Goal: Task Accomplishment & Management: Use online tool/utility

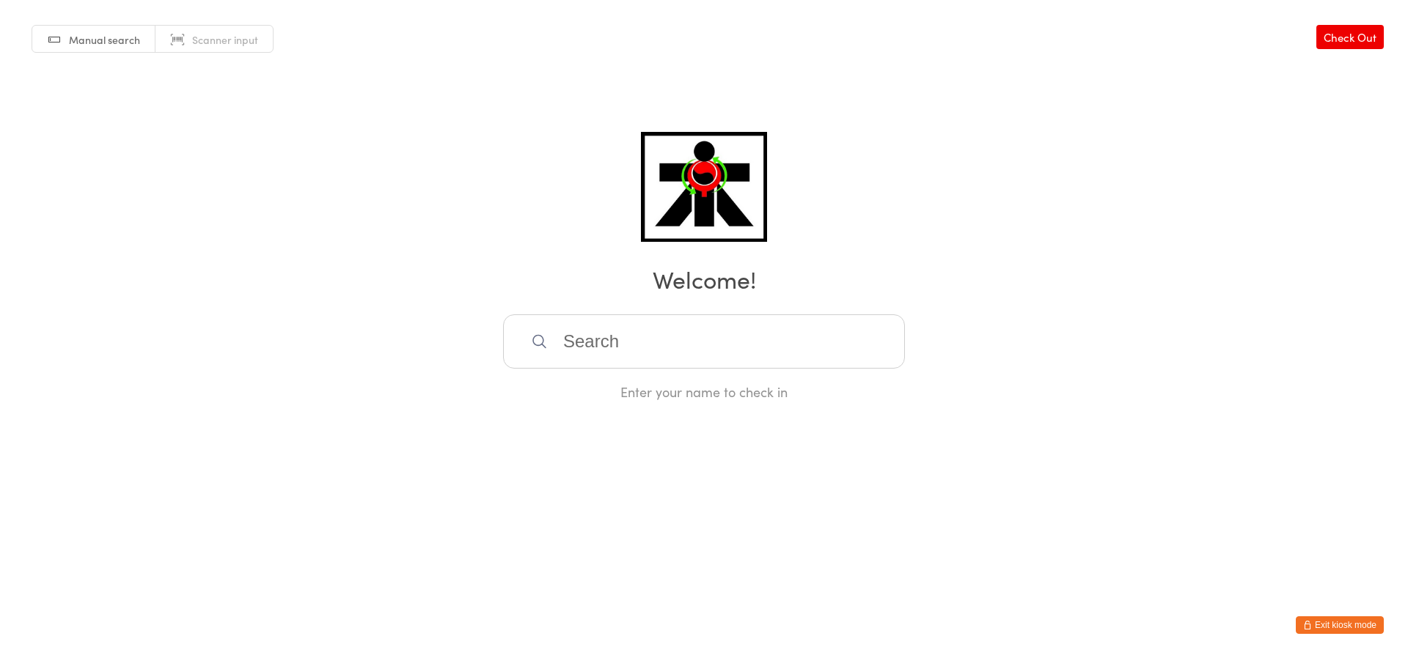
click at [1367, 628] on button "Exit kiosk mode" at bounding box center [1340, 626] width 88 height 18
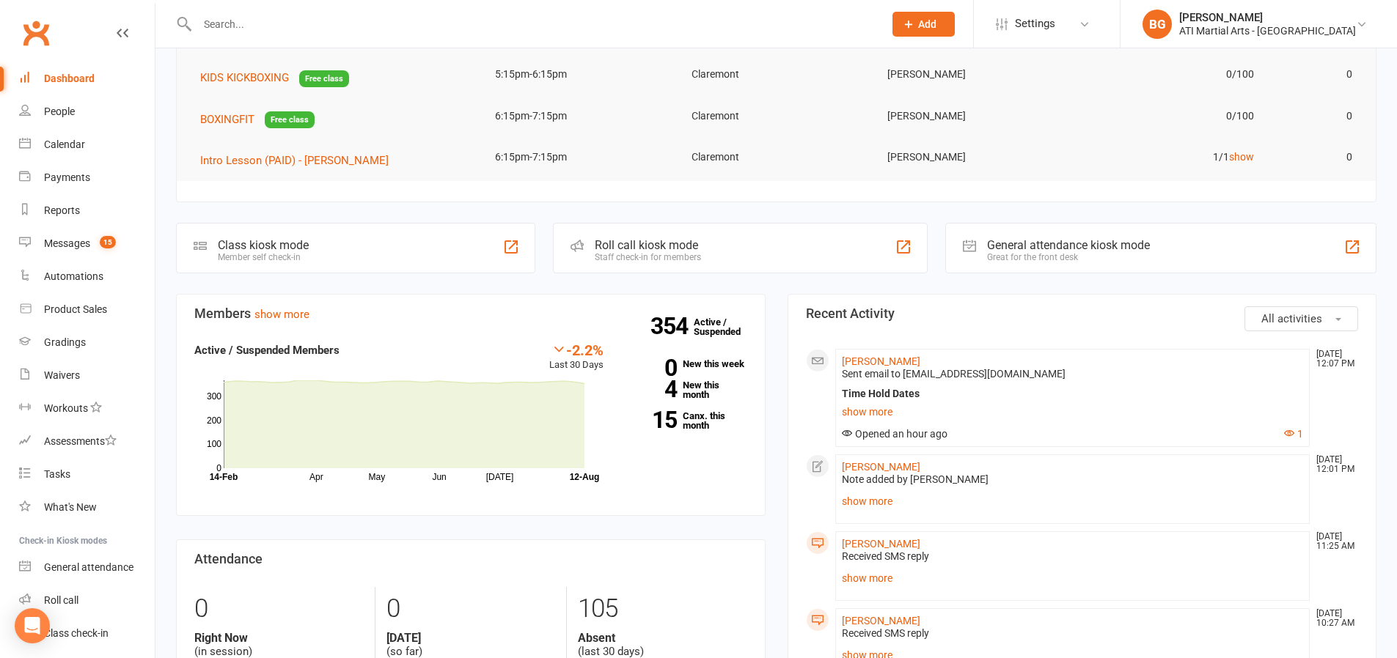
scroll to position [188, 0]
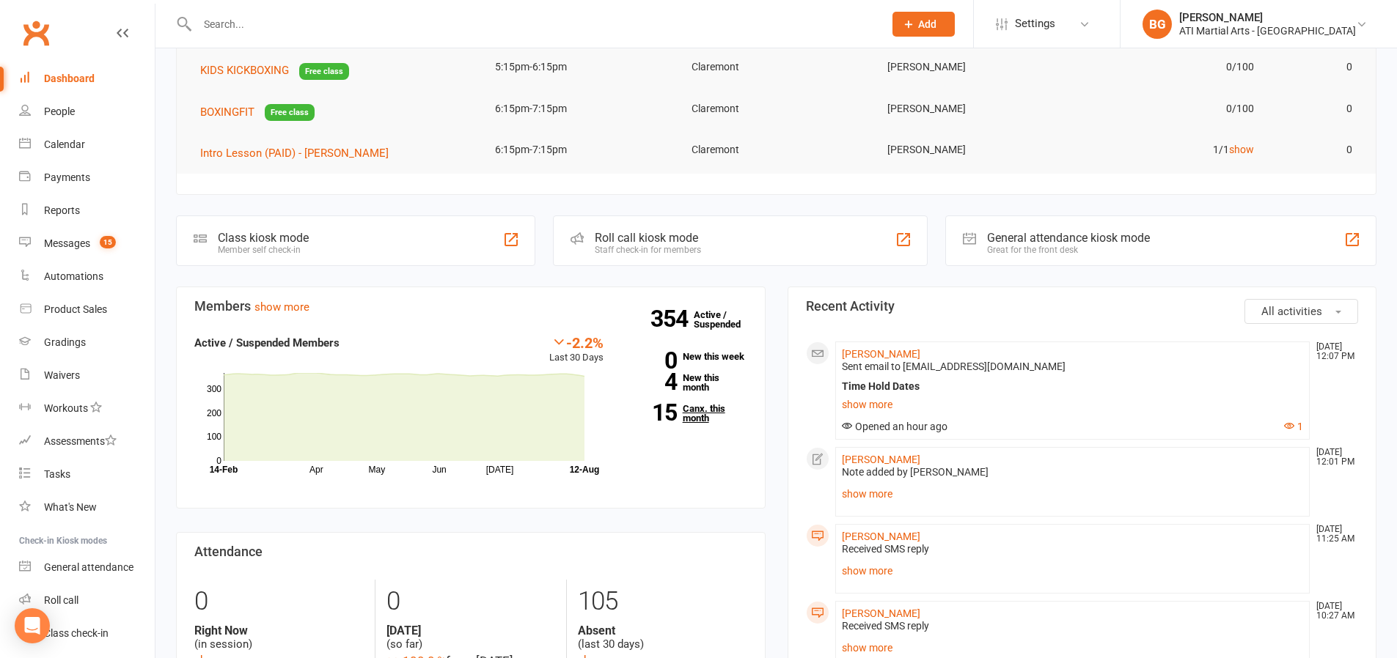
click at [691, 413] on link "15 Canx. this month" at bounding box center [686, 413] width 122 height 19
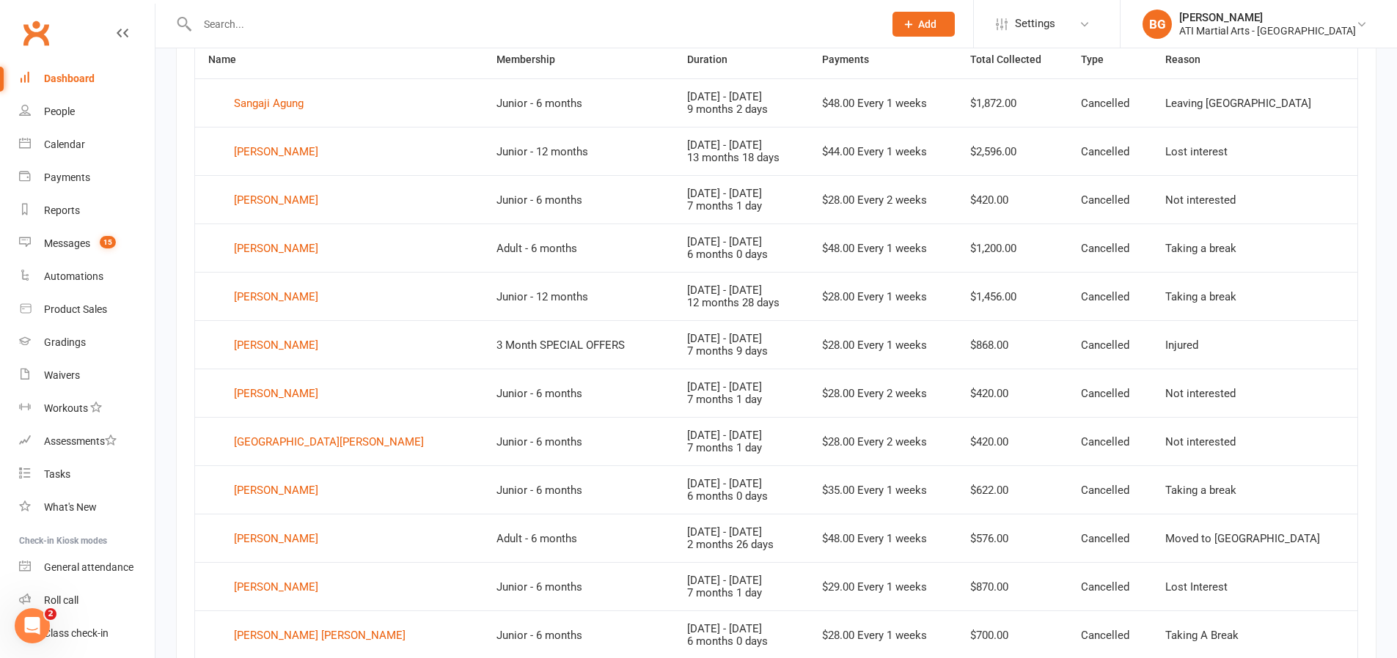
scroll to position [635, 0]
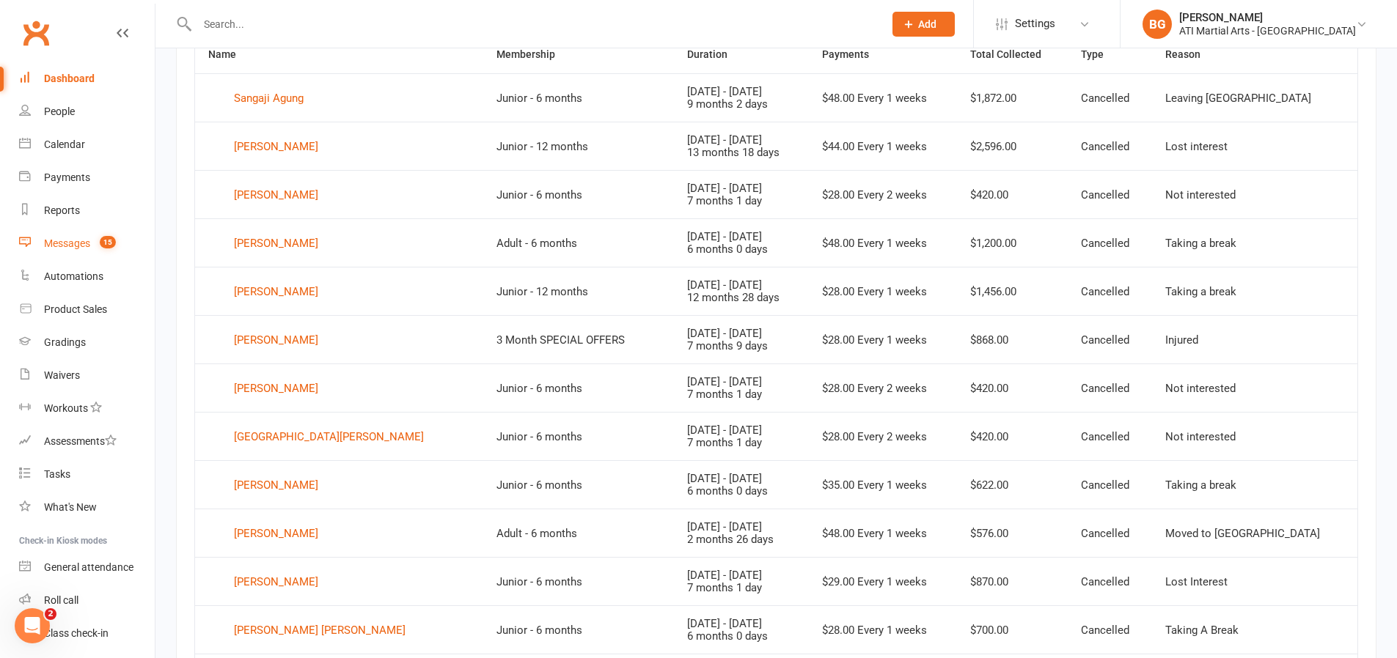
click at [101, 245] on span "15" at bounding box center [108, 242] width 16 height 12
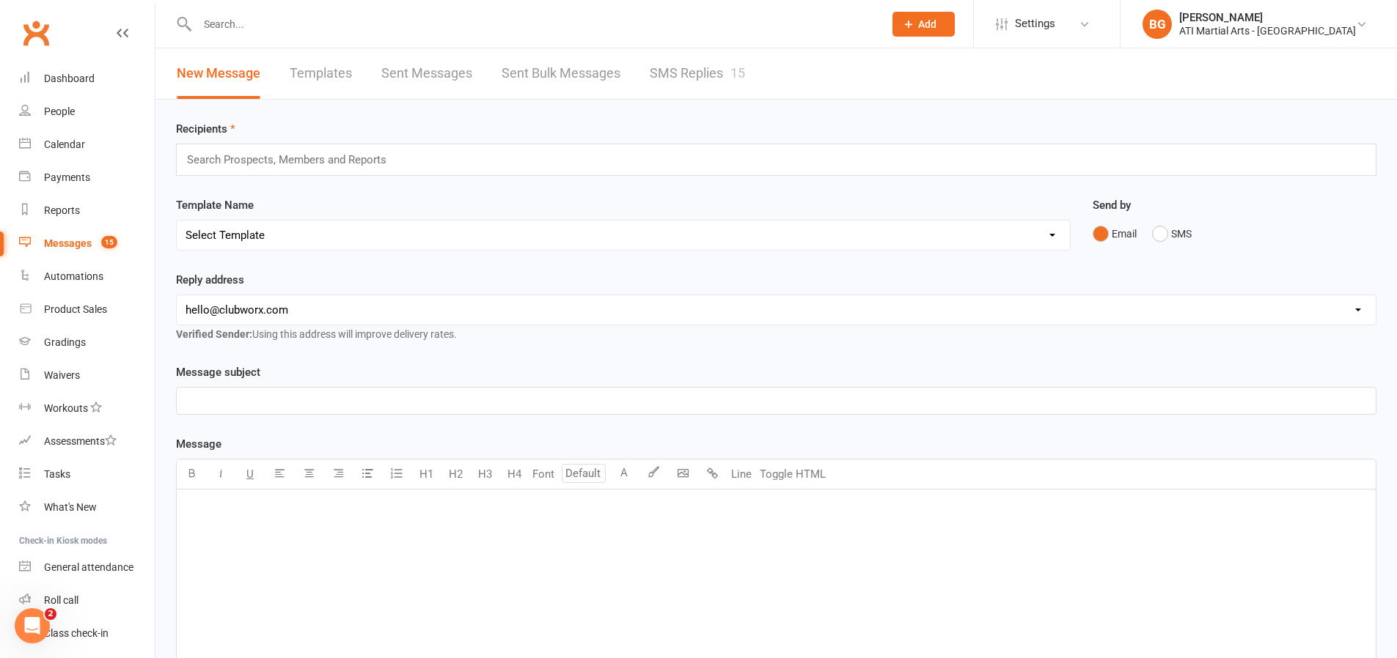
click at [675, 67] on link "SMS Replies 15" at bounding box center [697, 73] width 95 height 51
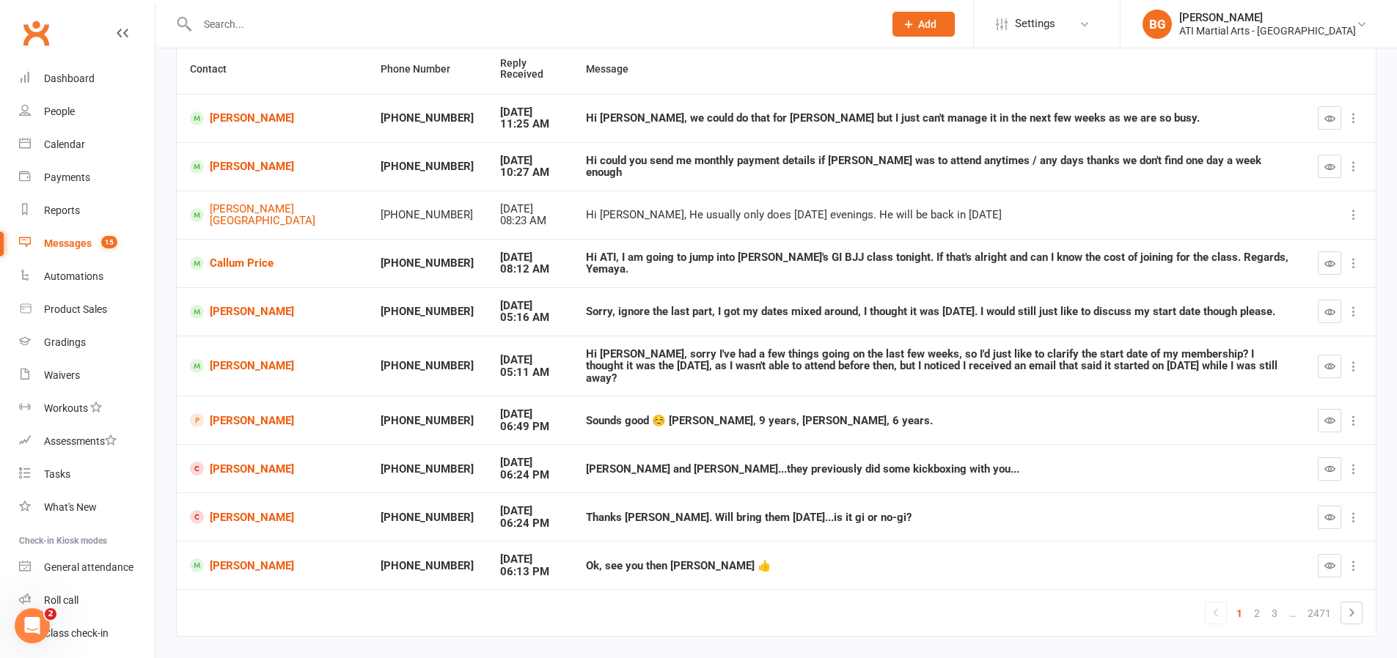
scroll to position [175, 0]
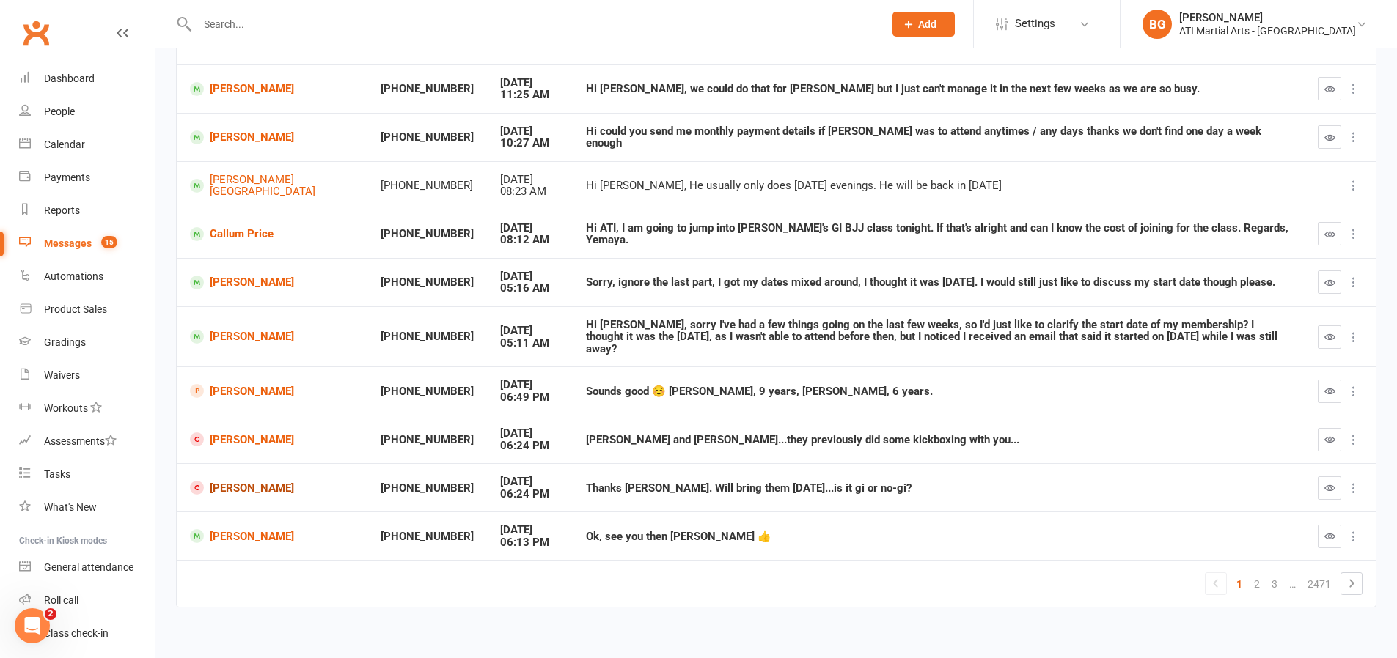
click at [232, 481] on link "[PERSON_NAME]" at bounding box center [272, 488] width 164 height 14
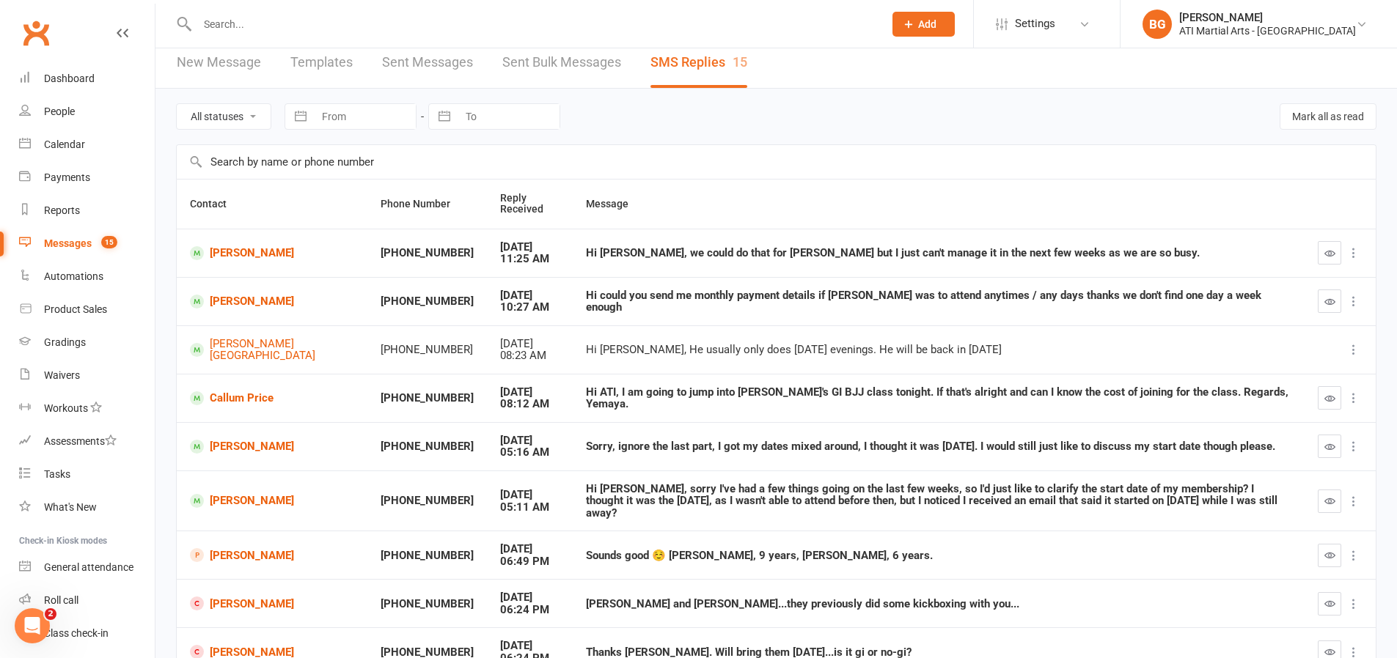
scroll to position [32, 0]
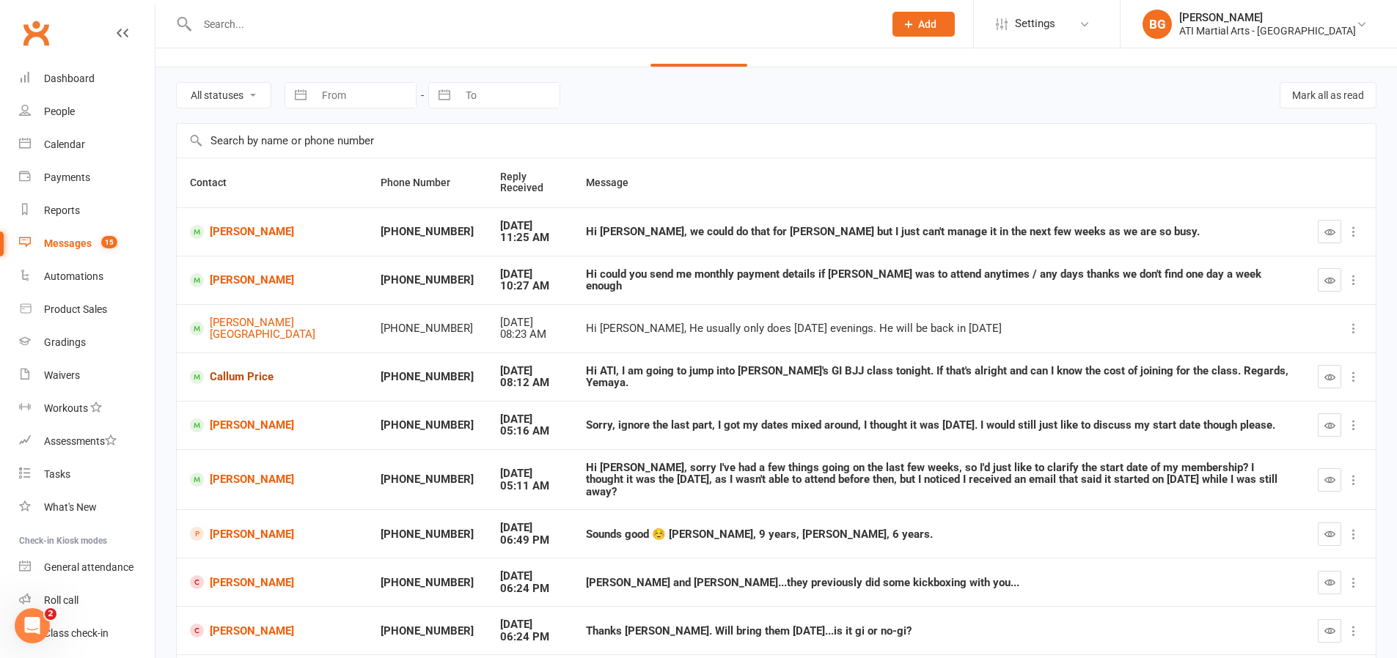
click at [229, 373] on link "Callum Price" at bounding box center [272, 377] width 164 height 14
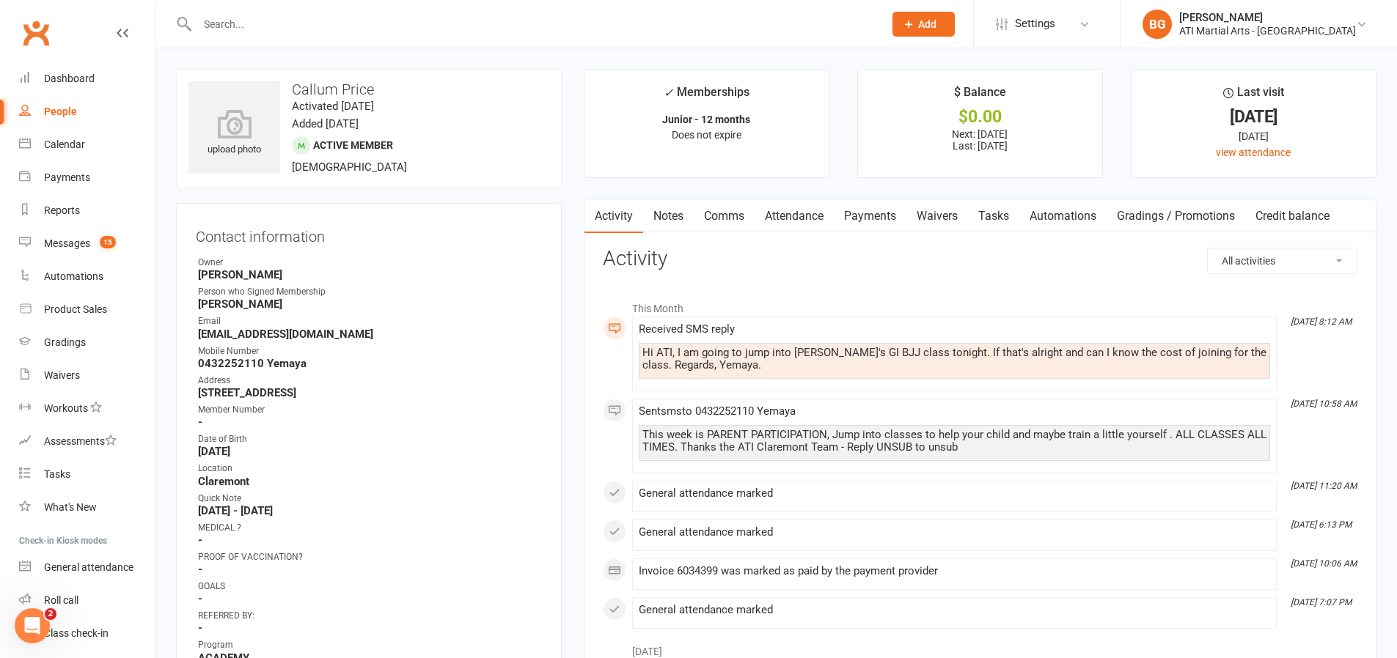
click at [730, 212] on link "Comms" at bounding box center [724, 216] width 61 height 34
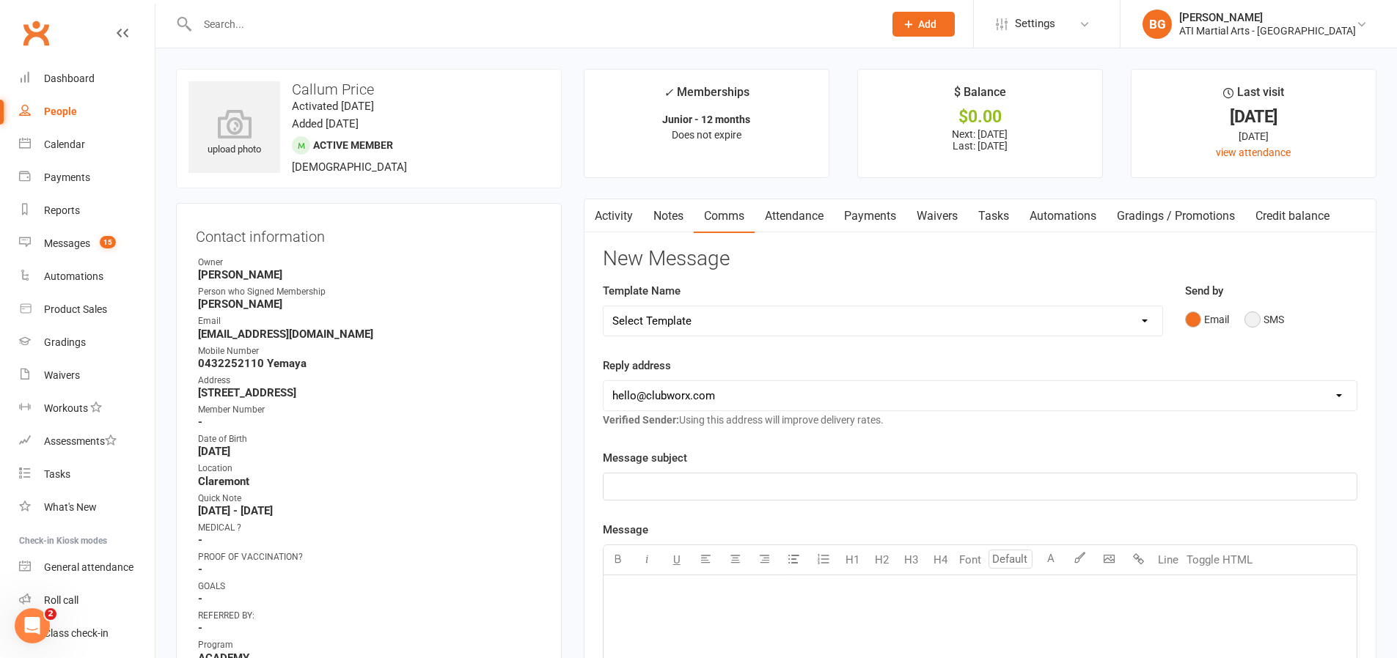
click at [1266, 327] on button "SMS" at bounding box center [1264, 320] width 40 height 28
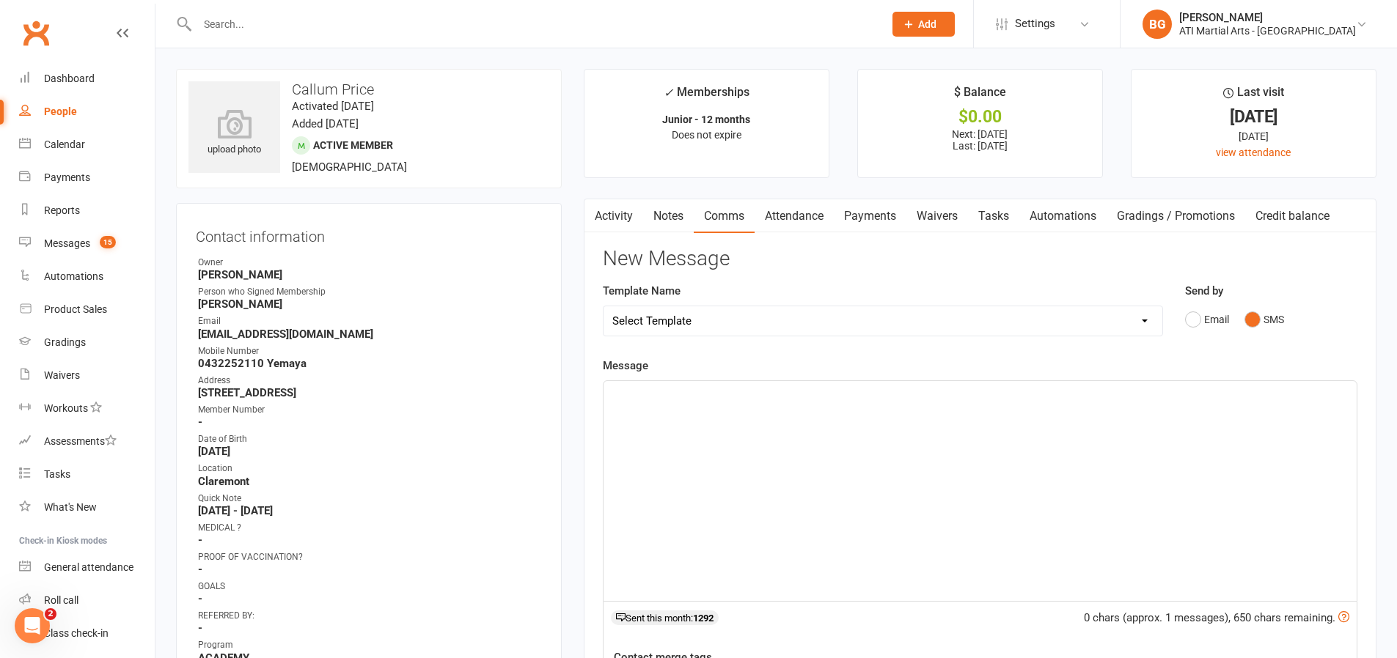
click at [1184, 493] on div "﻿" at bounding box center [979, 491] width 753 height 220
click at [84, 142] on div "Calendar" at bounding box center [64, 145] width 41 height 12
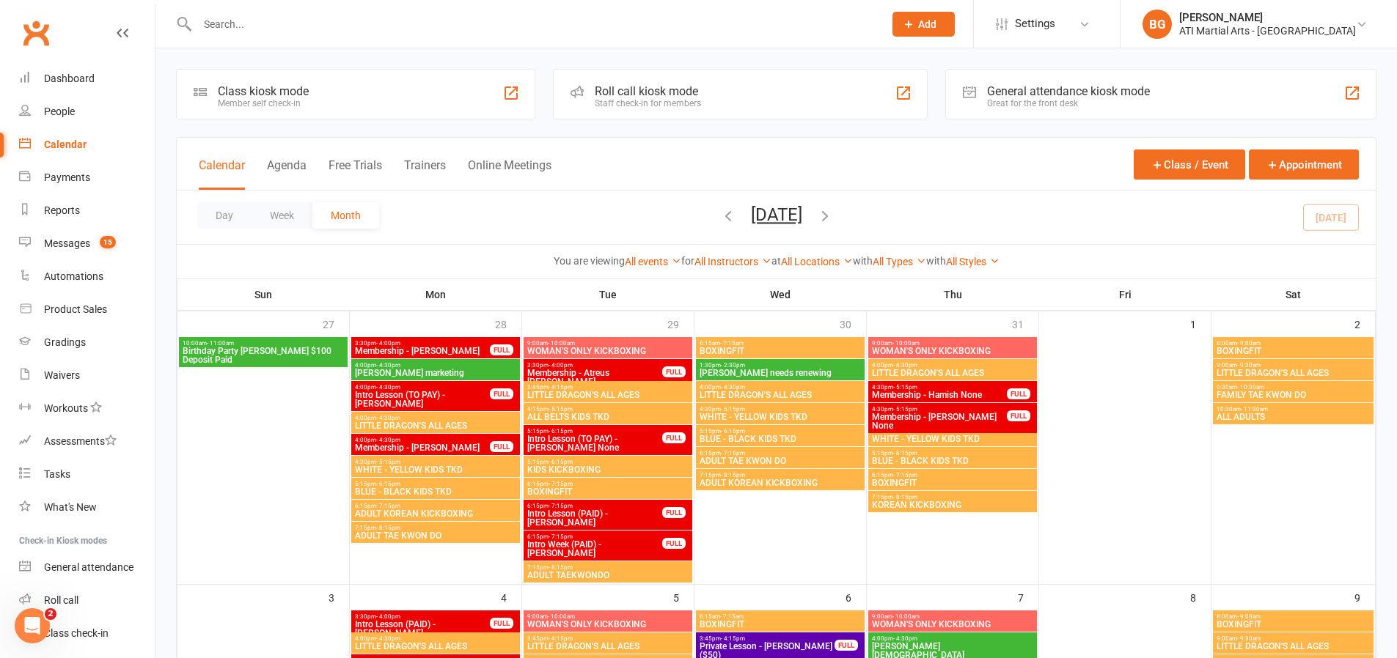
click at [228, 29] on input "text" at bounding box center [533, 24] width 680 height 21
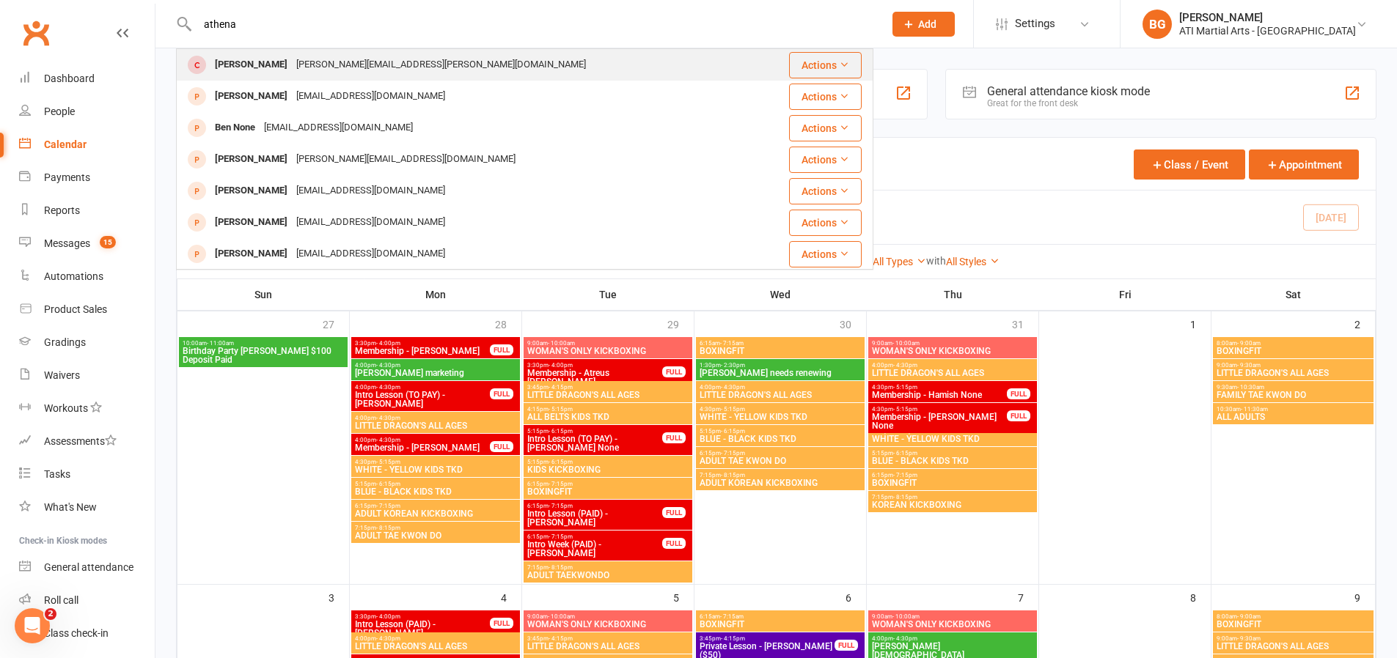
scroll to position [3, 0]
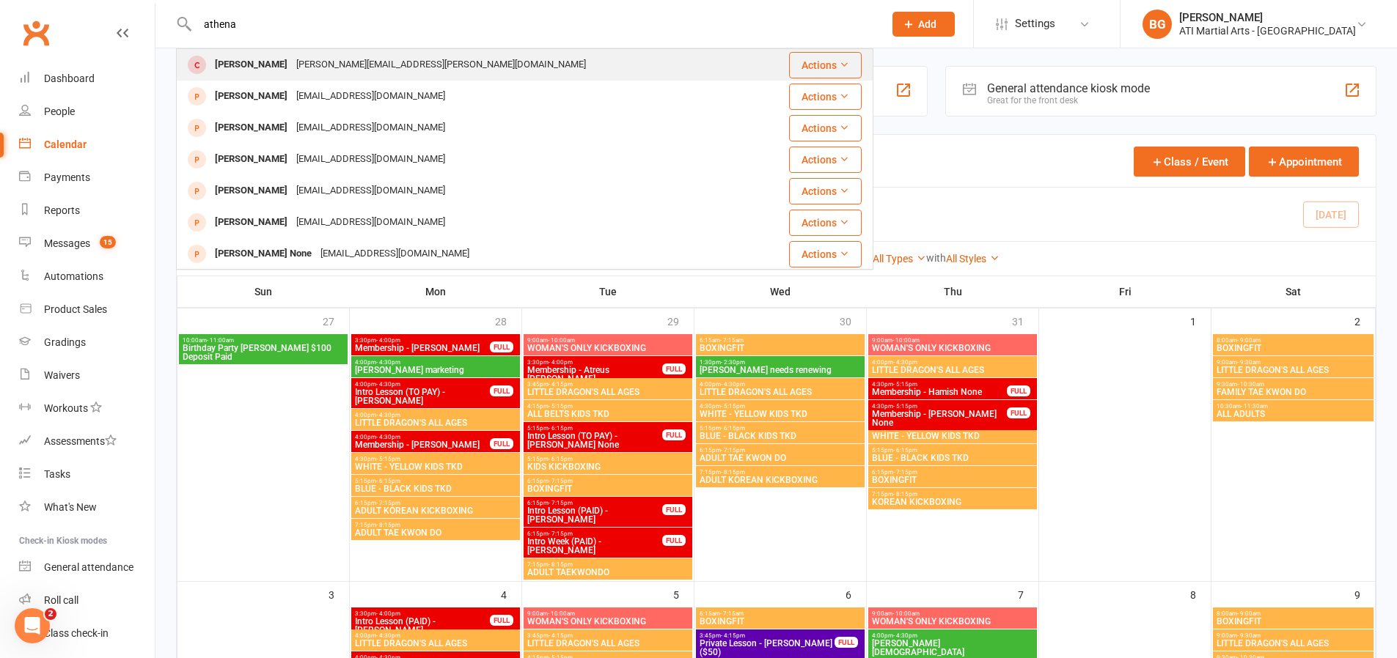
type input "athena"
click at [299, 69] on div "[PERSON_NAME][EMAIL_ADDRESS][PERSON_NAME][DOMAIN_NAME]" at bounding box center [441, 64] width 298 height 21
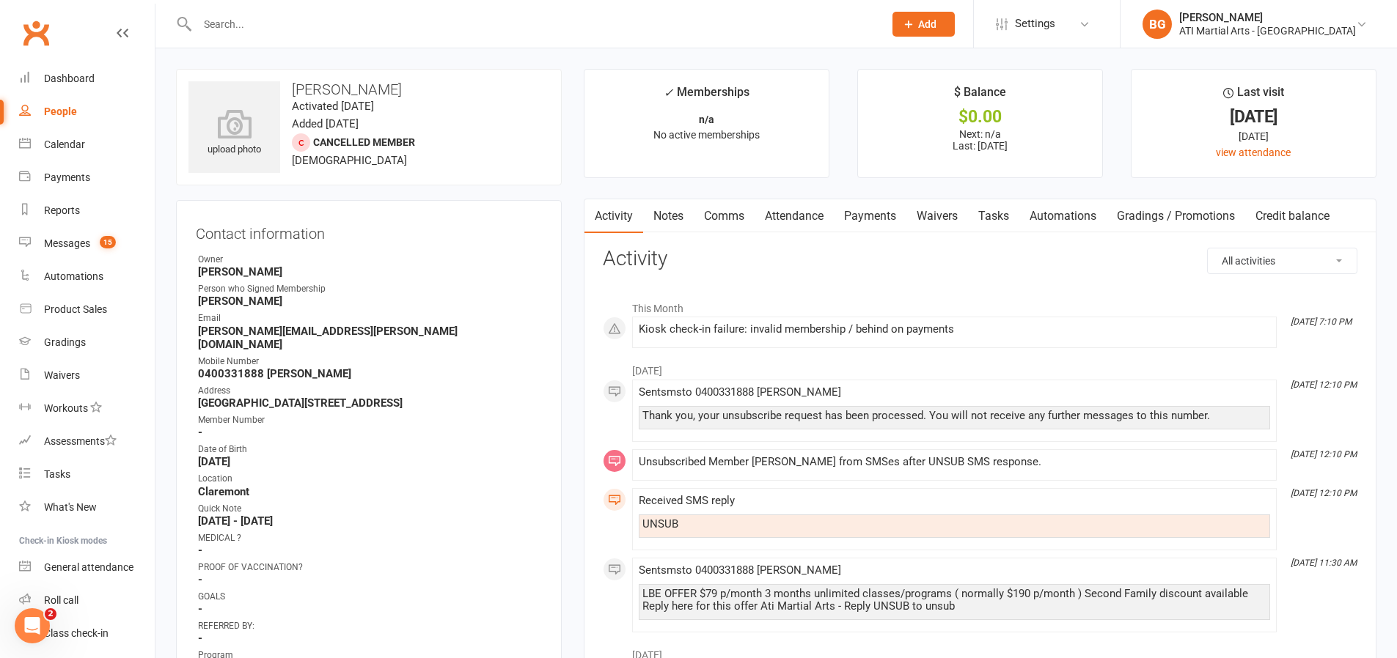
click at [659, 227] on link "Notes" at bounding box center [668, 216] width 51 height 34
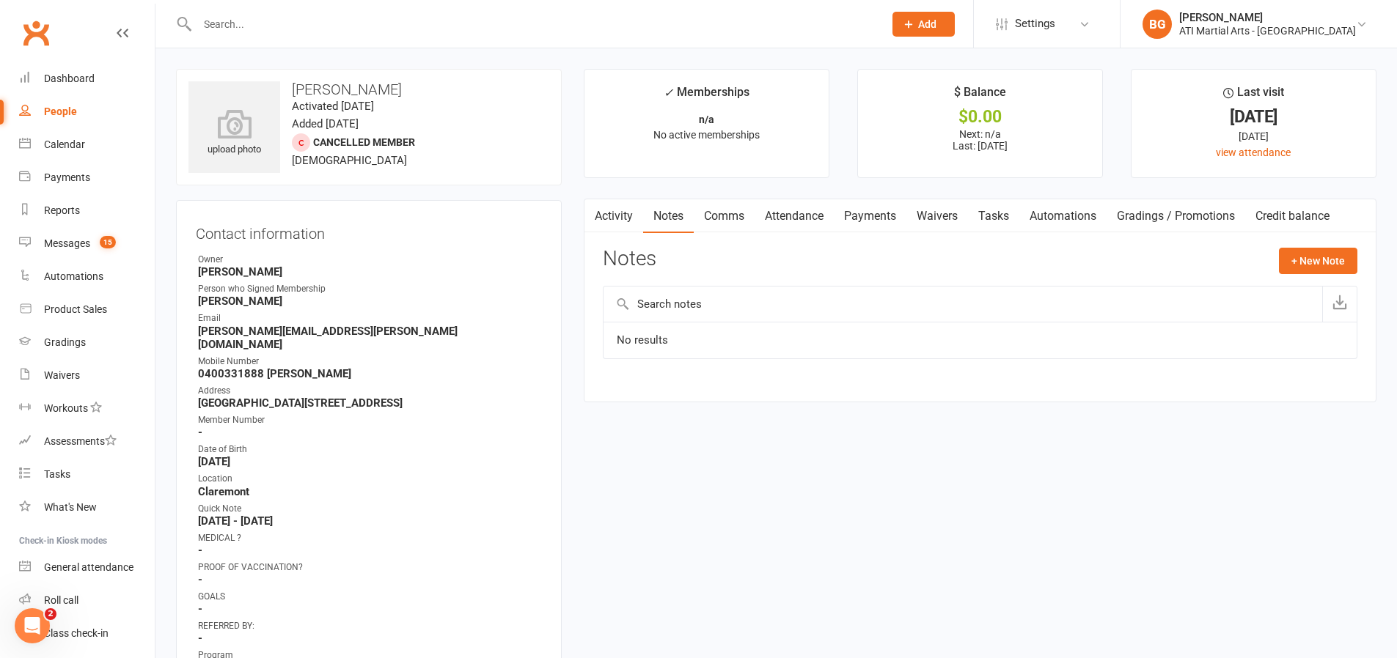
click at [729, 220] on link "Comms" at bounding box center [724, 216] width 61 height 34
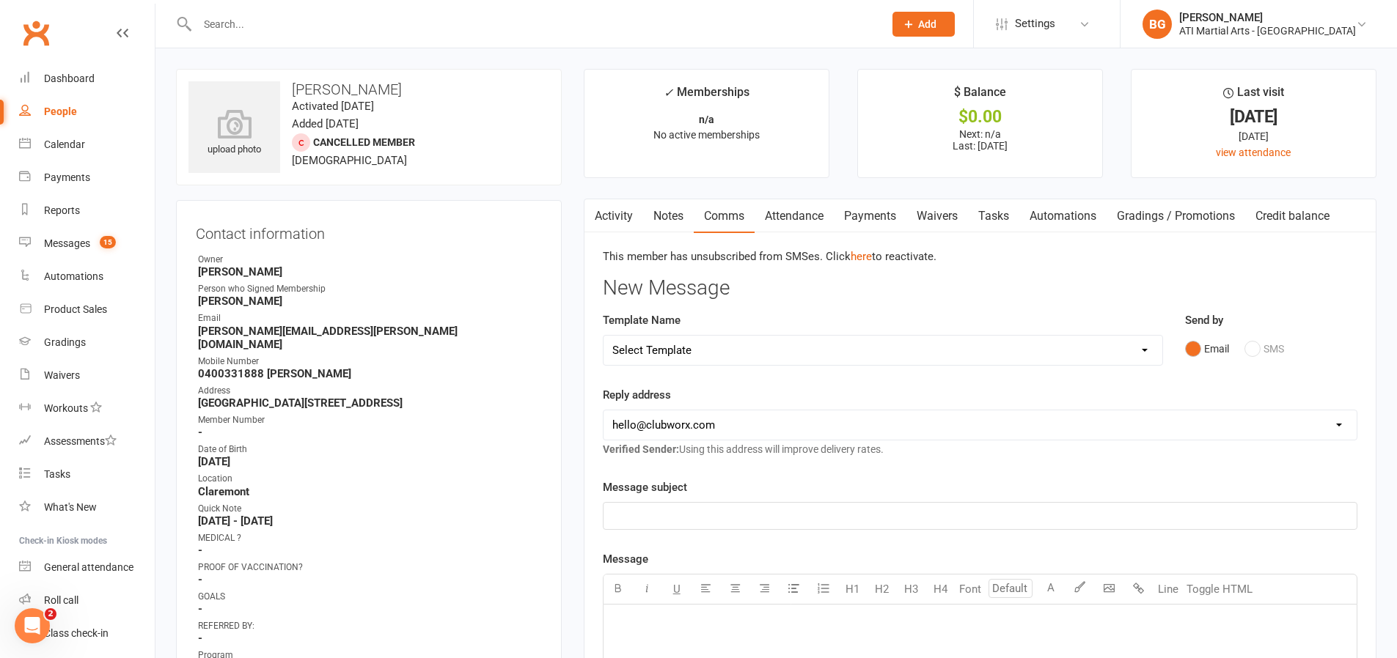
click at [802, 220] on link "Attendance" at bounding box center [794, 216] width 79 height 34
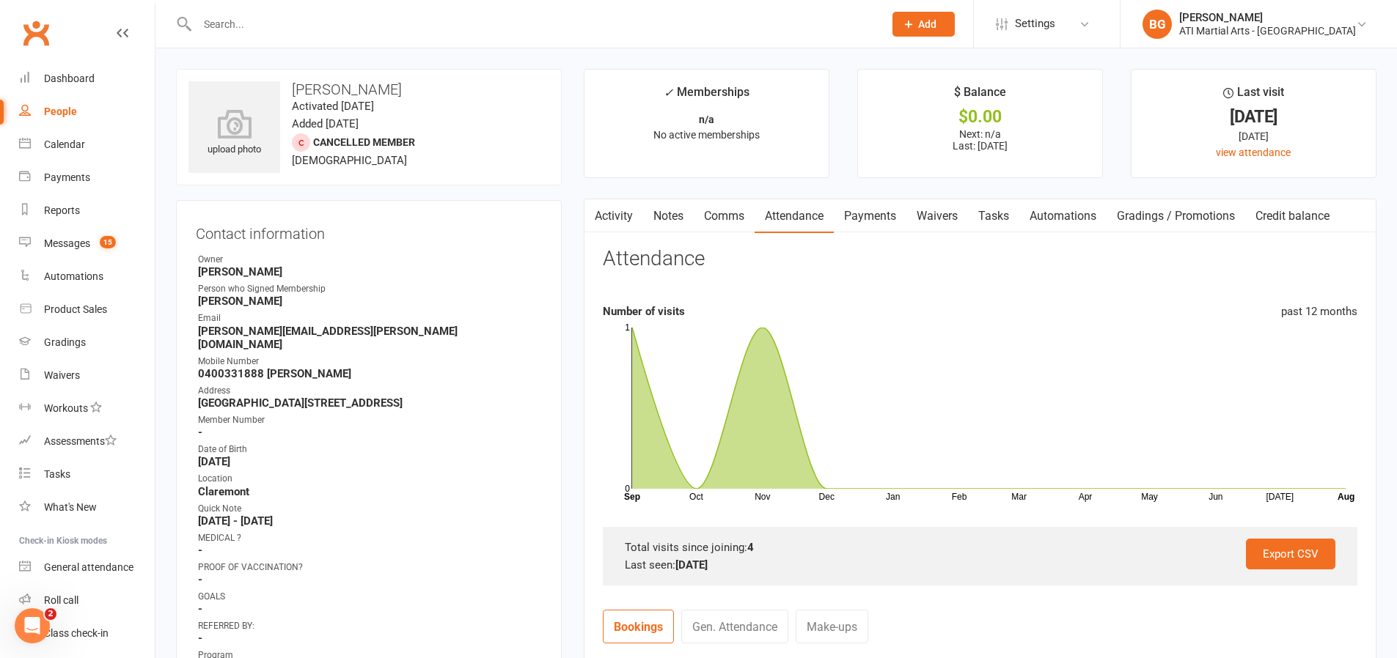
click at [743, 230] on link "Comms" at bounding box center [724, 216] width 61 height 34
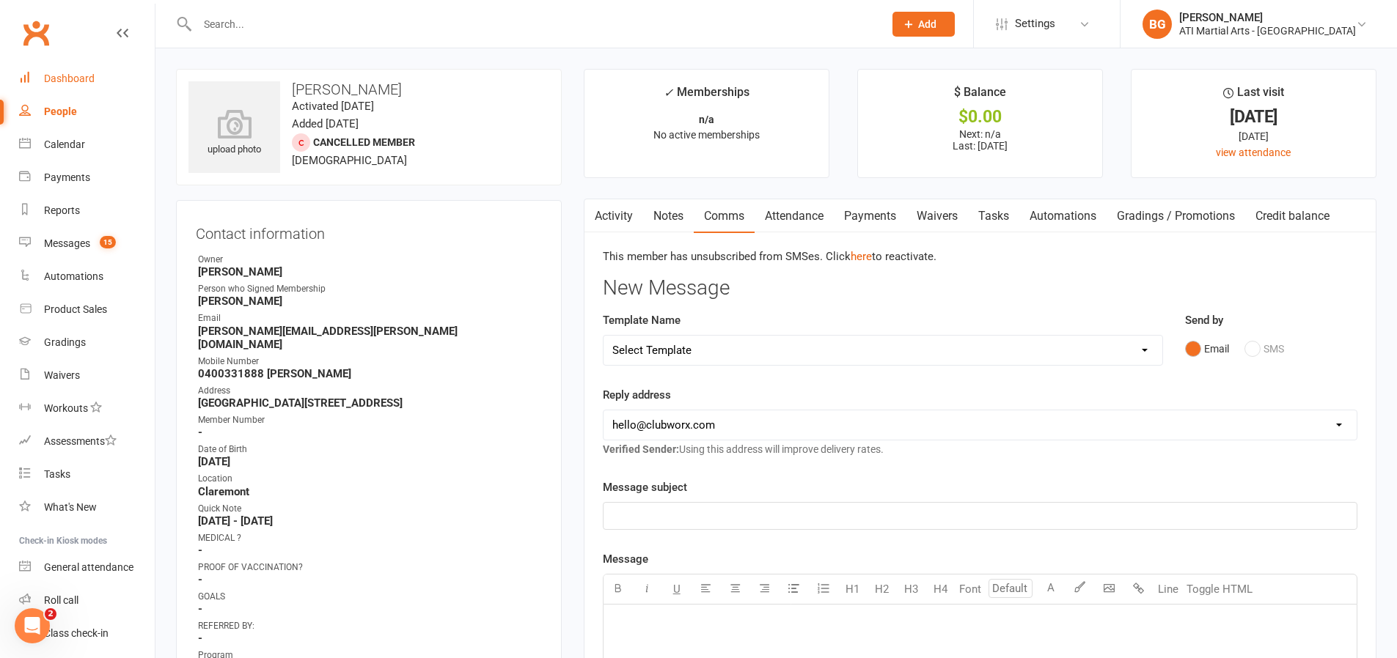
click at [89, 67] on link "Dashboard" at bounding box center [87, 78] width 136 height 33
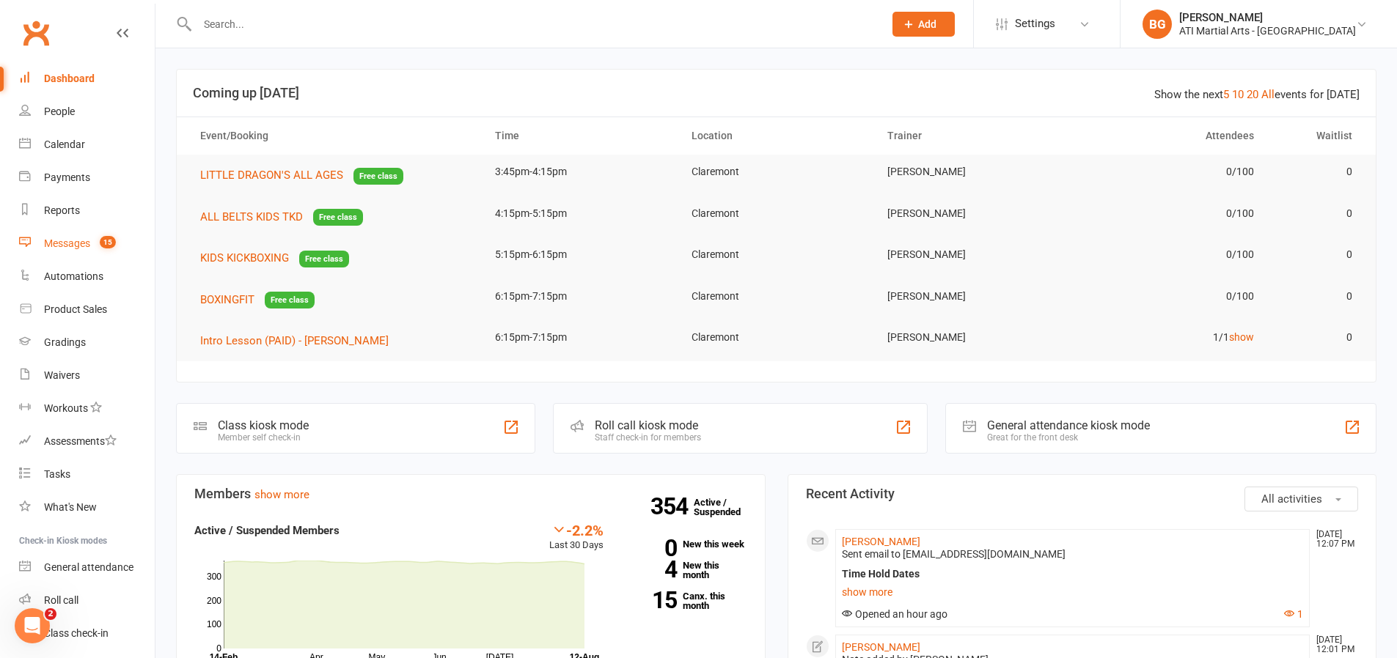
click at [92, 245] on link "Messages 15" at bounding box center [87, 243] width 136 height 33
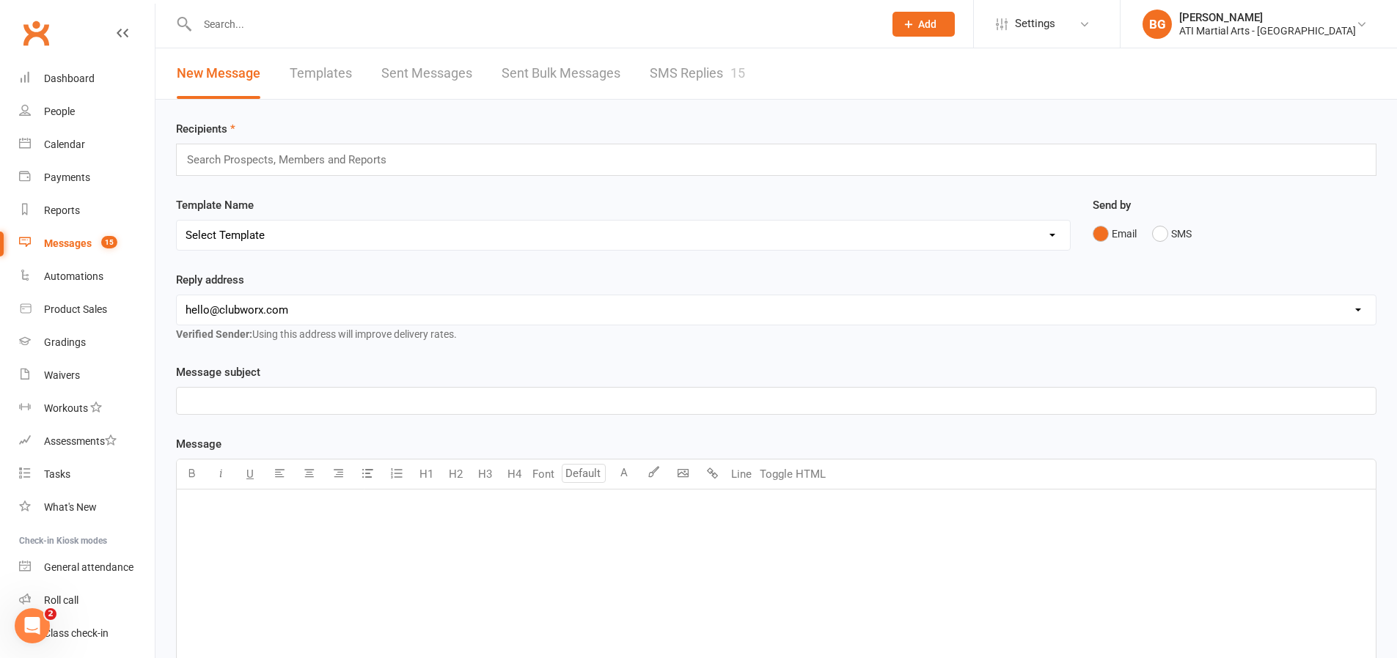
click at [675, 79] on link "SMS Replies 15" at bounding box center [697, 73] width 95 height 51
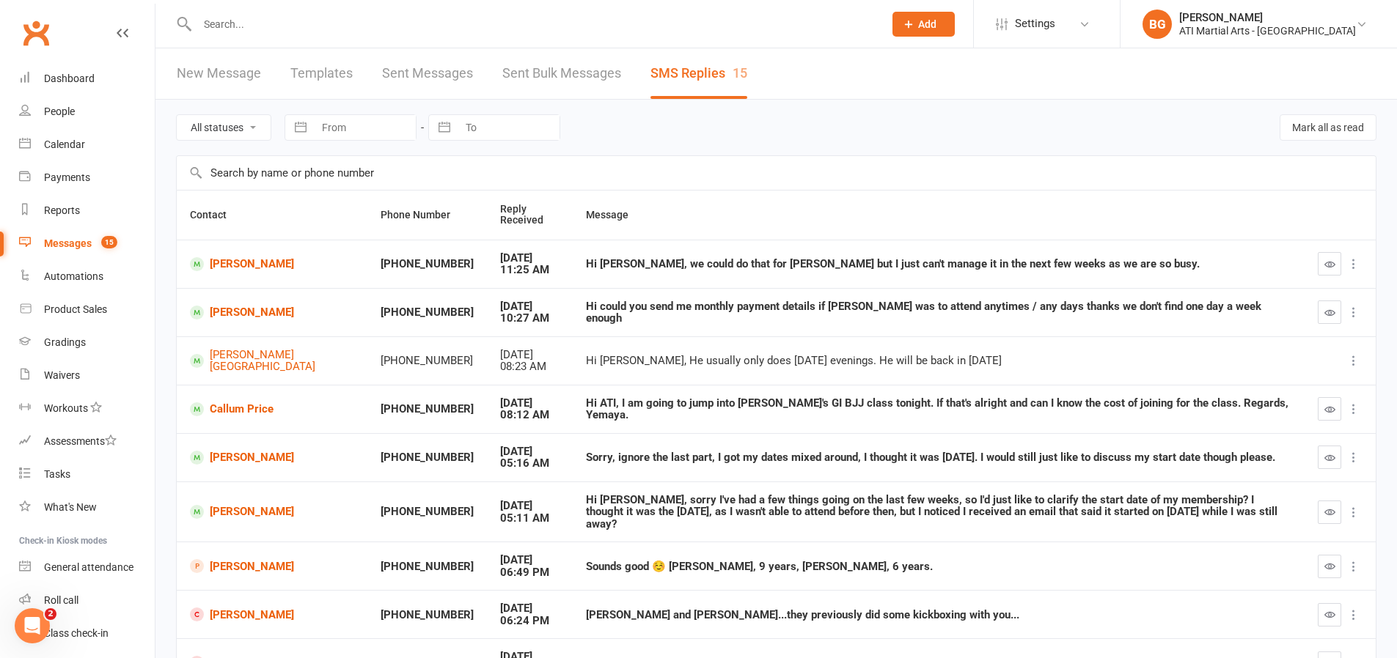
scroll to position [175, 0]
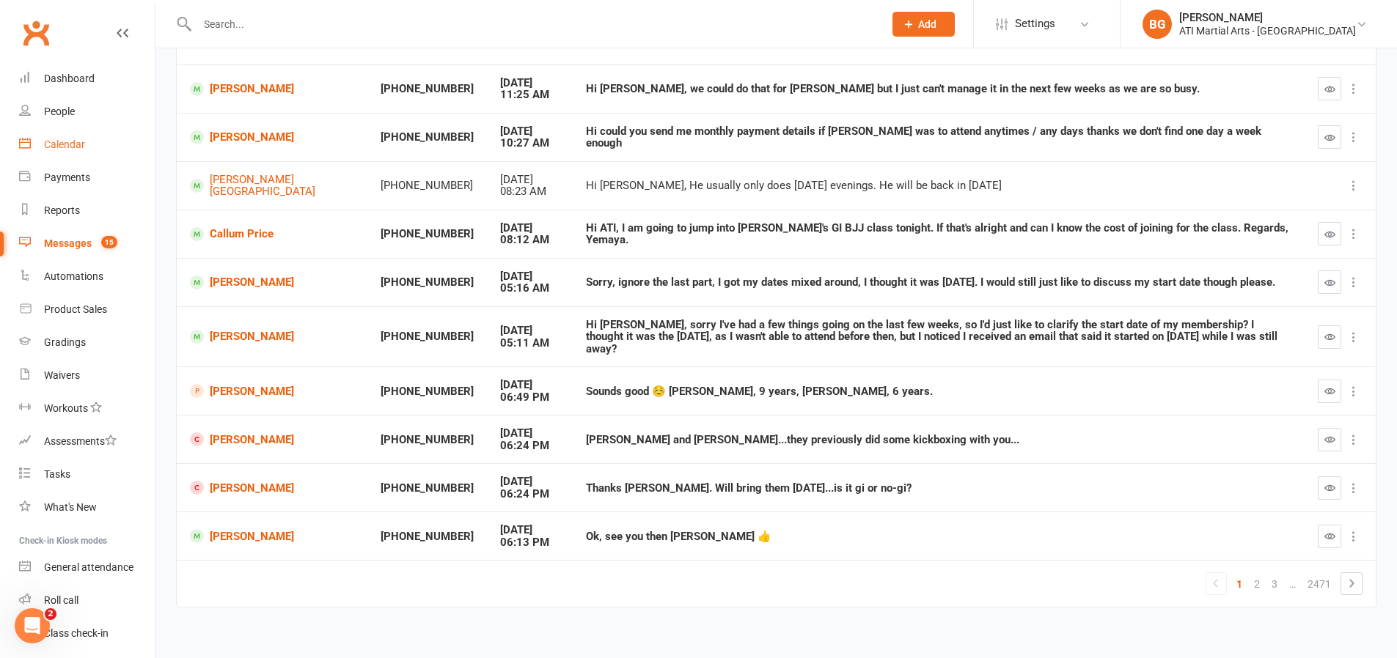
click at [80, 139] on div "Calendar" at bounding box center [64, 145] width 41 height 12
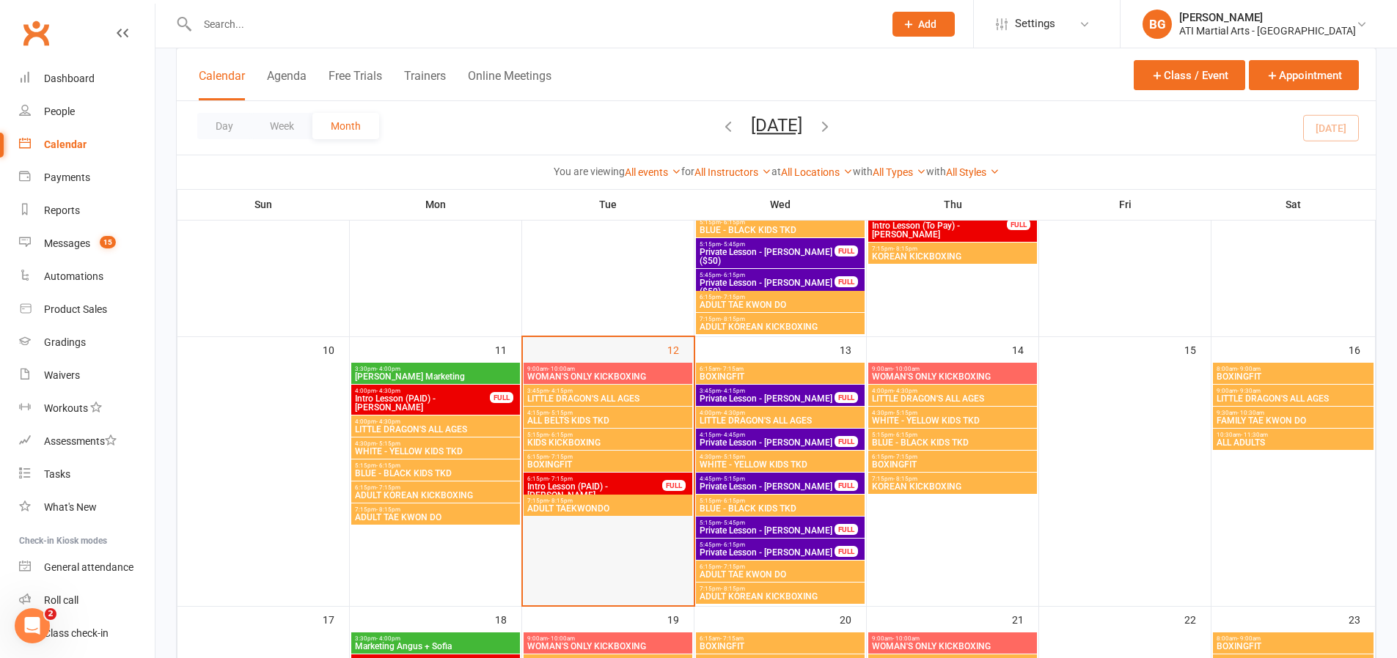
scroll to position [557, 0]
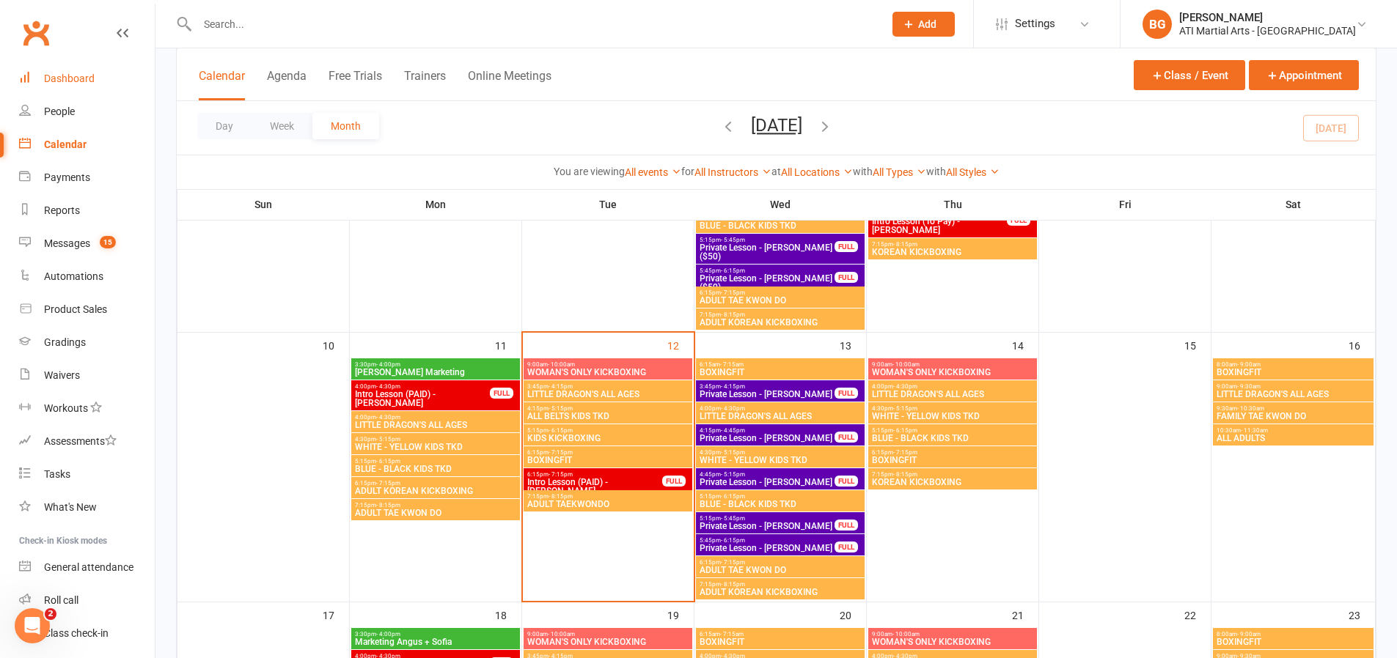
click at [95, 78] on link "Dashboard" at bounding box center [87, 78] width 136 height 33
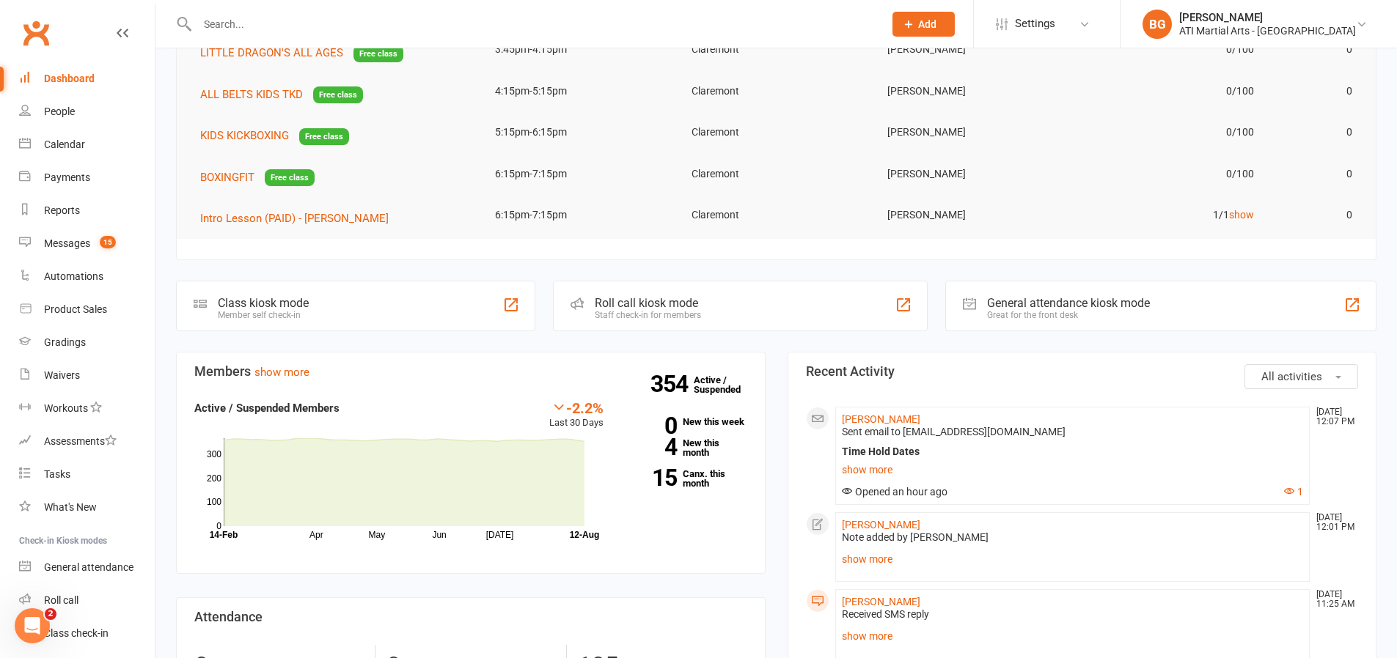
scroll to position [123, 0]
click at [134, 241] on link "Messages 15" at bounding box center [87, 243] width 136 height 33
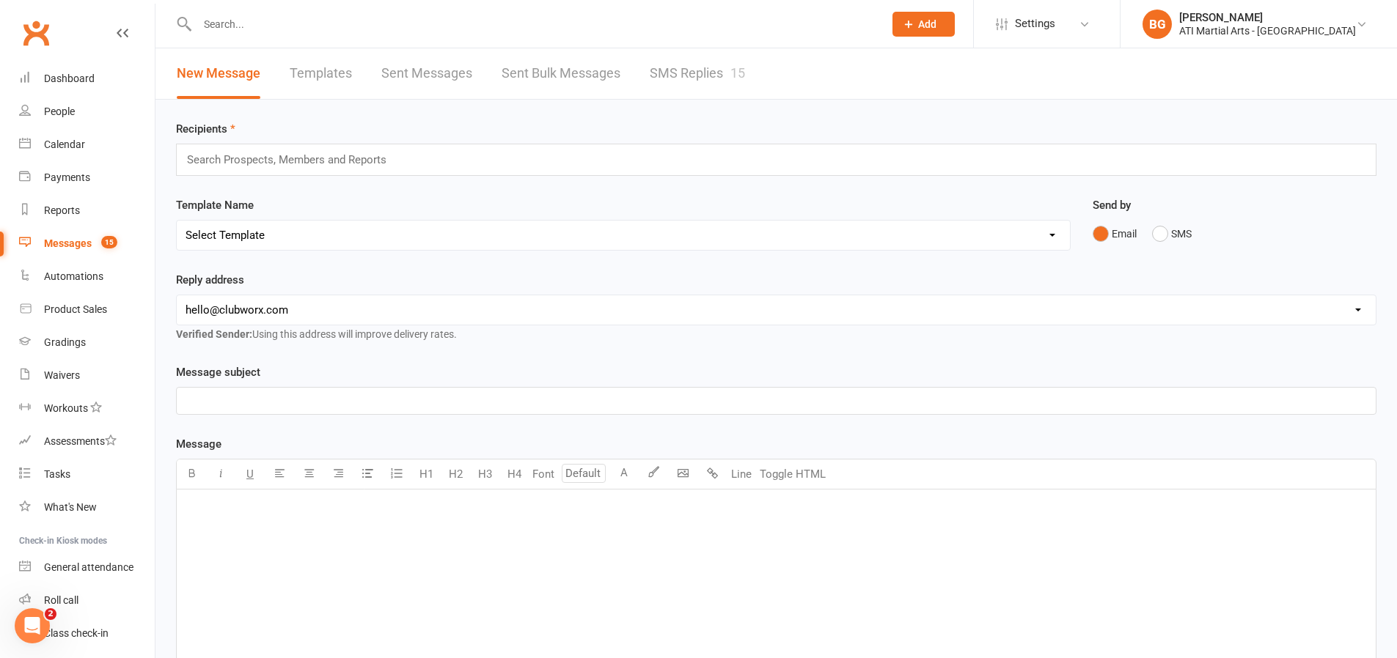
click at [686, 85] on link "SMS Replies 15" at bounding box center [697, 73] width 95 height 51
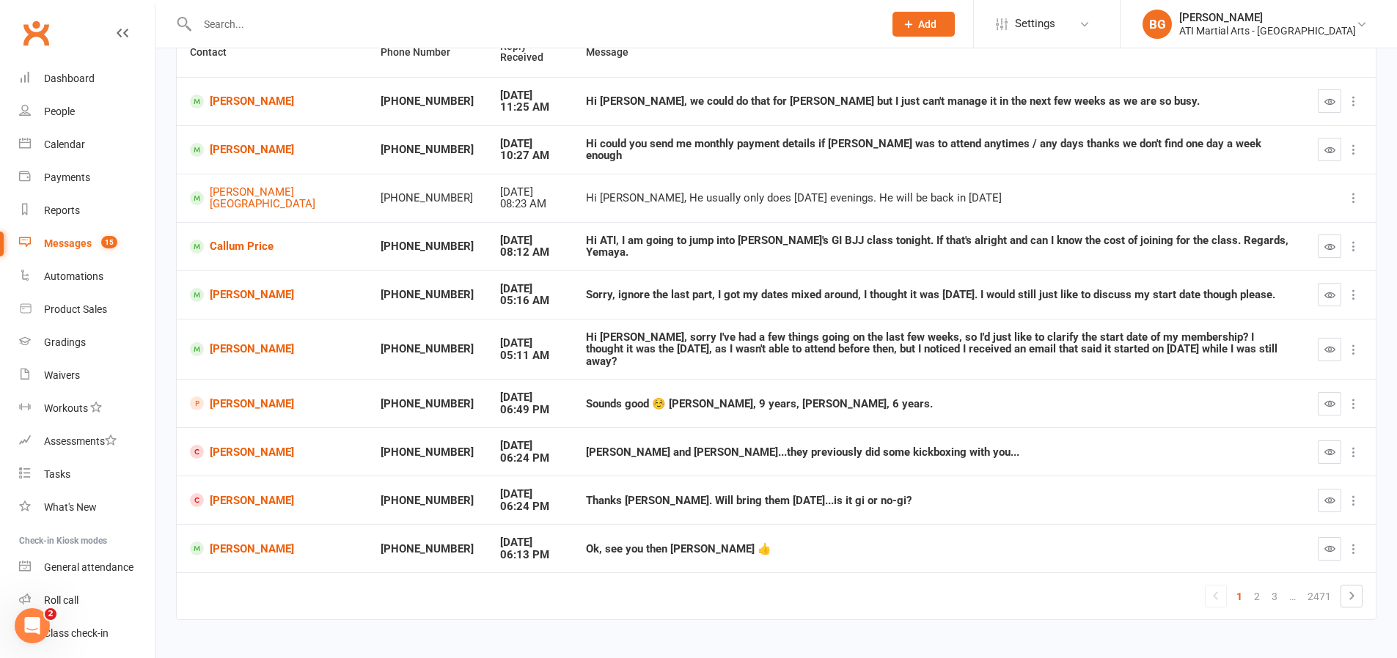
scroll to position [175, 0]
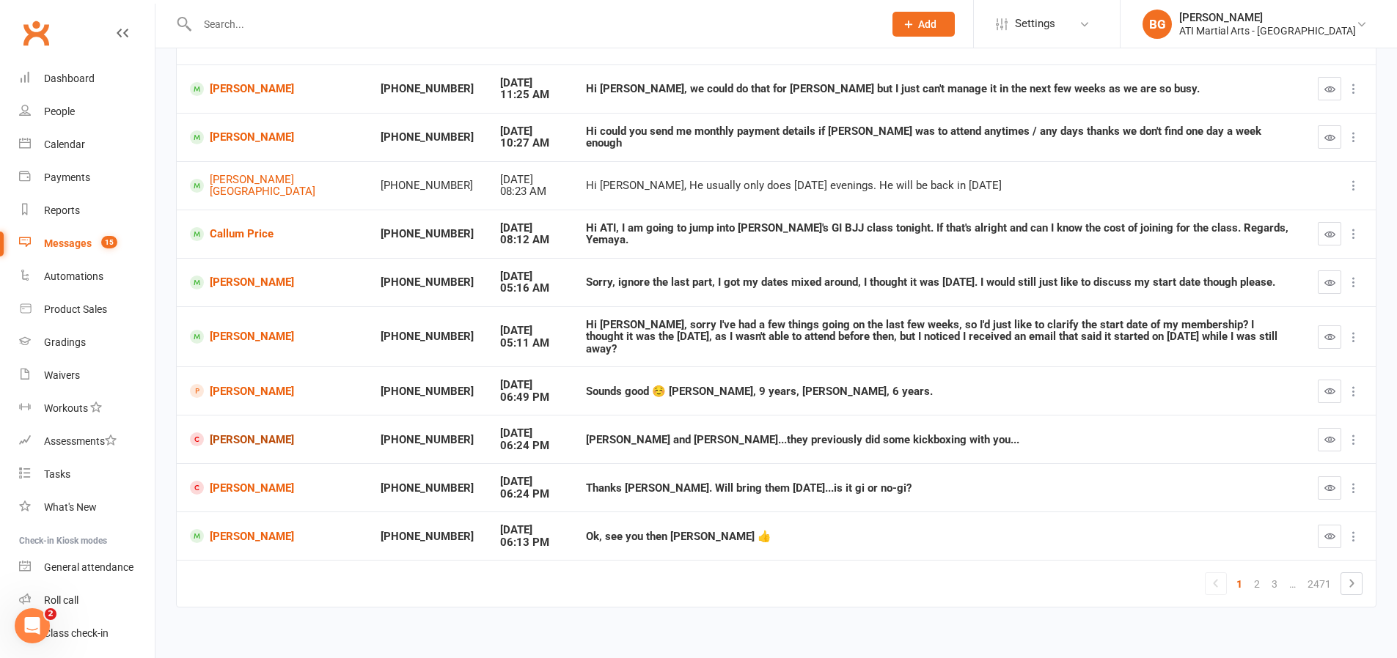
click at [241, 437] on link "[PERSON_NAME]" at bounding box center [272, 440] width 164 height 14
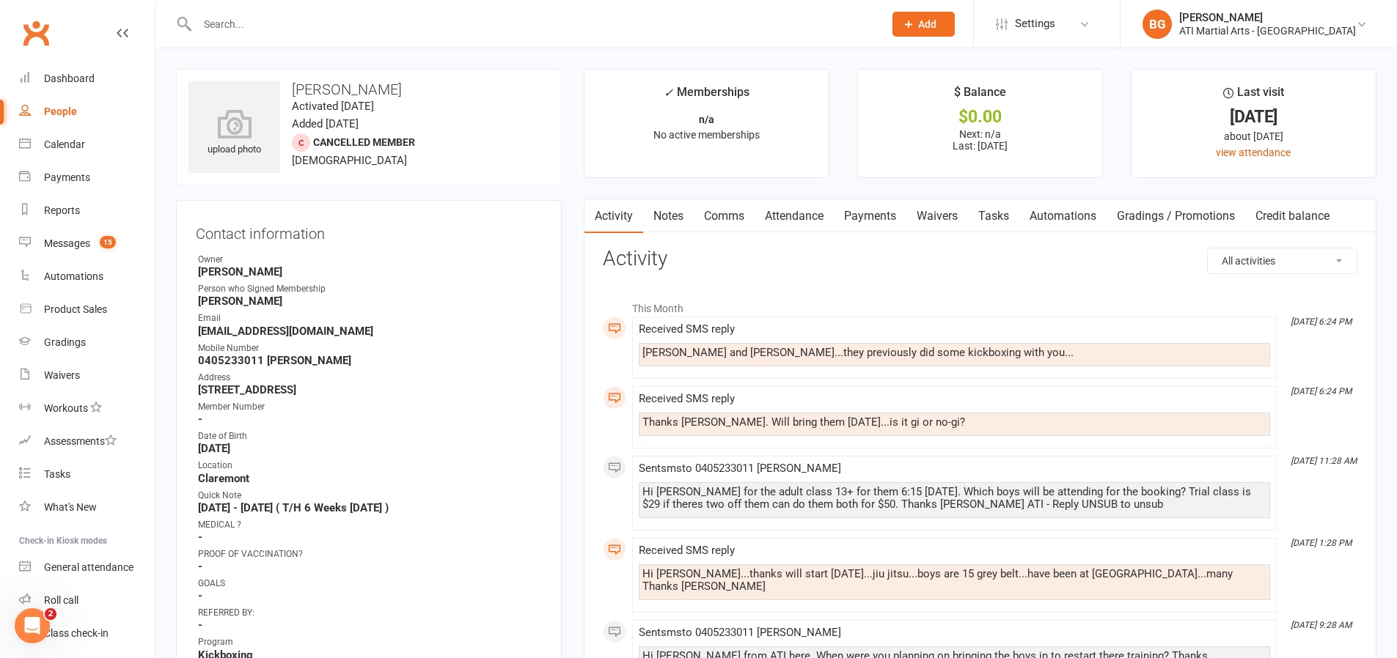
click at [727, 210] on link "Comms" at bounding box center [724, 216] width 61 height 34
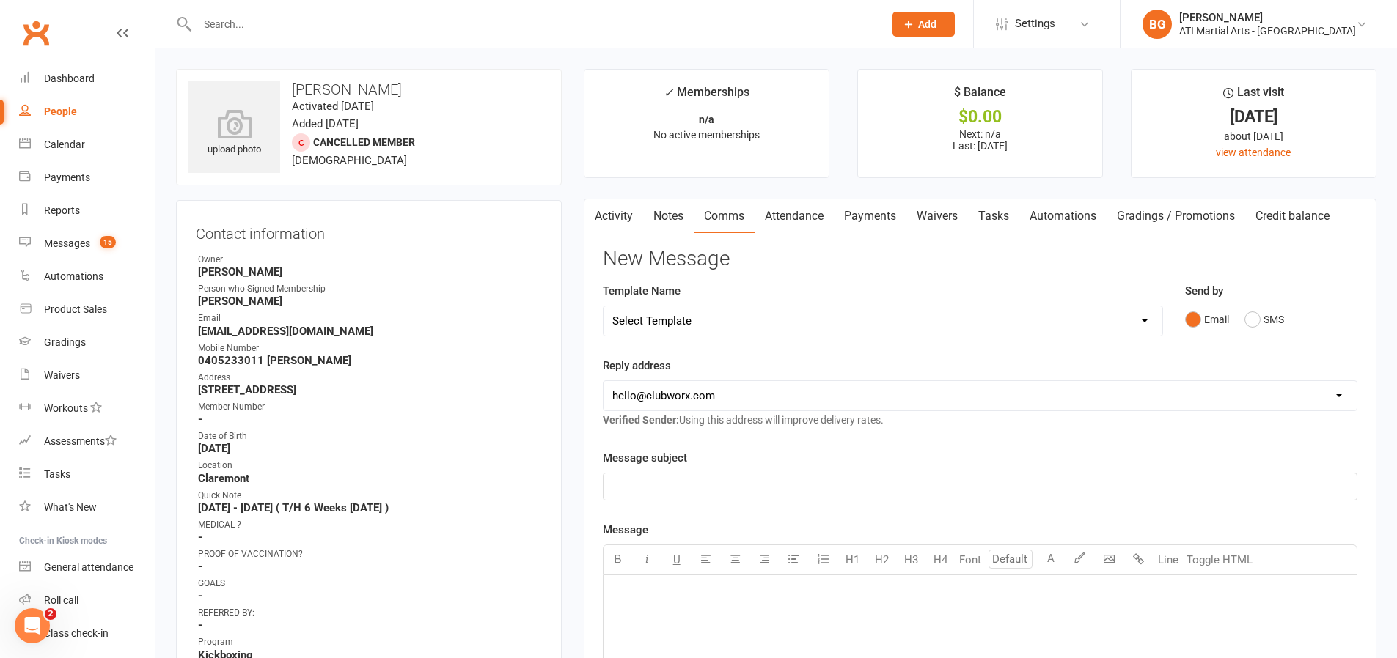
click at [608, 221] on link "Activity" at bounding box center [613, 216] width 59 height 34
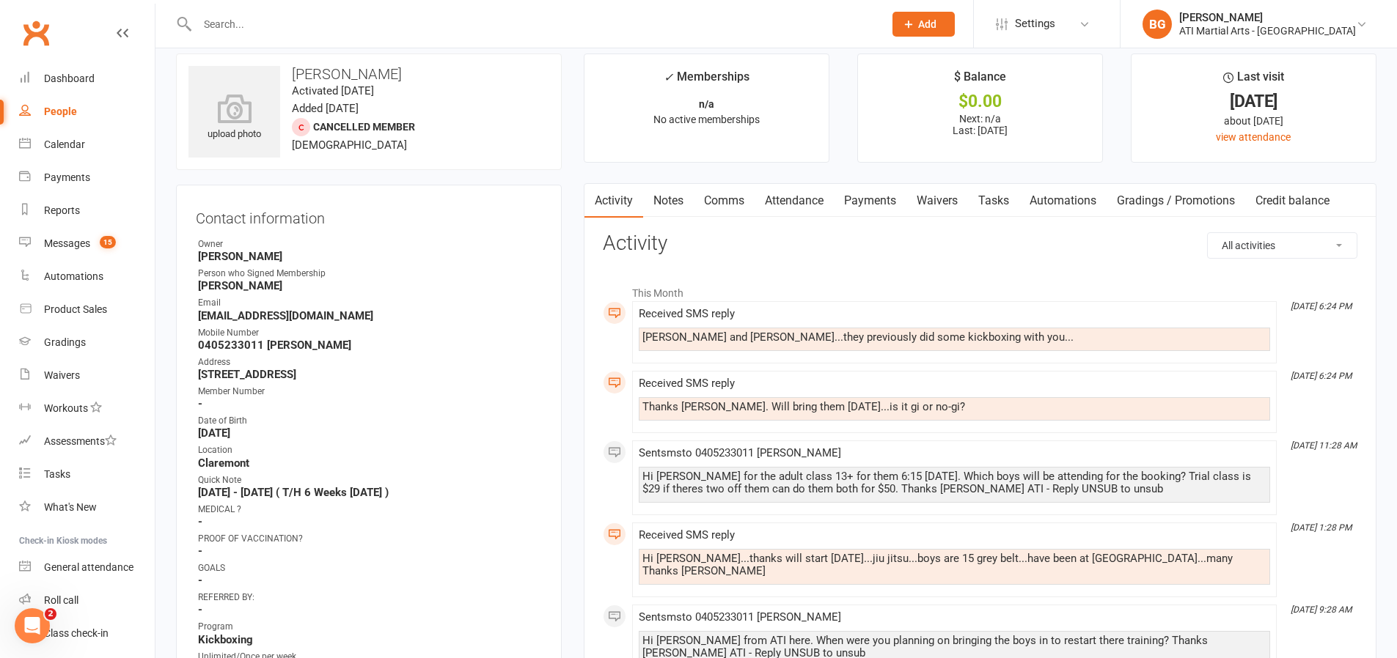
scroll to position [23, 0]
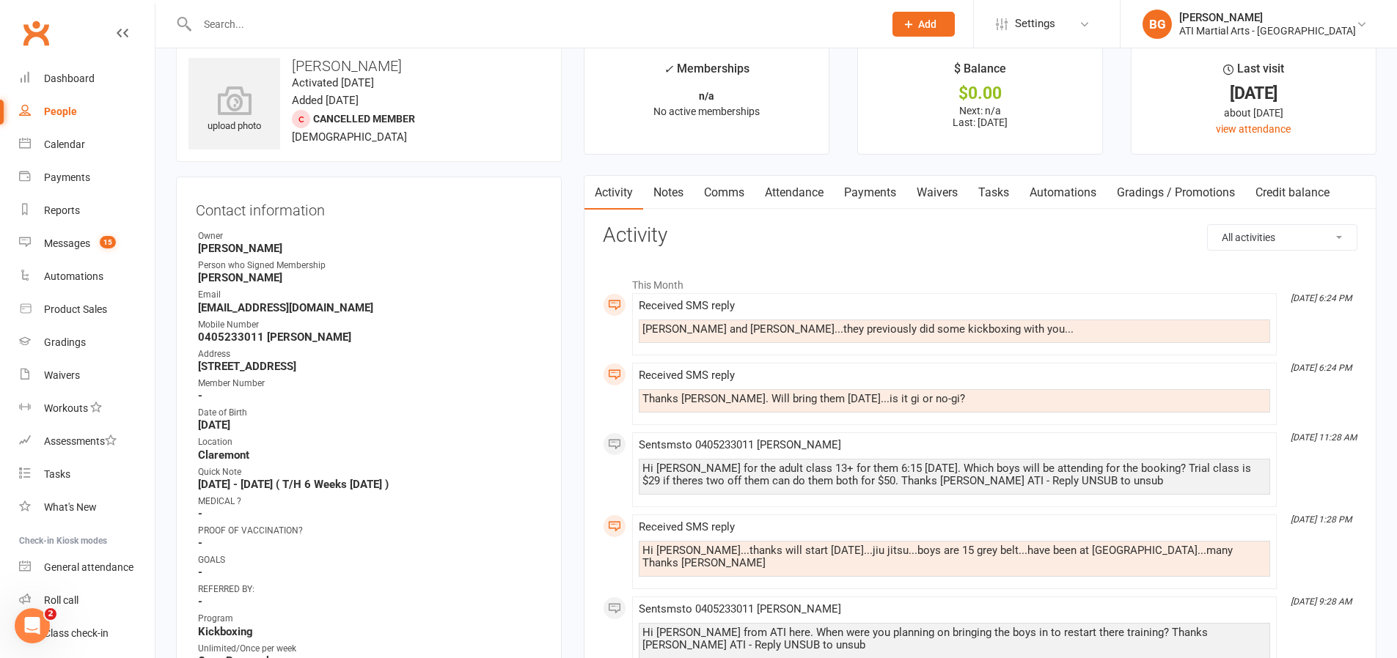
click at [735, 193] on link "Comms" at bounding box center [724, 193] width 61 height 34
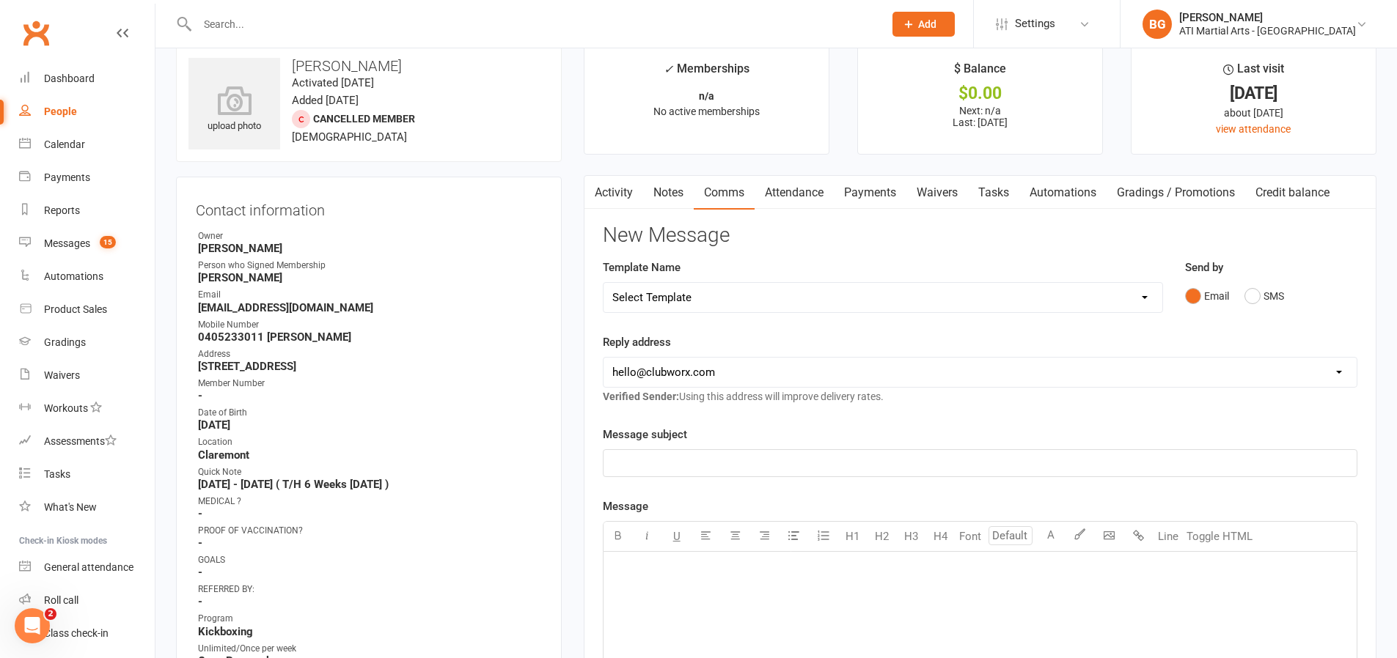
drag, startPoint x: 1242, startPoint y: 288, endPoint x: 1242, endPoint y: 298, distance: 9.5
click at [1242, 293] on div "Email SMS" at bounding box center [1271, 296] width 172 height 28
click at [1252, 301] on button "SMS" at bounding box center [1264, 296] width 40 height 28
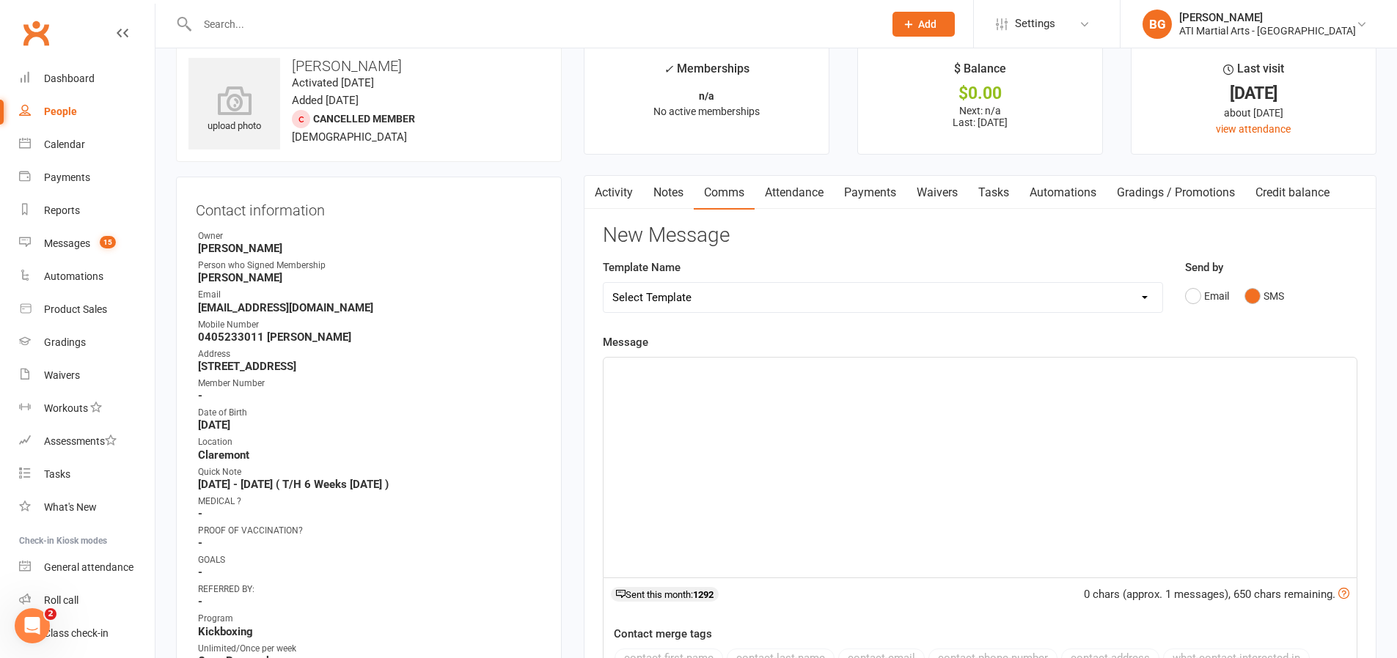
click at [1208, 403] on div "﻿" at bounding box center [979, 468] width 753 height 220
click at [608, 193] on link "Activity" at bounding box center [613, 193] width 59 height 34
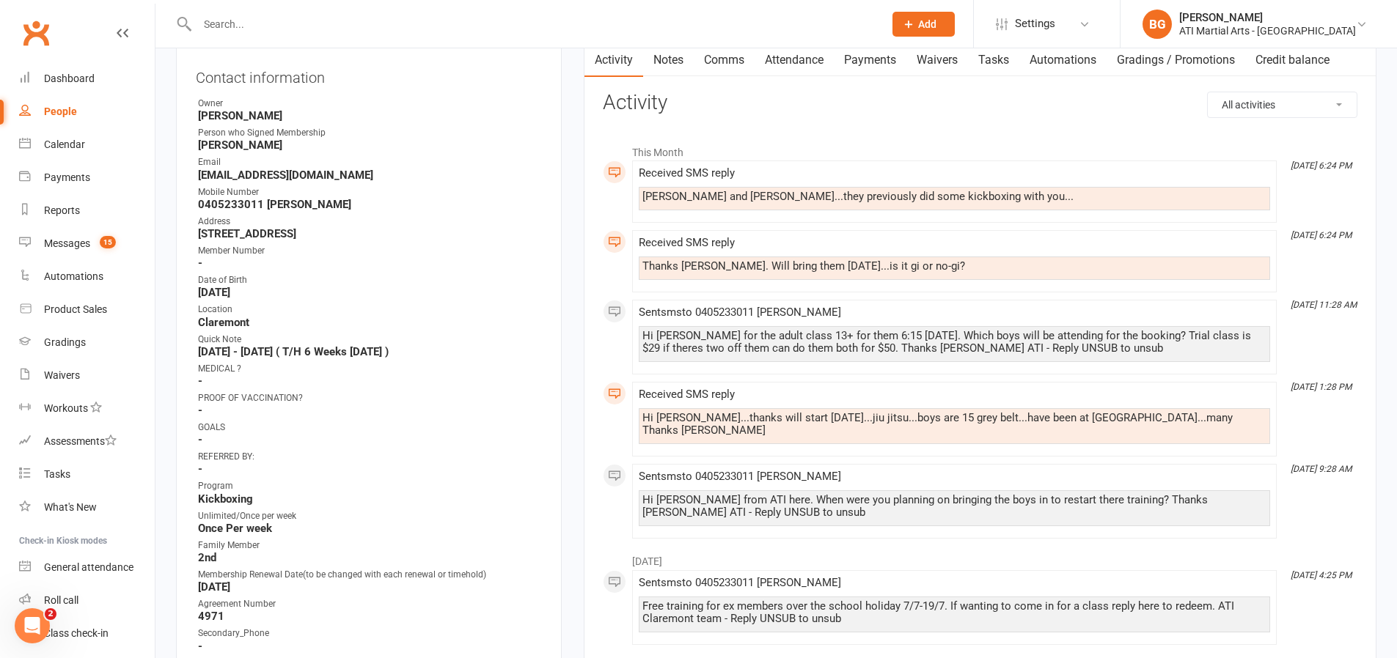
scroll to position [161, 0]
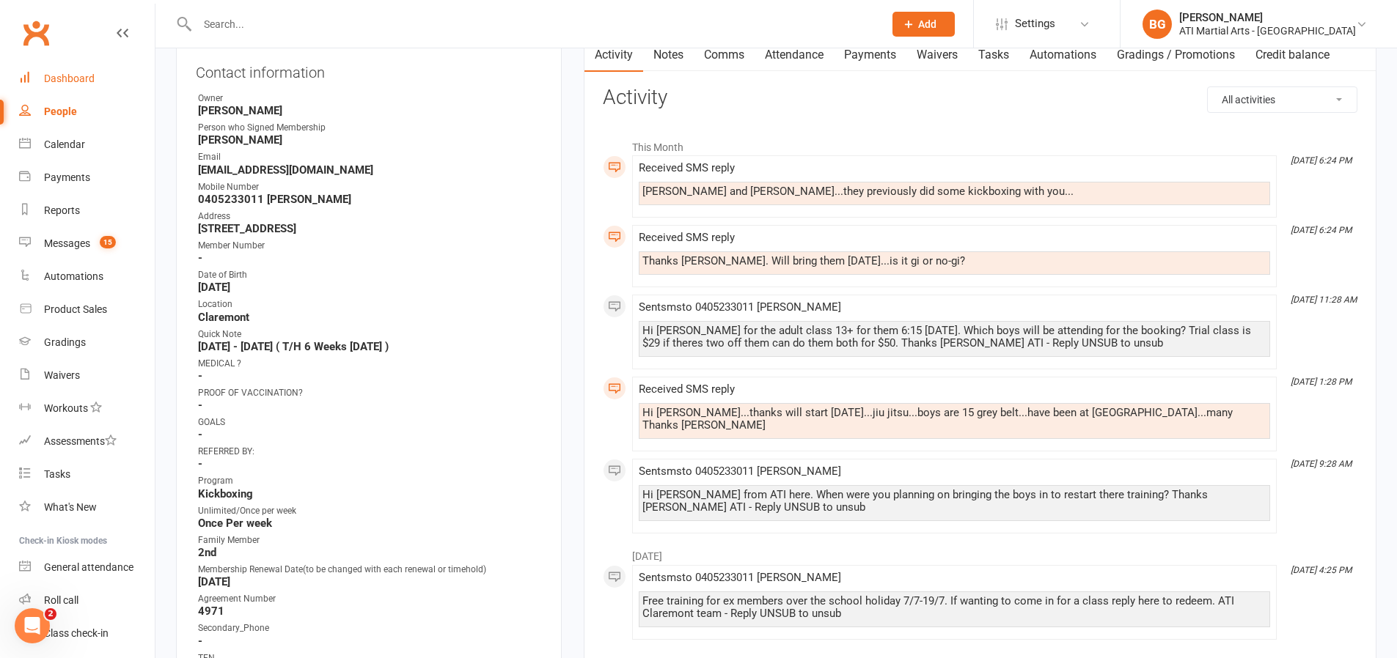
click at [77, 71] on link "Dashboard" at bounding box center [87, 78] width 136 height 33
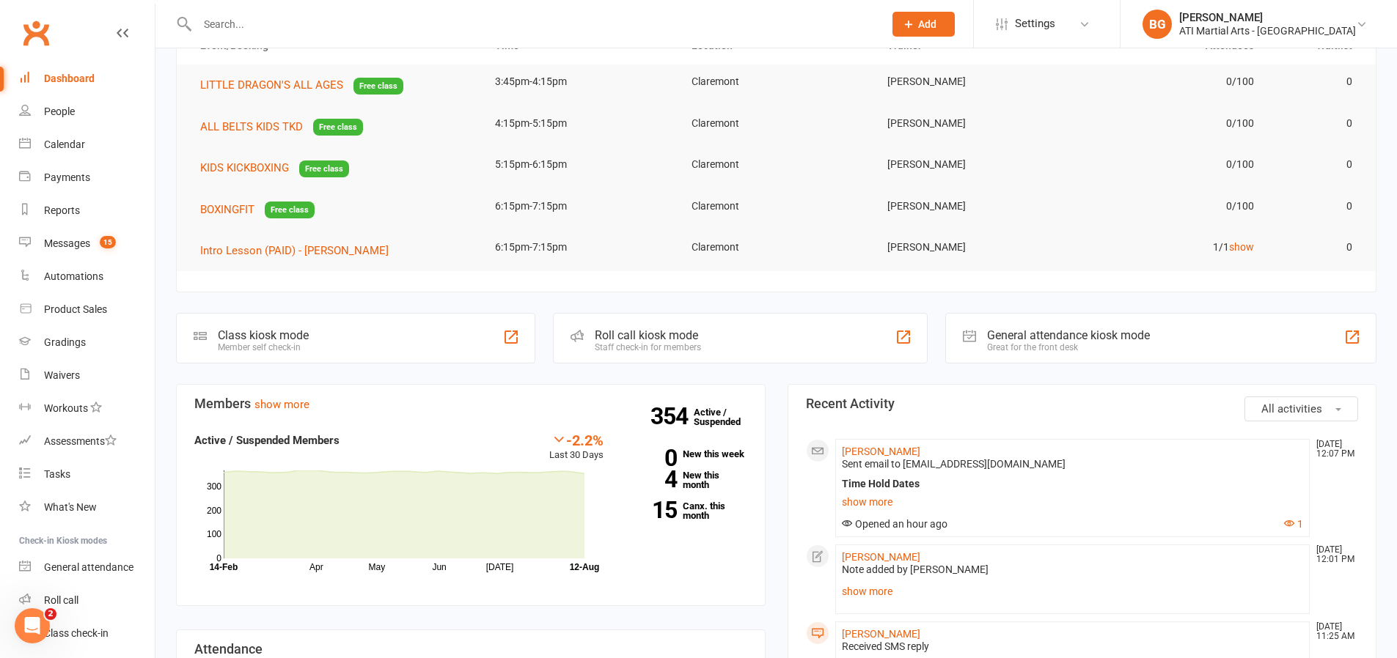
scroll to position [194, 0]
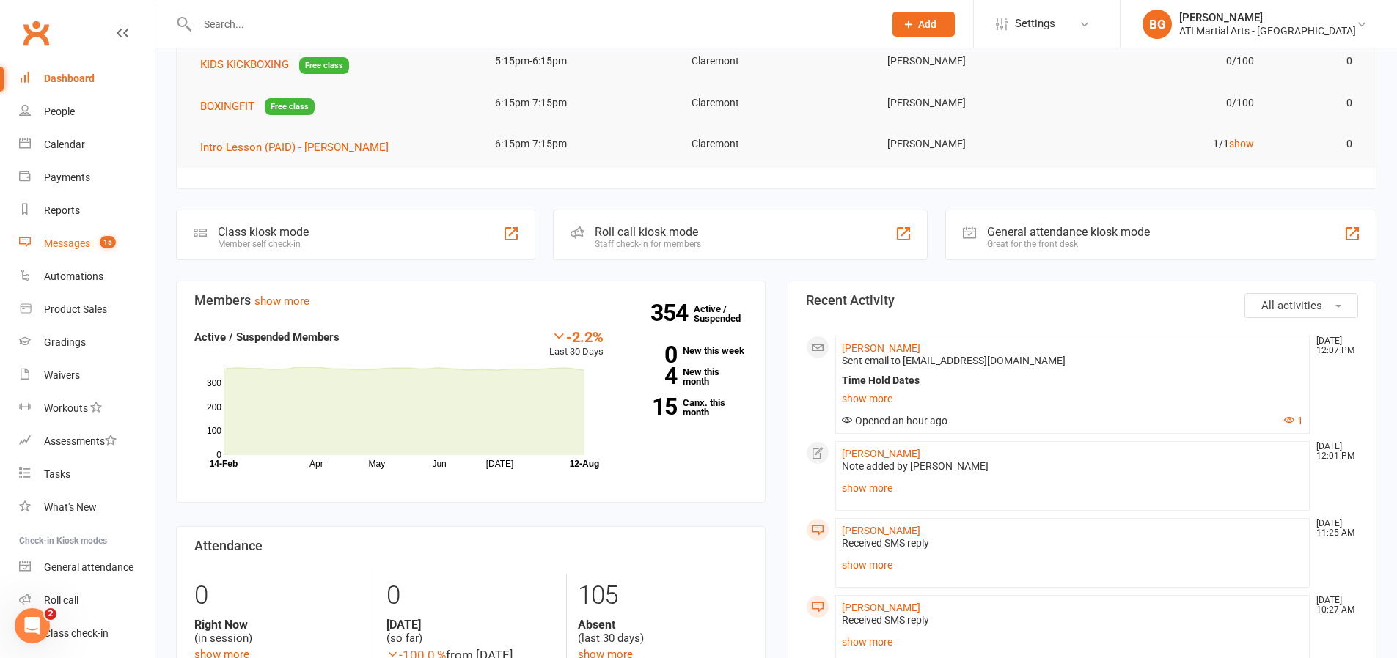
click at [101, 244] on span "15" at bounding box center [108, 242] width 16 height 12
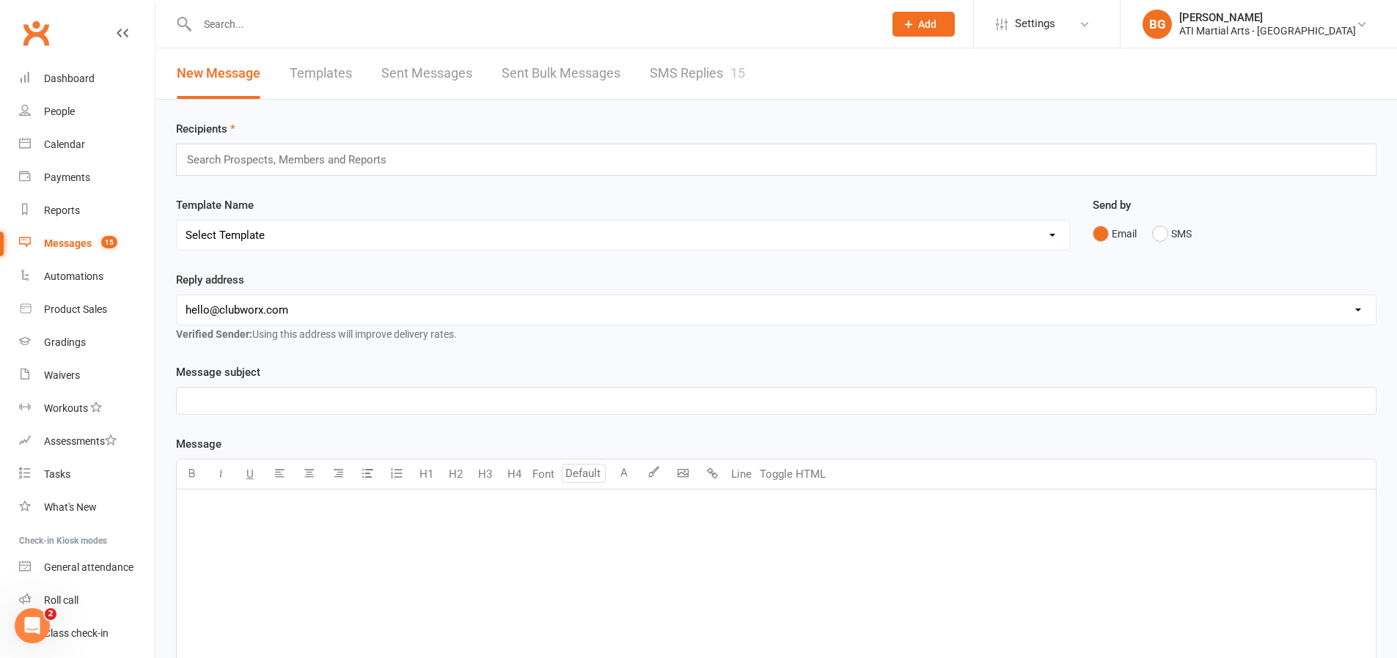
click at [724, 77] on link "SMS Replies 15" at bounding box center [697, 73] width 95 height 51
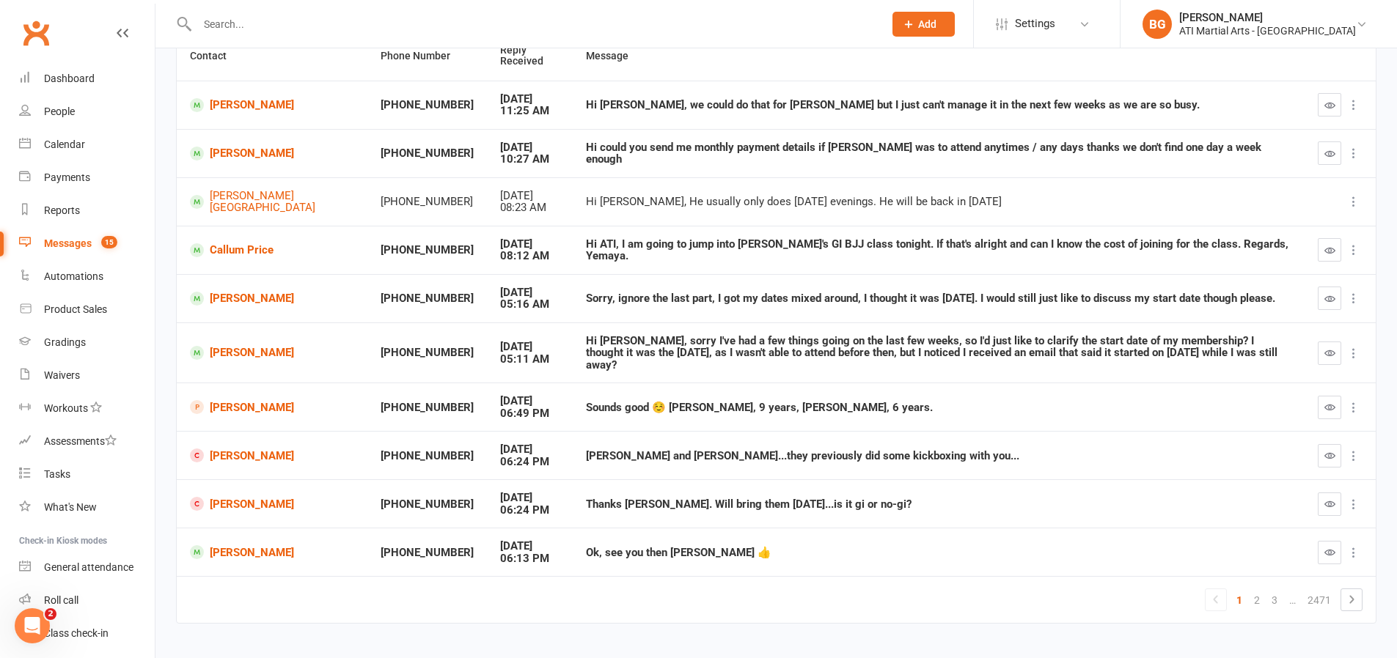
scroll to position [175, 0]
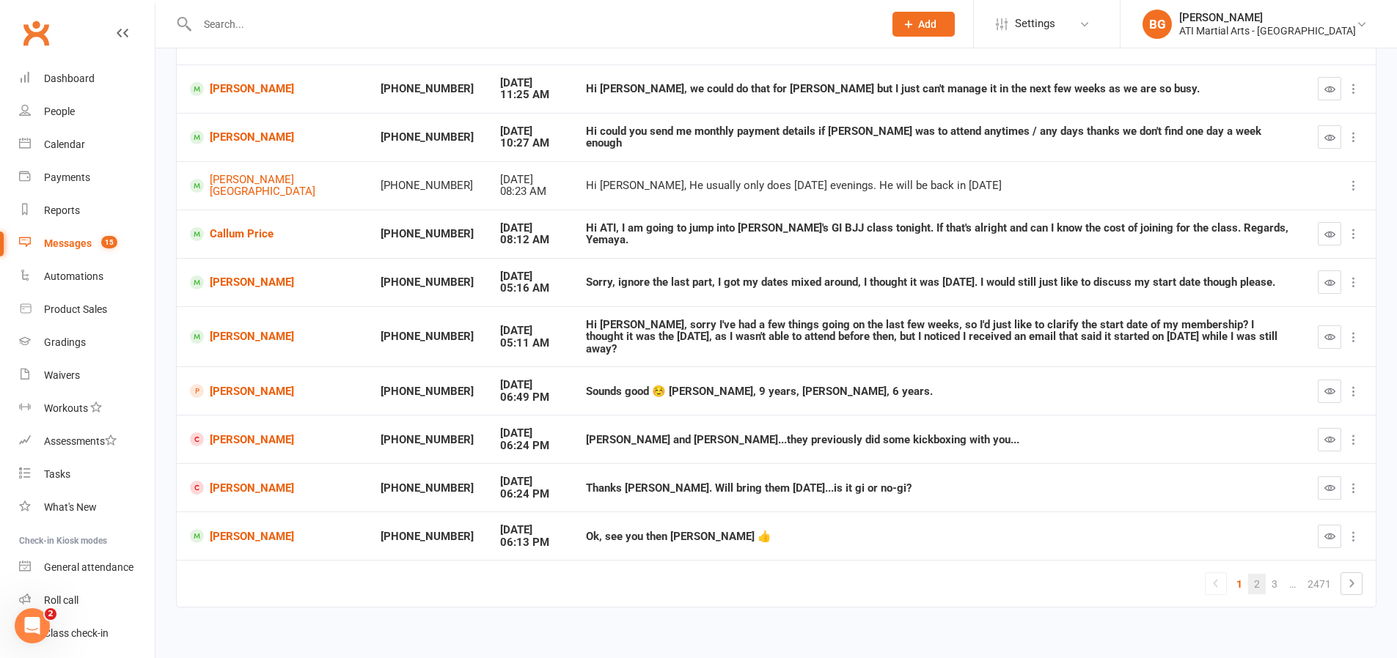
click at [1255, 574] on link "2" at bounding box center [1257, 584] width 18 height 21
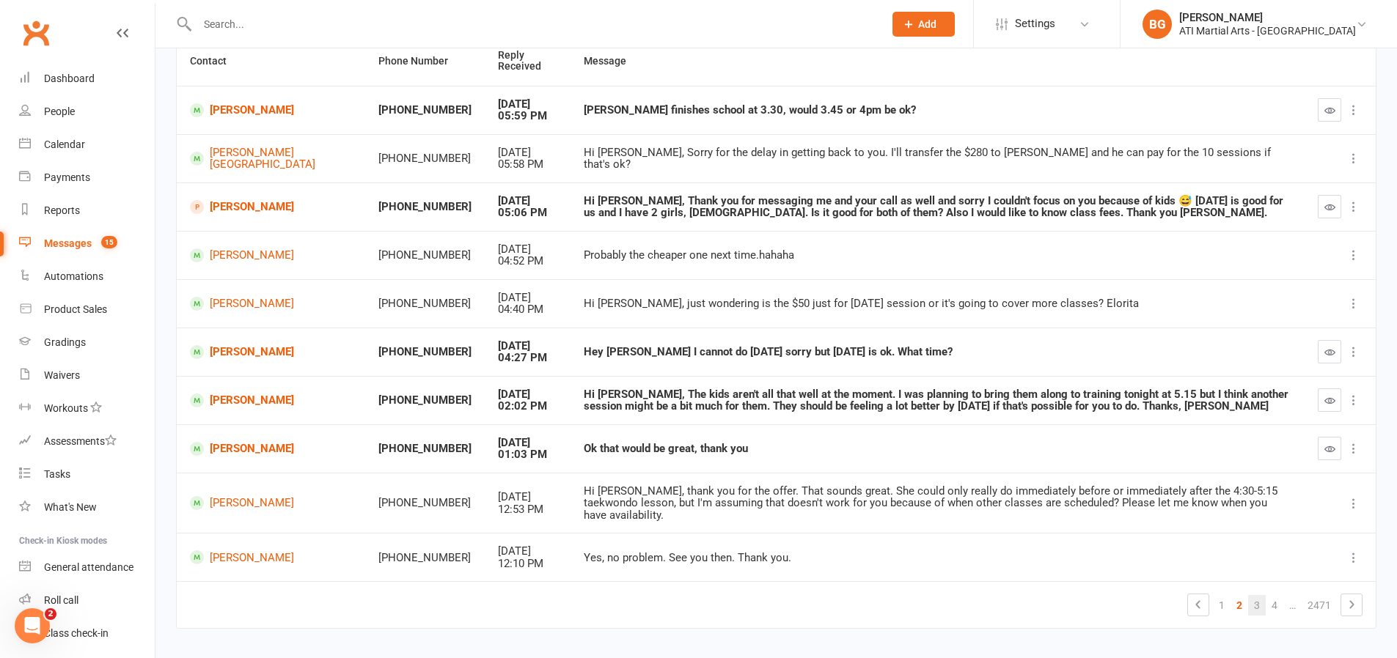
scroll to position [164, 0]
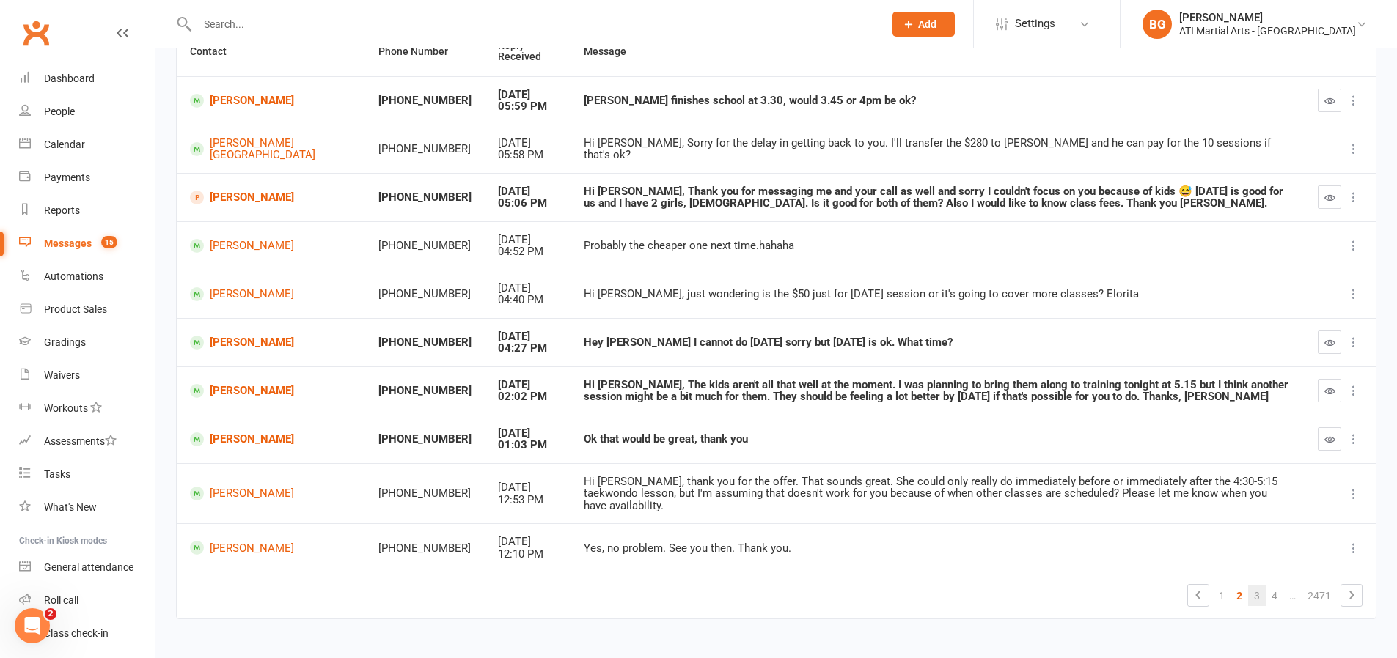
click at [1258, 586] on link "3" at bounding box center [1257, 596] width 18 height 21
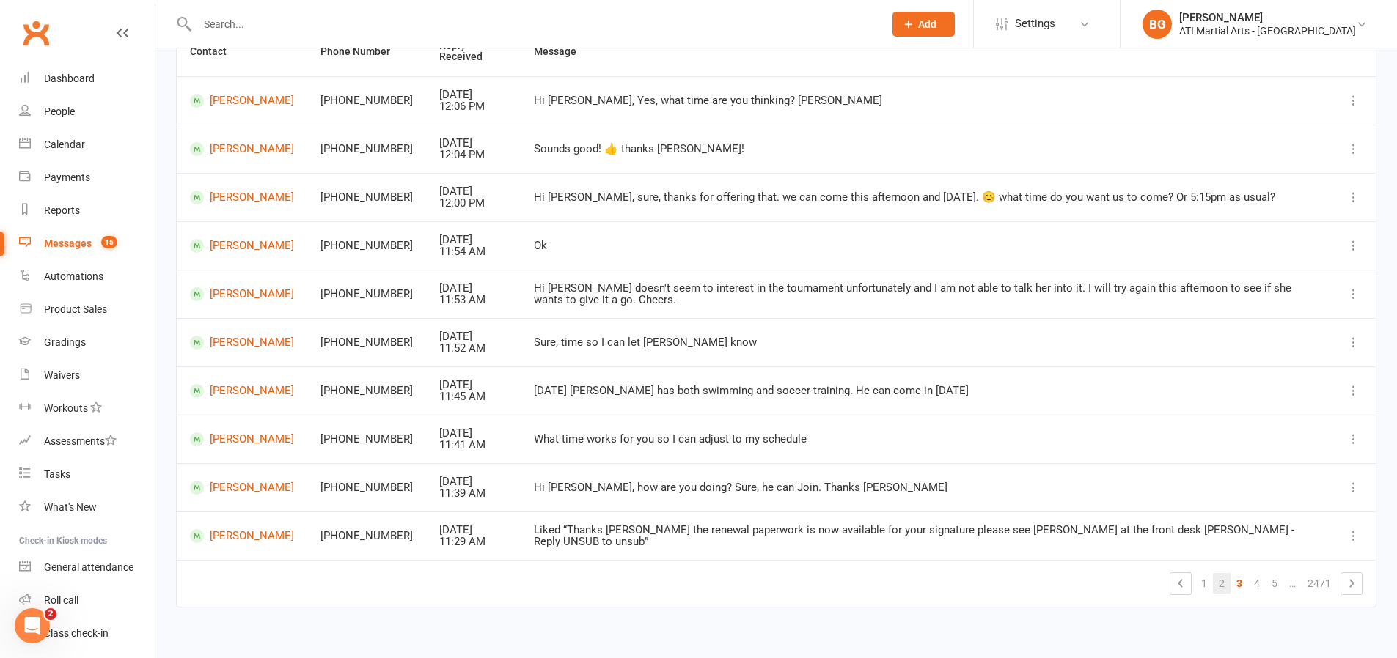
click at [1214, 583] on link "2" at bounding box center [1222, 583] width 18 height 21
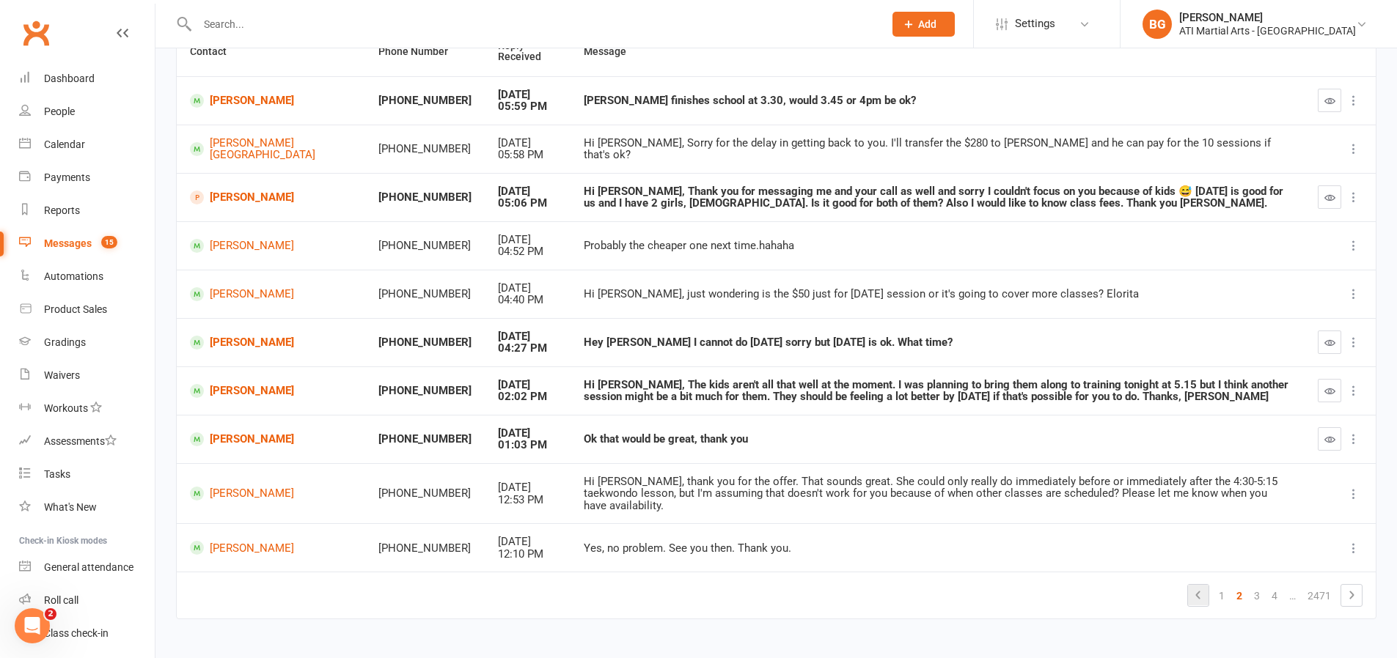
click at [1204, 587] on icon at bounding box center [1198, 596] width 18 height 18
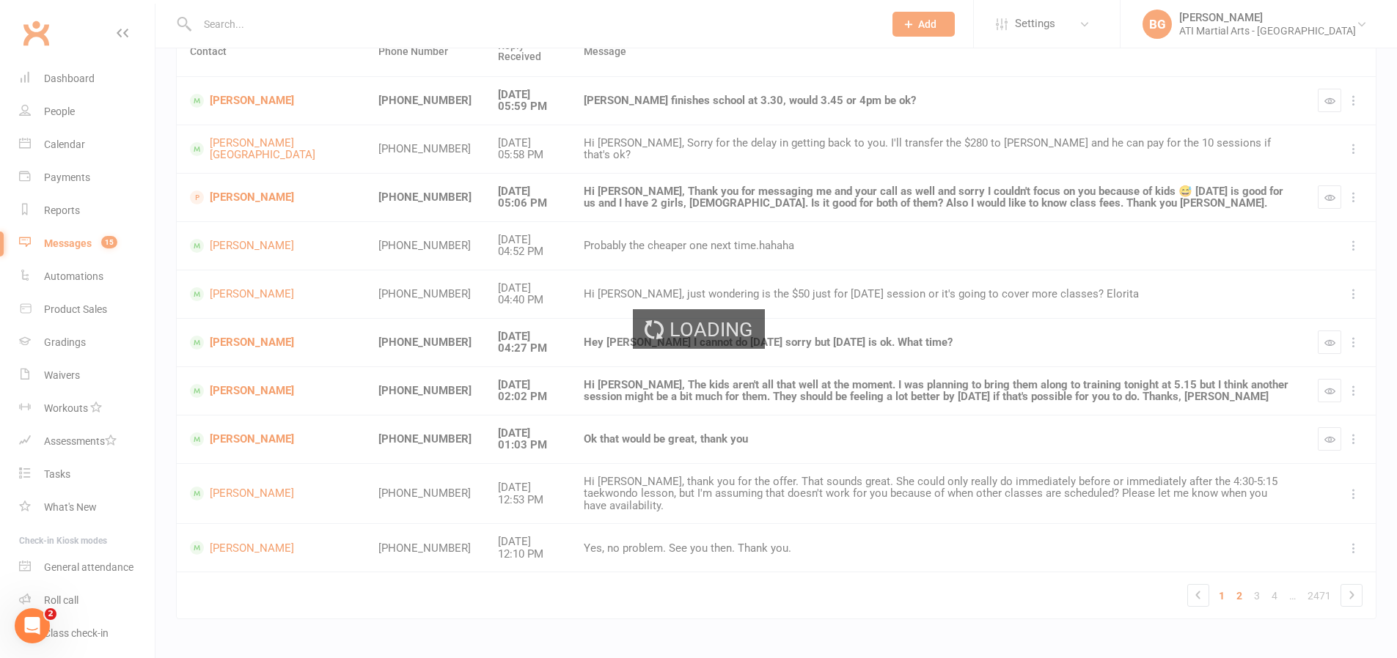
click at [1225, 590] on div "Loading" at bounding box center [698, 329] width 1397 height 658
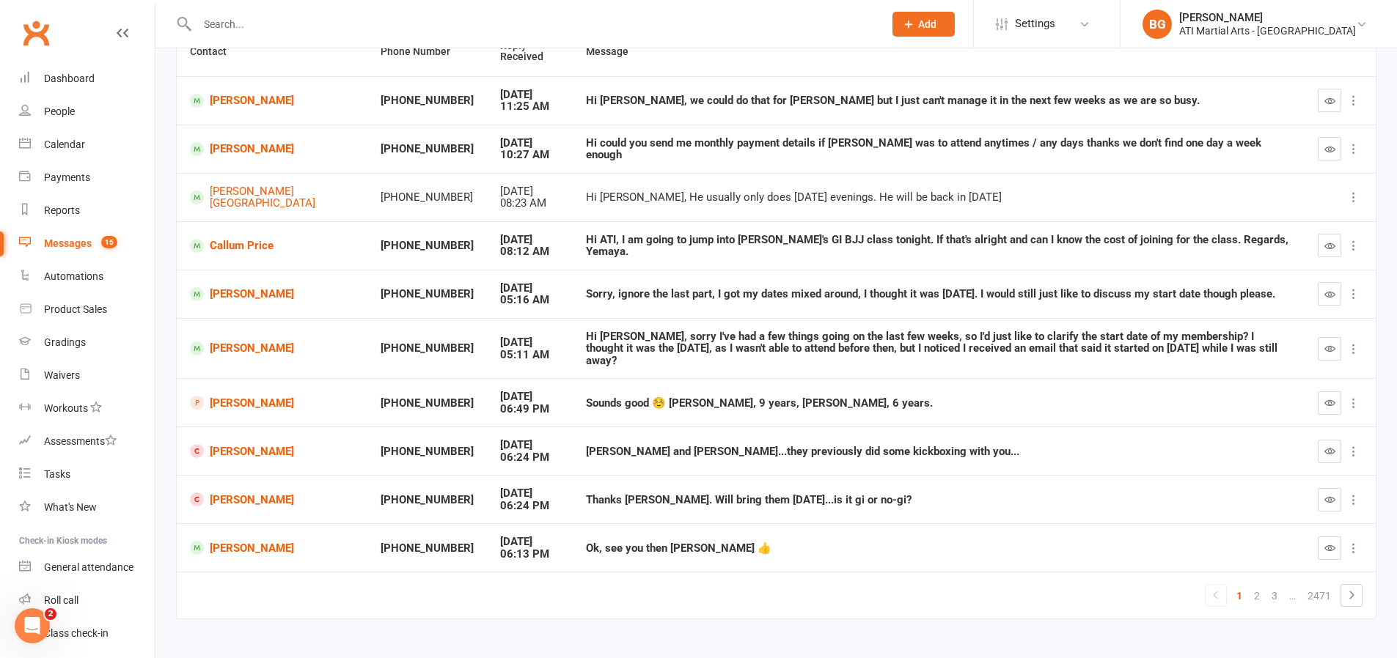
click at [219, 501] on td "[PERSON_NAME]" at bounding box center [272, 499] width 191 height 48
click at [221, 493] on link "[PERSON_NAME]" at bounding box center [272, 500] width 164 height 14
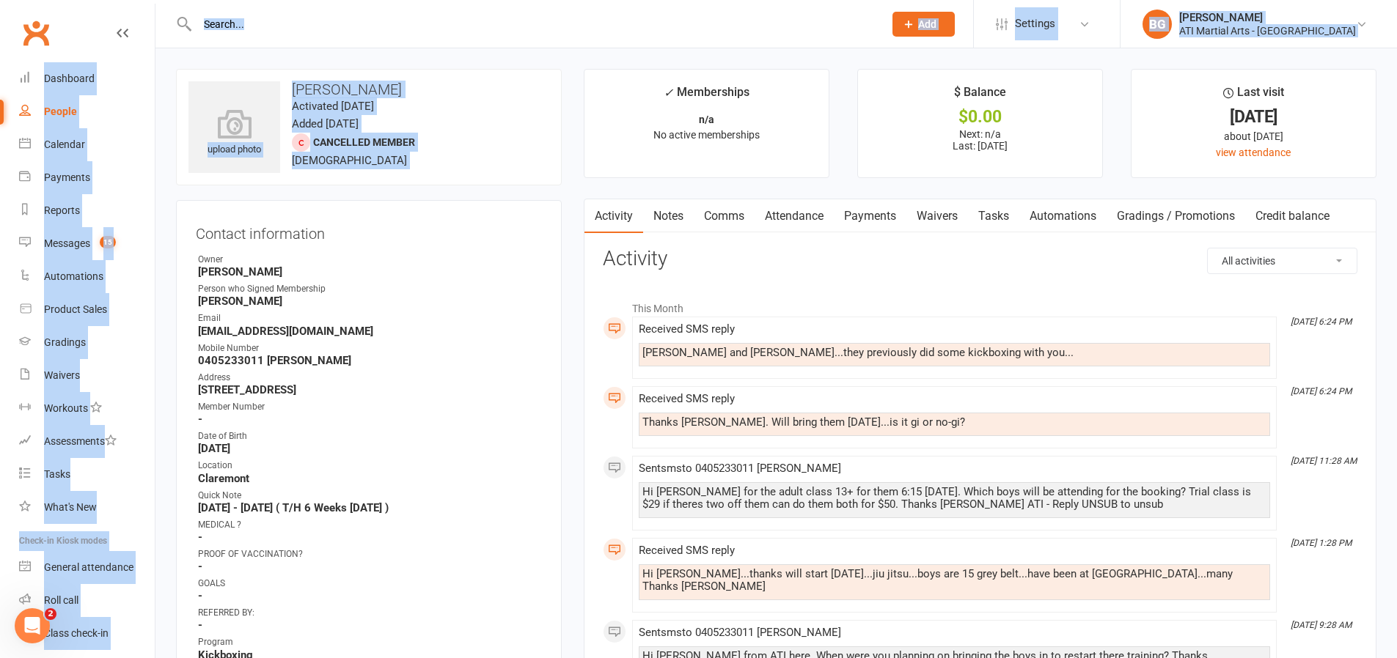
drag, startPoint x: 404, startPoint y: 181, endPoint x: 297, endPoint y: 59, distance: 162.6
click at [372, 183] on div "upload photo [PERSON_NAME] Activated [DATE] Added [DATE] Cancelled member [DEMO…" at bounding box center [369, 127] width 386 height 117
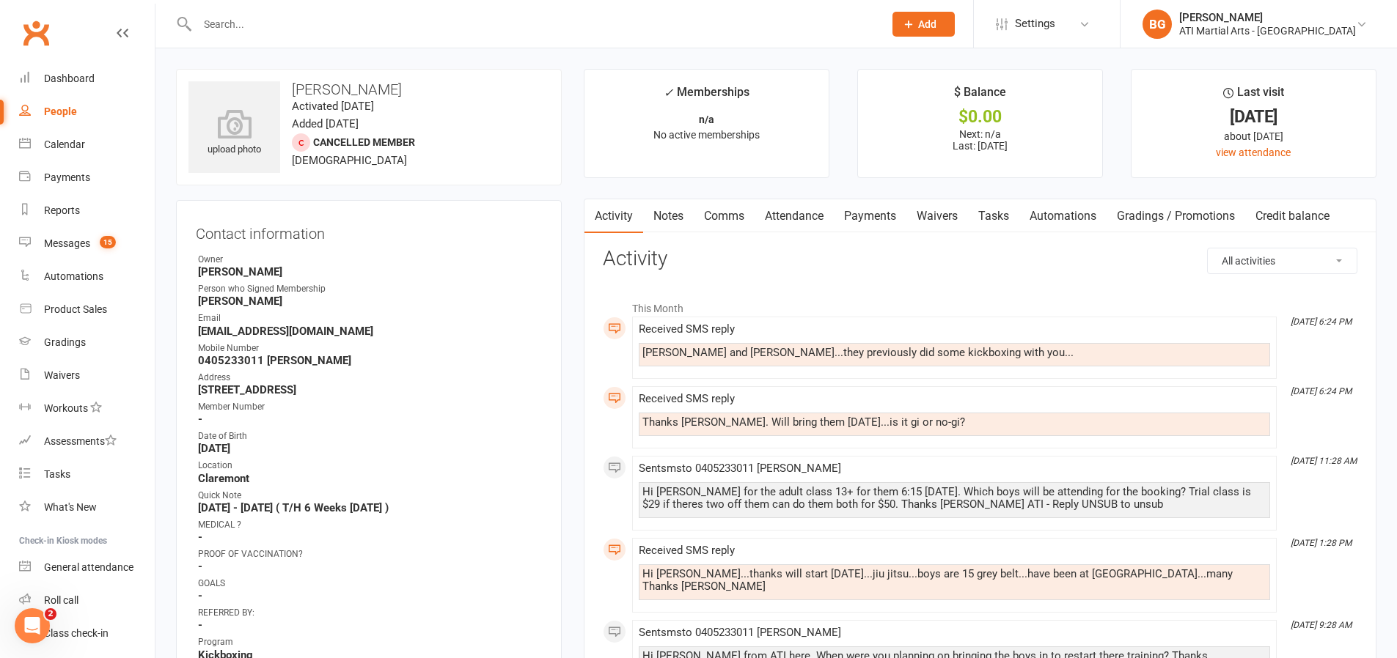
drag, startPoint x: 376, startPoint y: 303, endPoint x: 369, endPoint y: -75, distance: 377.7
click at [477, 257] on div "Owner" at bounding box center [370, 260] width 344 height 14
drag, startPoint x: 418, startPoint y: 384, endPoint x: 398, endPoint y: -75, distance: 459.4
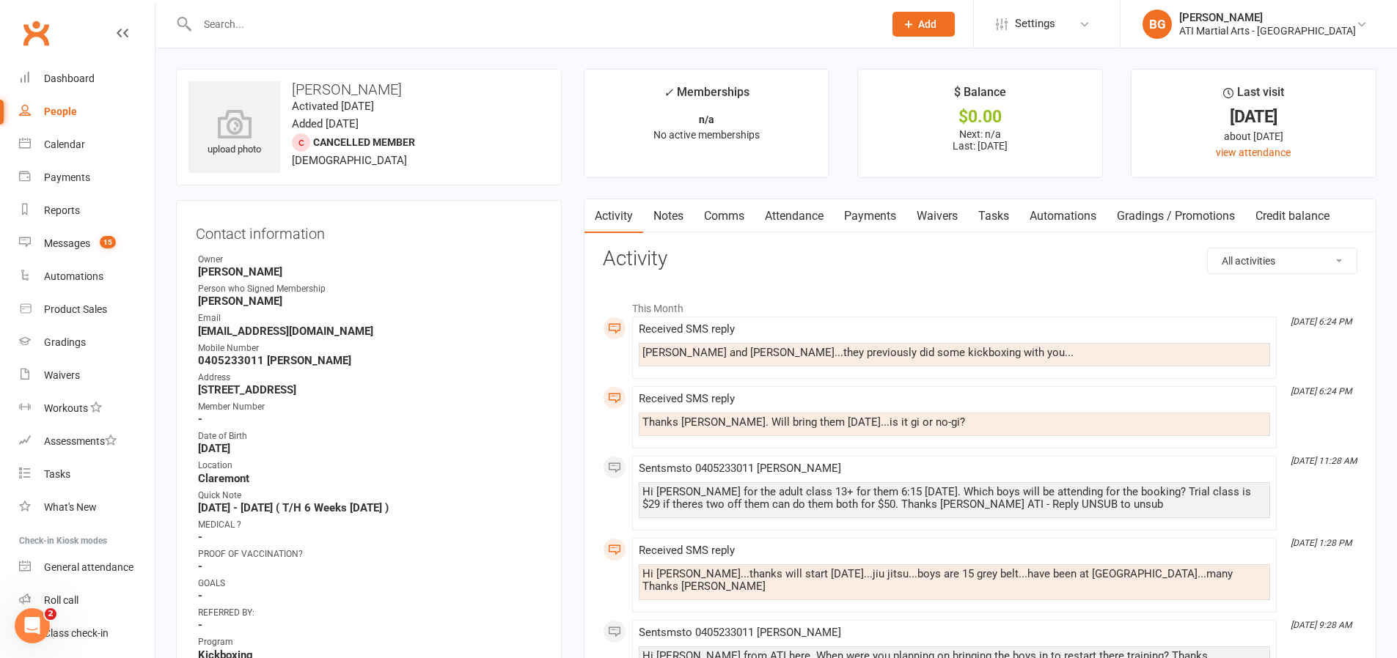
click at [76, 88] on link "Dashboard" at bounding box center [87, 78] width 136 height 33
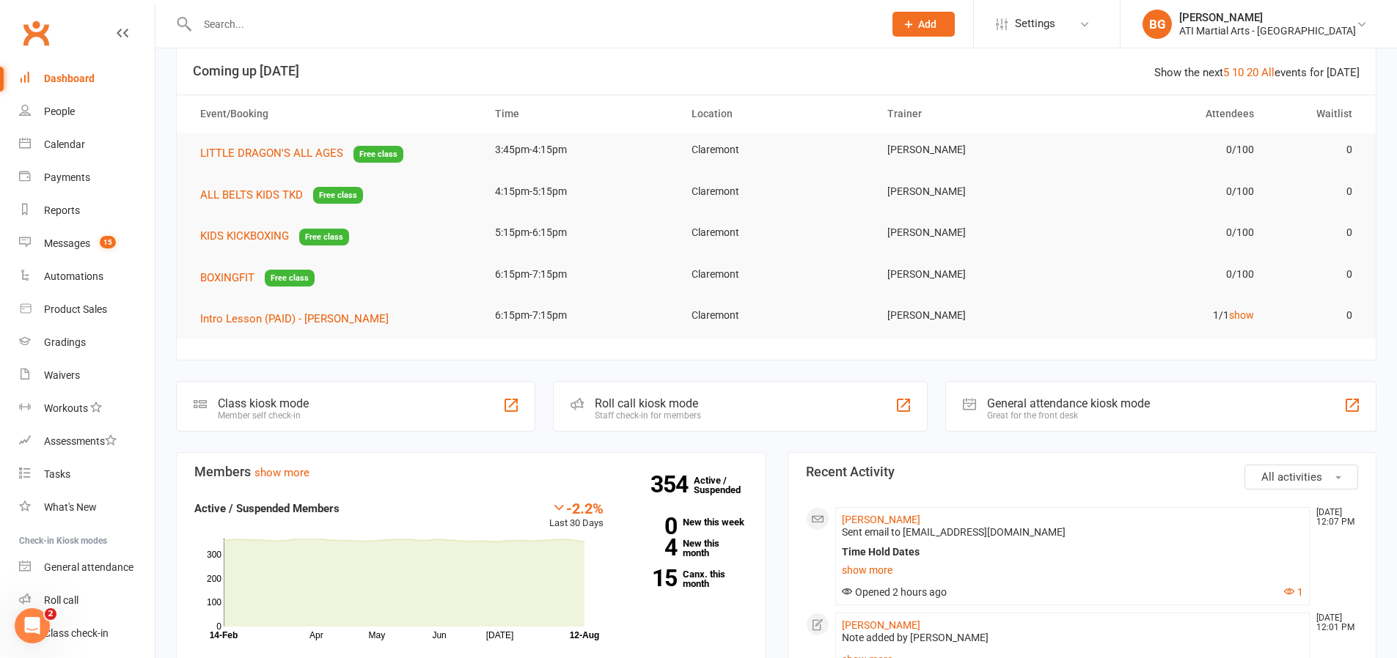
scroll to position [44, 0]
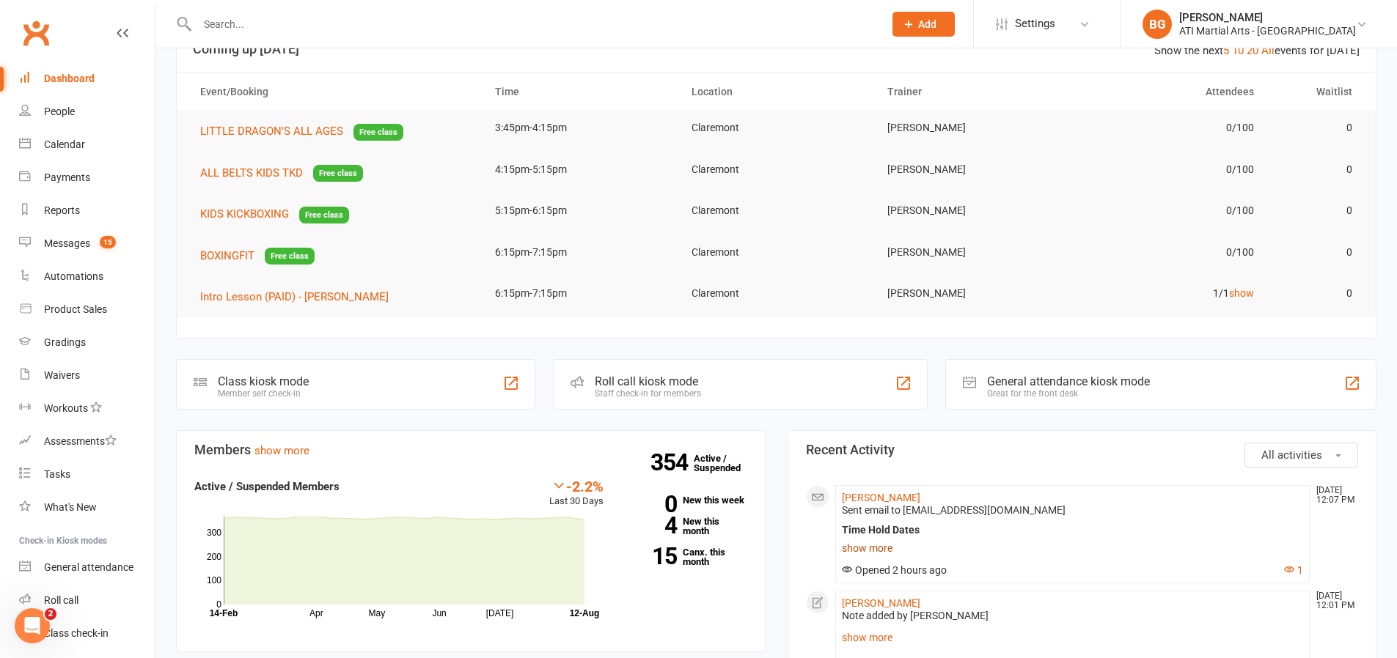
click at [856, 548] on link "show more" at bounding box center [1073, 548] width 462 height 21
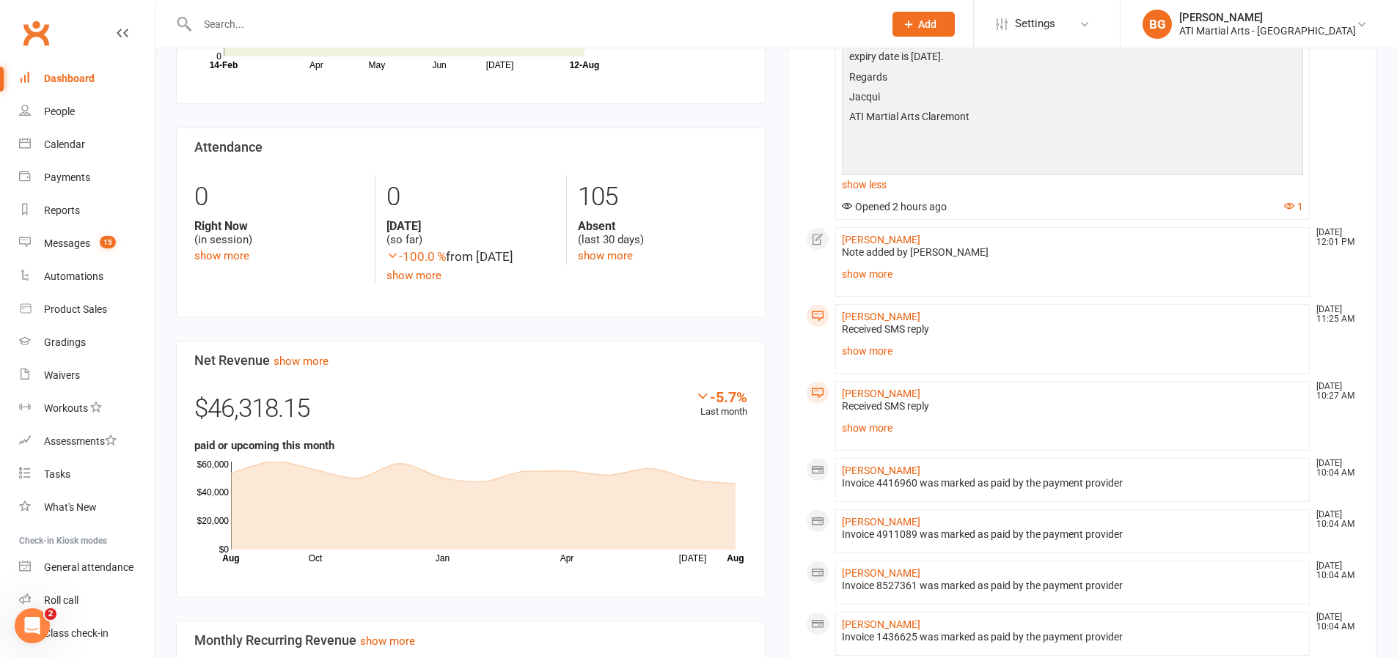
scroll to position [607, 0]
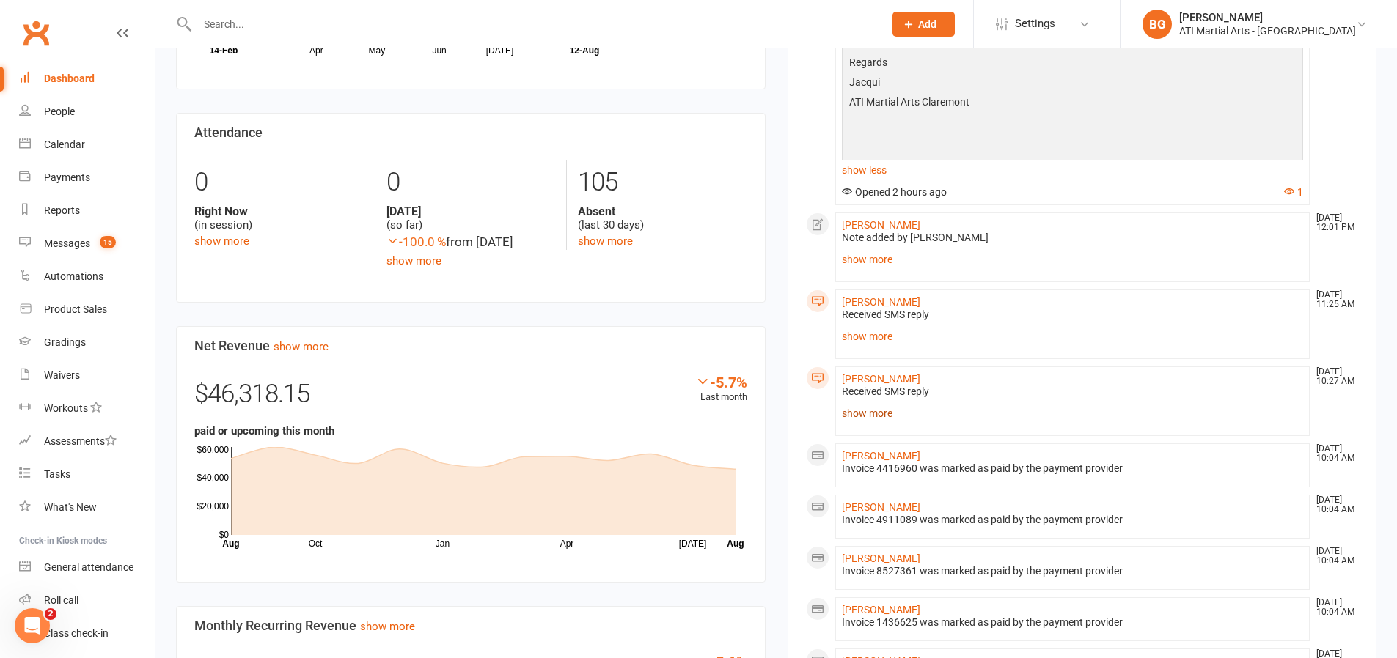
click at [873, 403] on link "show more" at bounding box center [1073, 413] width 462 height 21
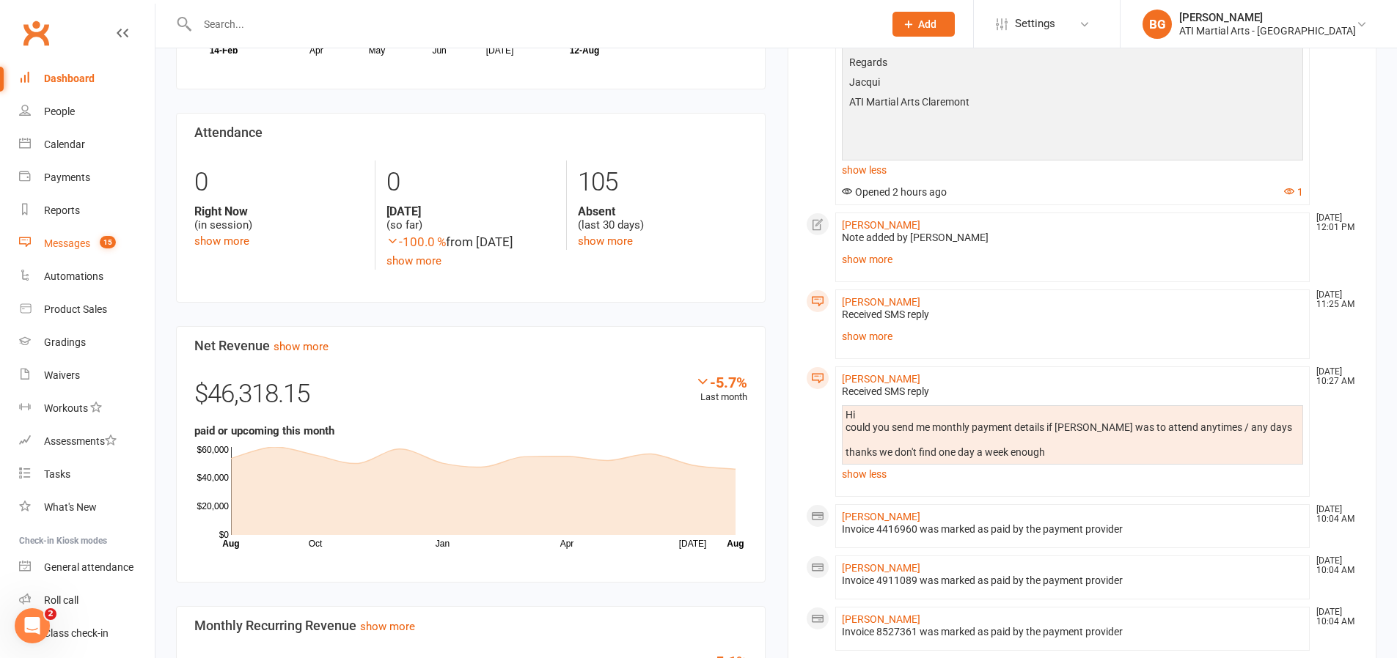
click at [96, 243] on count-badge "15" at bounding box center [103, 244] width 23 height 12
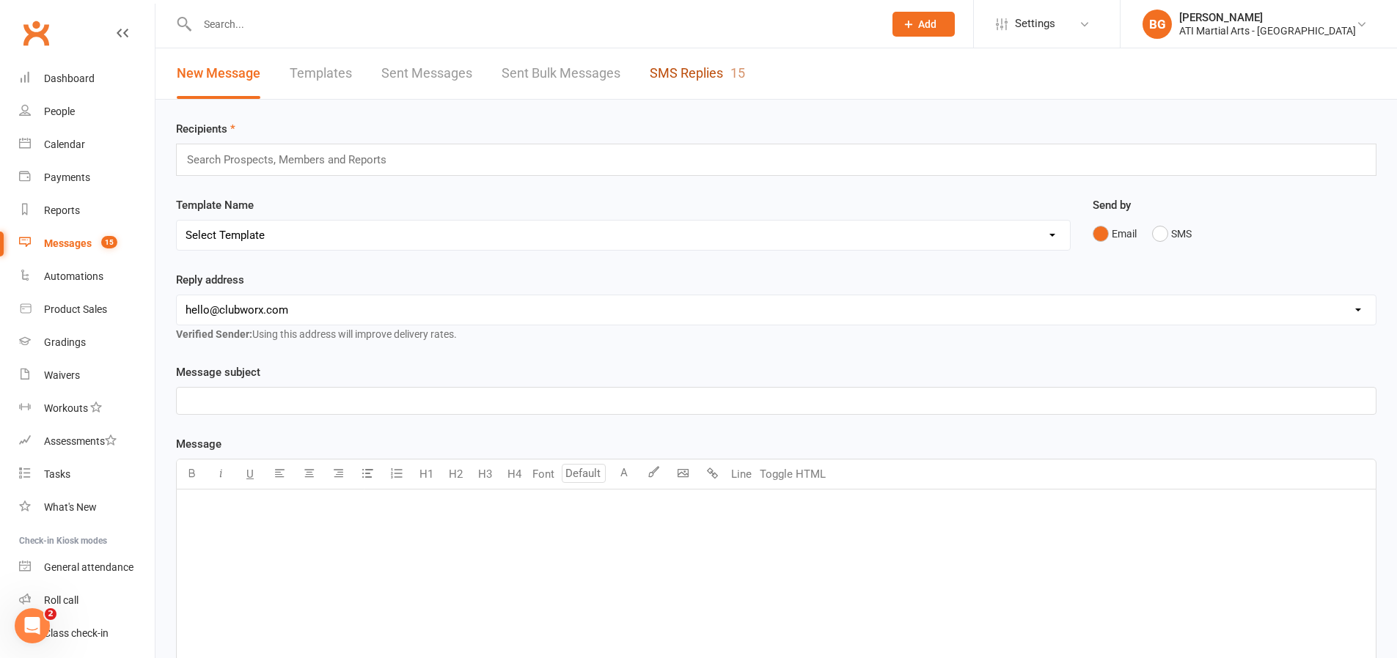
click at [672, 84] on link "SMS Replies 15" at bounding box center [697, 73] width 95 height 51
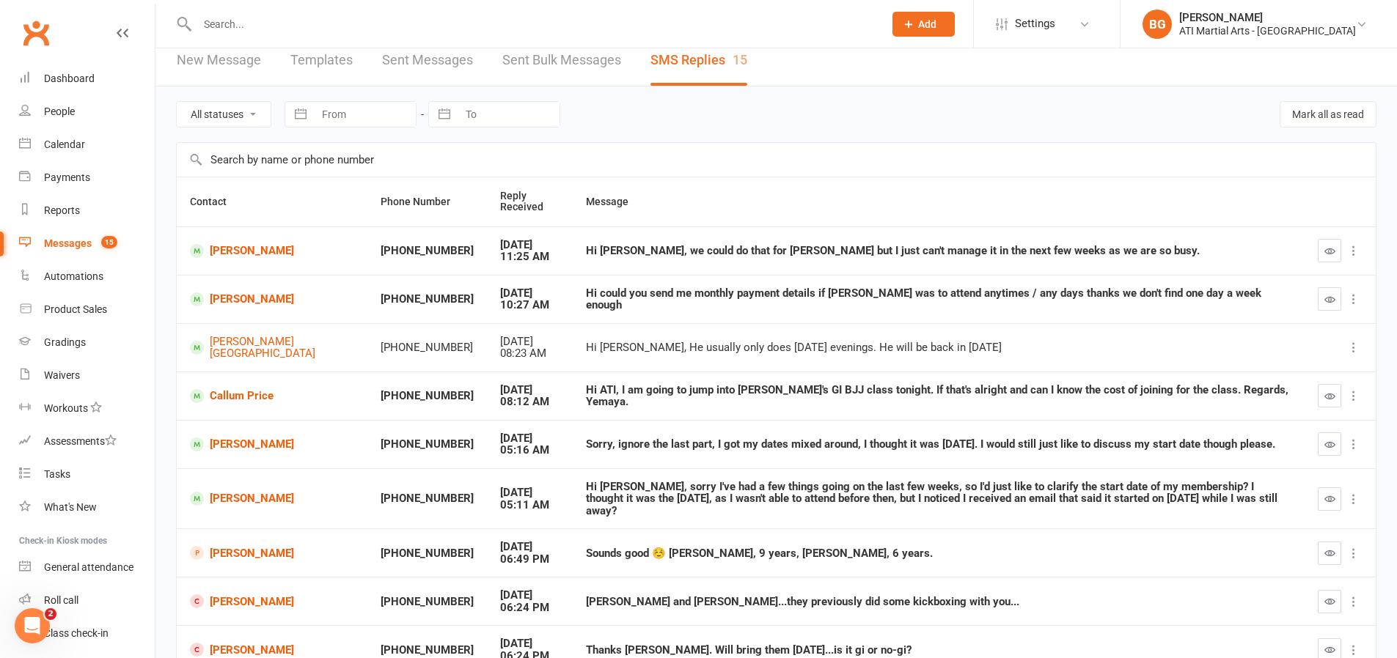
scroll to position [29, 0]
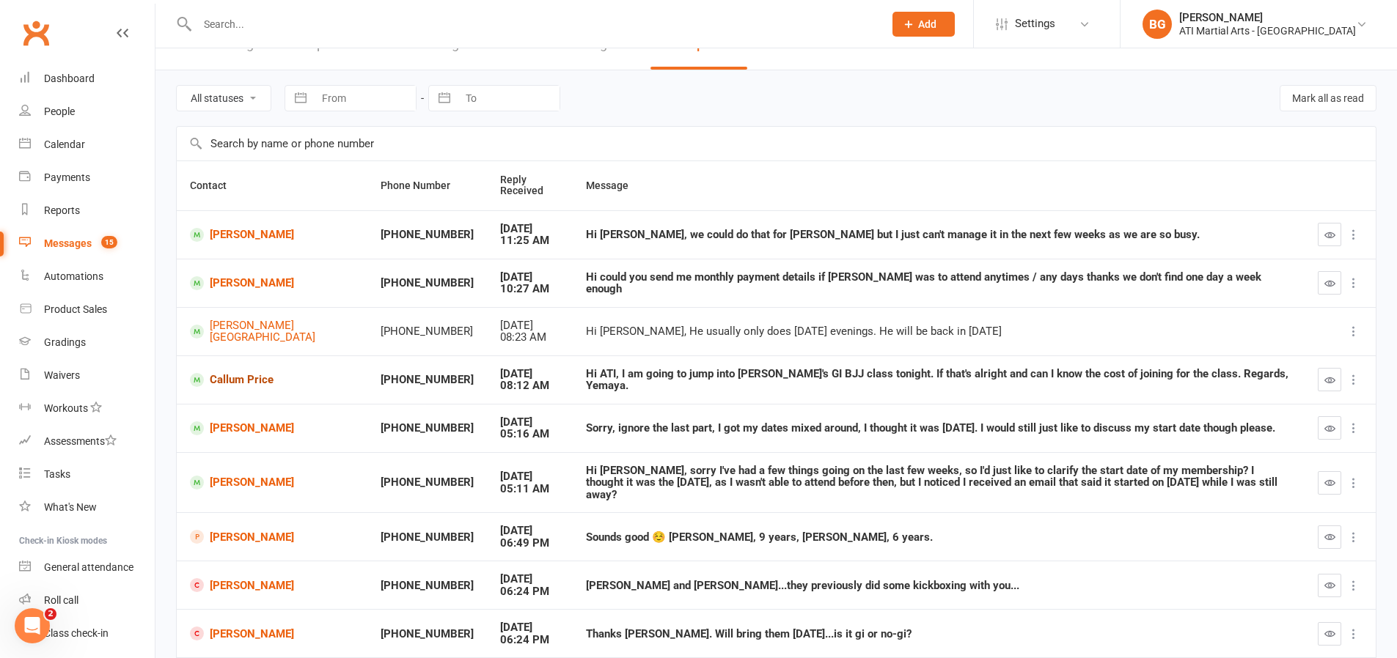
click at [249, 380] on link "Callum Price" at bounding box center [272, 380] width 164 height 14
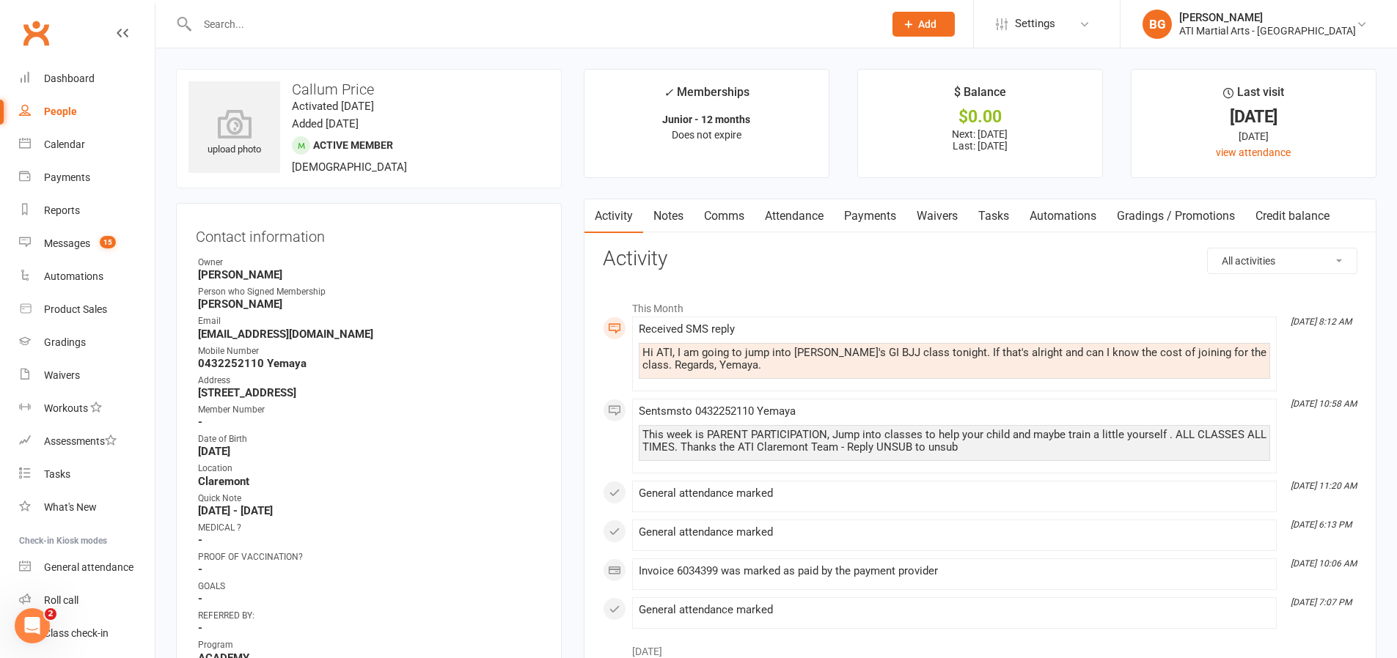
click at [716, 208] on link "Comms" at bounding box center [724, 216] width 61 height 34
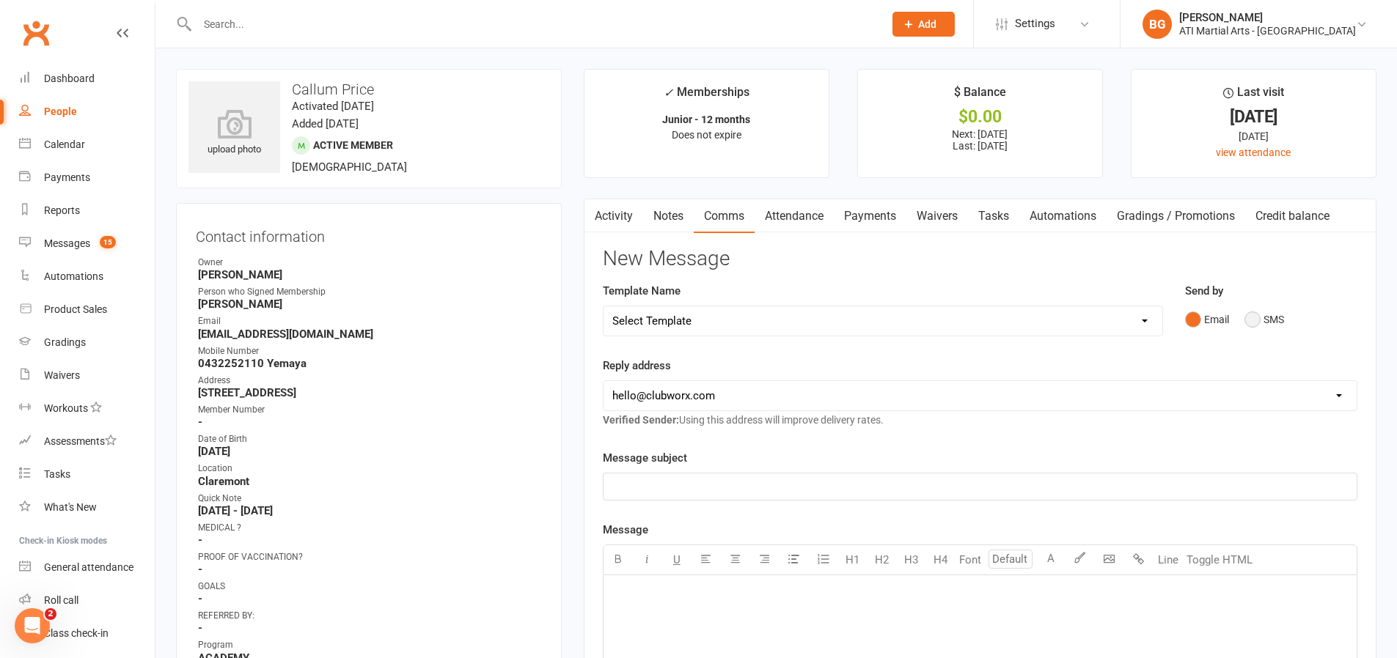
click at [1255, 314] on button "SMS" at bounding box center [1264, 320] width 40 height 28
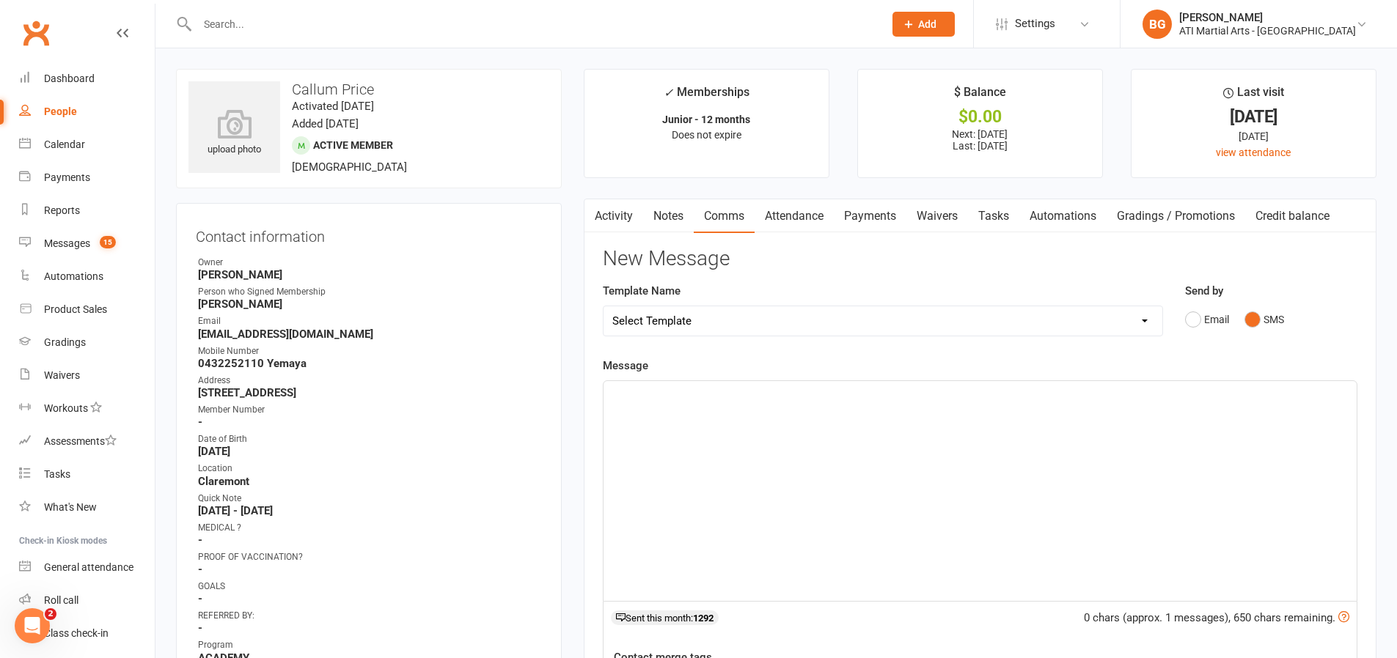
click at [1193, 444] on div "﻿" at bounding box center [979, 491] width 753 height 220
click at [114, 153] on link "Calendar" at bounding box center [87, 144] width 136 height 33
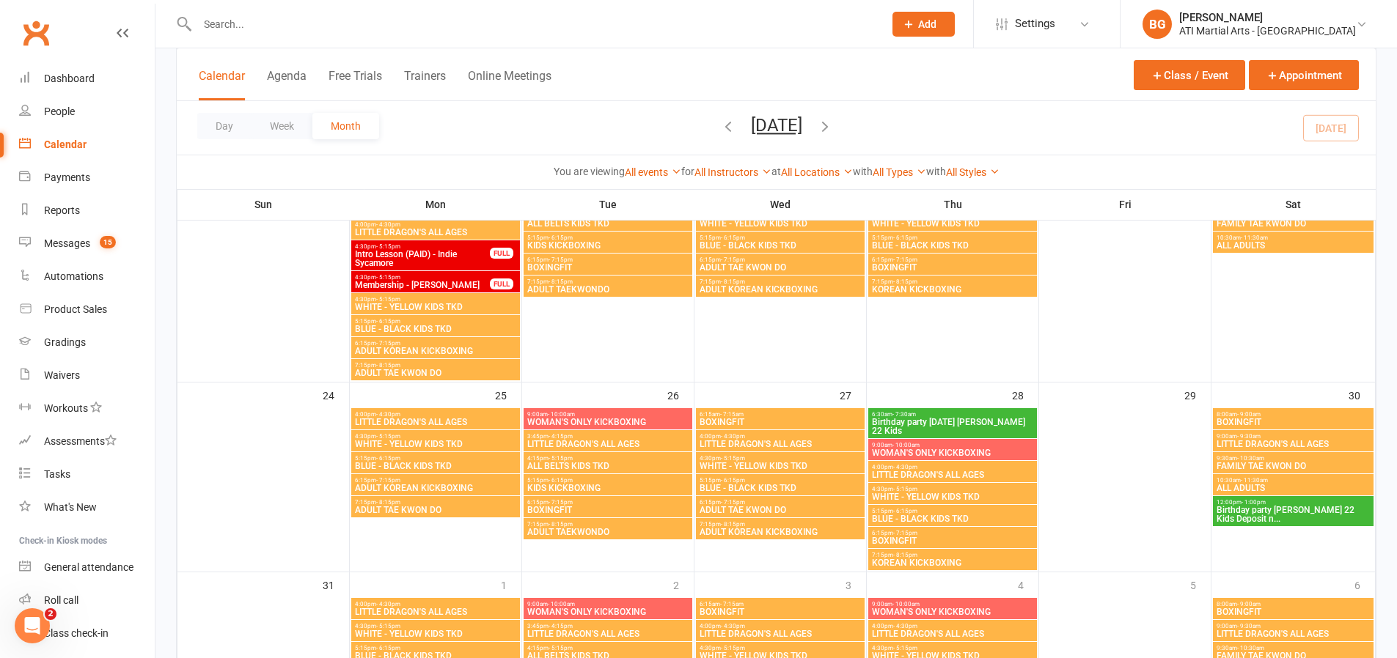
scroll to position [1018, 0]
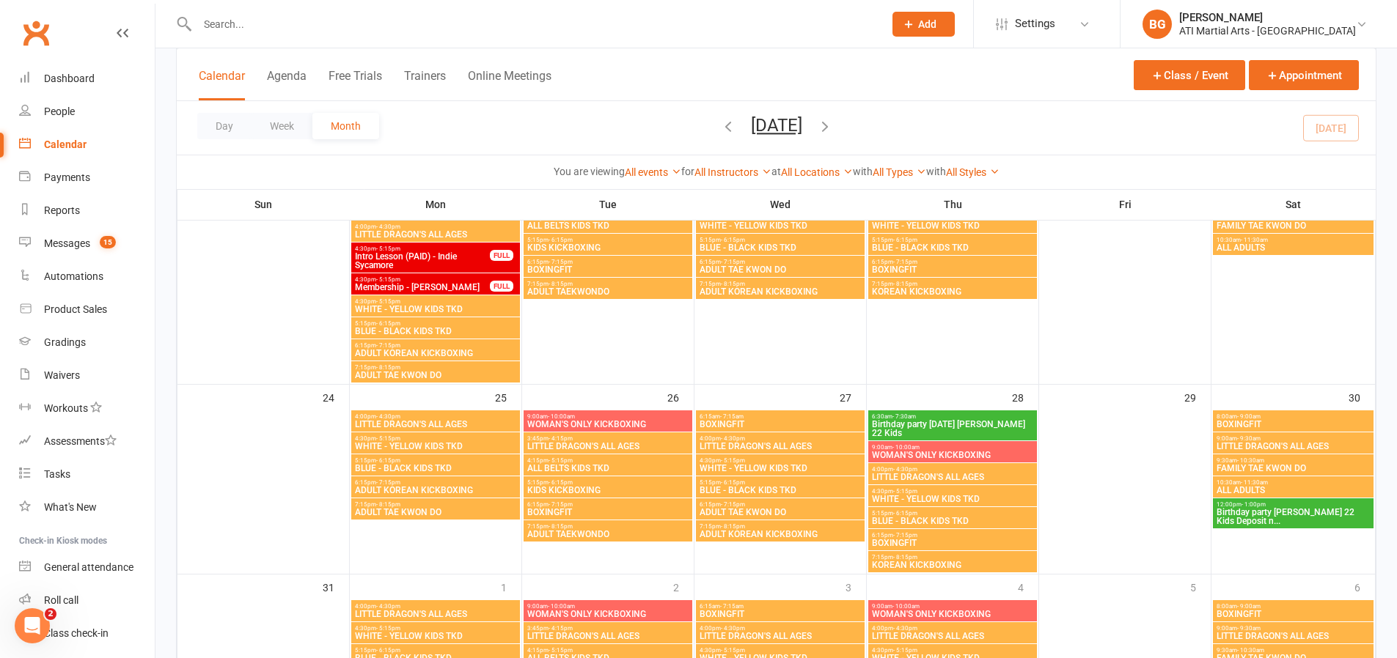
click at [1307, 514] on span "Birthday party [PERSON_NAME] 22 Kids Deposit n..." at bounding box center [1293, 517] width 155 height 18
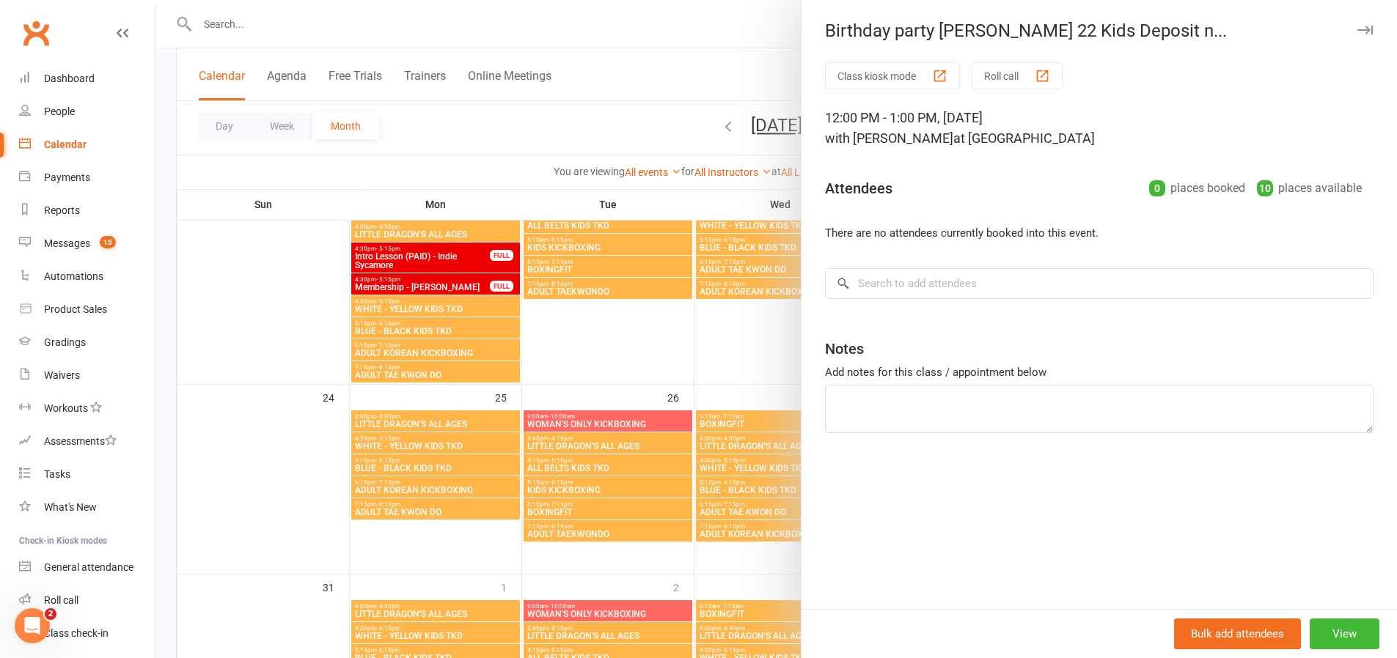
click at [746, 443] on div at bounding box center [775, 329] width 1241 height 658
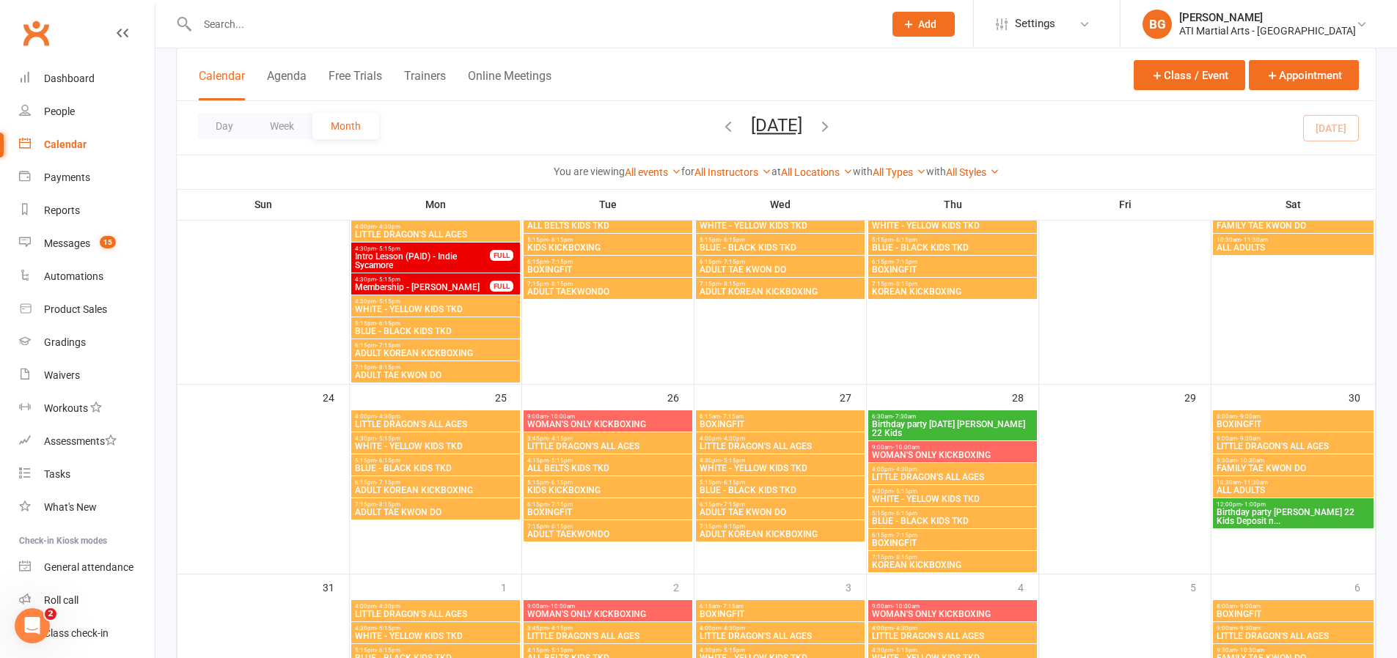
click at [1330, 510] on span "Birthday party [PERSON_NAME] 22 Kids Deposit n..." at bounding box center [1293, 517] width 155 height 18
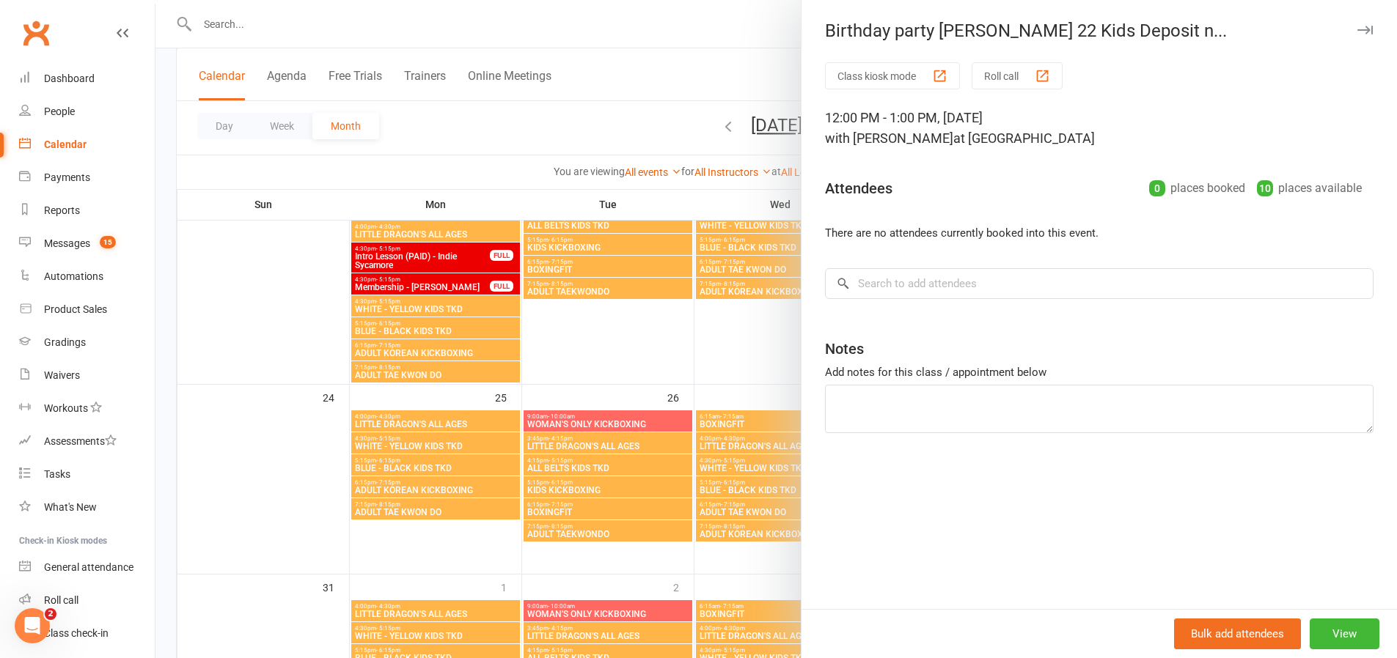
click at [694, 273] on div at bounding box center [775, 329] width 1241 height 658
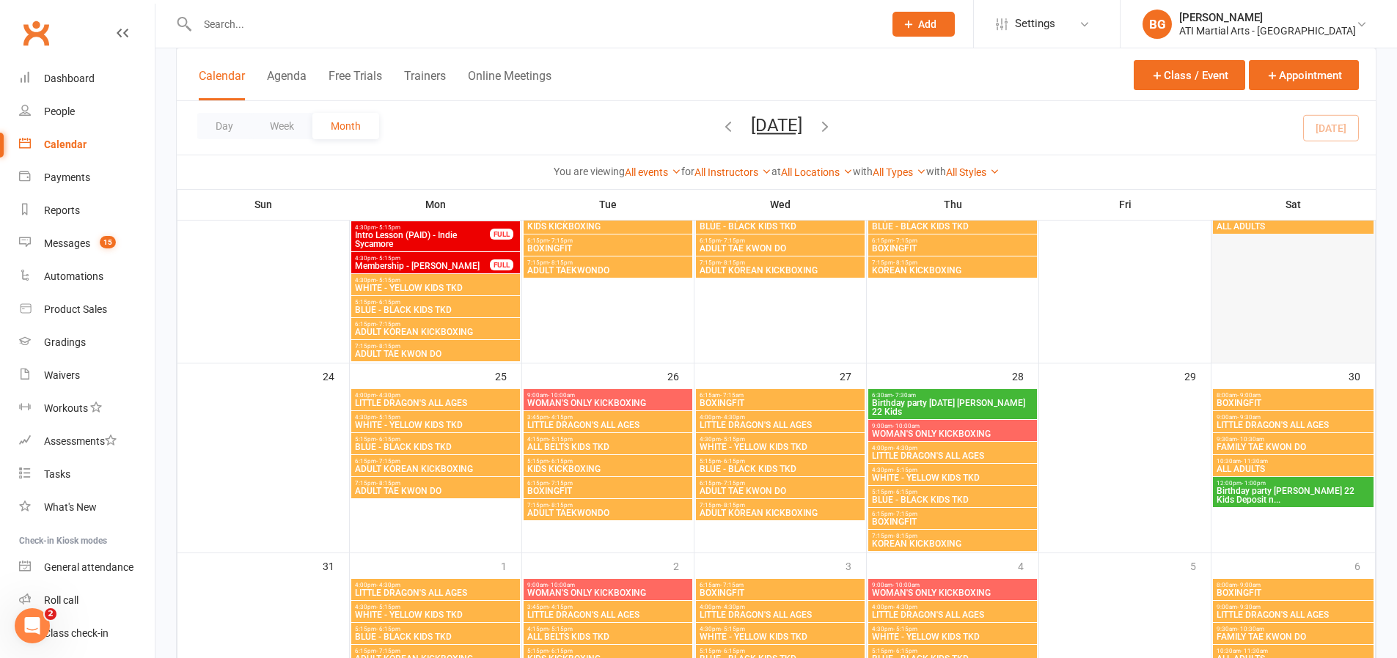
scroll to position [1047, 0]
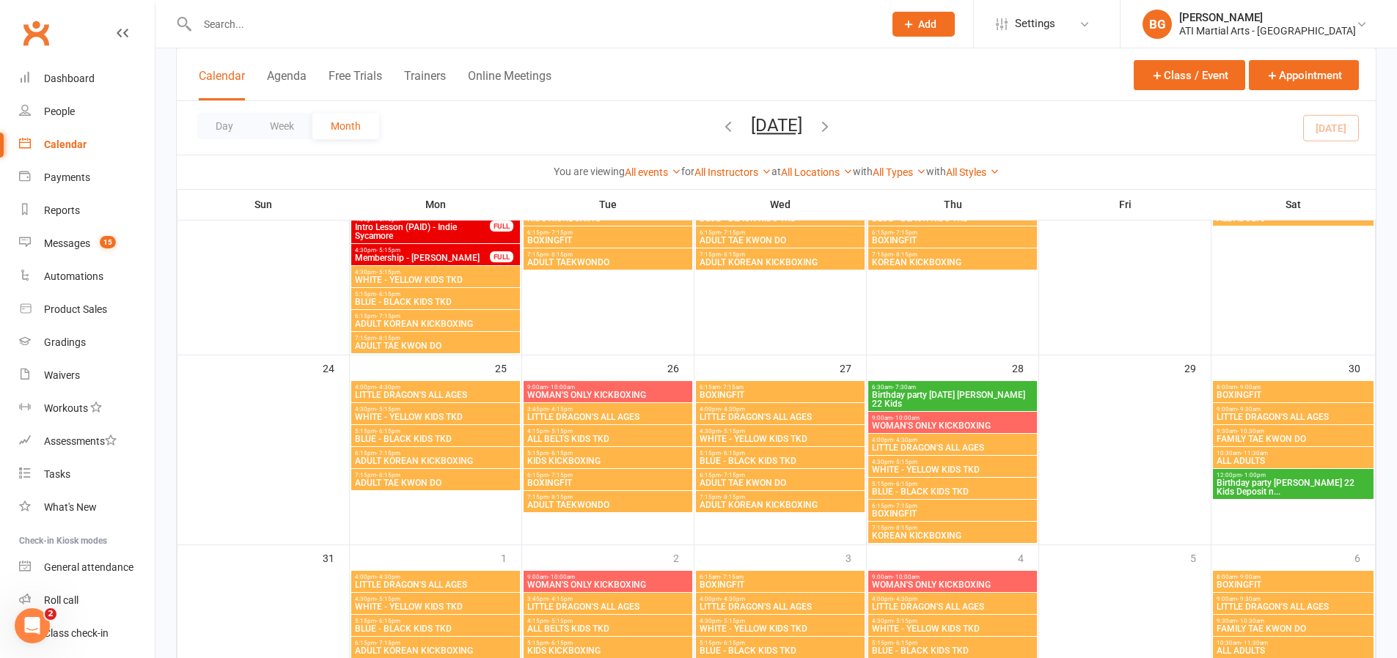
click at [295, 22] on input "text" at bounding box center [533, 24] width 680 height 21
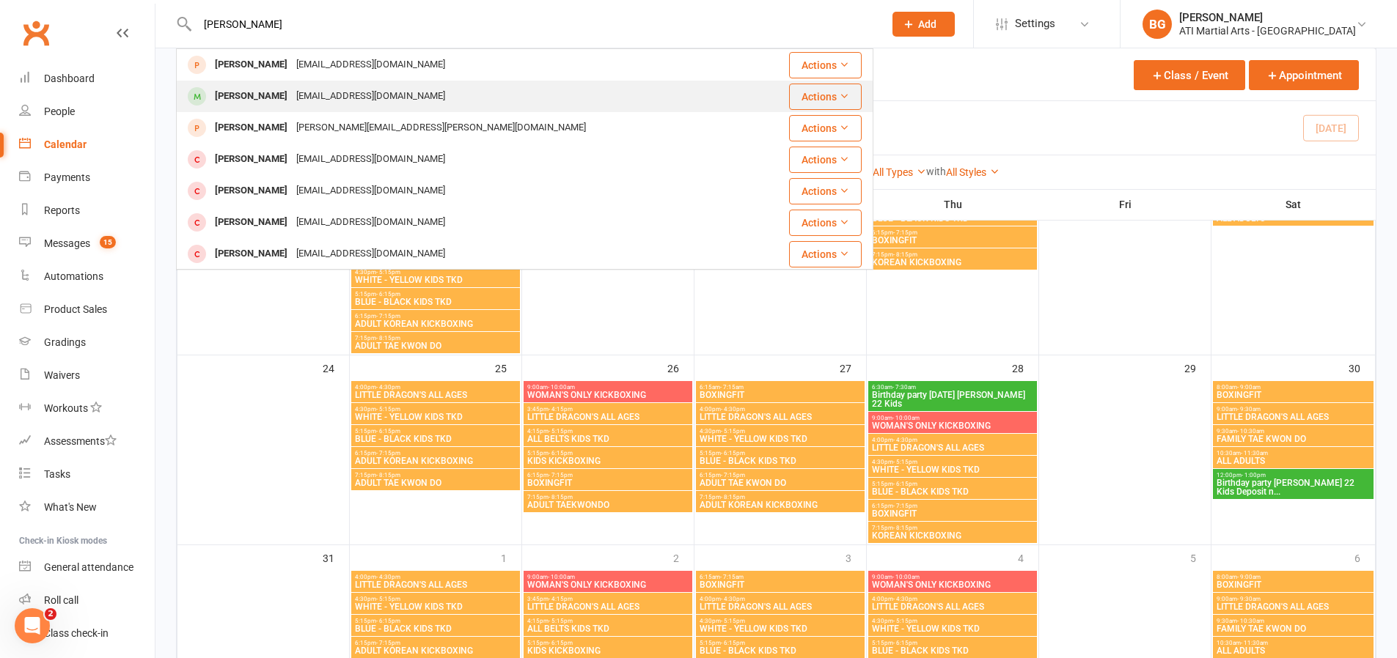
type input "[PERSON_NAME]"
click at [356, 99] on div "[EMAIL_ADDRESS][DOMAIN_NAME]" at bounding box center [371, 96] width 158 height 21
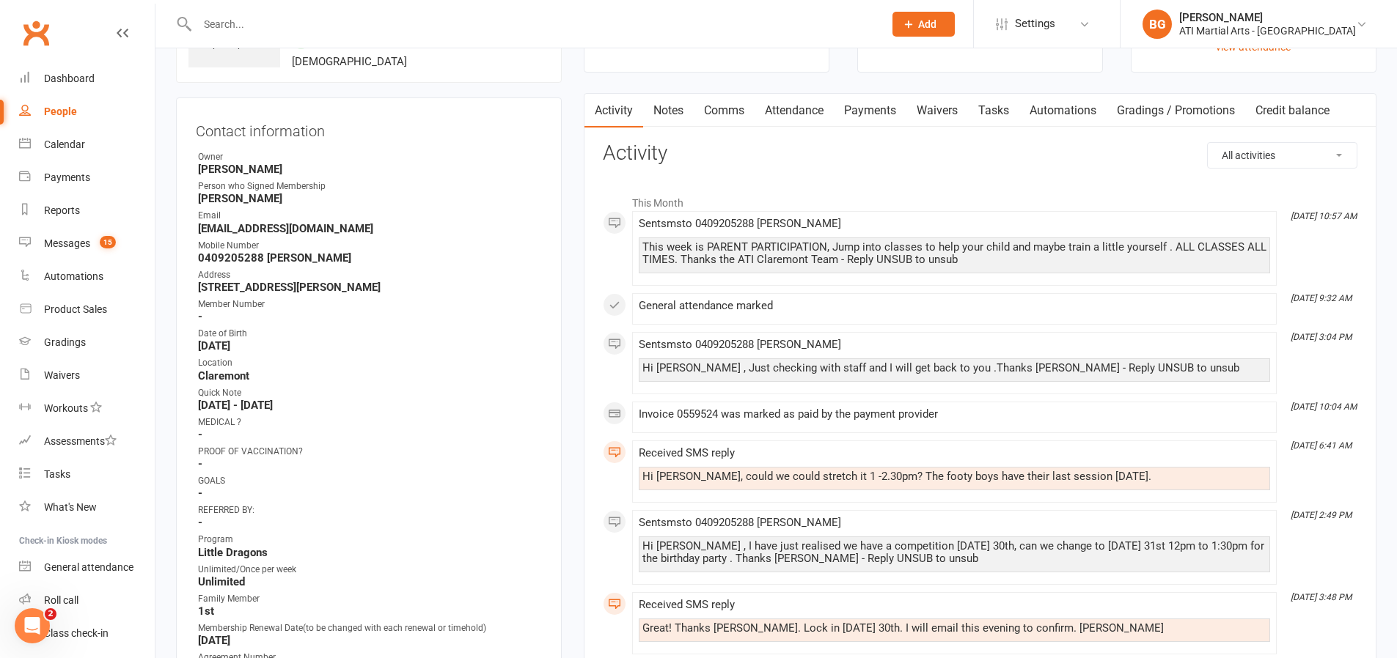
scroll to position [117, 0]
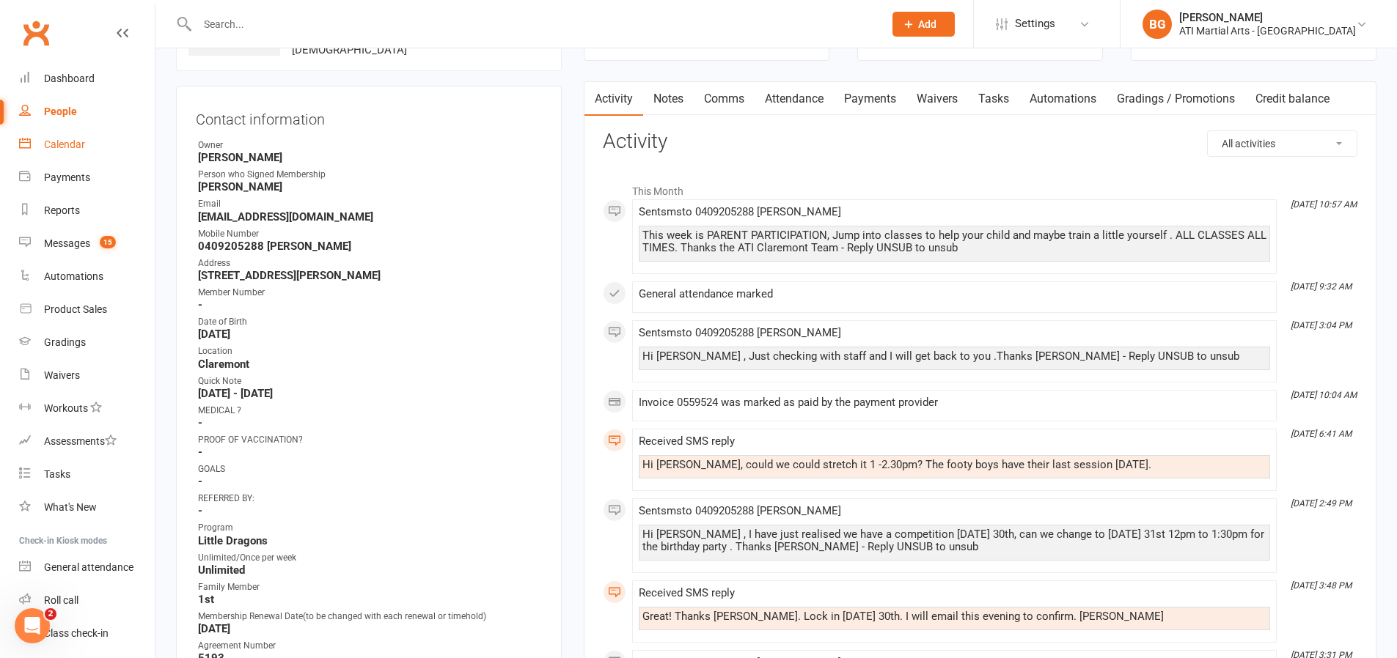
click at [41, 142] on link "Calendar" at bounding box center [87, 144] width 136 height 33
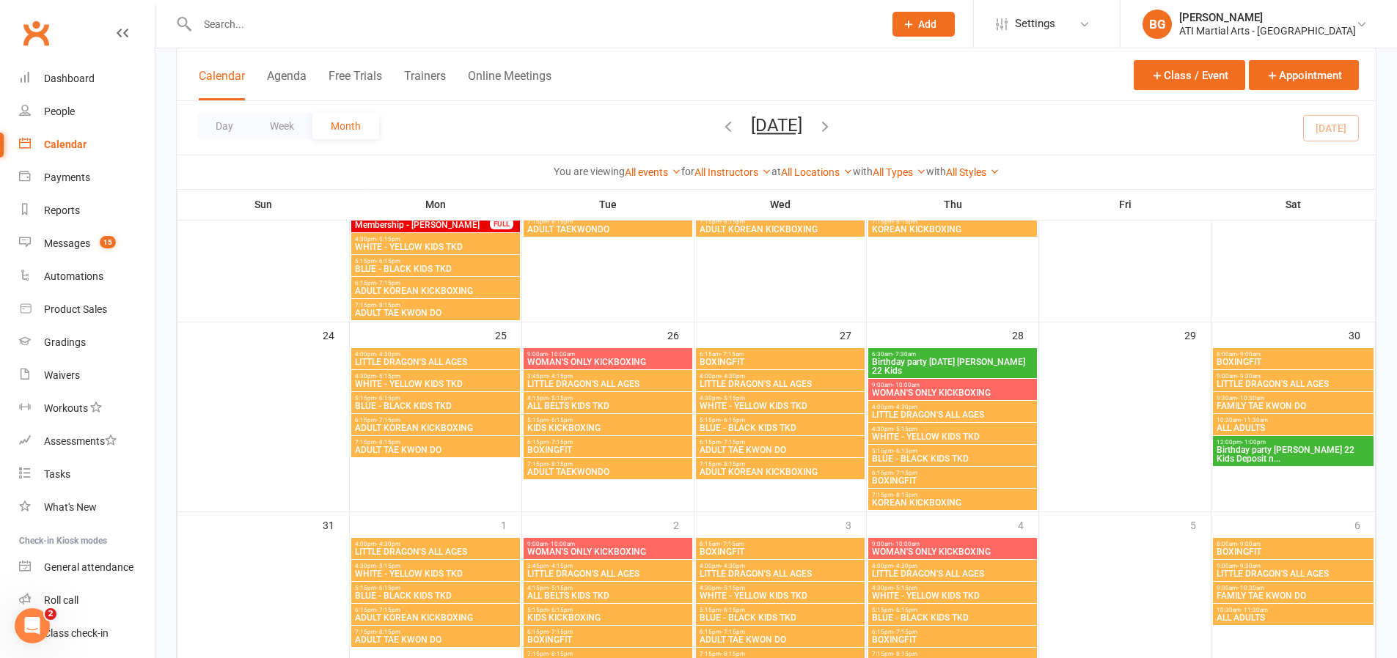
scroll to position [1136, 0]
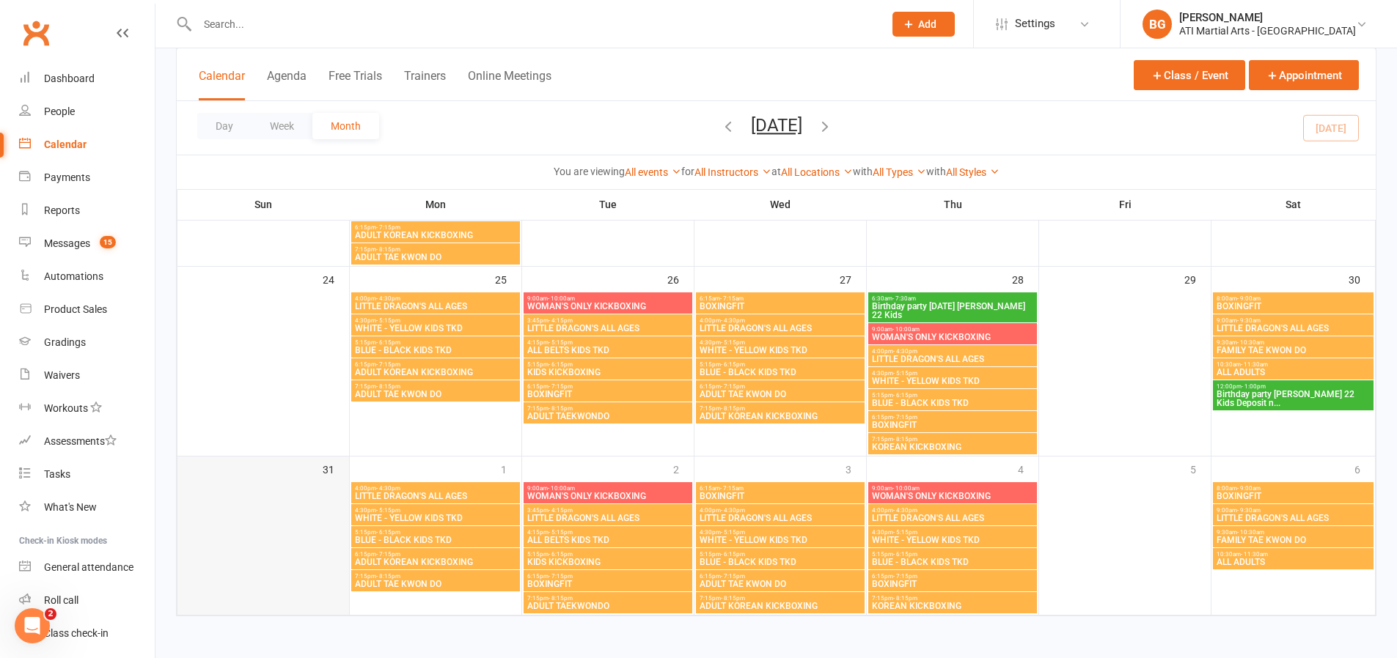
click at [314, 507] on div at bounding box center [263, 548] width 169 height 132
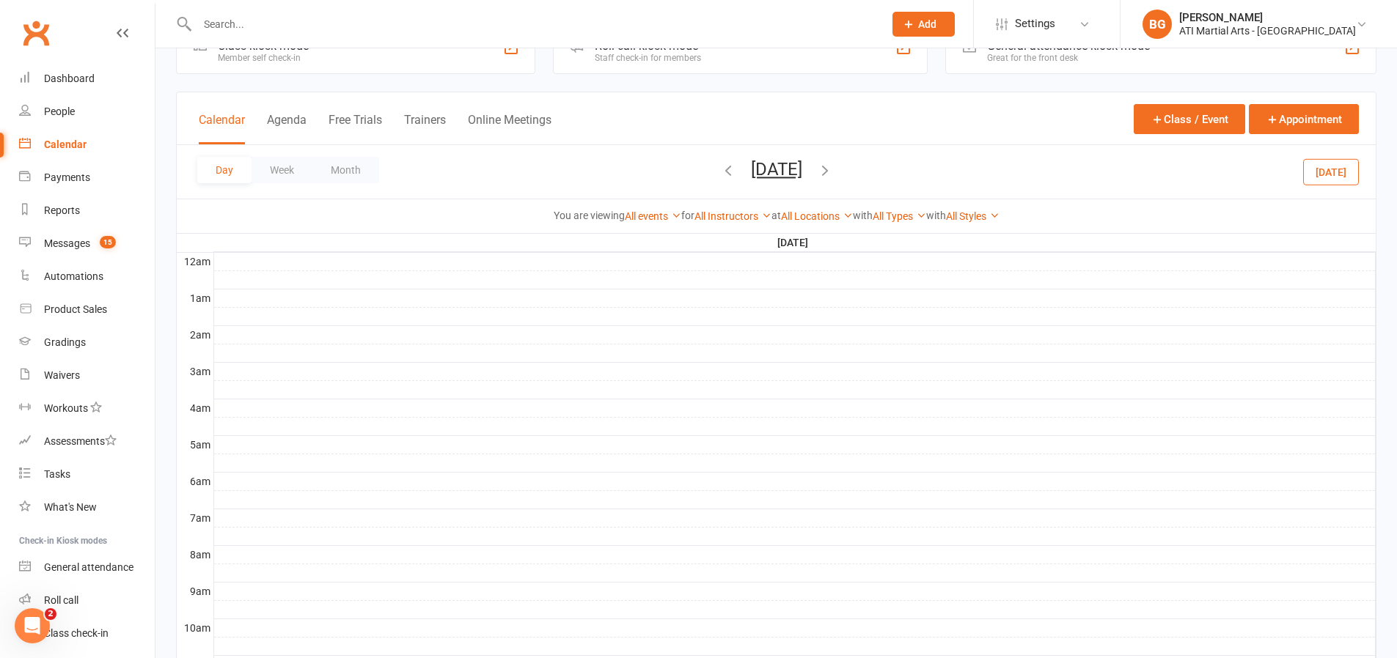
scroll to position [44, 0]
click at [1225, 112] on button "Class / Event" at bounding box center [1189, 121] width 111 height 30
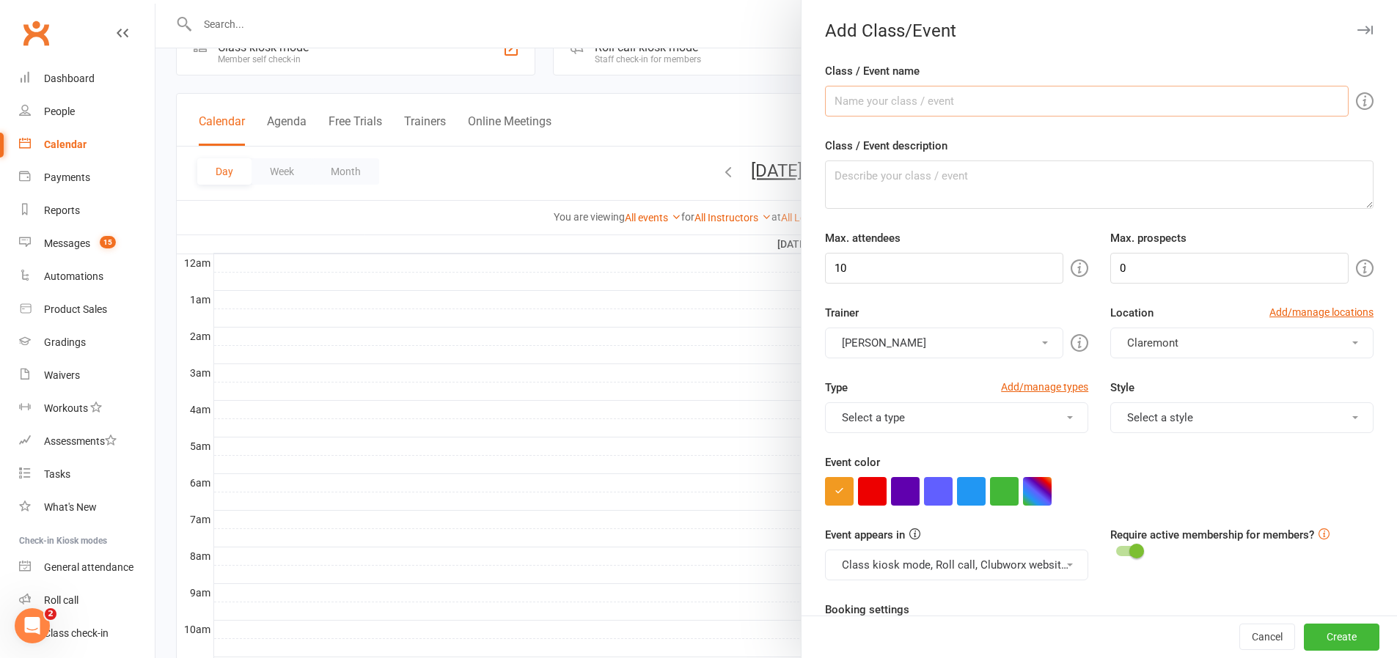
click at [890, 106] on input "Class / Event name" at bounding box center [1087, 101] width 524 height 31
type input "S"
type input "[PERSON_NAME] party 1-2:30"
click at [990, 495] on button "button" at bounding box center [1004, 491] width 29 height 29
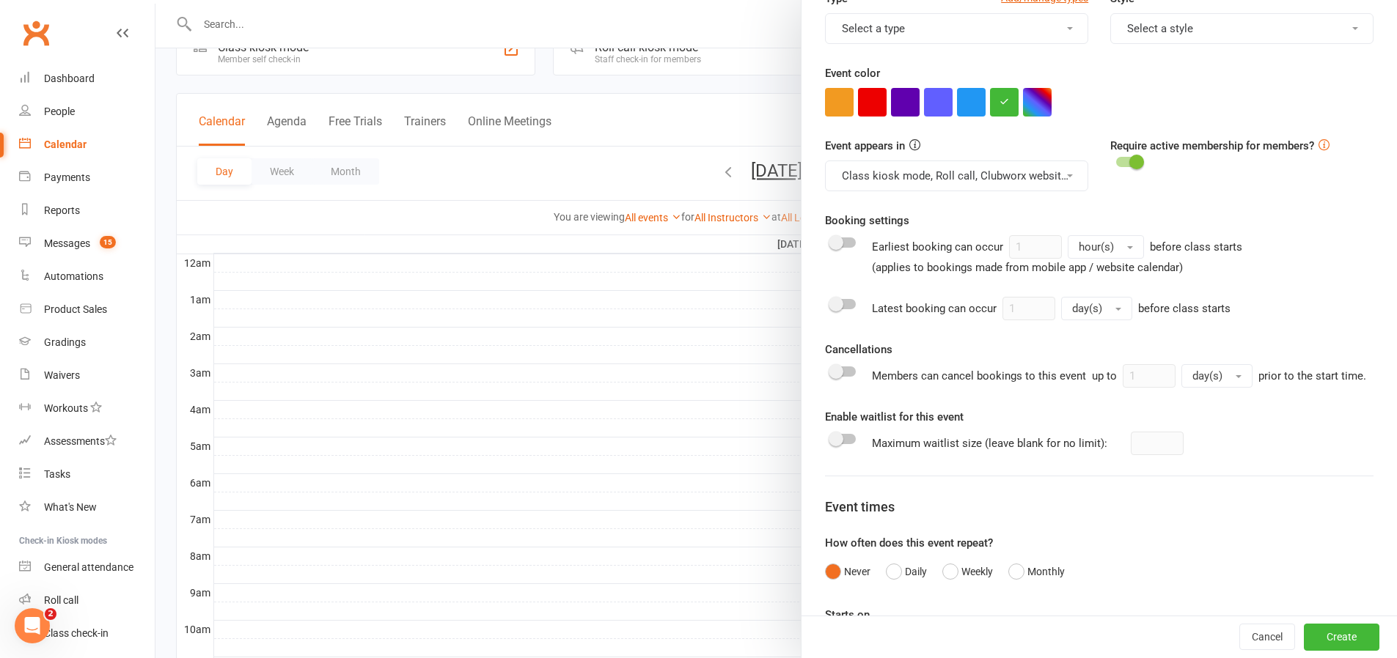
scroll to position [475, 0]
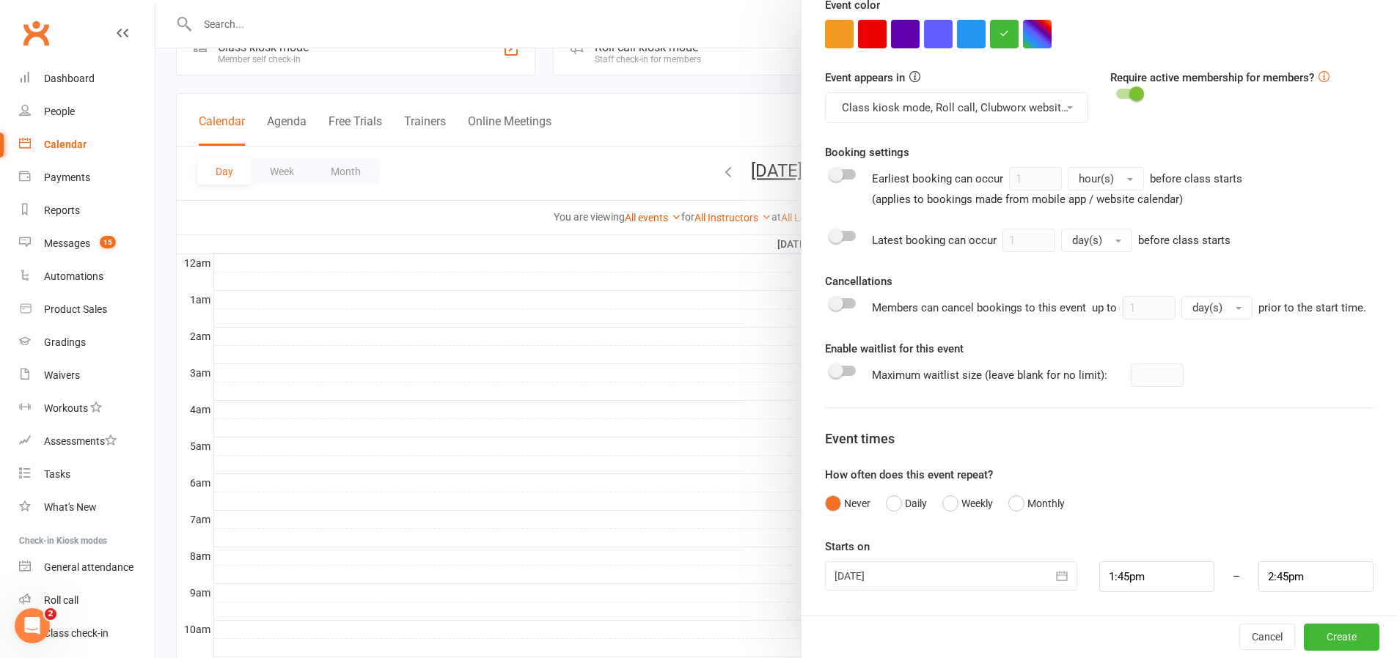
click at [859, 575] on div at bounding box center [951, 576] width 252 height 29
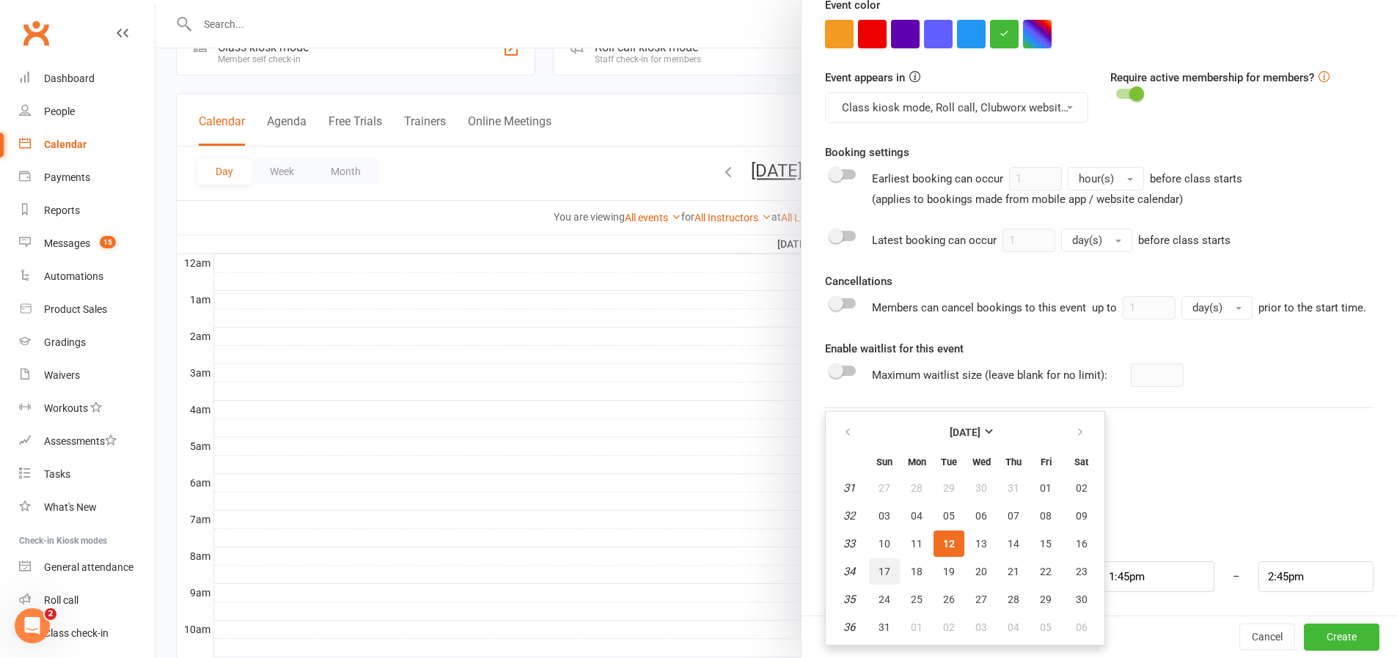
scroll to position [47, 0]
click at [878, 626] on span "31" at bounding box center [884, 628] width 12 height 12
type input "[DATE]"
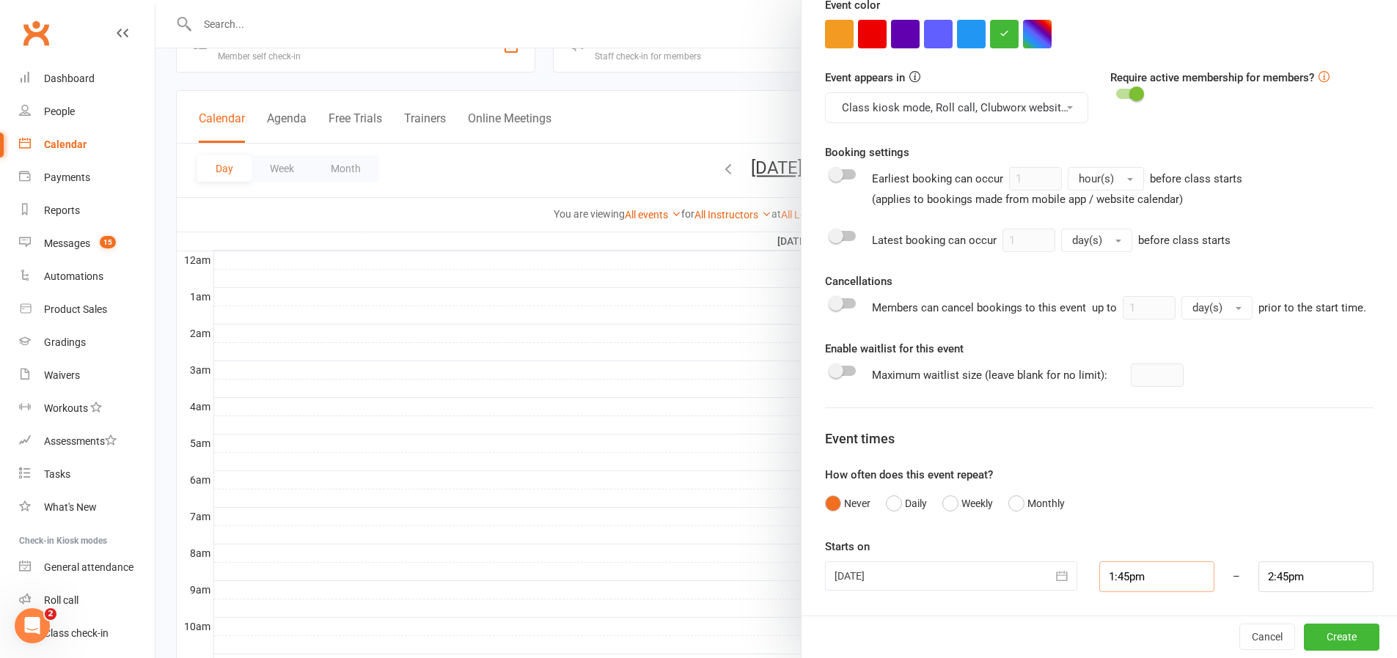
click at [1125, 582] on input "1:45pm" at bounding box center [1156, 577] width 115 height 31
type input "1:00pm"
click at [1121, 499] on li "1:00pm" at bounding box center [1135, 504] width 70 height 22
click at [1281, 592] on input "2:00pm" at bounding box center [1315, 577] width 115 height 31
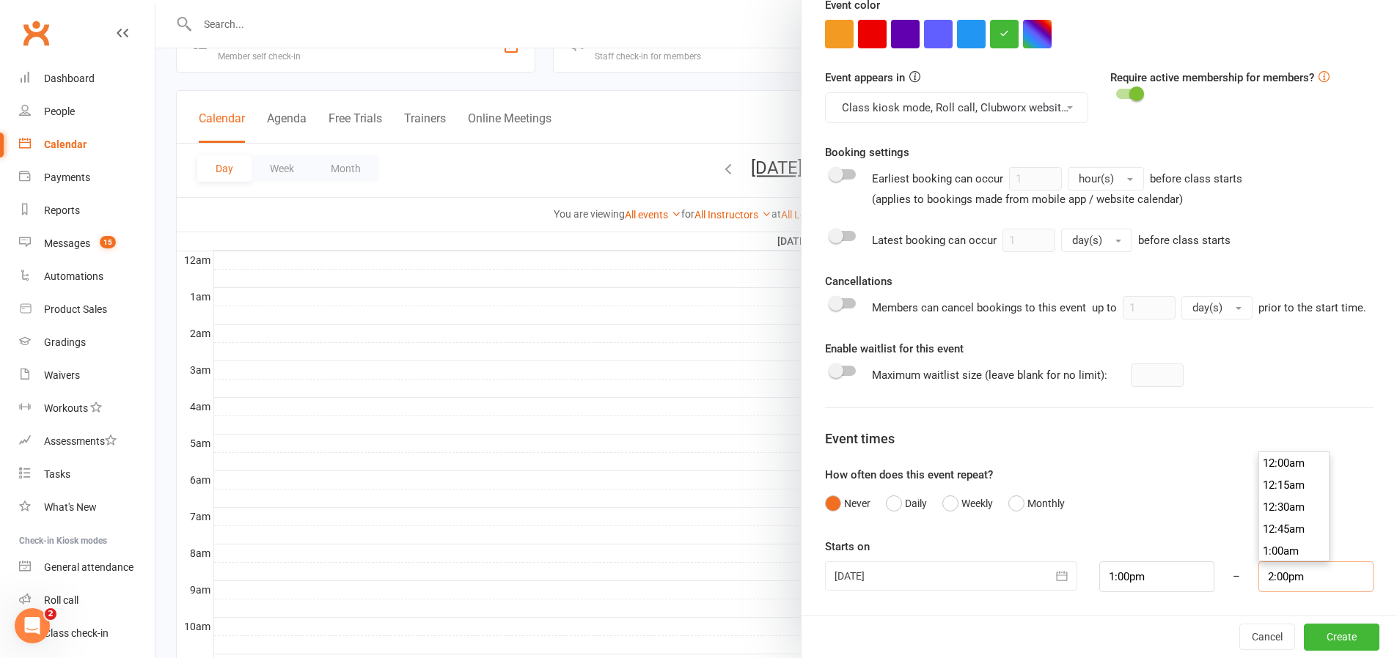
scroll to position [1210, 0]
type input "2:30pm"
click at [1268, 540] on li "2:30pm" at bounding box center [1294, 529] width 70 height 22
click at [1304, 640] on button "Create" at bounding box center [1342, 637] width 76 height 26
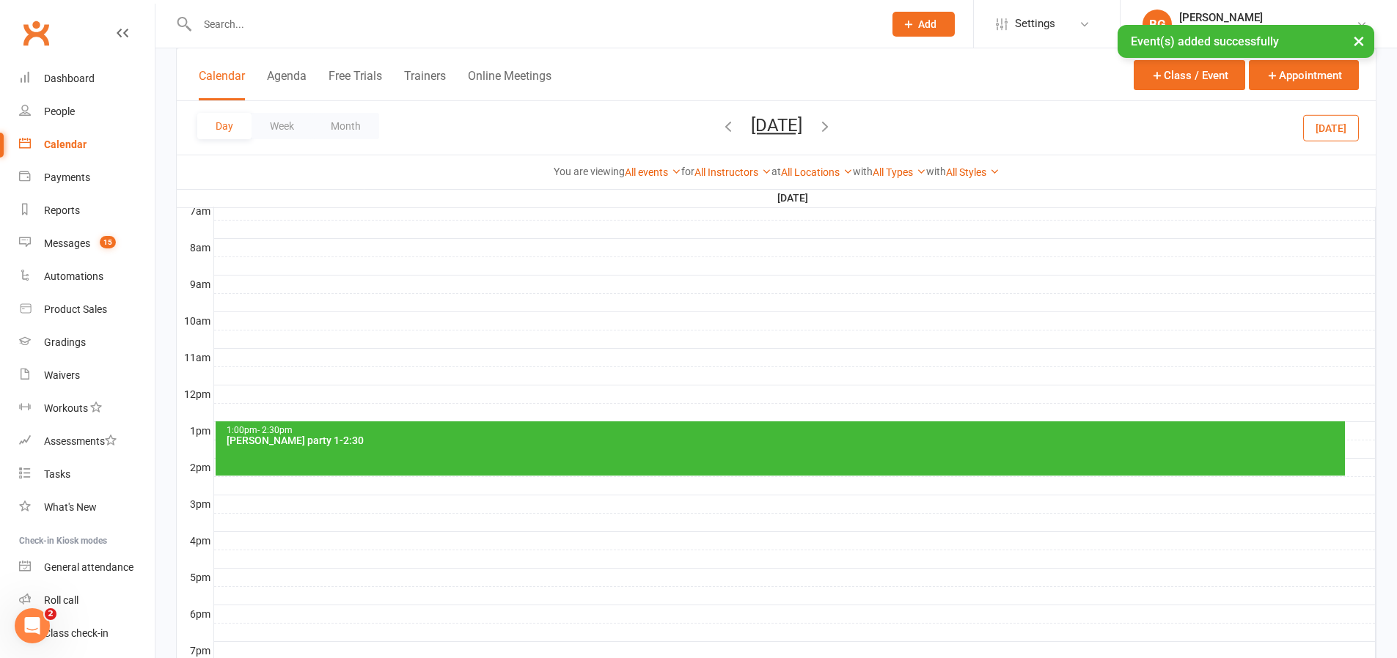
scroll to position [349, 0]
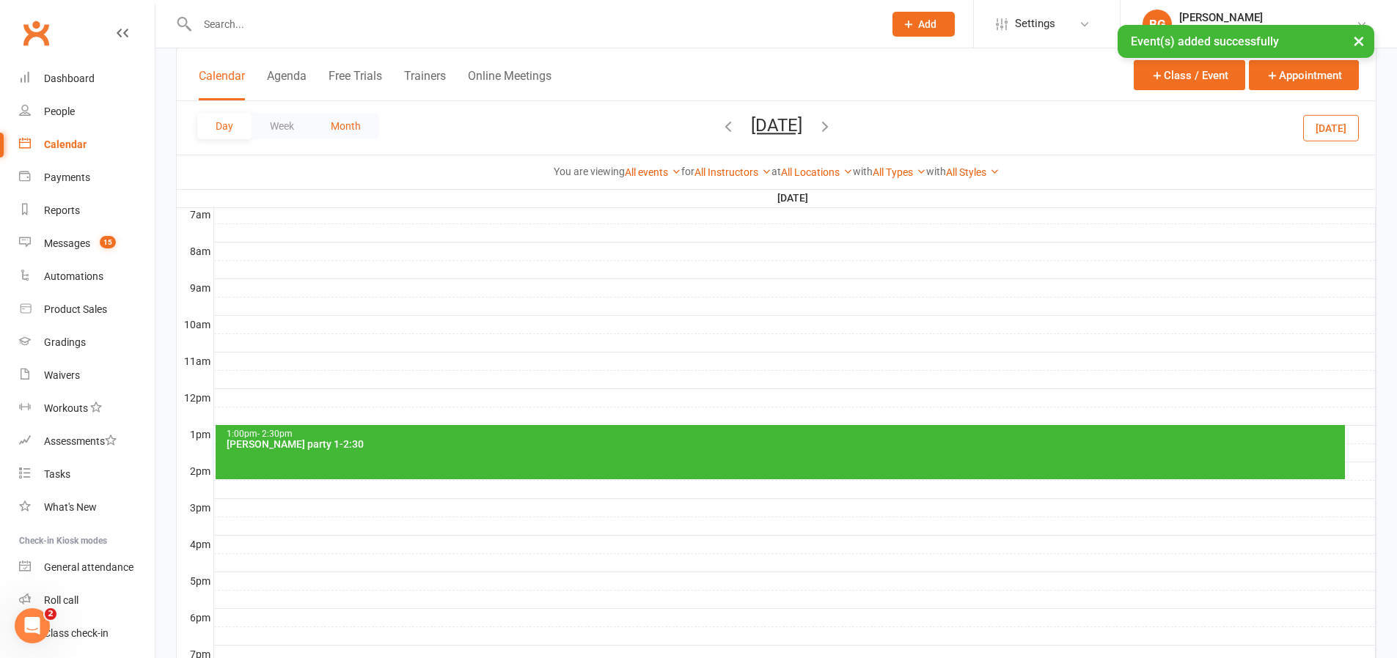
click at [356, 126] on button "Month" at bounding box center [345, 126] width 67 height 26
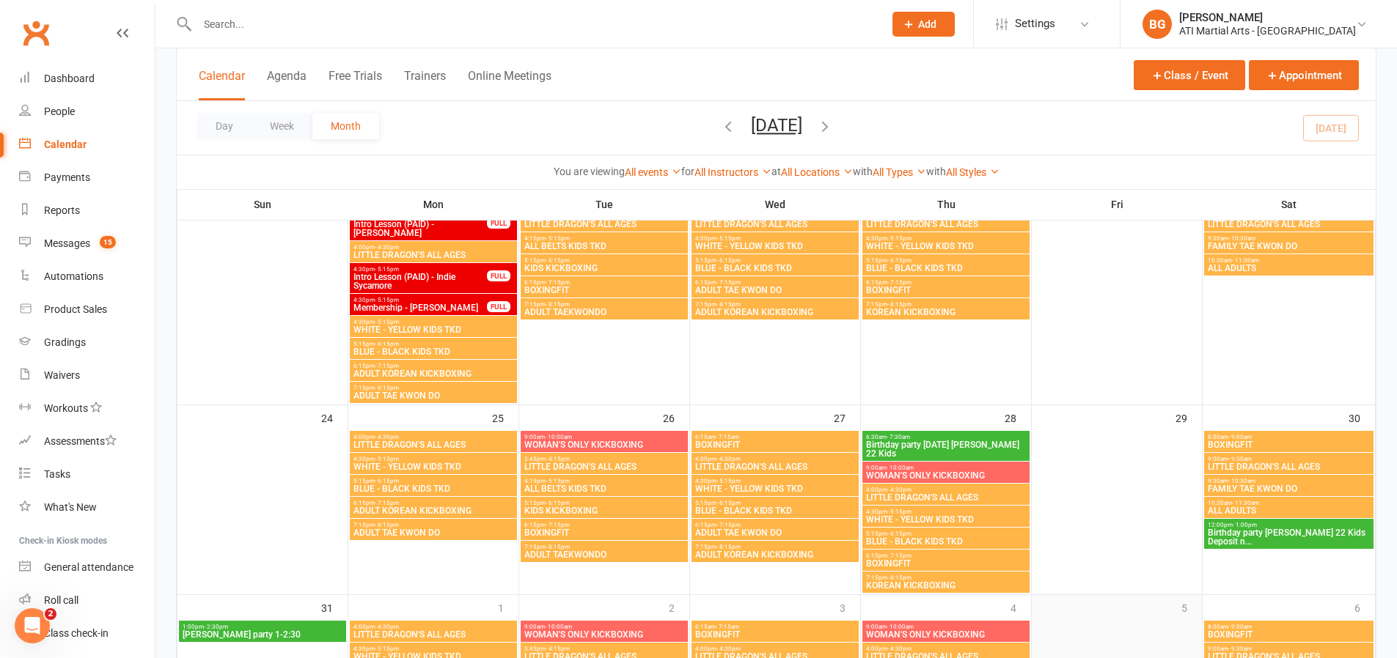
scroll to position [1136, 0]
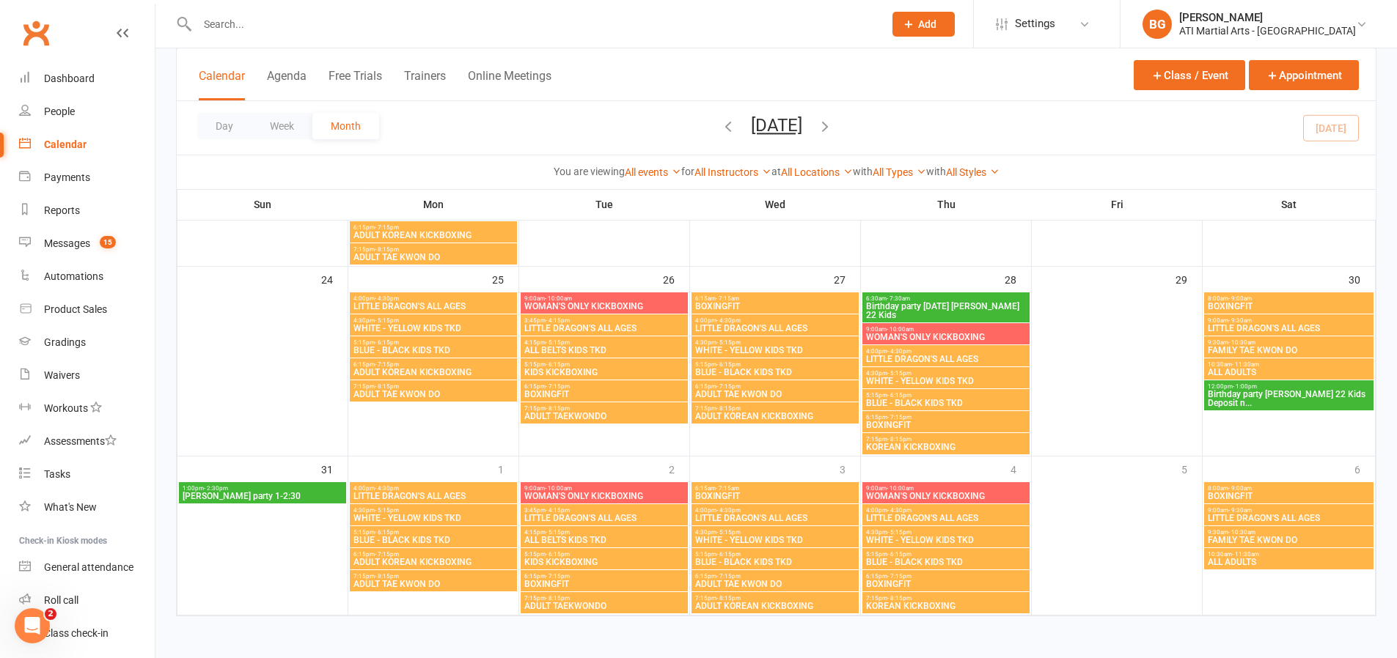
click at [1236, 394] on span "Birthday party [PERSON_NAME] 22 Kids Deposit n..." at bounding box center [1289, 399] width 164 height 18
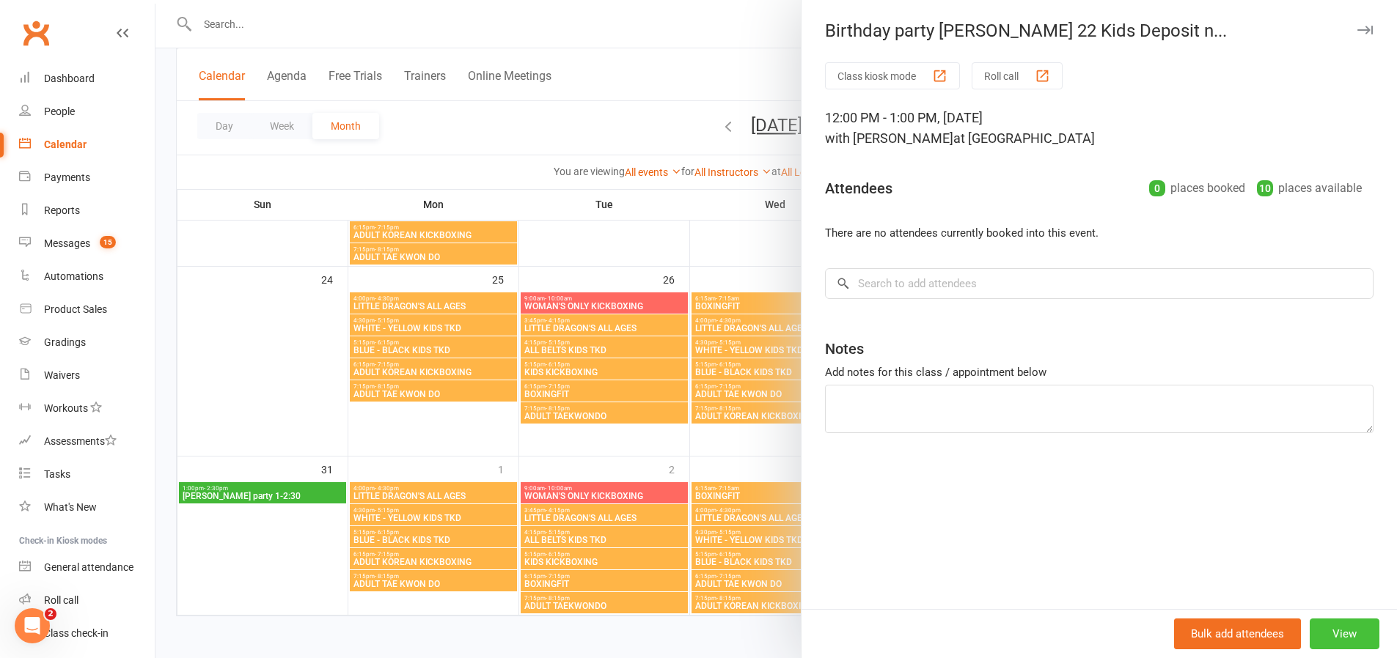
click at [1348, 638] on button "View" at bounding box center [1345, 634] width 70 height 31
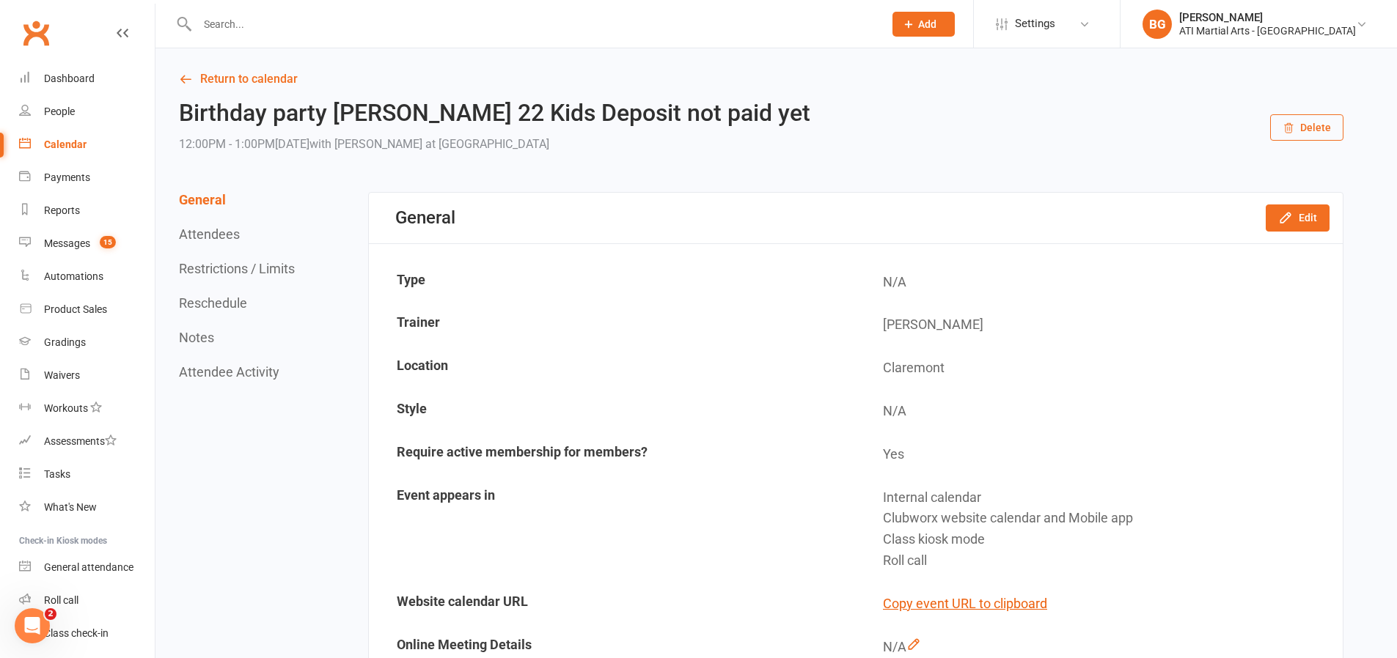
click at [1299, 133] on button "Delete" at bounding box center [1306, 127] width 73 height 26
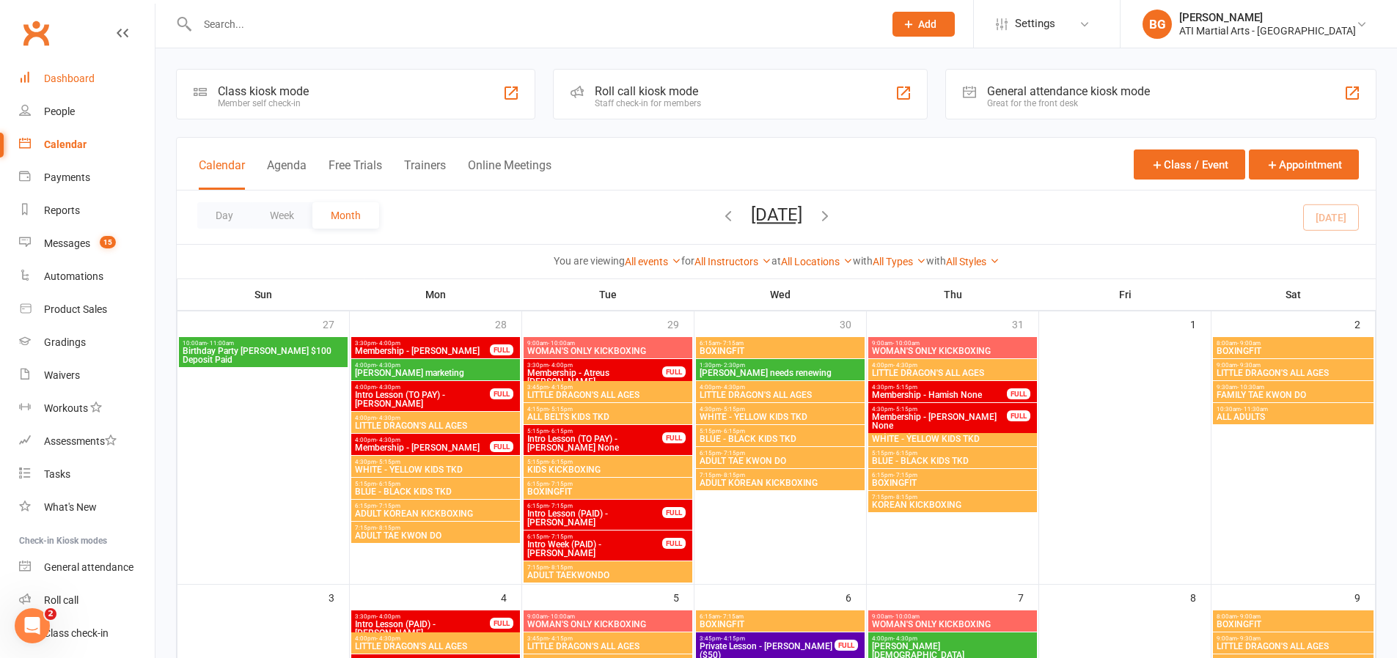
click at [84, 81] on div "Dashboard" at bounding box center [69, 79] width 51 height 12
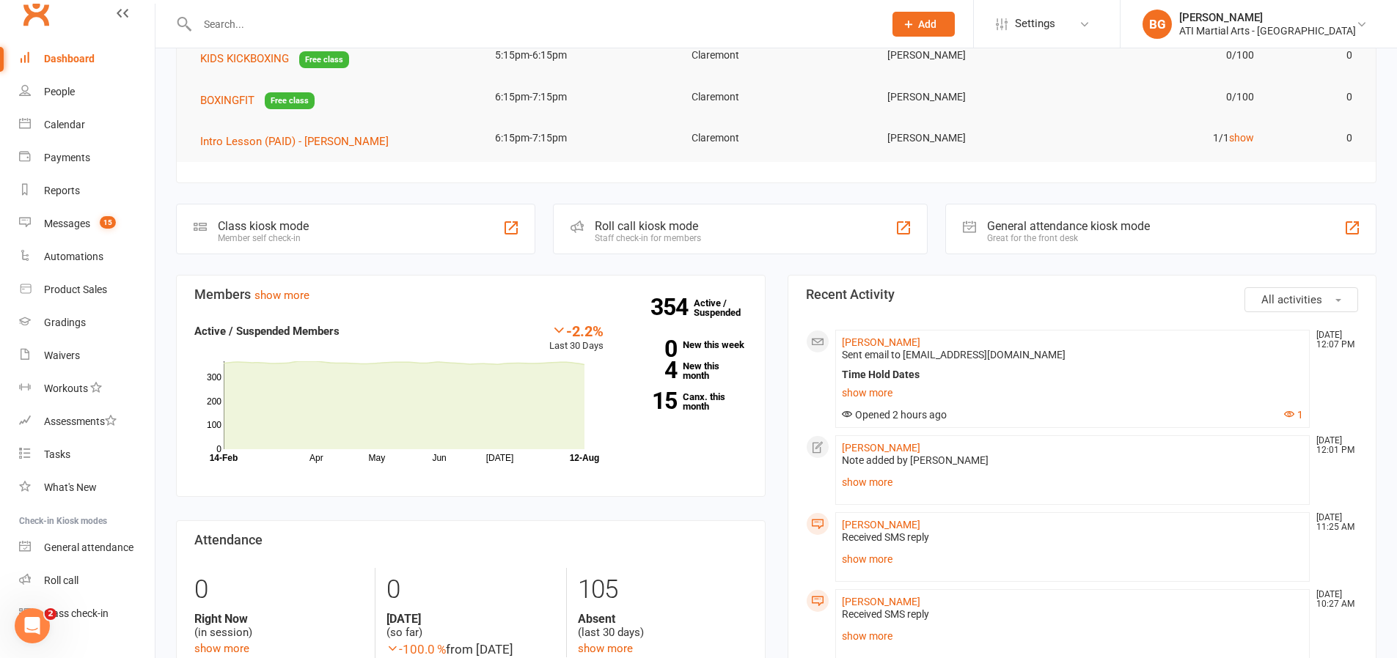
scroll to position [26, 0]
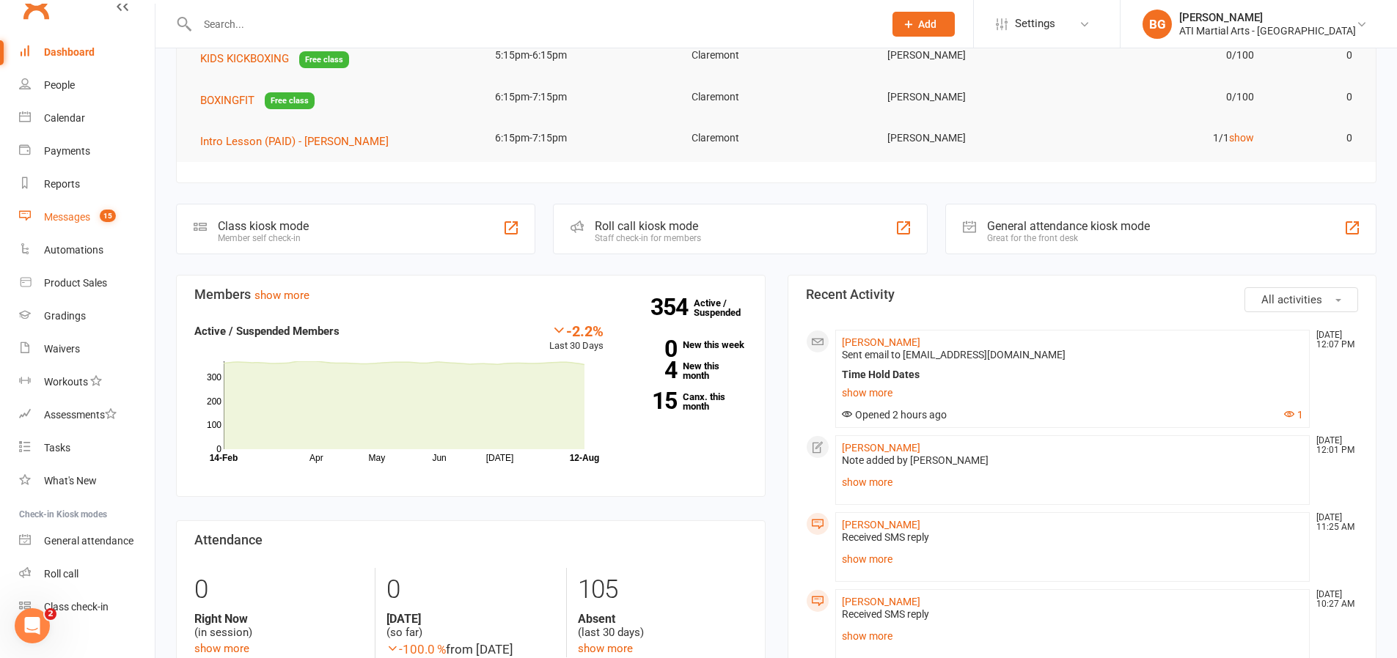
click at [102, 212] on span "15" at bounding box center [108, 216] width 16 height 12
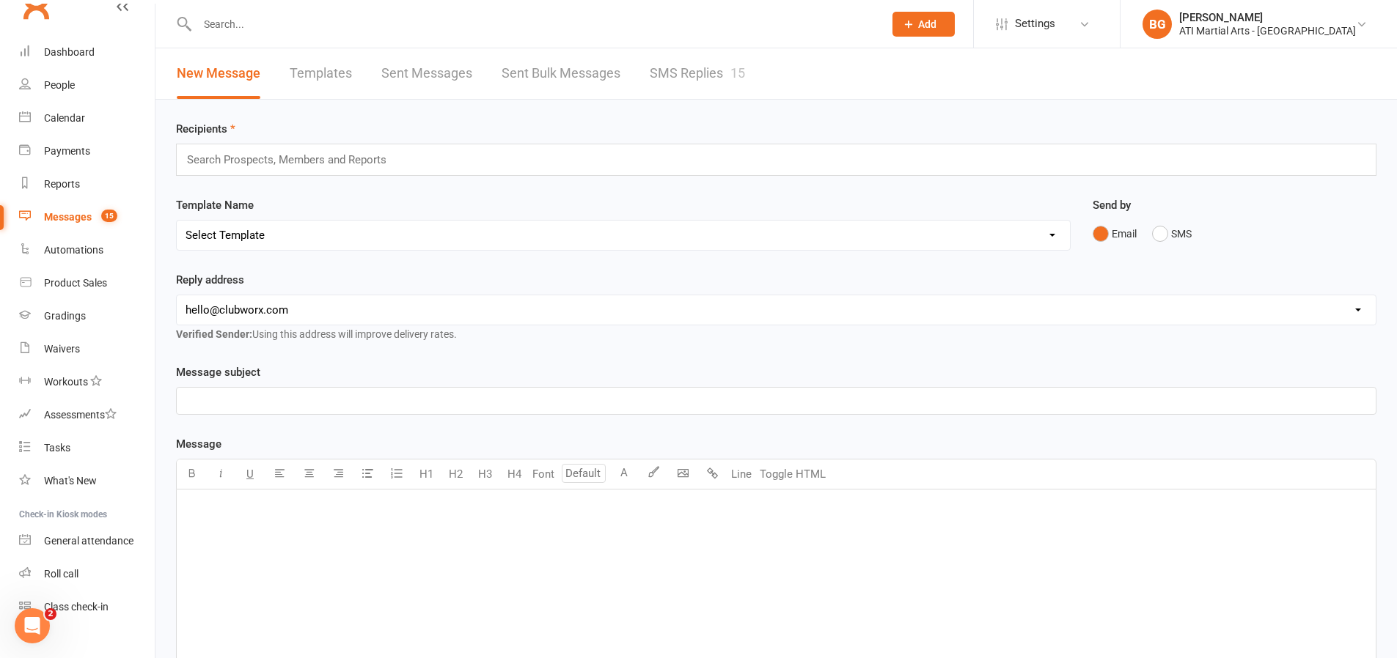
click at [723, 81] on link "SMS Replies 15" at bounding box center [697, 73] width 95 height 51
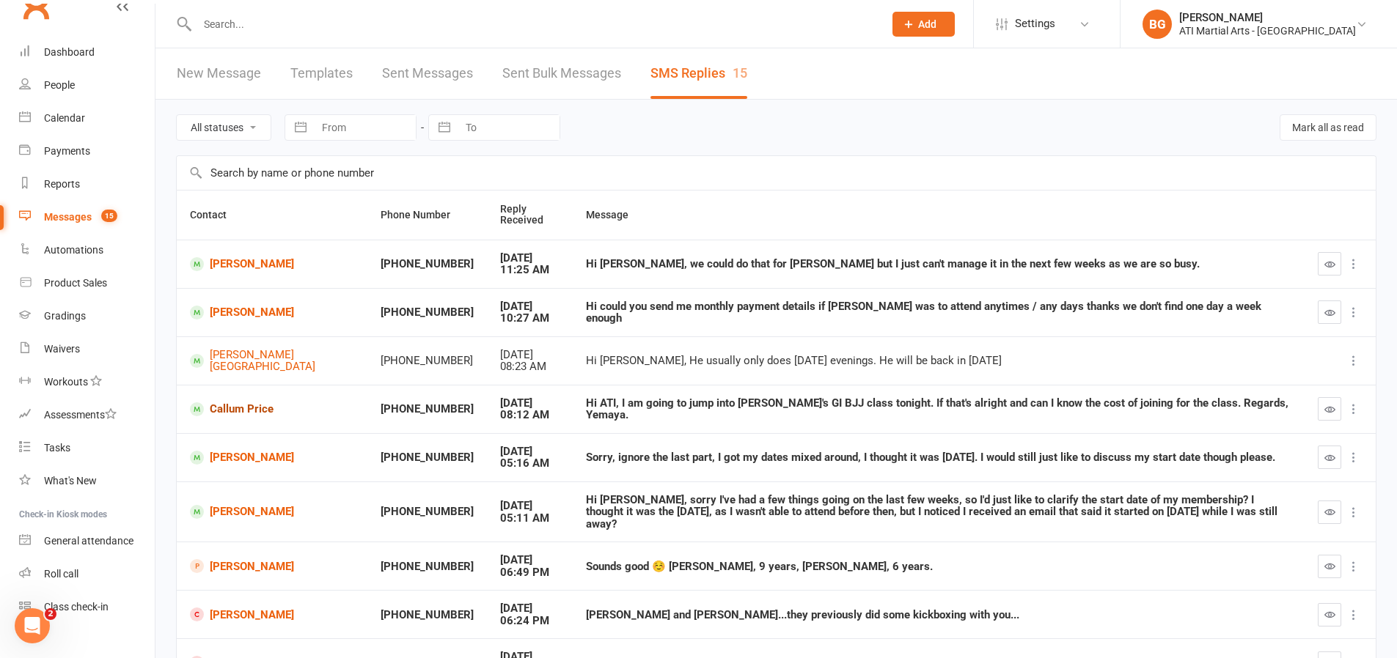
click at [260, 405] on link "Callum Price" at bounding box center [272, 410] width 164 height 14
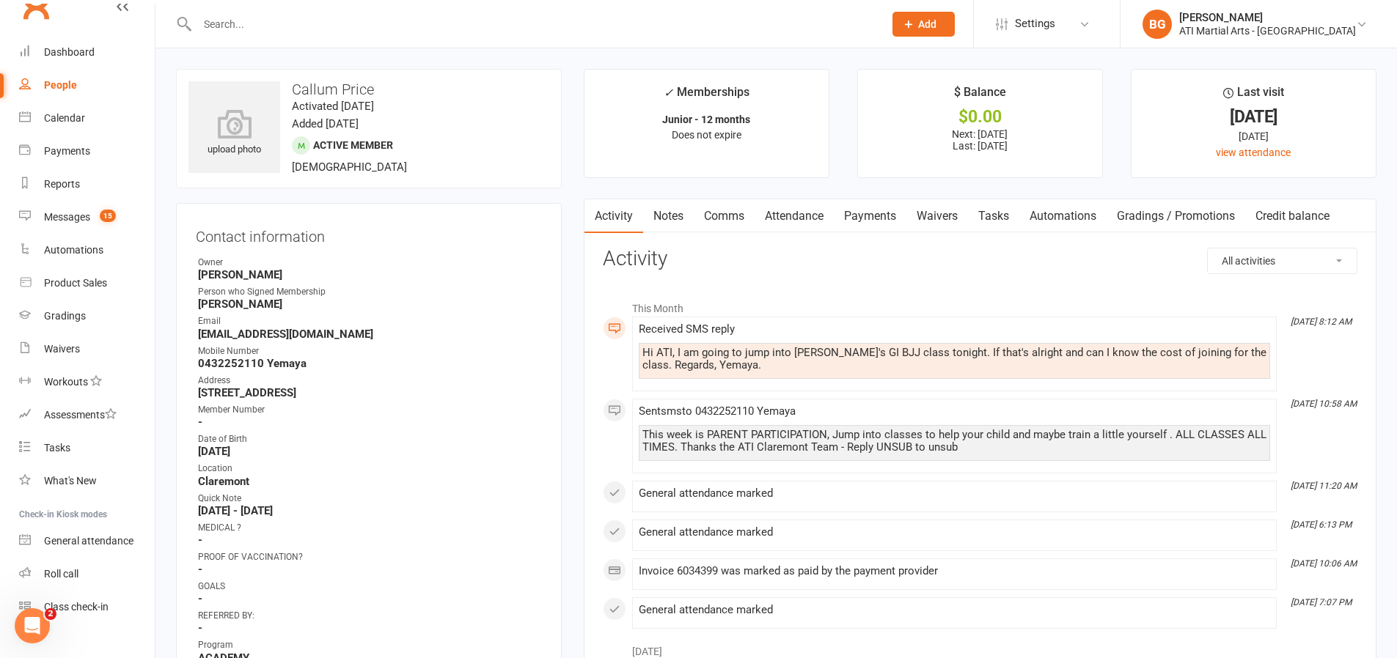
click at [722, 216] on link "Comms" at bounding box center [724, 216] width 61 height 34
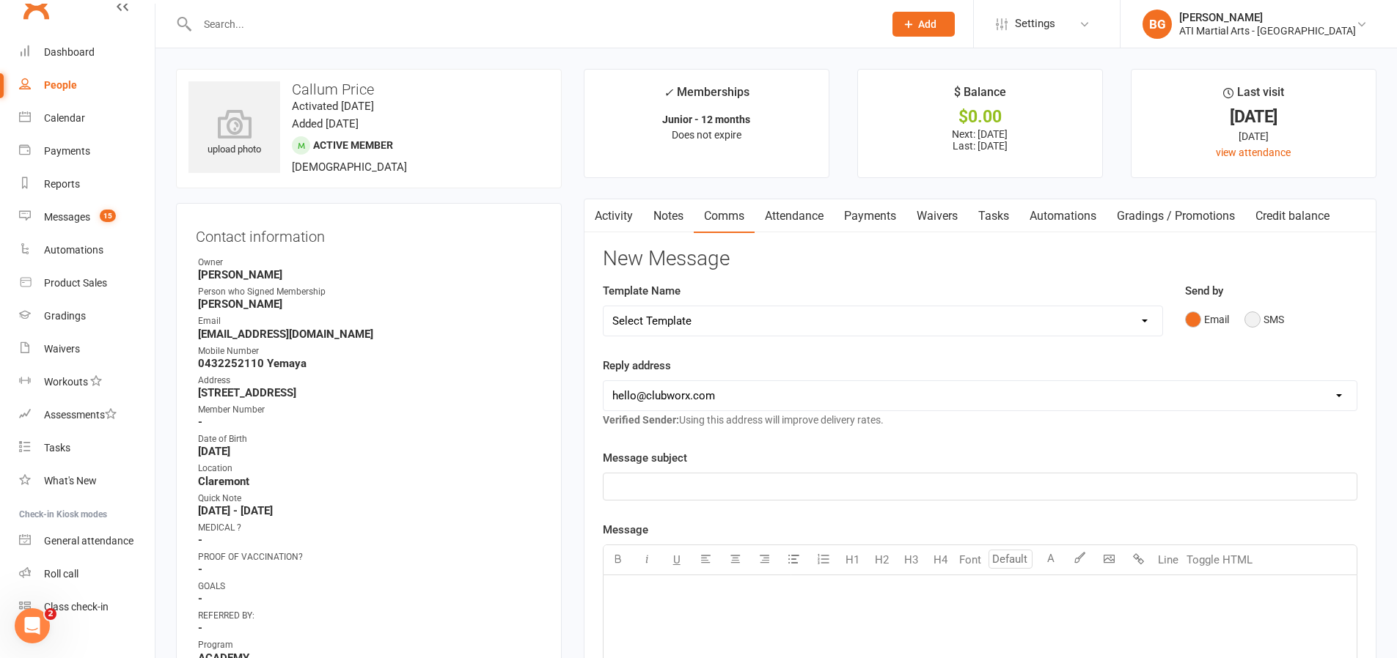
click at [1247, 311] on button "SMS" at bounding box center [1264, 320] width 40 height 28
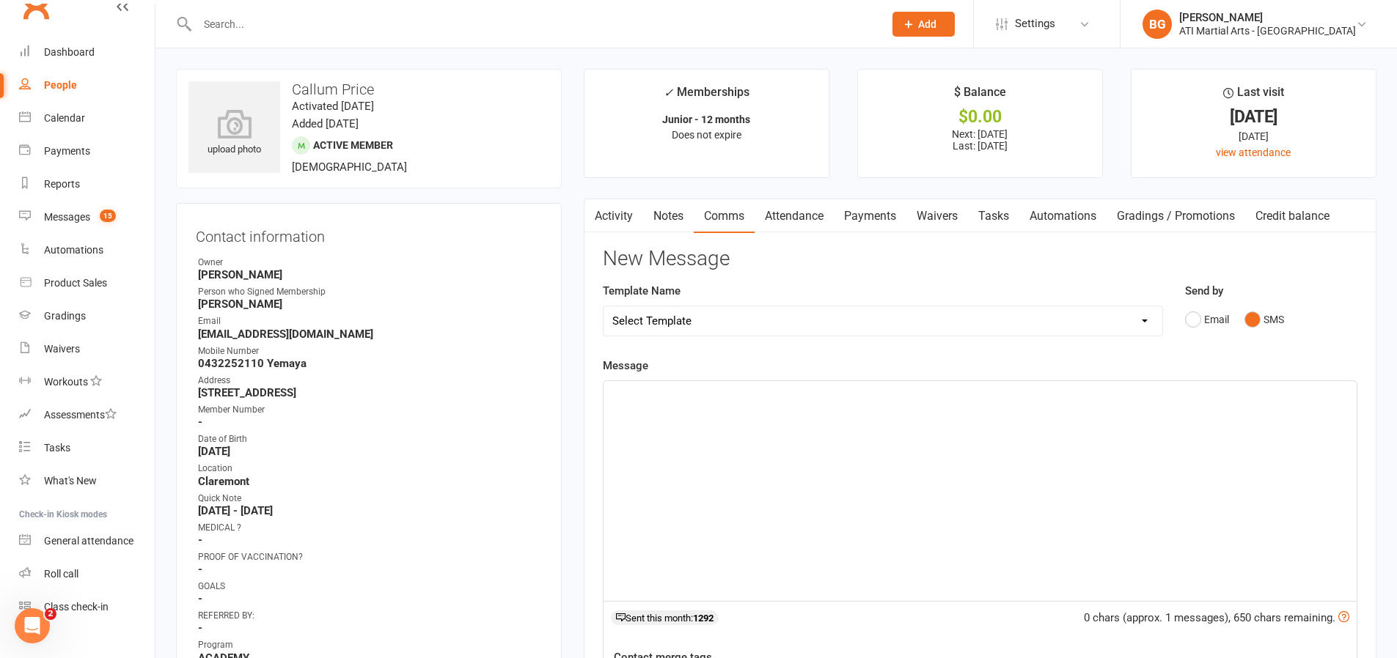
click at [1241, 436] on div "﻿" at bounding box center [979, 491] width 753 height 220
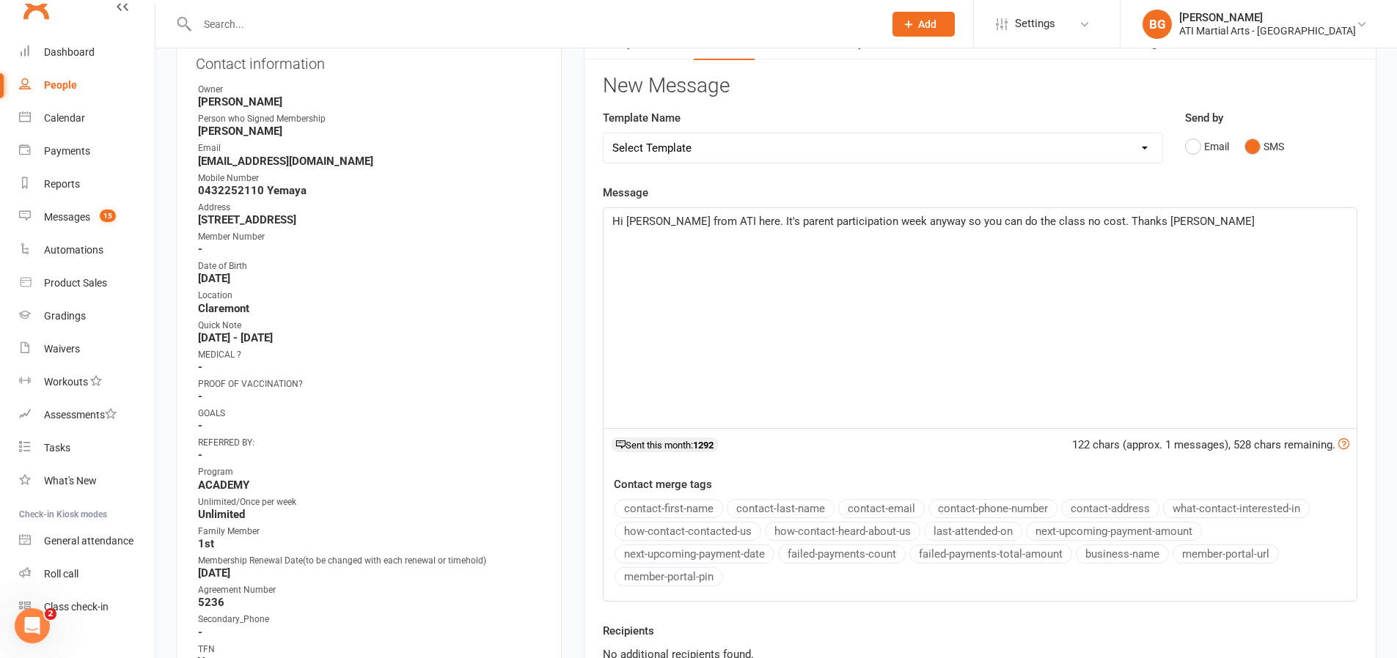
scroll to position [326, 0]
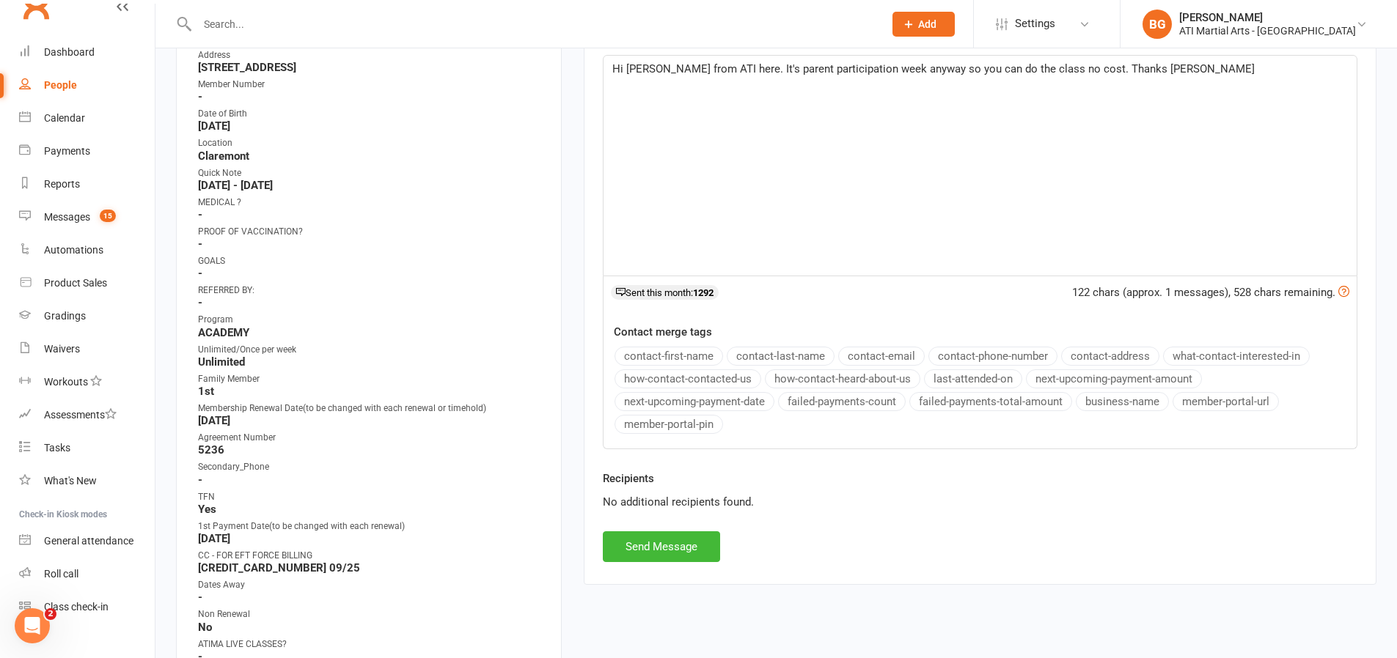
click at [692, 564] on div "Activity Notes Comms Attendance Payments Waivers Tasks Automations Gradings / P…" at bounding box center [980, 228] width 793 height 711
click at [690, 557] on button "Send Message" at bounding box center [661, 547] width 117 height 31
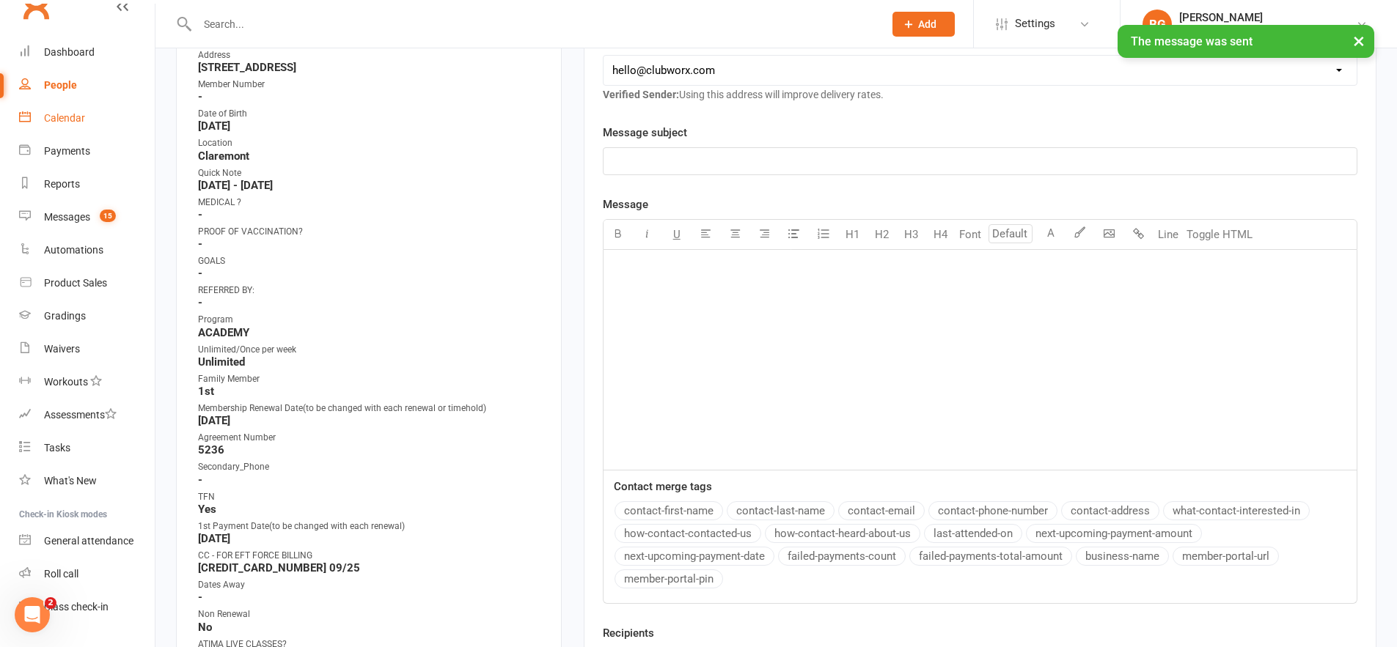
click at [87, 115] on link "Calendar" at bounding box center [87, 118] width 136 height 33
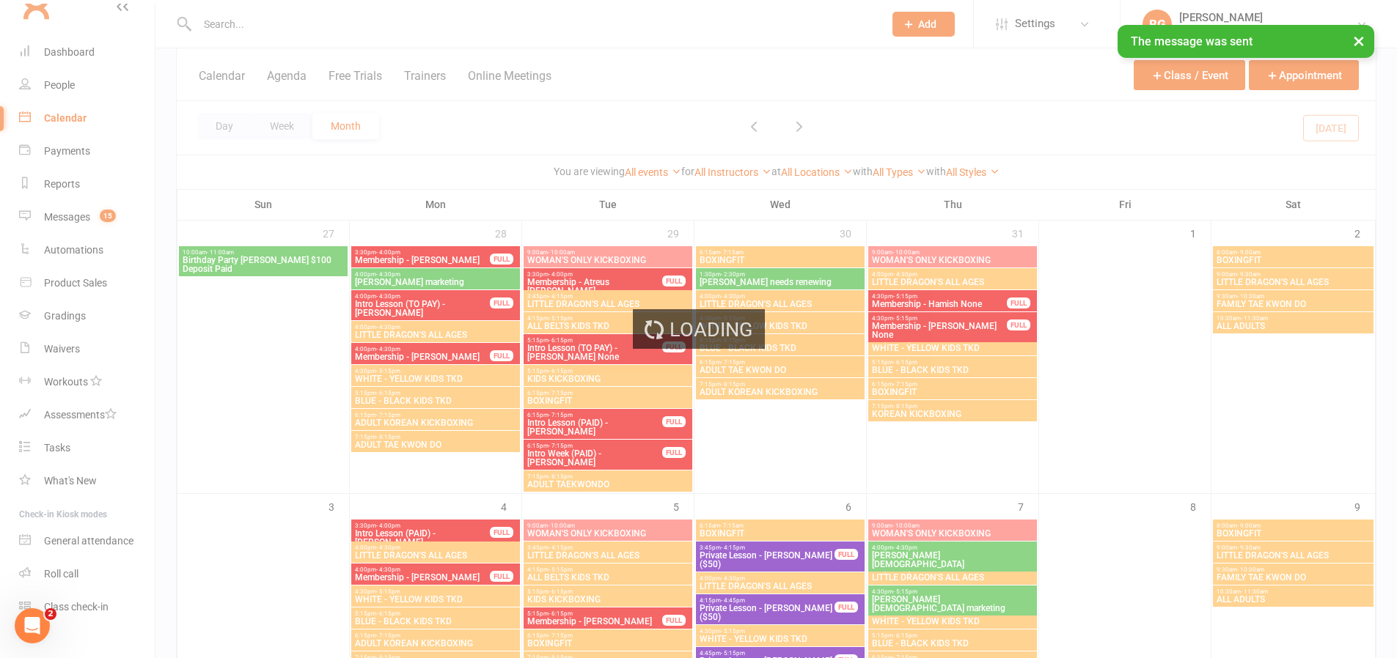
scroll to position [540, 0]
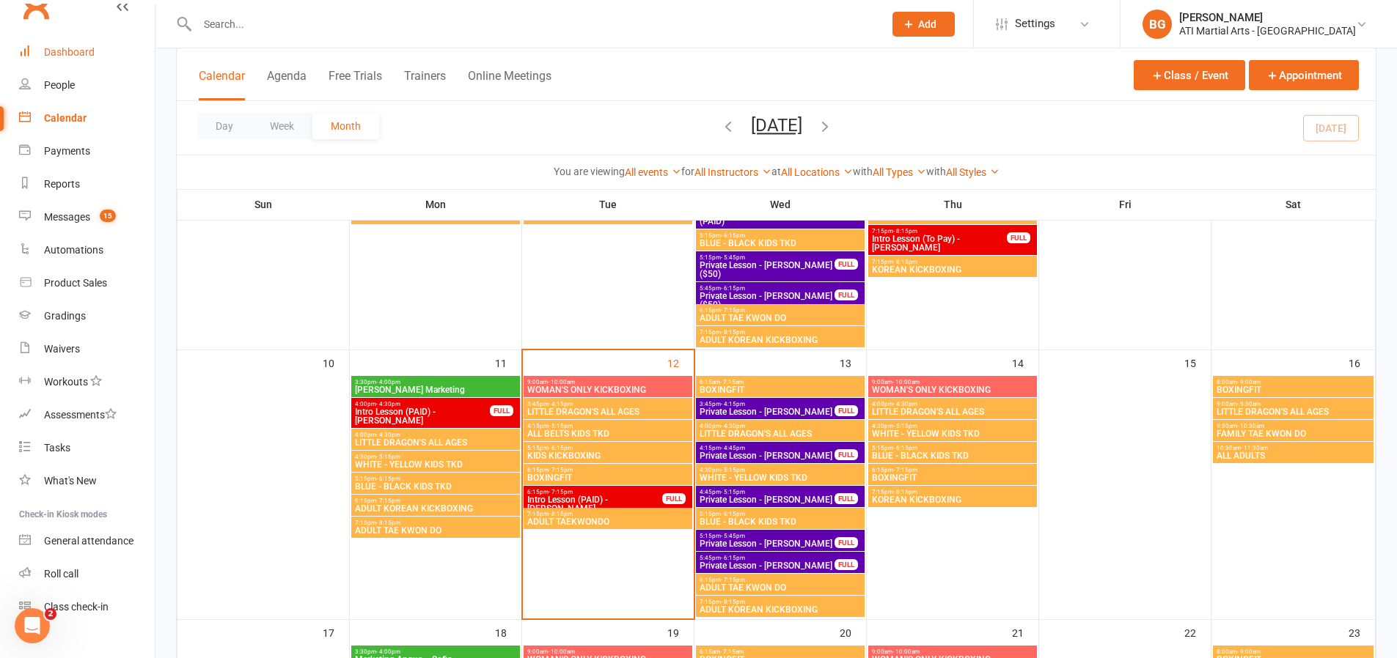
click at [65, 43] on link "Dashboard" at bounding box center [87, 52] width 136 height 33
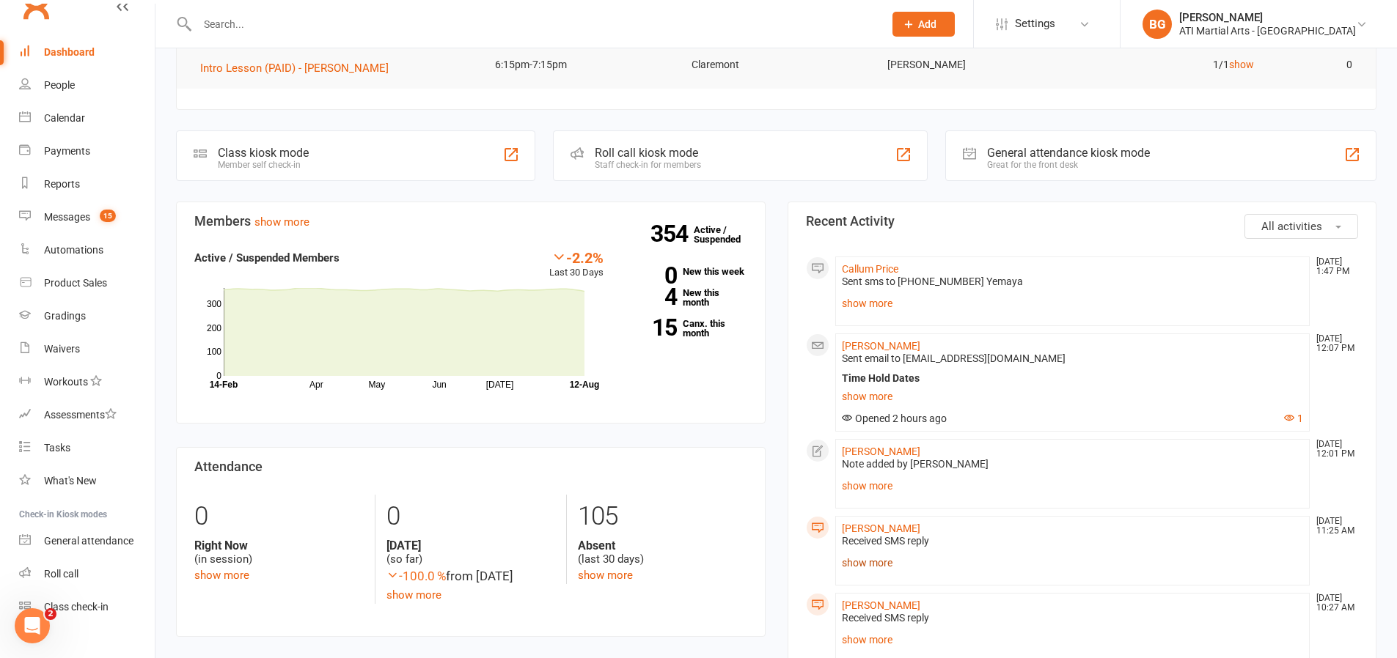
click at [888, 563] on link "show more" at bounding box center [1073, 563] width 462 height 21
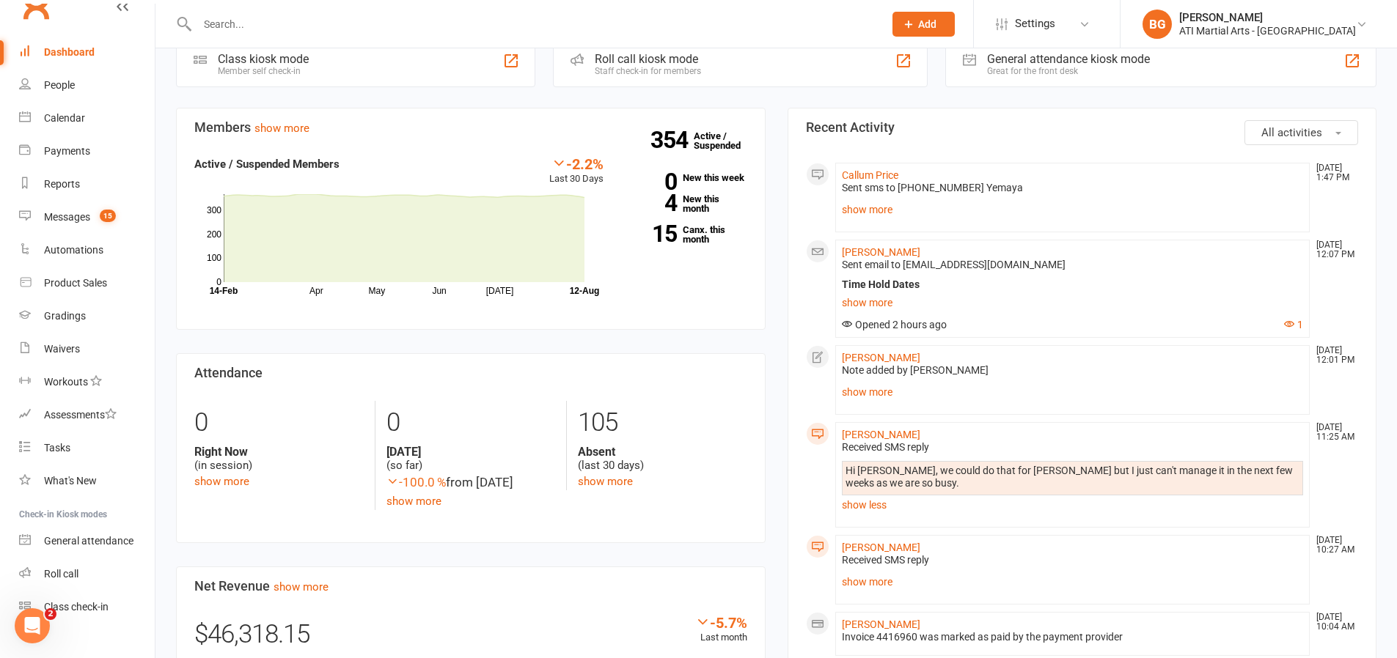
scroll to position [370, 0]
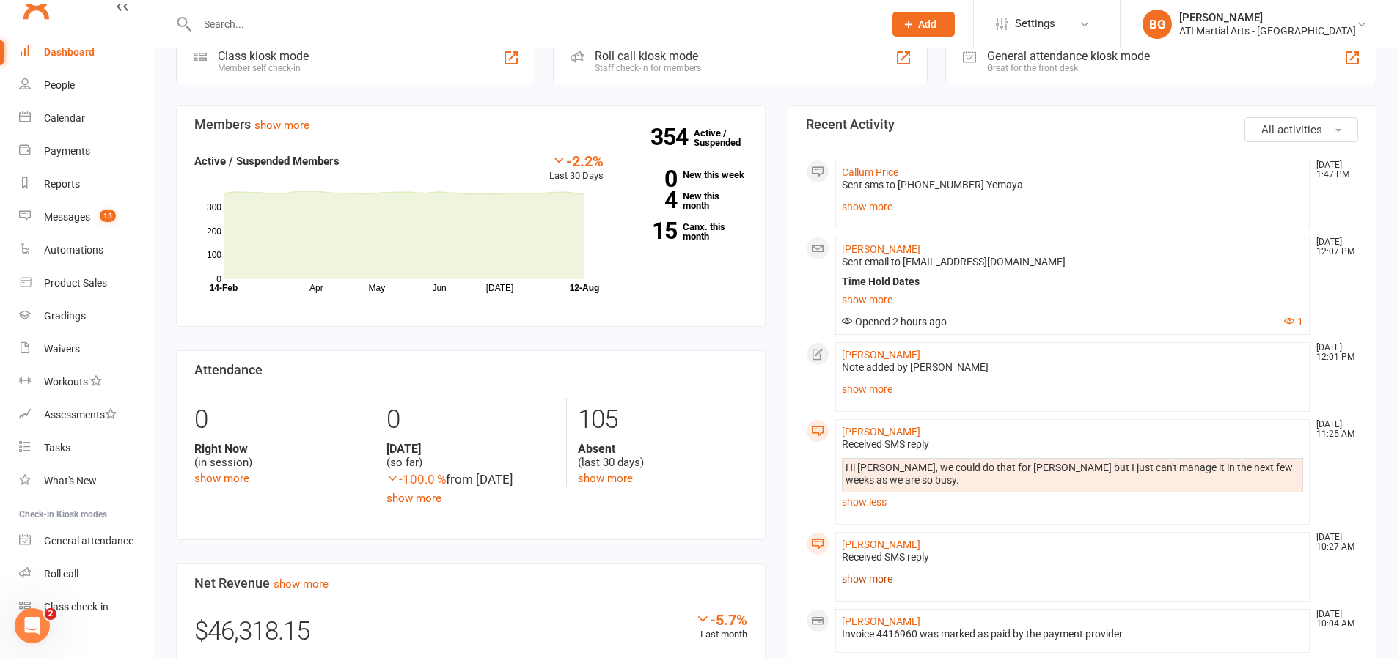
click at [878, 577] on link "show more" at bounding box center [1073, 579] width 462 height 21
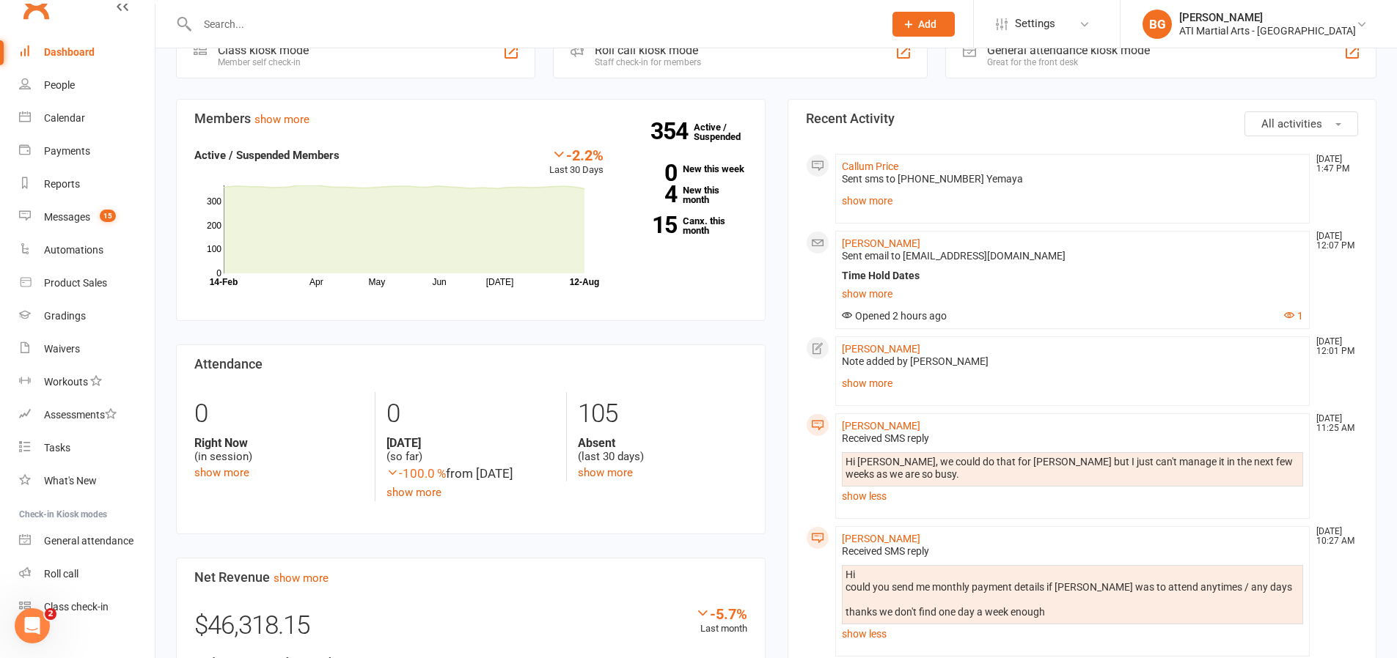
scroll to position [378, 0]
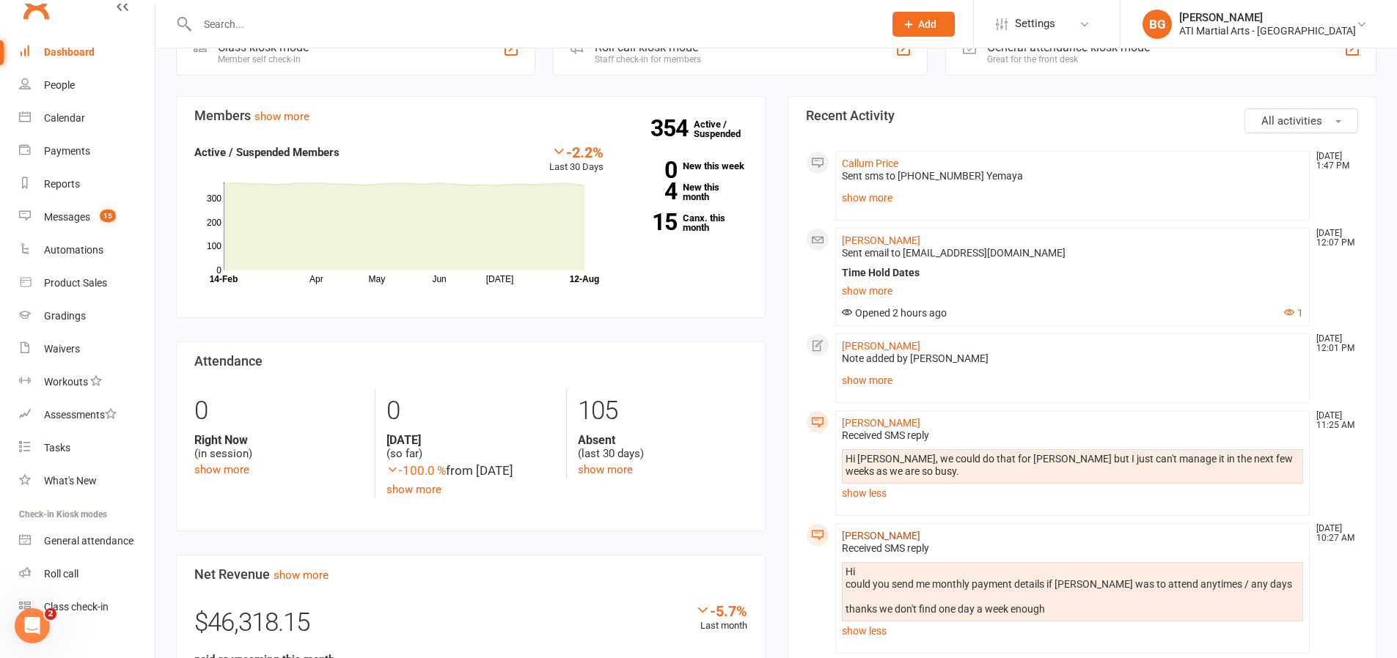
click at [892, 536] on link "[PERSON_NAME]" at bounding box center [881, 536] width 78 height 12
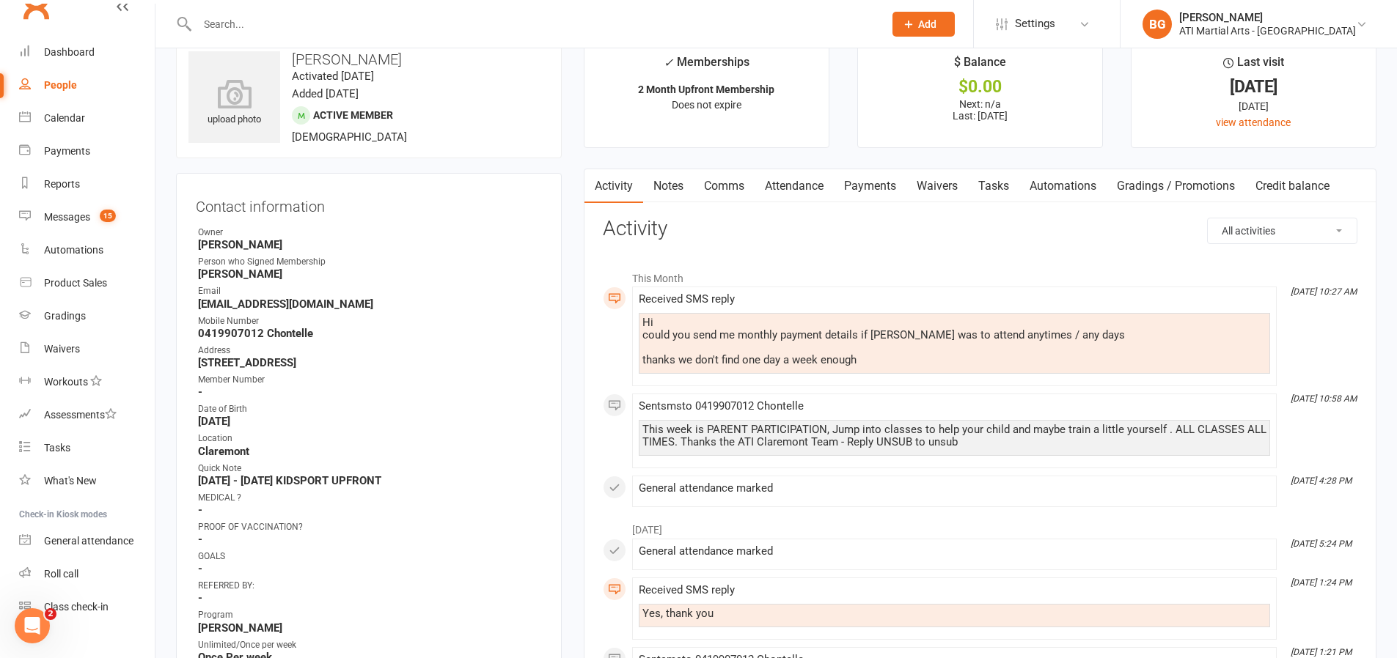
scroll to position [6, 0]
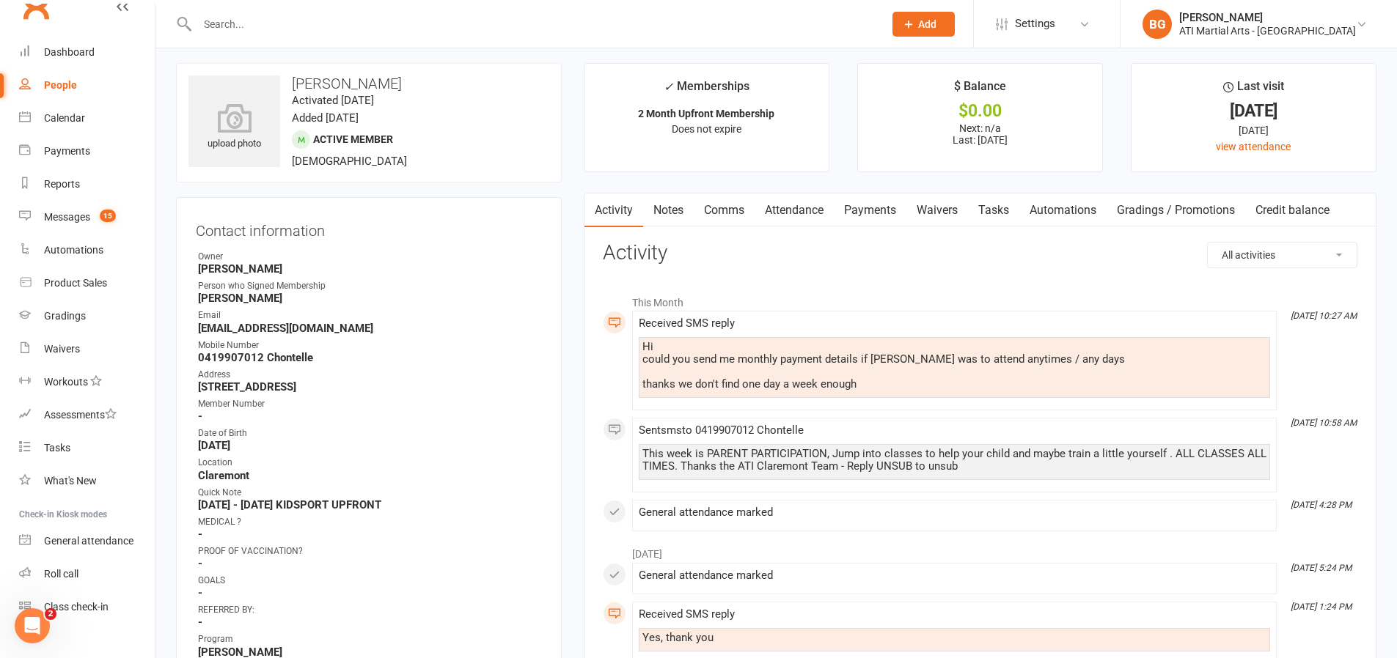
click at [786, 207] on link "Attendance" at bounding box center [794, 211] width 79 height 34
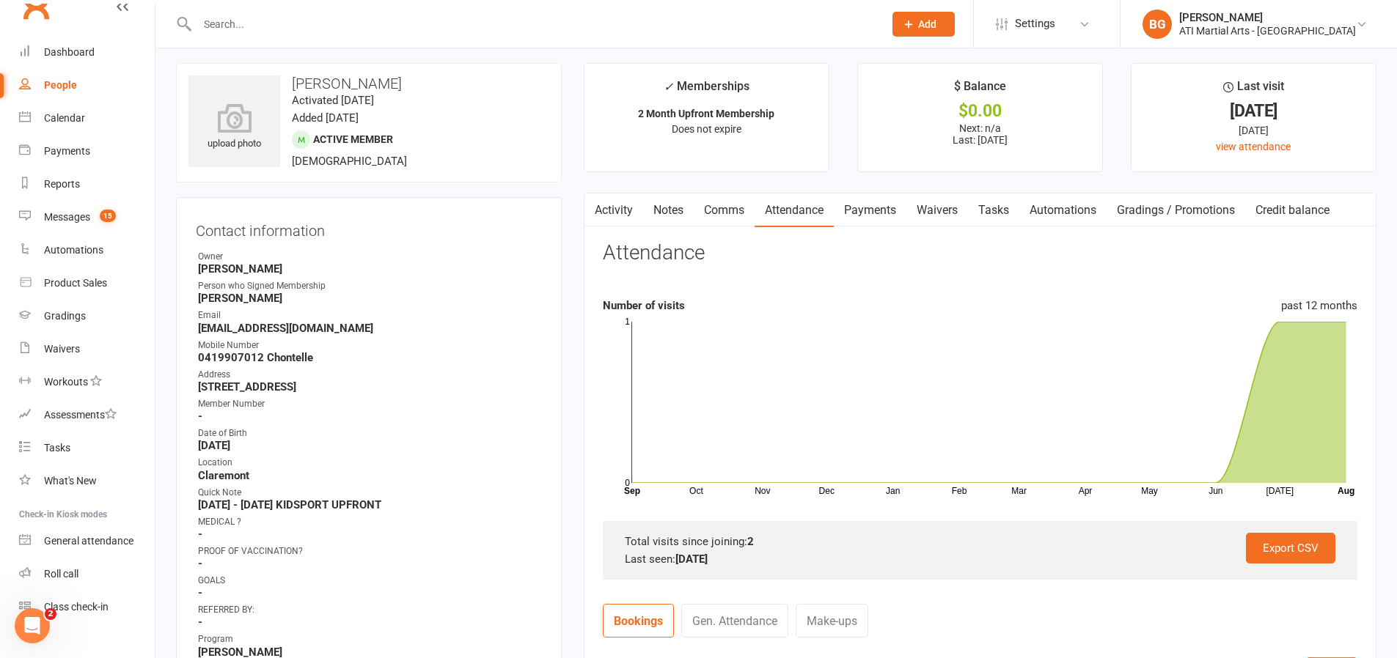
click at [872, 216] on link "Payments" at bounding box center [870, 211] width 73 height 34
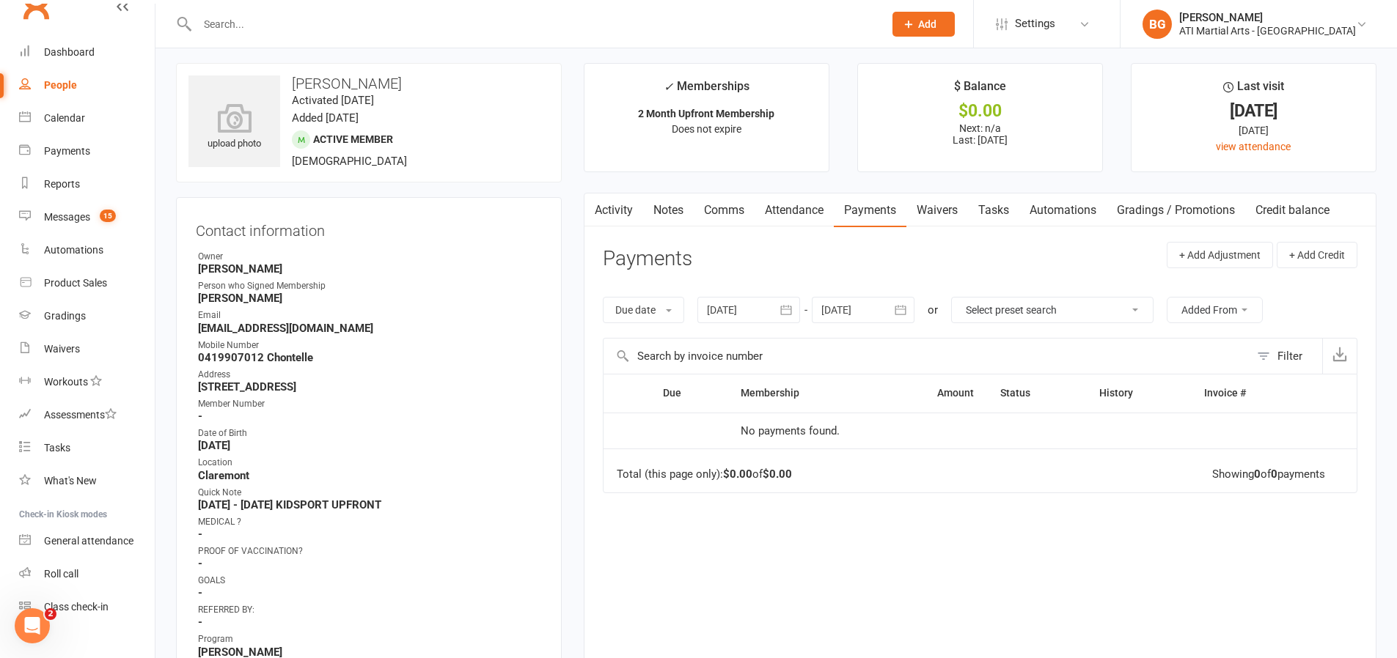
click at [686, 216] on link "Notes" at bounding box center [668, 211] width 51 height 34
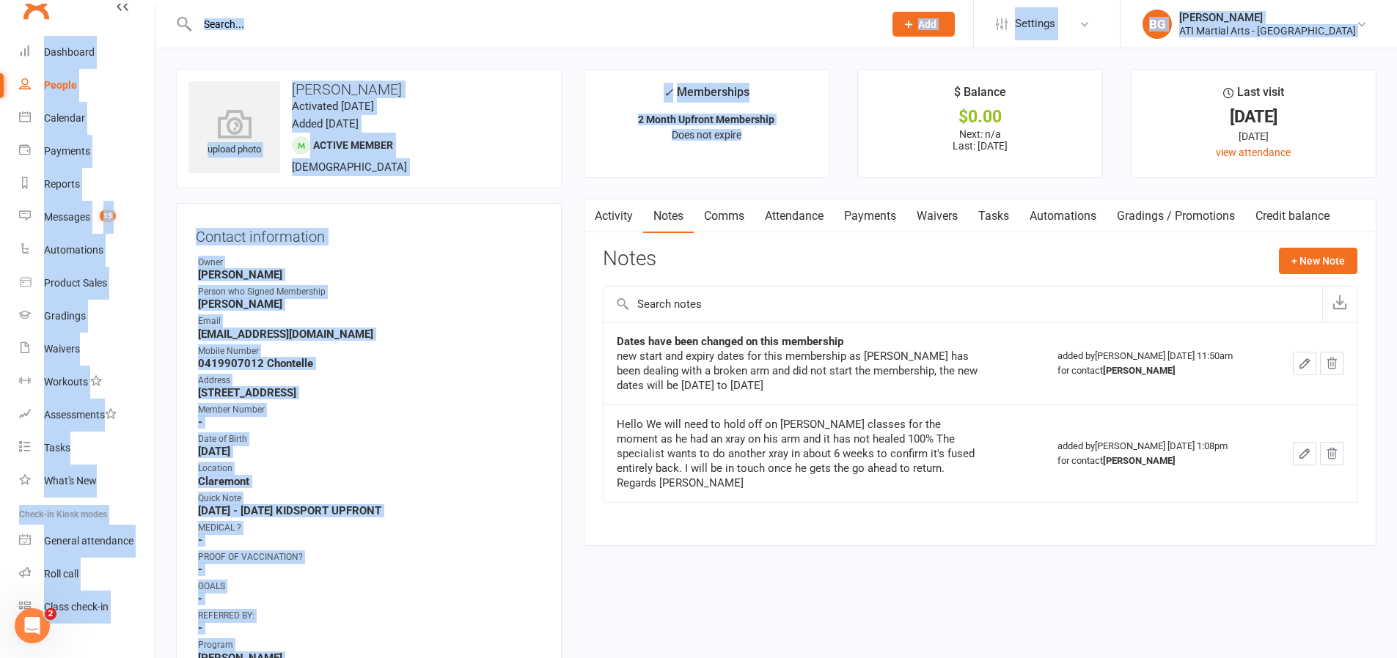
drag, startPoint x: 757, startPoint y: 150, endPoint x: 642, endPoint y: 21, distance: 173.4
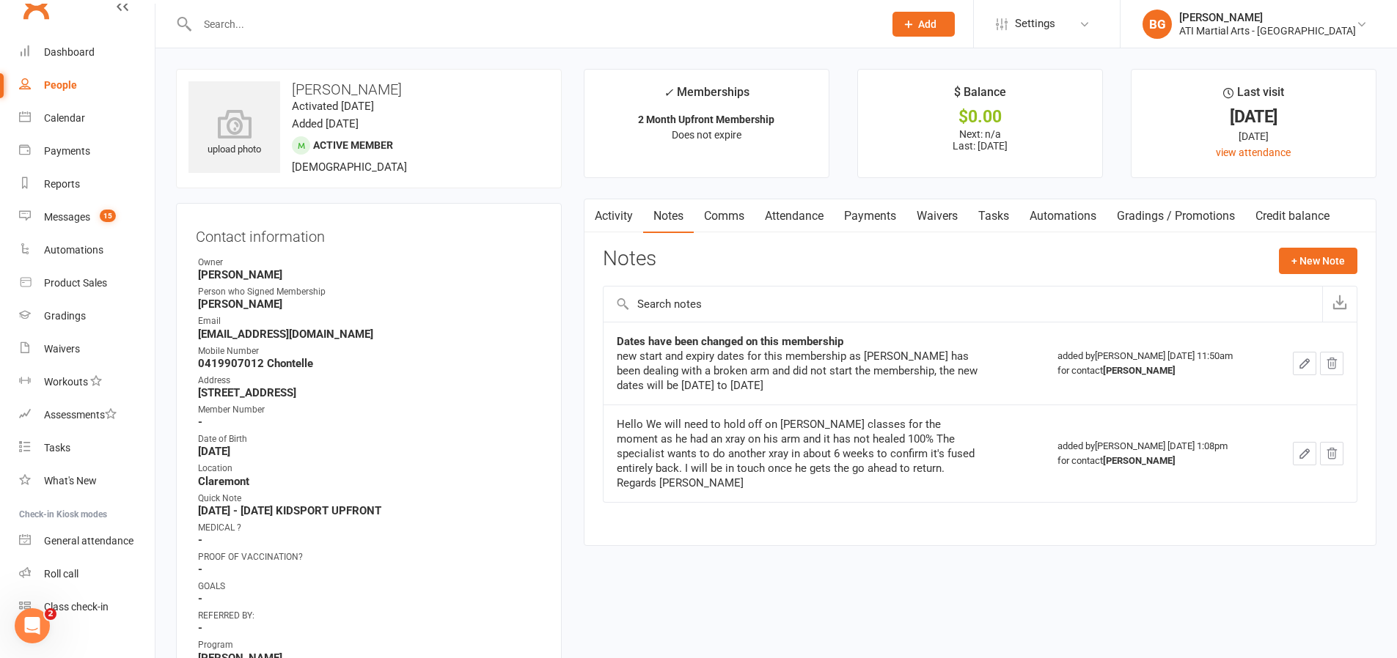
click at [735, 334] on div "Dates have been changed on this membership" at bounding box center [800, 341] width 367 height 15
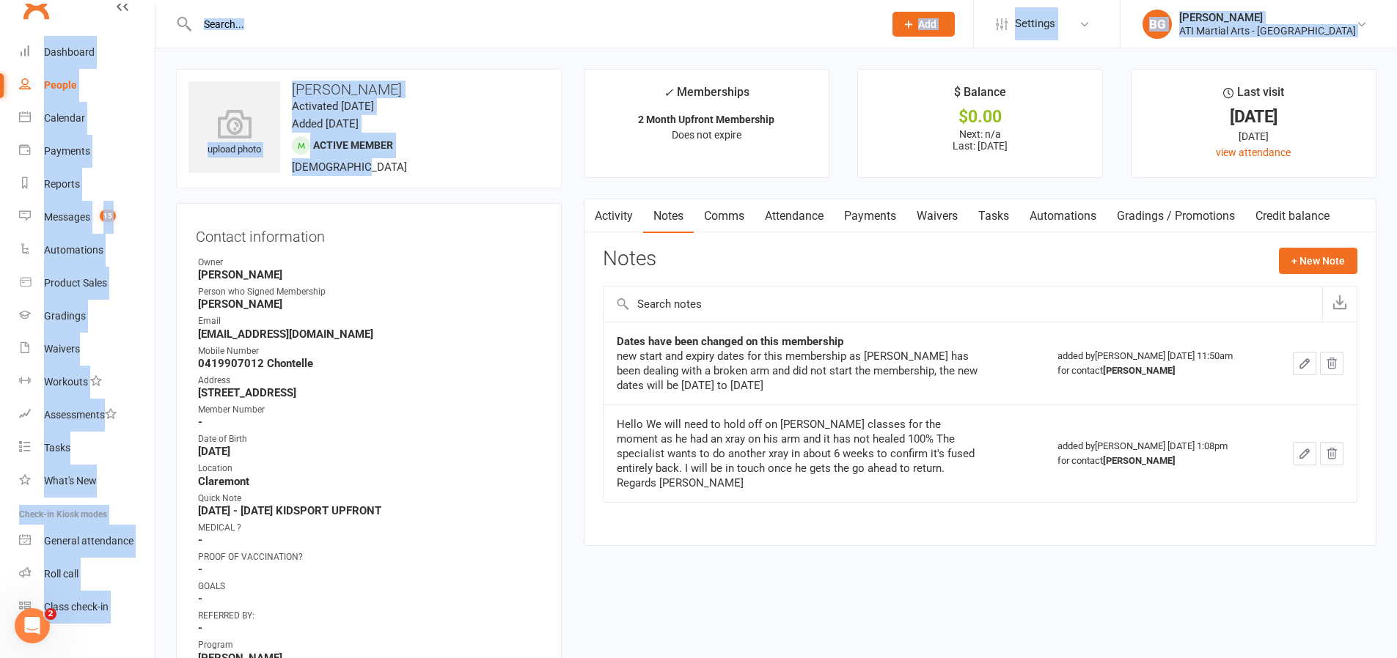
drag, startPoint x: 372, startPoint y: 175, endPoint x: 336, endPoint y: 18, distance: 161.1
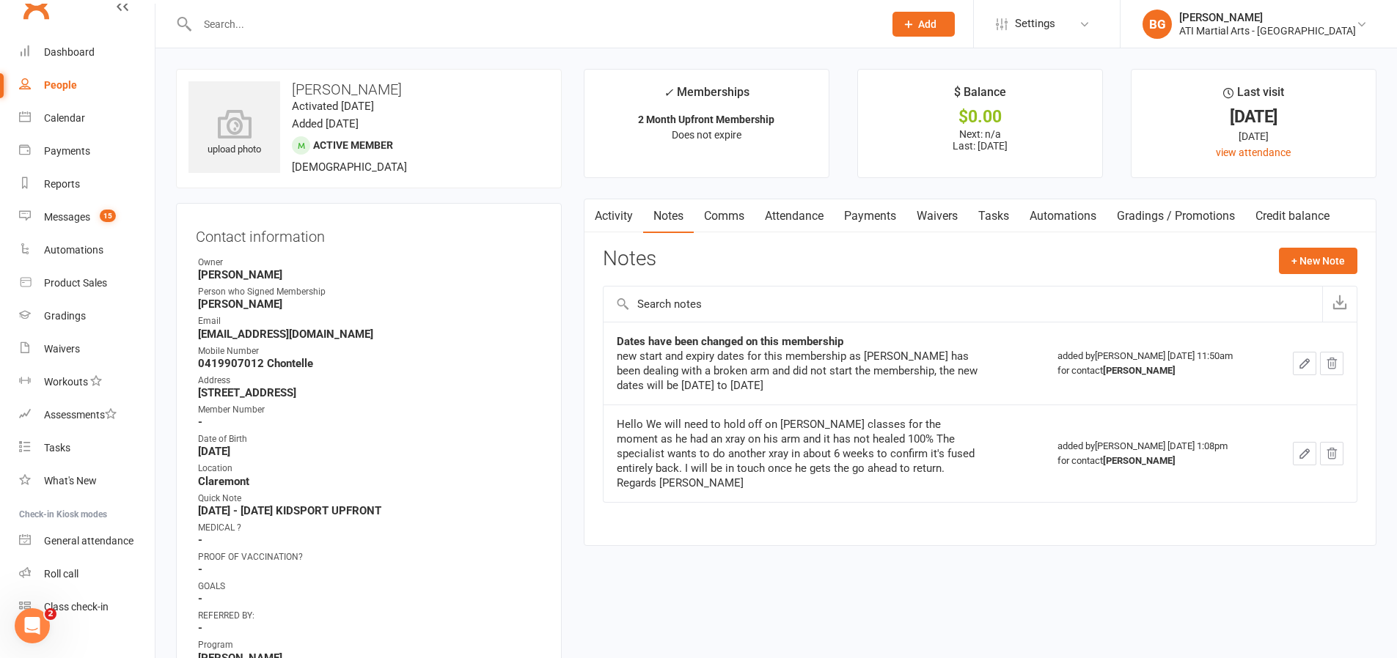
click at [612, 221] on link "Activity" at bounding box center [613, 216] width 59 height 34
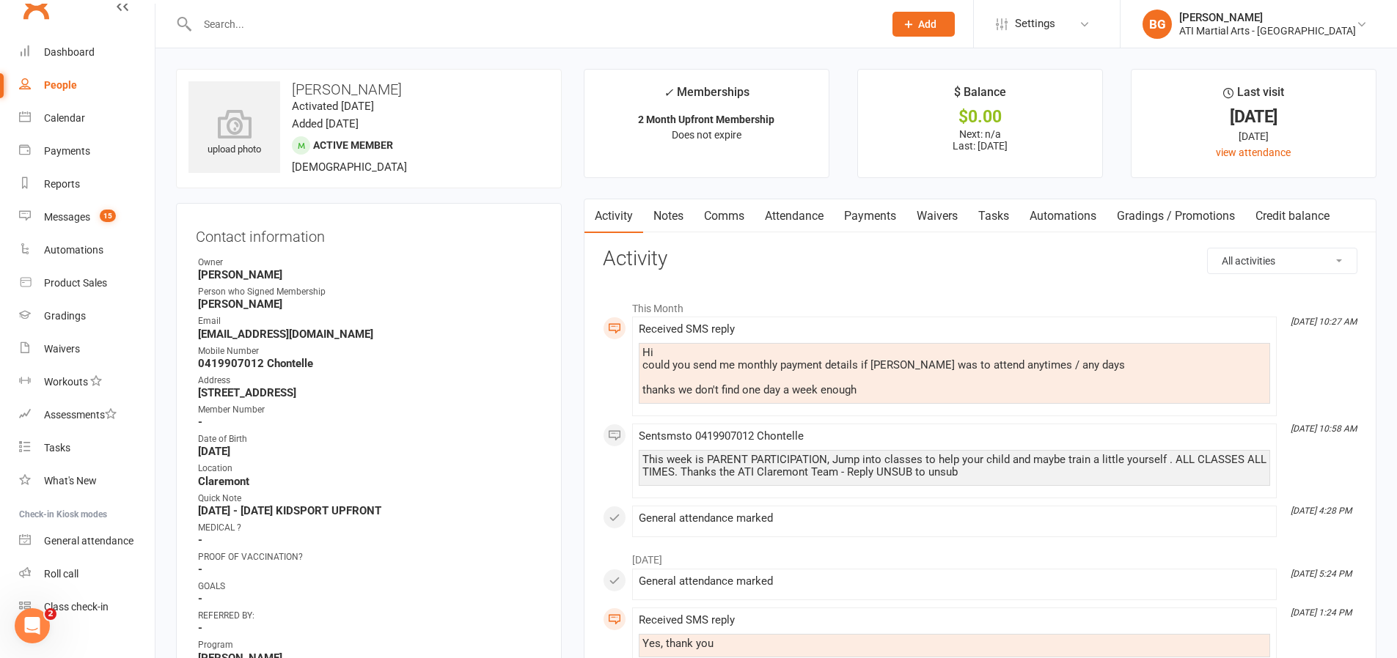
click at [670, 213] on link "Notes" at bounding box center [668, 216] width 51 height 34
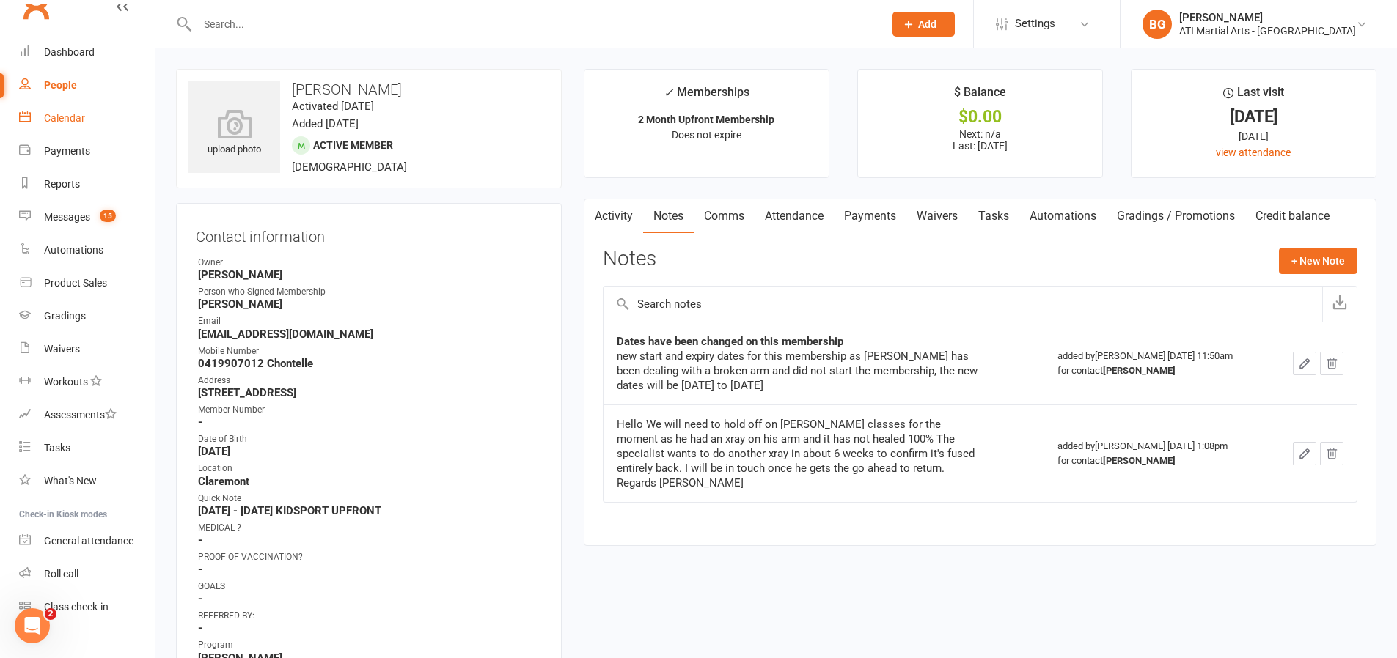
click at [89, 117] on link "Calendar" at bounding box center [87, 118] width 136 height 33
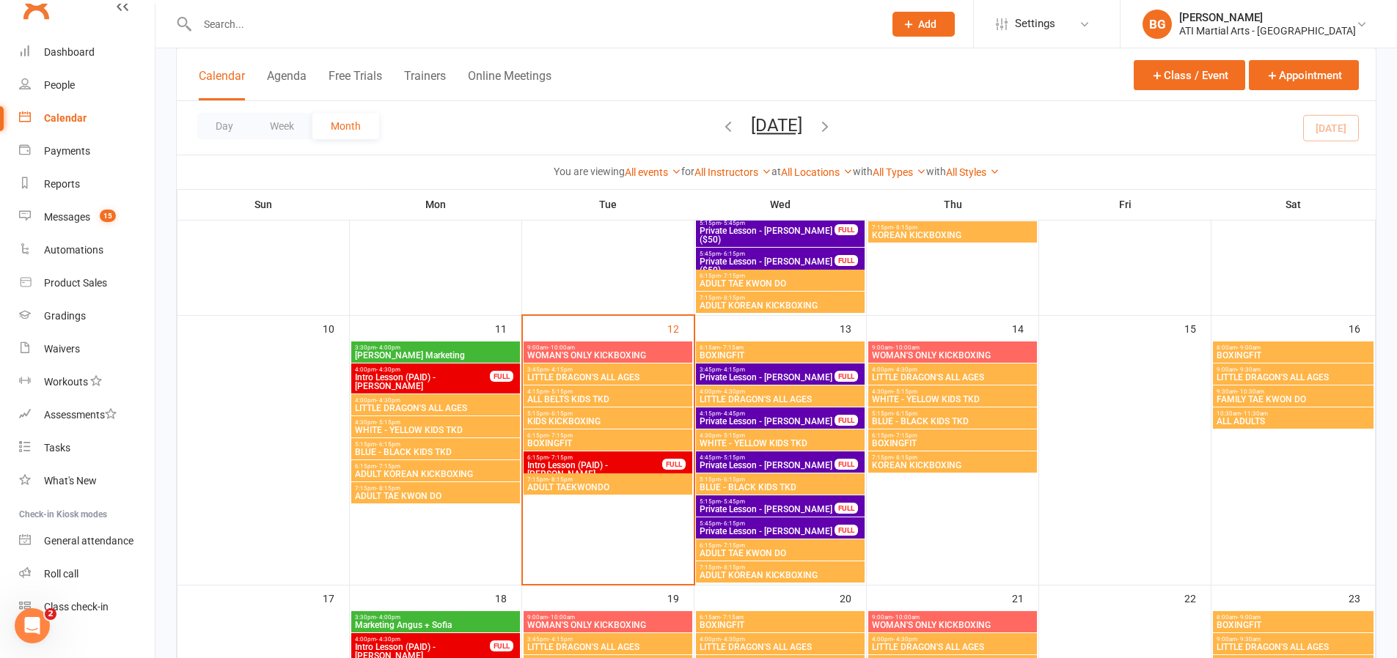
scroll to position [546, 0]
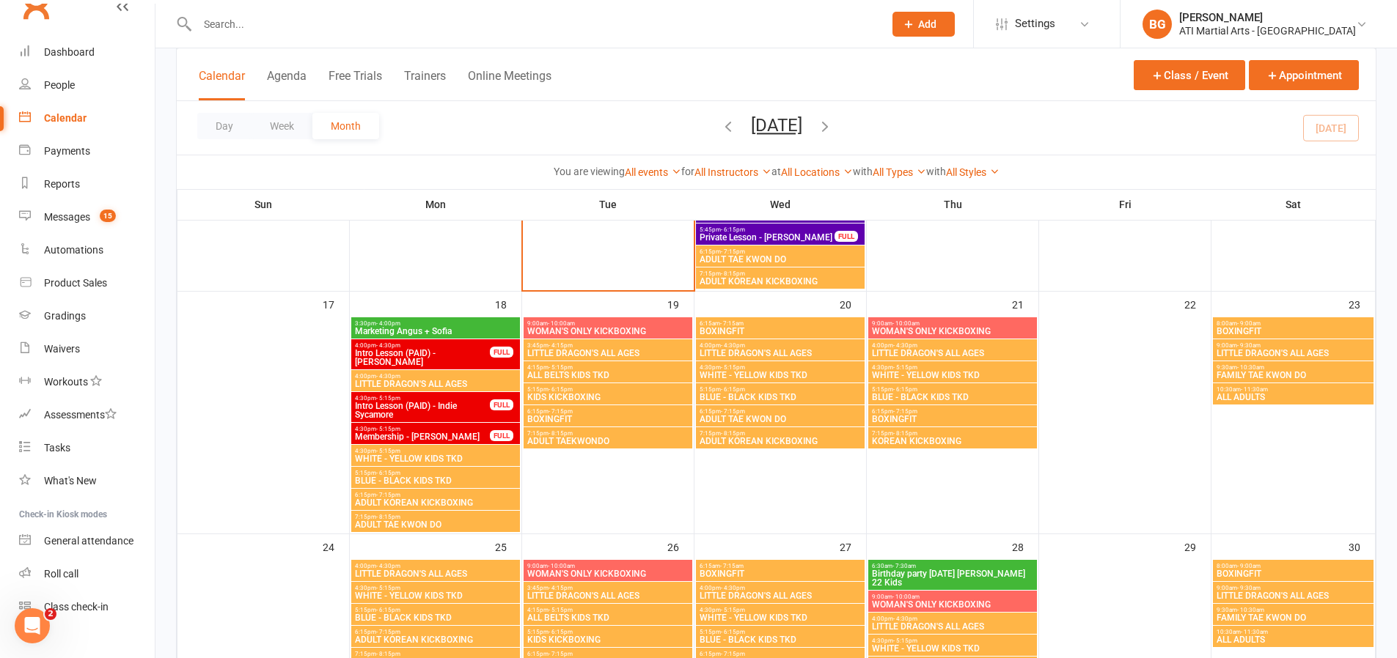
scroll to position [865, 0]
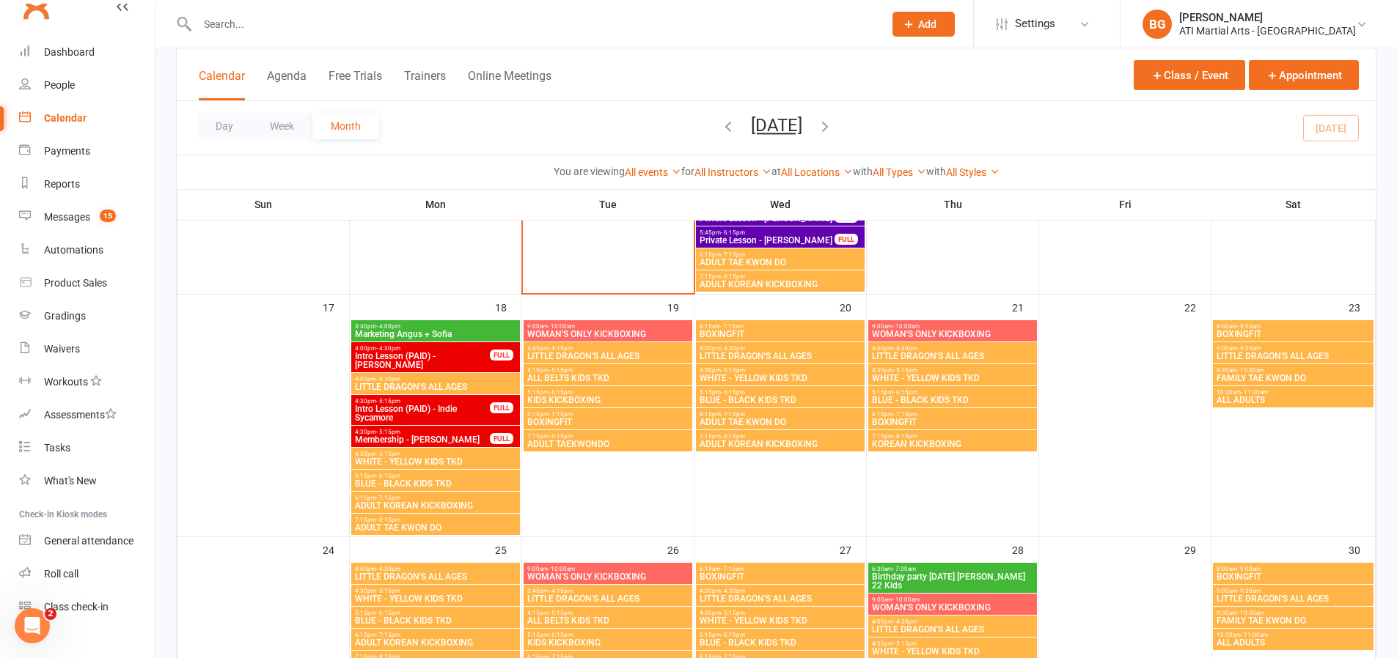
click at [720, 131] on icon "button" at bounding box center [728, 126] width 16 height 16
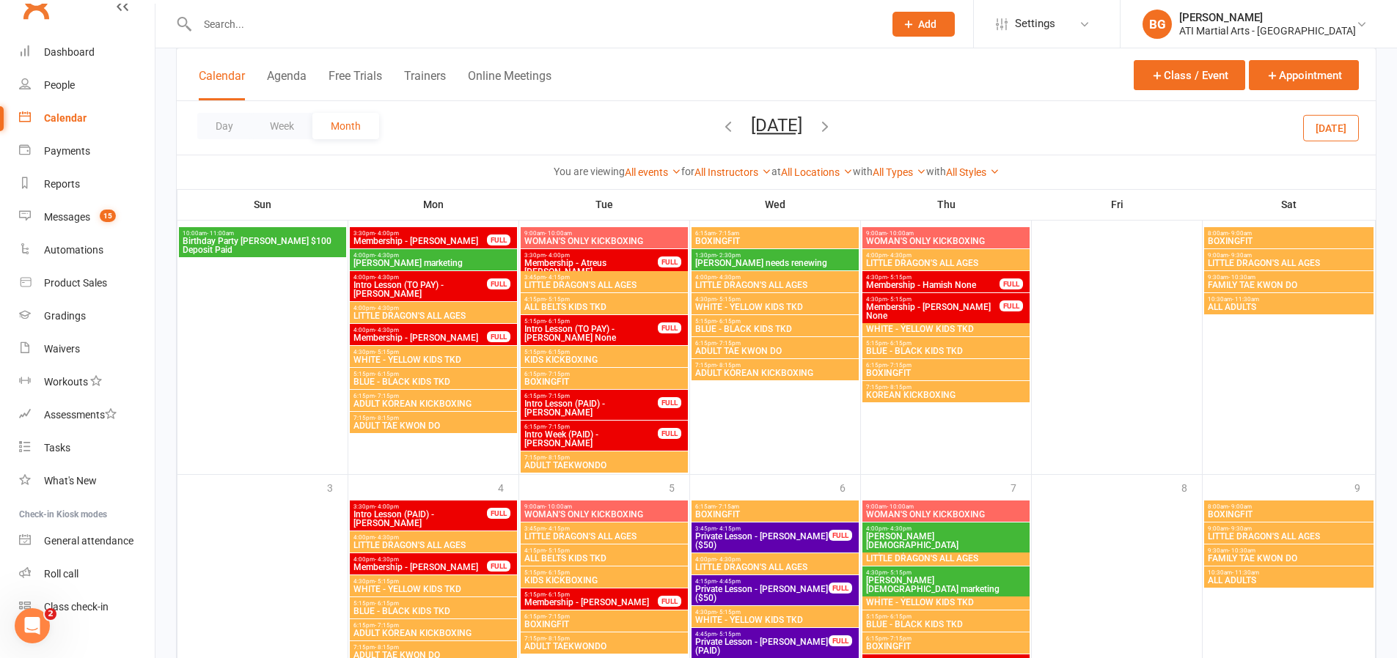
scroll to position [1131, 0]
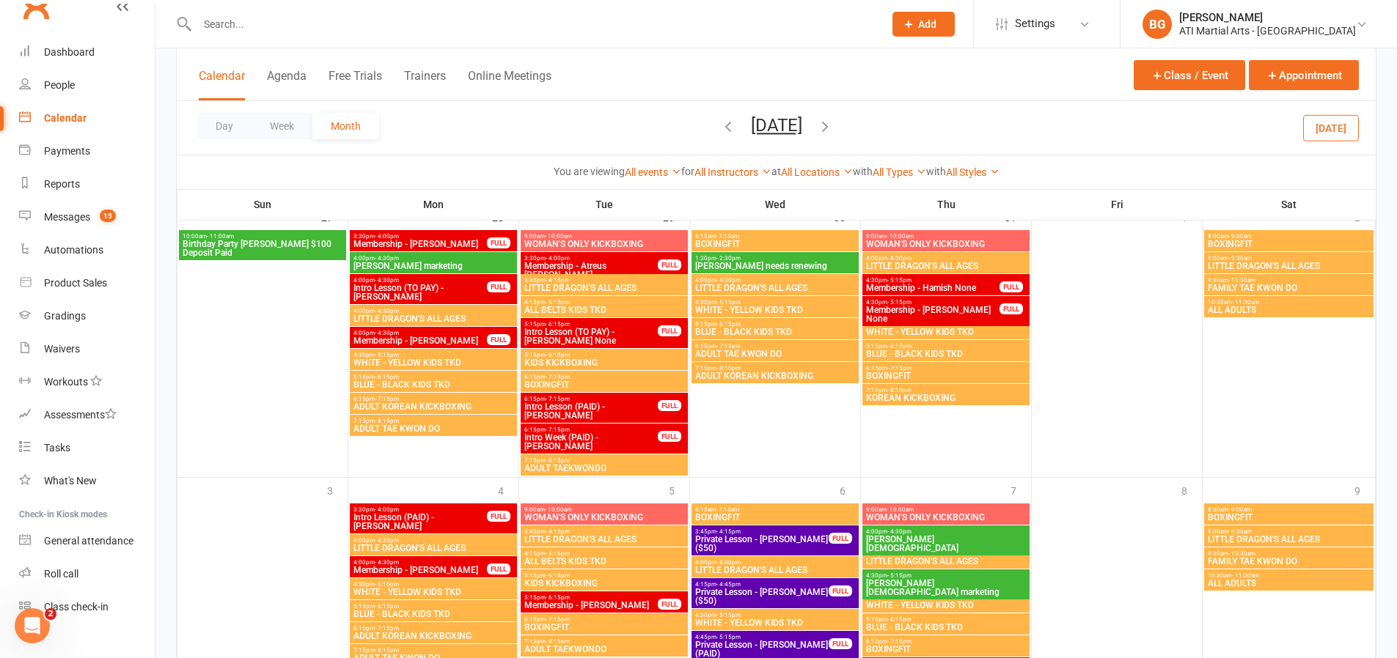
click at [833, 125] on icon "button" at bounding box center [825, 126] width 16 height 16
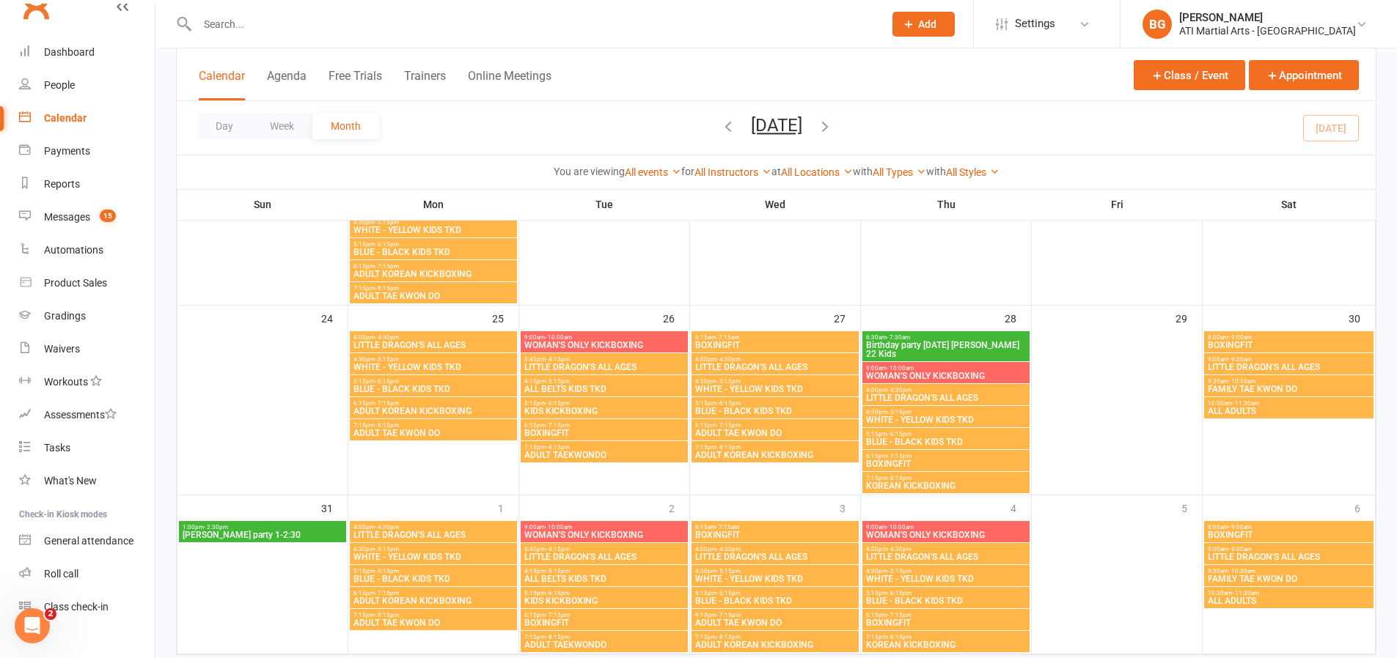
scroll to position [1136, 0]
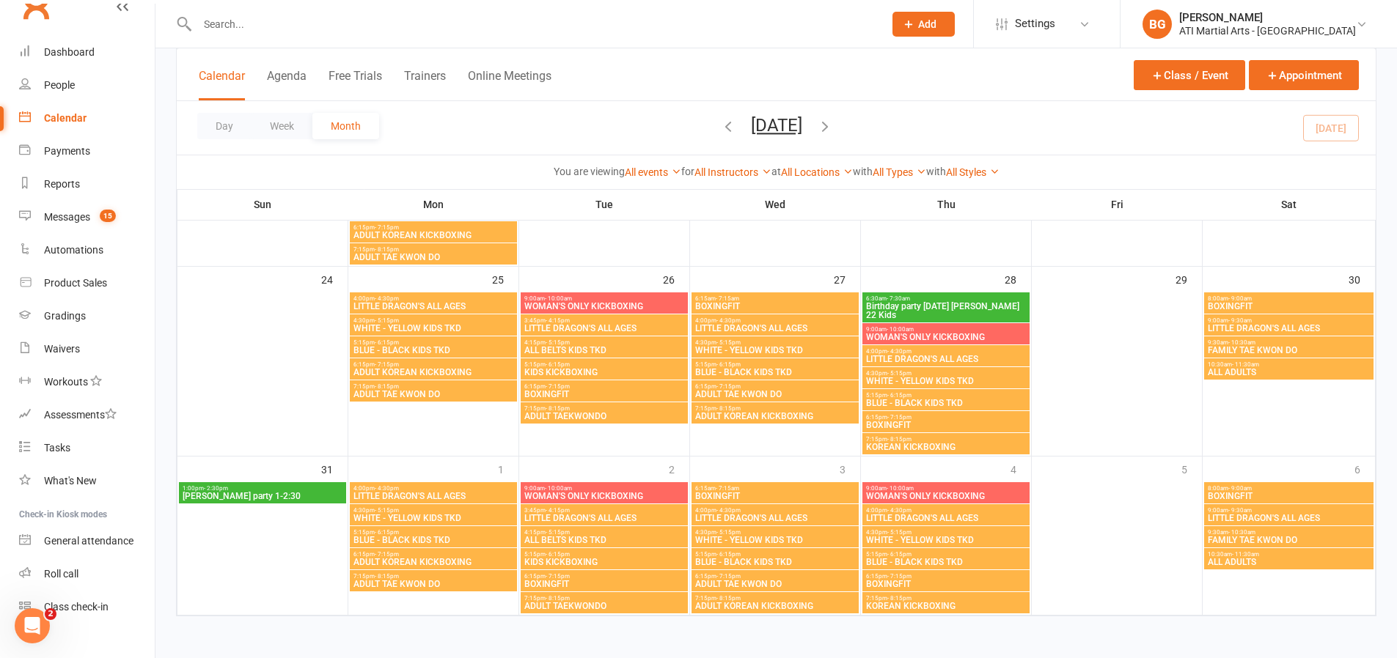
click at [833, 125] on icon "button" at bounding box center [825, 126] width 16 height 16
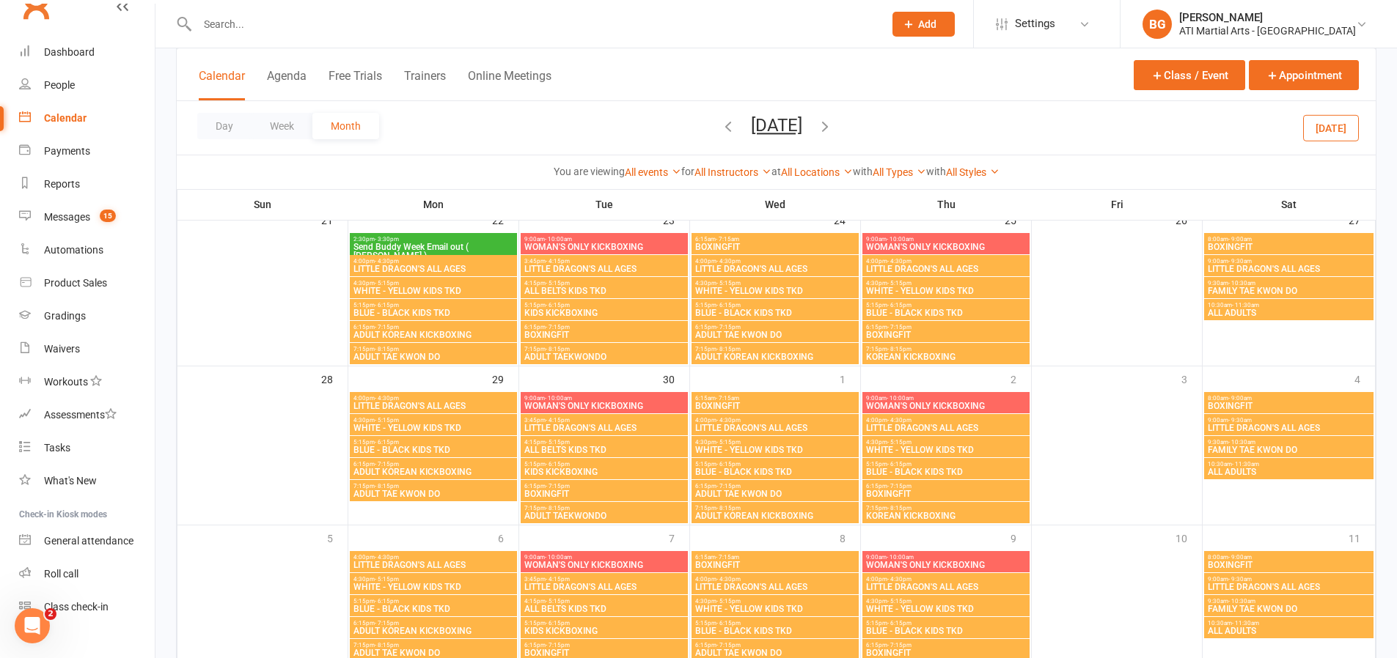
scroll to position [650, 0]
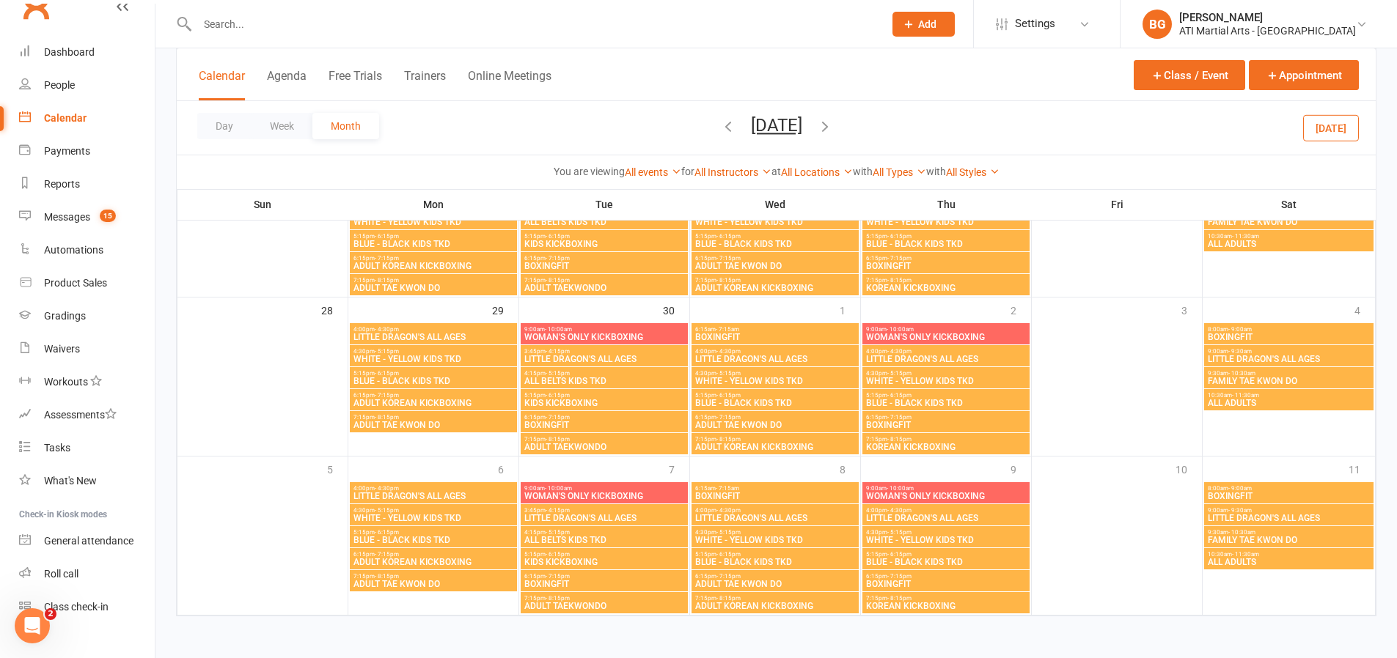
click at [833, 123] on icon "button" at bounding box center [825, 126] width 16 height 16
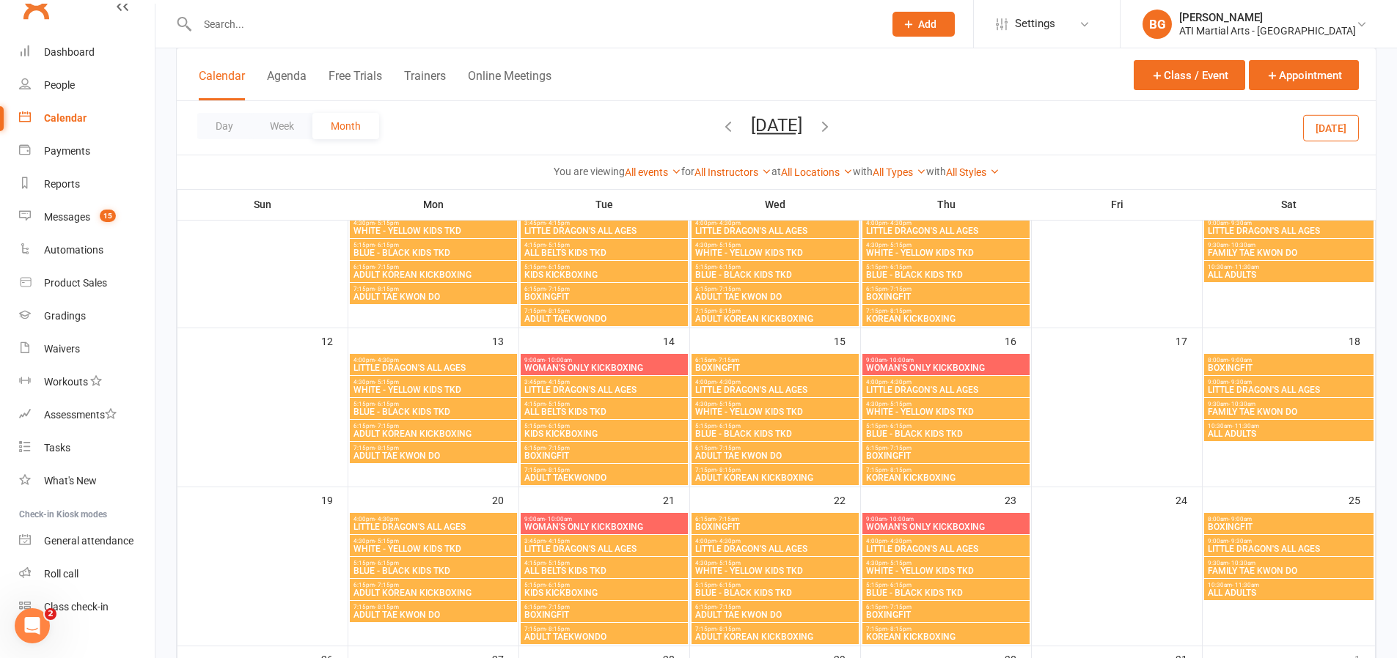
scroll to position [281, 0]
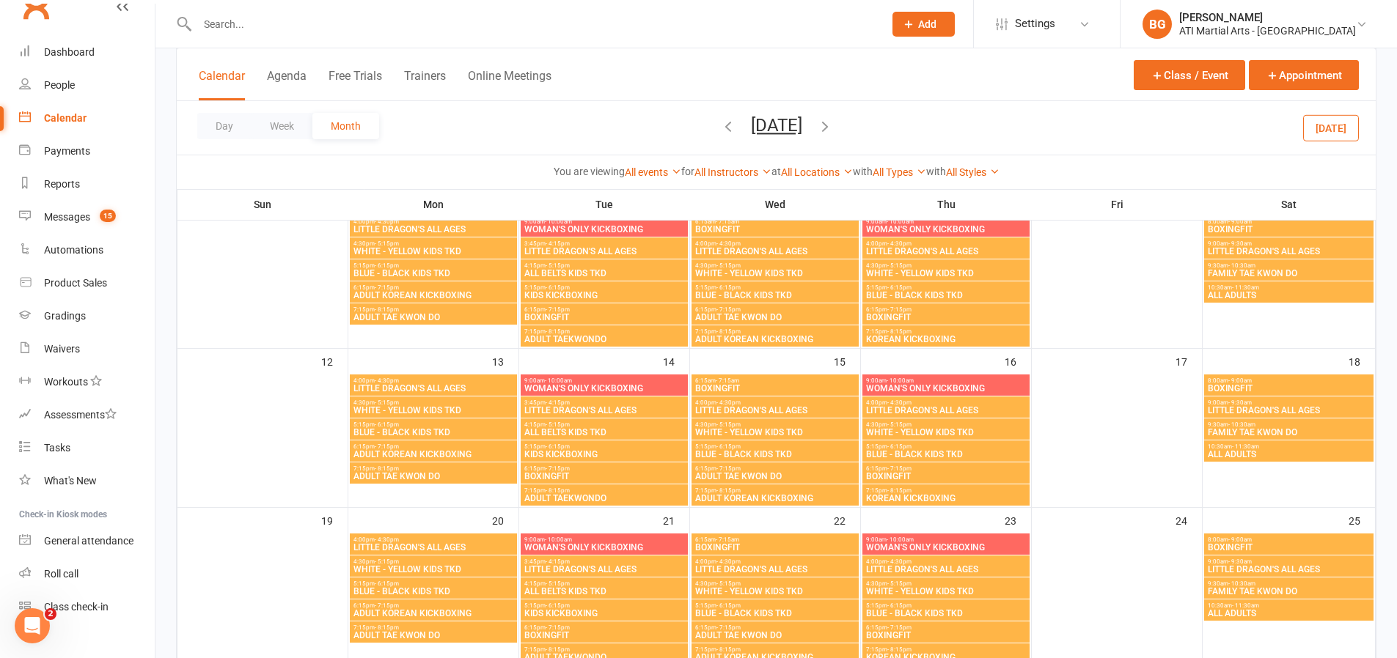
click at [720, 126] on icon "button" at bounding box center [728, 126] width 16 height 16
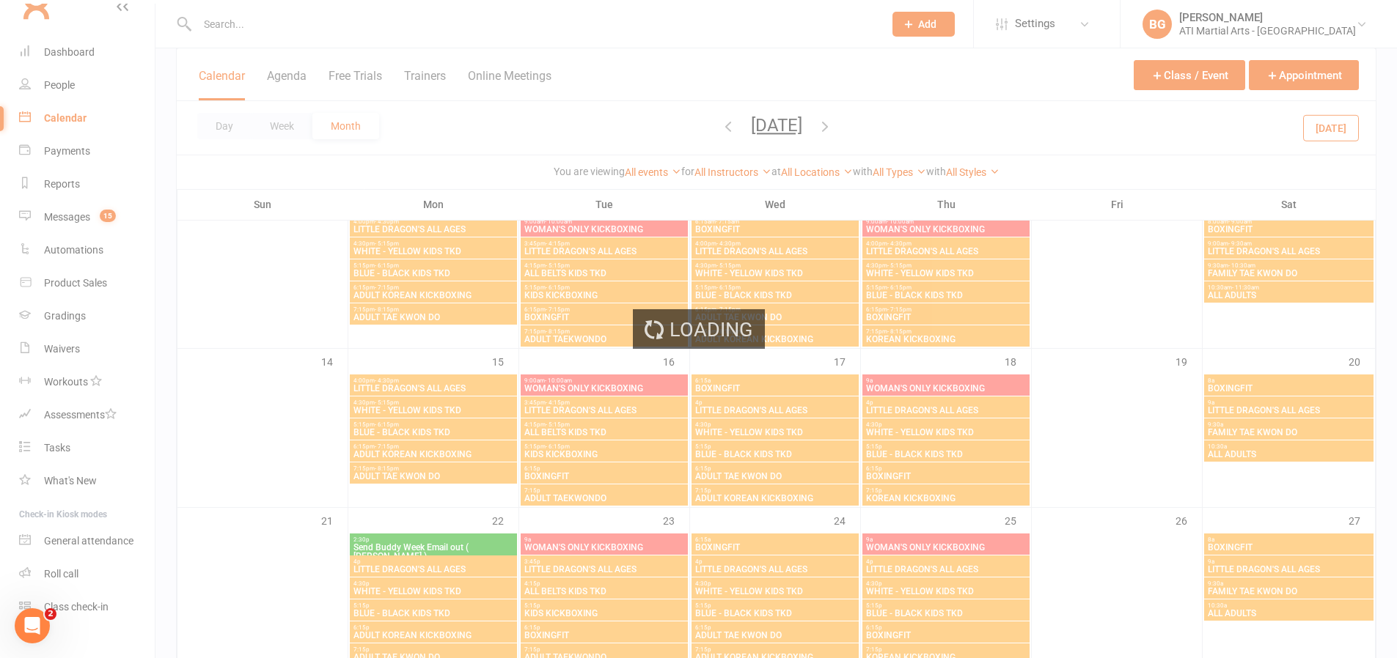
click at [691, 126] on div "Loading" at bounding box center [698, 329] width 1397 height 658
click at [685, 125] on div "Loading" at bounding box center [698, 329] width 1397 height 658
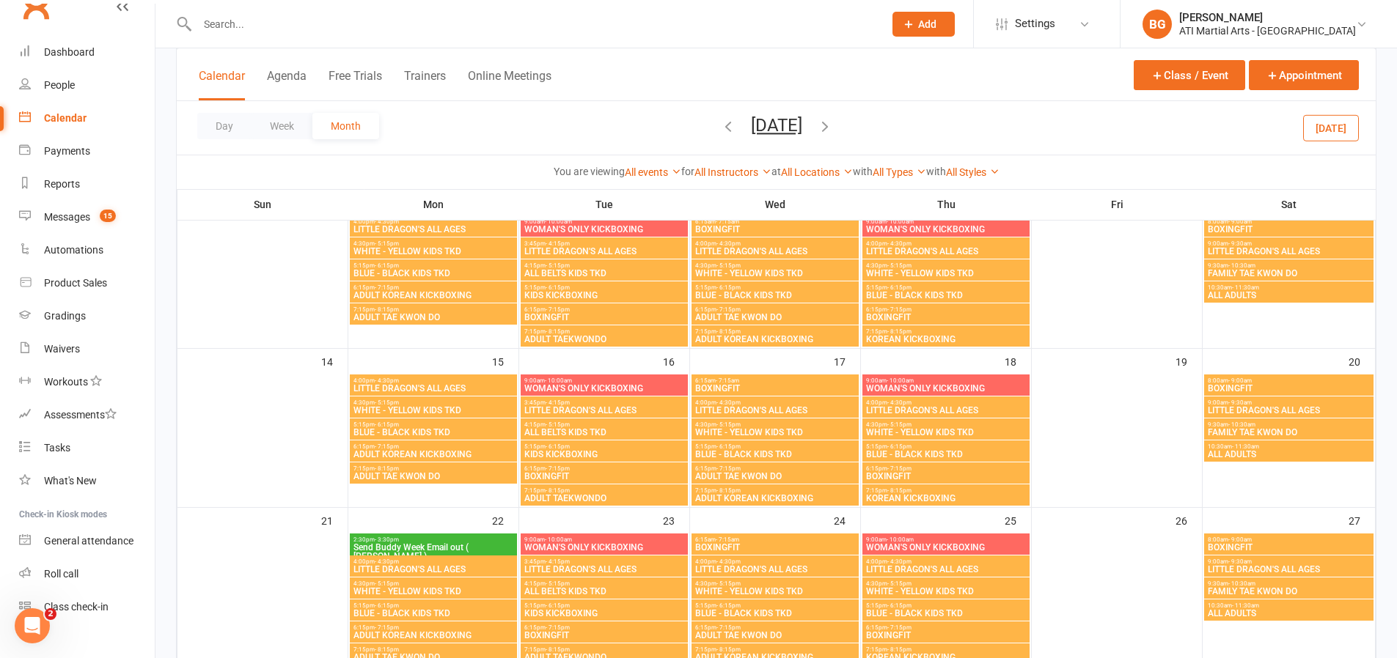
click at [720, 126] on icon "button" at bounding box center [728, 126] width 16 height 16
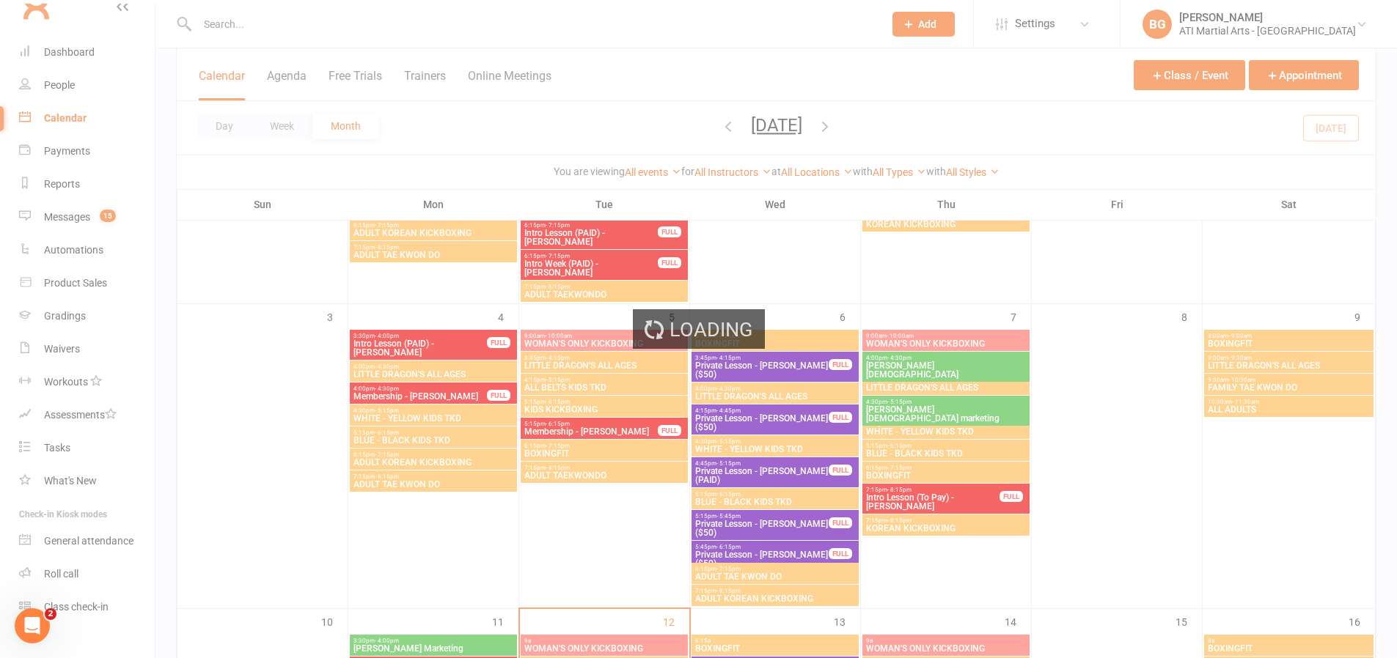
click at [694, 129] on div "Loading" at bounding box center [698, 329] width 1397 height 658
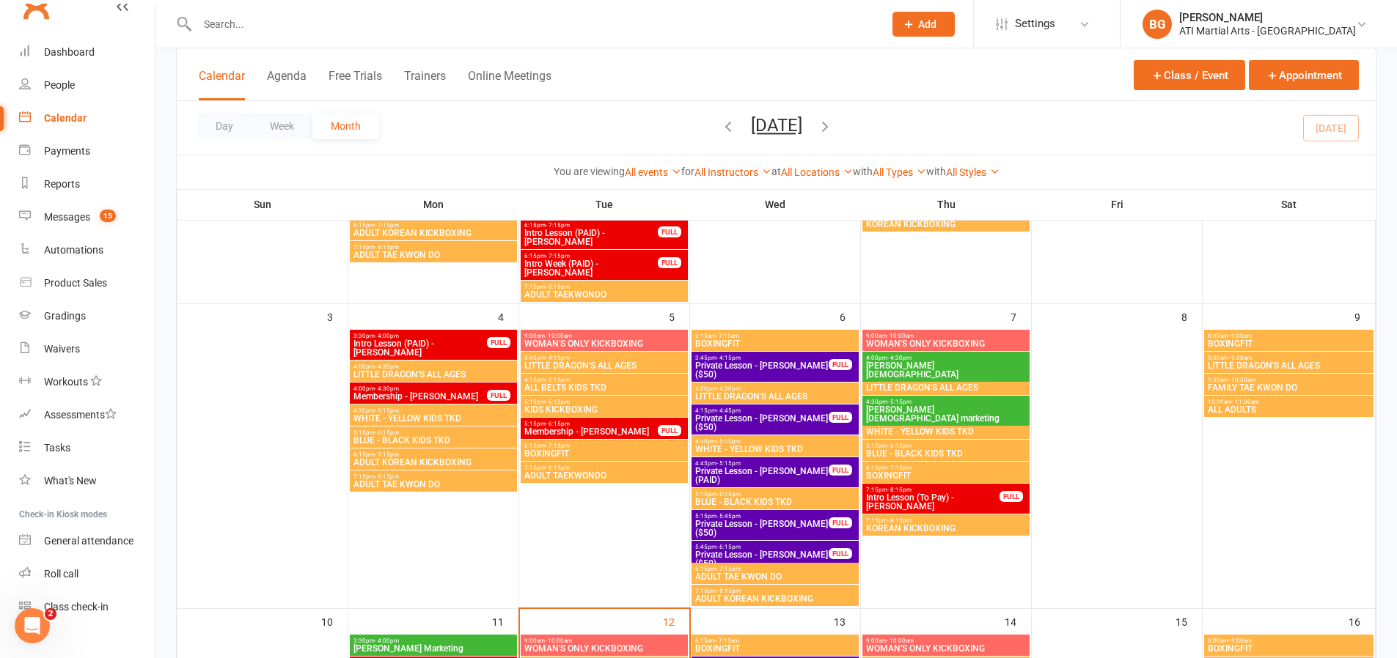
click at [720, 130] on icon "button" at bounding box center [728, 126] width 16 height 16
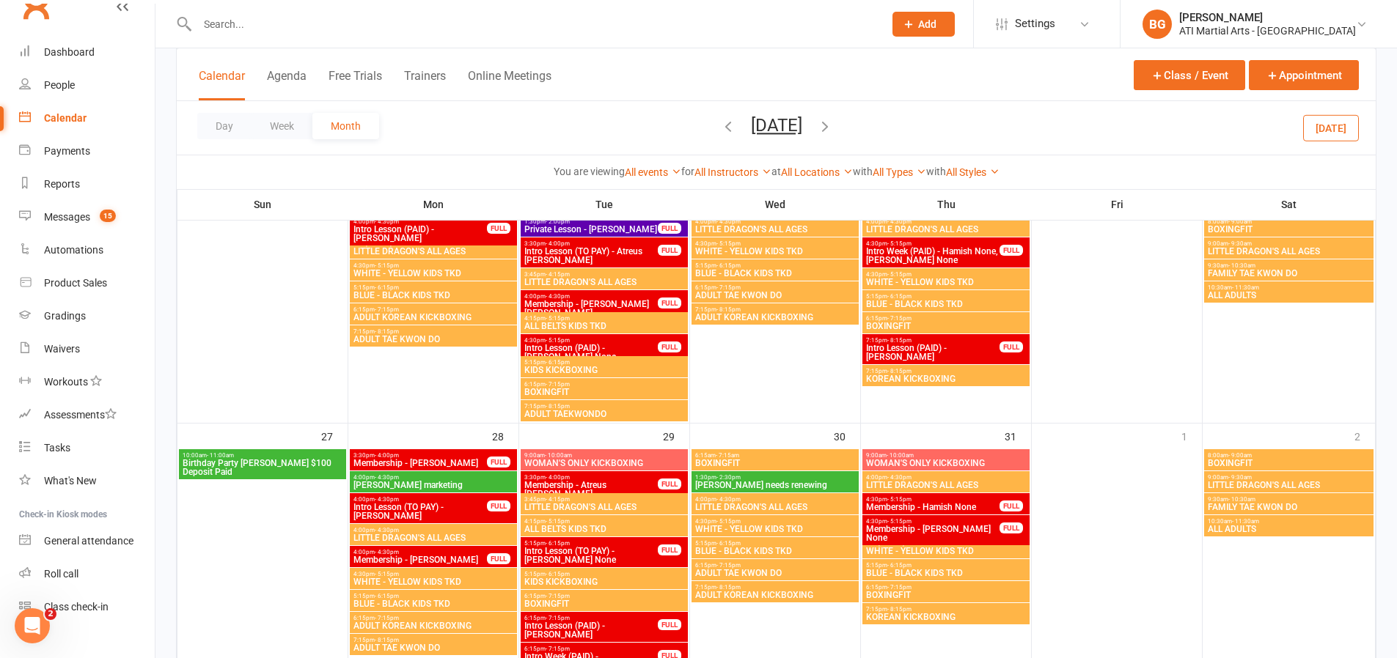
scroll to position [1143, 0]
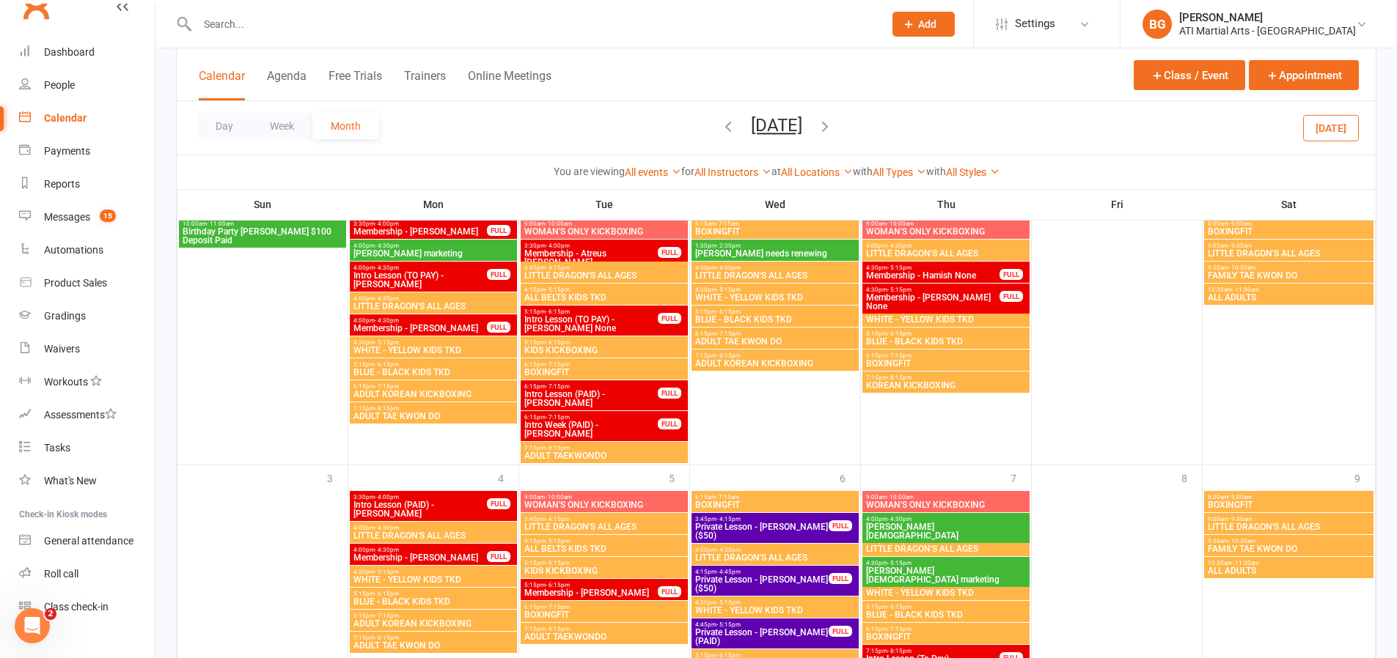
click at [833, 123] on icon "button" at bounding box center [825, 126] width 16 height 16
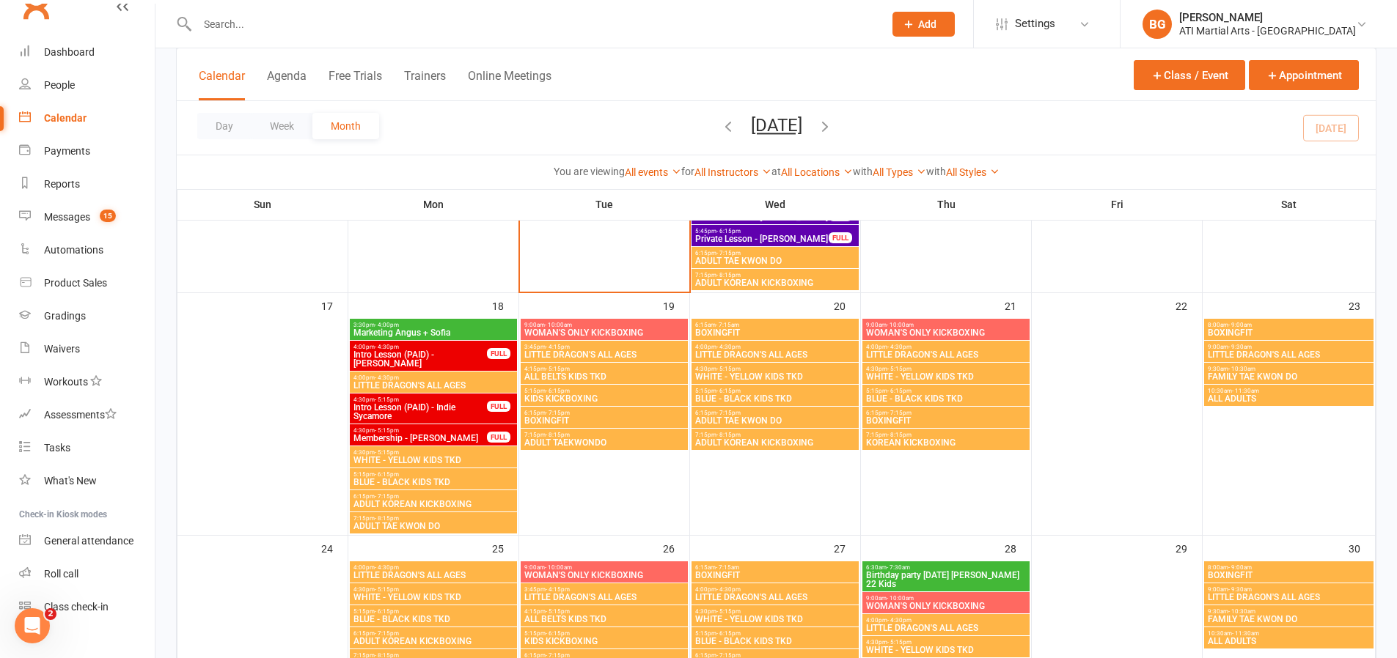
scroll to position [936, 0]
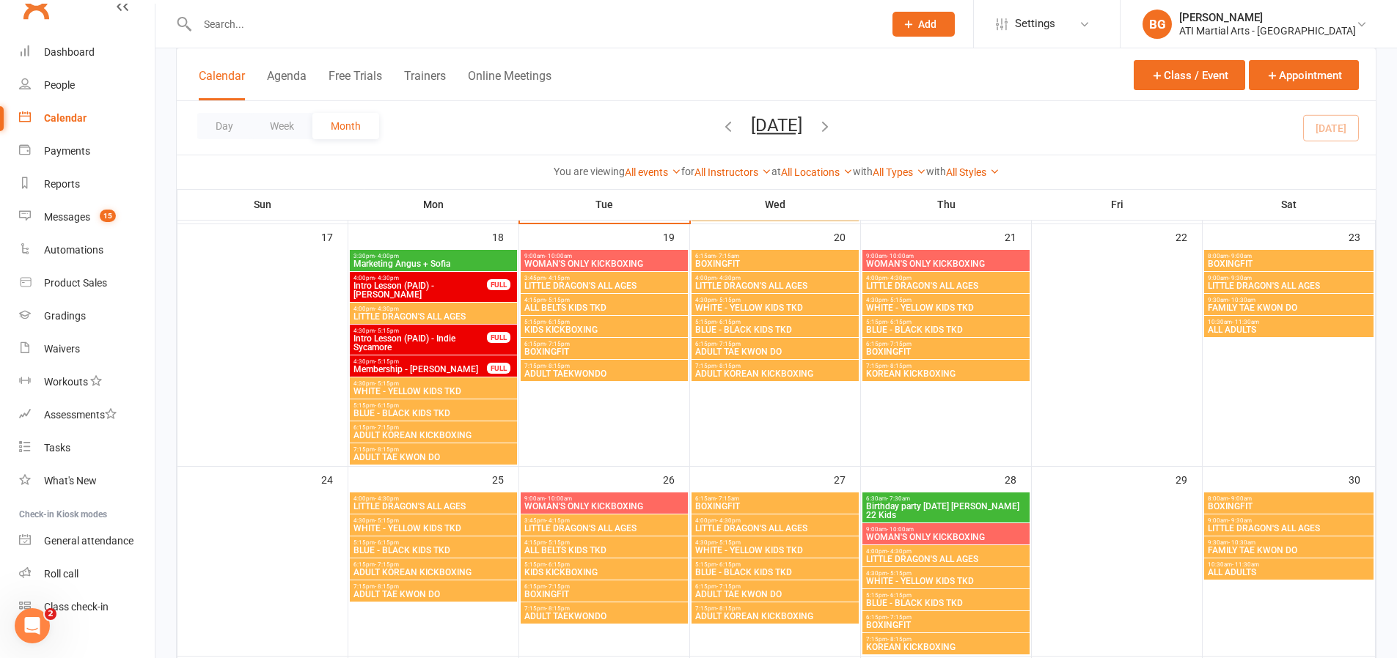
click at [833, 128] on icon "button" at bounding box center [825, 126] width 16 height 16
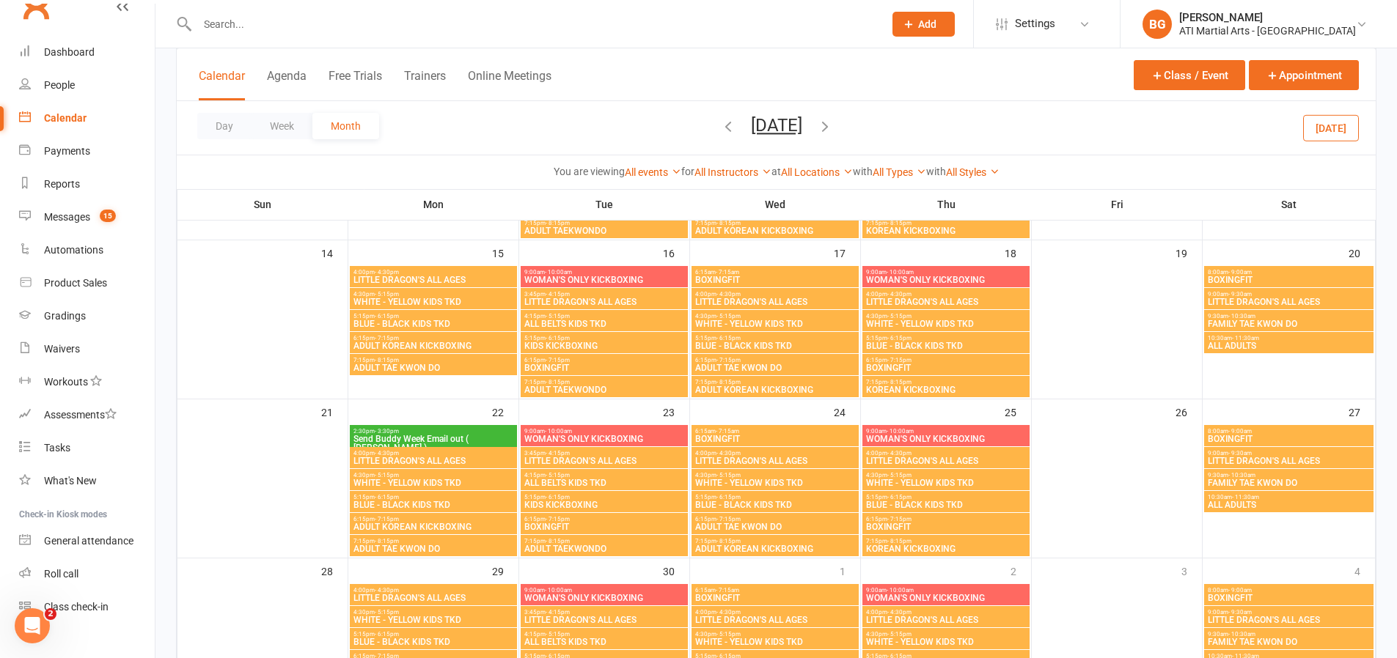
scroll to position [414, 0]
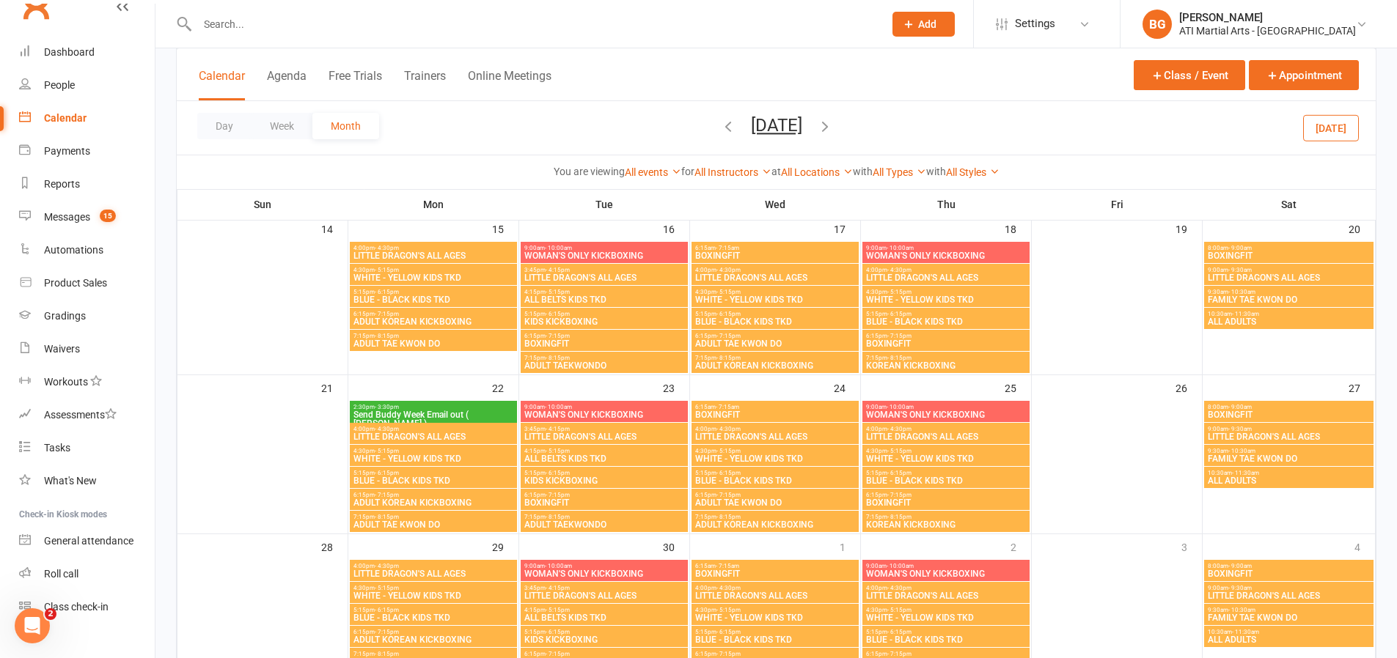
click at [720, 124] on icon "button" at bounding box center [728, 126] width 16 height 16
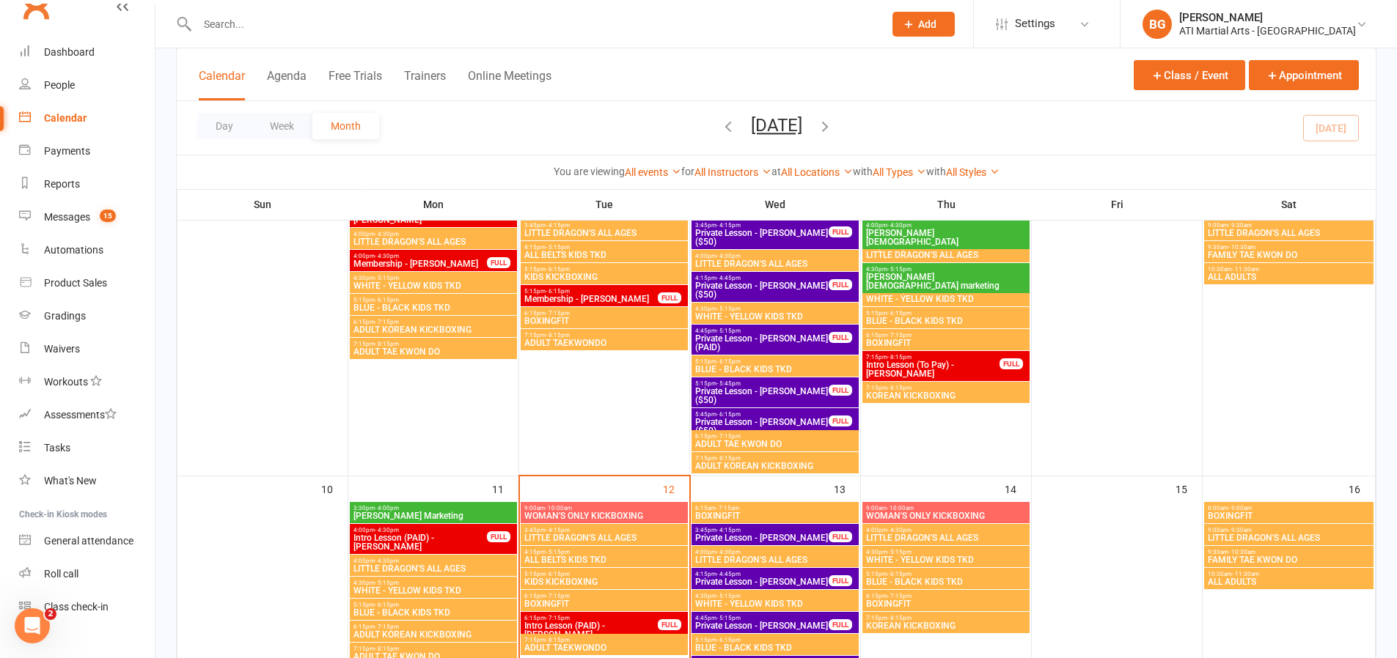
click at [720, 129] on icon "button" at bounding box center [728, 126] width 16 height 16
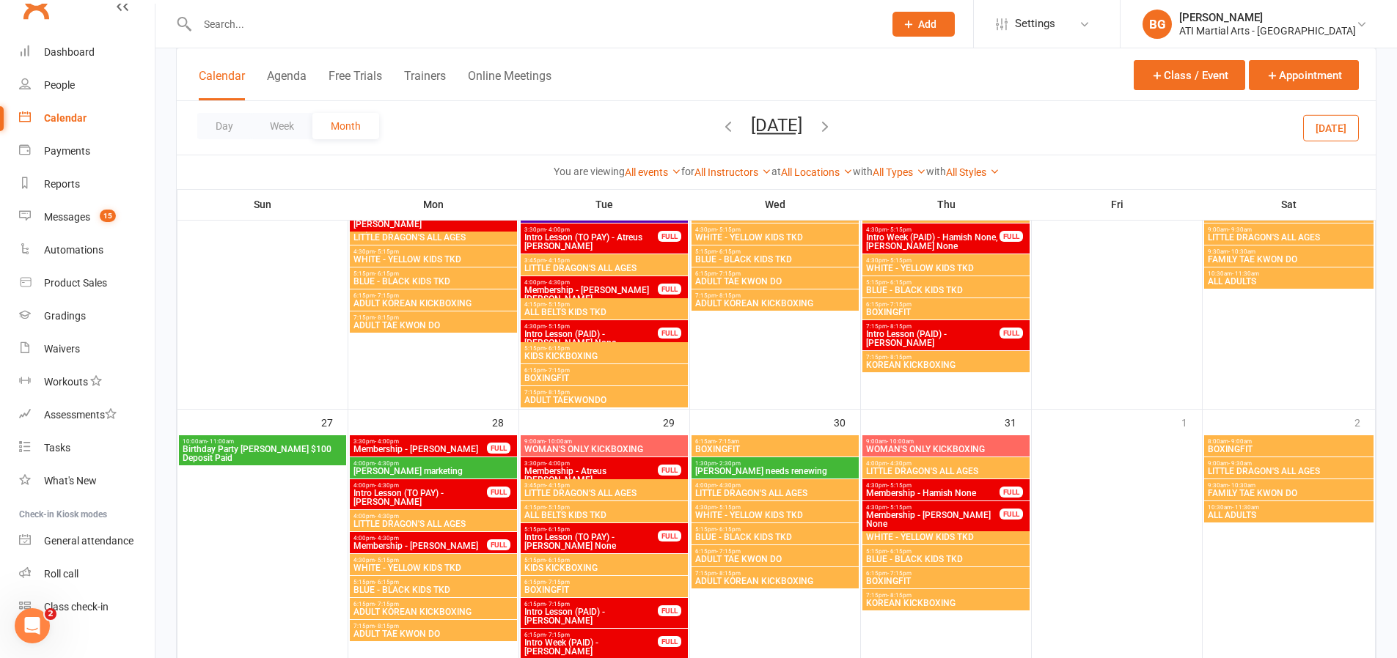
scroll to position [1226, 0]
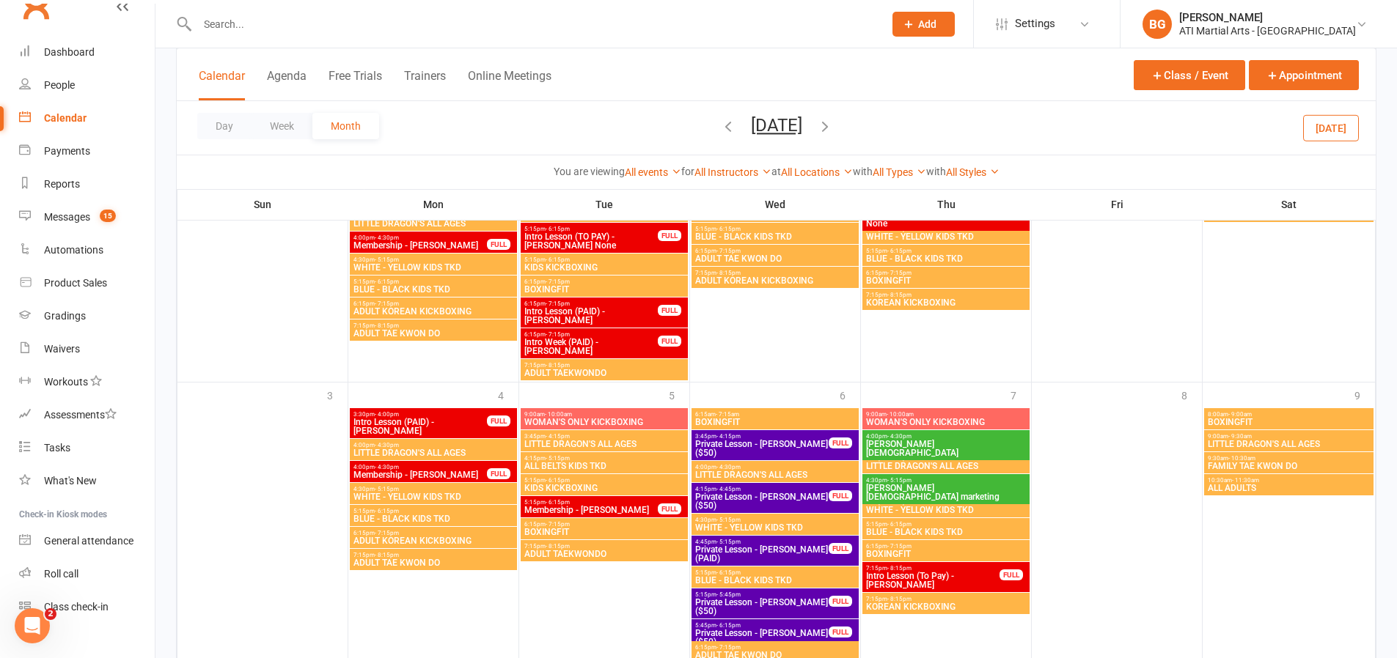
click at [833, 129] on icon "button" at bounding box center [825, 126] width 16 height 16
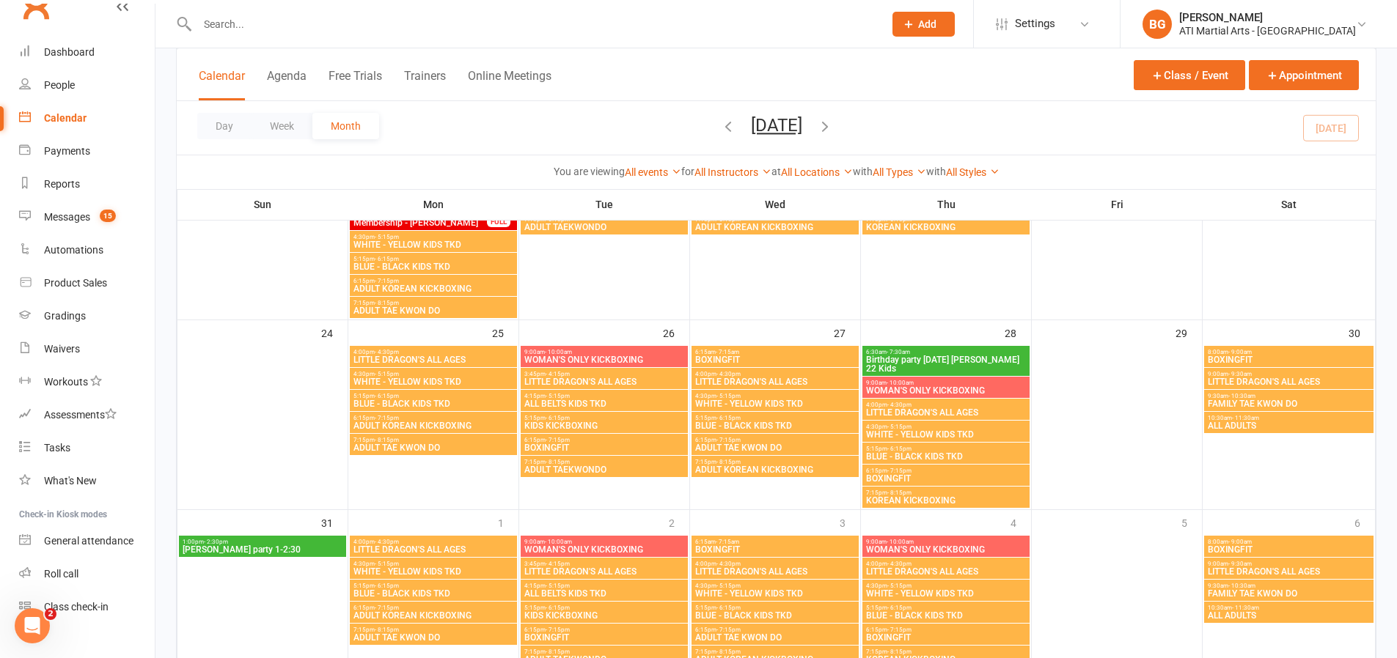
scroll to position [1136, 0]
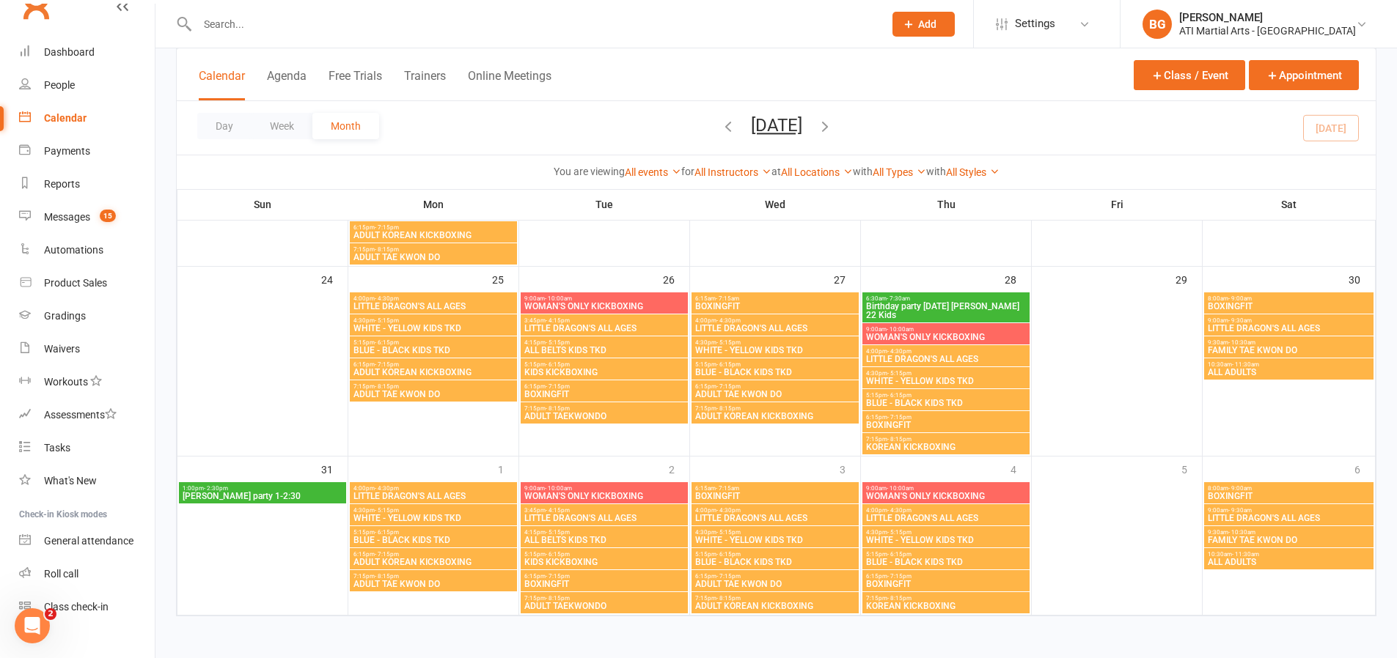
click at [833, 127] on icon "button" at bounding box center [825, 126] width 16 height 16
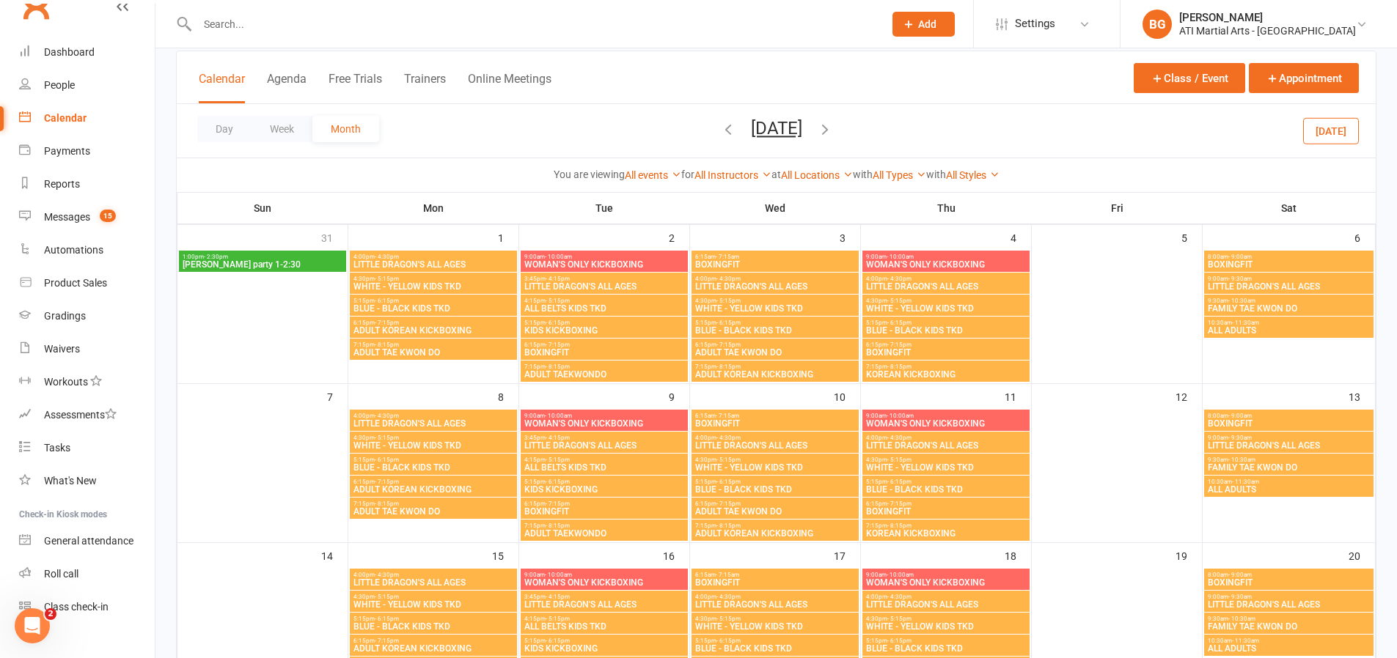
scroll to position [308, 0]
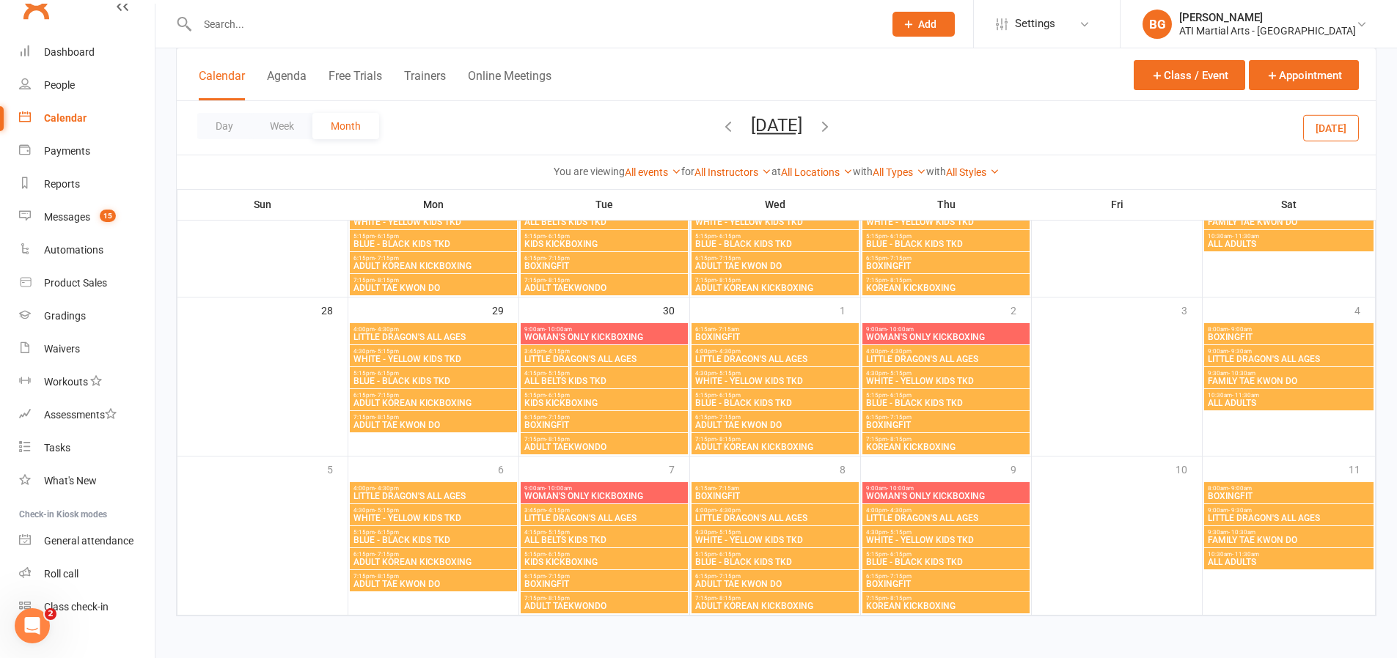
click at [833, 133] on icon "button" at bounding box center [825, 126] width 16 height 16
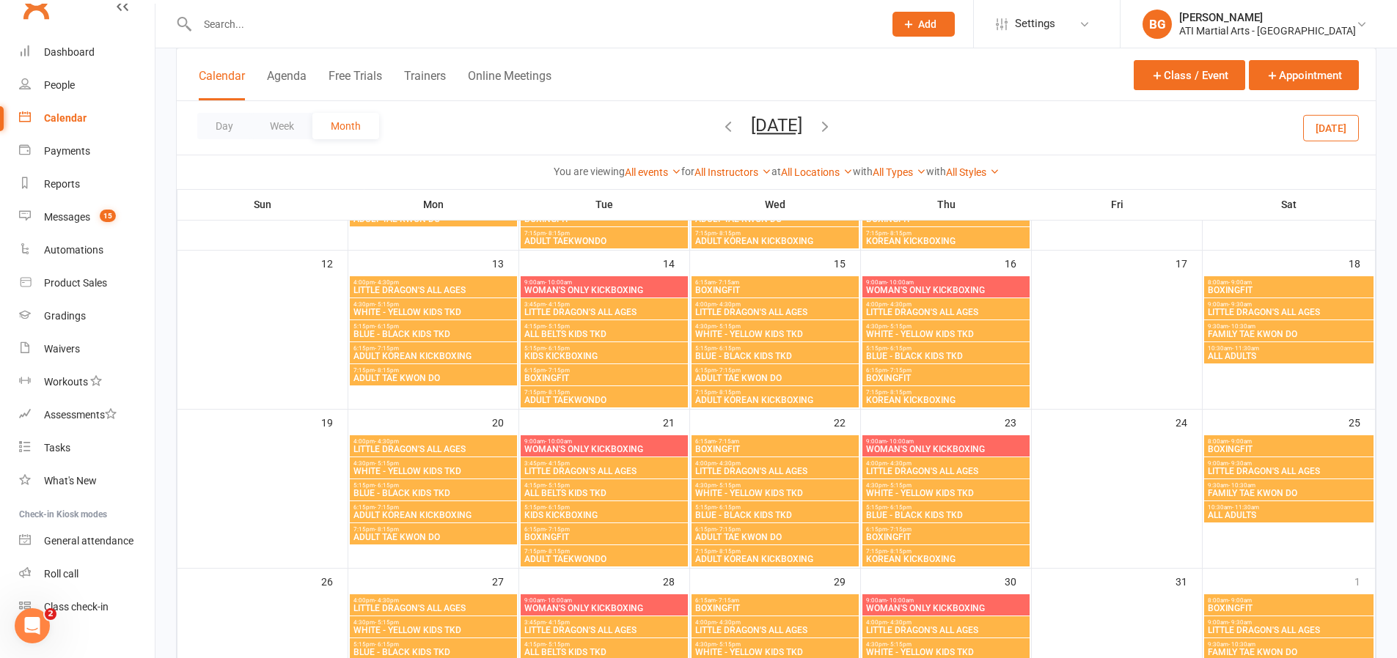
scroll to position [598, 0]
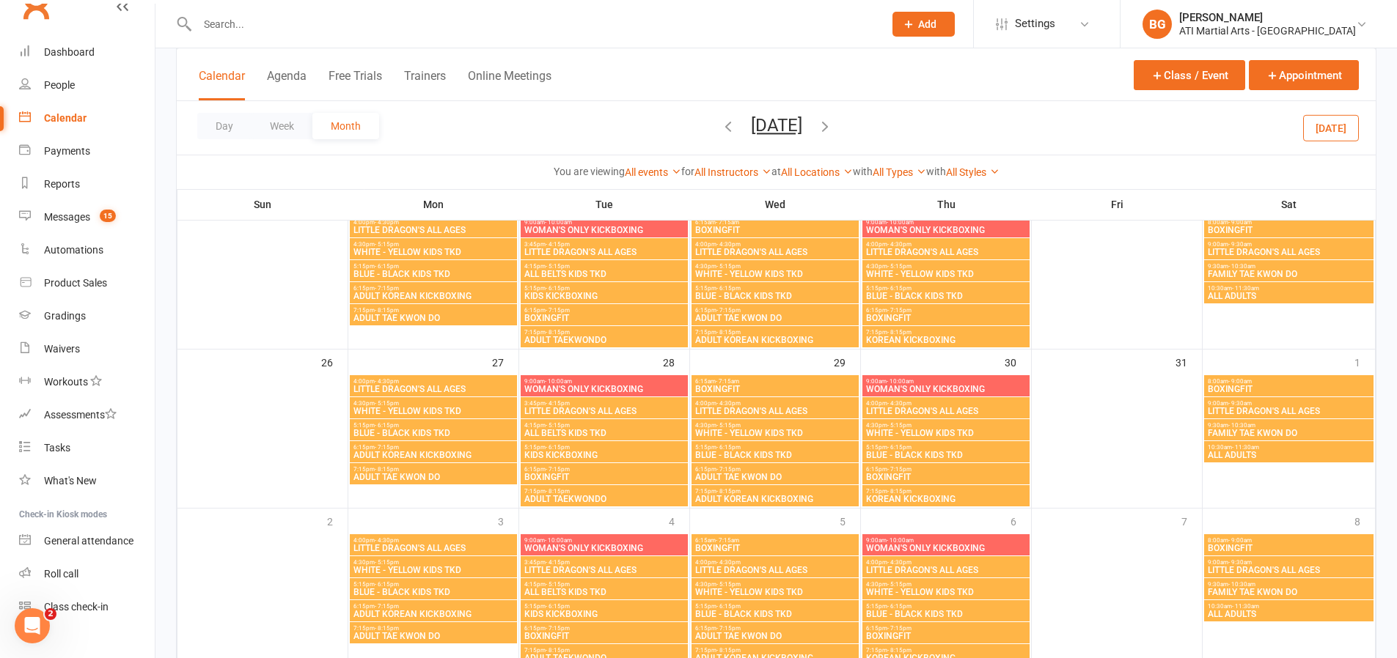
click at [833, 120] on icon "button" at bounding box center [825, 126] width 16 height 16
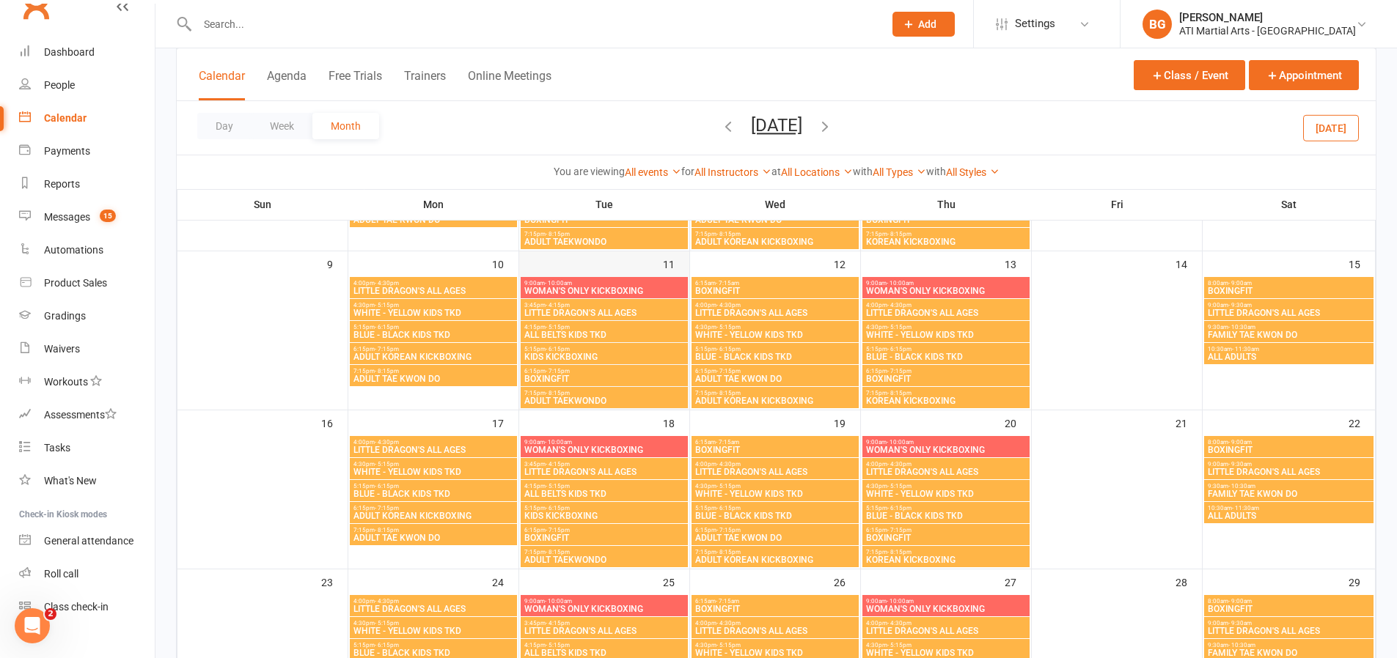
scroll to position [381, 0]
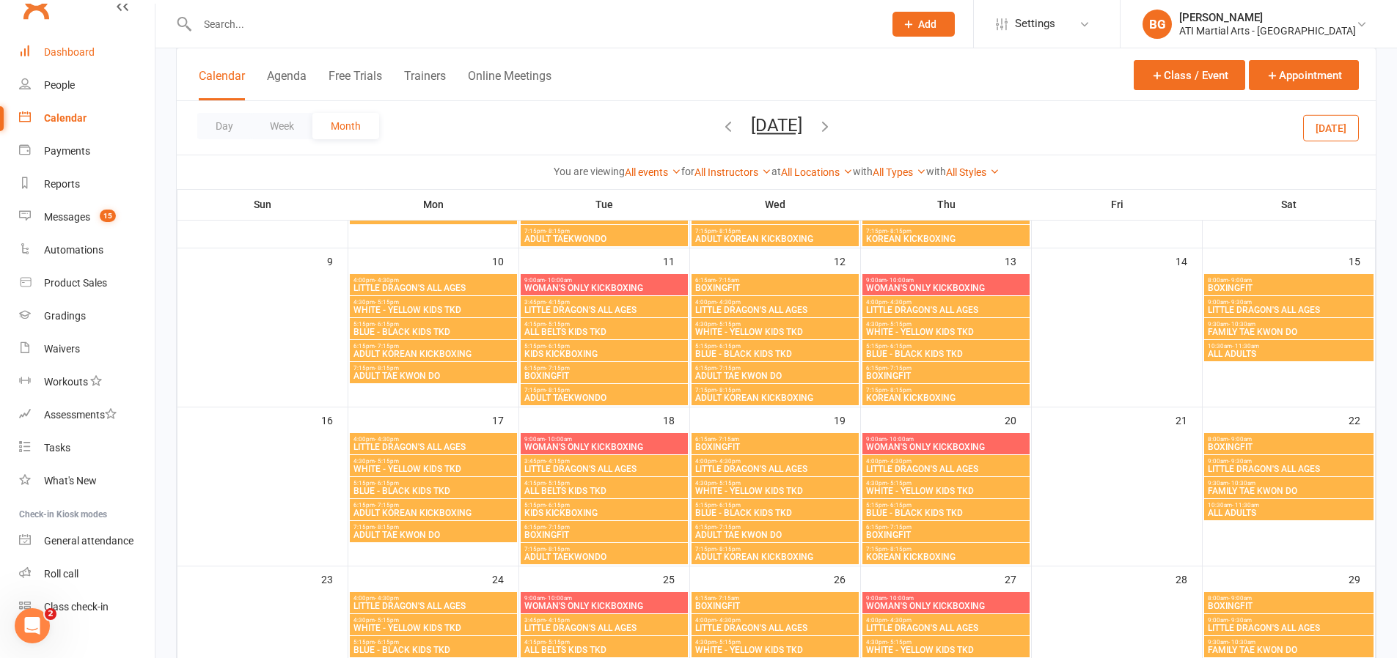
click at [92, 53] on div "Dashboard" at bounding box center [69, 52] width 51 height 12
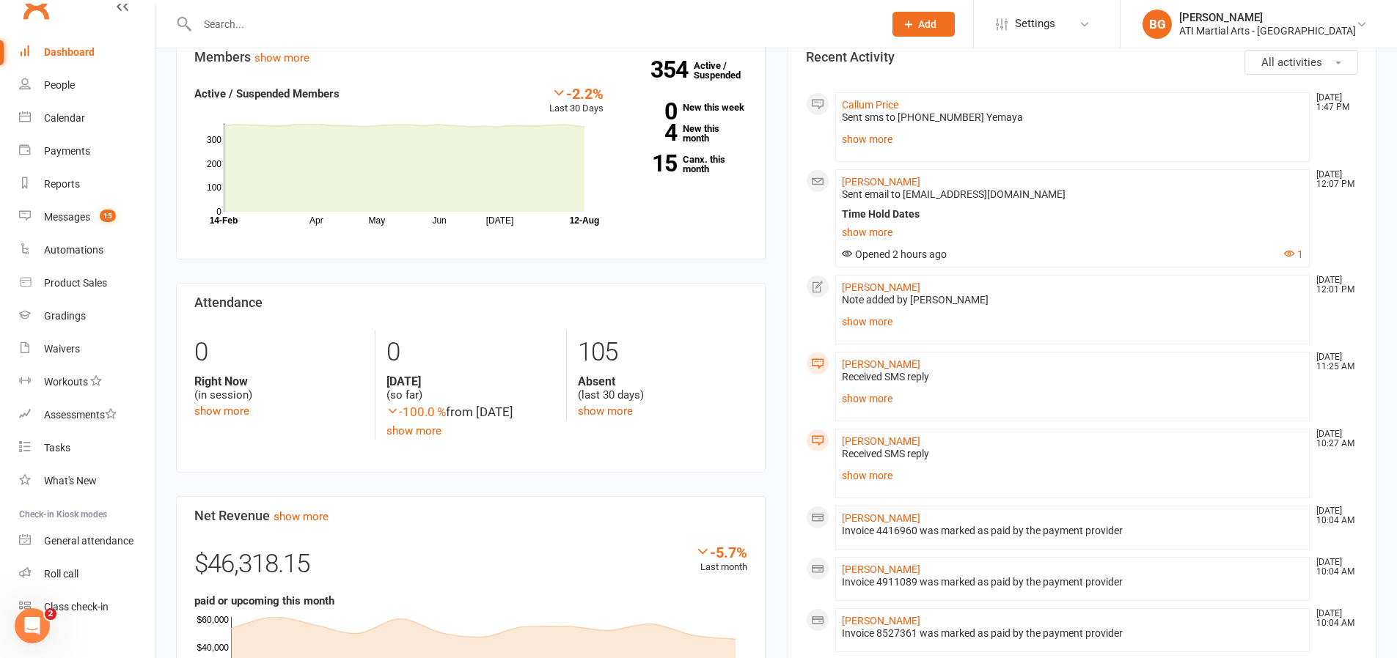
scroll to position [484, 0]
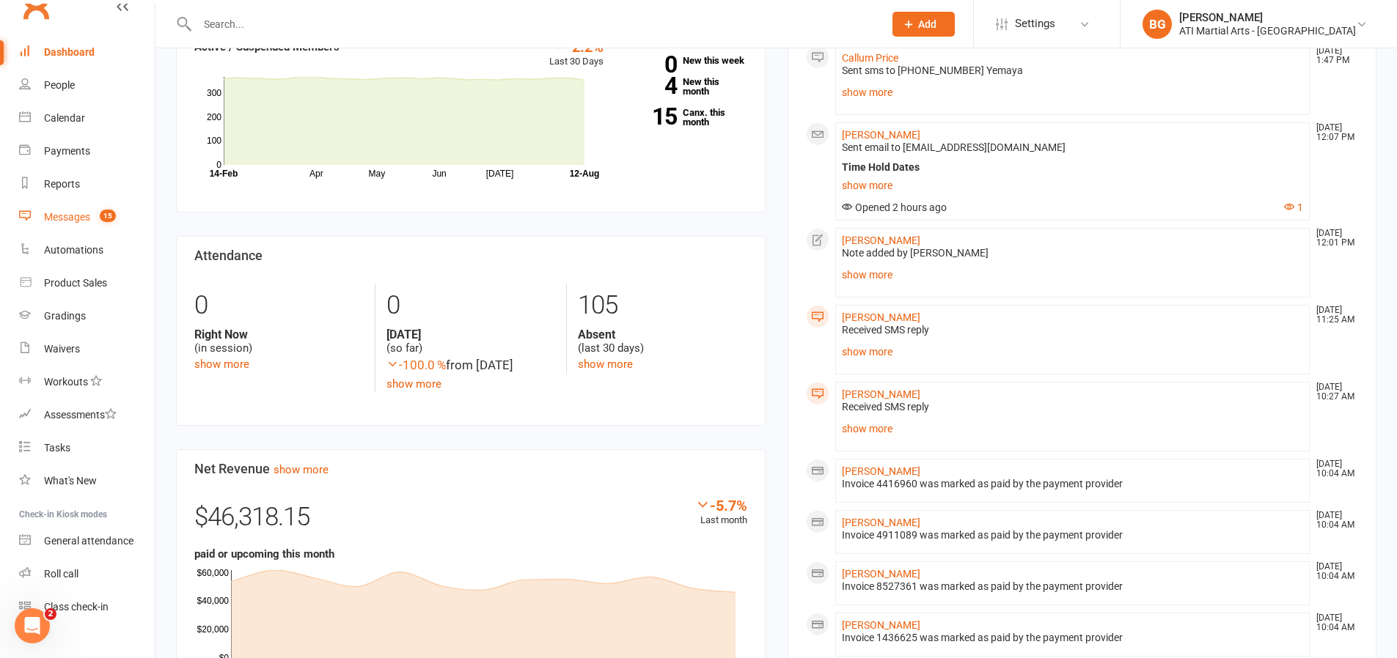
click at [114, 213] on span "15" at bounding box center [108, 216] width 16 height 12
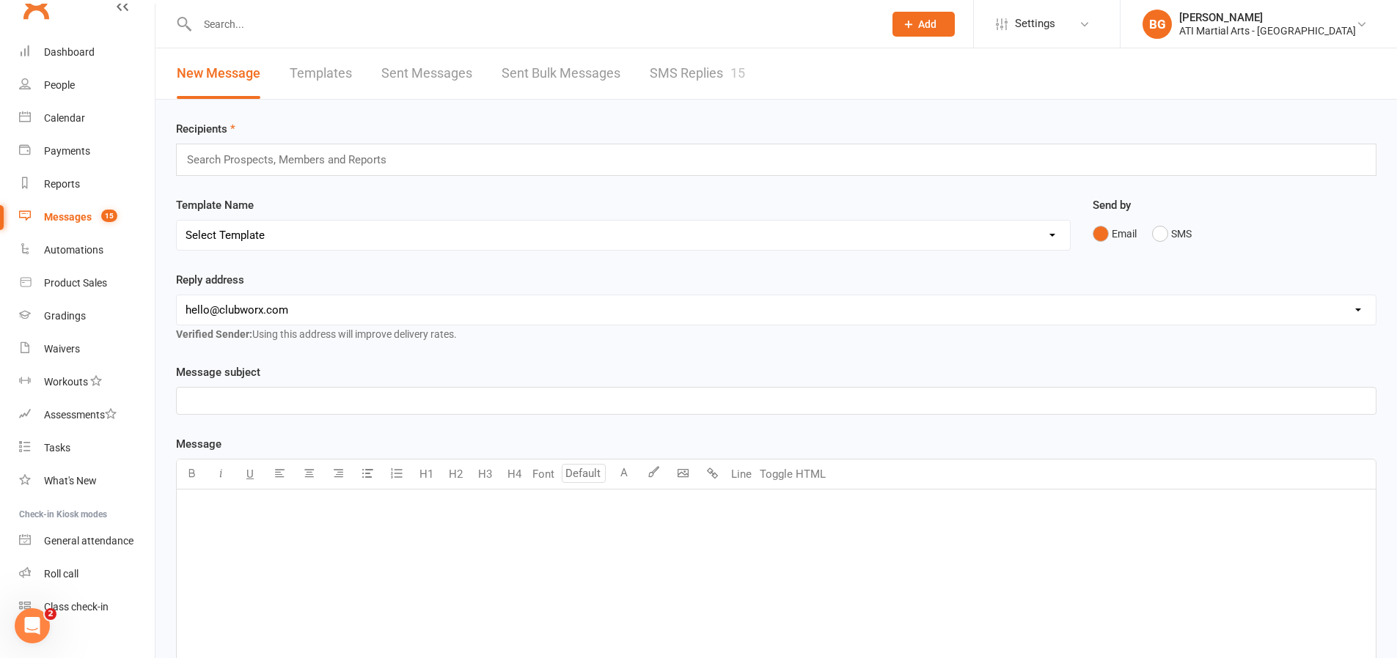
click at [691, 88] on link "SMS Replies 15" at bounding box center [697, 73] width 95 height 51
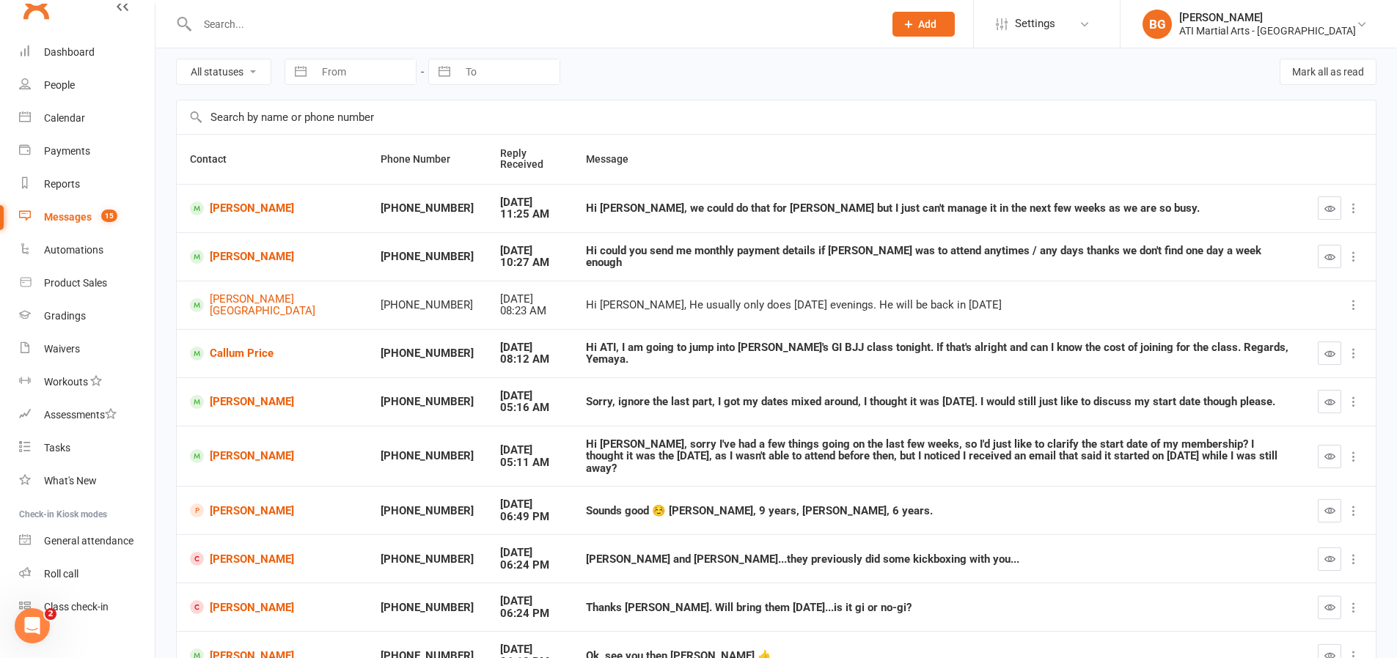
scroll to position [70, 0]
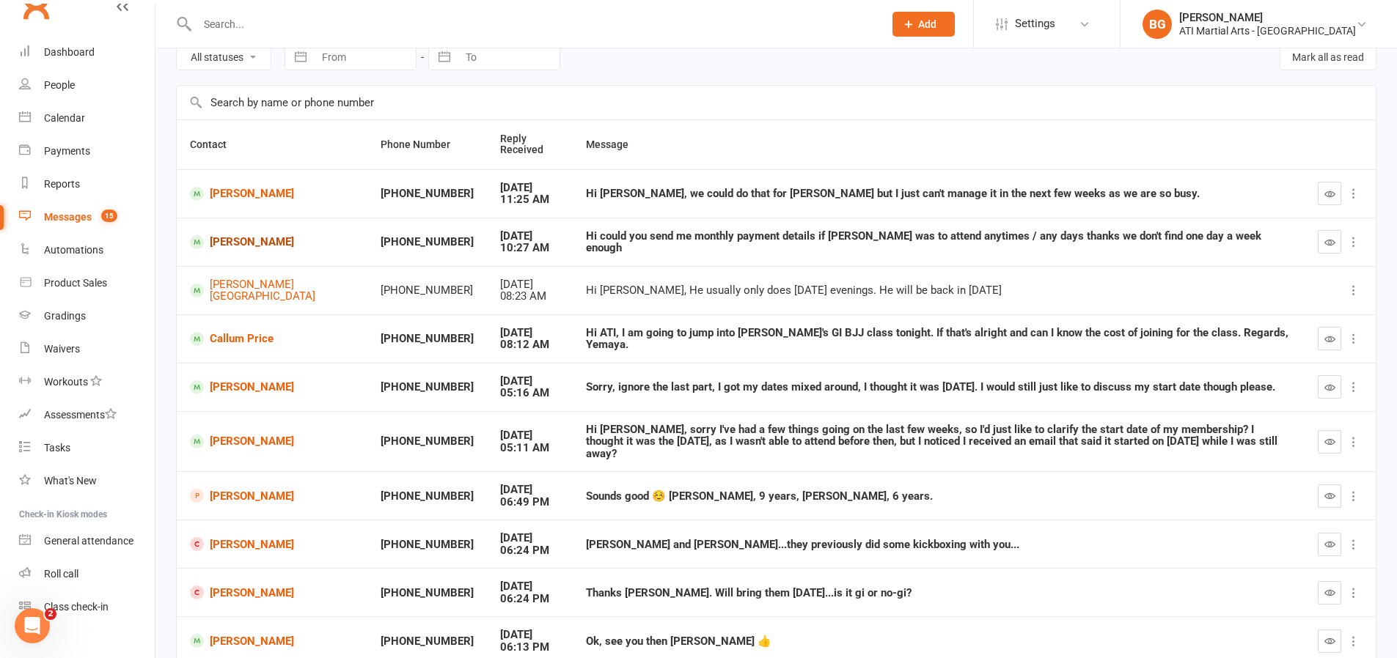
click at [234, 244] on link "[PERSON_NAME]" at bounding box center [272, 242] width 164 height 14
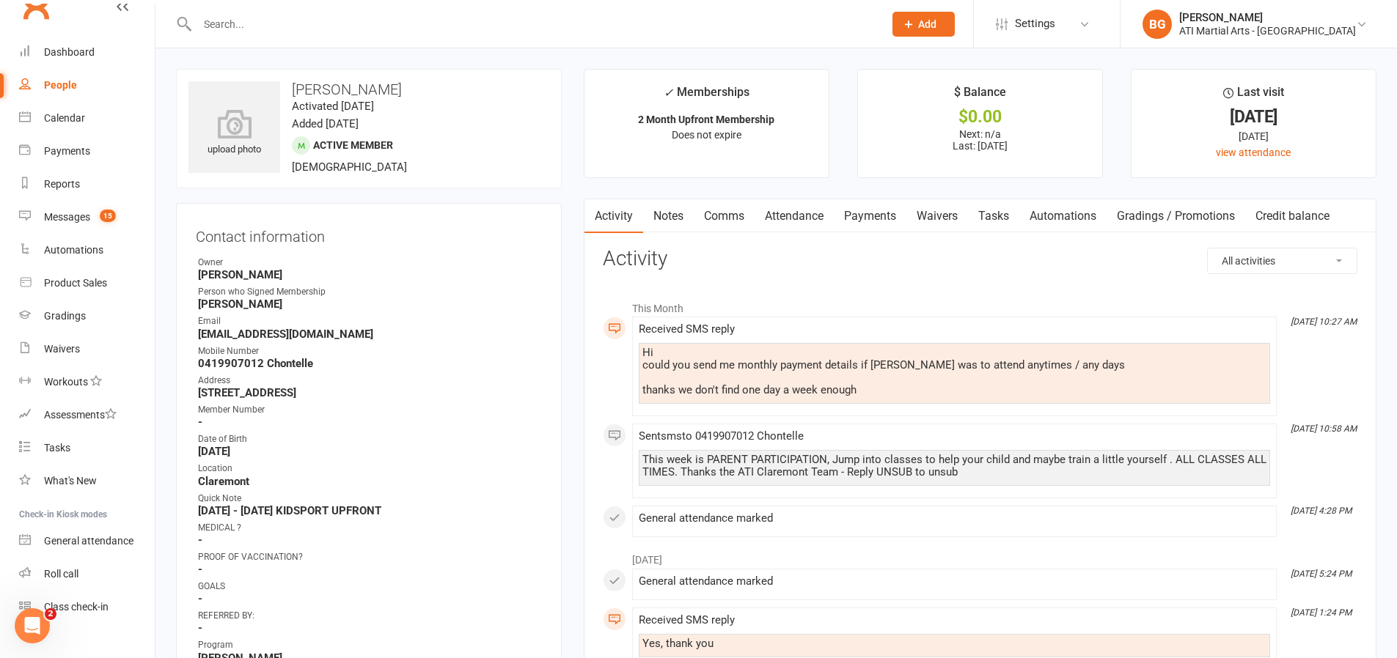
click at [732, 219] on link "Comms" at bounding box center [724, 216] width 61 height 34
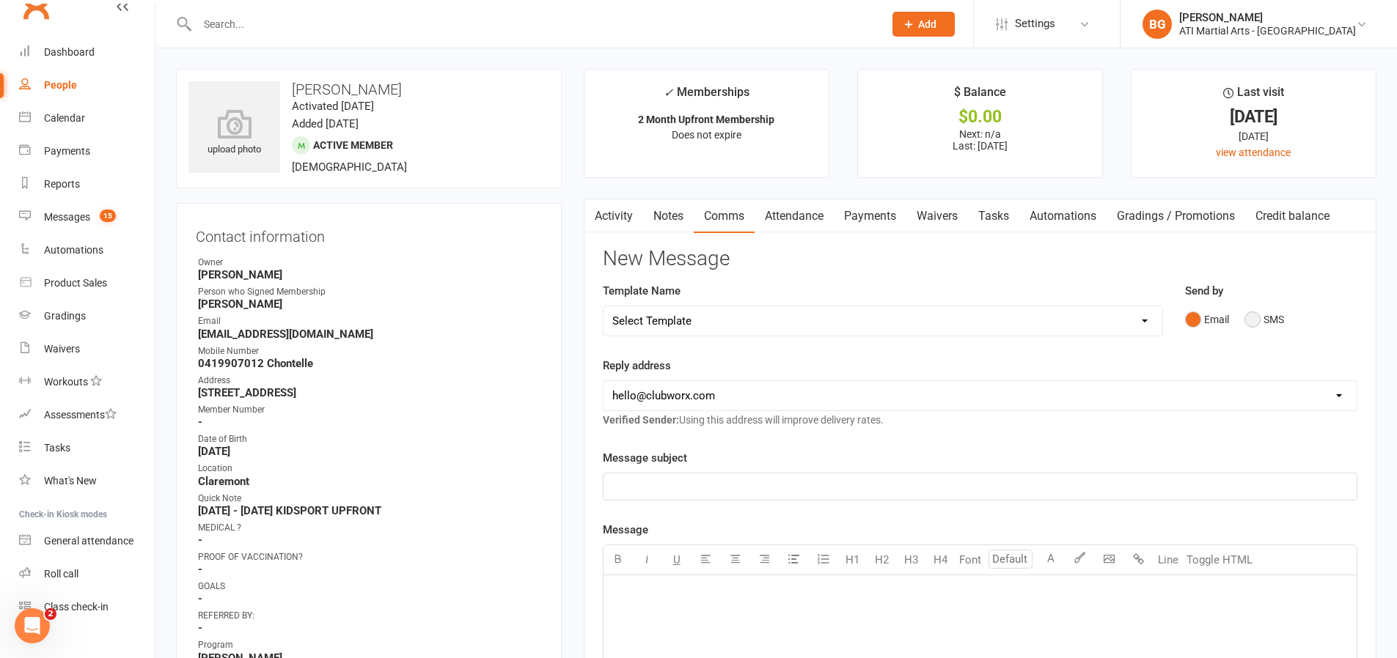
click at [1260, 321] on button "SMS" at bounding box center [1264, 320] width 40 height 28
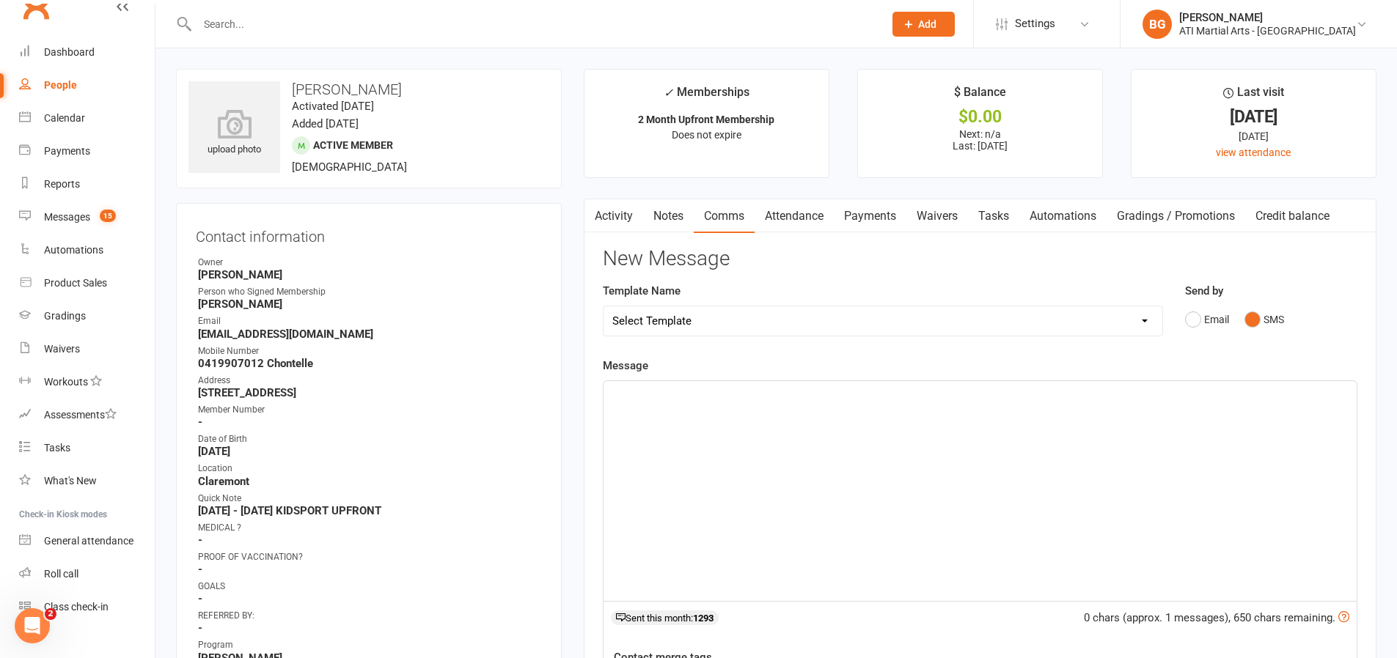
click at [1172, 444] on div "﻿" at bounding box center [979, 491] width 753 height 220
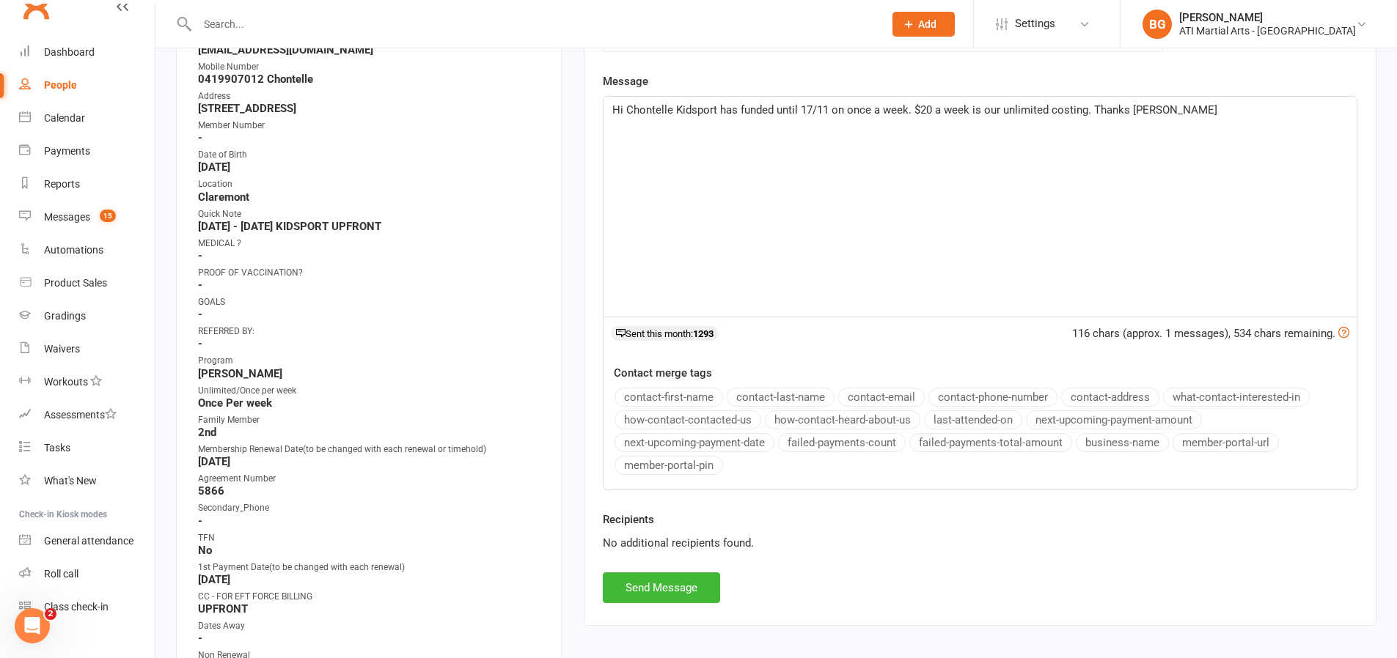
scroll to position [282, 0]
click at [968, 115] on span "Hi Chontelle Kidsport has funded until 17/11 on once a week. $20 a week is our …" at bounding box center [914, 112] width 605 height 13
click at [667, 580] on button "Send Message" at bounding box center [661, 591] width 117 height 31
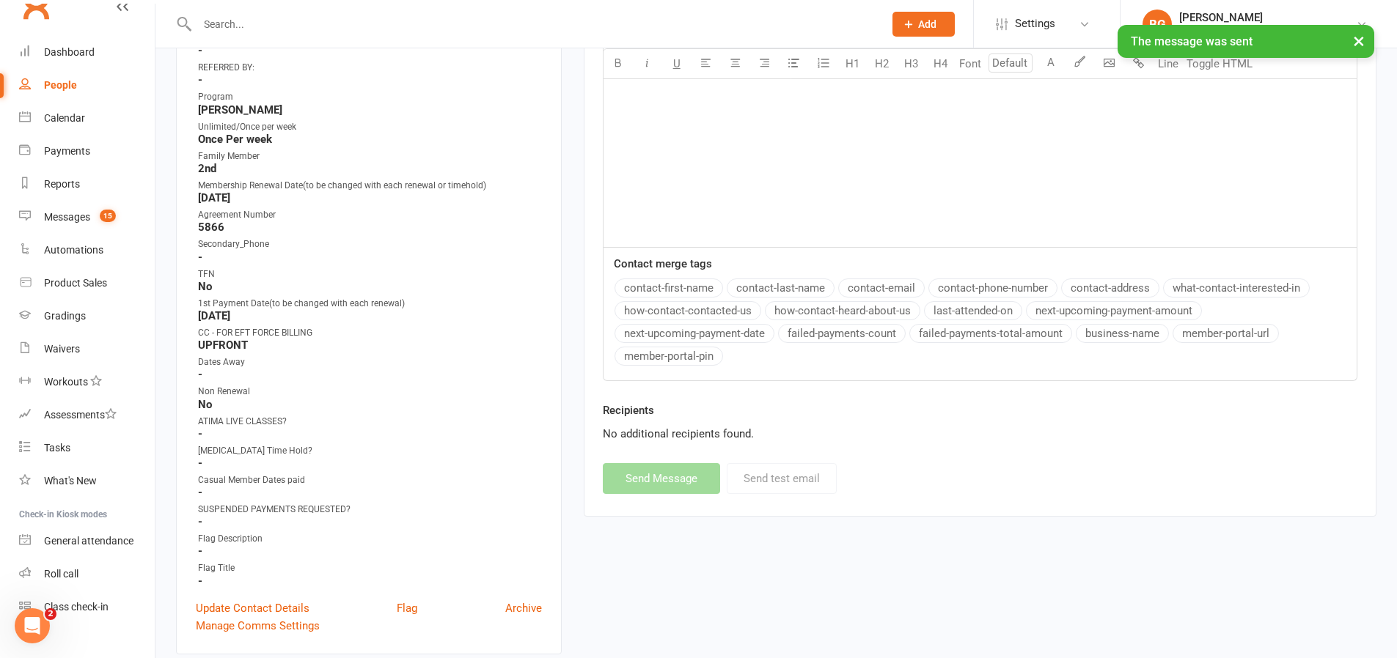
scroll to position [666, 0]
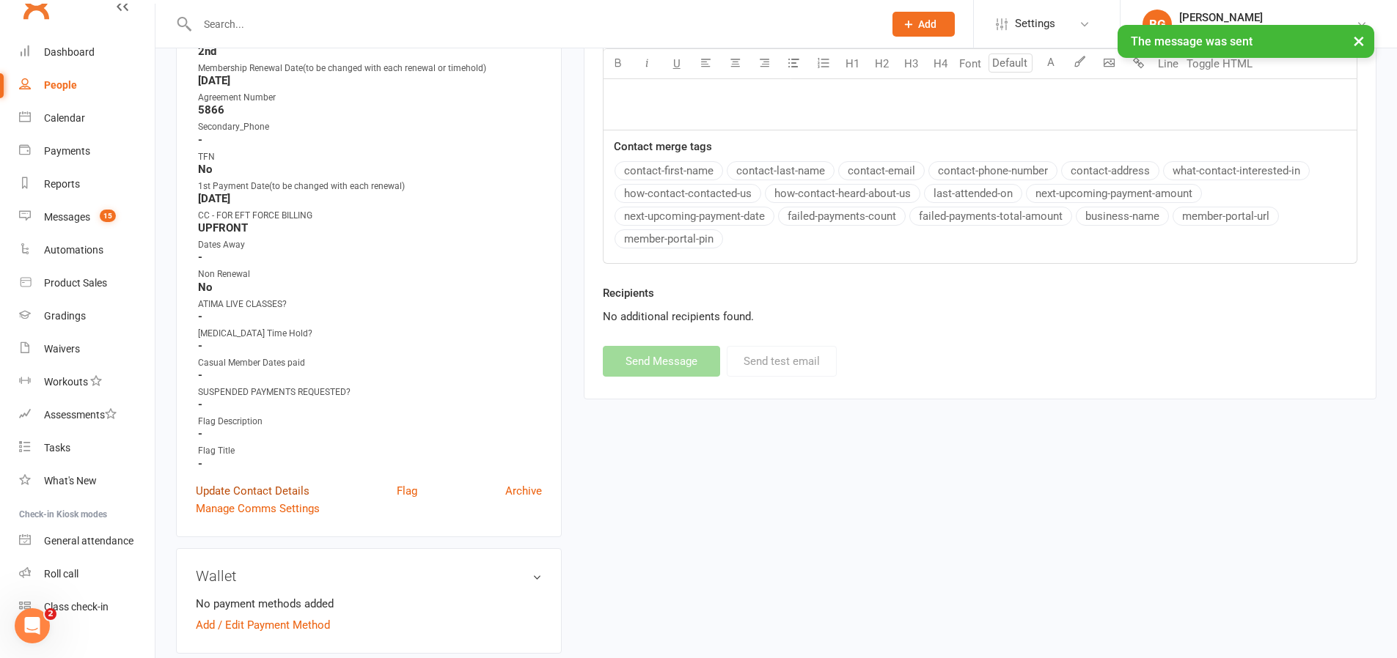
click at [241, 492] on link "Update Contact Details" at bounding box center [253, 491] width 114 height 18
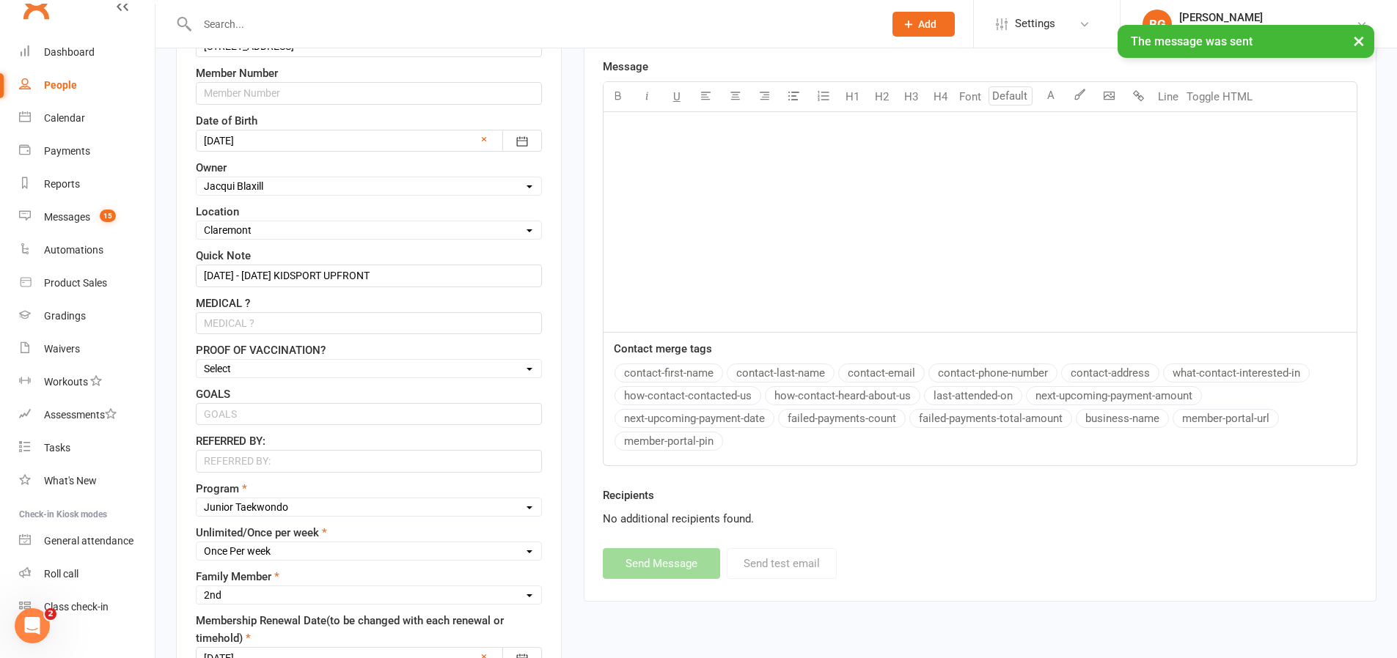
scroll to position [430, 0]
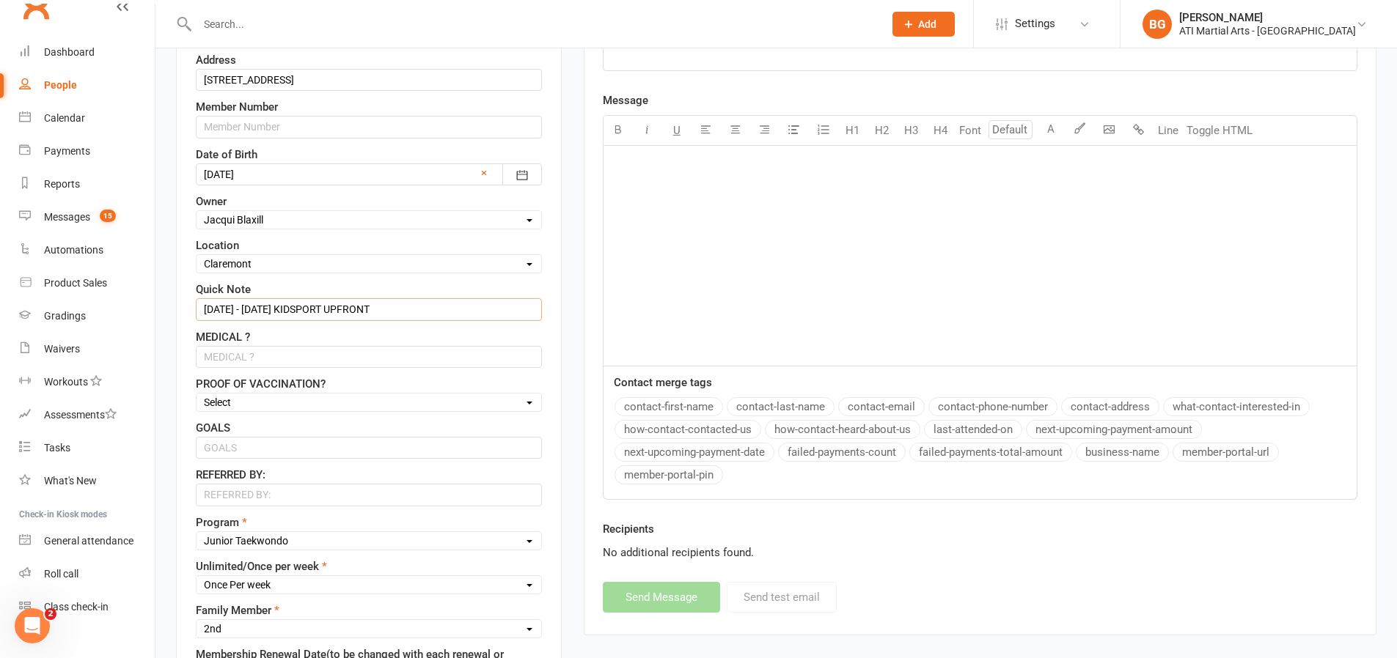
drag, startPoint x: 270, startPoint y: 312, endPoint x: 249, endPoint y: 307, distance: 21.0
click at [249, 307] on input "[DATE] - [DATE] KIDSPORT UPFRONT" at bounding box center [369, 309] width 346 height 22
click at [273, 311] on input "[DATE] - [DATE] KIDSPORT UPFRONT" at bounding box center [369, 309] width 346 height 22
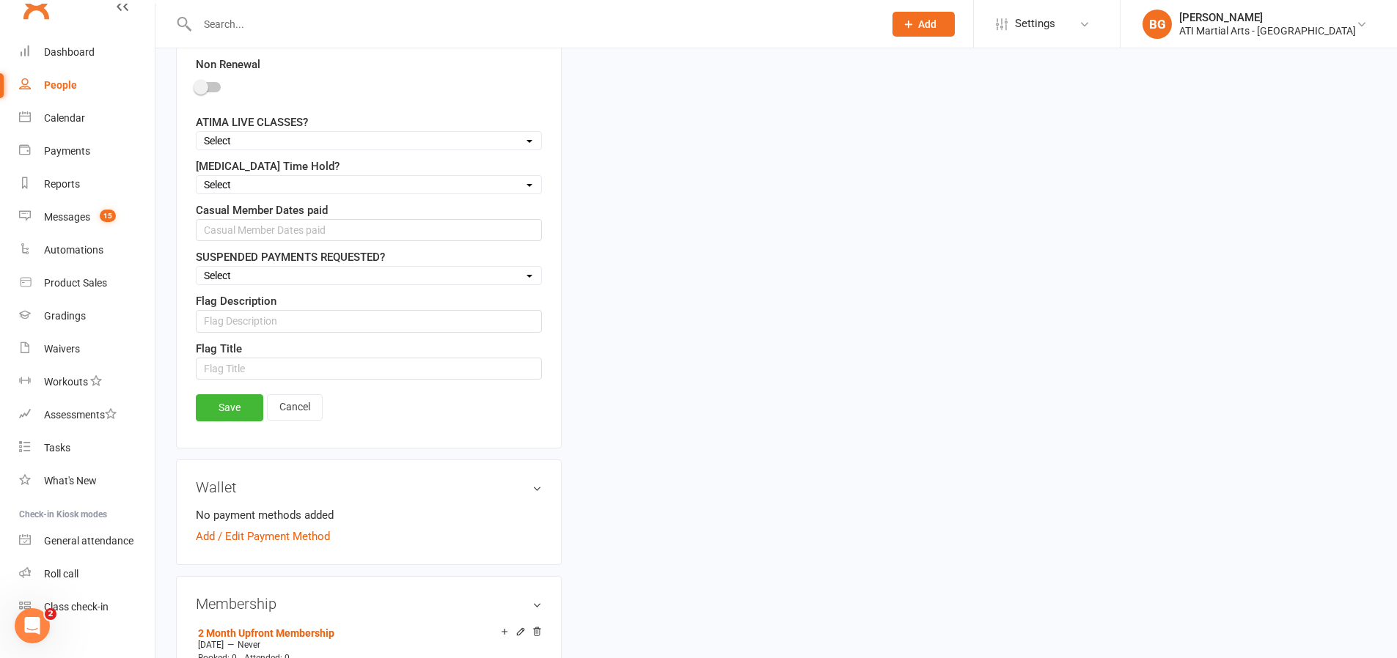
scroll to position [1491, 0]
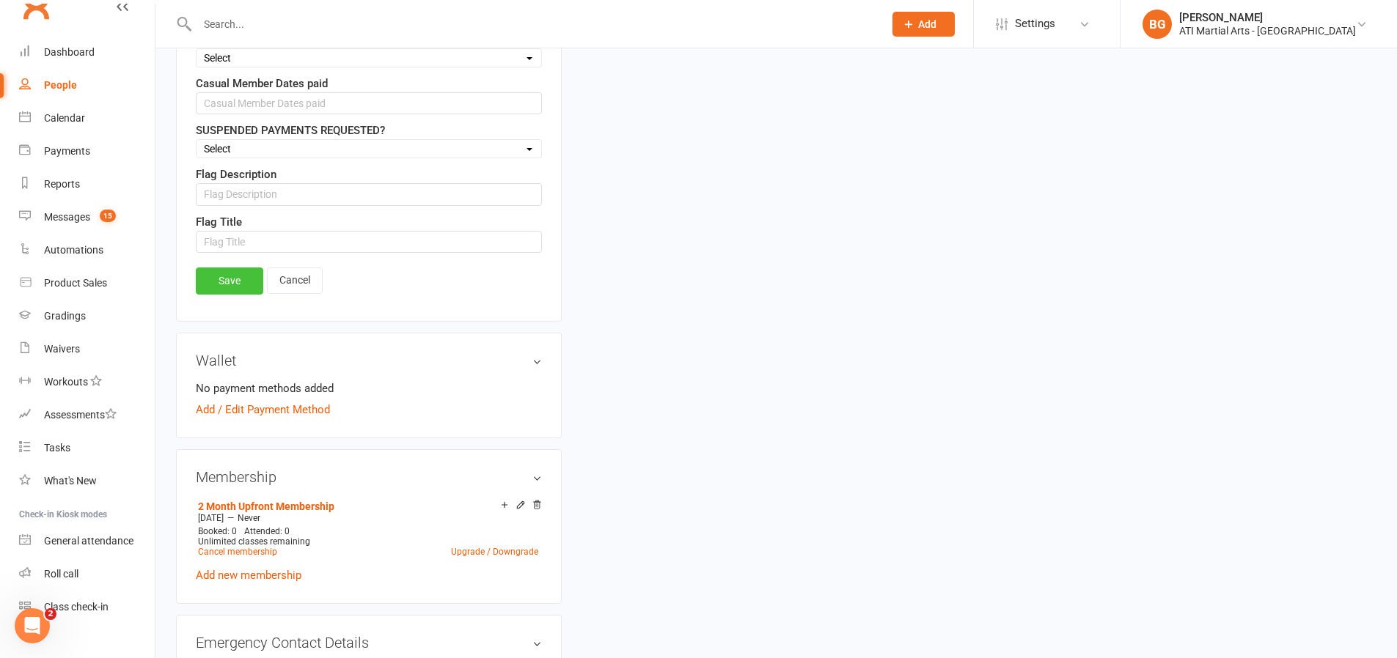
type input "[DATE] - [DATE] KIDSPORT UPFRONT"
click at [209, 276] on link "Save" at bounding box center [229, 281] width 67 height 26
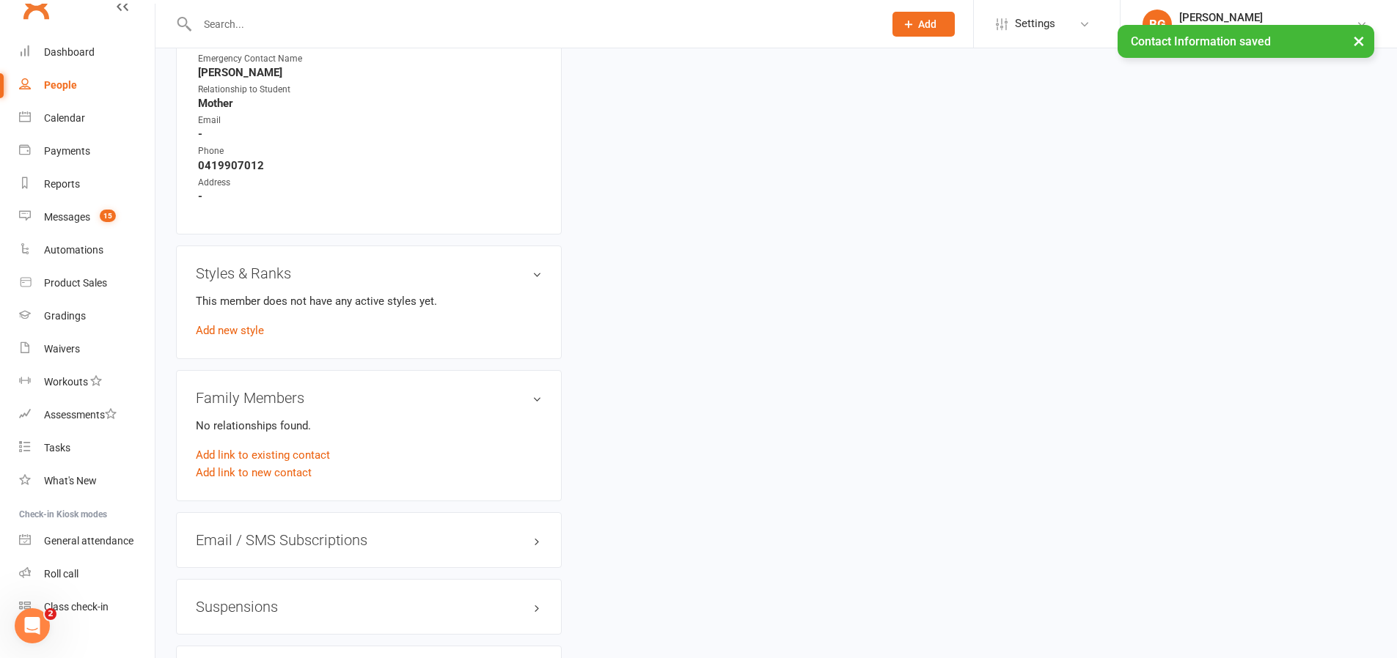
click at [93, 25] on div "× Contact Information saved" at bounding box center [689, 25] width 1378 height 0
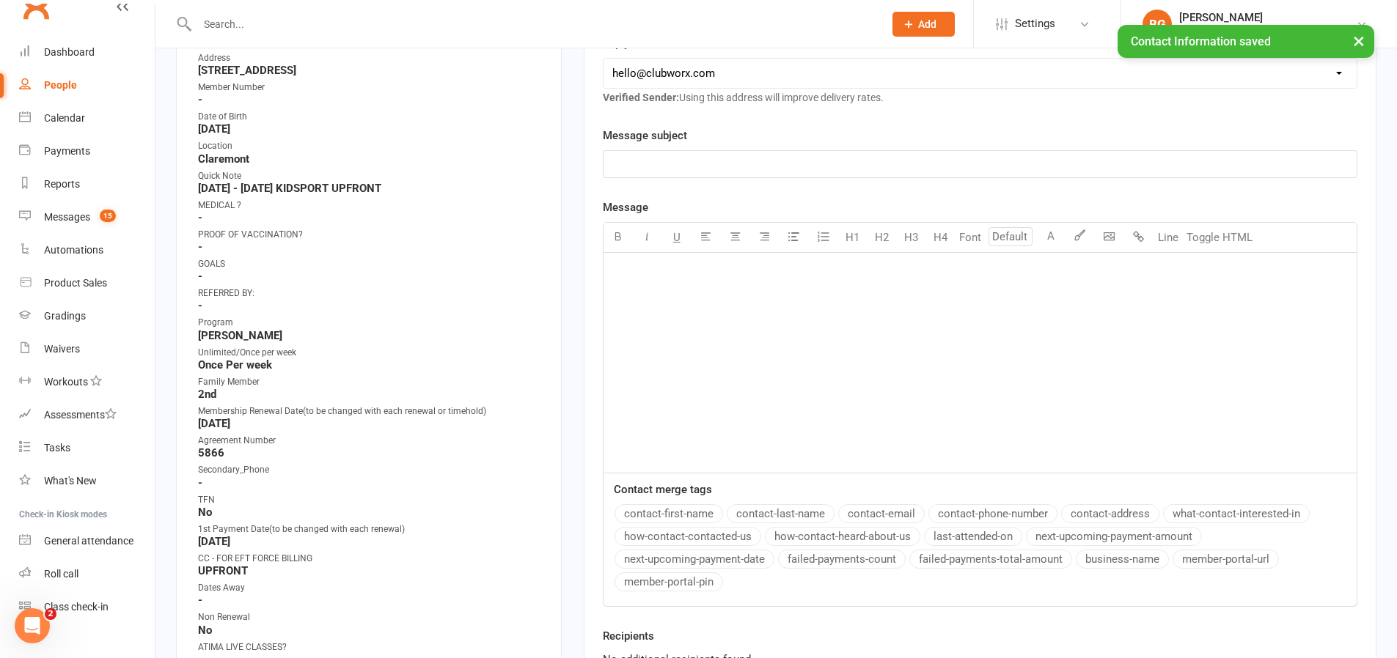
scroll to position [304, 0]
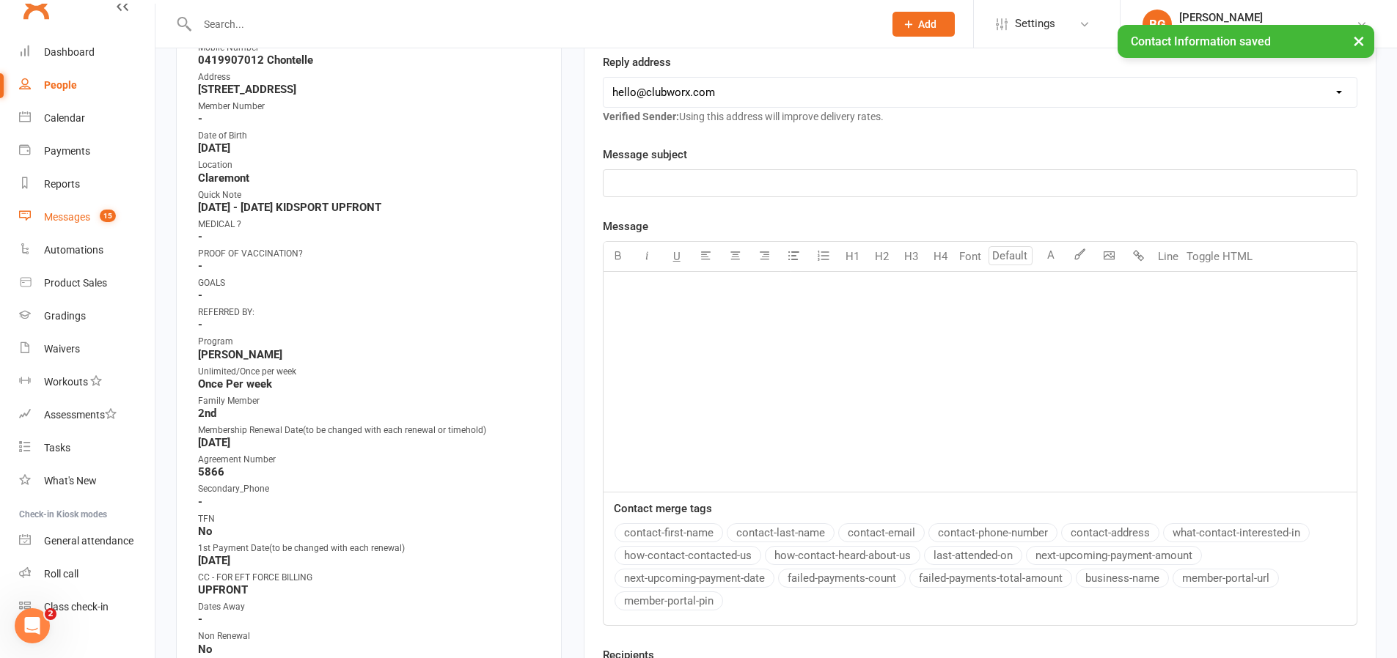
click at [67, 204] on link "Messages 15" at bounding box center [87, 217] width 136 height 33
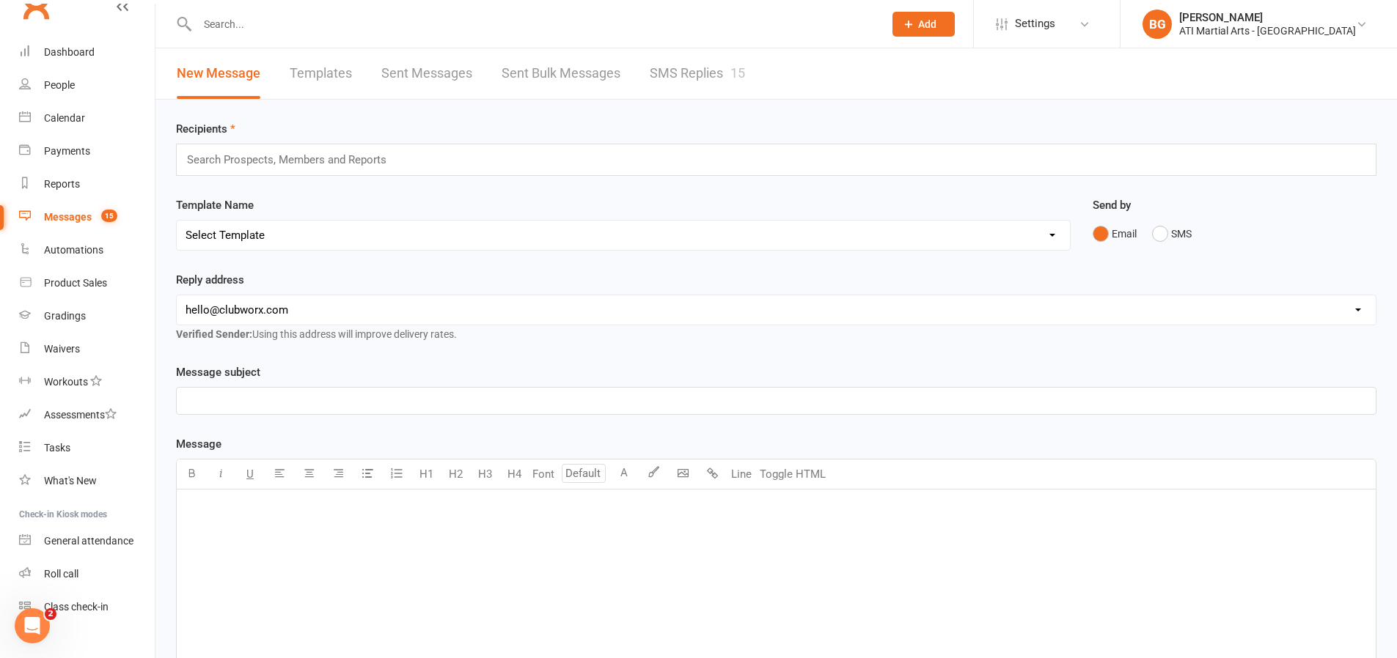
click at [701, 82] on link "SMS Replies 15" at bounding box center [697, 73] width 95 height 51
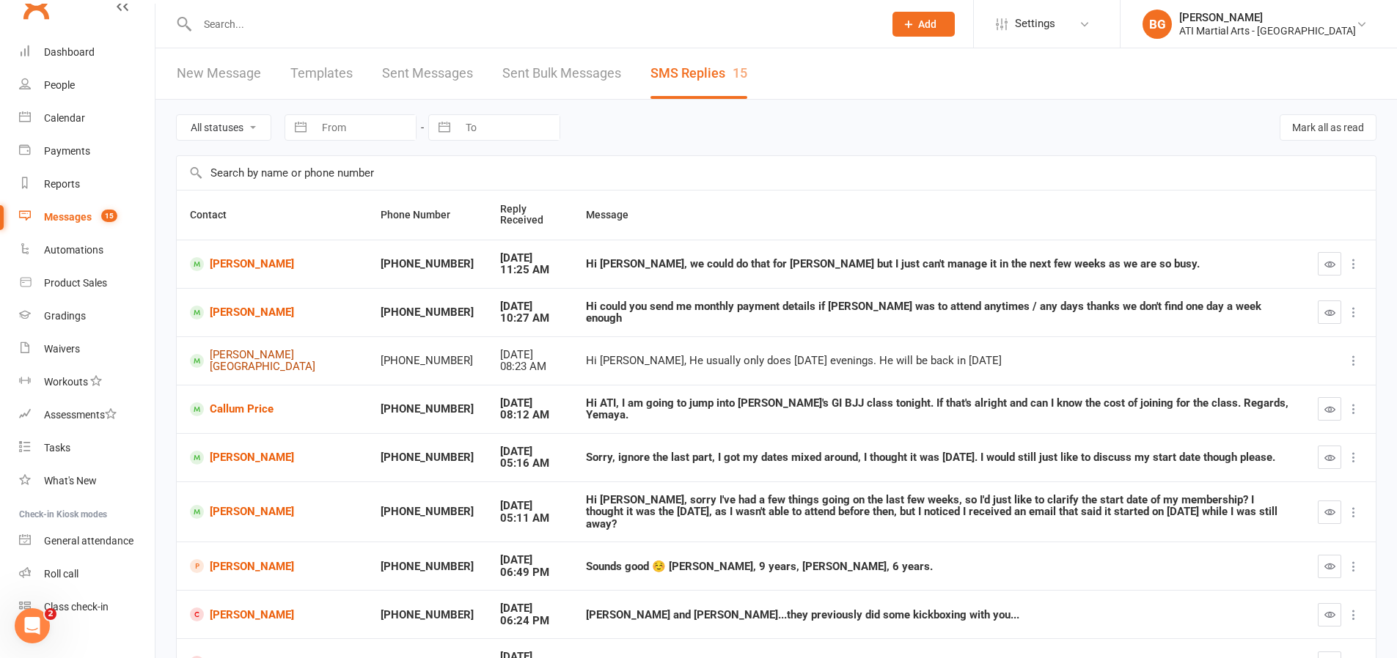
scroll to position [3, 0]
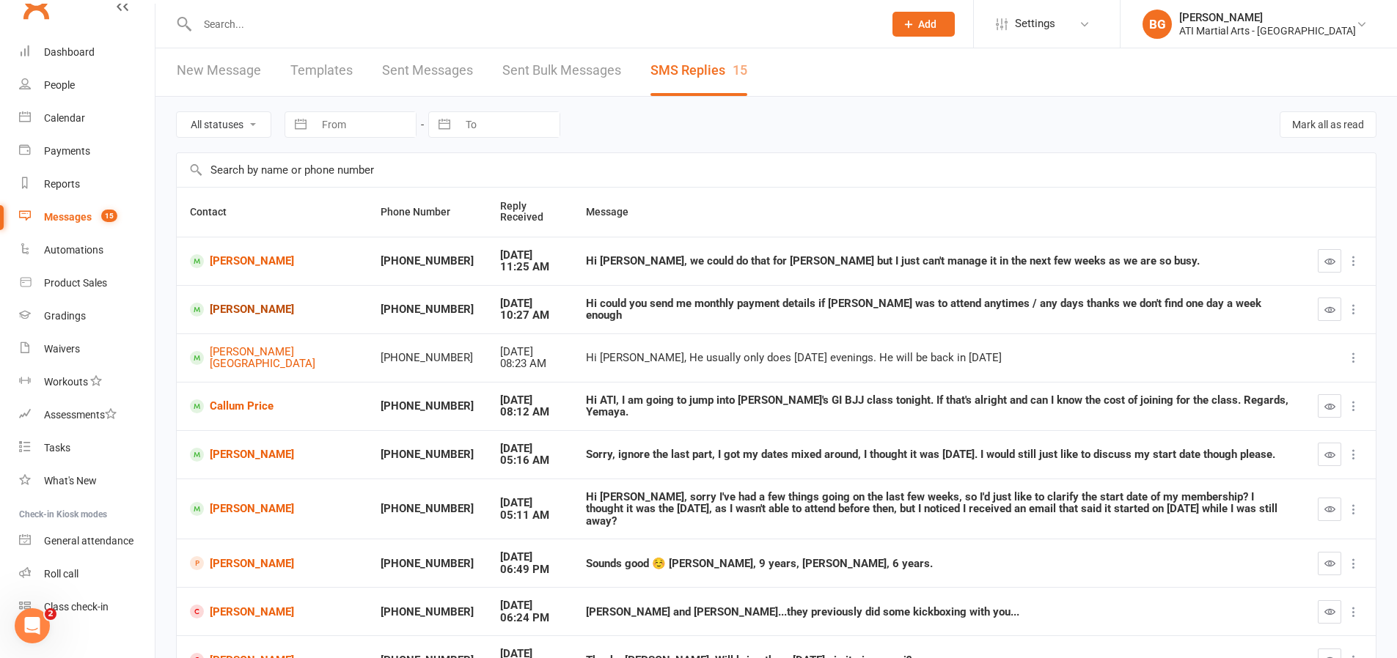
click at [249, 305] on link "[PERSON_NAME]" at bounding box center [272, 310] width 164 height 14
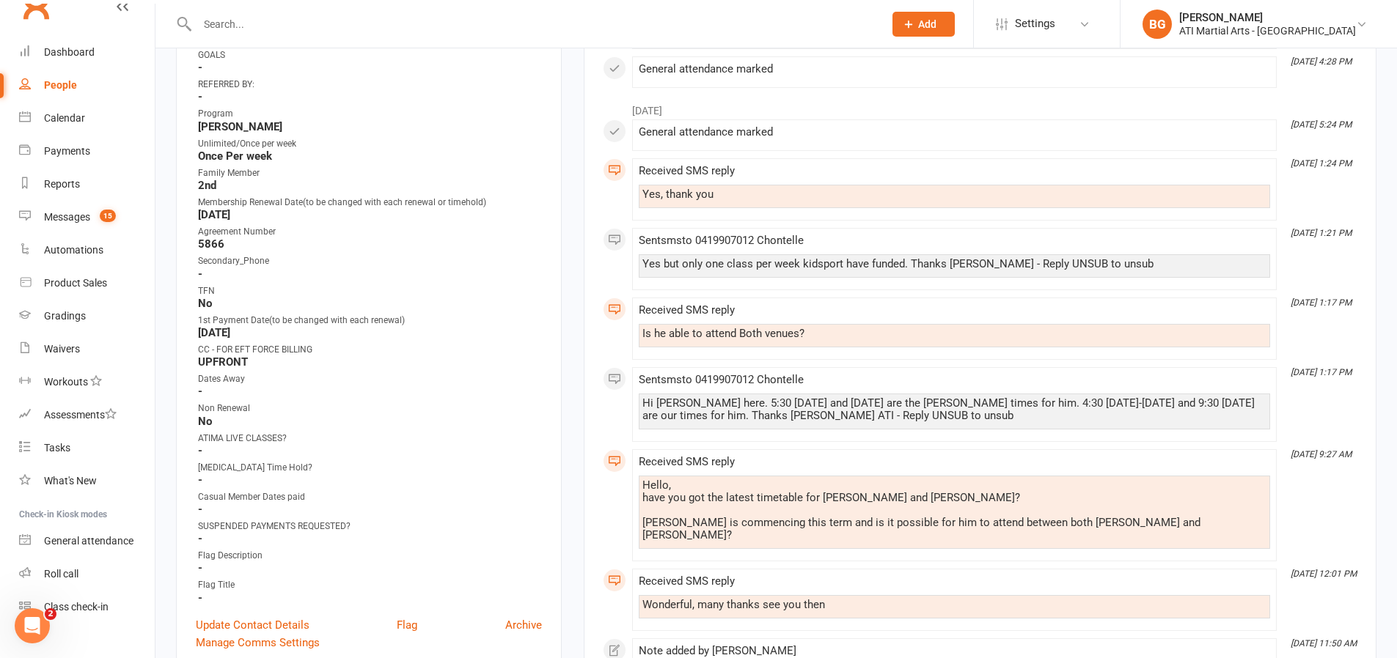
scroll to position [598, 0]
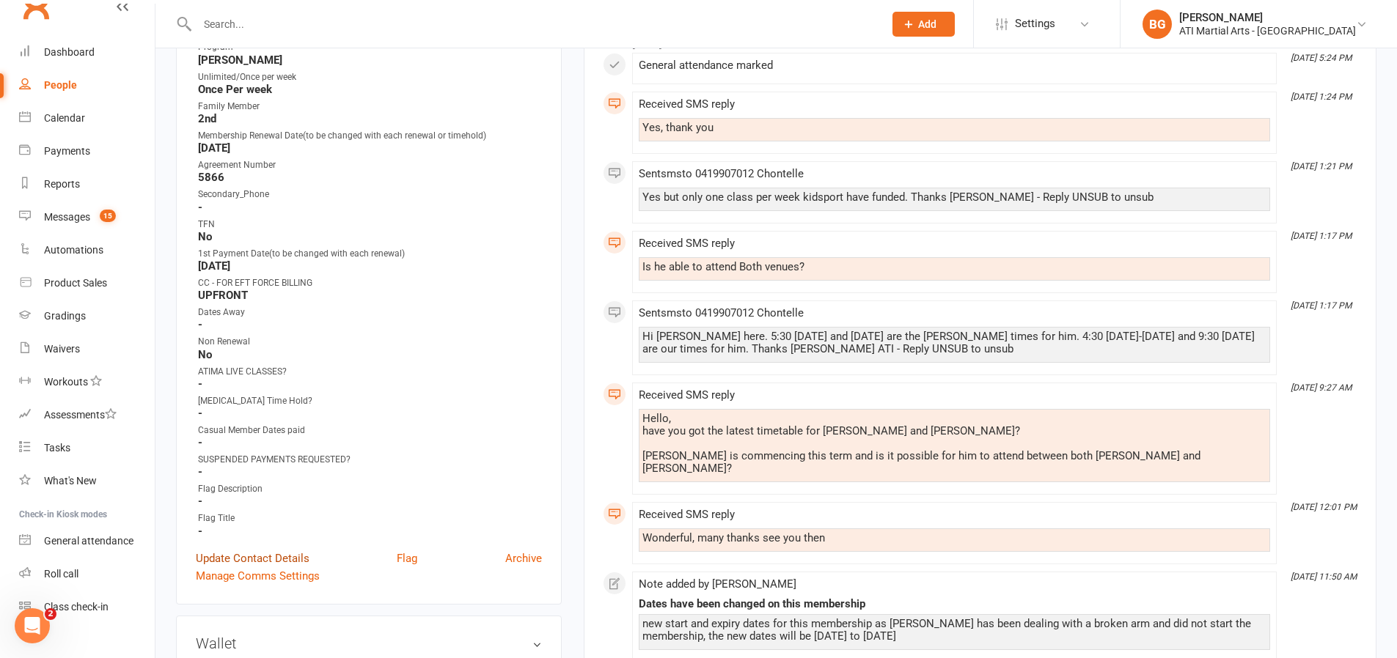
click at [287, 559] on link "Update Contact Details" at bounding box center [253, 559] width 114 height 18
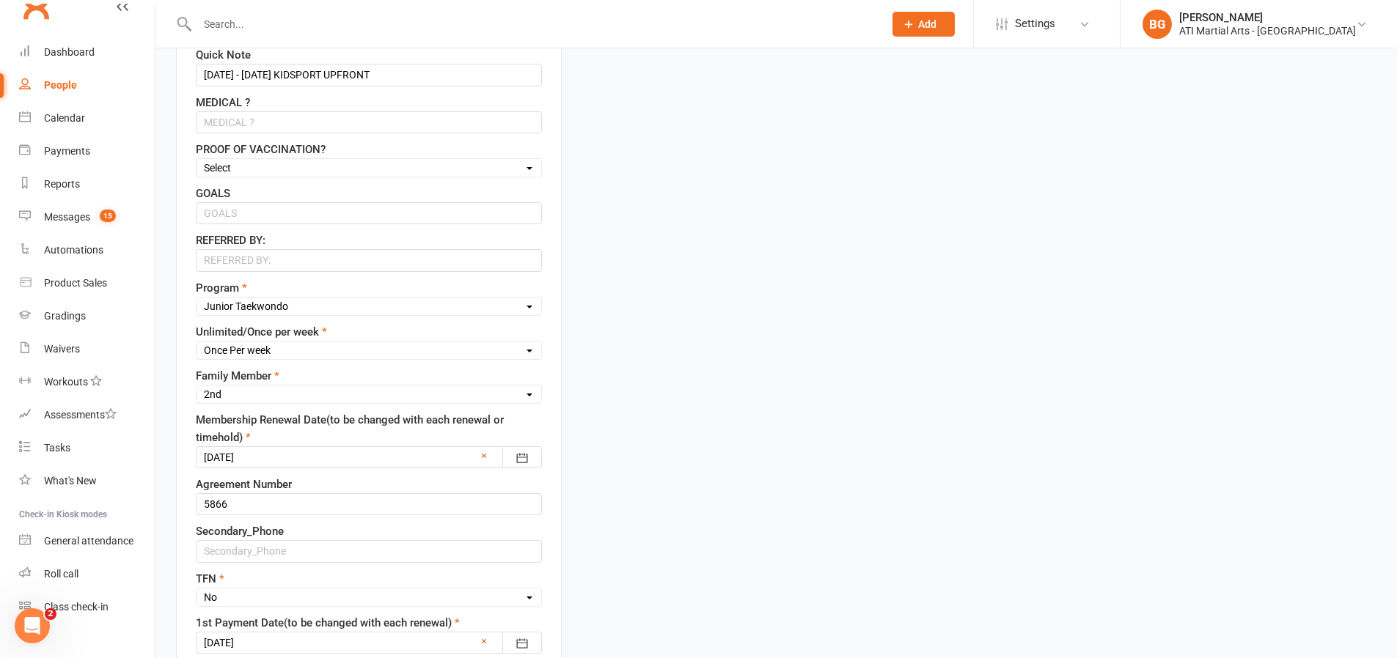
scroll to position [676, 0]
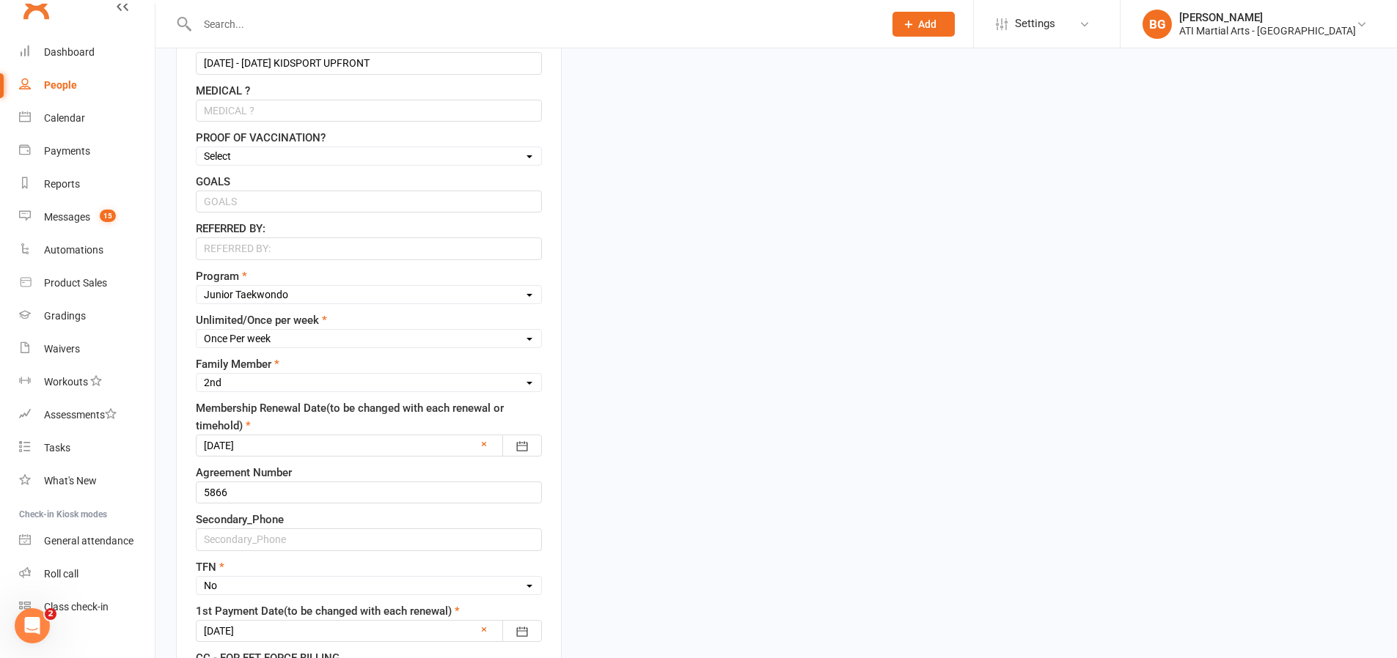
click at [488, 447] on div at bounding box center [369, 446] width 346 height 22
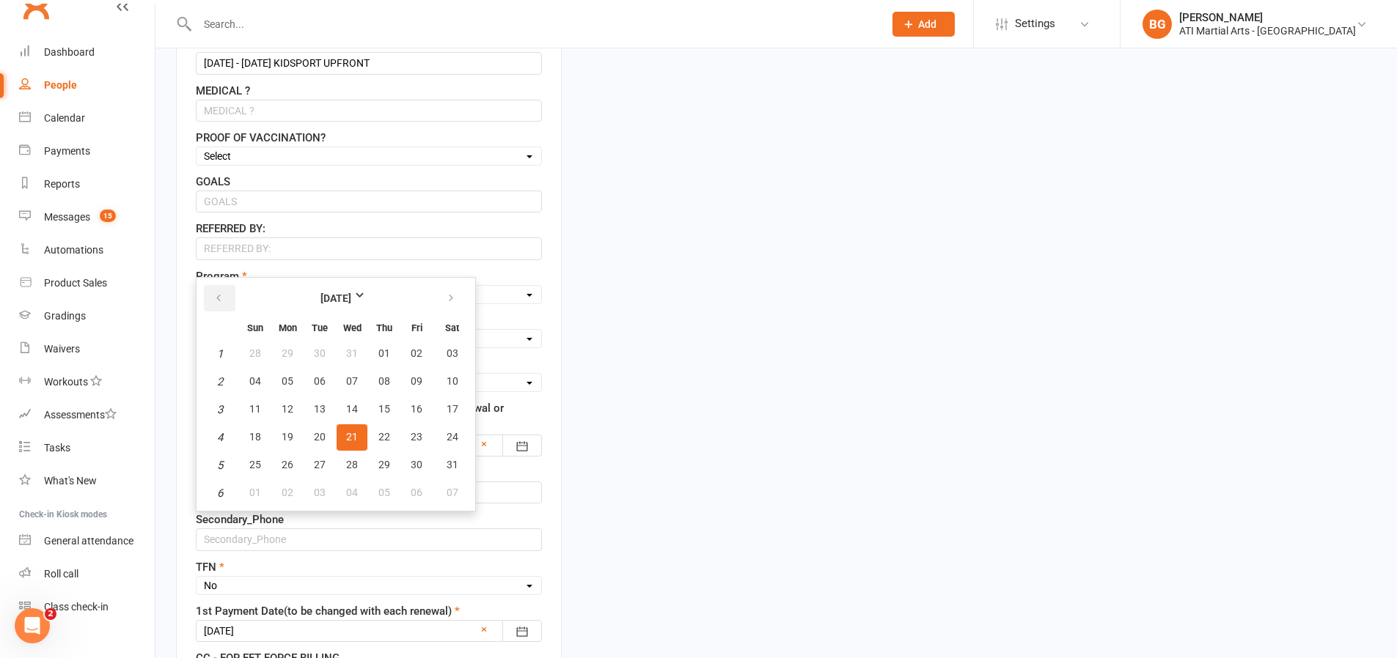
click at [218, 298] on icon "button" at bounding box center [218, 299] width 10 height 12
click at [290, 436] on span "17" at bounding box center [288, 437] width 12 height 12
type input "[DATE]"
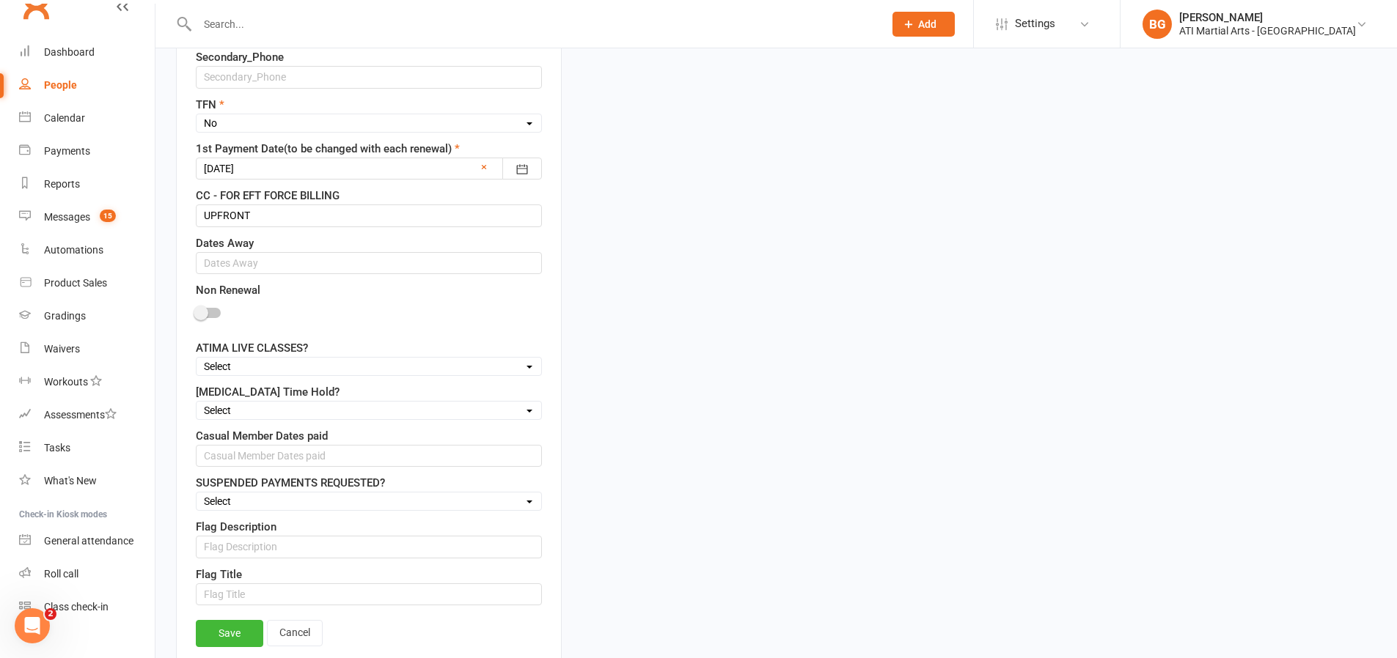
scroll to position [1271, 0]
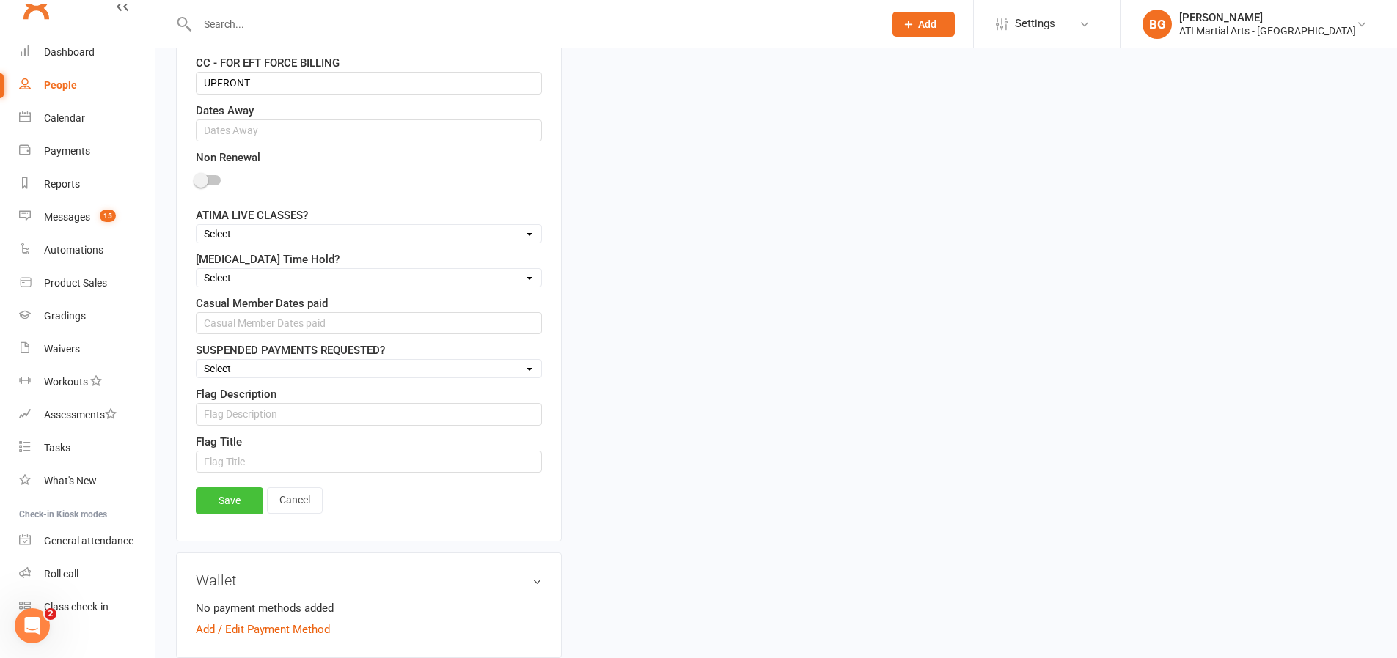
click at [237, 495] on link "Save" at bounding box center [229, 501] width 67 height 26
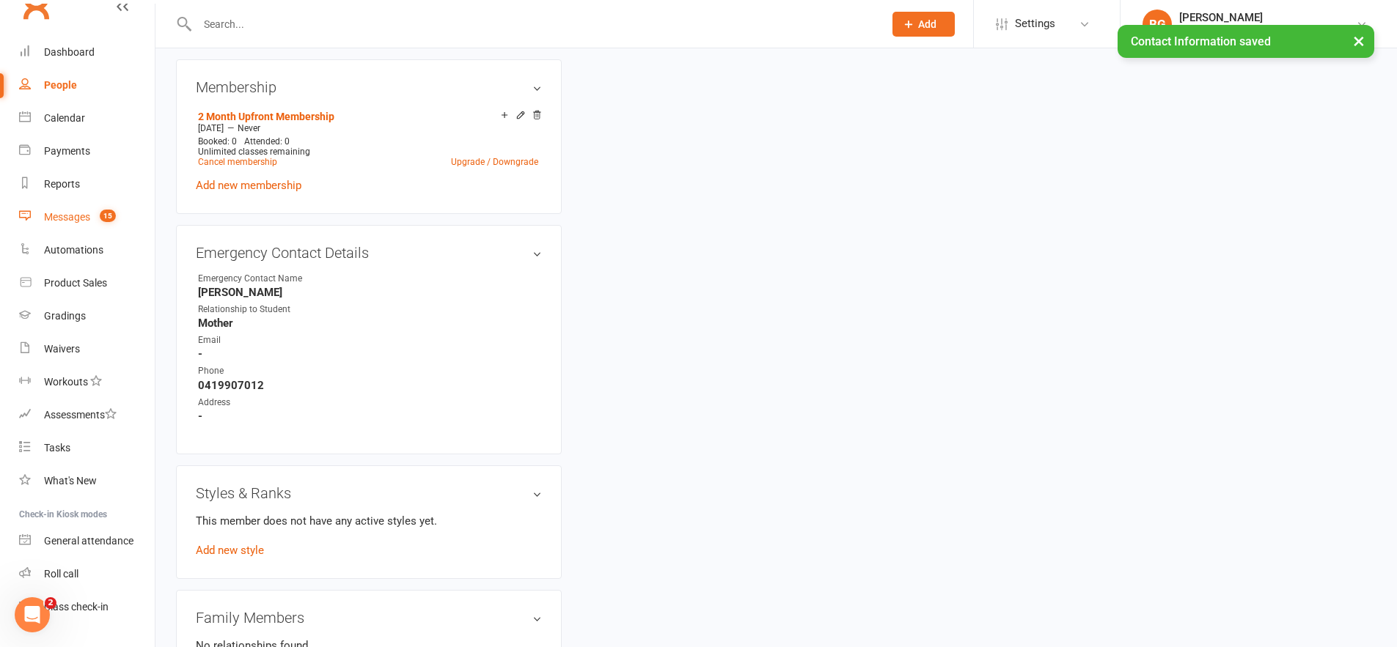
click at [75, 224] on link "Messages 15" at bounding box center [87, 217] width 136 height 33
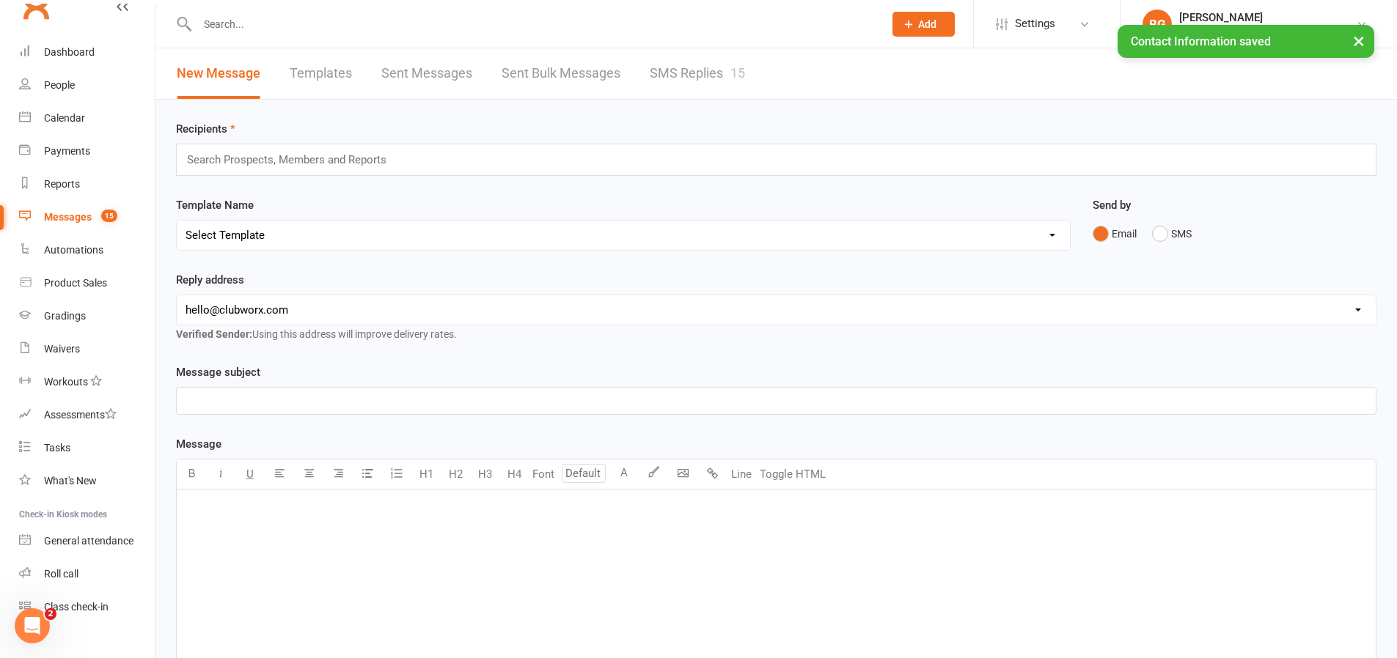
click at [698, 67] on link "SMS Replies 15" at bounding box center [697, 73] width 95 height 51
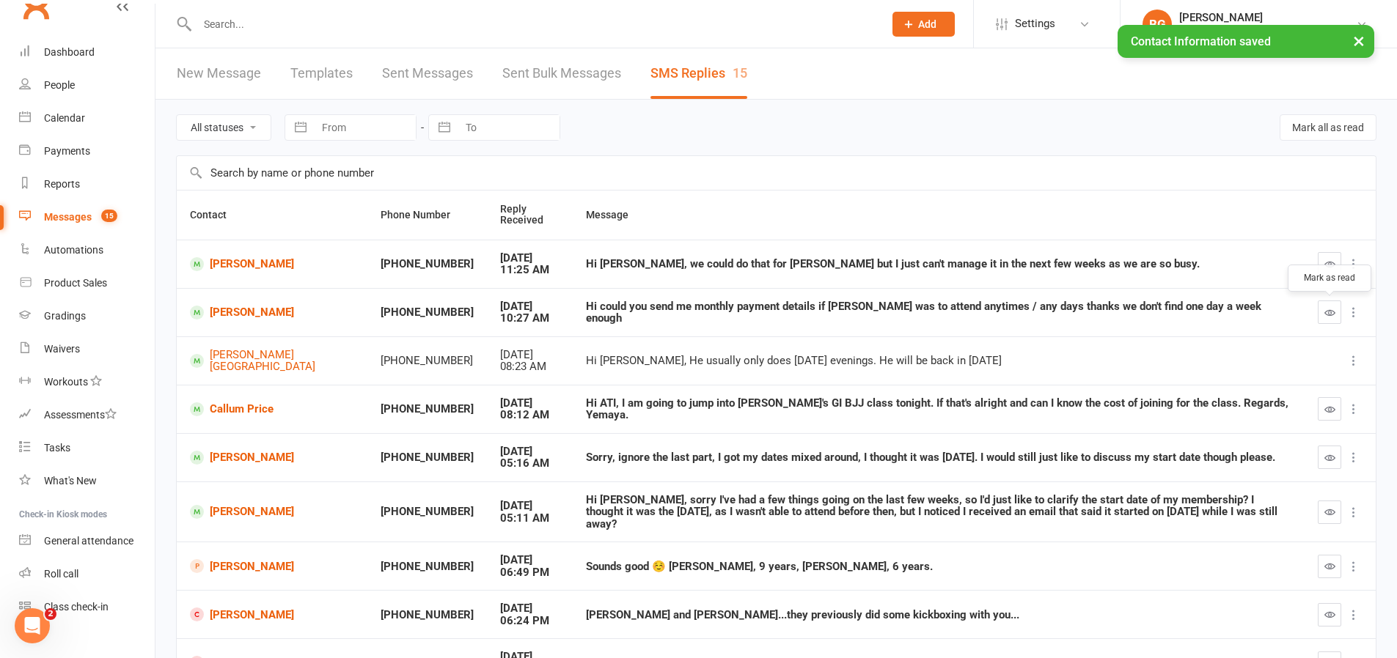
click at [1340, 316] on button "button" at bounding box center [1329, 312] width 23 height 23
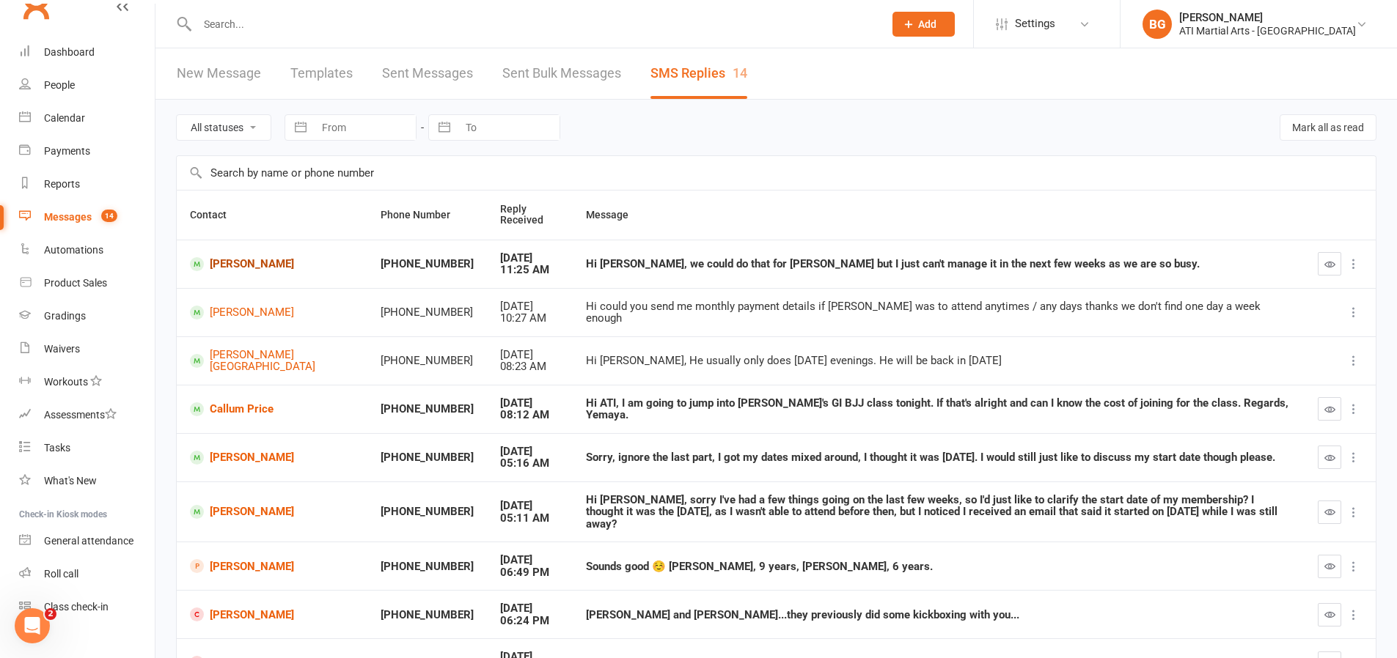
click at [274, 265] on link "[PERSON_NAME]" at bounding box center [272, 264] width 164 height 14
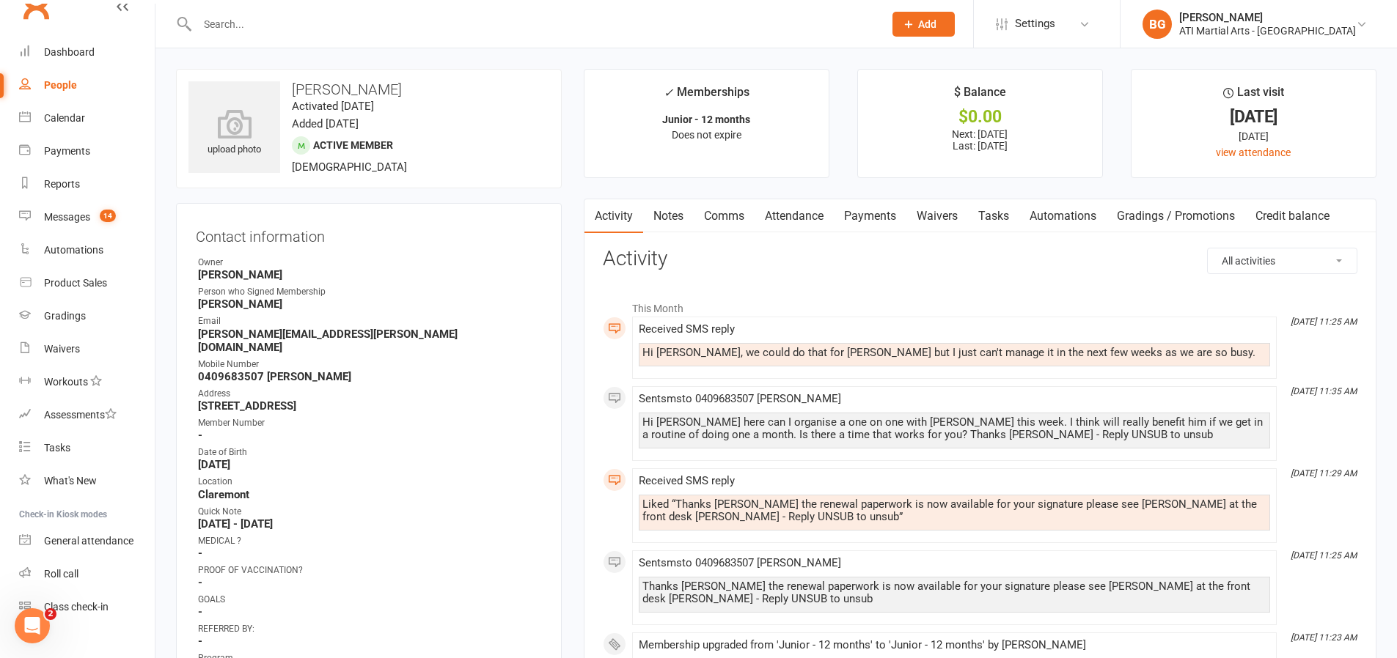
click at [719, 219] on link "Comms" at bounding box center [724, 216] width 61 height 34
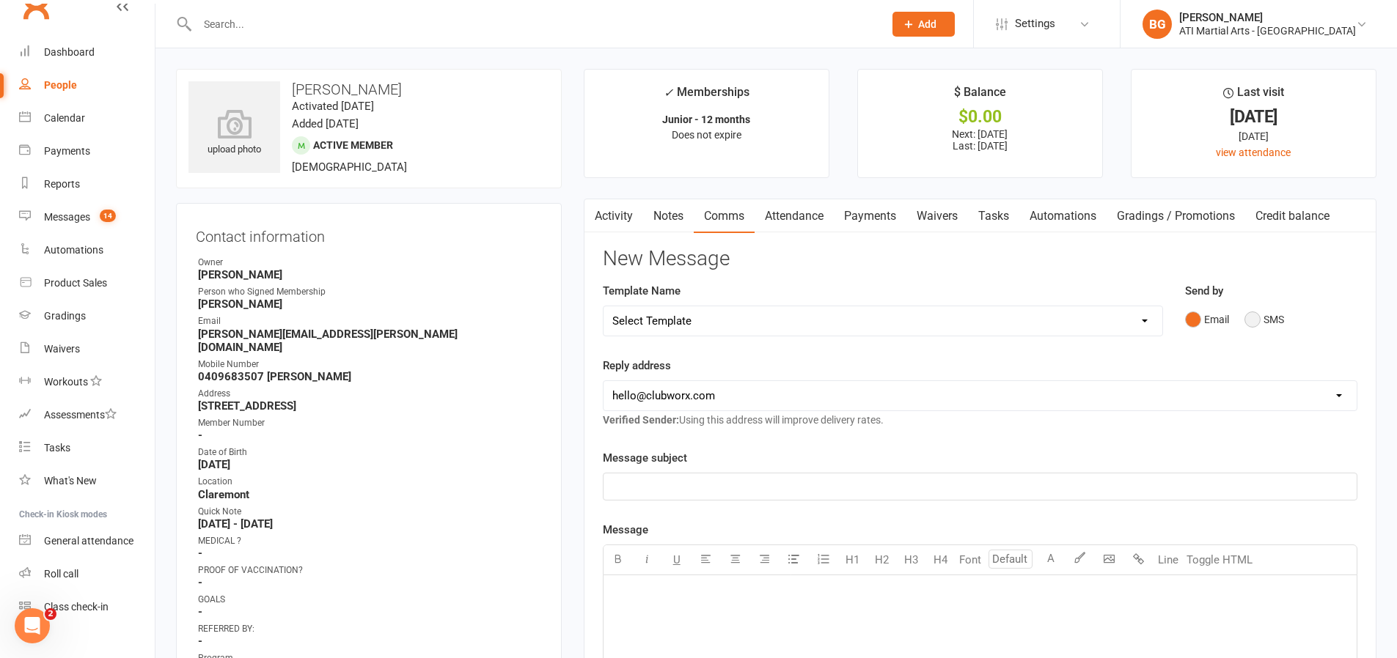
drag, startPoint x: 1278, startPoint y: 322, endPoint x: 1271, endPoint y: 372, distance: 50.3
click at [1278, 323] on button "SMS" at bounding box center [1264, 320] width 40 height 28
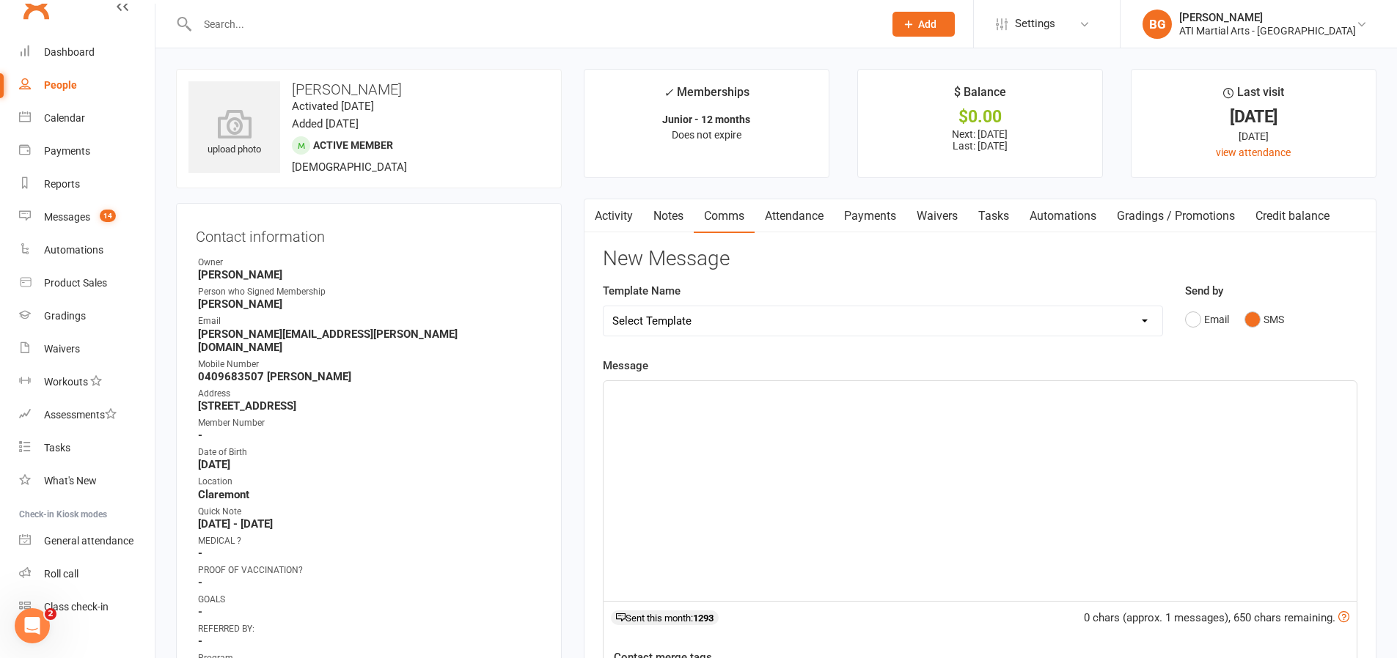
click at [1271, 430] on div "﻿" at bounding box center [979, 491] width 753 height 220
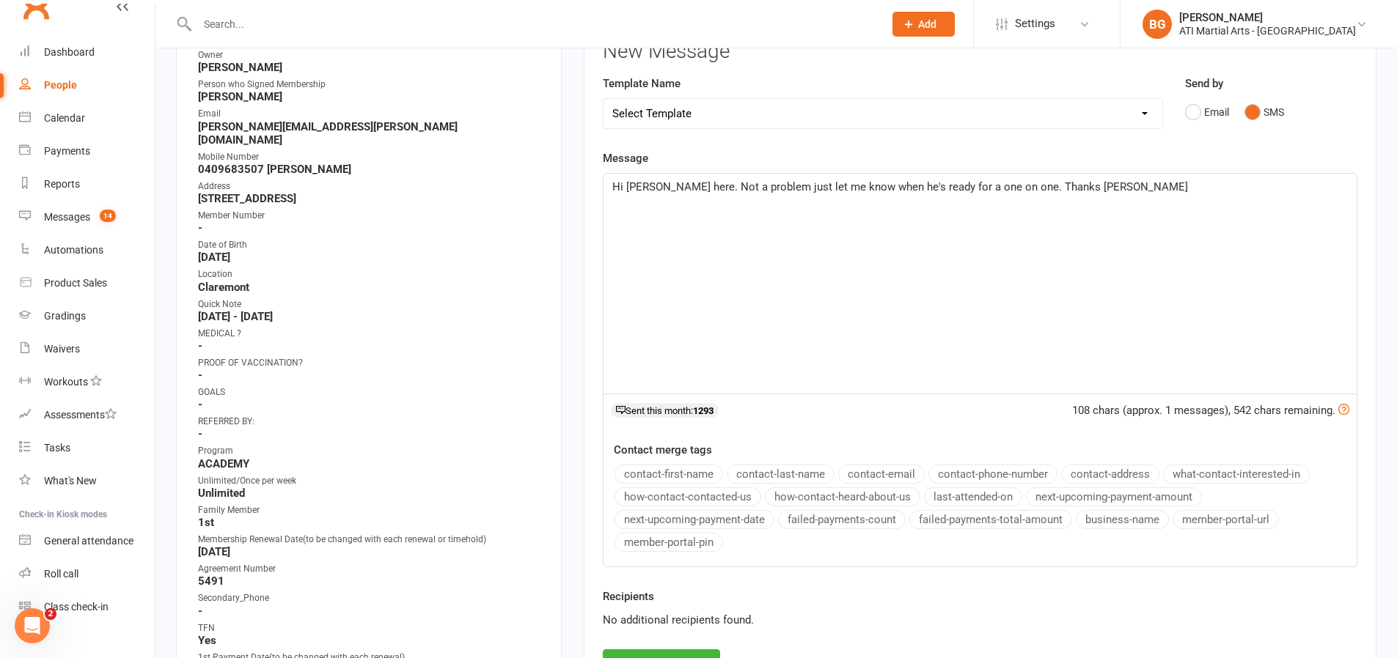
scroll to position [223, 0]
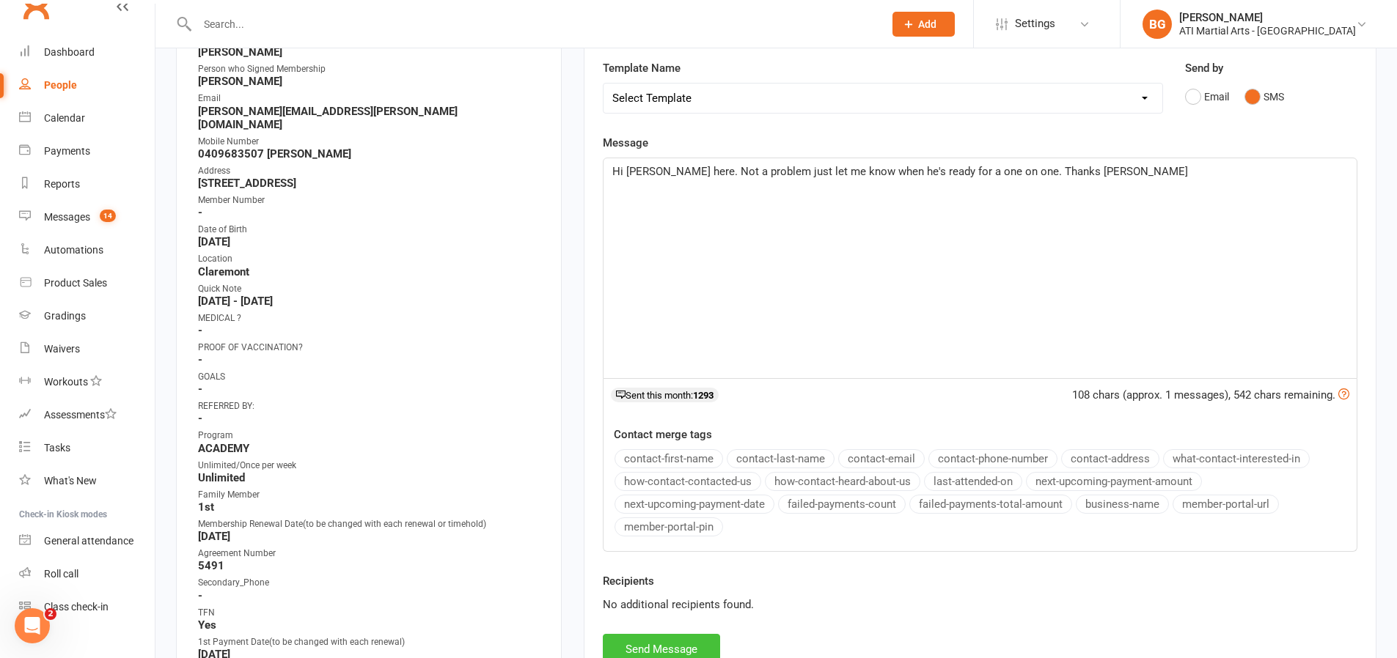
click at [675, 645] on button "Send Message" at bounding box center [661, 649] width 117 height 31
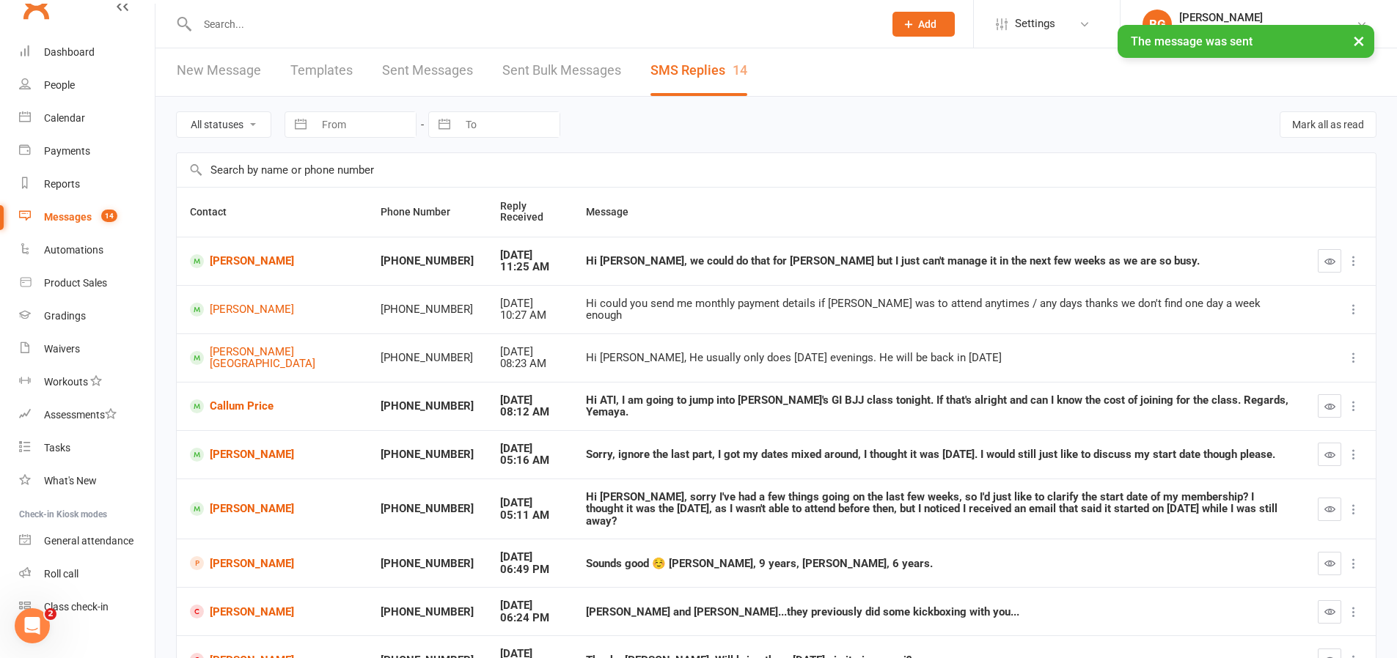
scroll to position [6, 0]
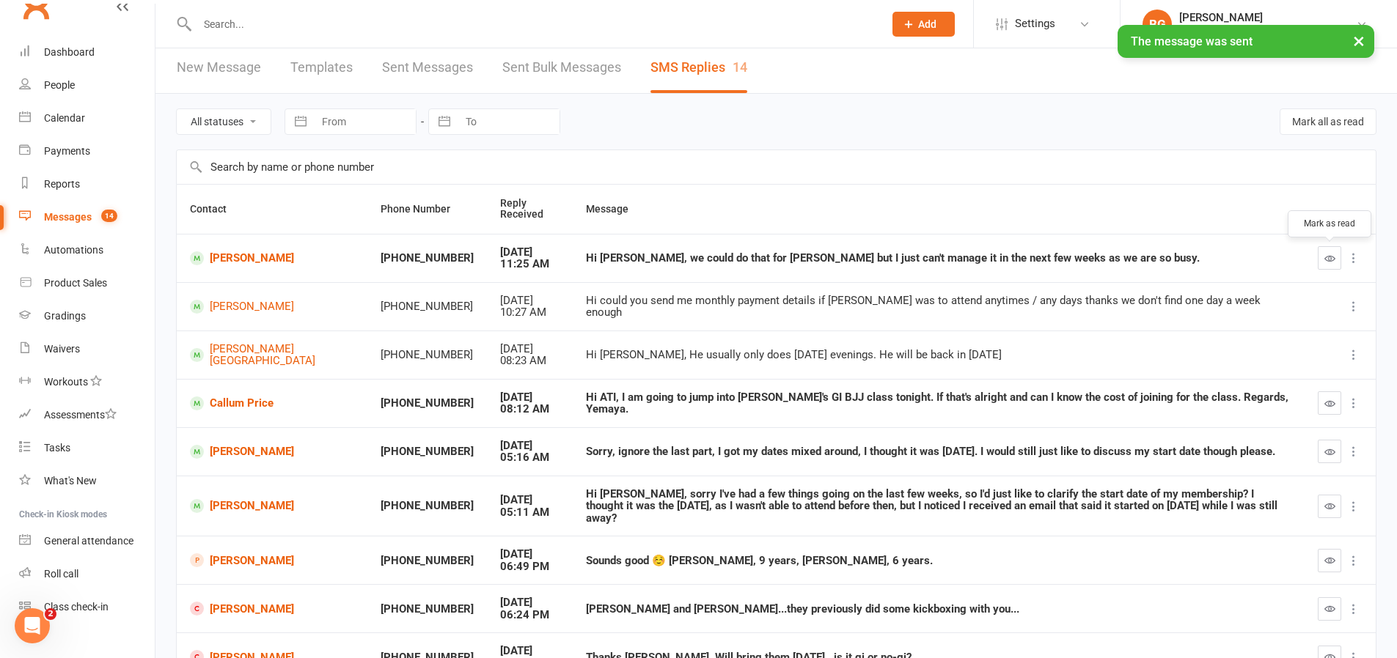
click at [1321, 265] on button "button" at bounding box center [1329, 257] width 23 height 23
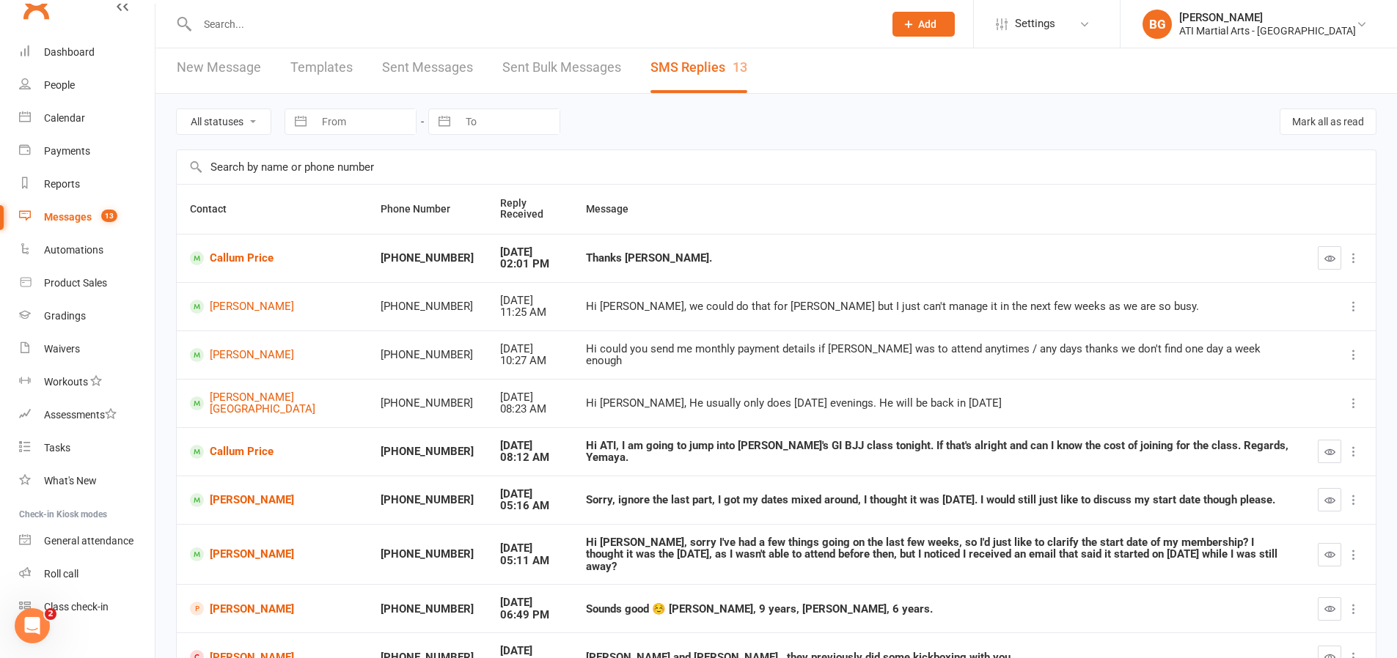
click at [1329, 463] on div at bounding box center [1340, 451] width 45 height 23
click at [1316, 447] on td at bounding box center [1339, 451] width 71 height 48
click at [1329, 451] on icon "button" at bounding box center [1329, 452] width 11 height 11
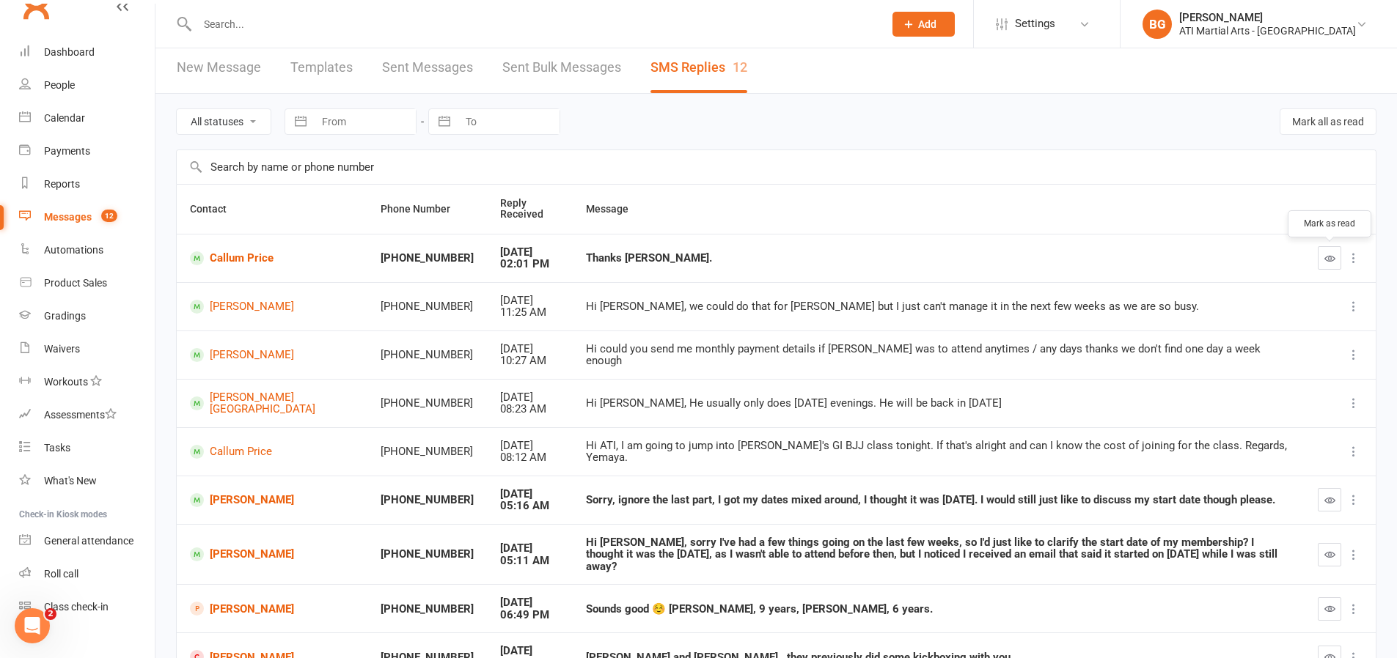
click at [1329, 260] on icon "button" at bounding box center [1329, 258] width 11 height 11
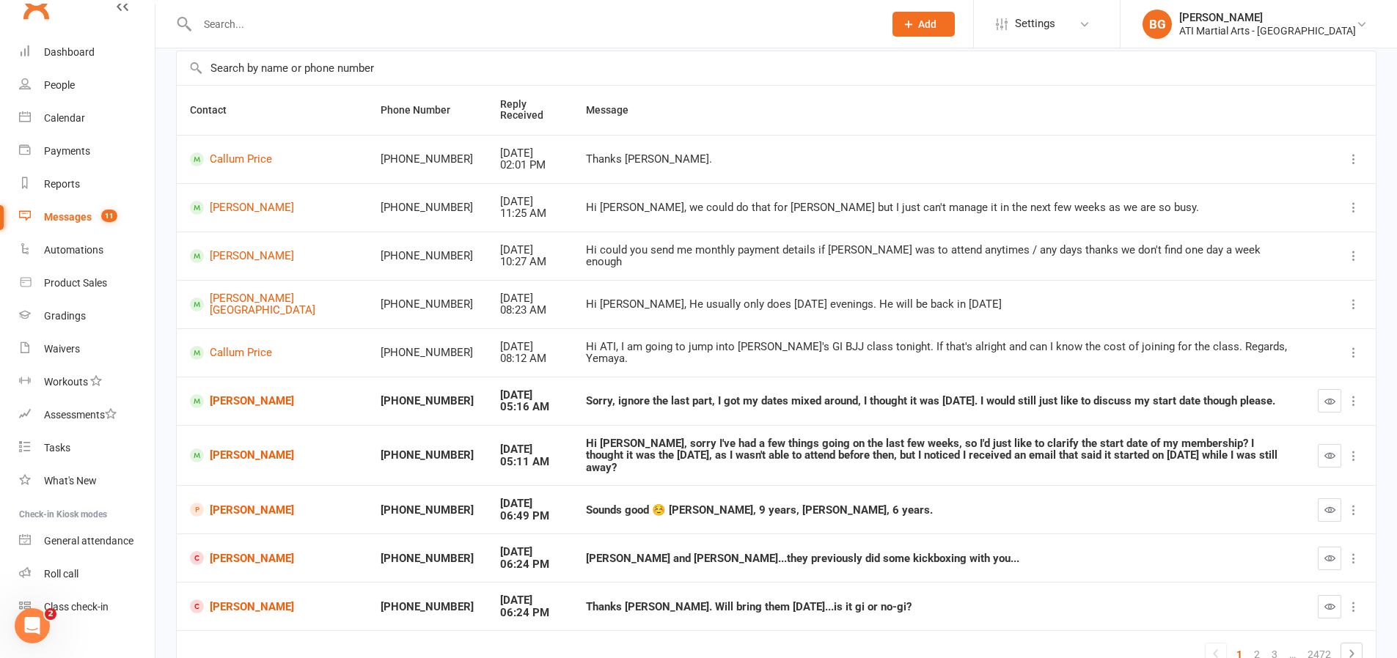
scroll to position [170, 0]
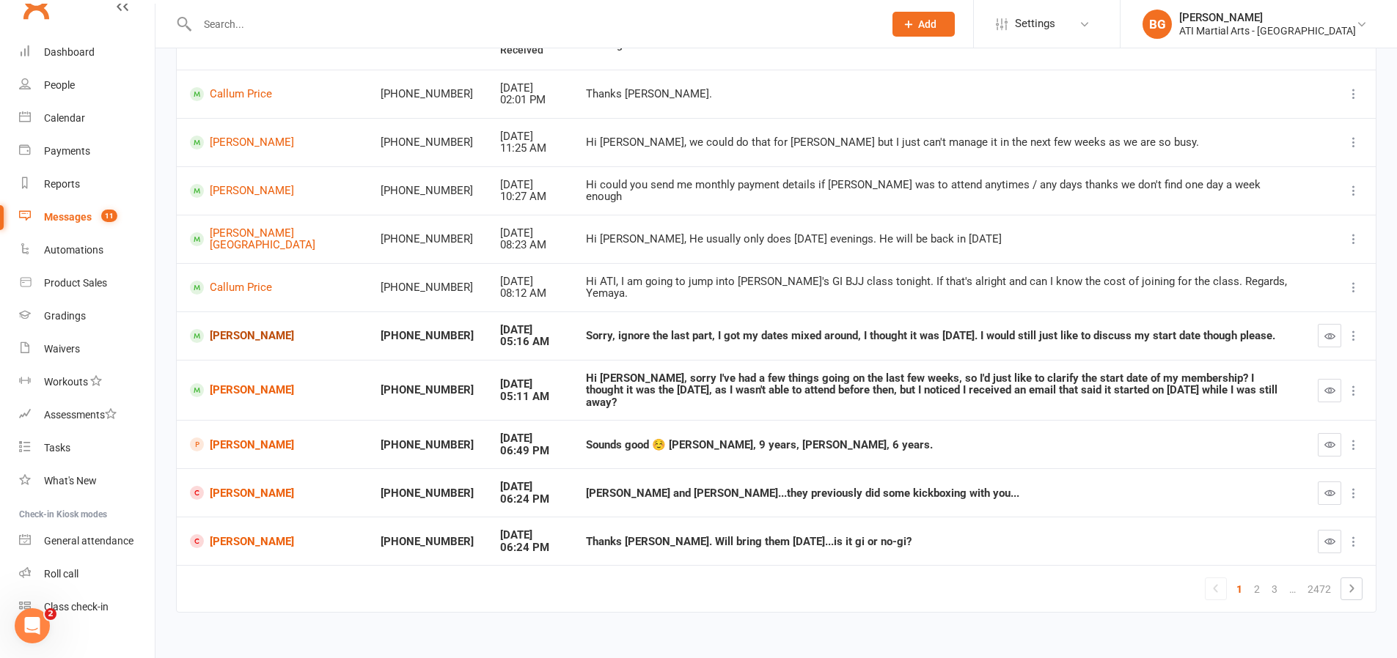
click at [227, 341] on link "[PERSON_NAME]" at bounding box center [272, 336] width 164 height 14
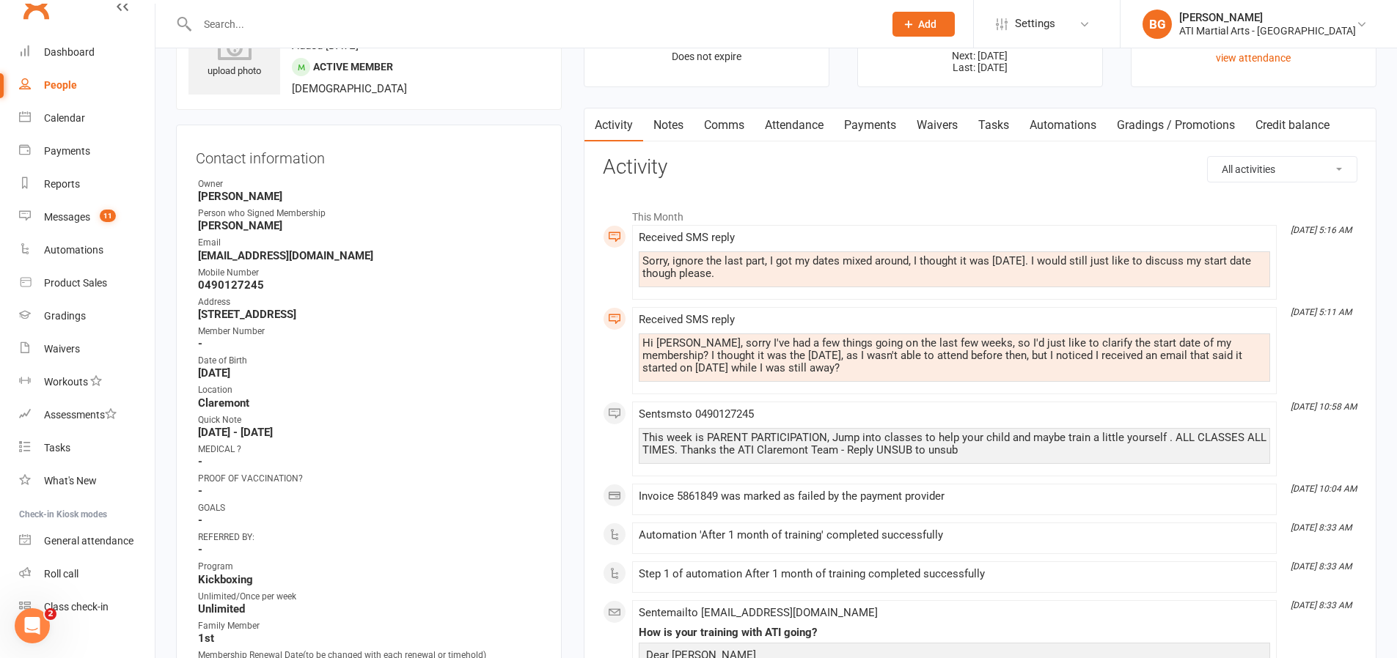
scroll to position [73, 0]
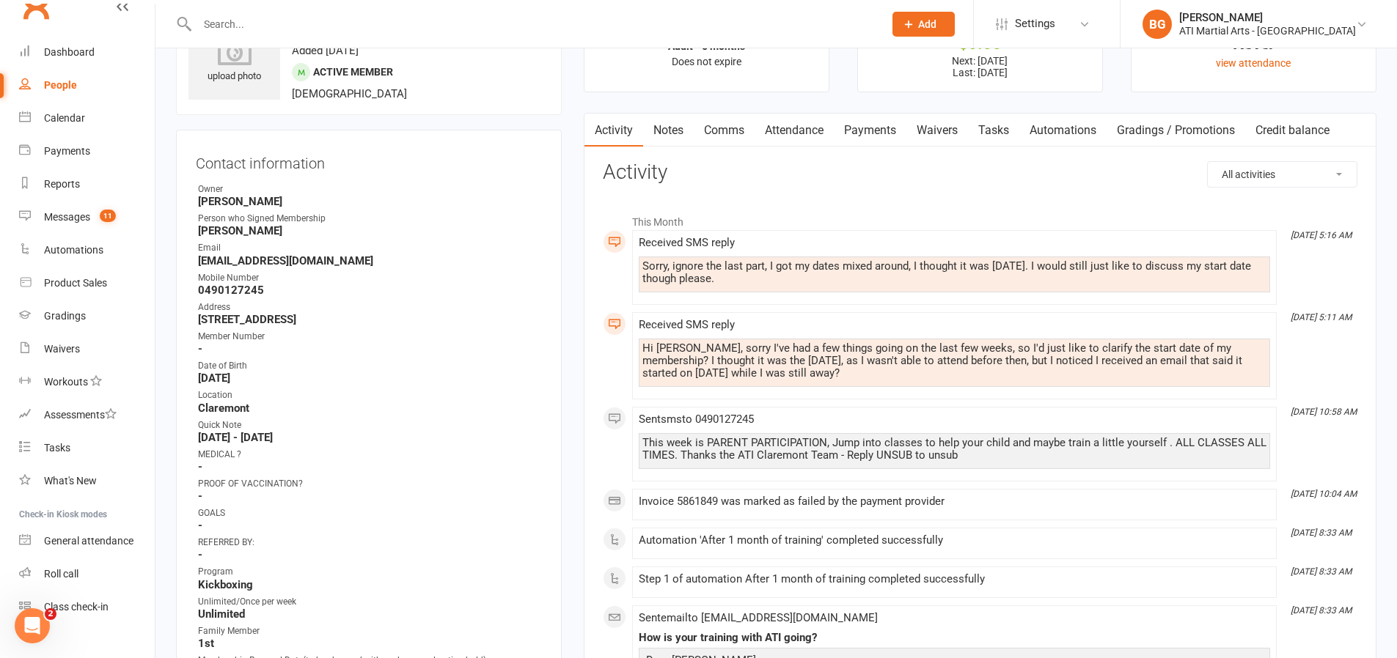
click at [796, 131] on link "Attendance" at bounding box center [794, 131] width 79 height 34
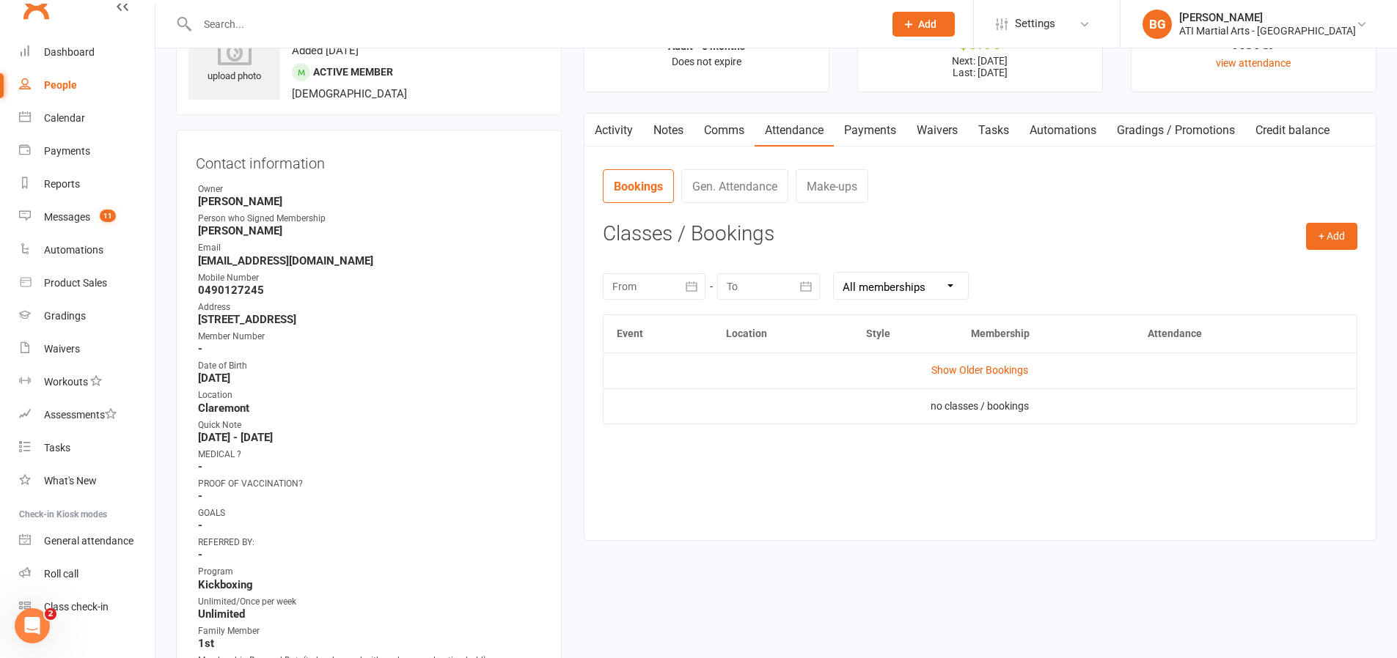
click at [723, 208] on nav "Bookings Gen. Attendance Make-ups" at bounding box center [980, 191] width 755 height 44
click at [727, 191] on link "Gen. Attendance" at bounding box center [734, 186] width 107 height 34
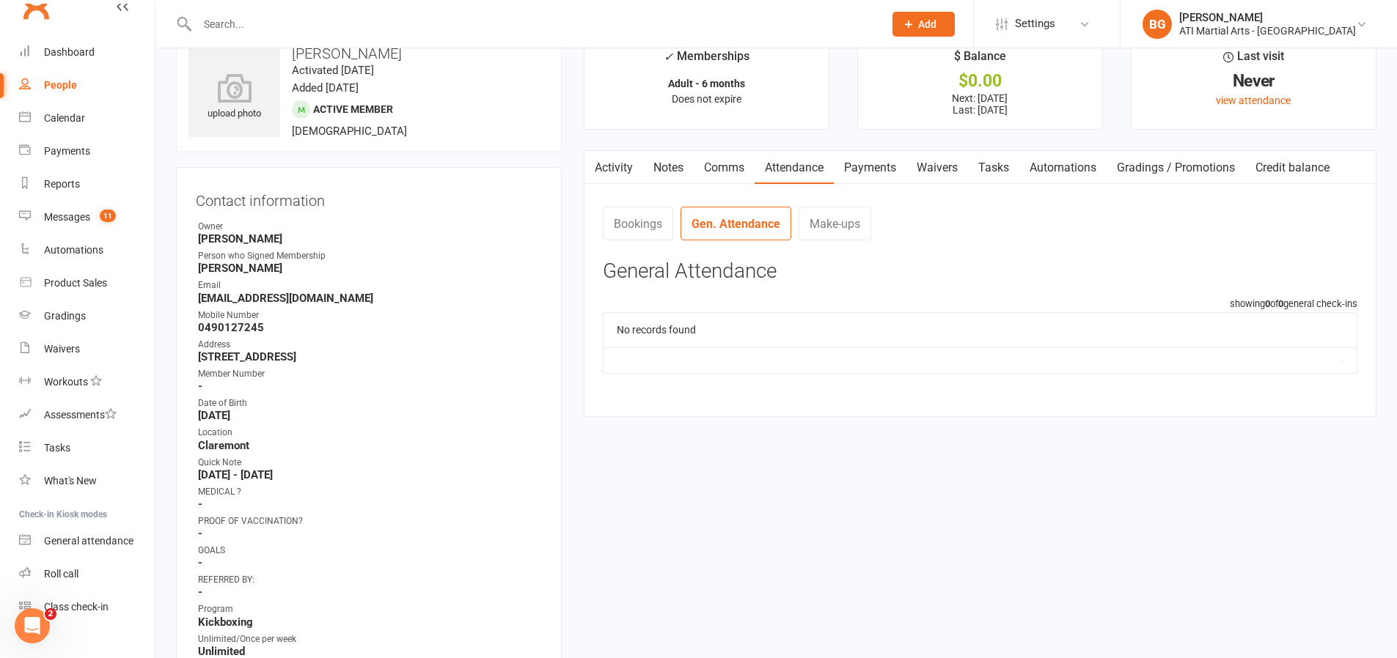
scroll to position [32, 0]
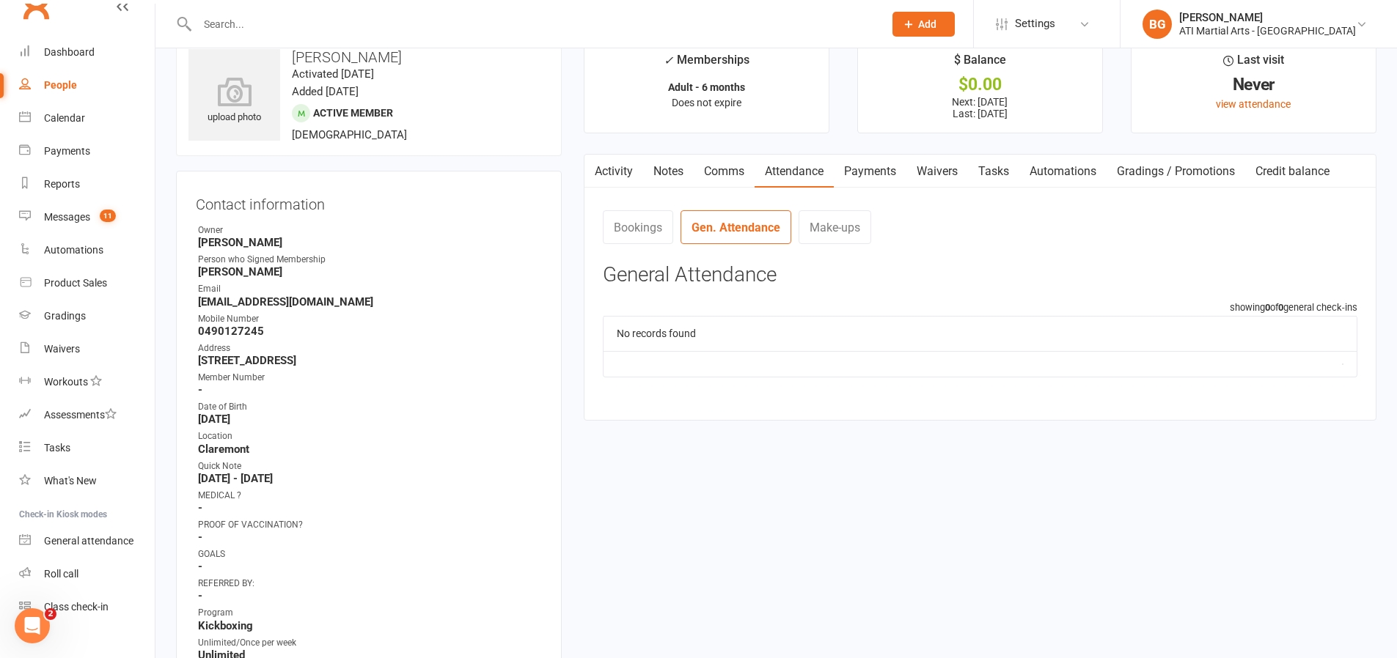
click at [629, 171] on link "Activity" at bounding box center [613, 172] width 59 height 34
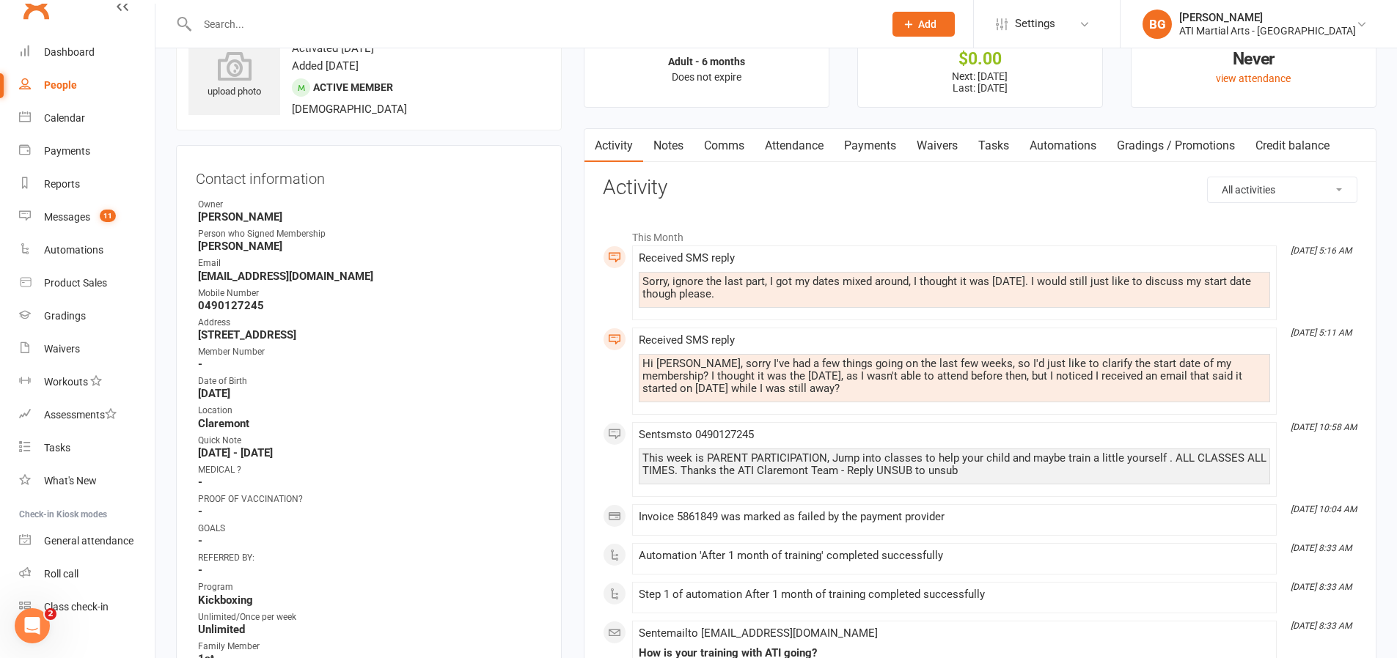
scroll to position [62, 0]
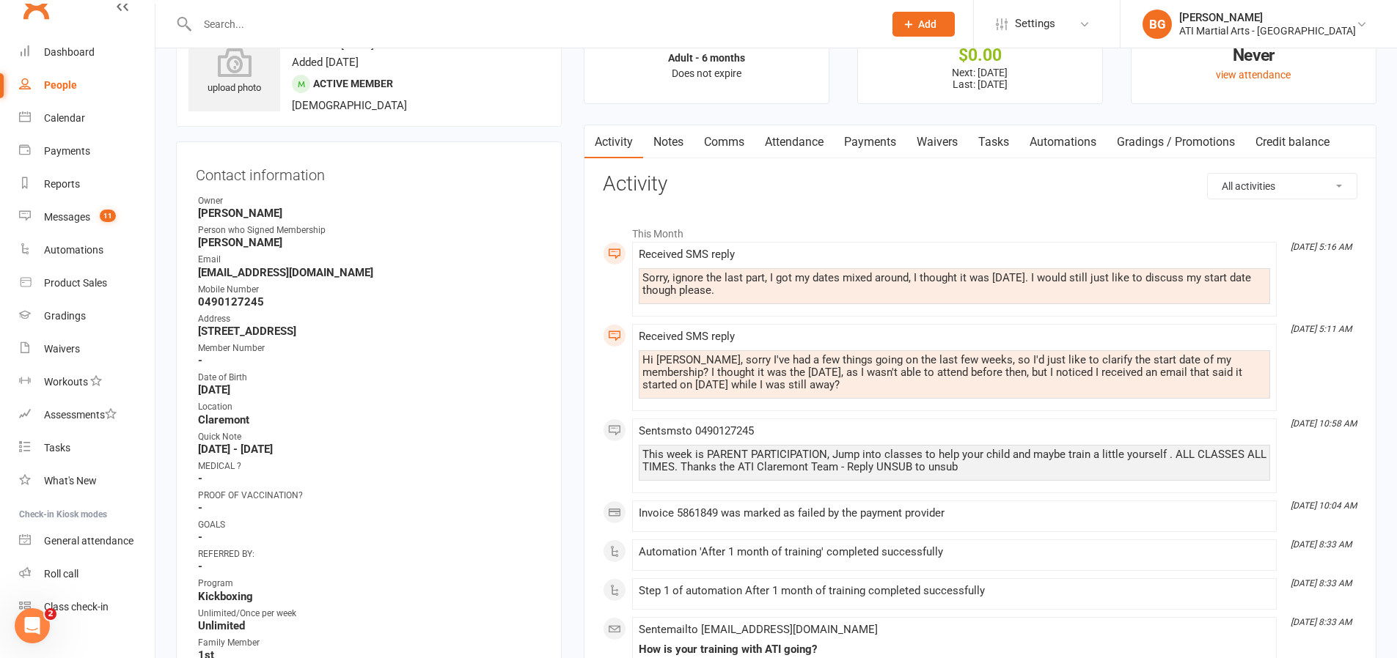
click at [860, 144] on link "Payments" at bounding box center [870, 142] width 73 height 34
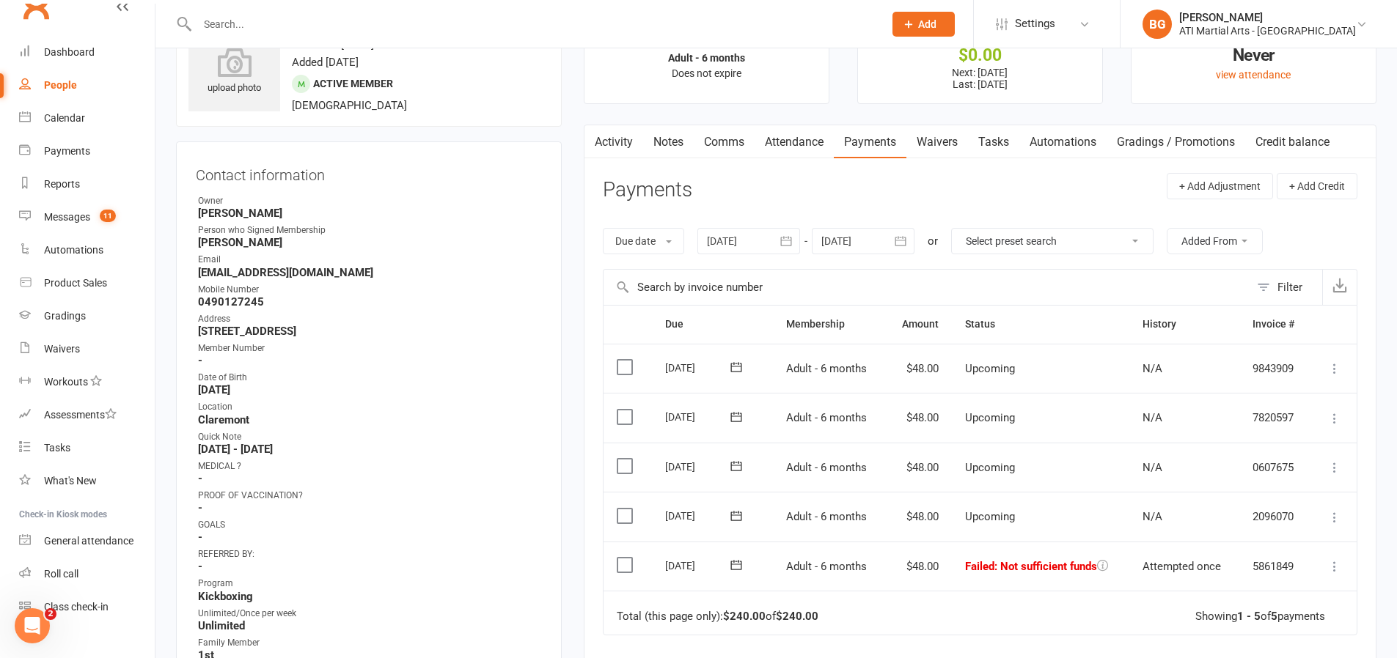
click at [614, 144] on link "Activity" at bounding box center [613, 142] width 59 height 34
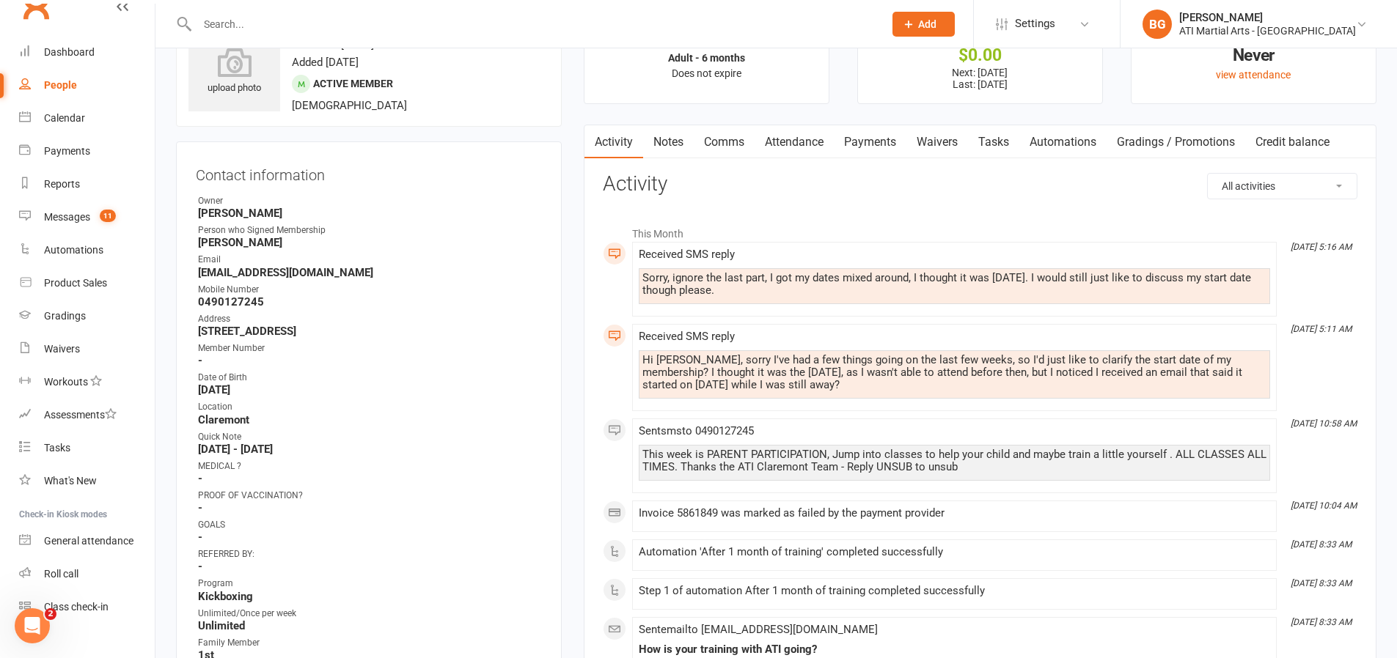
click at [746, 145] on link "Comms" at bounding box center [724, 142] width 61 height 34
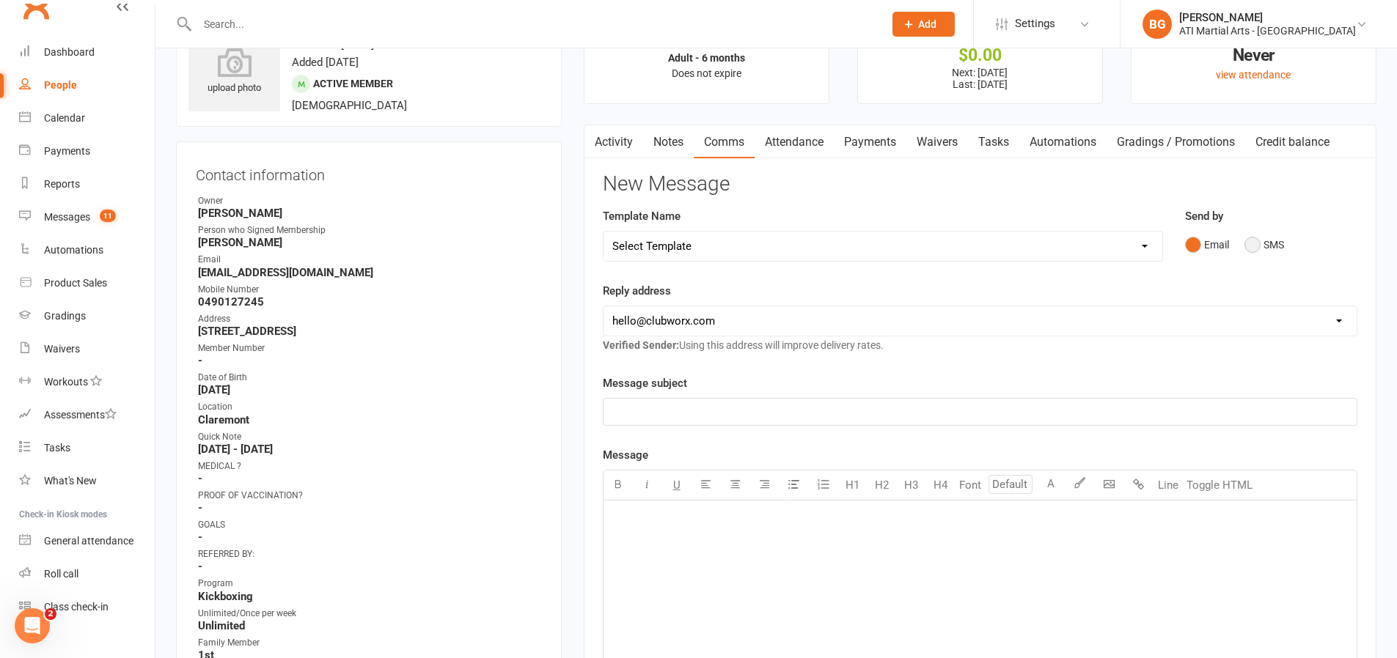
click at [1271, 243] on button "SMS" at bounding box center [1264, 245] width 40 height 28
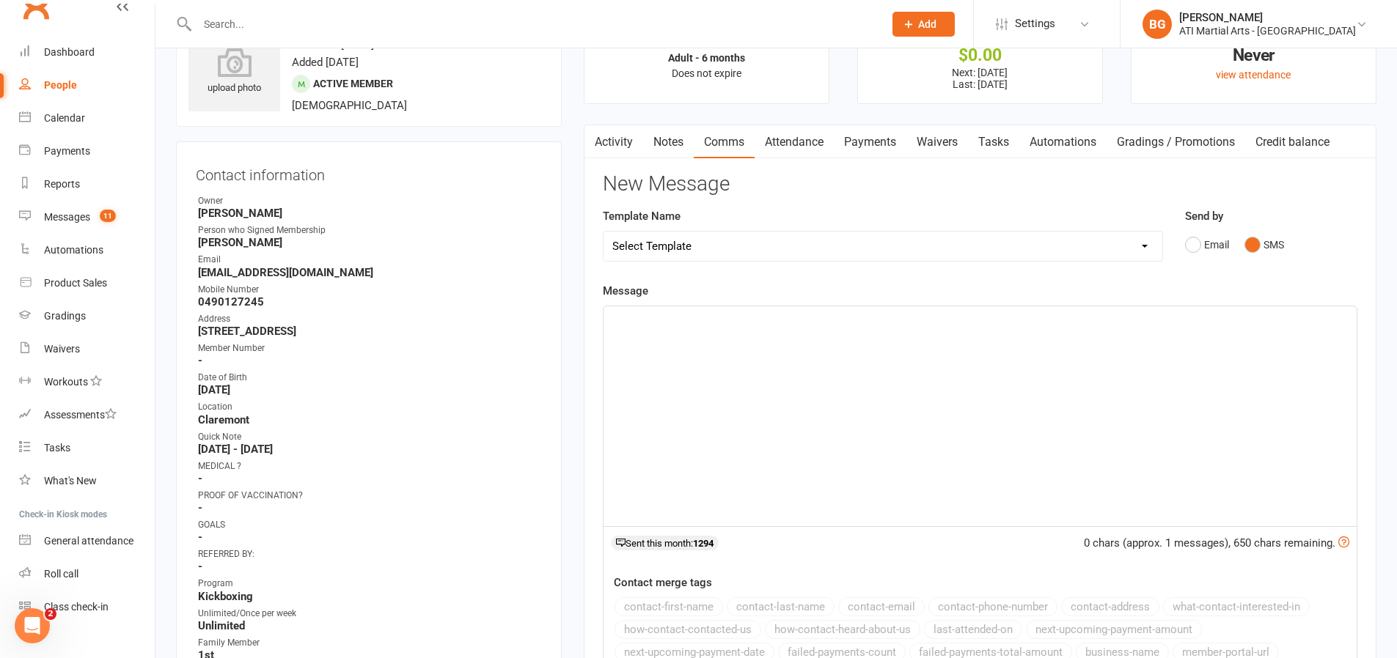
click at [1274, 349] on div "﻿" at bounding box center [979, 416] width 753 height 220
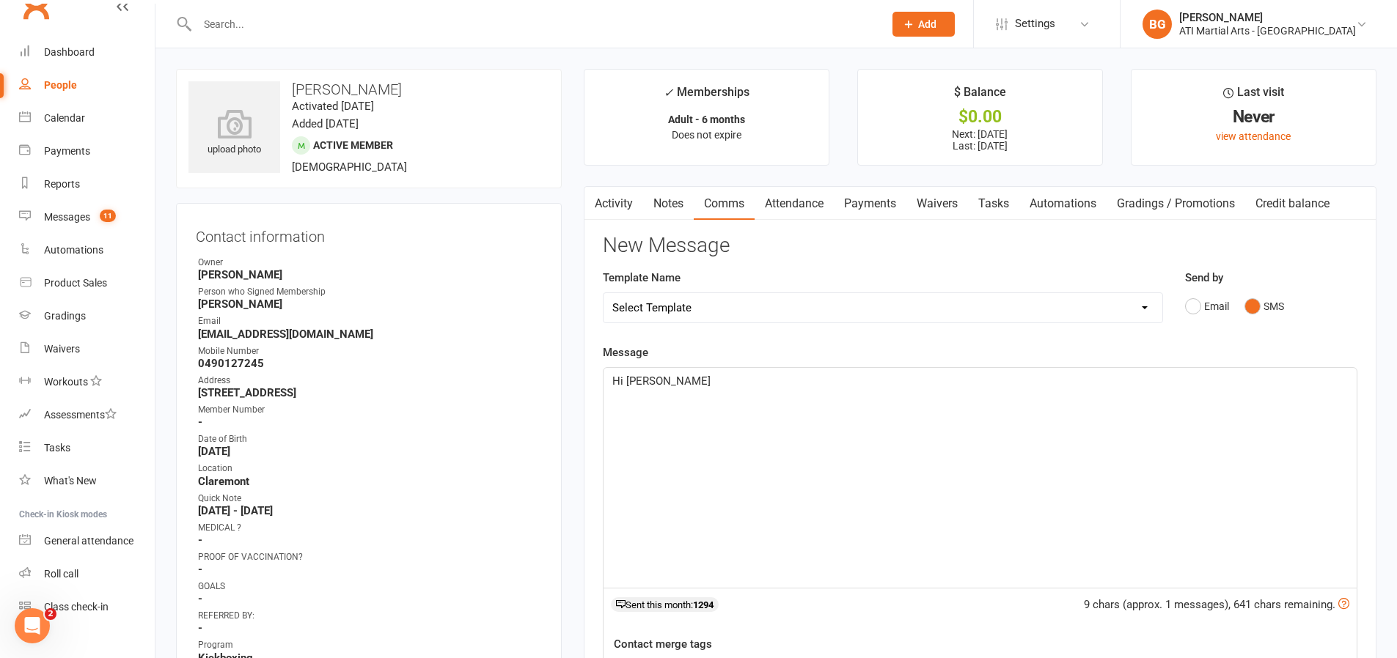
click at [622, 204] on link "Activity" at bounding box center [613, 204] width 59 height 34
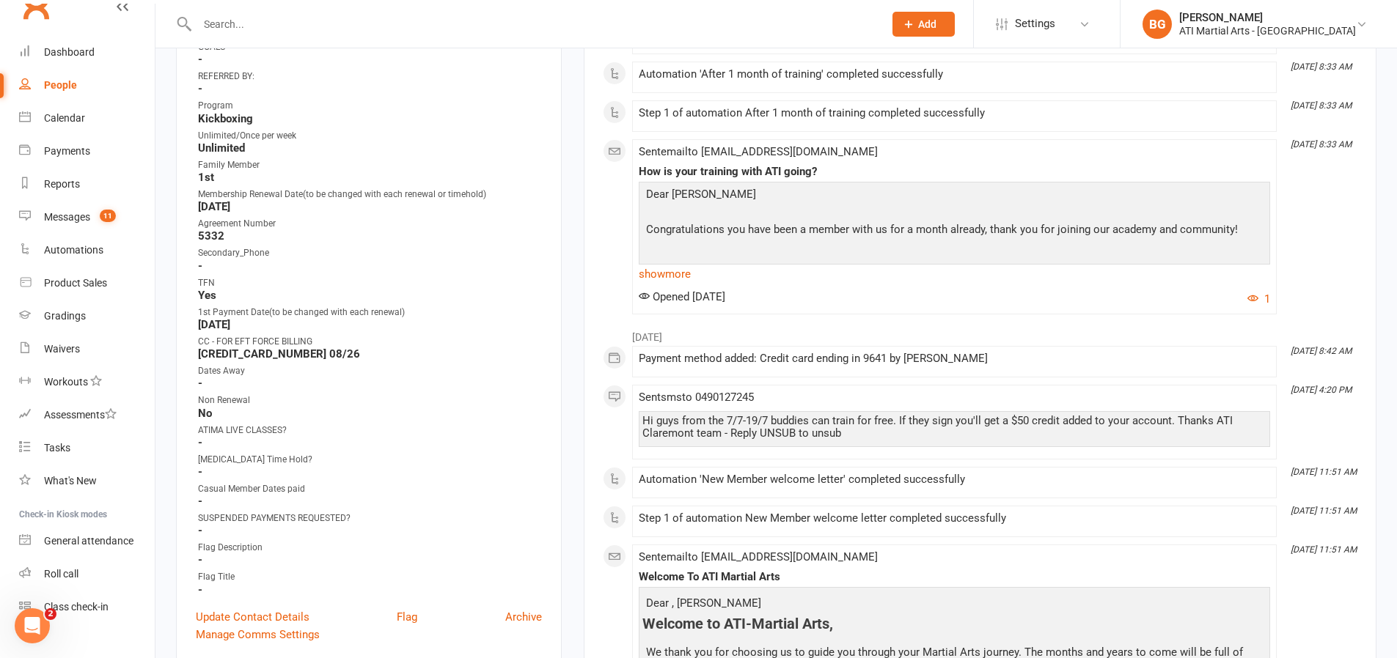
scroll to position [9, 0]
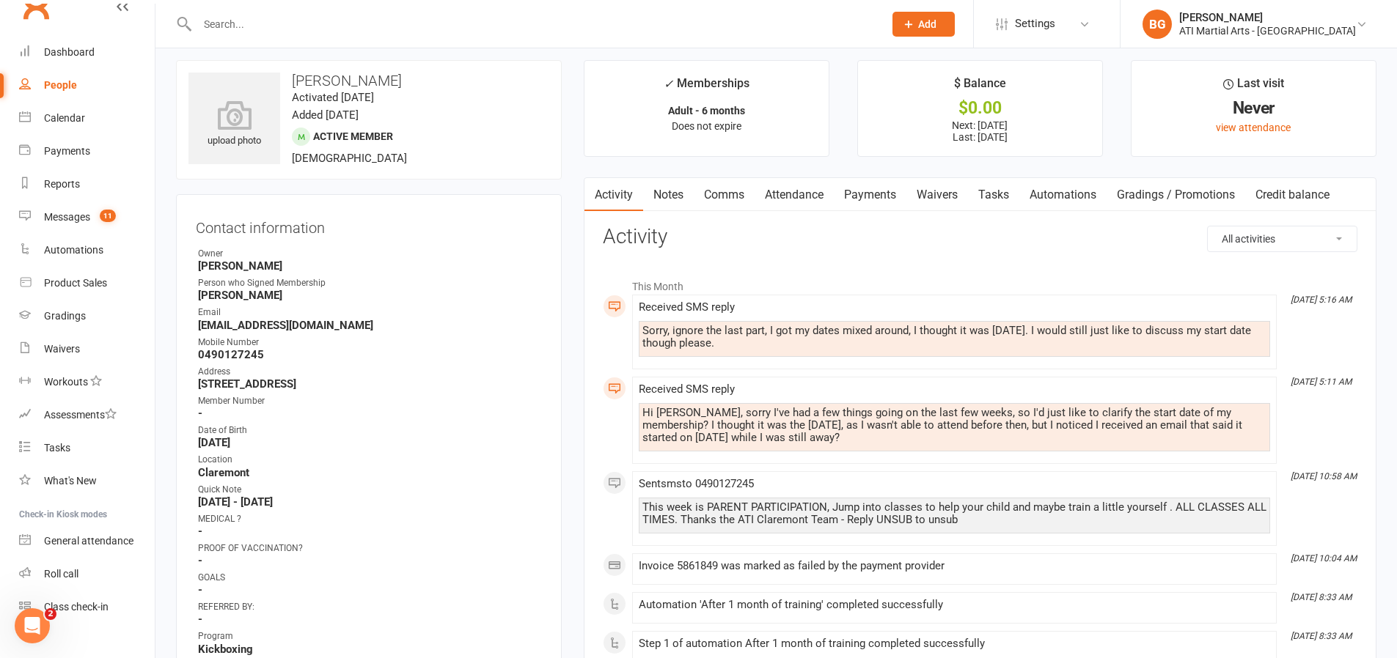
click at [720, 190] on link "Comms" at bounding box center [724, 195] width 61 height 34
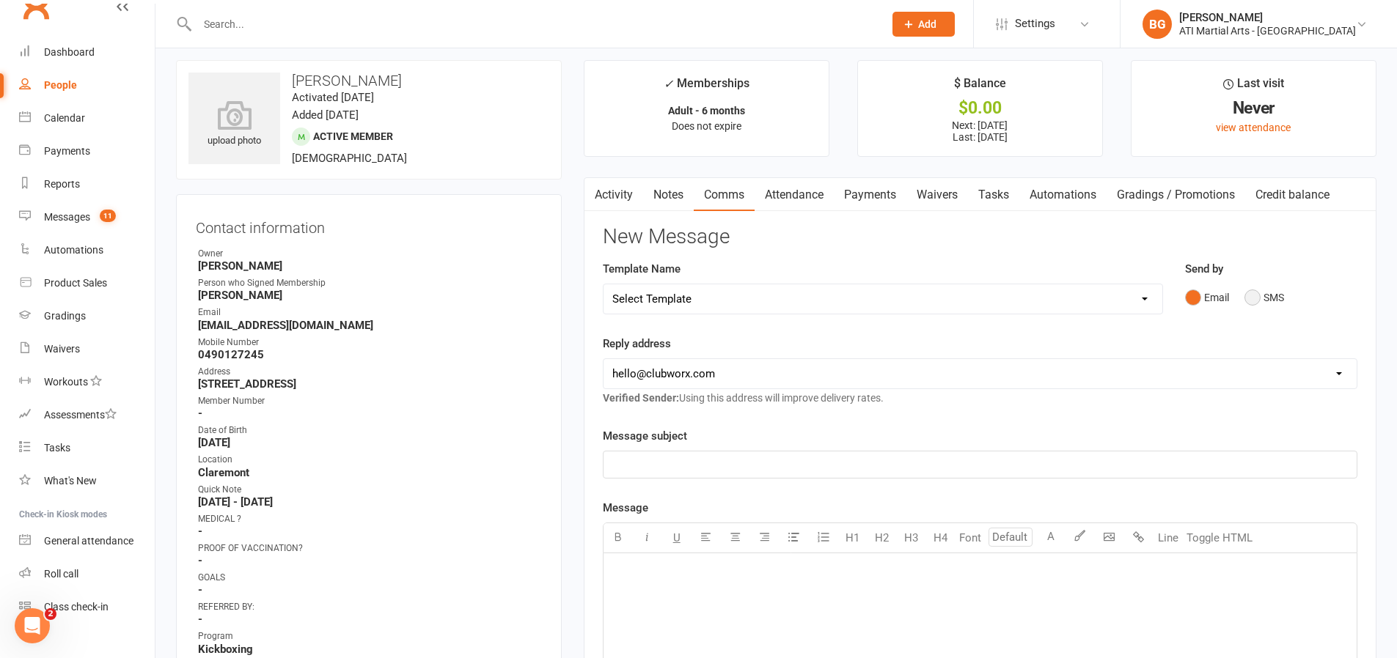
click at [1263, 299] on button "SMS" at bounding box center [1264, 298] width 40 height 28
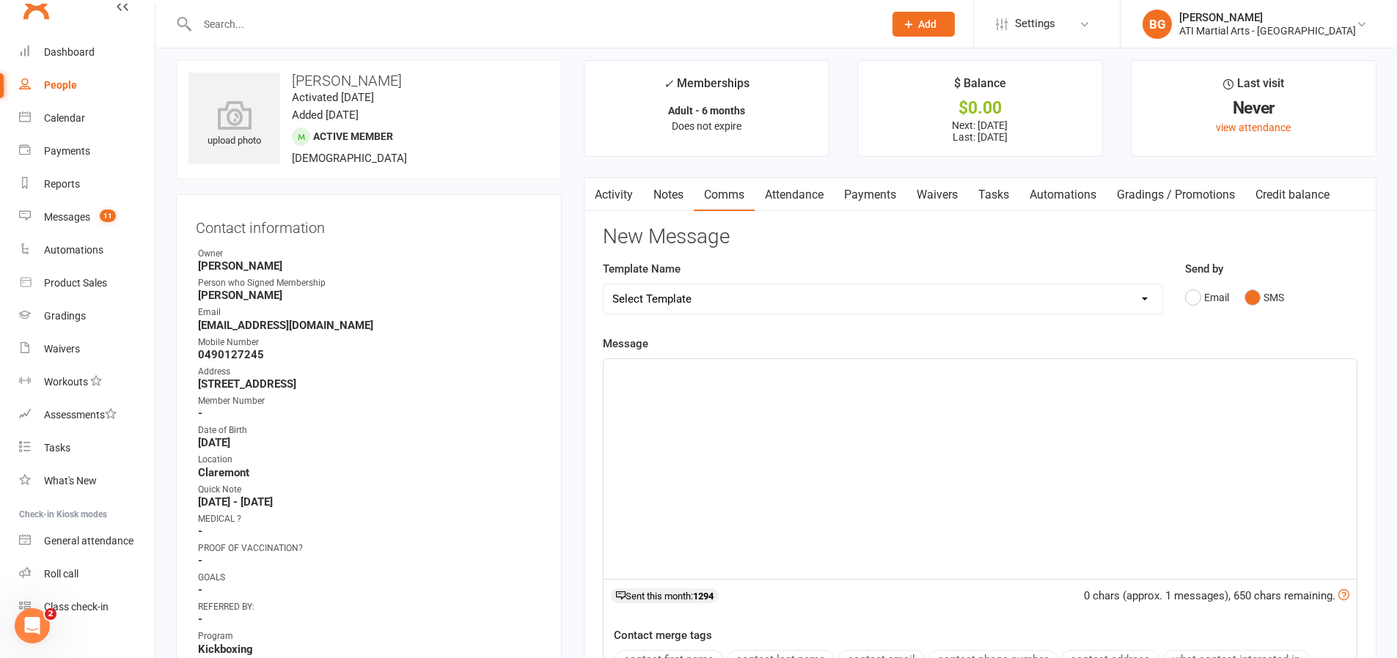
click at [1211, 433] on div "﻿" at bounding box center [979, 469] width 753 height 220
click at [610, 183] on link "Activity" at bounding box center [613, 195] width 59 height 34
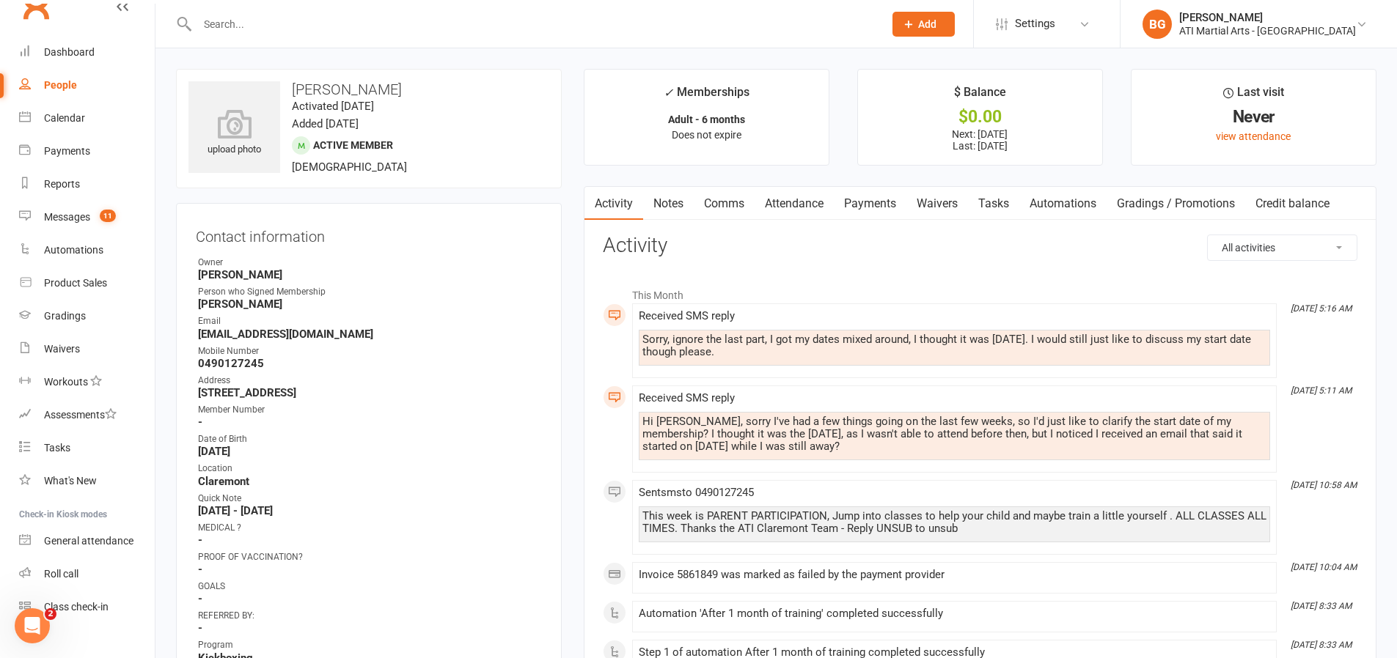
click at [734, 210] on link "Comms" at bounding box center [724, 204] width 61 height 34
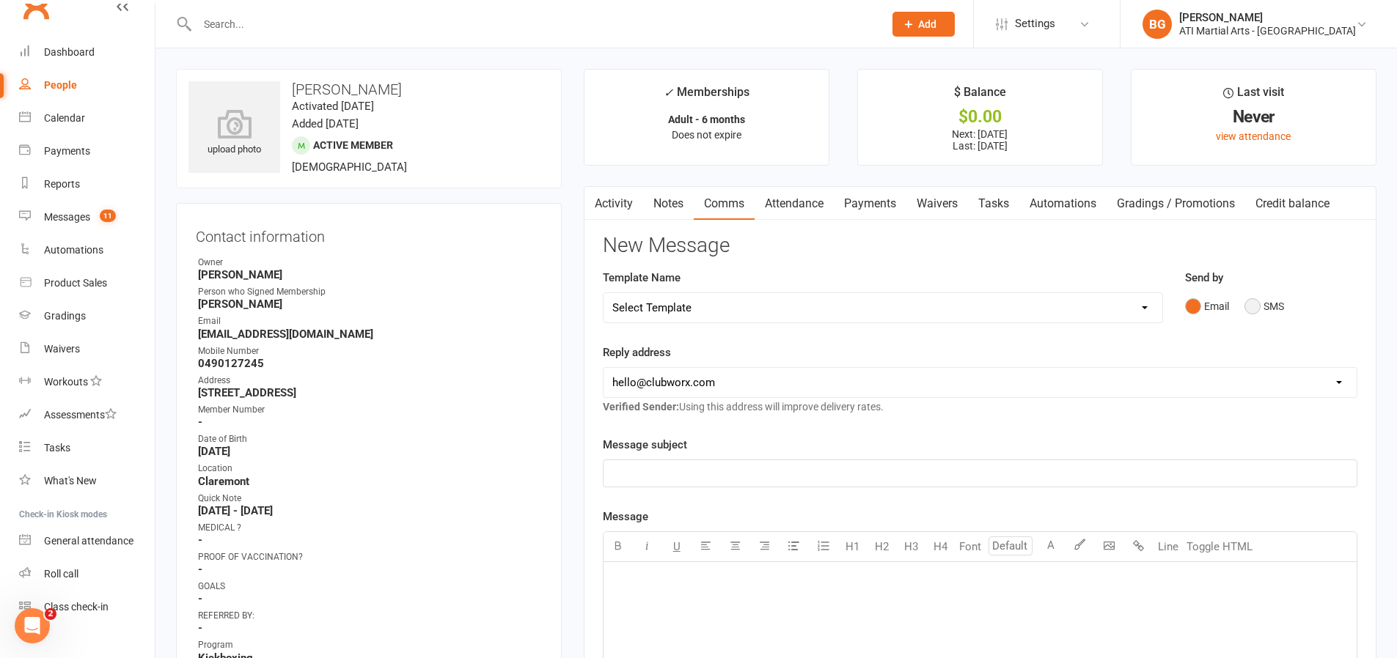
click at [1270, 300] on button "SMS" at bounding box center [1264, 307] width 40 height 28
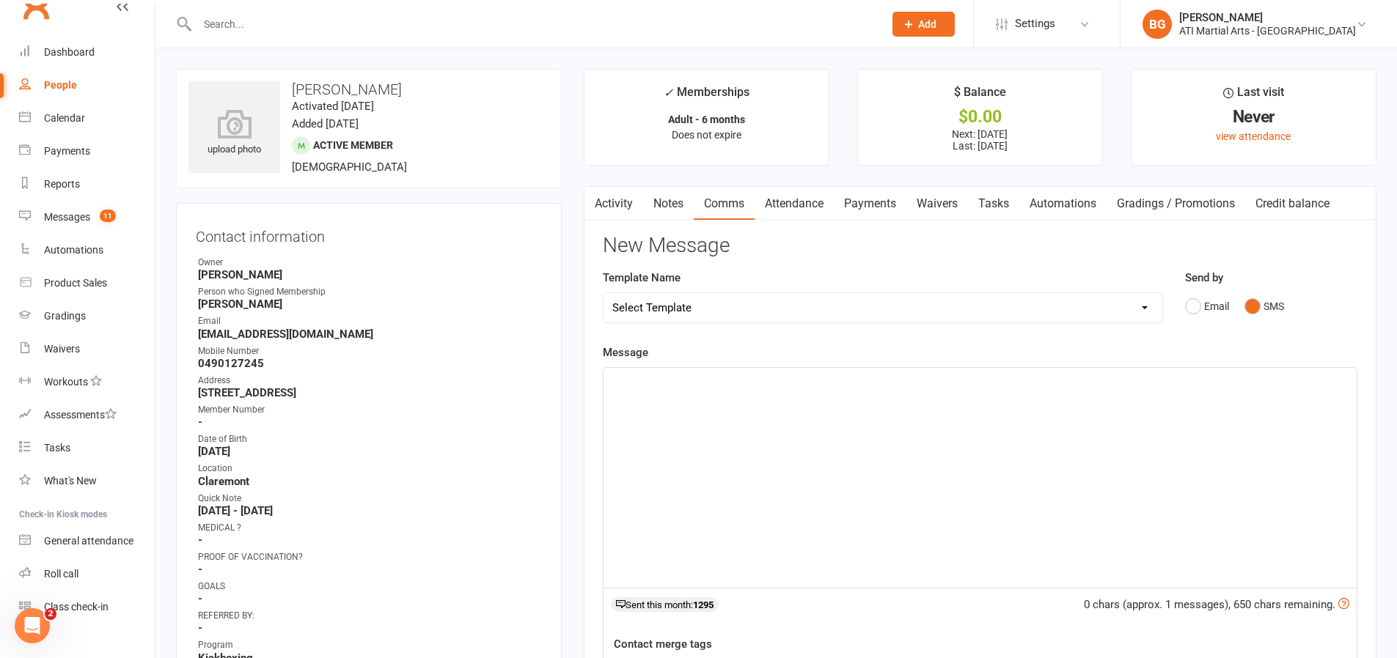
click at [1245, 398] on div "﻿" at bounding box center [979, 478] width 753 height 220
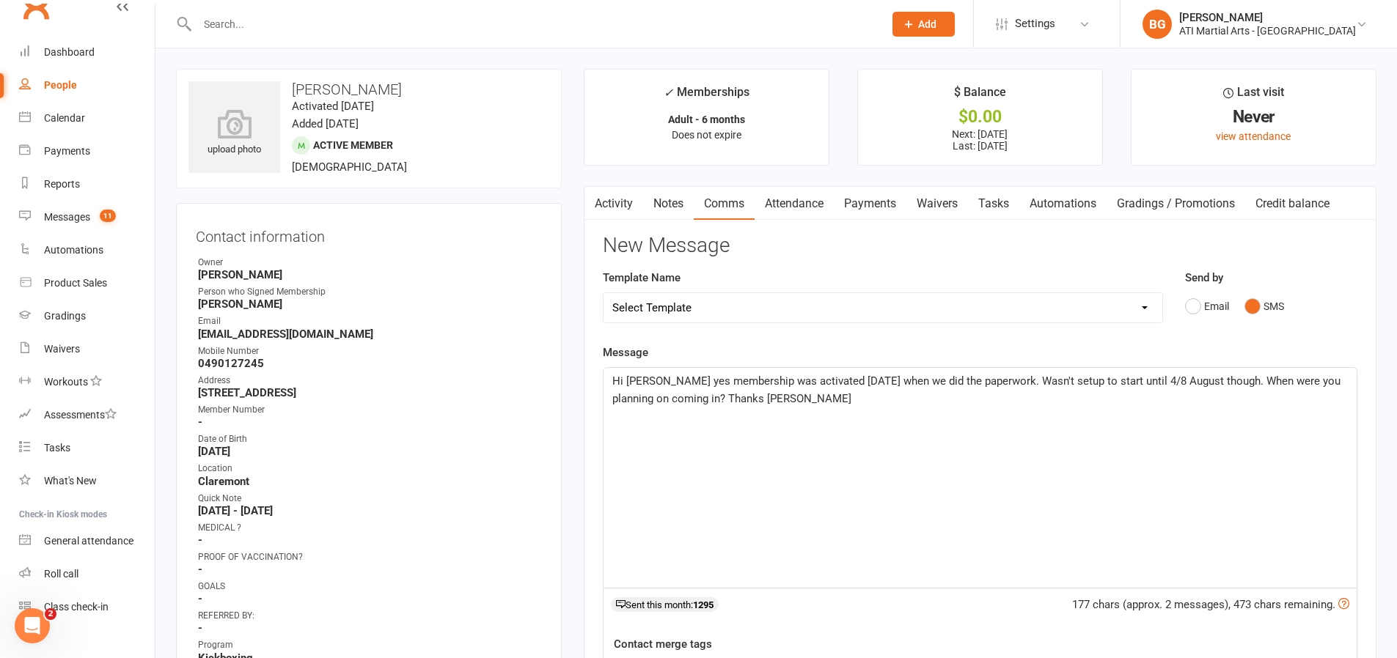
click at [1030, 372] on p "Hi [PERSON_NAME] yes membership was activated [DATE] when we did the paperwork.…" at bounding box center [979, 389] width 735 height 35
click at [1032, 387] on span "Hi [PERSON_NAME] yes membership was activated [DATE] when we did the paperwork.…" at bounding box center [977, 390] width 731 height 31
click at [1020, 385] on span "Hi [PERSON_NAME] yes membership was activated [DATE] when we did the paperwork.…" at bounding box center [963, 390] width 702 height 31
click at [1104, 380] on span "Hi [PERSON_NAME] yes membership was activated [DATE] when we did the paperwork.…" at bounding box center [969, 390] width 714 height 31
click at [1173, 383] on span "Hi [PERSON_NAME] yes membership was activated [DATE] when we did the paperwork.…" at bounding box center [979, 390] width 734 height 31
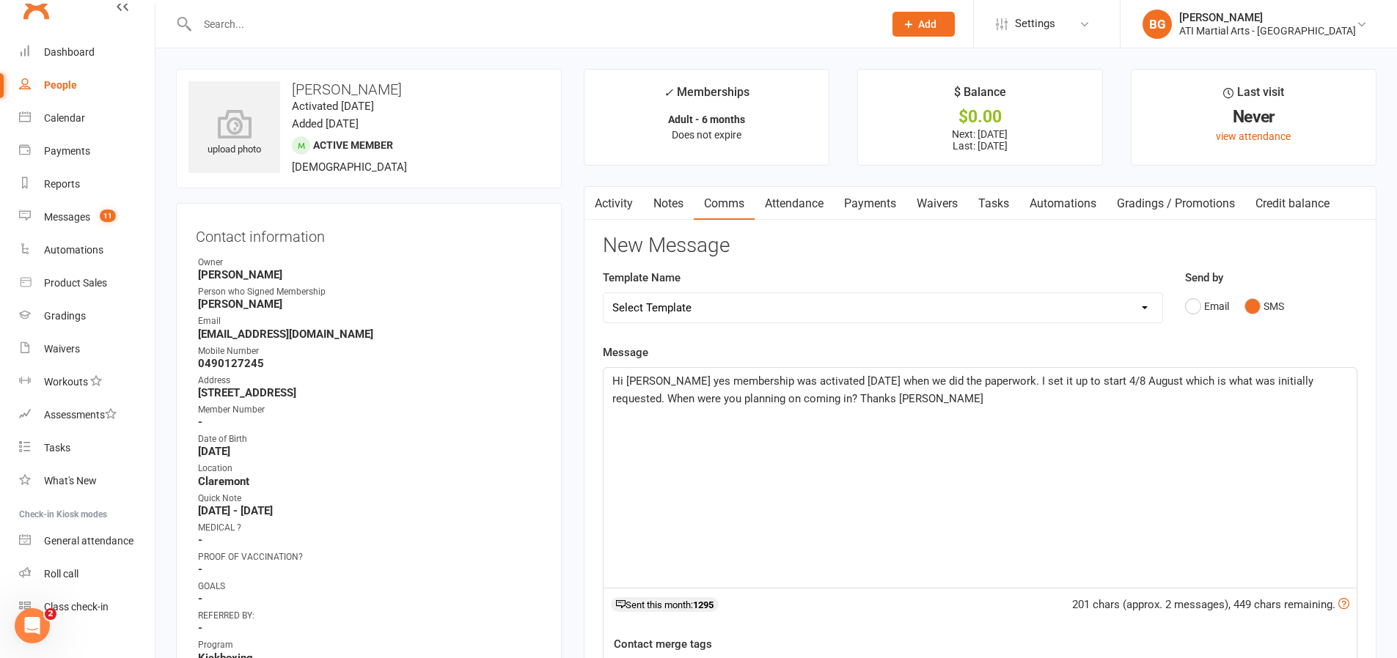
click at [1173, 416] on div "Hi [PERSON_NAME] yes membership was activated [DATE] when we did the paperwork.…" at bounding box center [979, 478] width 753 height 220
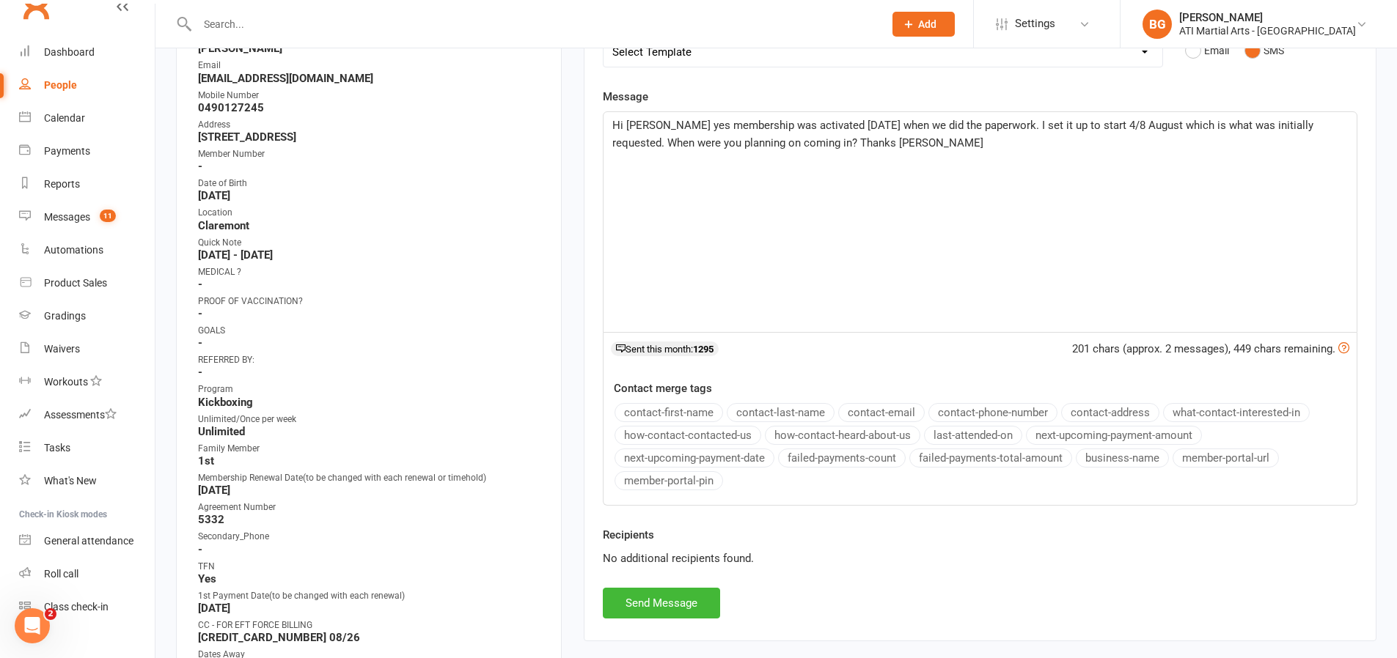
scroll to position [258, 0]
click at [663, 122] on span "Hi [PERSON_NAME] yes membership was activated [DATE] when we did the paperwork.…" at bounding box center [964, 132] width 704 height 31
click at [690, 601] on button "Send Message" at bounding box center [661, 601] width 117 height 31
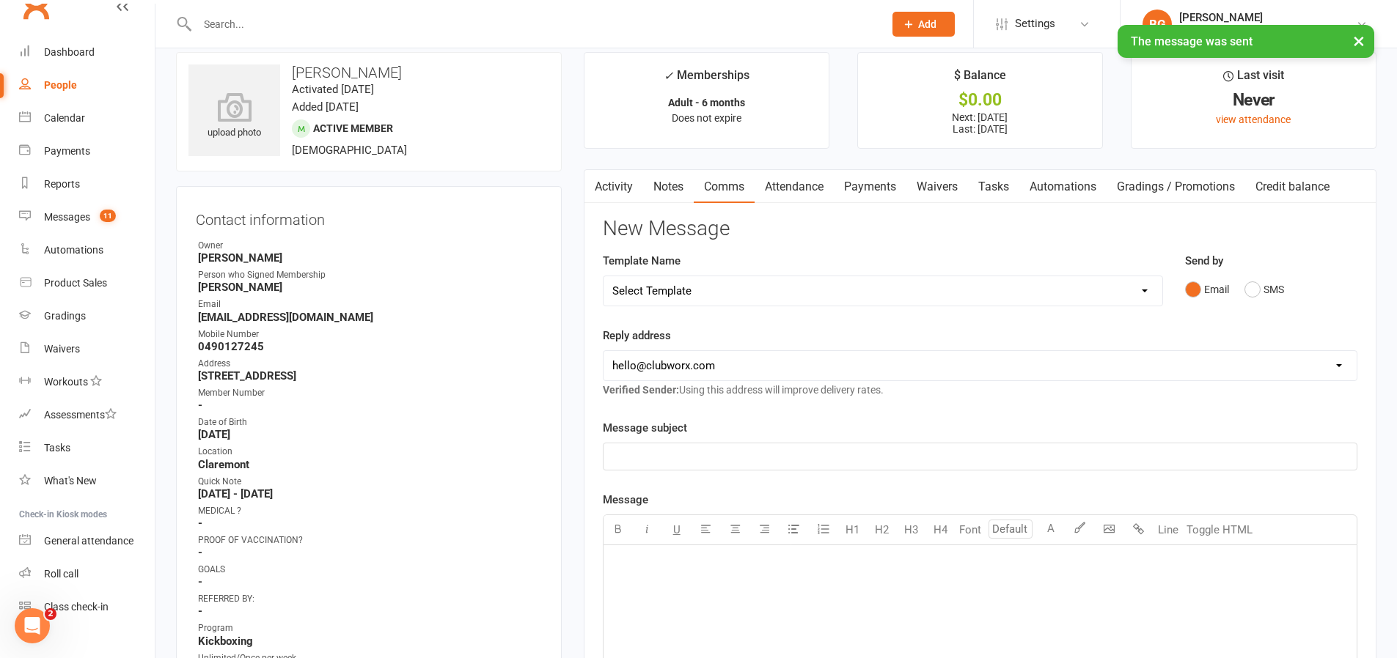
scroll to position [12, 0]
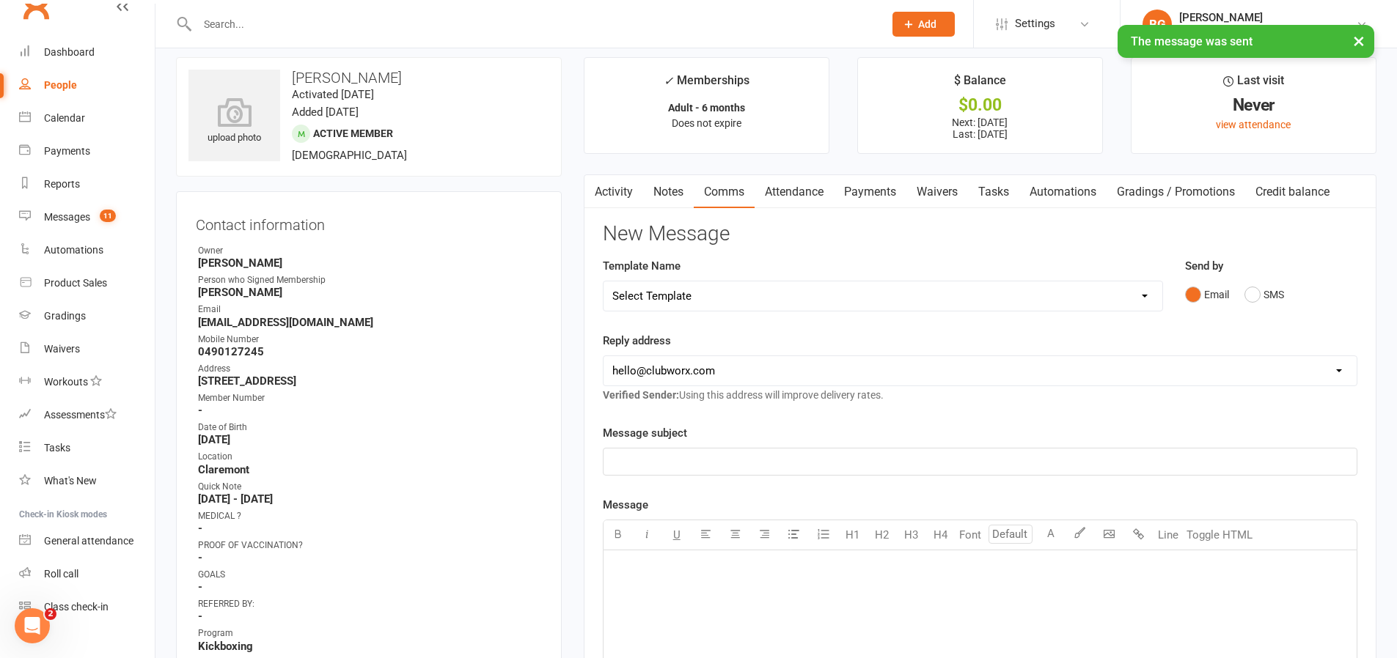
click at [48, 25] on div "× The message was sent" at bounding box center [689, 25] width 1378 height 0
click at [76, 25] on div "× The message was sent" at bounding box center [689, 25] width 1378 height 0
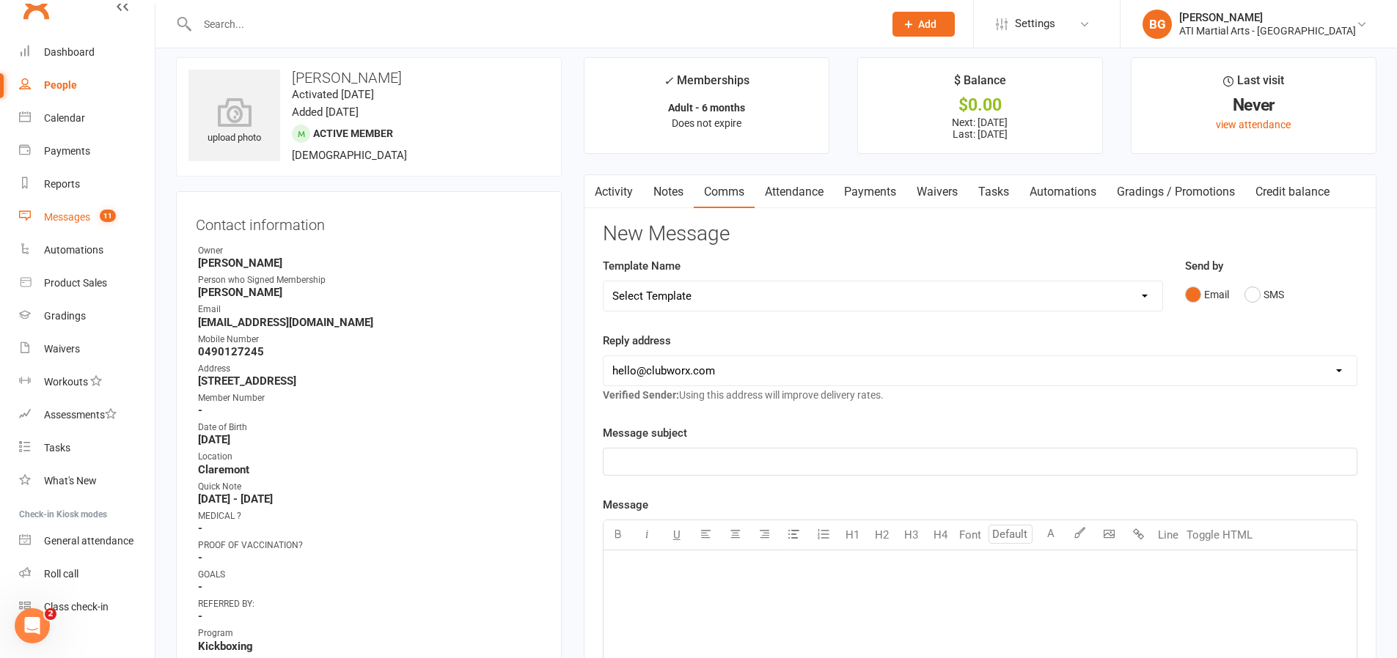
click at [84, 226] on link "Messages 11" at bounding box center [87, 217] width 136 height 33
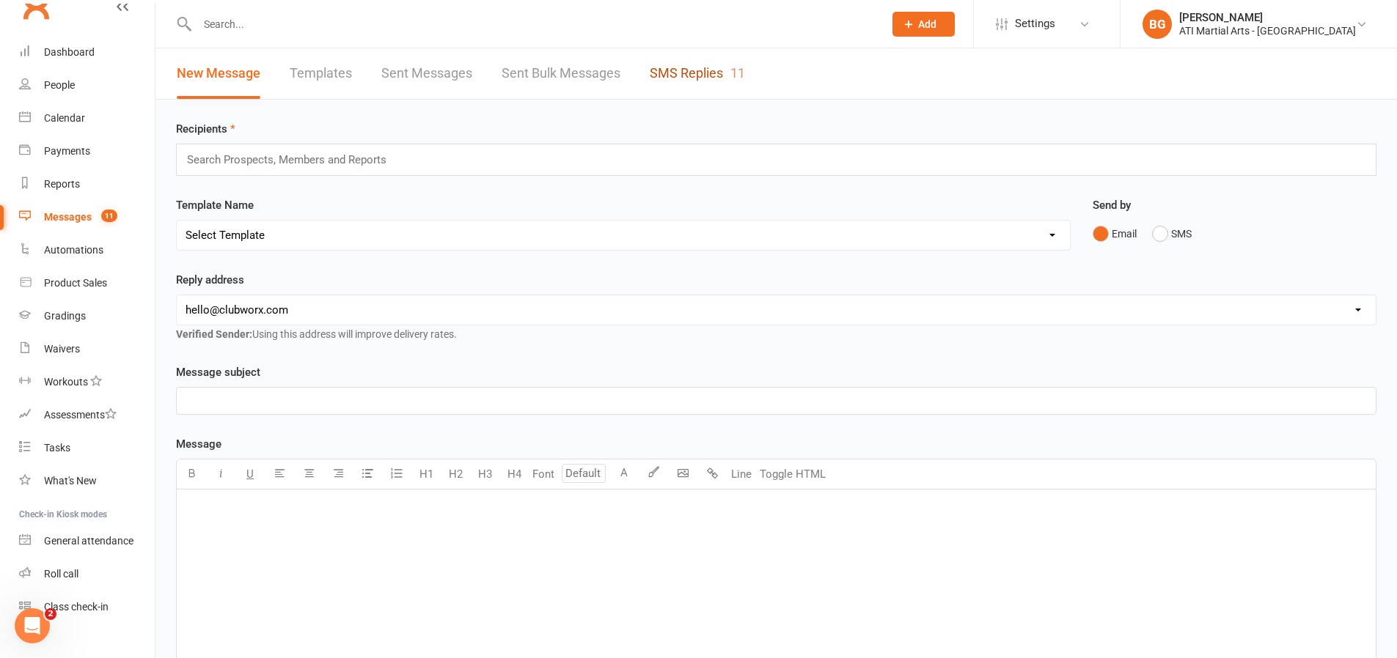
click at [668, 57] on link "SMS Replies 11" at bounding box center [697, 73] width 95 height 51
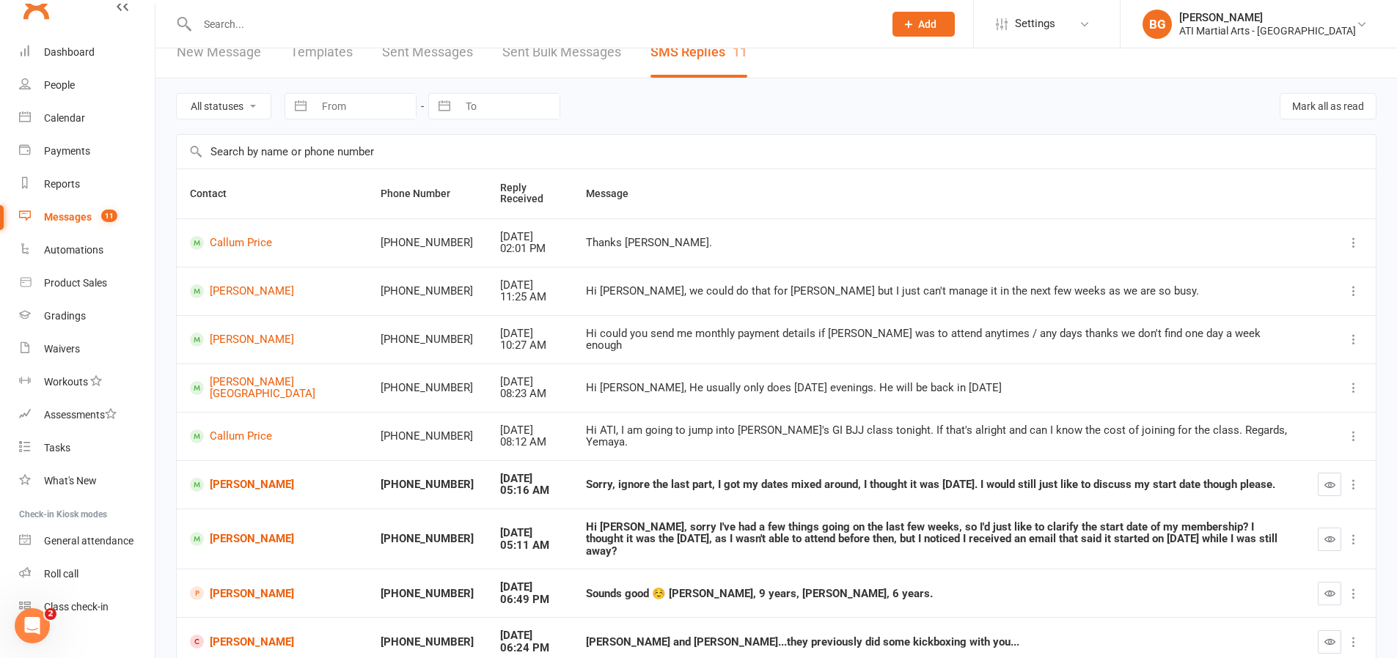
scroll to position [44, 0]
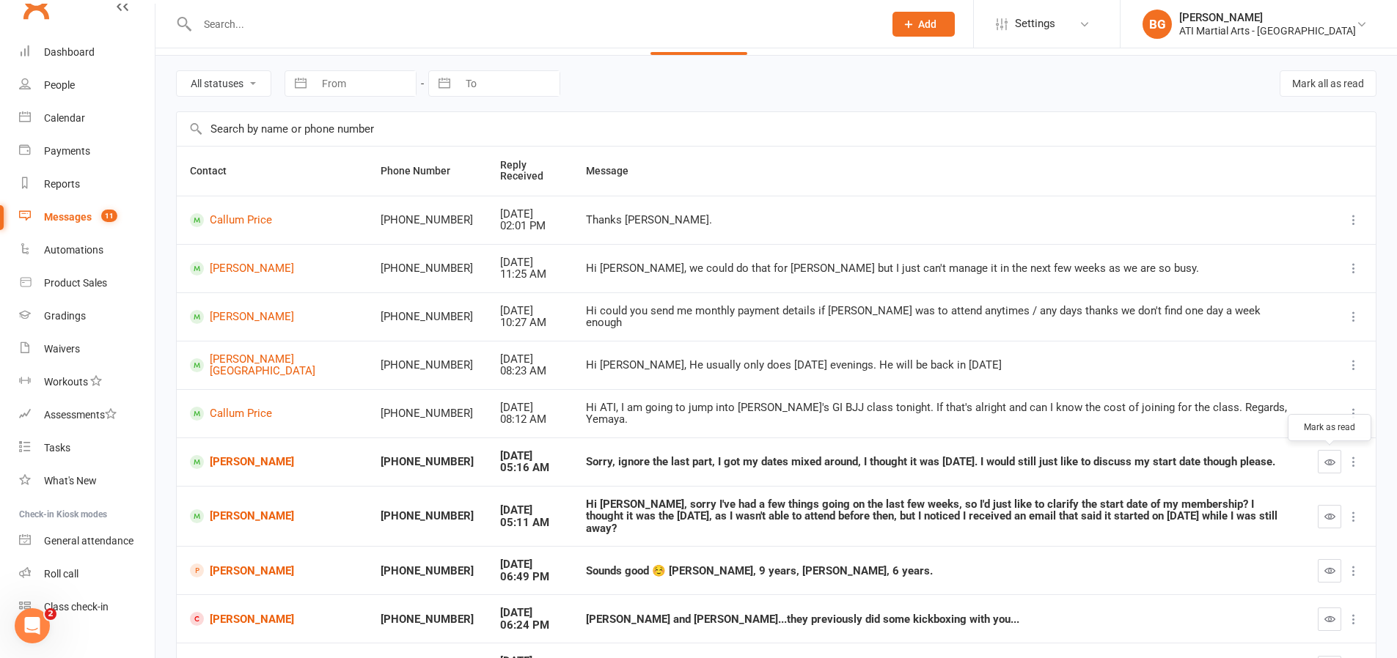
click at [1322, 464] on button "button" at bounding box center [1329, 461] width 23 height 23
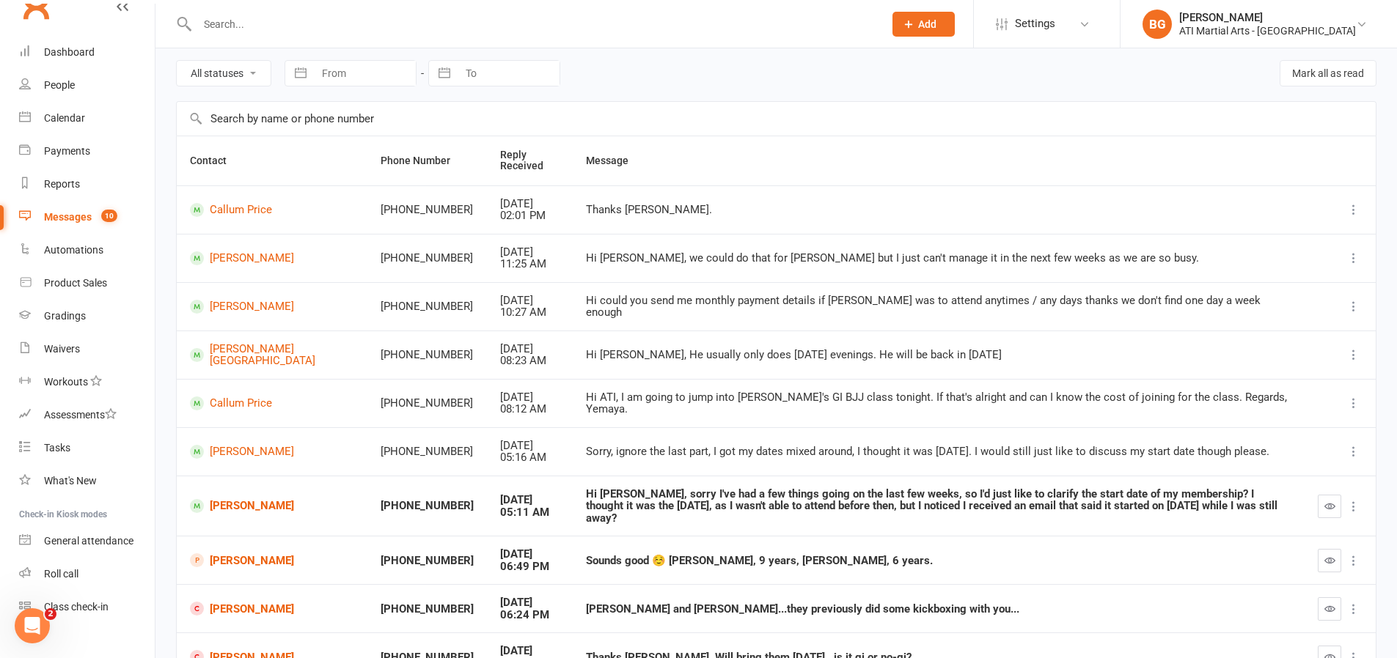
scroll to position [65, 0]
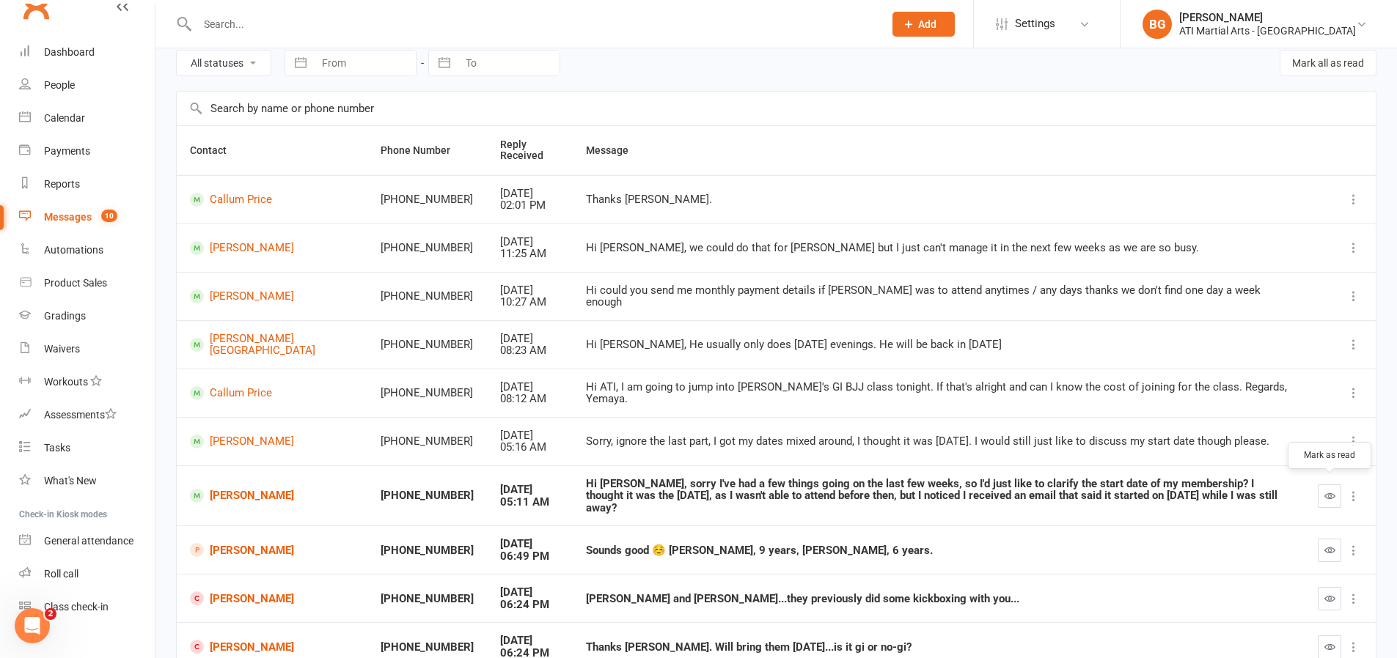
click at [1324, 491] on icon "button" at bounding box center [1329, 496] width 11 height 11
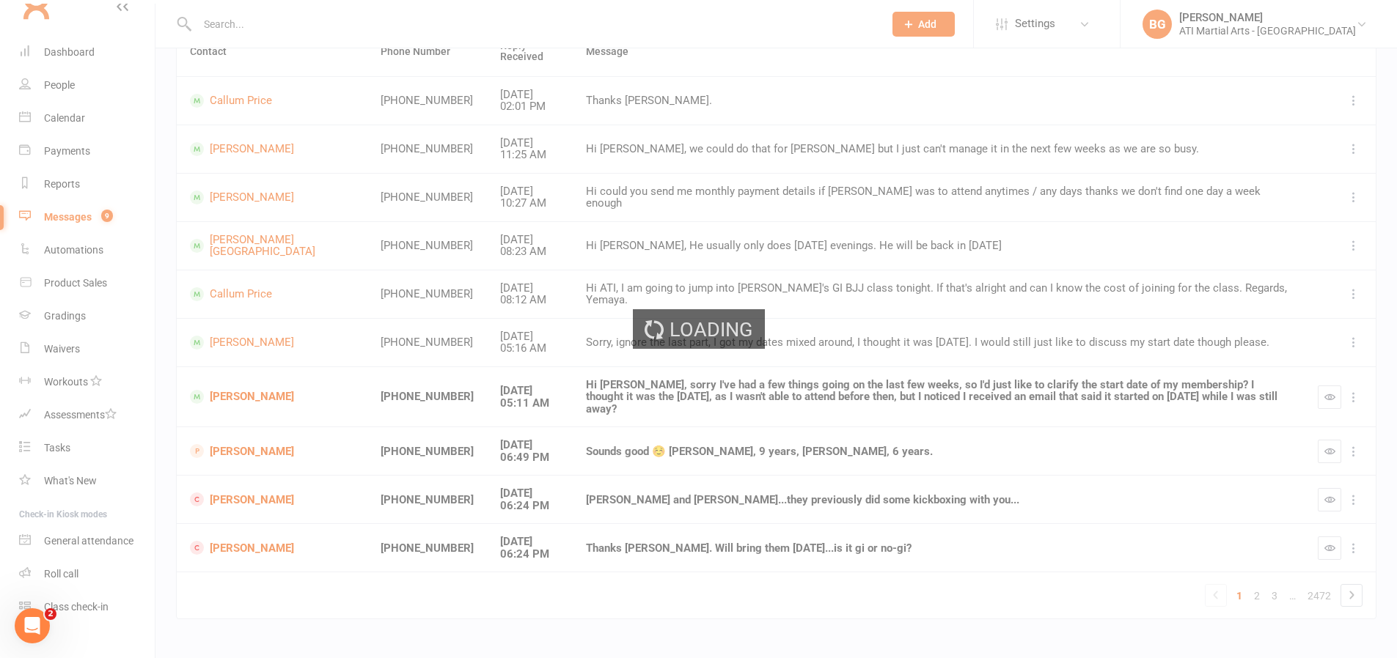
scroll to position [175, 0]
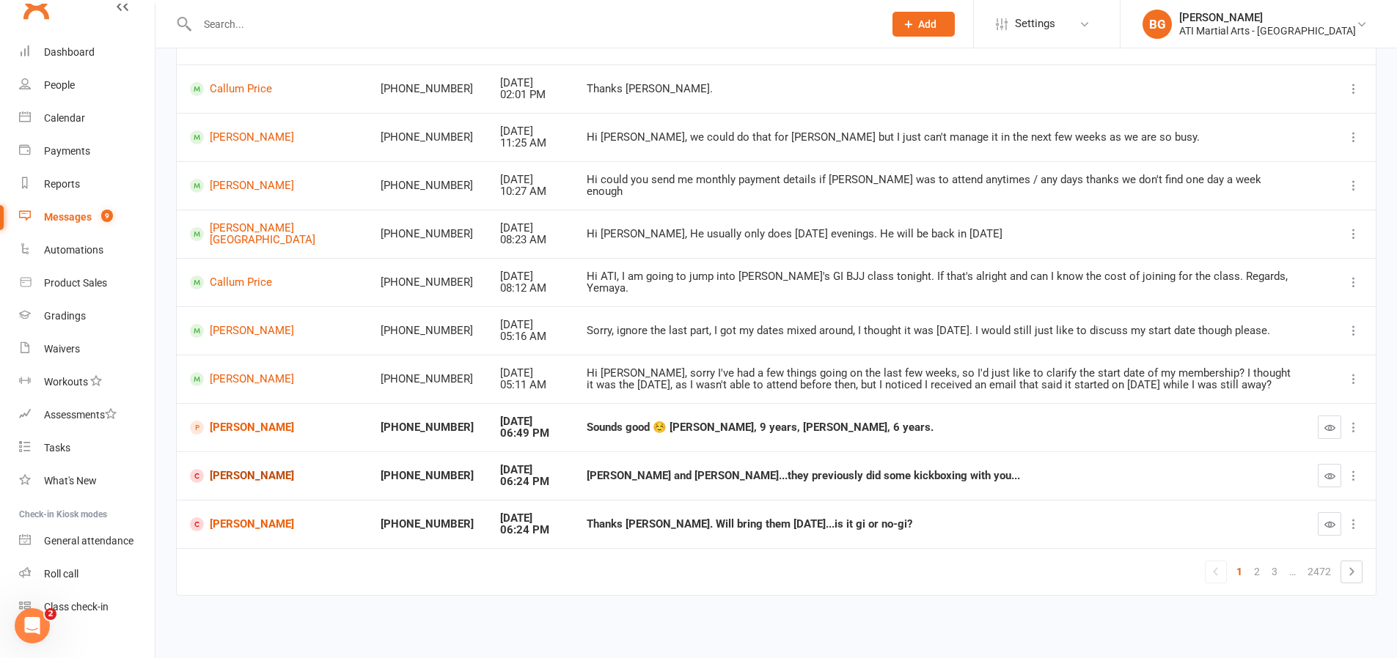
click at [240, 472] on link "[PERSON_NAME]" at bounding box center [272, 476] width 164 height 14
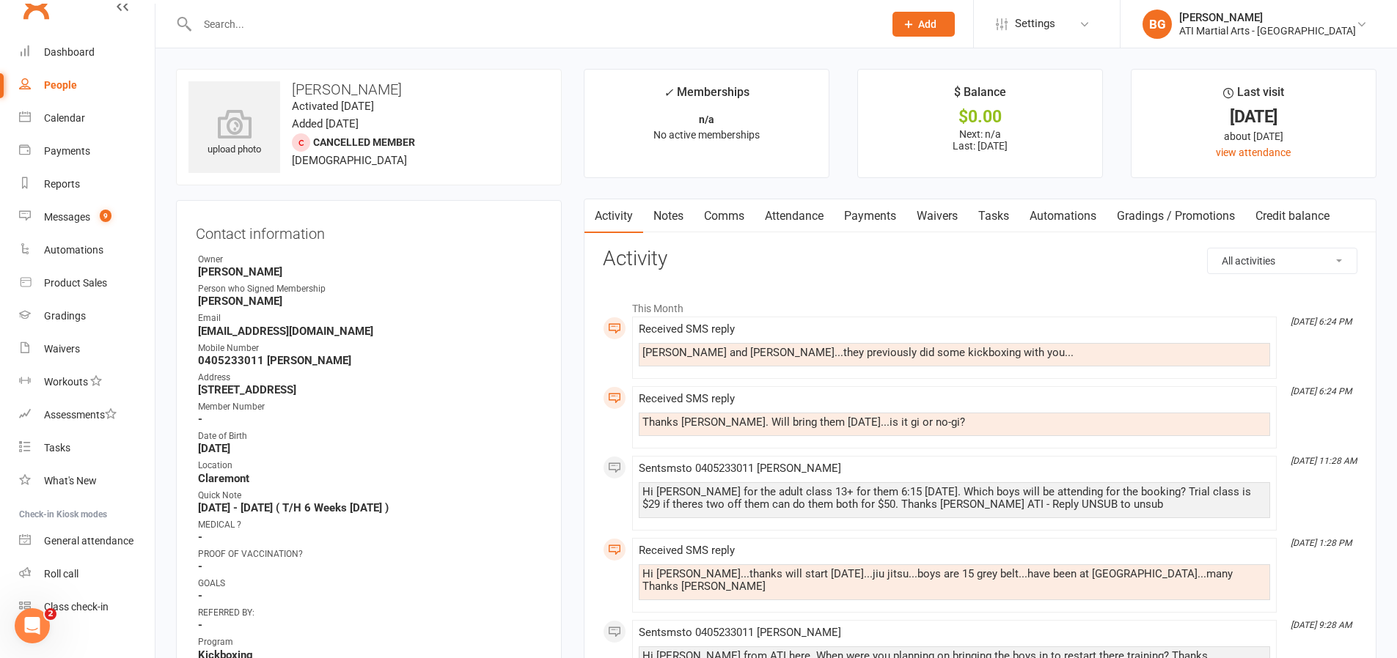
click at [743, 214] on link "Comms" at bounding box center [724, 216] width 61 height 34
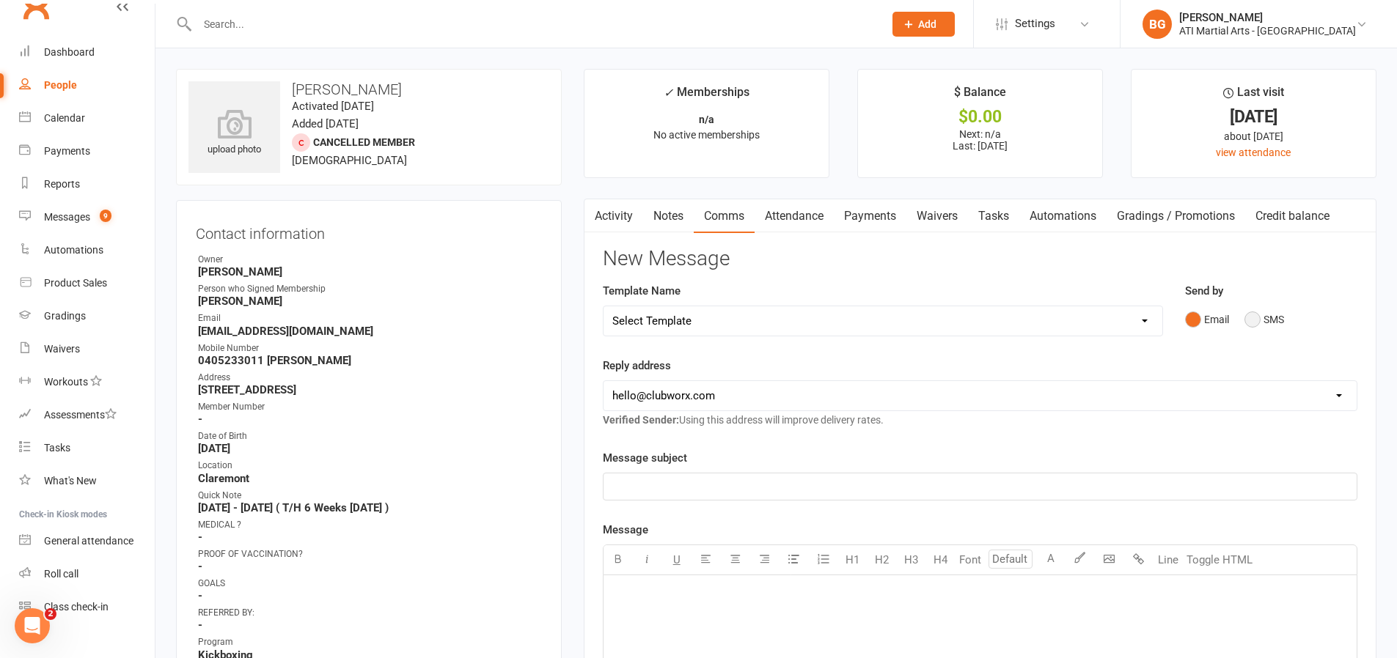
click at [1261, 323] on button "SMS" at bounding box center [1264, 320] width 40 height 28
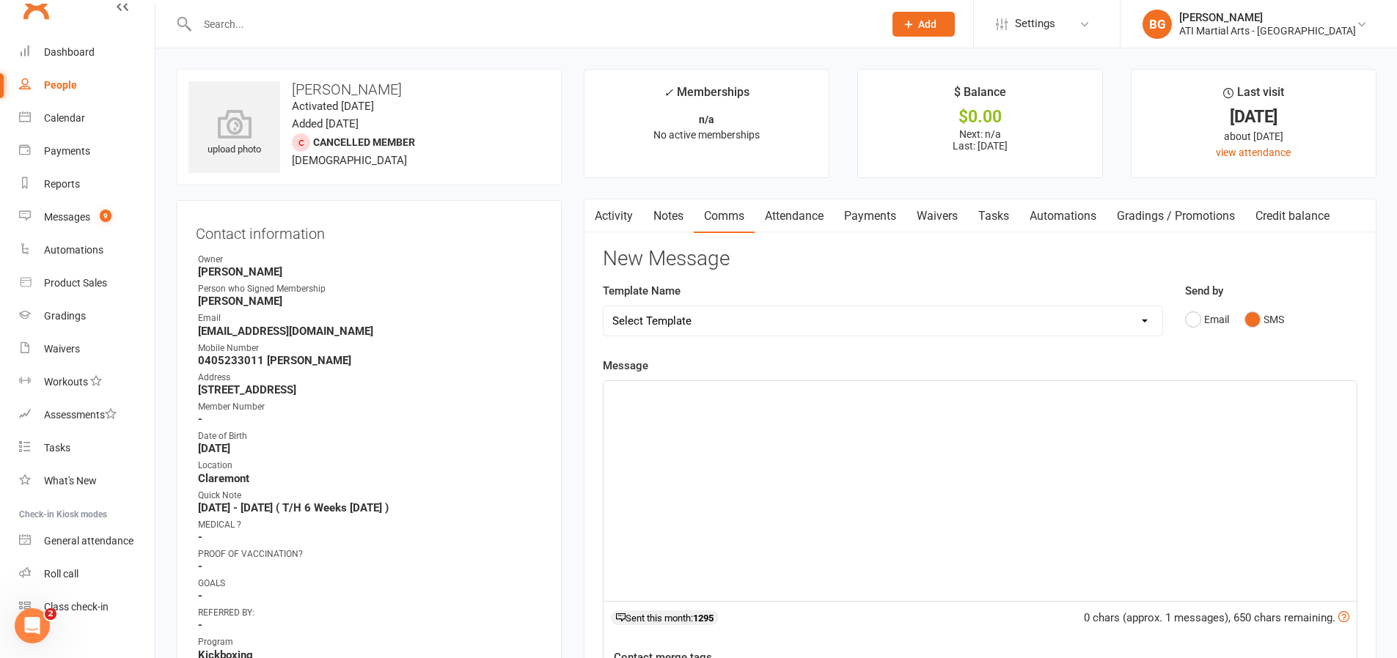
click at [999, 440] on div "﻿" at bounding box center [979, 491] width 753 height 220
click at [598, 223] on button "button" at bounding box center [593, 215] width 18 height 33
click at [606, 227] on link "Activity" at bounding box center [613, 216] width 59 height 34
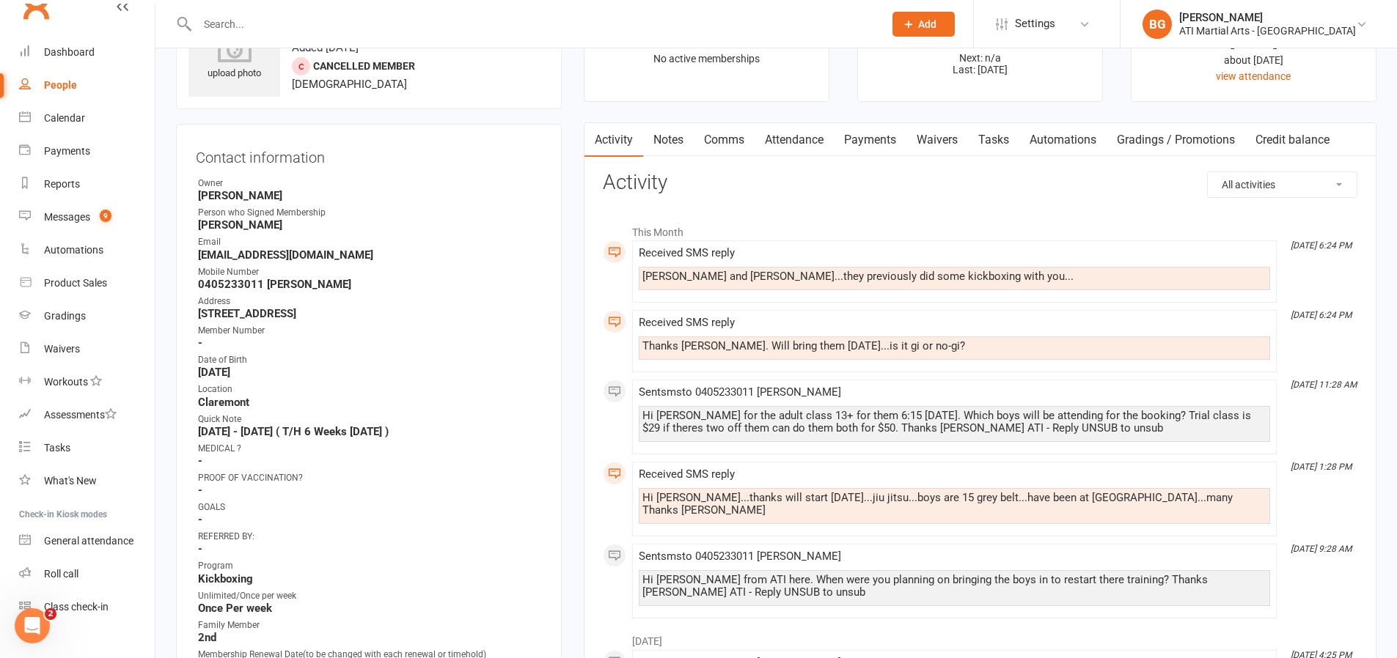
scroll to position [88, 0]
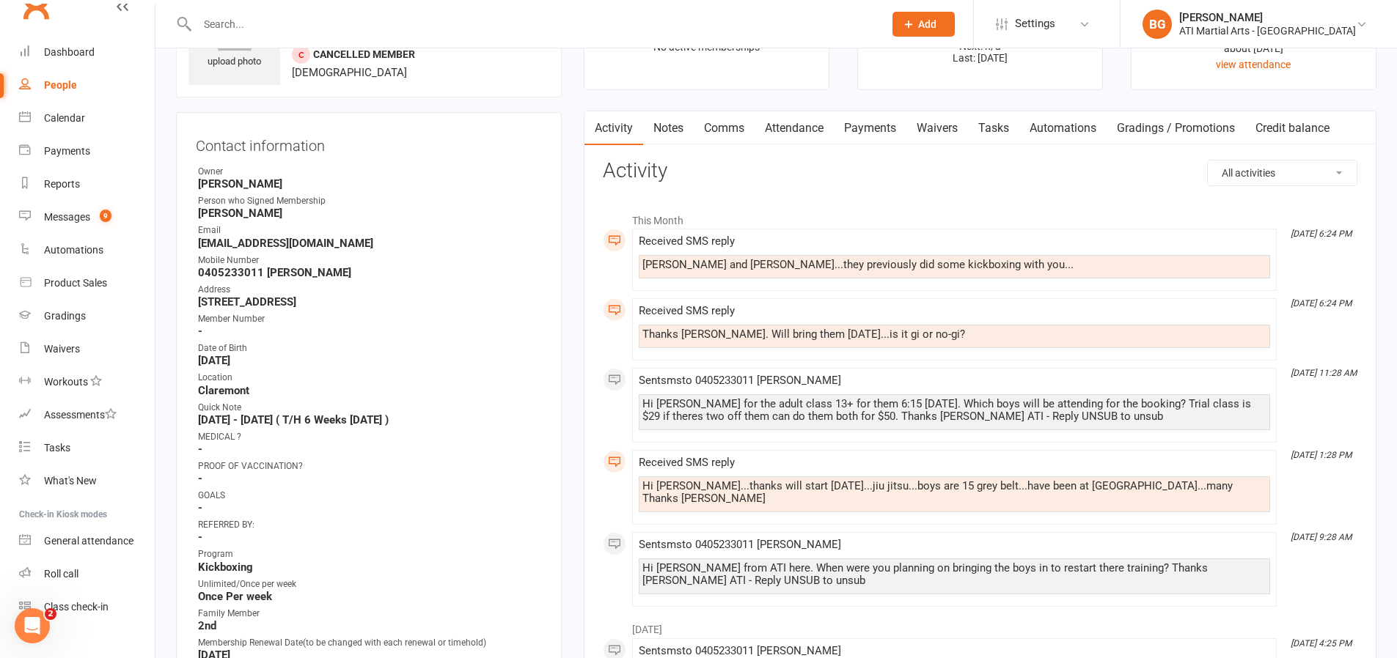
click at [741, 129] on link "Comms" at bounding box center [724, 128] width 61 height 34
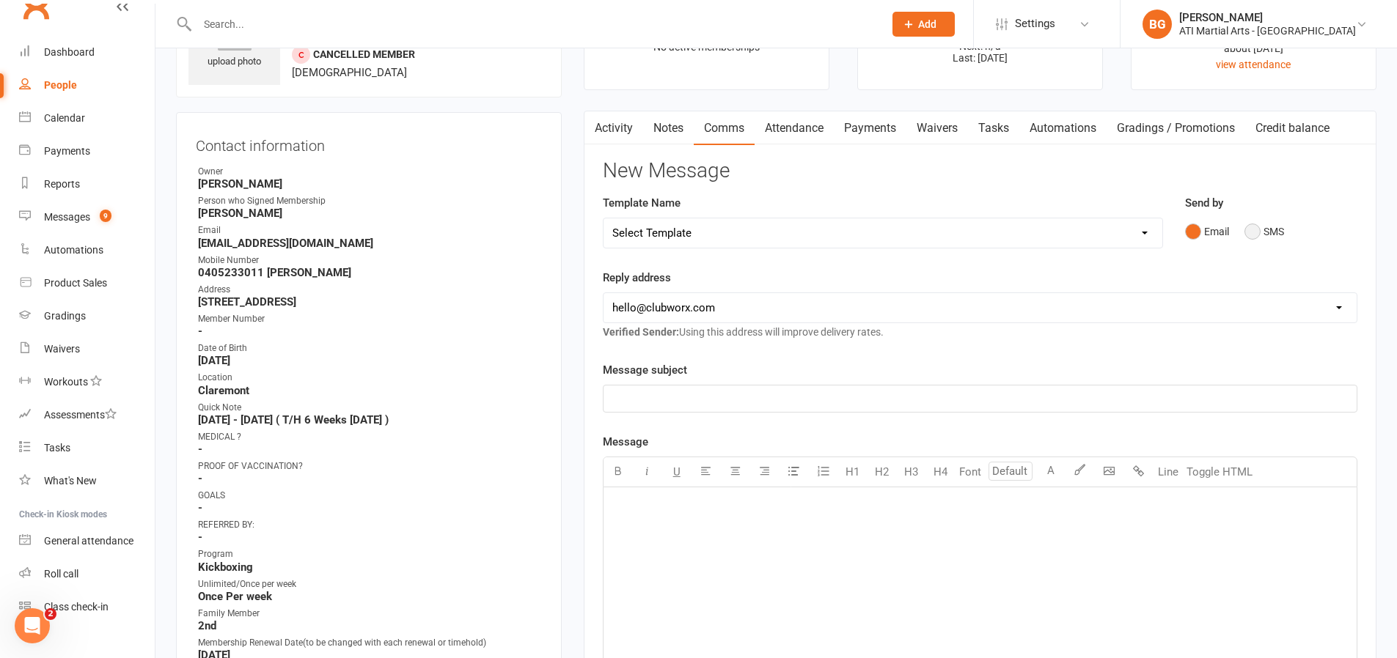
drag, startPoint x: 1220, startPoint y: 223, endPoint x: 1247, endPoint y: 234, distance: 29.3
click at [1221, 223] on button "Email" at bounding box center [1207, 232] width 44 height 28
click at [1258, 236] on button "SMS" at bounding box center [1264, 232] width 40 height 28
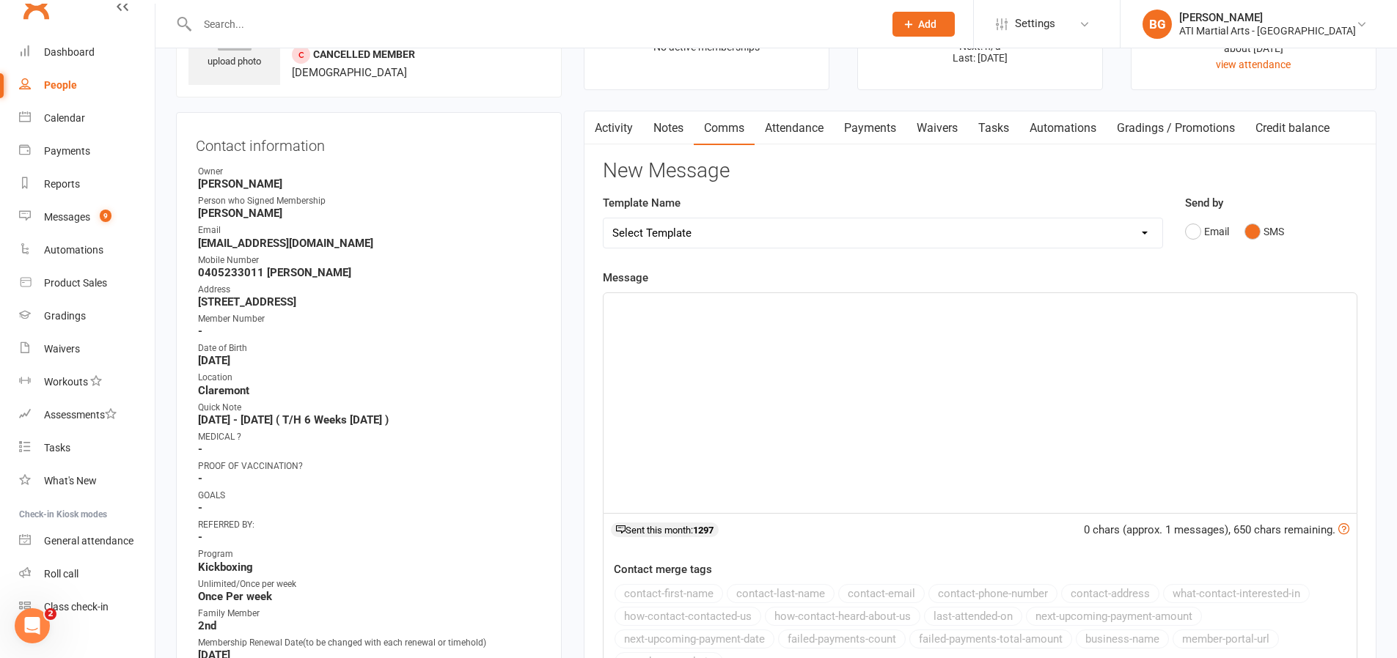
click at [820, 342] on div "﻿" at bounding box center [979, 403] width 753 height 220
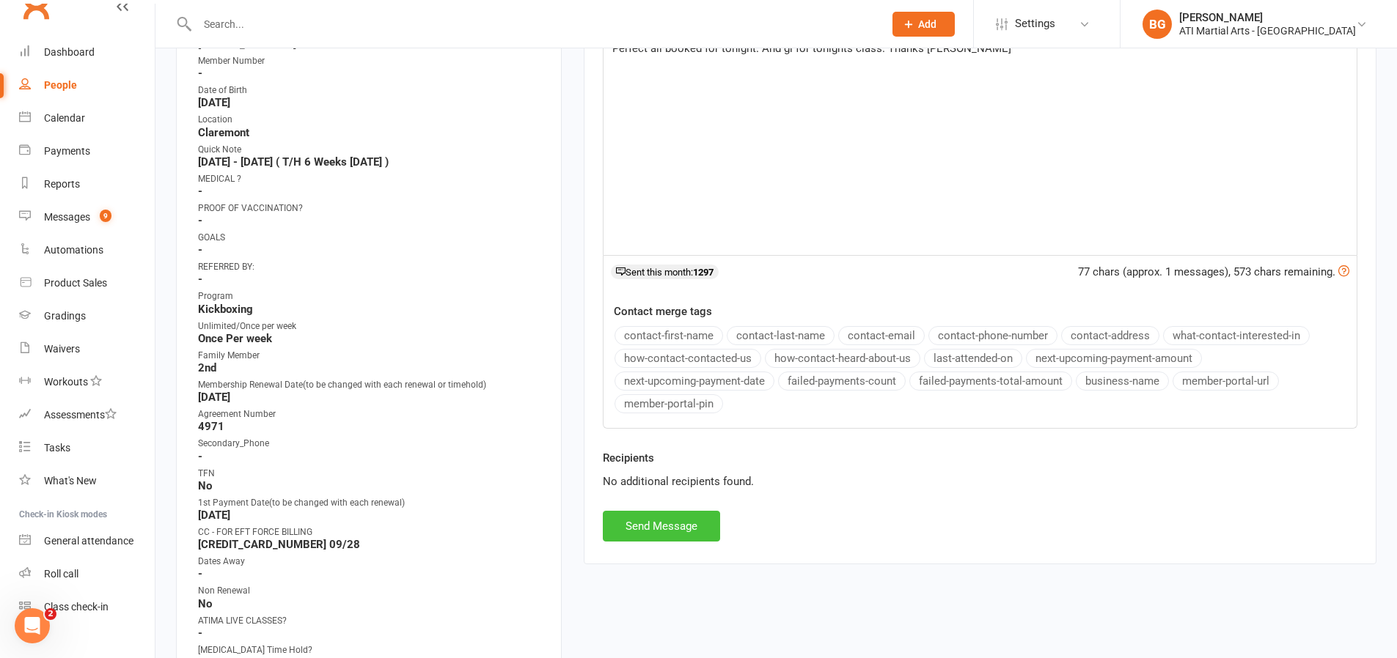
click at [673, 533] on button "Send Message" at bounding box center [661, 526] width 117 height 31
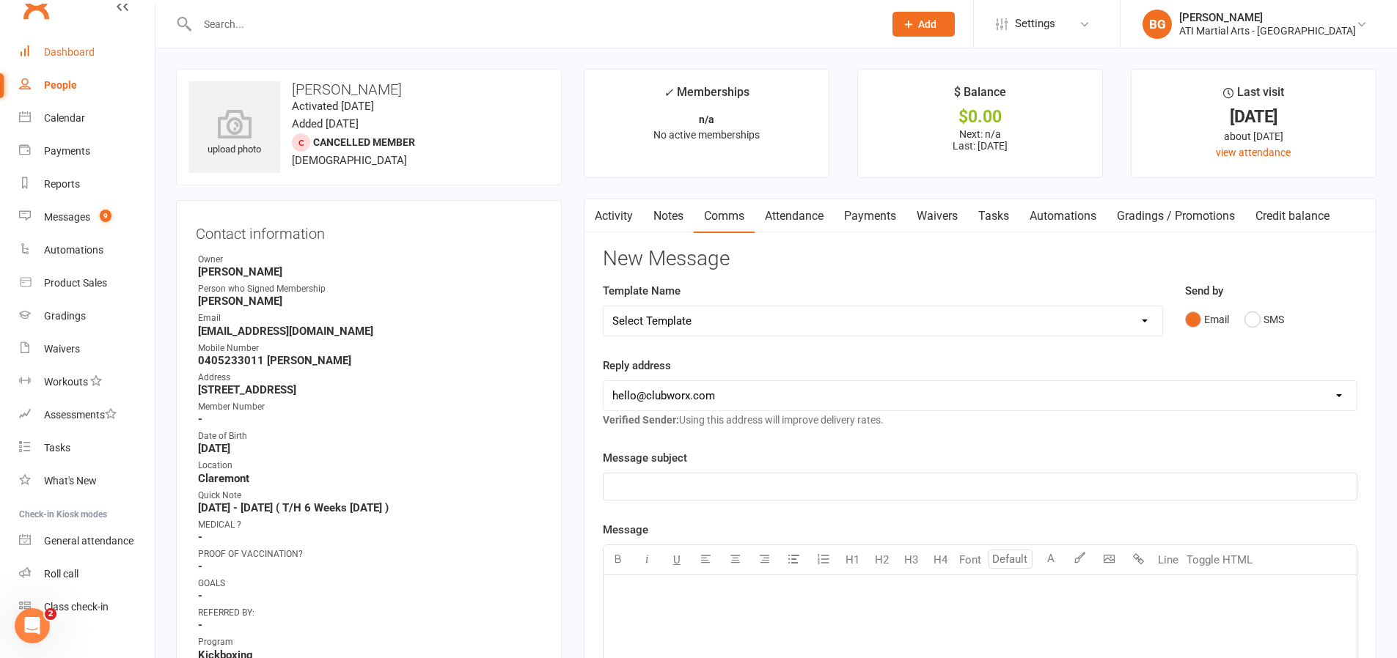
click at [92, 56] on div "Dashboard" at bounding box center [69, 52] width 51 height 12
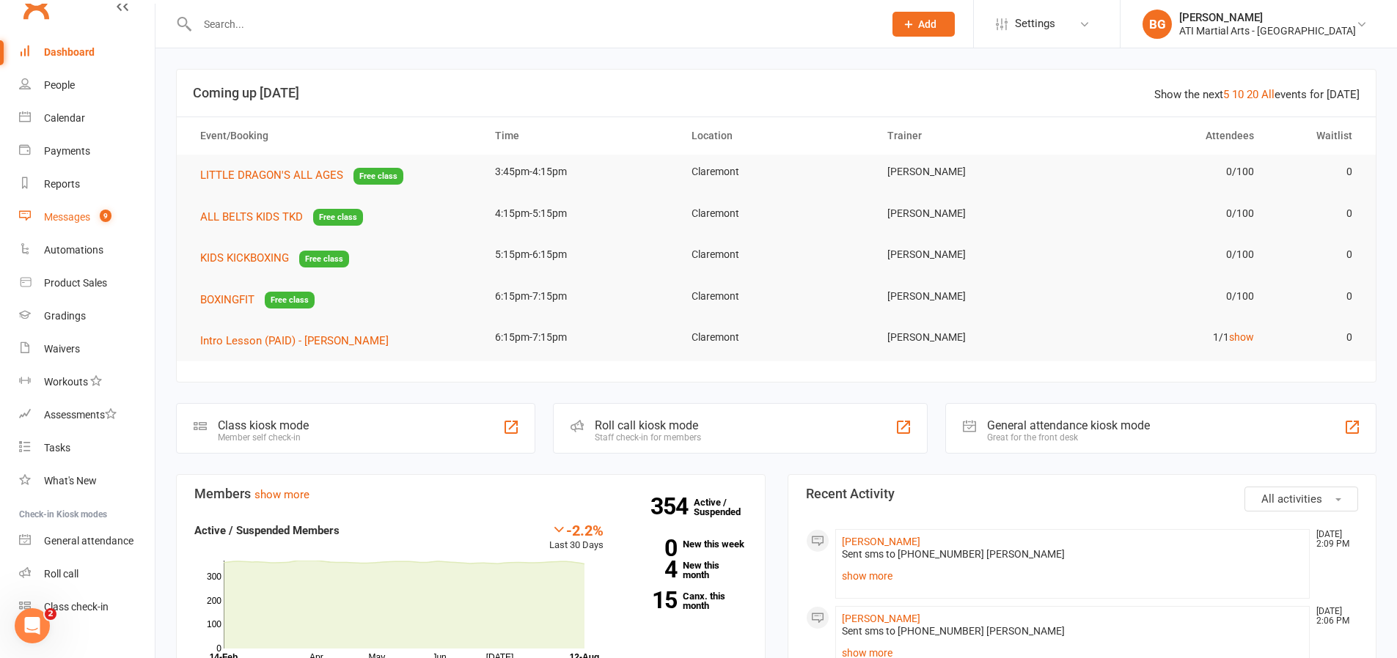
click at [60, 224] on link "Messages 9" at bounding box center [87, 217] width 136 height 33
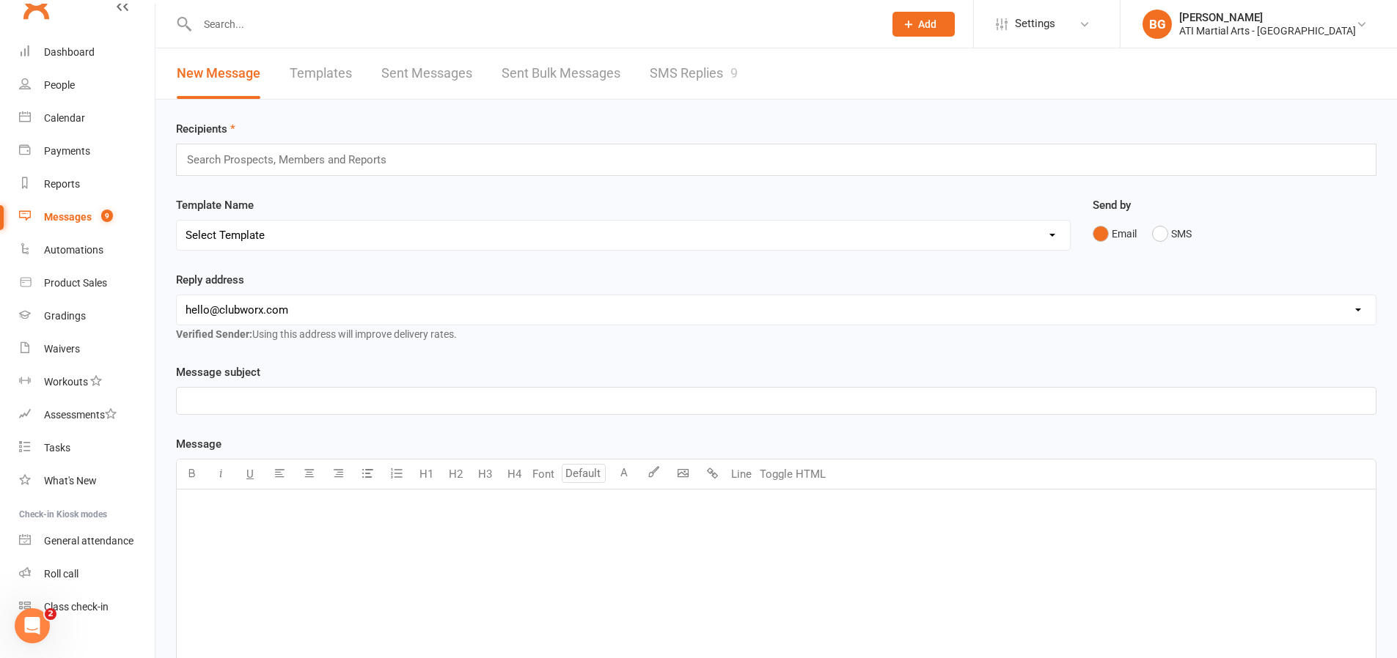
click at [716, 72] on link "SMS Replies 9" at bounding box center [694, 73] width 88 height 51
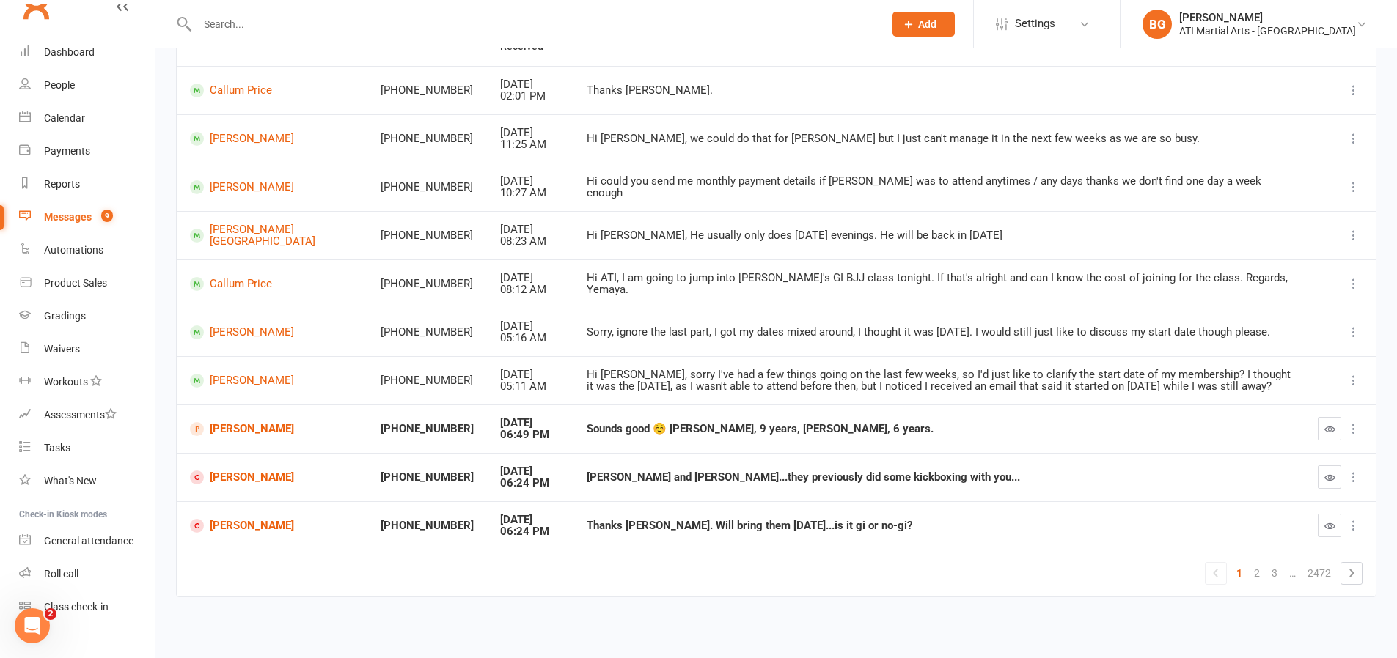
scroll to position [175, 0]
click at [1258, 576] on link "2" at bounding box center [1257, 572] width 18 height 21
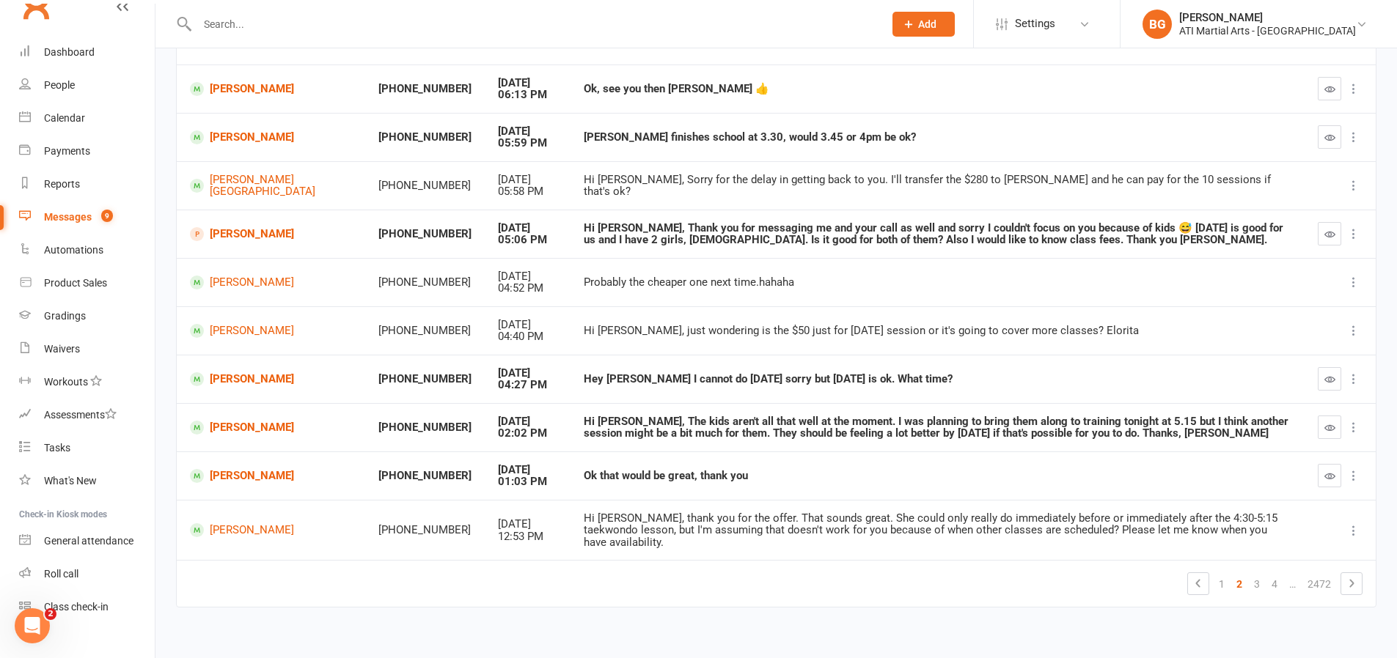
scroll to position [172, 0]
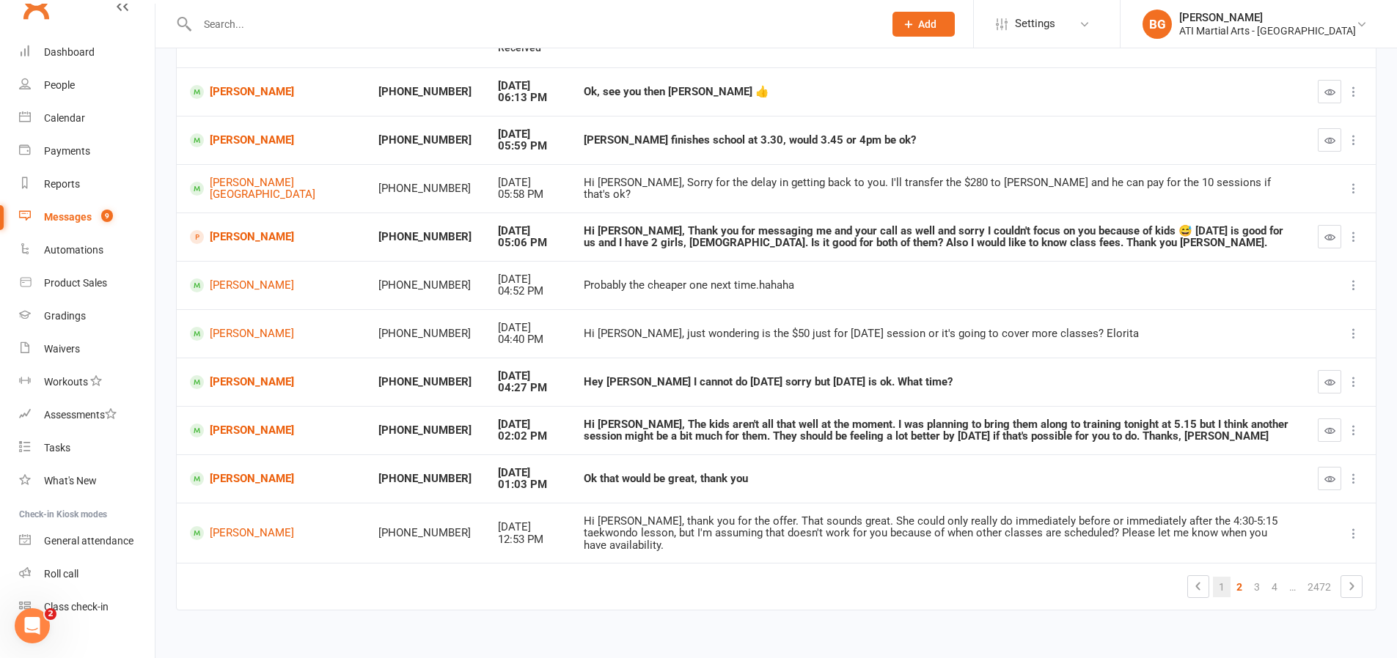
click at [1213, 577] on link "1" at bounding box center [1222, 587] width 18 height 21
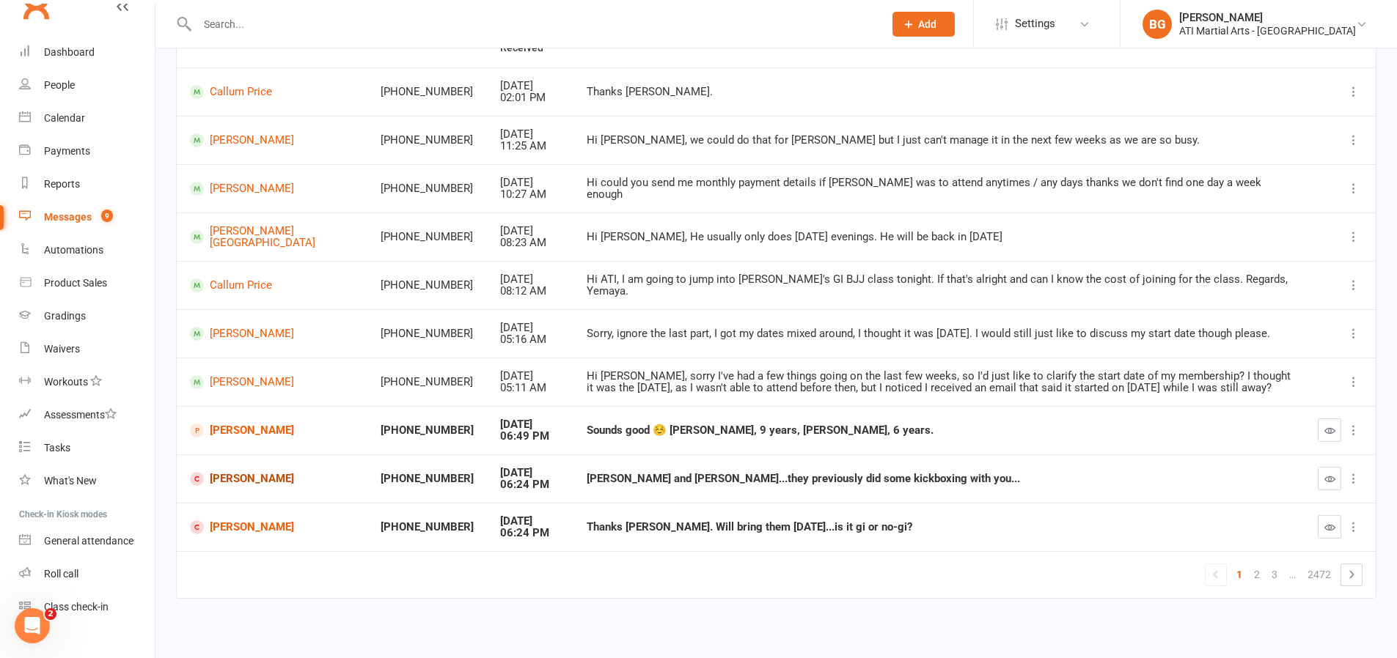
click at [213, 472] on link "[PERSON_NAME]" at bounding box center [272, 479] width 164 height 14
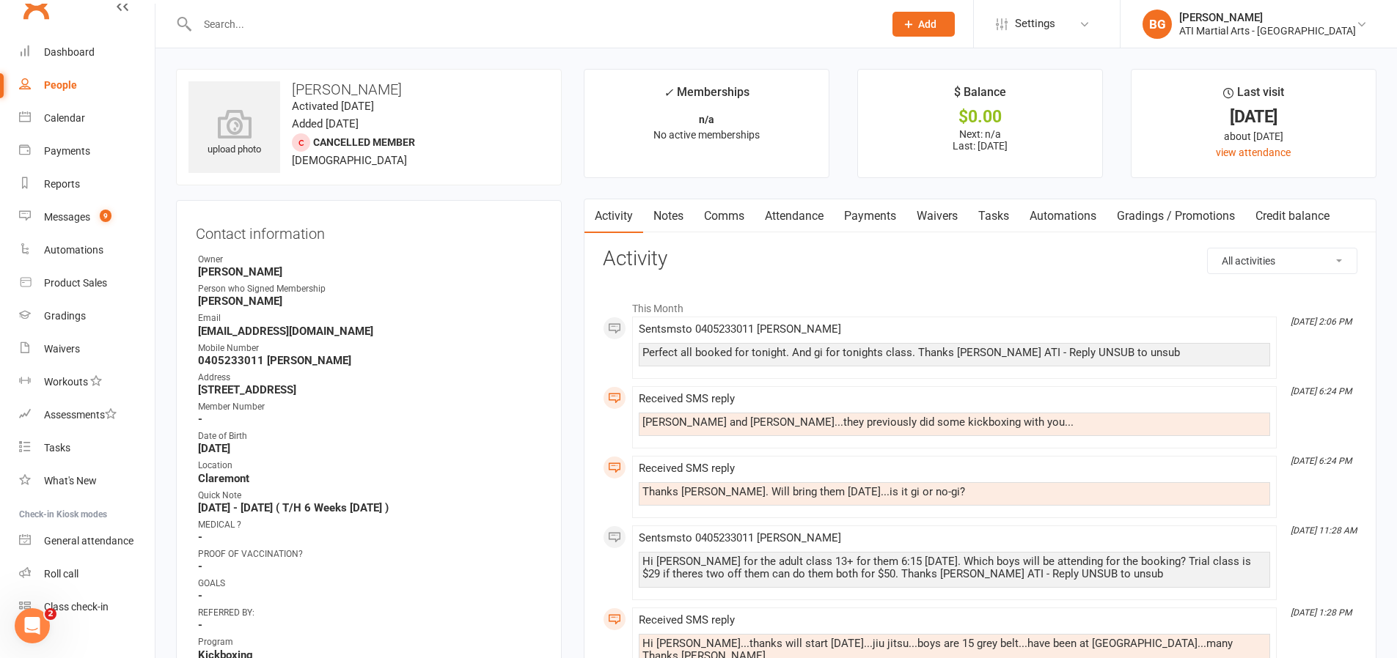
click at [796, 219] on link "Attendance" at bounding box center [794, 216] width 79 height 34
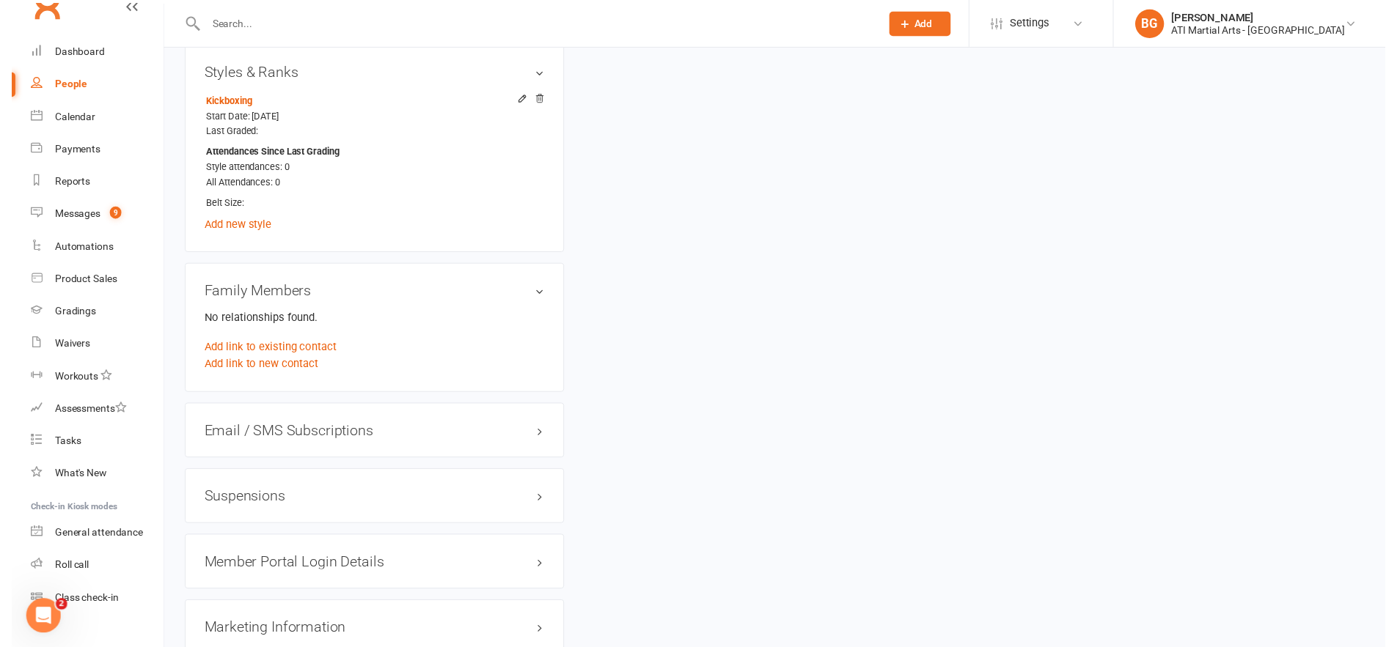
scroll to position [1788, 0]
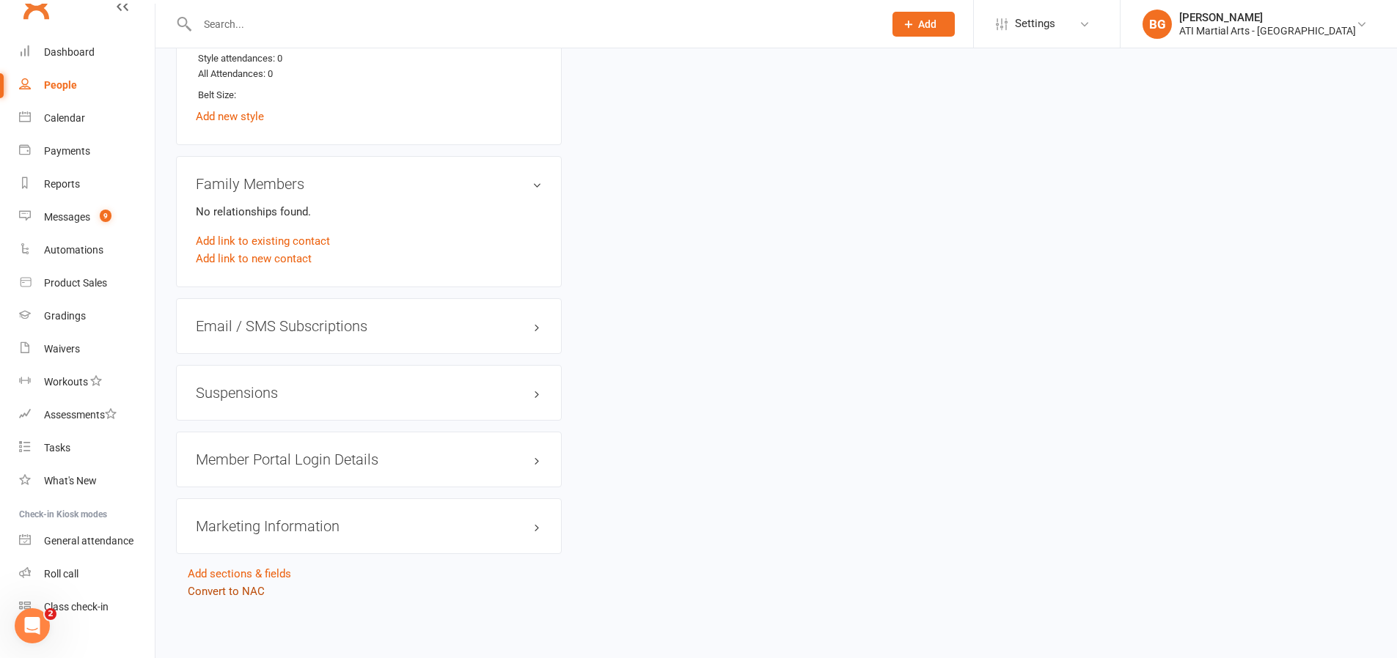
click at [237, 595] on link "Convert to NAC" at bounding box center [226, 591] width 77 height 13
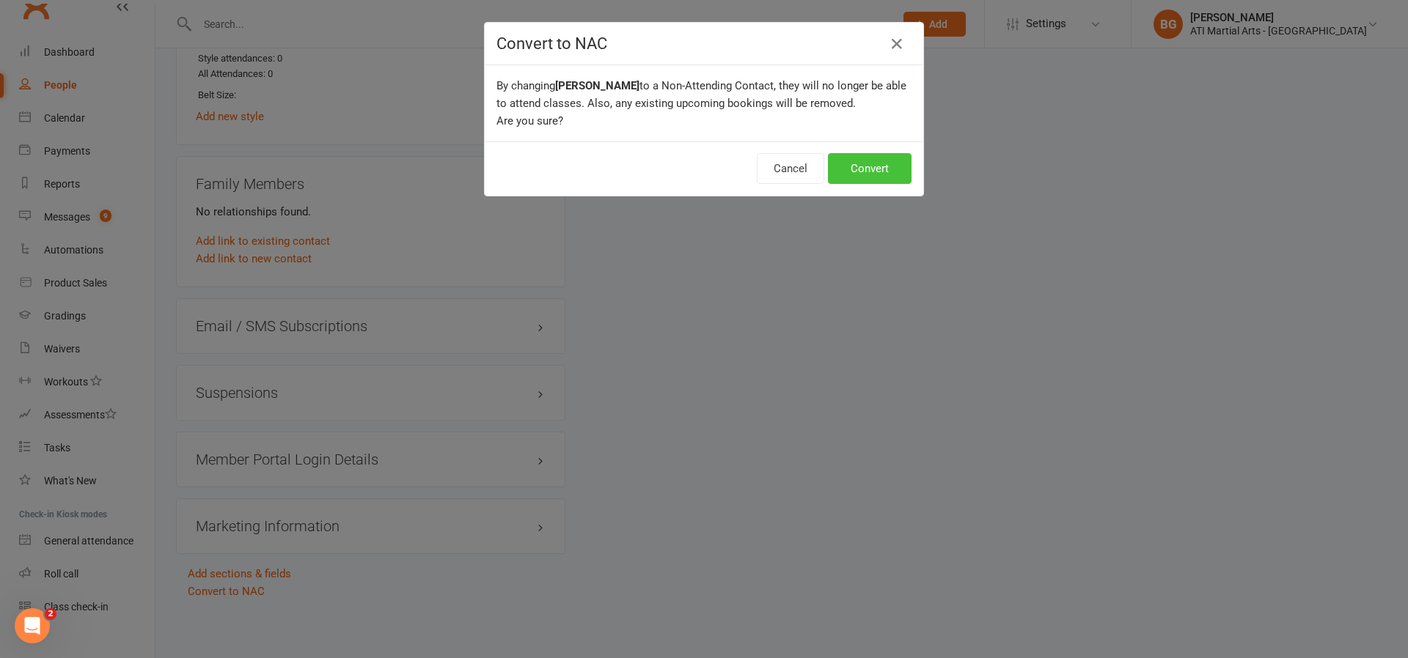
click at [853, 175] on button "Convert" at bounding box center [870, 168] width 84 height 31
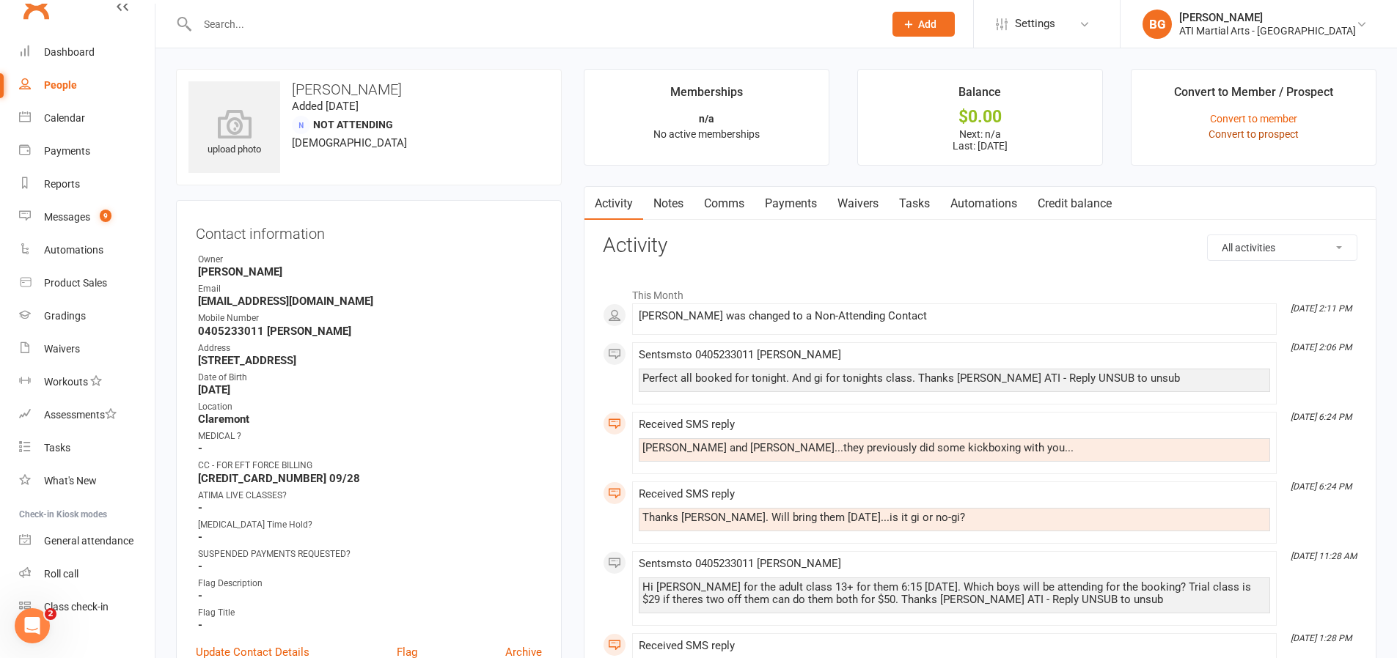
click at [1231, 134] on link "Convert to prospect" at bounding box center [1253, 134] width 90 height 12
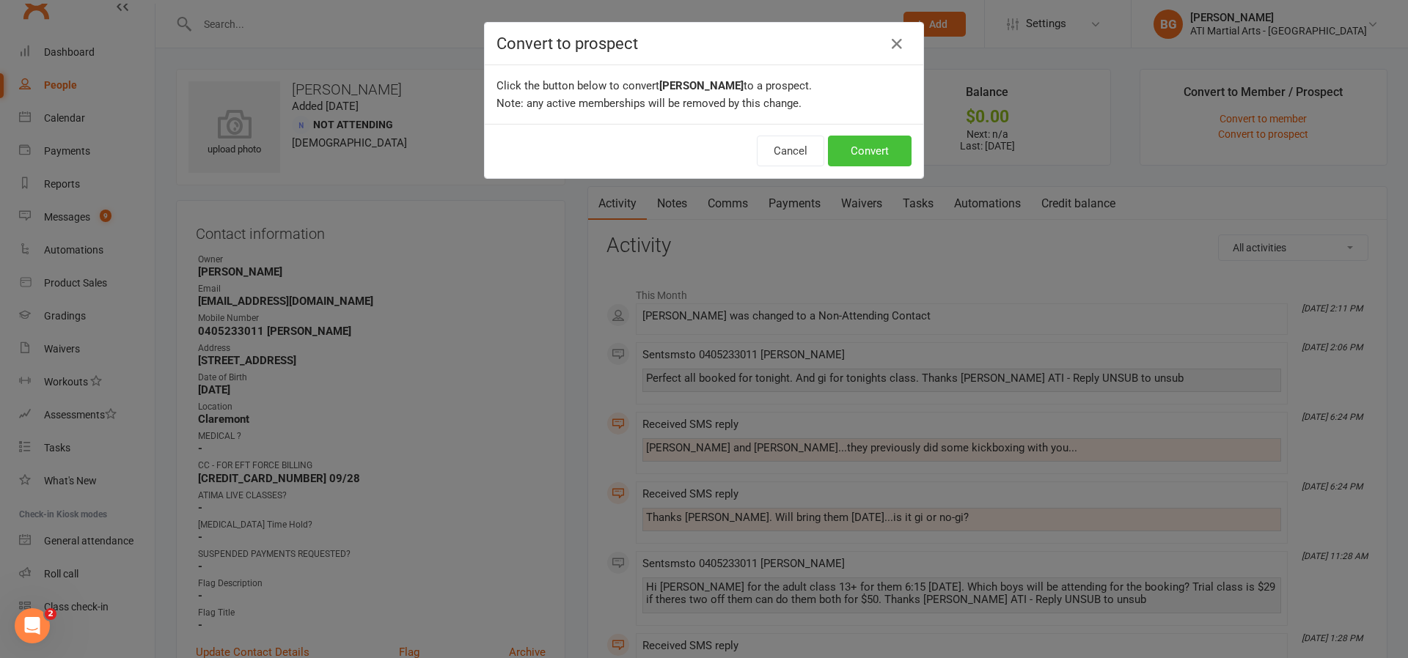
click at [849, 161] on button "Convert" at bounding box center [870, 151] width 84 height 31
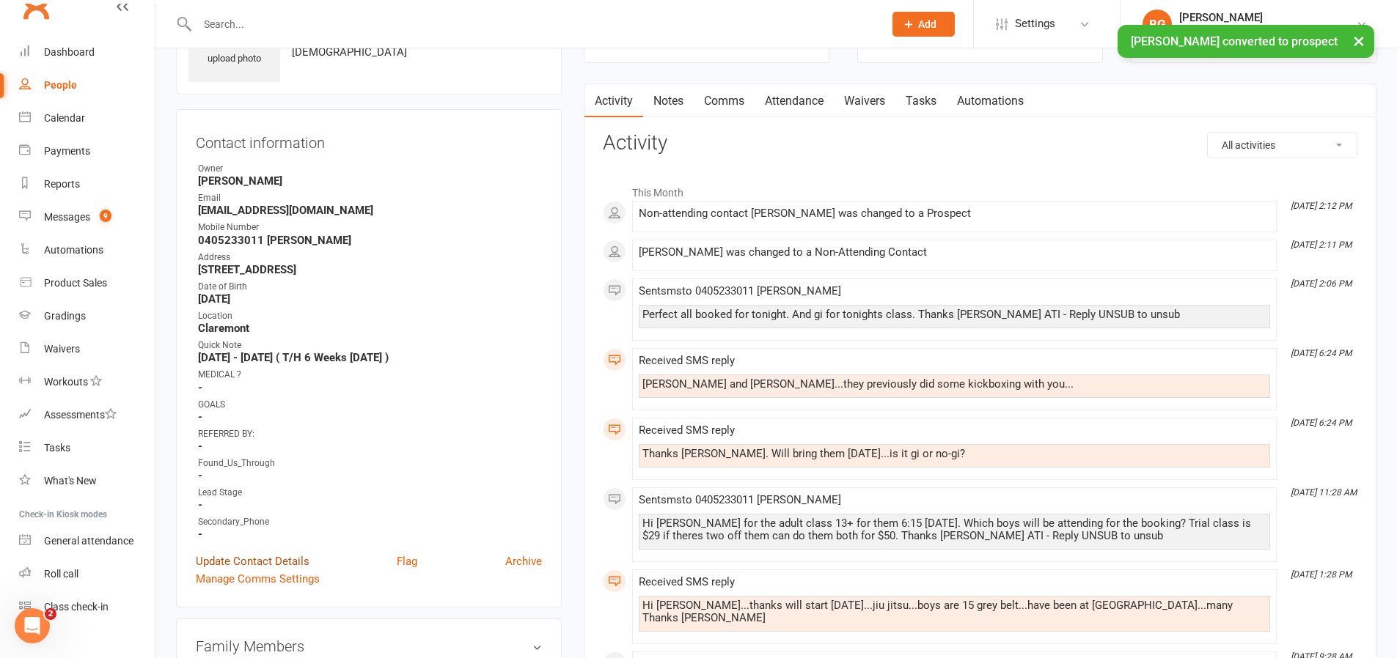
click at [237, 557] on link "Update Contact Details" at bounding box center [253, 562] width 114 height 18
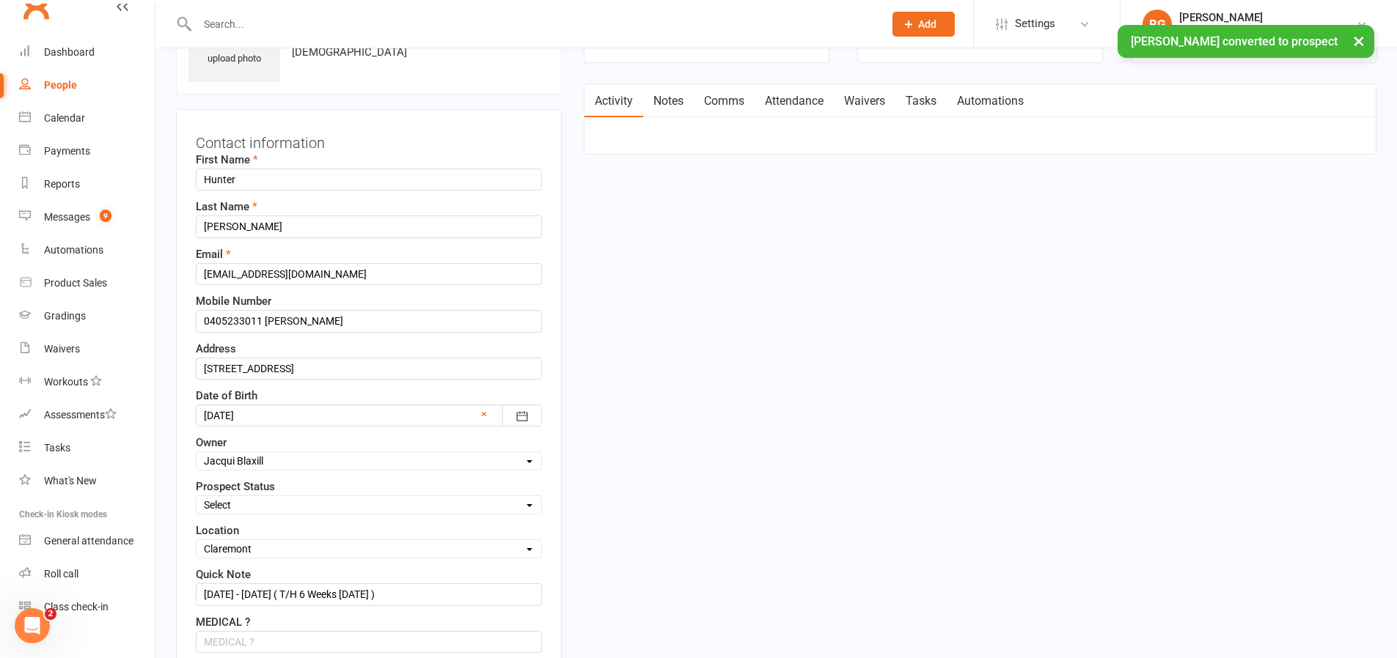
scroll to position [69, 0]
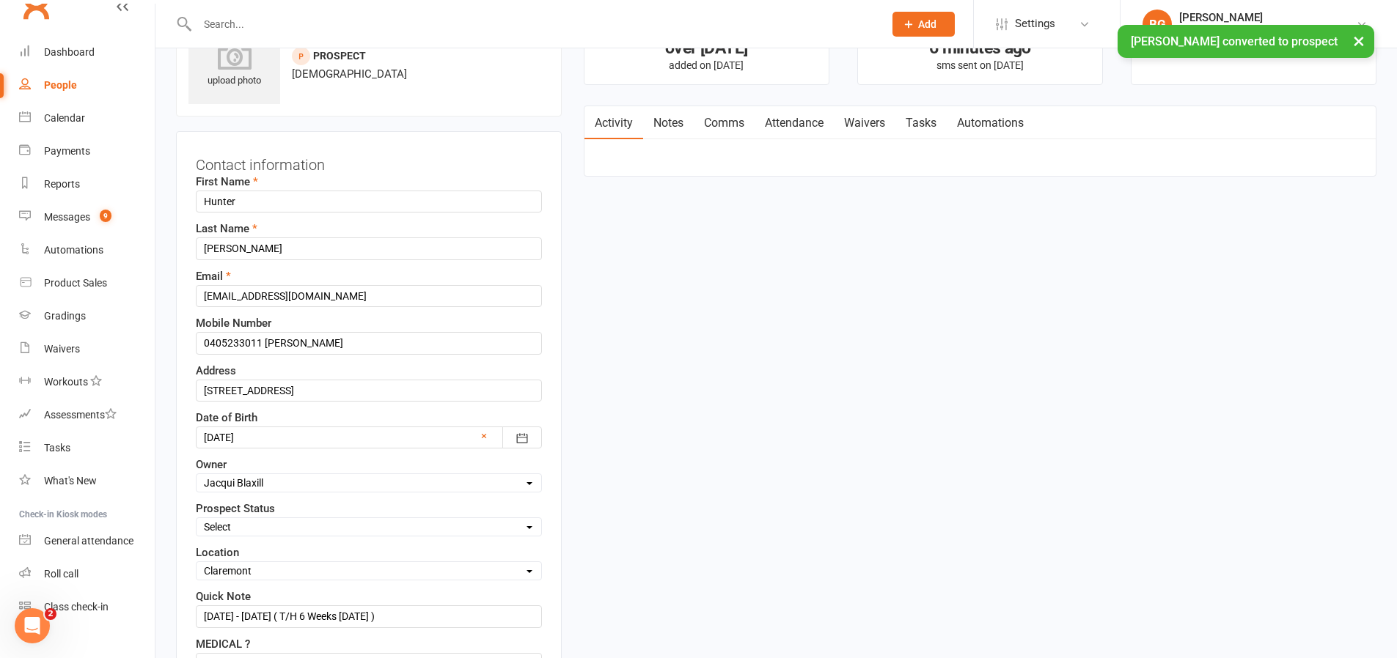
click at [255, 522] on select "Select Initial Contact Follow-up Call Follow-up Email Almost Ready Not Ready No…" at bounding box center [369, 527] width 345 height 16
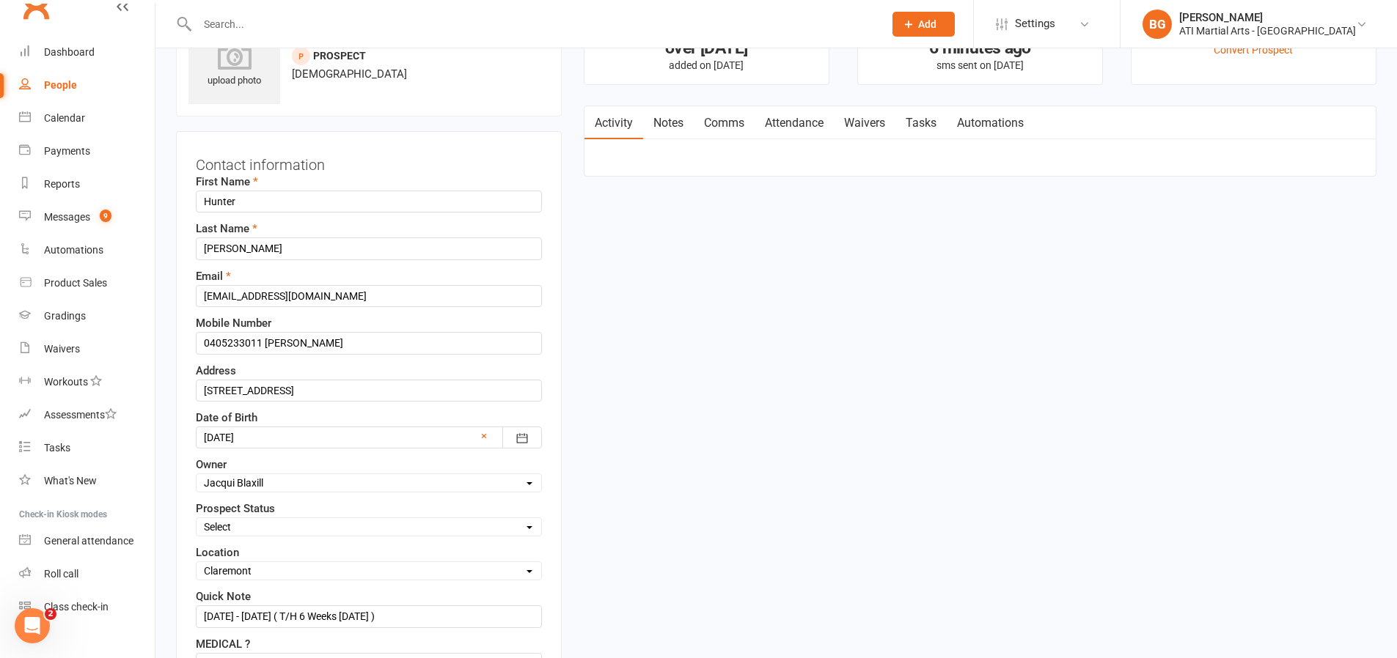
select select "Initial Contact"
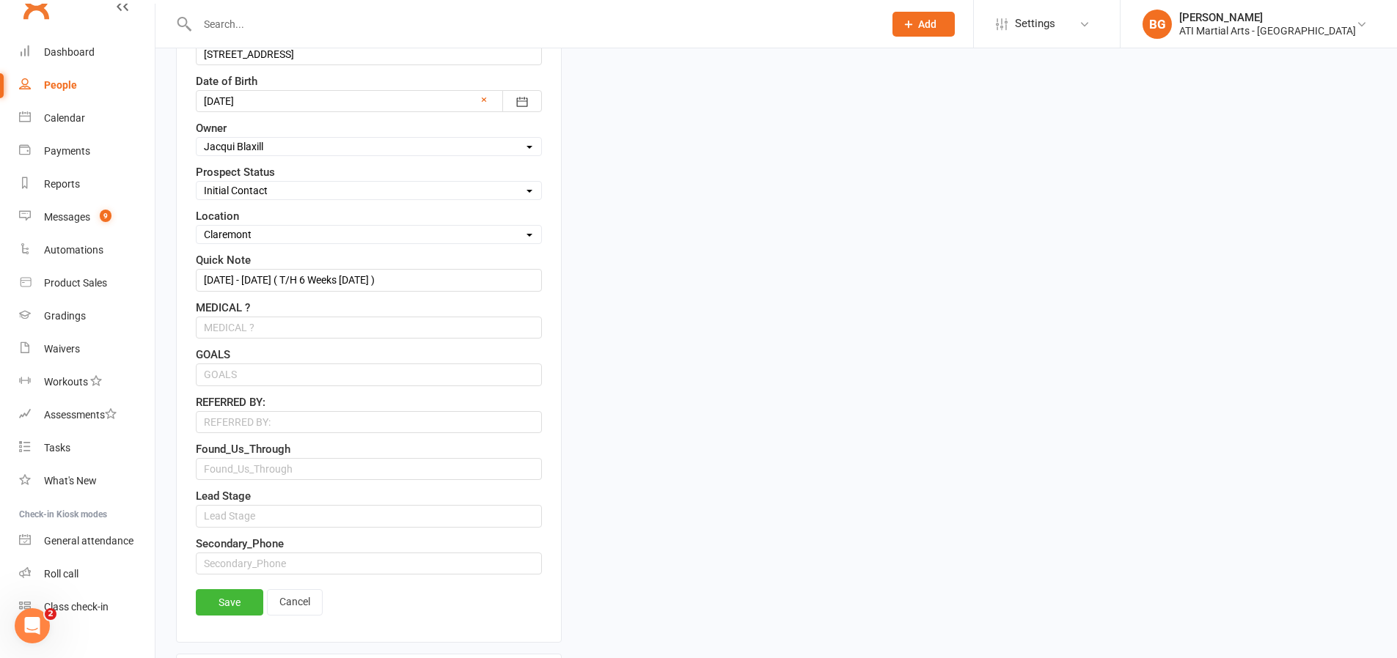
scroll to position [528, 0]
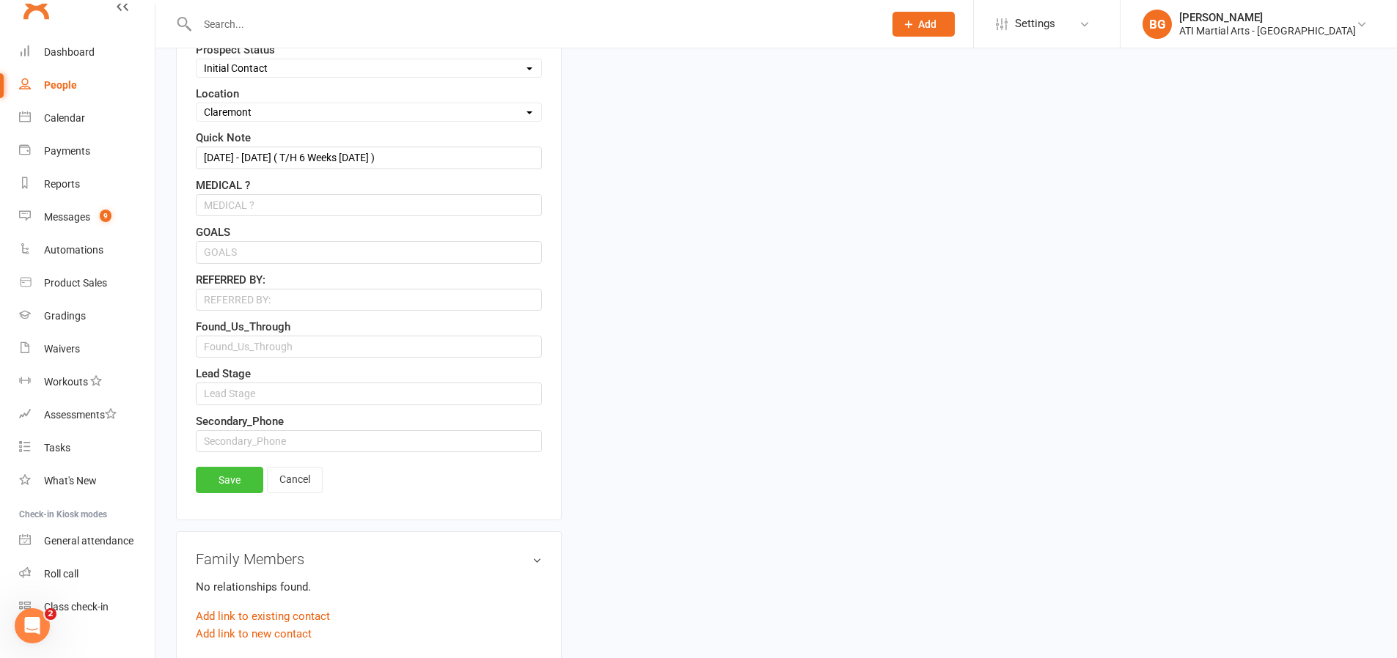
click at [230, 481] on link "Save" at bounding box center [229, 480] width 67 height 26
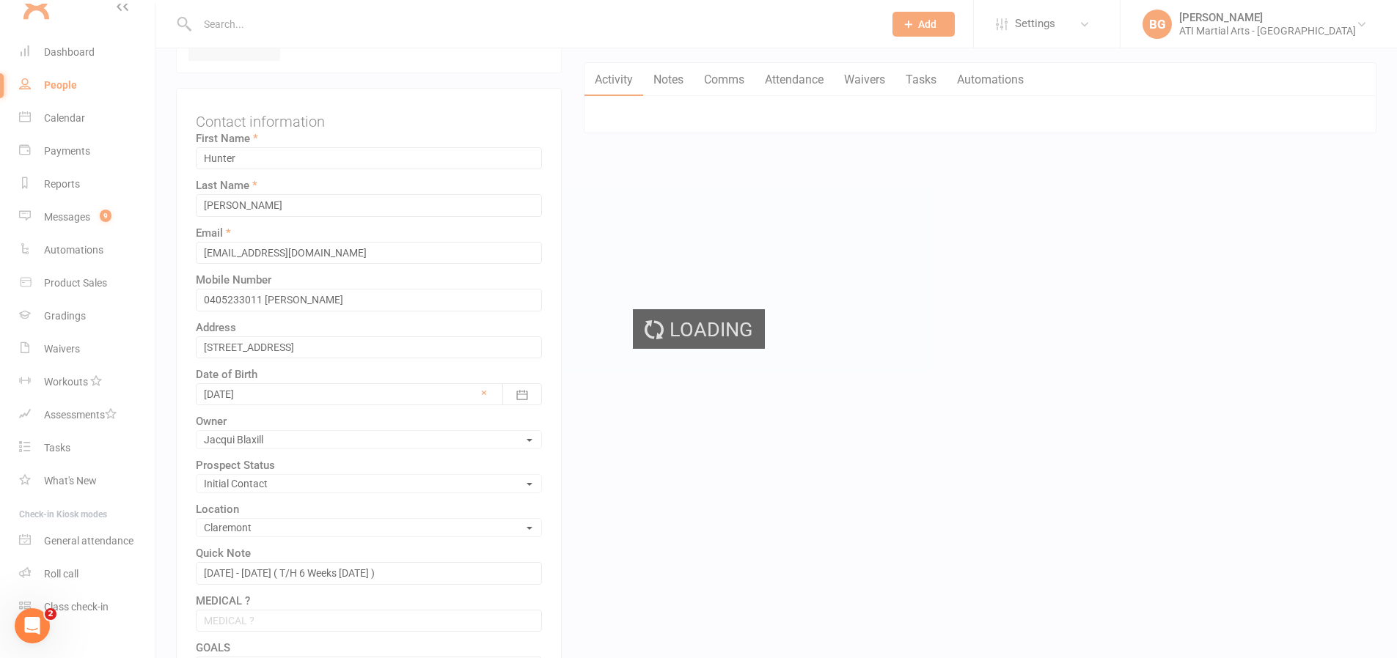
scroll to position [0, 0]
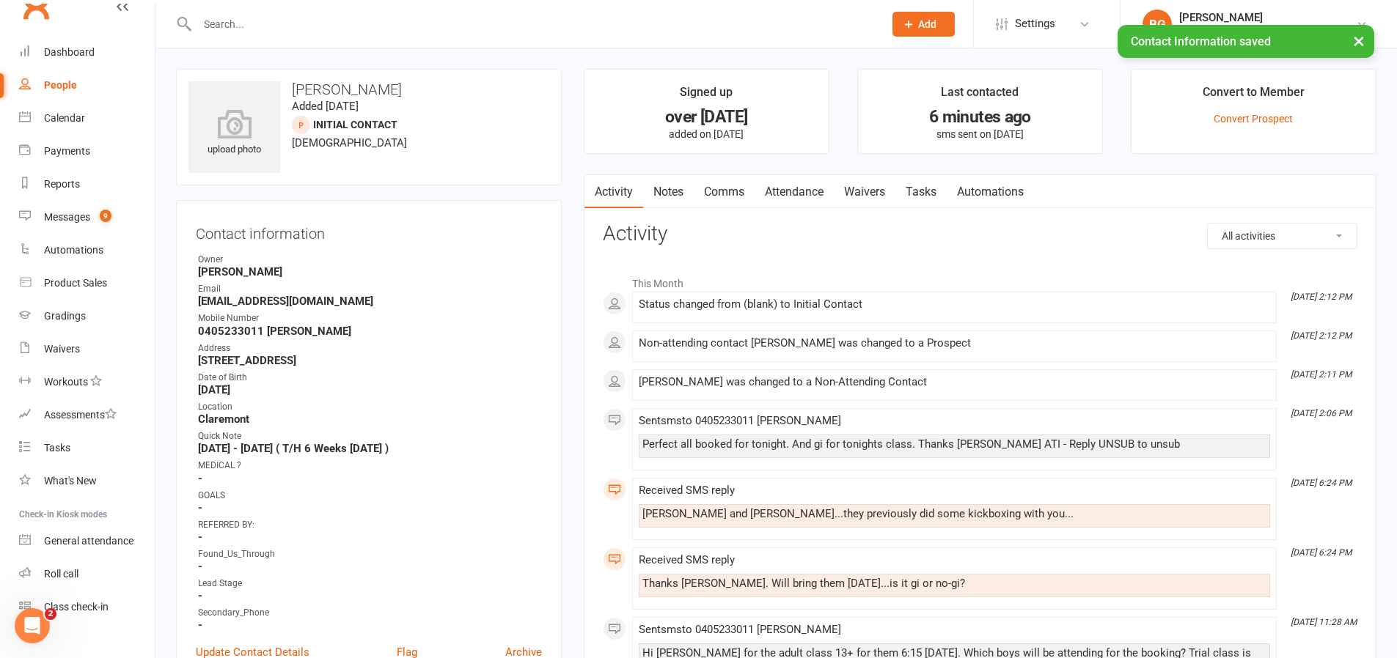
click at [822, 192] on link "Attendance" at bounding box center [794, 192] width 79 height 34
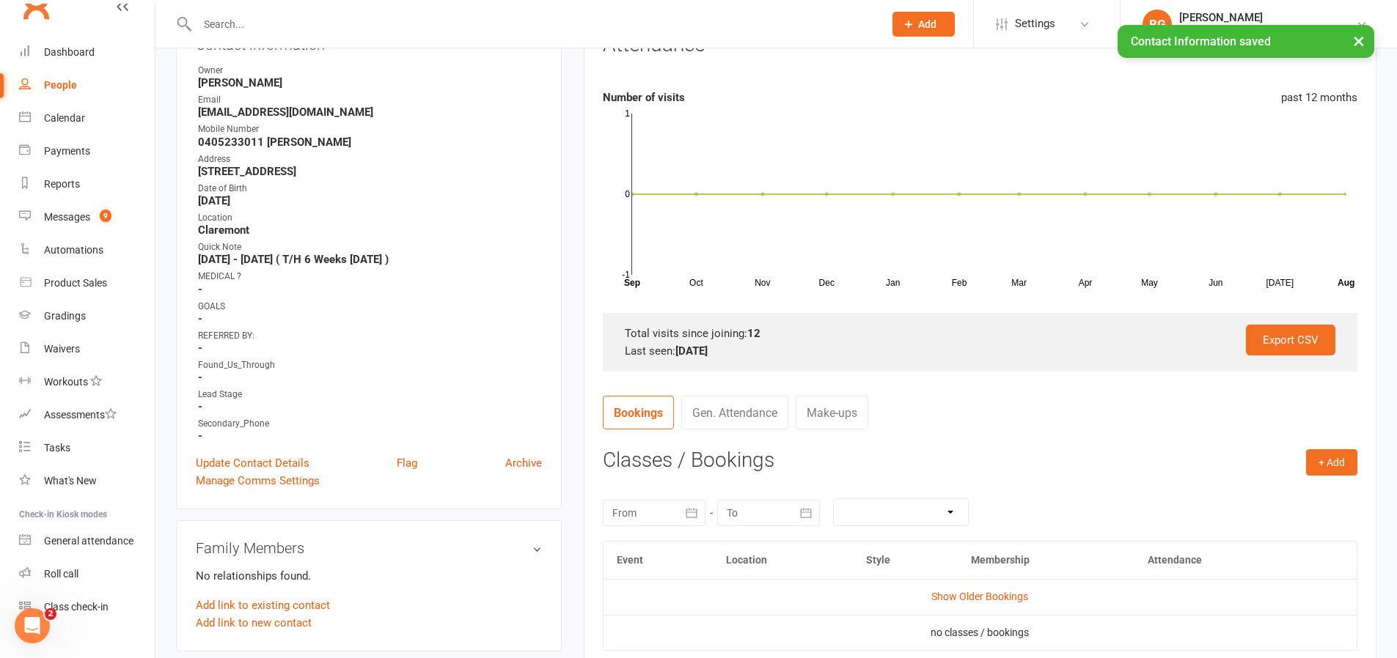
scroll to position [232, 0]
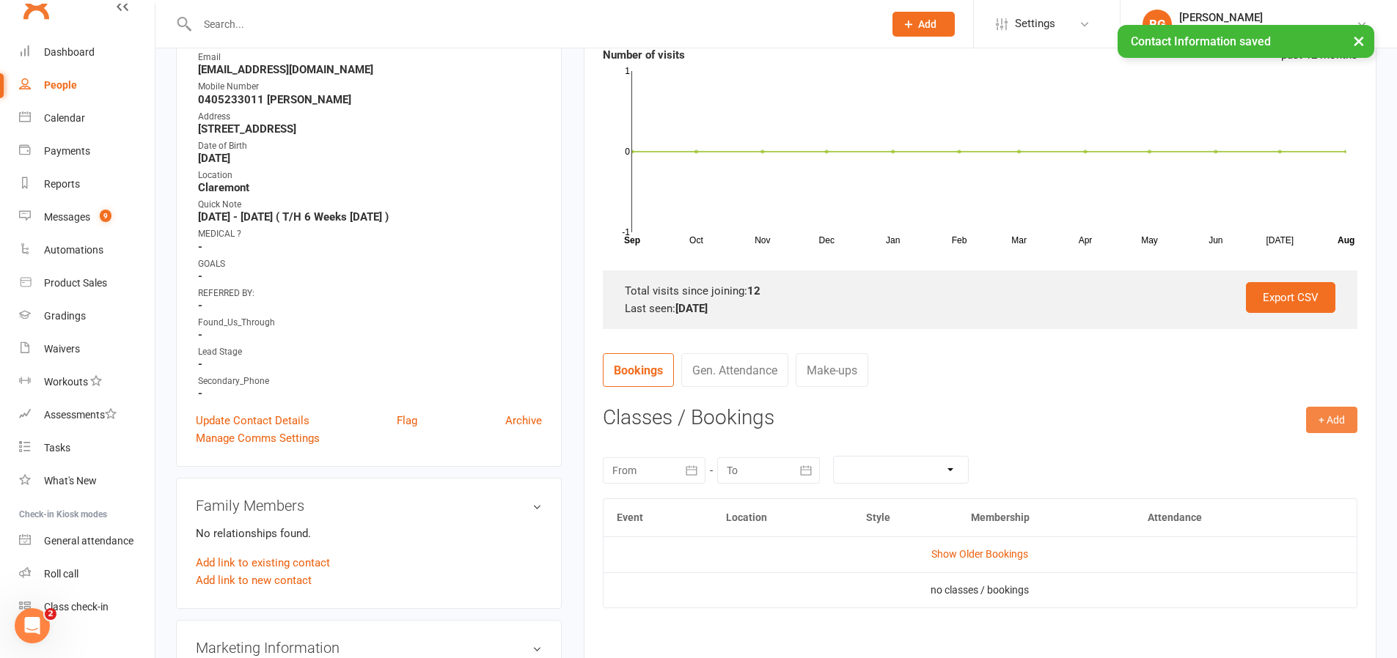
click at [1342, 422] on button "+ Add" at bounding box center [1331, 420] width 51 height 26
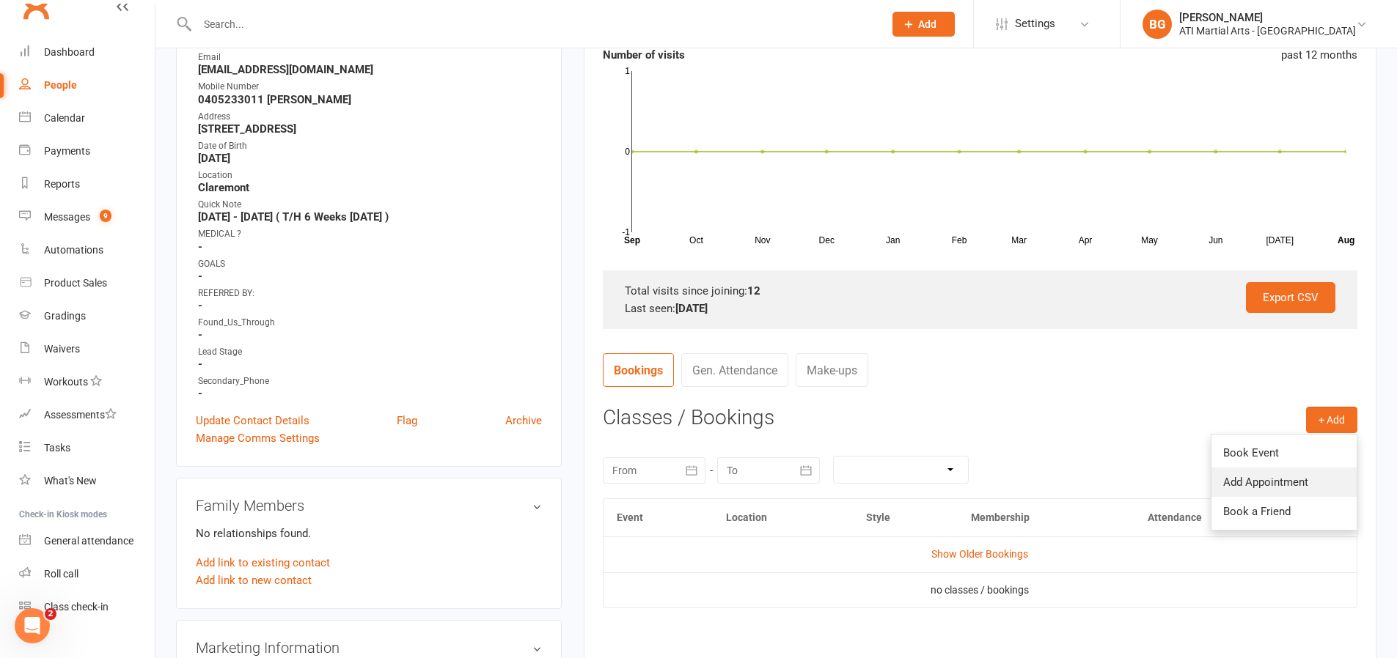
click at [1310, 475] on link "Add Appointment" at bounding box center [1283, 482] width 145 height 29
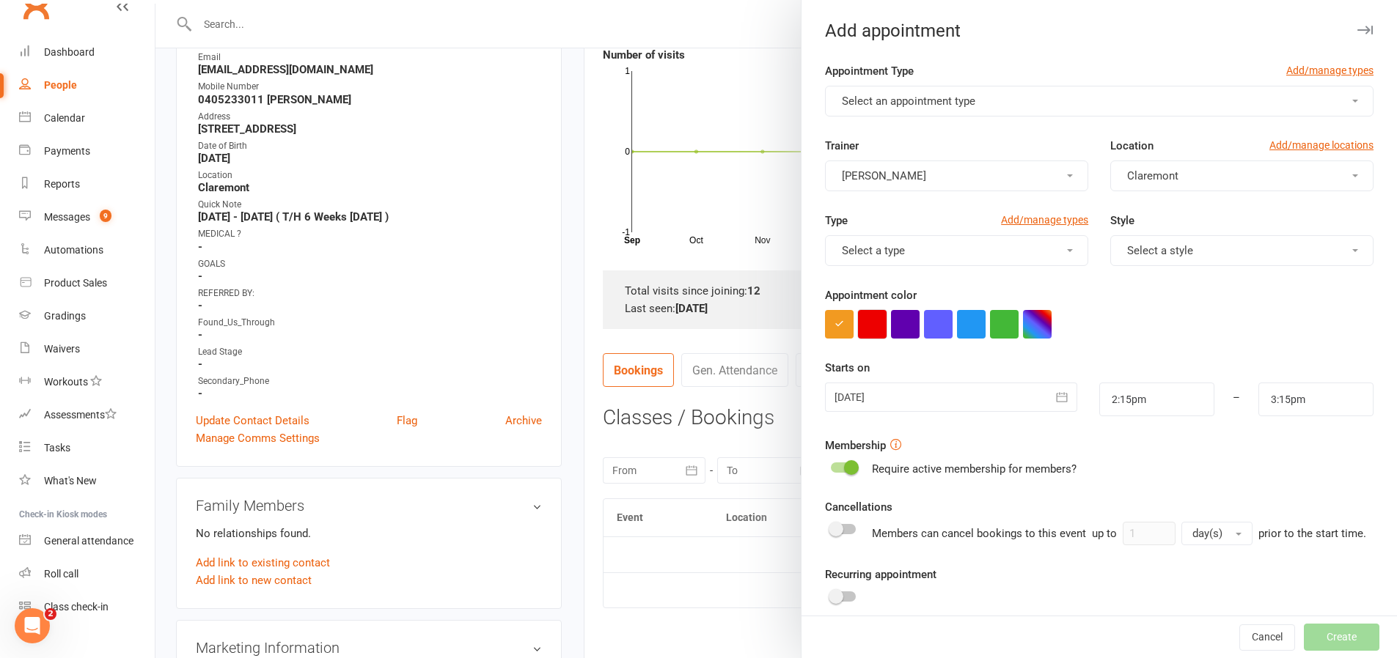
click at [878, 320] on button "button" at bounding box center [872, 324] width 29 height 29
click at [881, 106] on span "Select an appointment type" at bounding box center [908, 101] width 133 height 13
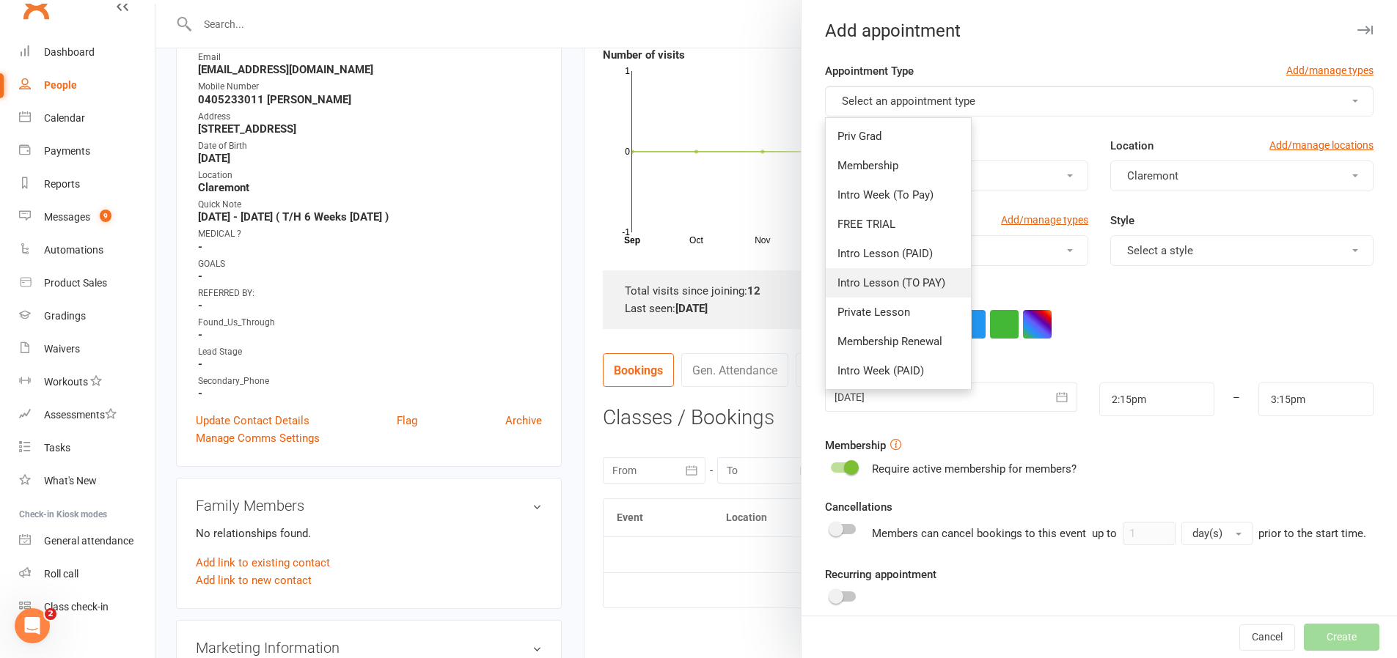
click at [916, 277] on span "Intro Lesson (TO PAY)" at bounding box center [891, 282] width 108 height 13
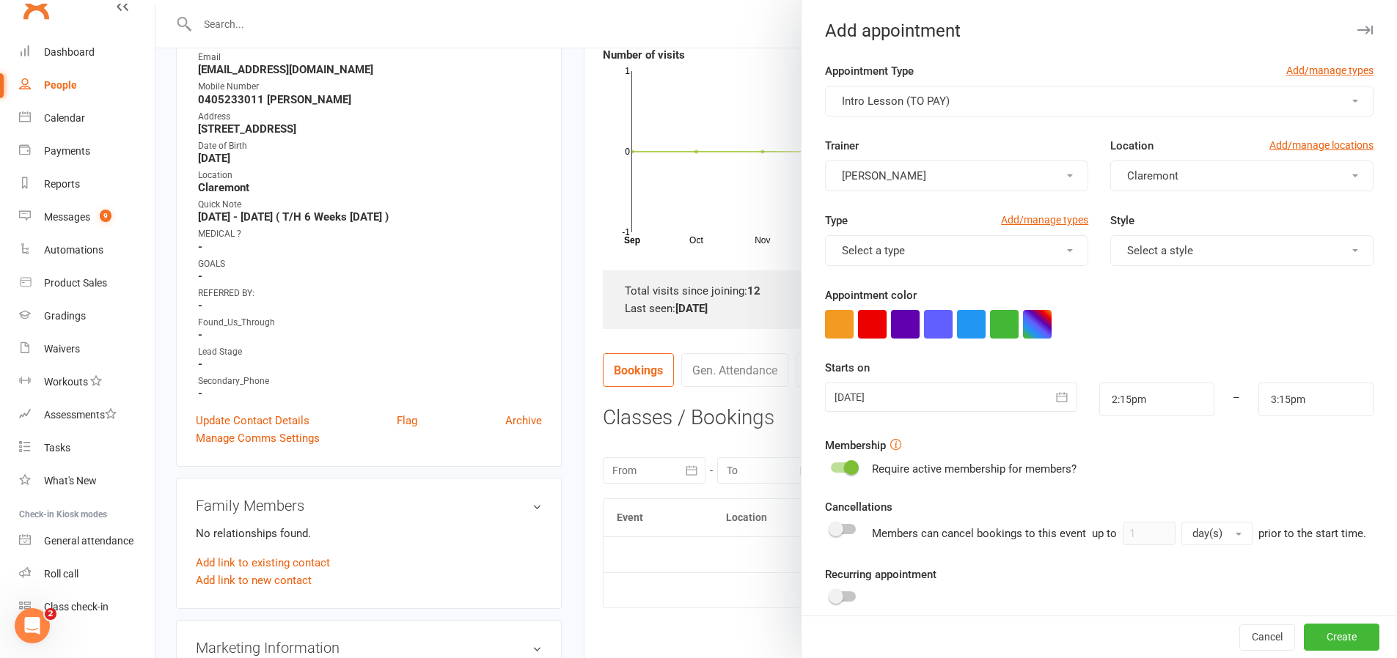
click at [666, 189] on div at bounding box center [775, 329] width 1241 height 658
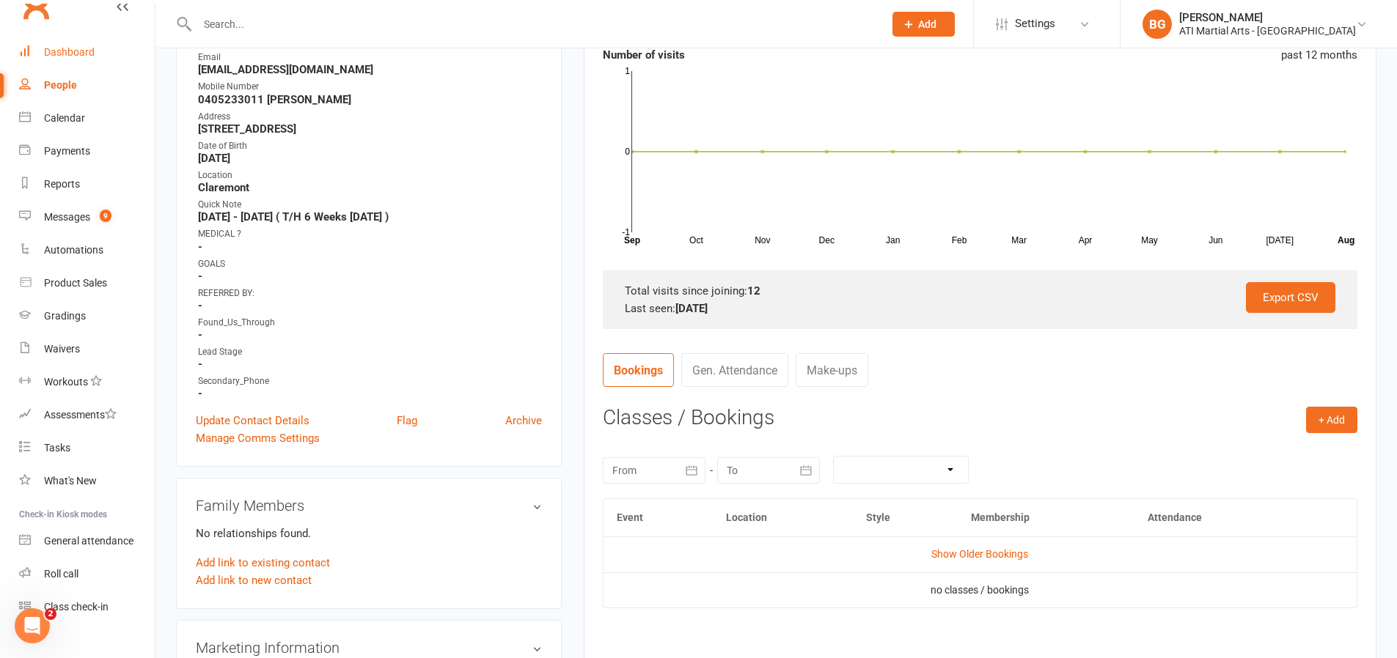
click at [66, 65] on link "Dashboard" at bounding box center [87, 52] width 136 height 33
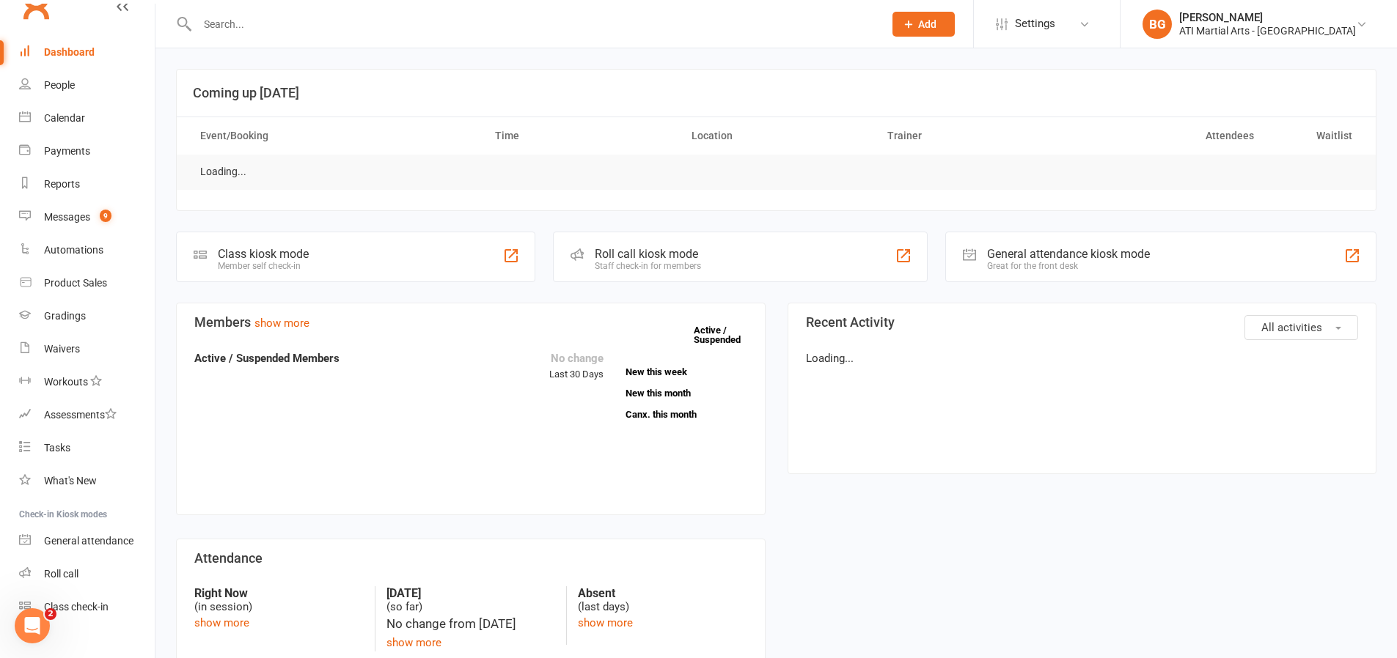
click at [324, 29] on input "text" at bounding box center [533, 24] width 680 height 21
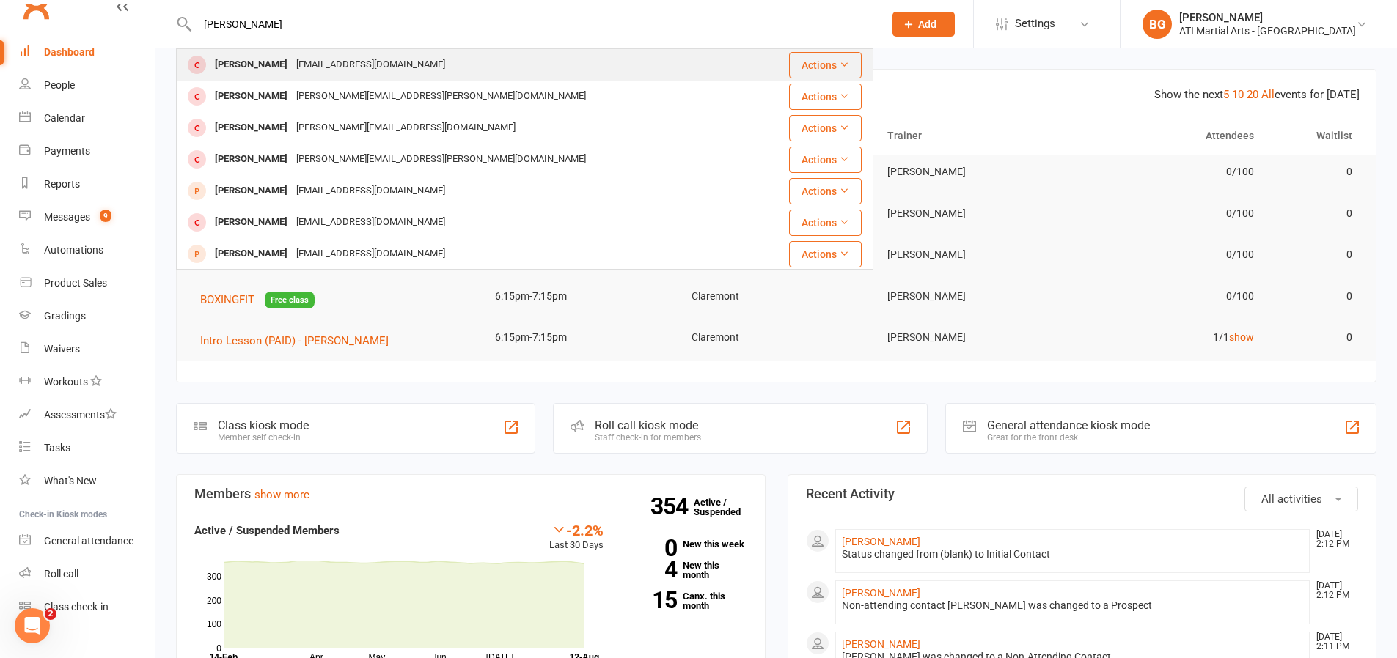
type input "[PERSON_NAME]"
click at [317, 64] on div "[EMAIL_ADDRESS][DOMAIN_NAME]" at bounding box center [371, 64] width 158 height 21
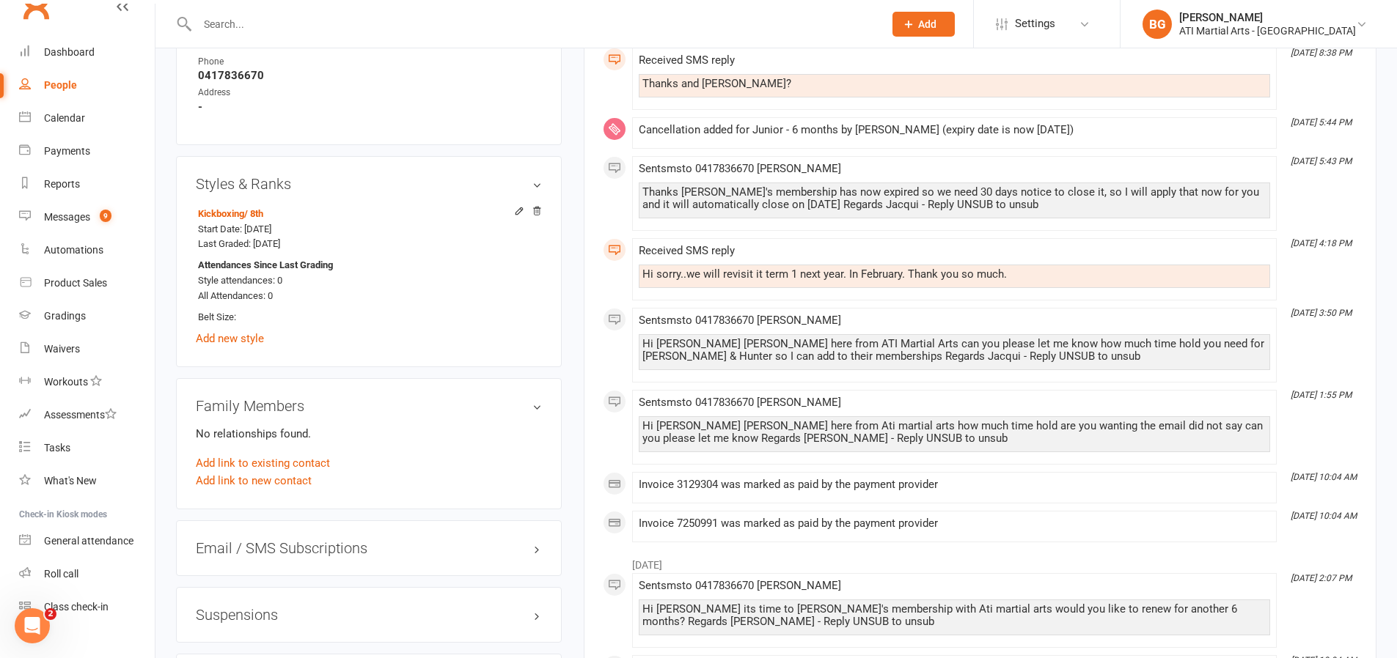
scroll to position [1983, 0]
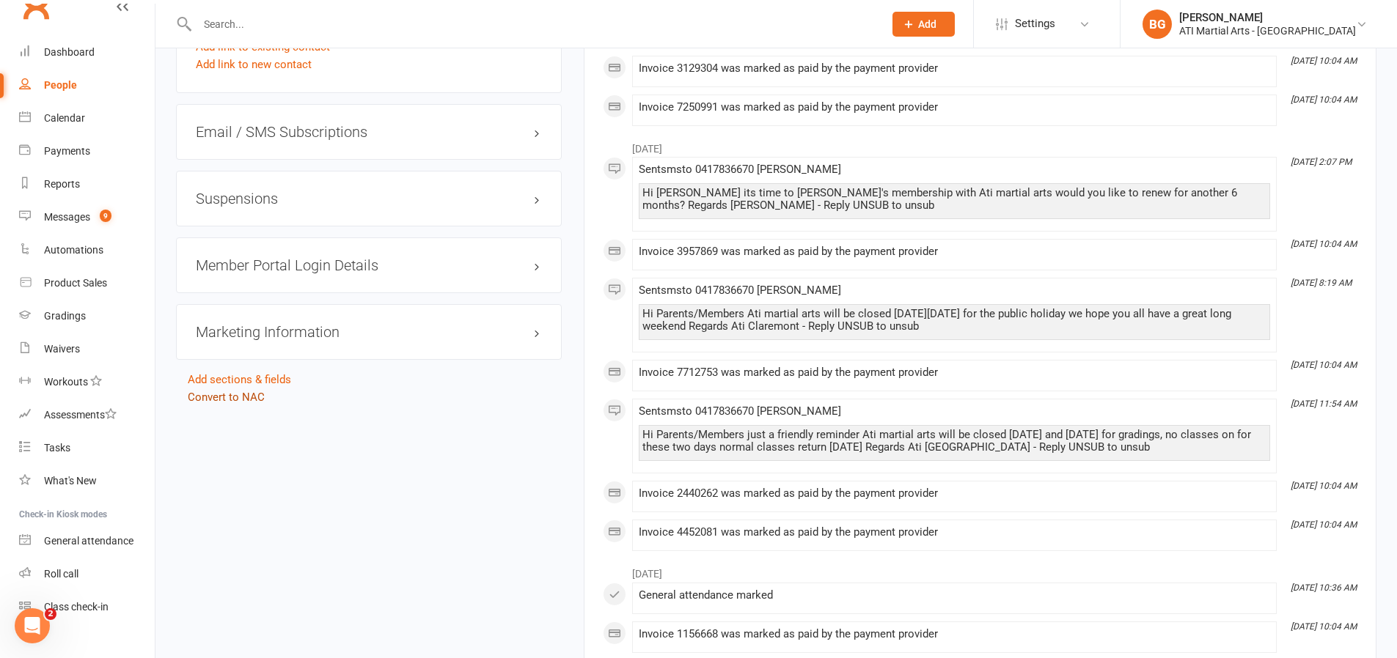
click at [260, 398] on link "Convert to NAC" at bounding box center [226, 397] width 77 height 13
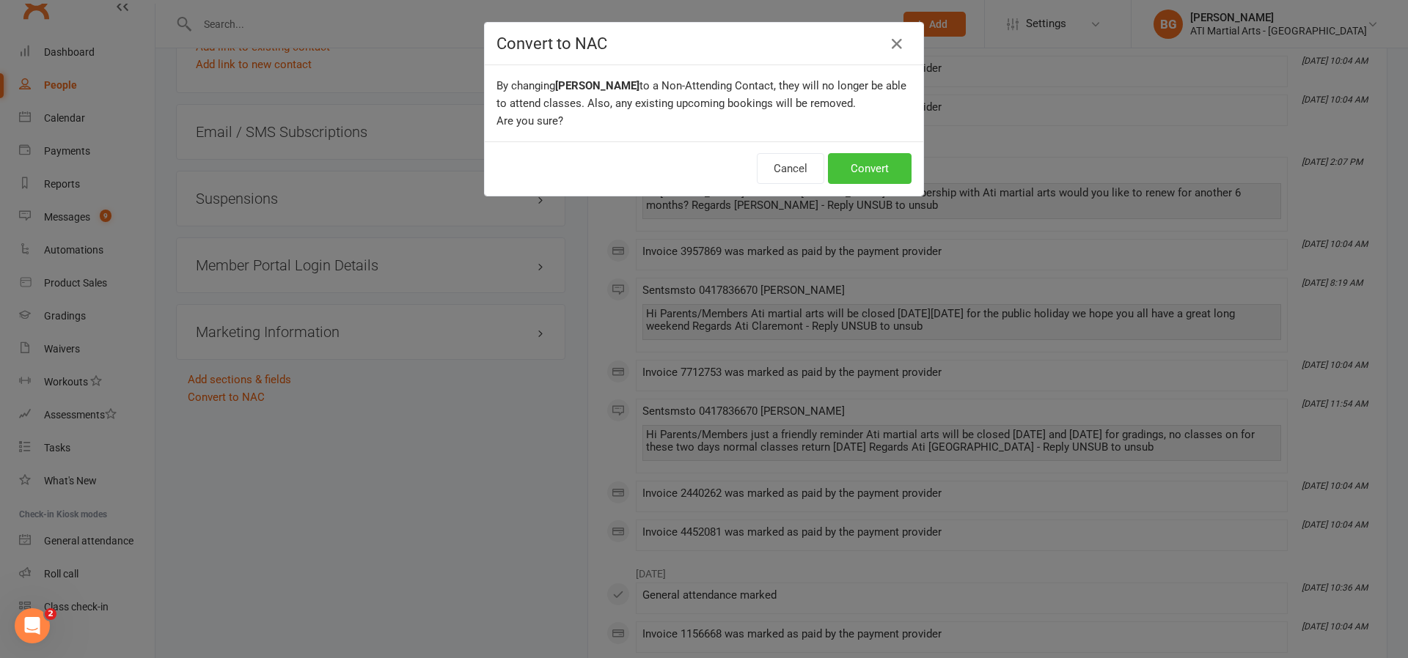
click at [862, 172] on button "Convert" at bounding box center [870, 168] width 84 height 31
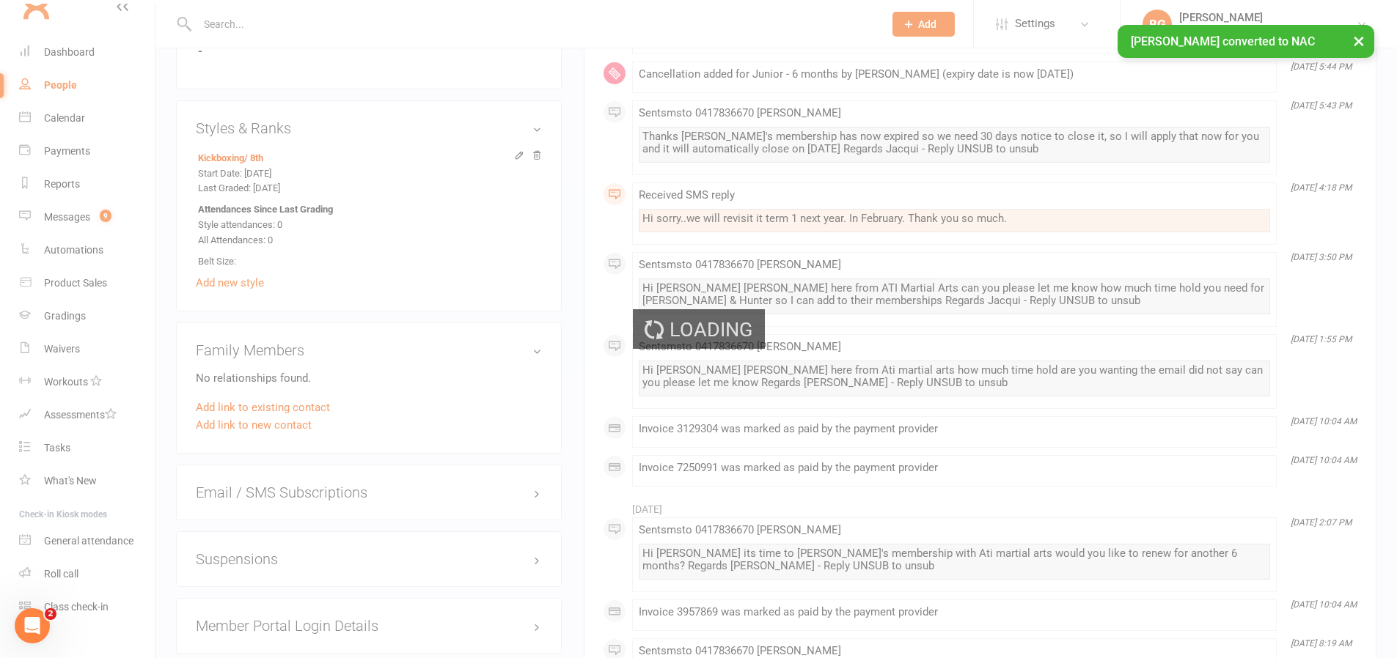
scroll to position [1261, 0]
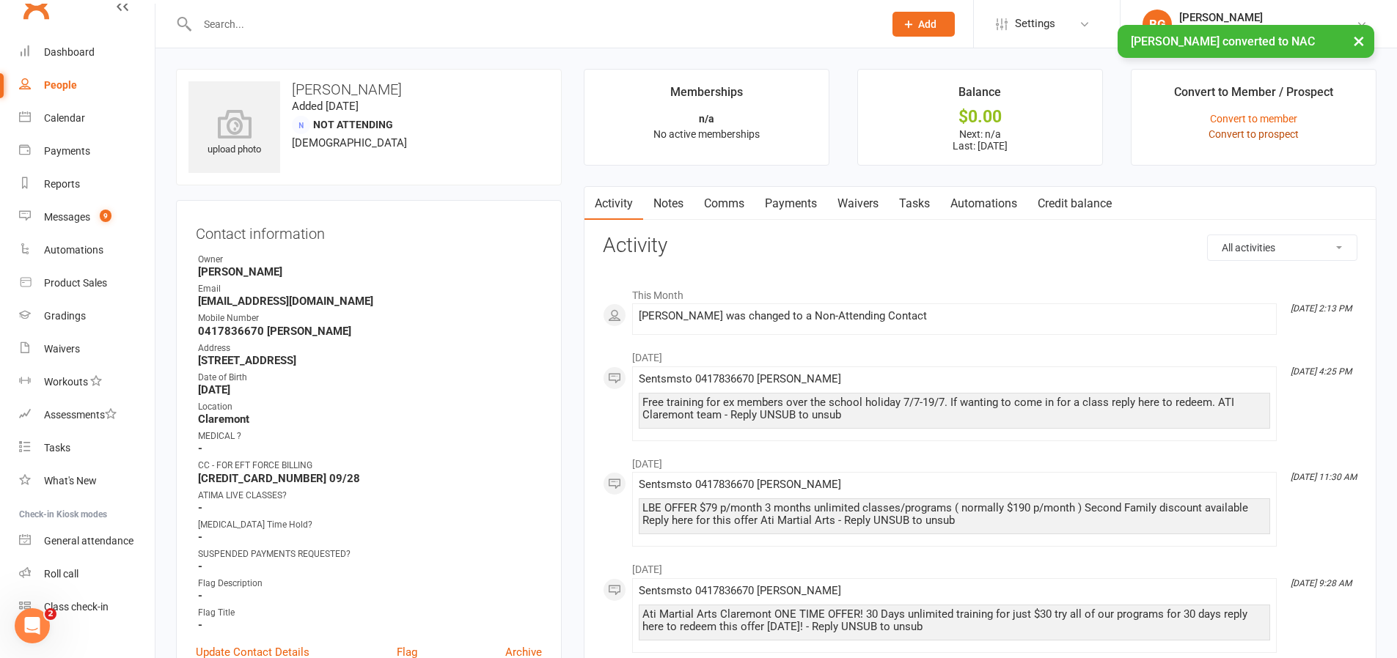
click at [1281, 135] on link "Convert to prospect" at bounding box center [1253, 134] width 90 height 12
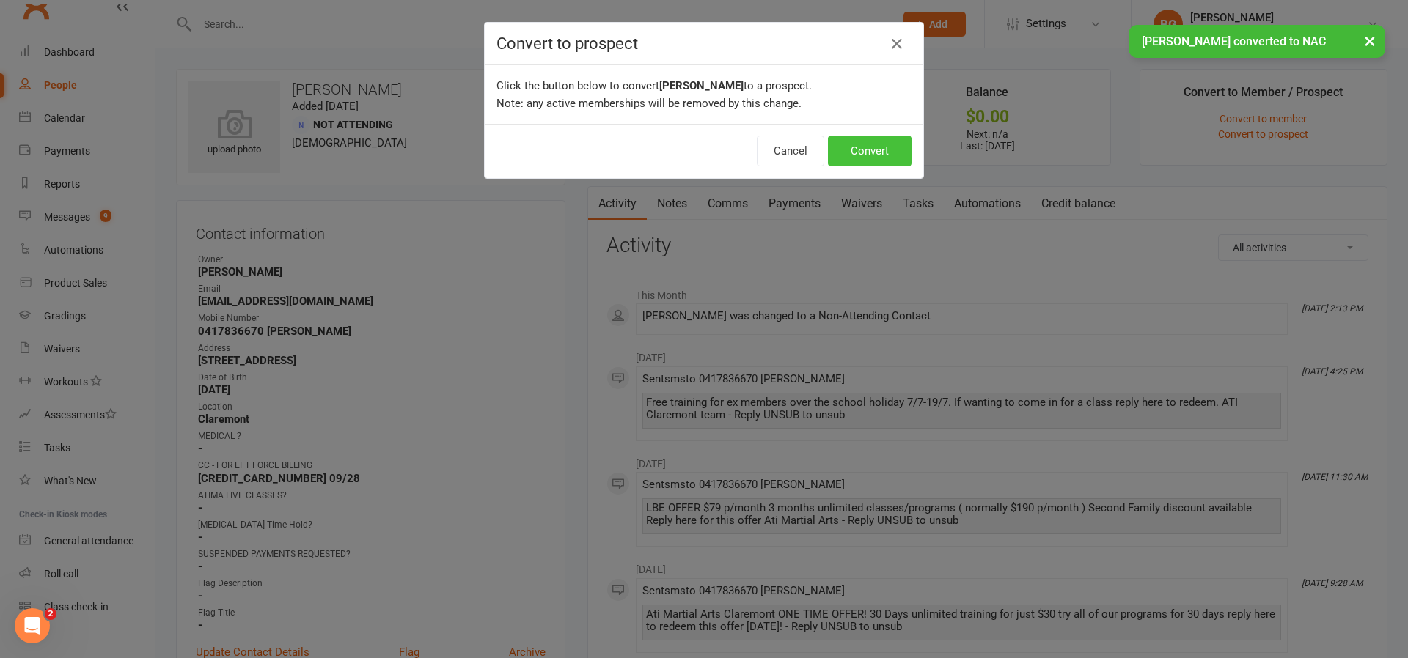
click at [843, 147] on button "Convert" at bounding box center [870, 151] width 84 height 31
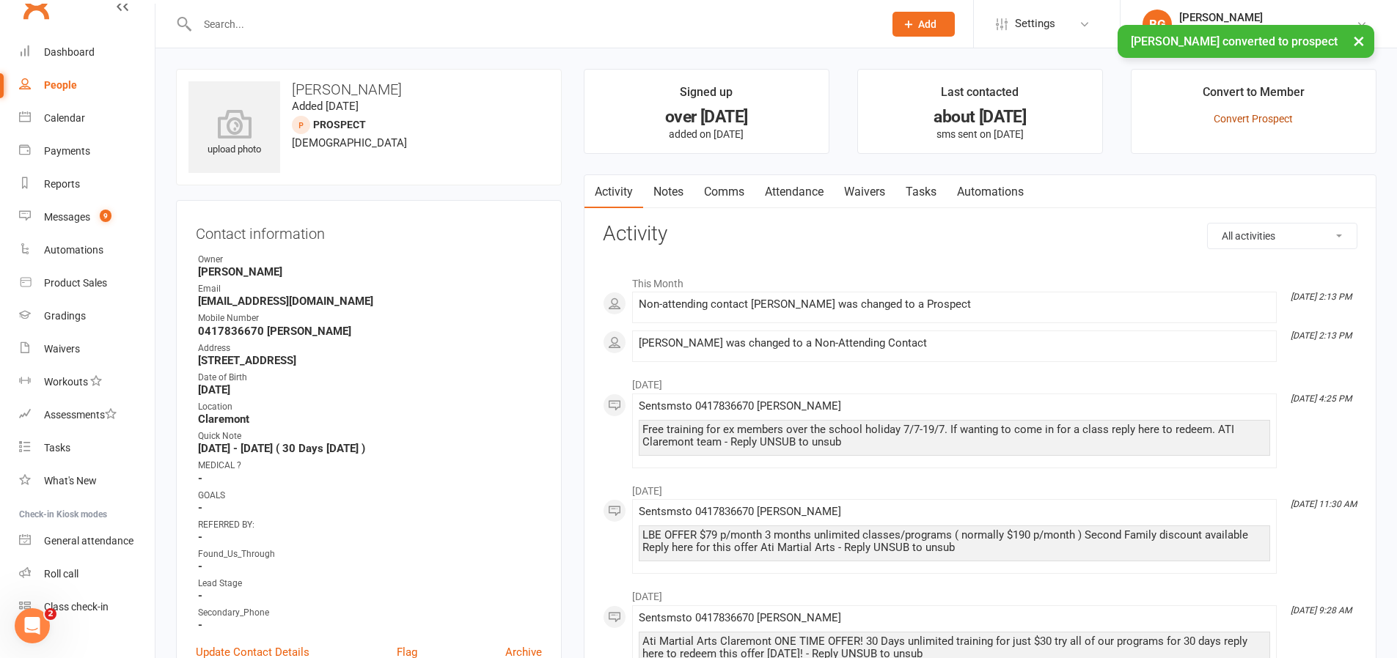
click at [1227, 117] on link "Convert Prospect" at bounding box center [1253, 119] width 79 height 12
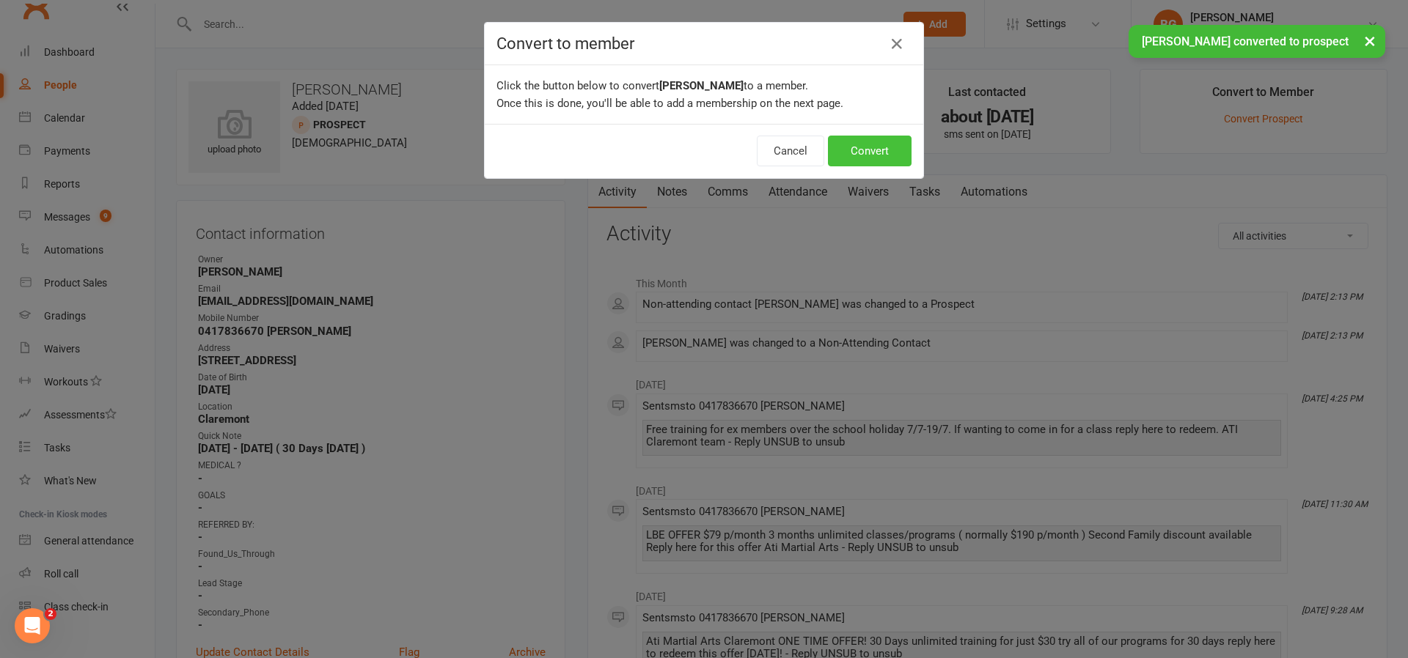
click at [840, 156] on button "Convert" at bounding box center [870, 151] width 84 height 31
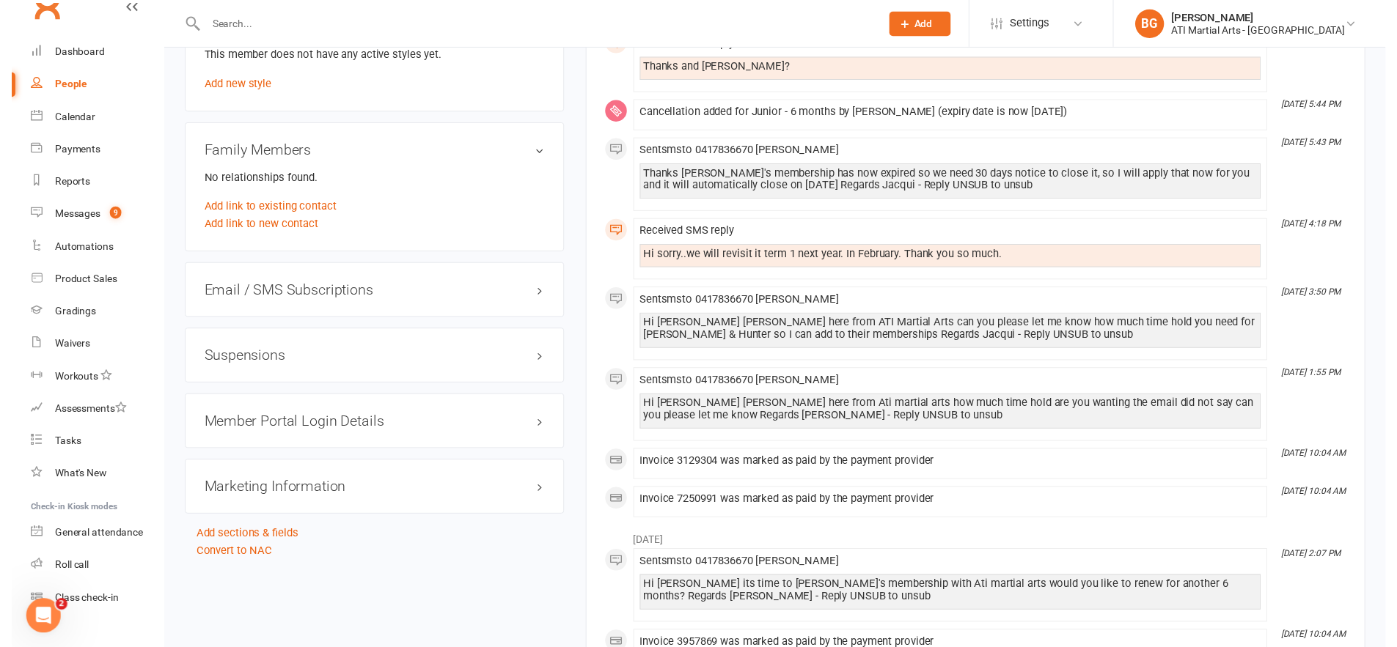
scroll to position [2069, 0]
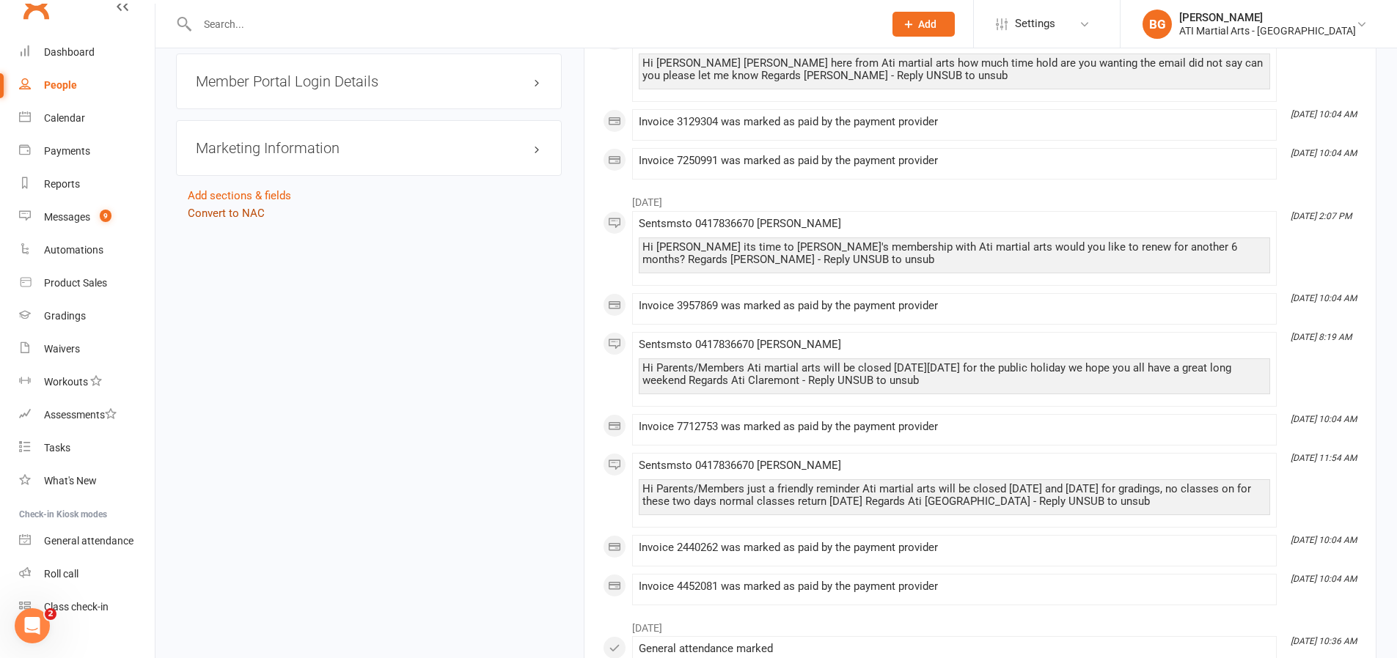
click at [260, 218] on link "Convert to NAC" at bounding box center [226, 213] width 77 height 13
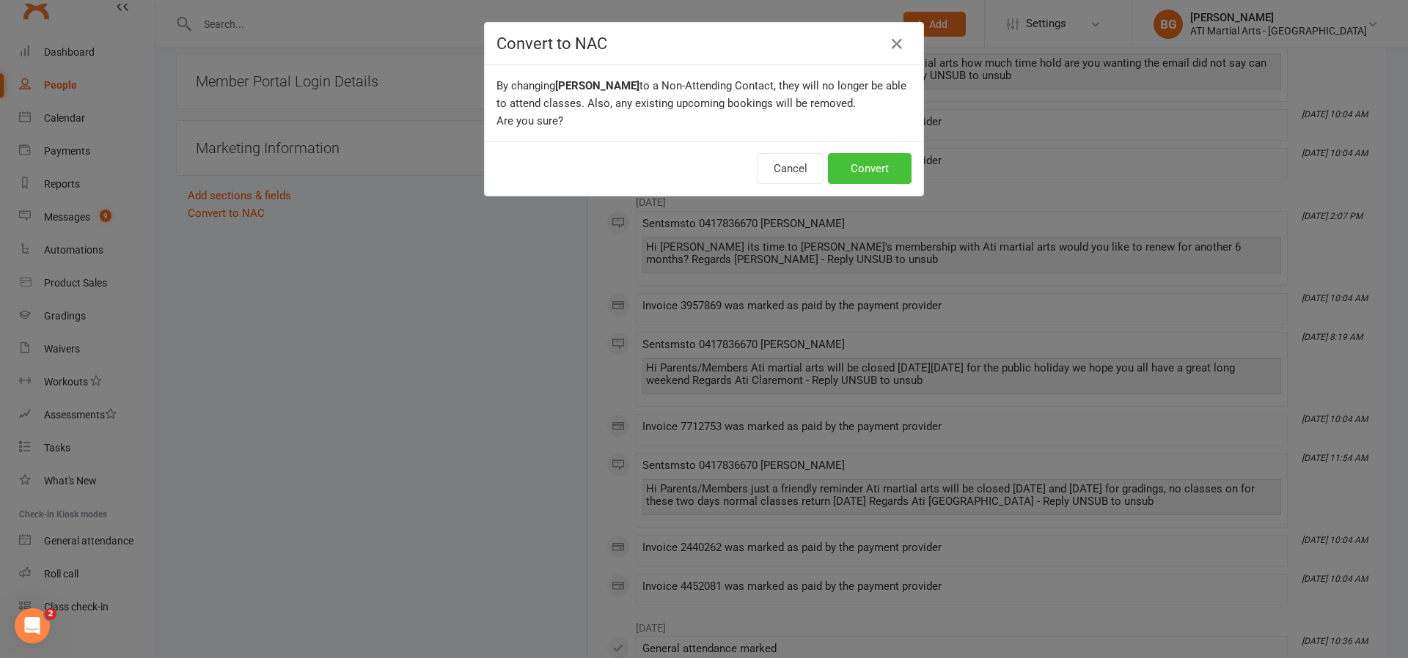
click at [856, 181] on button "Convert" at bounding box center [870, 168] width 84 height 31
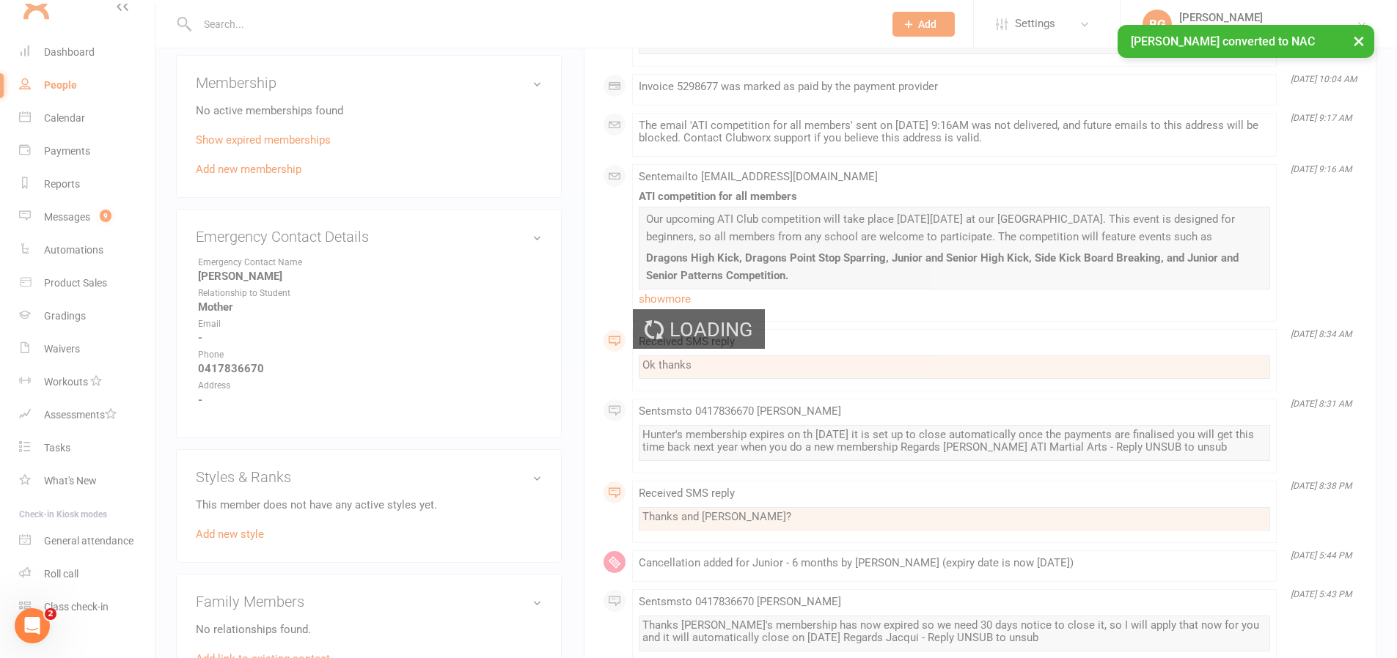
scroll to position [1090, 0]
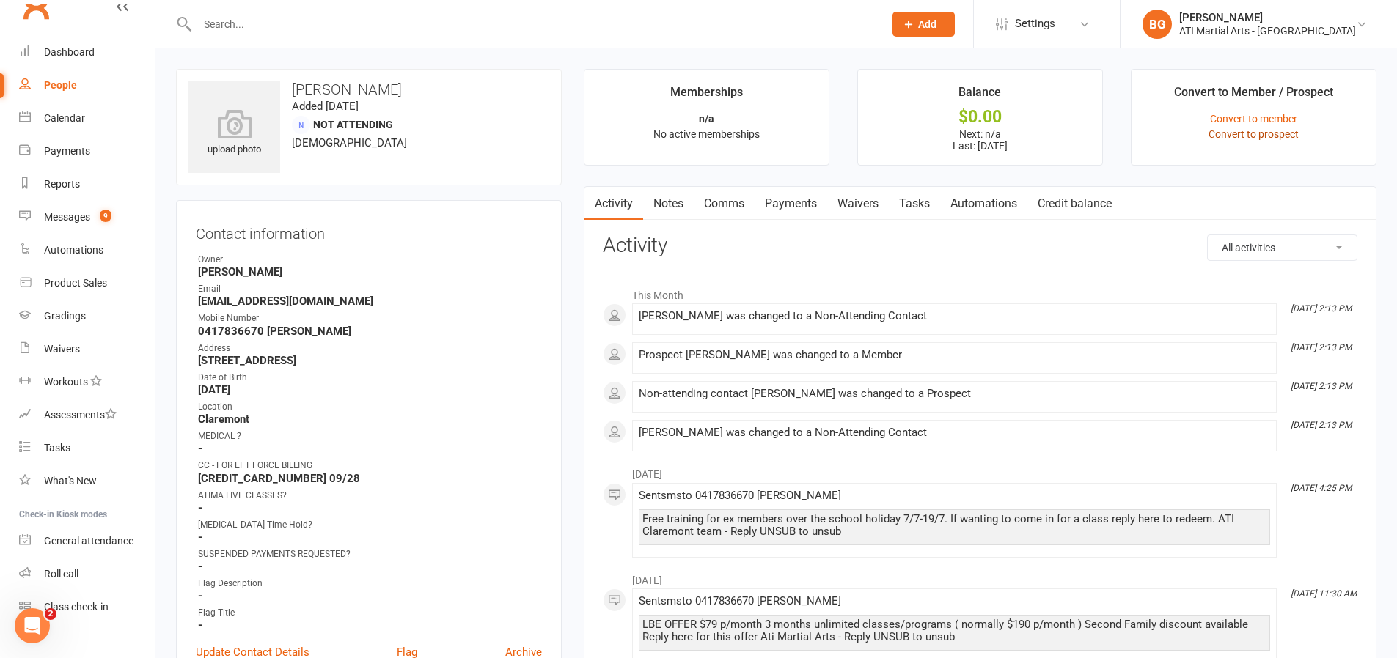
click at [1271, 138] on link "Convert to prospect" at bounding box center [1253, 134] width 90 height 12
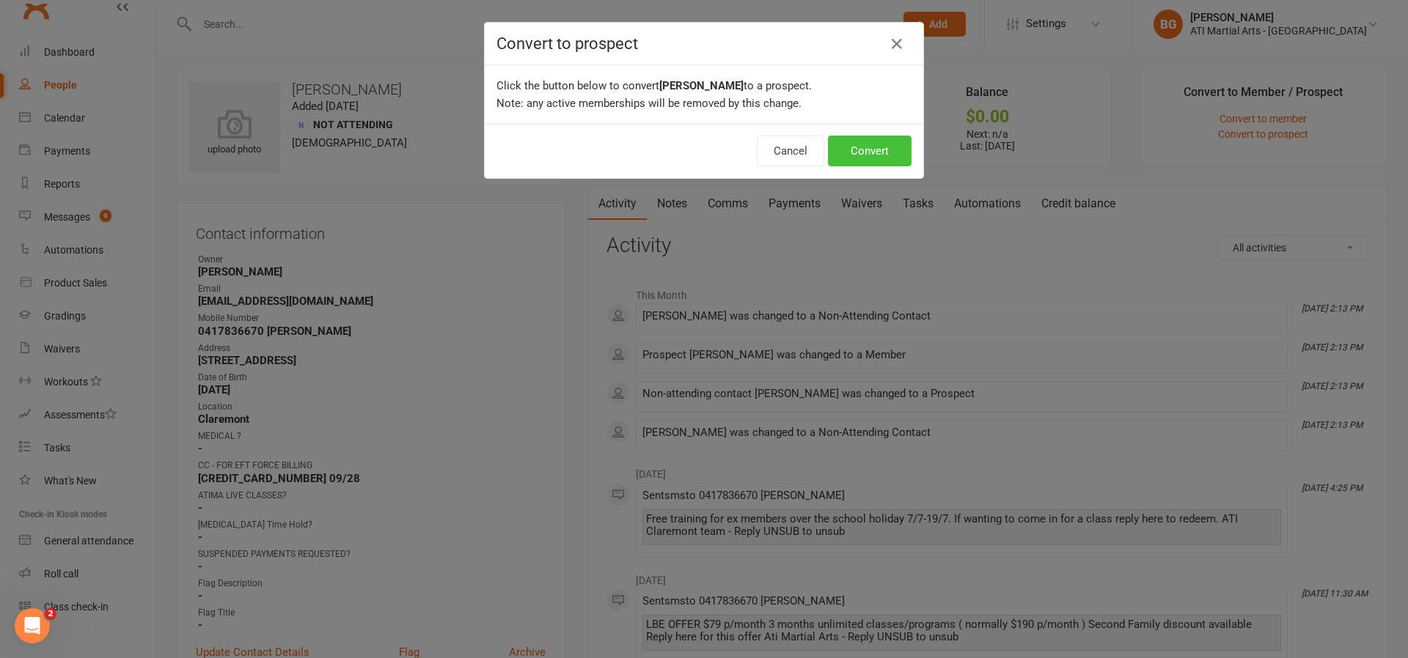
click at [863, 150] on button "Convert" at bounding box center [870, 151] width 84 height 31
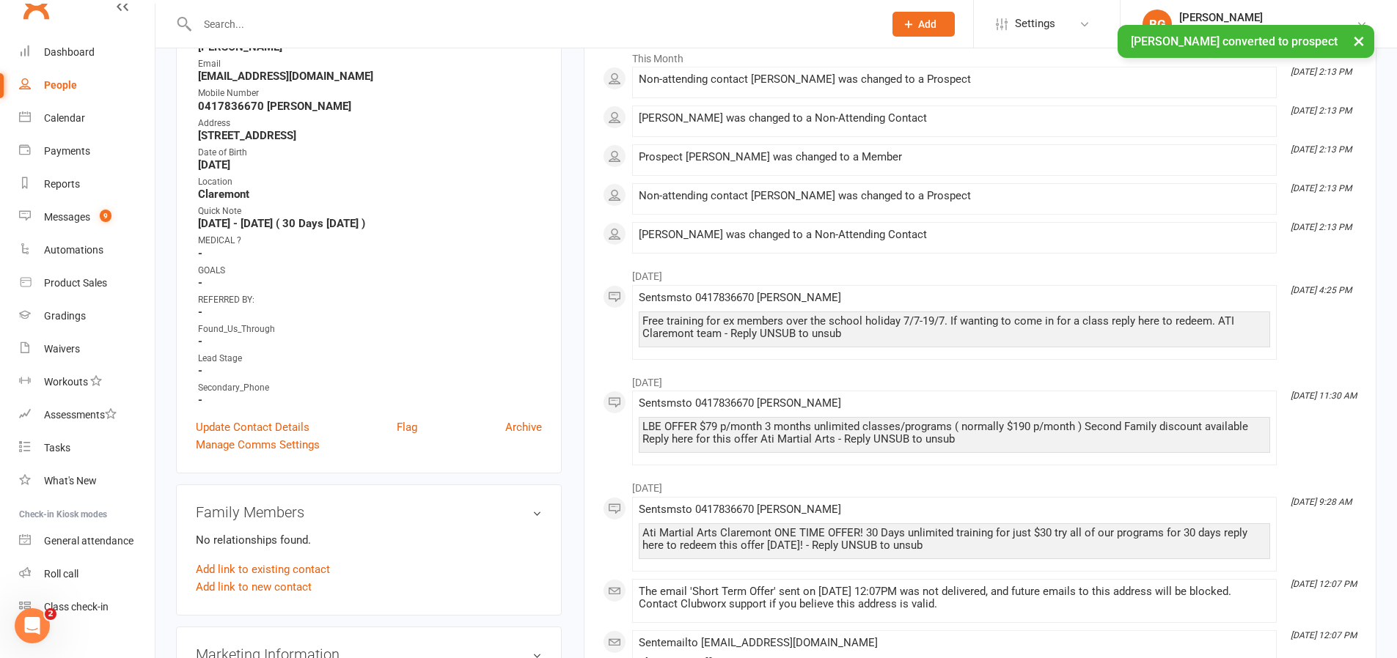
scroll to position [331, 0]
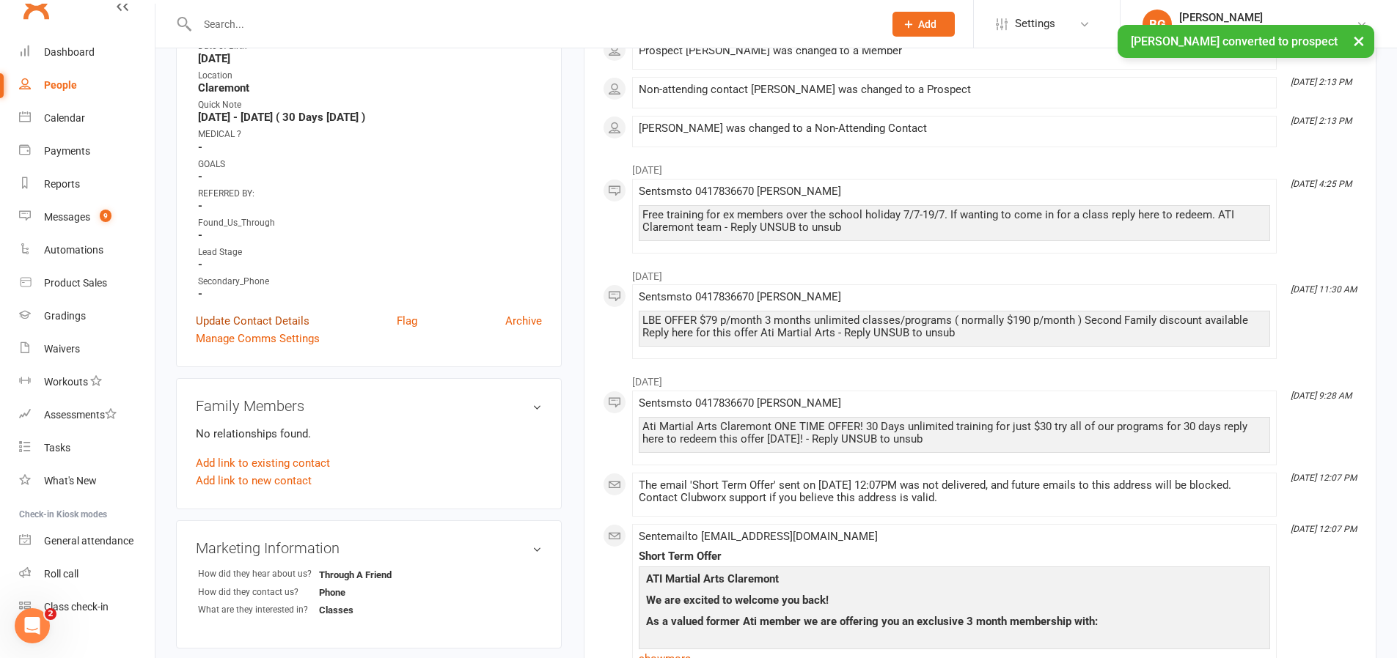
click at [268, 314] on link "Update Contact Details" at bounding box center [253, 321] width 114 height 18
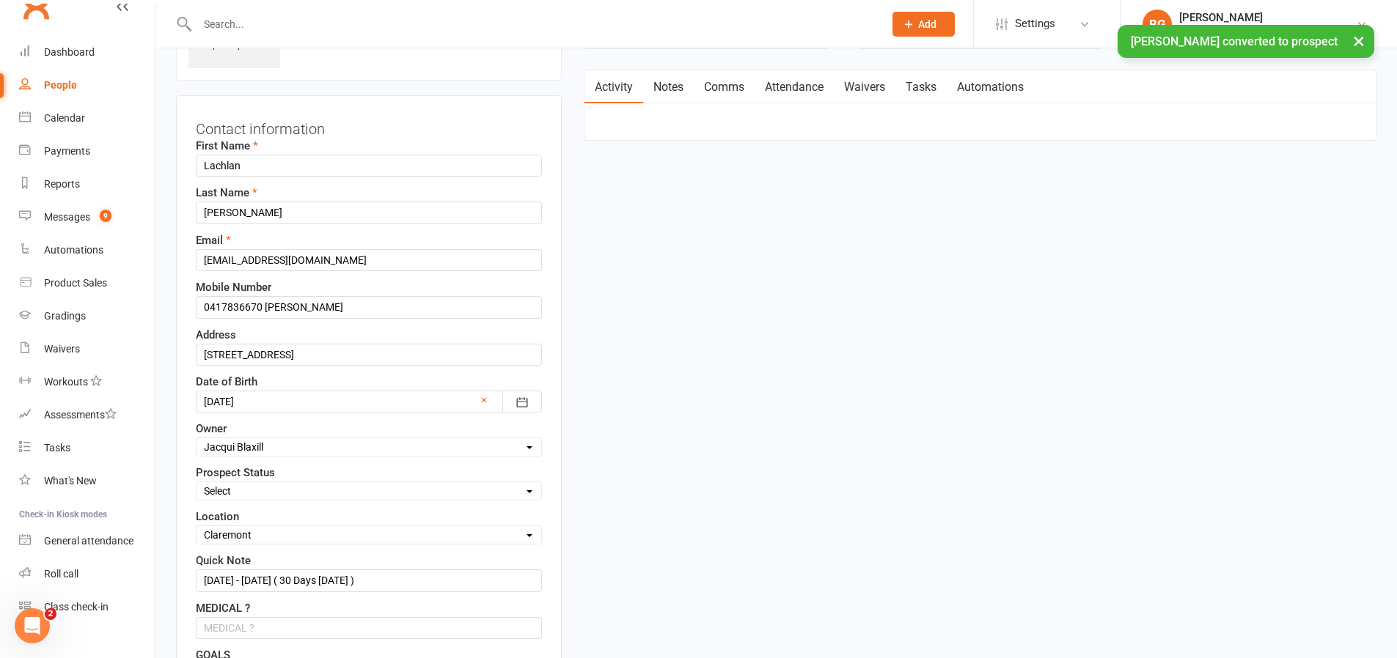
scroll to position [69, 0]
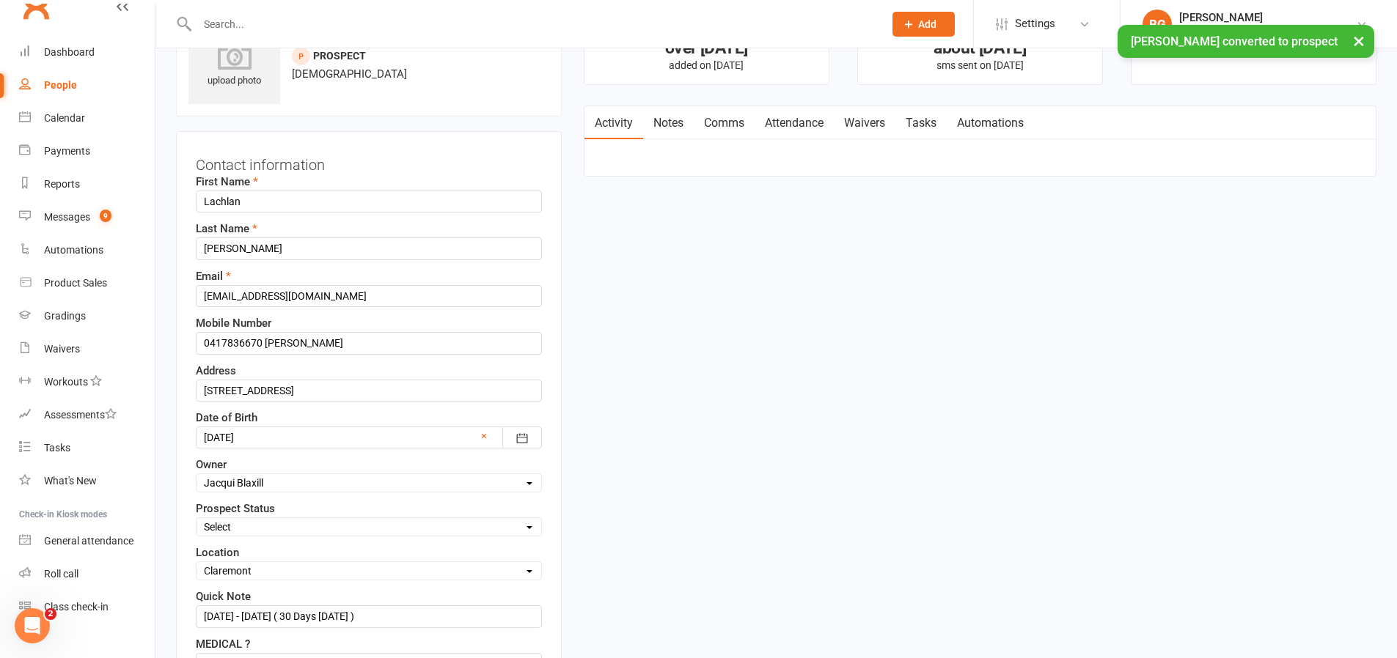
click at [305, 524] on select "Select Initial Contact Follow-up Call Follow-up Email Almost Ready Not Ready No…" at bounding box center [369, 527] width 345 height 16
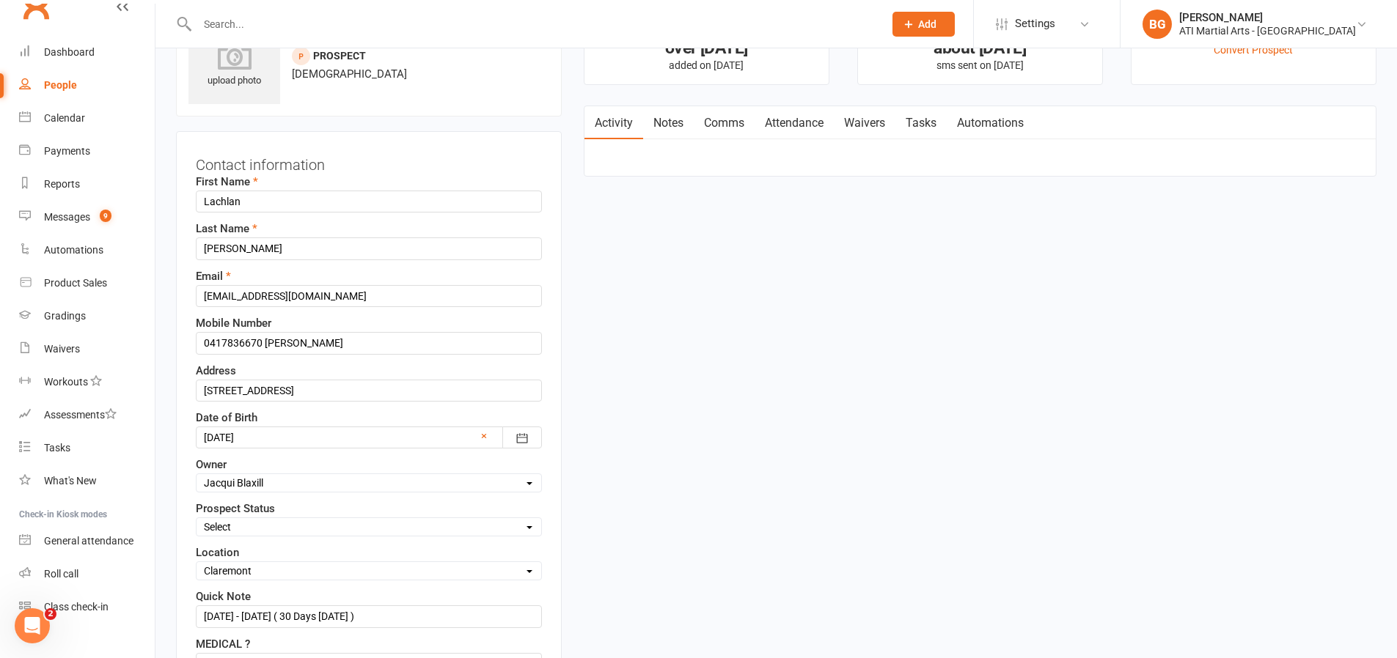
select select "Initial Contact"
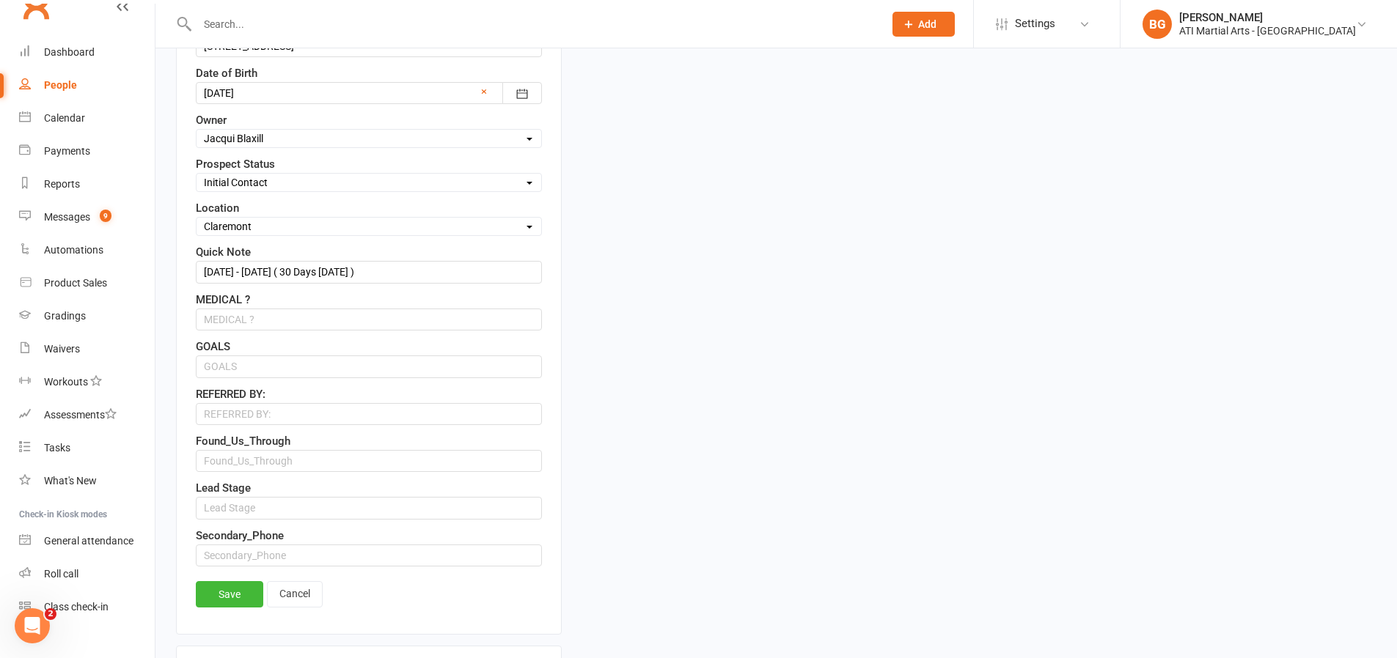
scroll to position [509, 0]
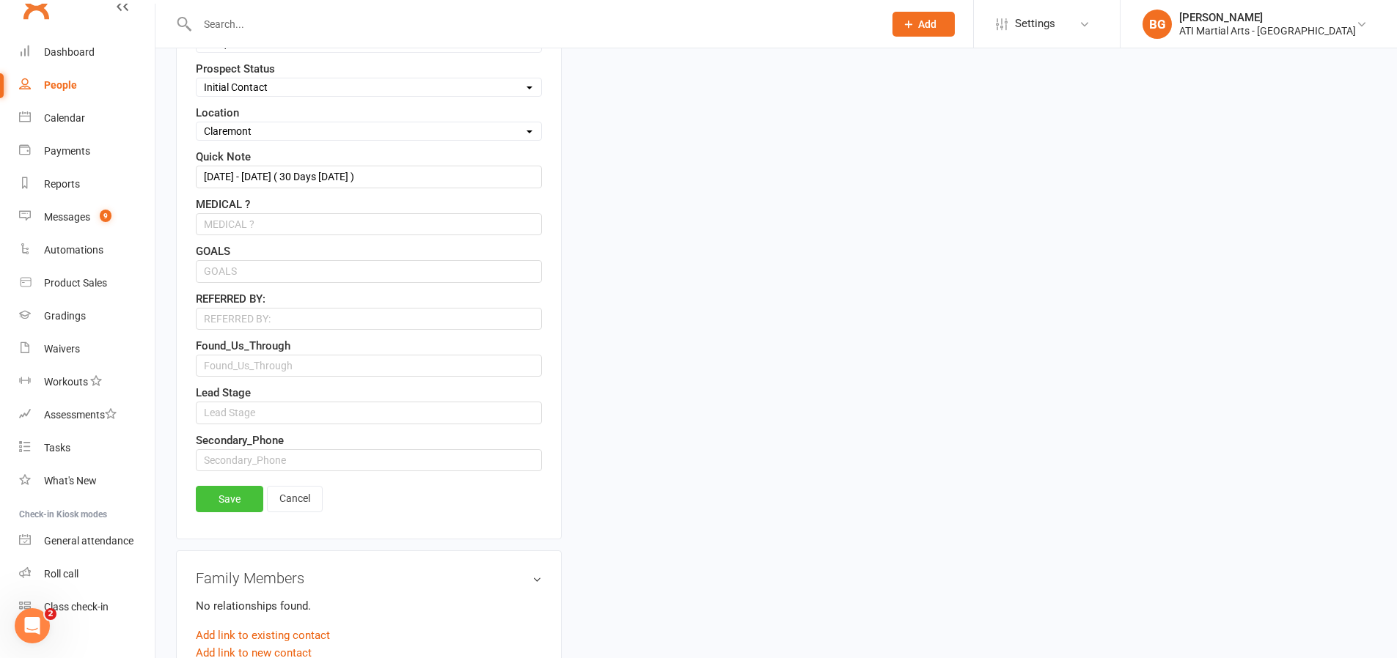
click at [228, 508] on link "Save" at bounding box center [229, 499] width 67 height 26
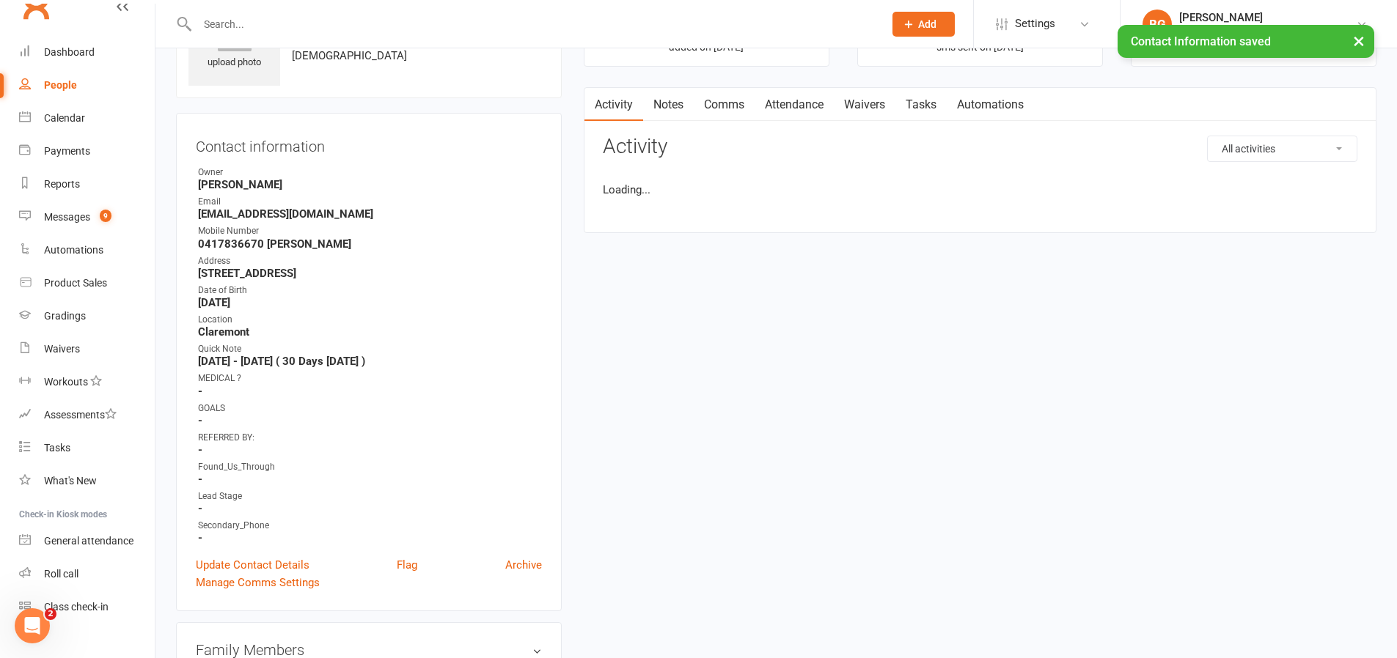
scroll to position [0, 0]
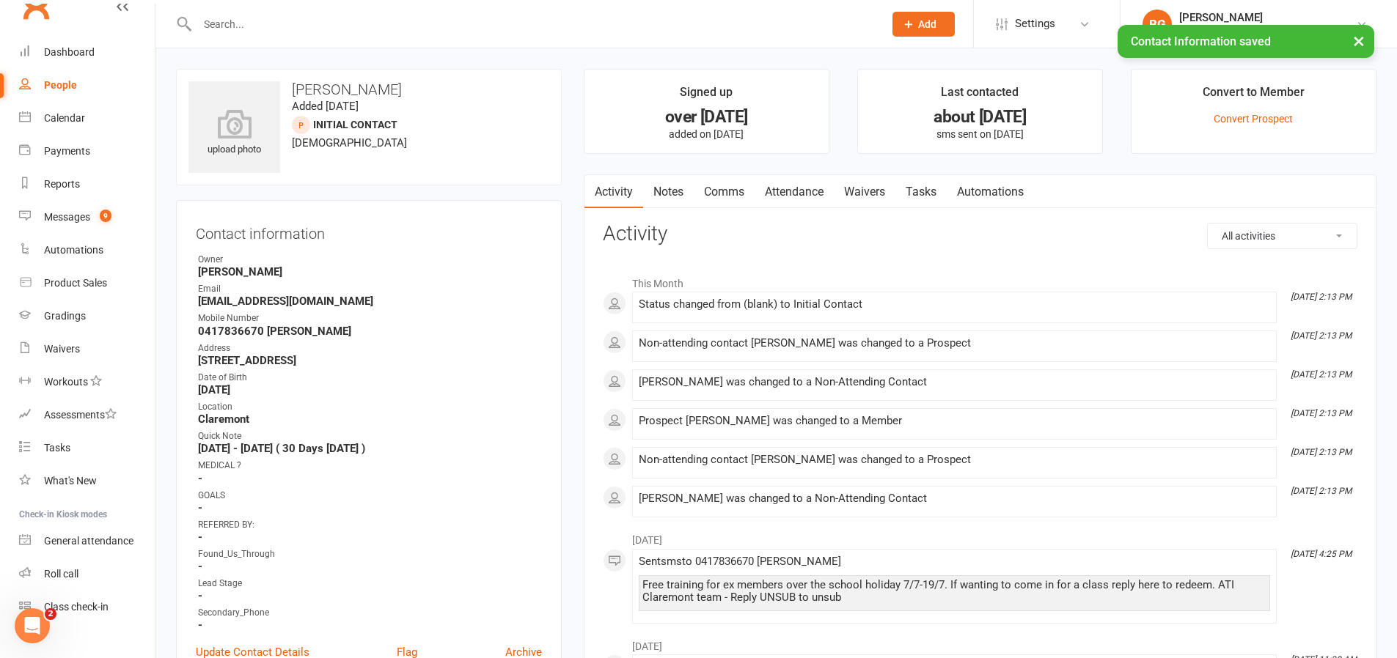
click at [806, 189] on link "Attendance" at bounding box center [794, 192] width 79 height 34
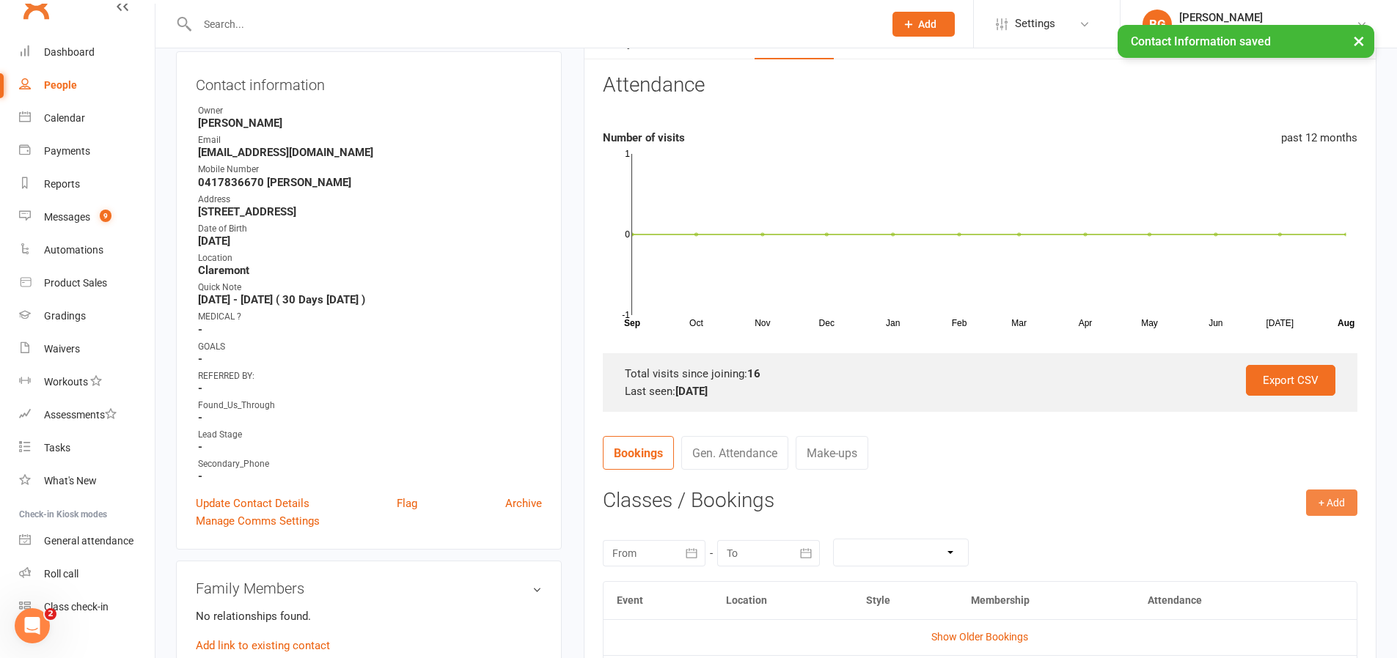
scroll to position [150, 0]
click at [1314, 507] on button "+ Add" at bounding box center [1331, 502] width 51 height 26
click at [1277, 564] on link "Add Appointment" at bounding box center [1283, 564] width 145 height 29
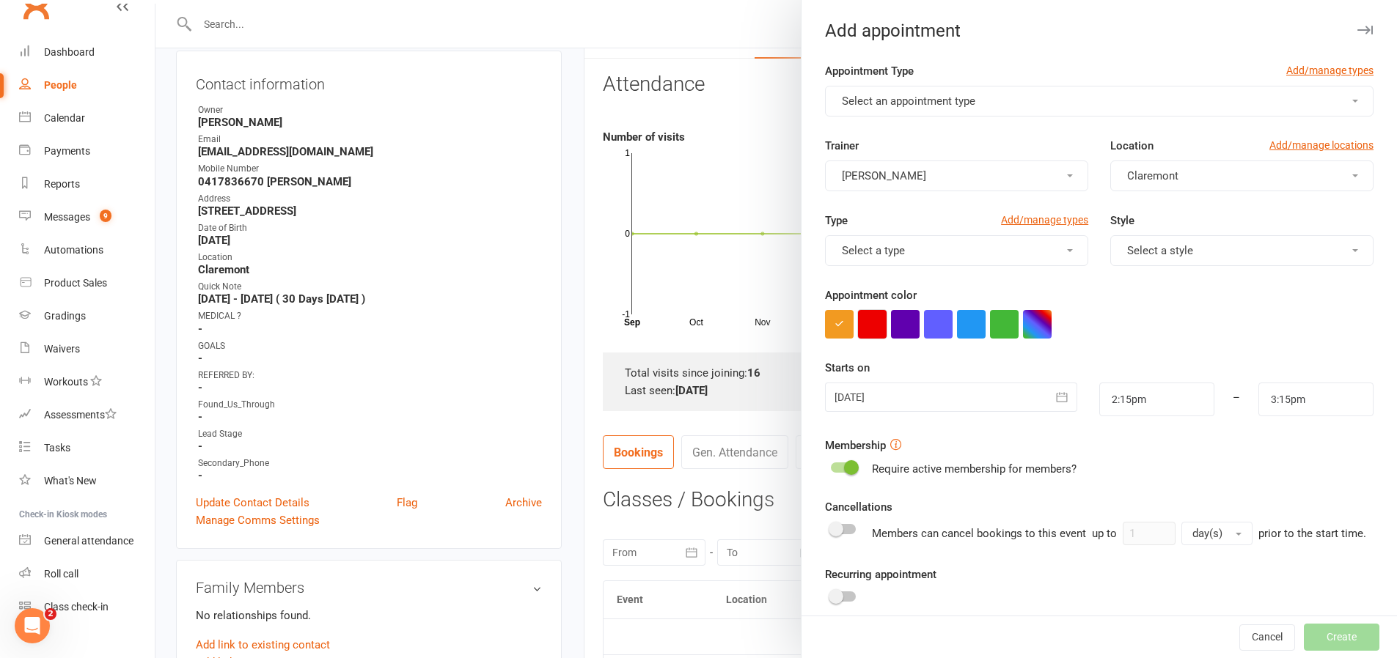
click at [868, 327] on button "button" at bounding box center [872, 324] width 29 height 29
click at [1013, 100] on button "Select an appointment type" at bounding box center [1099, 101] width 548 height 31
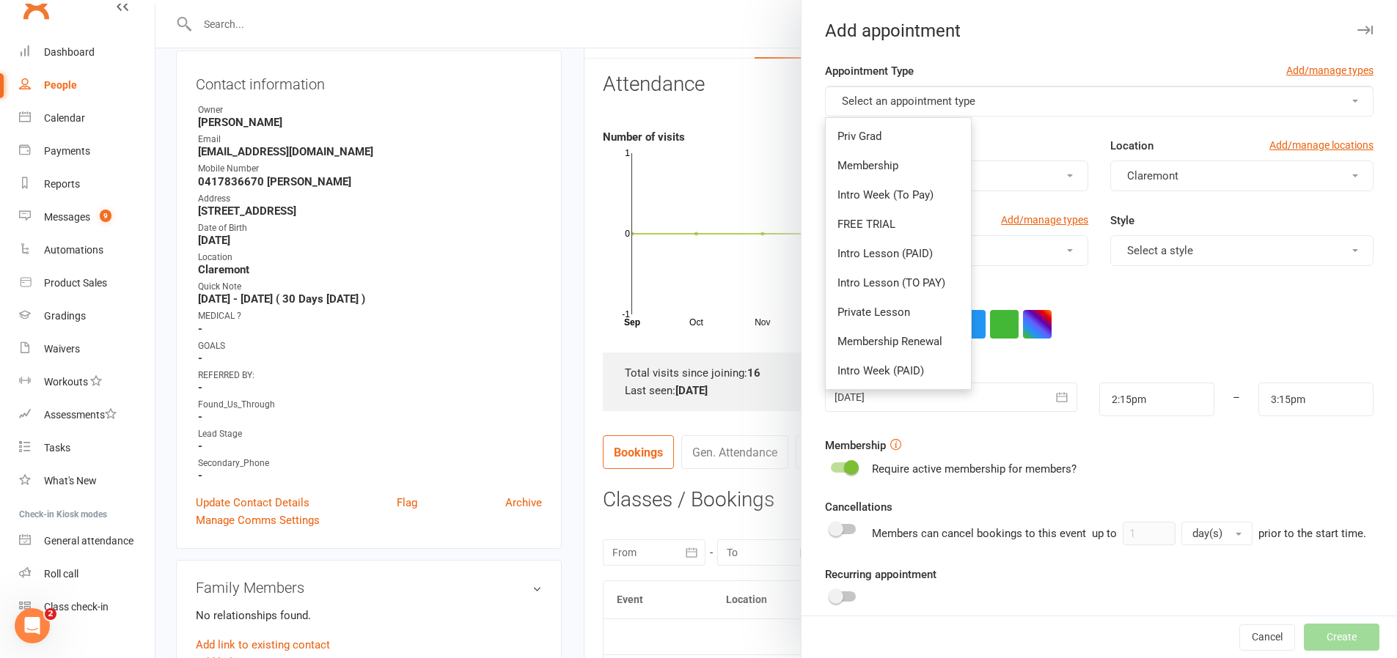
click at [944, 95] on span "Select an appointment type" at bounding box center [908, 101] width 133 height 13
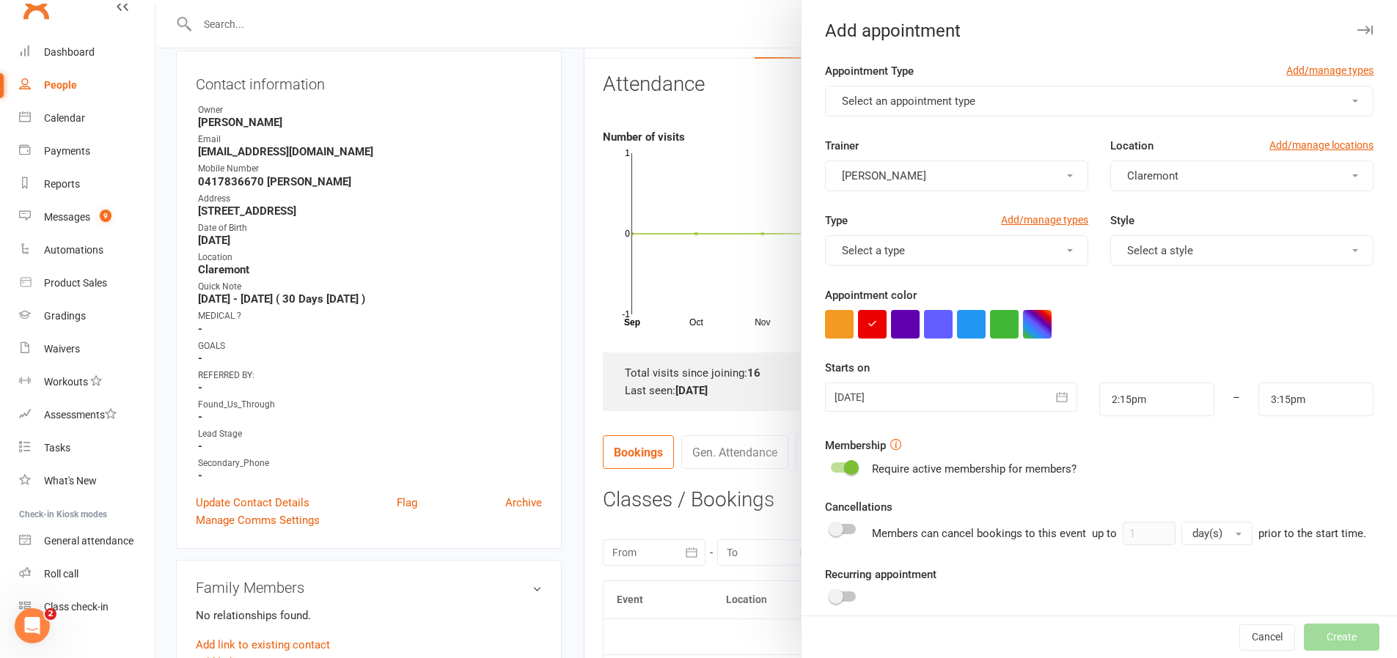
click at [926, 98] on span "Select an appointment type" at bounding box center [908, 101] width 133 height 13
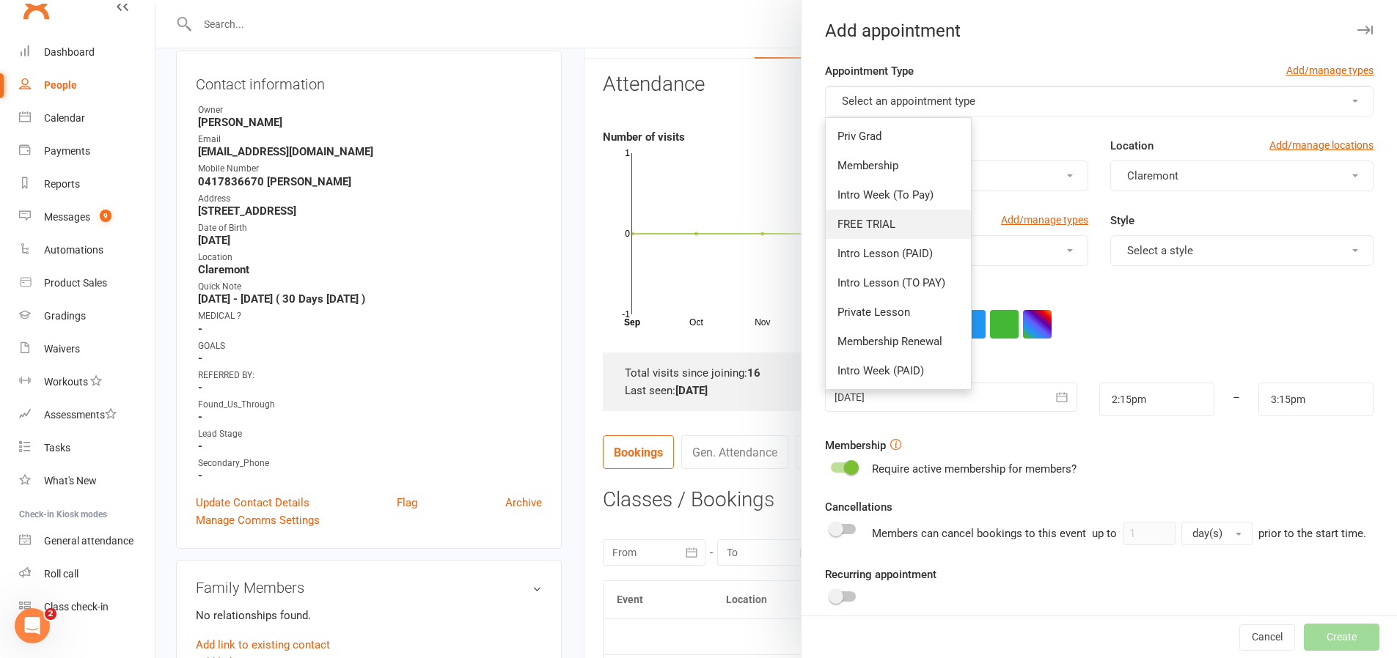
click at [904, 226] on link "FREE TRIAL" at bounding box center [898, 224] width 145 height 29
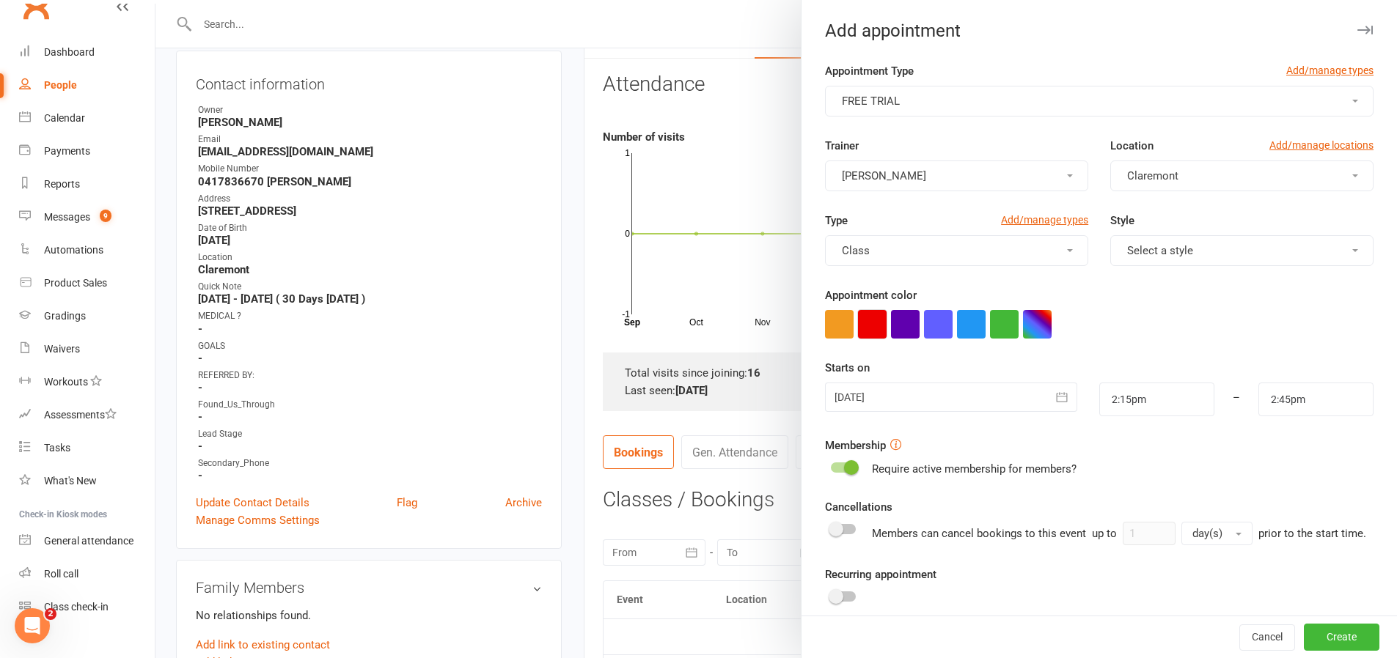
click at [870, 328] on button "button" at bounding box center [872, 324] width 29 height 29
click at [931, 100] on button "FREE TRIAL" at bounding box center [1099, 101] width 548 height 31
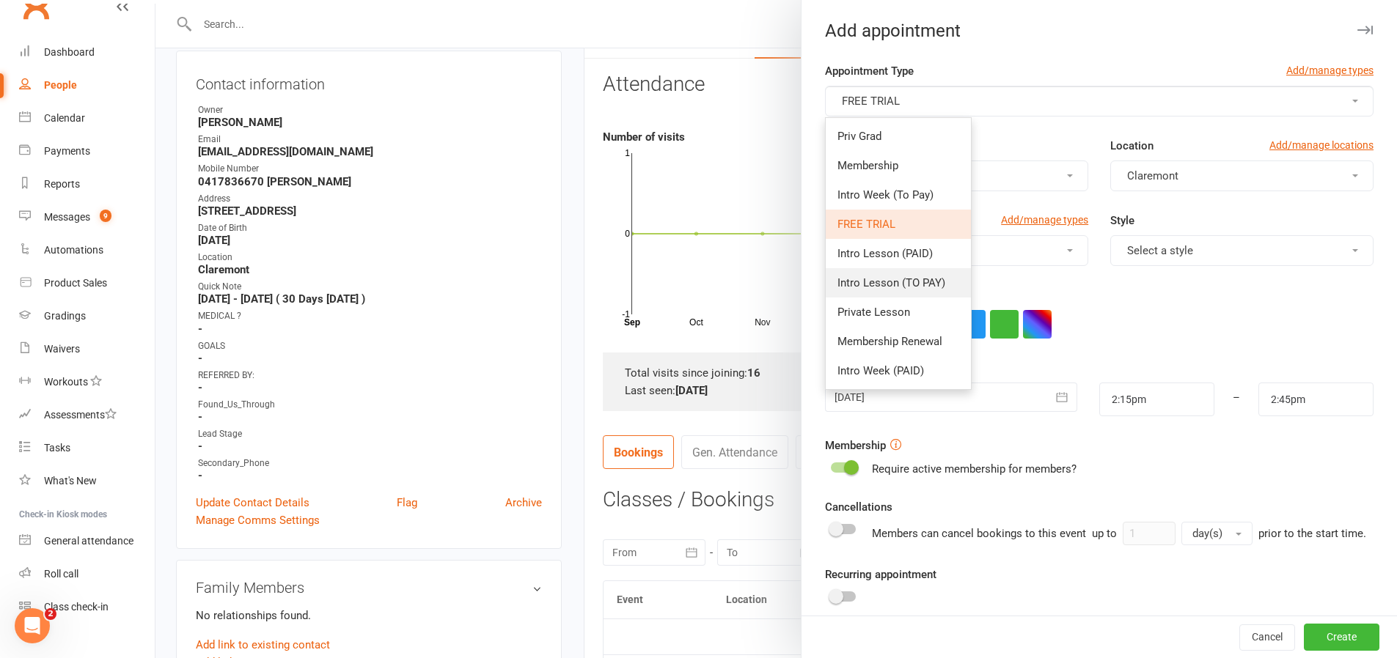
click at [917, 275] on link "Intro Lesson (TO PAY)" at bounding box center [898, 282] width 145 height 29
type input "3:15pm"
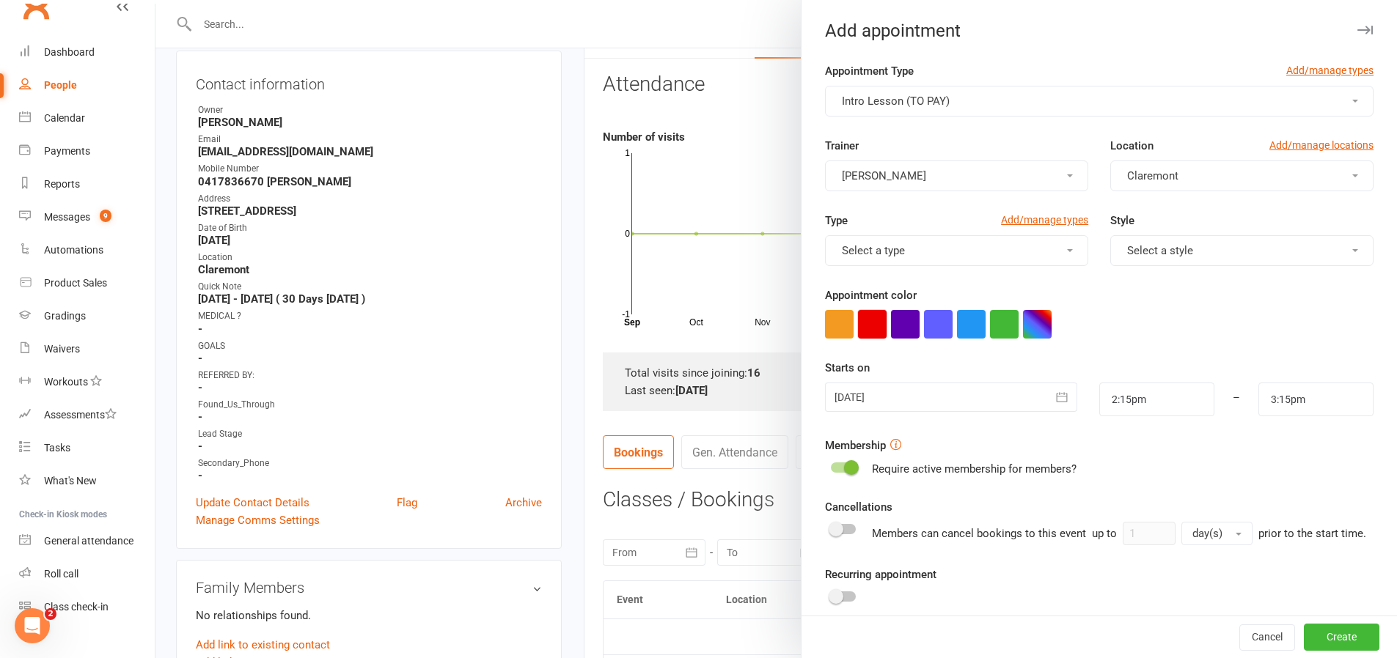
click at [862, 326] on button "button" at bounding box center [872, 324] width 29 height 29
click at [854, 394] on div at bounding box center [951, 397] width 252 height 29
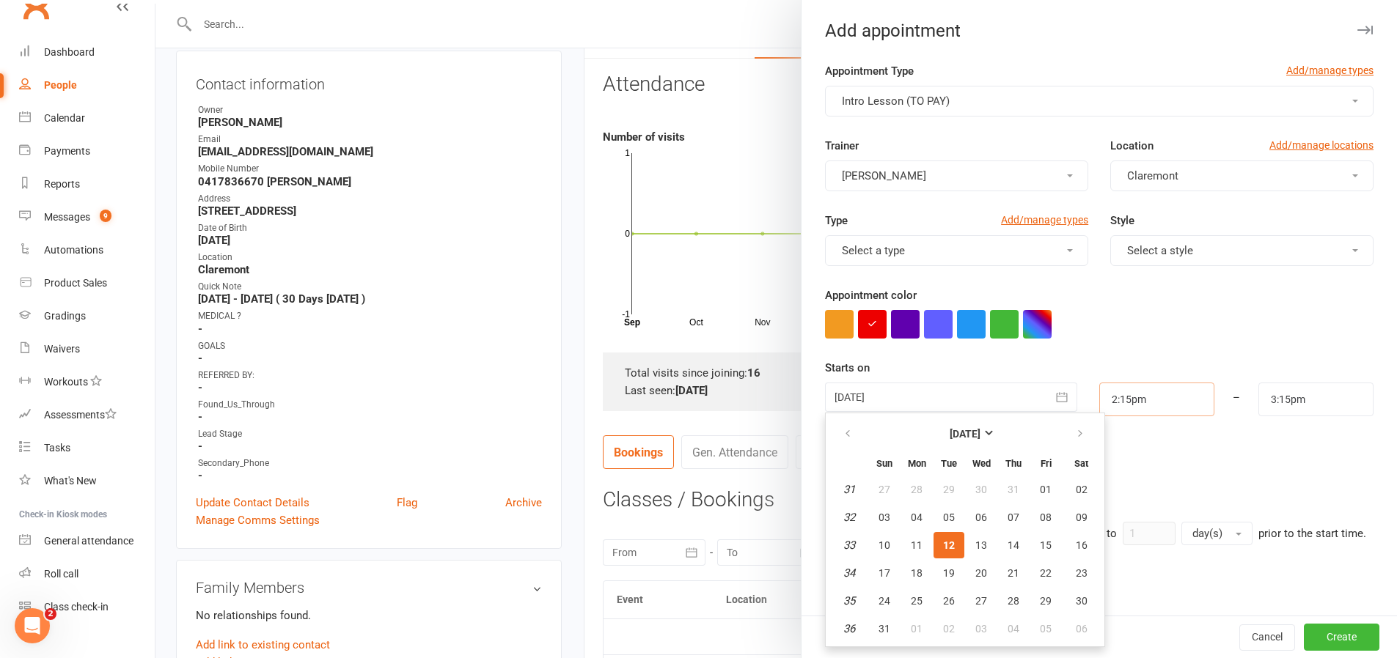
click at [1135, 415] on input "2:15pm" at bounding box center [1156, 400] width 115 height 34
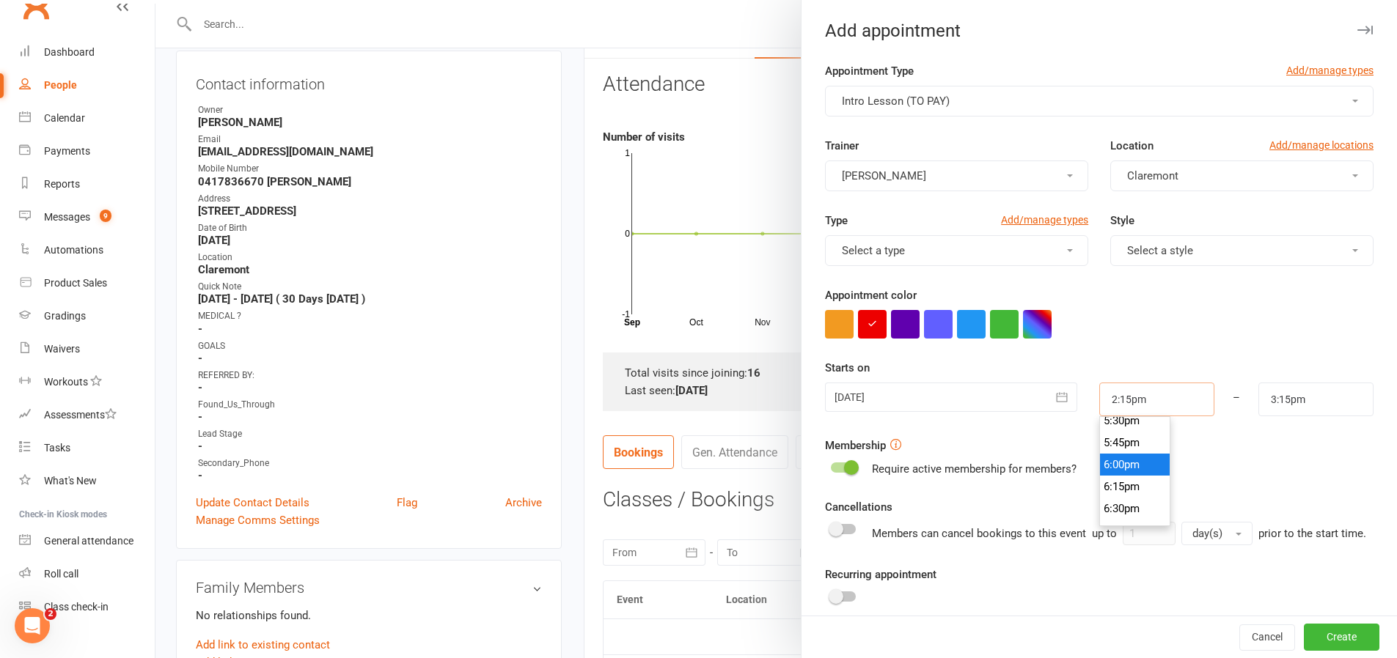
scroll to position [1560, 0]
type input "6:15pm"
click at [1119, 473] on li "6:15pm" at bounding box center [1135, 474] width 70 height 22
click at [1258, 404] on input "3:15pm" at bounding box center [1315, 400] width 115 height 34
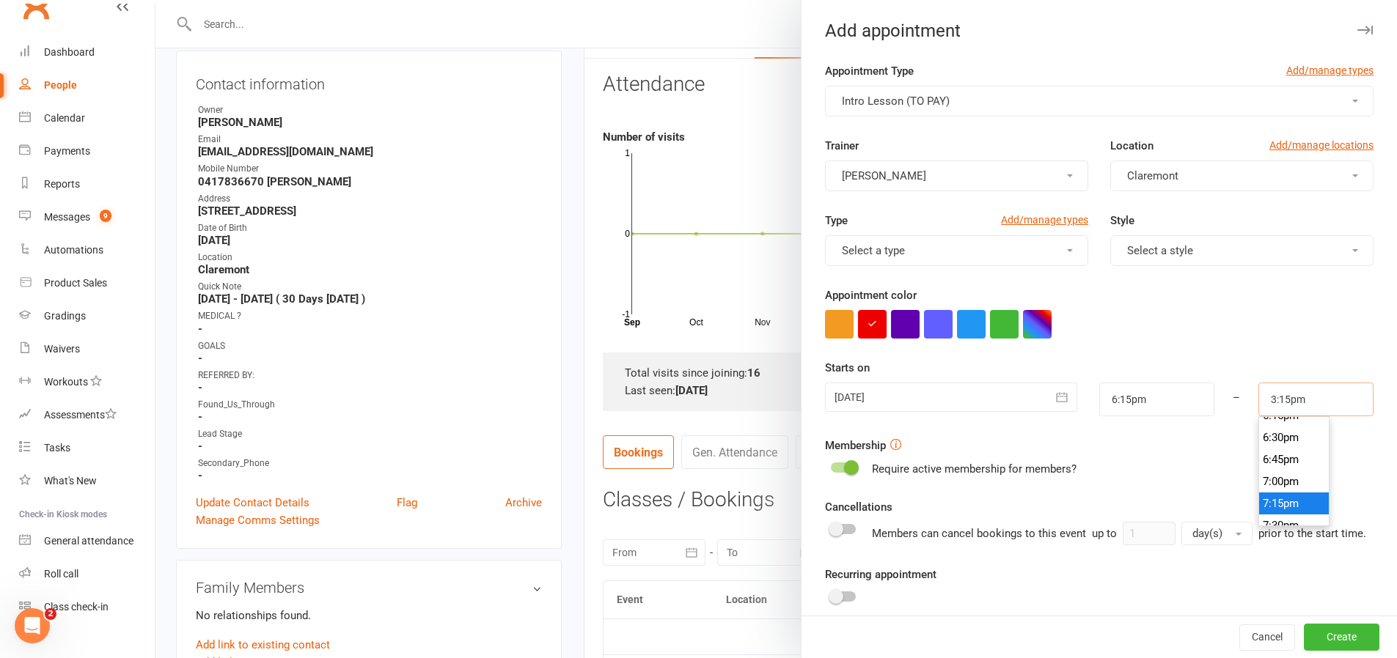
scroll to position [1619, 0]
type input "7:15pm"
click at [1268, 504] on li "7:15pm" at bounding box center [1294, 503] width 70 height 22
click at [1304, 640] on button "Create" at bounding box center [1342, 638] width 76 height 26
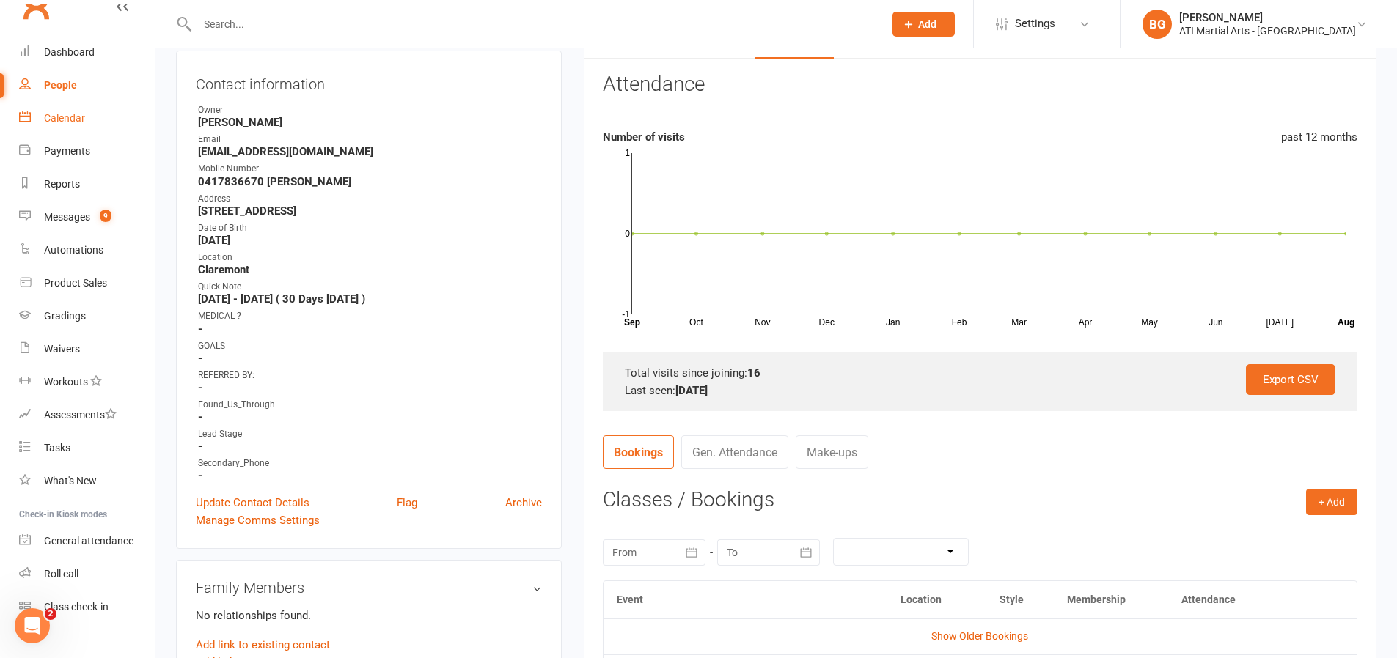
click at [37, 120] on link "Calendar" at bounding box center [87, 118] width 136 height 33
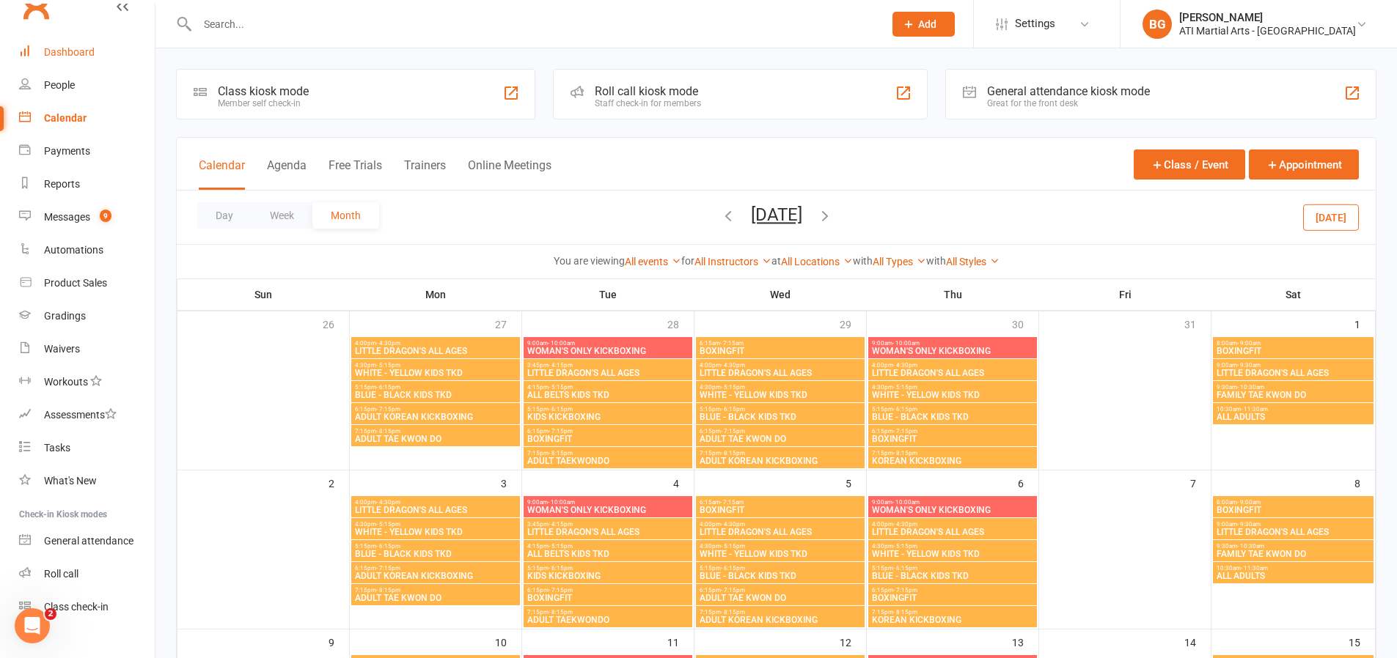
click at [87, 48] on div "Dashboard" at bounding box center [69, 52] width 51 height 12
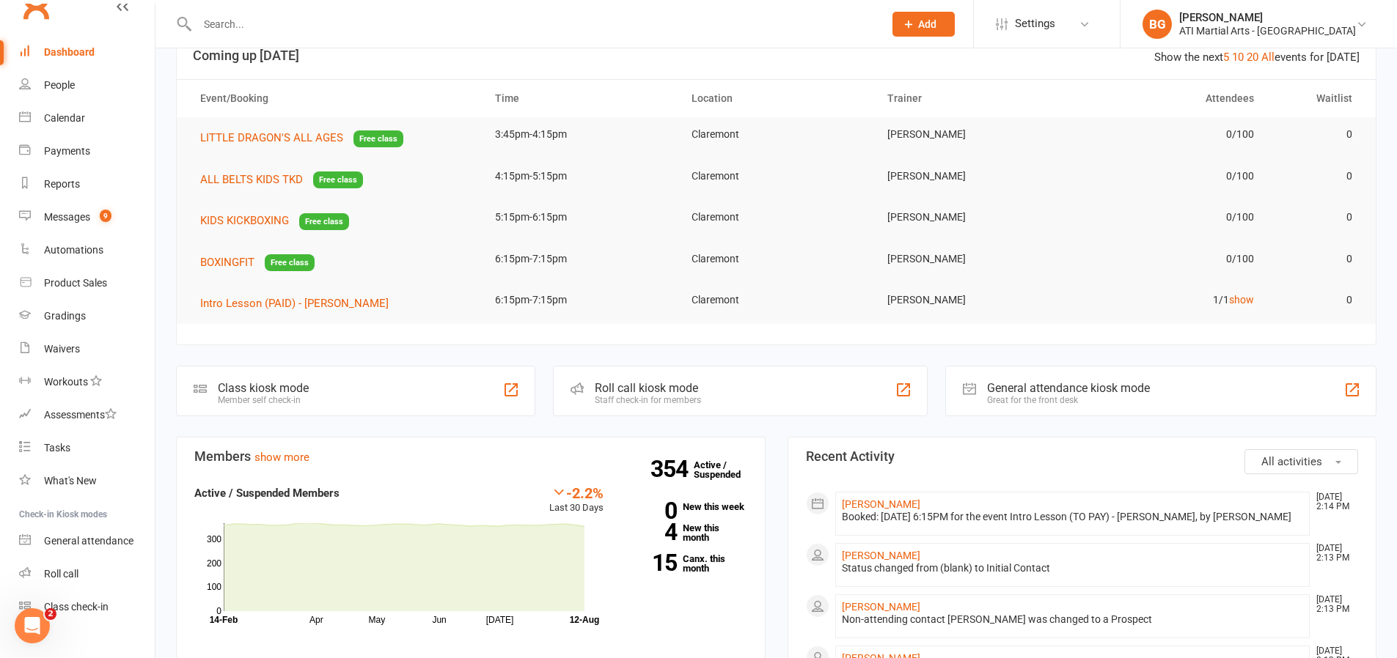
scroll to position [67, 0]
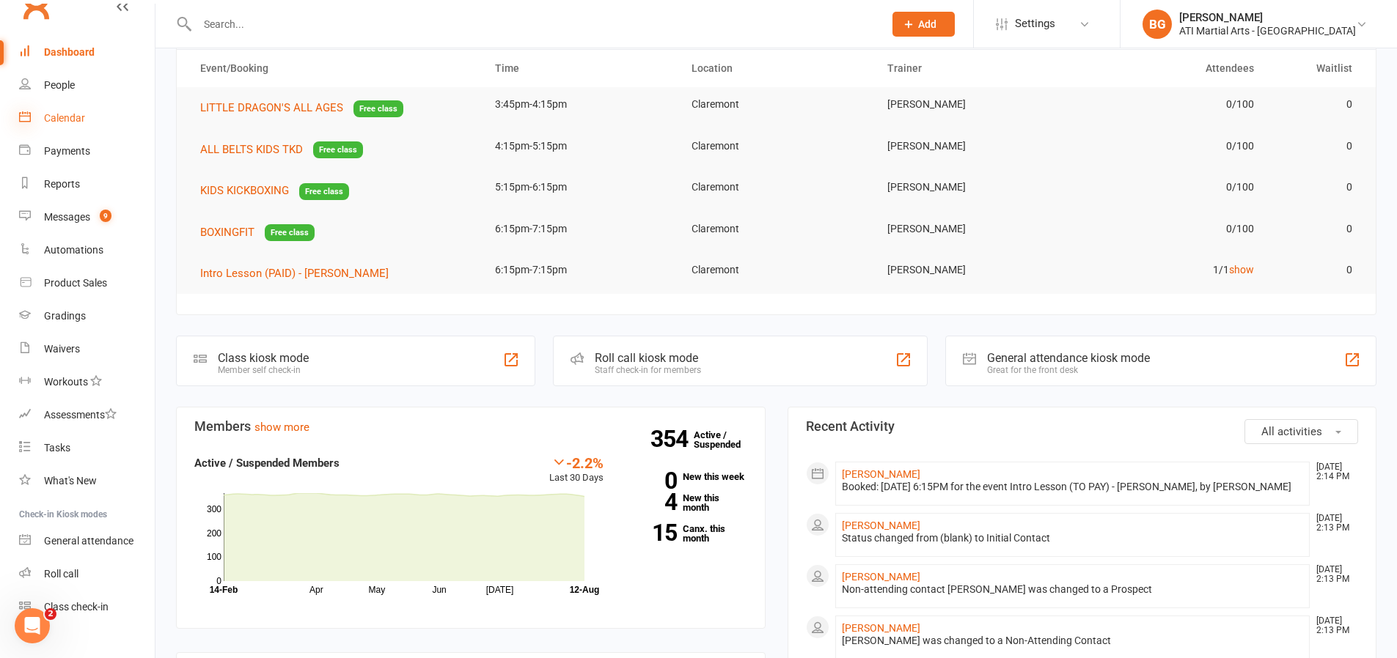
click at [29, 115] on icon at bounding box center [25, 117] width 12 height 12
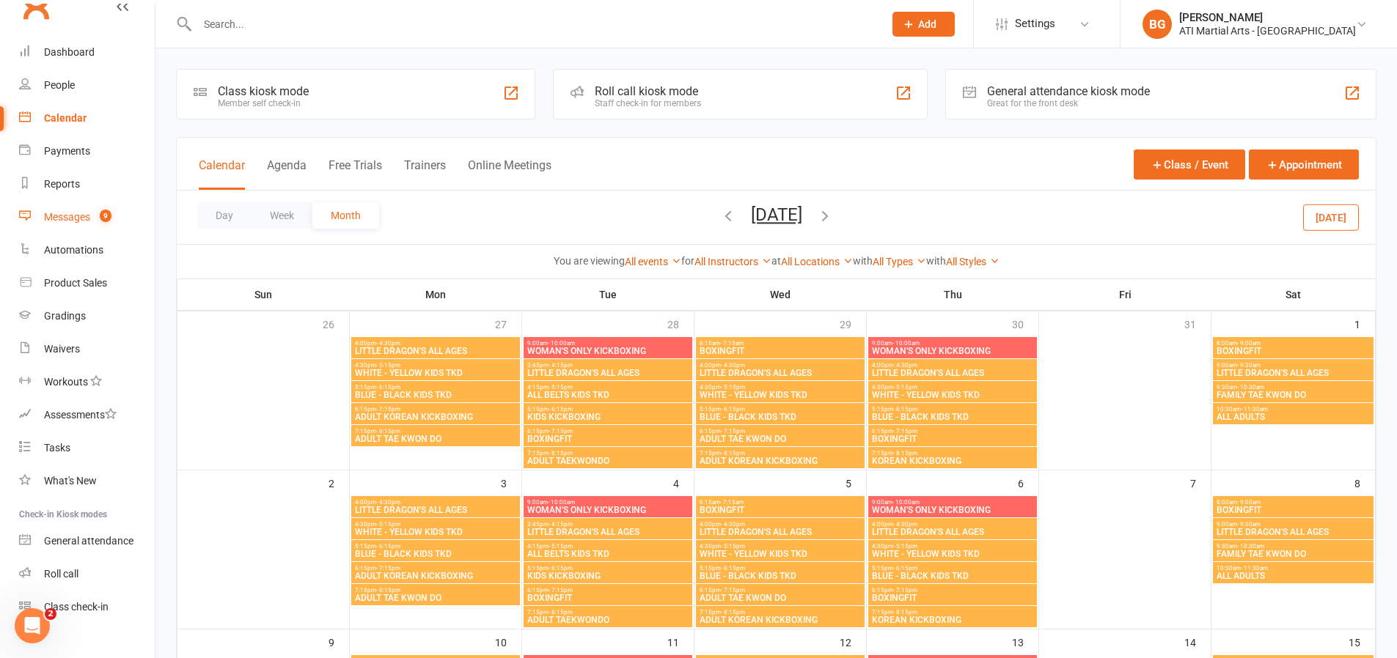
click at [127, 218] on link "Messages 9" at bounding box center [87, 217] width 136 height 33
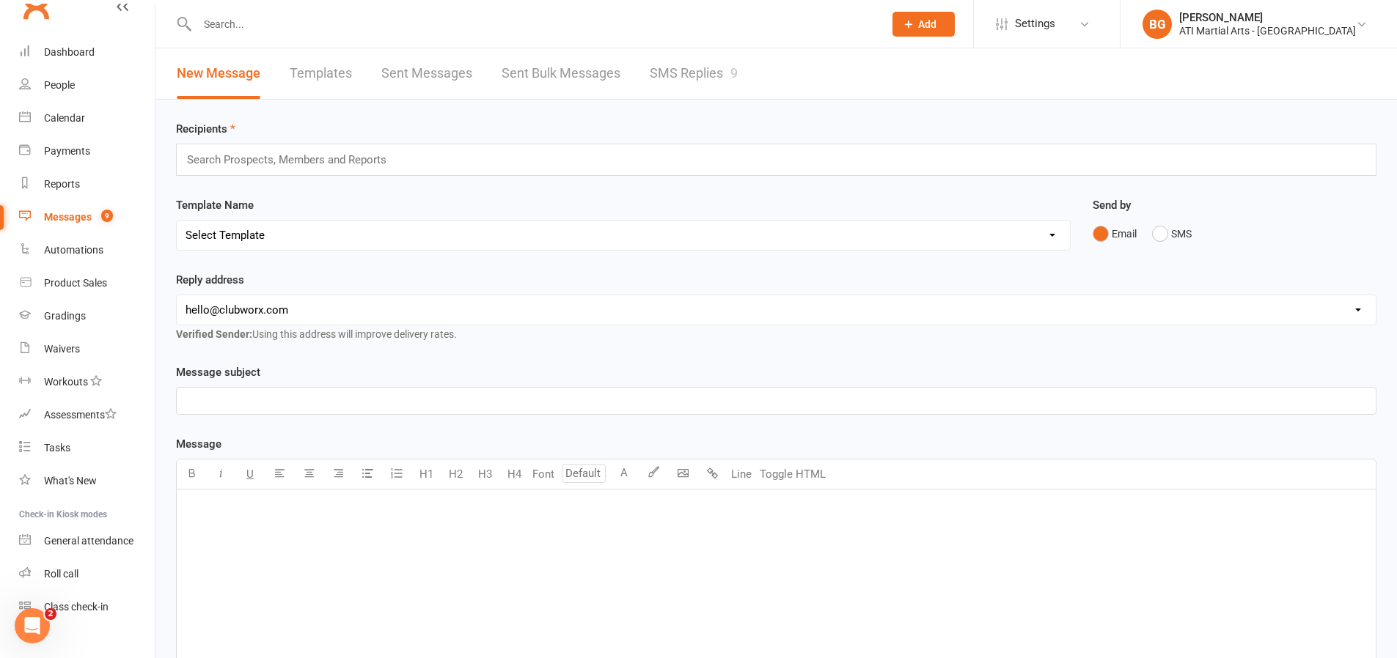
click at [711, 84] on link "SMS Replies 9" at bounding box center [694, 73] width 88 height 51
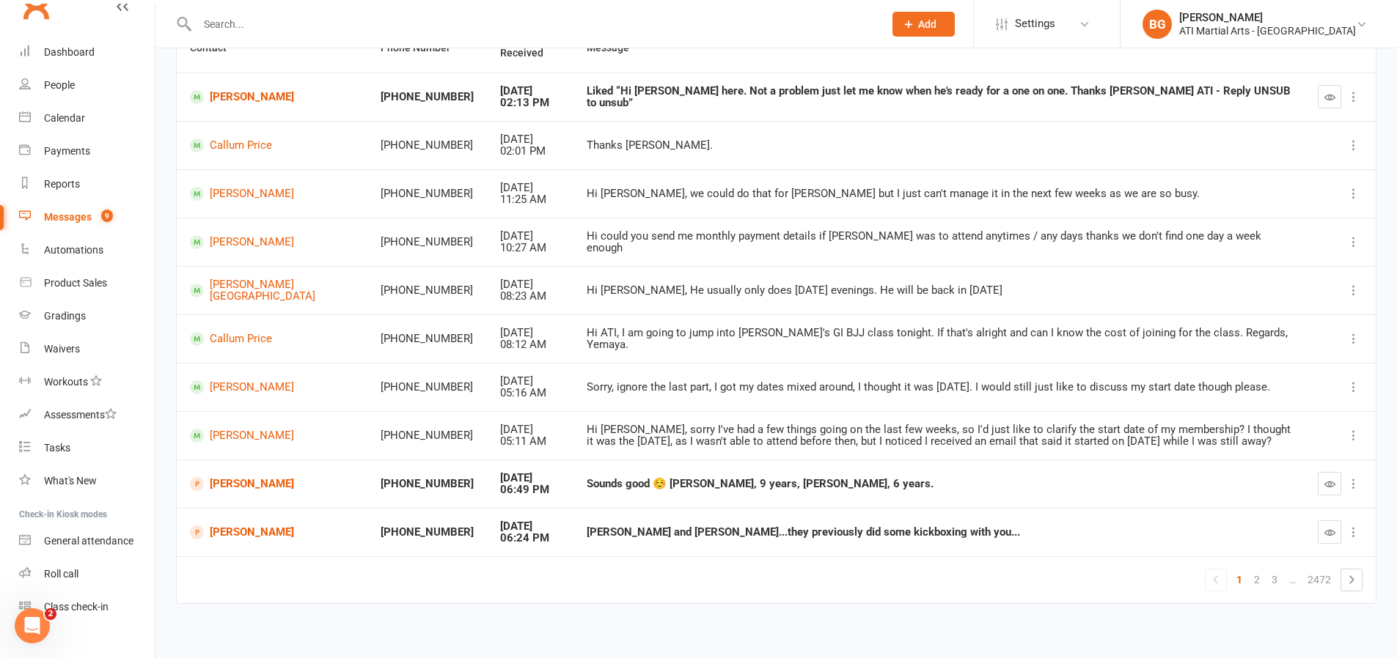
scroll to position [175, 0]
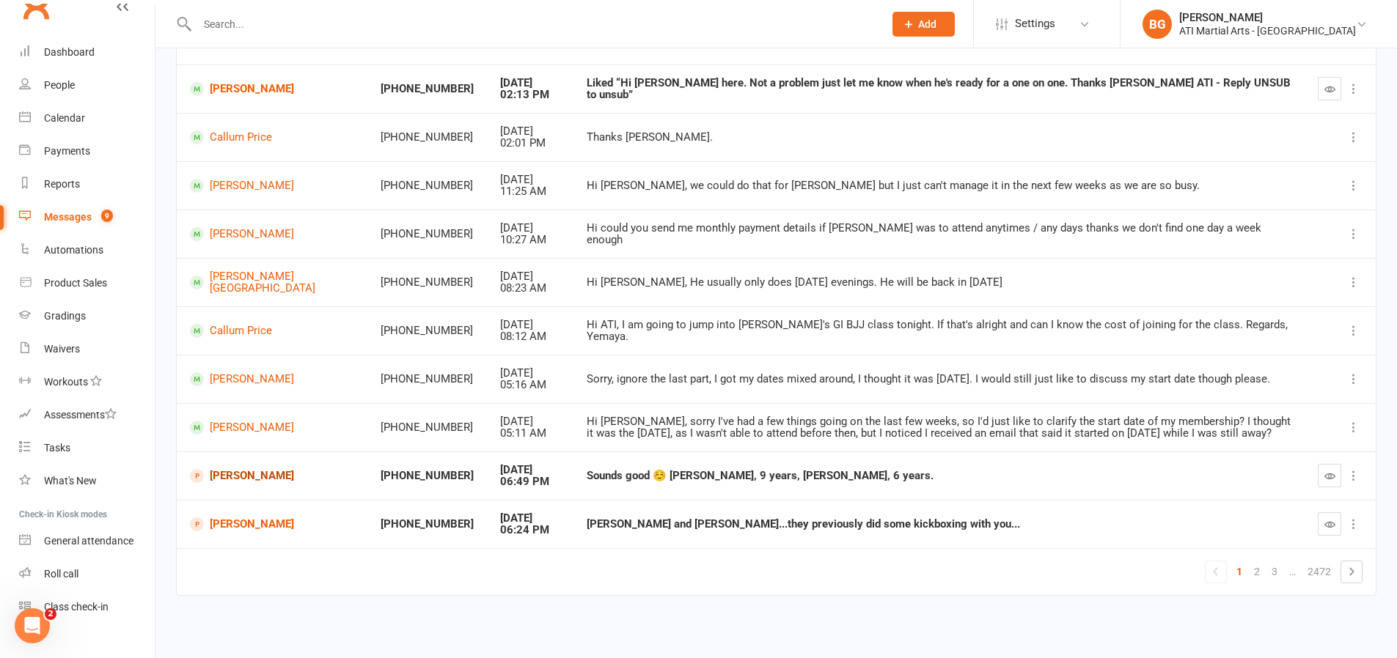
click at [241, 482] on link "[PERSON_NAME]" at bounding box center [272, 476] width 164 height 14
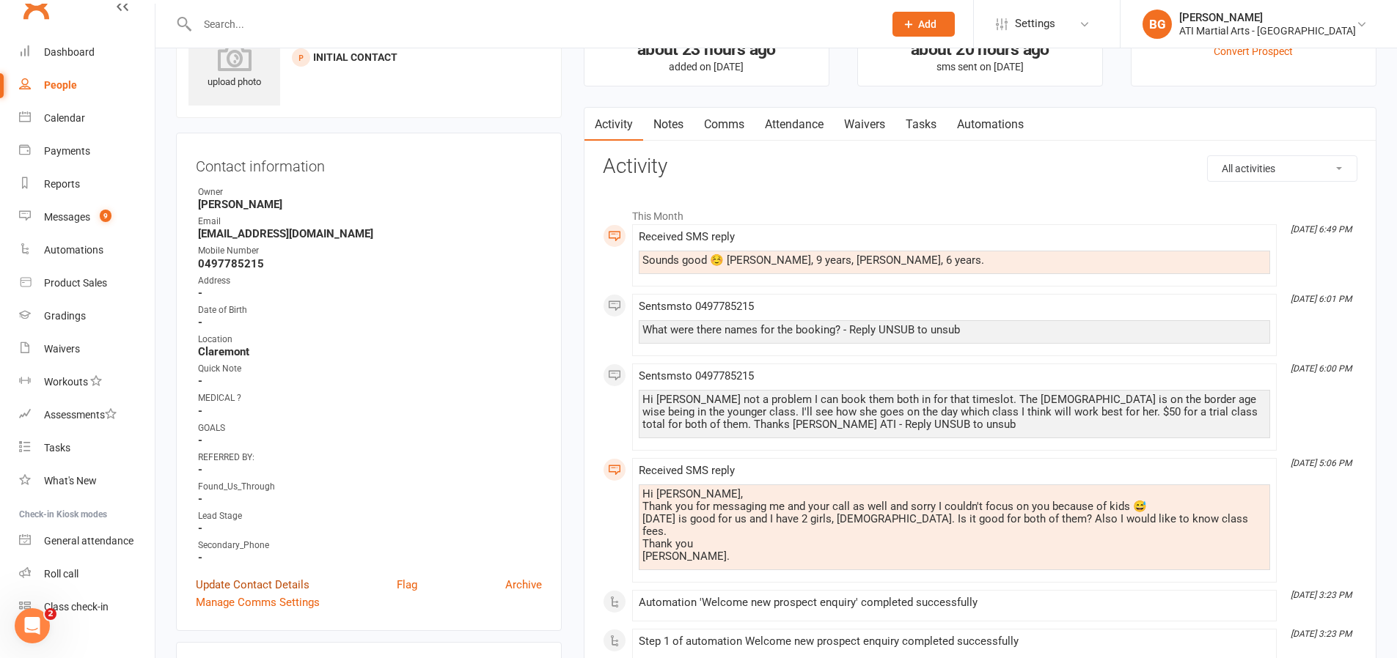
click at [262, 581] on link "Update Contact Details" at bounding box center [253, 585] width 114 height 18
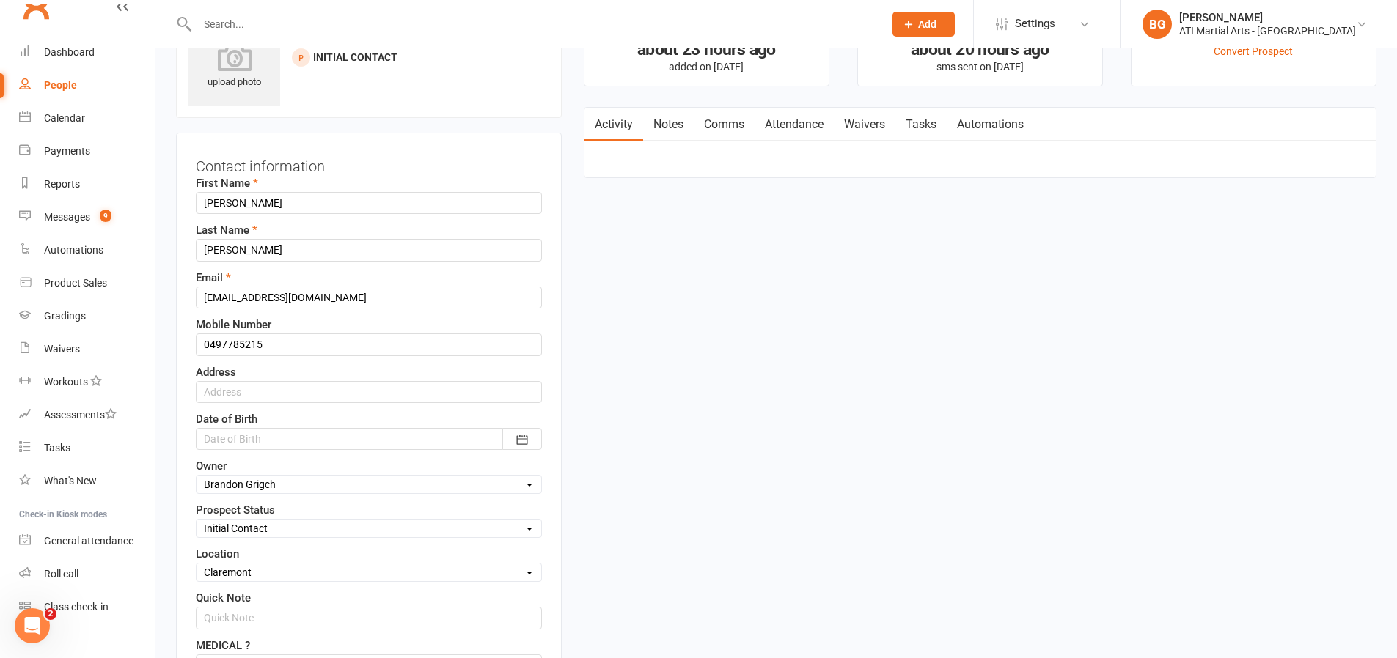
scroll to position [69, 0]
click at [347, 294] on input "[EMAIL_ADDRESS][DOMAIN_NAME]" at bounding box center [369, 296] width 346 height 22
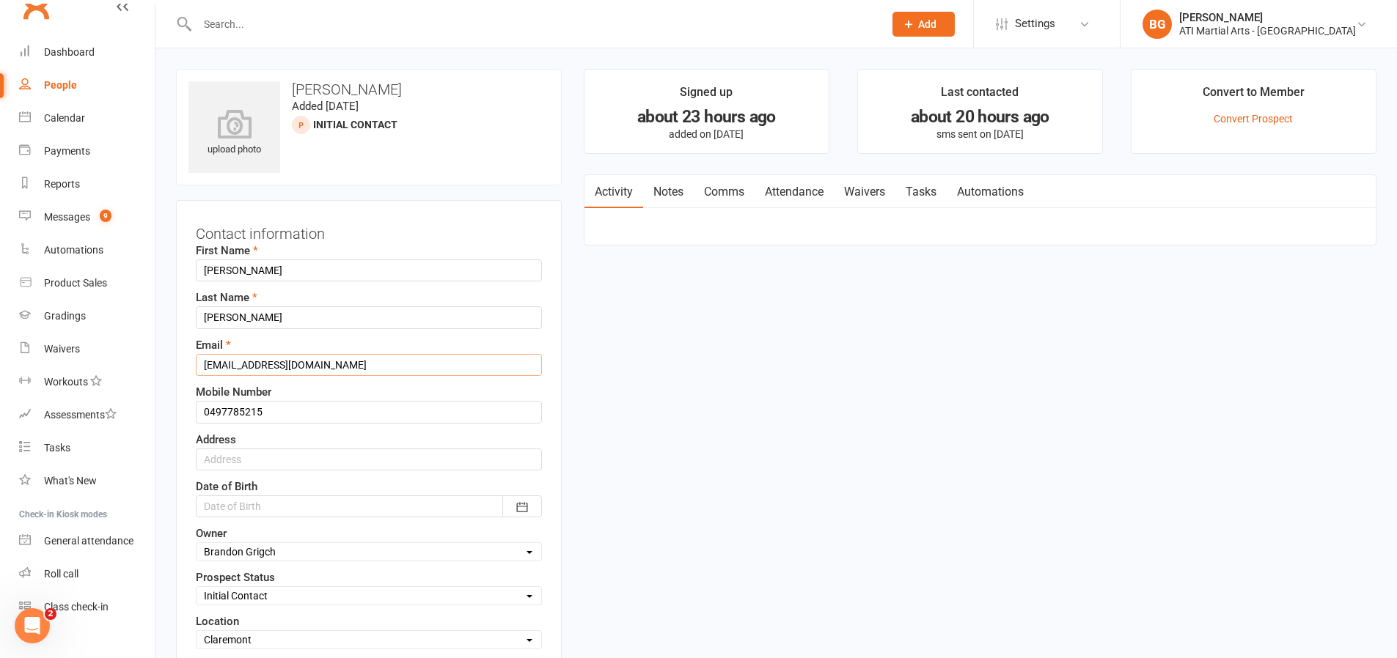
scroll to position [3, 0]
click at [360, 415] on input "0497785215" at bounding box center [369, 409] width 346 height 22
click at [724, 188] on link "Comms" at bounding box center [724, 189] width 61 height 34
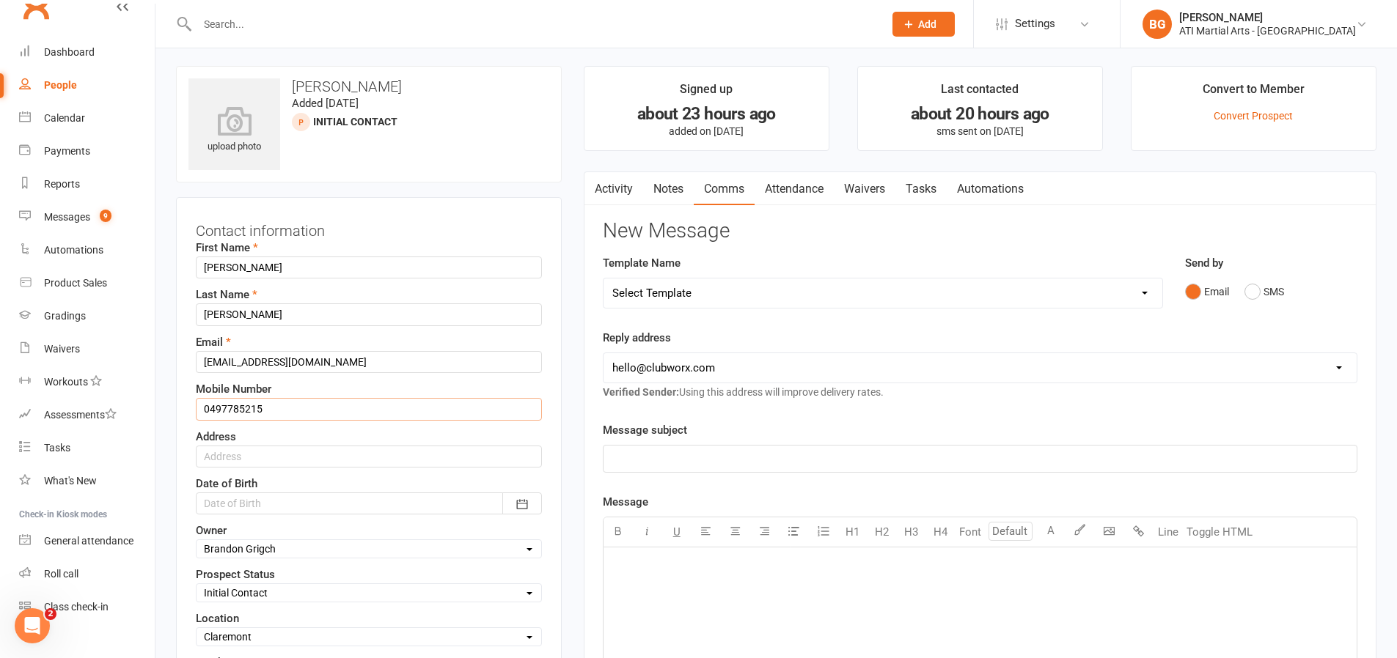
click at [637, 192] on link "Activity" at bounding box center [613, 189] width 59 height 34
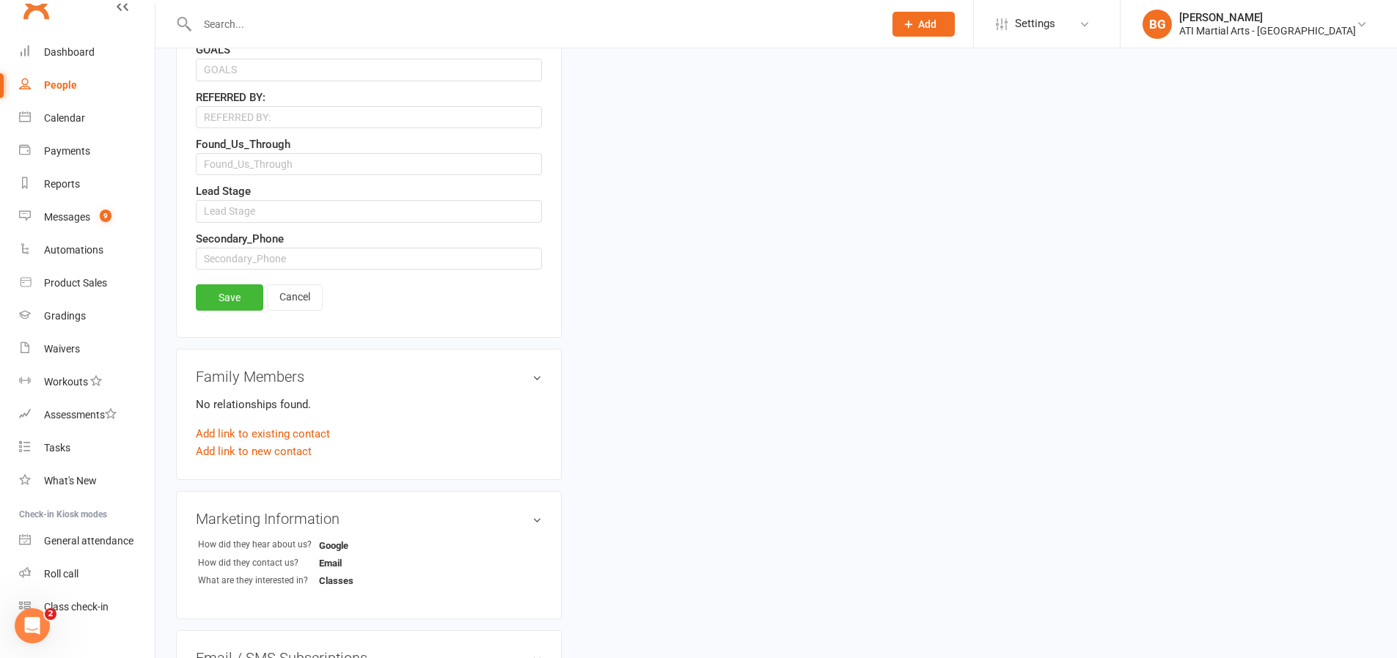
scroll to position [730, 0]
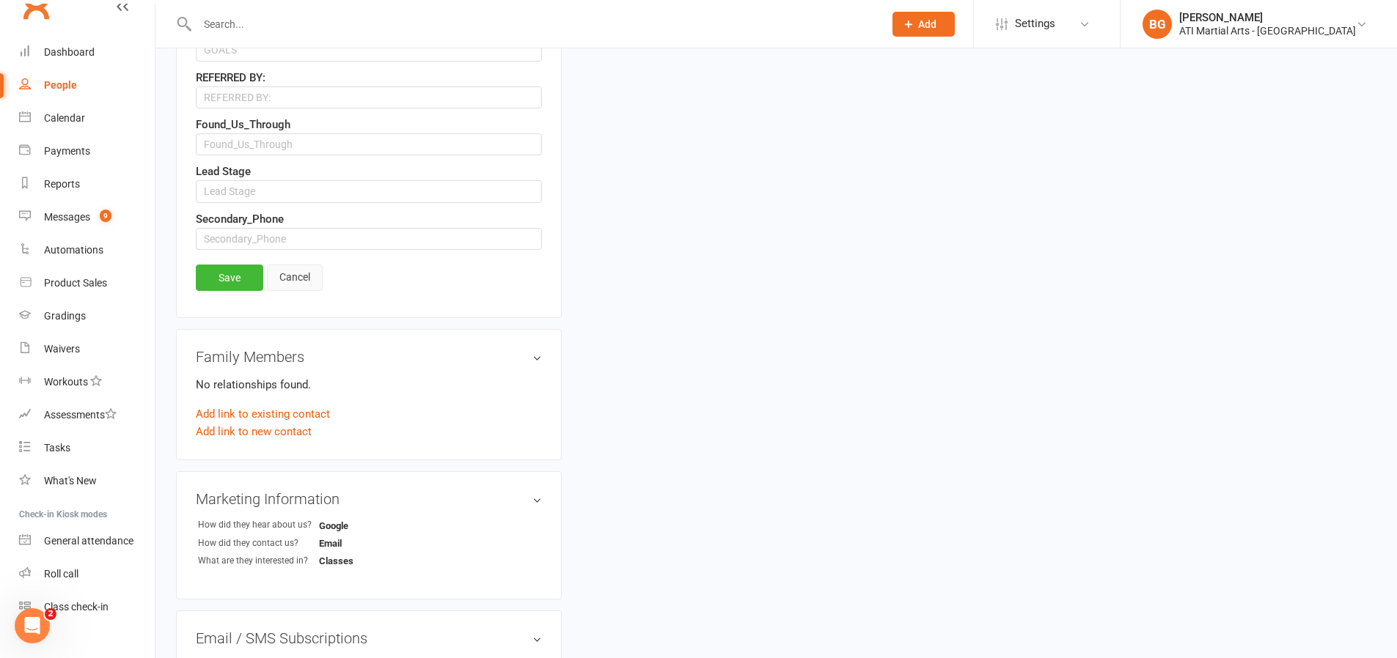
click at [281, 288] on link "Cancel" at bounding box center [295, 278] width 56 height 26
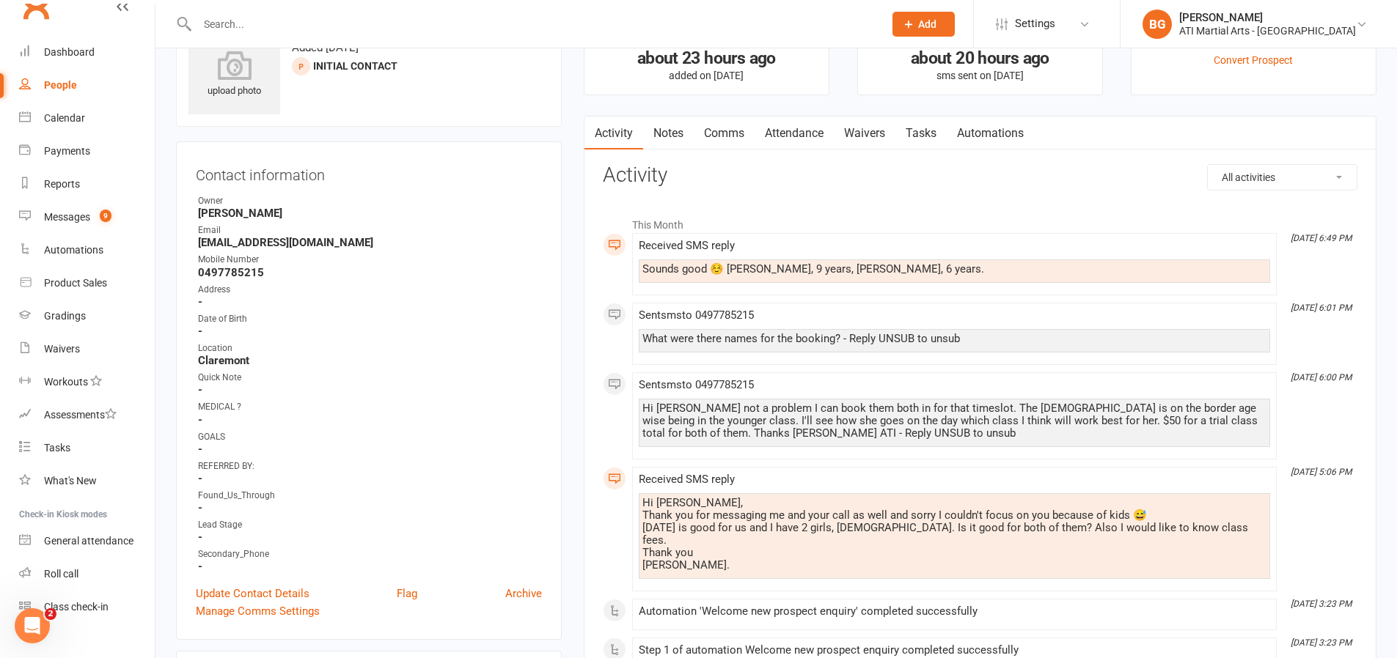
scroll to position [56, 0]
click at [271, 604] on link "Update Contact Details" at bounding box center [253, 597] width 114 height 18
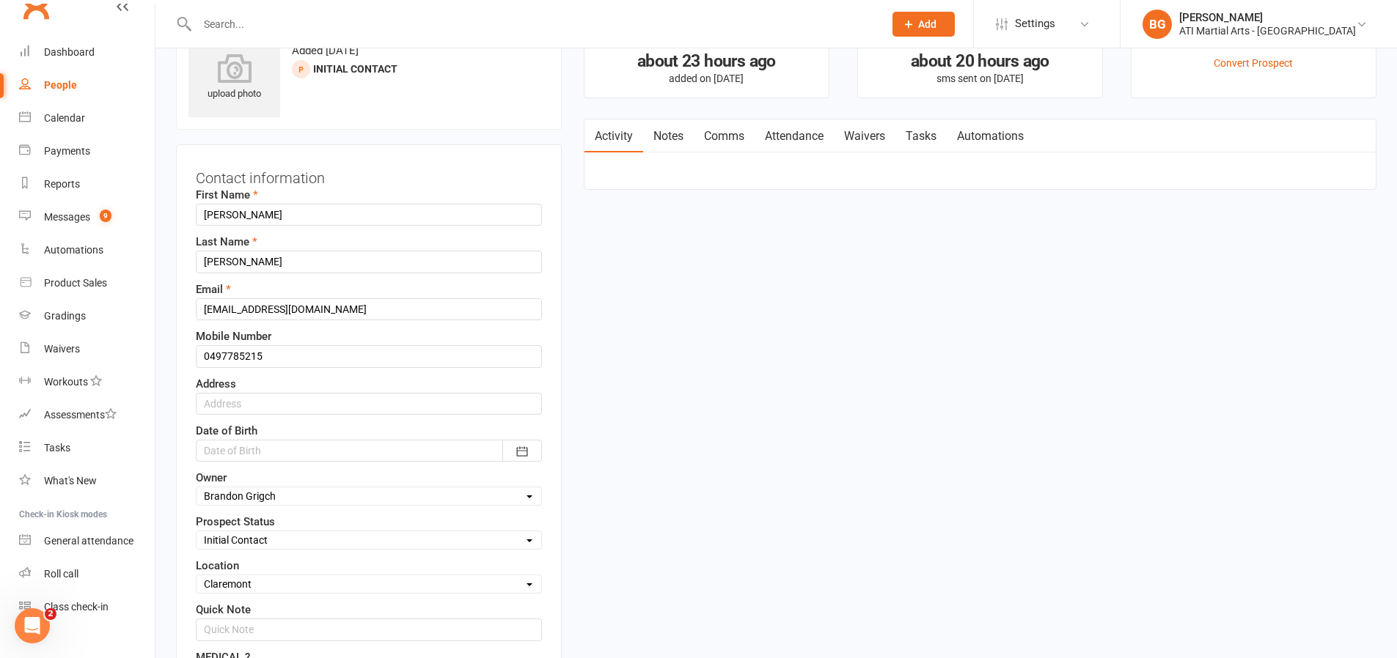
scroll to position [69, 0]
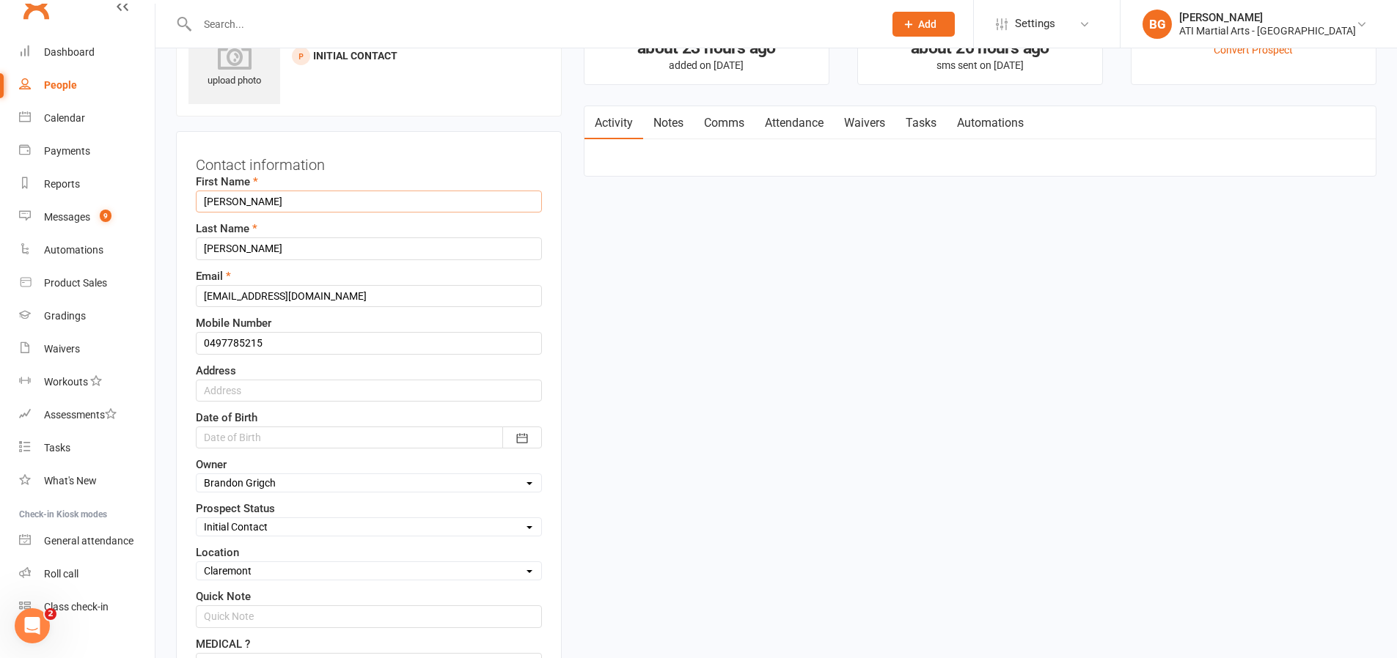
drag, startPoint x: 264, startPoint y: 199, endPoint x: 0, endPoint y: 177, distance: 264.8
type input "Charlotte"
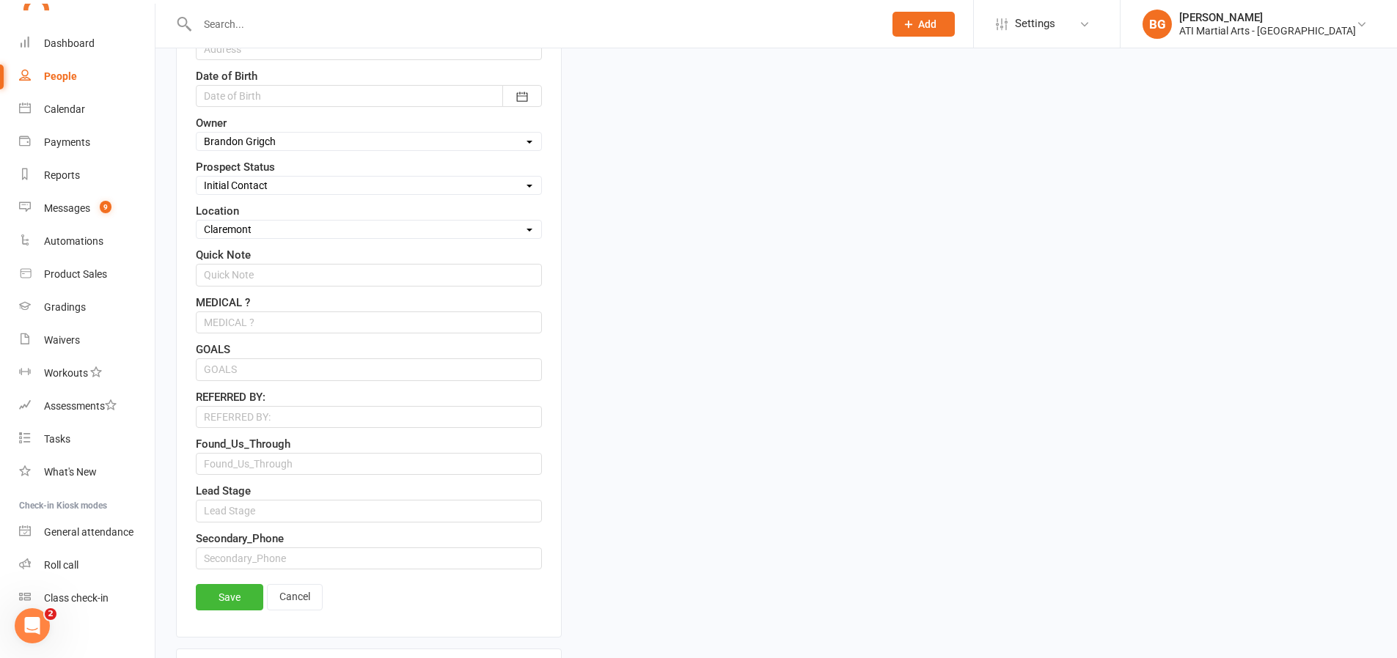
scroll to position [412, 0]
type input "Utting"
drag, startPoint x: 214, startPoint y: 588, endPoint x: 214, endPoint y: 580, distance: 8.1
click at [212, 587] on link "Save" at bounding box center [229, 596] width 67 height 26
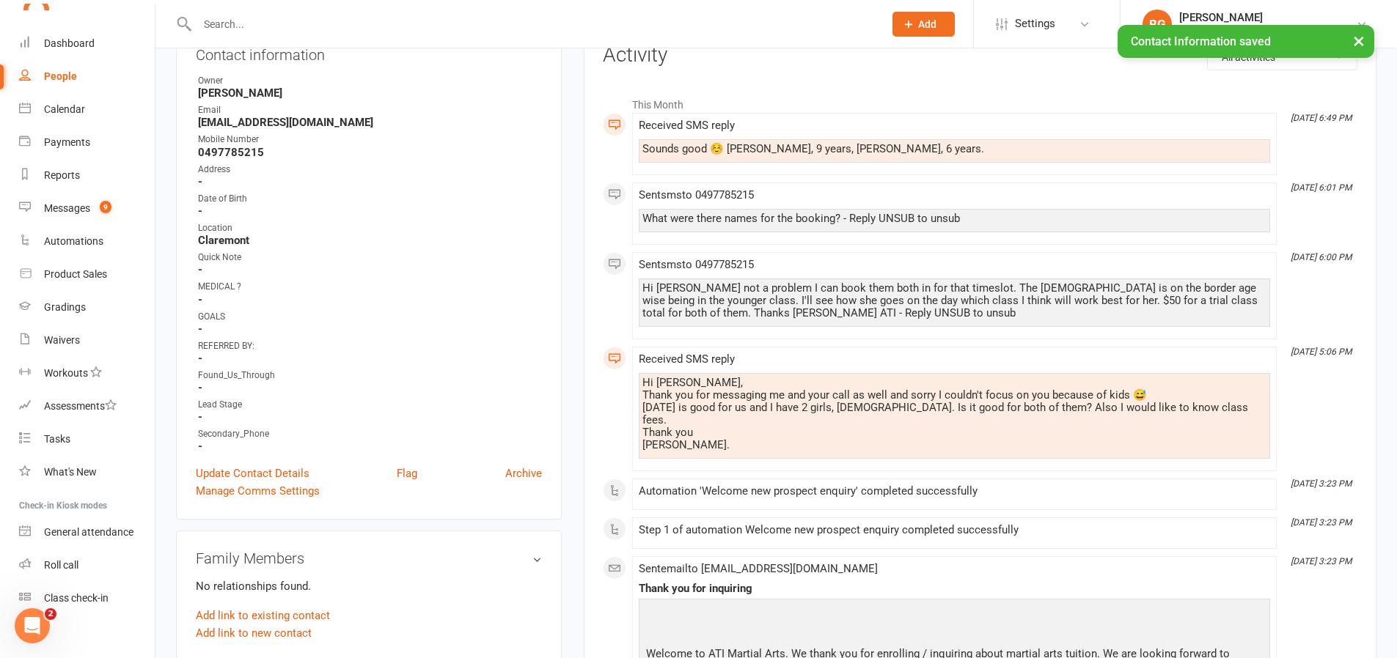
scroll to position [154, 0]
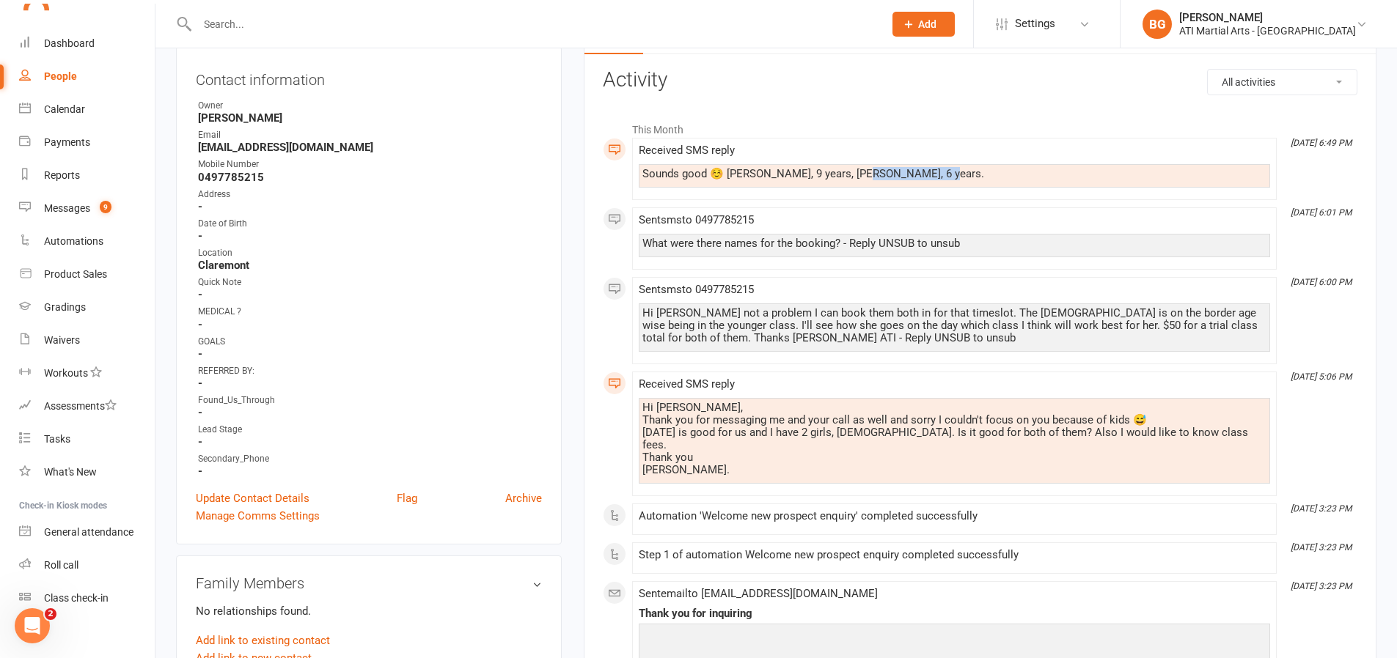
drag, startPoint x: 911, startPoint y: 178, endPoint x: 845, endPoint y: 177, distance: 66.0
click at [845, 177] on div "Sounds good ☺️ [PERSON_NAME], 9 years, [PERSON_NAME], 6 years." at bounding box center [954, 174] width 624 height 12
click at [850, 232] on div "Sent sms to [PHONE_NUMBER] What were there names for the booking? - Reply UNSUB…" at bounding box center [954, 238] width 631 height 49
drag, startPoint x: 279, startPoint y: 181, endPoint x: 210, endPoint y: 142, distance: 79.1
click at [192, 180] on div "Contact information Owner [PERSON_NAME] Email [EMAIL_ADDRESS][DOMAIN_NAME] Mobi…" at bounding box center [369, 295] width 386 height 499
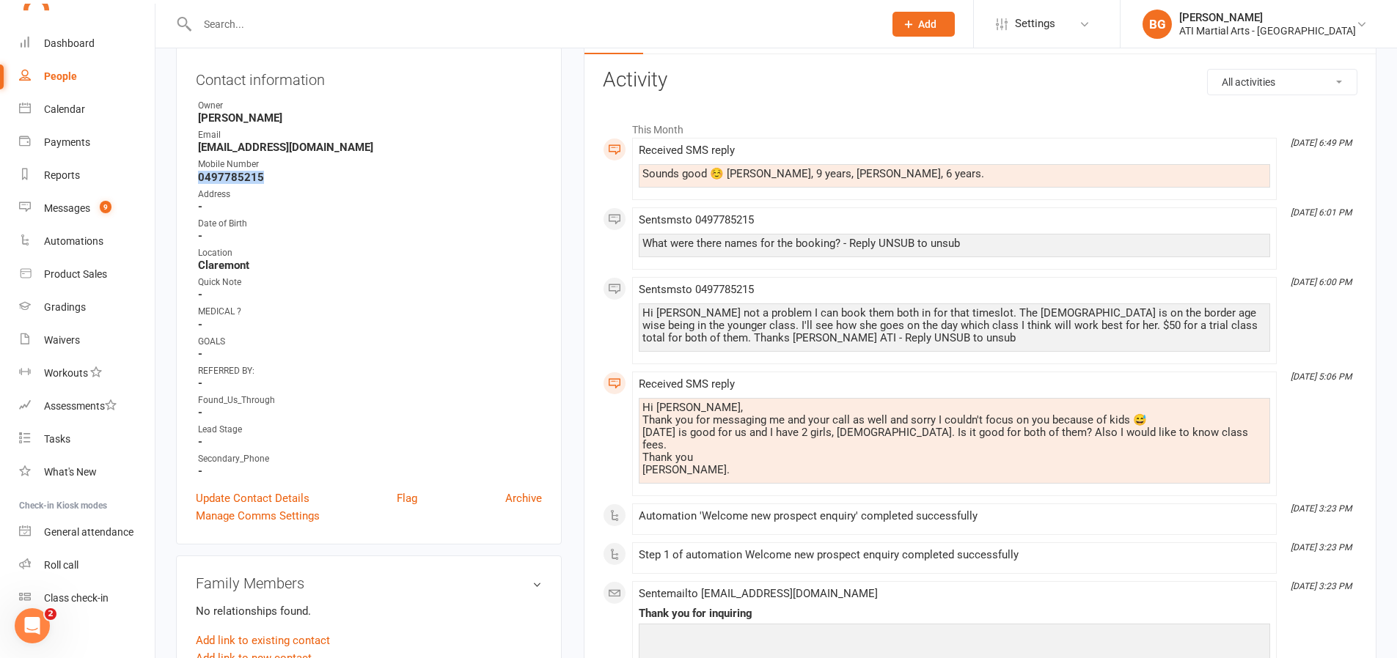
copy strong "0497785215"
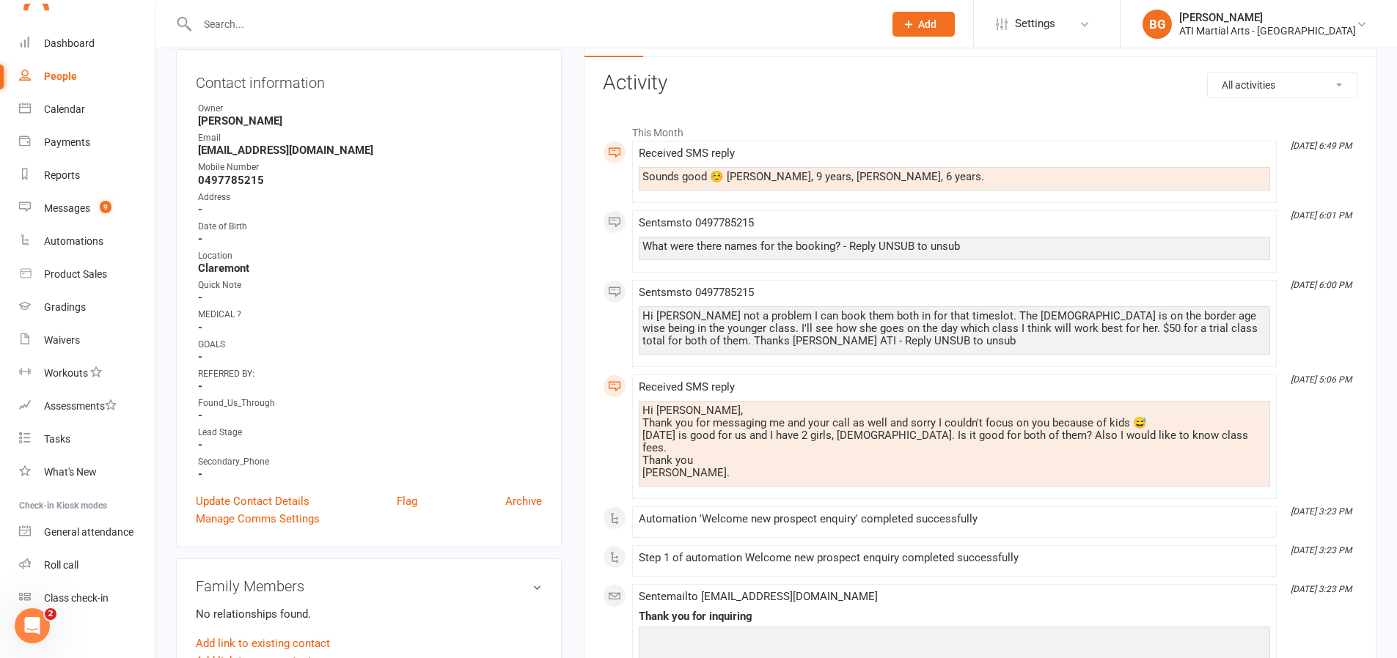
click at [518, 219] on ul "Owner [PERSON_NAME] Email [EMAIL_ADDRESS][DOMAIN_NAME] Mobile Number [PHONE_NUM…" at bounding box center [369, 291] width 346 height 379
click at [79, 205] on div "Messages" at bounding box center [67, 208] width 46 height 12
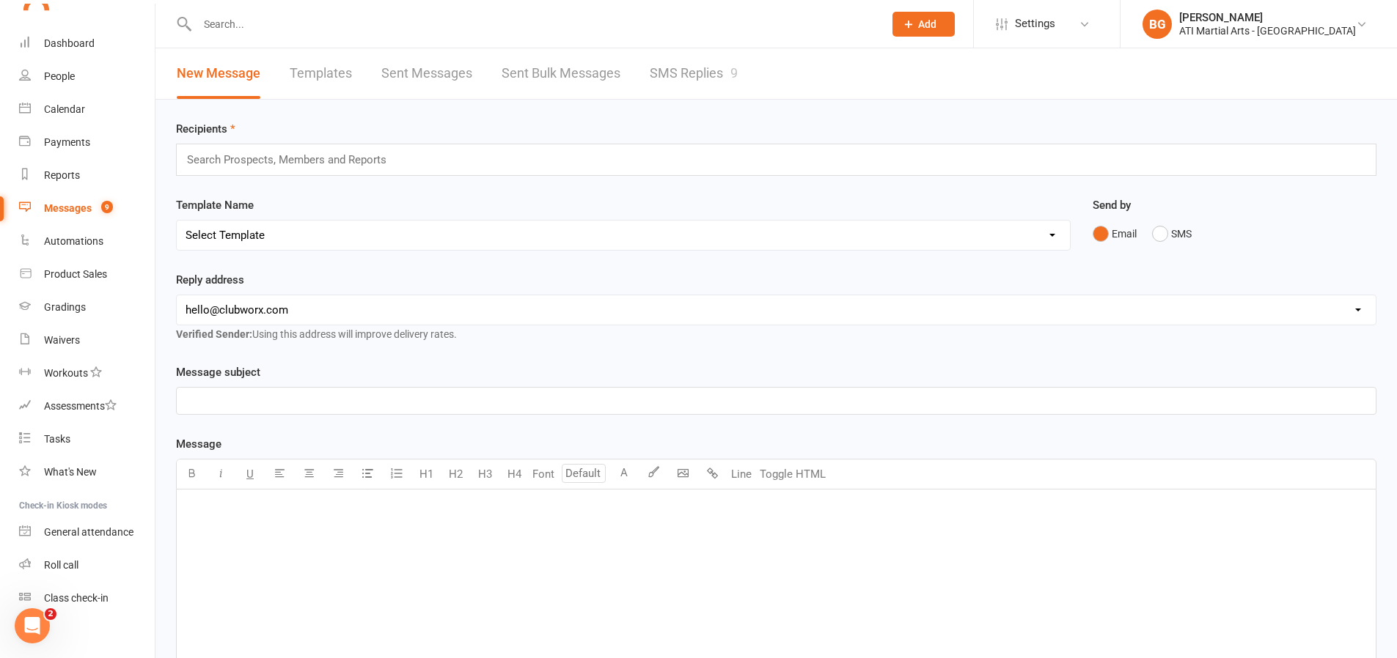
click at [667, 81] on link "SMS Replies 9" at bounding box center [694, 73] width 88 height 51
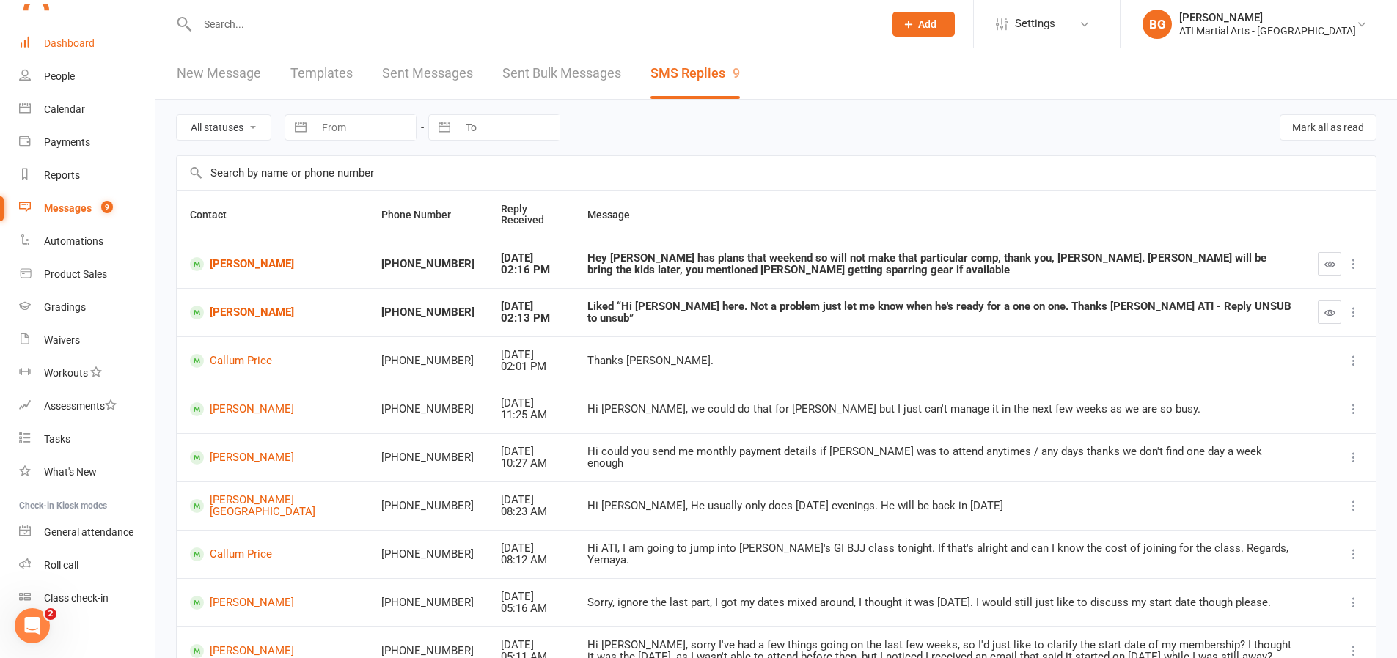
click at [91, 39] on div "Dashboard" at bounding box center [69, 43] width 51 height 12
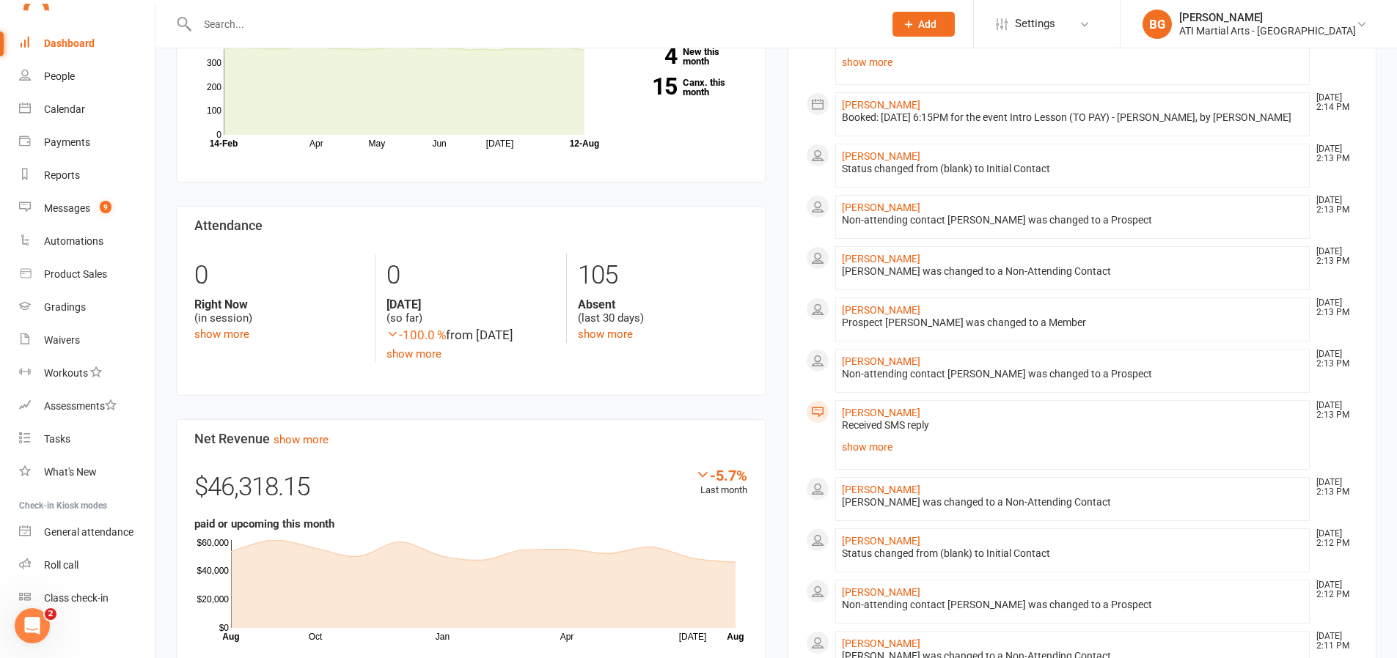
scroll to position [569, 0]
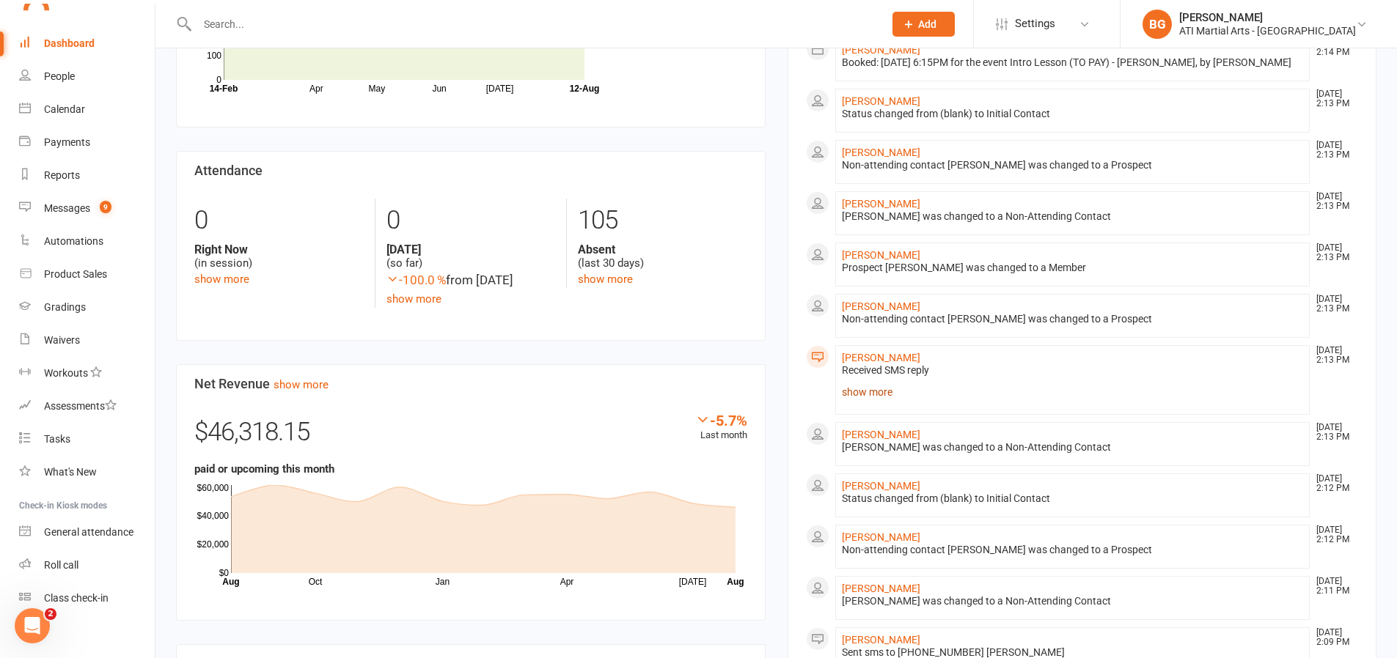
click at [869, 402] on link "show more" at bounding box center [1073, 392] width 462 height 21
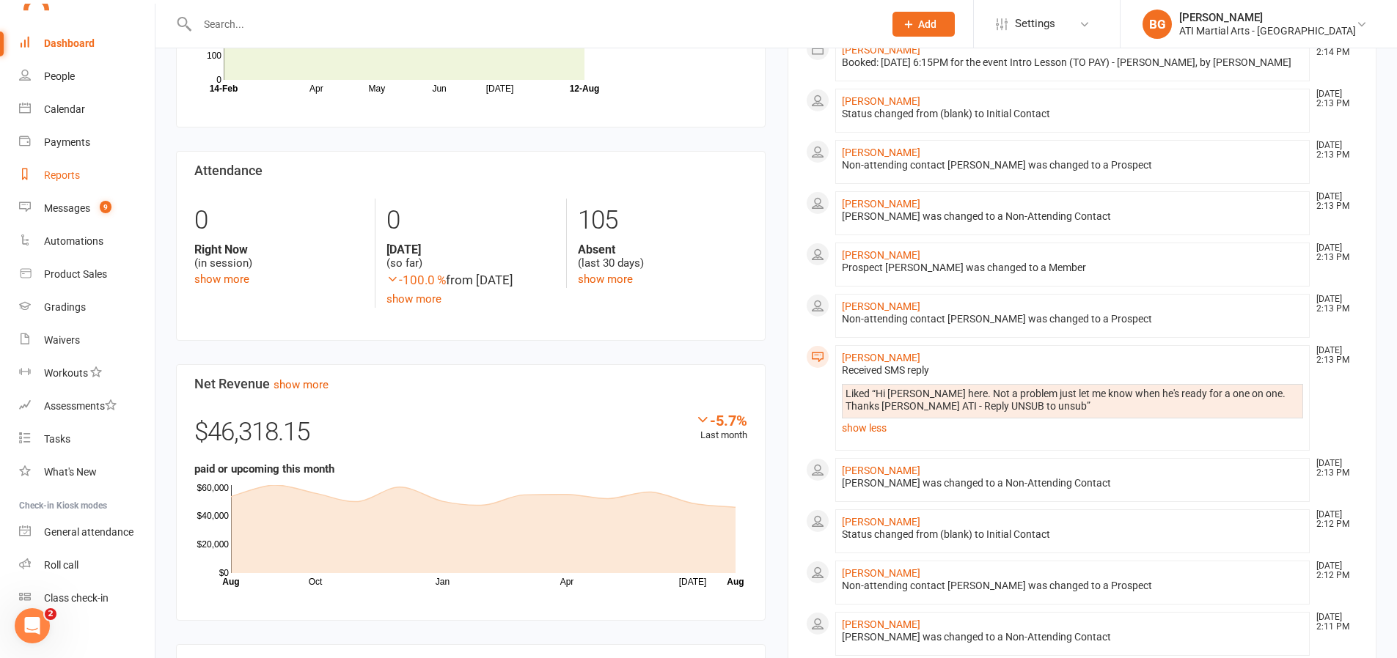
click at [83, 161] on link "Reports" at bounding box center [87, 175] width 136 height 33
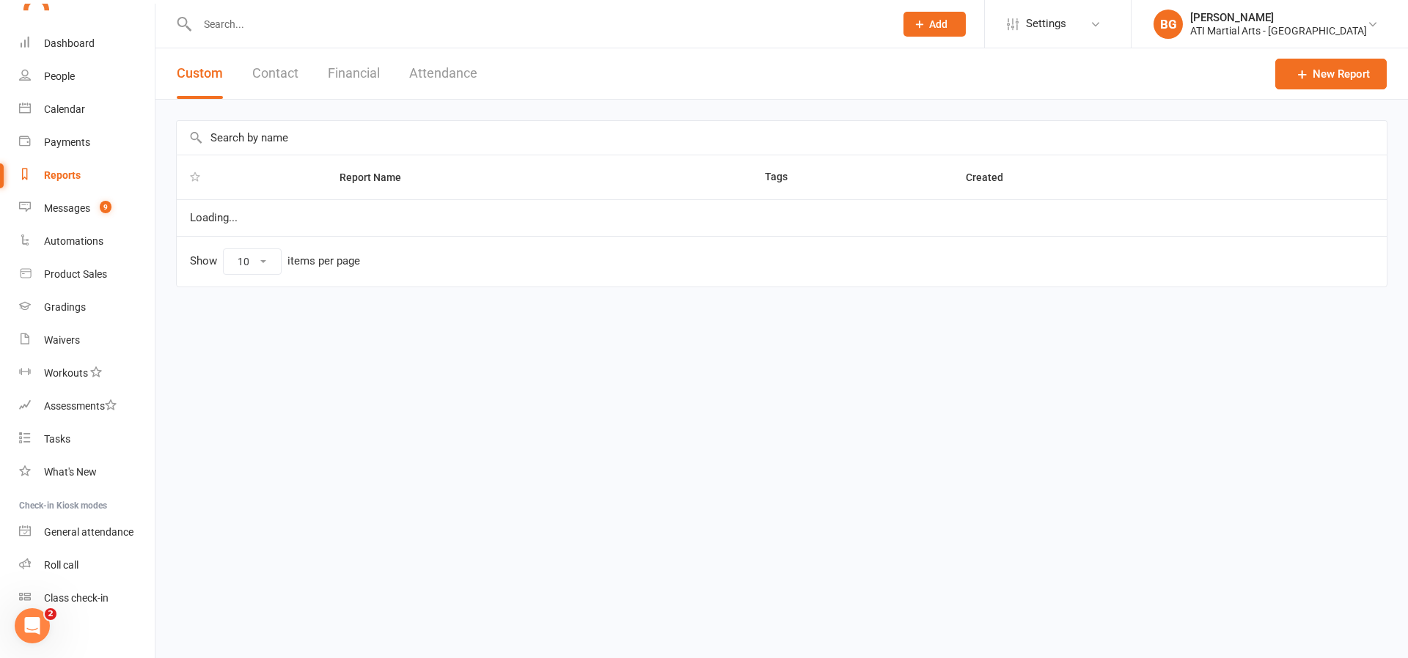
select select "100"
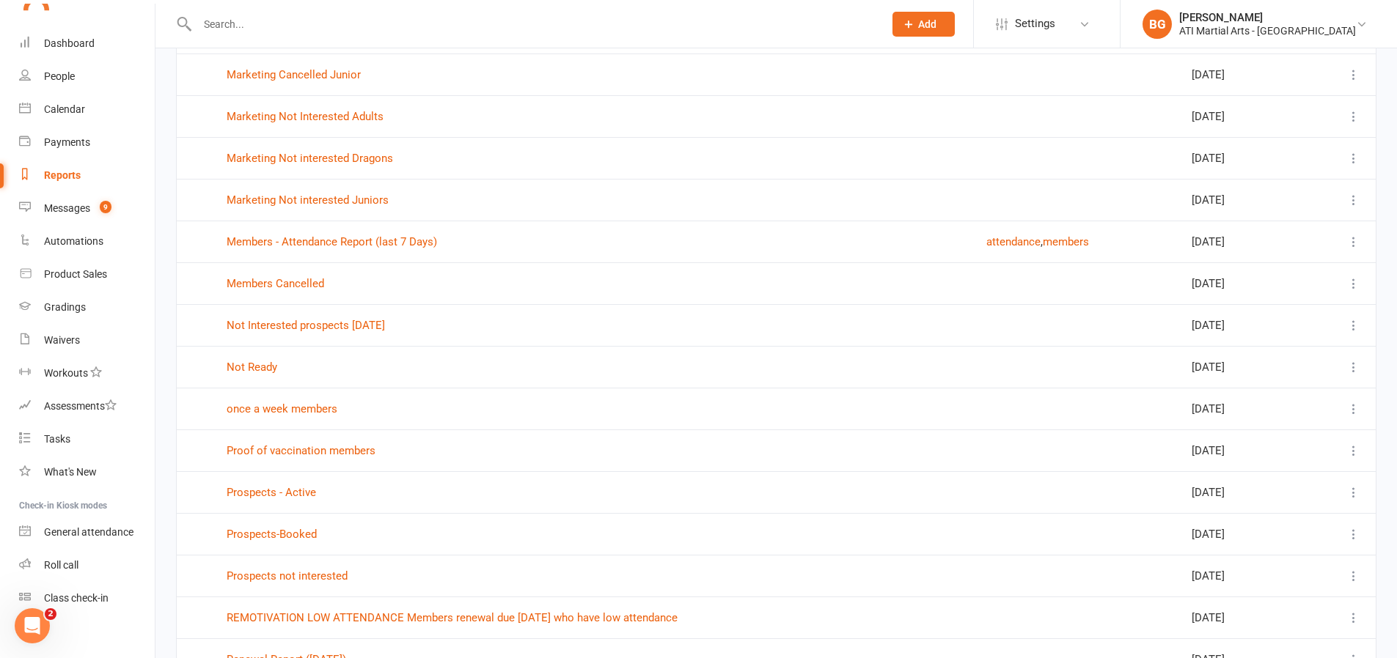
scroll to position [1411, 0]
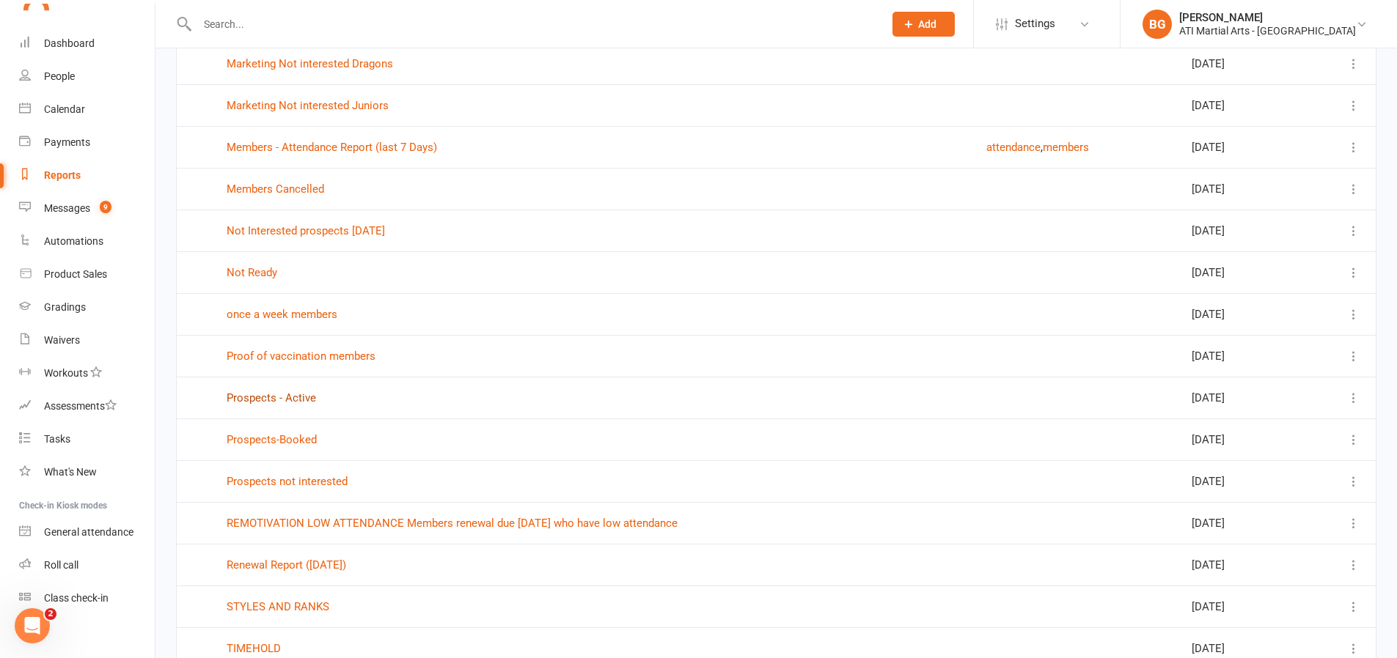
click at [263, 393] on link "Prospects - Active" at bounding box center [271, 398] width 89 height 13
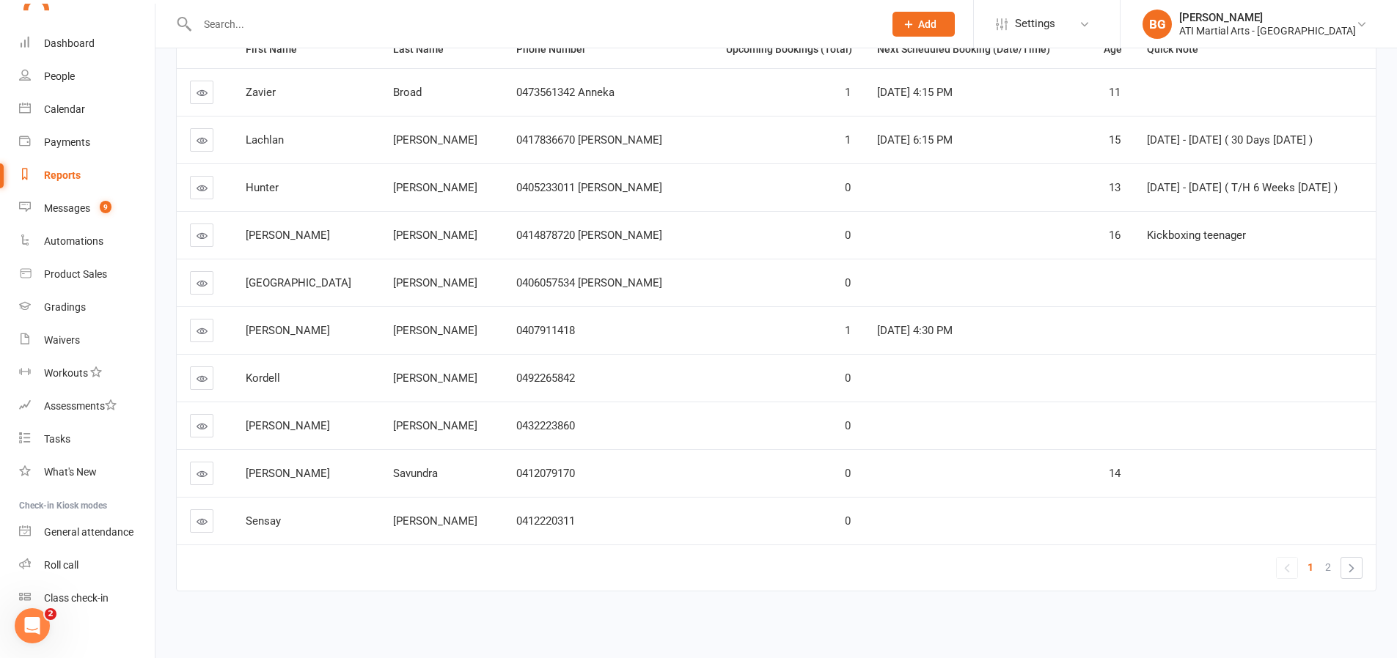
scroll to position [216, 0]
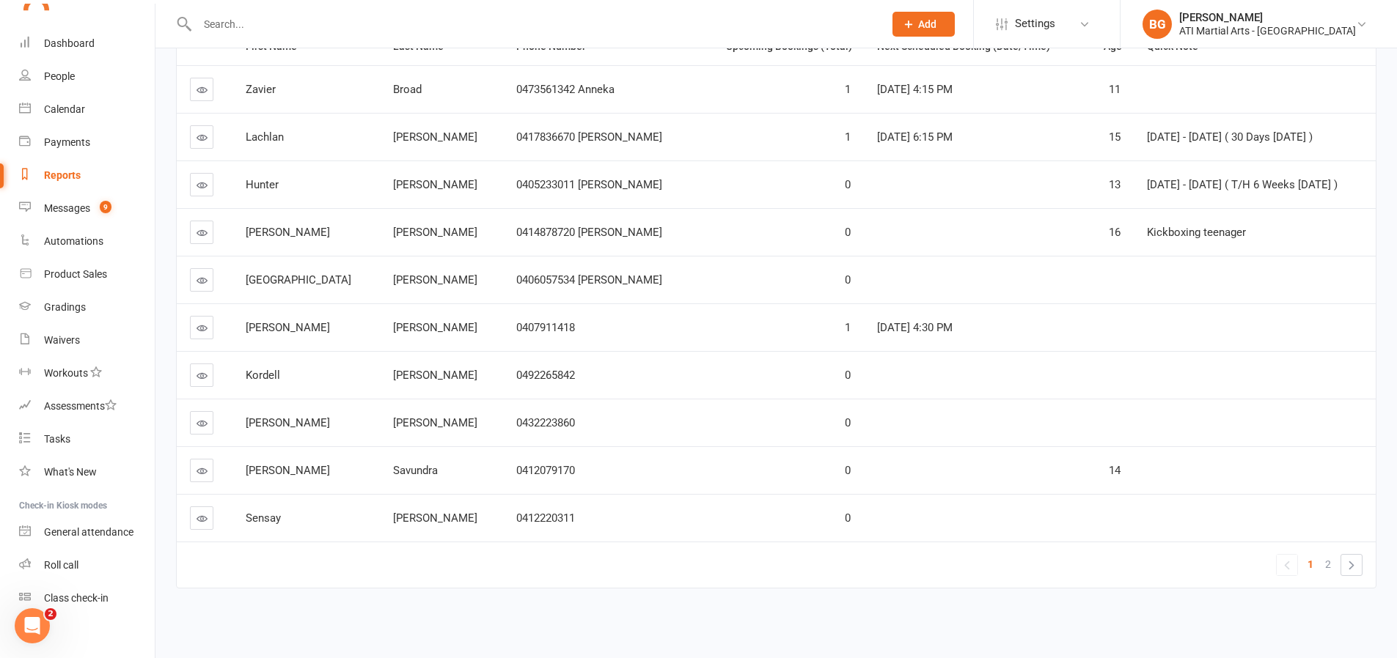
click at [197, 183] on icon at bounding box center [202, 185] width 11 height 11
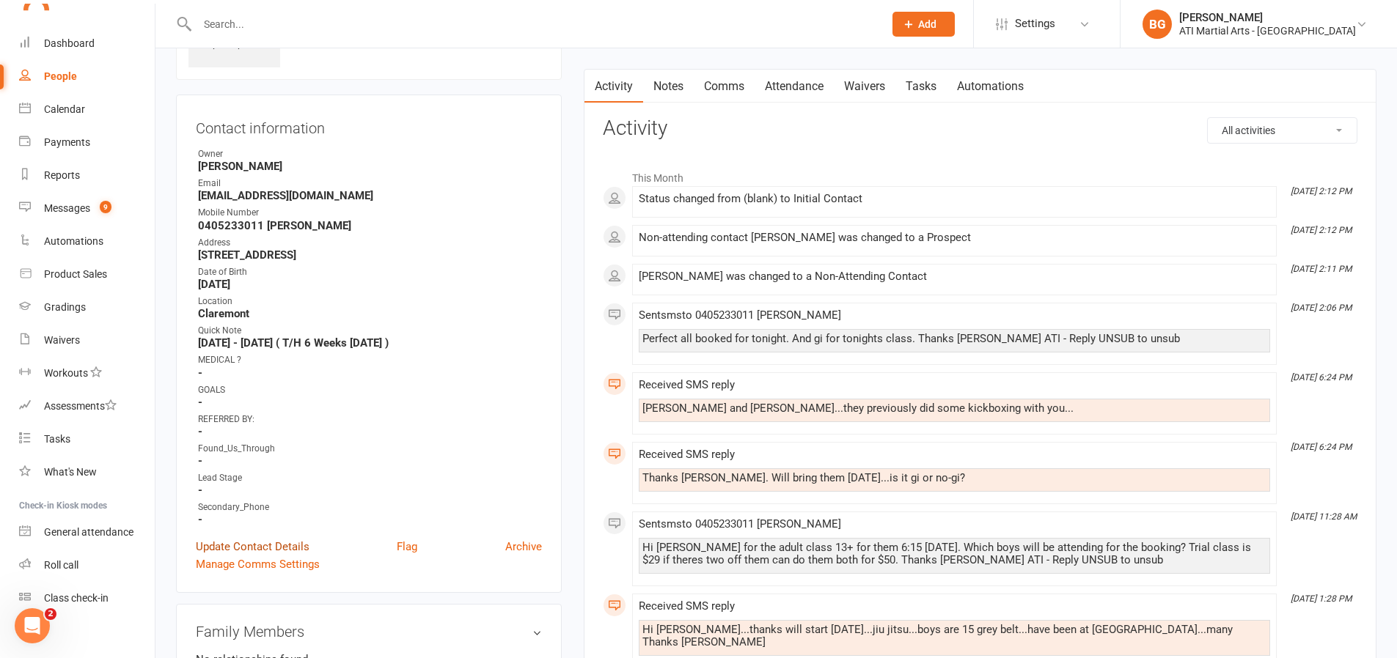
click at [209, 548] on link "Update Contact Details" at bounding box center [253, 547] width 114 height 18
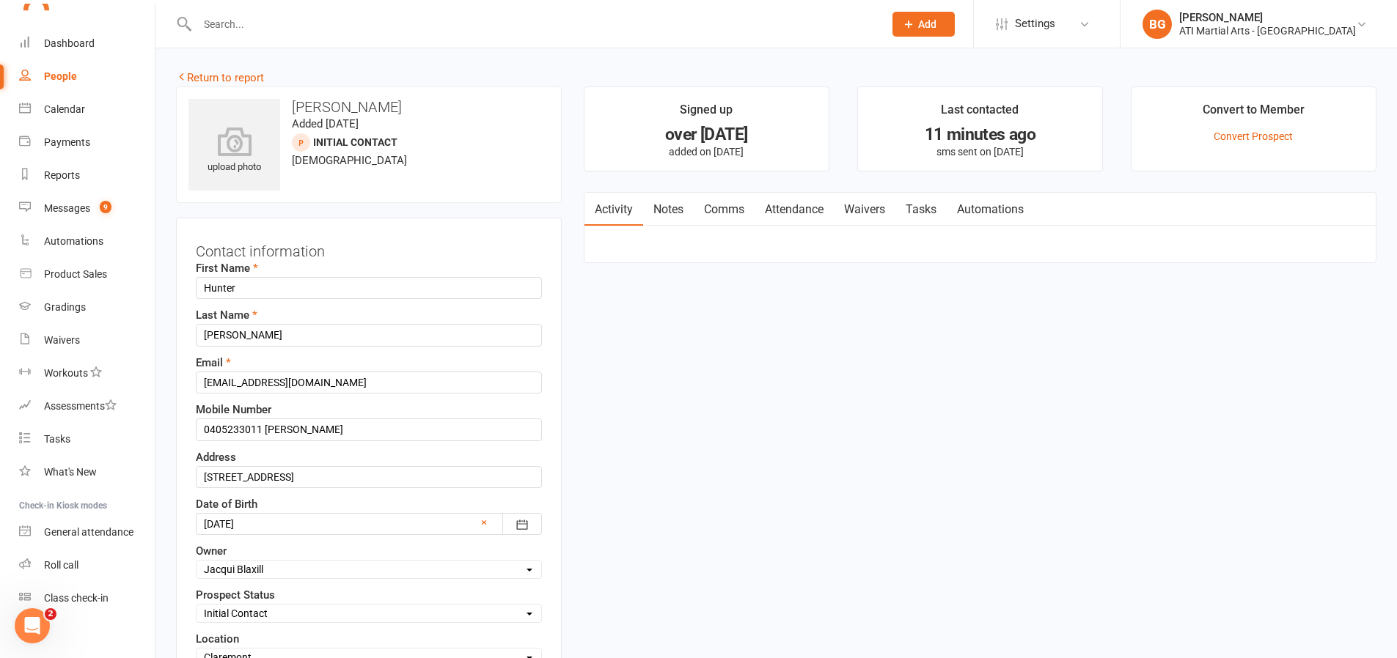
click at [782, 208] on link "Attendance" at bounding box center [794, 210] width 79 height 34
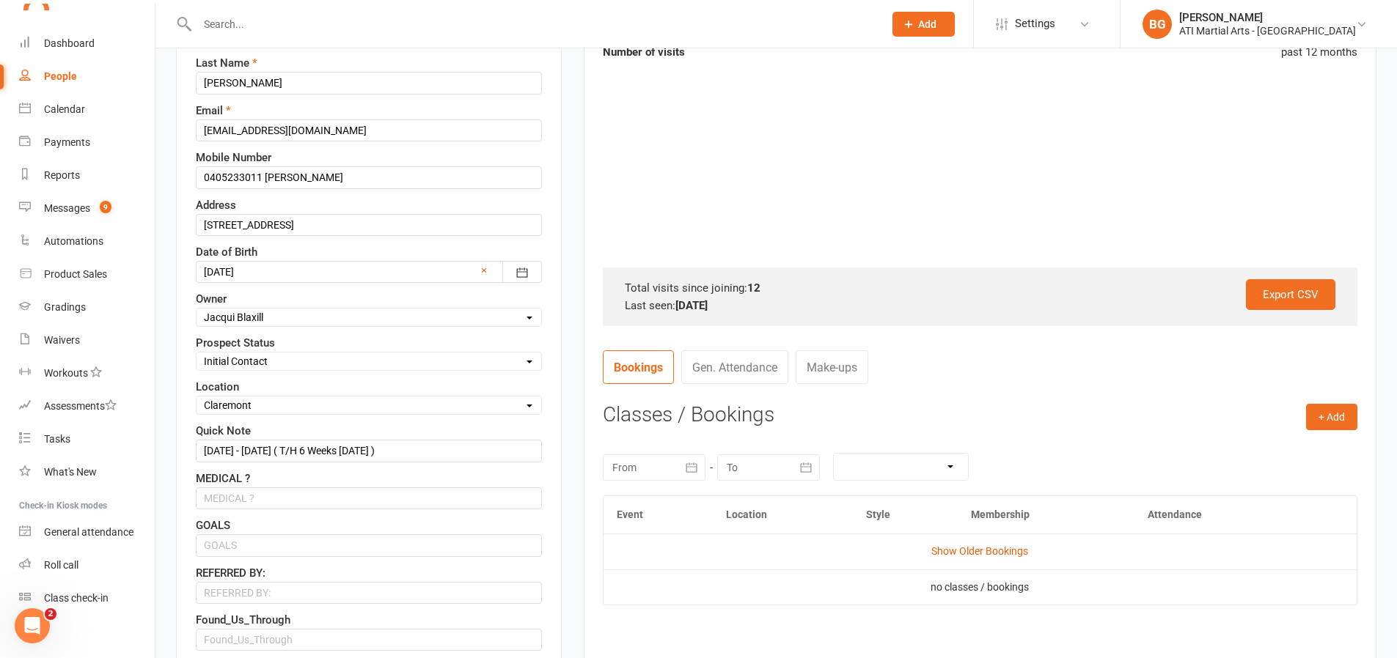
scroll to position [314, 0]
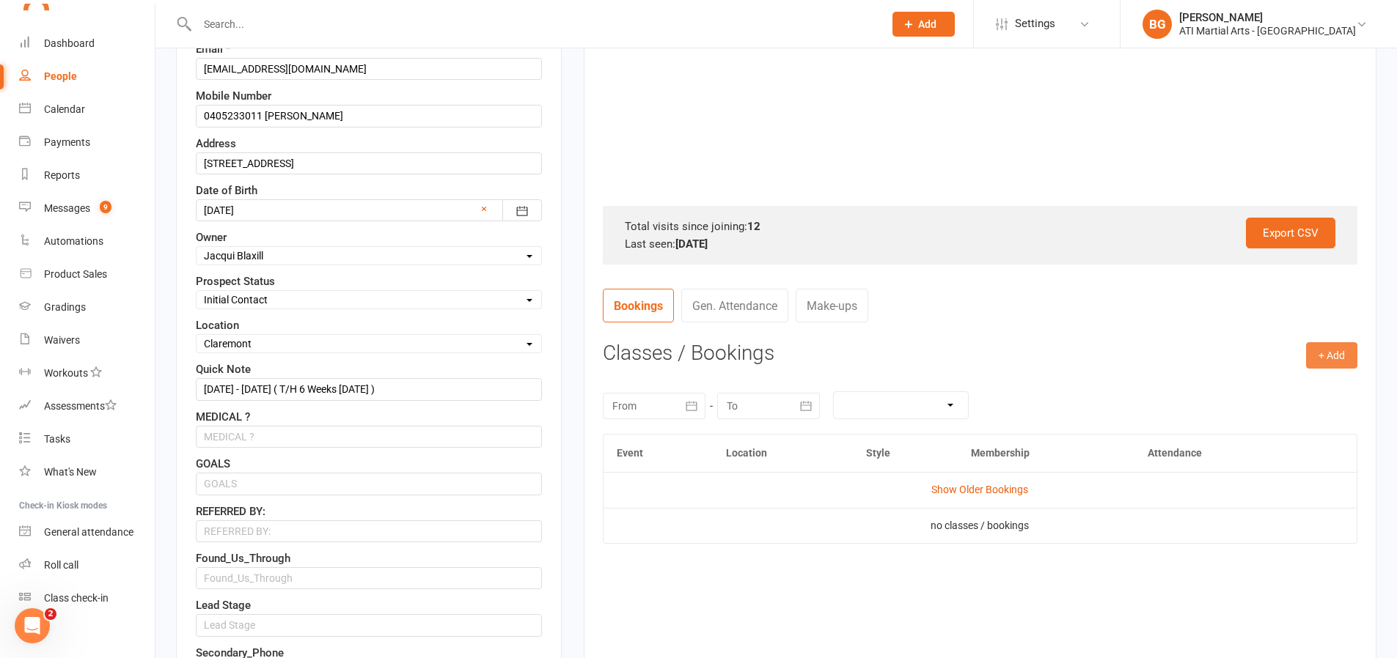
click at [1343, 357] on button "+ Add" at bounding box center [1331, 355] width 51 height 26
click at [1309, 410] on link "Add Appointment" at bounding box center [1283, 417] width 145 height 29
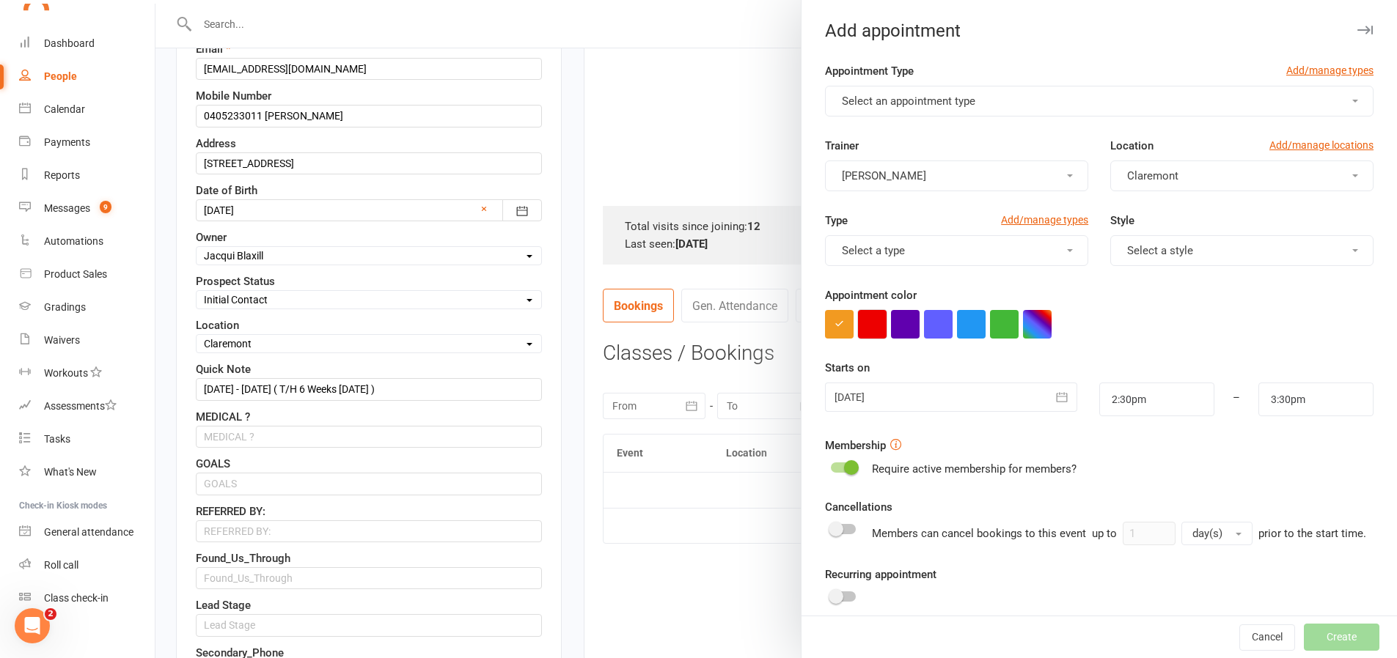
click at [864, 326] on button "button" at bounding box center [872, 324] width 29 height 29
click at [940, 108] on button "Select an appointment type" at bounding box center [1099, 101] width 548 height 31
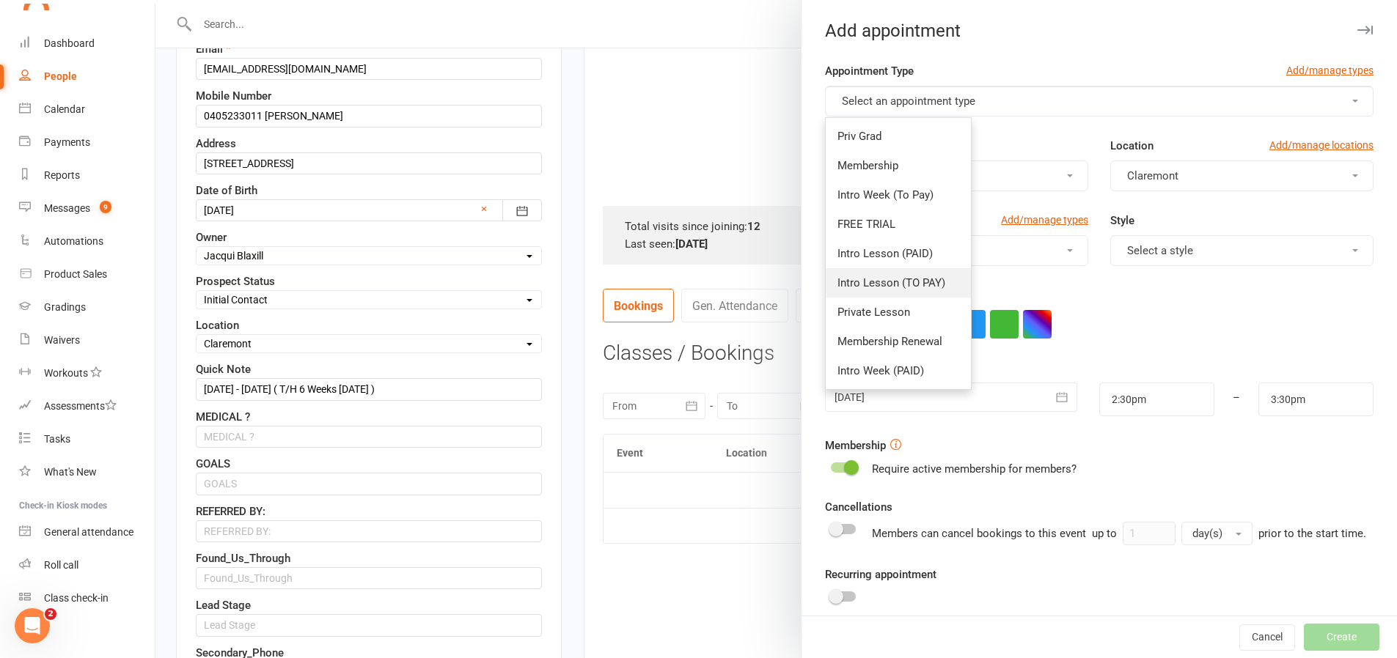
click at [914, 277] on span "Intro Lesson (TO PAY)" at bounding box center [891, 282] width 108 height 13
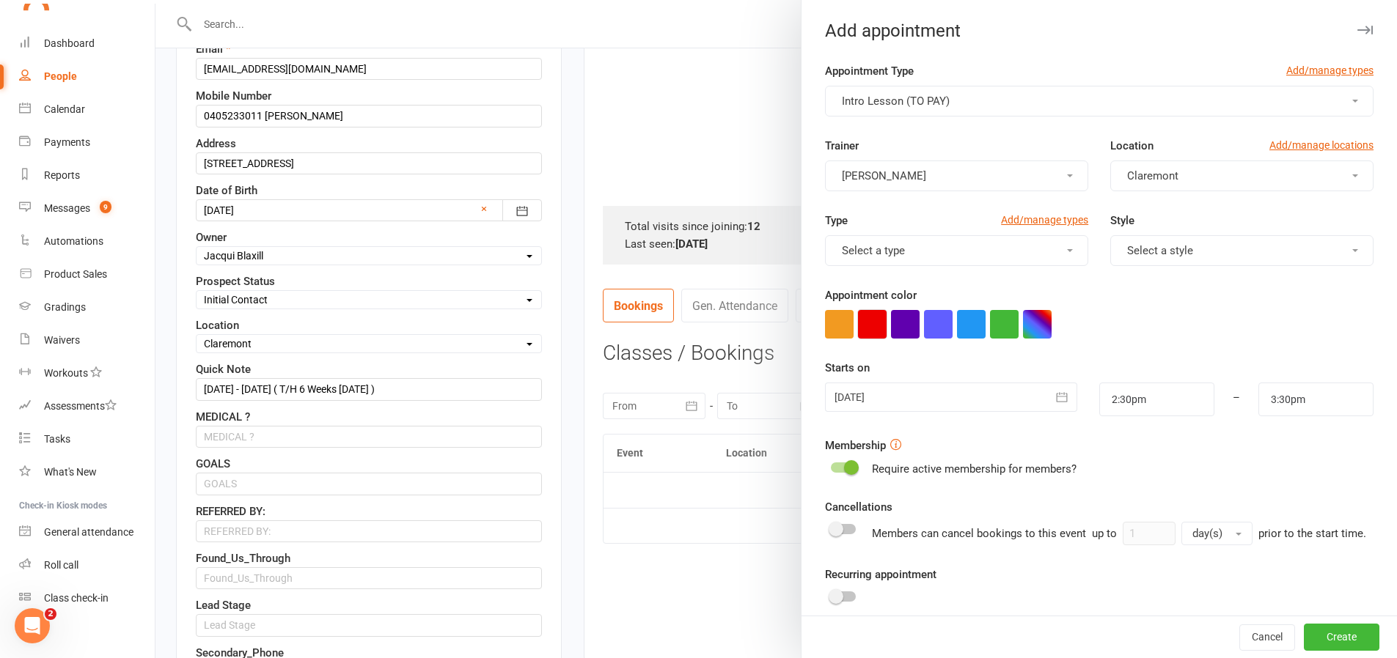
click at [867, 337] on button "button" at bounding box center [872, 324] width 29 height 29
click at [892, 405] on div at bounding box center [951, 397] width 252 height 29
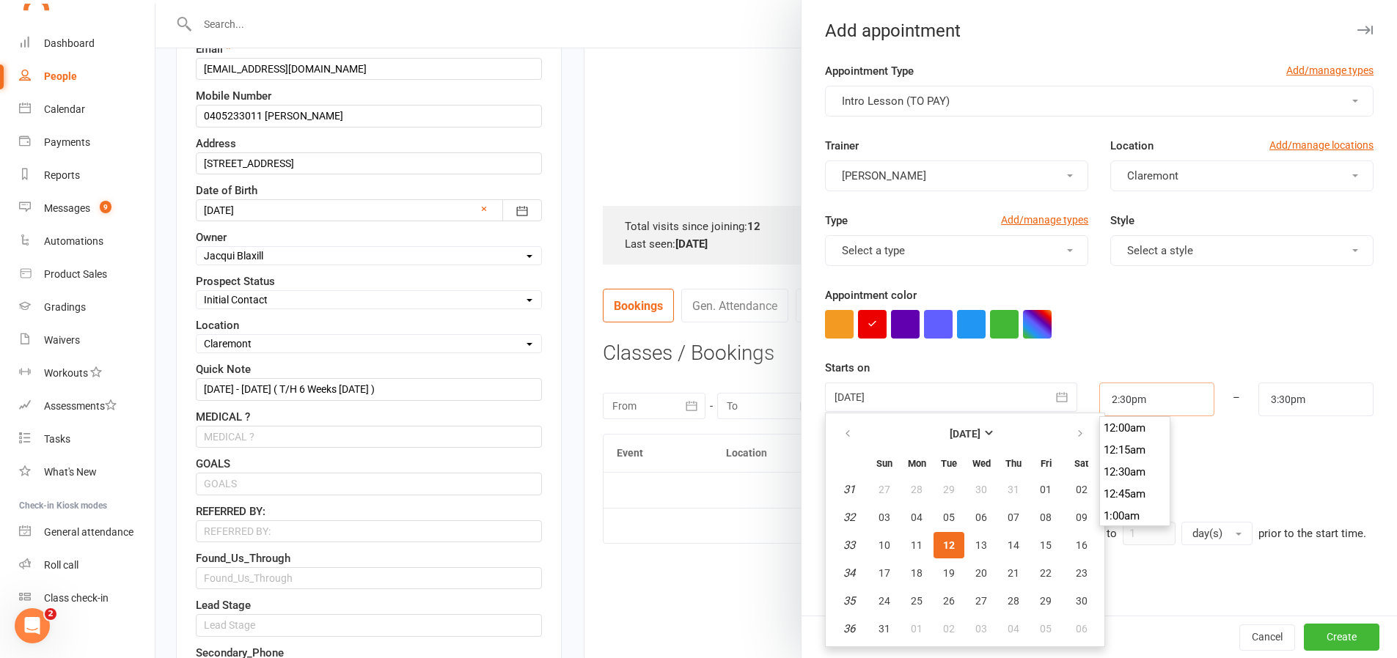
click at [1136, 401] on input "2:30pm" at bounding box center [1156, 400] width 115 height 34
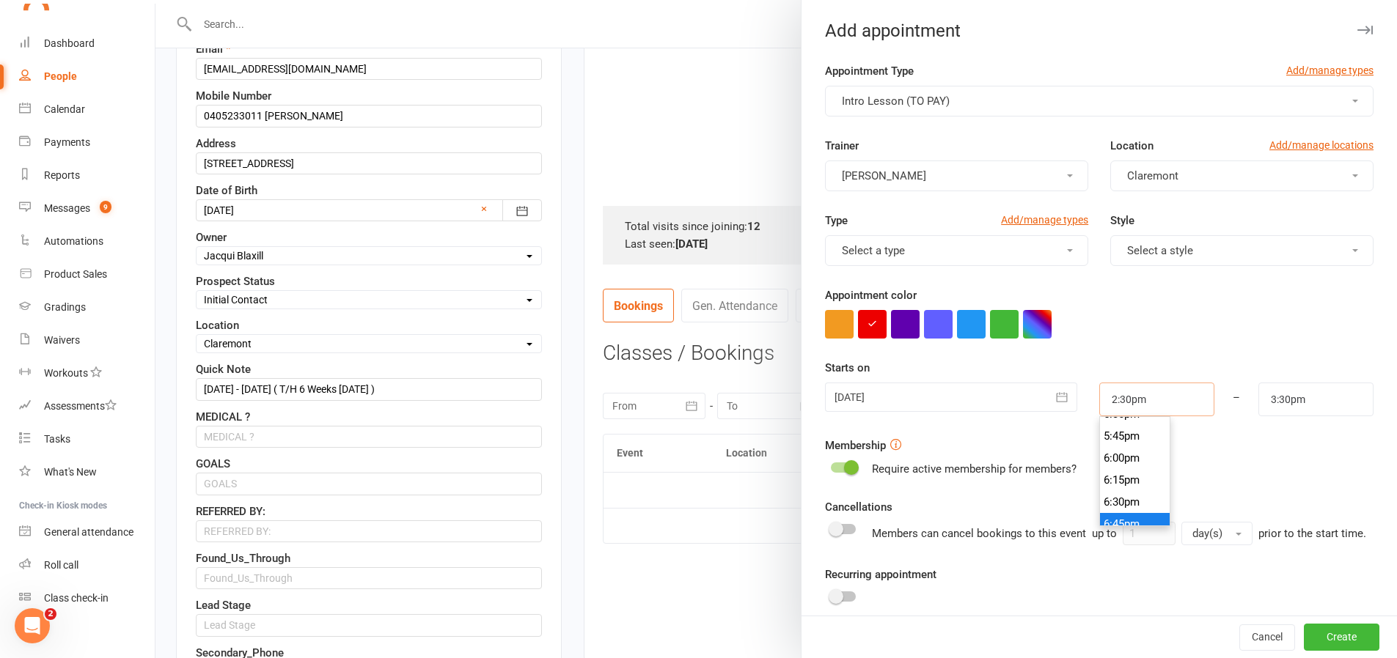
scroll to position [1576, 0]
type input "6:15pm"
type input "7:15pm"
click at [1118, 456] on li "6:15pm" at bounding box center [1135, 458] width 70 height 22
click at [1274, 400] on input "7:15pm" at bounding box center [1315, 400] width 115 height 34
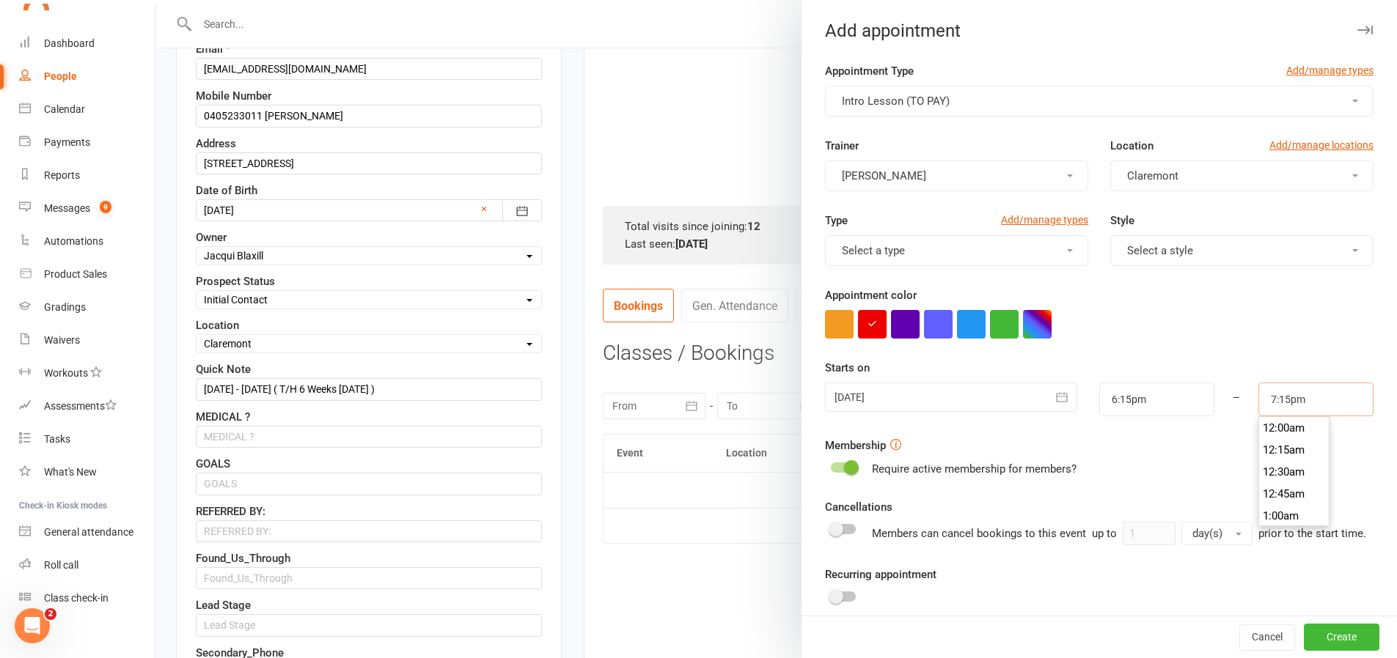
scroll to position [1672, 0]
click at [1282, 442] on li "7:15pm" at bounding box center [1294, 450] width 70 height 22
click at [1304, 630] on button "Create" at bounding box center [1342, 638] width 76 height 26
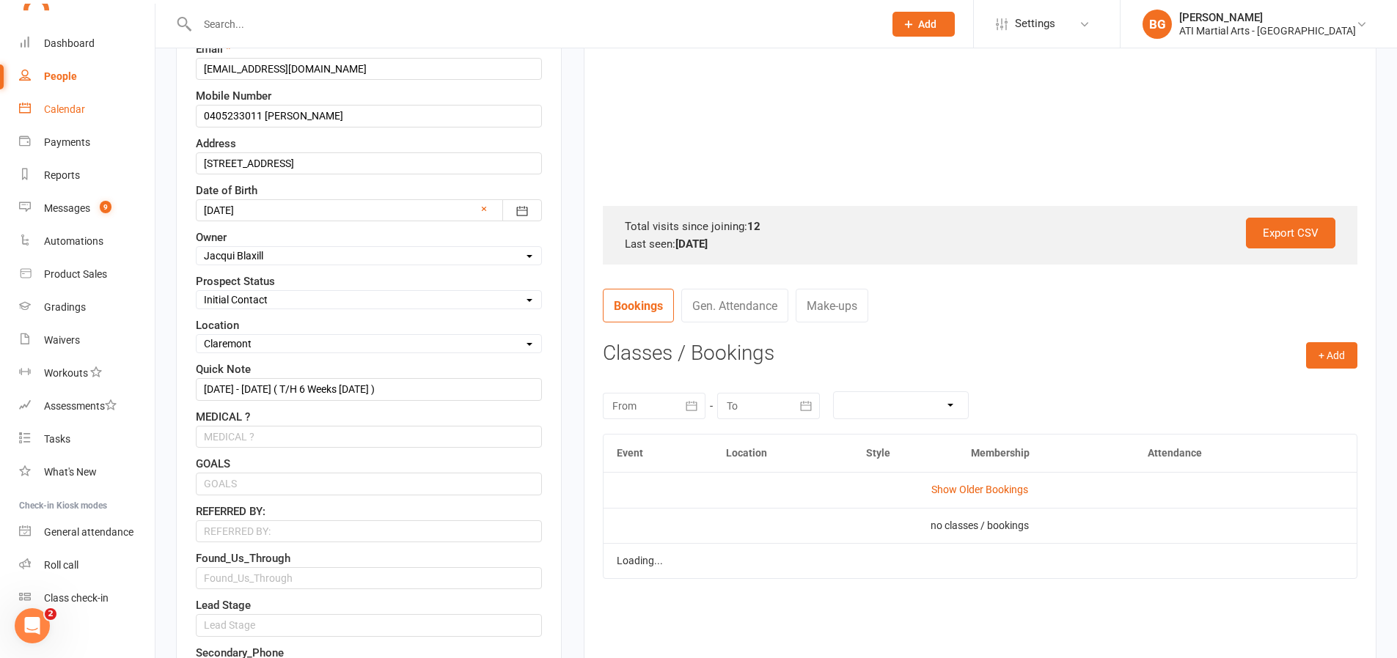
click at [70, 118] on link "Calendar" at bounding box center [87, 109] width 136 height 33
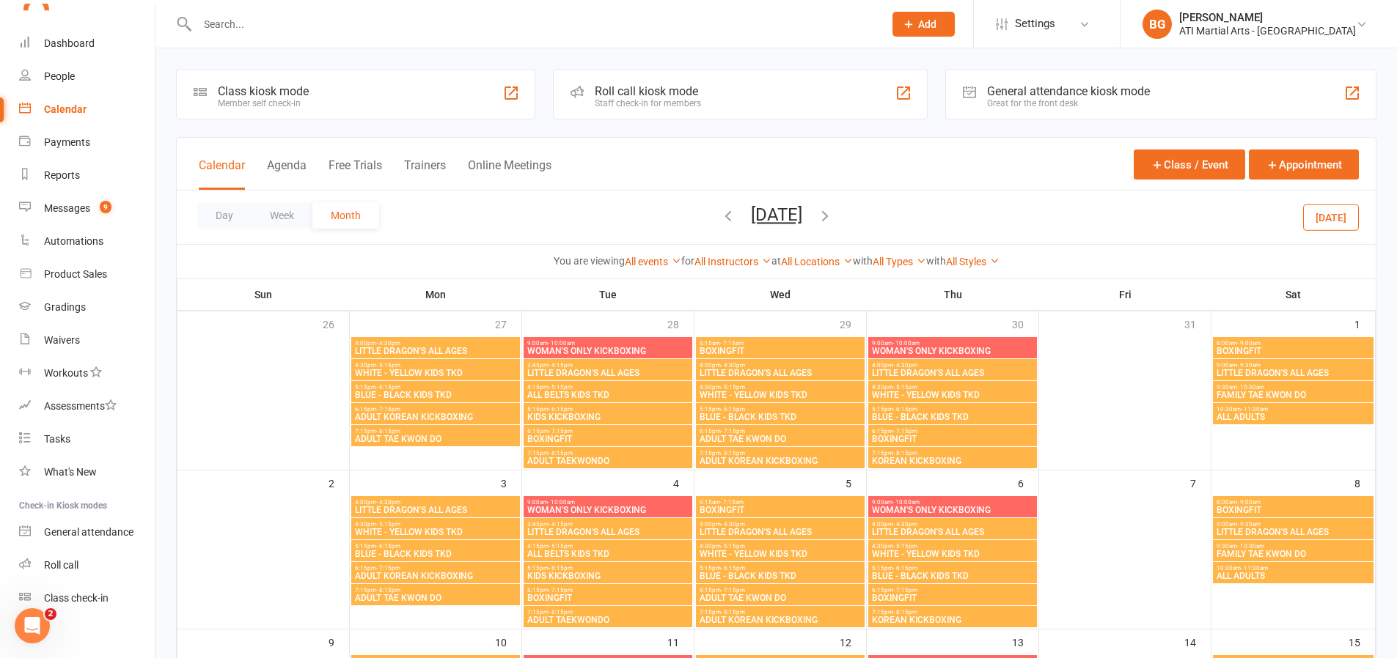
click at [720, 217] on icon "button" at bounding box center [728, 216] width 16 height 16
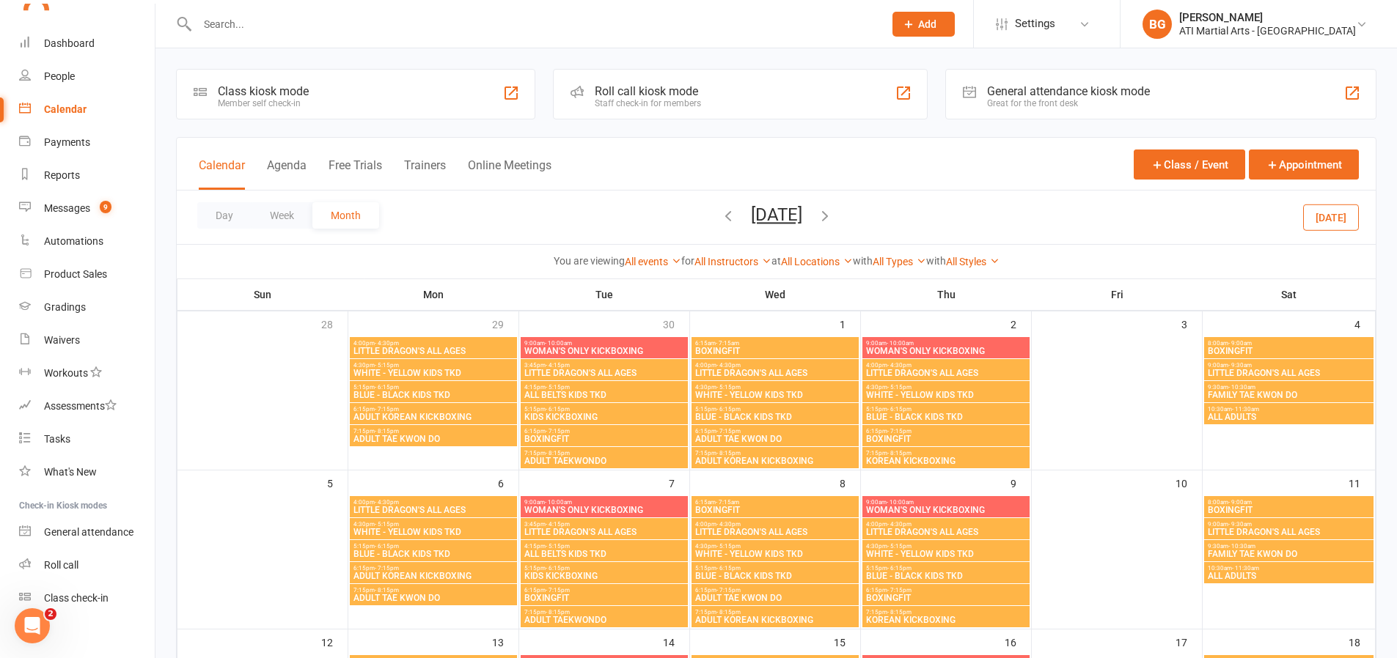
click at [720, 215] on icon "button" at bounding box center [728, 216] width 16 height 16
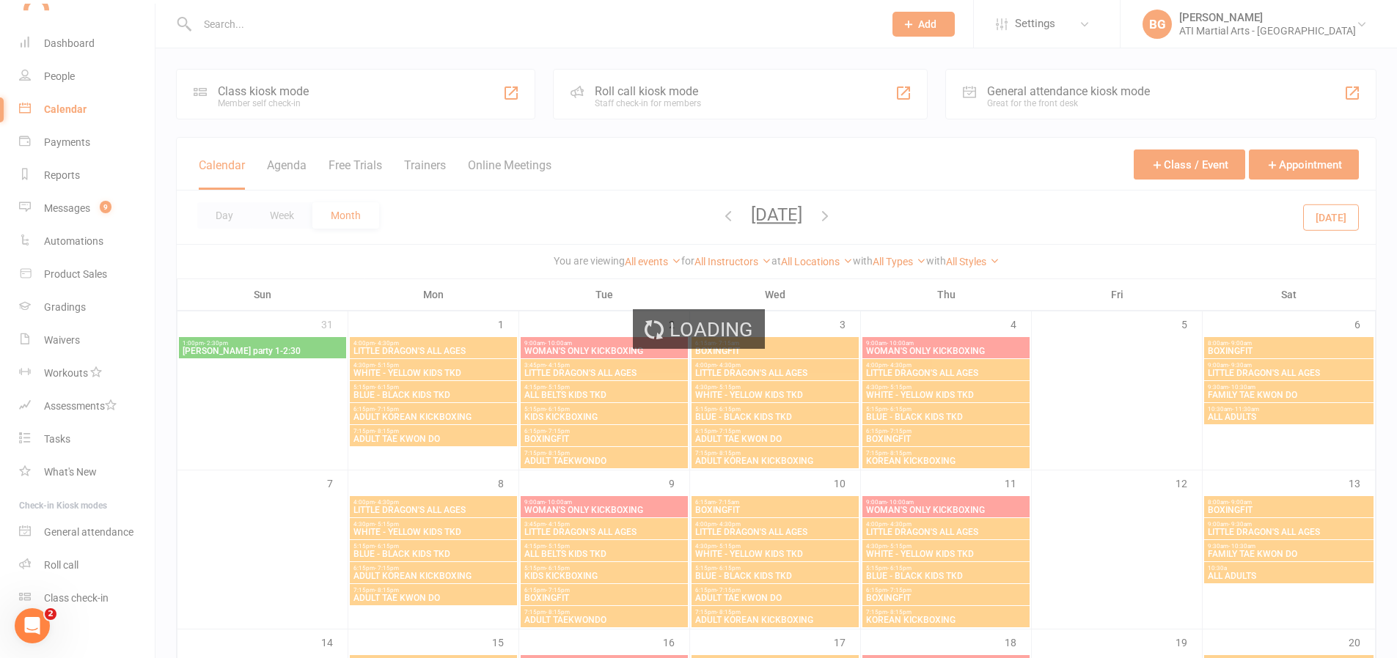
click at [691, 213] on div "Loading" at bounding box center [698, 329] width 1397 height 658
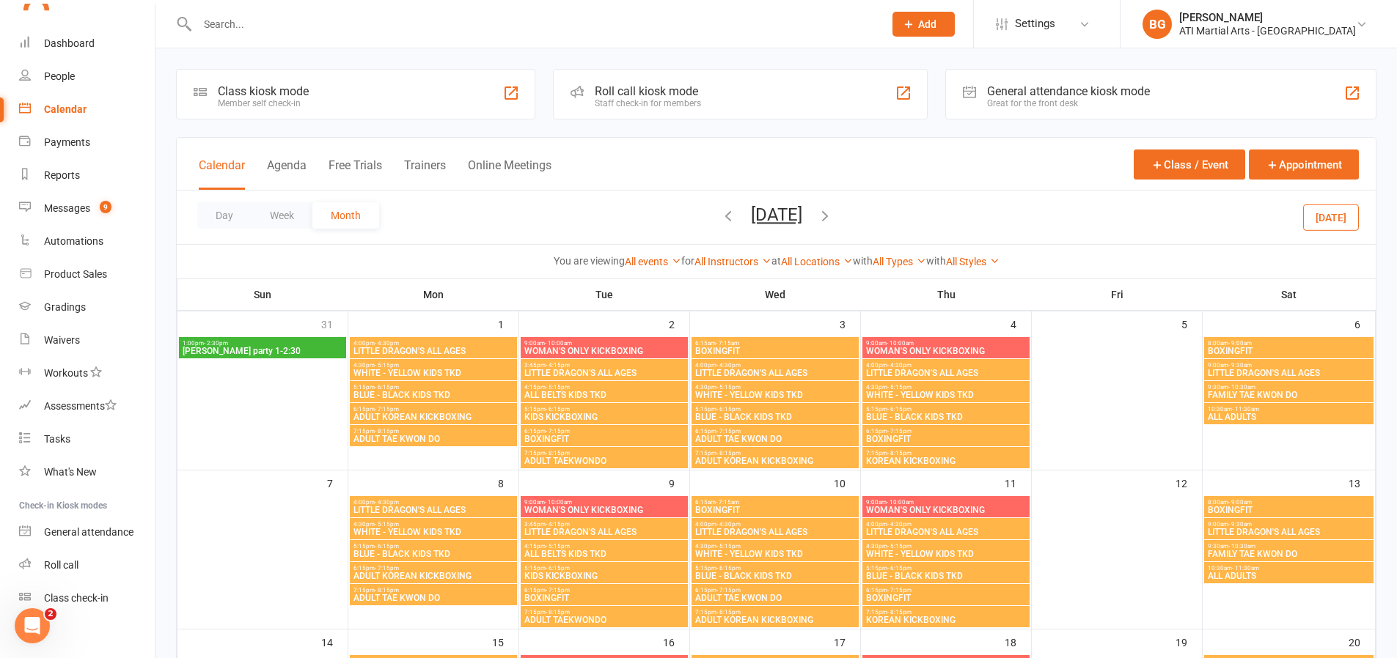
click at [720, 218] on icon "button" at bounding box center [728, 216] width 16 height 16
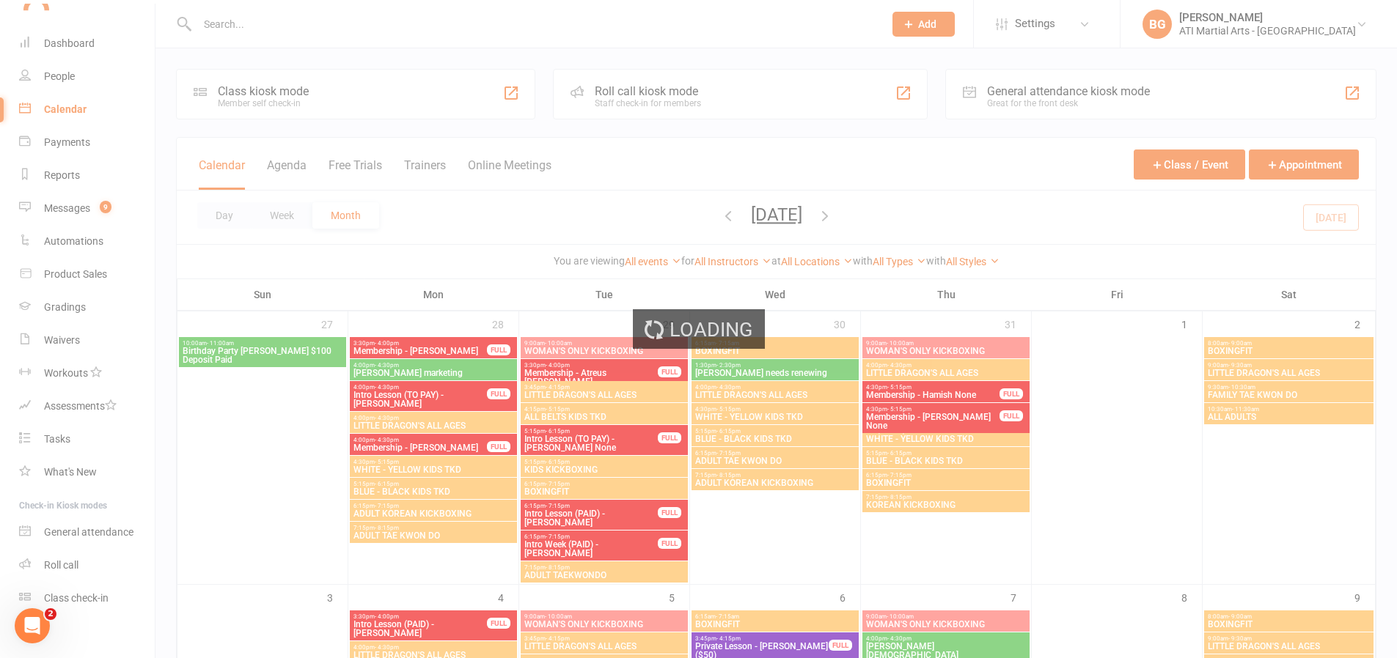
scroll to position [484, 0]
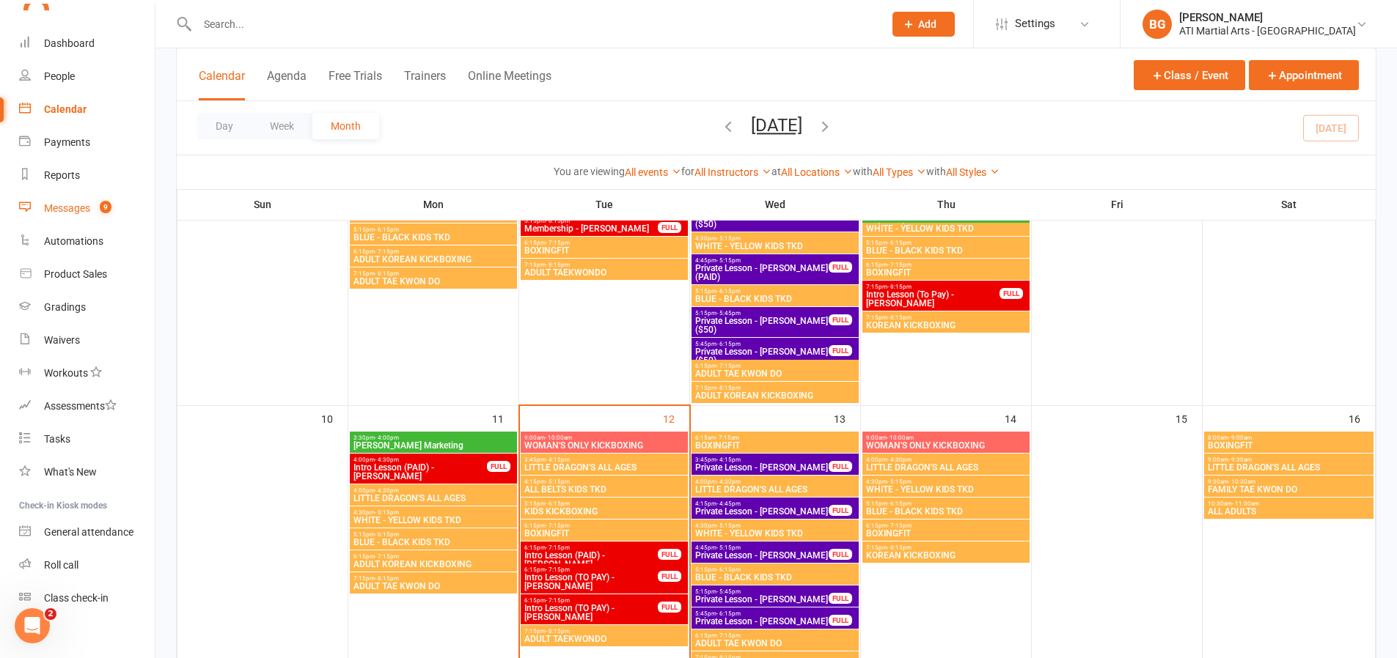
click at [93, 211] on count-badge "9" at bounding box center [101, 208] width 19 height 12
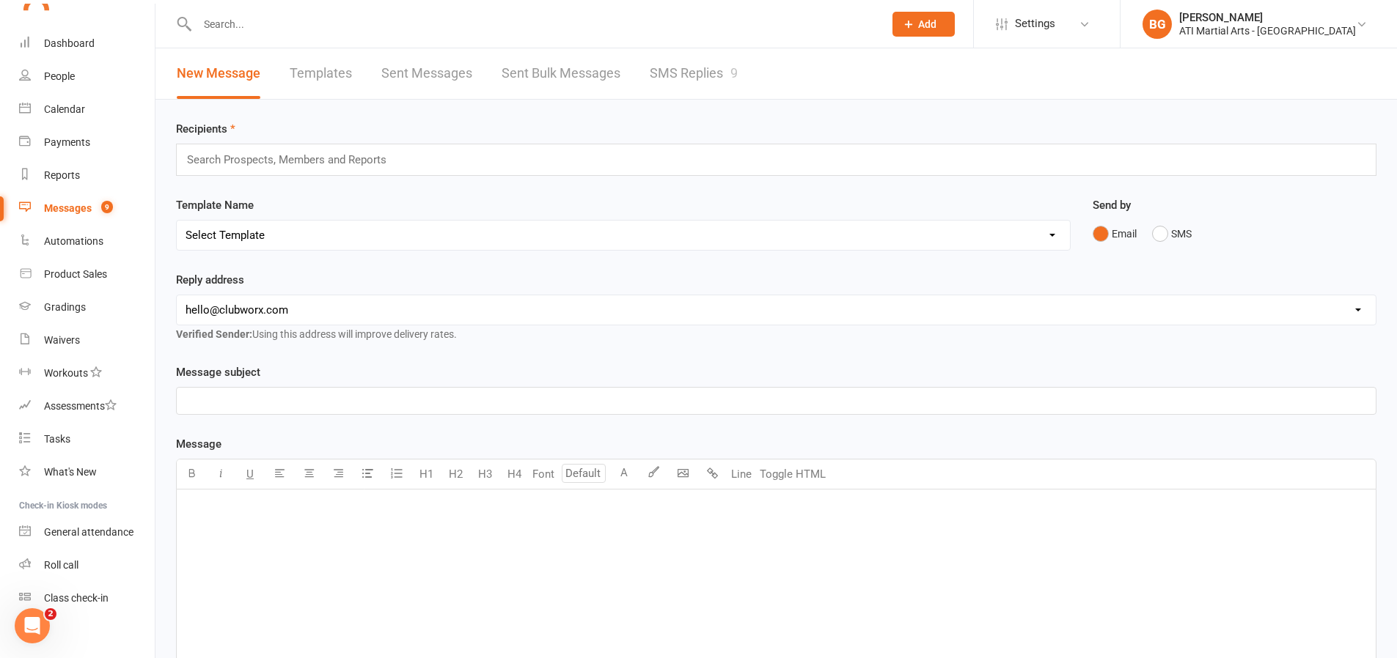
click at [666, 81] on link "SMS Replies 9" at bounding box center [694, 73] width 88 height 51
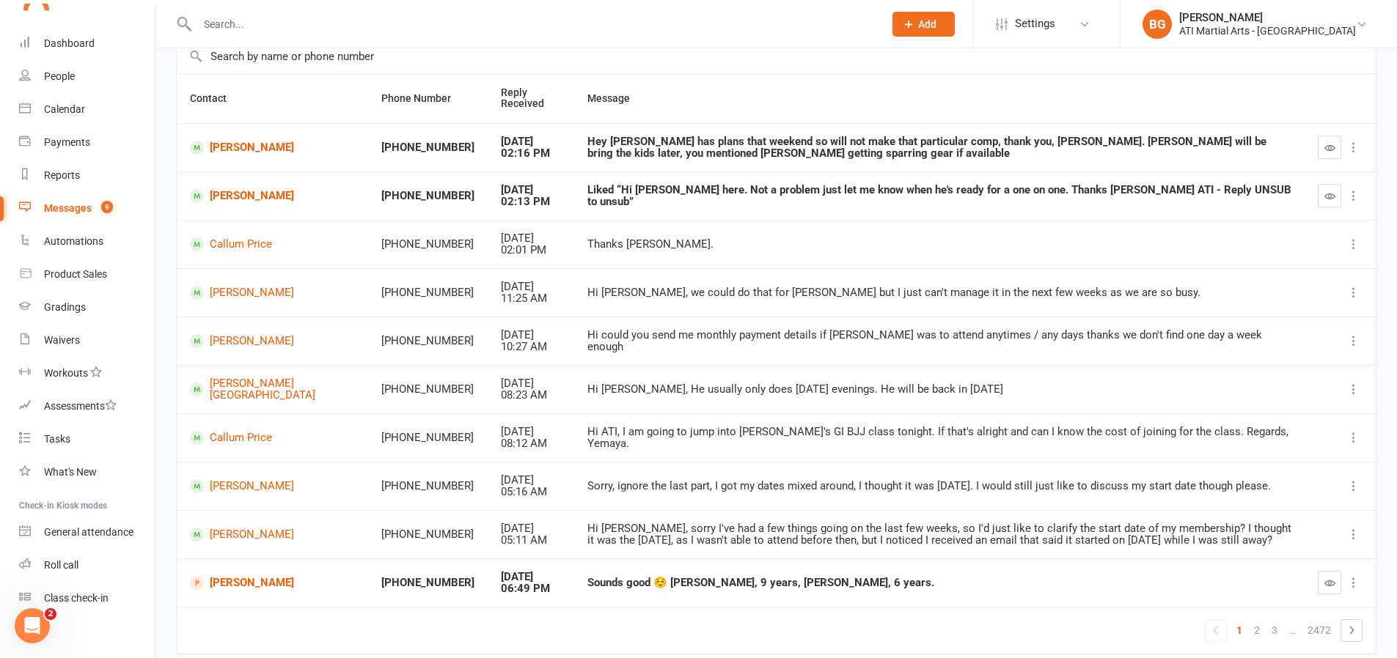
scroll to position [175, 0]
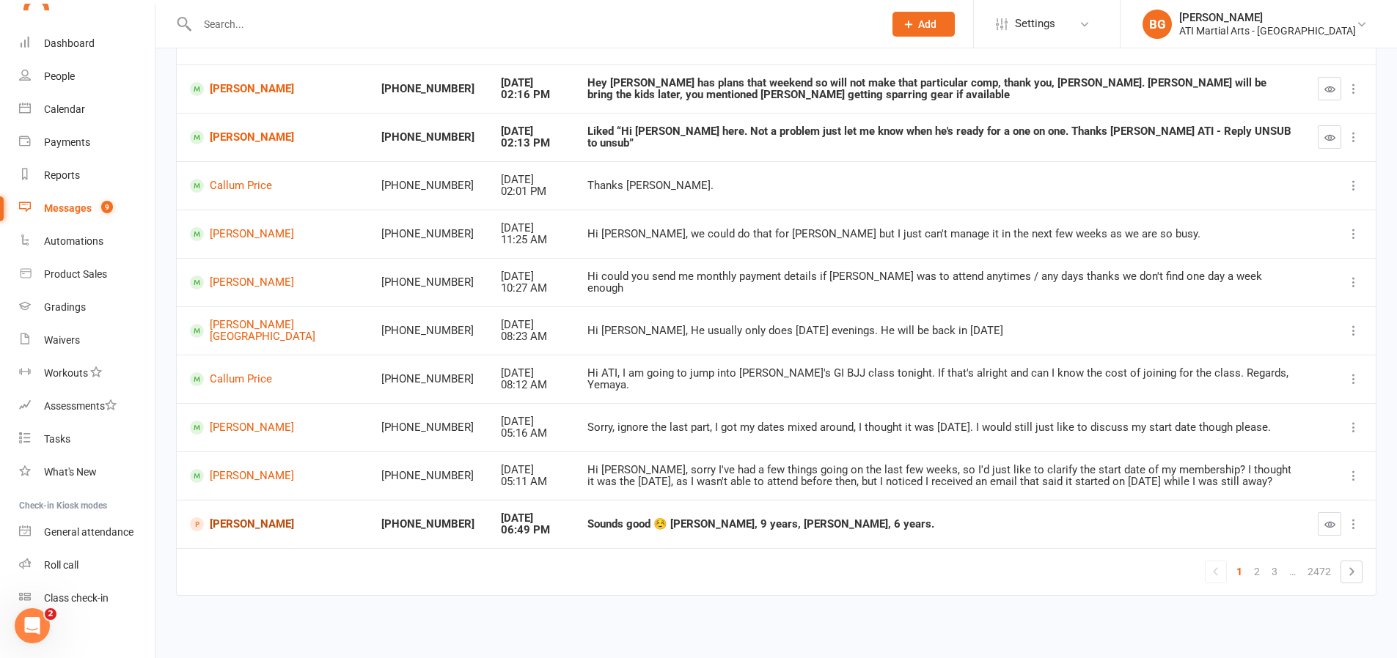
click at [253, 526] on link "[PERSON_NAME]" at bounding box center [272, 525] width 165 height 14
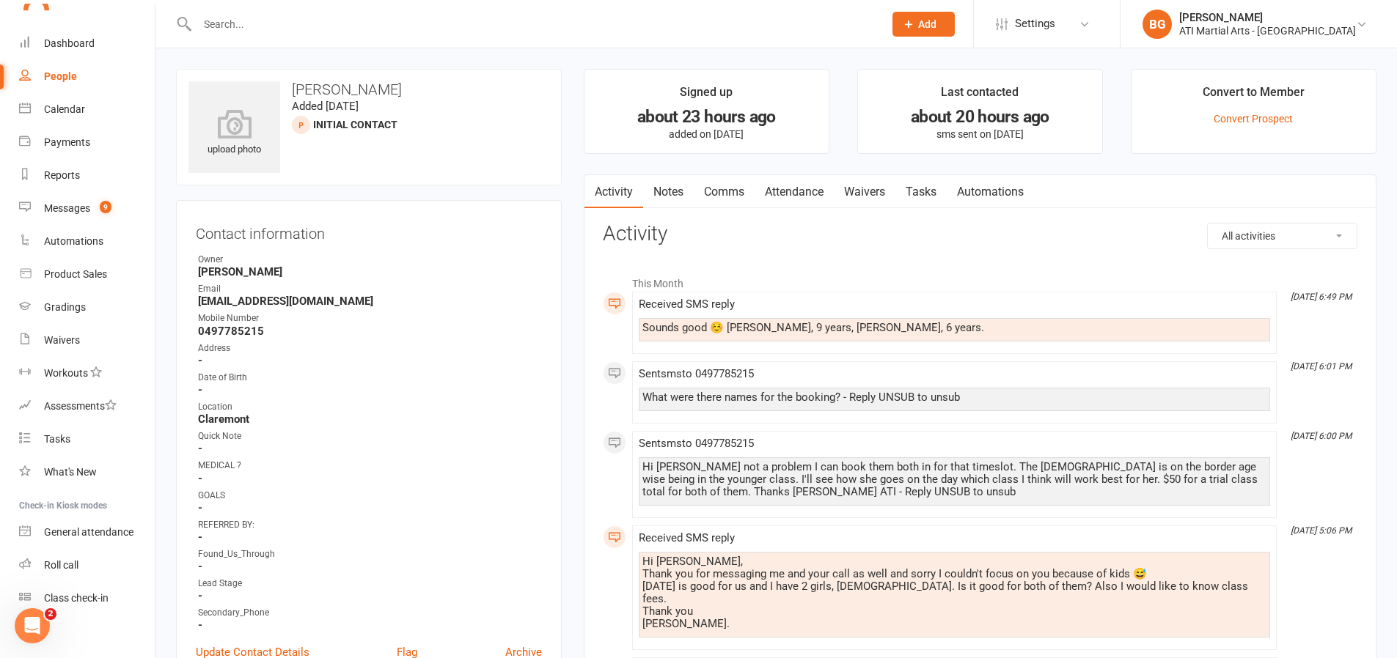
click at [936, 23] on span "Add" at bounding box center [927, 24] width 18 height 12
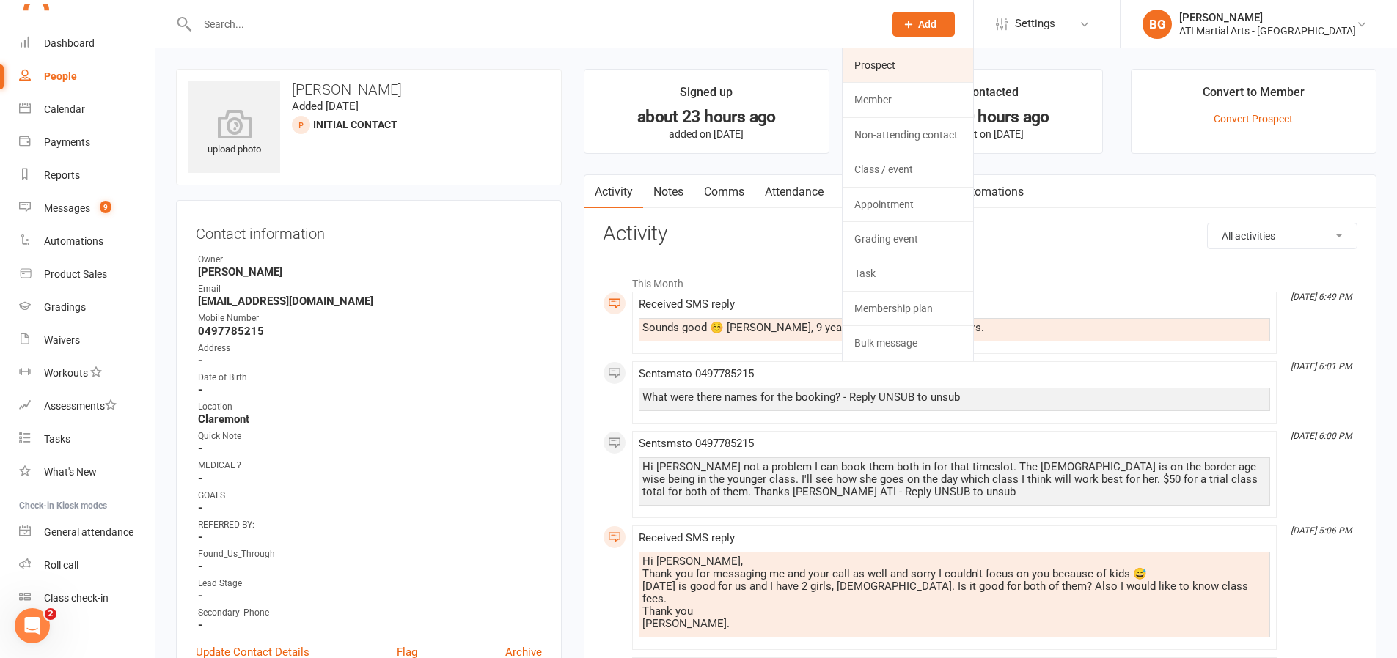
click at [939, 73] on link "Prospect" at bounding box center [907, 65] width 131 height 34
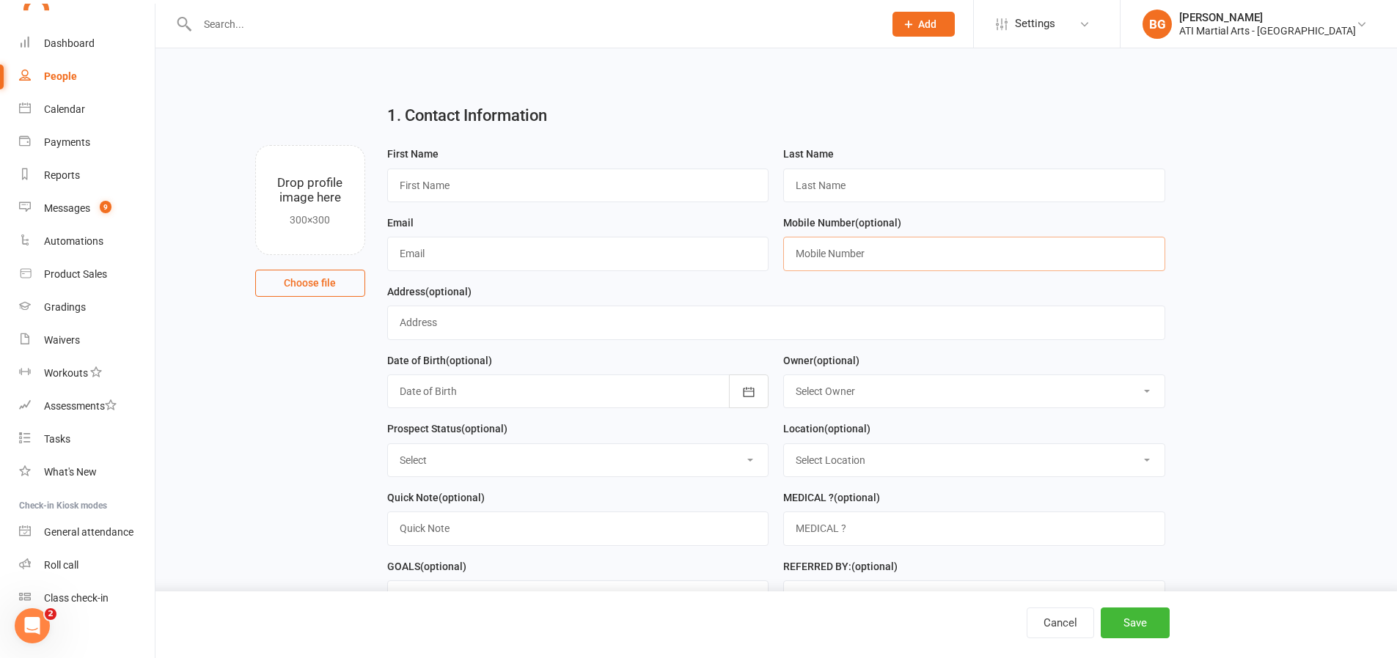
click at [853, 252] on input "text" at bounding box center [974, 254] width 382 height 34
paste input "0497785215"
type input "0497785215"
click at [448, 248] on input "text" at bounding box center [578, 254] width 382 height 34
type input "[EMAIL_ADDRESS][DOMAIN_NAME]"
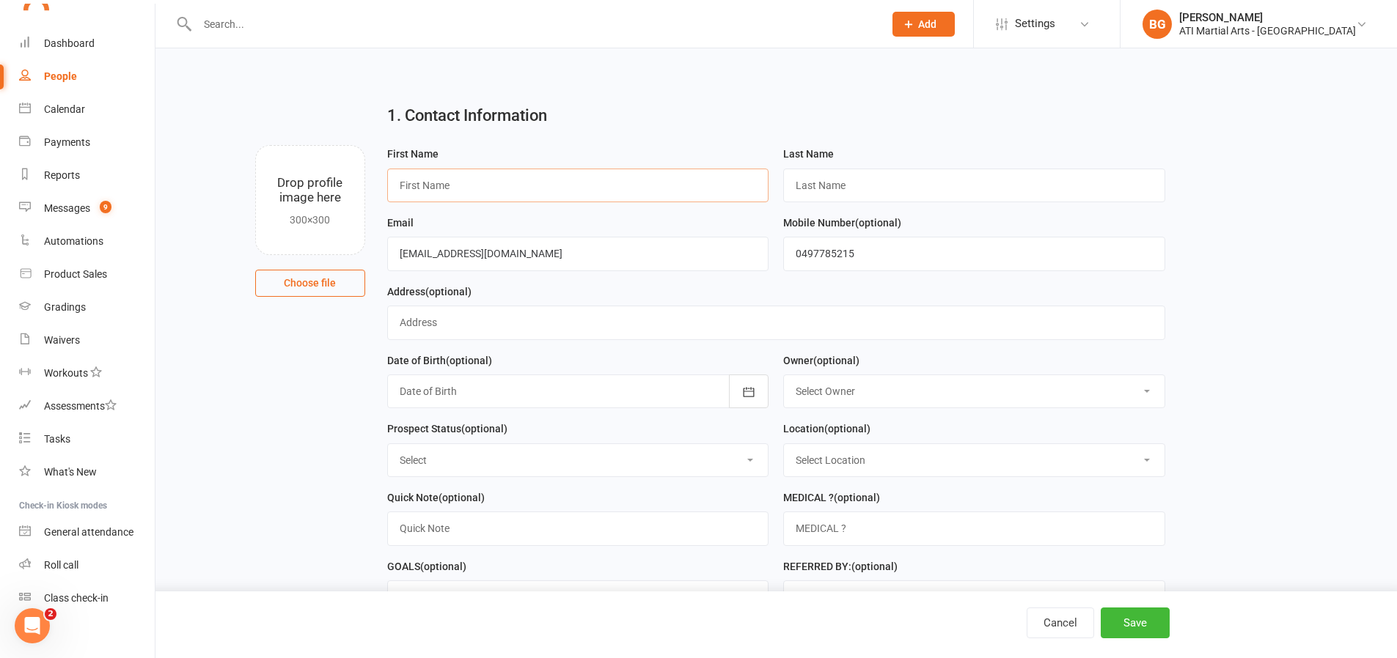
click at [425, 192] on input "text" at bounding box center [578, 186] width 382 height 34
type input "Katelyn"
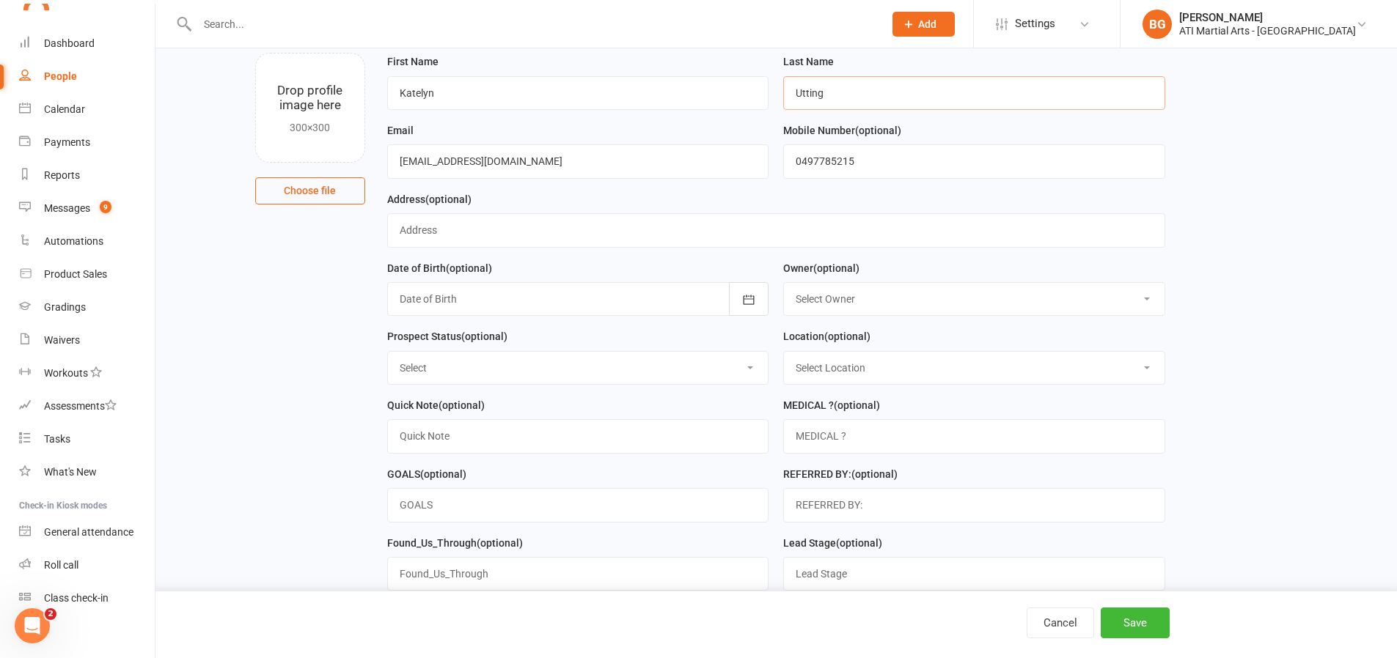
scroll to position [94, 0]
type input "Utting"
click at [868, 369] on select "Select Location [GEOGRAPHIC_DATA] Example Room (Rename me!) [GEOGRAPHIC_DATA]" at bounding box center [974, 366] width 381 height 32
select select "0"
click at [723, 371] on select "Select Initial Contact Follow-up Call Follow-up Email Almost Ready Not Ready No…" at bounding box center [578, 366] width 381 height 32
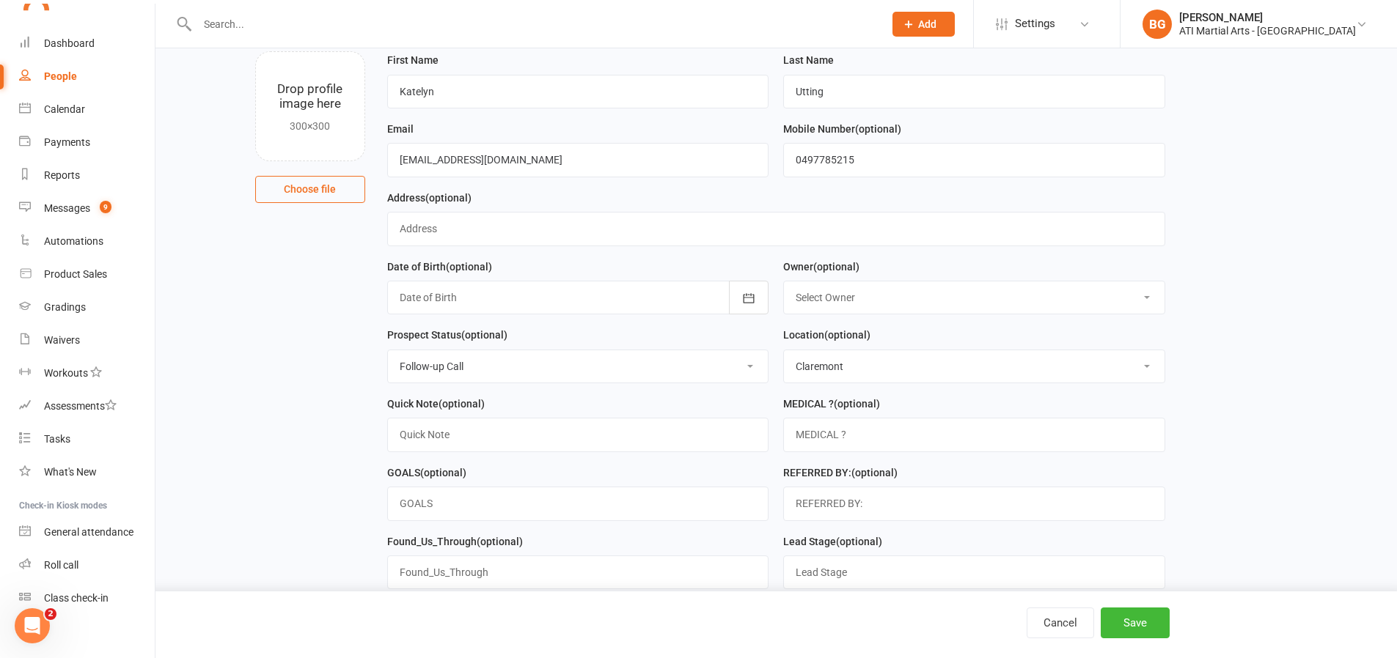
click at [719, 365] on select "Select Initial Contact Follow-up Call Follow-up Email Almost Ready Not Ready No…" at bounding box center [578, 366] width 381 height 32
select select "Initial Contact"
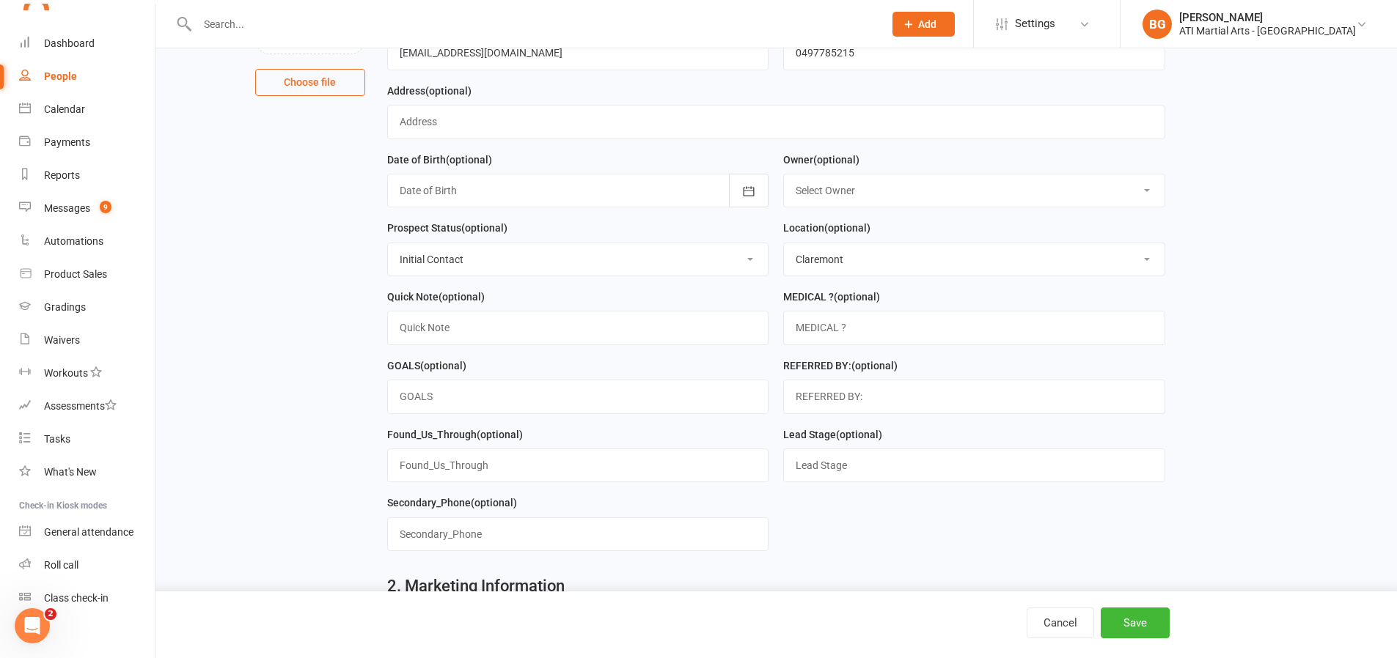
scroll to position [205, 0]
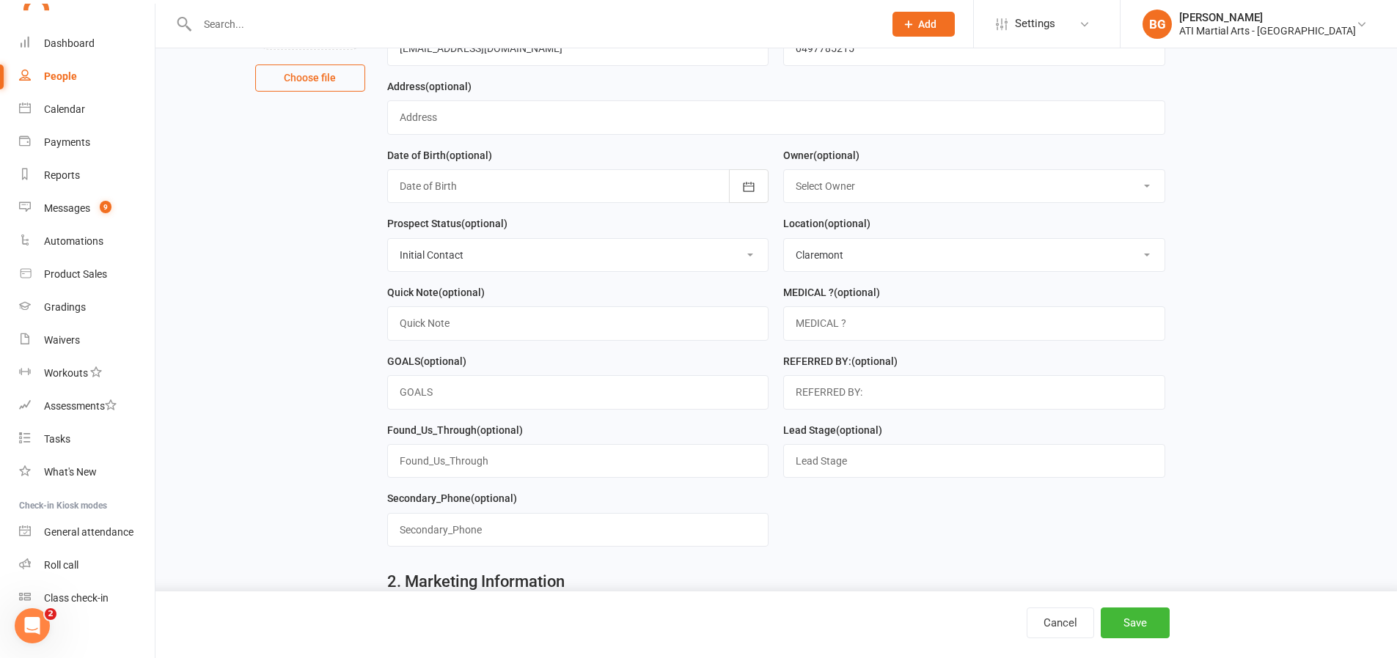
click at [870, 181] on select "Select Owner [PERSON_NAME] [PERSON_NAME] [PERSON_NAME] [PERSON_NAME] [PERSON_NA…" at bounding box center [974, 186] width 381 height 32
click at [832, 189] on select "Select Owner [PERSON_NAME] [PERSON_NAME] [PERSON_NAME] [PERSON_NAME] [PERSON_NA…" at bounding box center [974, 186] width 381 height 32
select select "8"
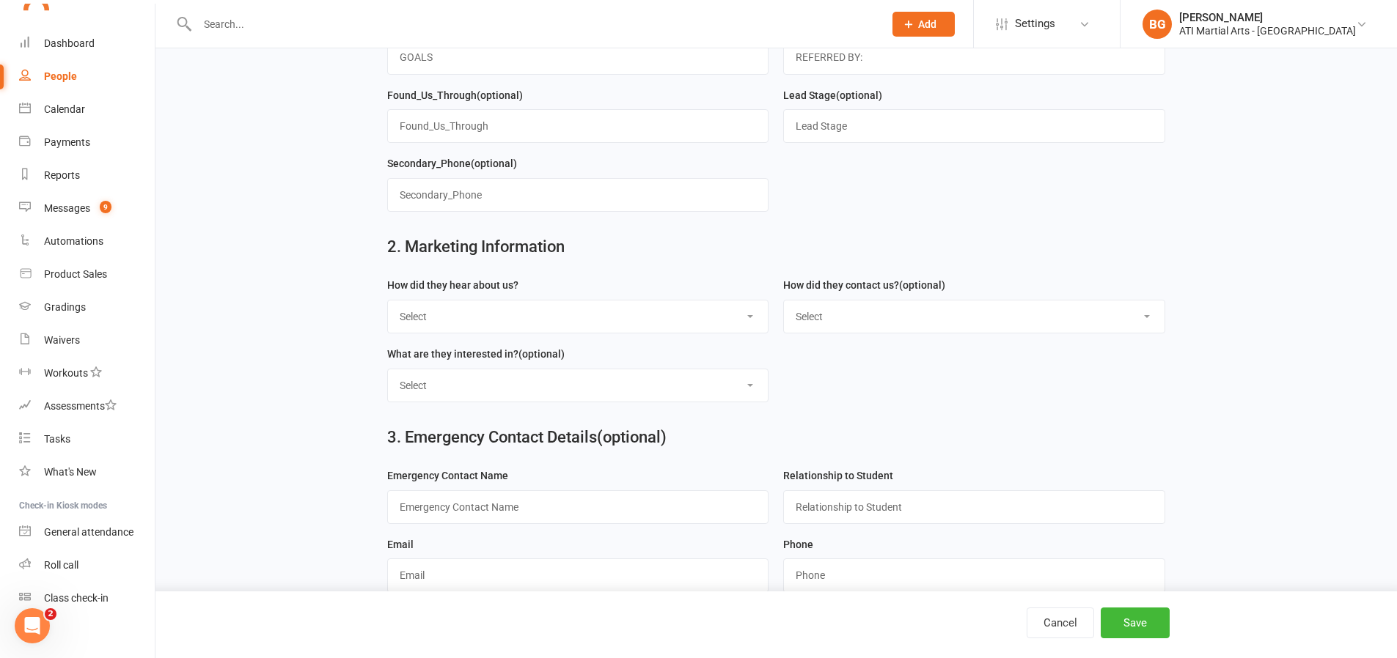
scroll to position [557, 0]
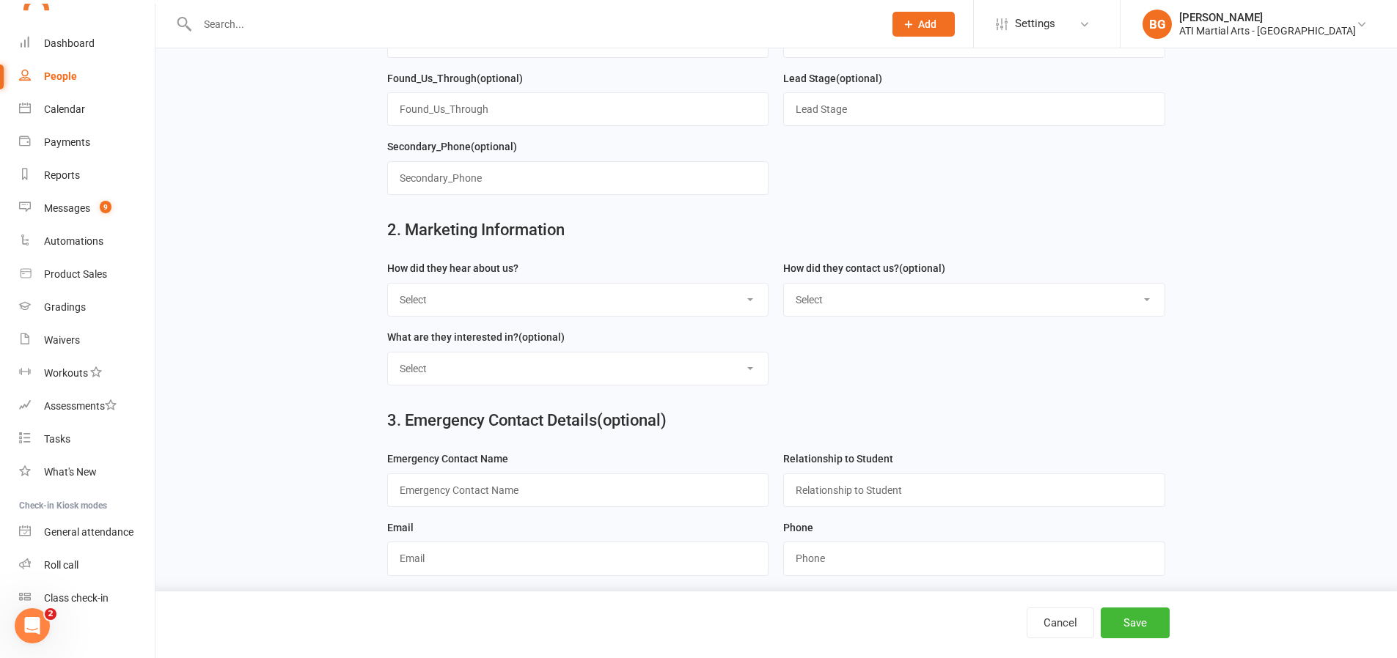
click at [548, 303] on select "Select Google Through A Friend Facebook Sms/email offer Flyer School class Open…" at bounding box center [578, 300] width 381 height 32
select select "Drive by/ Walk in"
click at [818, 287] on select "Select Phone Email In-Facility facebook Referal QR code" at bounding box center [974, 300] width 381 height 32
select select "Email"
click at [735, 360] on select "Select Classes Personal Training Weight Loss Body Building De-Stressing Diet/Fo…" at bounding box center [578, 369] width 381 height 32
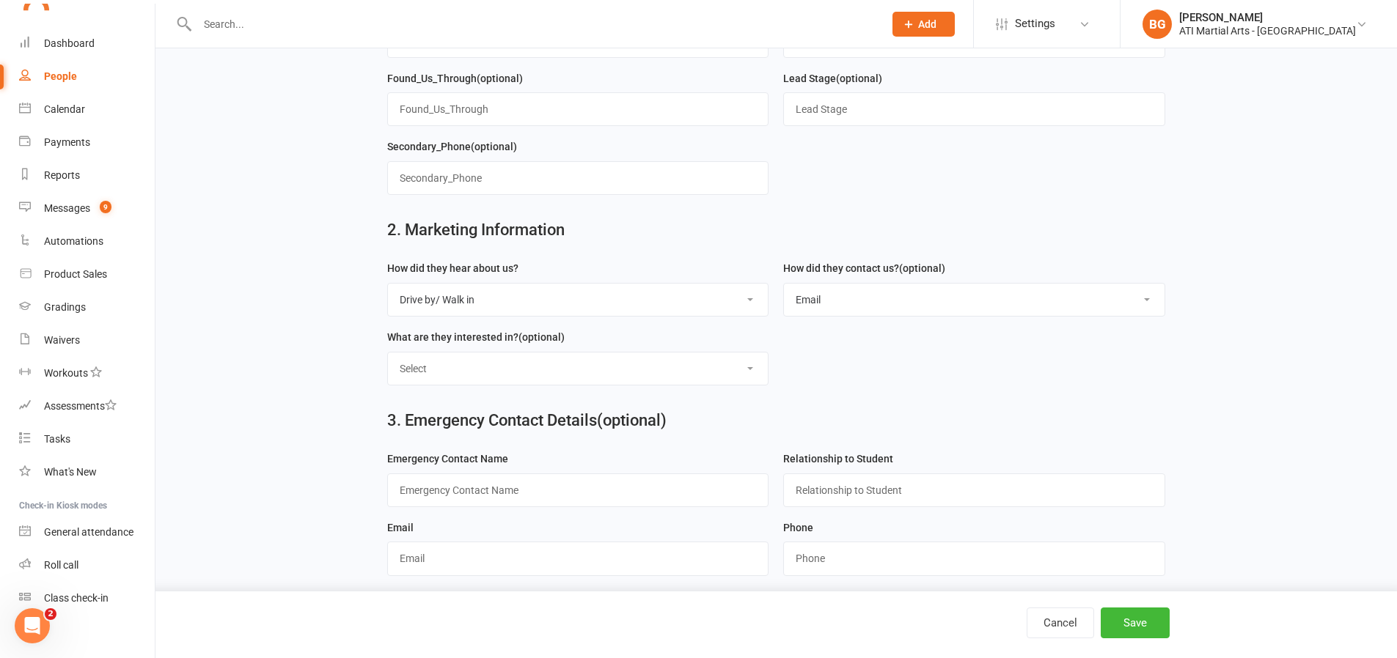
select select "Classes"
click at [1122, 621] on button "Save" at bounding box center [1135, 623] width 69 height 31
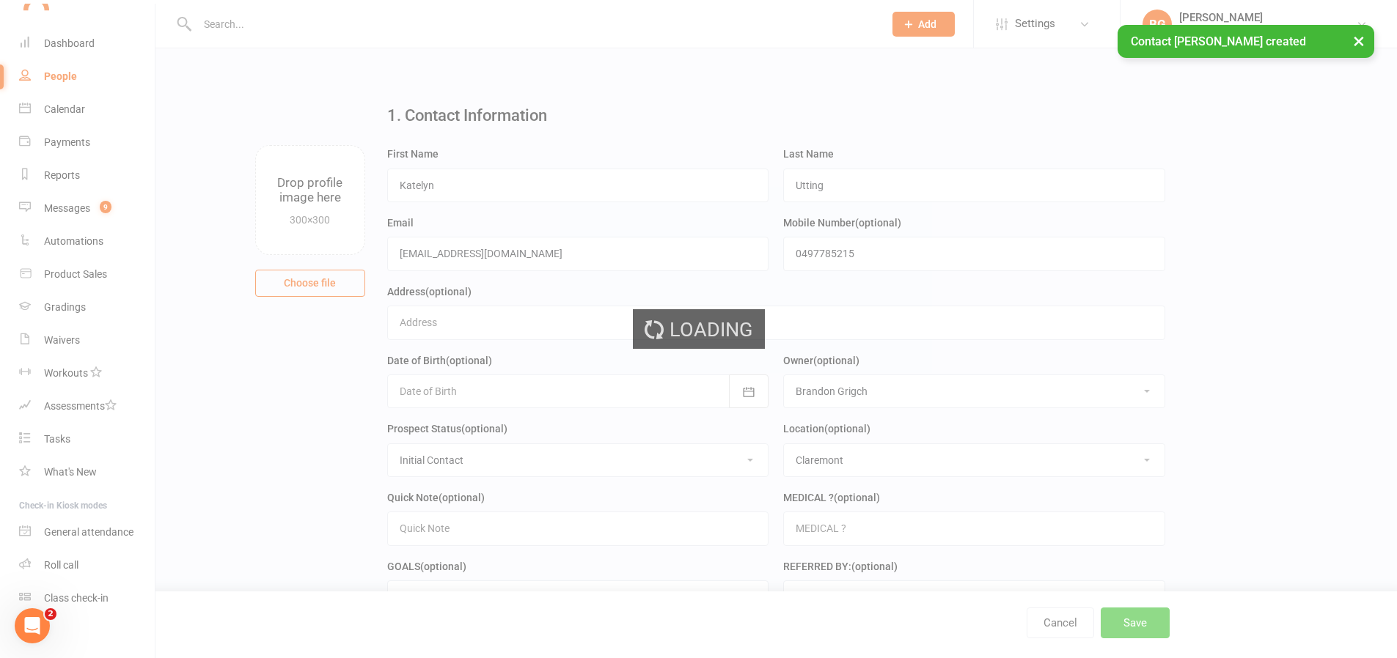
scroll to position [3, 0]
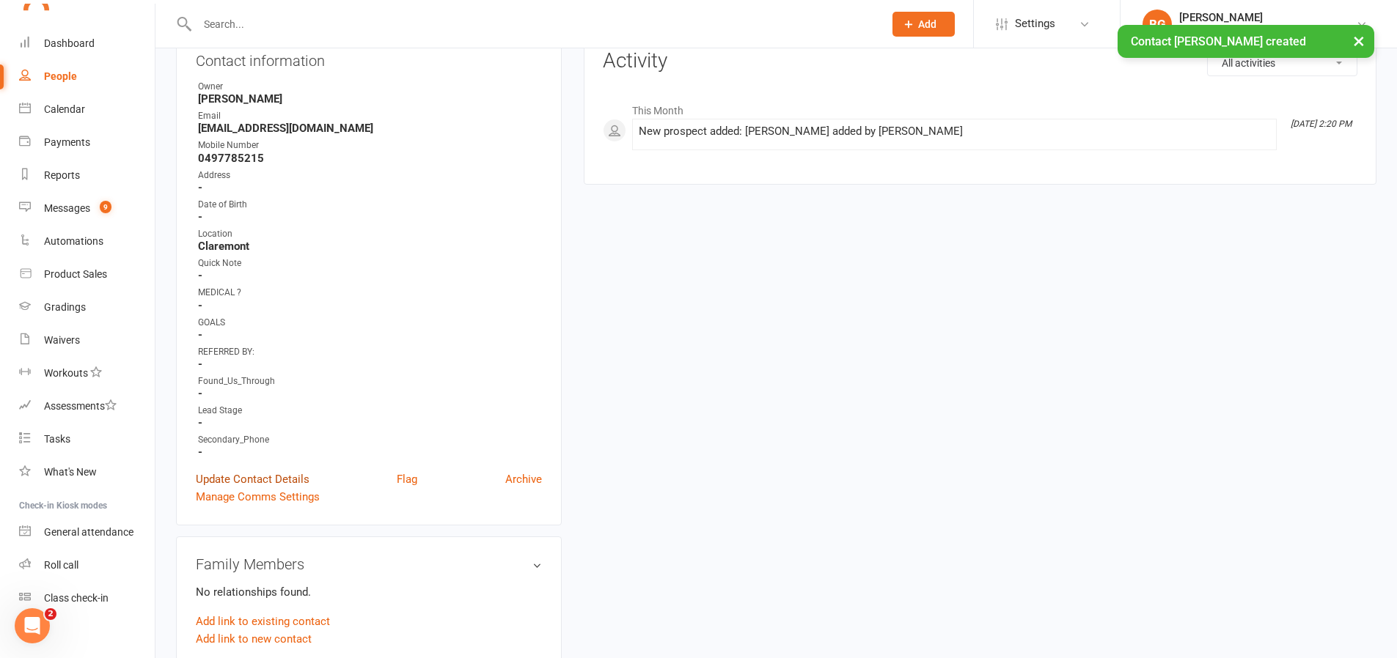
click at [251, 477] on link "Update Contact Details" at bounding box center [253, 480] width 114 height 18
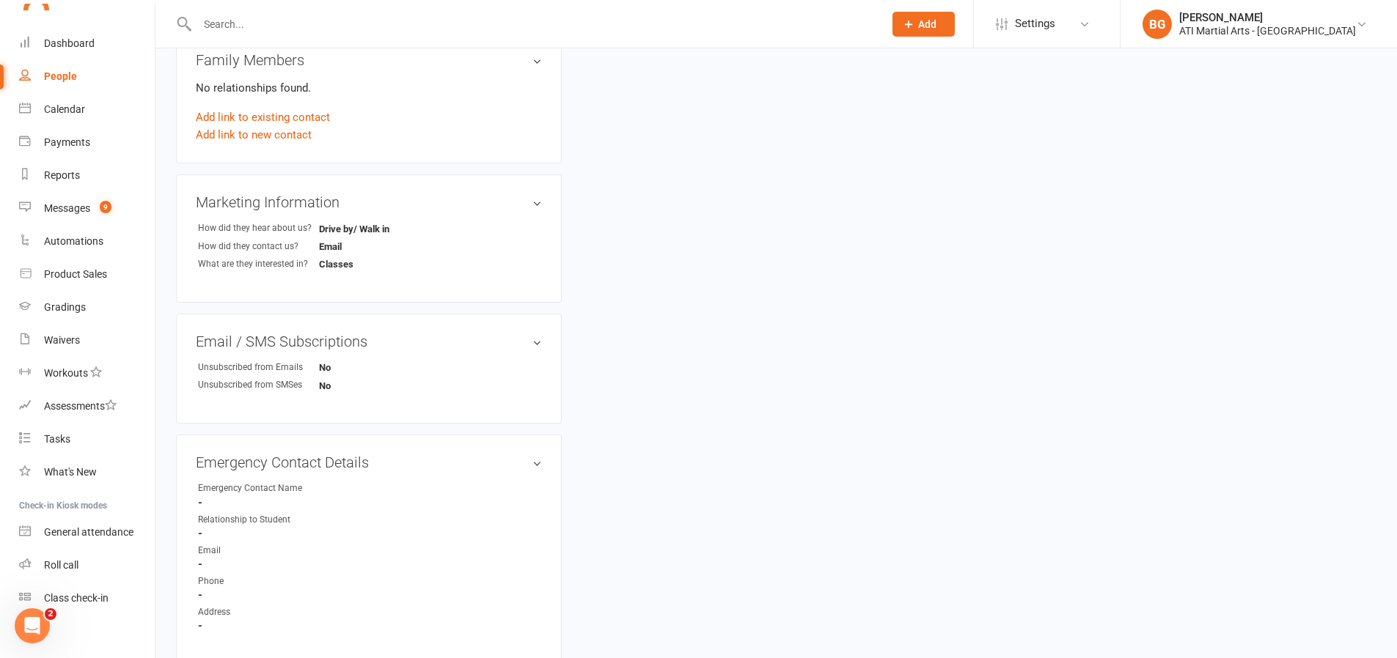
scroll to position [1031, 0]
click at [511, 457] on link "edit" at bounding box center [516, 458] width 18 height 12
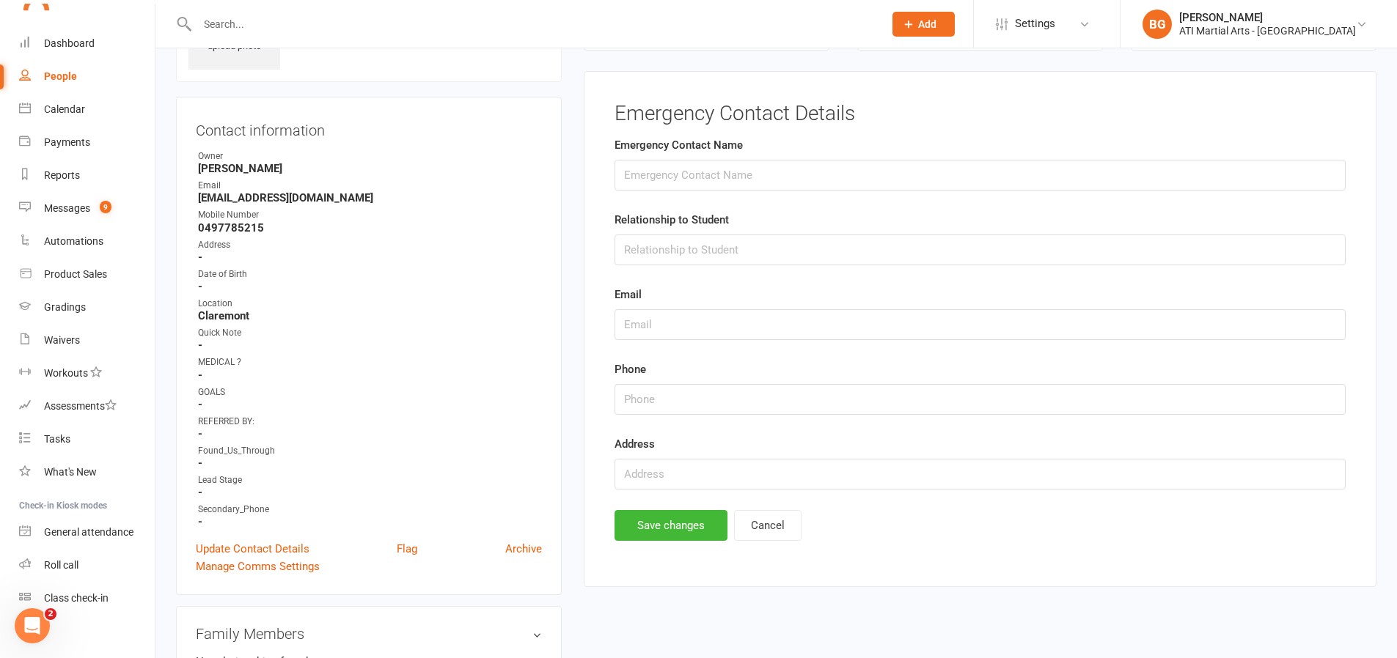
scroll to position [101, 0]
click at [720, 181] on input "text" at bounding box center [979, 177] width 731 height 31
click at [719, 173] on input "[PERSON_NAME]" at bounding box center [979, 177] width 731 height 31
type input "[PERSON_NAME]"
type input "Mum"
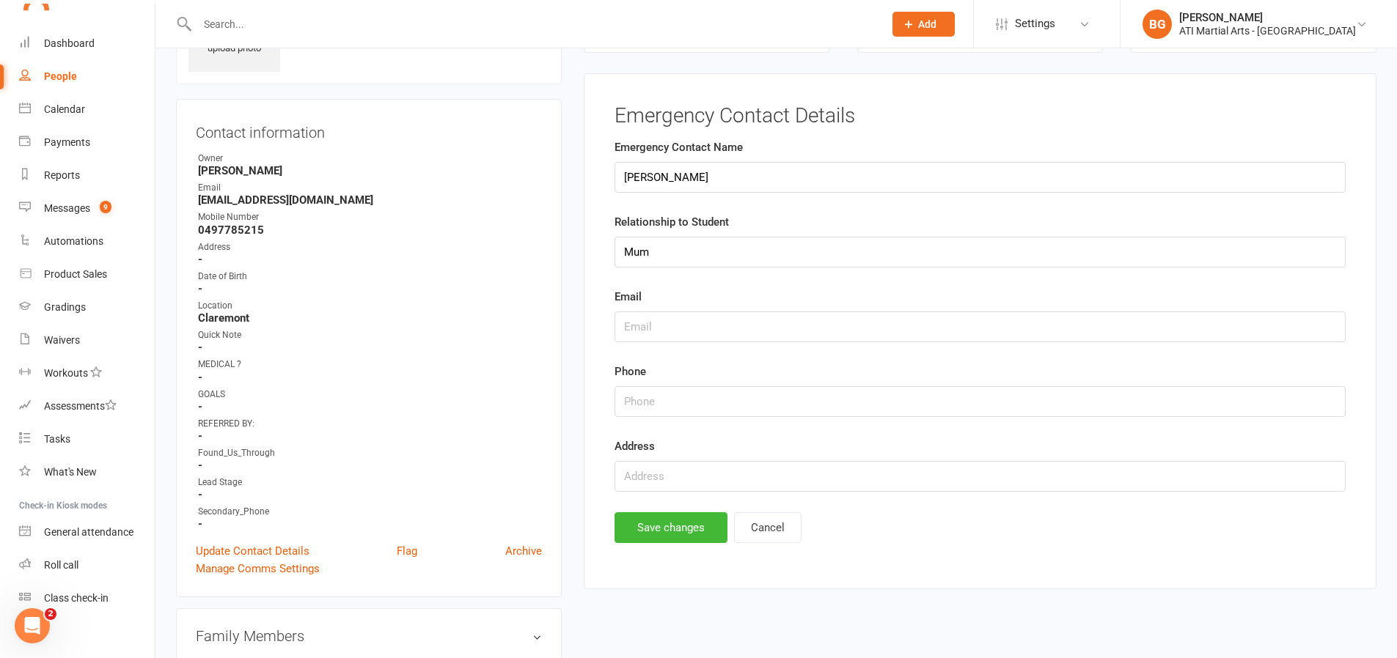
drag, startPoint x: 317, startPoint y: 202, endPoint x: 232, endPoint y: 191, distance: 84.9
click at [232, 191] on li "Email [EMAIL_ADDRESS][DOMAIN_NAME]" at bounding box center [369, 194] width 346 height 26
copy li "[EMAIL_ADDRESS][DOMAIN_NAME]"
click at [691, 332] on input "text" at bounding box center [979, 327] width 731 height 31
paste input "[EMAIL_ADDRESS][DOMAIN_NAME]"
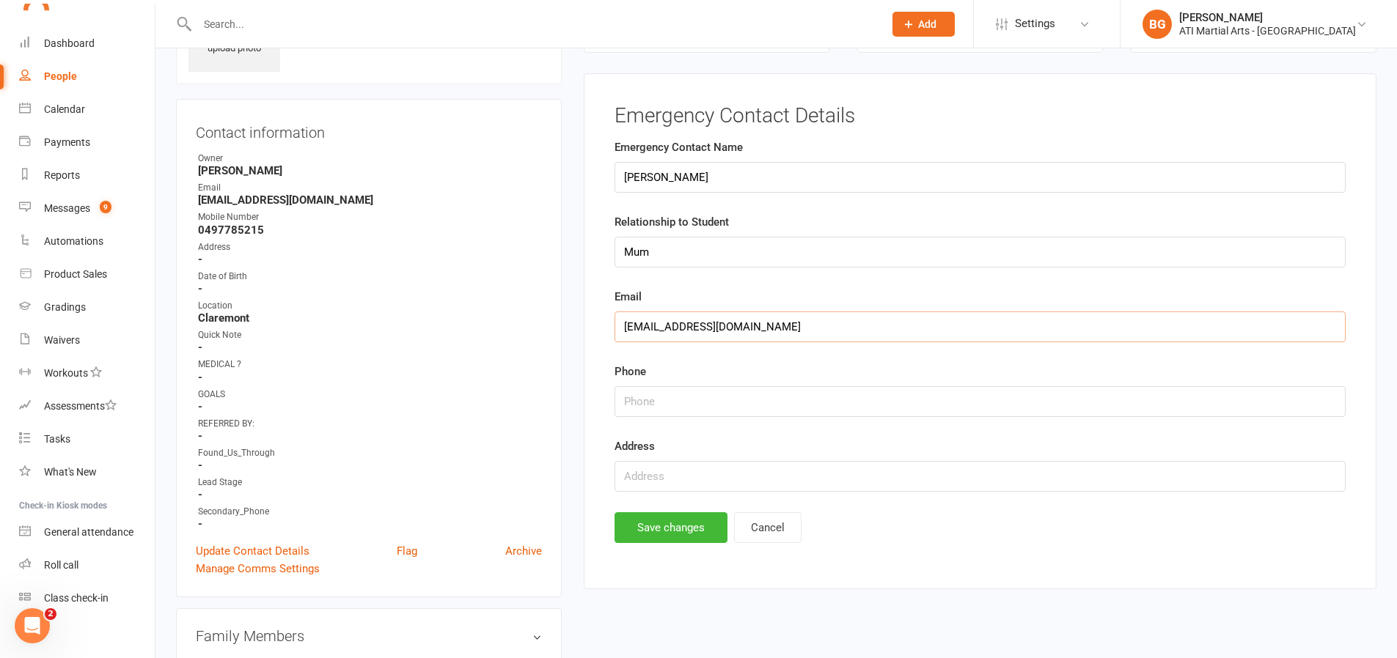
type input "[EMAIL_ADDRESS][DOMAIN_NAME]"
drag, startPoint x: 309, startPoint y: 240, endPoint x: 191, endPoint y: 227, distance: 118.8
click at [191, 227] on div "Contact information Owner [PERSON_NAME] Email [EMAIL_ADDRESS][DOMAIN_NAME] Mobi…" at bounding box center [369, 348] width 386 height 499
copy render-form-field "0497785215"
click at [622, 394] on input "string" at bounding box center [979, 401] width 731 height 31
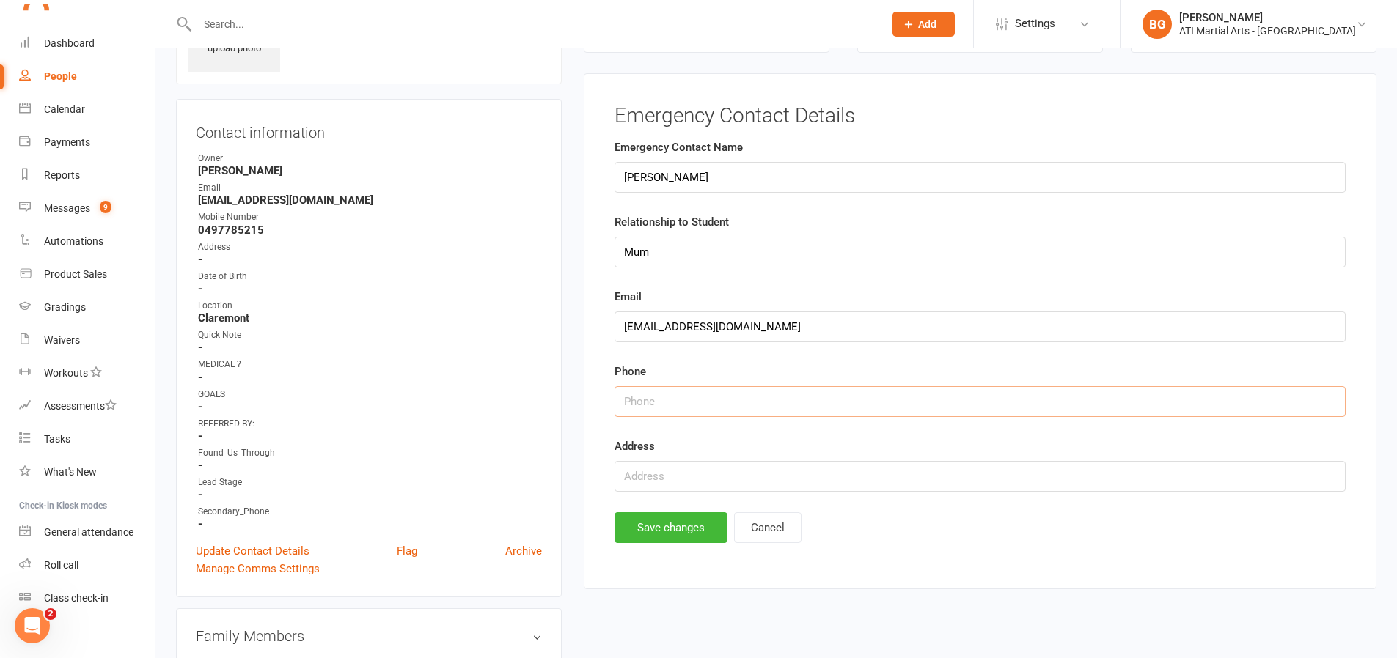
paste input "0497785215"
type input "0497785215"
click at [647, 542] on button "Save changes" at bounding box center [670, 528] width 113 height 31
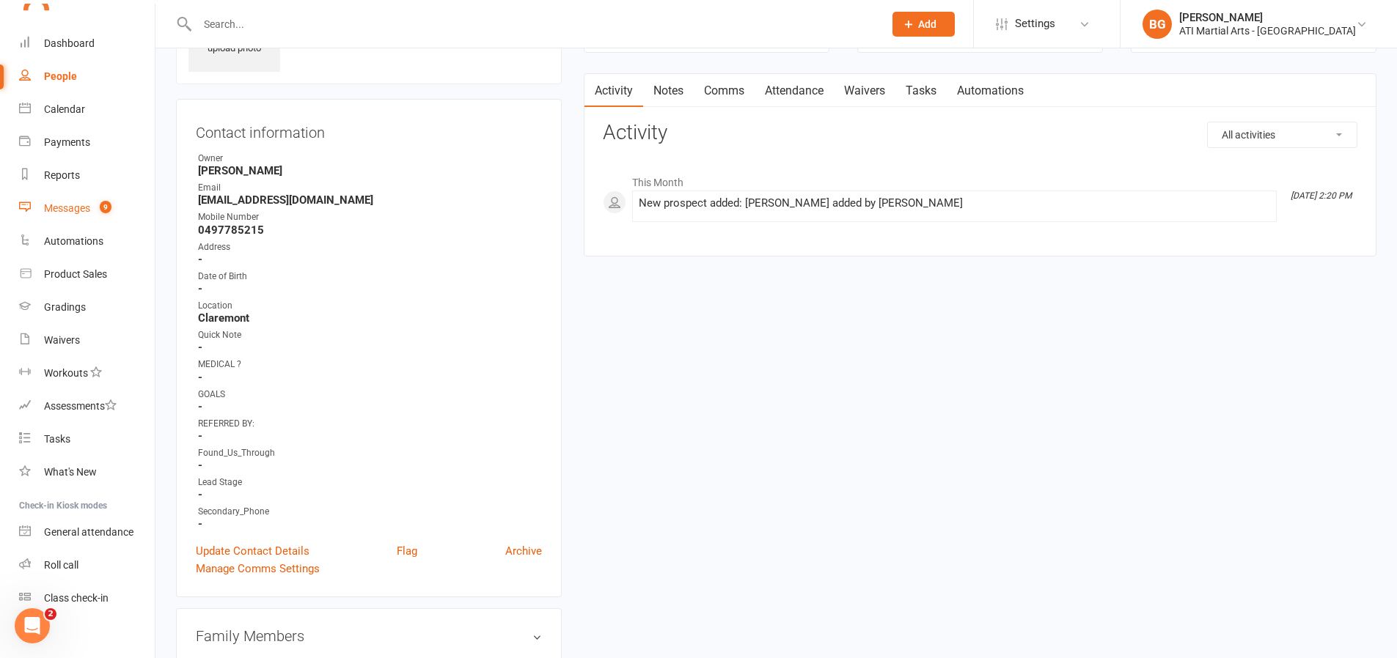
click at [97, 216] on link "Messages 9" at bounding box center [87, 208] width 136 height 33
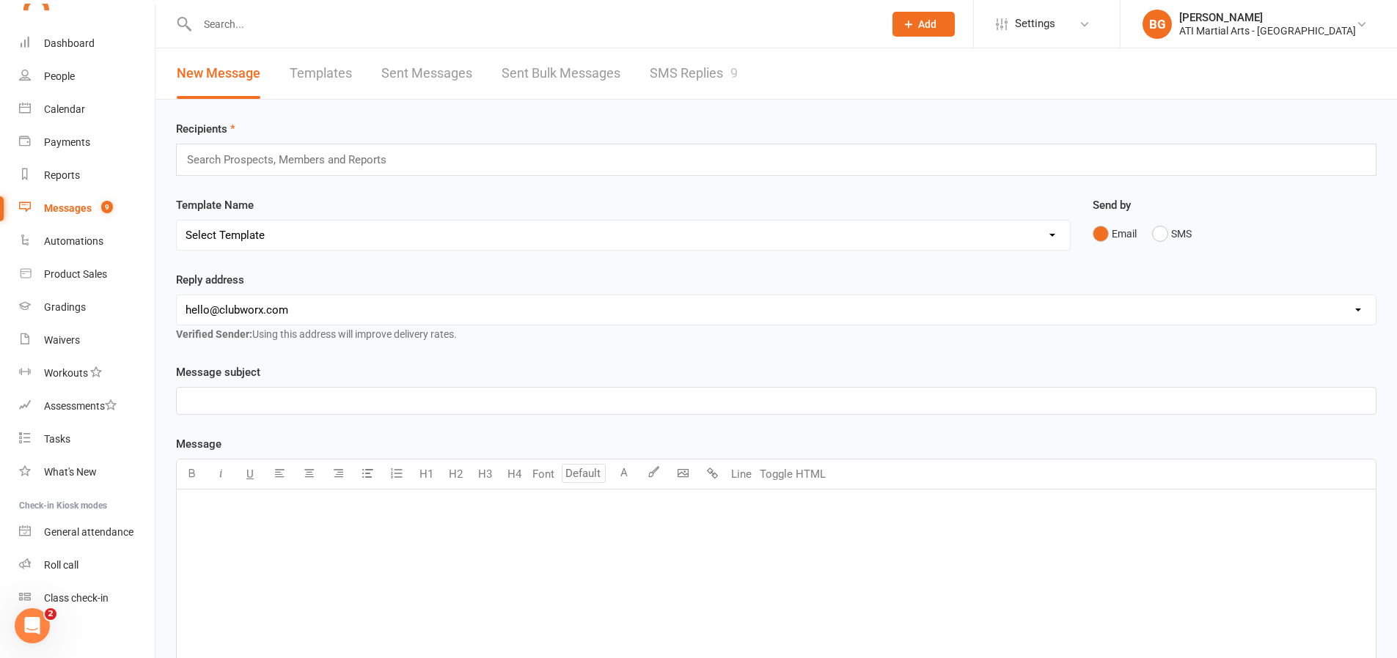
click at [711, 81] on link "SMS Replies 9" at bounding box center [694, 73] width 88 height 51
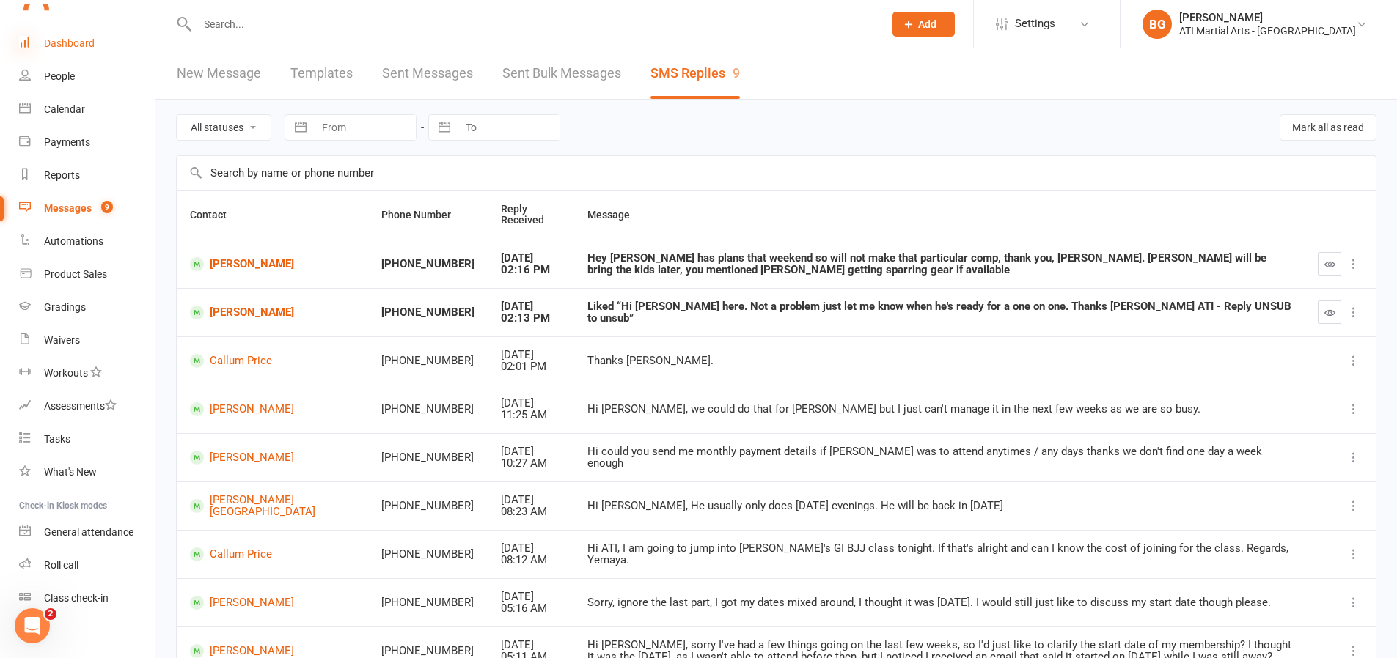
click at [19, 47] on icon at bounding box center [25, 42] width 12 height 12
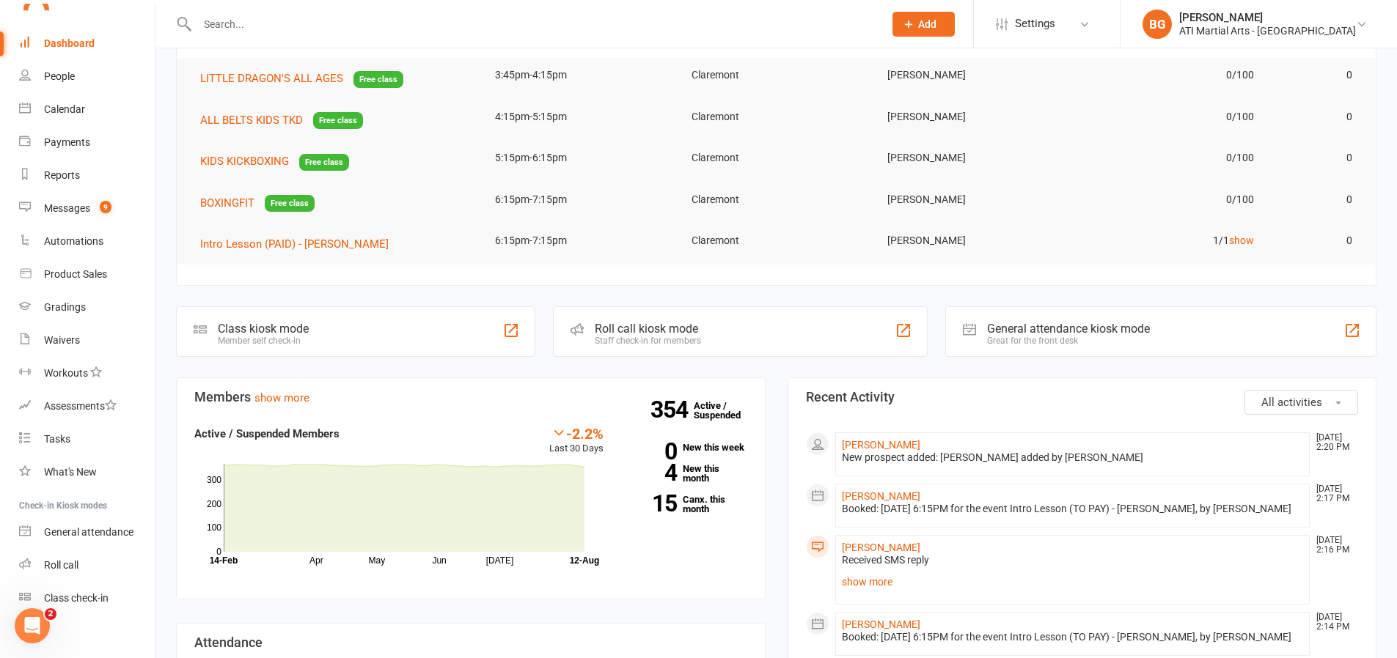
scroll to position [38, 0]
click at [62, 199] on div "Messages" at bounding box center [67, 205] width 46 height 12
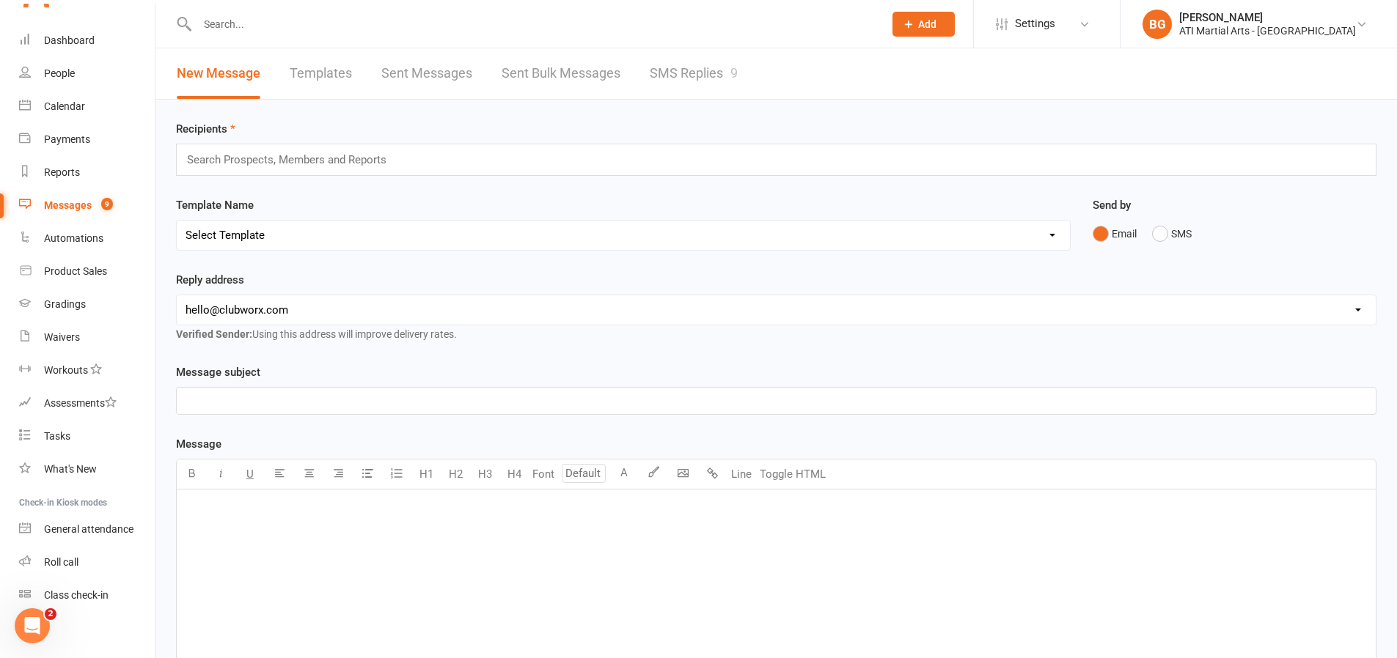
click at [693, 67] on link "SMS Replies 9" at bounding box center [694, 73] width 88 height 51
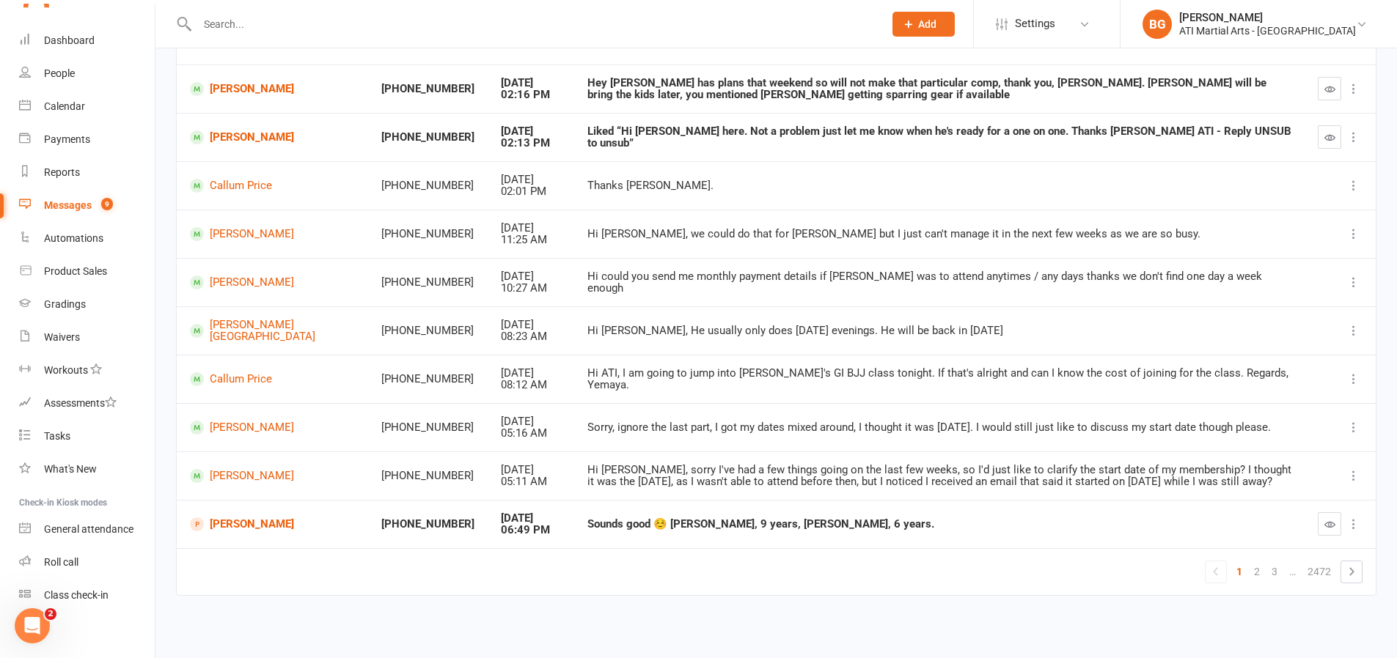
scroll to position [172, 0]
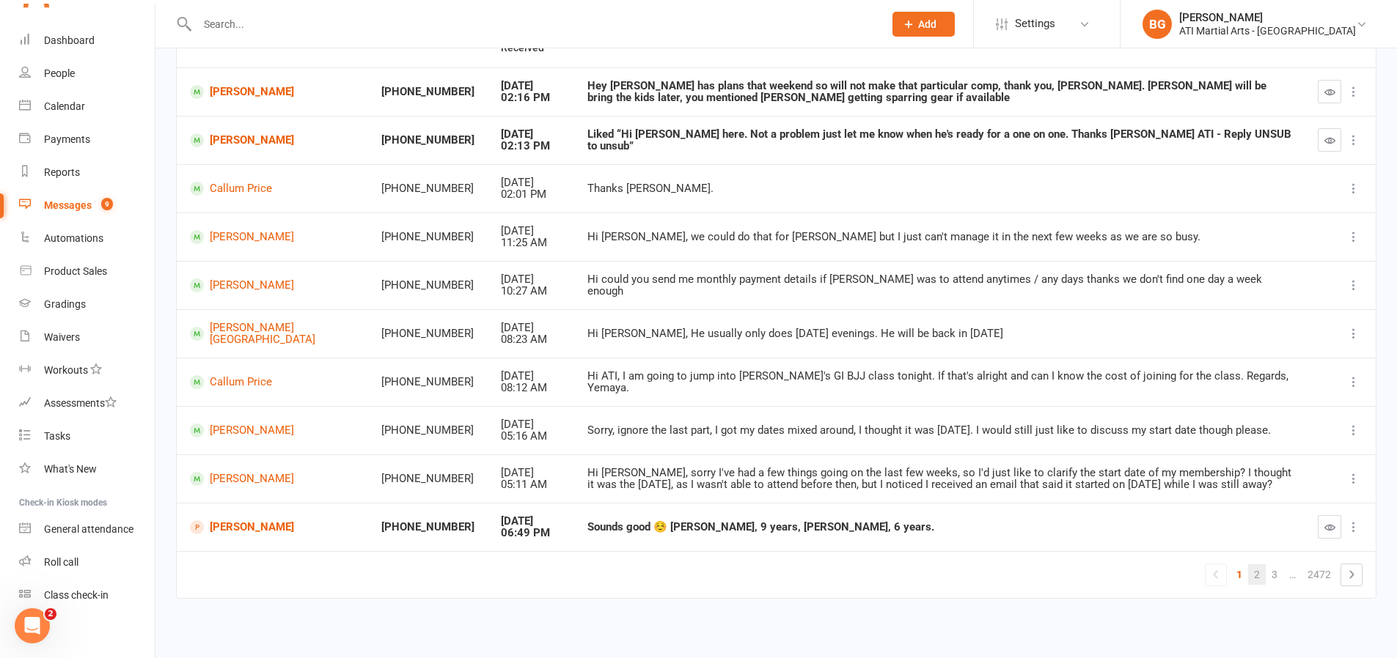
click at [1263, 581] on link "2" at bounding box center [1257, 575] width 18 height 21
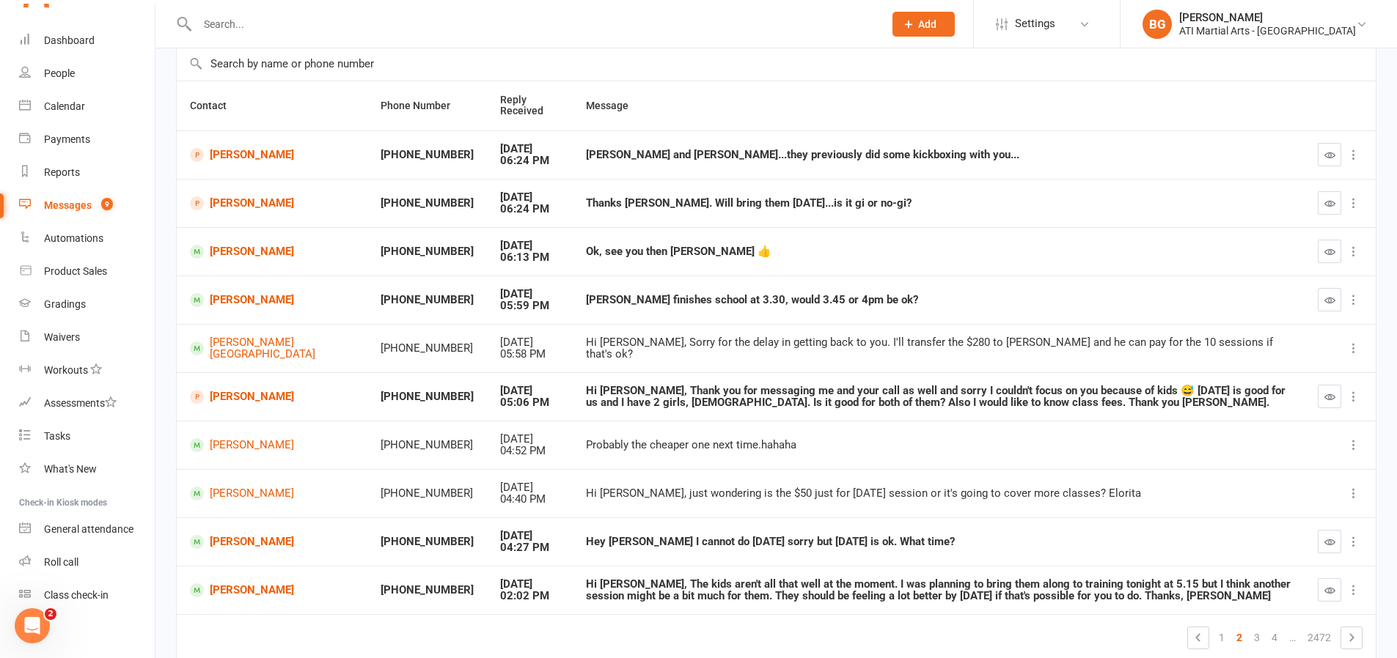
scroll to position [175, 0]
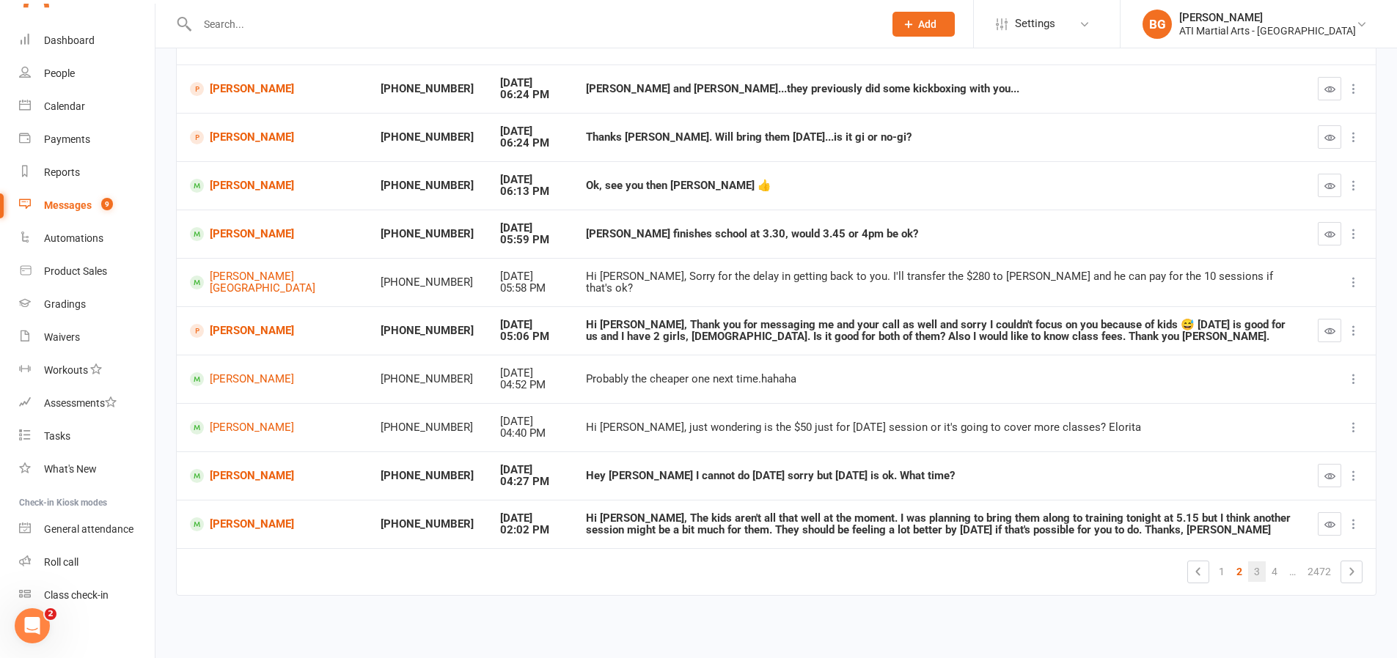
click at [1260, 578] on link "3" at bounding box center [1257, 572] width 18 height 21
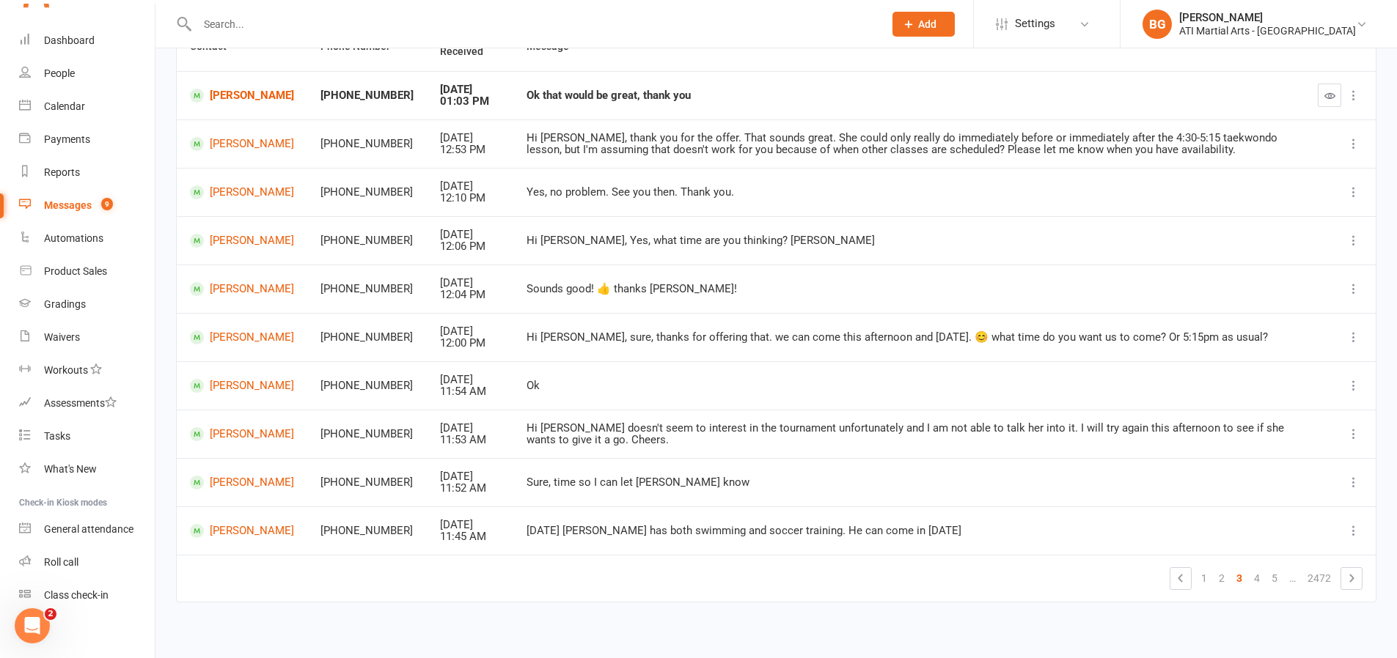
scroll to position [143, 0]
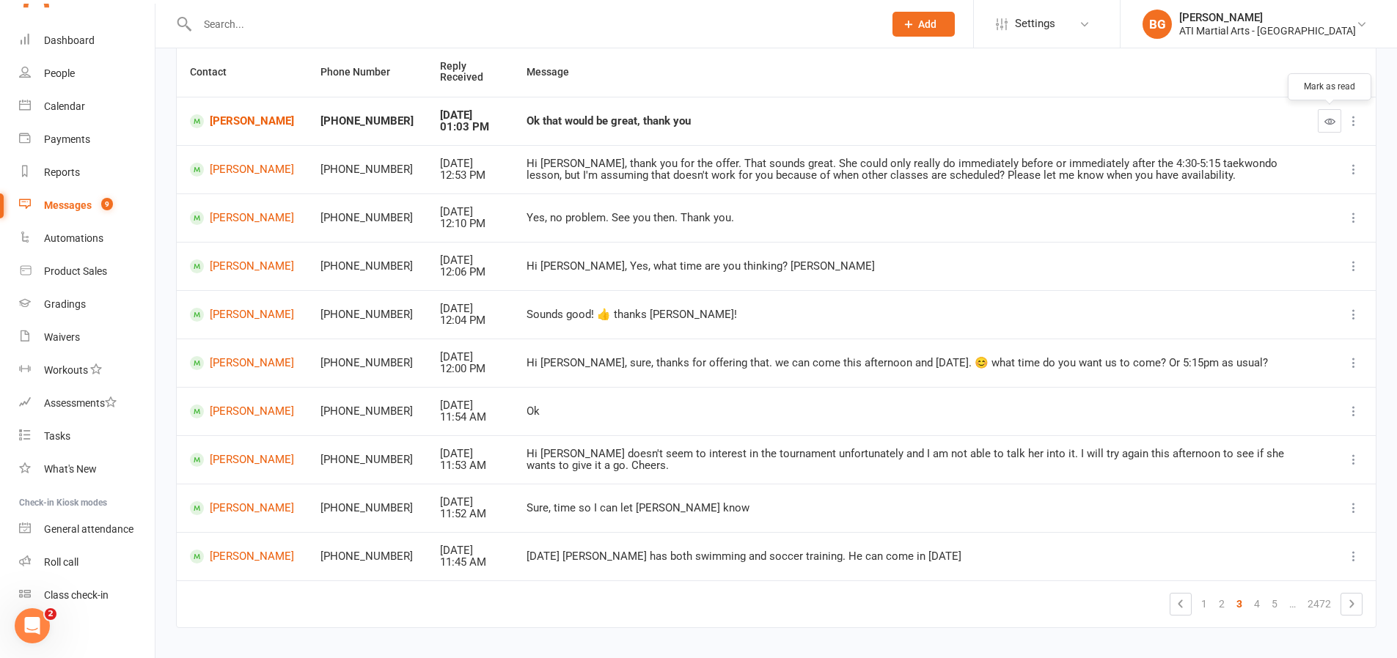
click at [1324, 131] on button "button" at bounding box center [1329, 120] width 23 height 23
click at [1230, 611] on link "3" at bounding box center [1239, 604] width 18 height 21
click at [1222, 607] on link "2" at bounding box center [1222, 604] width 18 height 21
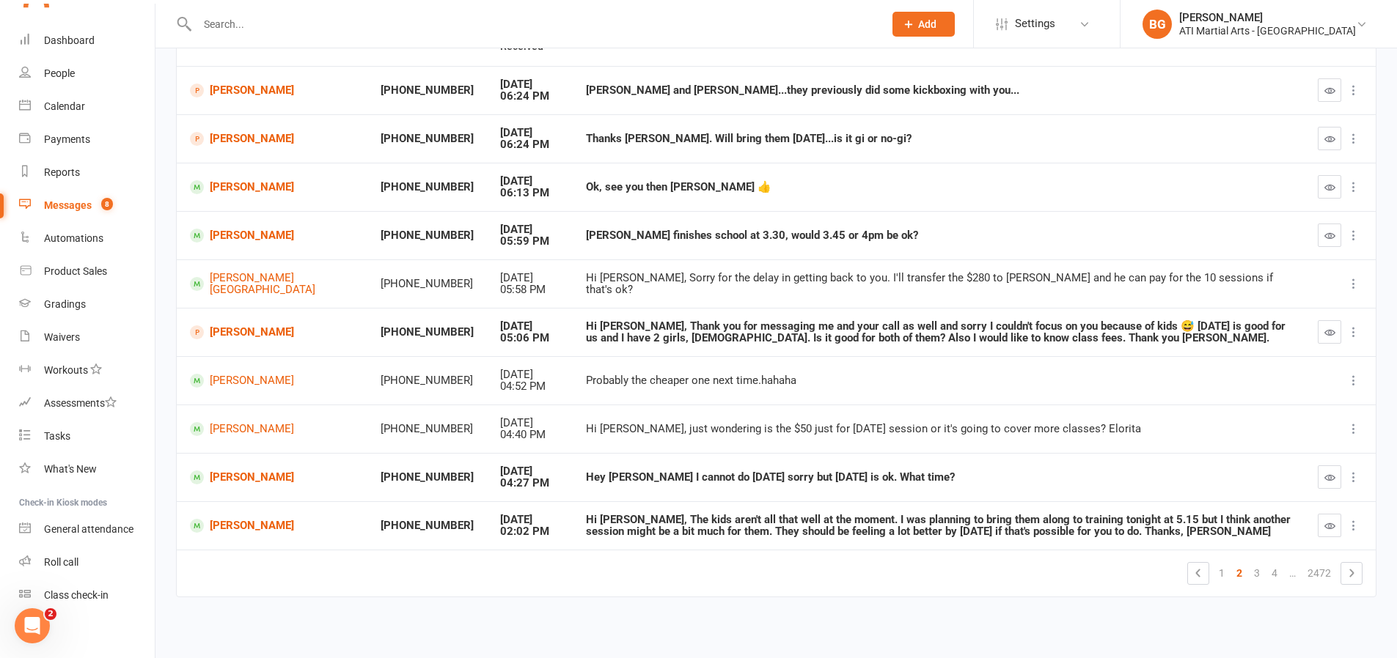
scroll to position [175, 0]
click at [1321, 524] on button "button" at bounding box center [1329, 524] width 23 height 23
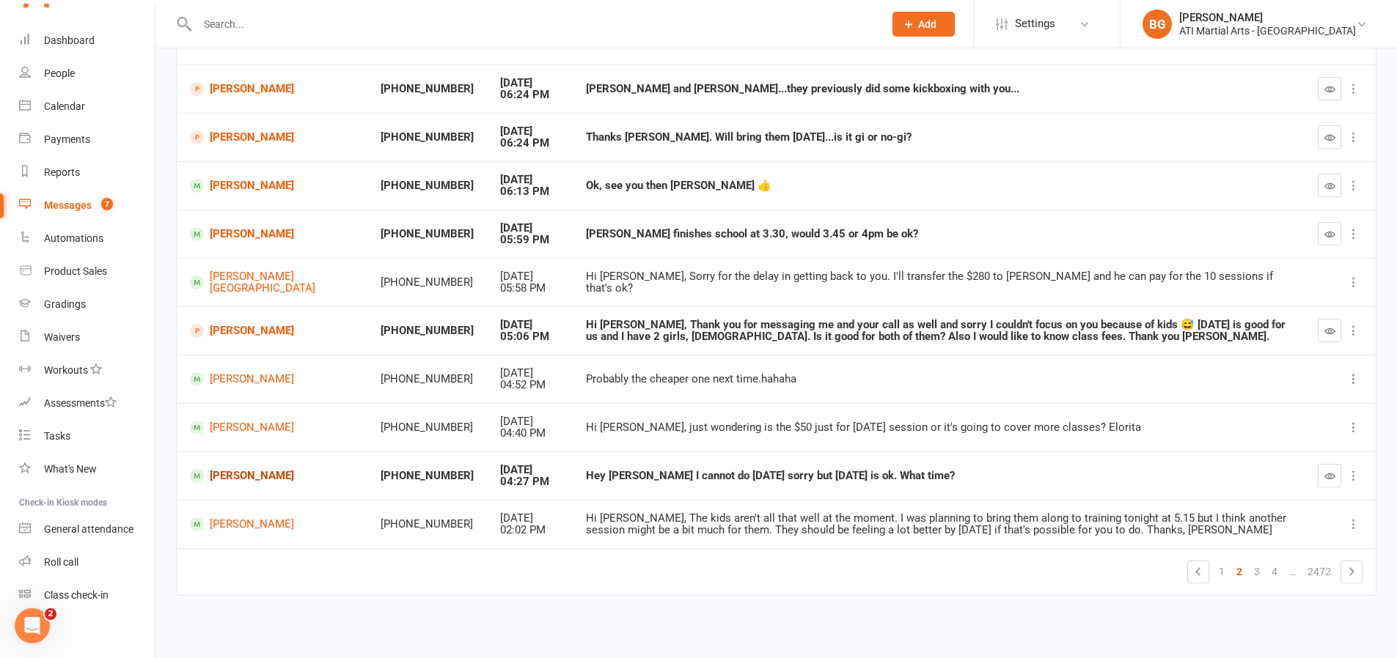
click at [253, 475] on link "[PERSON_NAME]" at bounding box center [272, 476] width 164 height 14
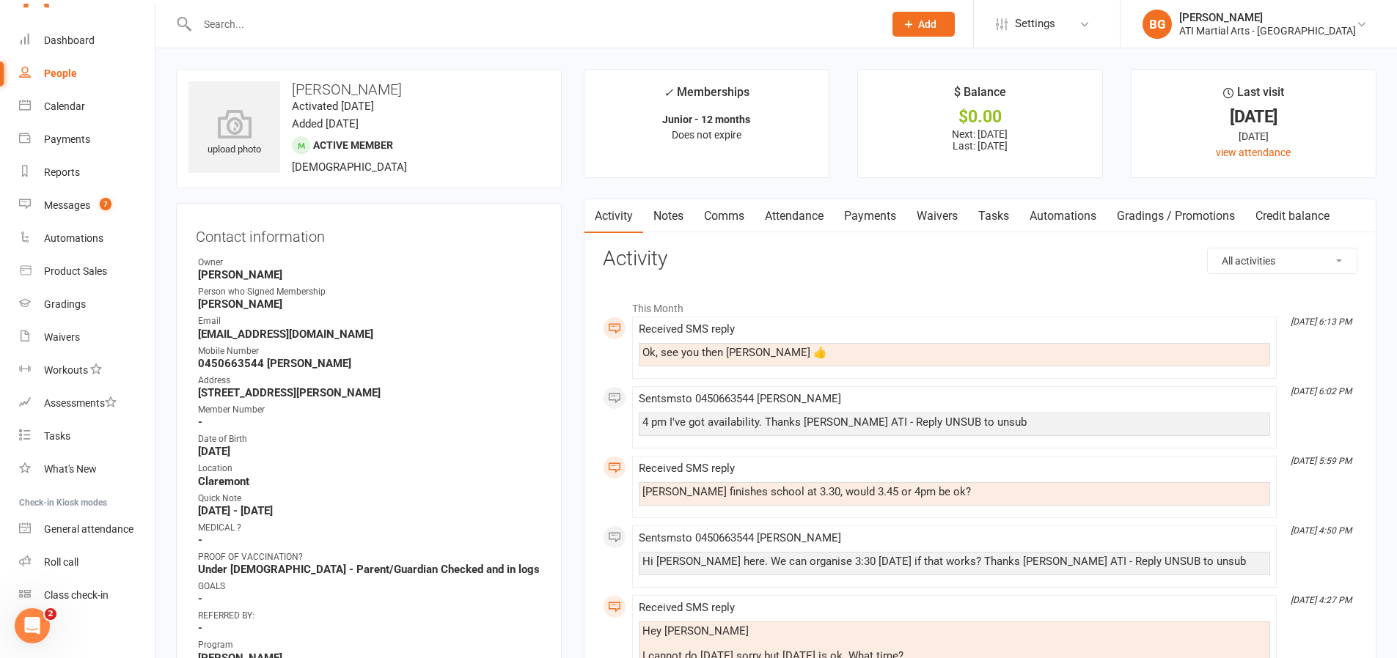
click at [807, 230] on link "Attendance" at bounding box center [794, 216] width 79 height 34
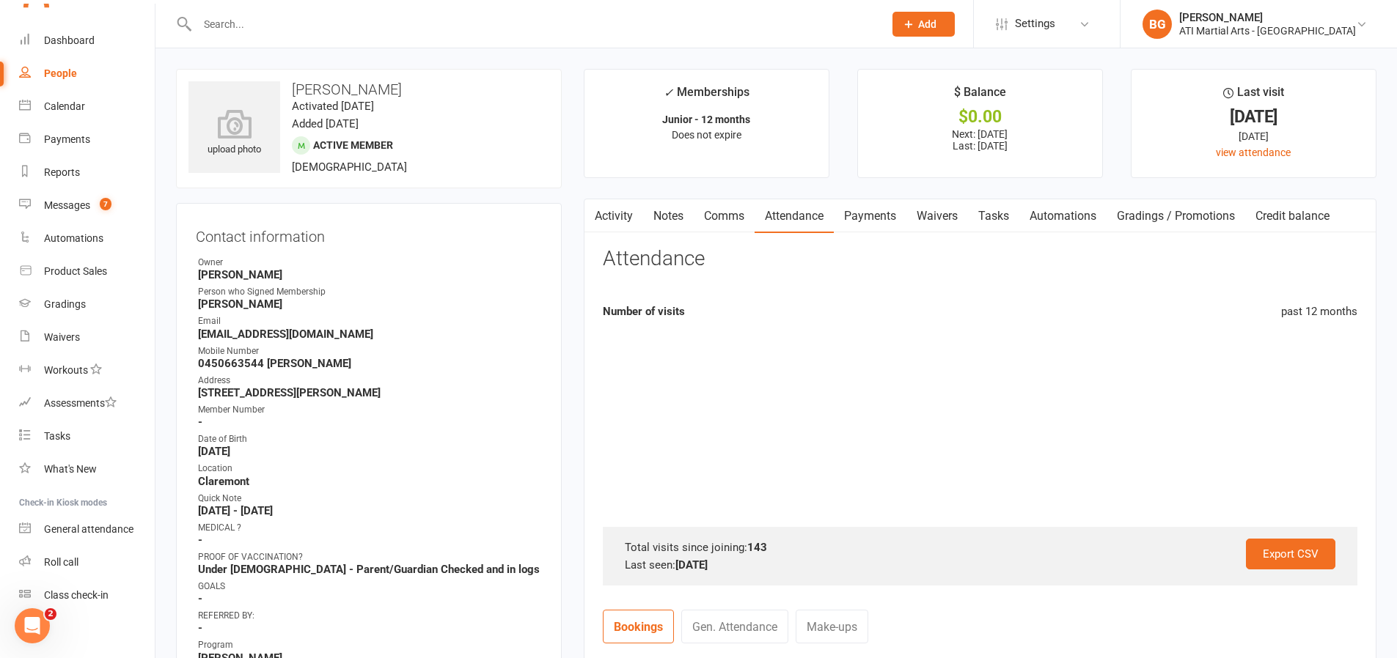
scroll to position [3, 0]
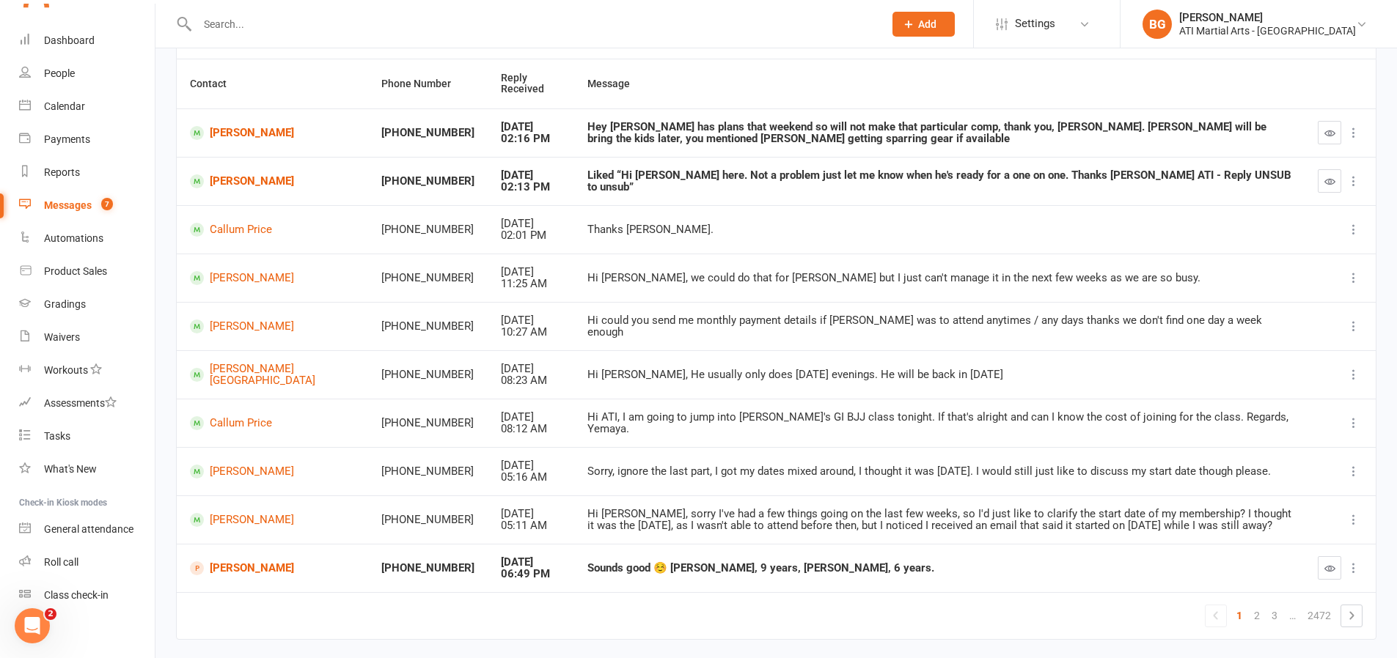
scroll to position [132, 0]
click at [1326, 559] on button "button" at bounding box center [1329, 567] width 23 height 23
click at [1324, 183] on icon "button" at bounding box center [1329, 180] width 11 height 11
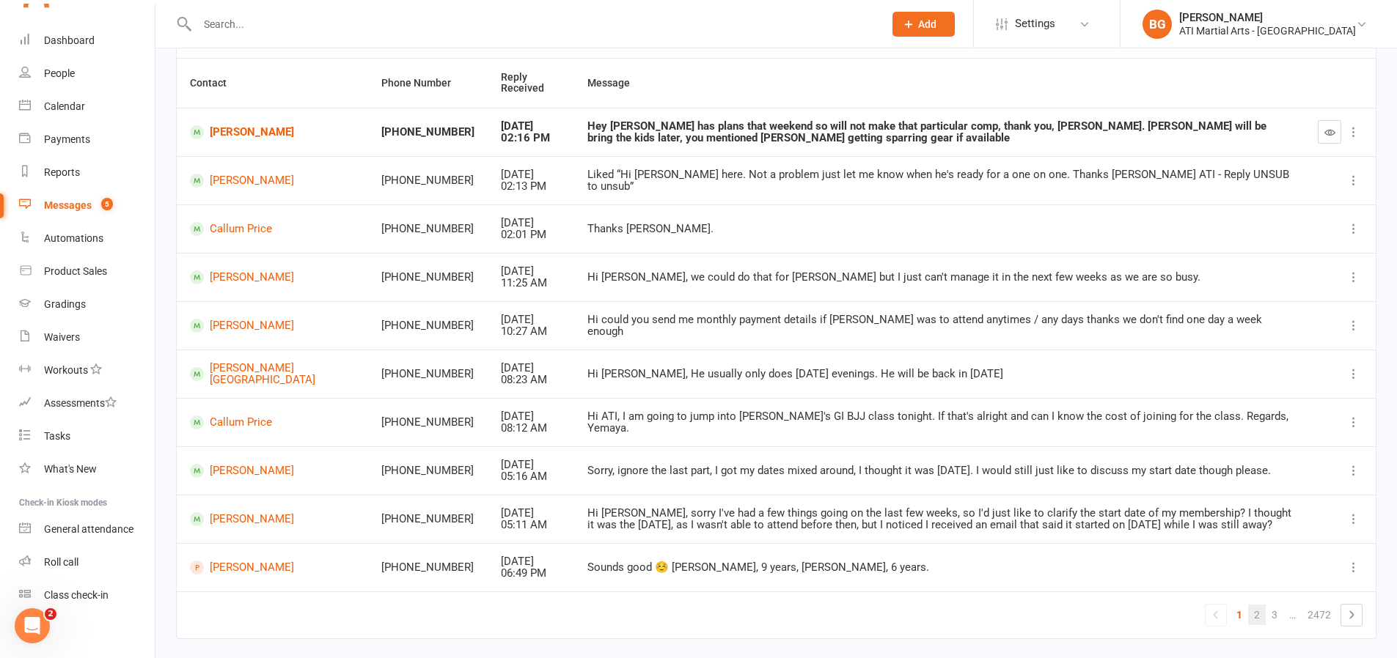
click at [1249, 611] on link "2" at bounding box center [1257, 615] width 18 height 21
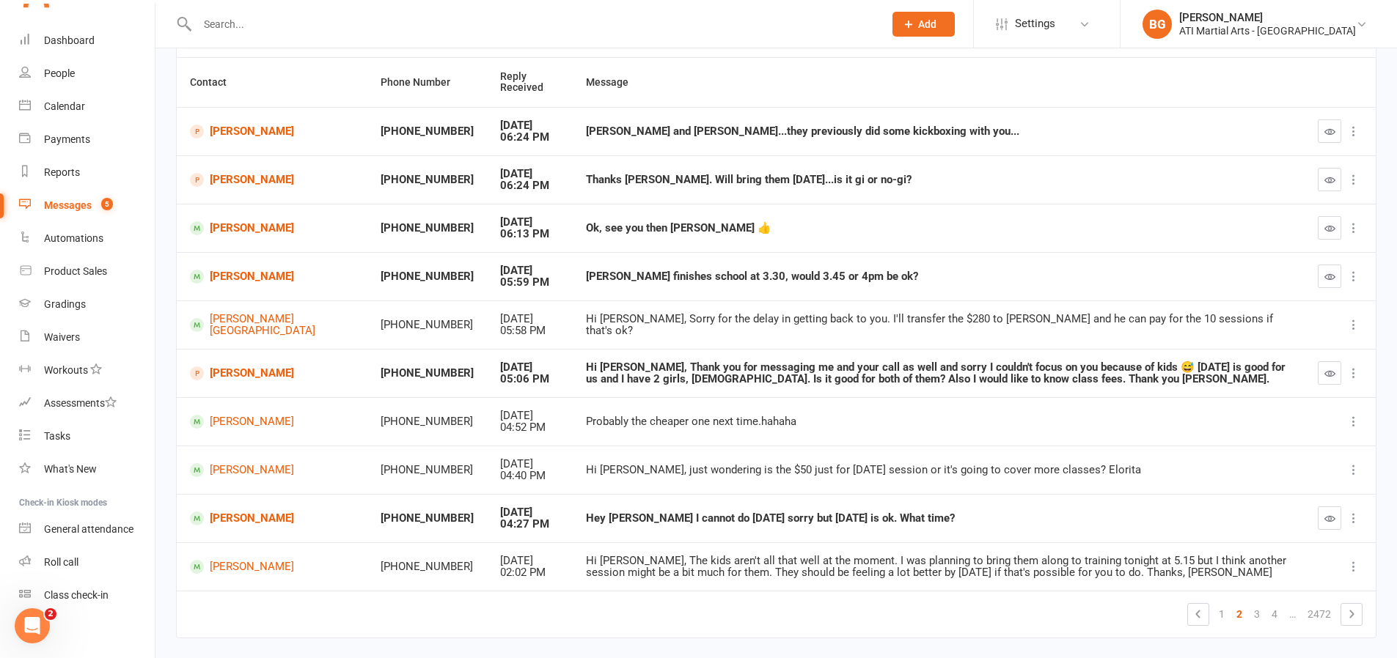
scroll to position [141, 0]
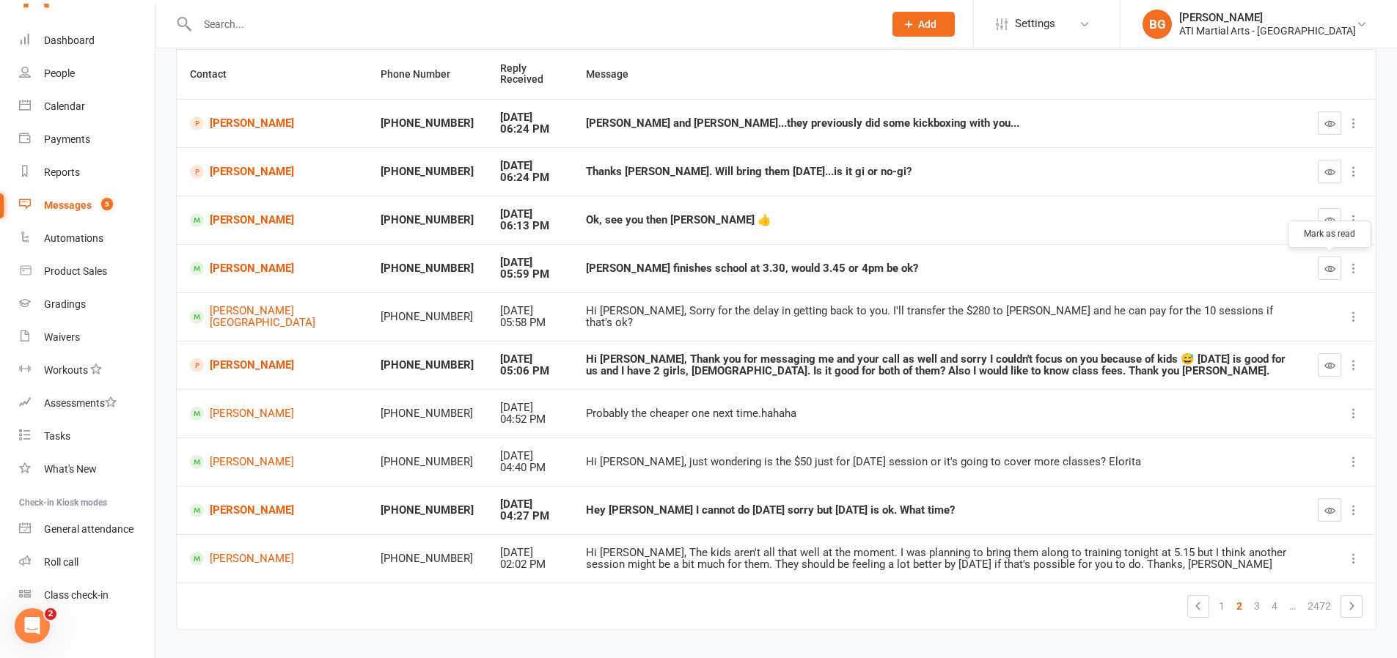
click at [1333, 271] on icon "button" at bounding box center [1329, 268] width 11 height 11
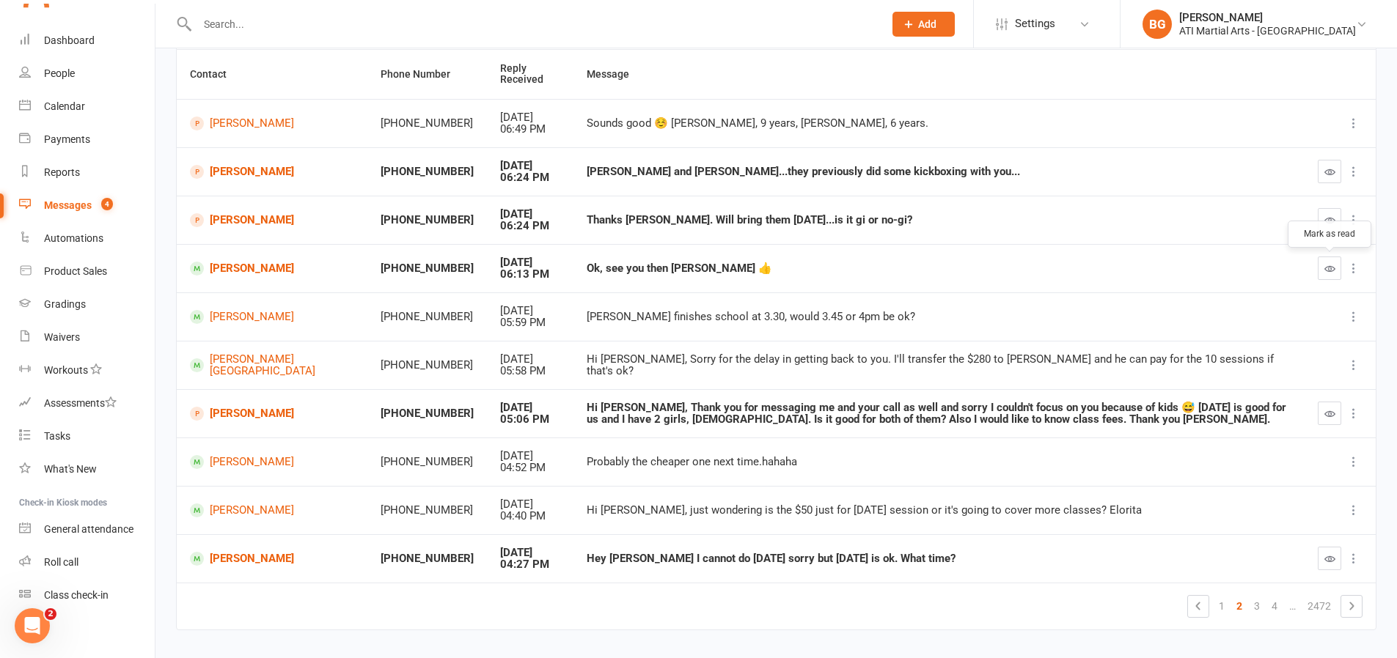
click at [1330, 275] on button "button" at bounding box center [1329, 268] width 23 height 23
click at [1326, 215] on icon "button" at bounding box center [1329, 220] width 11 height 11
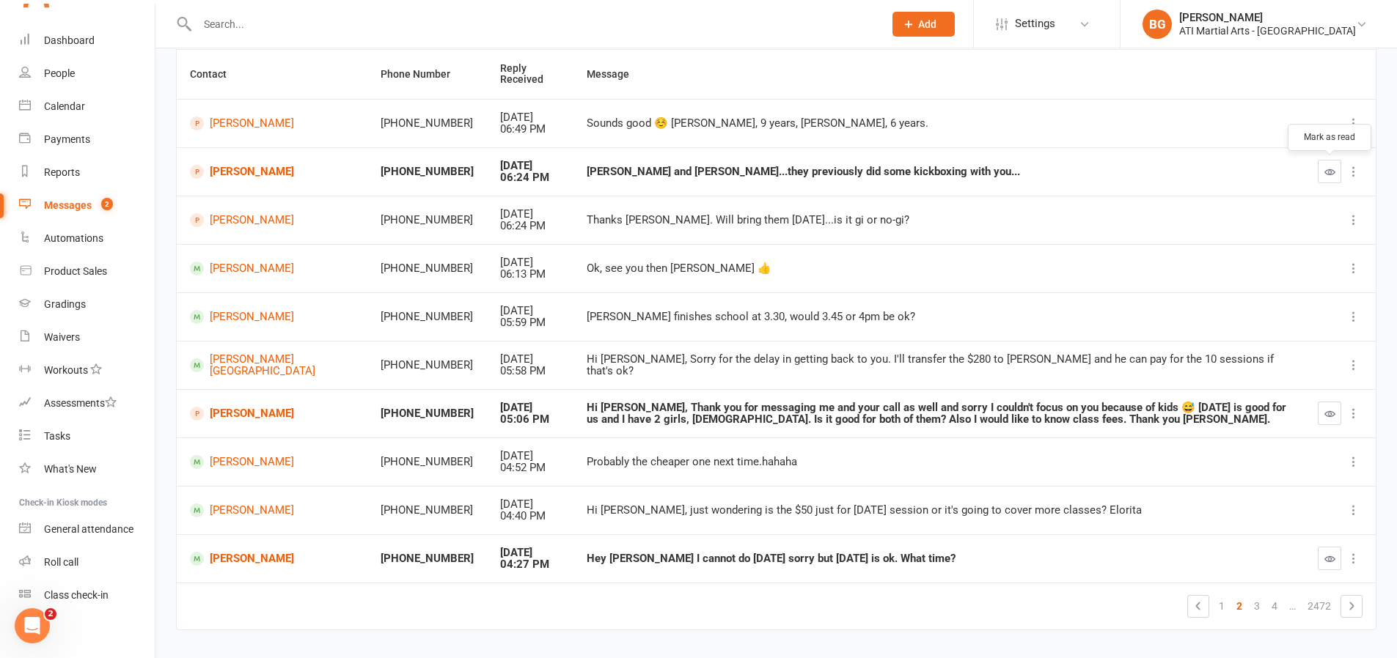
click at [1318, 173] on button "button" at bounding box center [1329, 171] width 23 height 23
click at [1330, 420] on button "button" at bounding box center [1329, 413] width 23 height 23
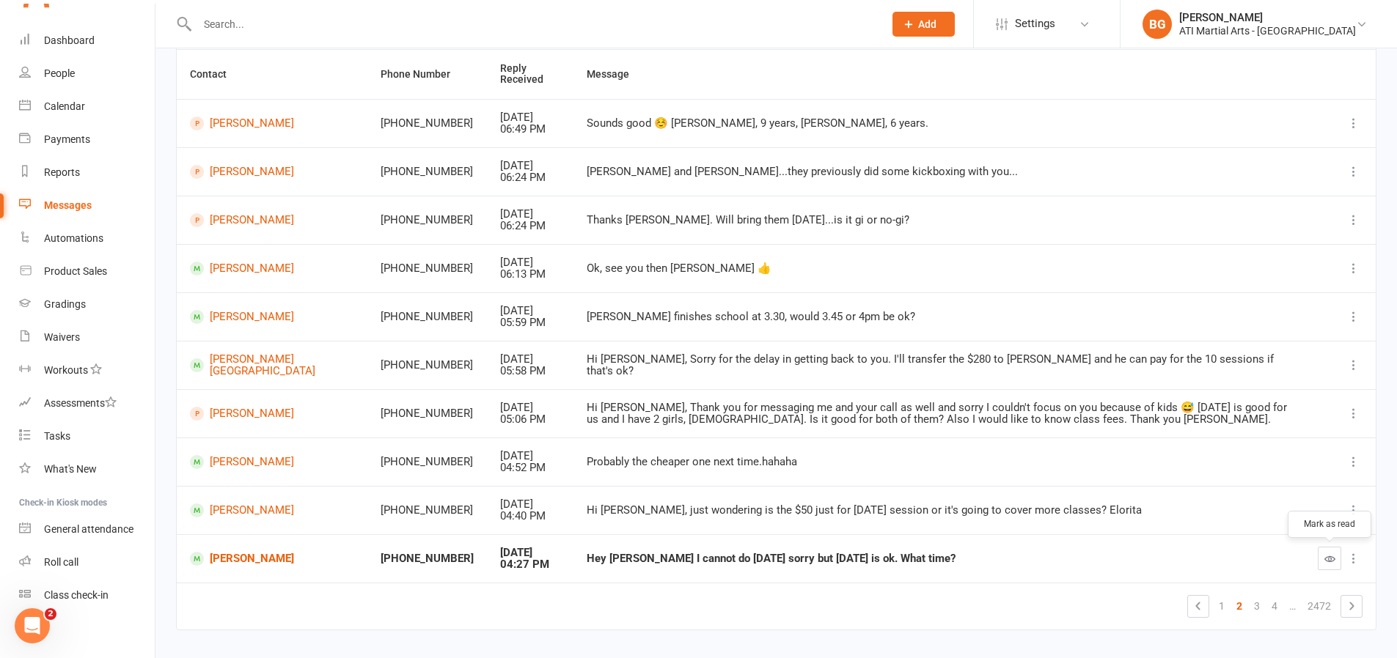
click at [1331, 566] on button "button" at bounding box center [1329, 558] width 23 height 23
click at [1224, 604] on link "1" at bounding box center [1222, 606] width 18 height 21
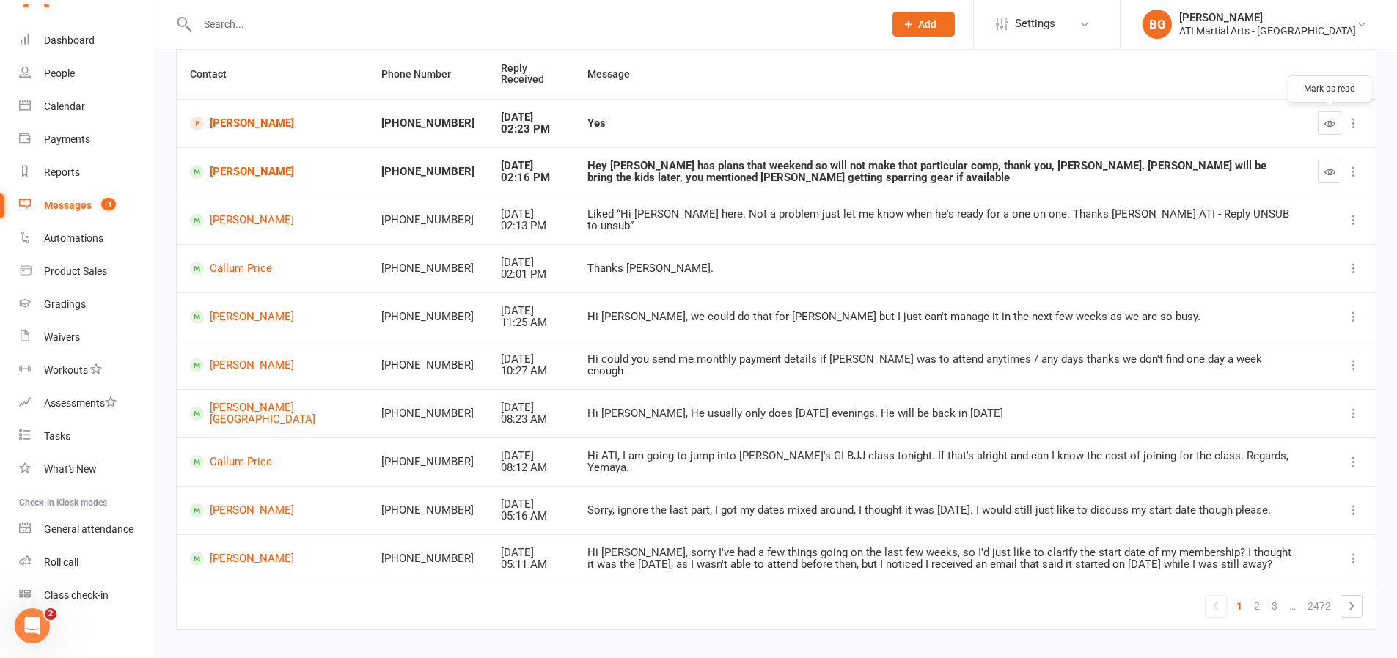
click at [1332, 130] on button "button" at bounding box center [1329, 122] width 23 height 23
click at [1318, 169] on button "button" at bounding box center [1329, 171] width 23 height 23
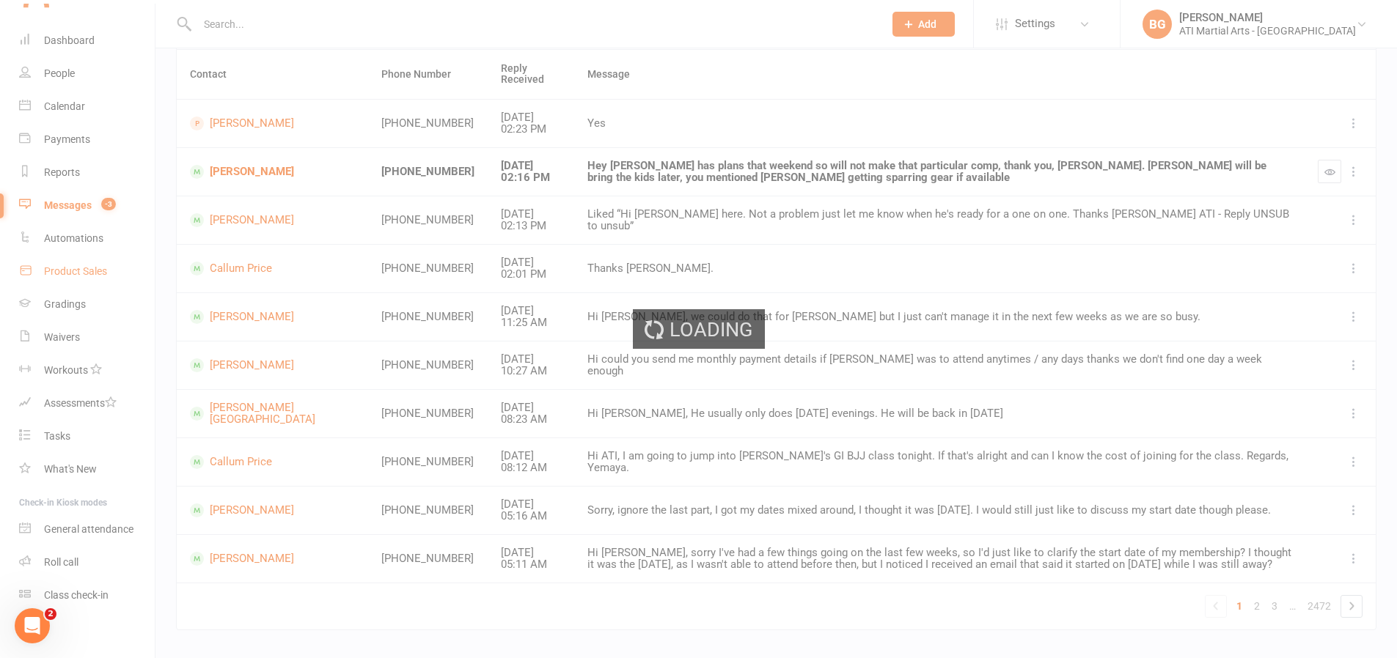
scroll to position [138, 0]
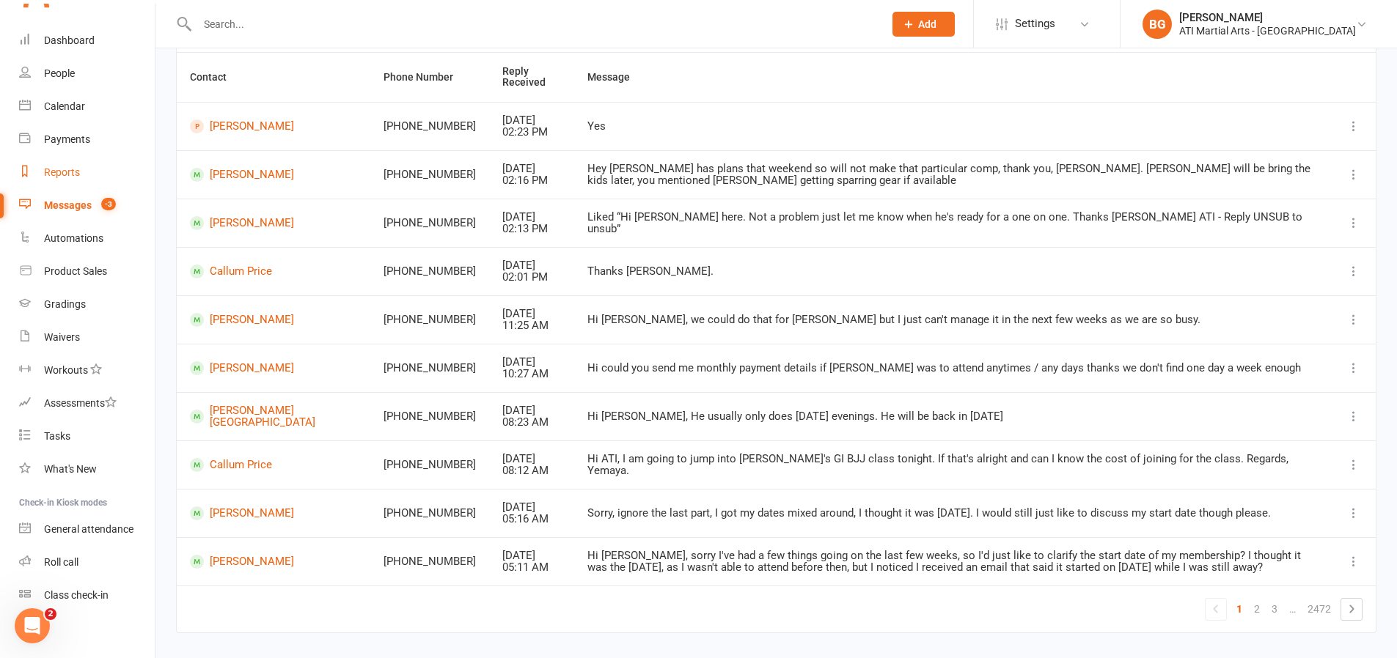
click at [51, 175] on div "Reports" at bounding box center [62, 172] width 36 height 12
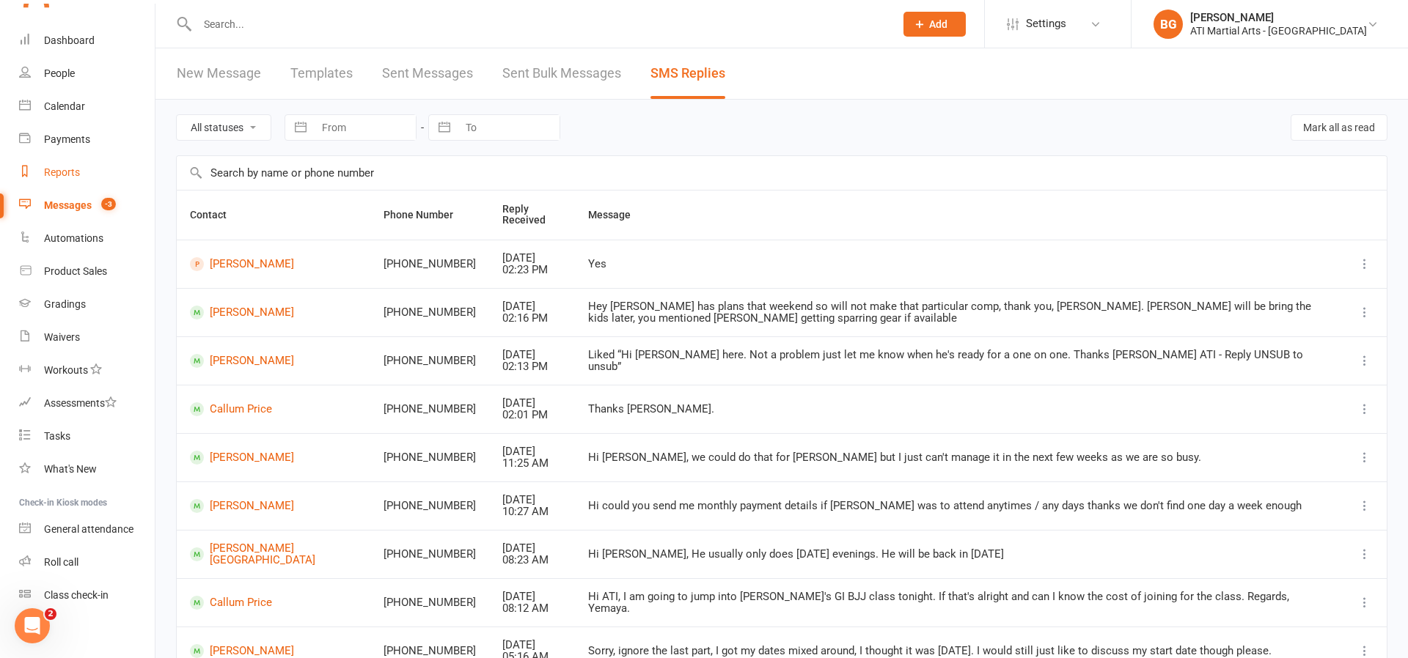
select select "100"
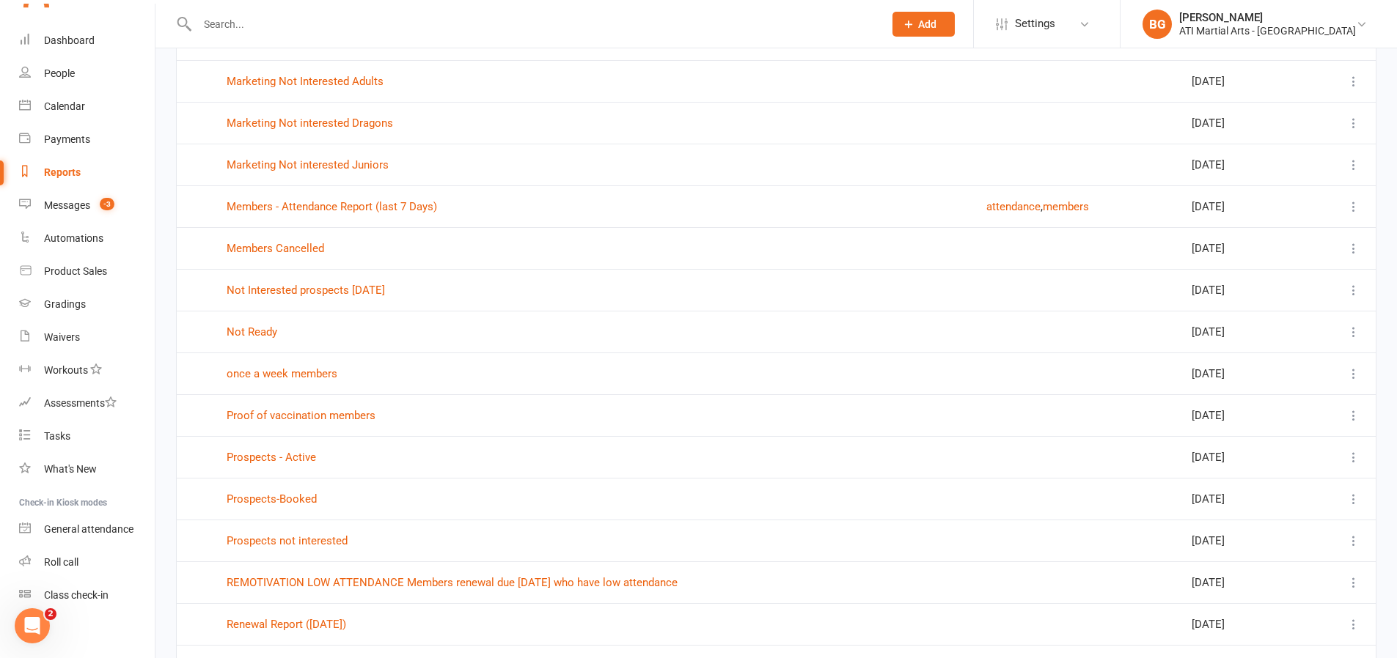
scroll to position [1352, 0]
click at [271, 452] on link "Prospects - Active" at bounding box center [271, 456] width 89 height 13
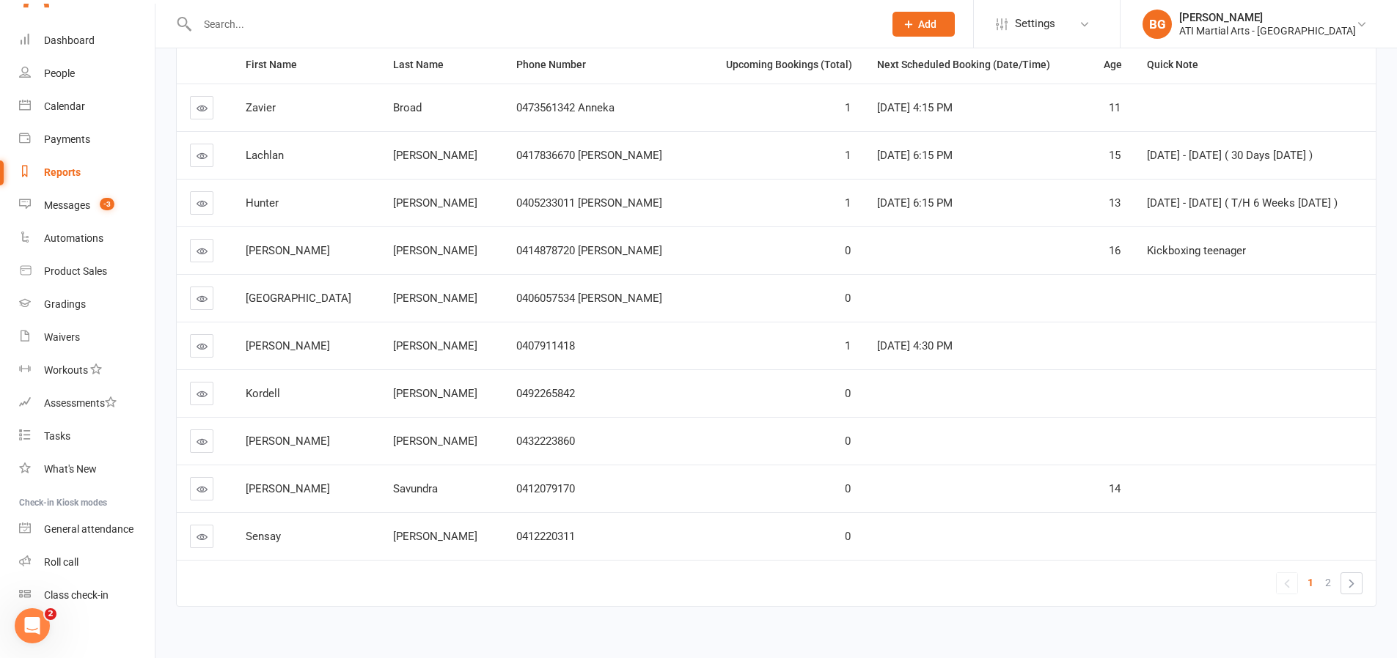
scroll to position [216, 0]
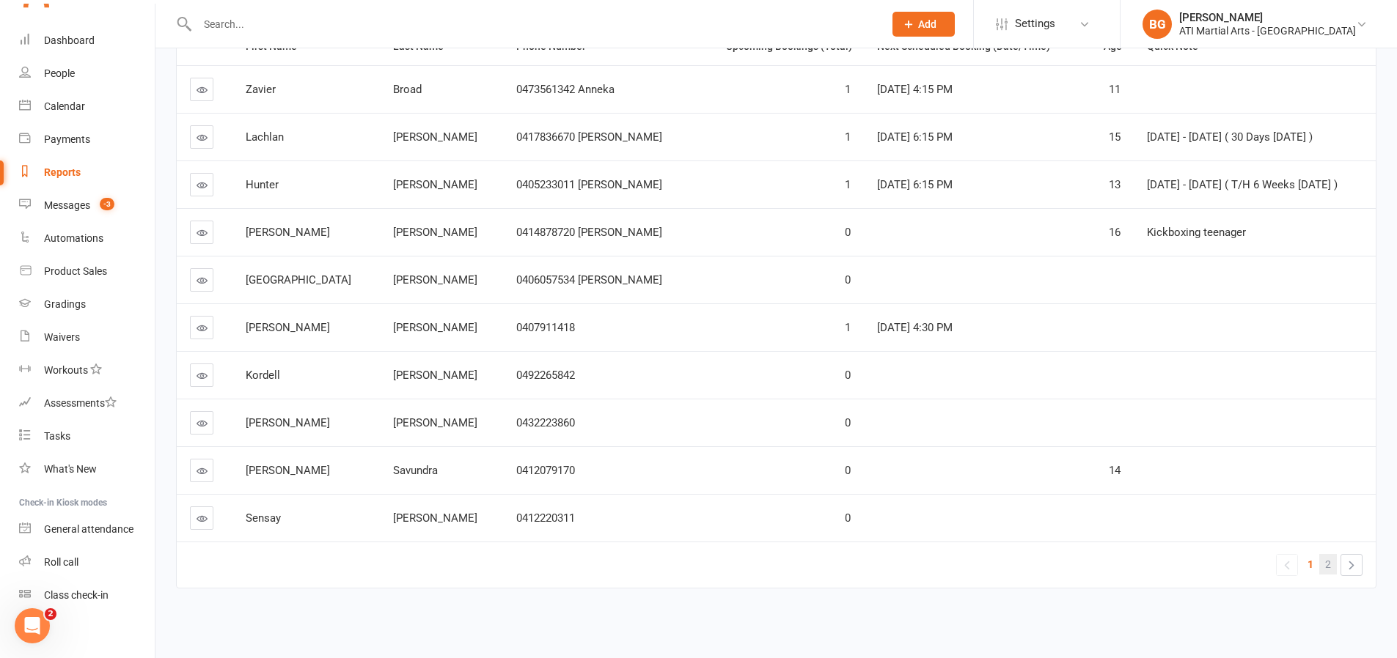
click at [1325, 563] on span "2" at bounding box center [1328, 564] width 6 height 21
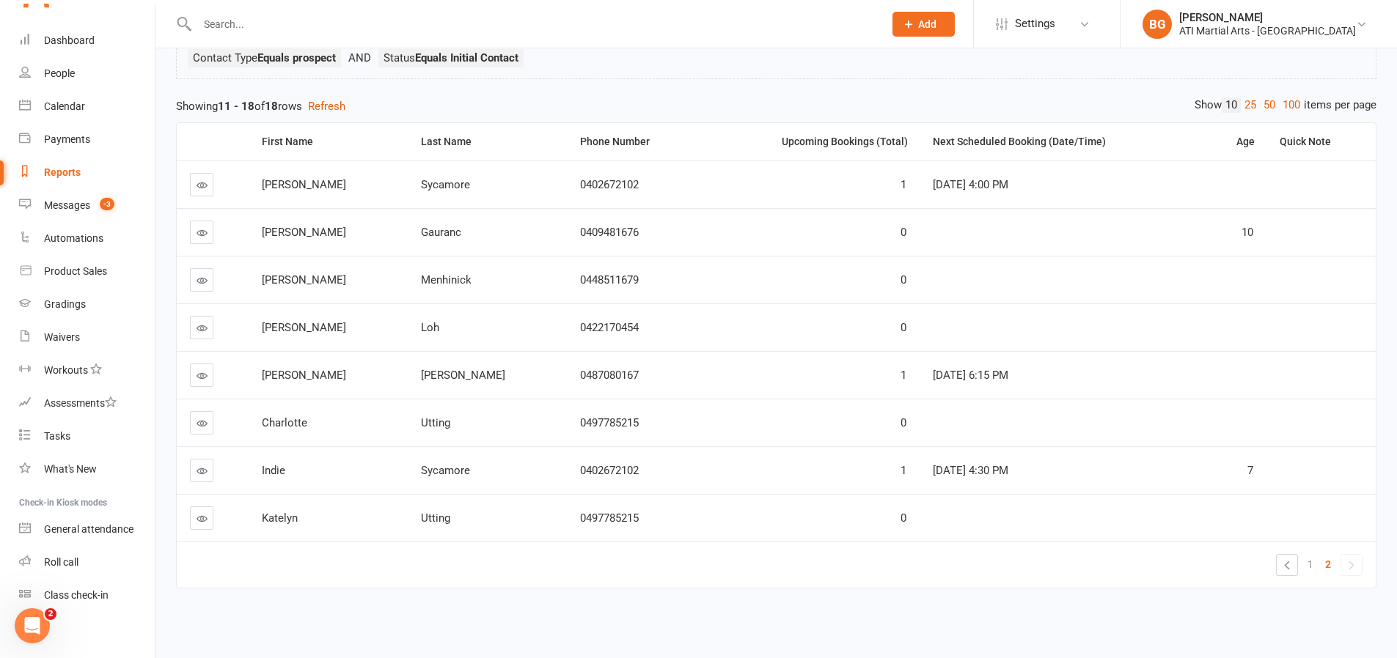
scroll to position [121, 0]
click at [200, 422] on icon at bounding box center [202, 423] width 11 height 11
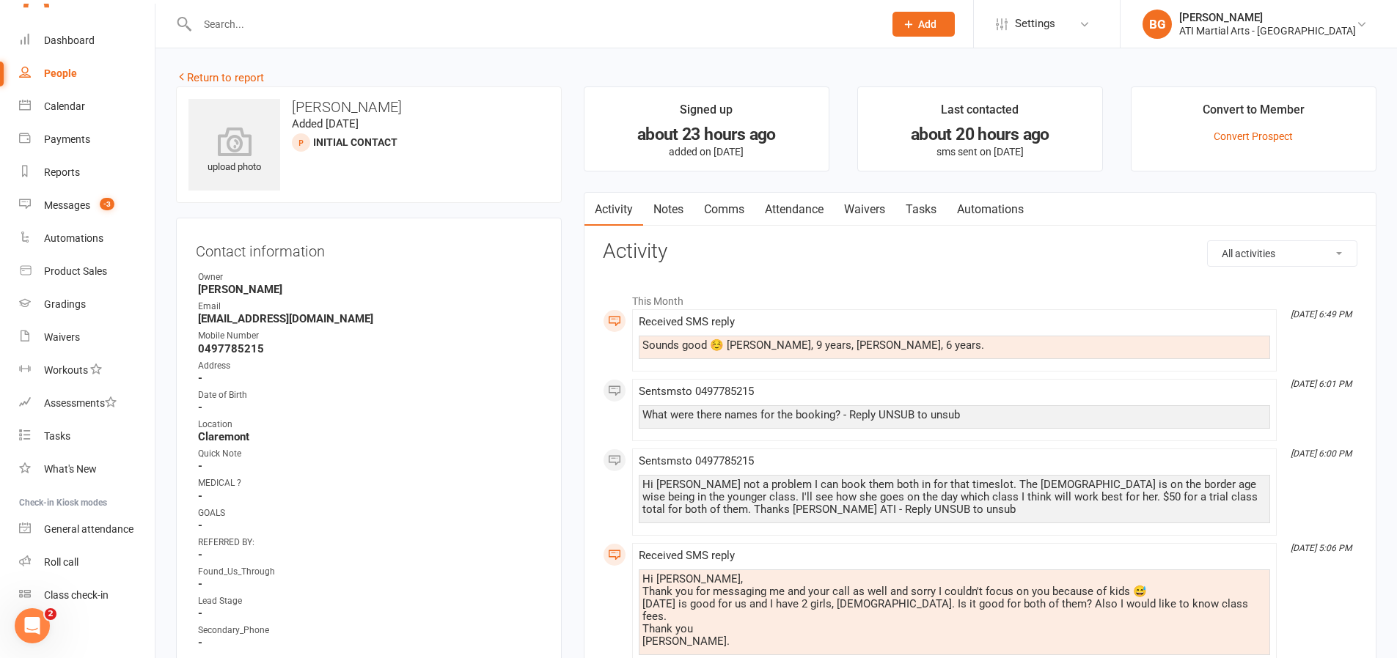
click at [826, 215] on link "Attendance" at bounding box center [794, 210] width 79 height 34
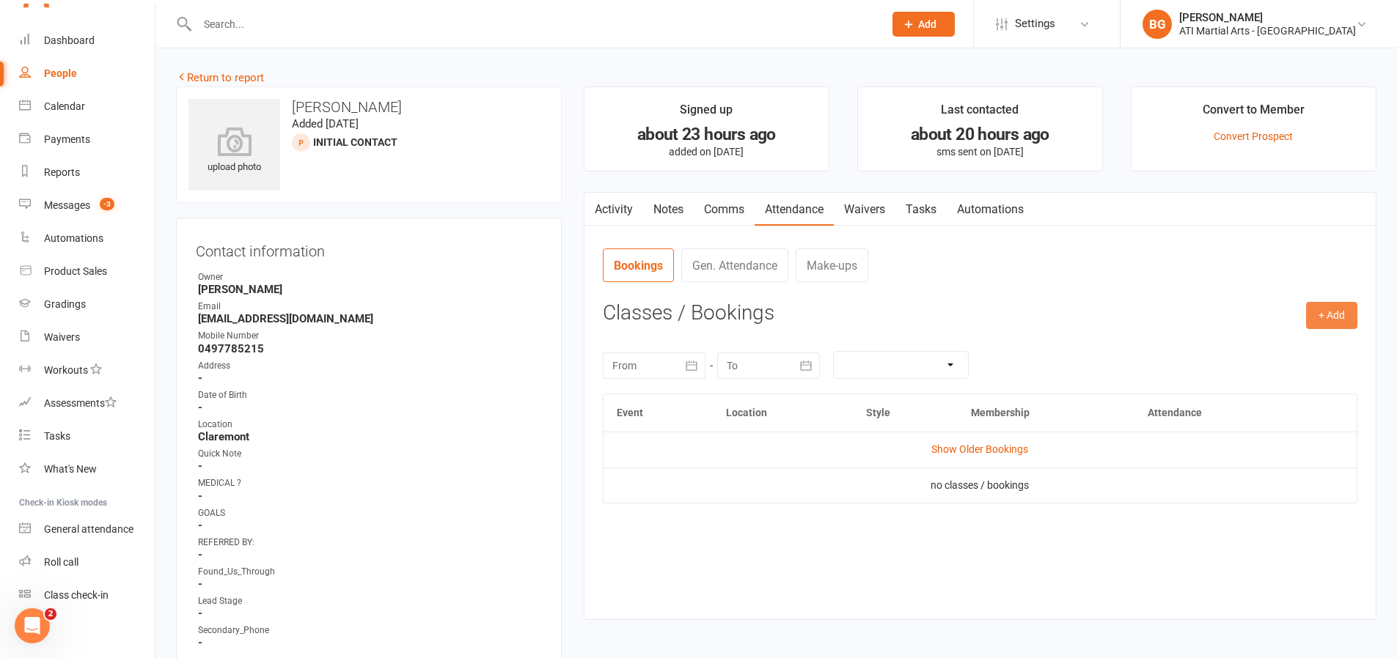
click at [1335, 324] on button "+ Add" at bounding box center [1331, 315] width 51 height 26
click at [1313, 367] on link "Add Appointment" at bounding box center [1283, 378] width 145 height 29
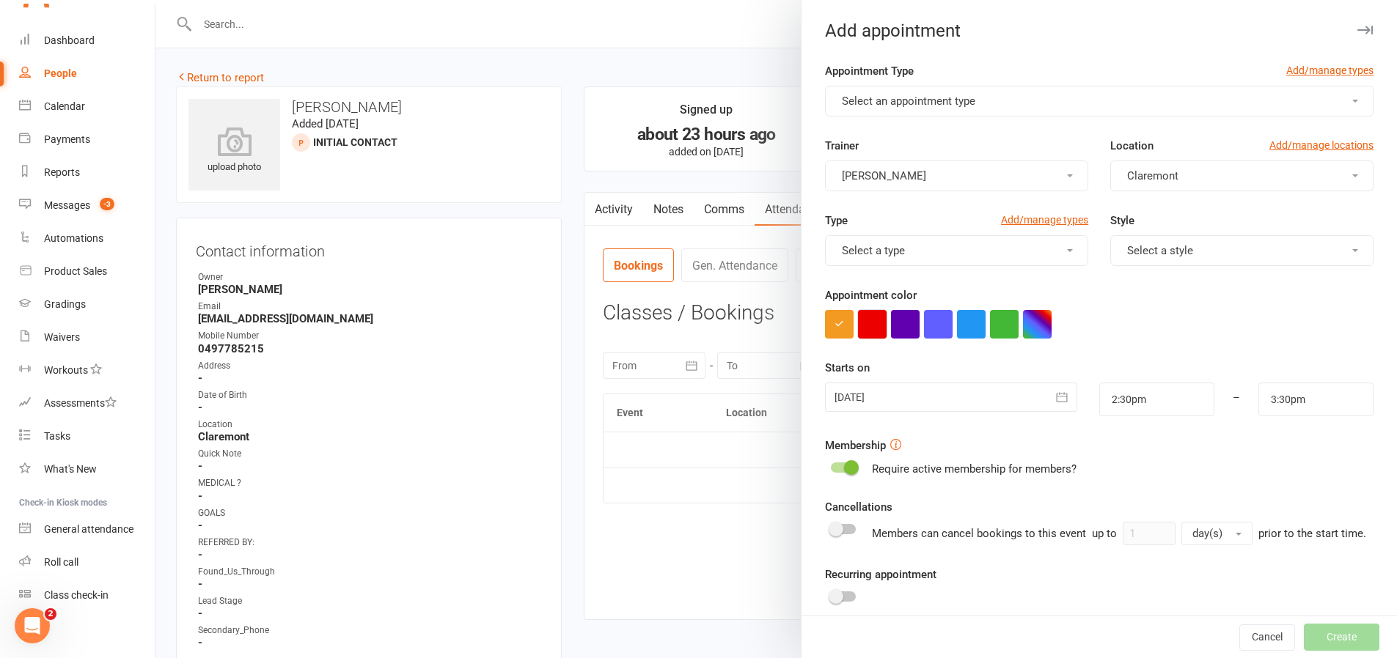
click at [871, 332] on button "button" at bounding box center [872, 324] width 29 height 29
click at [889, 383] on div at bounding box center [951, 397] width 252 height 29
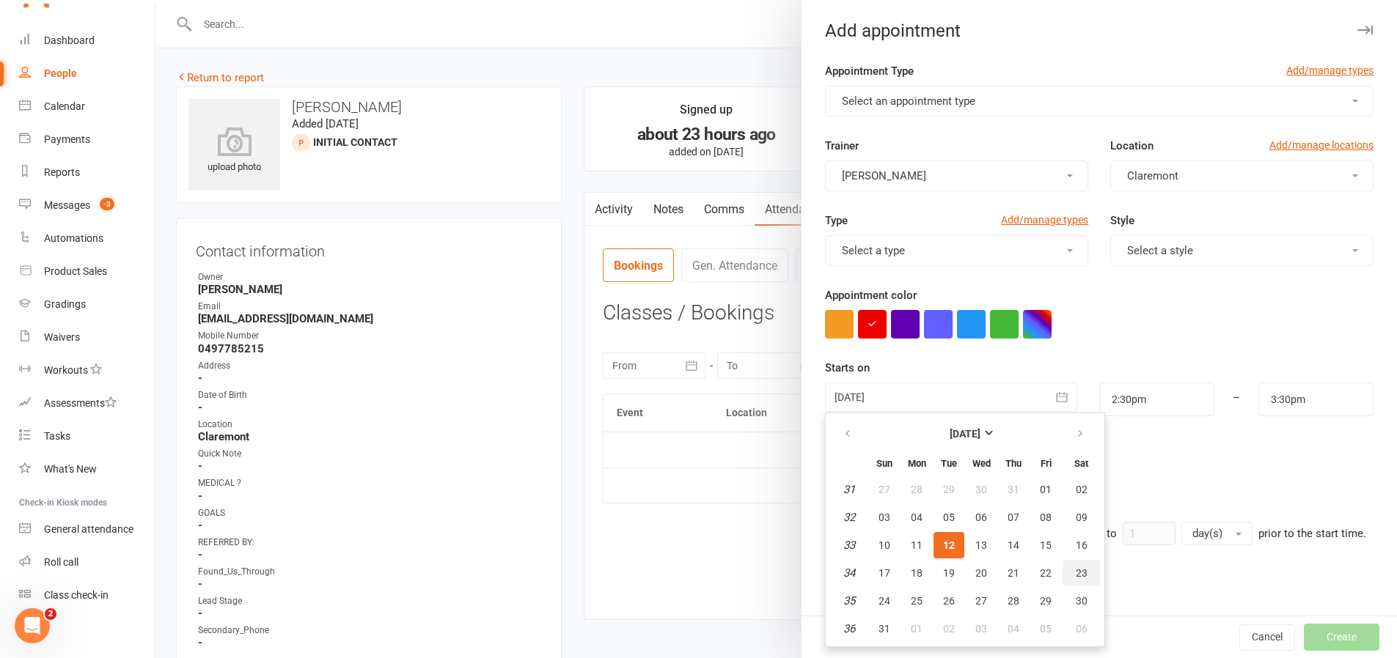
click at [1087, 579] on button "23" at bounding box center [1080, 573] width 37 height 26
type input "[DATE]"
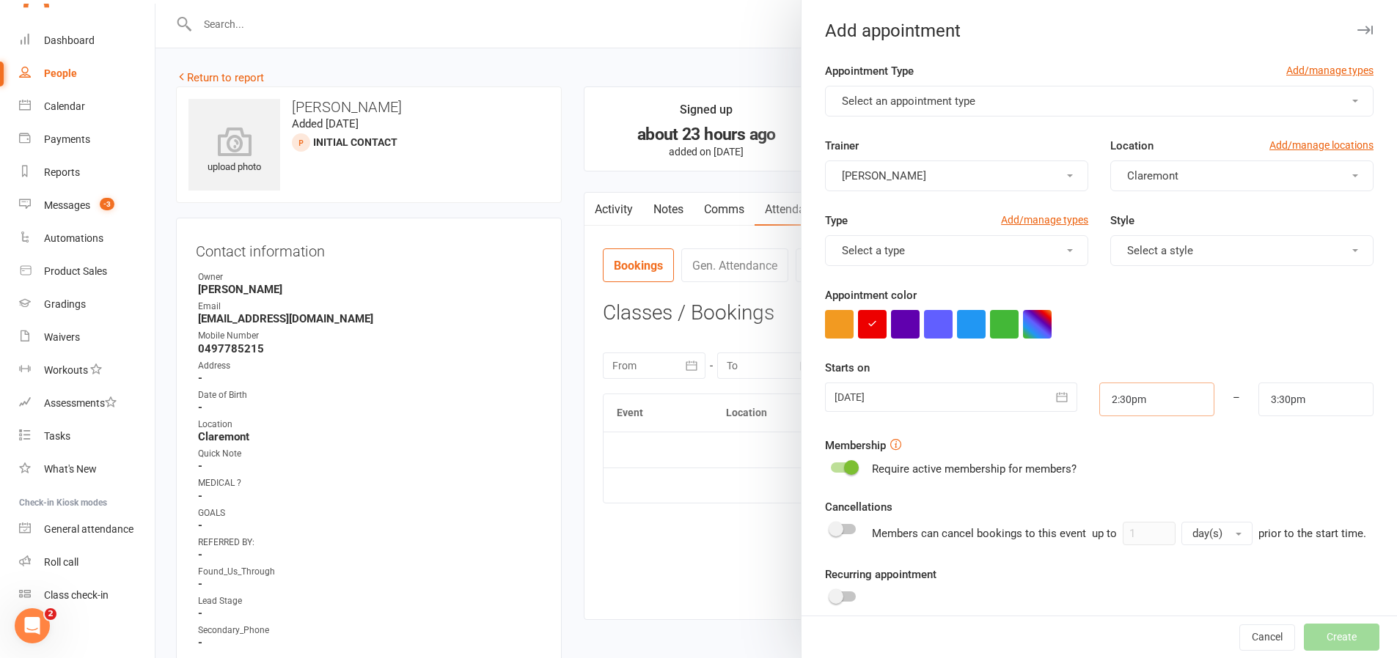
click at [1146, 415] on input "2:30pm" at bounding box center [1156, 400] width 115 height 34
type input "9:30am"
type input "10:30am"
click at [1117, 502] on li "9:30am" at bounding box center [1135, 503] width 70 height 22
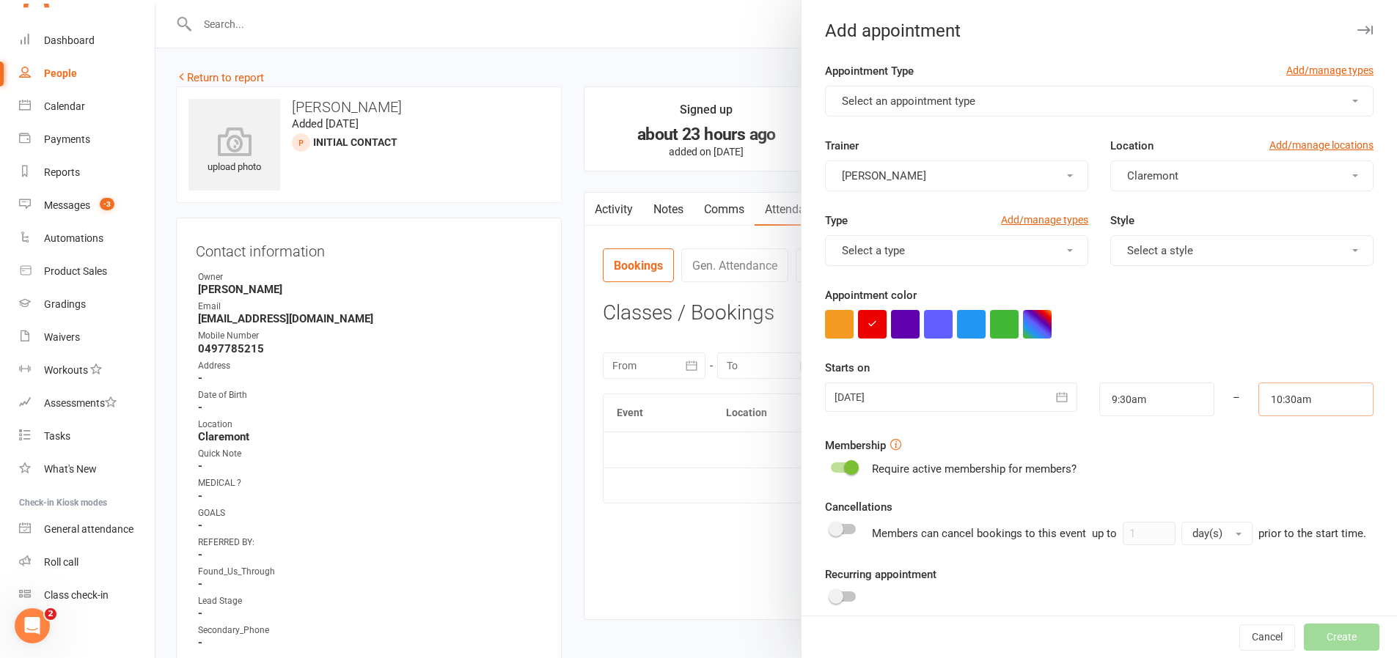
click at [1320, 398] on input "10:30am" at bounding box center [1315, 400] width 115 height 34
click at [1258, 383] on input "10:30am" at bounding box center [1315, 400] width 115 height 34
click at [1280, 455] on li "10:30am" at bounding box center [1294, 450] width 70 height 22
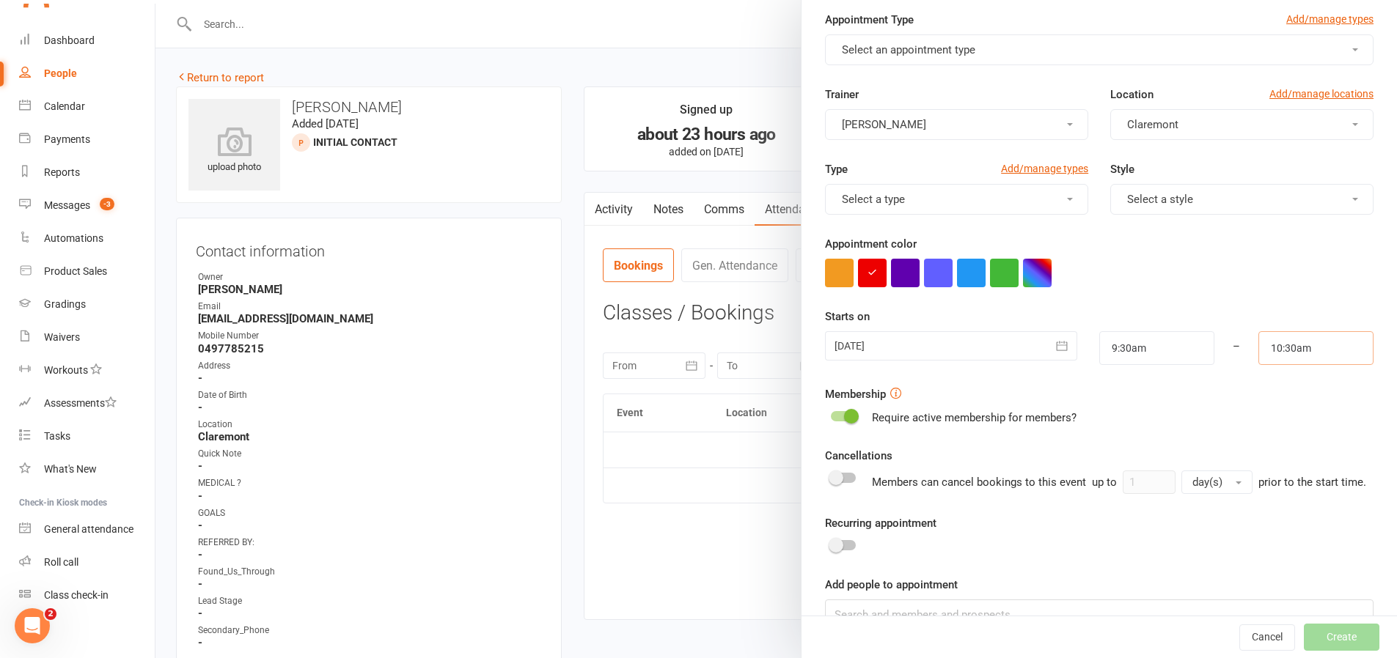
scroll to position [145, 0]
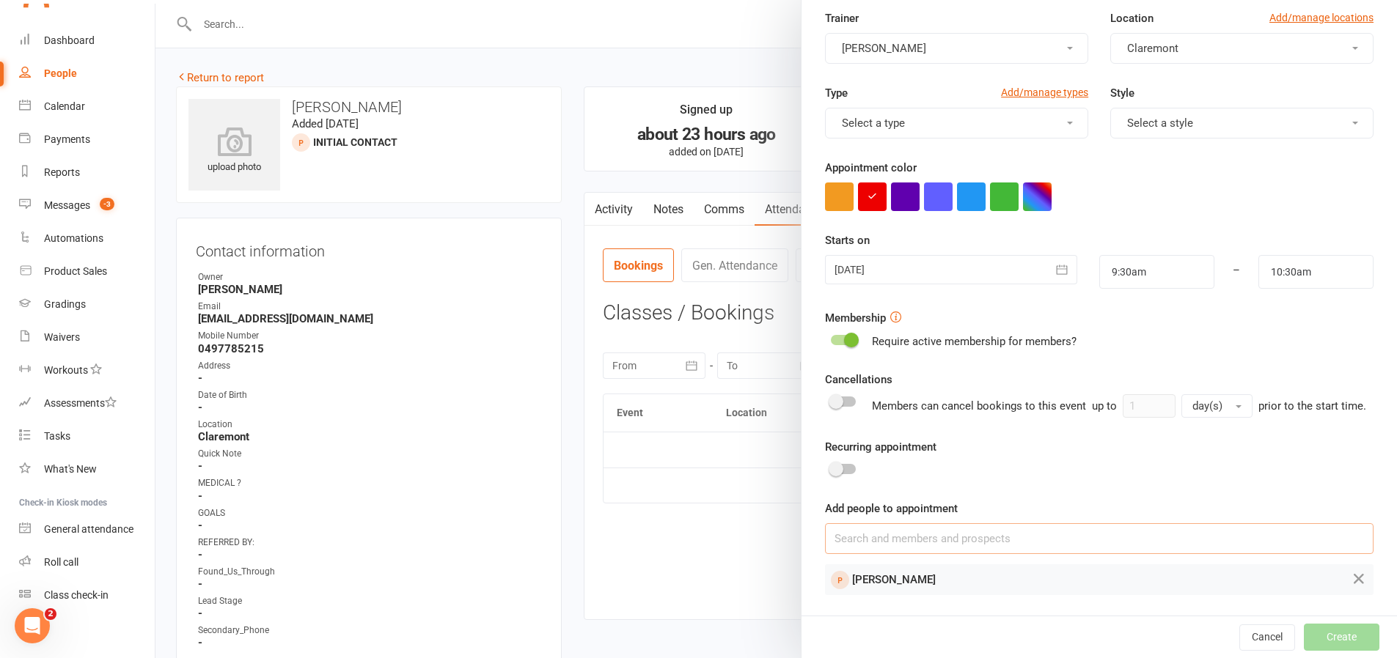
click at [937, 533] on input at bounding box center [1099, 539] width 548 height 31
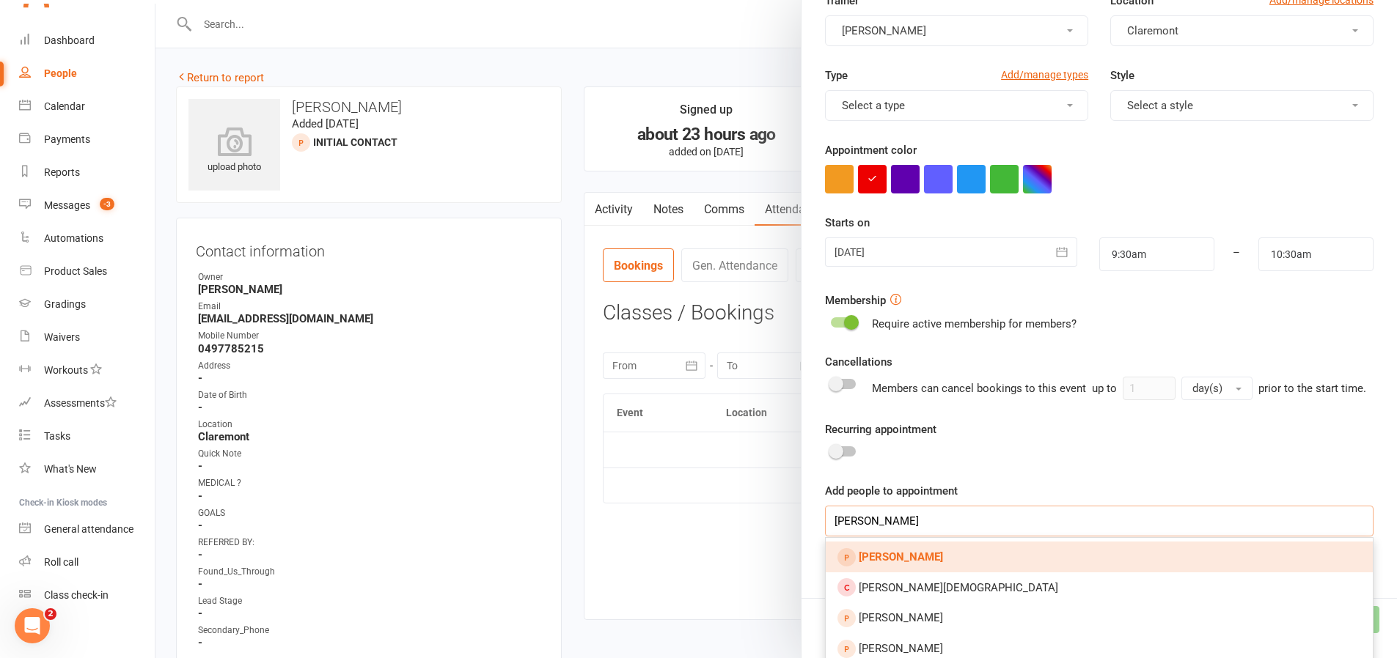
type input "[PERSON_NAME]"
click at [892, 573] on link "[PERSON_NAME]" at bounding box center [1099, 557] width 547 height 31
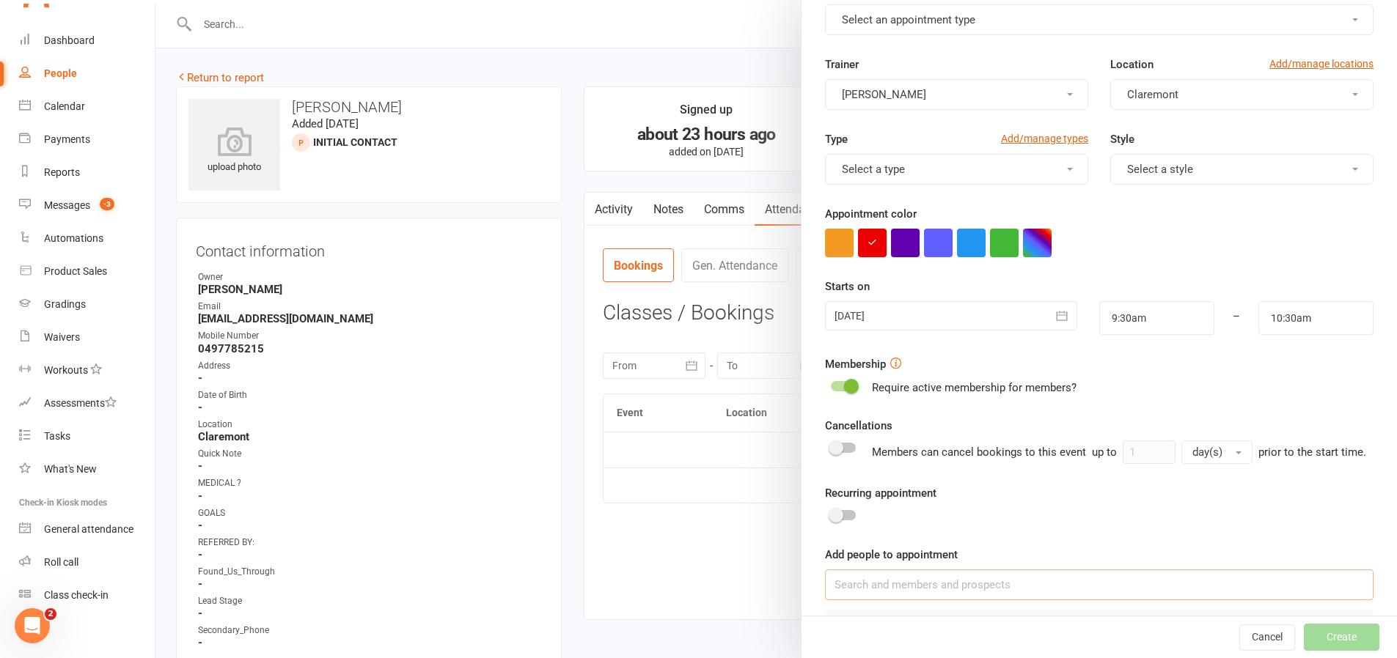
scroll to position [0, 0]
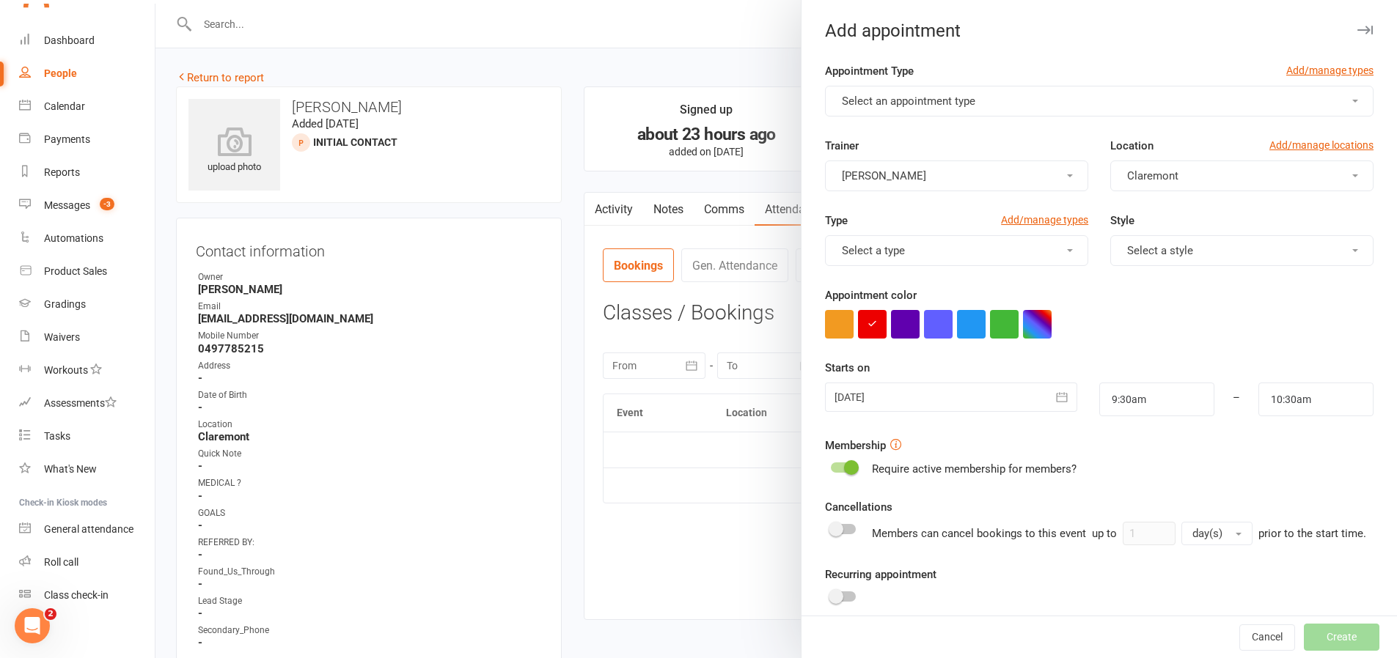
click at [947, 103] on span "Select an appointment type" at bounding box center [908, 101] width 133 height 13
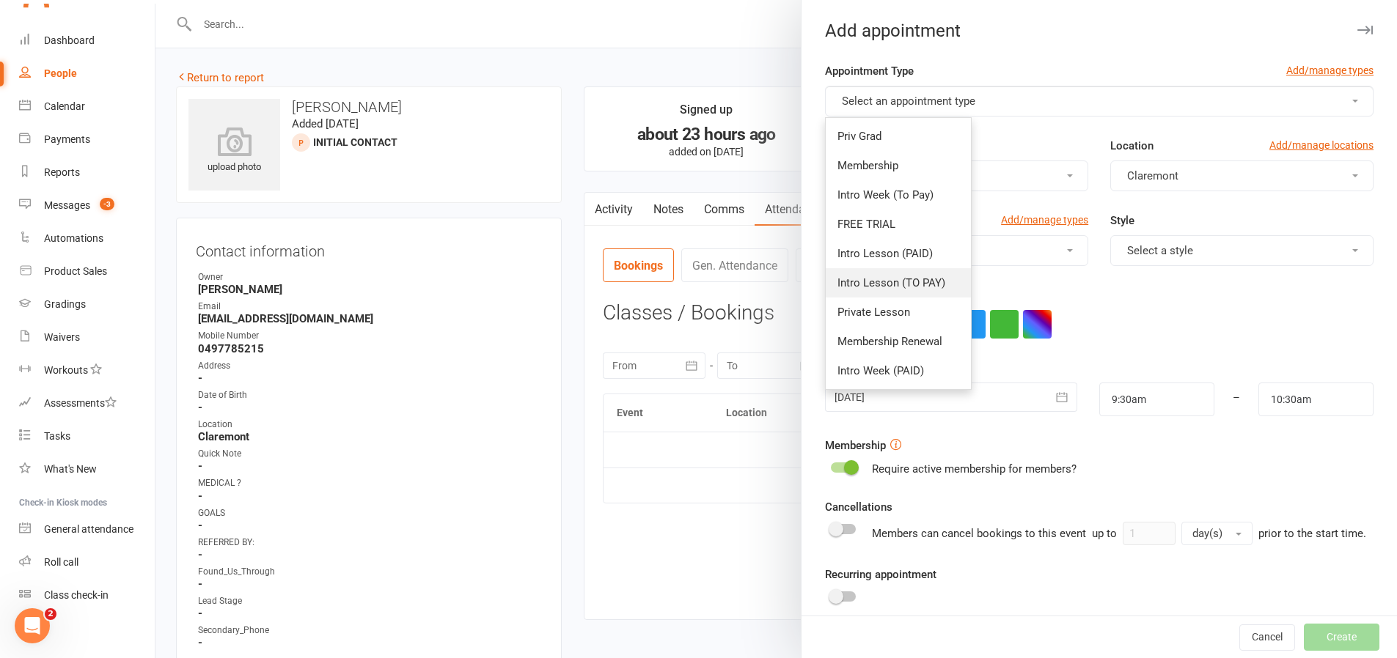
click at [902, 279] on span "Intro Lesson (TO PAY)" at bounding box center [891, 282] width 108 height 13
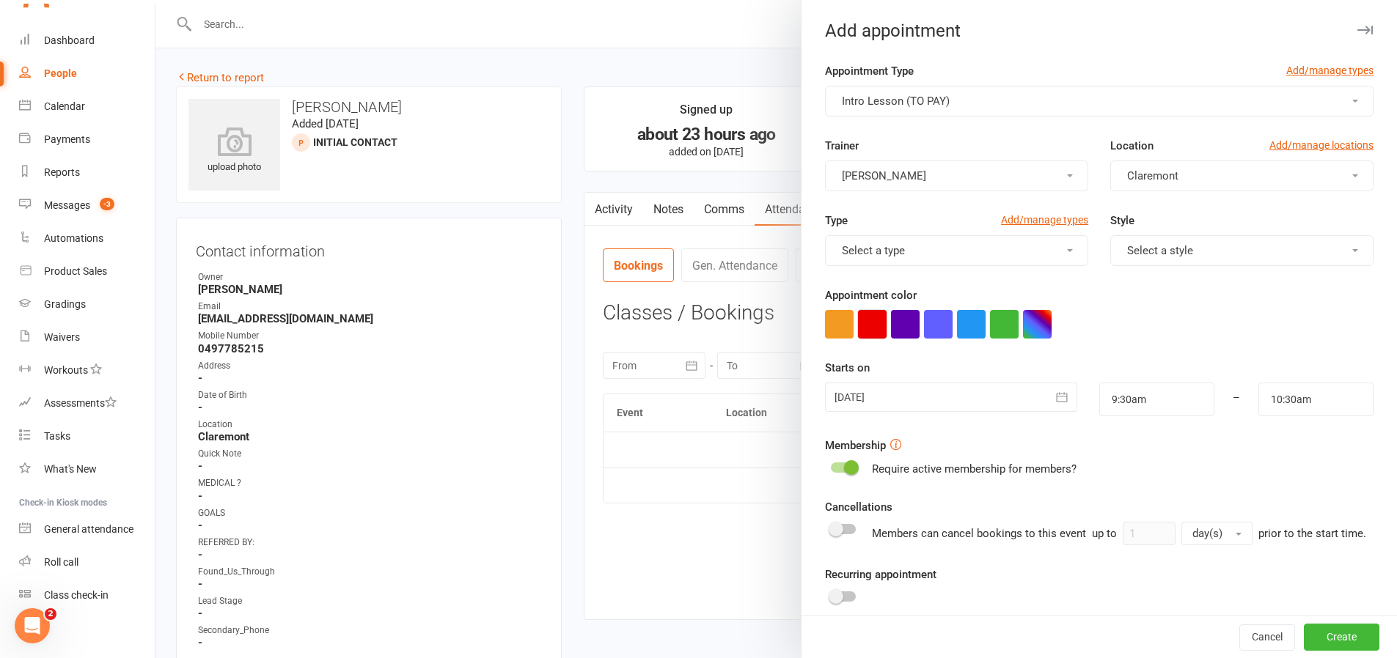
click at [864, 317] on button "button" at bounding box center [872, 324] width 29 height 29
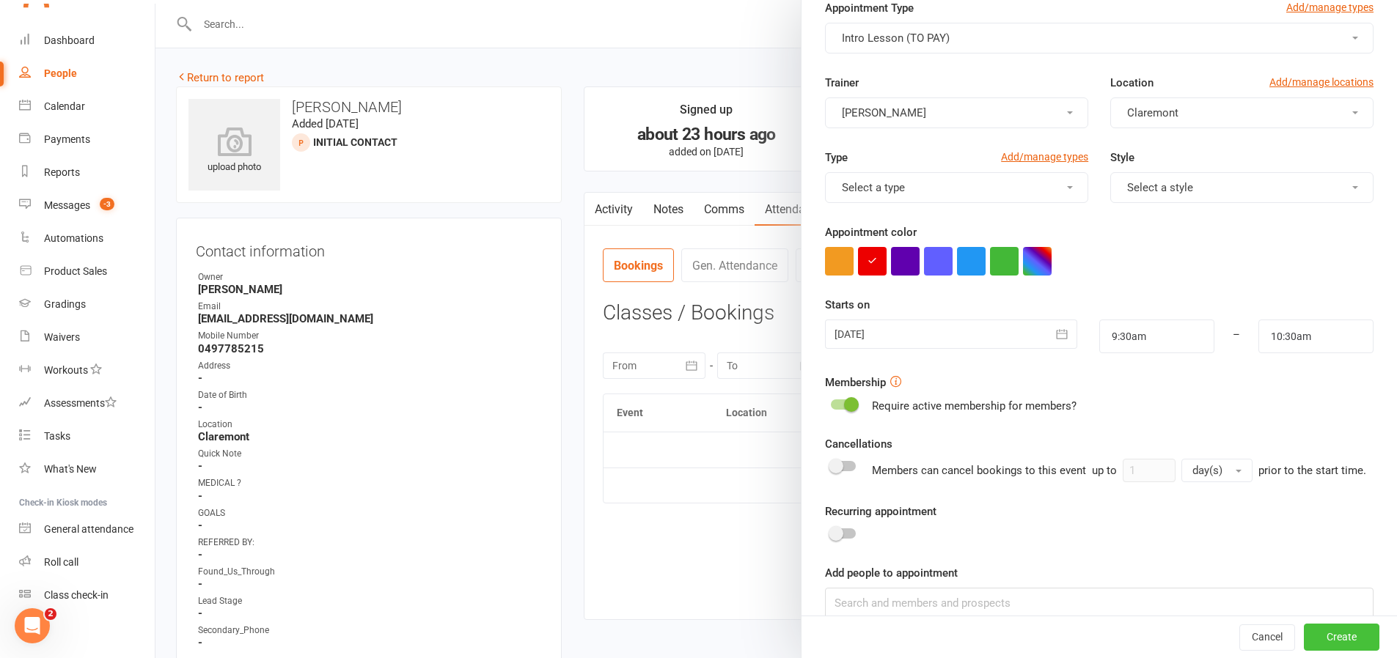
scroll to position [175, 0]
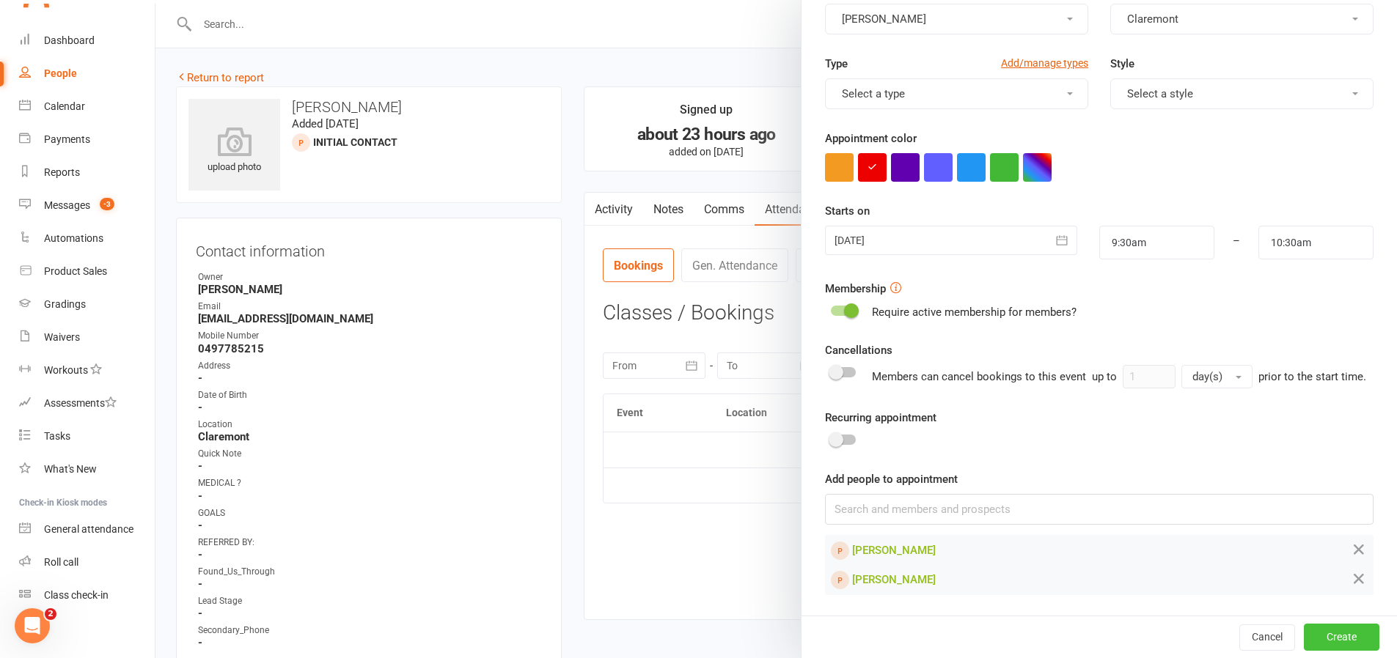
click at [1304, 628] on button "Create" at bounding box center [1342, 637] width 76 height 26
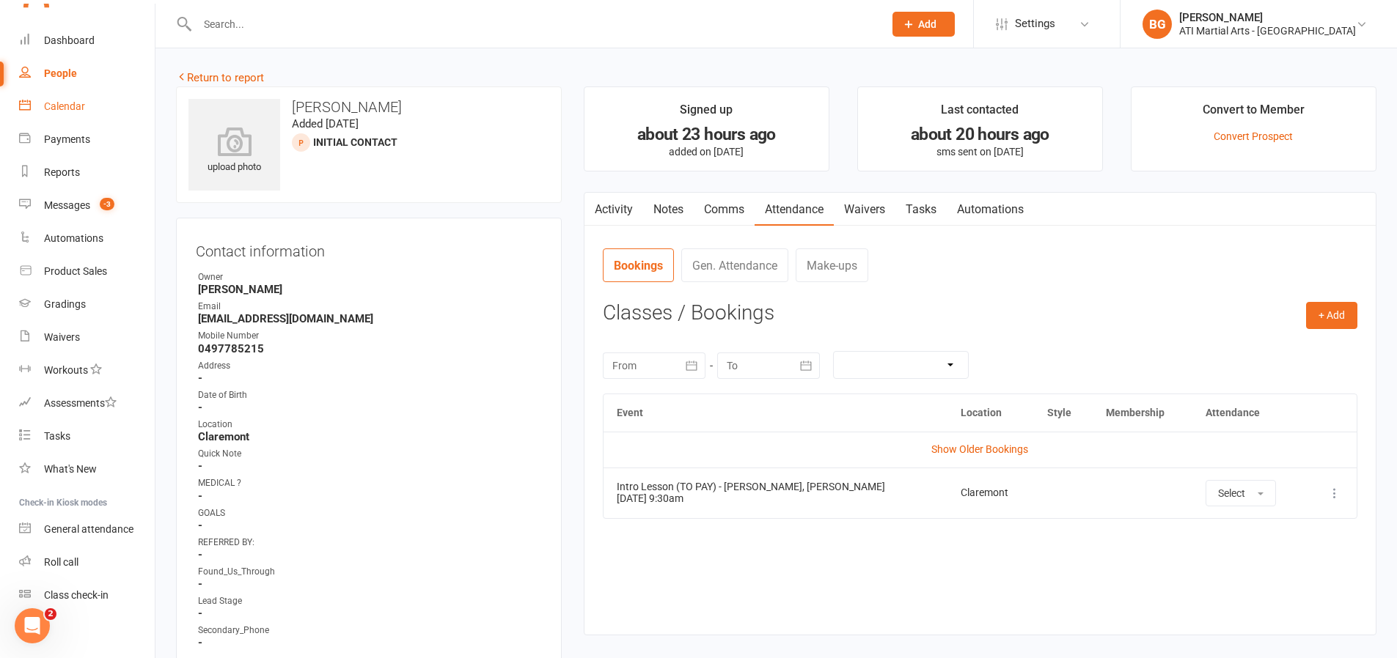
click at [82, 103] on div "Calendar" at bounding box center [64, 106] width 41 height 12
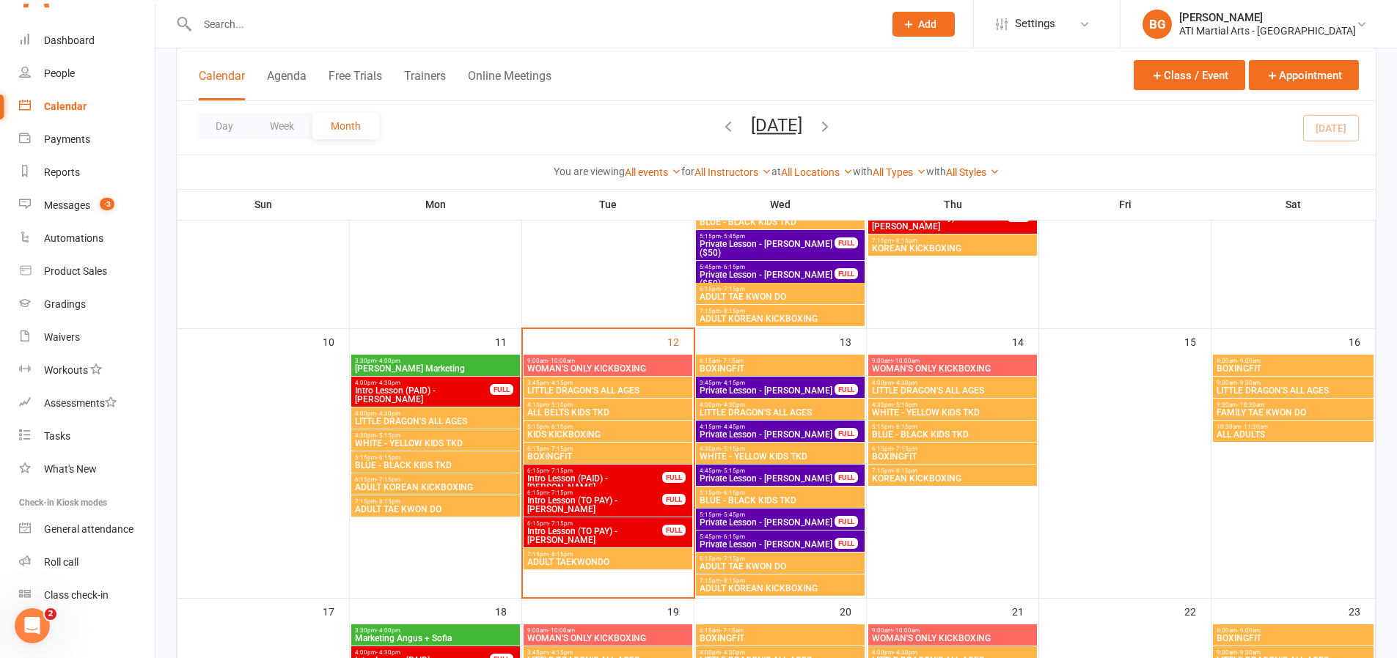
scroll to position [569, 0]
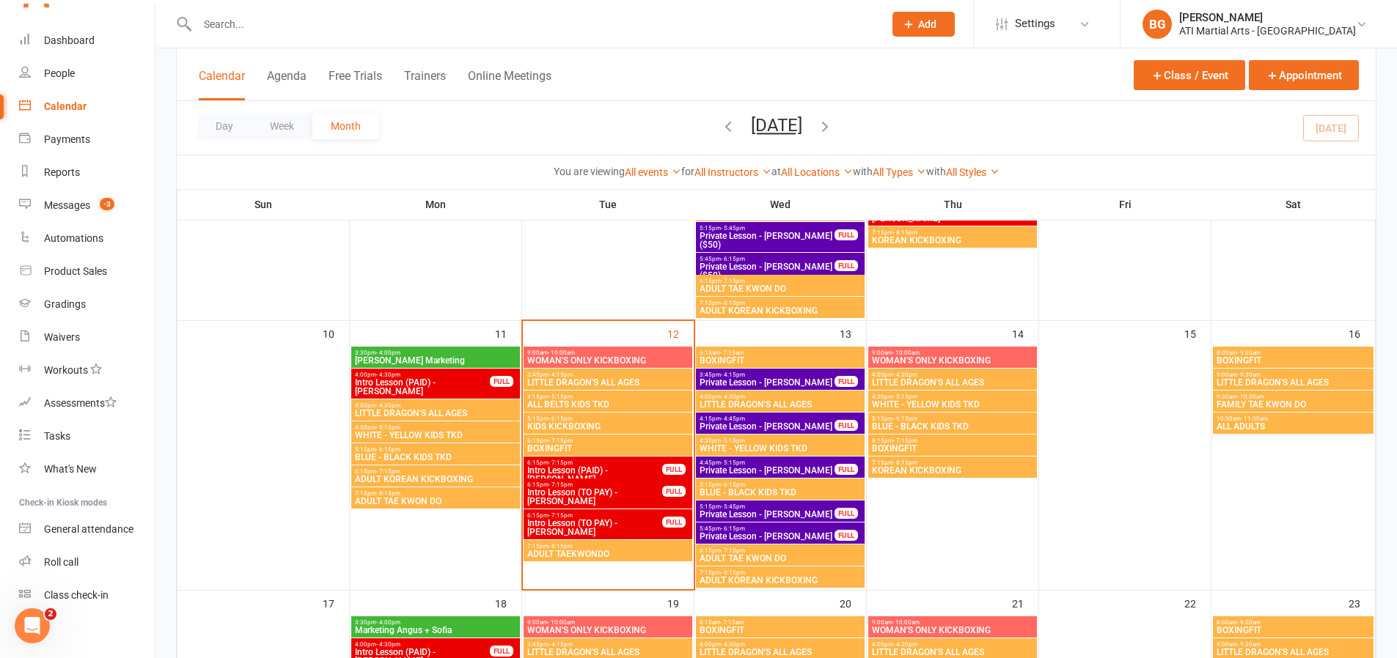
click at [290, 22] on input "text" at bounding box center [533, 24] width 680 height 21
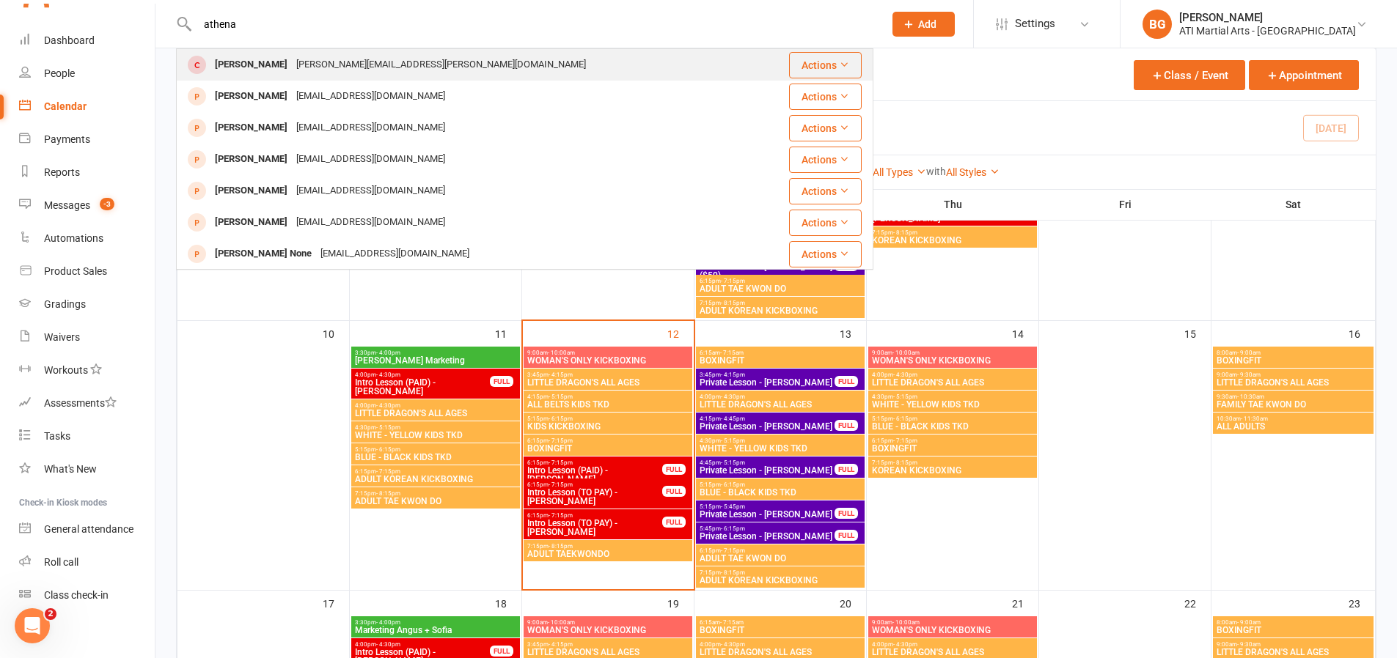
type input "athena"
click at [311, 58] on div "[PERSON_NAME][EMAIL_ADDRESS][PERSON_NAME][DOMAIN_NAME]" at bounding box center [441, 64] width 298 height 21
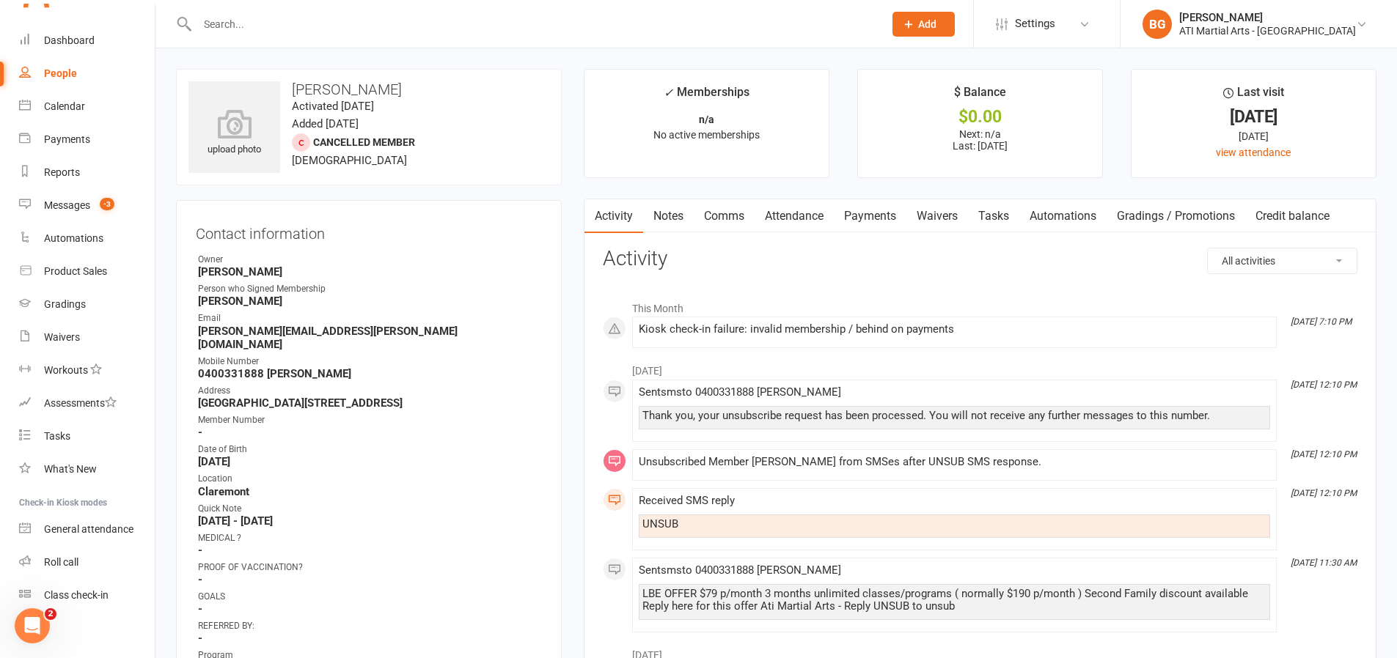
click at [859, 217] on link "Payments" at bounding box center [870, 216] width 73 height 34
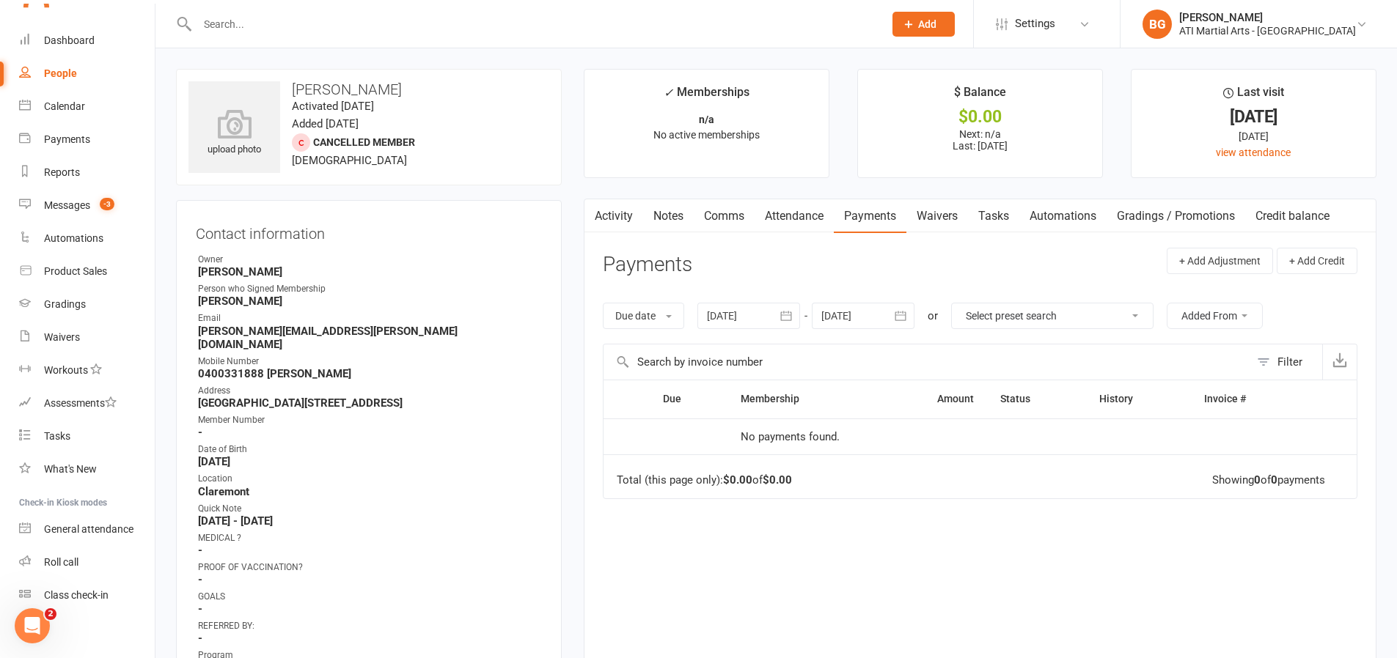
scroll to position [3, 0]
click at [628, 212] on link "Activity" at bounding box center [613, 214] width 59 height 34
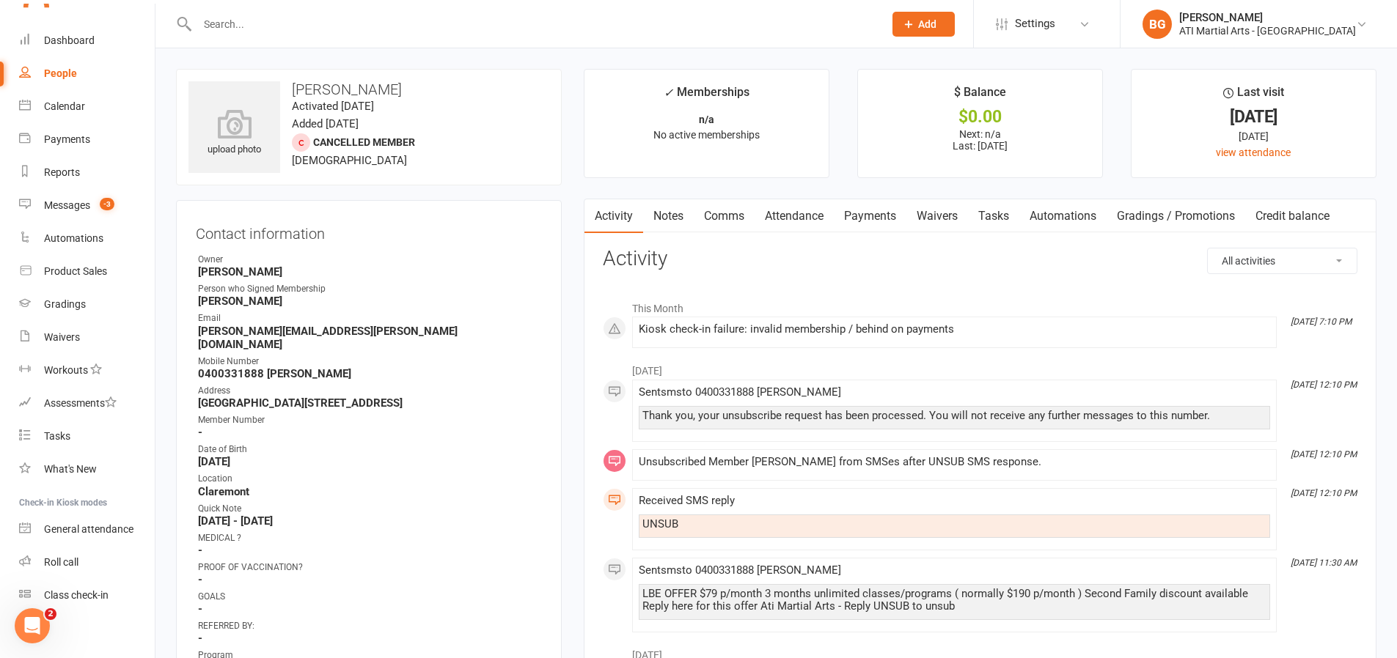
click at [749, 219] on link "Comms" at bounding box center [724, 216] width 61 height 34
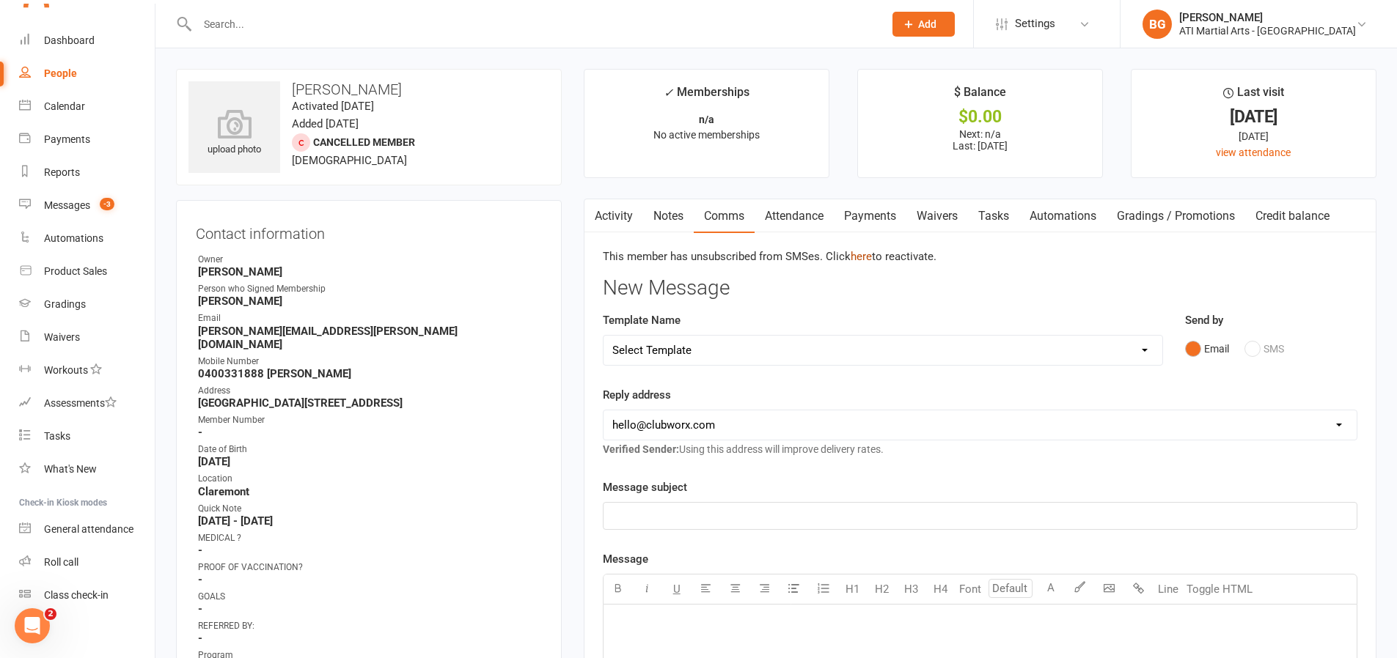
click at [872, 256] on link "here" at bounding box center [861, 256] width 21 height 13
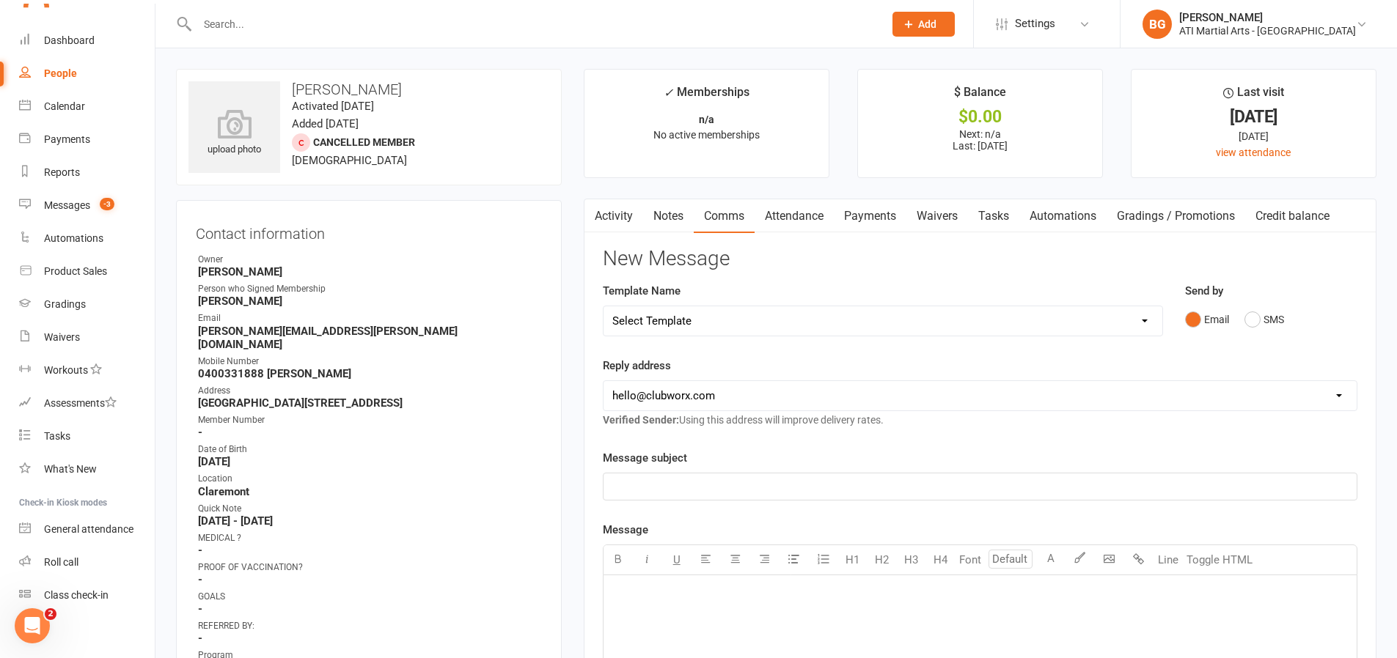
click at [623, 219] on link "Activity" at bounding box center [613, 216] width 59 height 34
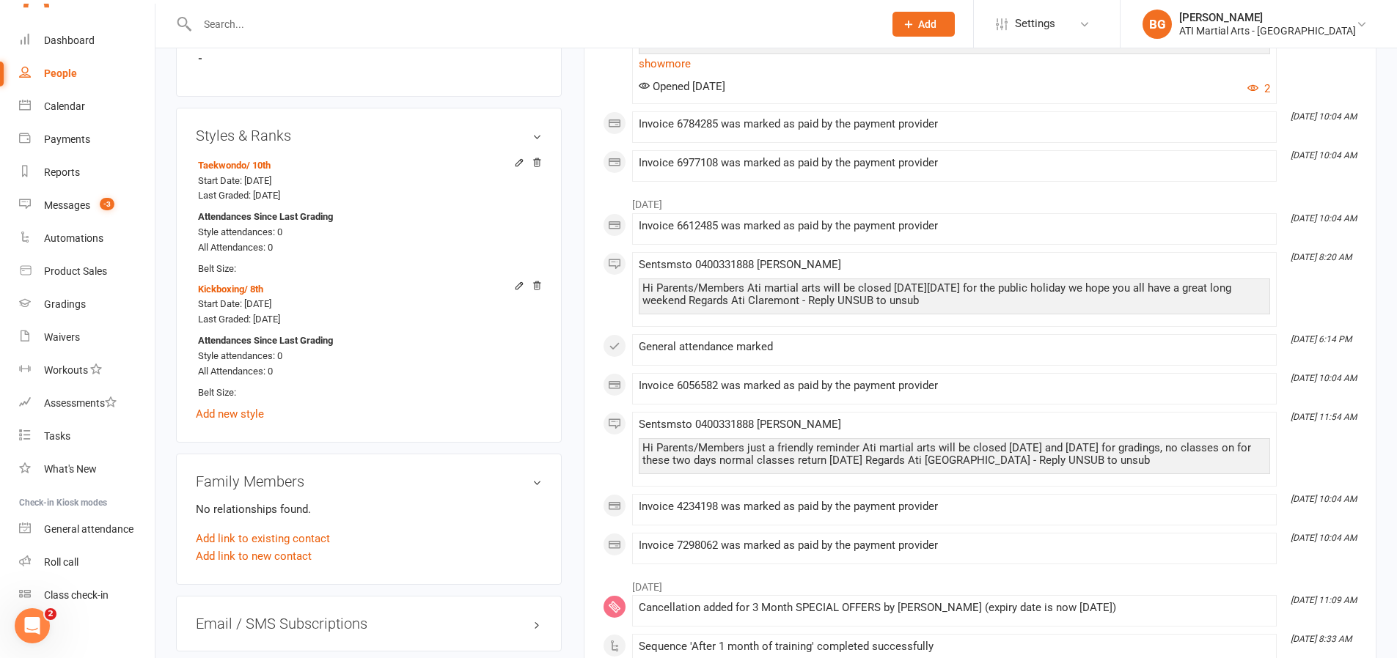
scroll to position [1950, 0]
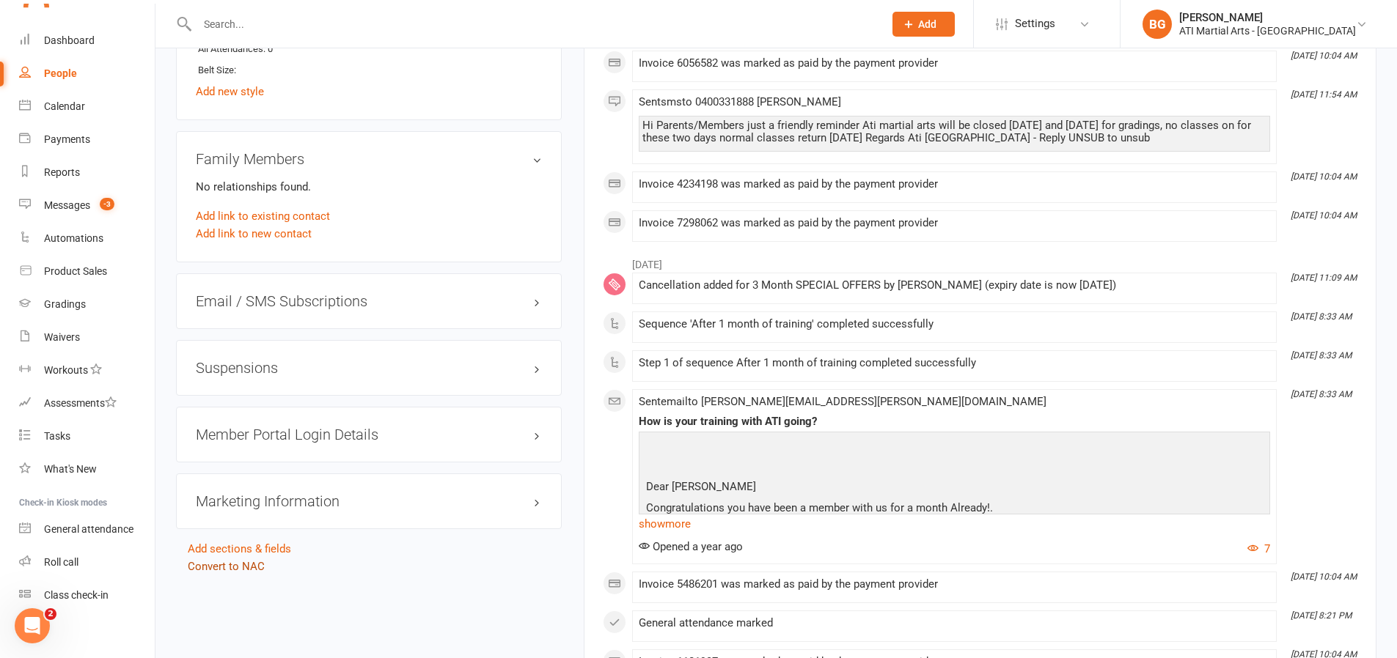
click at [249, 560] on link "Convert to NAC" at bounding box center [226, 566] width 77 height 13
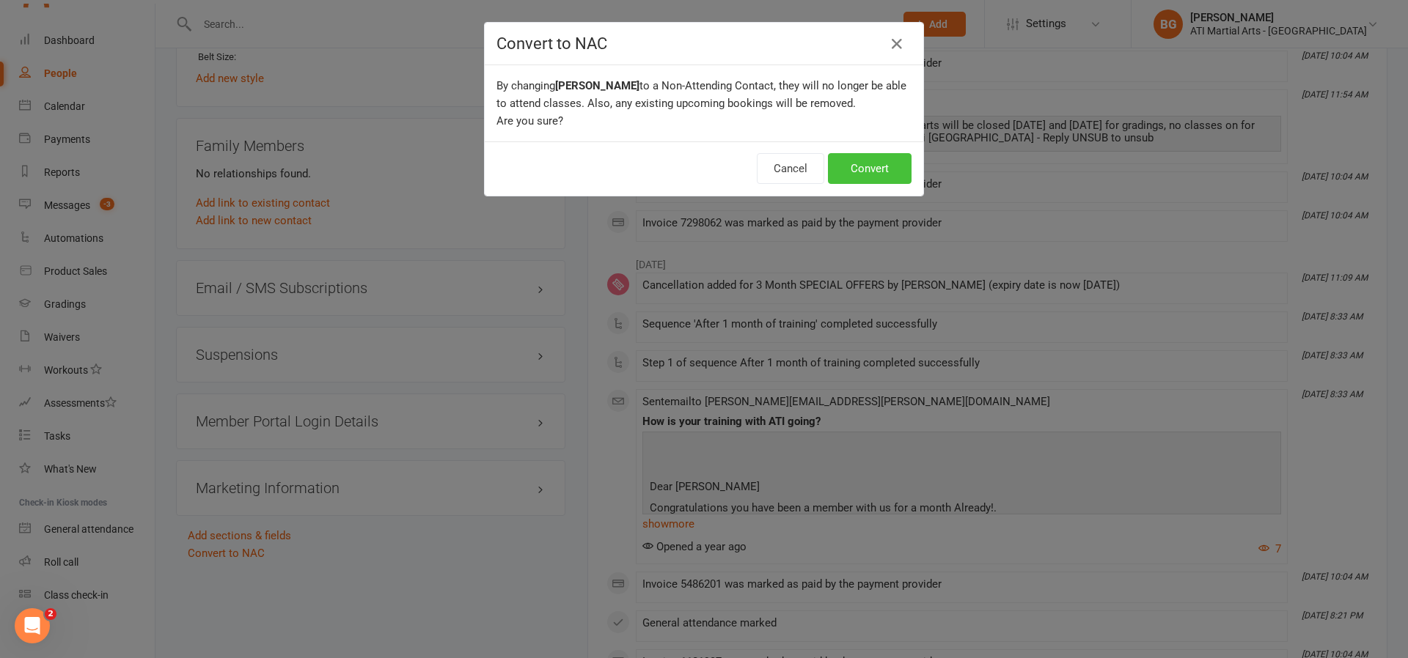
click at [838, 178] on button "Convert" at bounding box center [870, 168] width 84 height 31
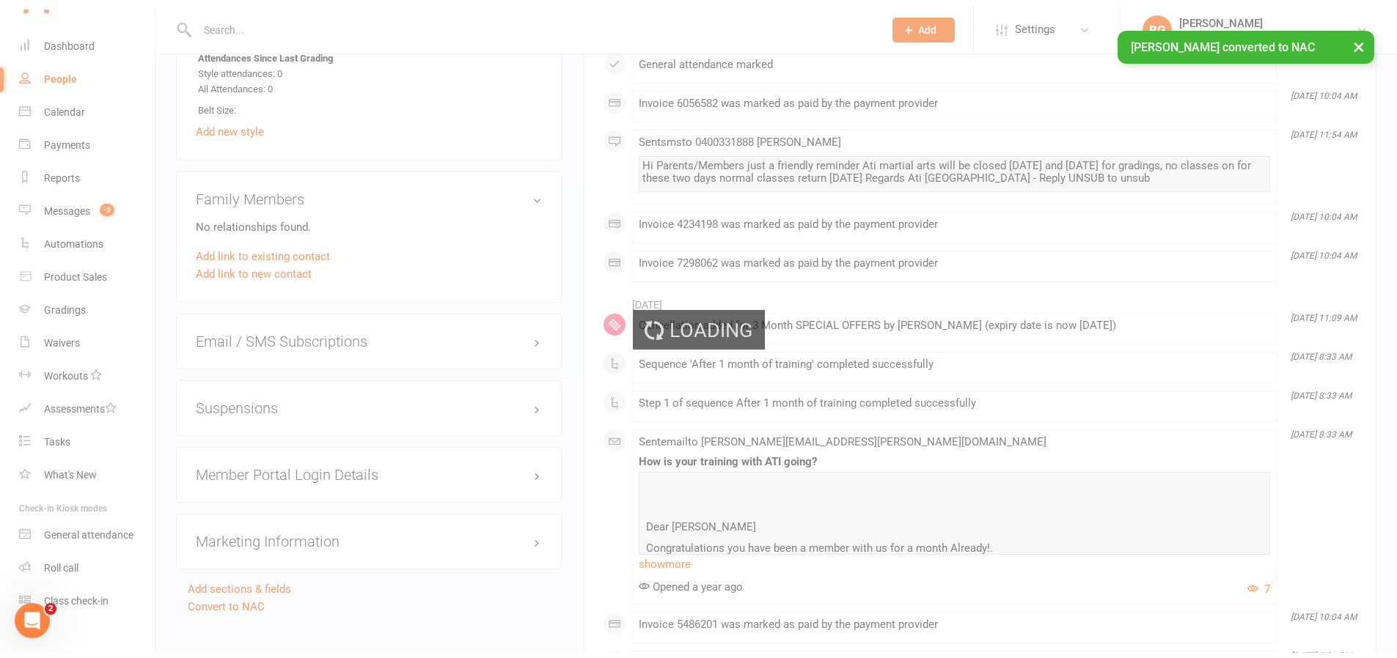
scroll to position [1912, 0]
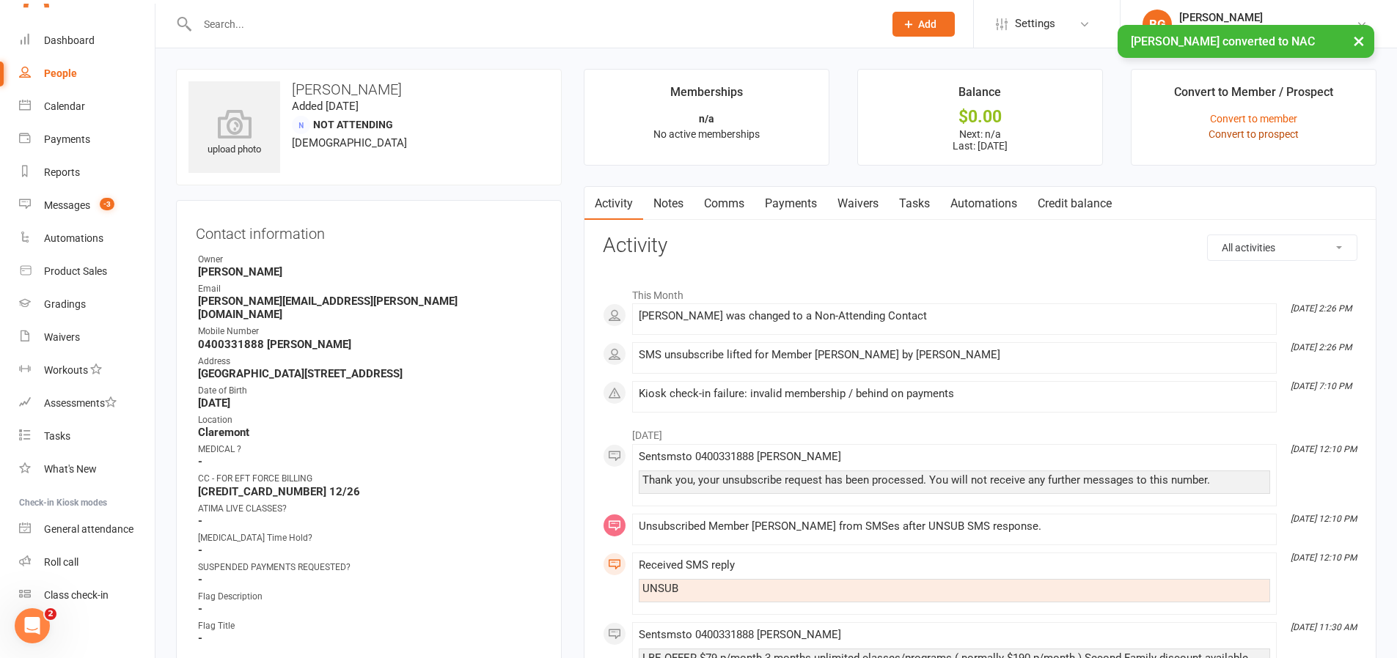
click at [1230, 131] on link "Convert to prospect" at bounding box center [1253, 134] width 90 height 12
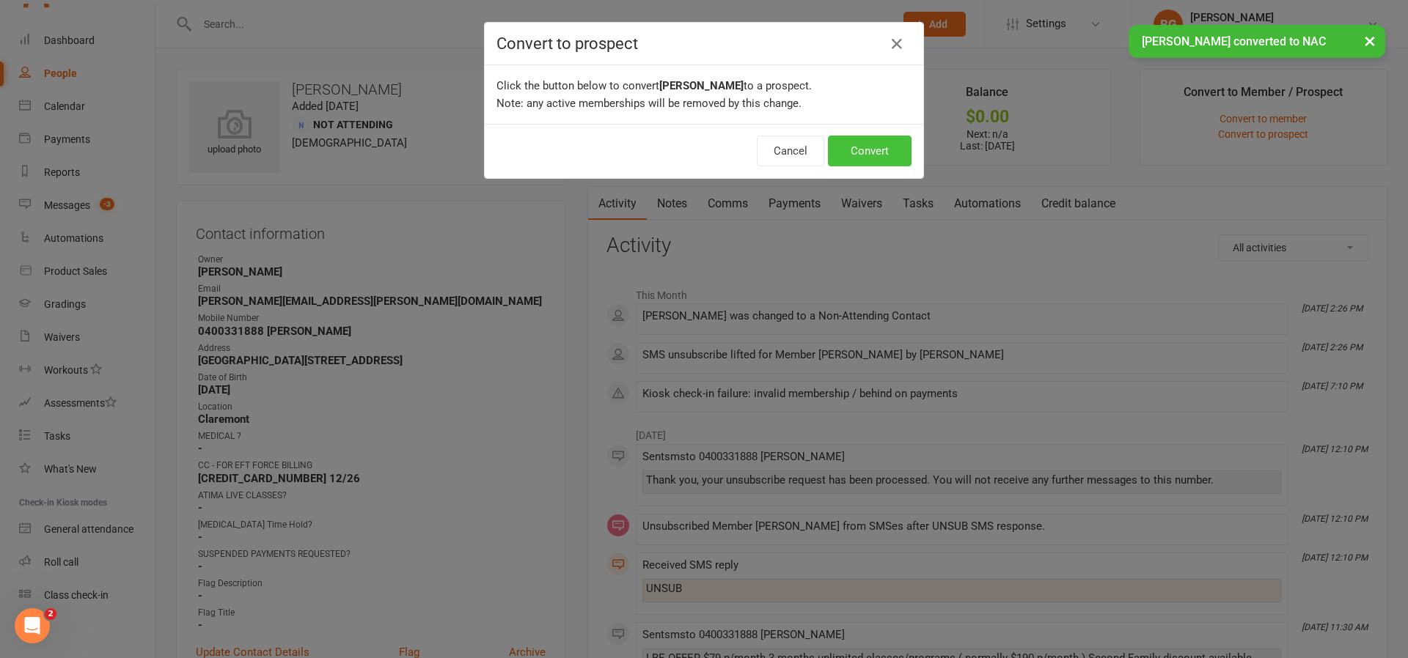
click at [857, 147] on button "Convert" at bounding box center [870, 151] width 84 height 31
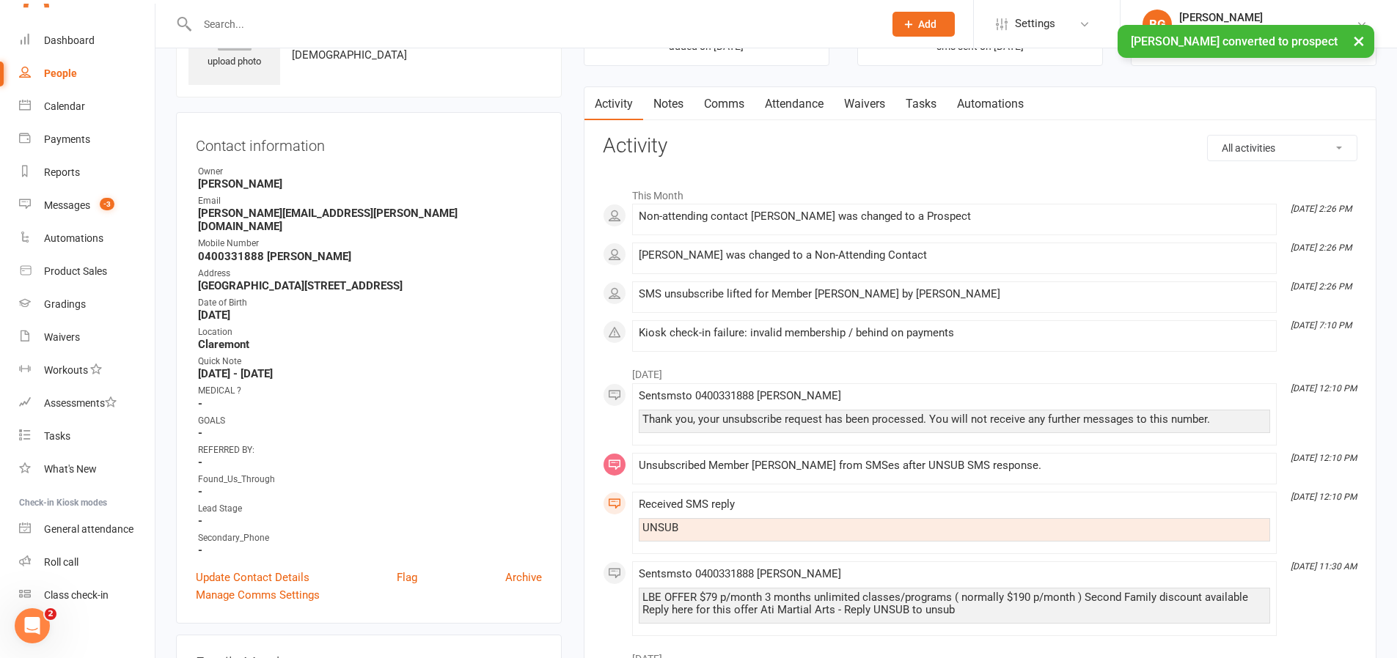
scroll to position [223, 0]
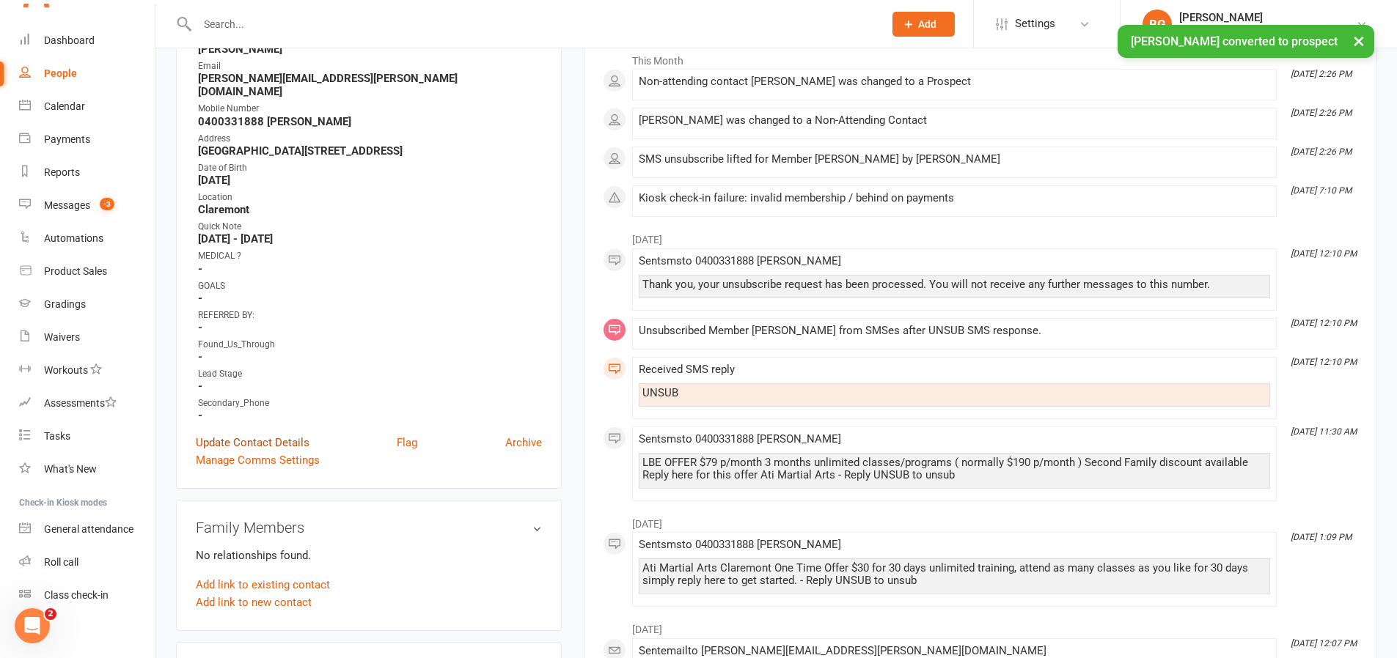
click at [270, 434] on link "Update Contact Details" at bounding box center [253, 443] width 114 height 18
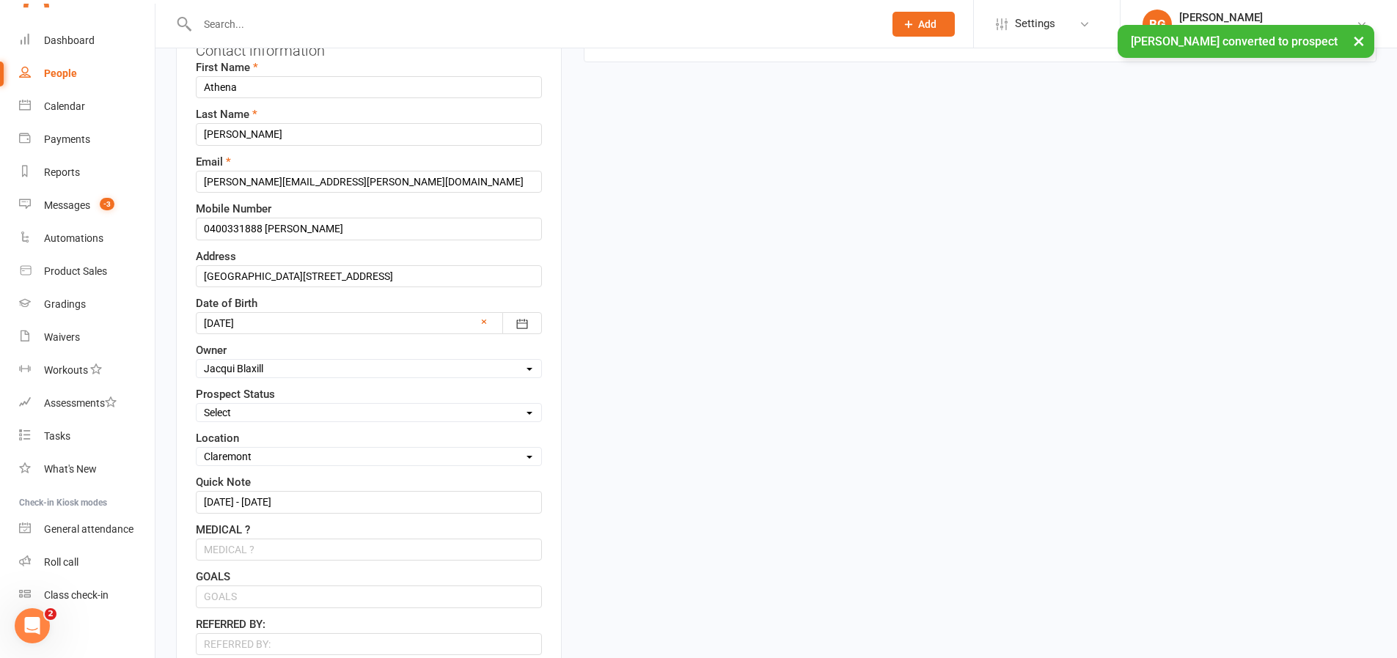
scroll to position [213, 0]
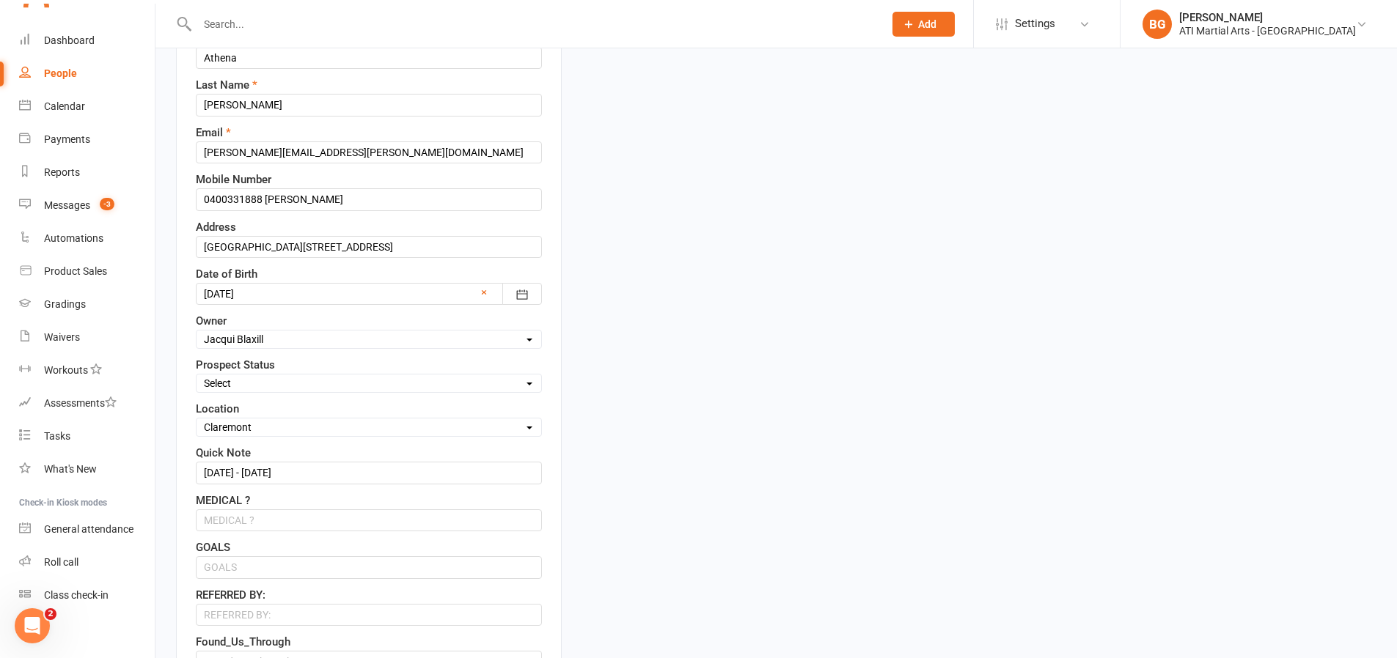
click at [250, 379] on select "Select Initial Contact Follow-up Call Follow-up Email Almost Ready Not Ready No…" at bounding box center [369, 383] width 345 height 16
select select "Initial Contact"
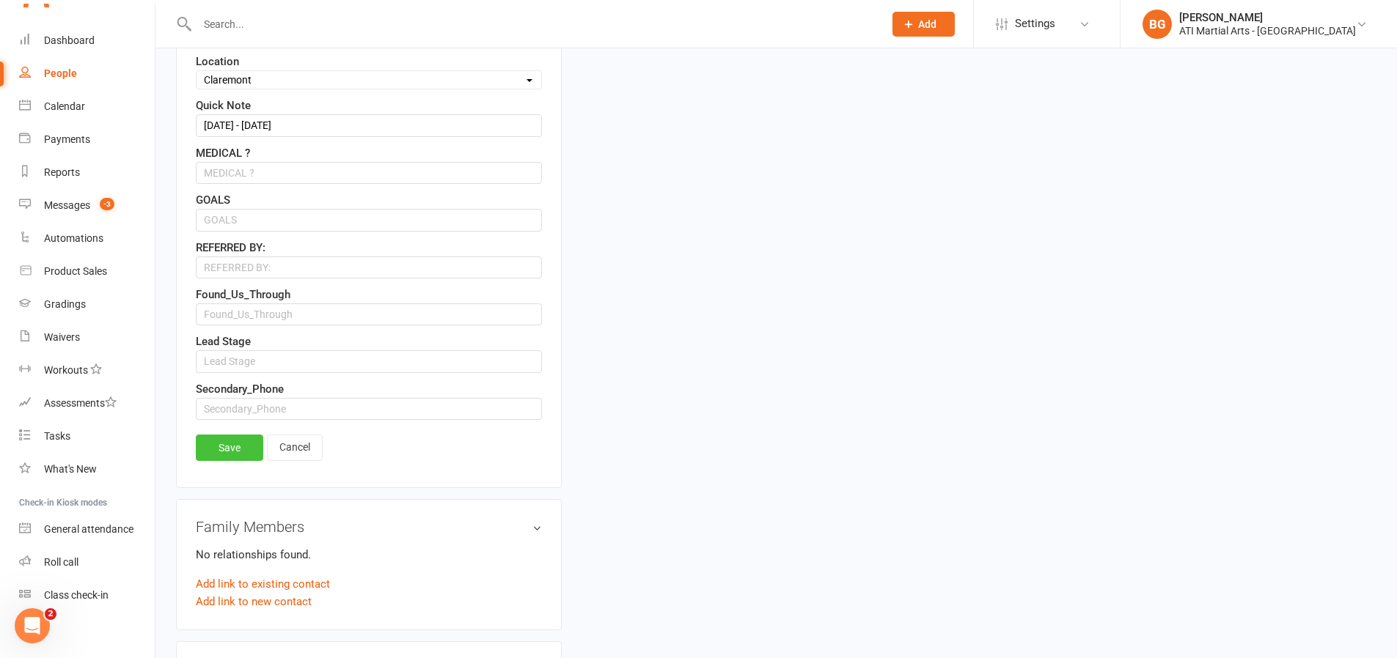
scroll to position [568, 0]
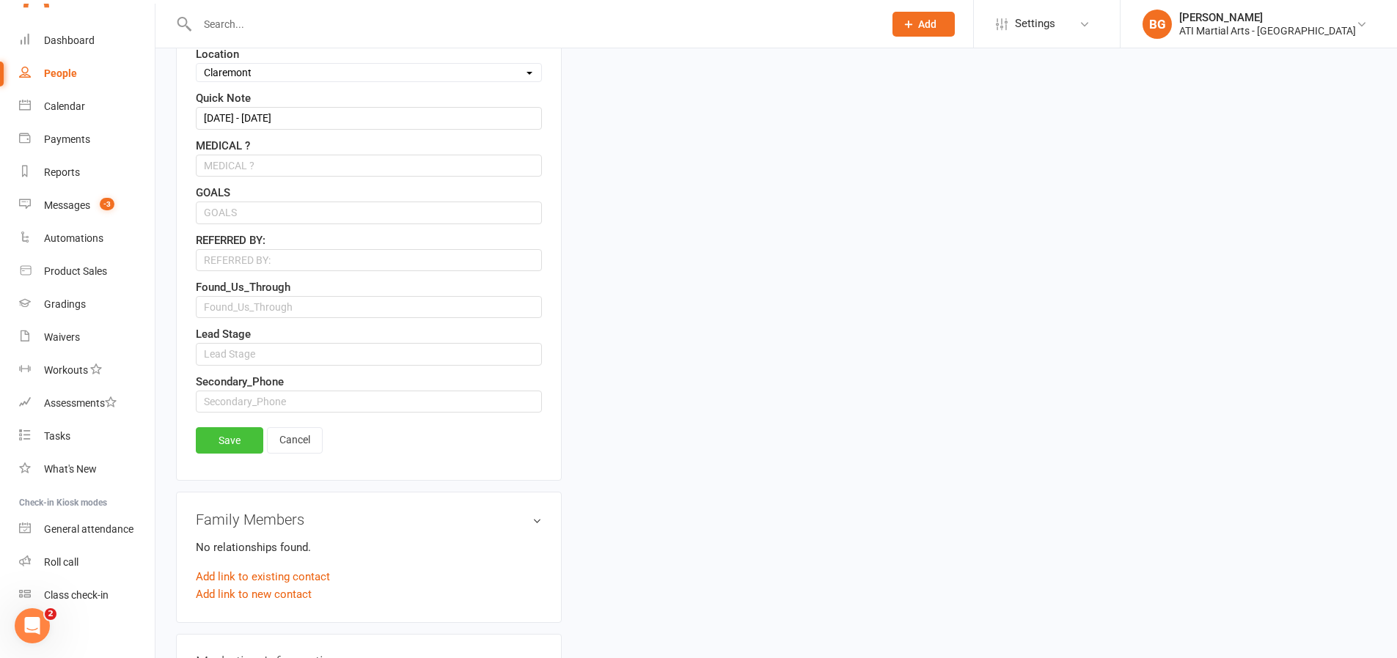
click at [237, 453] on link "Save" at bounding box center [229, 440] width 67 height 26
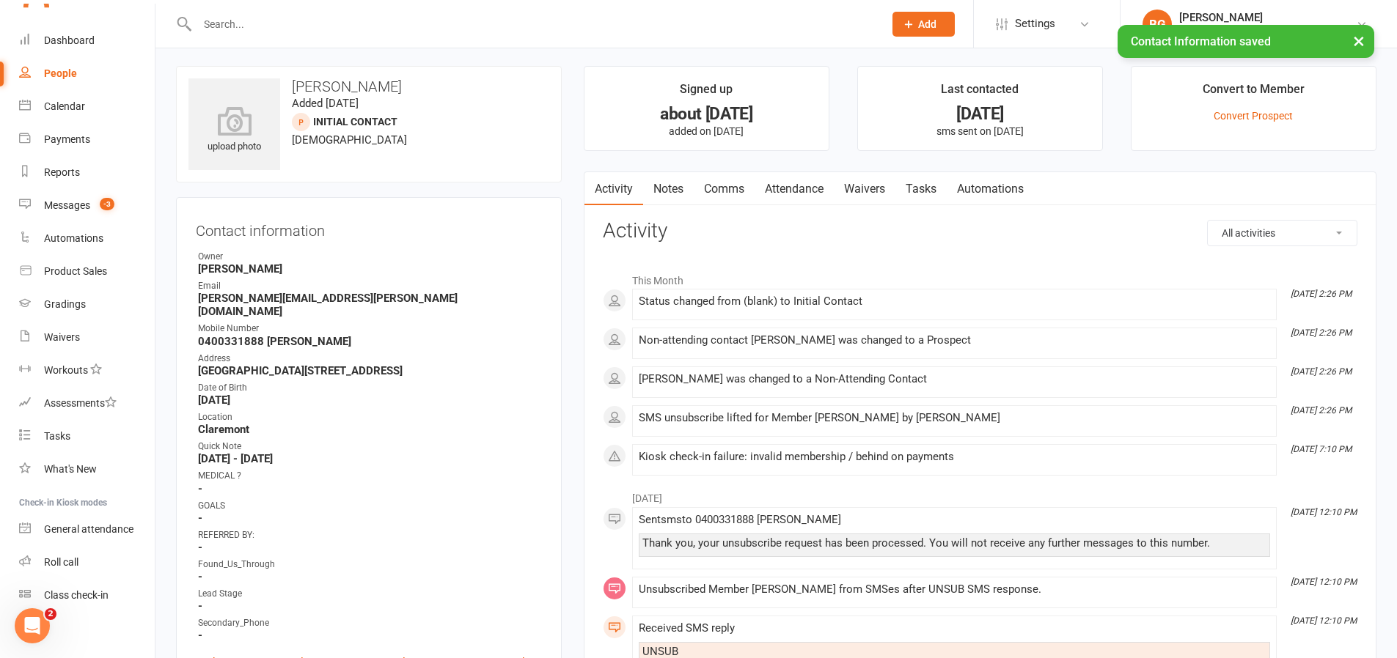
scroll to position [0, 0]
click at [769, 194] on link "Attendance" at bounding box center [794, 192] width 79 height 34
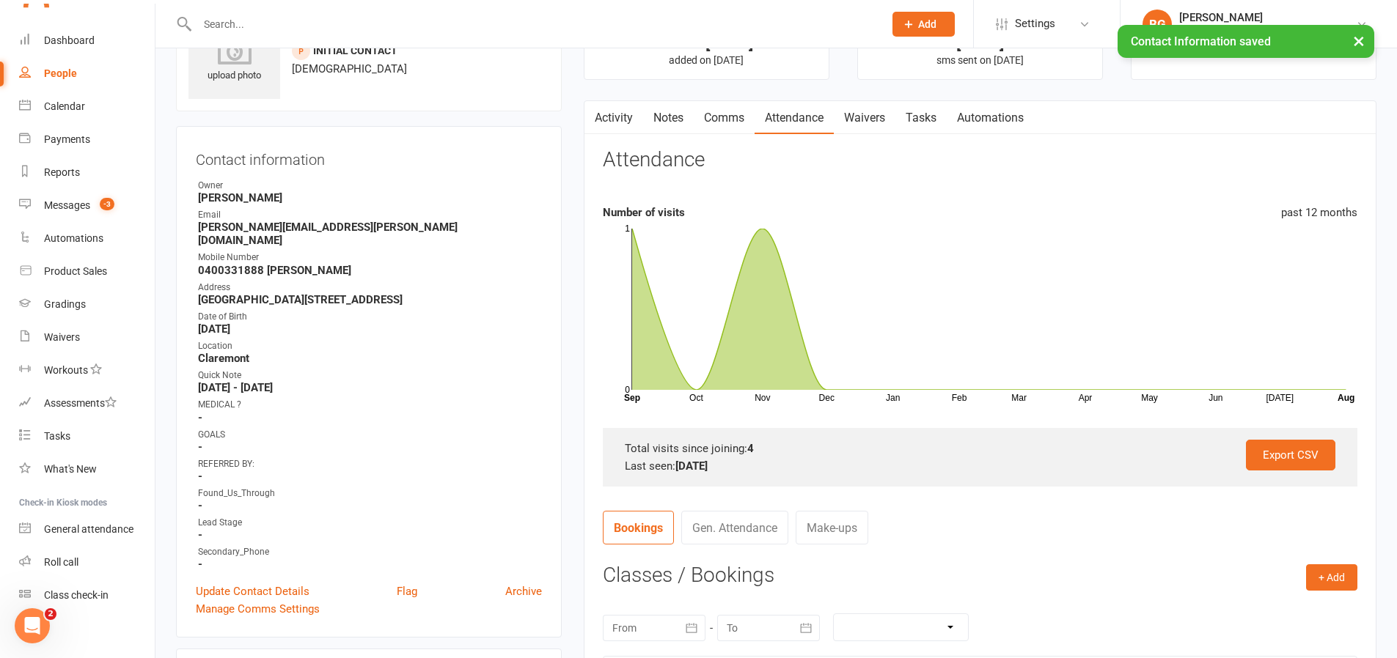
scroll to position [223, 0]
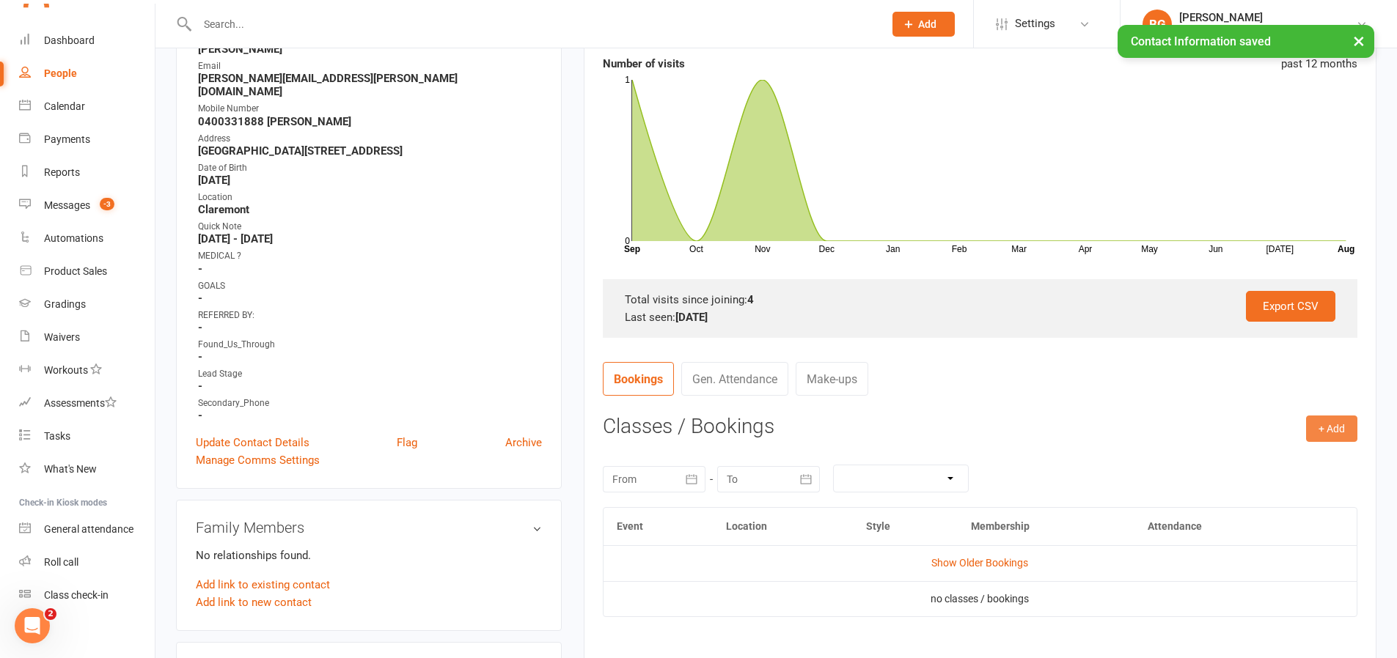
click at [1312, 422] on button "+ Add" at bounding box center [1331, 429] width 51 height 26
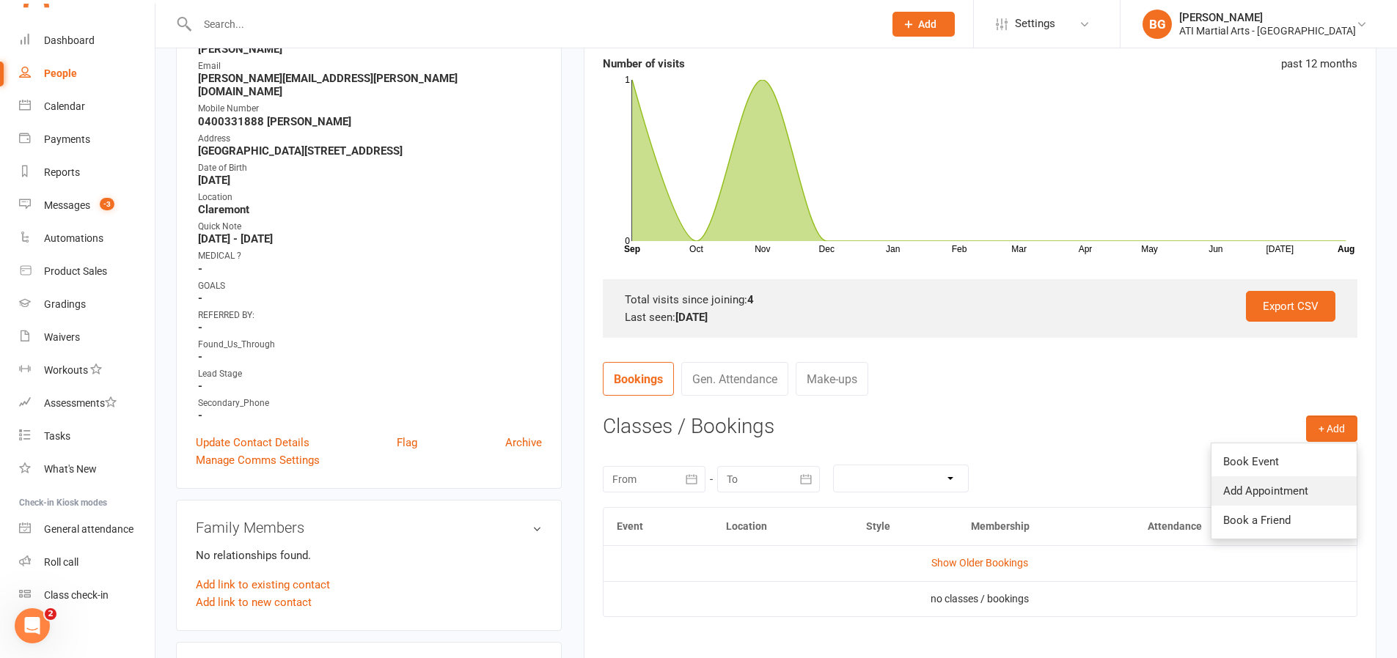
click at [1236, 485] on link "Add Appointment" at bounding box center [1283, 491] width 145 height 29
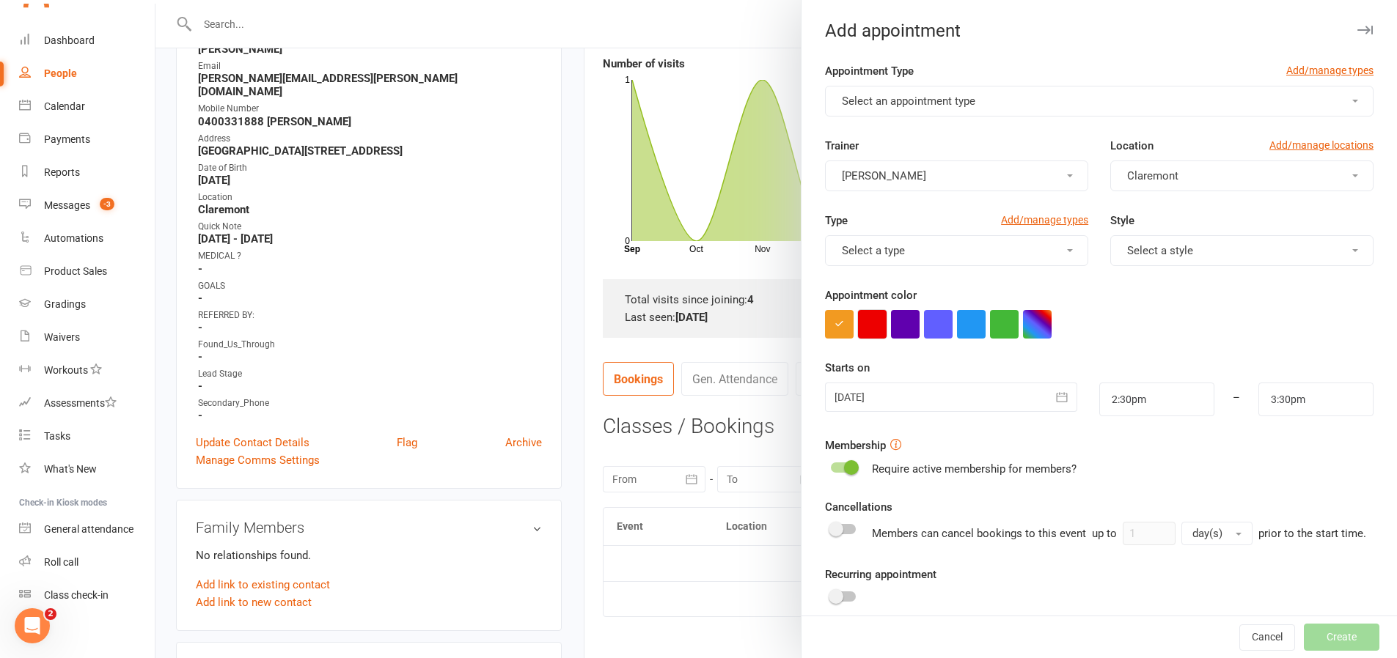
click at [873, 330] on button "button" at bounding box center [872, 324] width 29 height 29
click at [923, 110] on button "Select an appointment type" at bounding box center [1099, 101] width 548 height 31
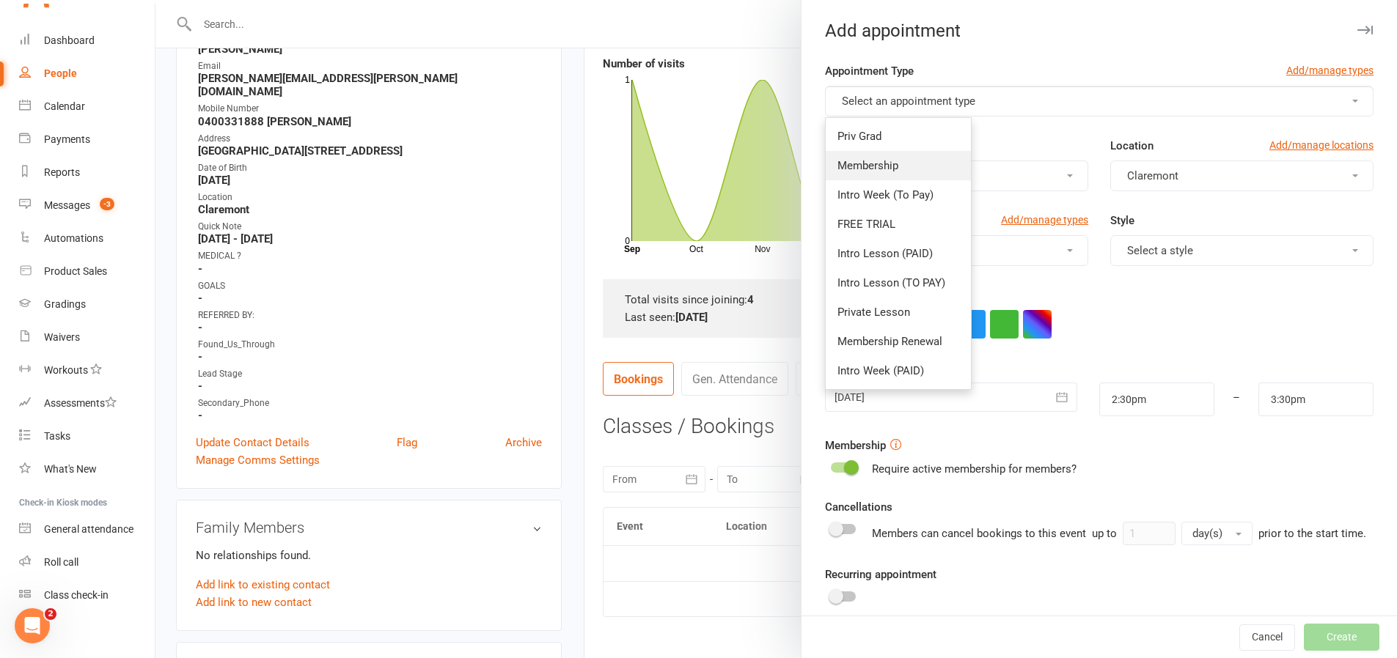
click at [903, 158] on link "Membership" at bounding box center [898, 165] width 145 height 29
type input "3:00pm"
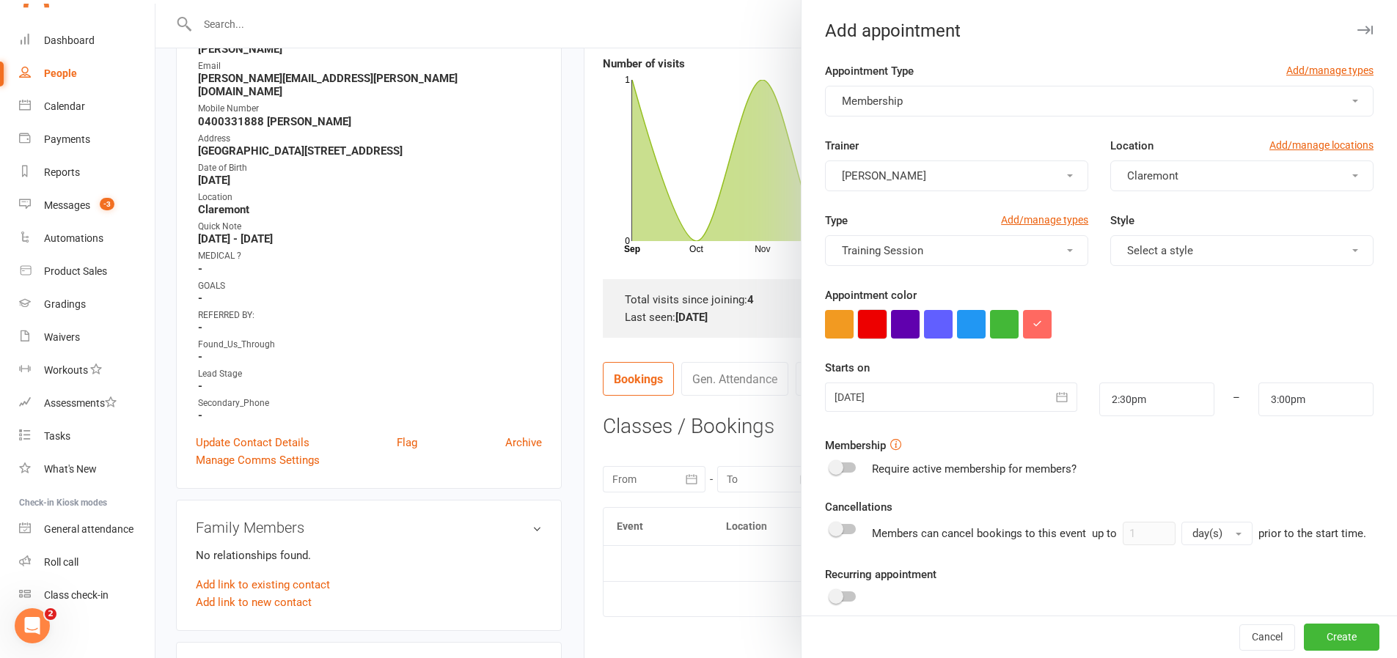
click at [867, 333] on button "button" at bounding box center [872, 324] width 29 height 29
click at [877, 403] on div at bounding box center [951, 397] width 252 height 29
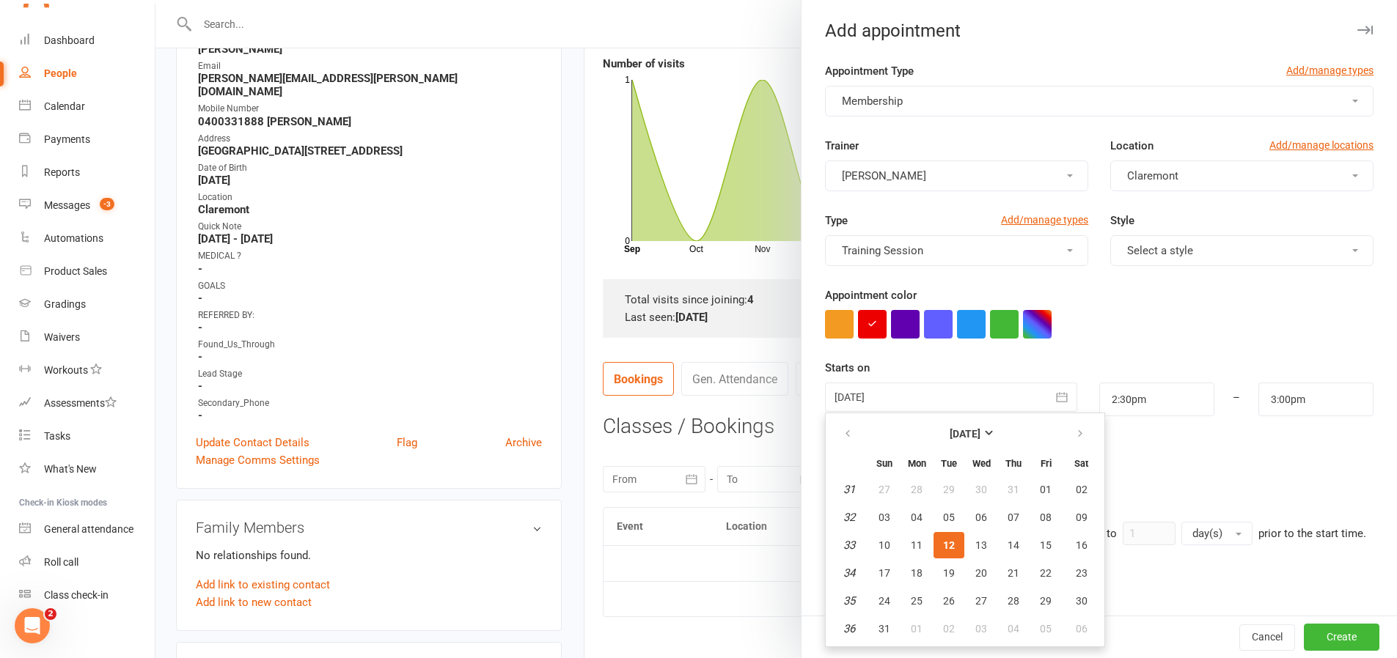
click at [947, 548] on span "12" at bounding box center [949, 546] width 12 height 12
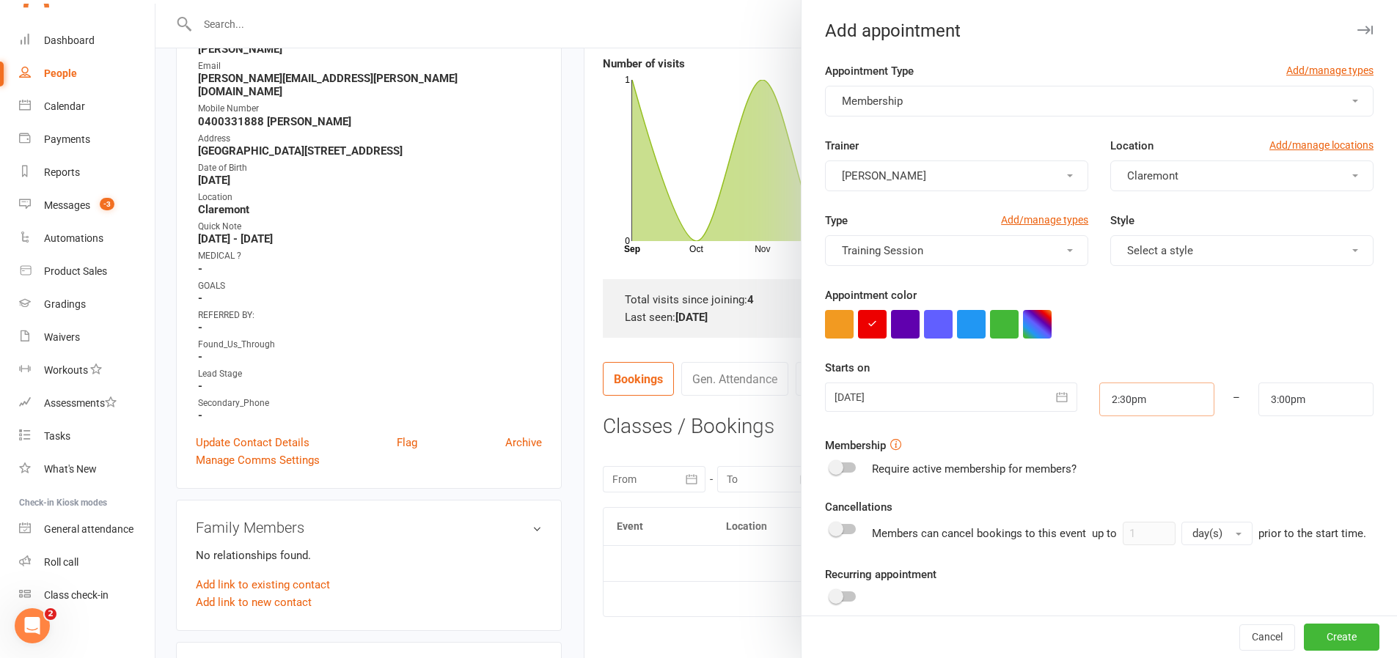
click at [1150, 408] on input "2:30pm" at bounding box center [1156, 400] width 115 height 34
type input "6:15pm"
click at [1120, 486] on li "6:15pm" at bounding box center [1135, 481] width 70 height 22
click at [1288, 405] on input "3:00pm" at bounding box center [1315, 400] width 115 height 34
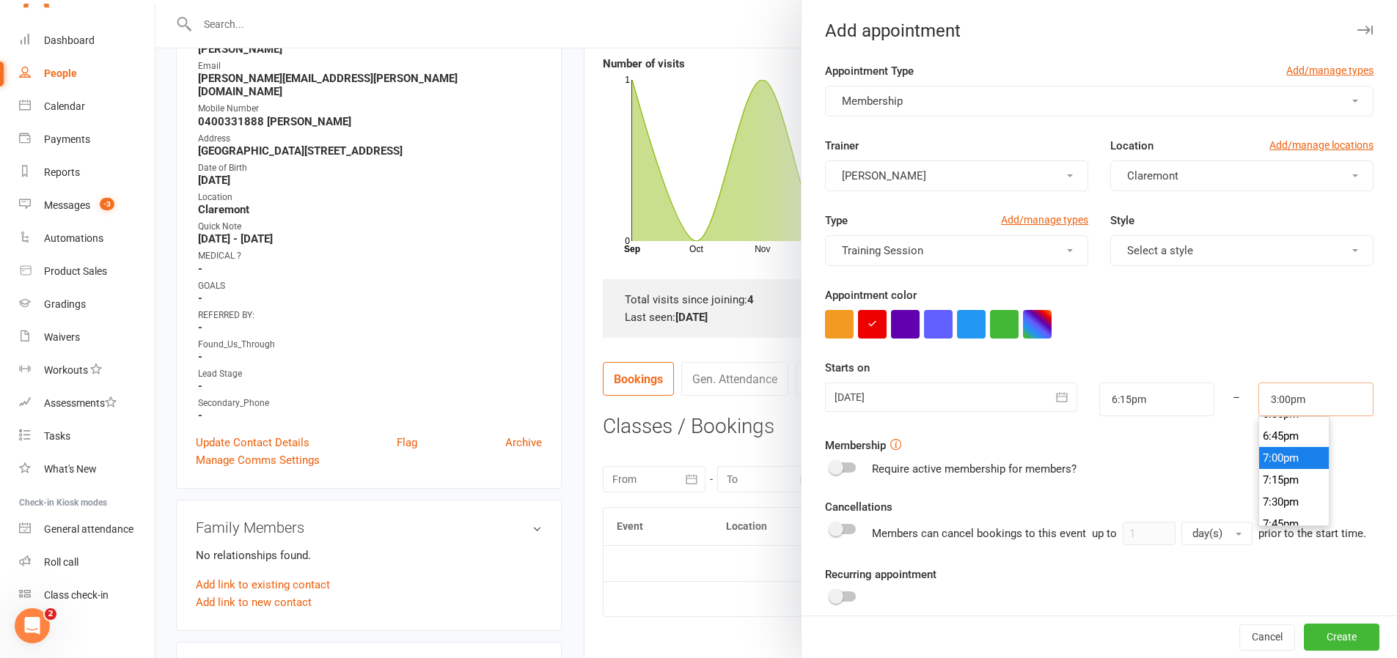
scroll to position [1656, 0]
type input "7:15pm"
click at [1272, 463] on li "7:15pm" at bounding box center [1294, 466] width 70 height 22
click at [1306, 634] on button "Create" at bounding box center [1342, 638] width 76 height 26
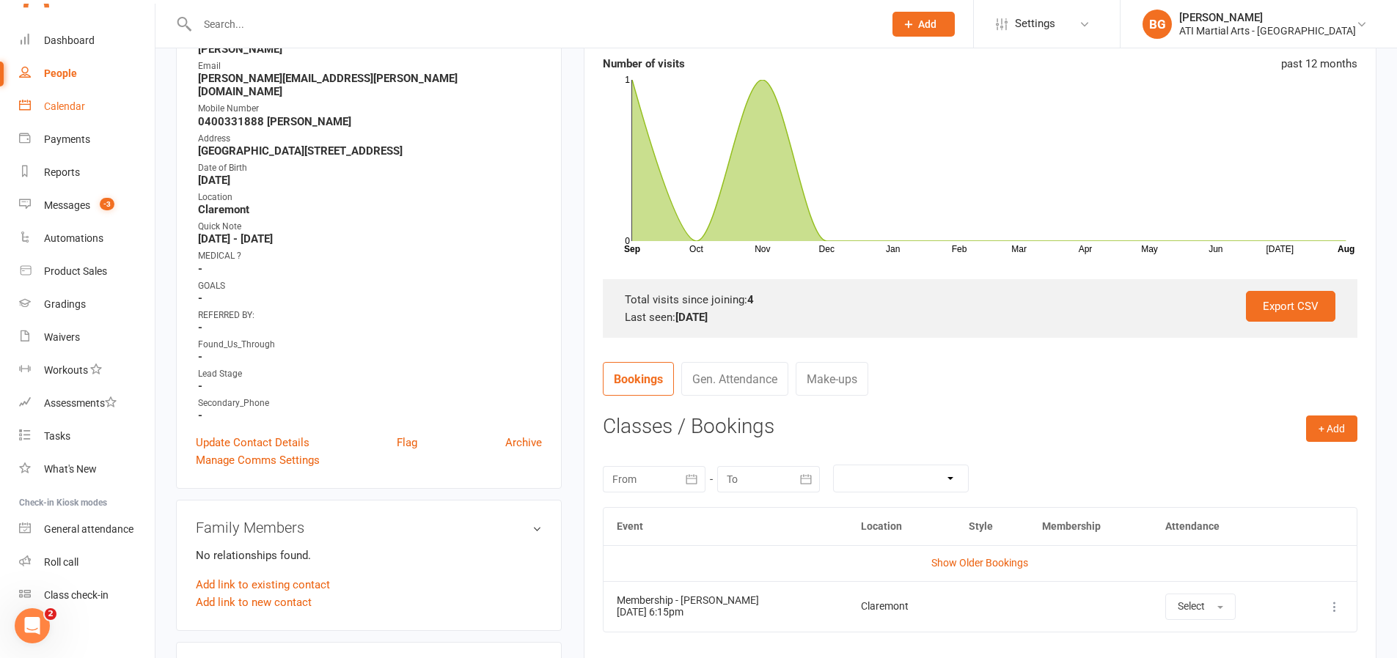
click at [68, 117] on link "Calendar" at bounding box center [87, 106] width 136 height 33
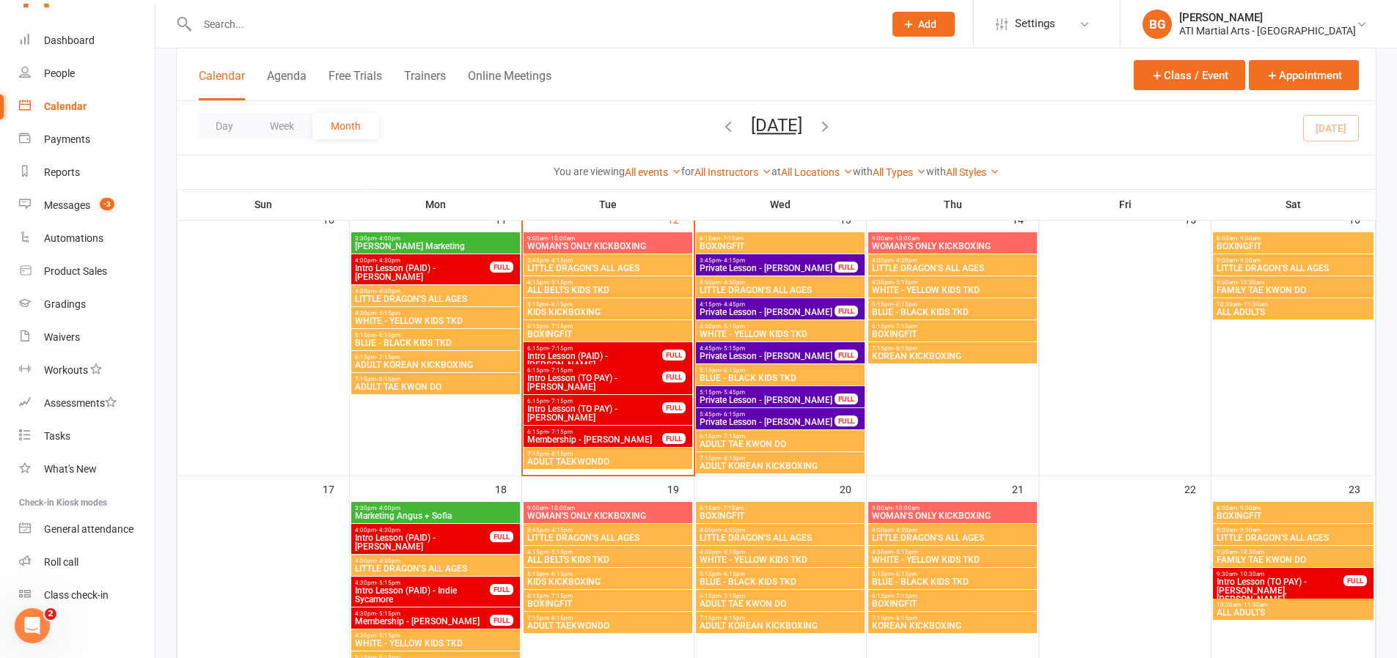
scroll to position [686, 0]
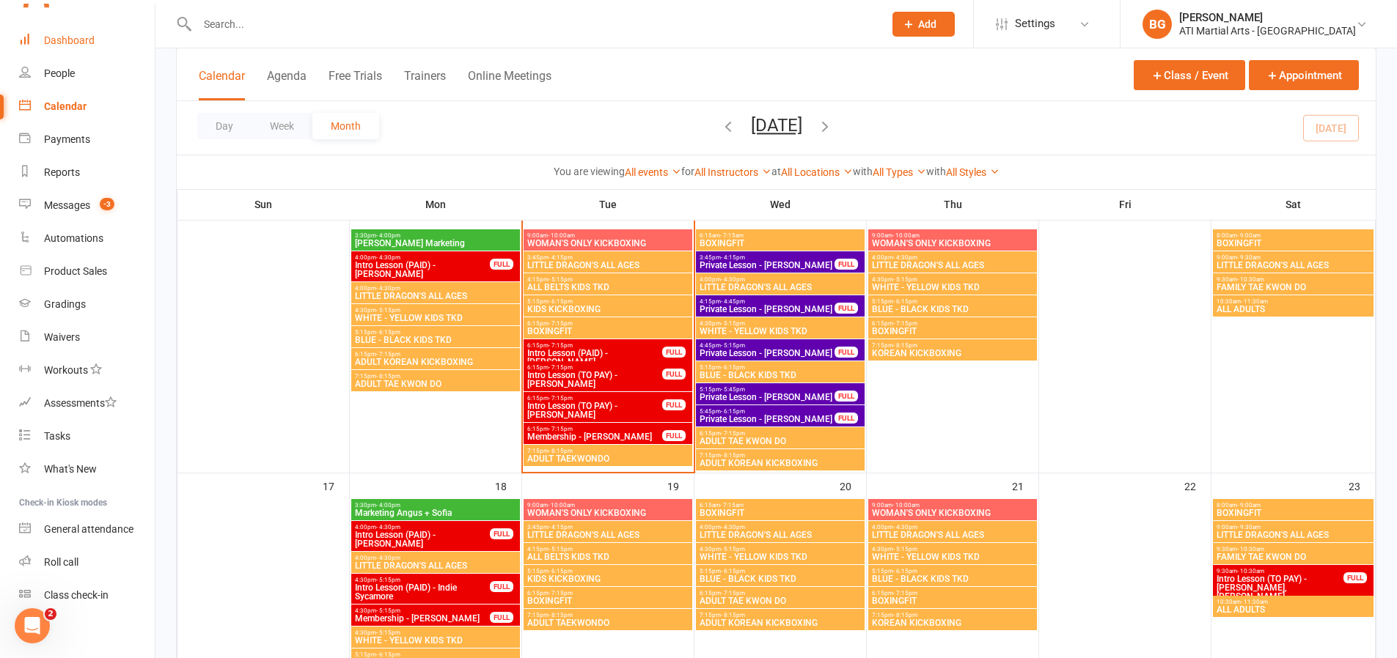
click at [62, 46] on link "Dashboard" at bounding box center [87, 40] width 136 height 33
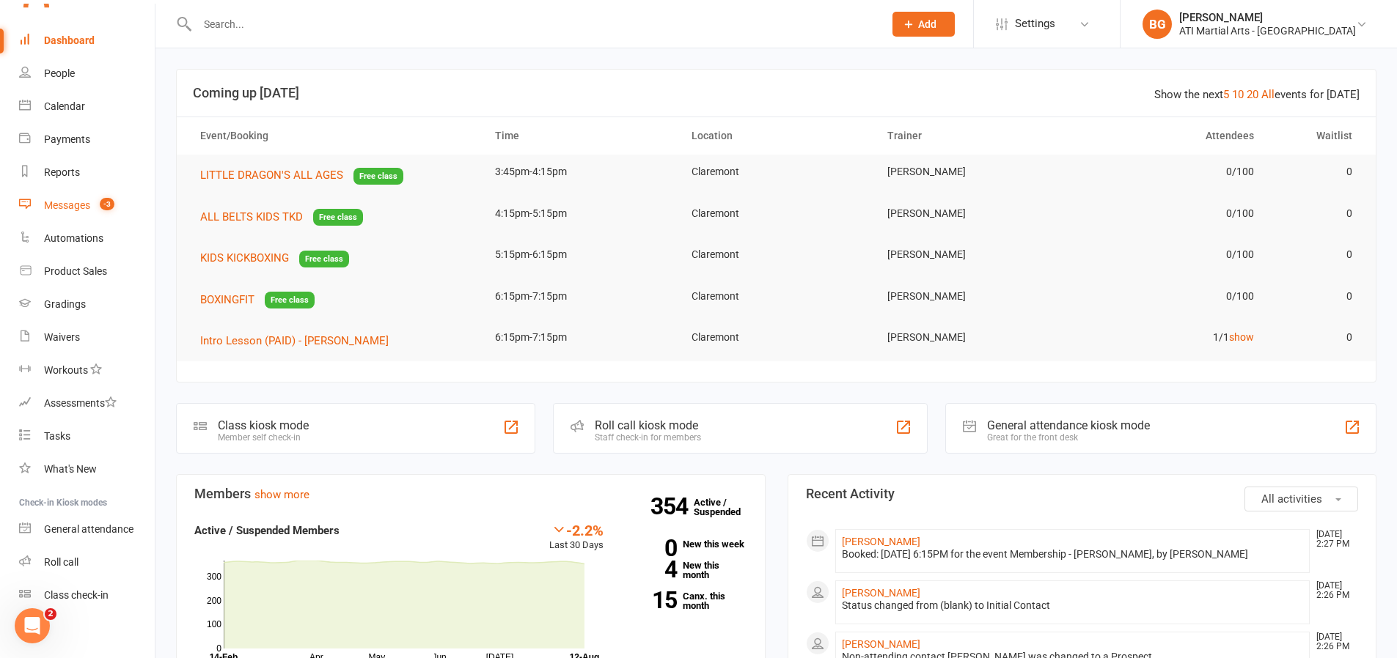
click at [106, 194] on link "Messages -3" at bounding box center [87, 205] width 136 height 33
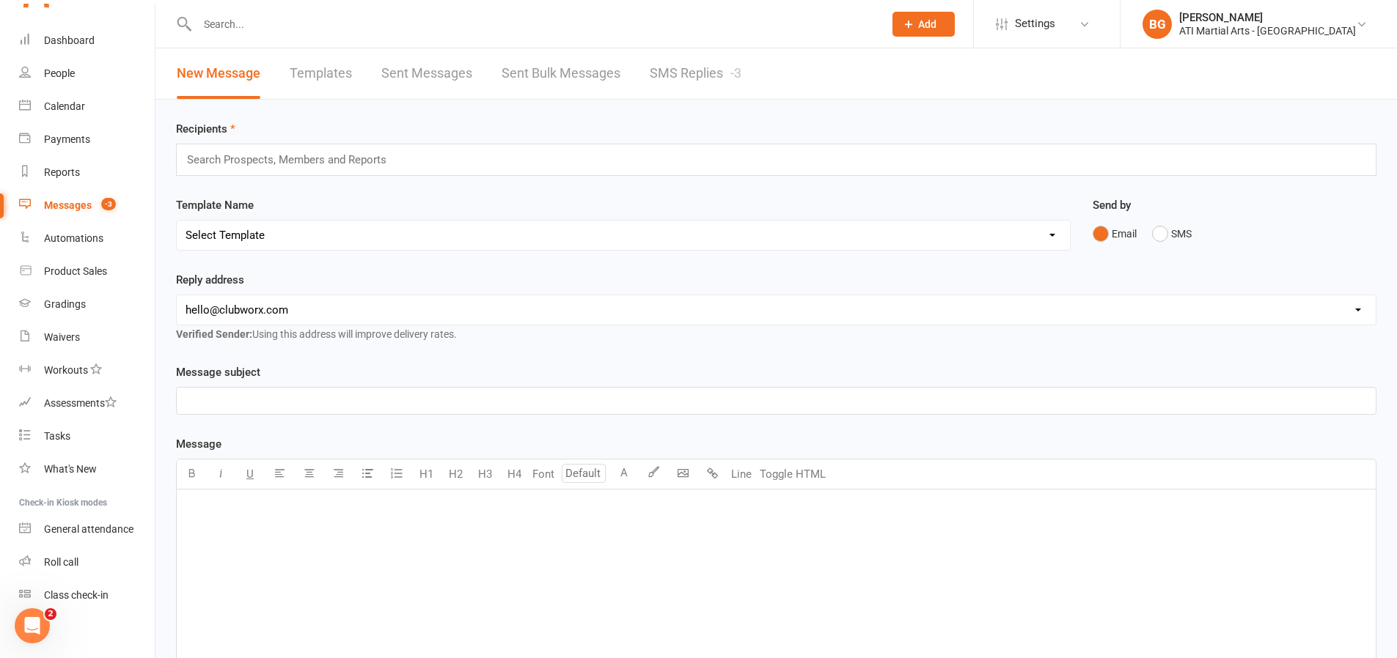
click at [692, 73] on link "SMS Replies -3" at bounding box center [696, 73] width 92 height 51
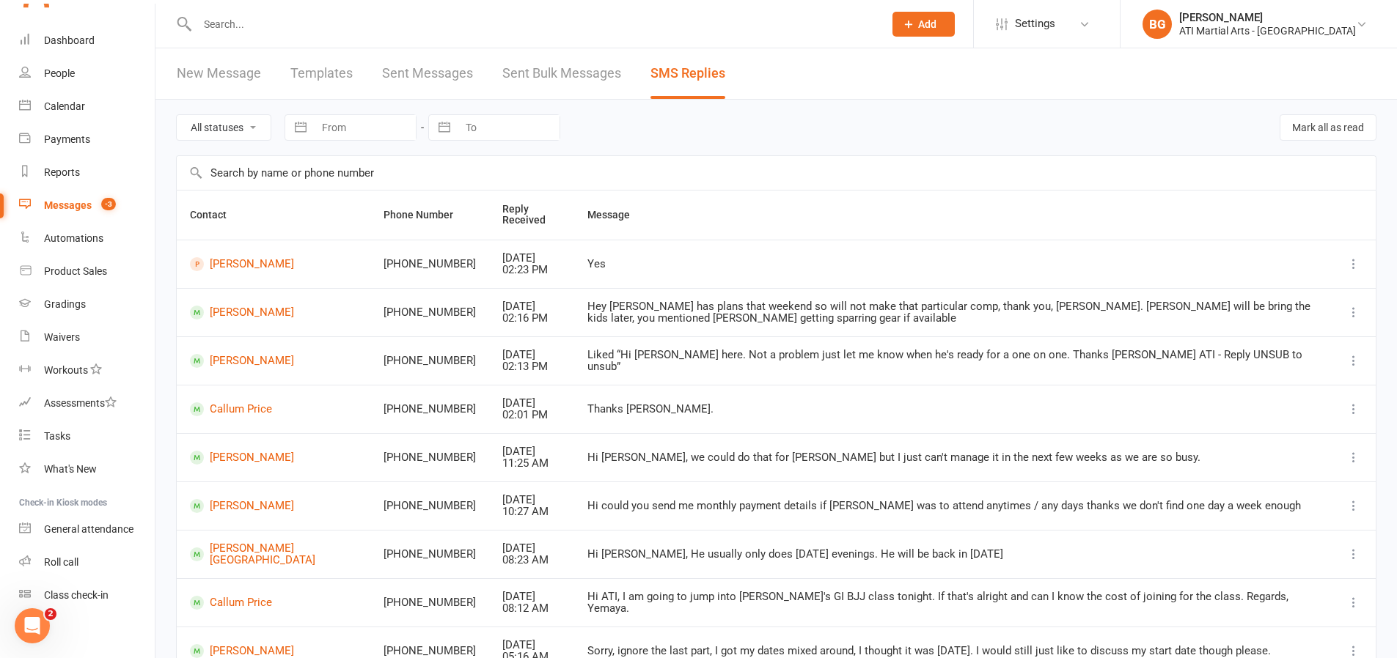
click at [48, 210] on div "Messages" at bounding box center [68, 205] width 48 height 12
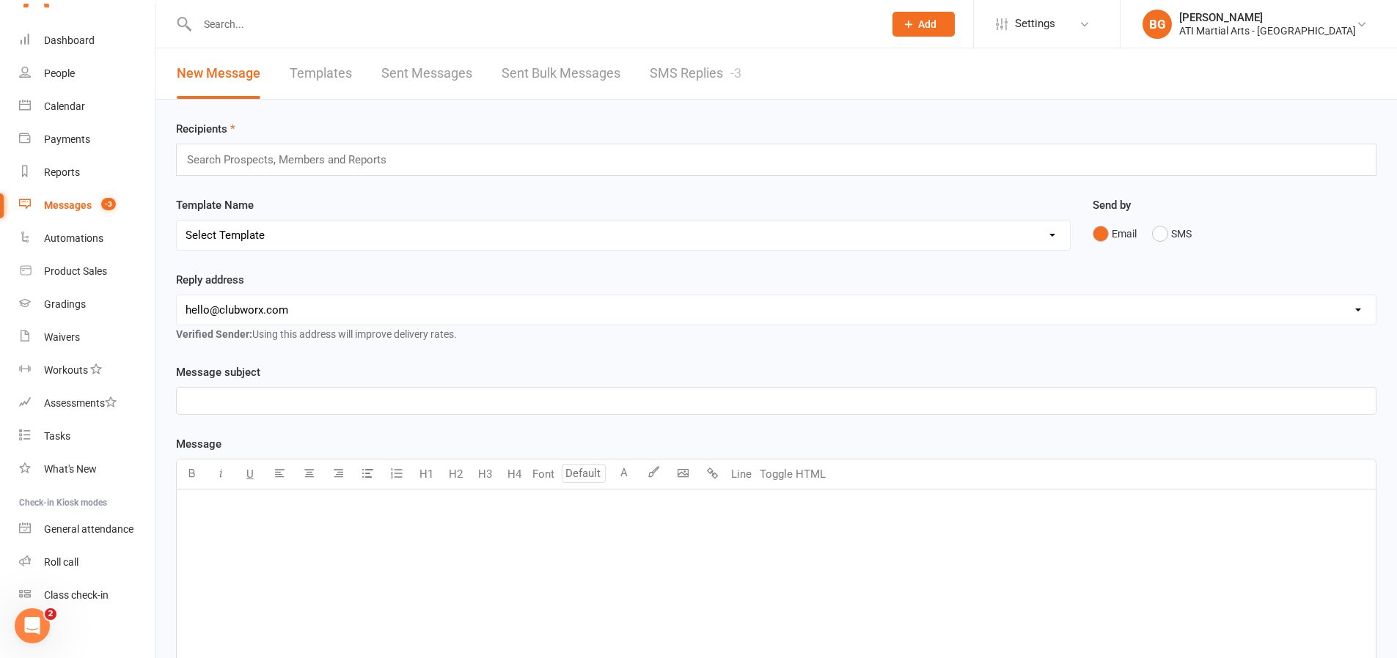
click at [681, 65] on link "SMS Replies -3" at bounding box center [696, 73] width 92 height 51
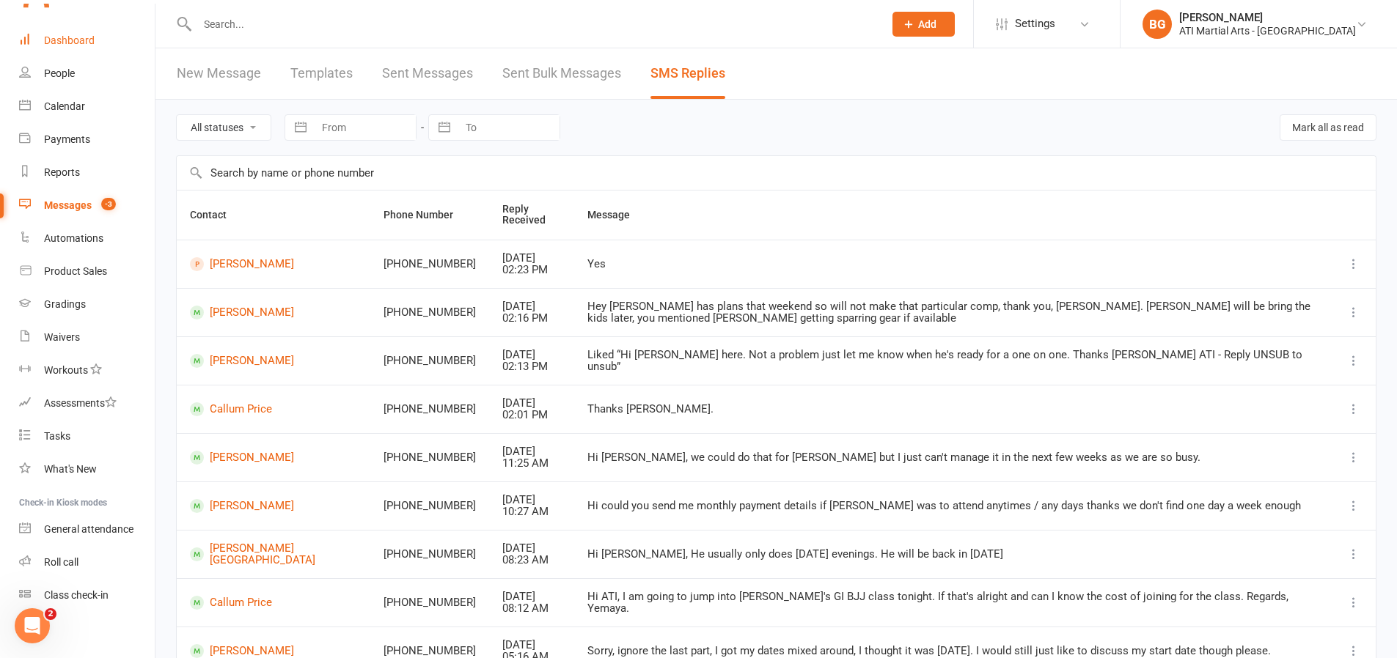
click at [47, 34] on div "Dashboard" at bounding box center [69, 40] width 51 height 12
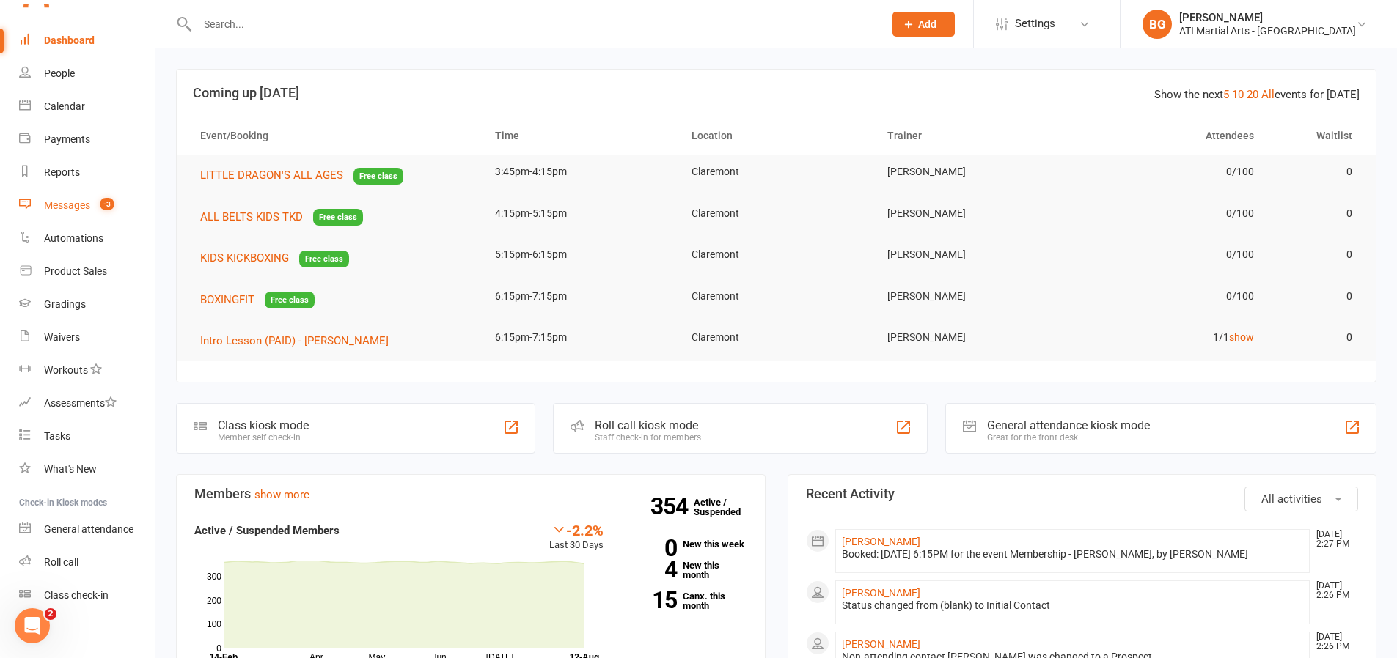
click at [95, 200] on count-badge "-3" at bounding box center [103, 205] width 22 height 12
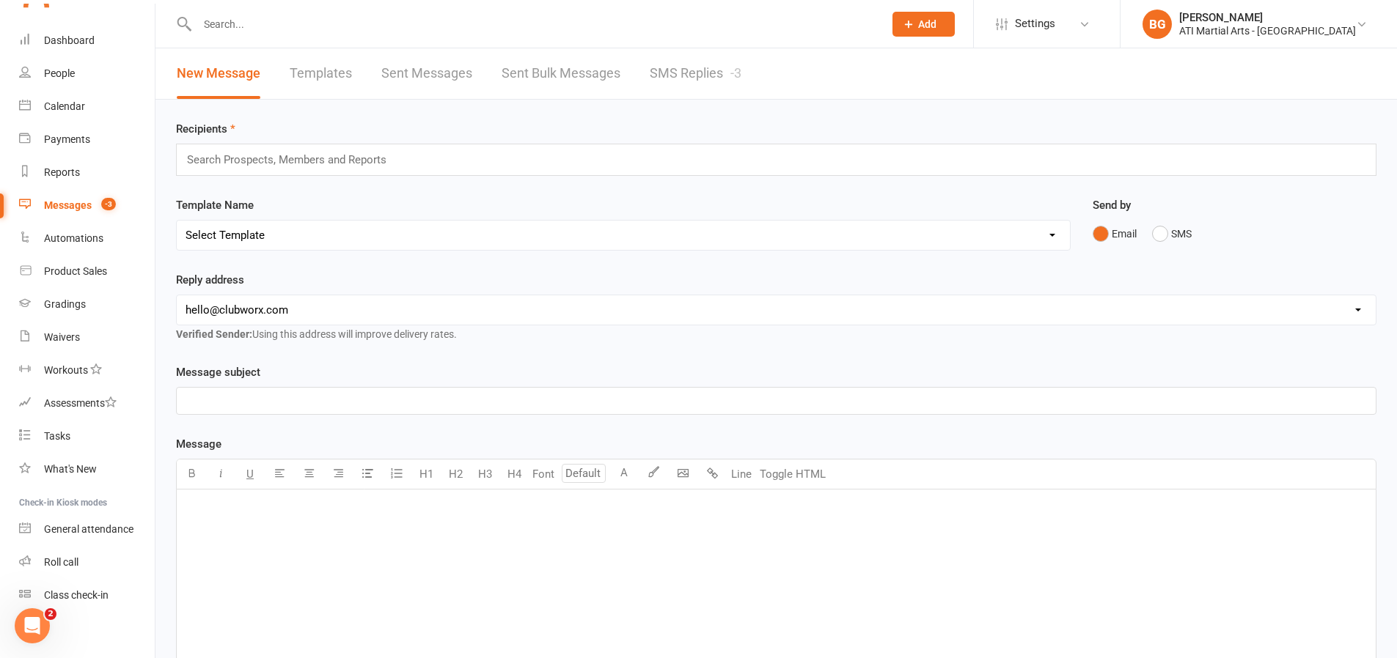
click at [740, 83] on link "SMS Replies -3" at bounding box center [696, 73] width 92 height 51
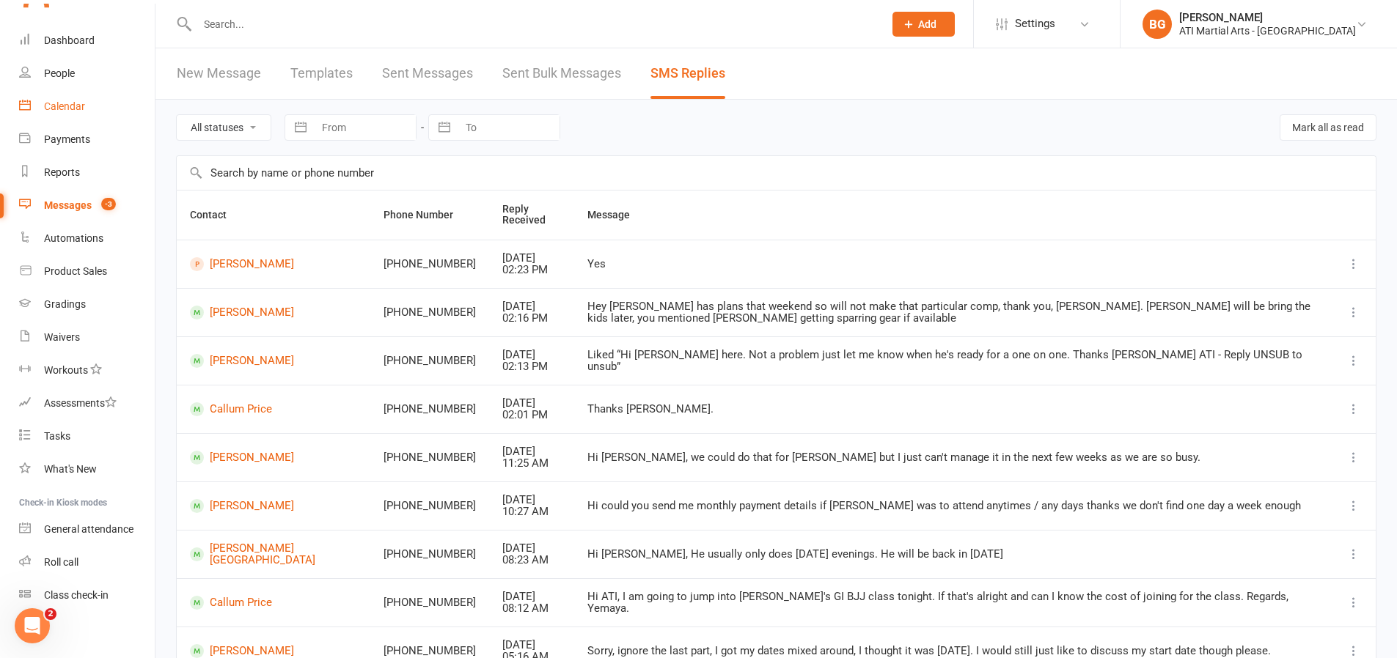
click at [92, 108] on link "Calendar" at bounding box center [87, 106] width 136 height 33
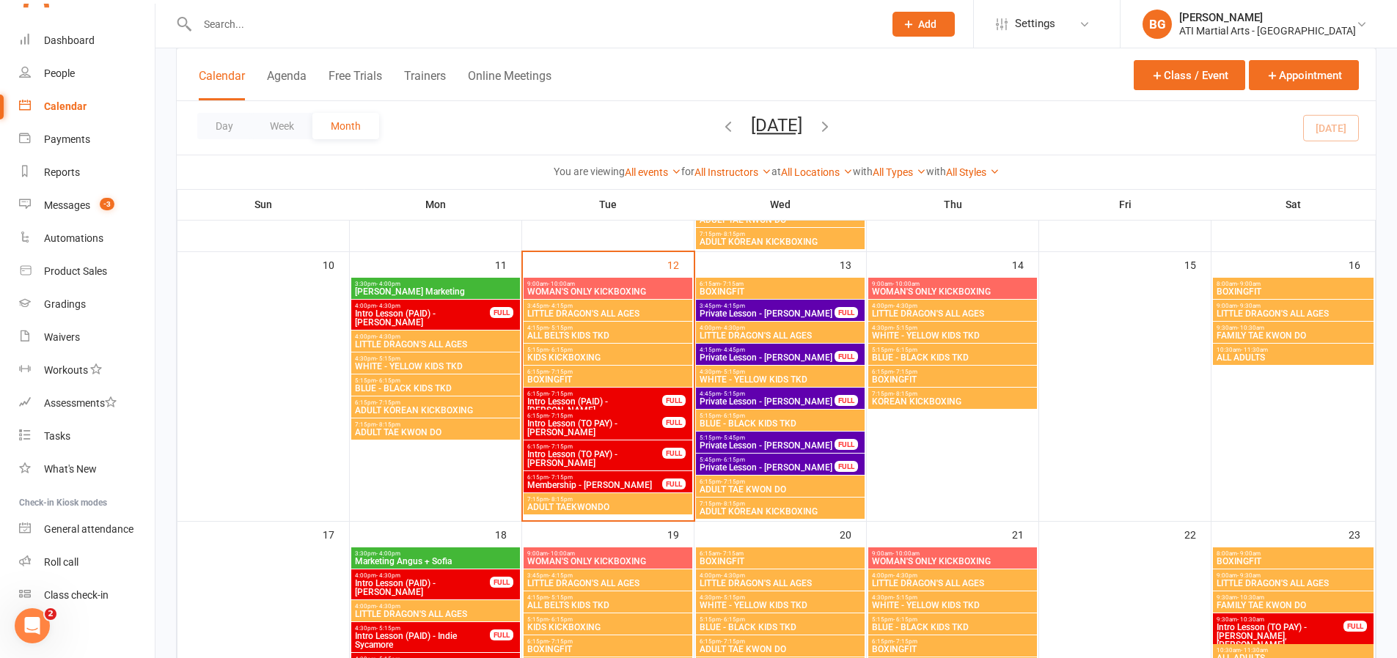
scroll to position [636, 0]
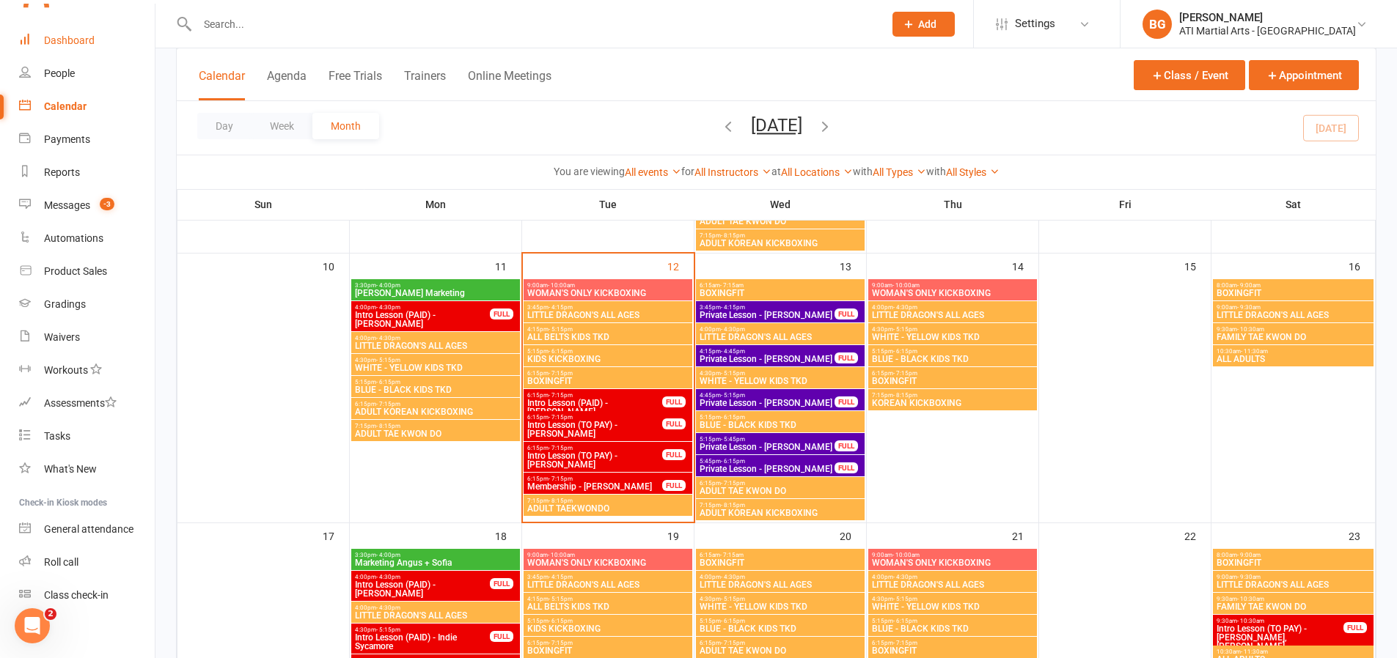
click at [91, 43] on div "Dashboard" at bounding box center [69, 40] width 51 height 12
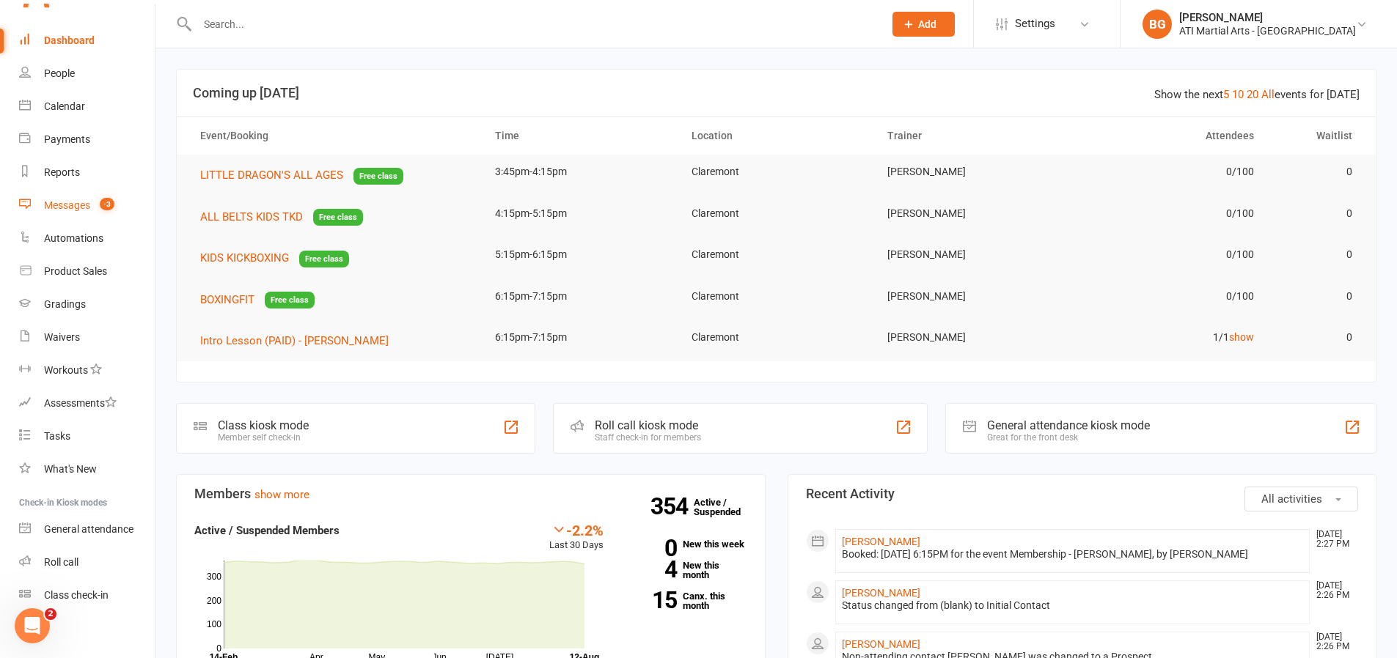
click at [66, 212] on link "Messages -3" at bounding box center [87, 205] width 136 height 33
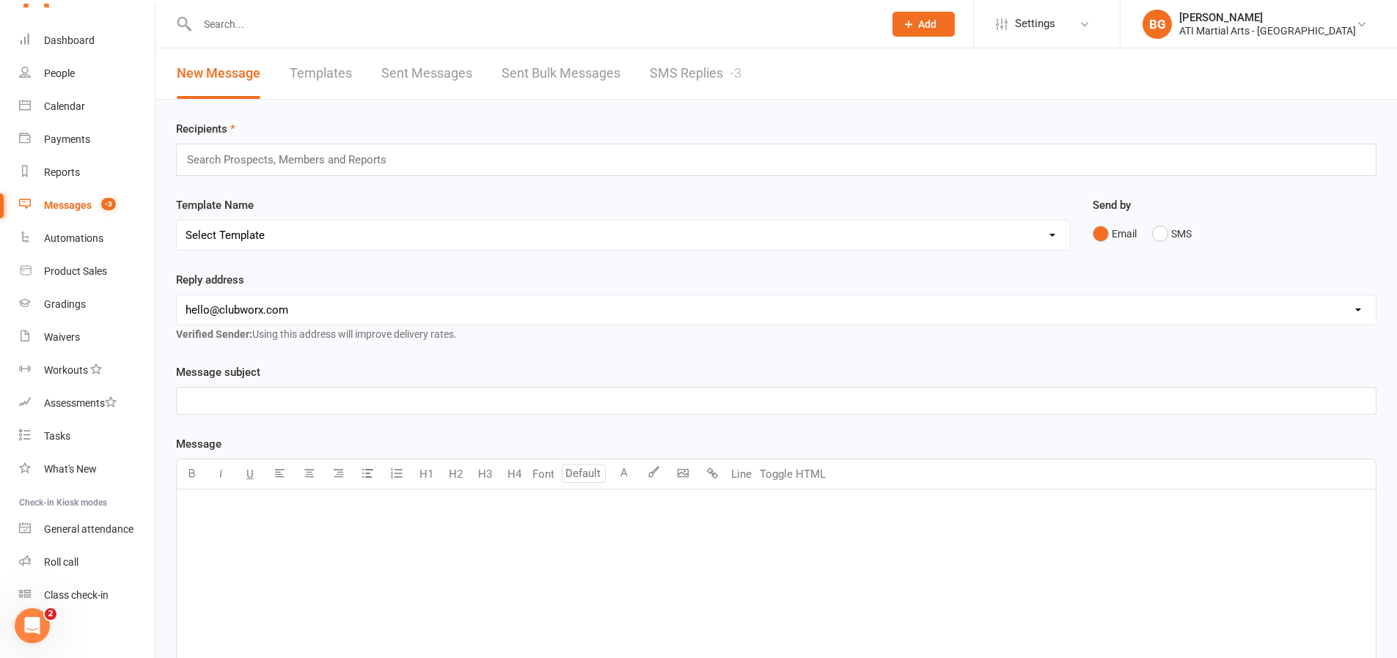
click at [719, 66] on link "SMS Replies -3" at bounding box center [696, 73] width 92 height 51
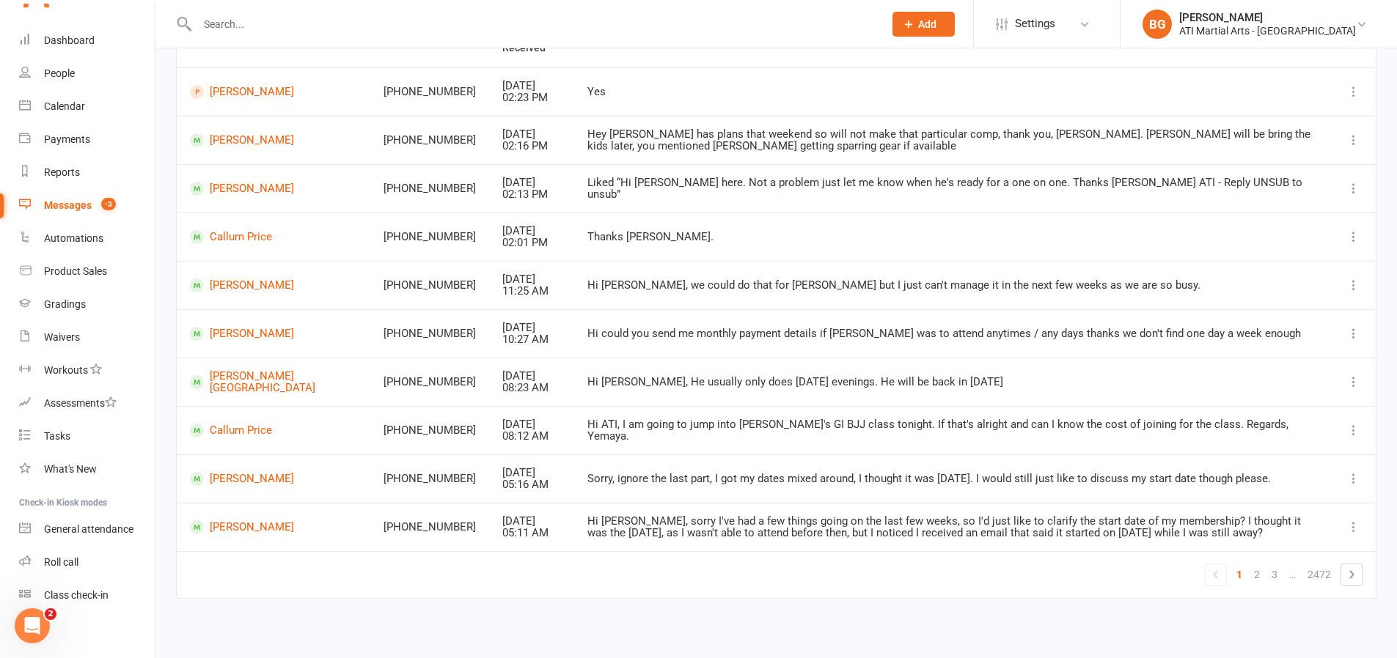
scroll to position [169, 0]
click at [117, 106] on link "Calendar" at bounding box center [87, 106] width 136 height 33
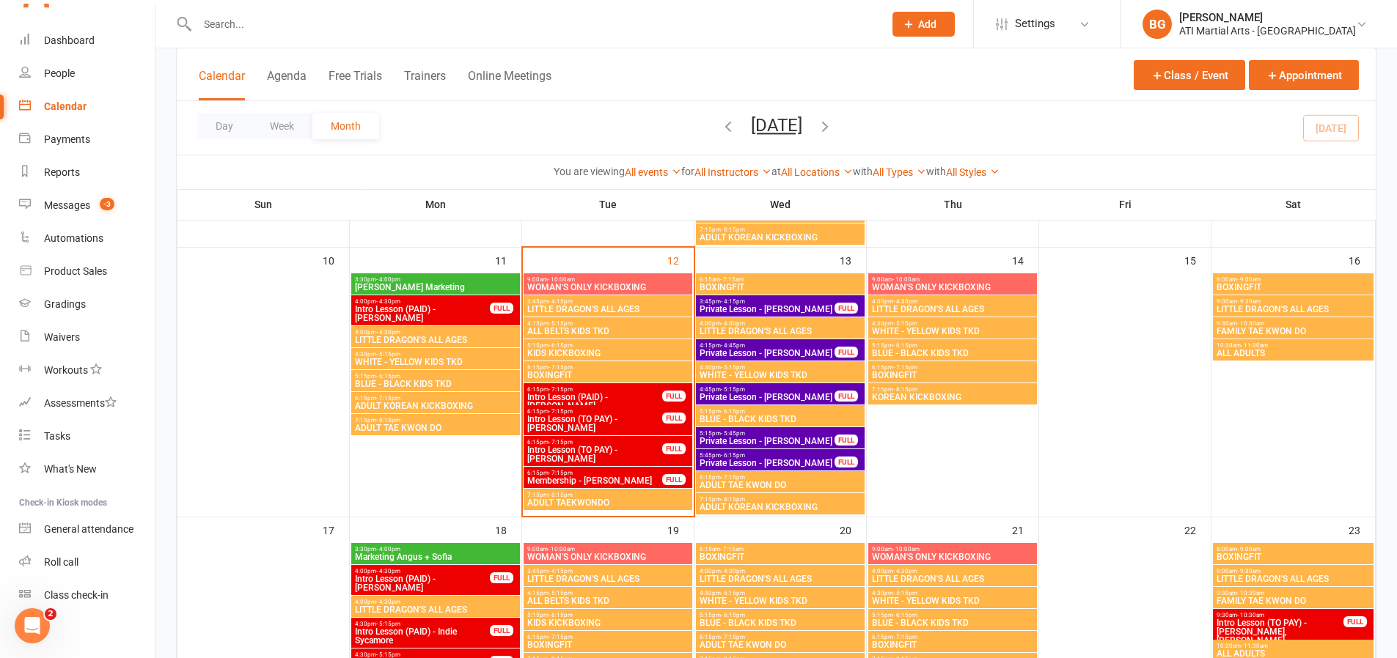
scroll to position [613, 0]
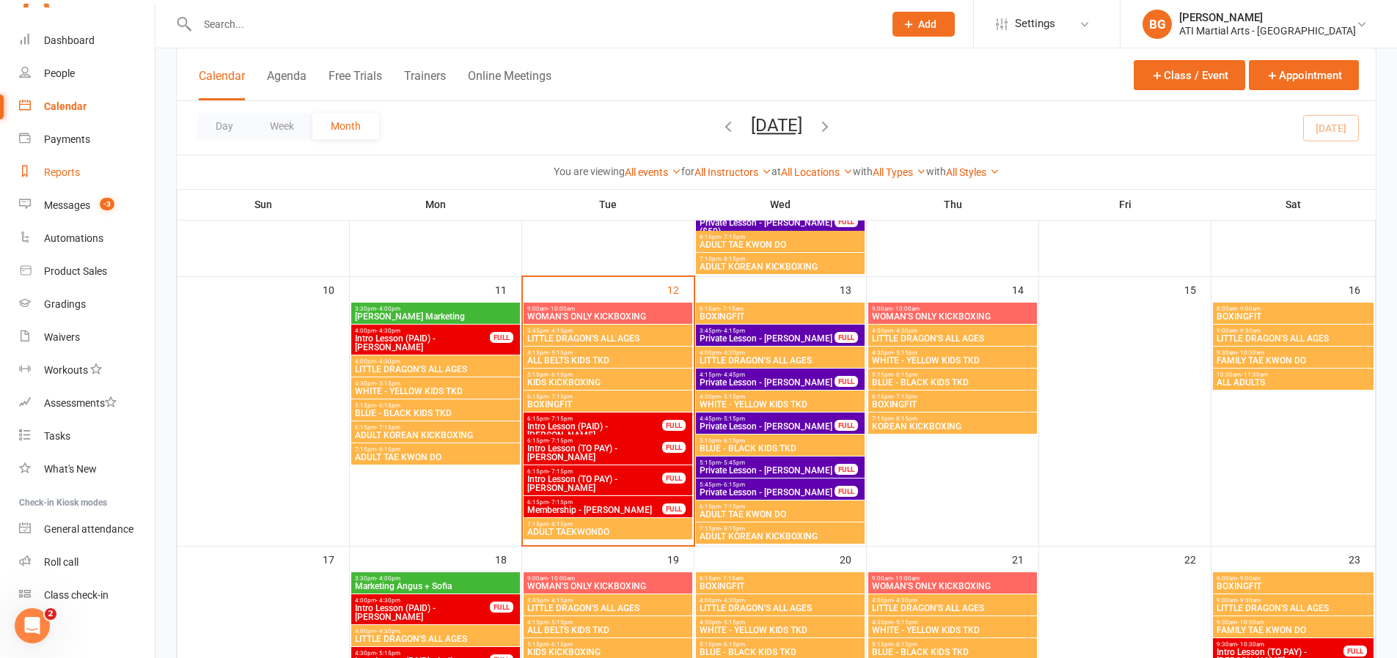
click at [88, 175] on link "Reports" at bounding box center [87, 172] width 136 height 33
select select "100"
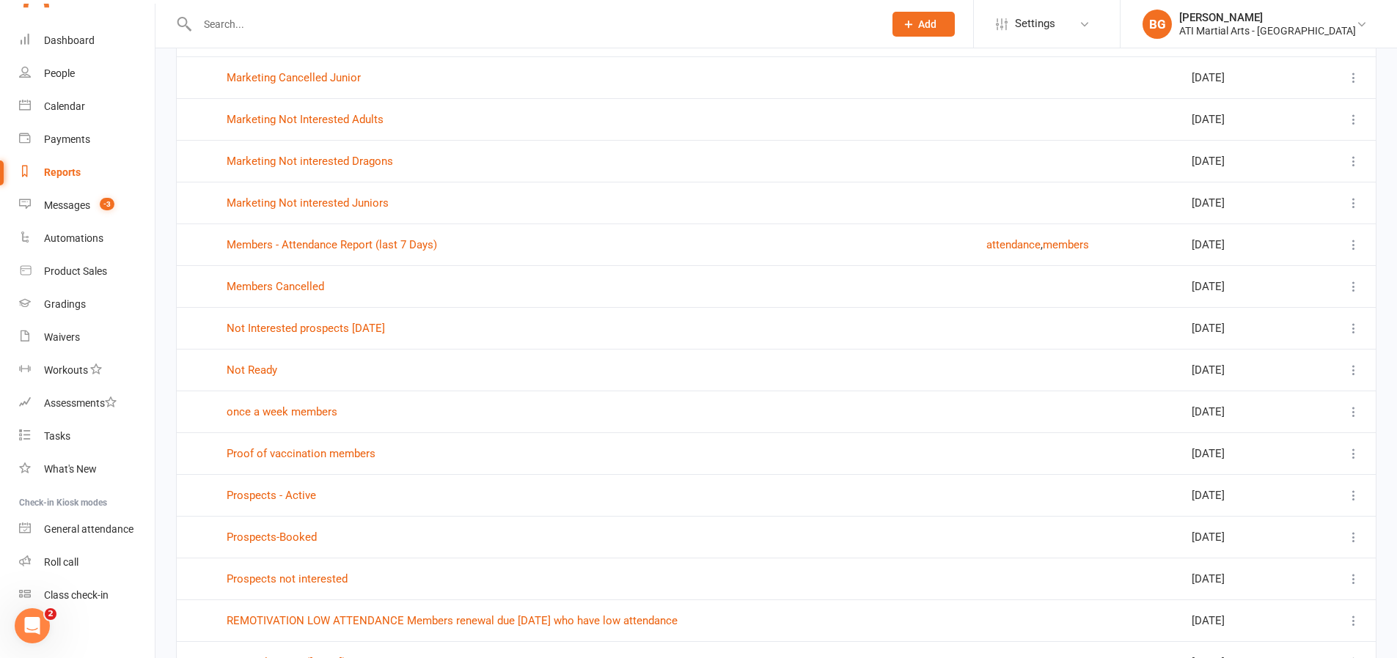
scroll to position [1563, 0]
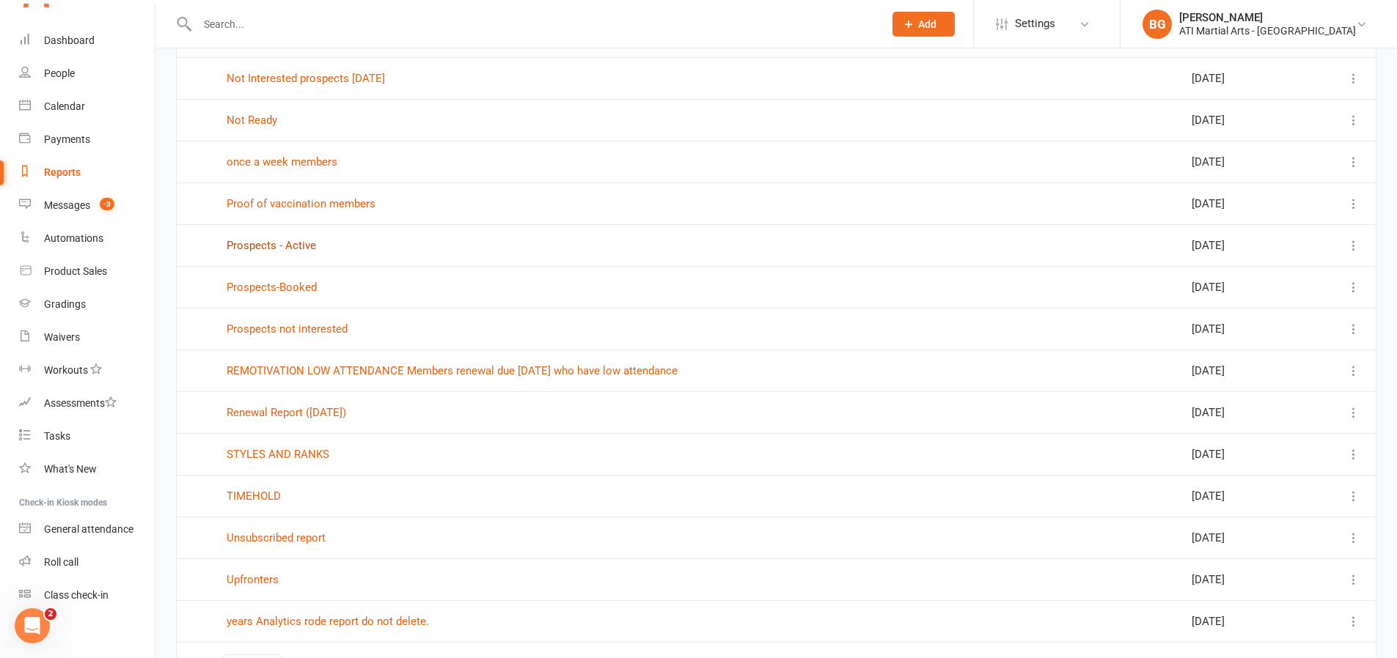
click at [284, 247] on link "Prospects - Active" at bounding box center [271, 245] width 89 height 13
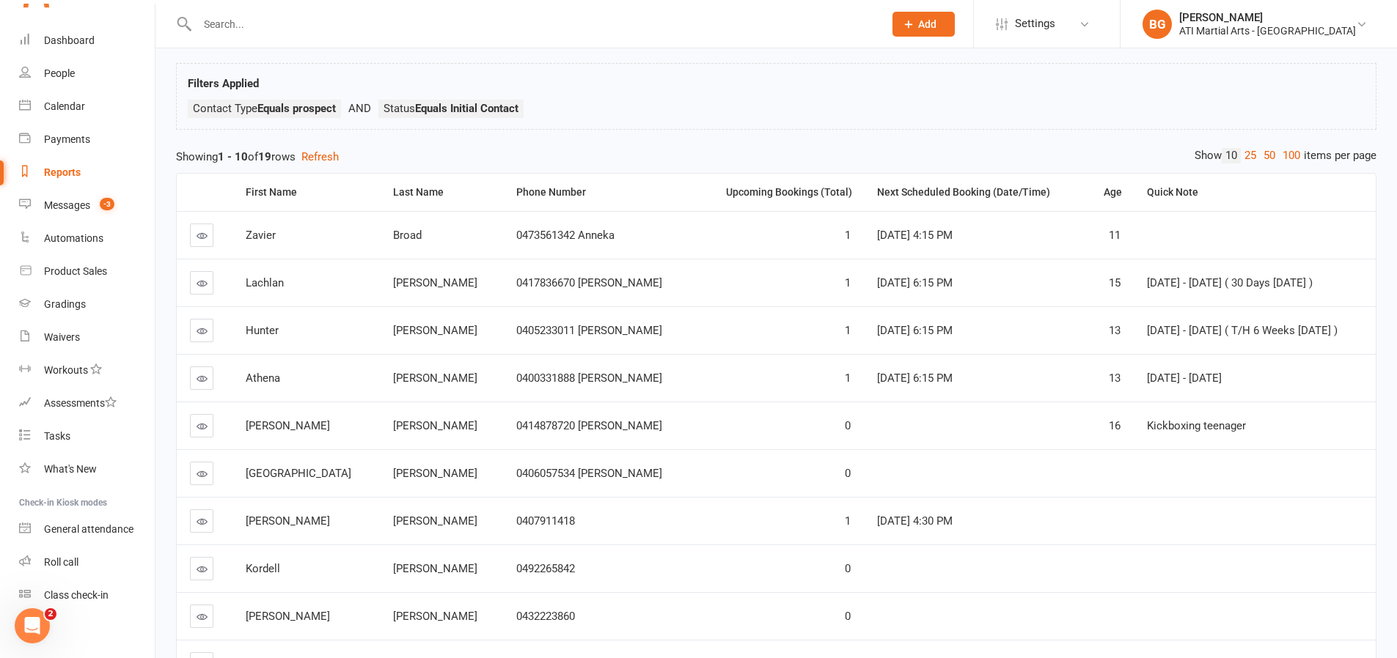
scroll to position [161, 0]
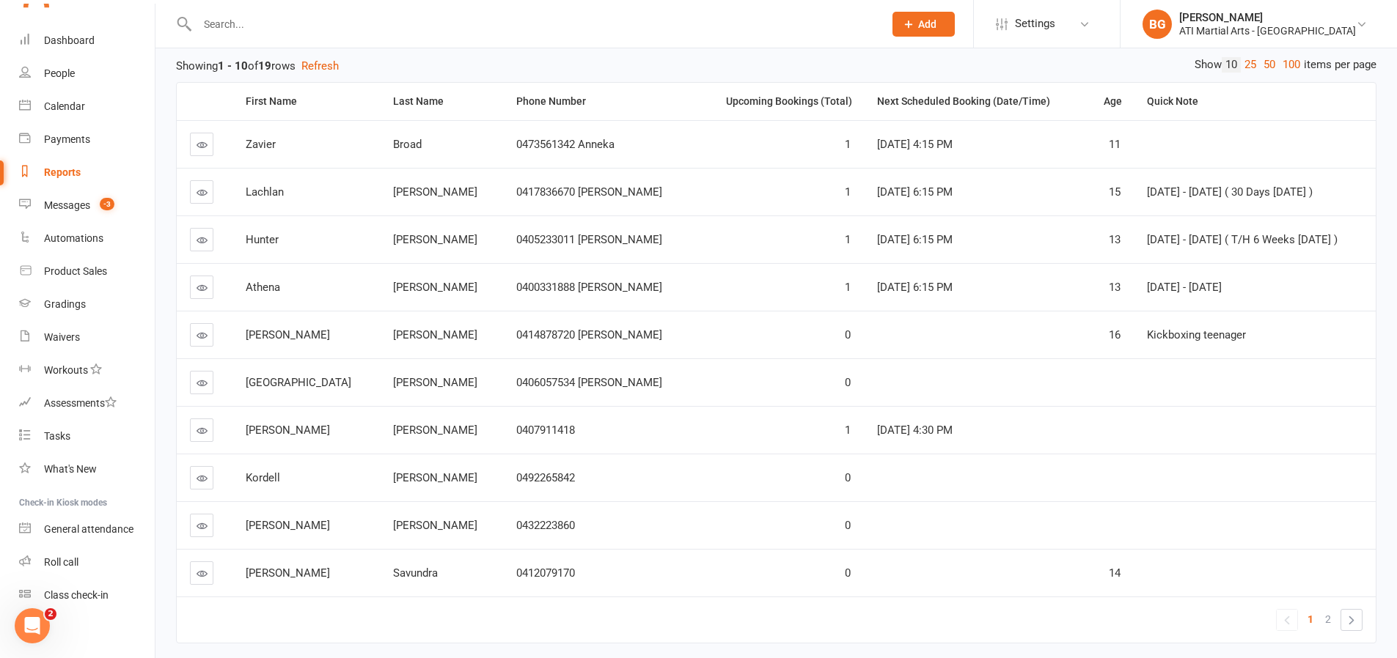
click at [209, 331] on link at bounding box center [201, 334] width 23 height 23
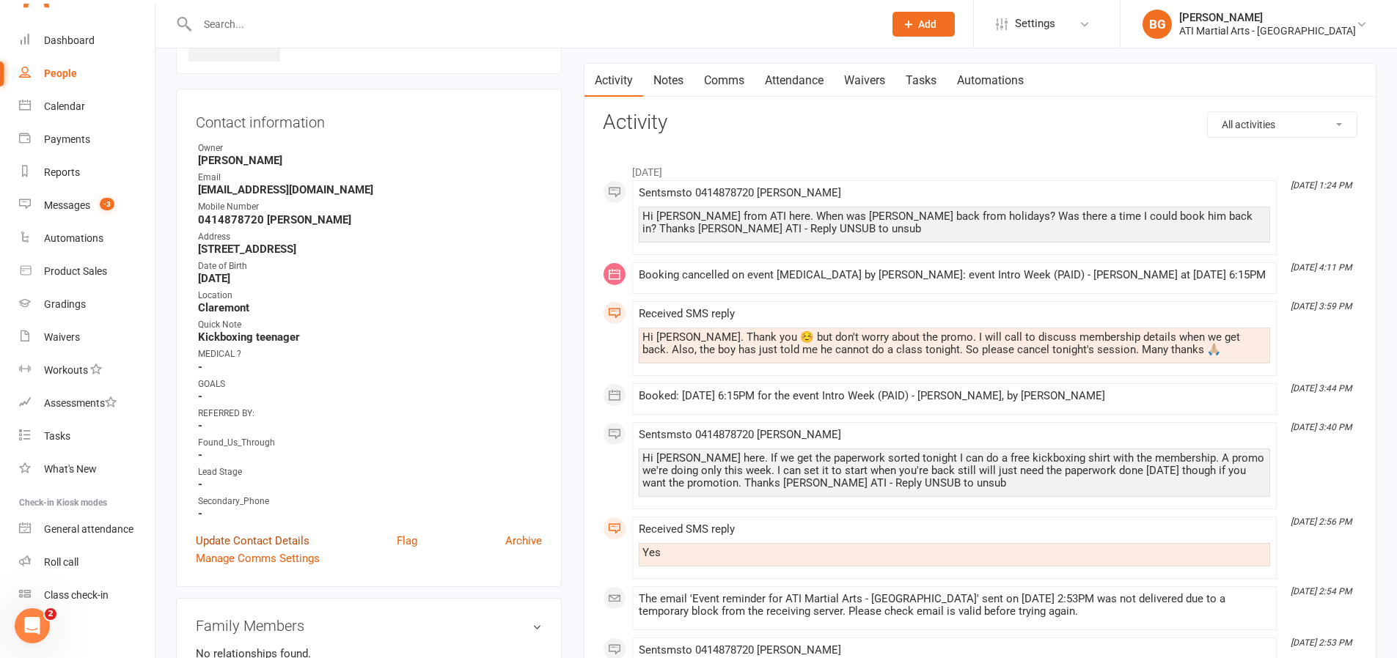
click at [227, 540] on link "Update Contact Details" at bounding box center [253, 541] width 114 height 18
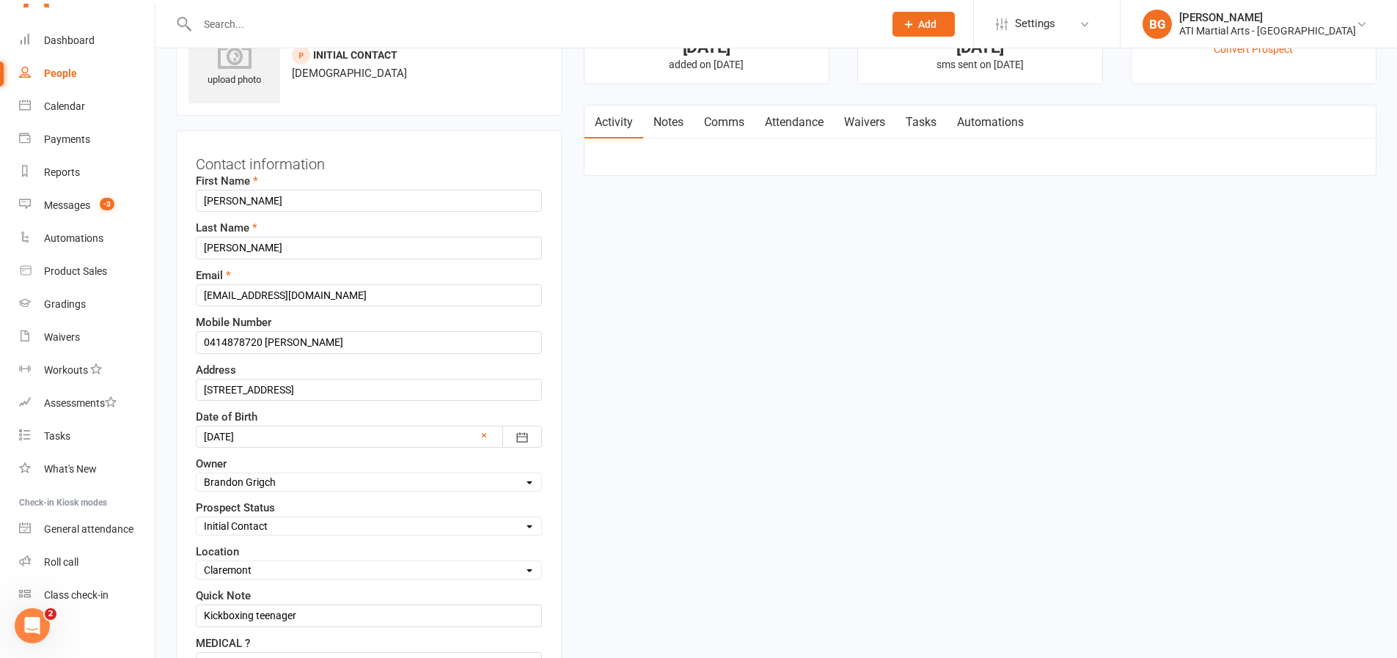
scroll to position [87, 0]
click at [278, 523] on select "Select Initial Contact Follow-up Call Follow-up Email Almost Ready Not Ready No…" at bounding box center [369, 527] width 345 height 16
select select "Not interested"
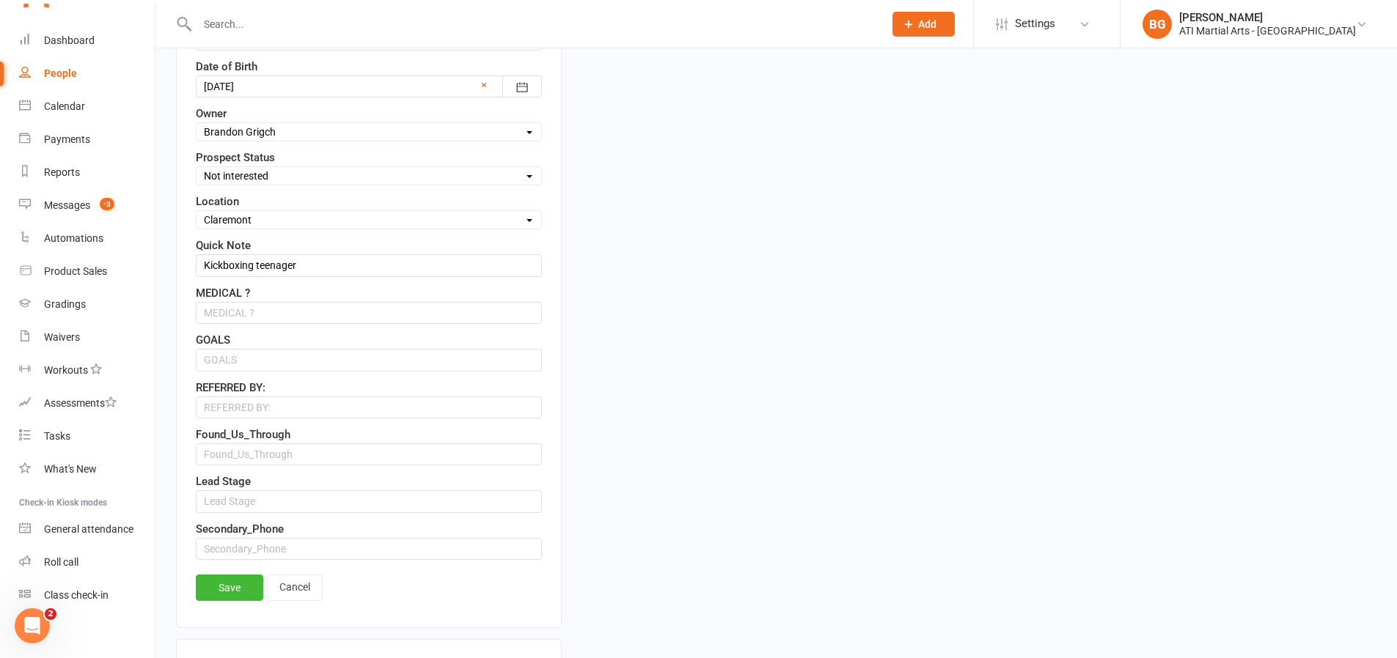
scroll to position [438, 0]
click at [252, 579] on link "Save" at bounding box center [229, 587] width 67 height 26
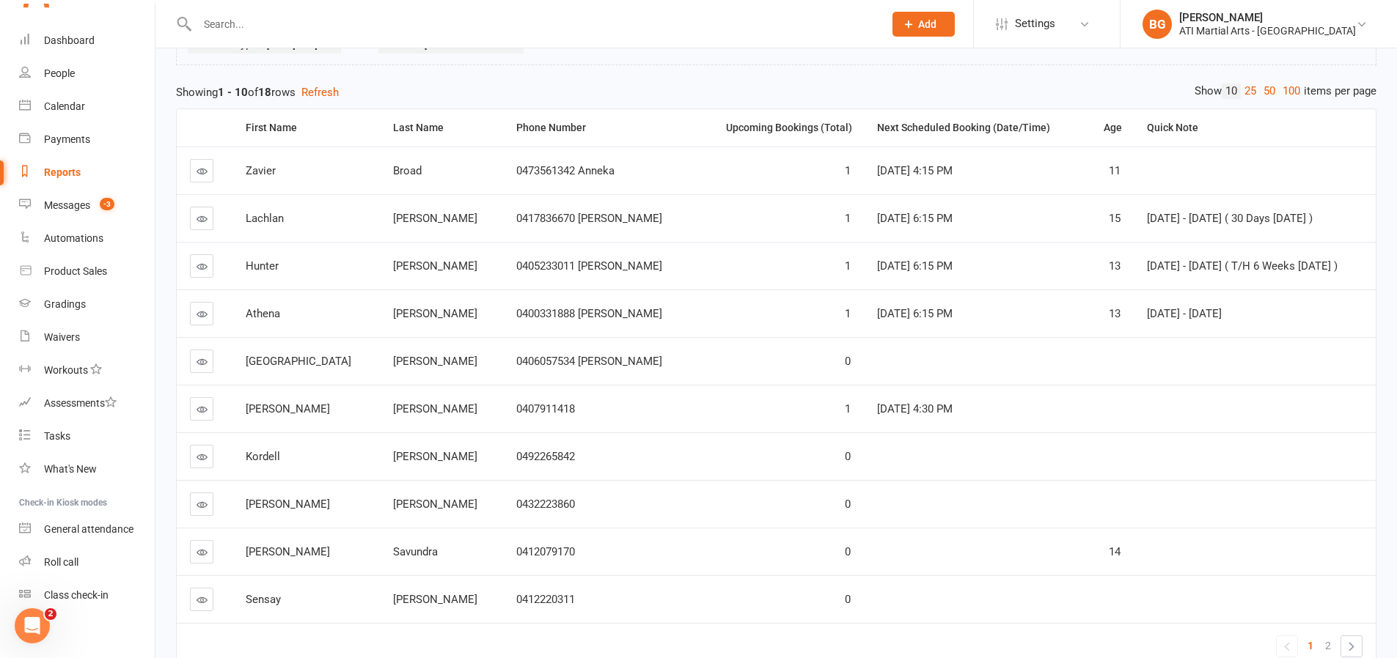
scroll to position [144, 0]
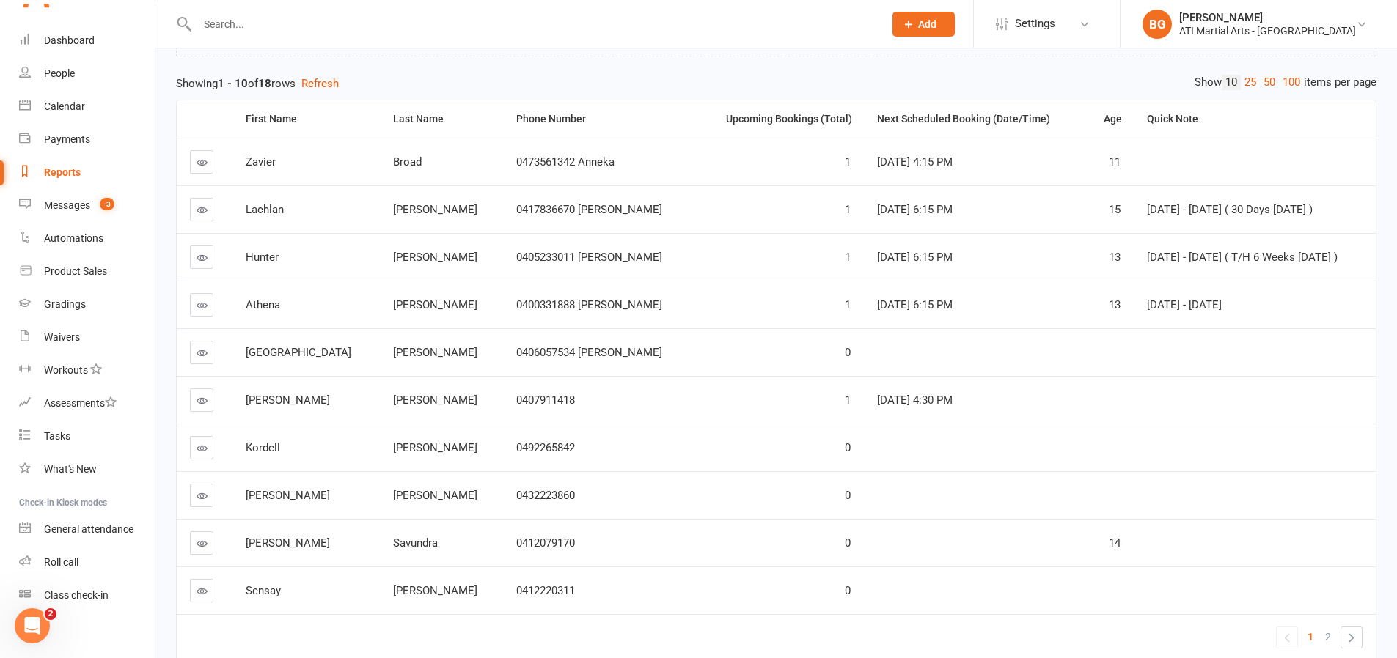
click at [205, 355] on icon at bounding box center [202, 353] width 11 height 11
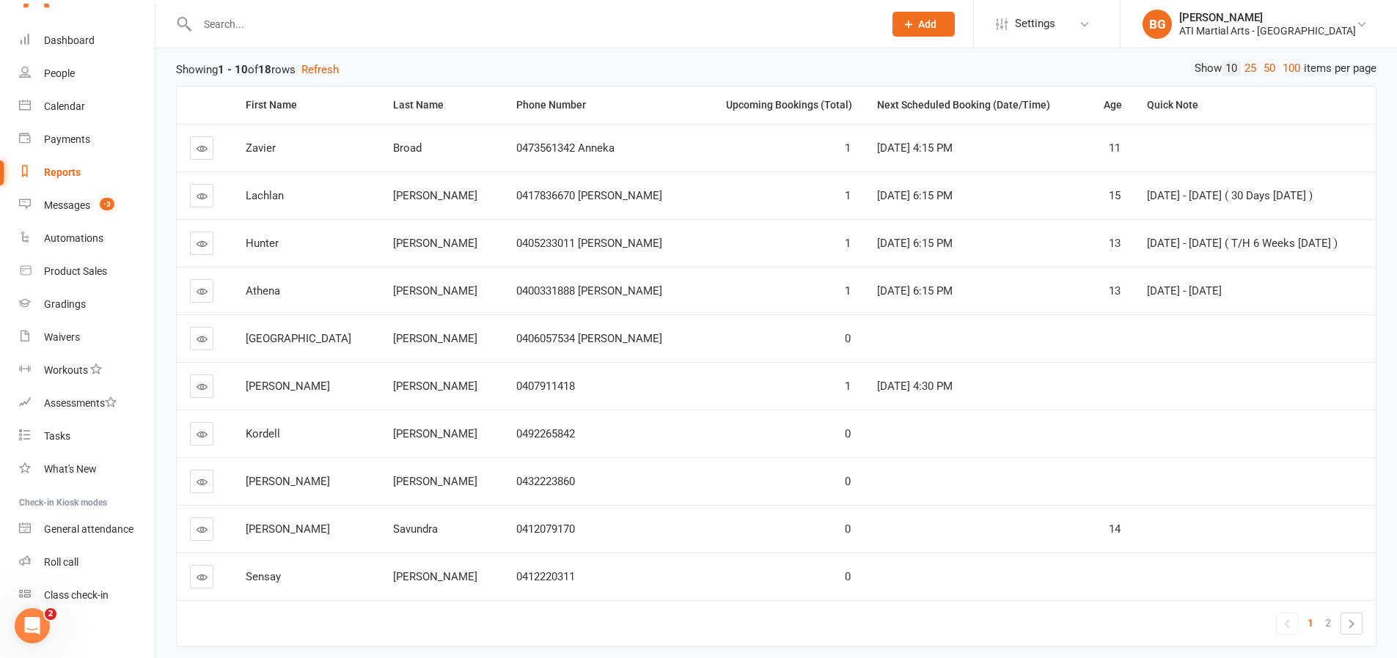
scroll to position [216, 0]
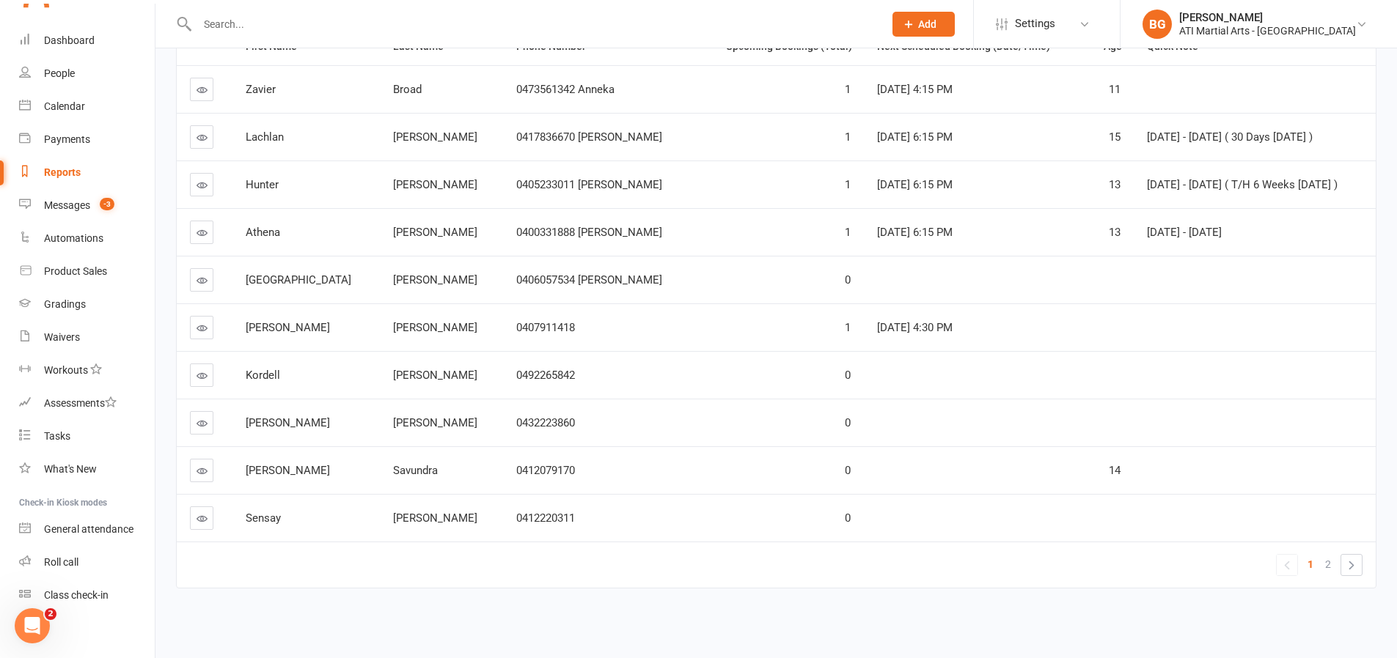
click at [201, 374] on icon at bounding box center [202, 375] width 11 height 11
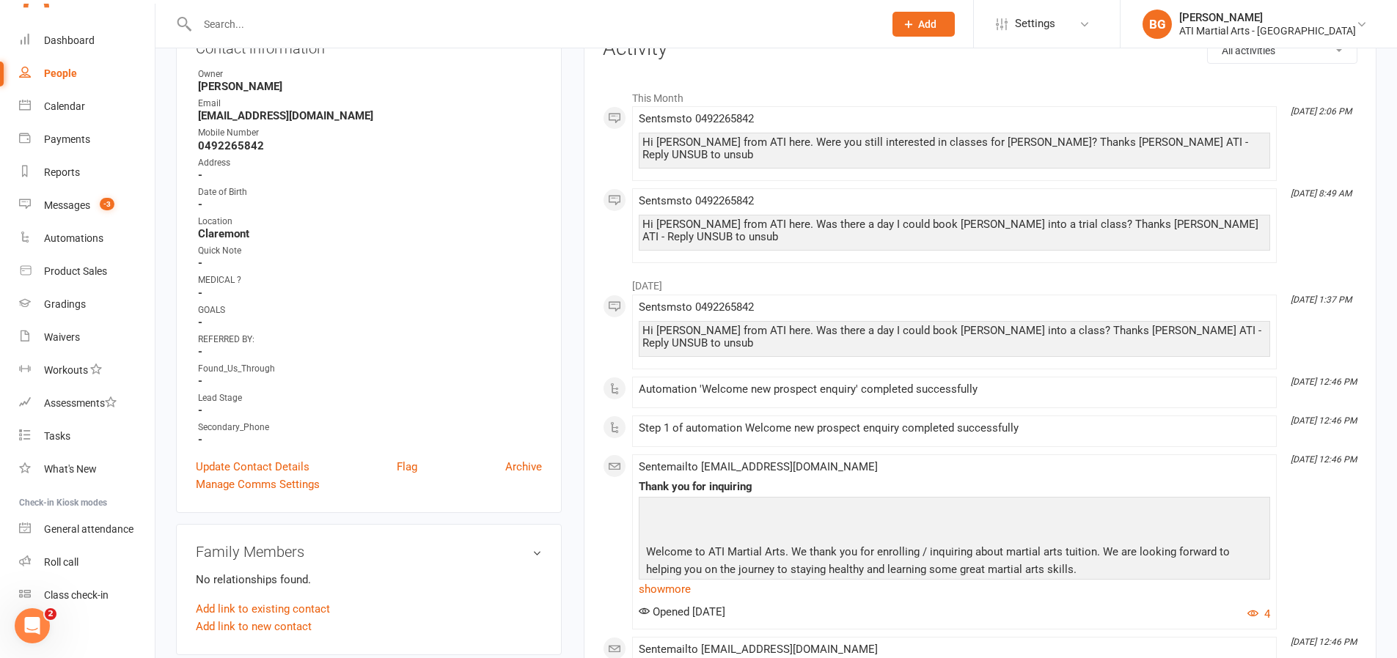
scroll to position [205, 0]
click at [278, 458] on link "Update Contact Details" at bounding box center [253, 465] width 114 height 18
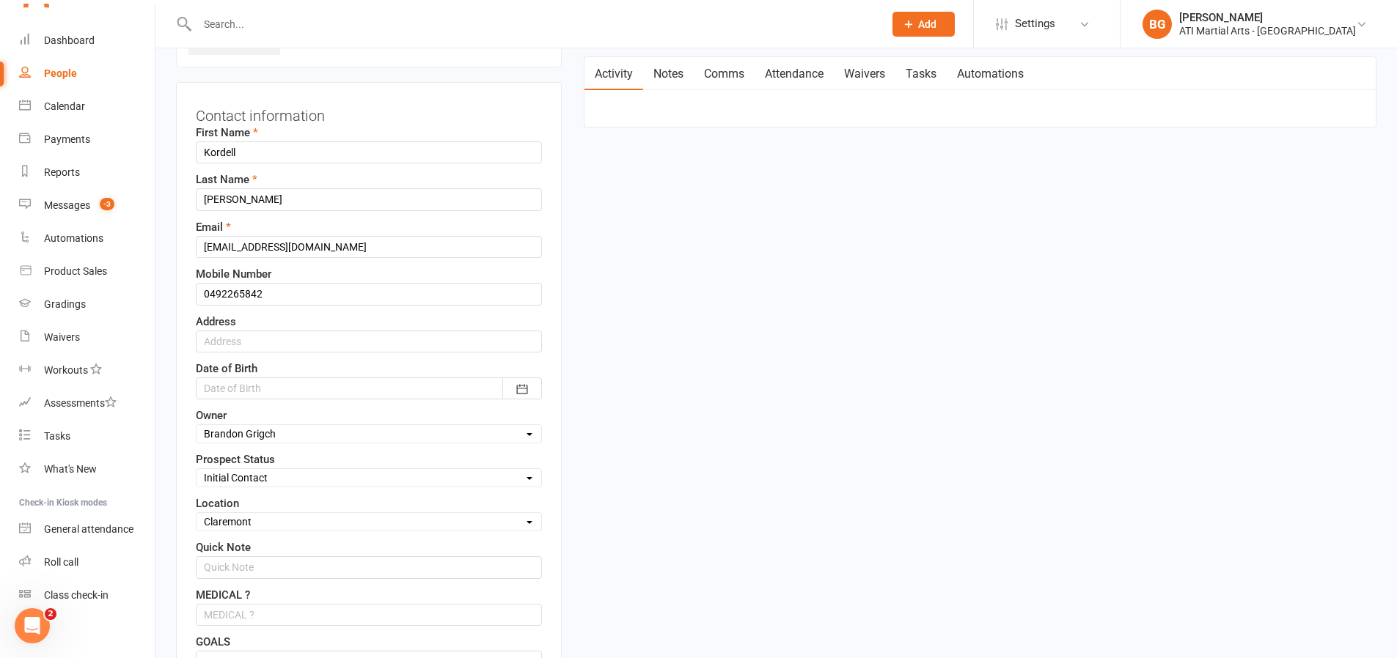
scroll to position [87, 0]
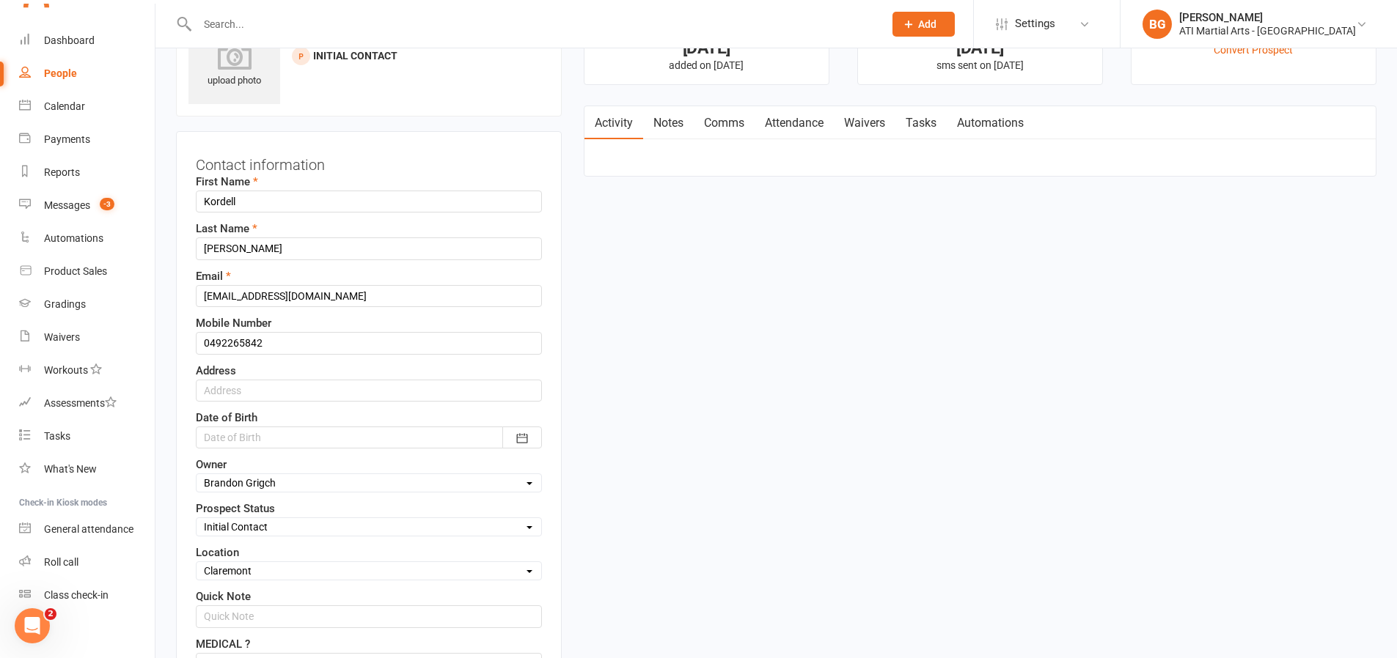
click at [251, 536] on div "Select Initial Contact Follow-up Call Follow-up Email Almost Ready Not Ready No…" at bounding box center [369, 527] width 346 height 19
click at [244, 523] on select "Select Initial Contact Follow-up Call Follow-up Email Almost Ready Not Ready No…" at bounding box center [369, 527] width 345 height 16
select select "Not interested"
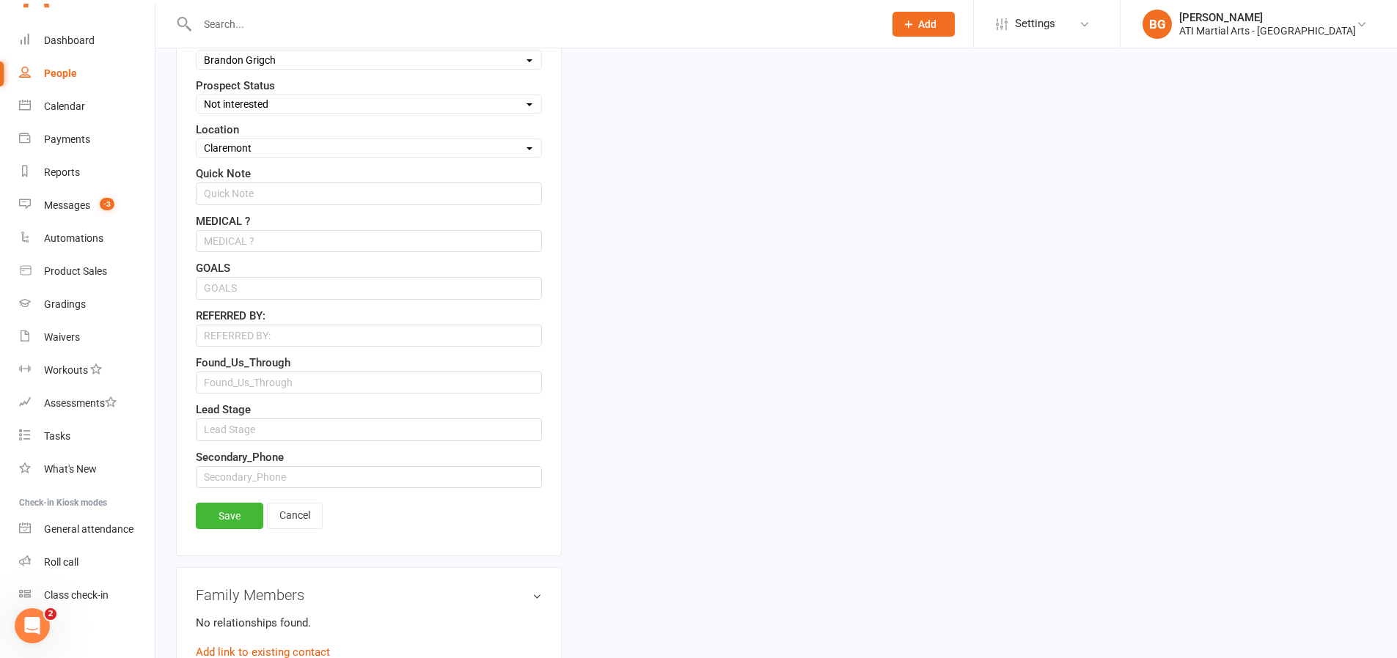
scroll to position [512, 0]
click at [220, 521] on link "Save" at bounding box center [229, 514] width 67 height 26
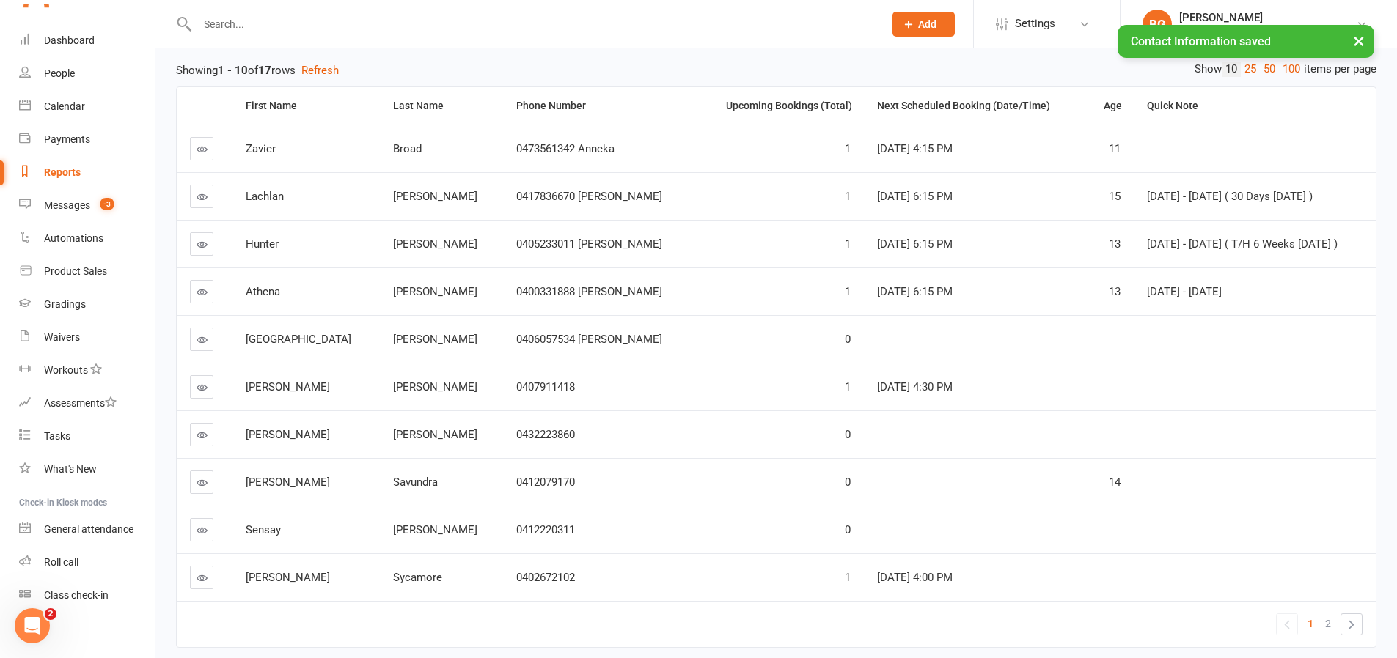
scroll to position [158, 0]
click at [206, 482] on icon at bounding box center [202, 481] width 11 height 11
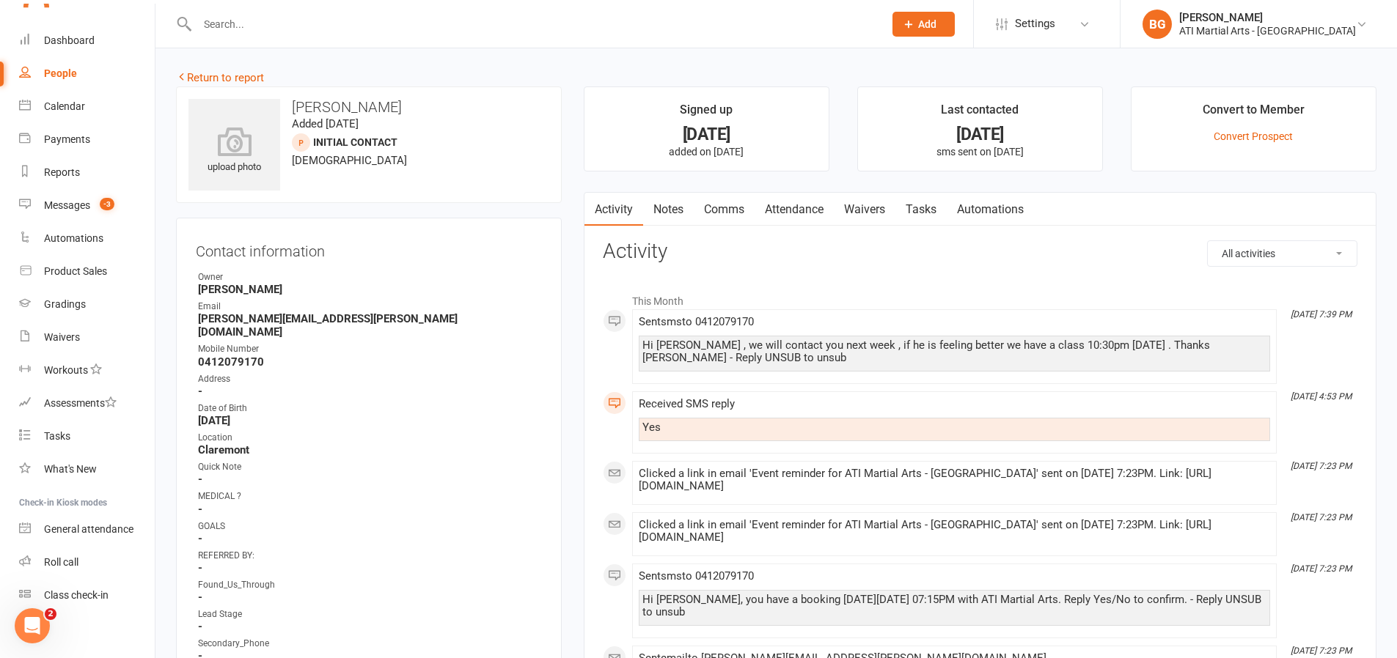
click at [744, 210] on link "Comms" at bounding box center [724, 210] width 61 height 34
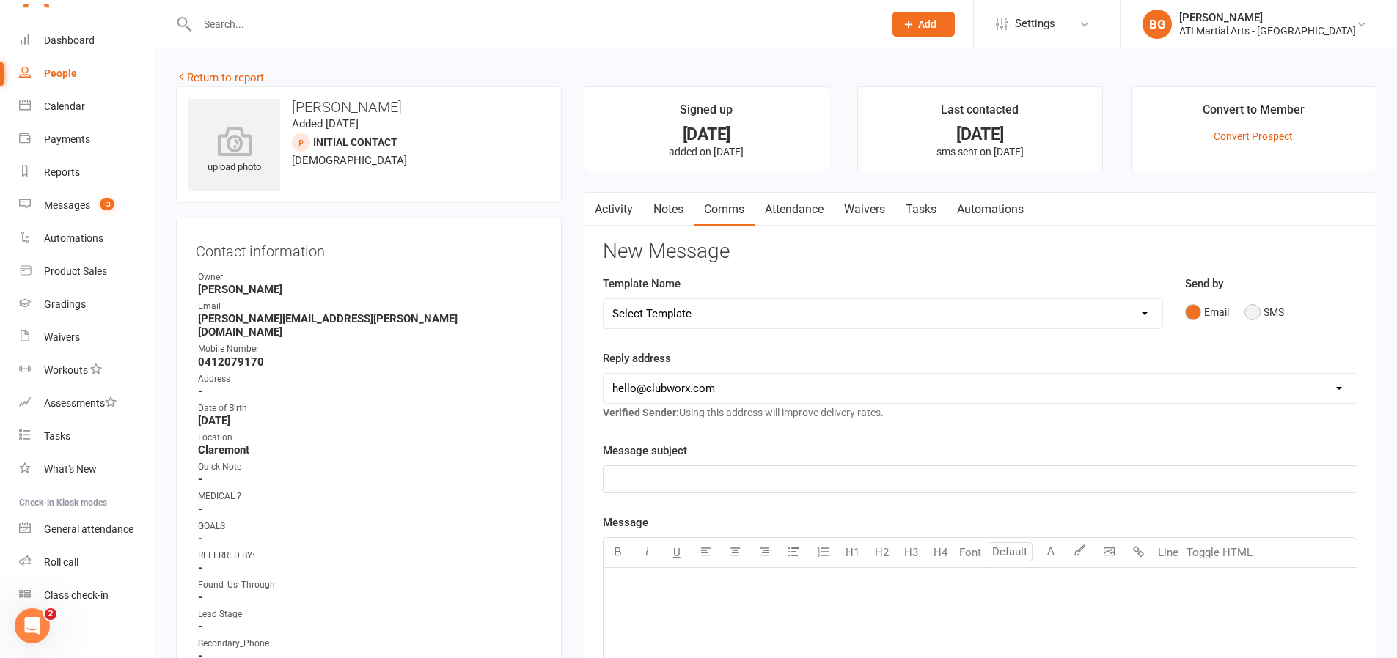
click at [1261, 310] on button "SMS" at bounding box center [1264, 312] width 40 height 28
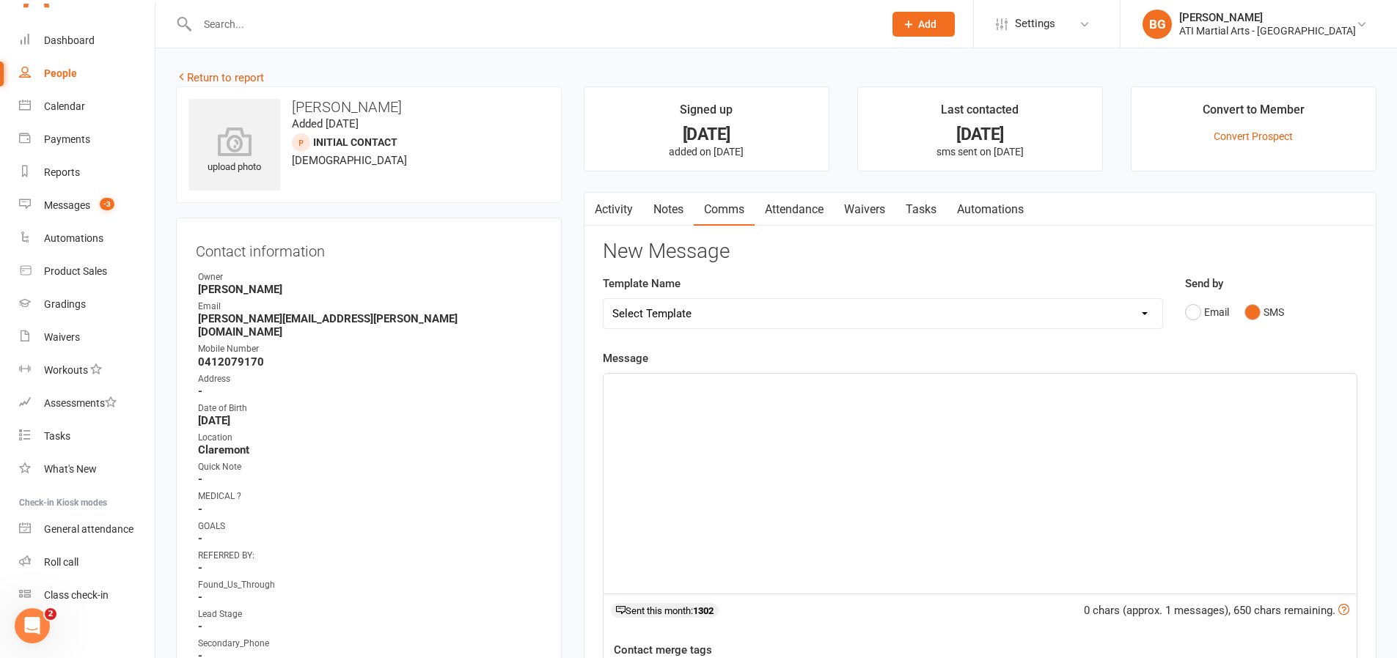
click at [1101, 469] on div "﻿" at bounding box center [979, 484] width 753 height 220
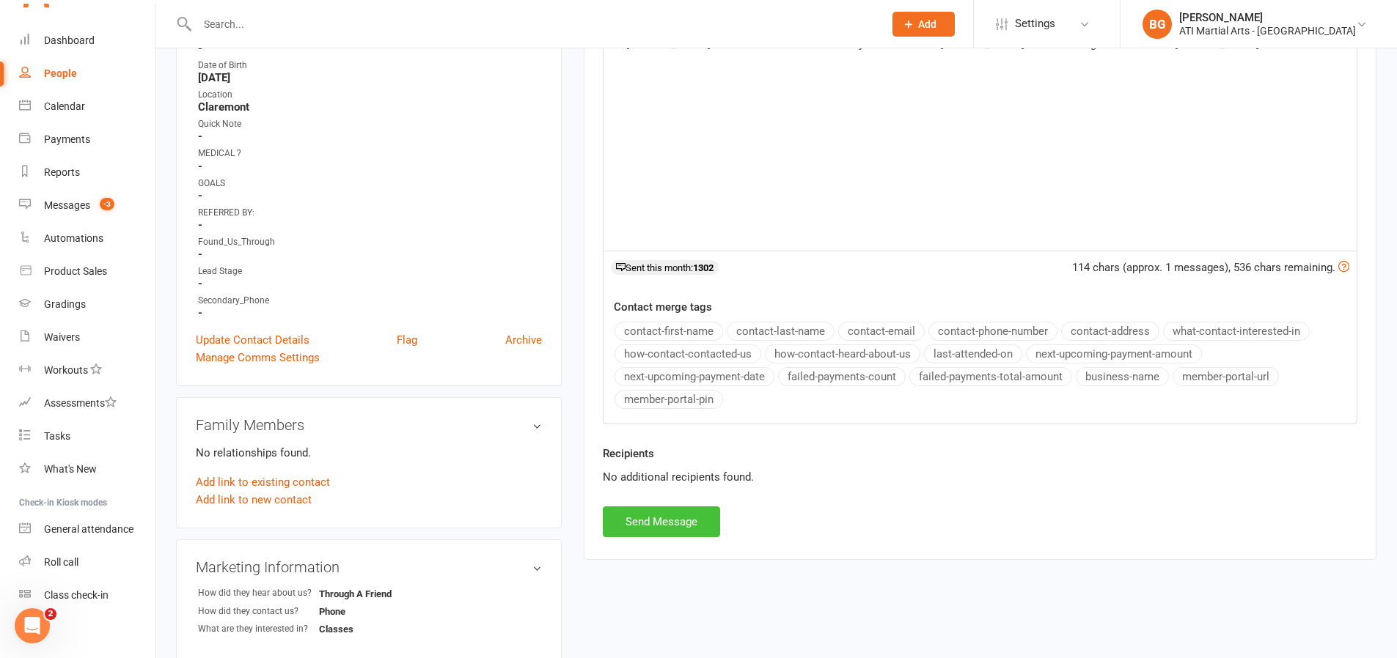
click at [664, 518] on button "Send Message" at bounding box center [661, 522] width 117 height 31
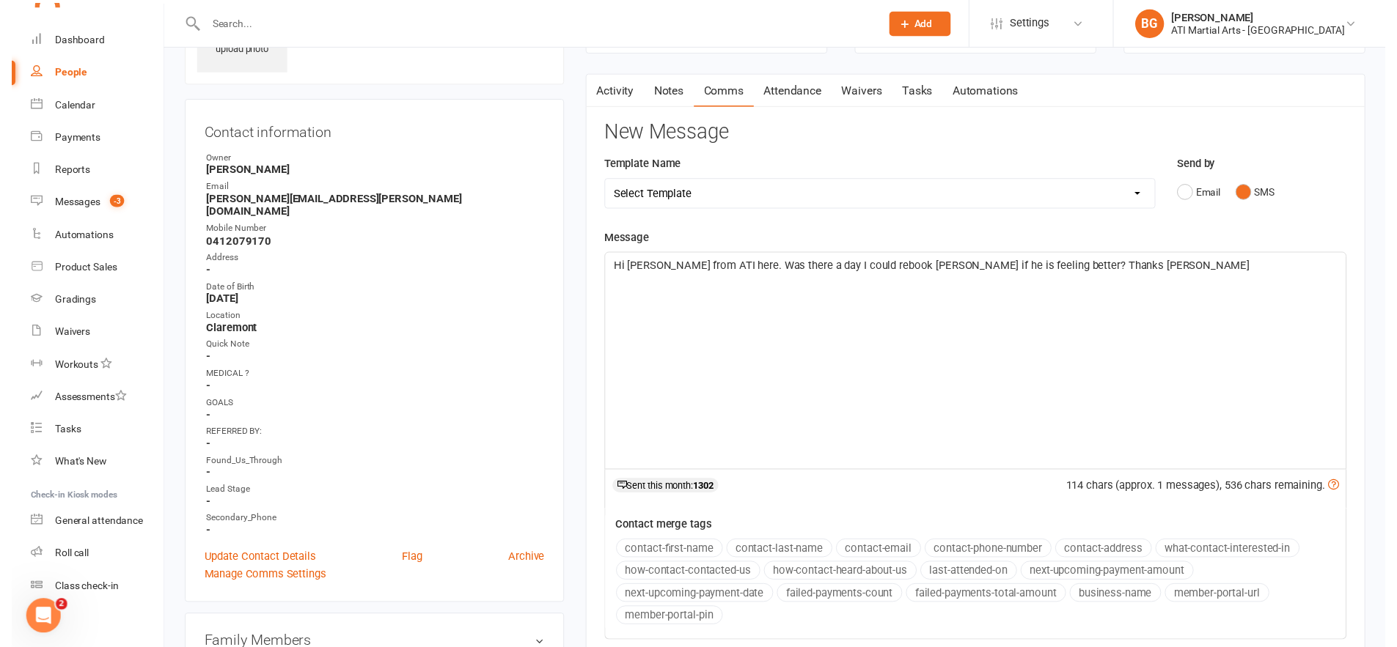
scroll to position [114, 0]
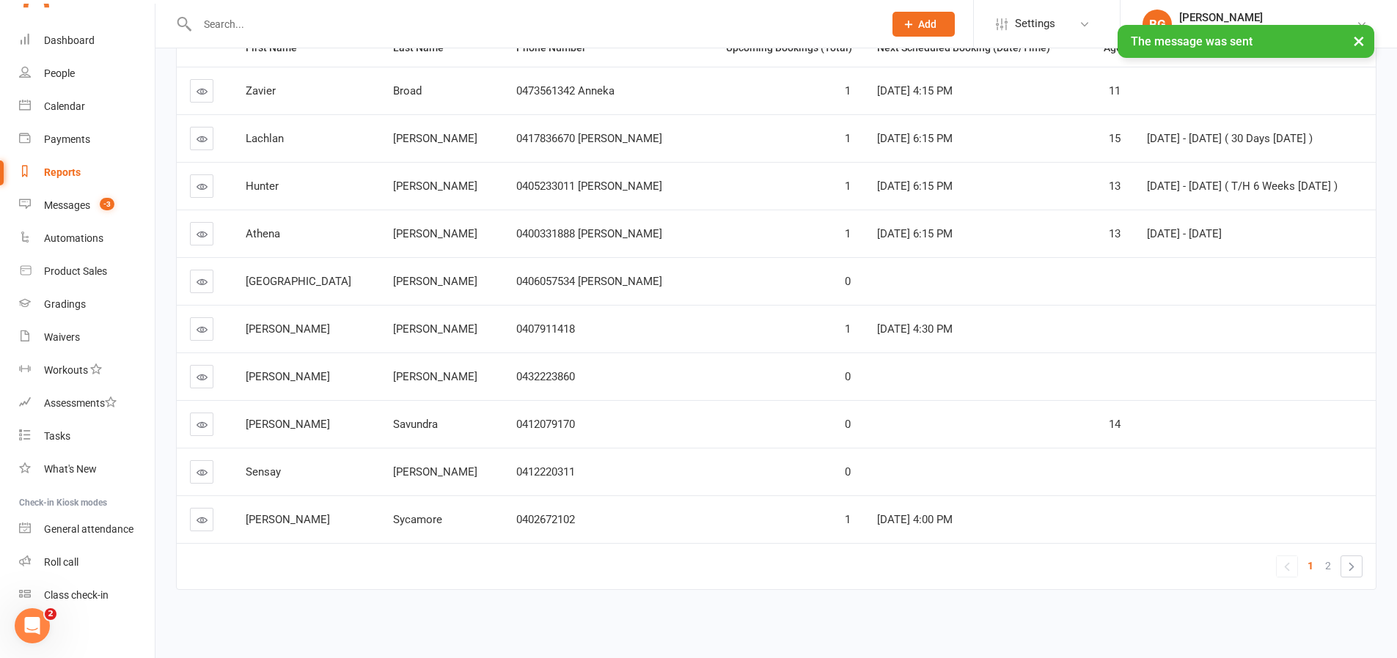
scroll to position [216, 0]
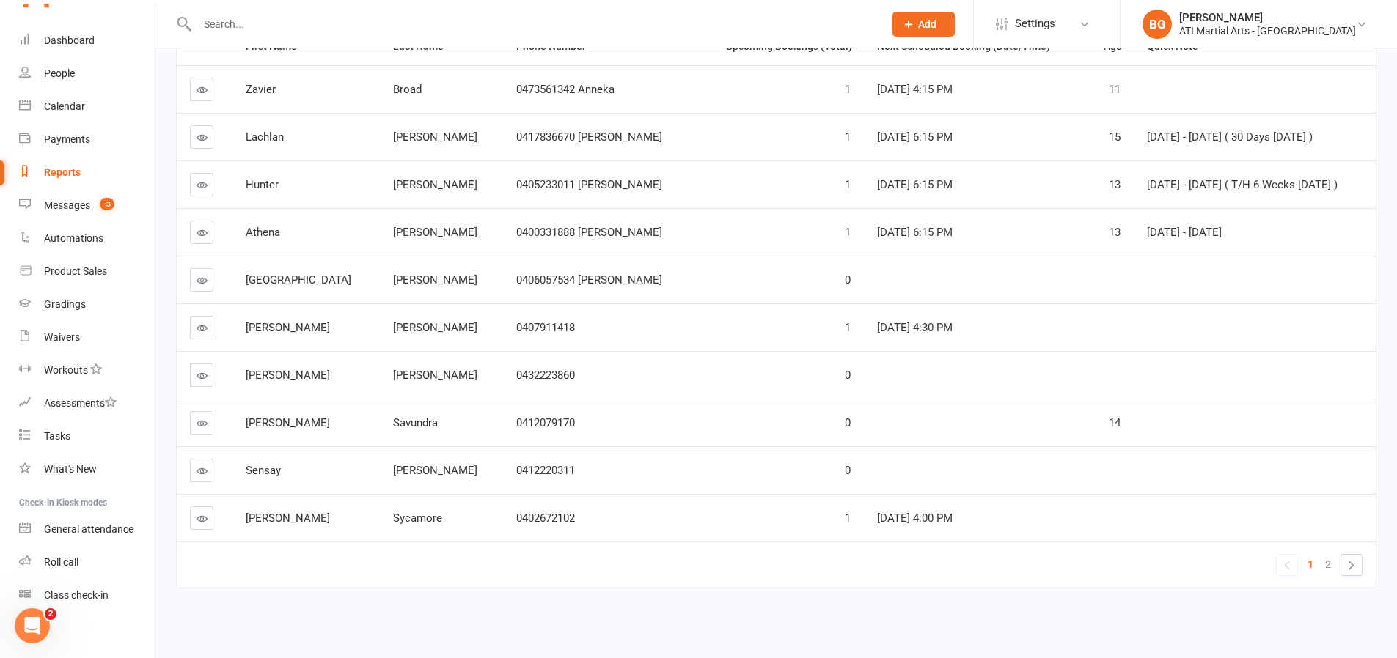
click at [200, 478] on link at bounding box center [201, 470] width 23 height 23
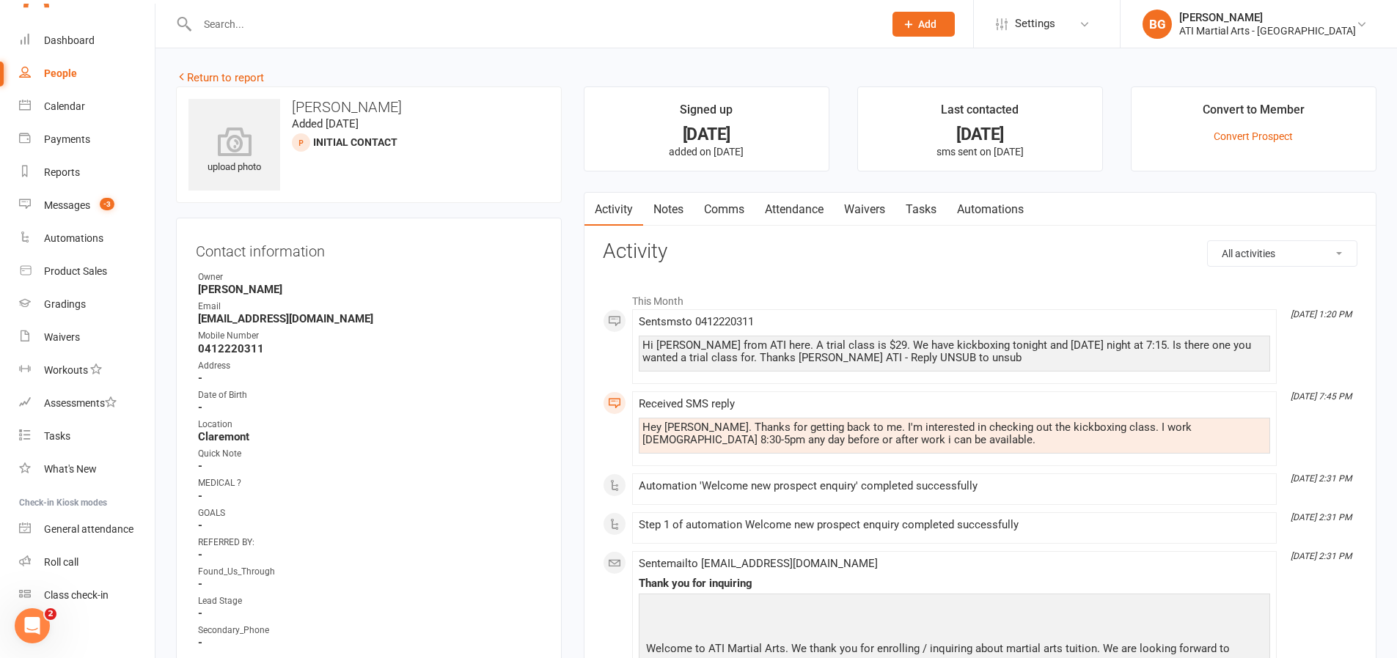
click at [733, 216] on link "Comms" at bounding box center [724, 210] width 61 height 34
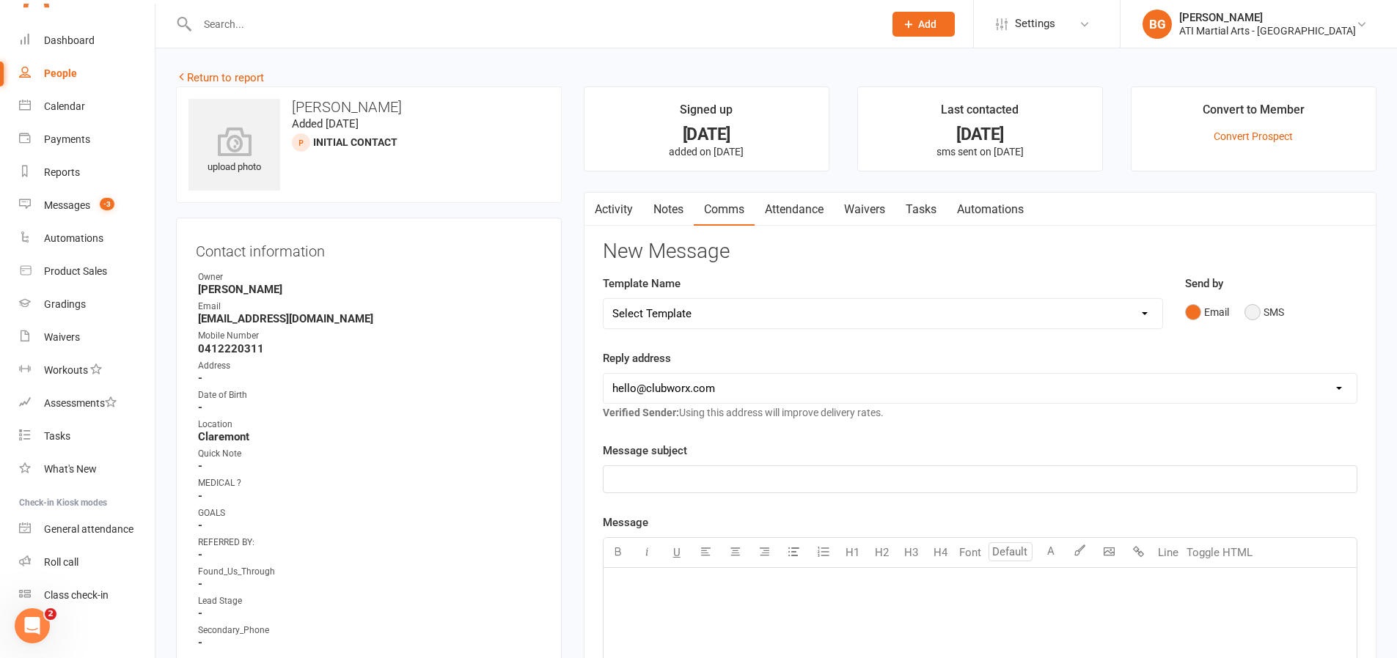
click at [1269, 317] on button "SMS" at bounding box center [1264, 312] width 40 height 28
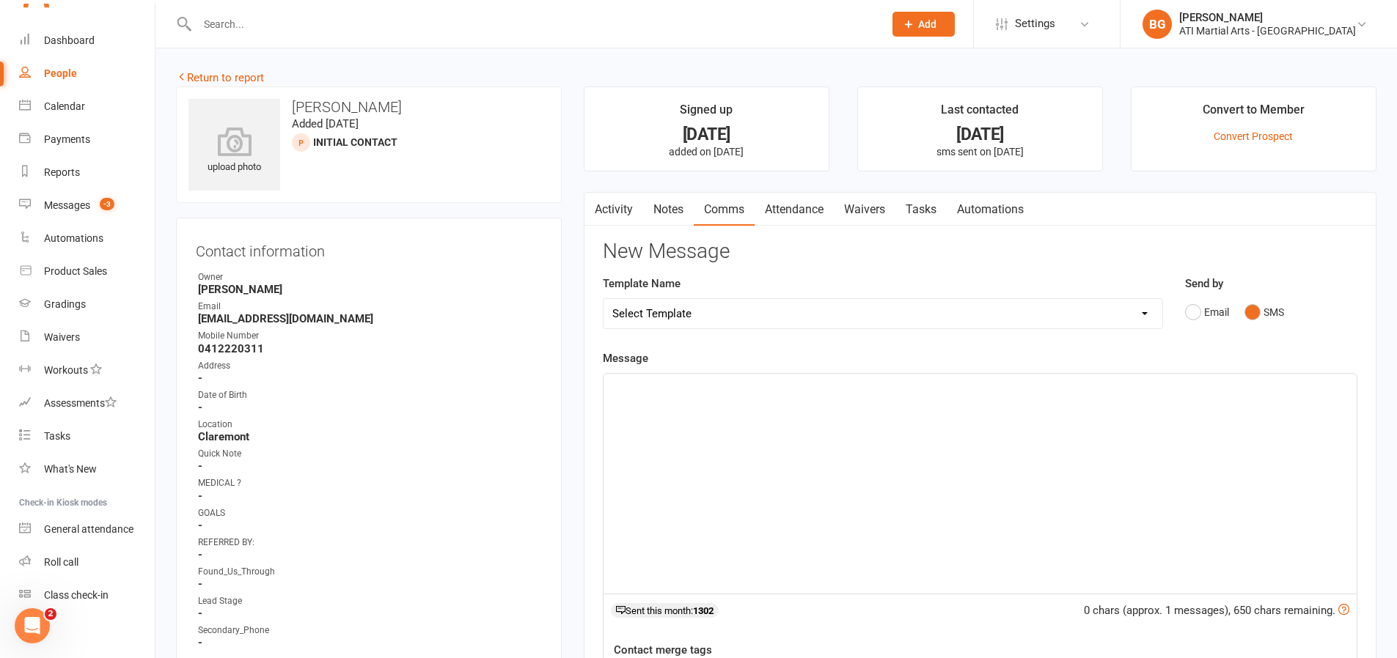
click at [1211, 400] on div "﻿" at bounding box center [979, 484] width 753 height 220
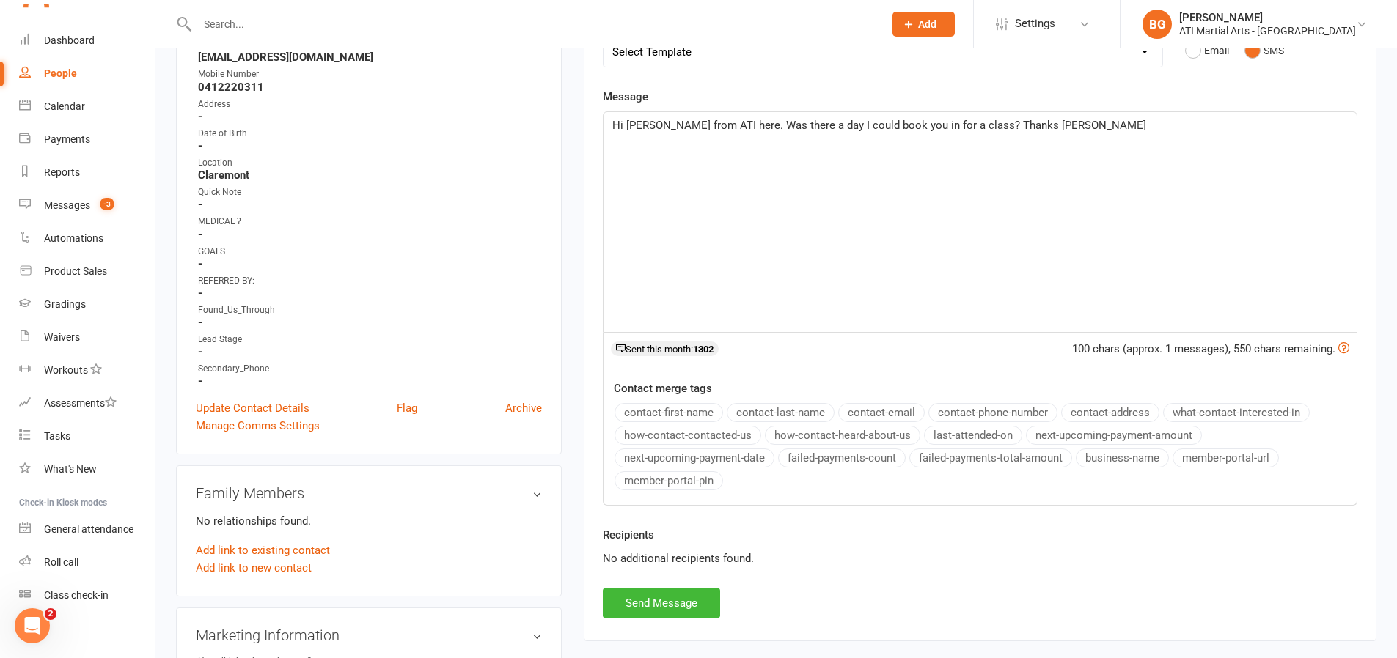
scroll to position [334, 0]
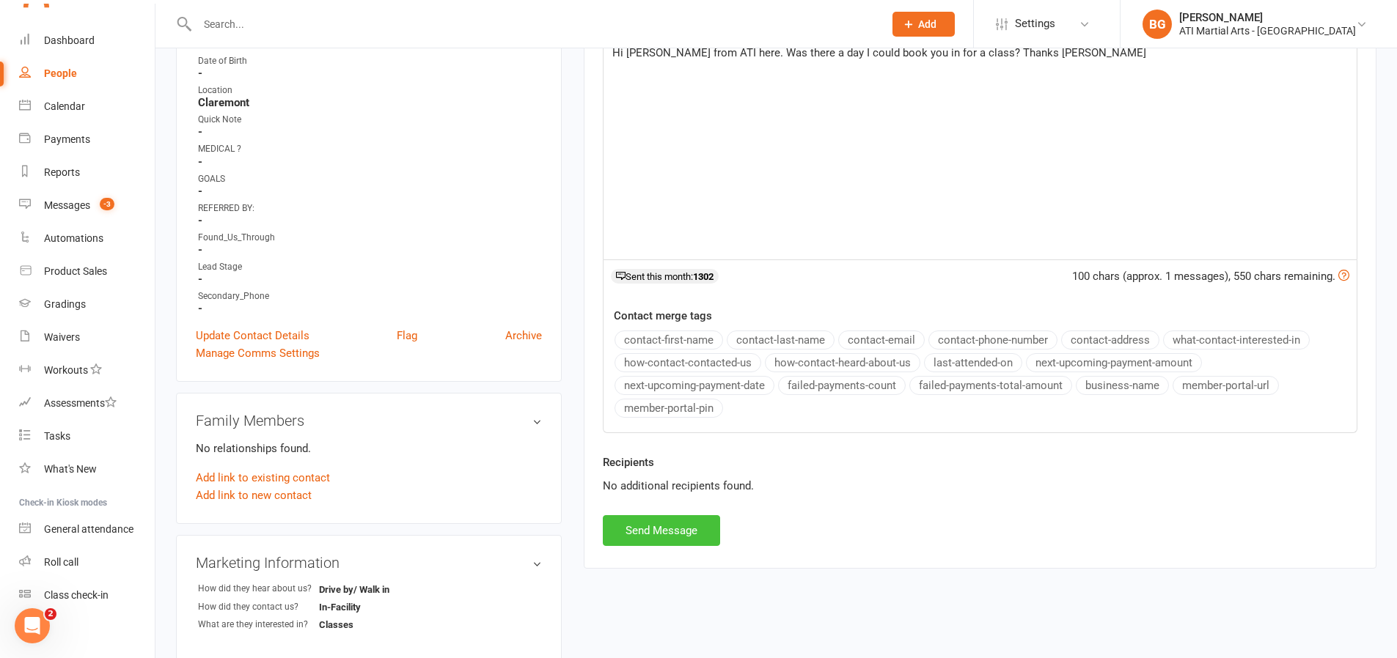
click at [674, 524] on button "Send Message" at bounding box center [661, 530] width 117 height 31
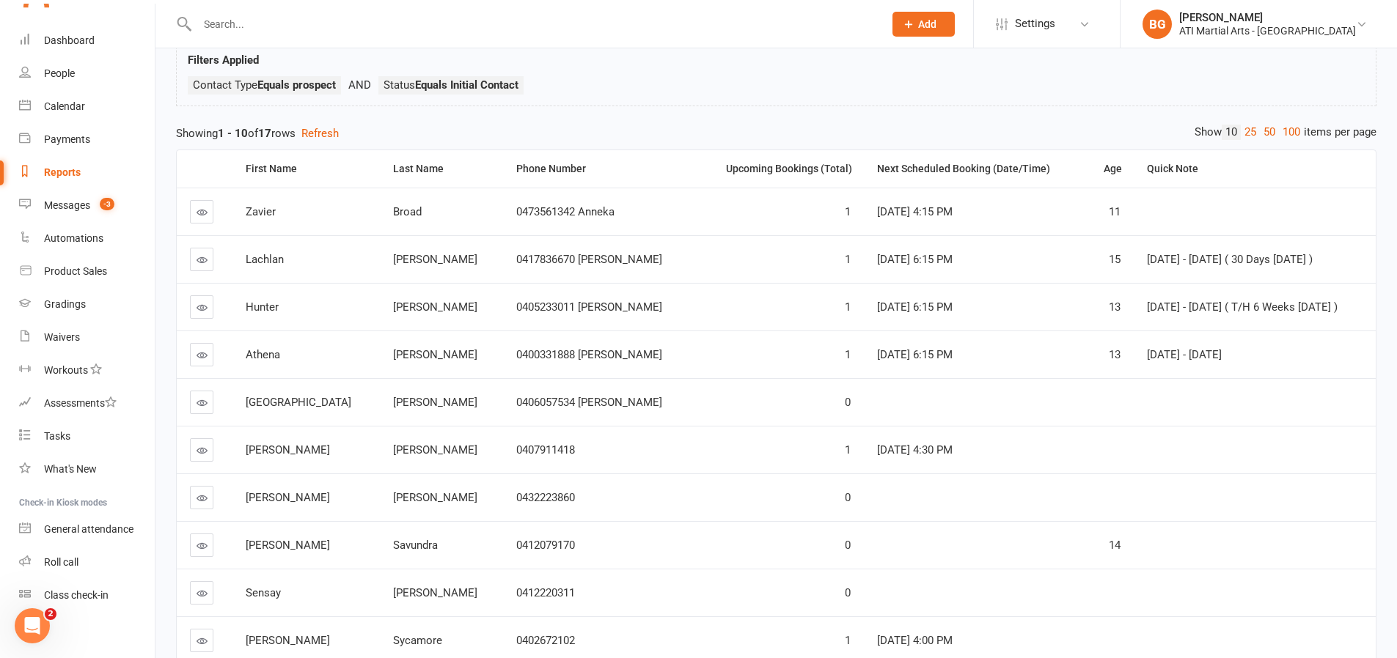
scroll to position [155, 0]
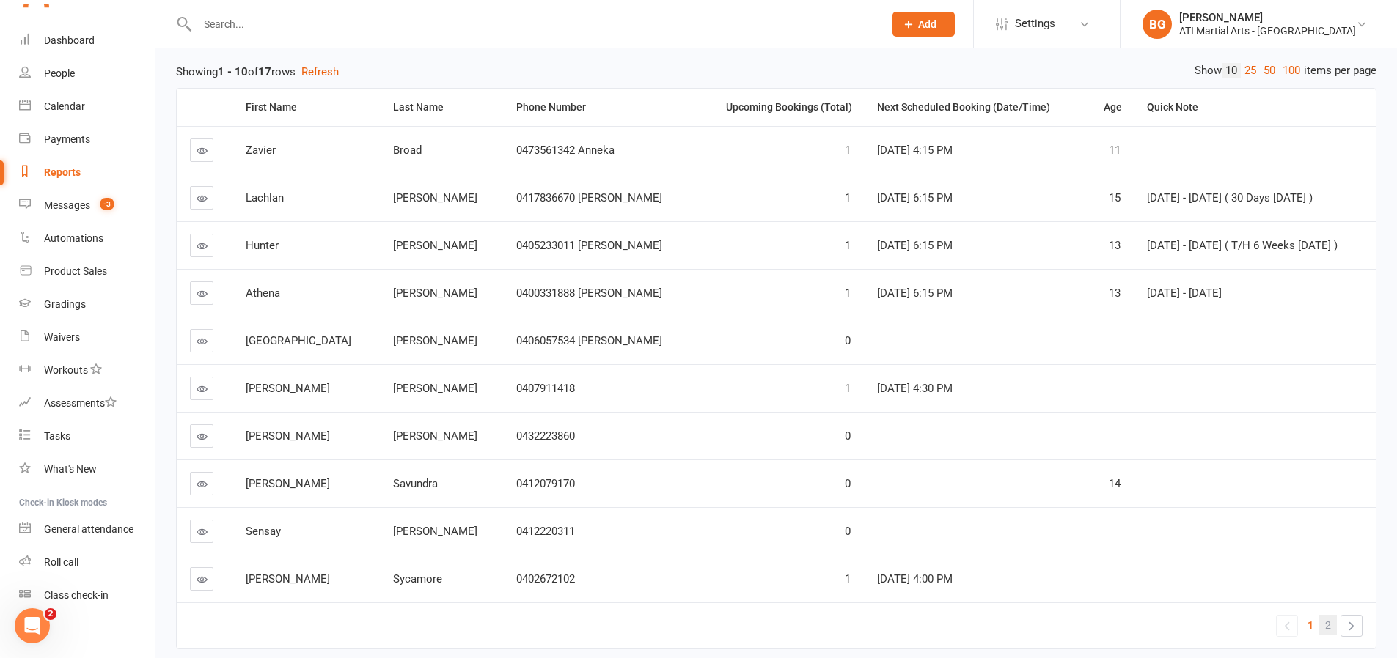
click at [1328, 631] on span "2" at bounding box center [1328, 625] width 6 height 21
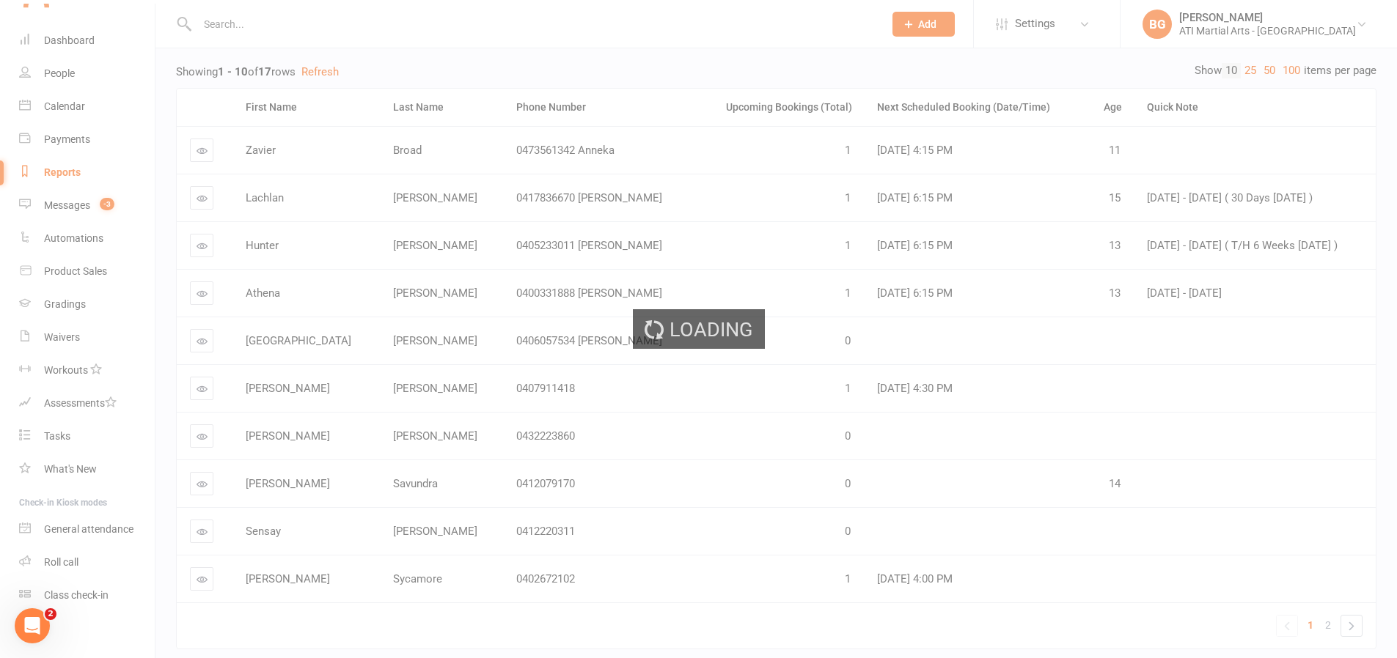
scroll to position [73, 0]
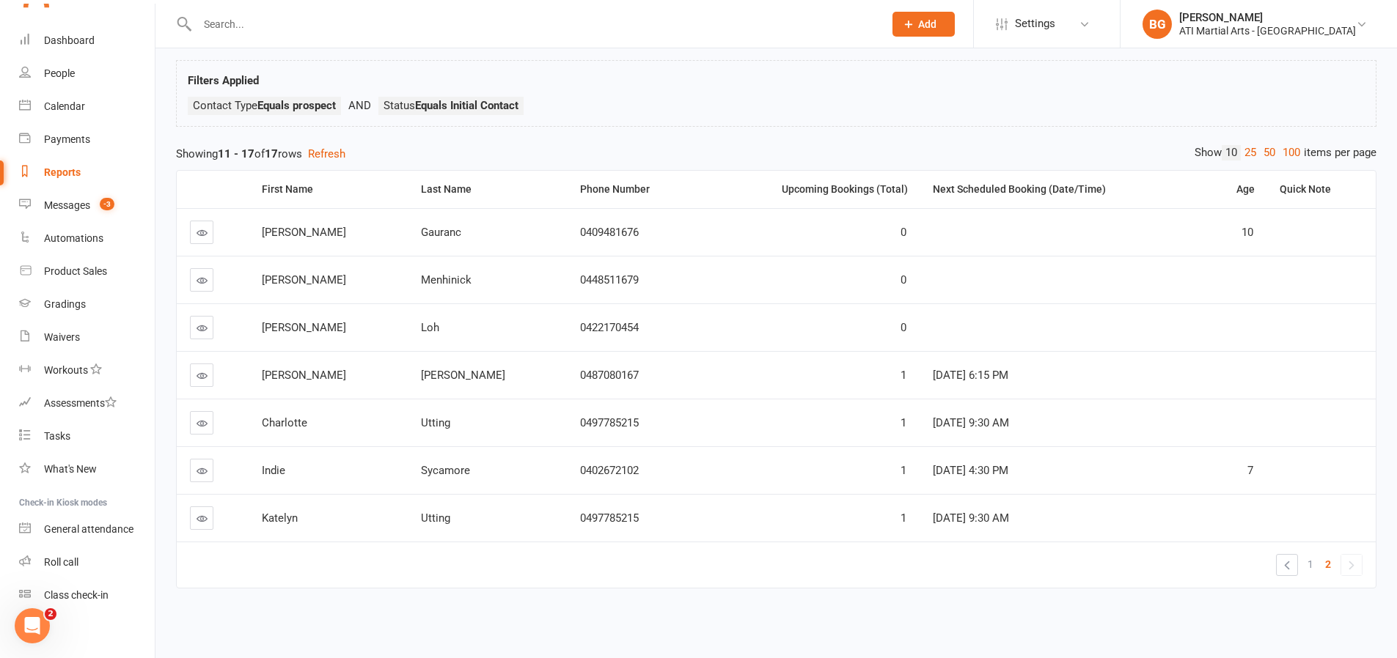
click at [208, 231] on link at bounding box center [201, 232] width 23 height 23
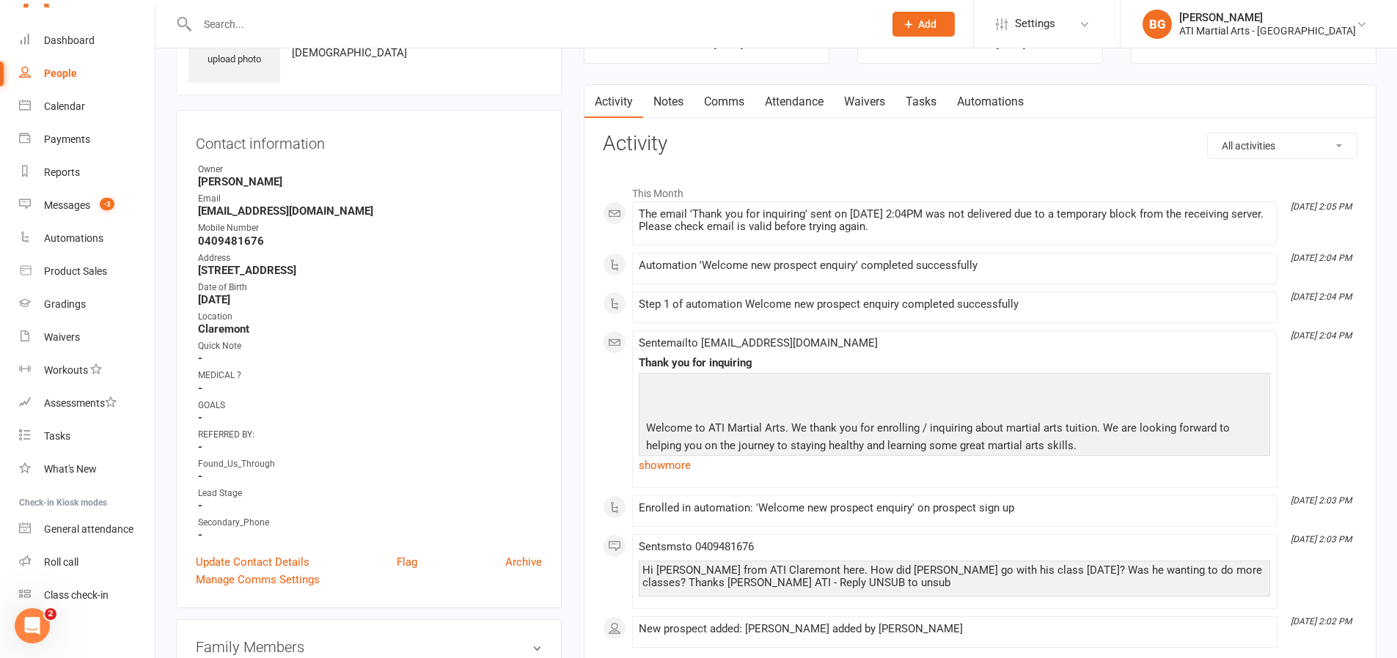
scroll to position [109, 0]
click at [720, 108] on link "Comms" at bounding box center [724, 101] width 61 height 34
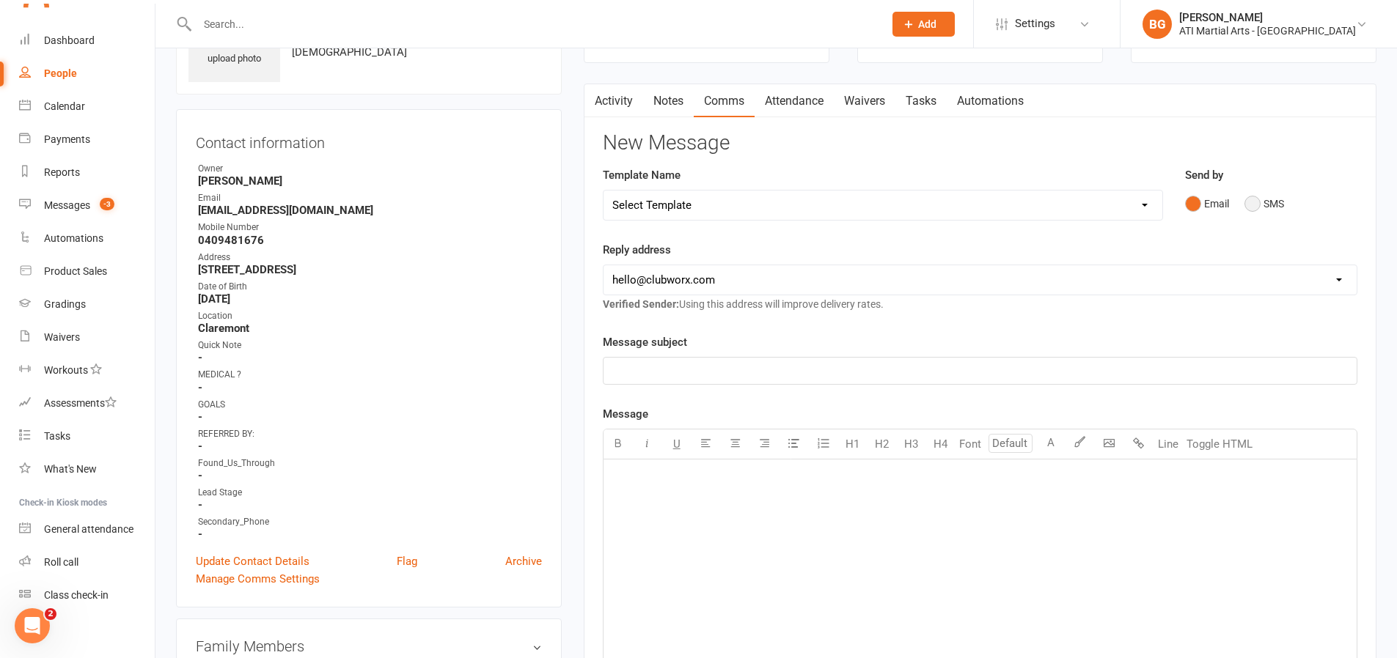
click at [1267, 208] on button "SMS" at bounding box center [1264, 204] width 40 height 28
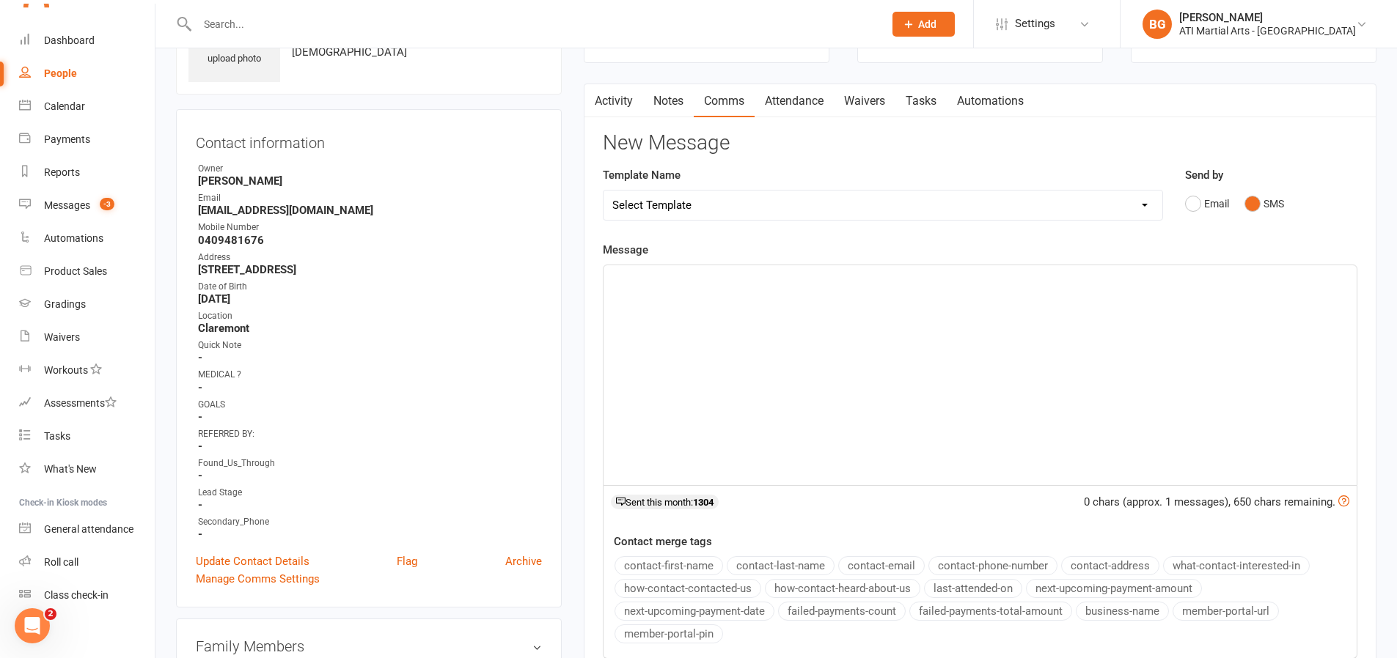
click at [1249, 294] on div "﻿" at bounding box center [979, 375] width 753 height 220
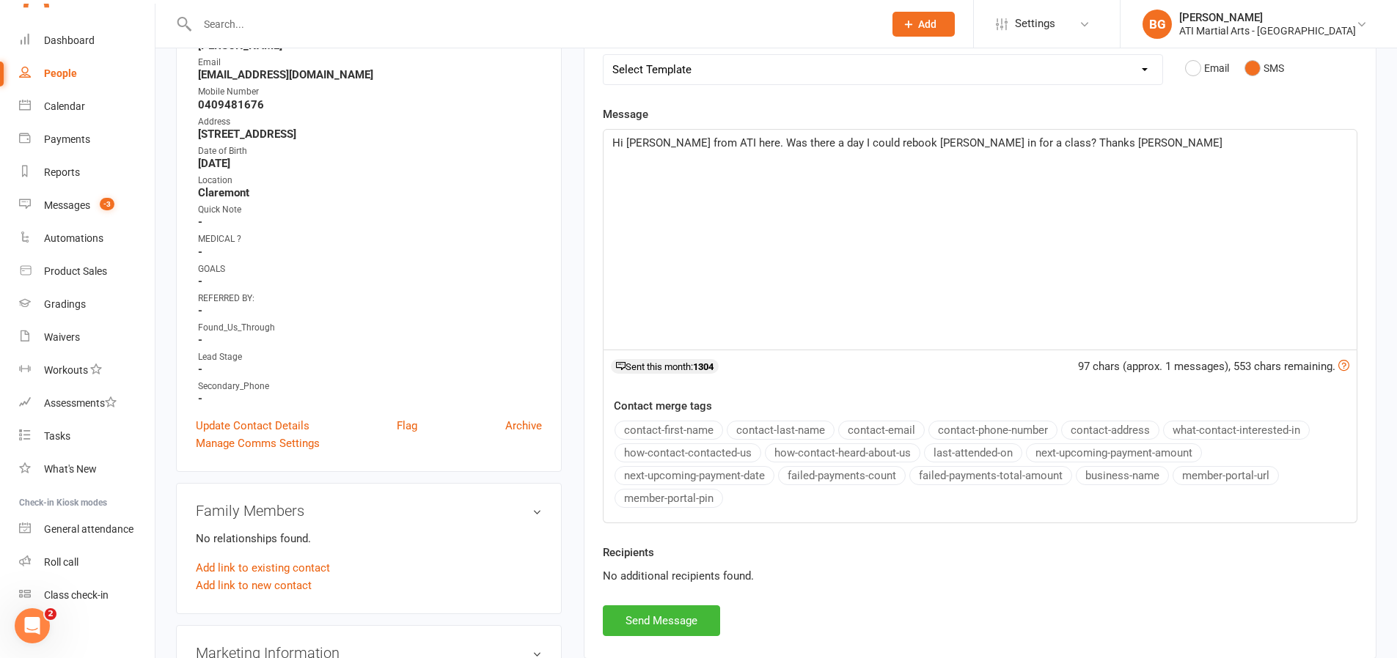
scroll to position [287, 0]
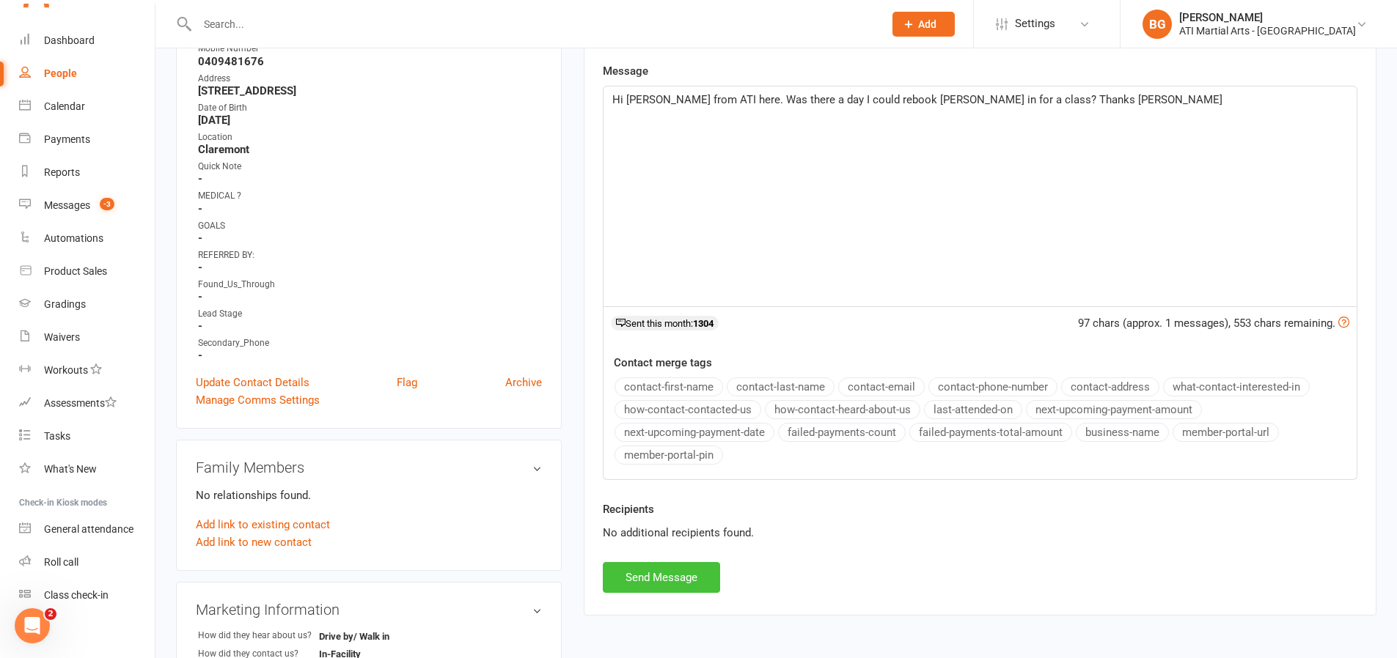
click at [694, 576] on button "Send Message" at bounding box center [661, 577] width 117 height 31
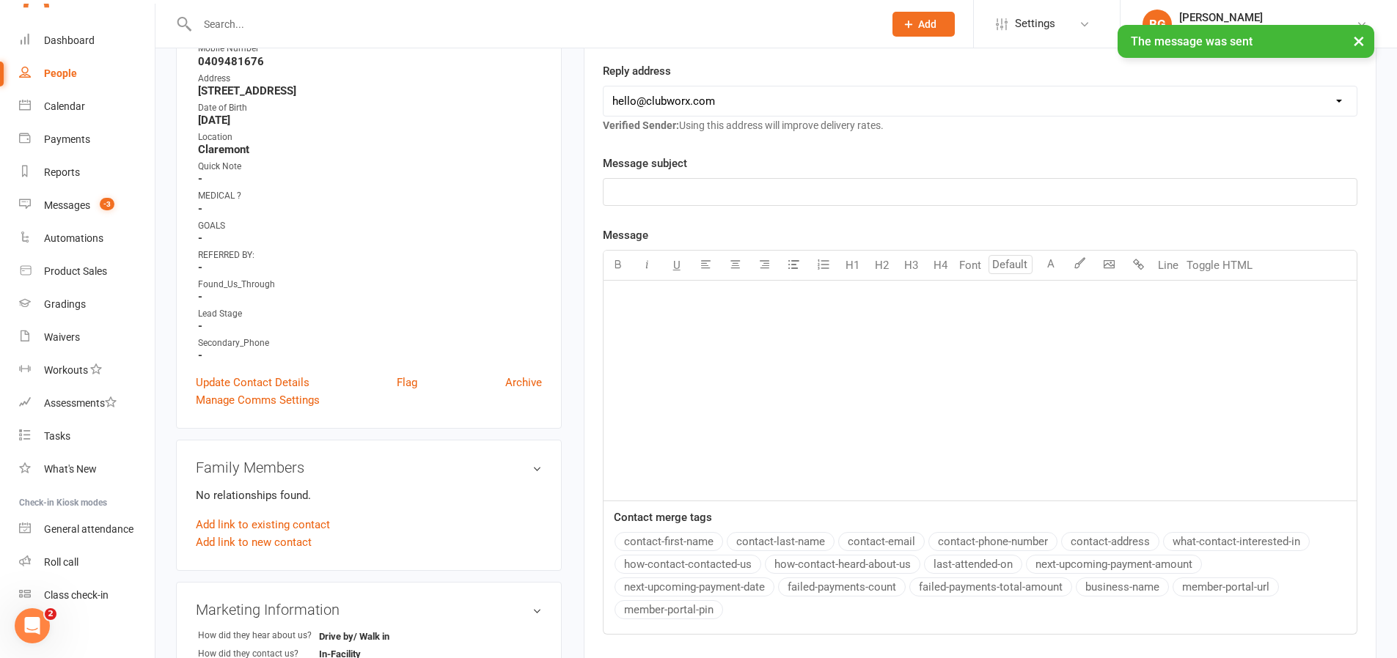
scroll to position [109, 0]
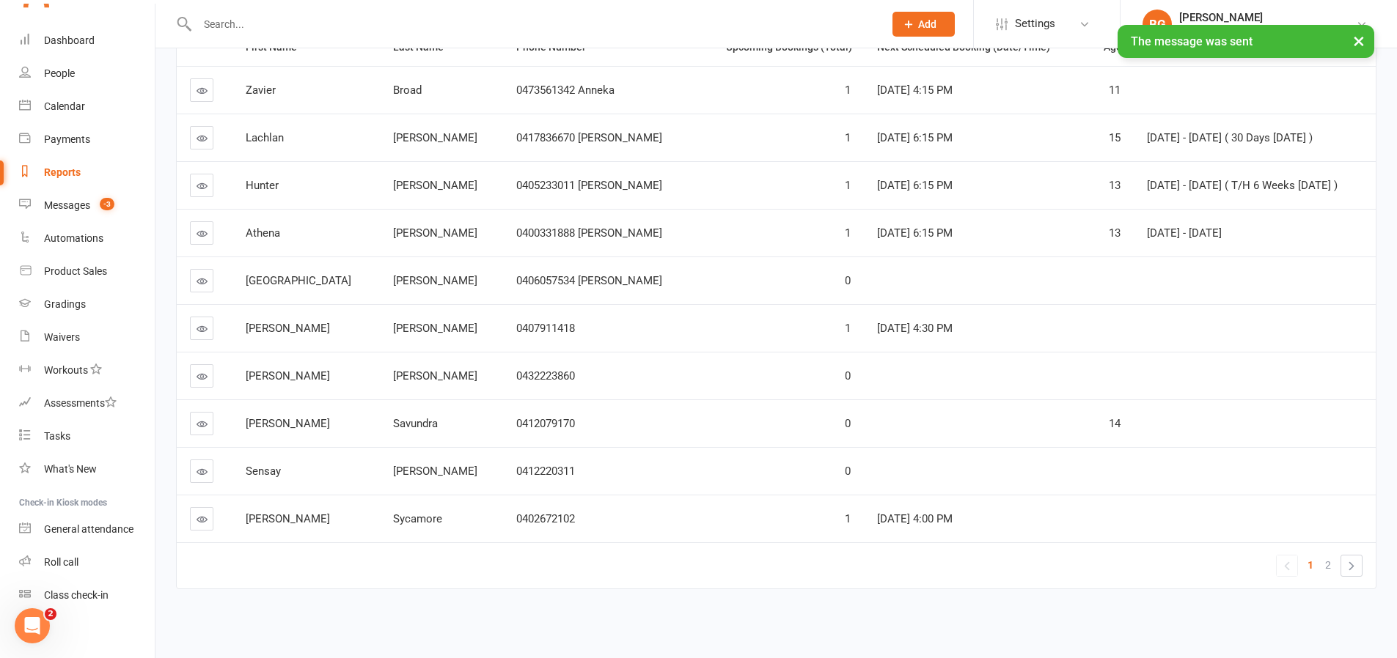
scroll to position [216, 0]
click at [1329, 565] on span "2" at bounding box center [1328, 564] width 6 height 21
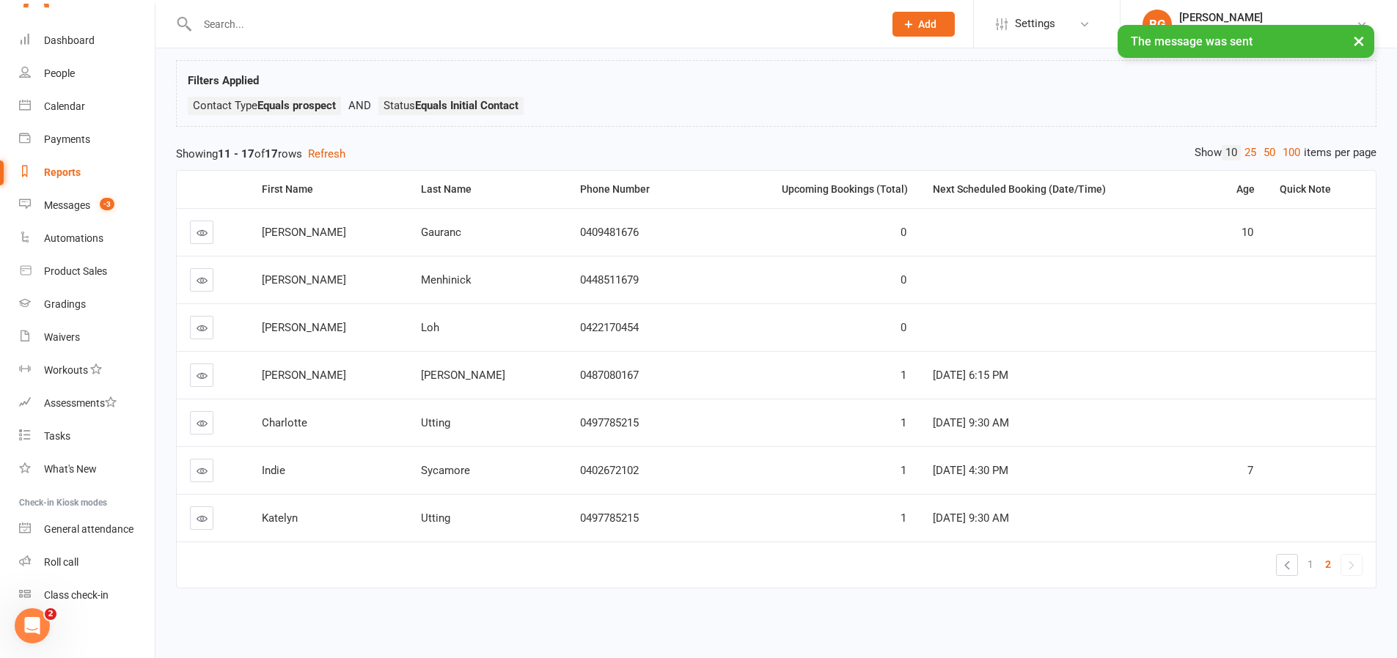
scroll to position [73, 0]
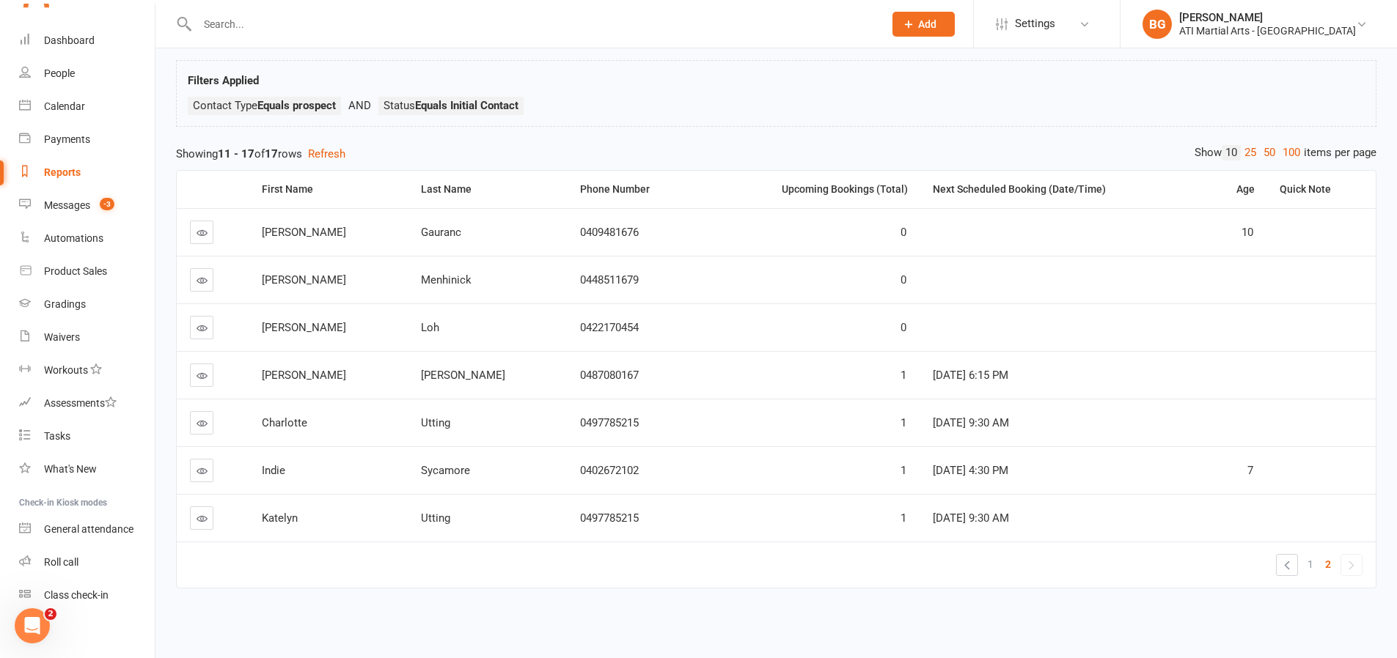
click at [201, 280] on icon at bounding box center [202, 280] width 11 height 11
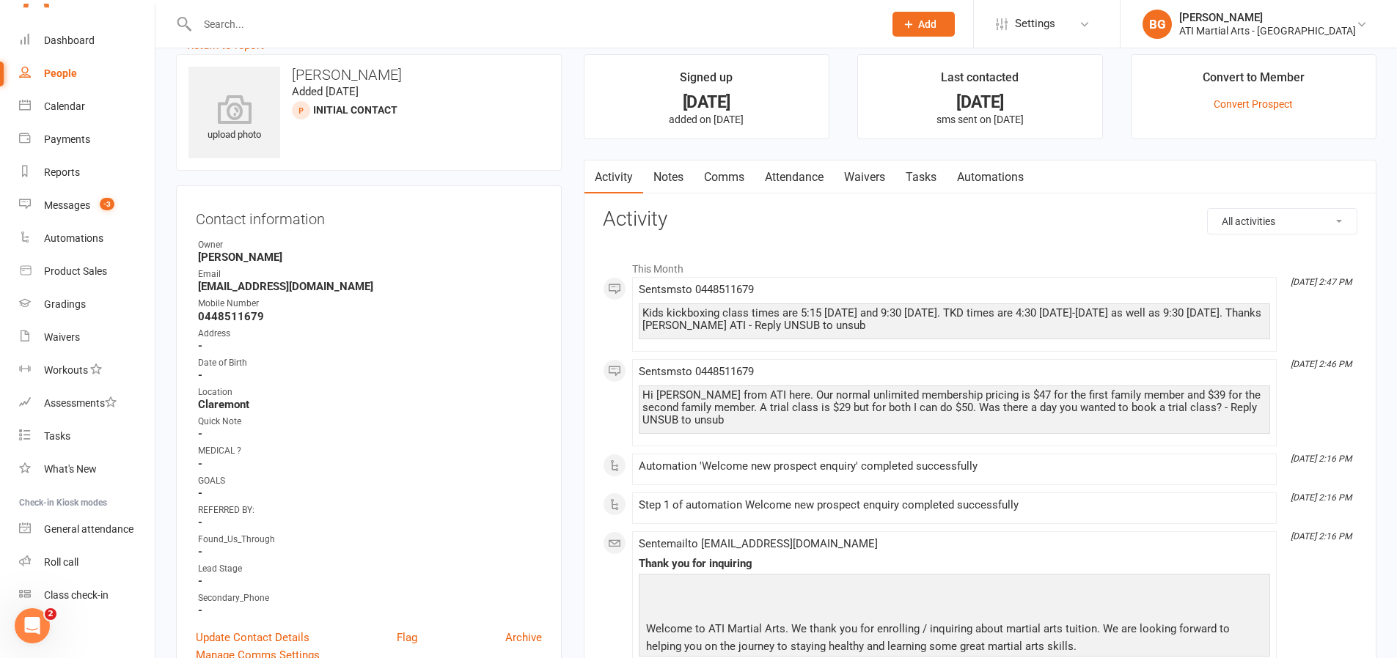
scroll to position [35, 0]
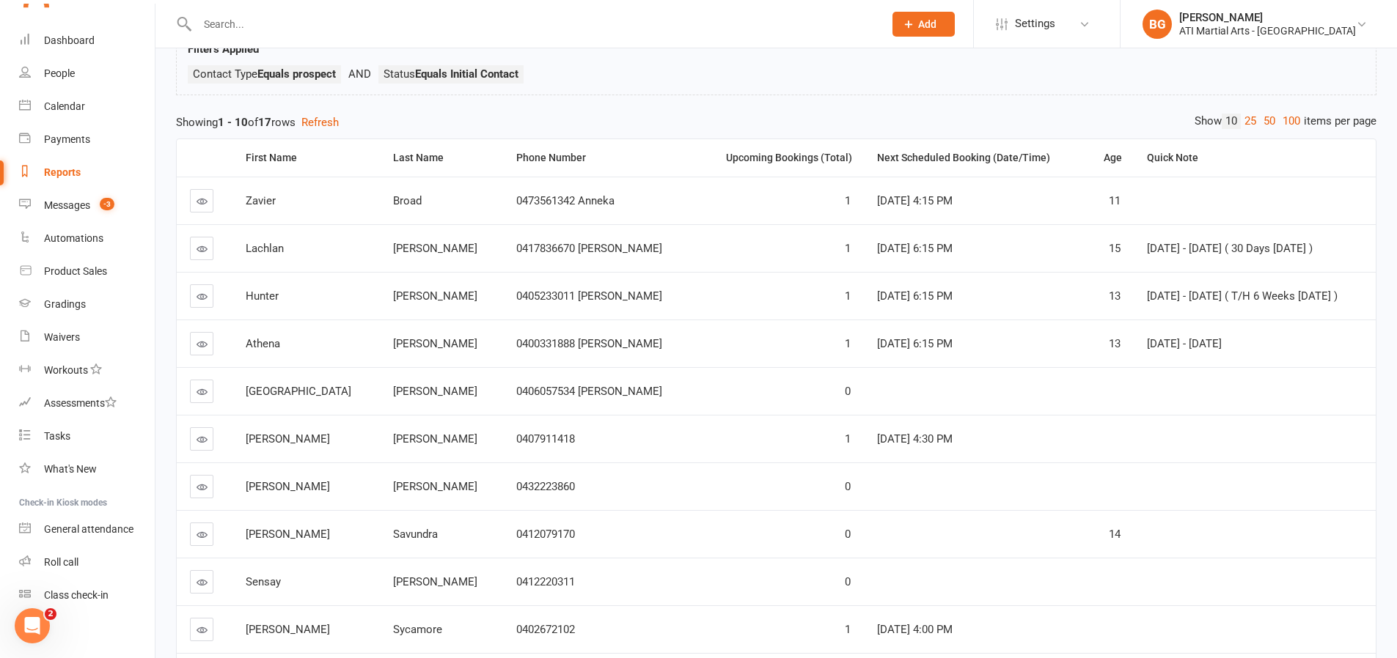
scroll to position [216, 0]
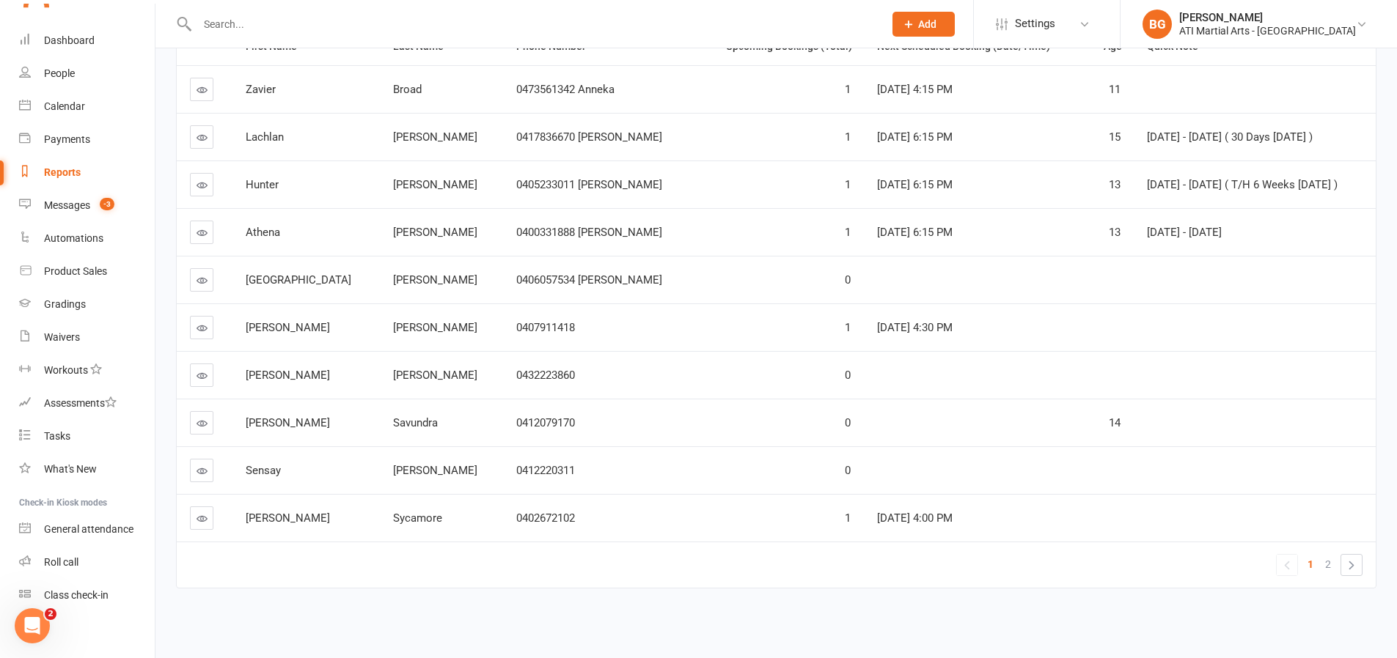
click at [1340, 559] on li "»" at bounding box center [1351, 565] width 22 height 22
click at [1332, 570] on link "2" at bounding box center [1328, 564] width 18 height 21
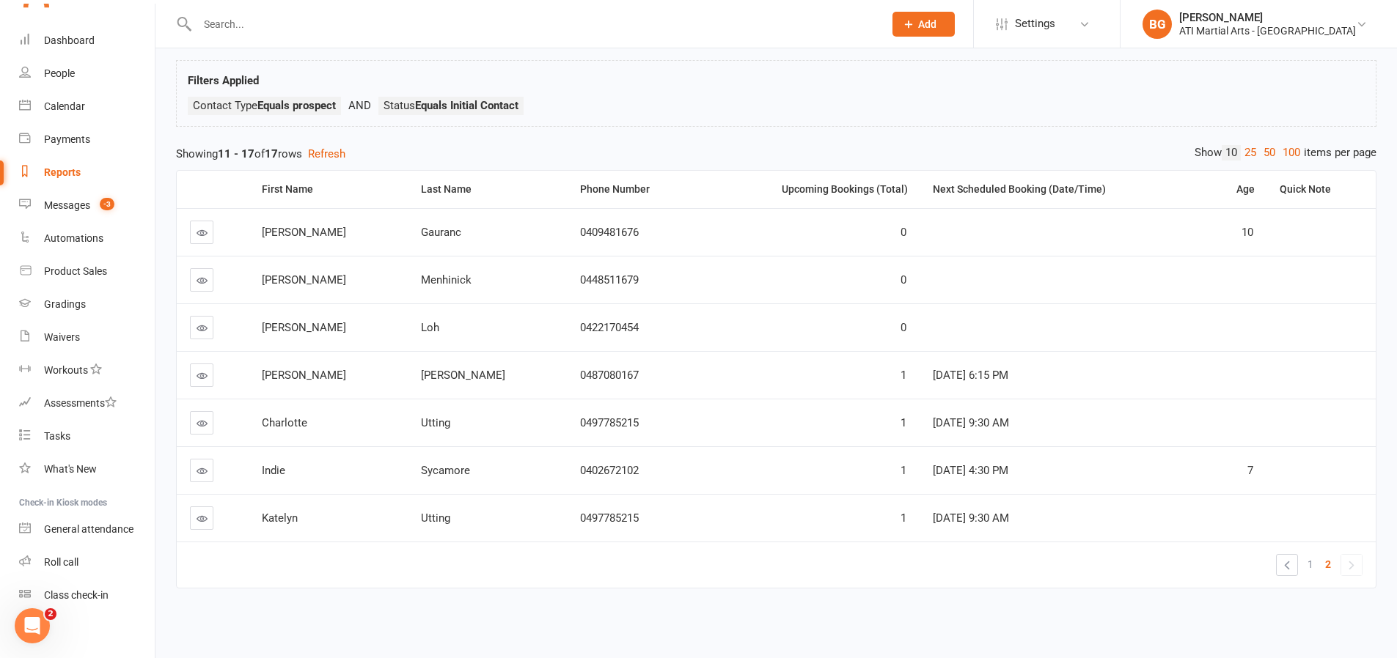
scroll to position [73, 0]
click at [212, 282] on link at bounding box center [201, 279] width 23 height 23
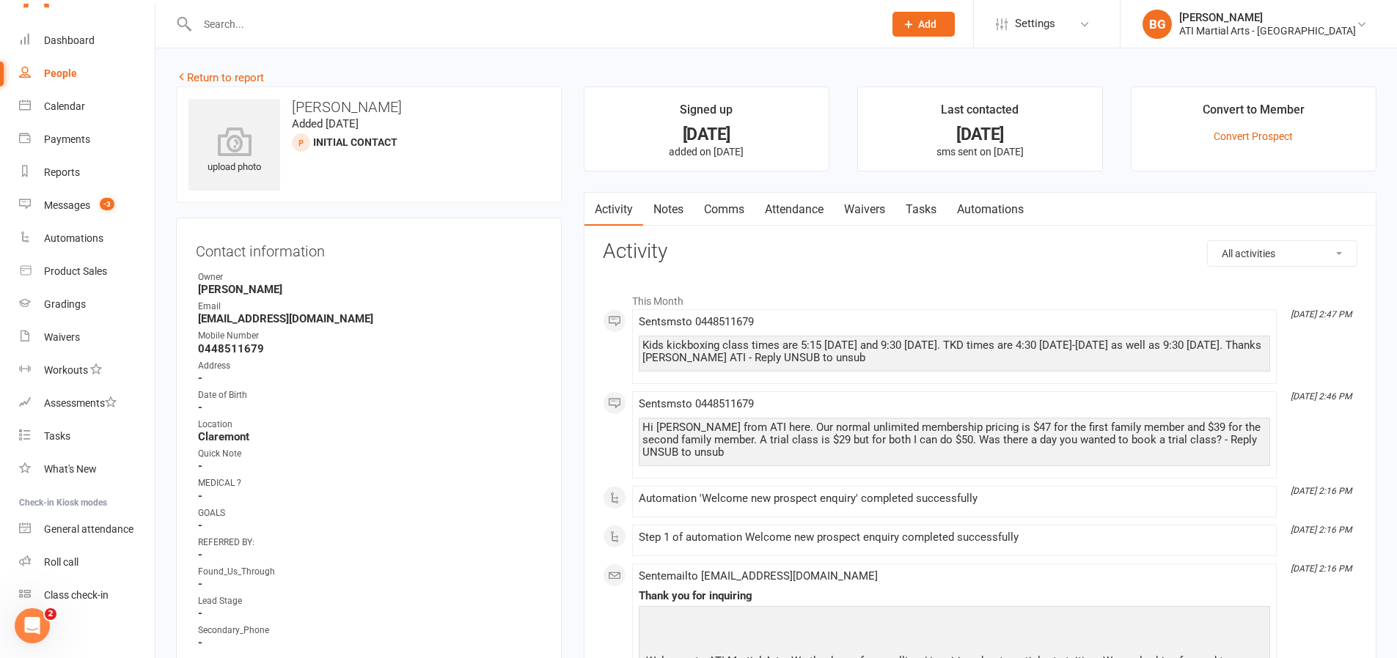
click at [717, 214] on link "Comms" at bounding box center [724, 210] width 61 height 34
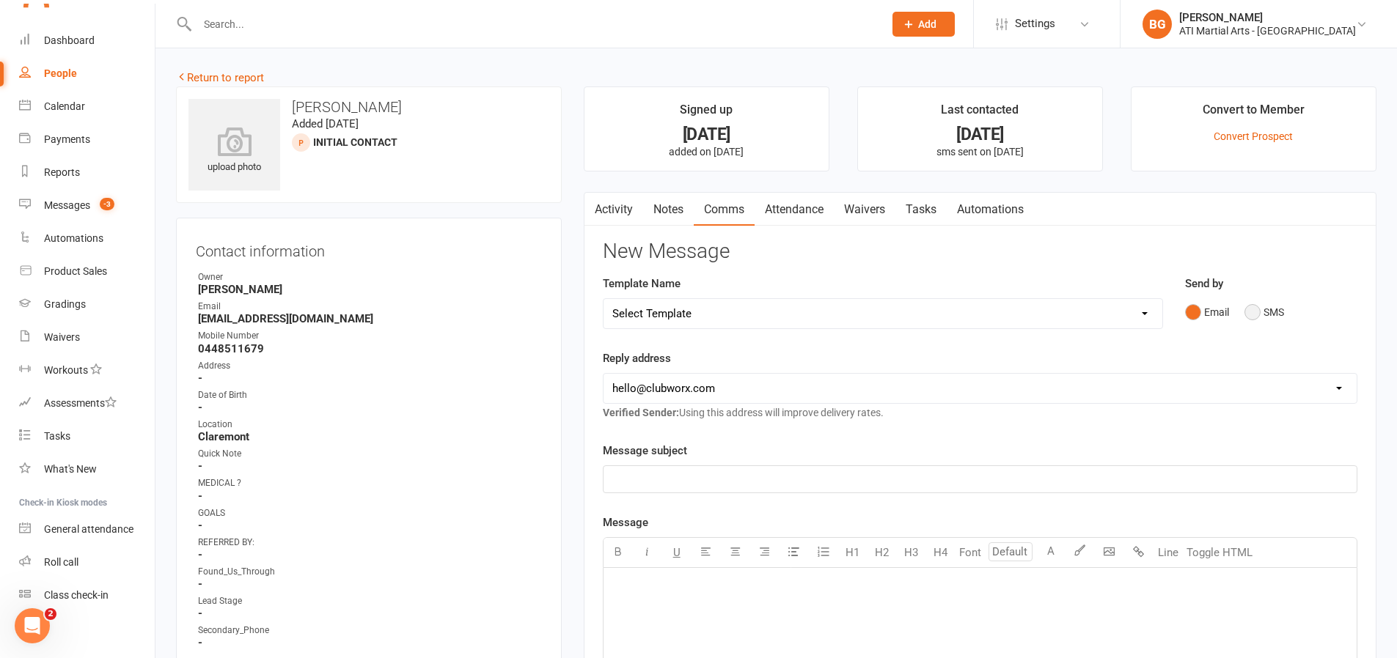
click at [1254, 309] on button "SMS" at bounding box center [1264, 312] width 40 height 28
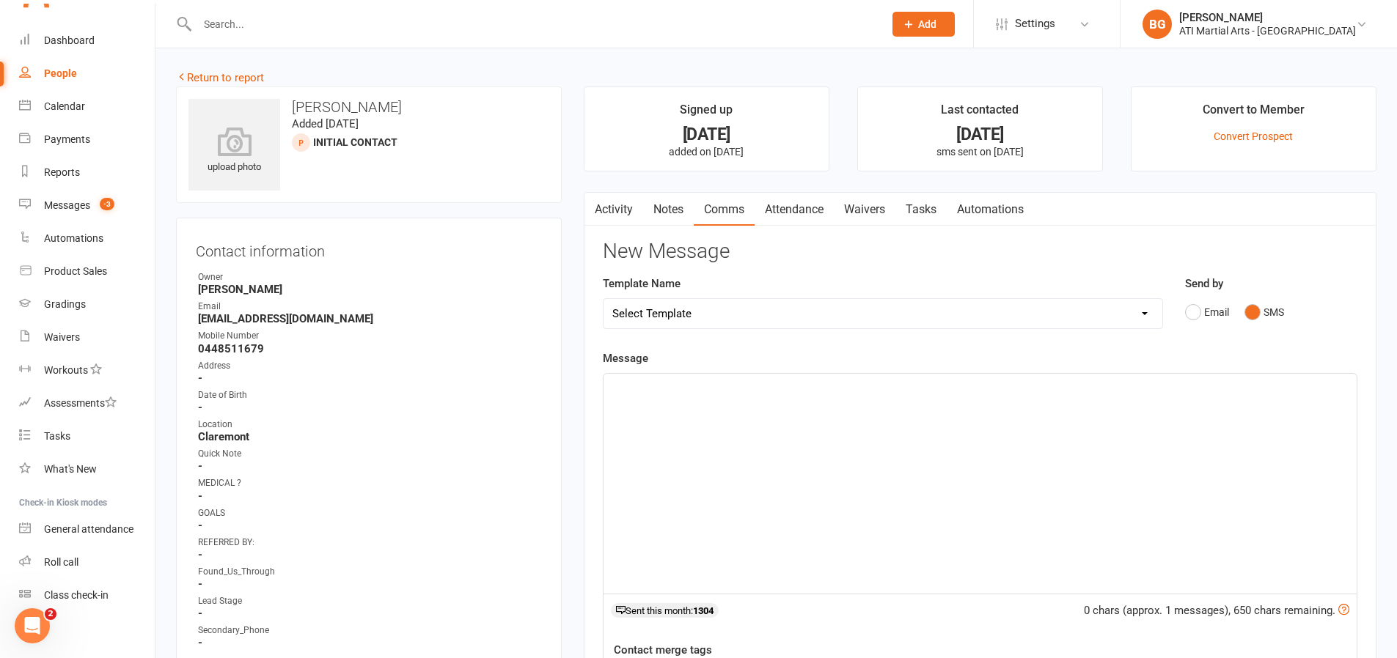
click at [1236, 400] on div "﻿" at bounding box center [979, 484] width 753 height 220
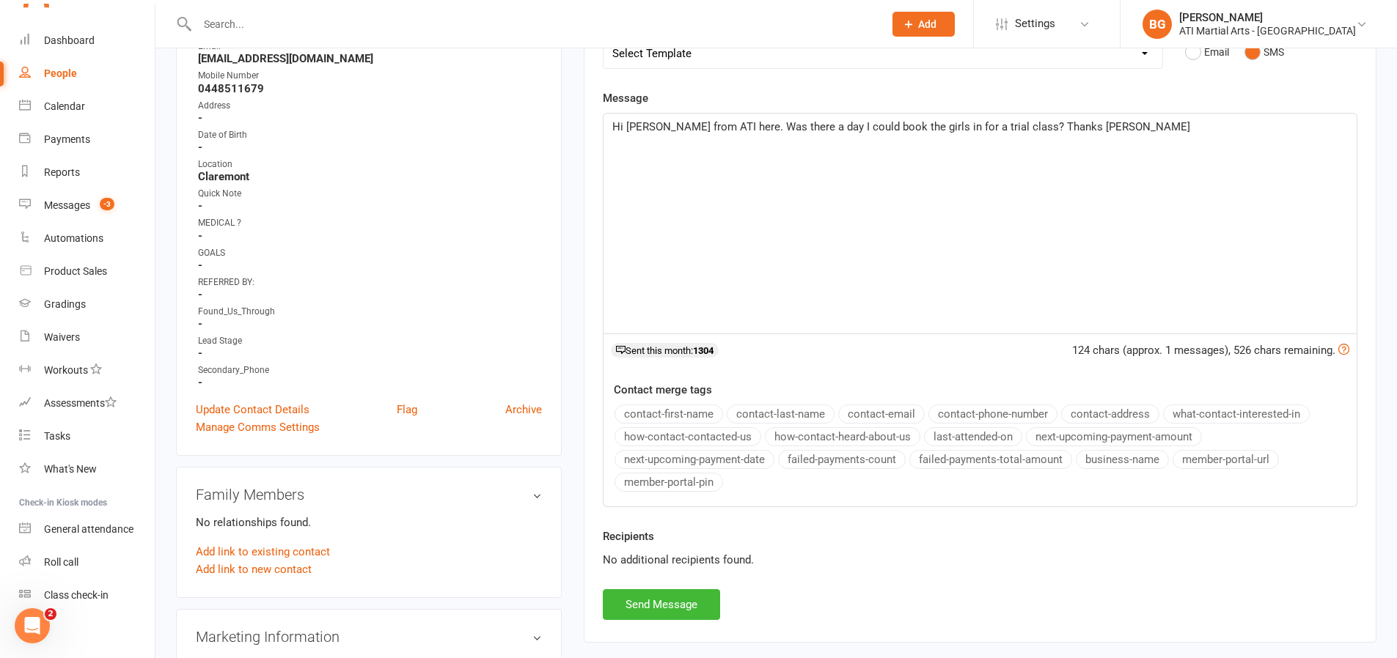
scroll to position [276, 0]
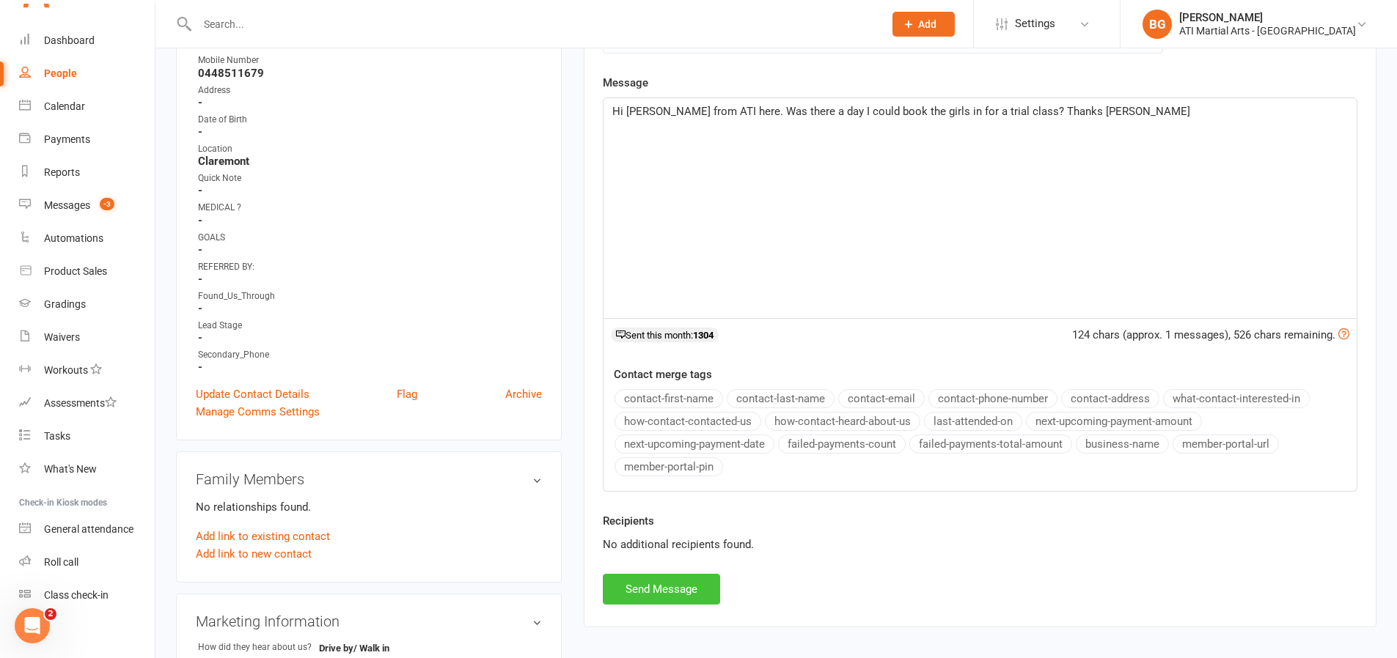
click at [683, 590] on button "Send Message" at bounding box center [661, 589] width 117 height 31
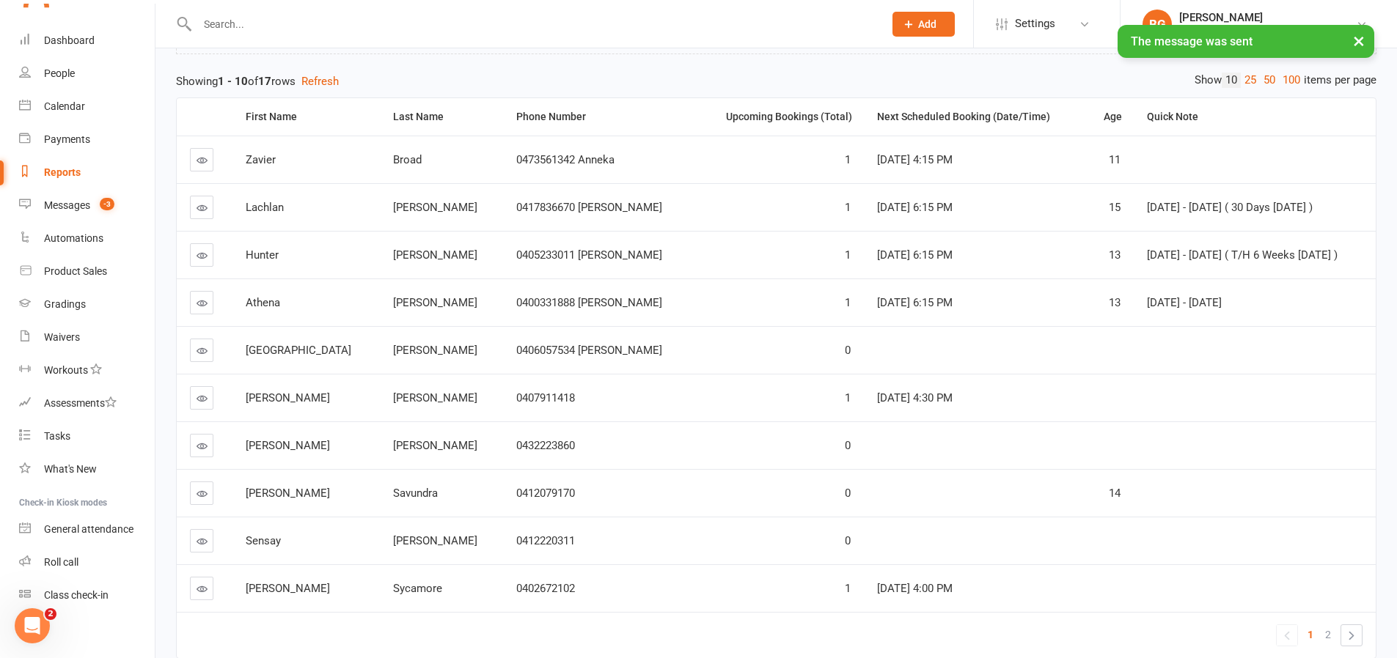
scroll to position [216, 0]
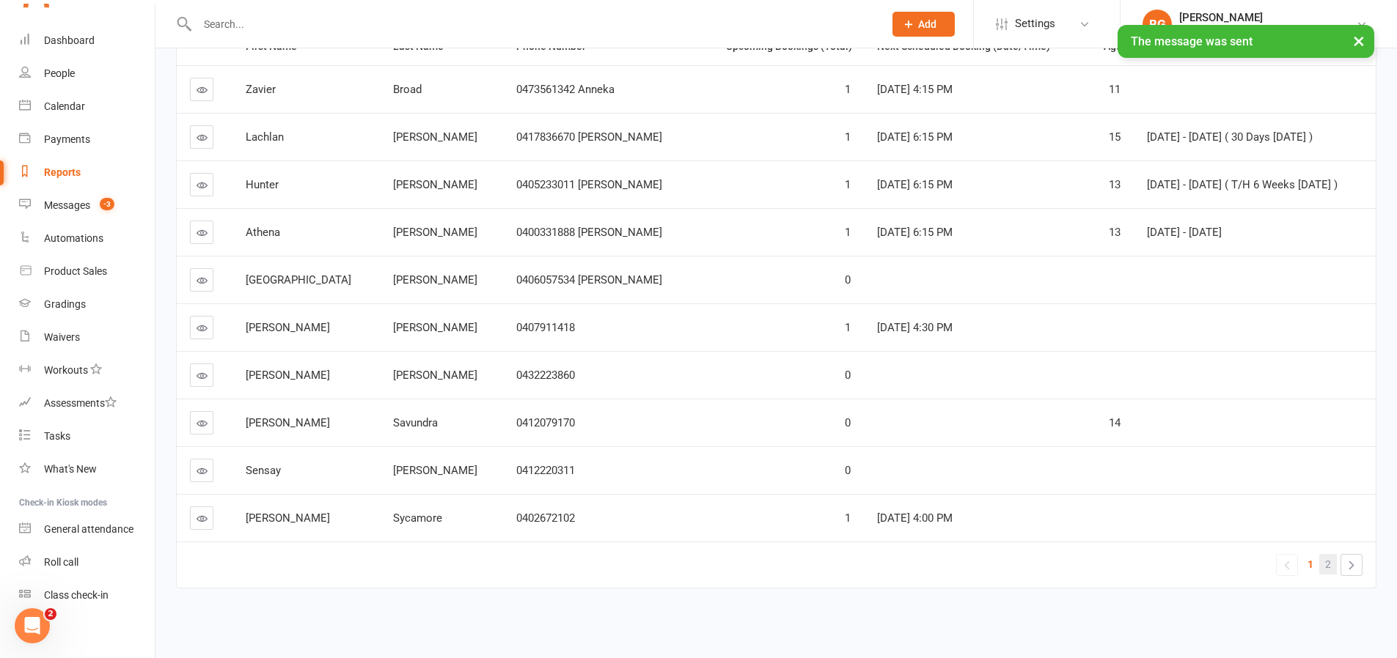
click at [1325, 568] on span "2" at bounding box center [1328, 564] width 6 height 21
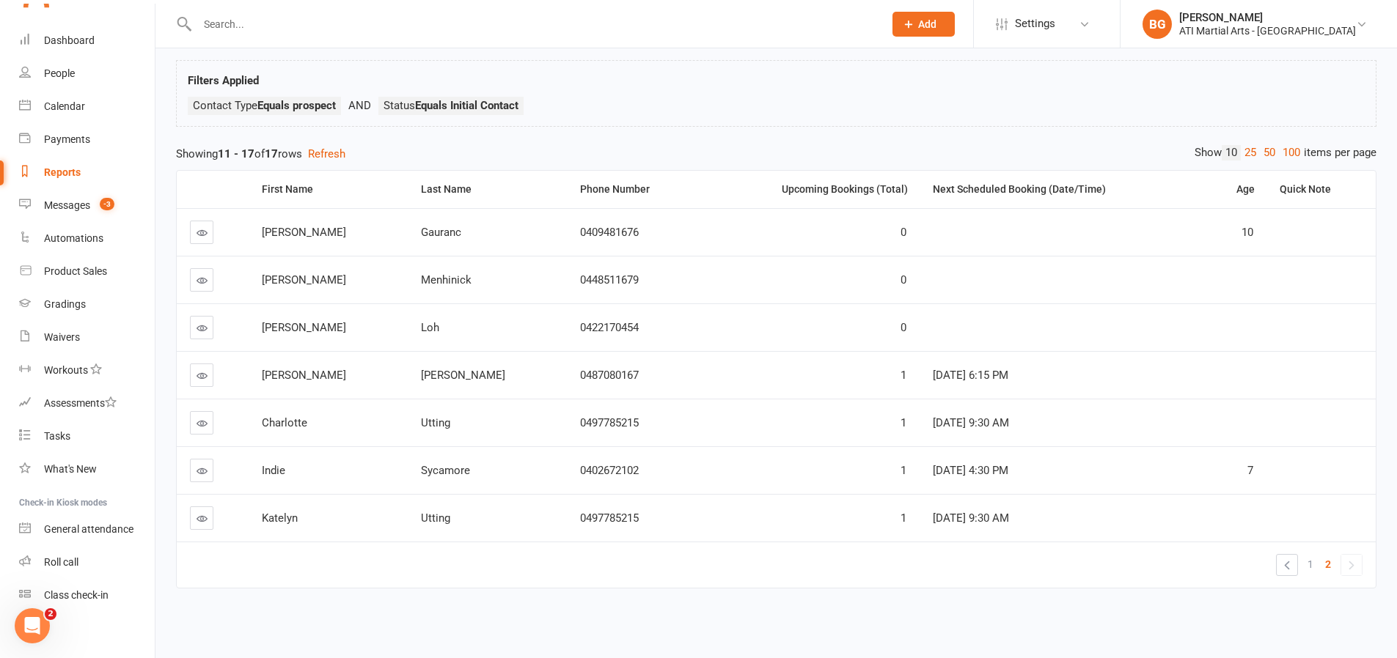
scroll to position [73, 0]
click at [208, 328] on link at bounding box center [201, 327] width 23 height 23
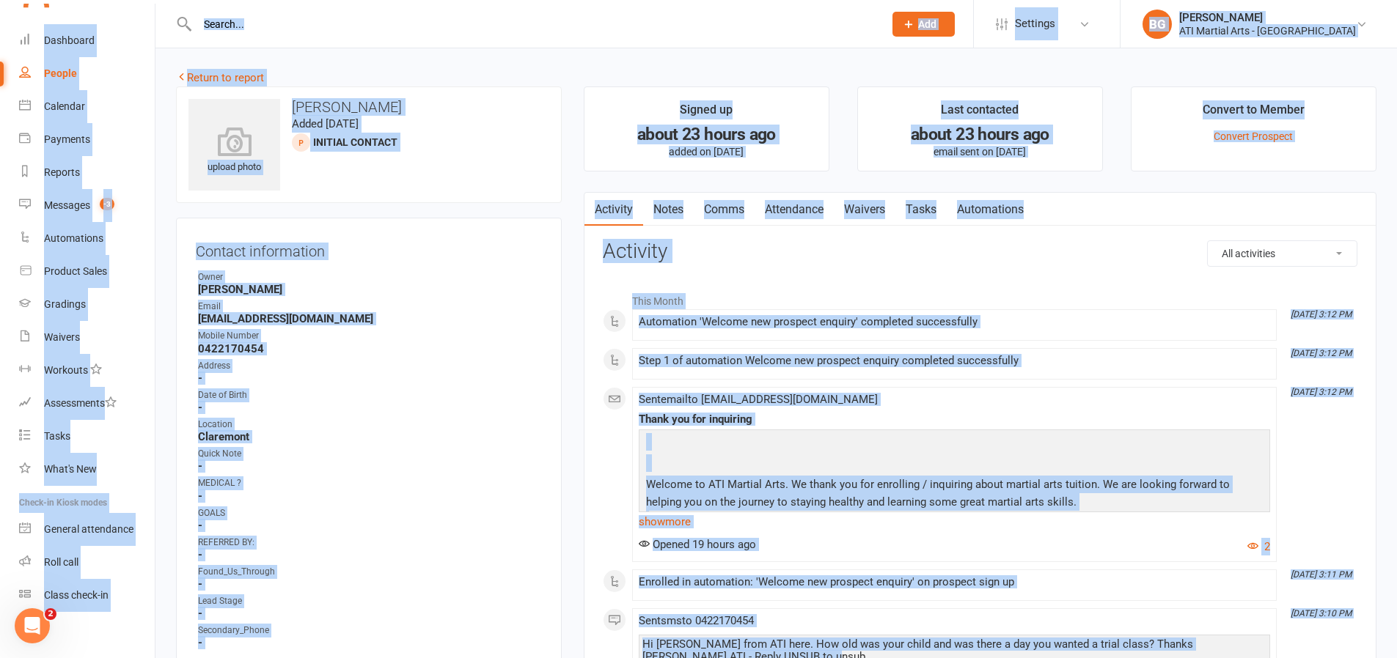
drag, startPoint x: 770, startPoint y: 541, endPoint x: 568, endPoint y: -8, distance: 585.0
click at [433, 414] on ul "Owner Brandon Grigch Email candi_k_@hotmail.com Mobile Number 0422170454 Addres…" at bounding box center [369, 460] width 346 height 379
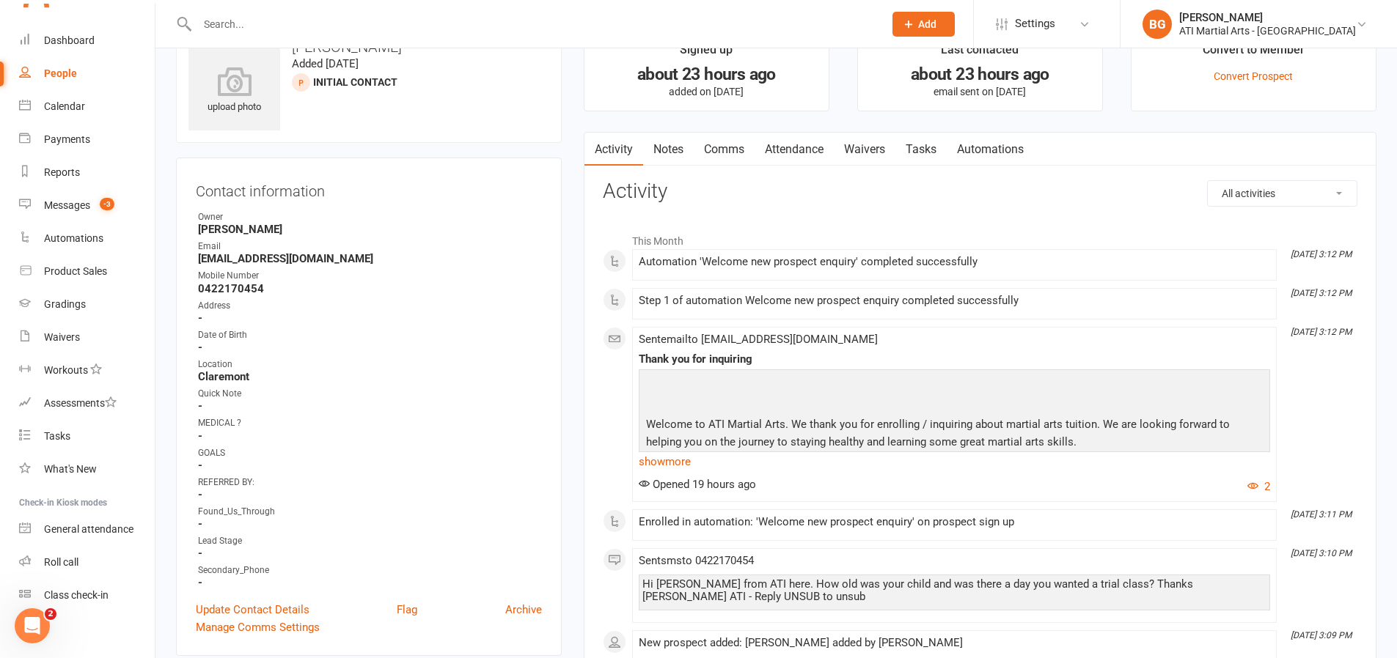
scroll to position [67, 0]
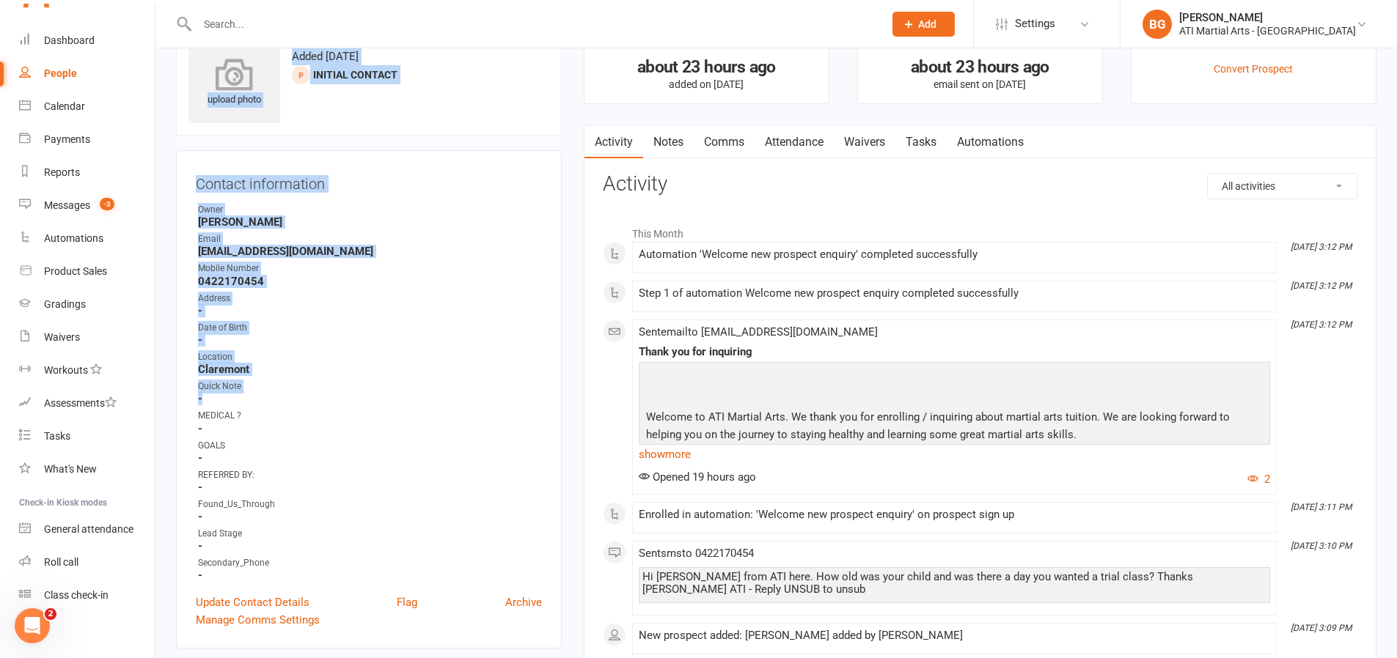
drag, startPoint x: 252, startPoint y: 405, endPoint x: 199, endPoint y: 117, distance: 293.0
click at [199, 117] on contact-information "upload photo Candice Loh Added 11 August, 2025 Initial Contact prospect Contact…" at bounding box center [369, 334] width 386 height 630
click at [546, 382] on div "Contact information Owner Brandon Grigch Email candi_k_@hotmail.com Mobile Numb…" at bounding box center [369, 399] width 386 height 499
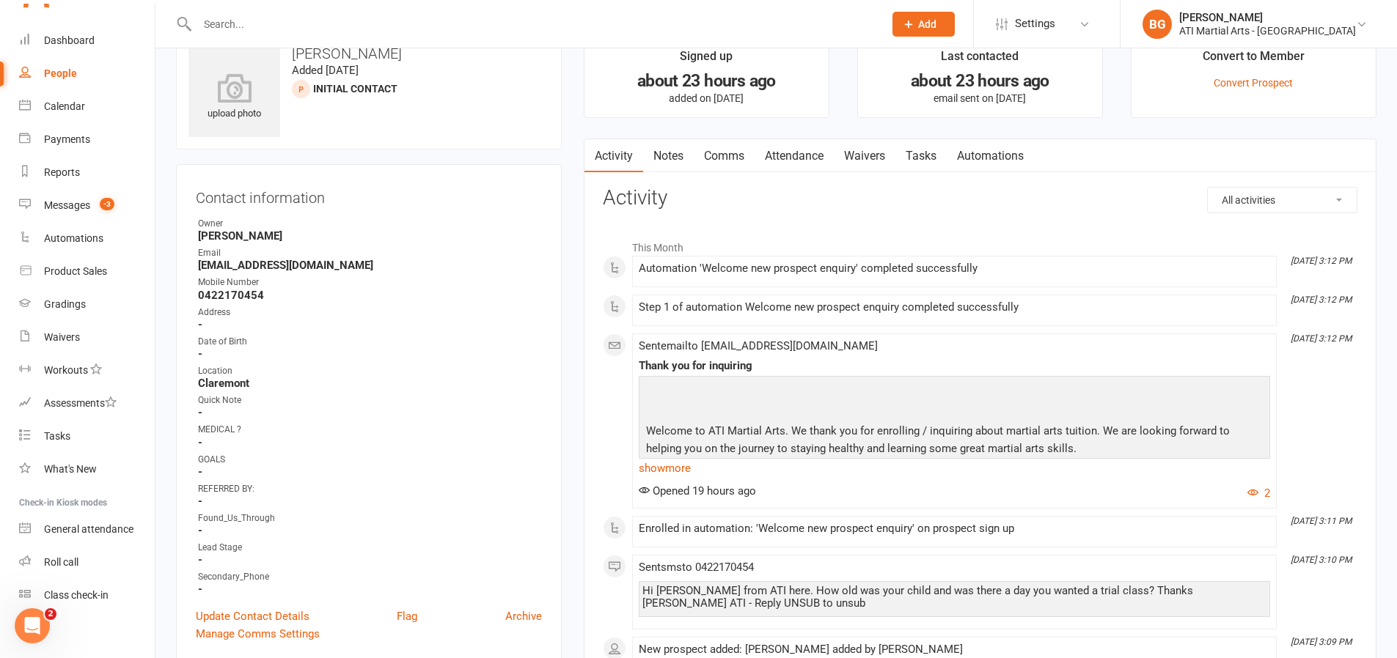
scroll to position [26, 0]
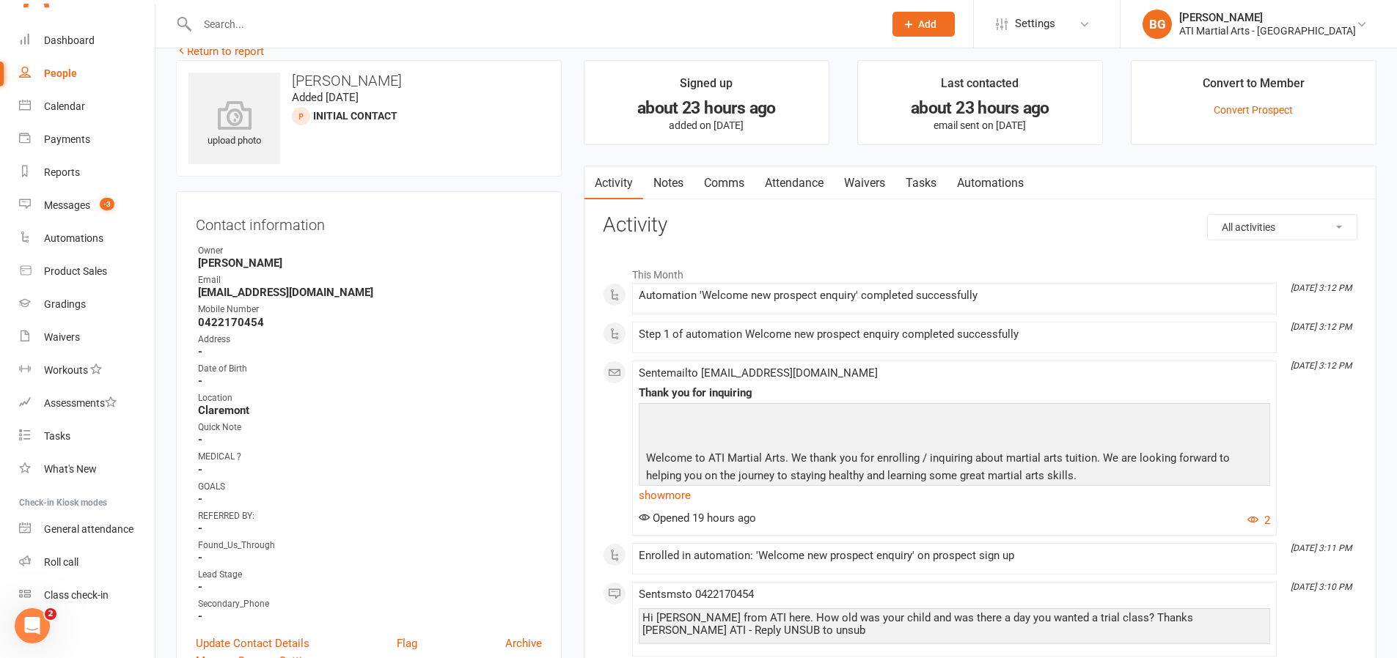
drag, startPoint x: 389, startPoint y: 257, endPoint x: 180, endPoint y: 29, distance: 309.4
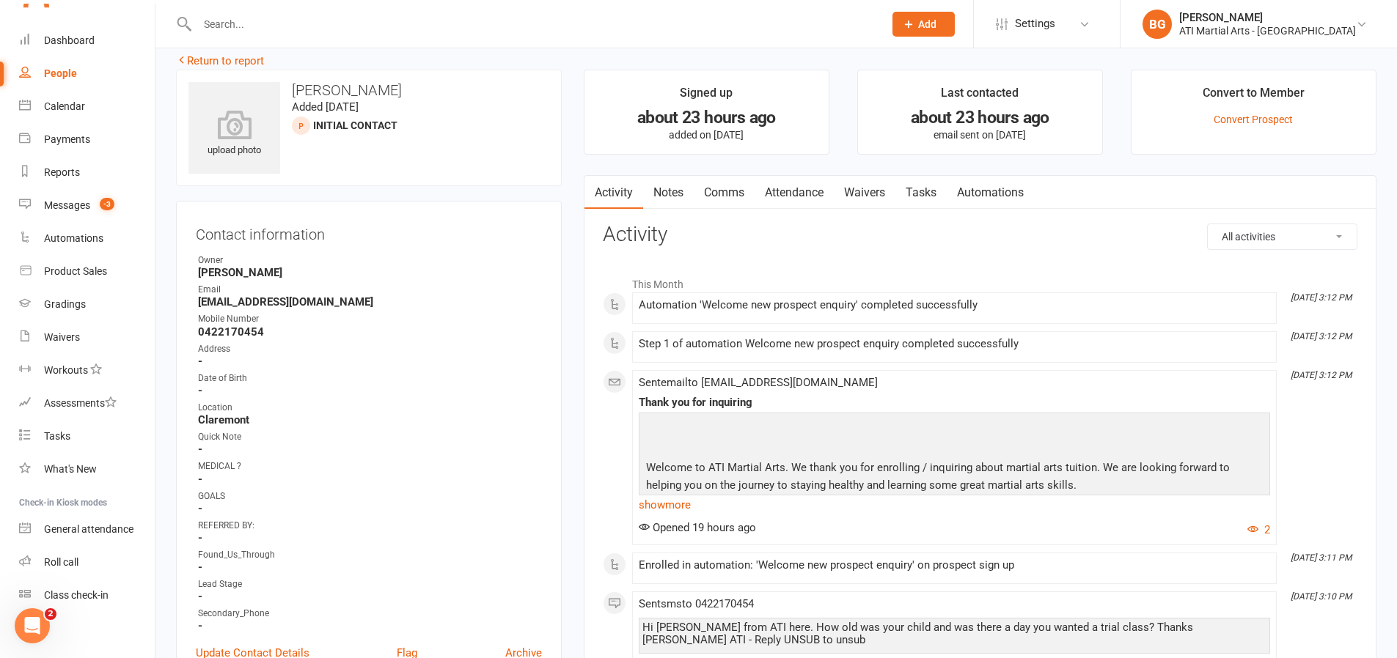
scroll to position [0, 0]
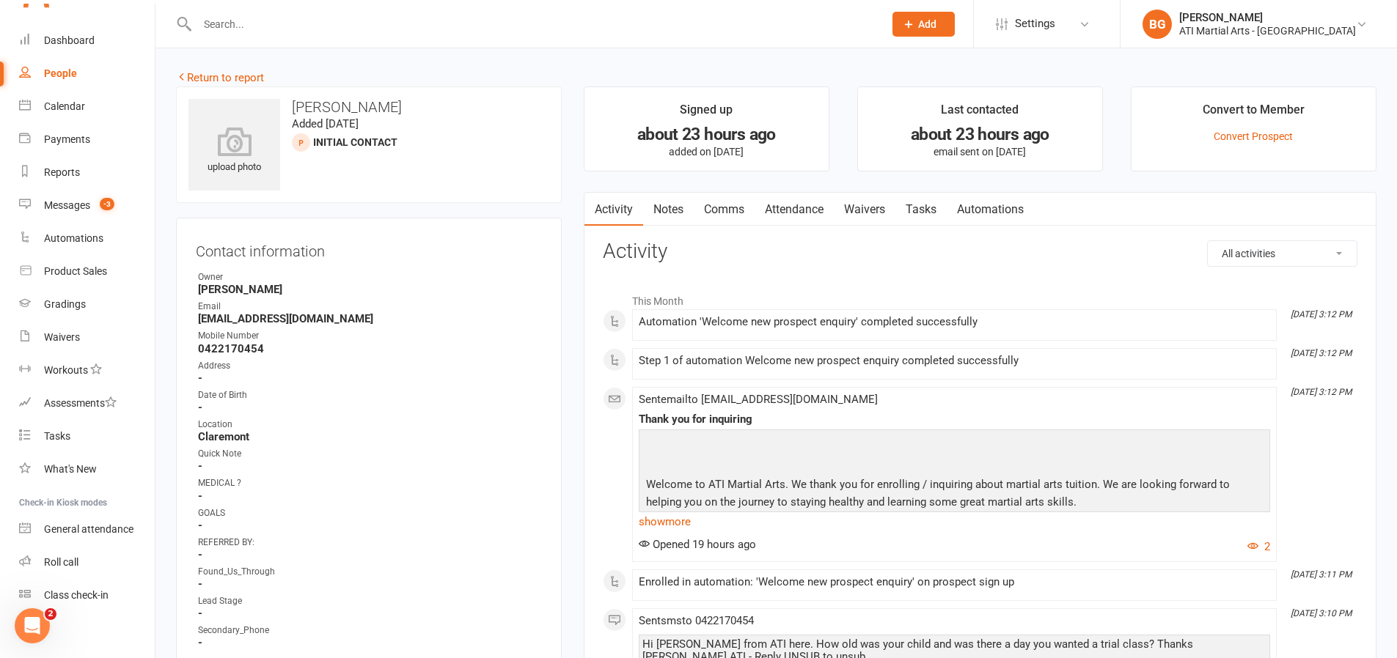
click at [493, 320] on strong "candi_k_@hotmail.com" at bounding box center [370, 318] width 344 height 13
click at [661, 216] on link "Notes" at bounding box center [668, 210] width 51 height 34
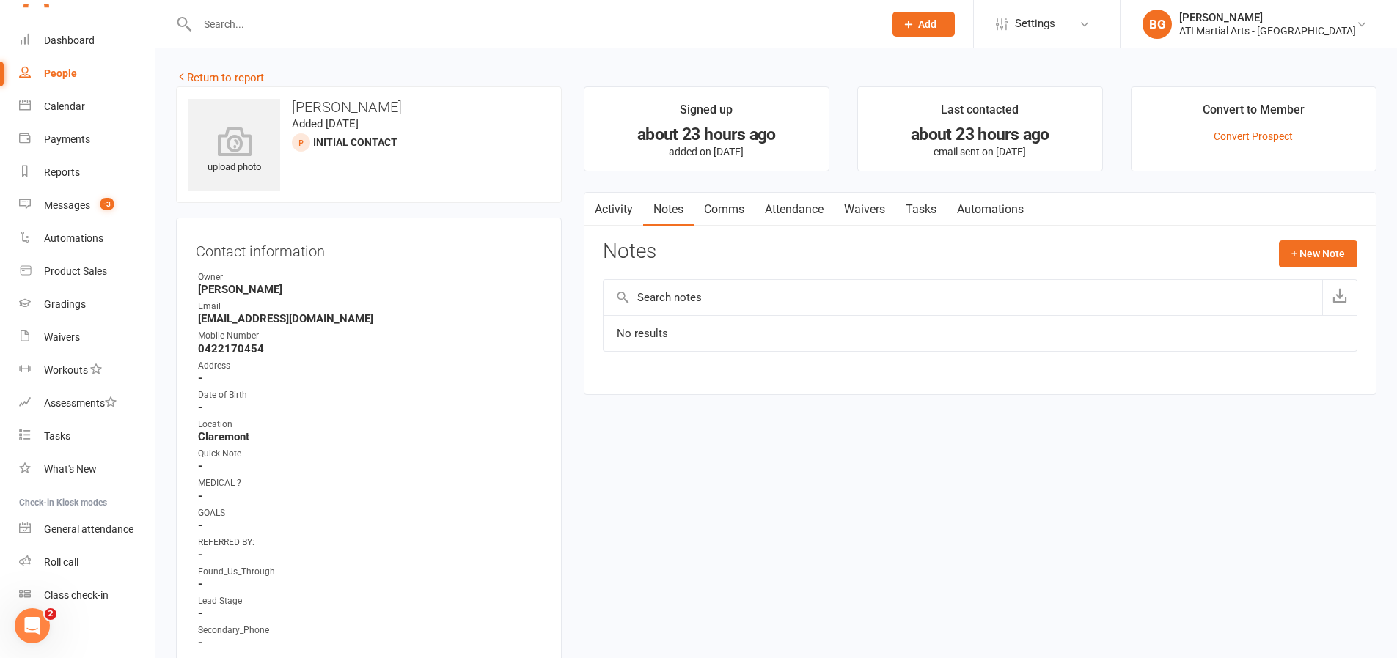
click at [615, 216] on link "Activity" at bounding box center [613, 210] width 59 height 34
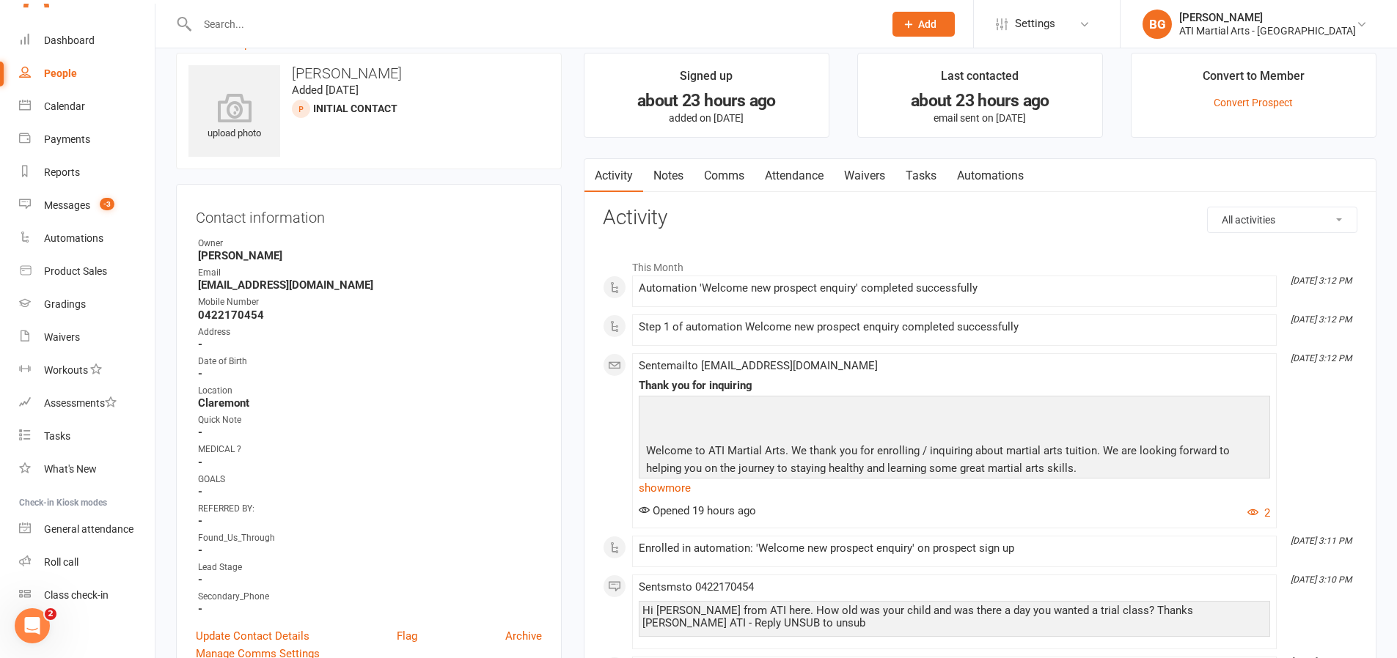
scroll to position [35, 0]
click at [56, 45] on div "Dashboard" at bounding box center [69, 40] width 51 height 12
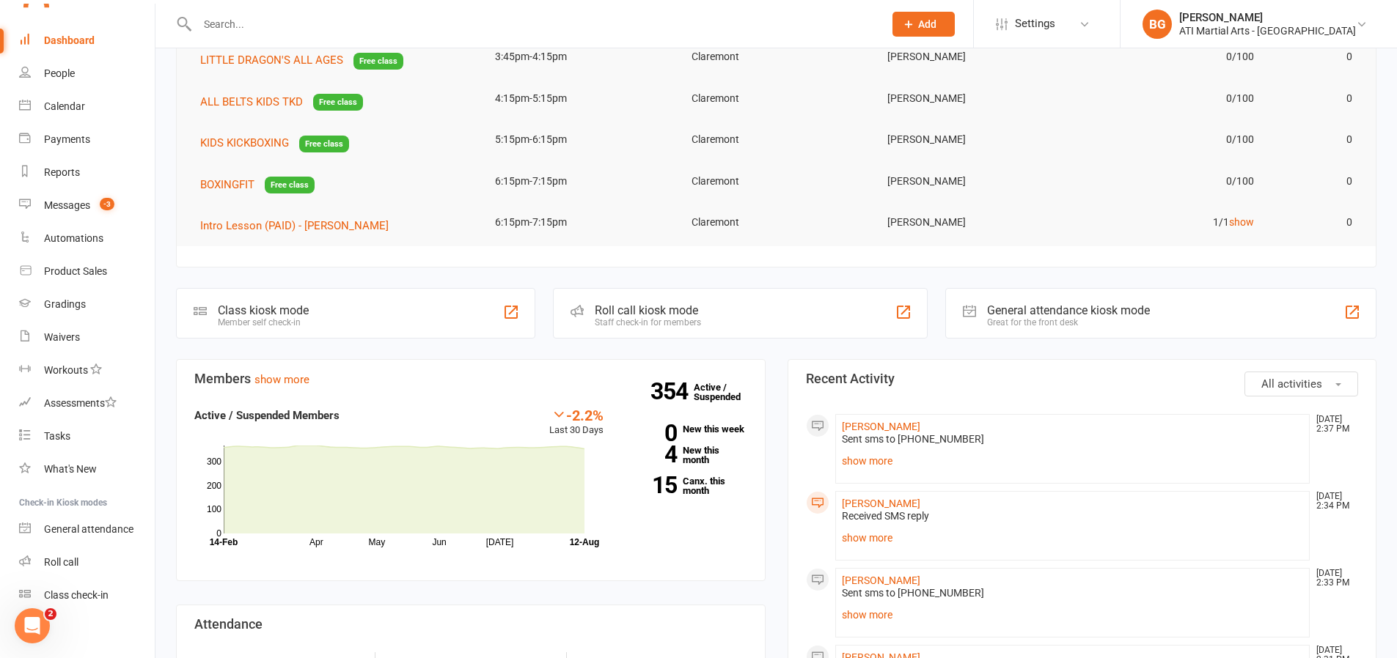
scroll to position [229, 0]
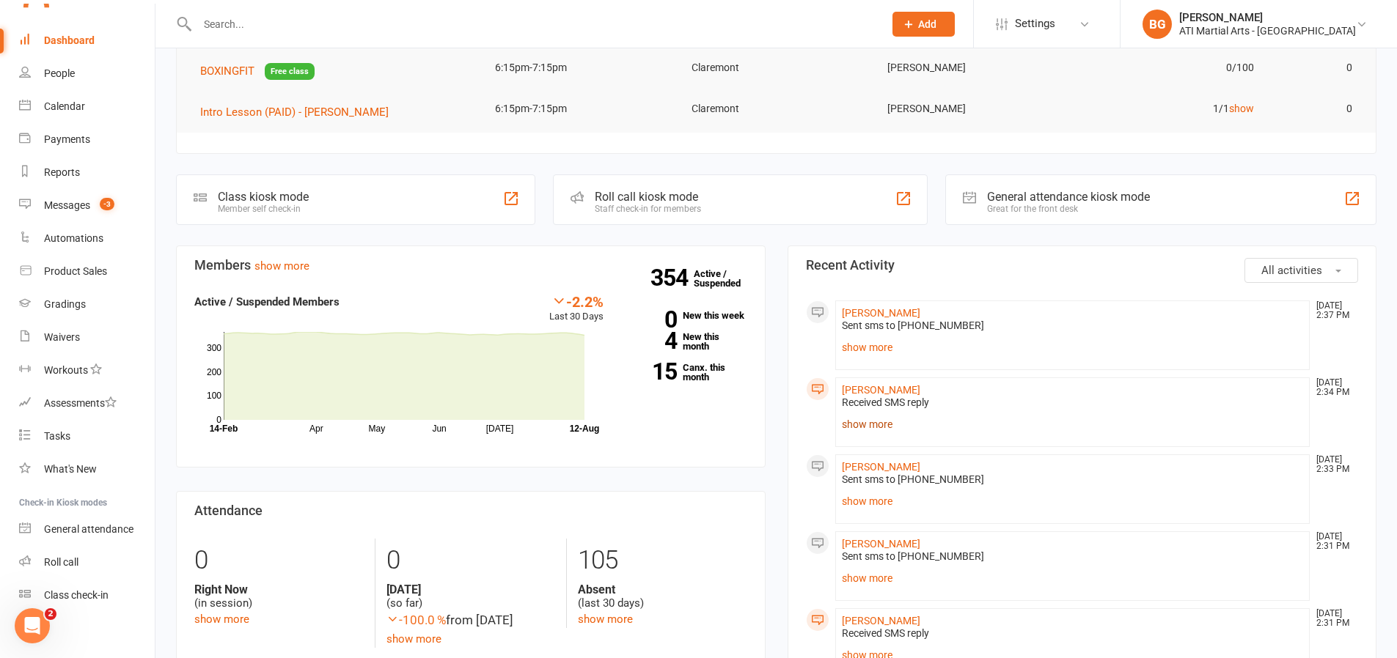
click at [851, 425] on link "show more" at bounding box center [1073, 424] width 462 height 21
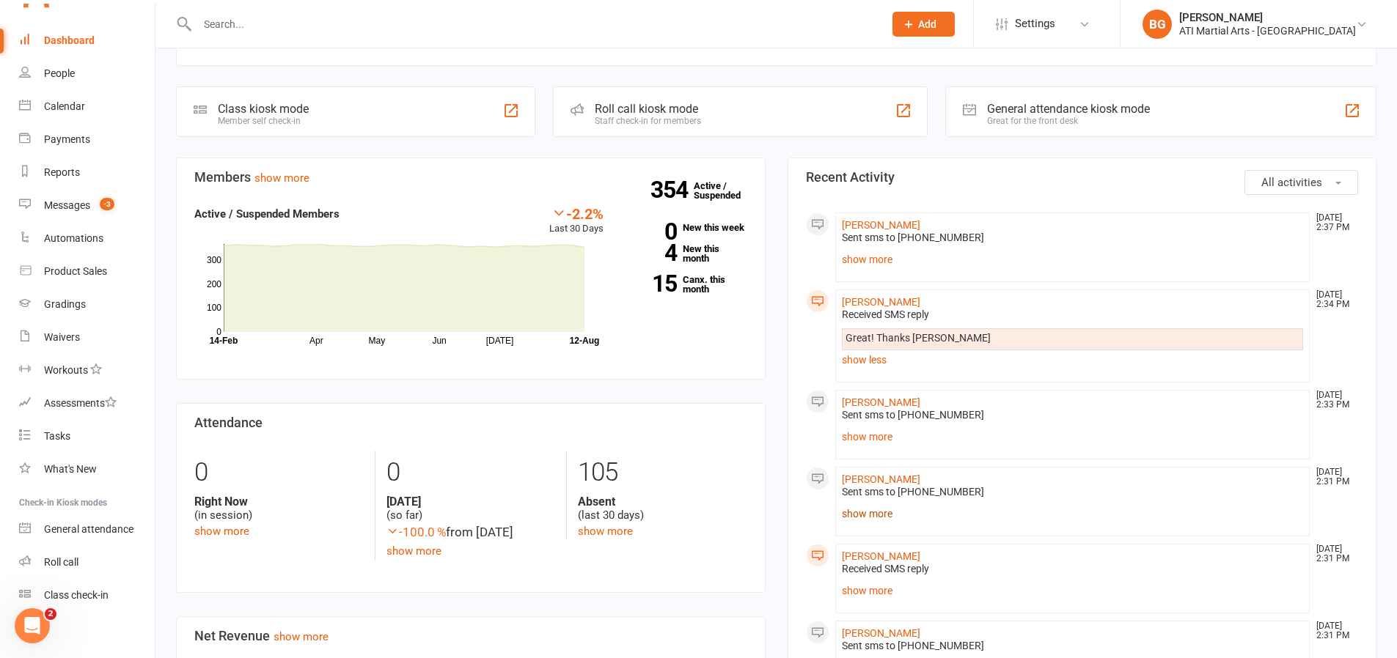
scroll to position [320, 0]
click at [873, 584] on link "show more" at bounding box center [1073, 588] width 462 height 21
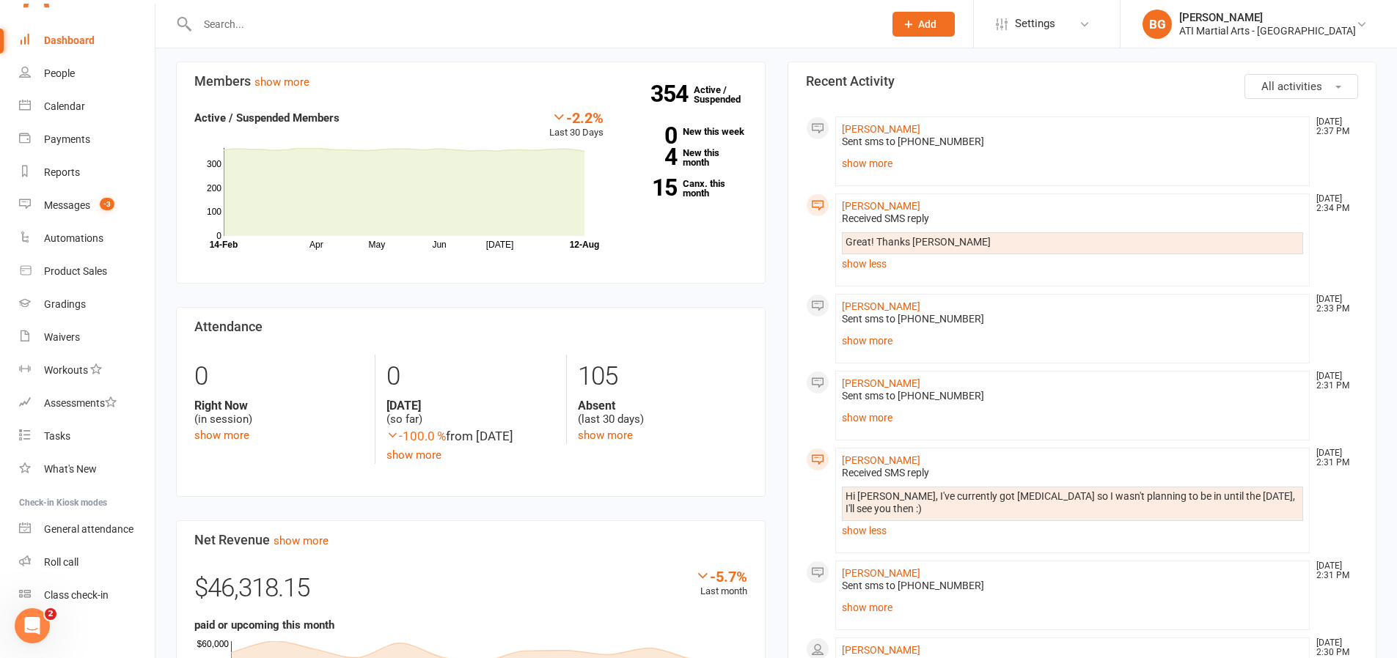
scroll to position [419, 0]
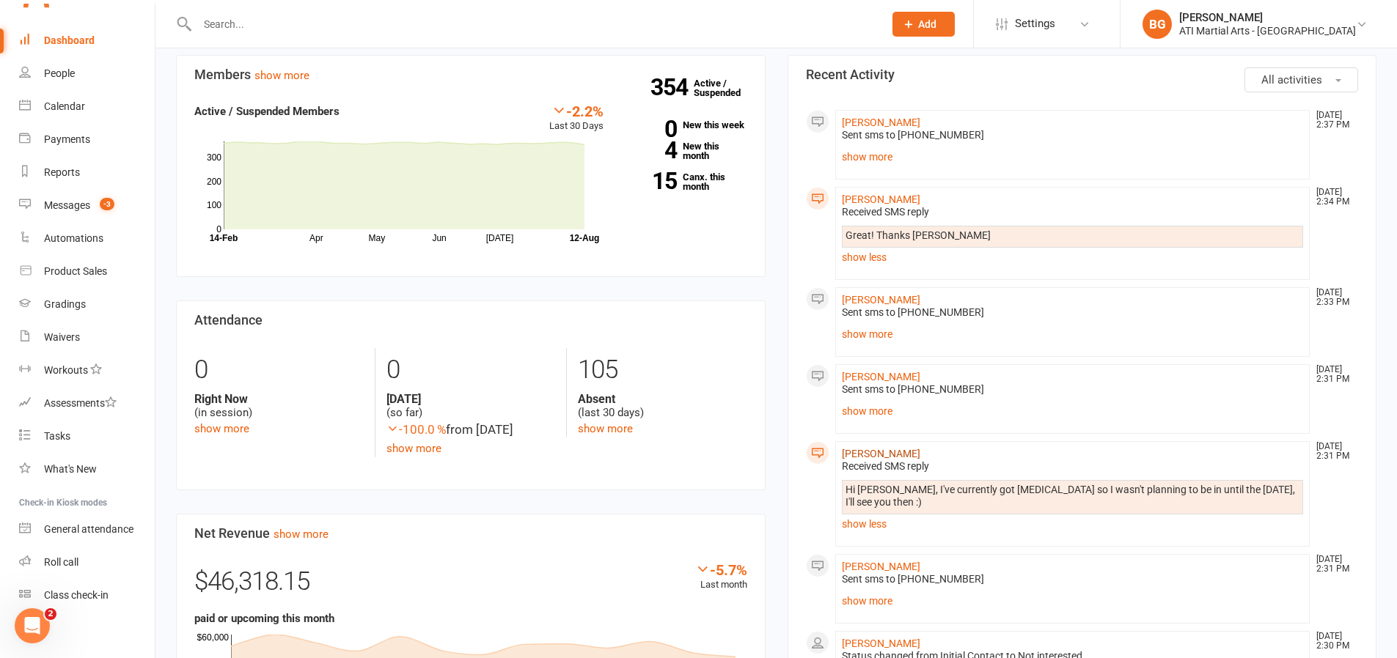
click at [903, 453] on link "[PERSON_NAME]" at bounding box center [881, 454] width 78 height 12
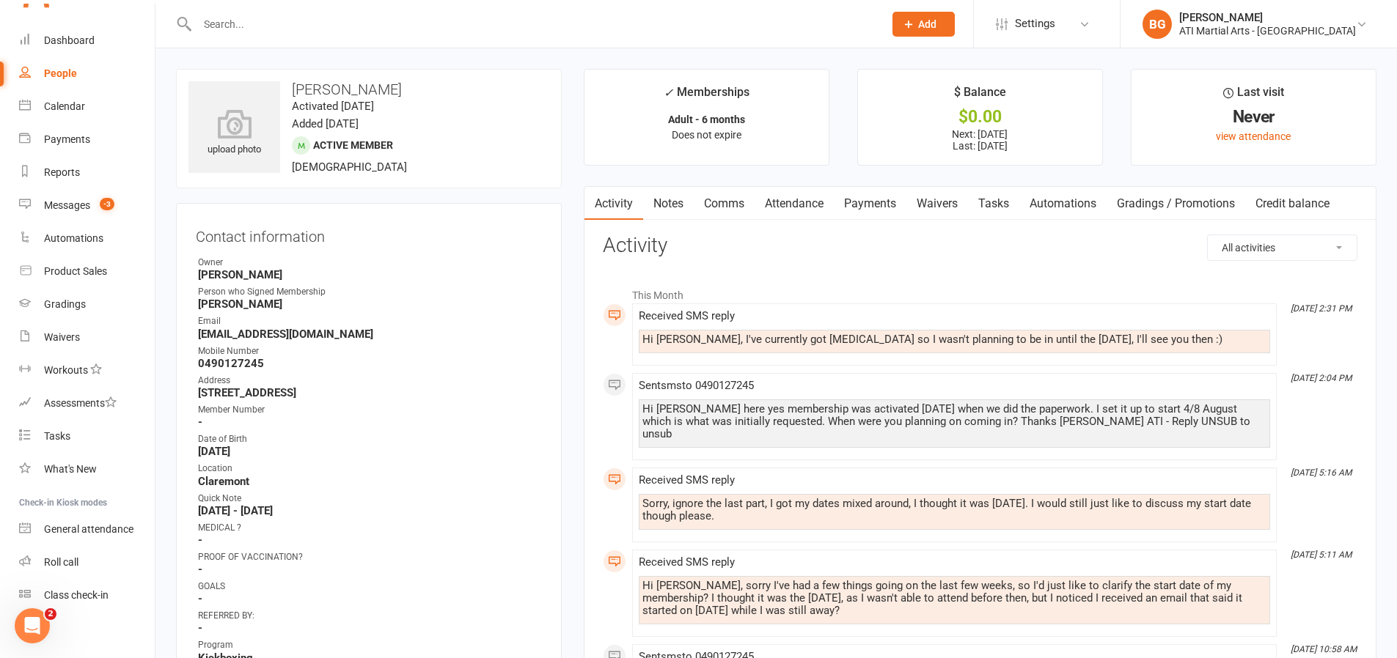
click at [861, 194] on link "Payments" at bounding box center [870, 204] width 73 height 34
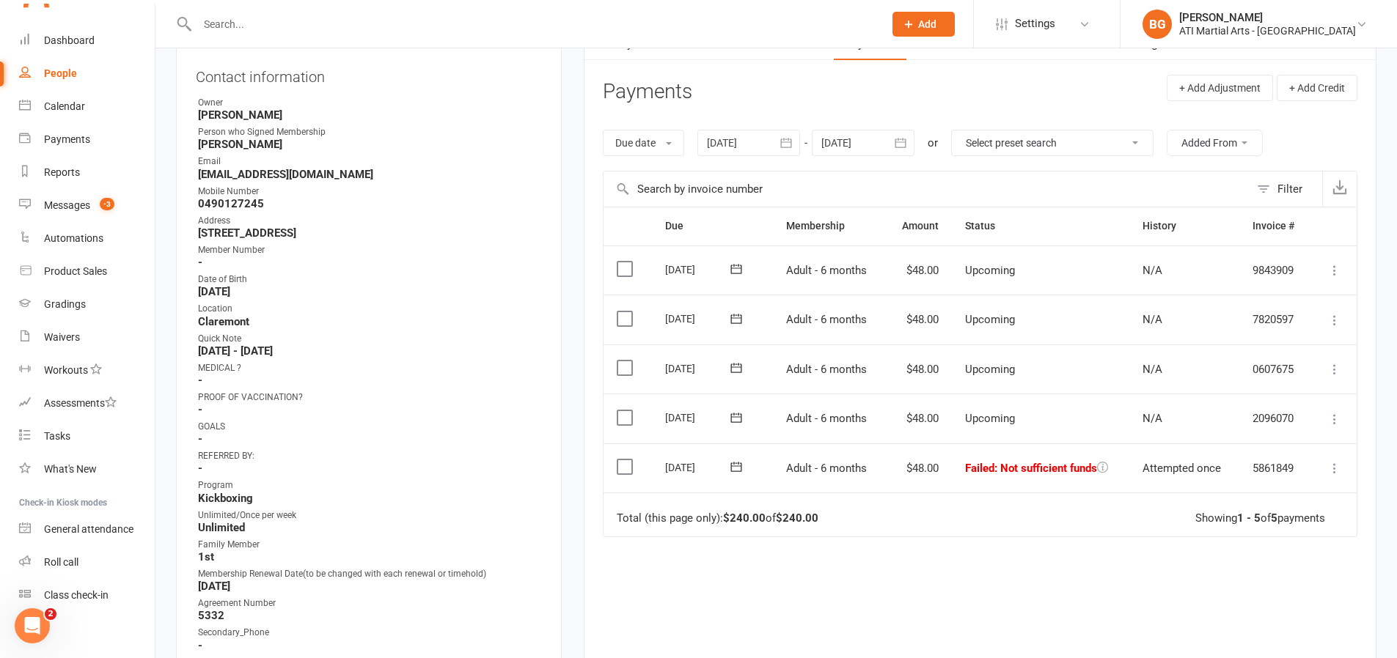
scroll to position [158, 0]
click at [78, 214] on link "Messages -3" at bounding box center [87, 205] width 136 height 33
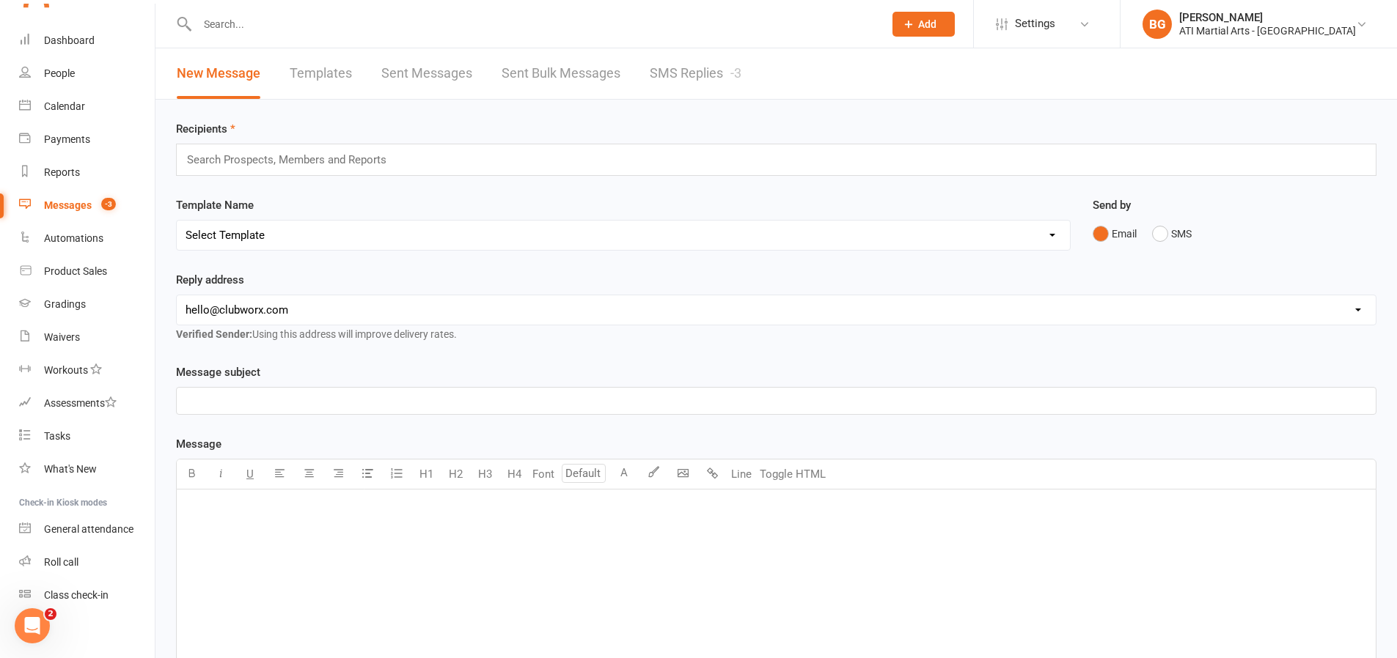
click at [693, 81] on link "SMS Replies -3" at bounding box center [696, 73] width 92 height 51
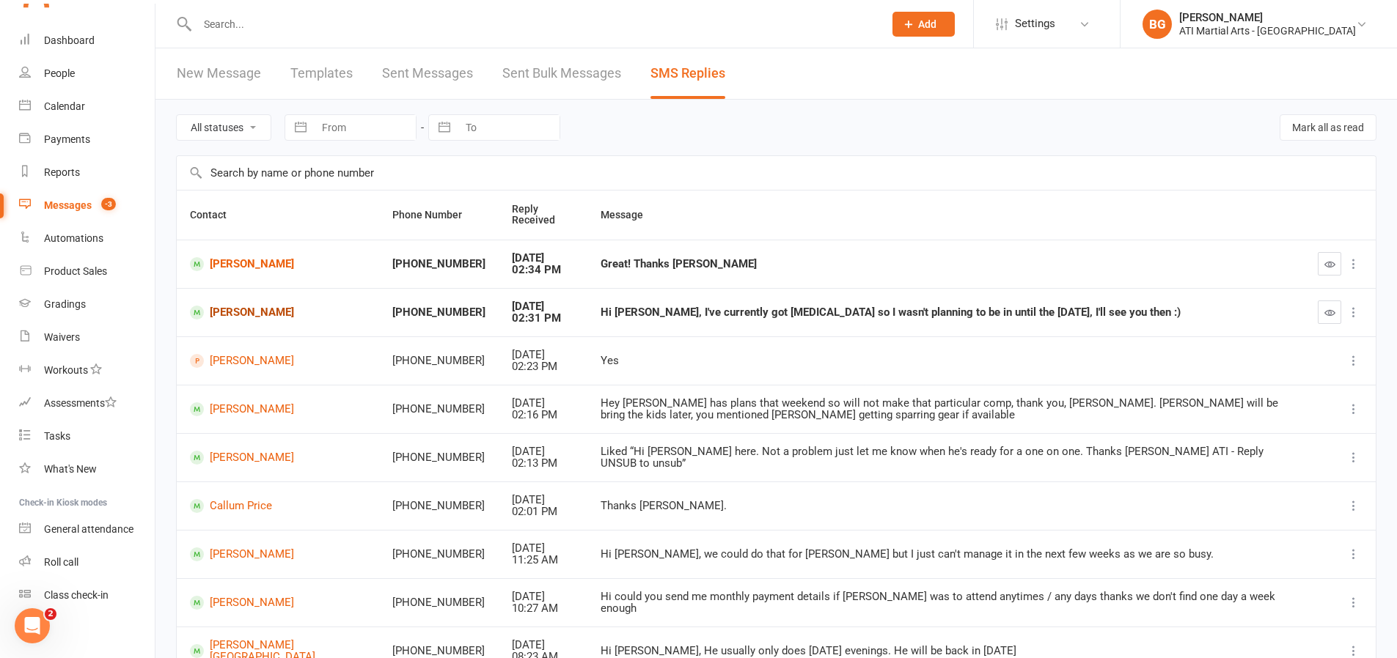
click at [265, 312] on link "[PERSON_NAME]" at bounding box center [278, 313] width 176 height 14
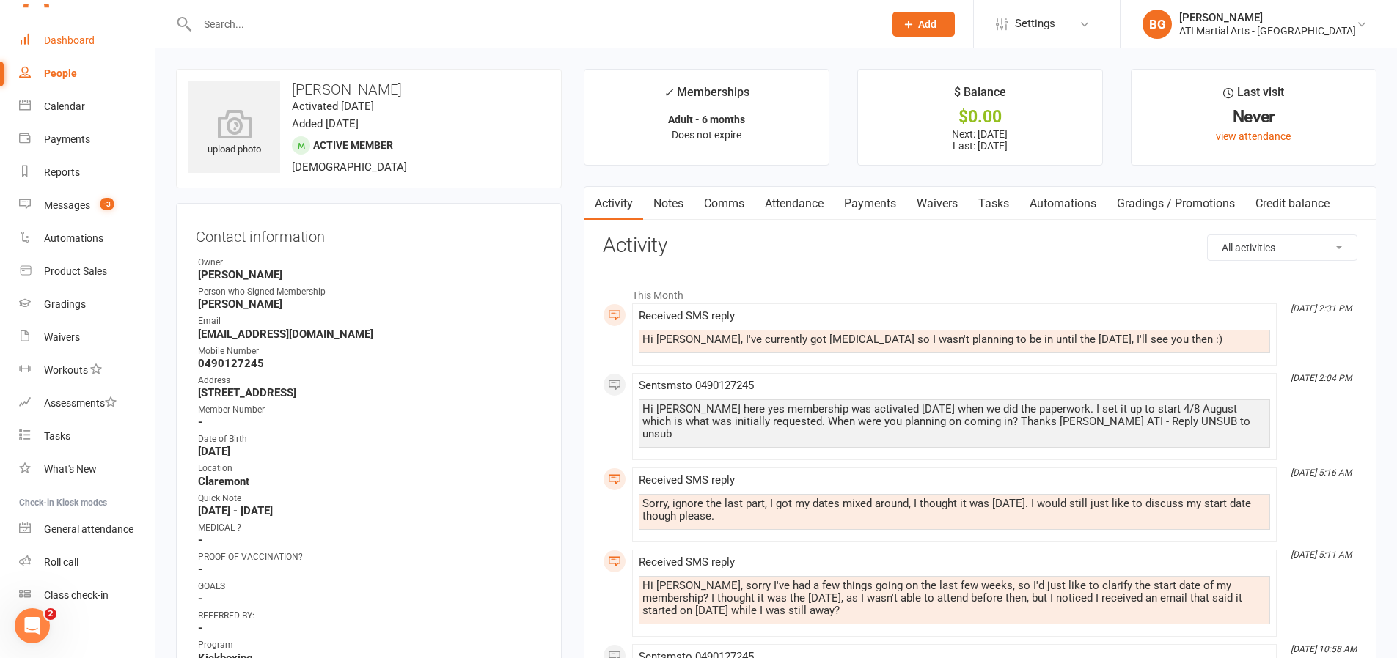
click at [48, 34] on div "Dashboard" at bounding box center [69, 40] width 51 height 12
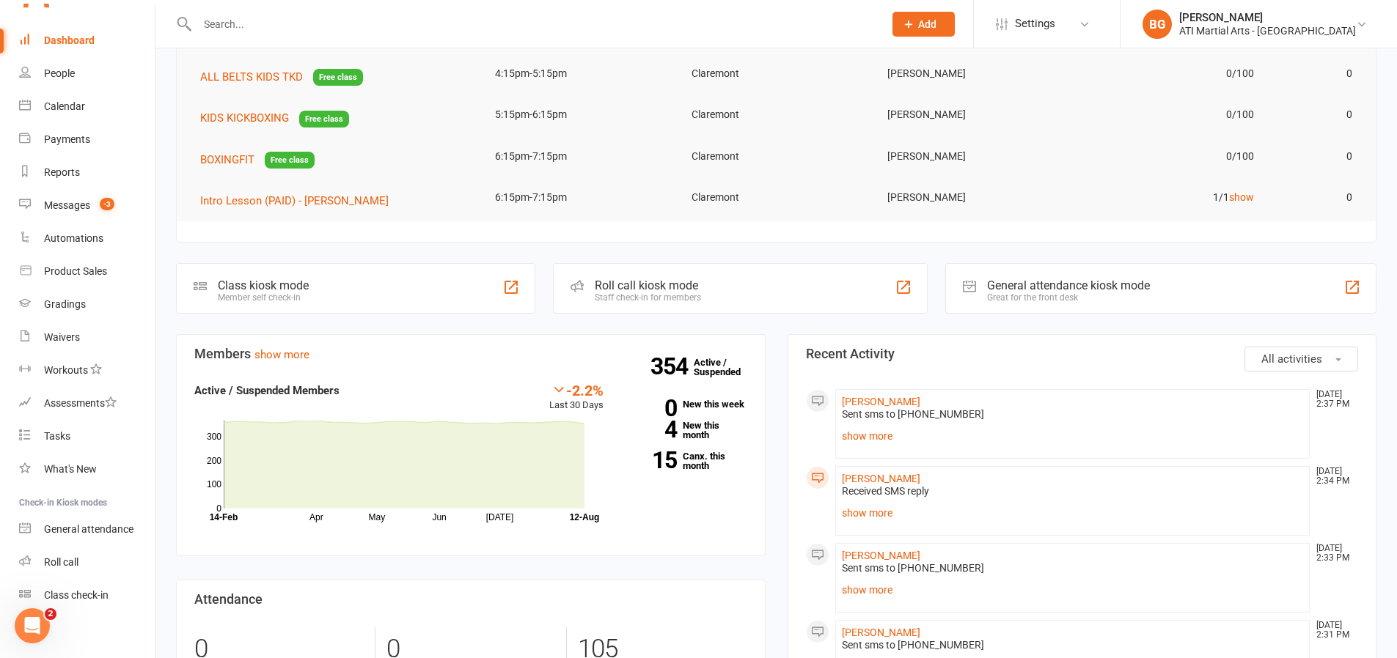
scroll to position [238, 0]
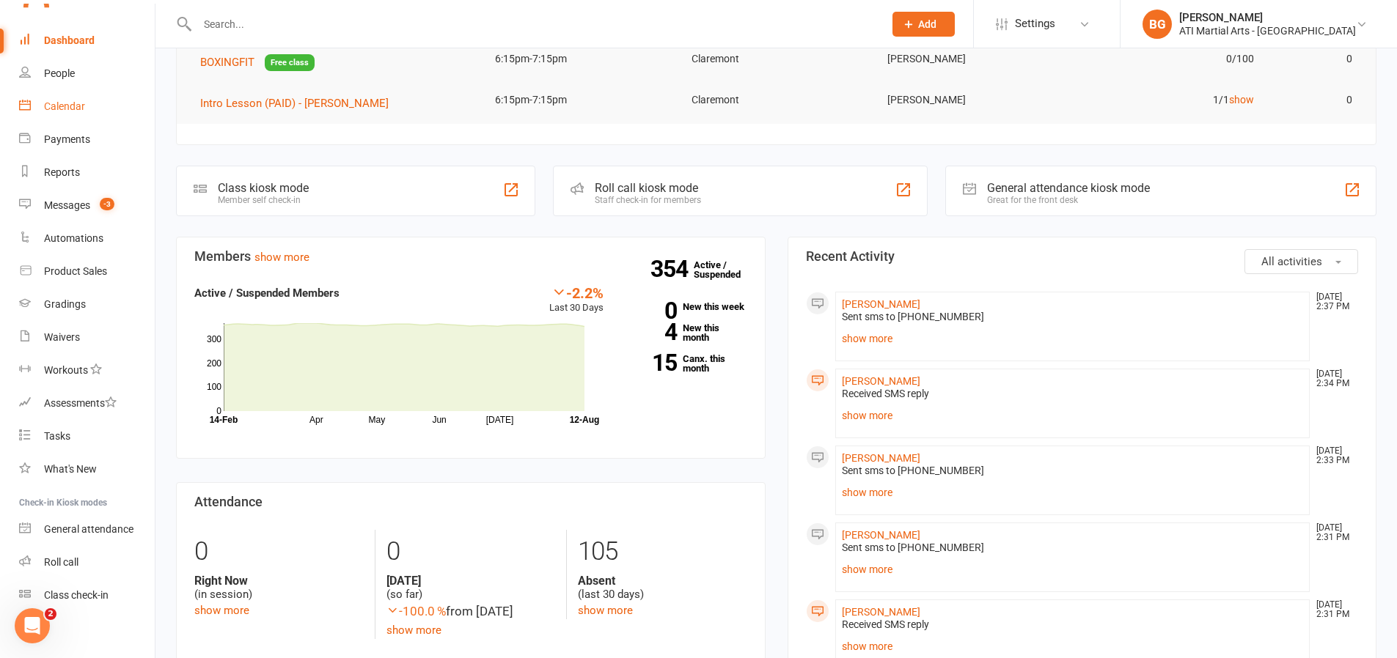
click at [67, 111] on div "Calendar" at bounding box center [64, 106] width 41 height 12
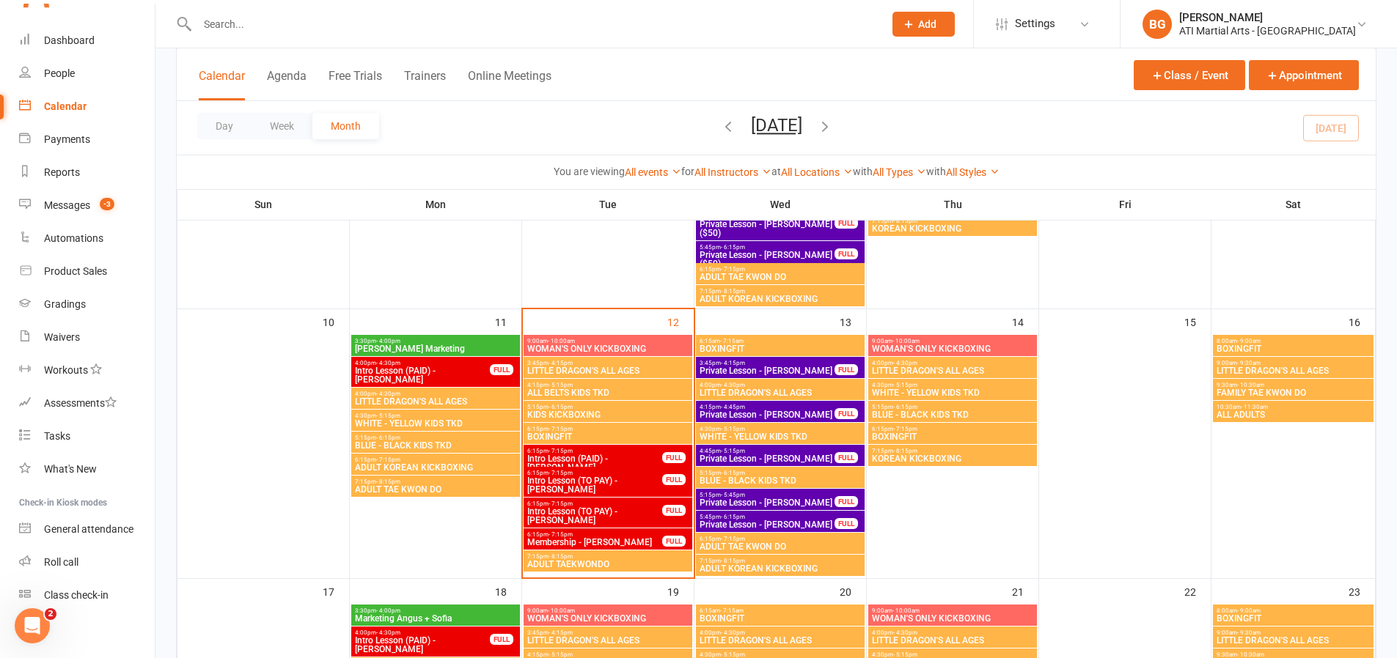
scroll to position [595, 0]
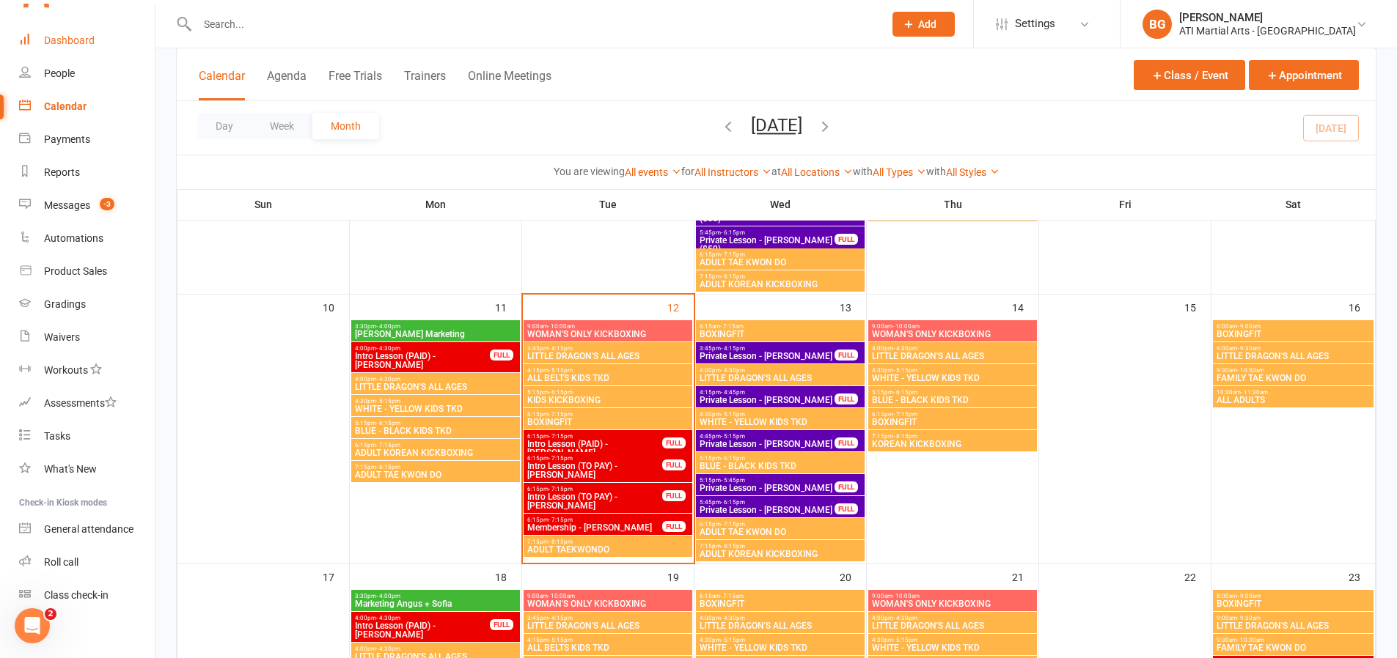
click at [98, 42] on link "Dashboard" at bounding box center [87, 40] width 136 height 33
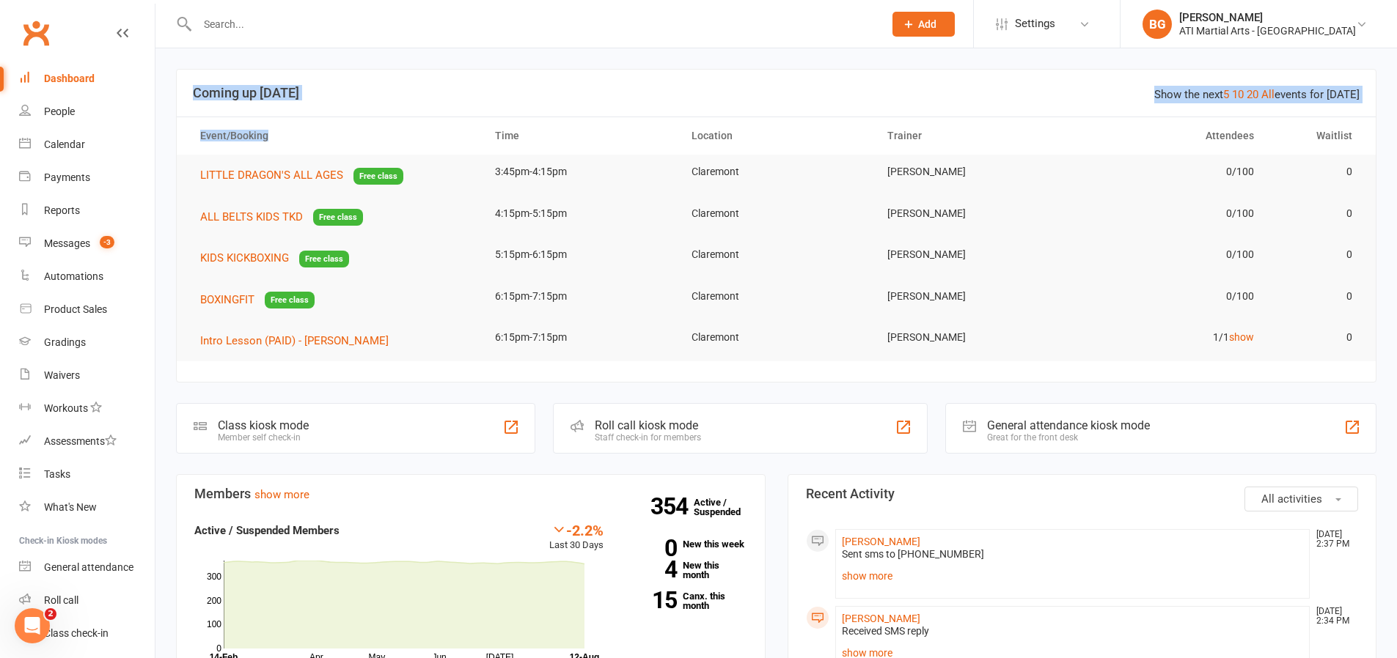
drag, startPoint x: 294, startPoint y: 138, endPoint x: 227, endPoint y: 56, distance: 105.2
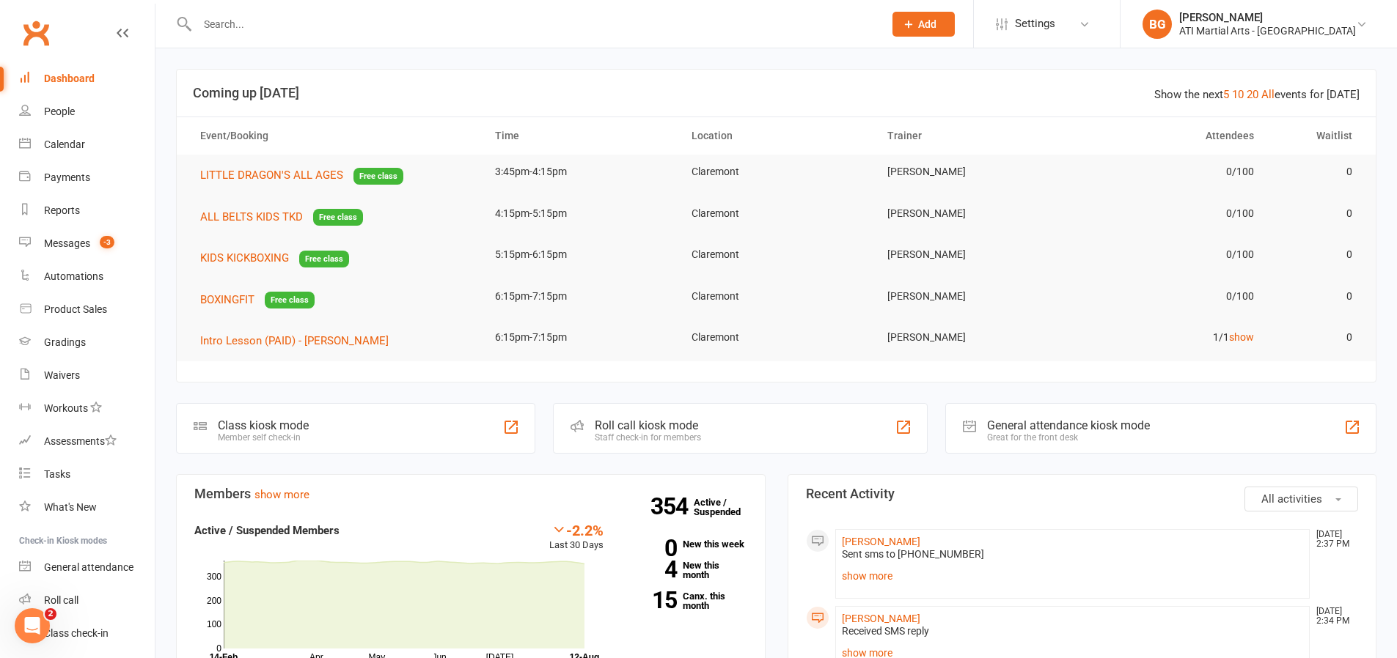
click at [295, 93] on h3 "Coming up [DATE]" at bounding box center [776, 93] width 1167 height 15
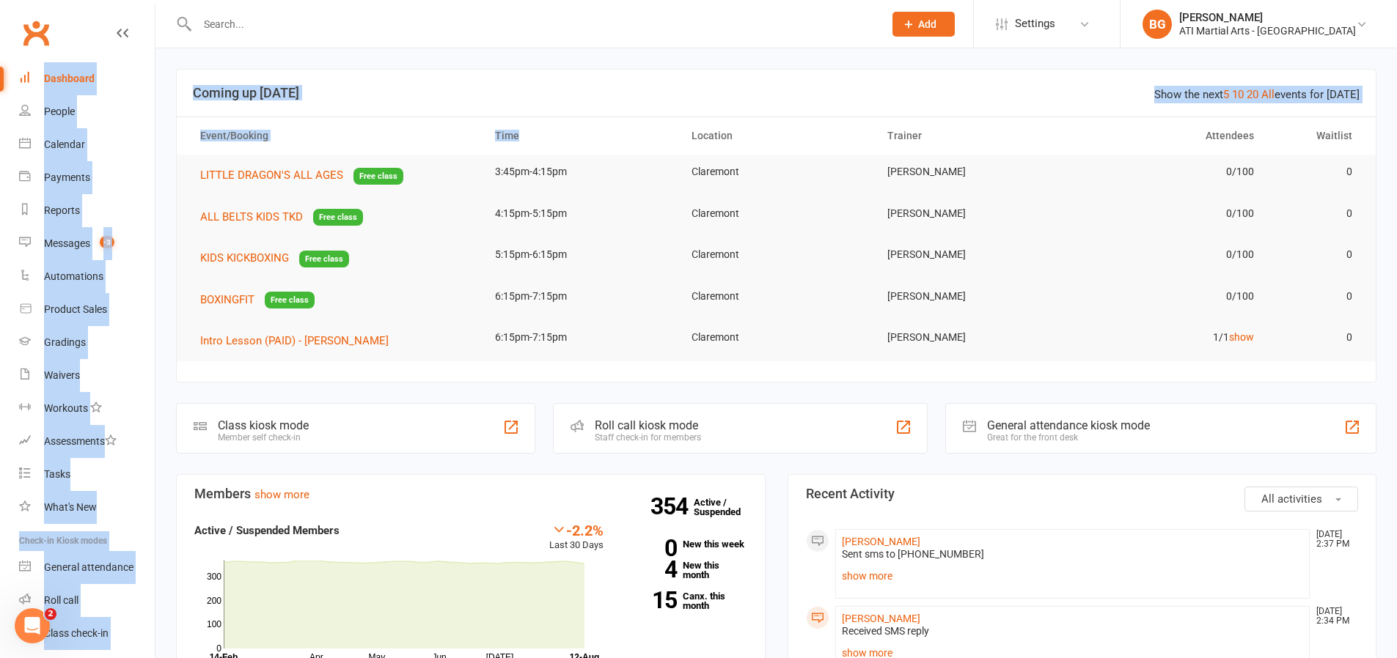
drag, startPoint x: 523, startPoint y: 136, endPoint x: 206, endPoint y: 67, distance: 324.3
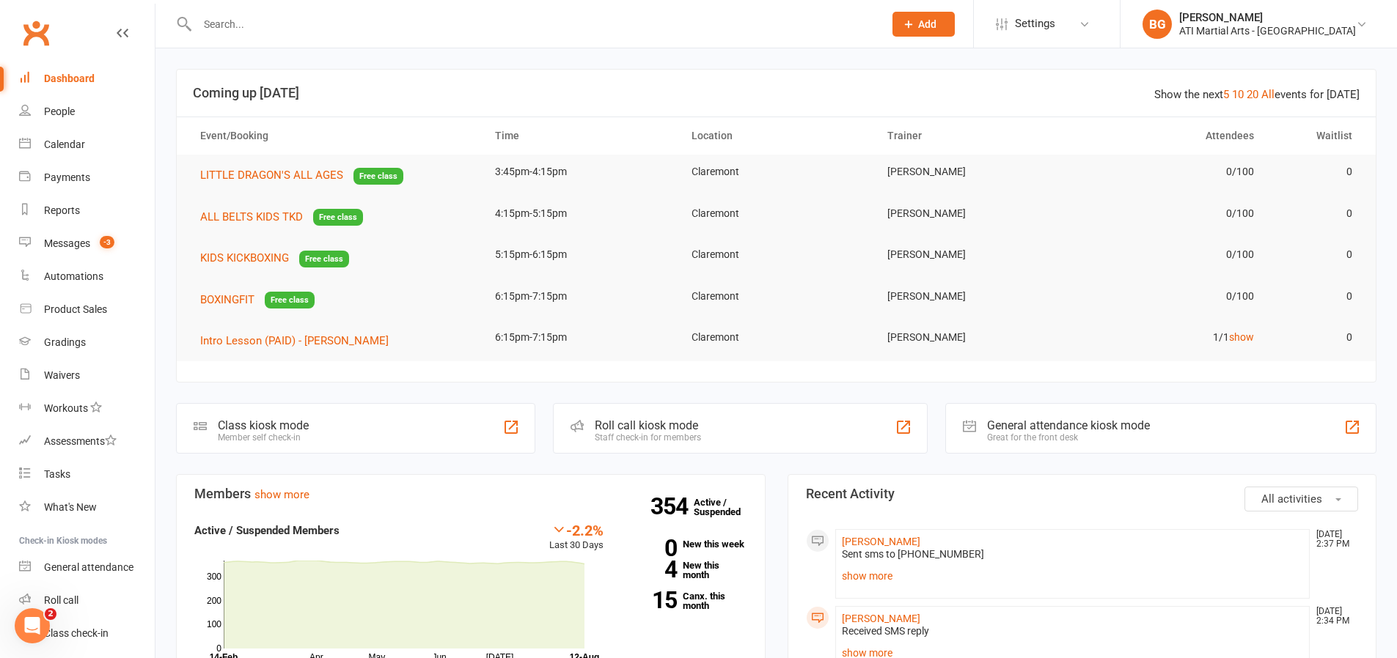
click at [491, 159] on td "3:45pm-4:15pm" at bounding box center [580, 172] width 197 height 34
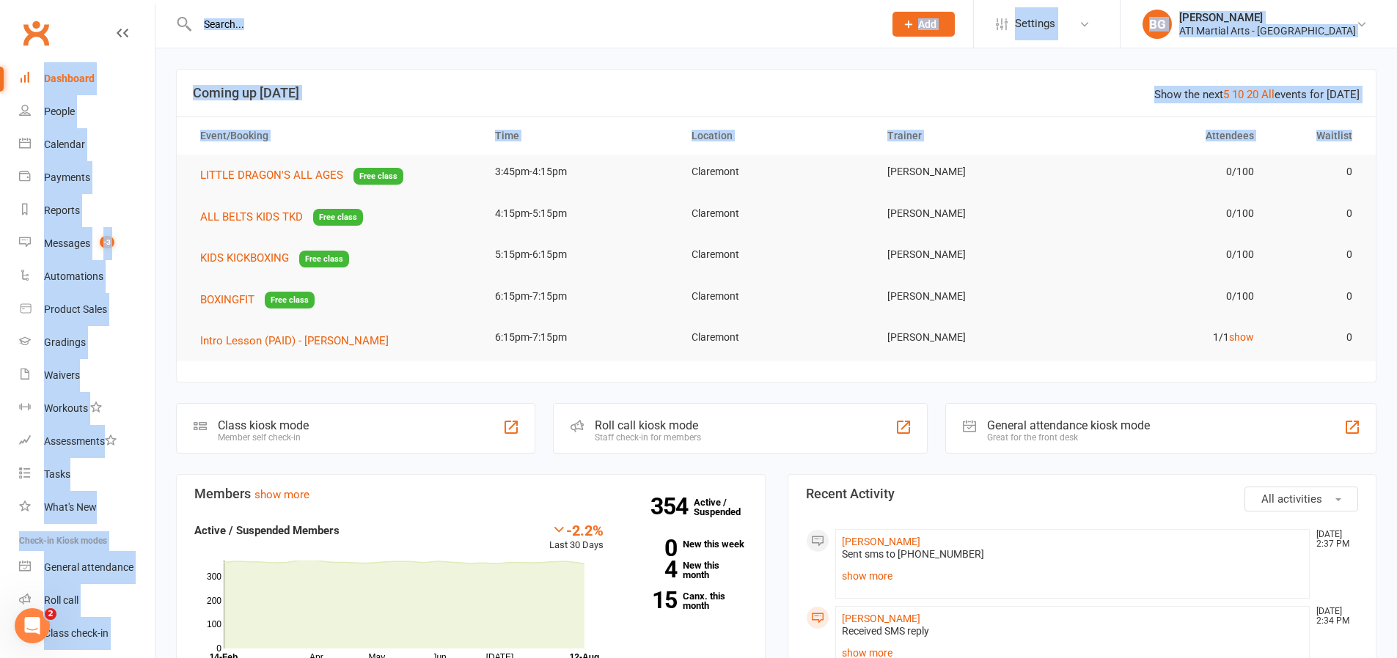
drag, startPoint x: 568, startPoint y: 194, endPoint x: 201, endPoint y: 45, distance: 396.4
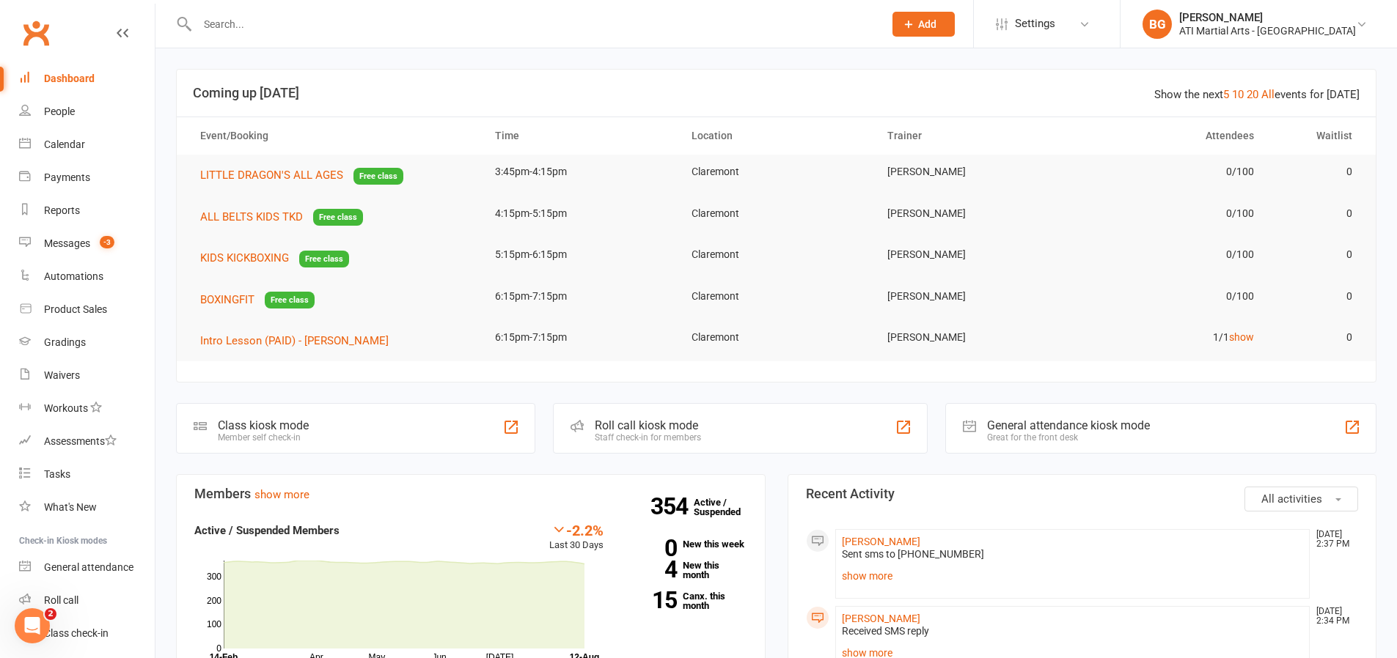
click at [609, 202] on td "4:15pm-5:15pm" at bounding box center [580, 214] width 197 height 34
click at [124, 247] on link "Messages -3" at bounding box center [87, 243] width 136 height 33
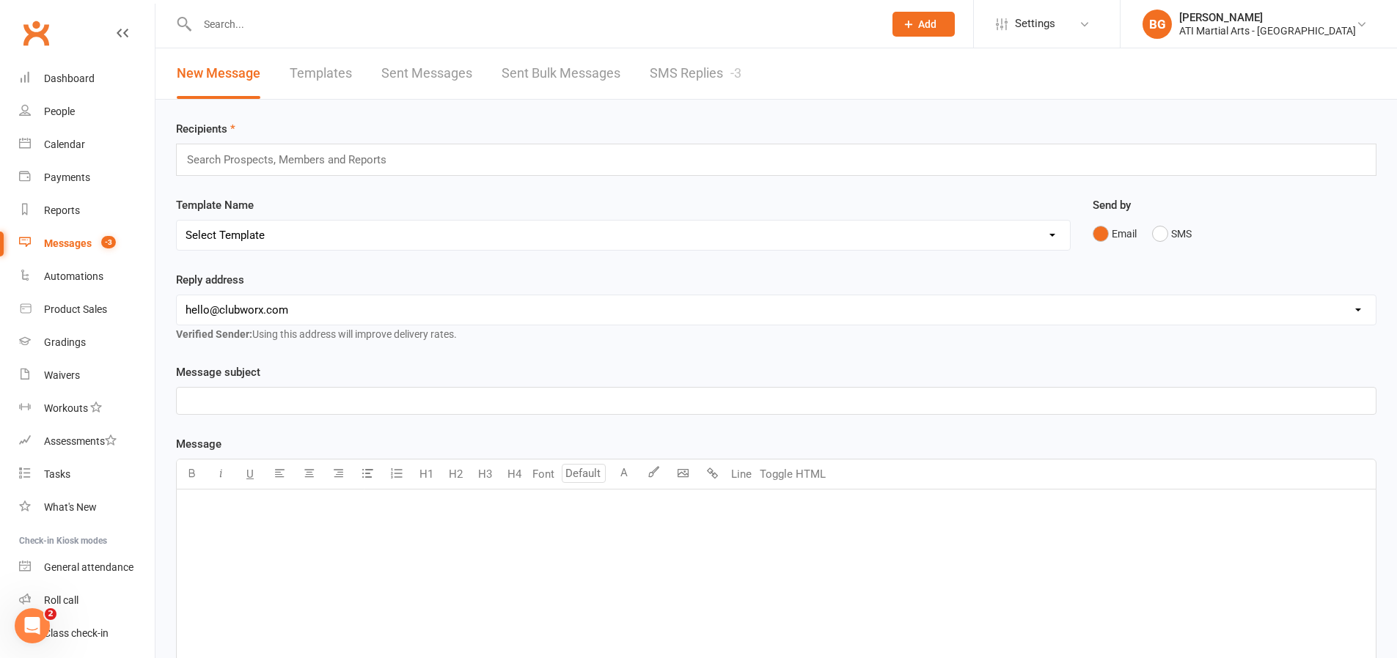
click at [736, 70] on div "-3" at bounding box center [735, 72] width 11 height 15
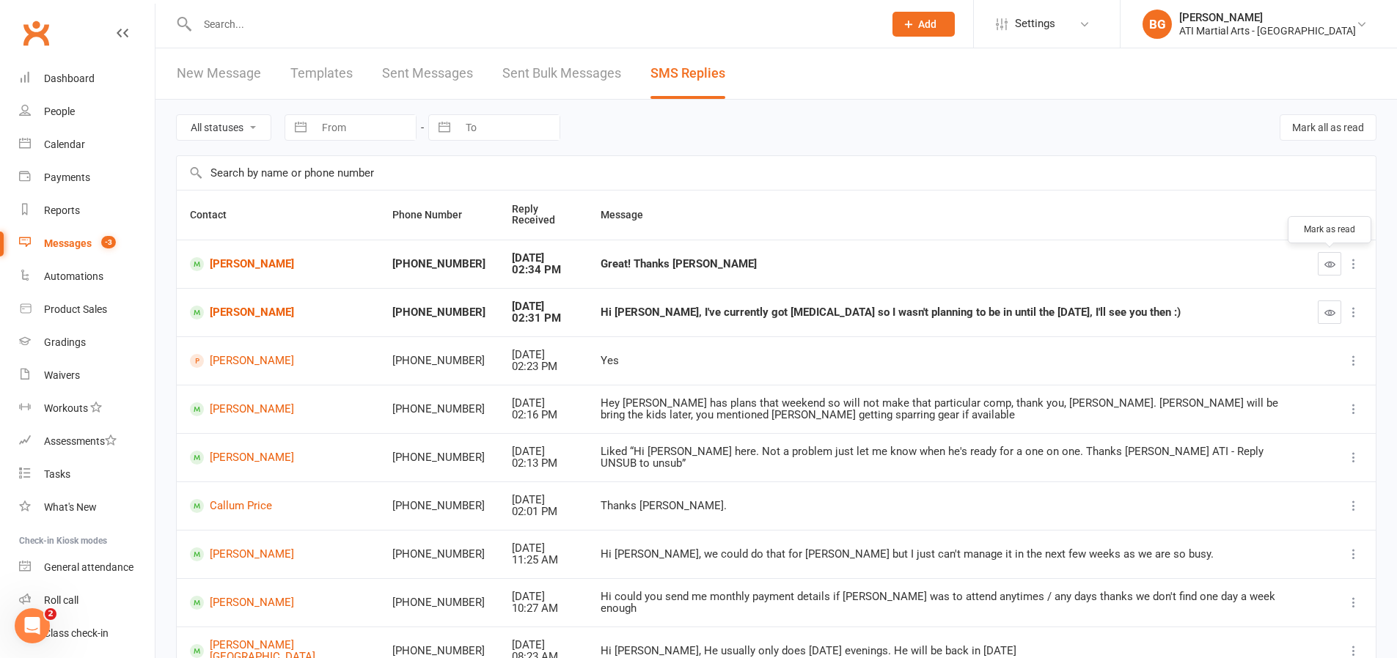
click at [1332, 263] on icon "button" at bounding box center [1329, 264] width 11 height 11
click at [1318, 316] on button "button" at bounding box center [1329, 312] width 23 height 23
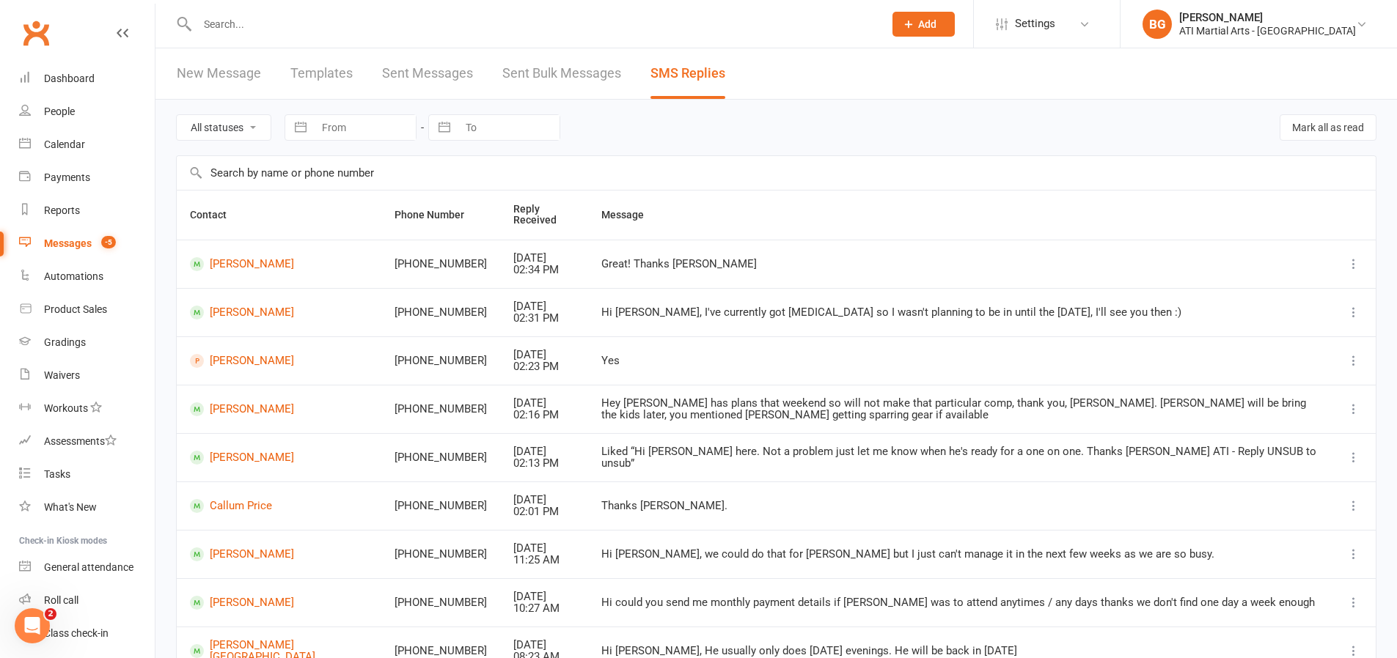
click at [244, 32] on input "text" at bounding box center [533, 24] width 680 height 21
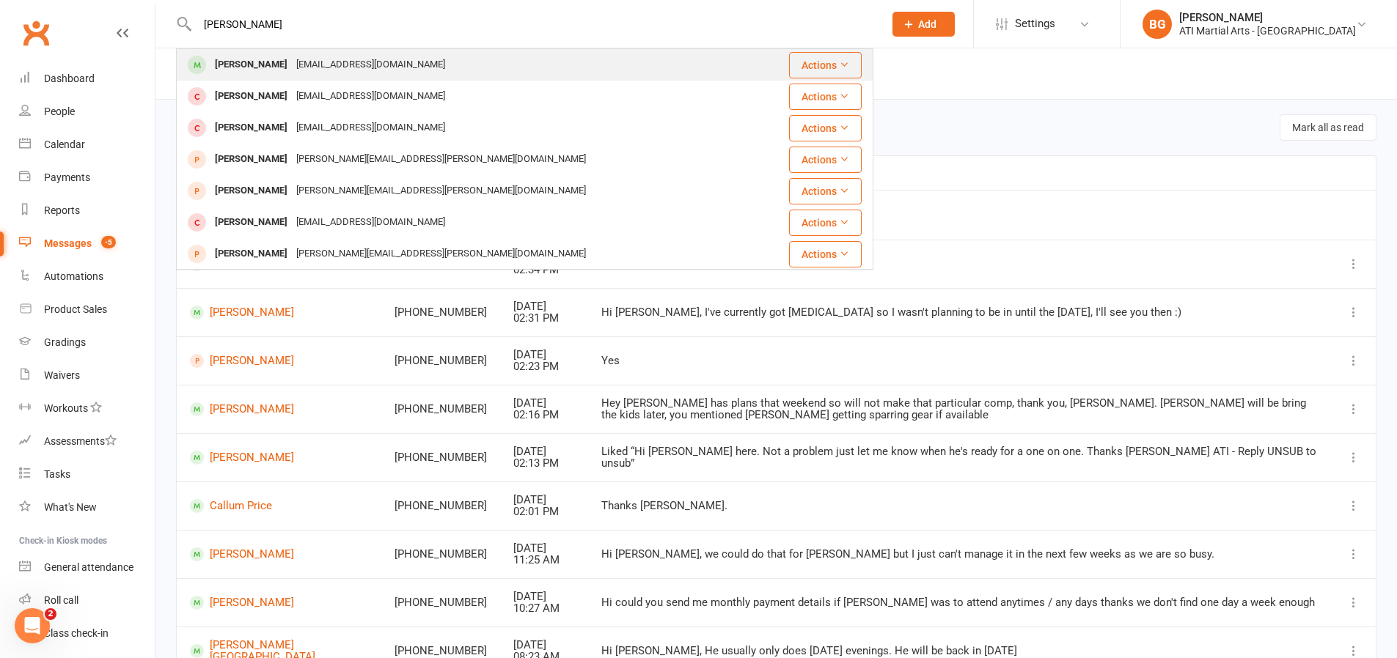
type input "joe vokes"
click at [263, 68] on div "Joe Vokes zheelav@gmail.com" at bounding box center [329, 64] width 239 height 21
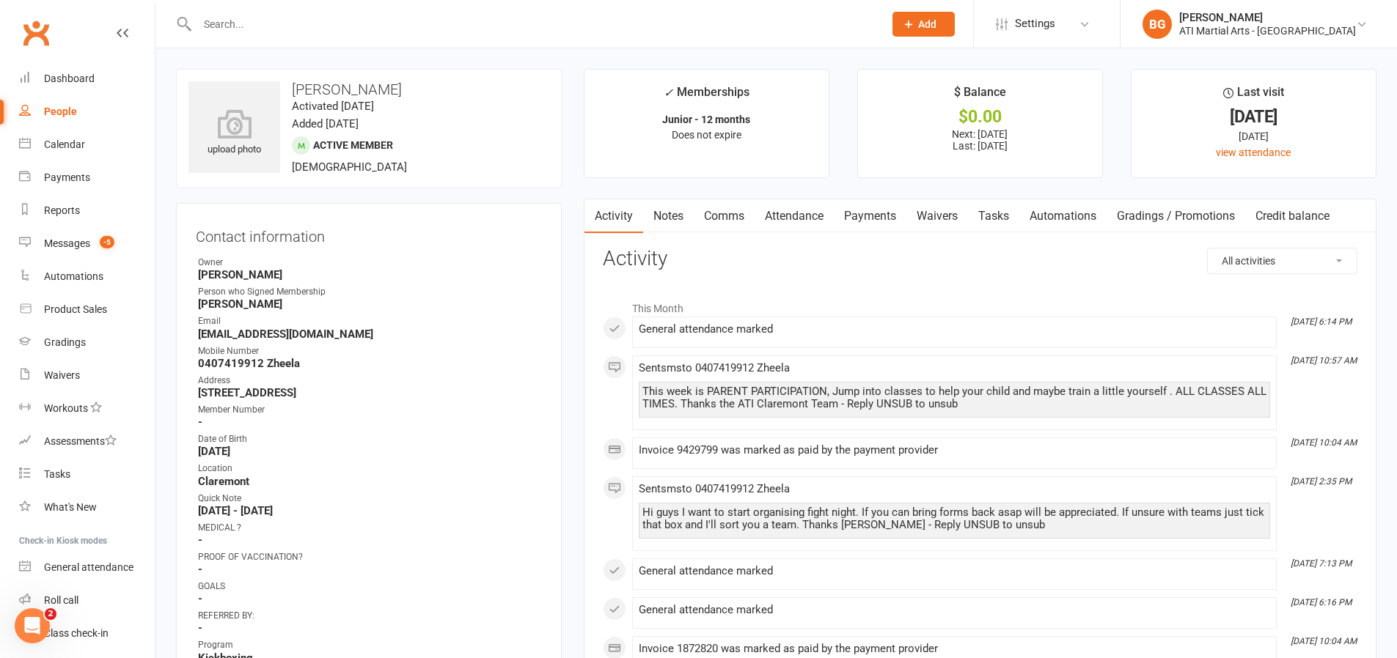
drag, startPoint x: 390, startPoint y: 396, endPoint x: 284, endPoint y: 380, distance: 107.5
click at [284, 380] on li "Address 34 Portsea Rise Mosman Park 6012" at bounding box center [369, 387] width 346 height 26
click at [297, 416] on strong "-" at bounding box center [370, 422] width 344 height 13
click at [63, 89] on link "Dashboard" at bounding box center [87, 78] width 136 height 33
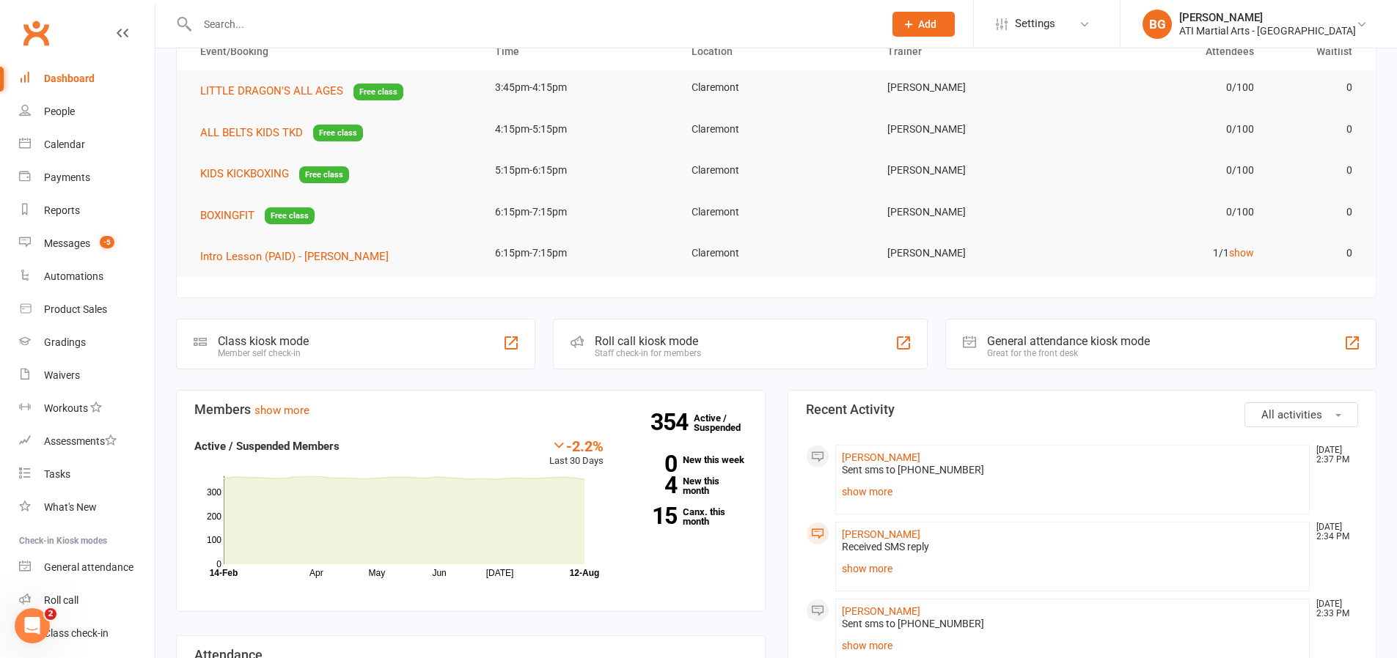
scroll to position [85, 0]
click at [874, 569] on link "show more" at bounding box center [1073, 568] width 462 height 21
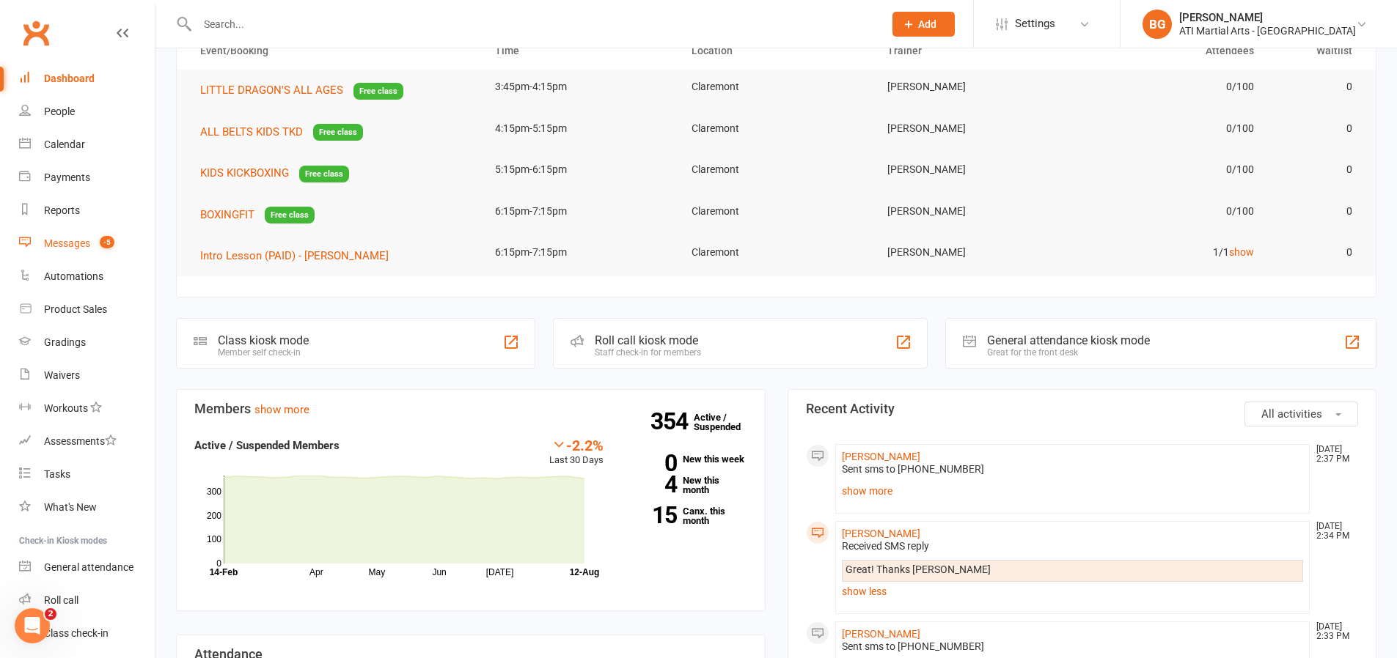
click at [114, 238] on span "-5" at bounding box center [107, 242] width 15 height 12
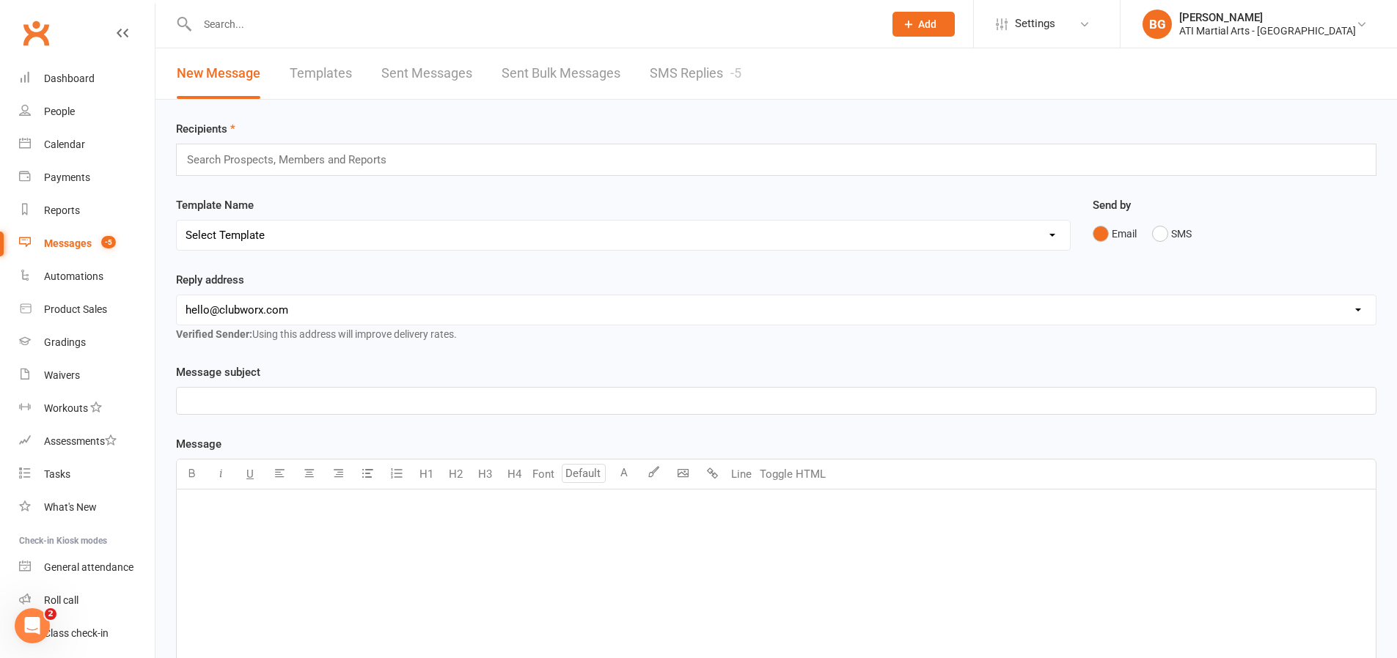
click at [689, 65] on link "SMS Replies -5" at bounding box center [696, 73] width 92 height 51
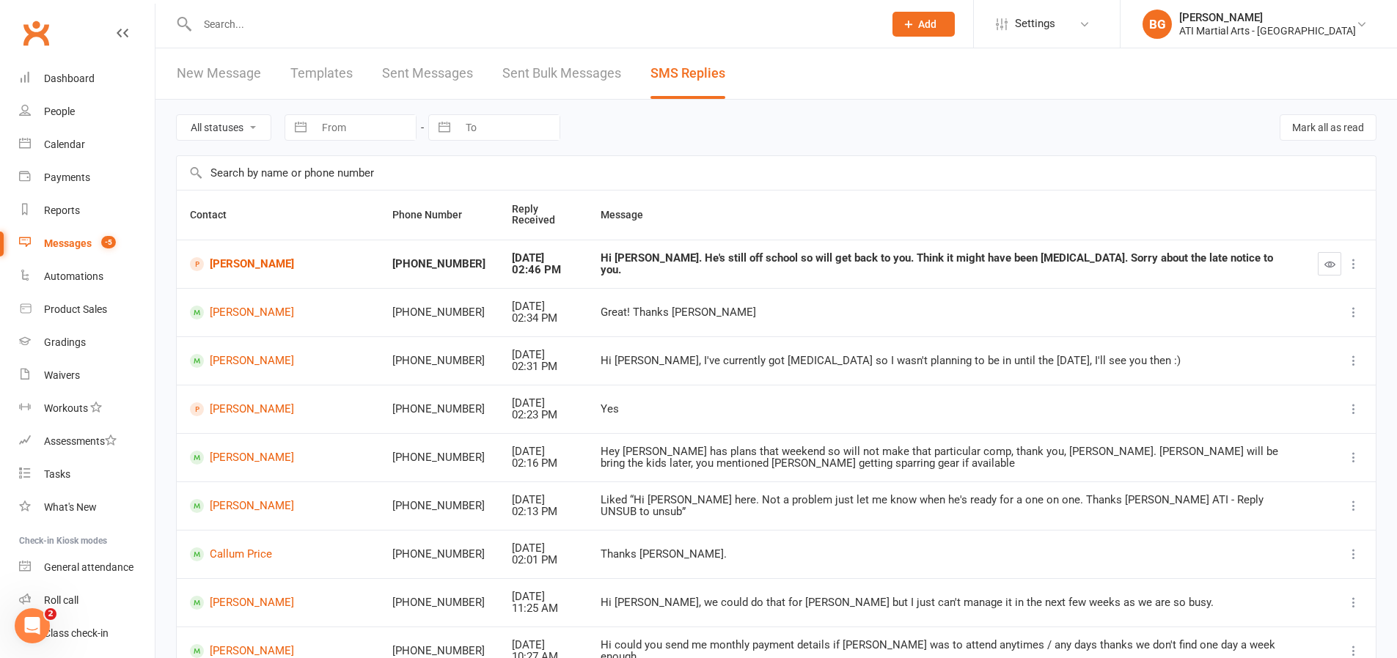
scroll to position [3, 0]
click at [1340, 264] on button "button" at bounding box center [1329, 260] width 23 height 23
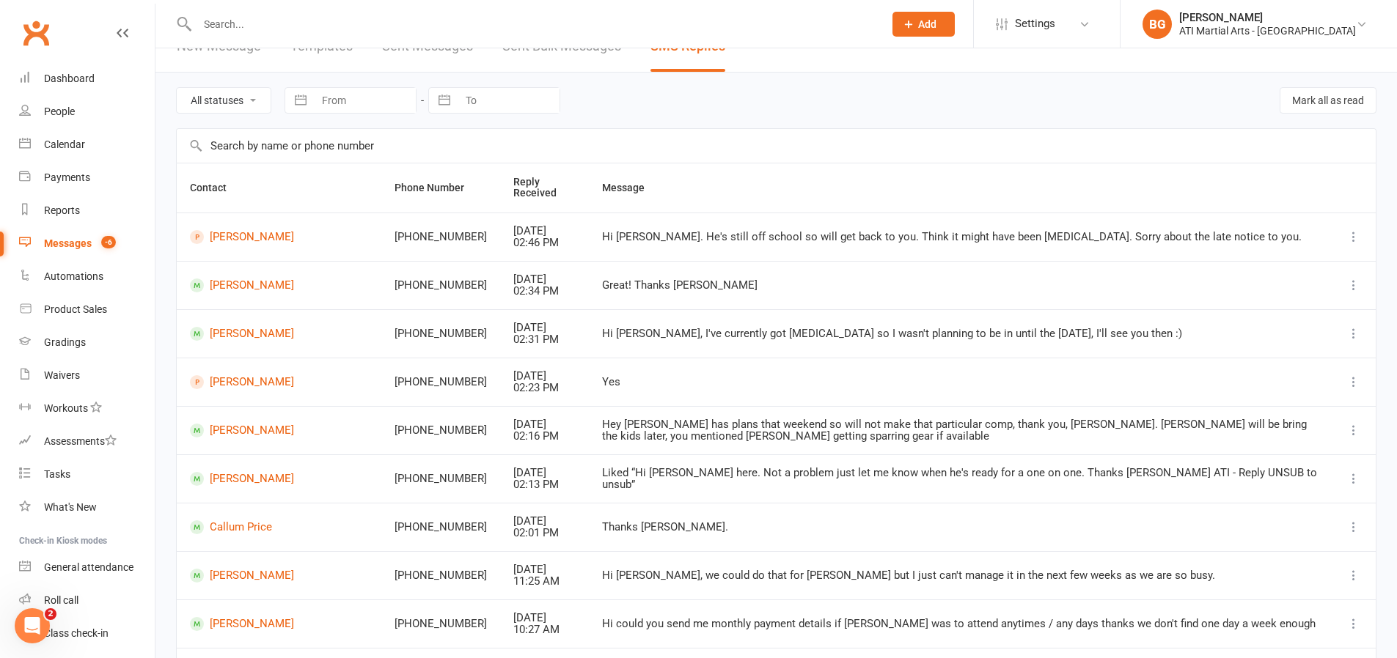
scroll to position [35, 0]
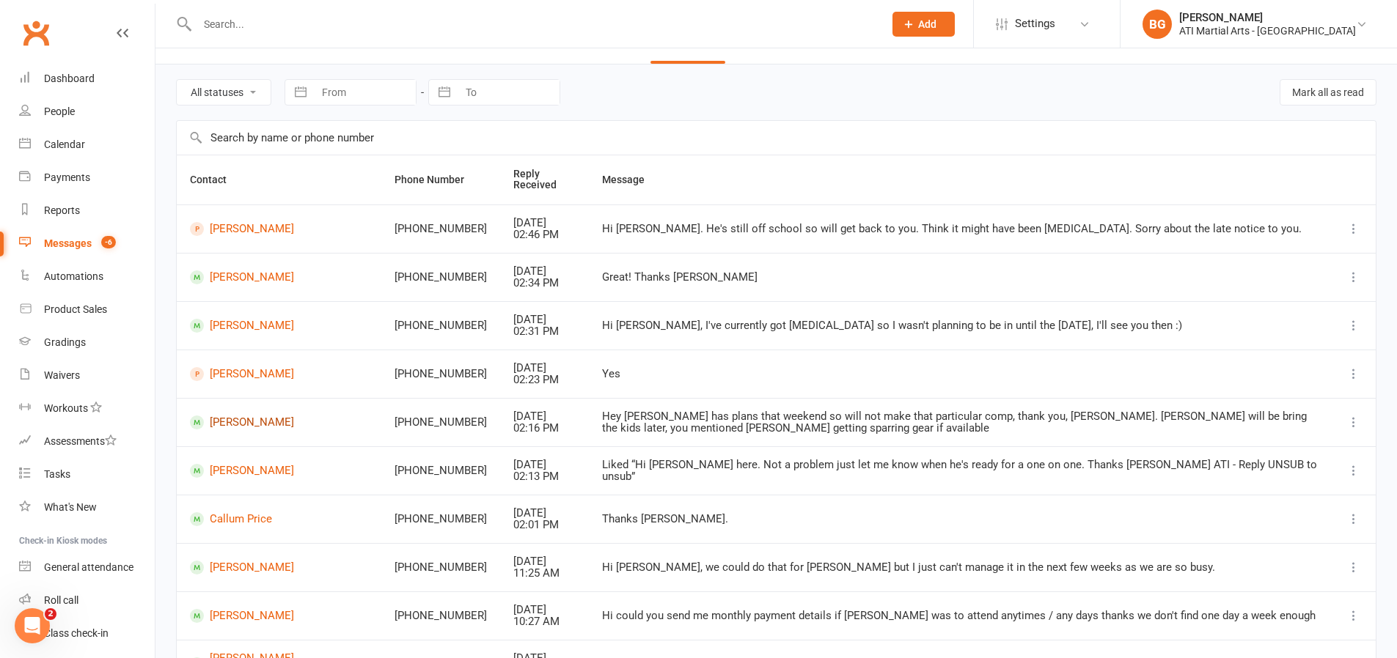
click at [243, 422] on link "[PERSON_NAME]" at bounding box center [279, 423] width 178 height 14
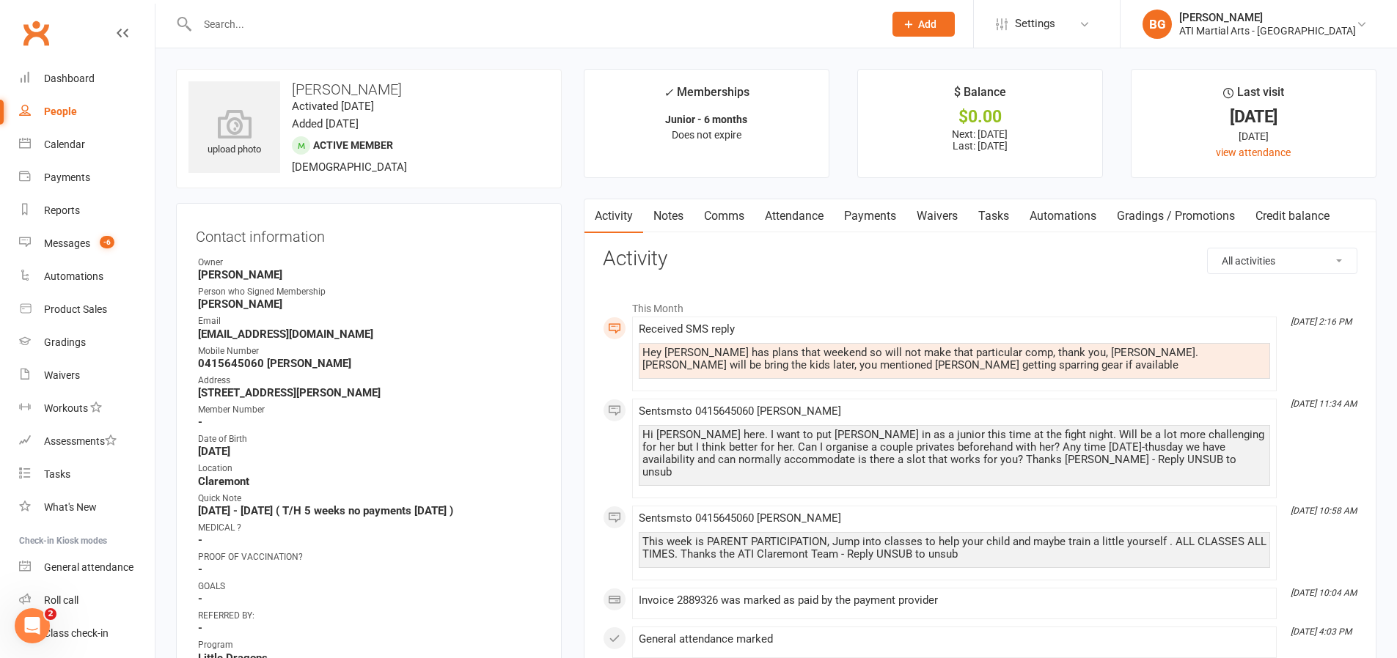
click at [725, 216] on link "Comms" at bounding box center [724, 216] width 61 height 34
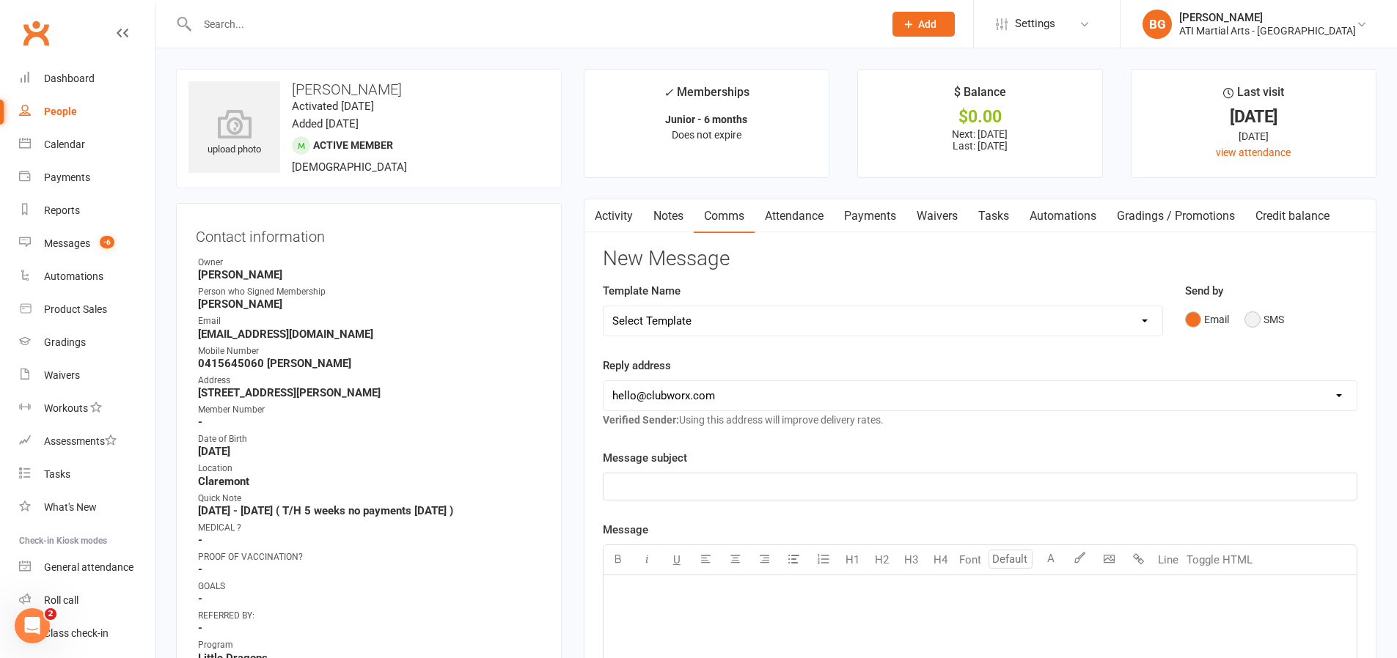
click at [1272, 317] on button "SMS" at bounding box center [1264, 320] width 40 height 28
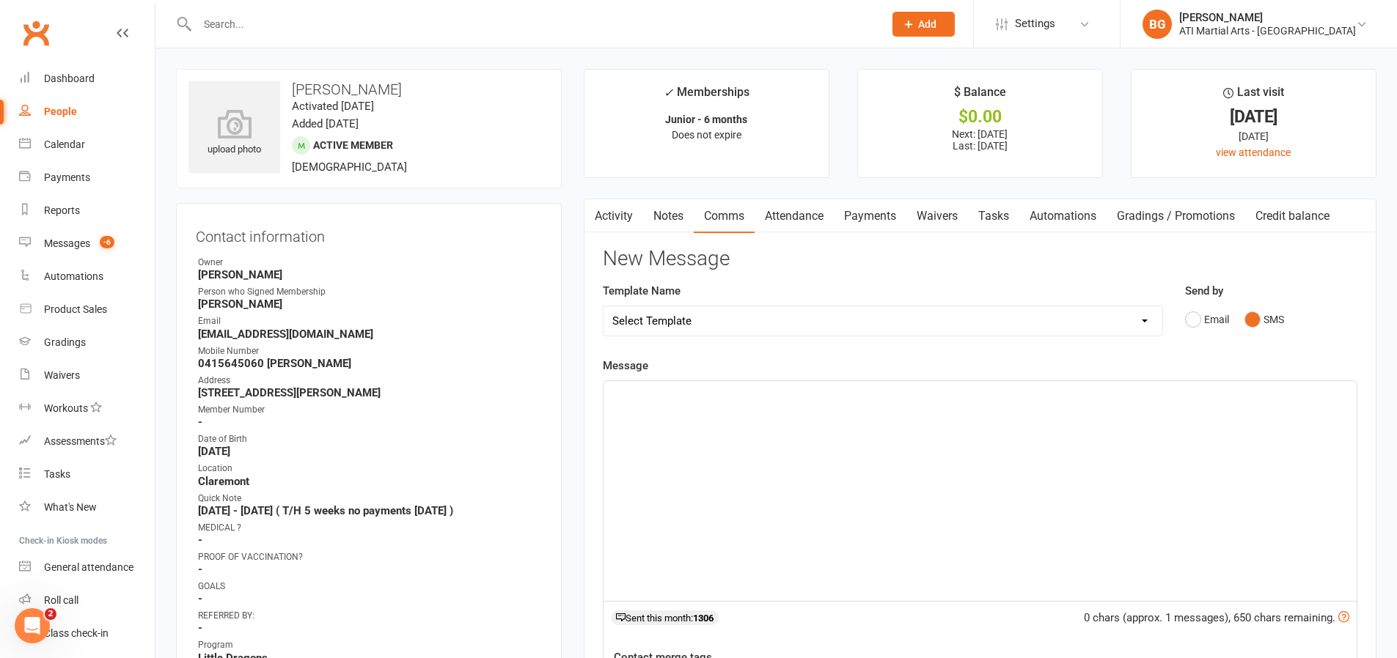
click at [1236, 367] on div "Message ﻿ 0 chars (approx. 1 messages), 650 chars remaining. Sent this month: 1…" at bounding box center [980, 566] width 755 height 418
click at [1111, 412] on div "﻿" at bounding box center [979, 491] width 753 height 220
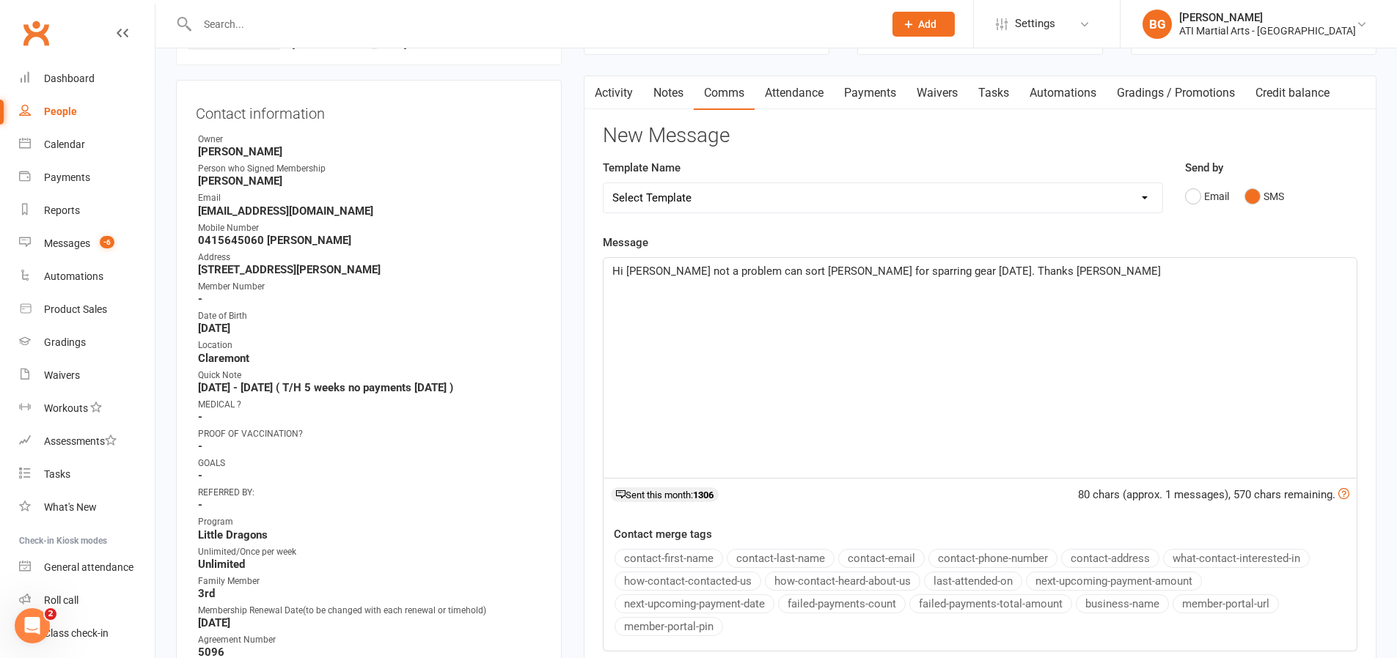
scroll to position [238, 0]
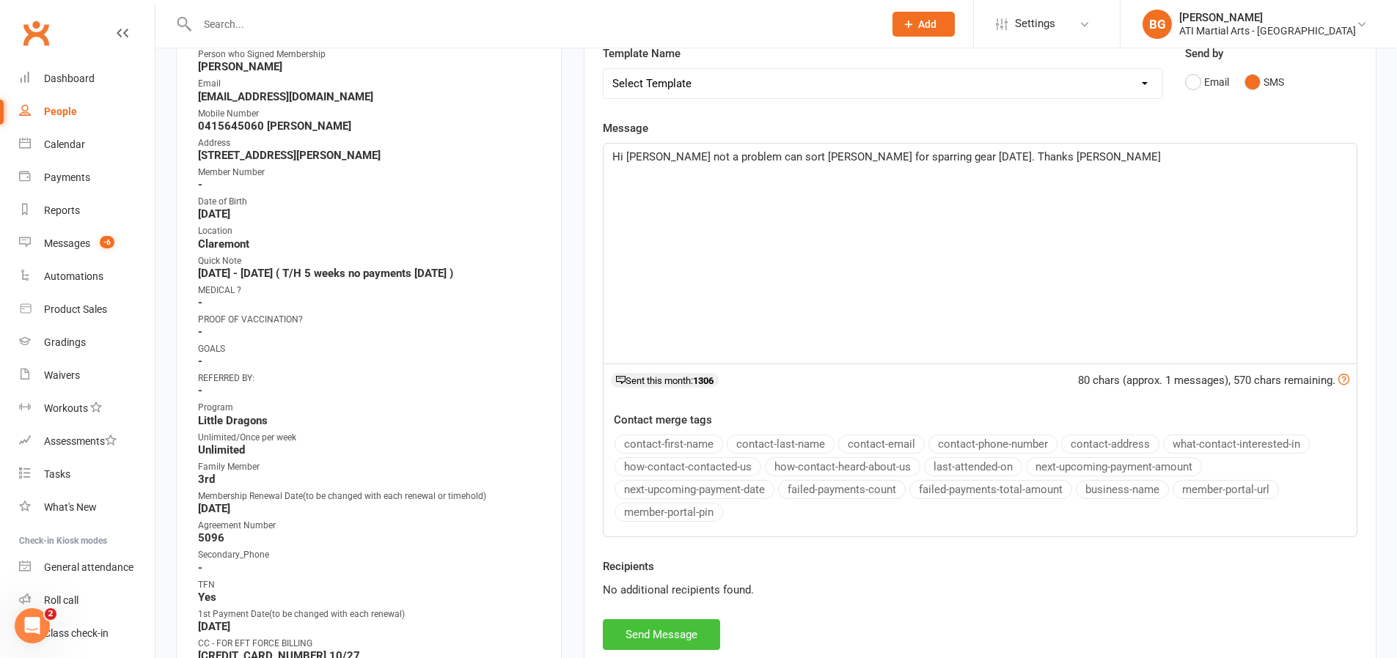
click at [697, 628] on button "Send Message" at bounding box center [661, 635] width 117 height 31
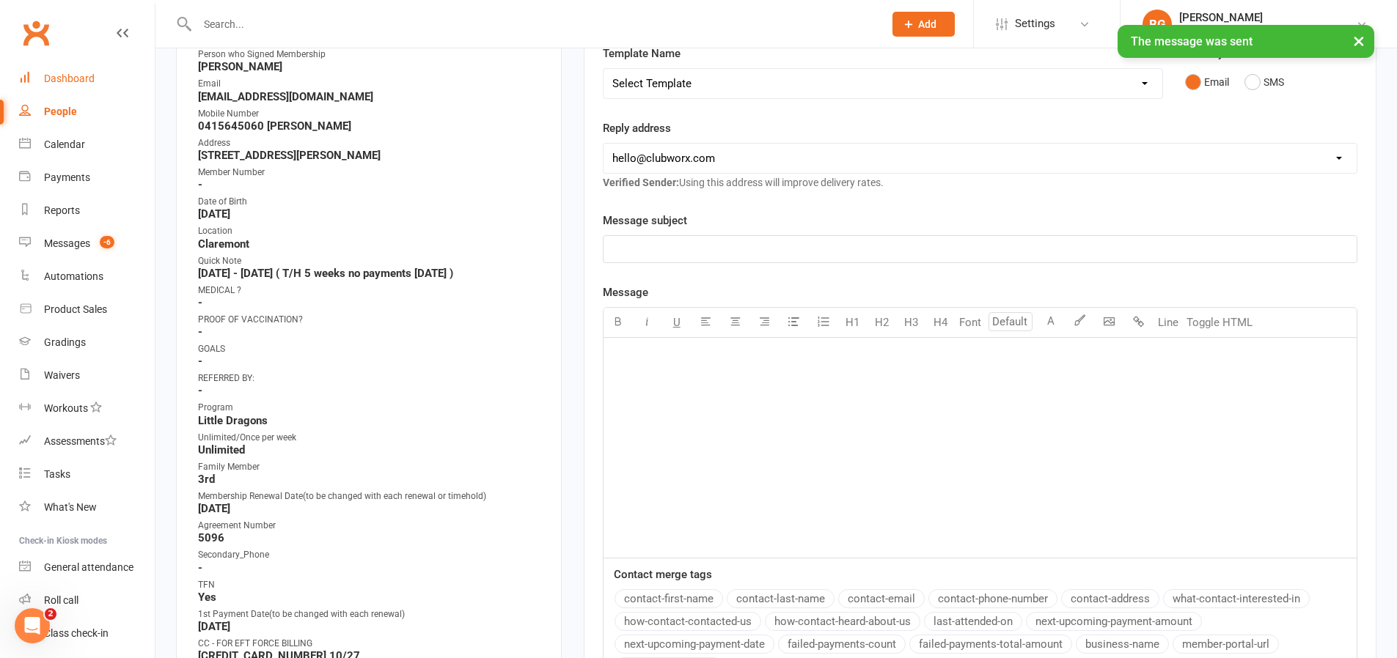
click at [81, 75] on div "Dashboard" at bounding box center [69, 79] width 51 height 12
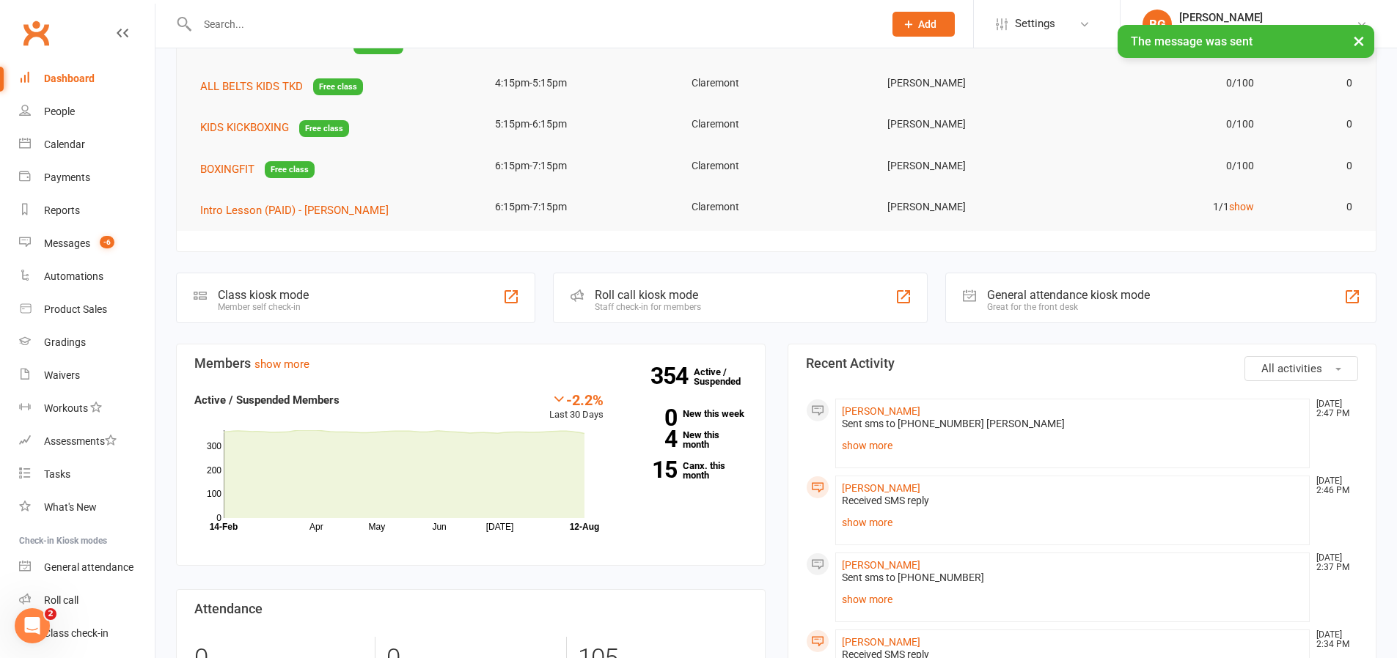
scroll to position [132, 0]
click at [865, 522] on link "show more" at bounding box center [1073, 521] width 462 height 21
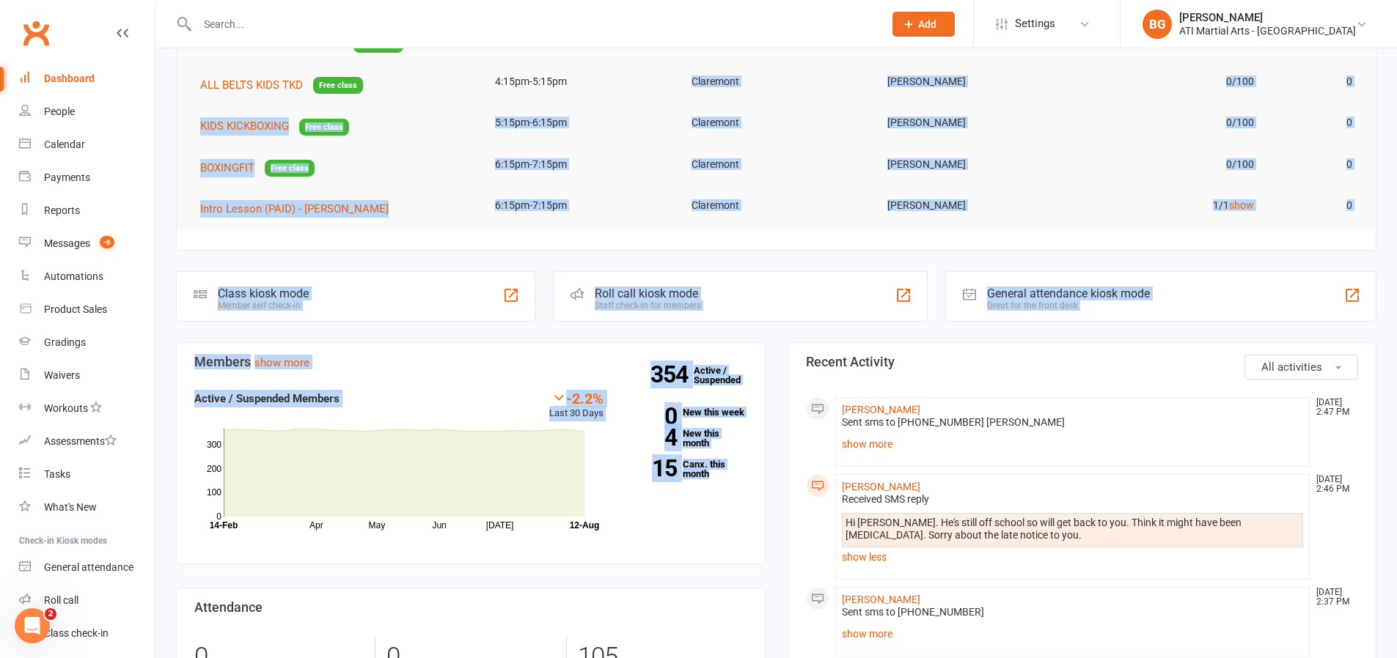
drag, startPoint x: 758, startPoint y: 512, endPoint x: 629, endPoint y: 90, distance: 440.9
click at [623, 87] on td "4:15pm-5:15pm" at bounding box center [580, 82] width 197 height 34
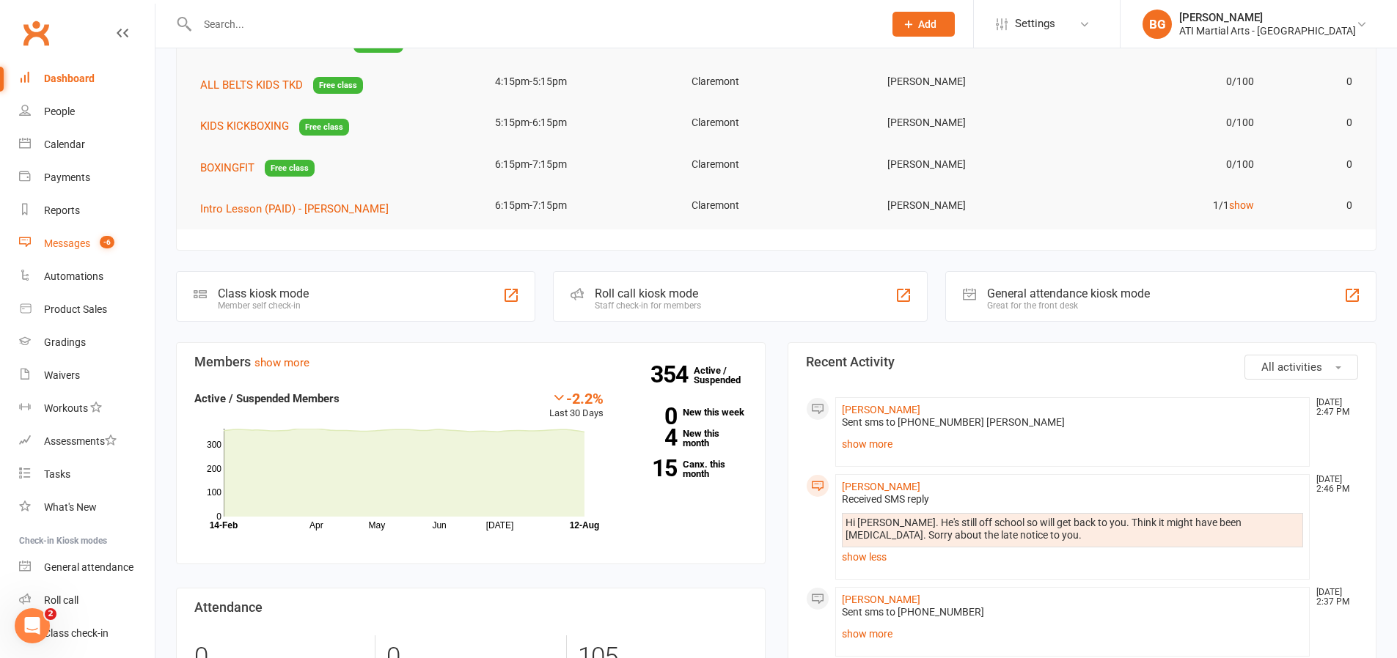
click at [79, 249] on link "Messages -6" at bounding box center [87, 243] width 136 height 33
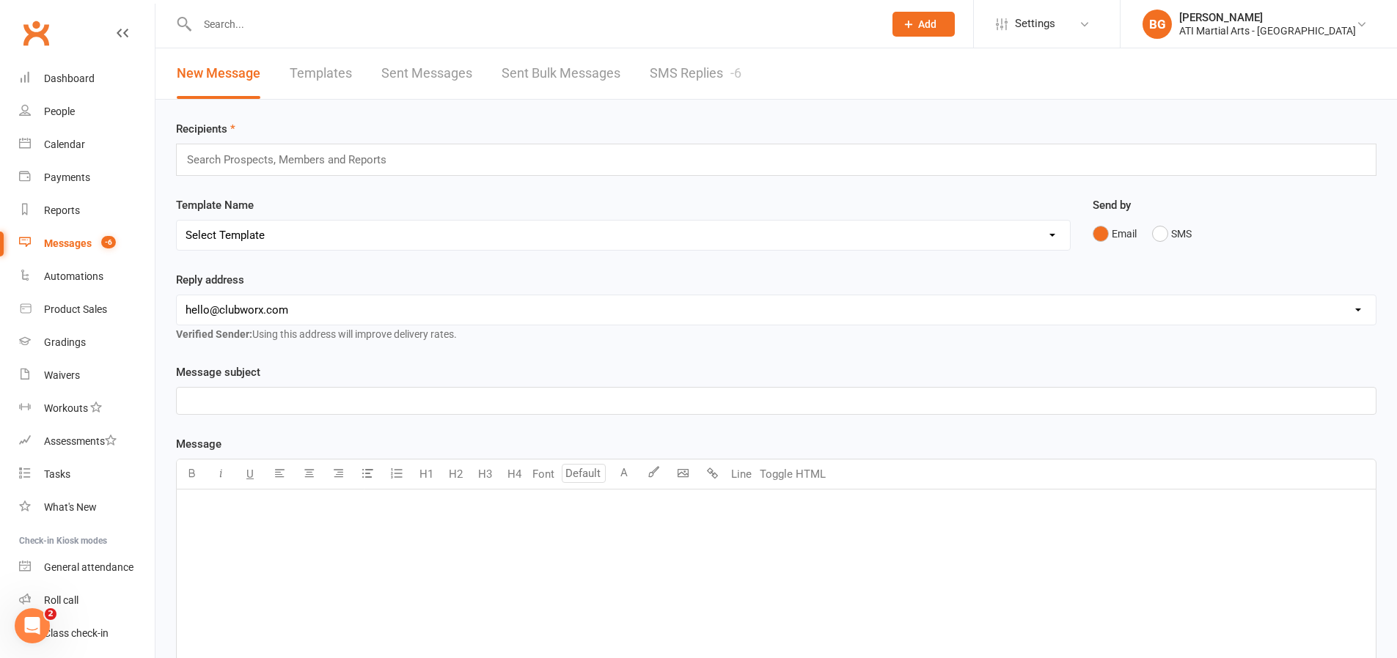
click at [701, 72] on link "SMS Replies -6" at bounding box center [696, 73] width 92 height 51
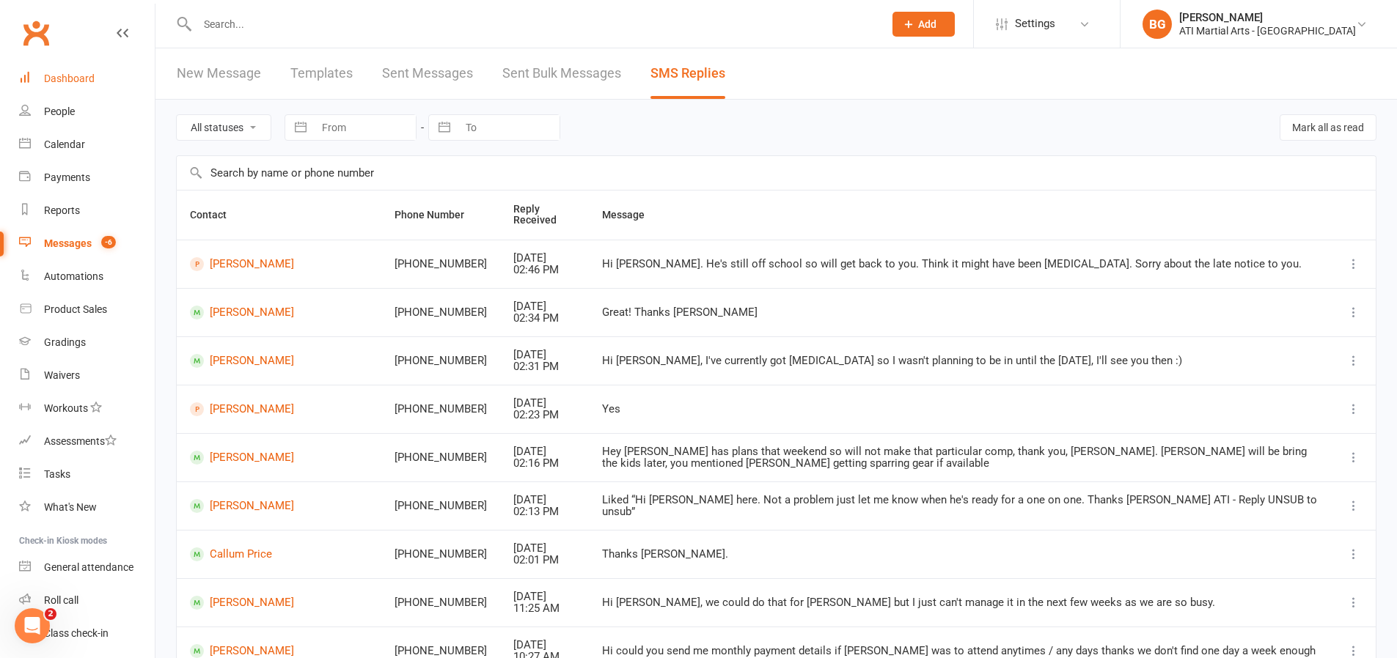
click at [106, 69] on link "Dashboard" at bounding box center [87, 78] width 136 height 33
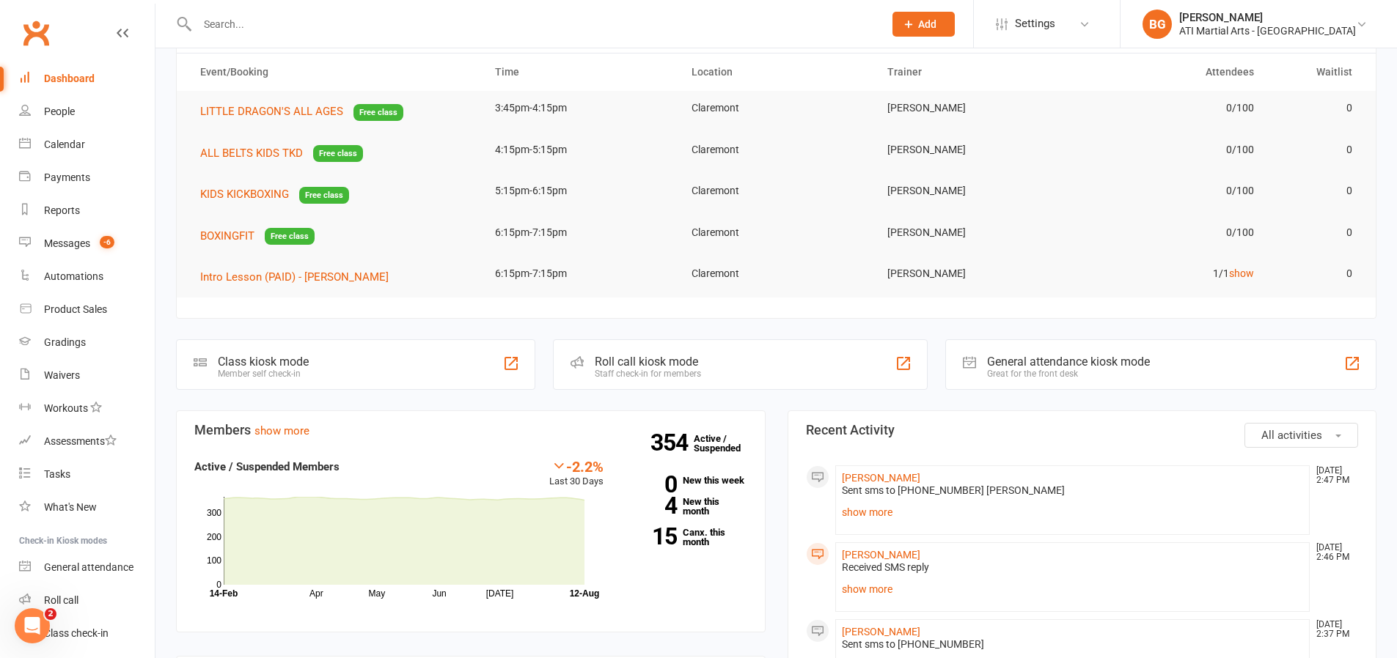
scroll to position [123, 0]
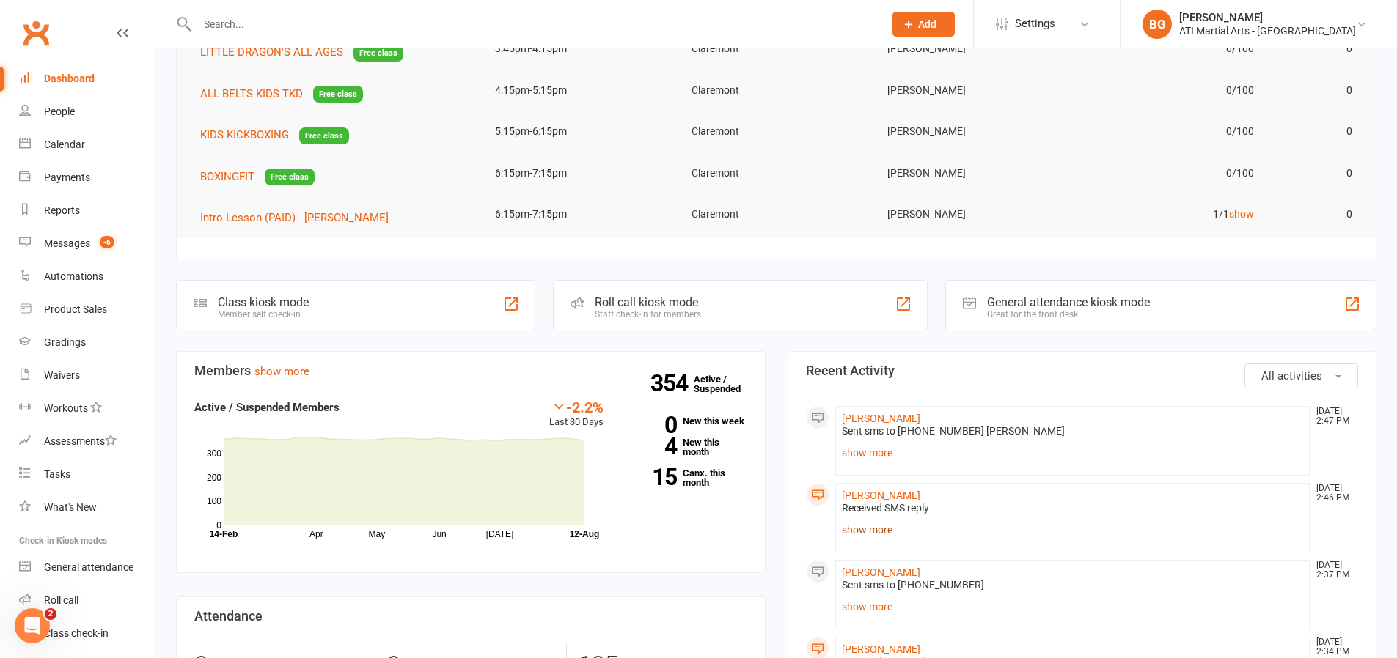
click at [845, 530] on link "show more" at bounding box center [1073, 530] width 462 height 21
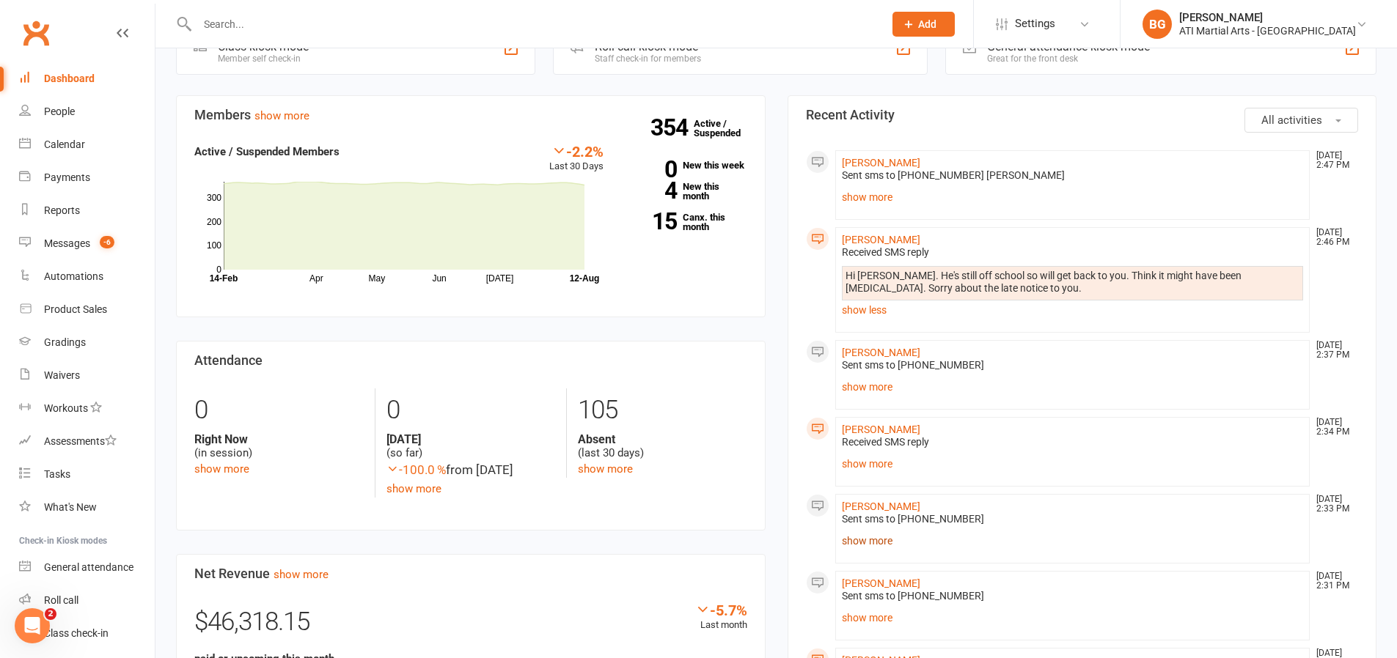
scroll to position [405, 0]
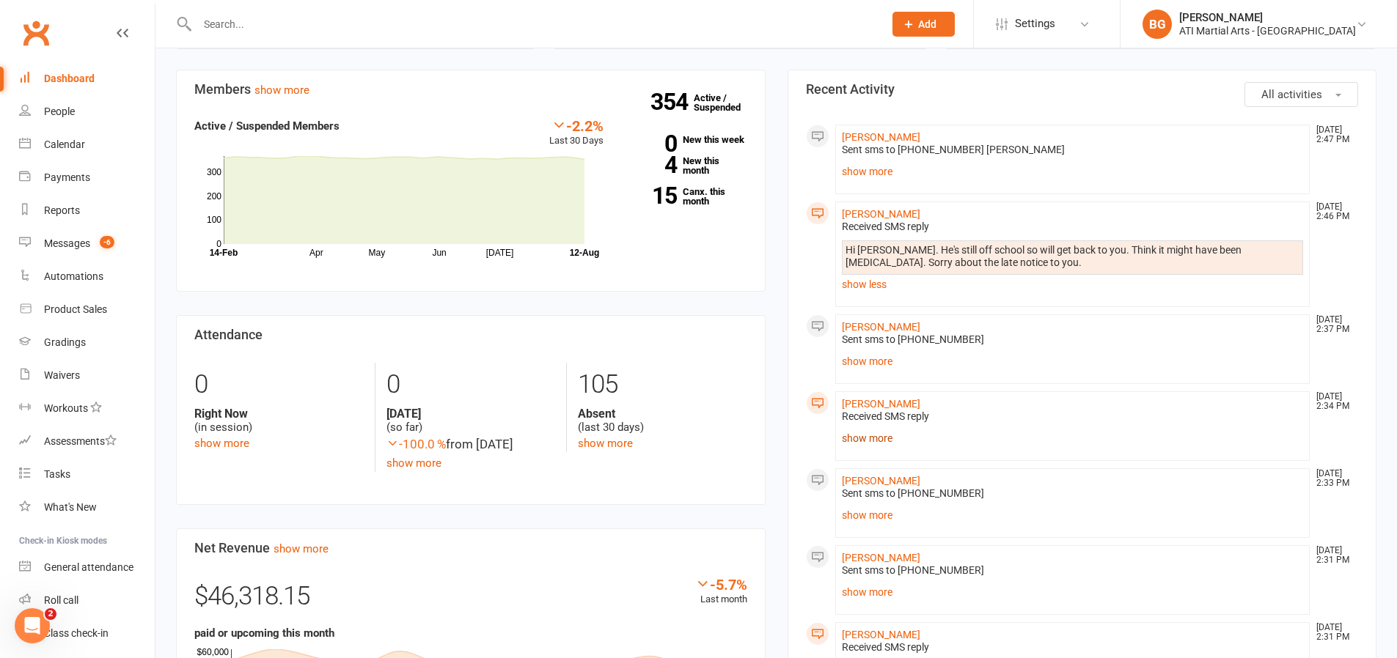
click at [867, 438] on link "show more" at bounding box center [1073, 438] width 462 height 21
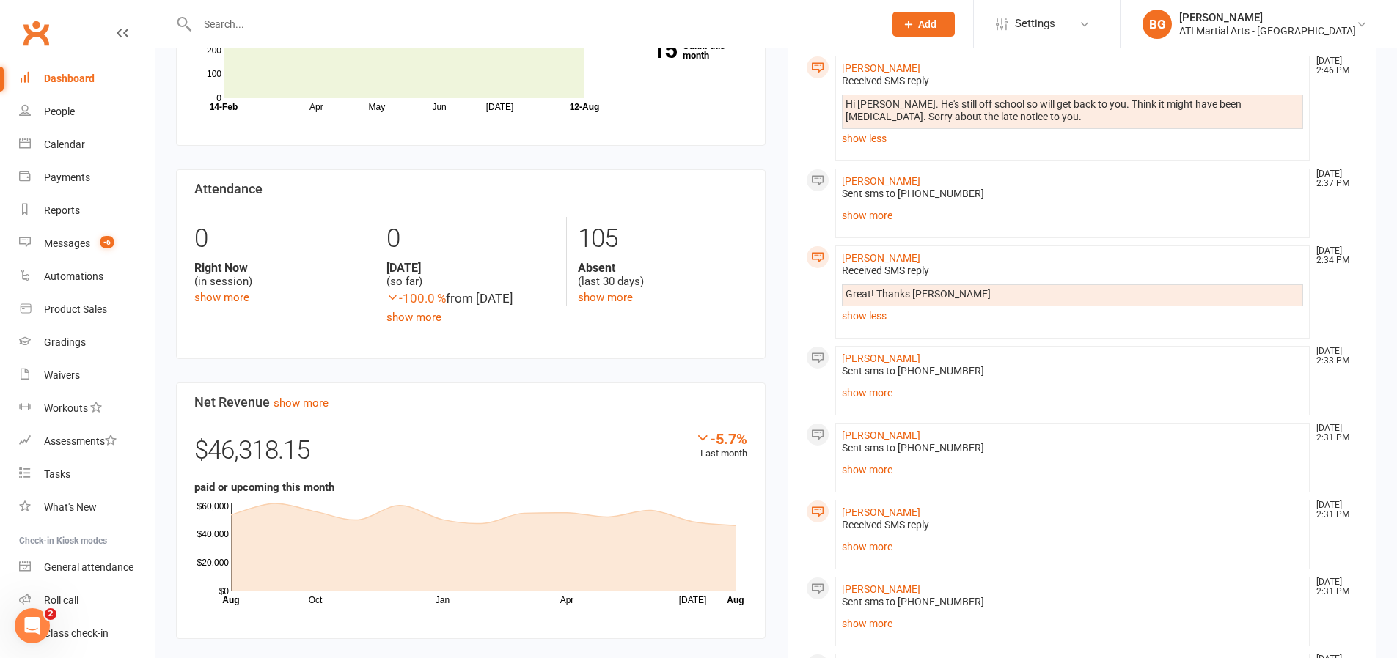
scroll to position [560, 0]
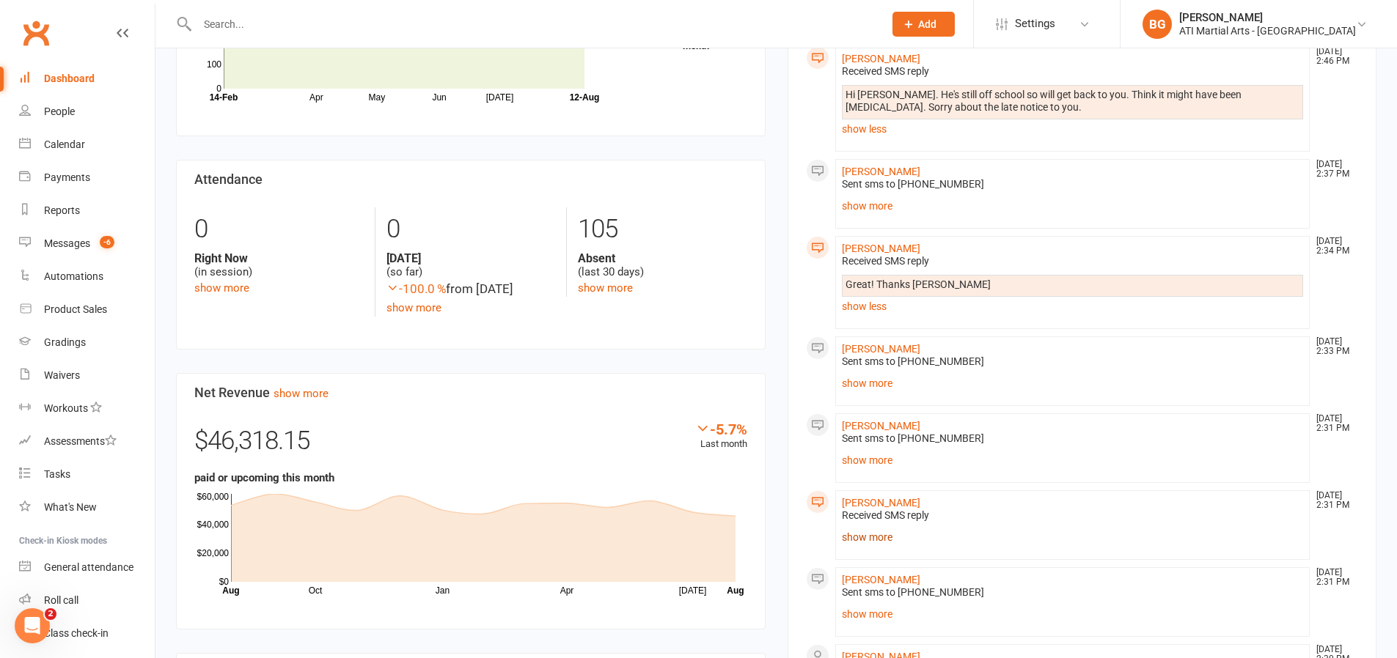
click at [882, 535] on link "show more" at bounding box center [1073, 537] width 462 height 21
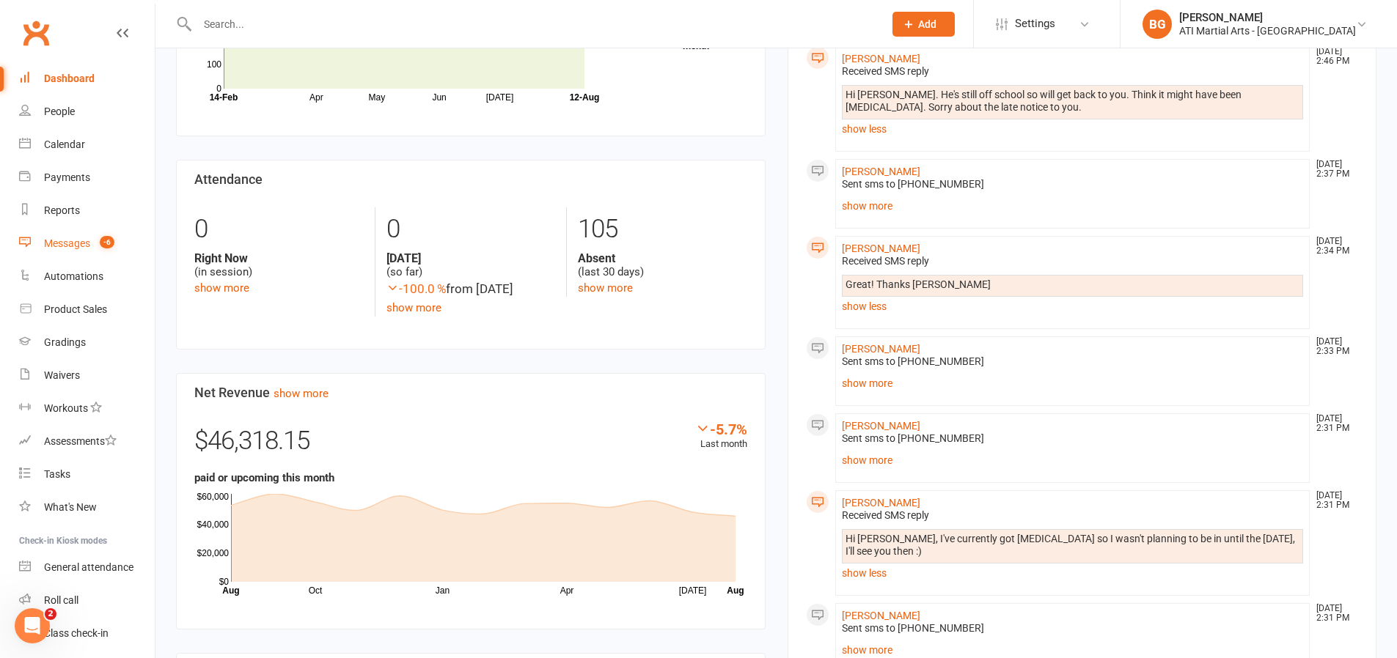
click at [59, 248] on div "Messages" at bounding box center [67, 244] width 46 height 12
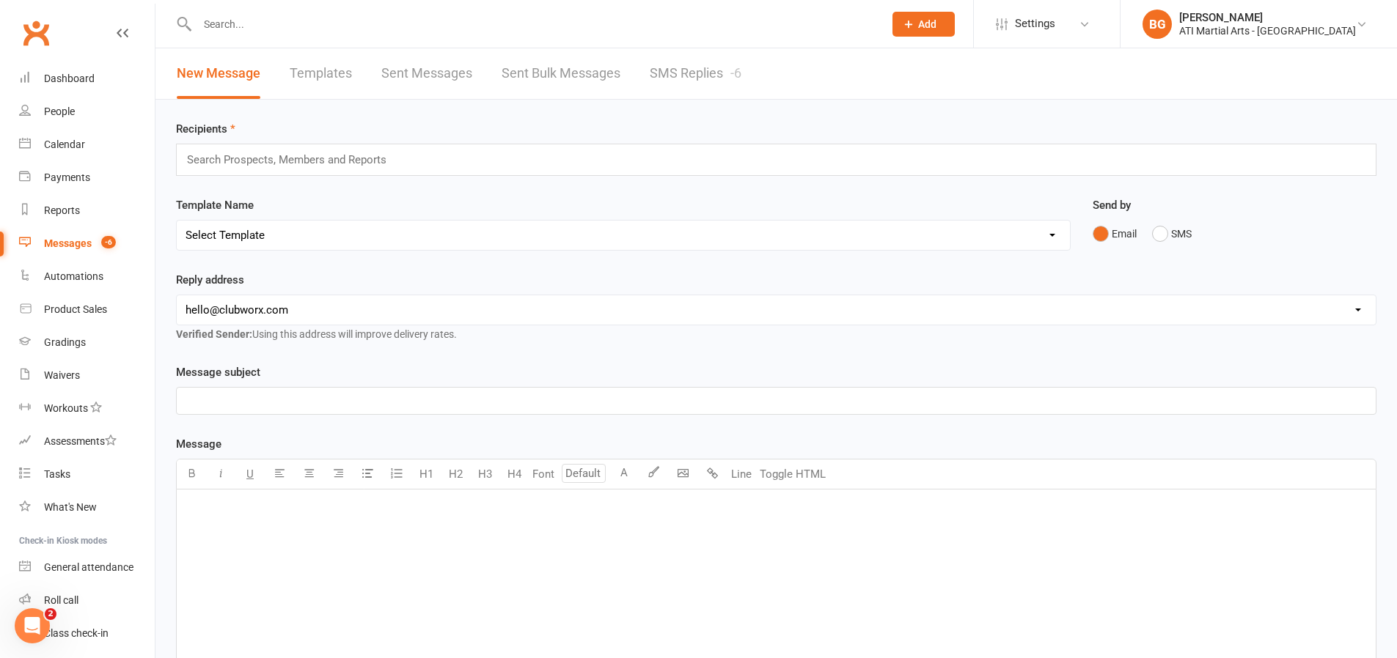
click at [705, 84] on link "SMS Replies -6" at bounding box center [696, 73] width 92 height 51
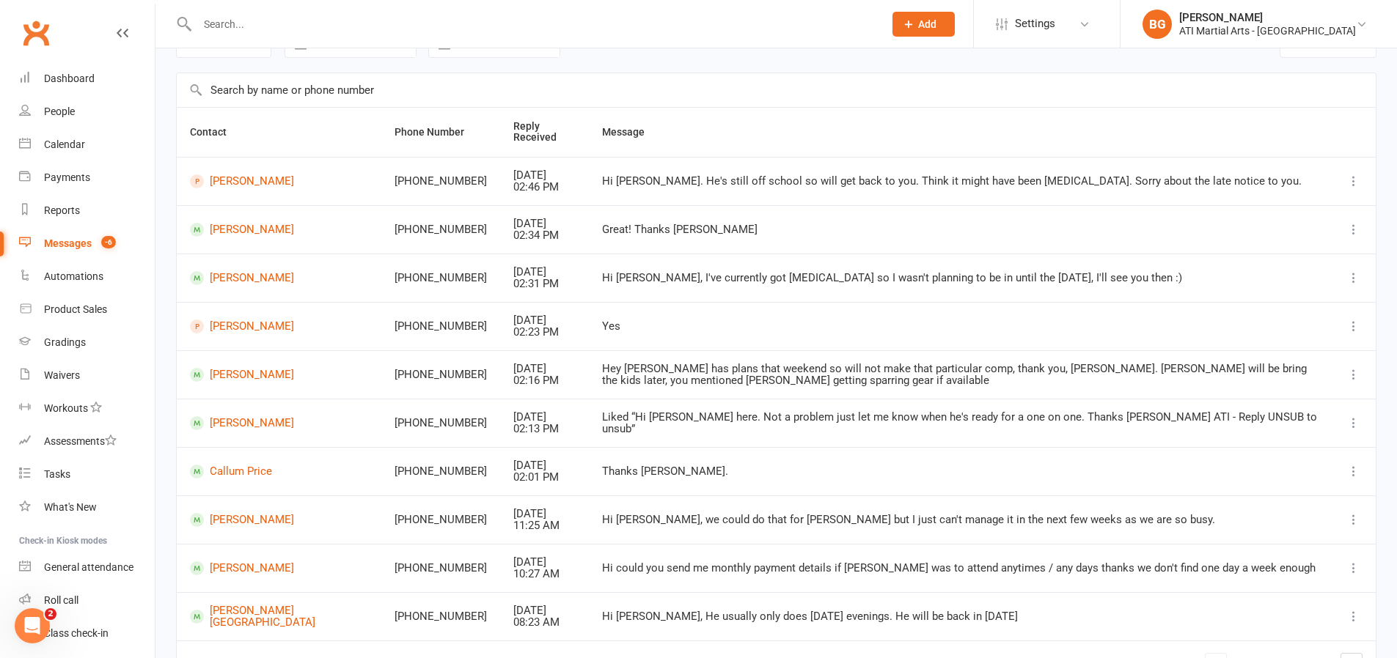
scroll to position [175, 0]
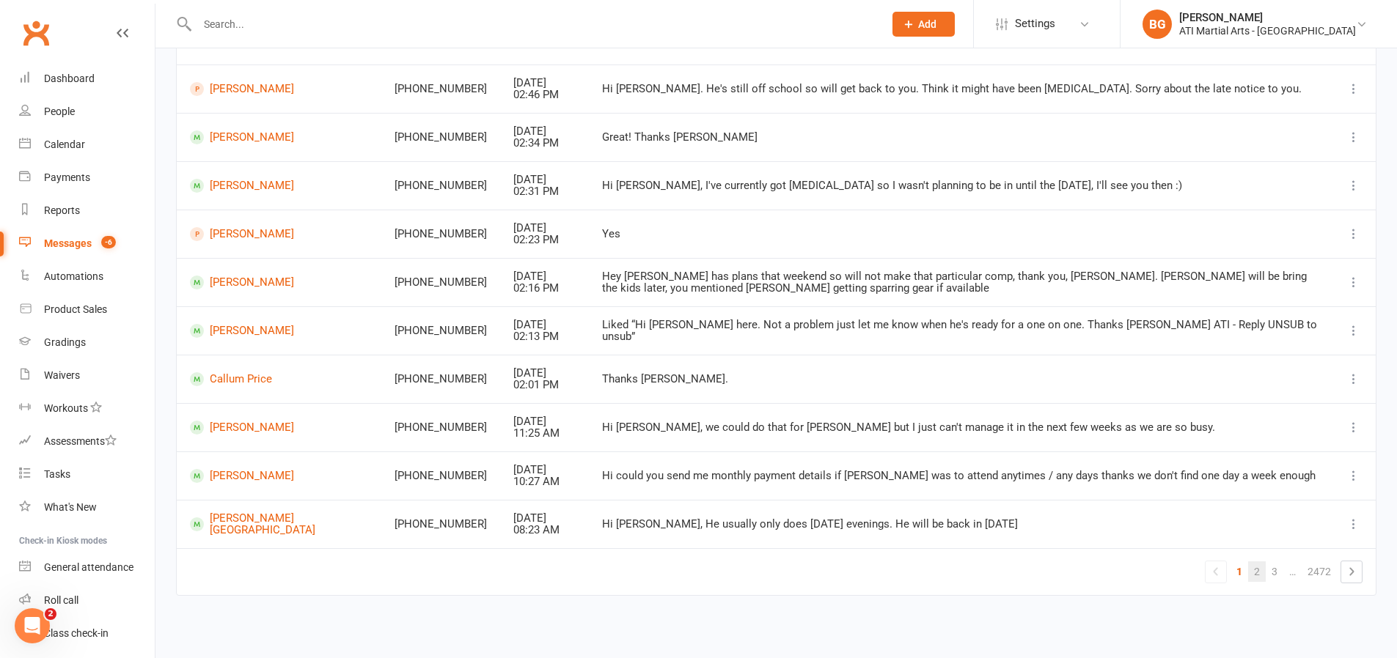
click at [1255, 573] on link "2" at bounding box center [1257, 572] width 18 height 21
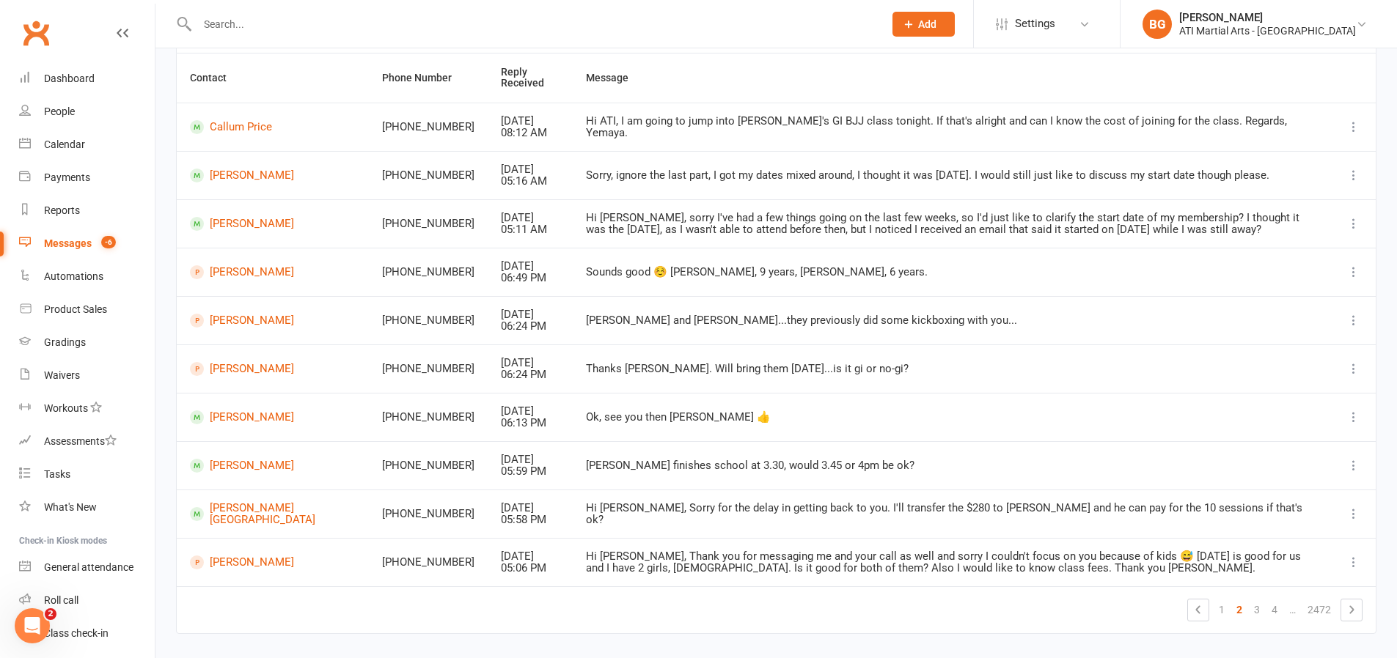
scroll to position [134, 0]
click at [92, 149] on link "Calendar" at bounding box center [87, 144] width 136 height 33
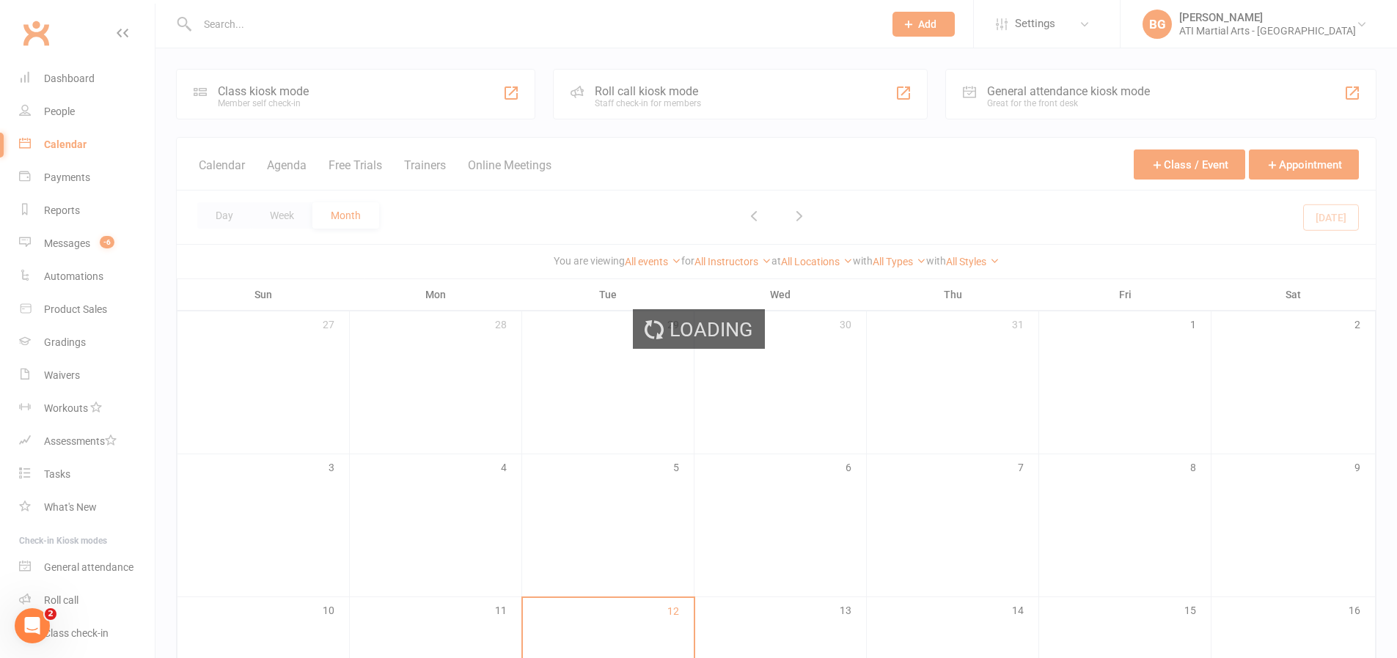
click at [57, 215] on div "Loading" at bounding box center [698, 329] width 1397 height 658
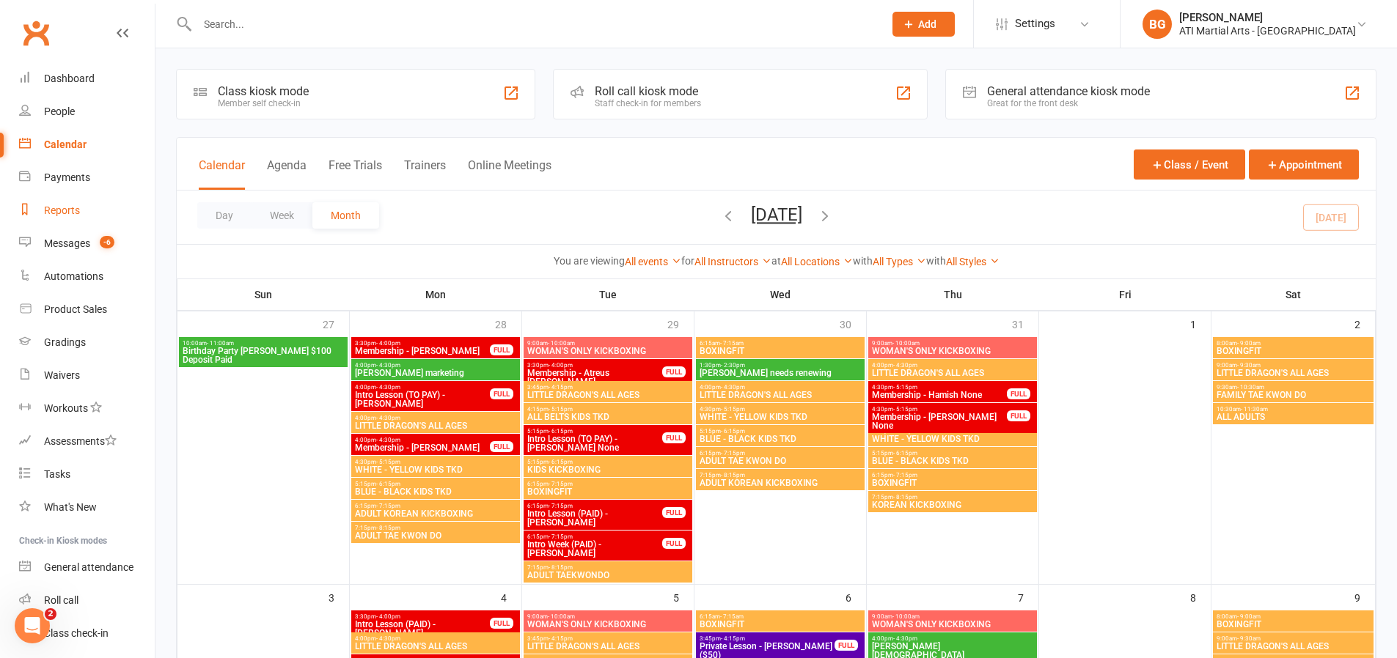
click at [57, 211] on div "Reports" at bounding box center [62, 211] width 36 height 12
select select "100"
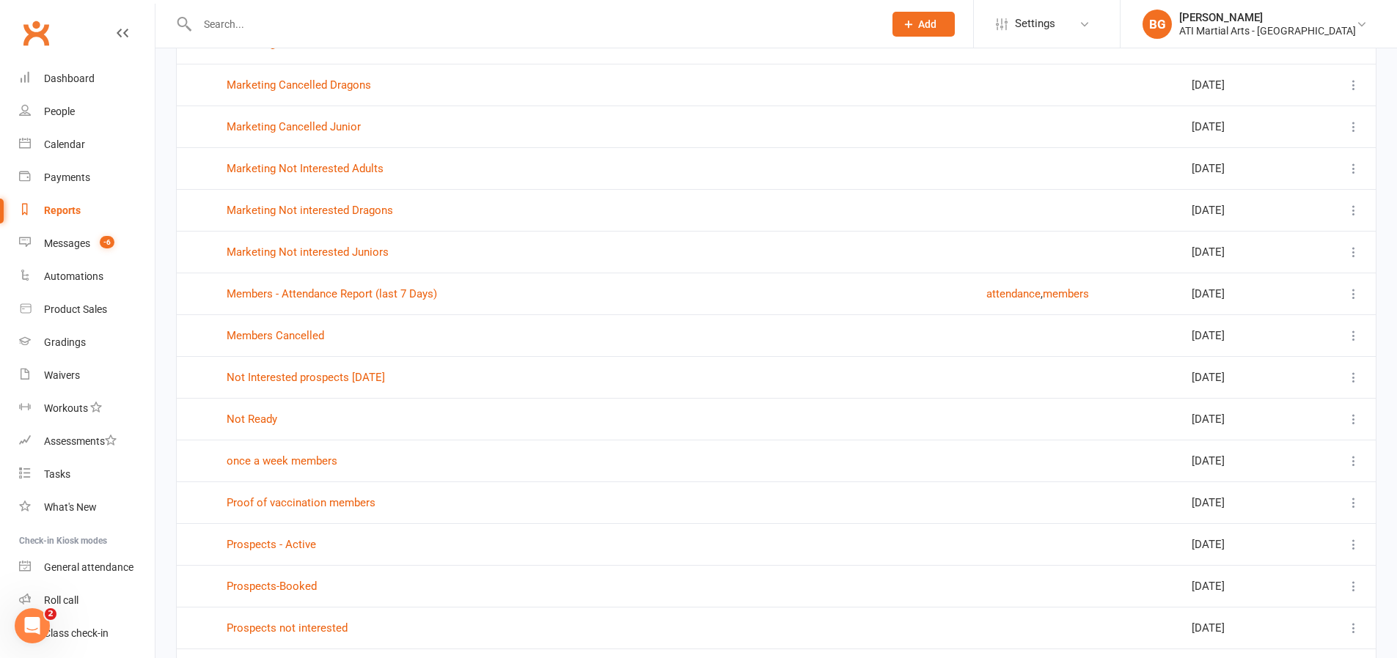
scroll to position [1575, 0]
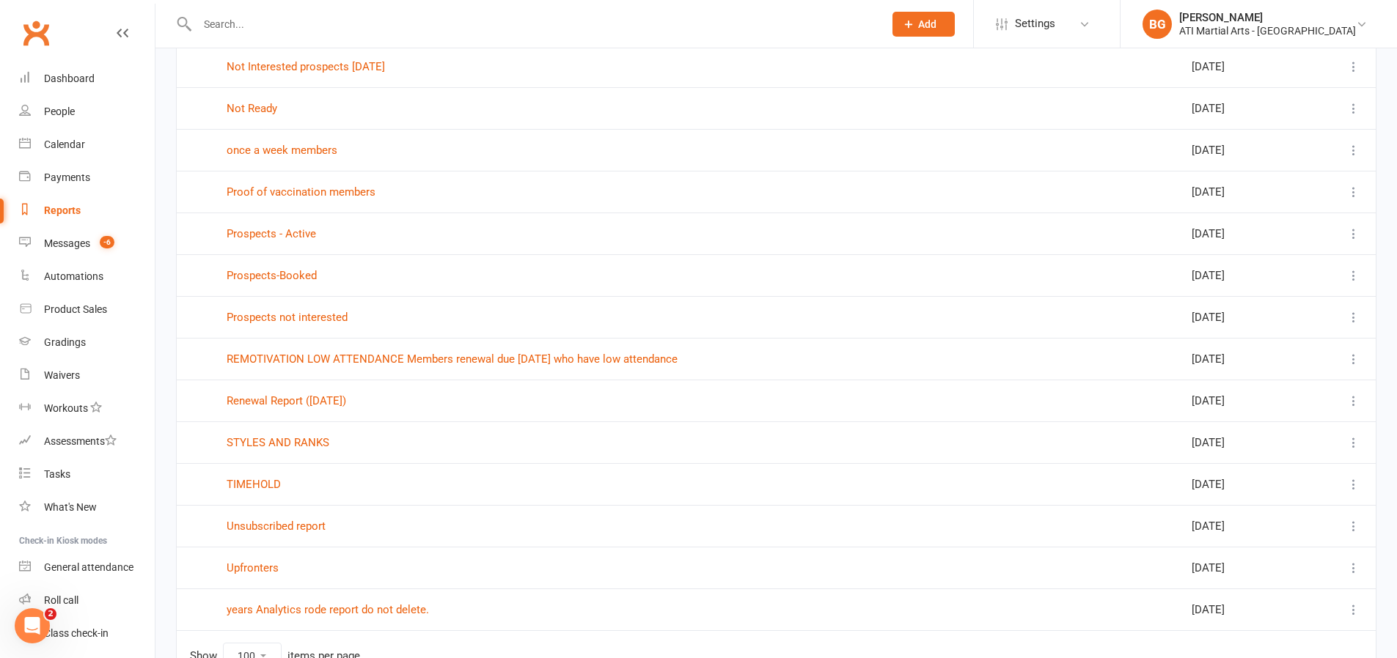
click at [298, 247] on td "Prospects - Active" at bounding box center [593, 234] width 760 height 42
click at [293, 238] on link "Prospects - Active" at bounding box center [271, 233] width 89 height 13
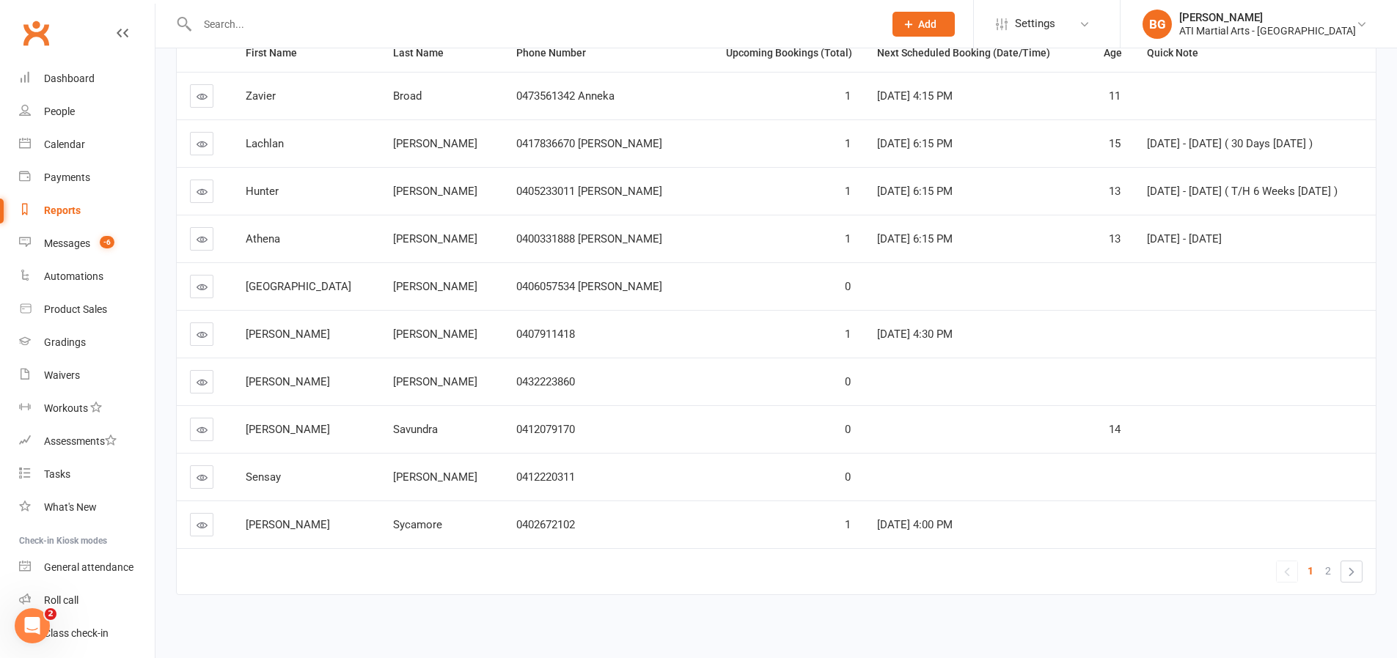
scroll to position [216, 0]
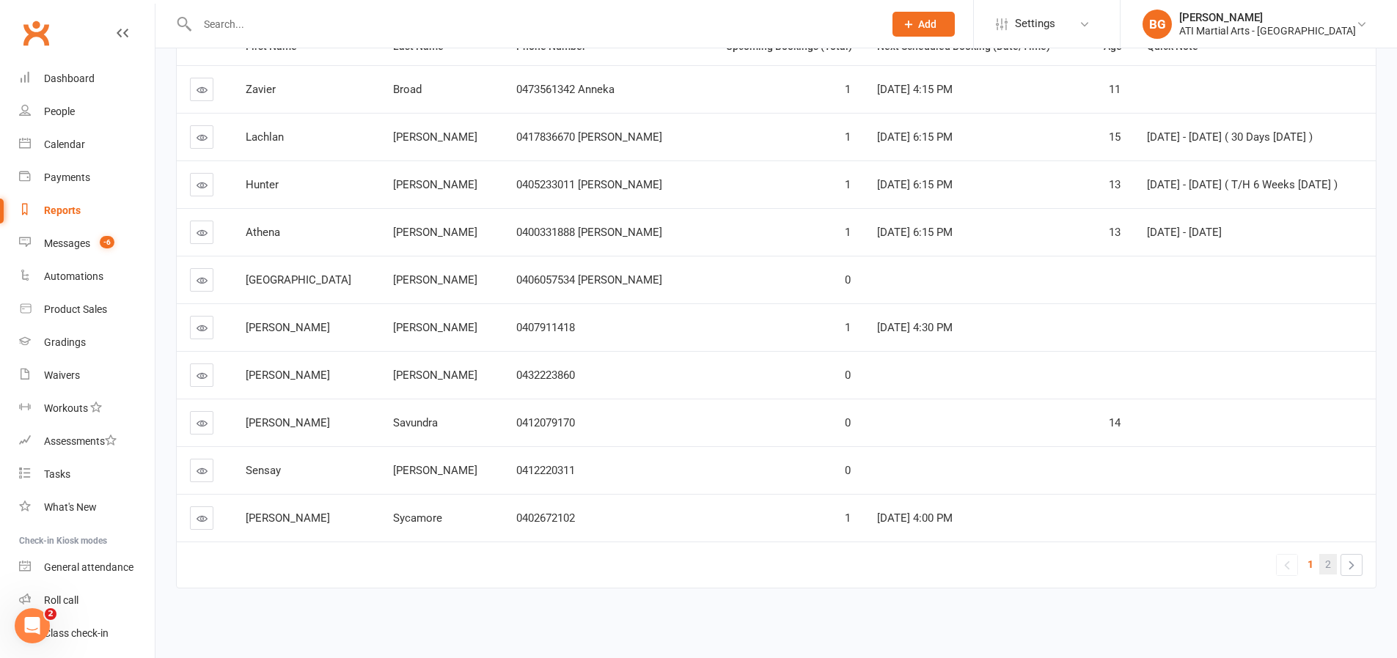
click at [1331, 566] on link "2" at bounding box center [1328, 564] width 18 height 21
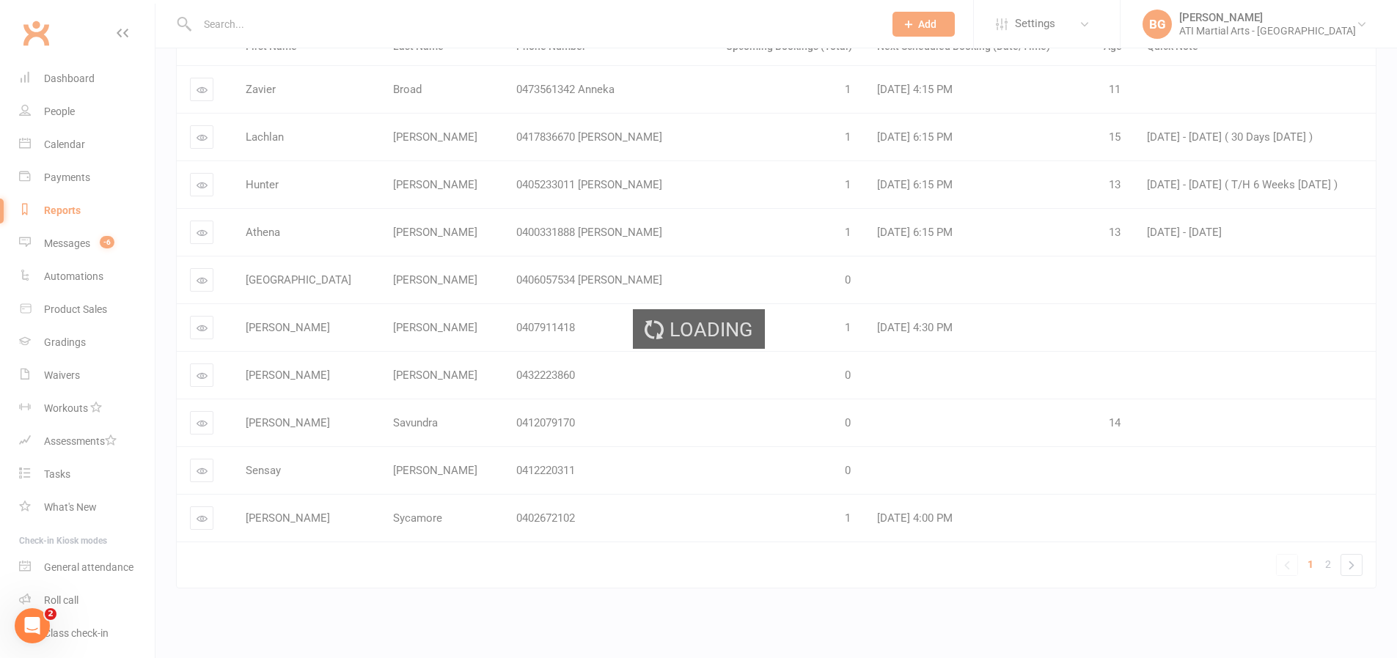
scroll to position [73, 0]
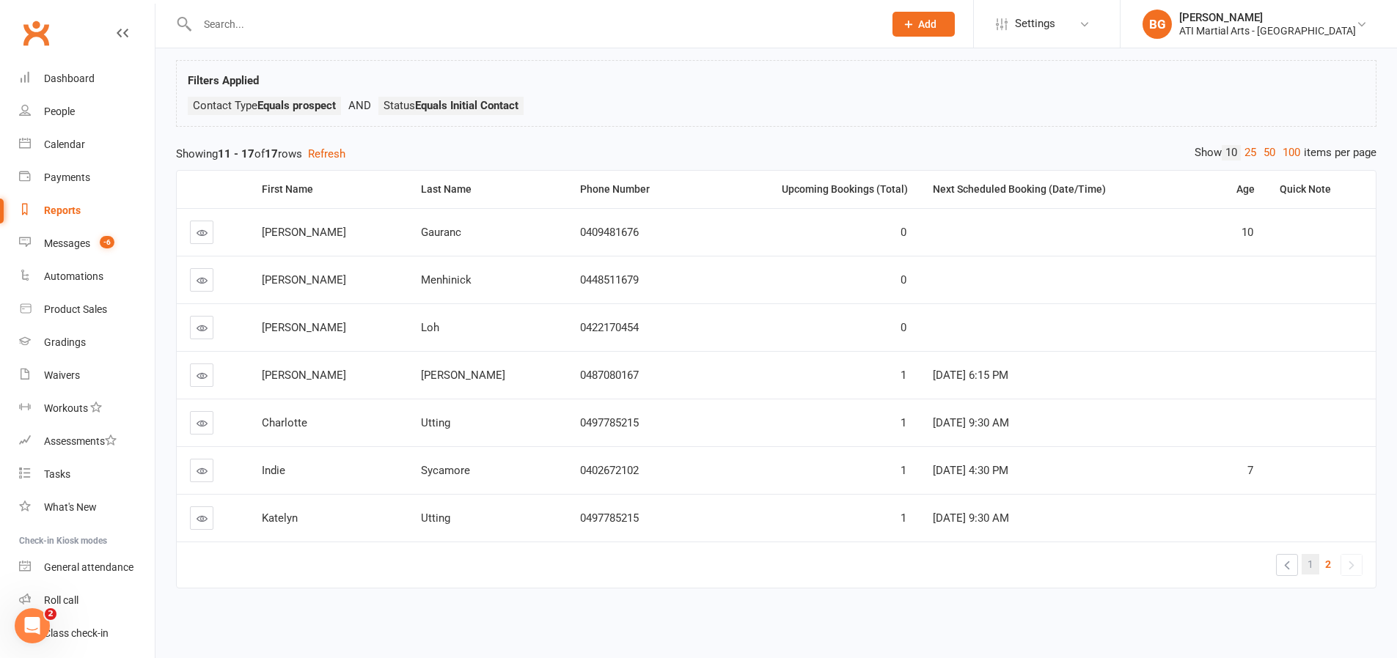
click at [1314, 565] on link "1" at bounding box center [1311, 564] width 18 height 21
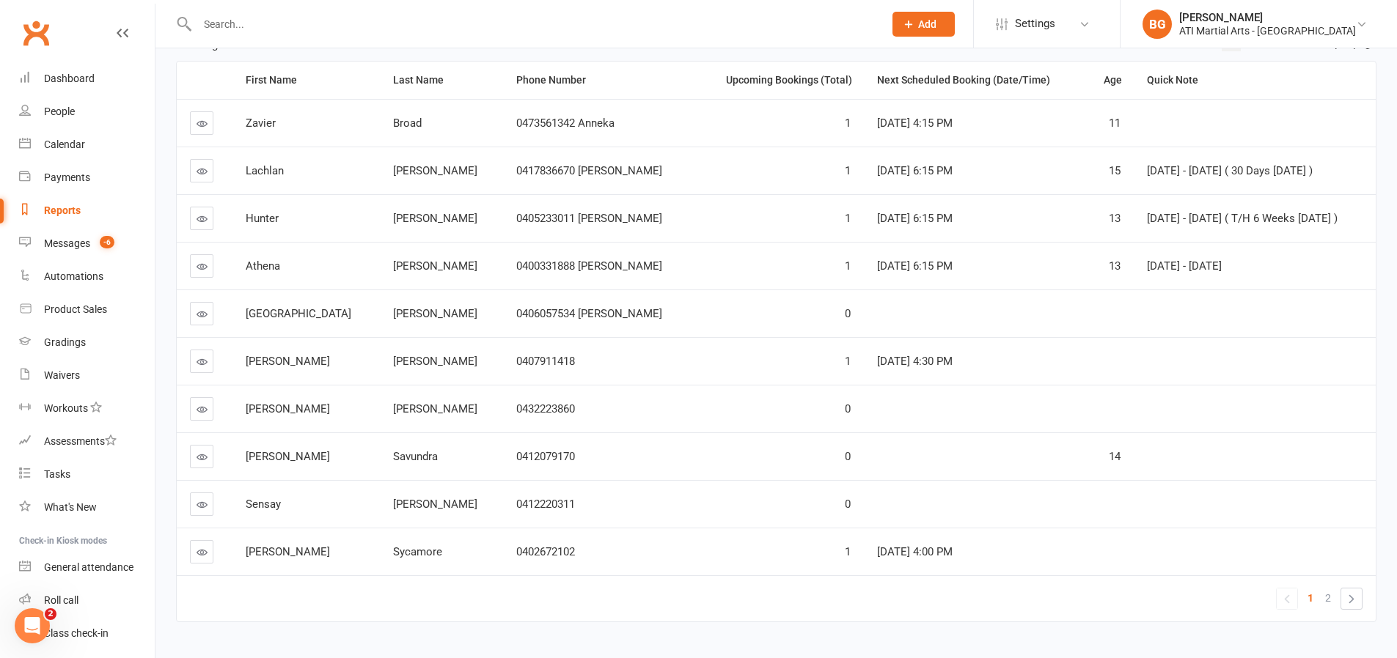
scroll to position [208, 0]
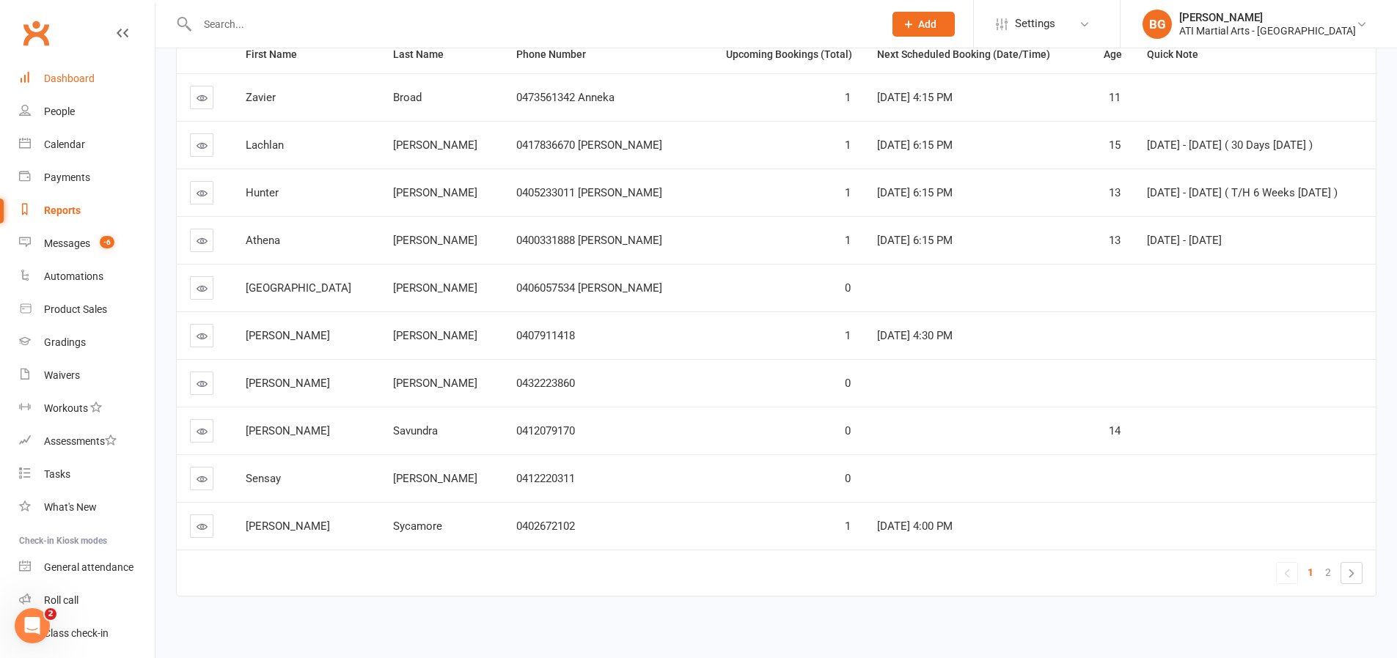
click at [103, 82] on link "Dashboard" at bounding box center [87, 78] width 136 height 33
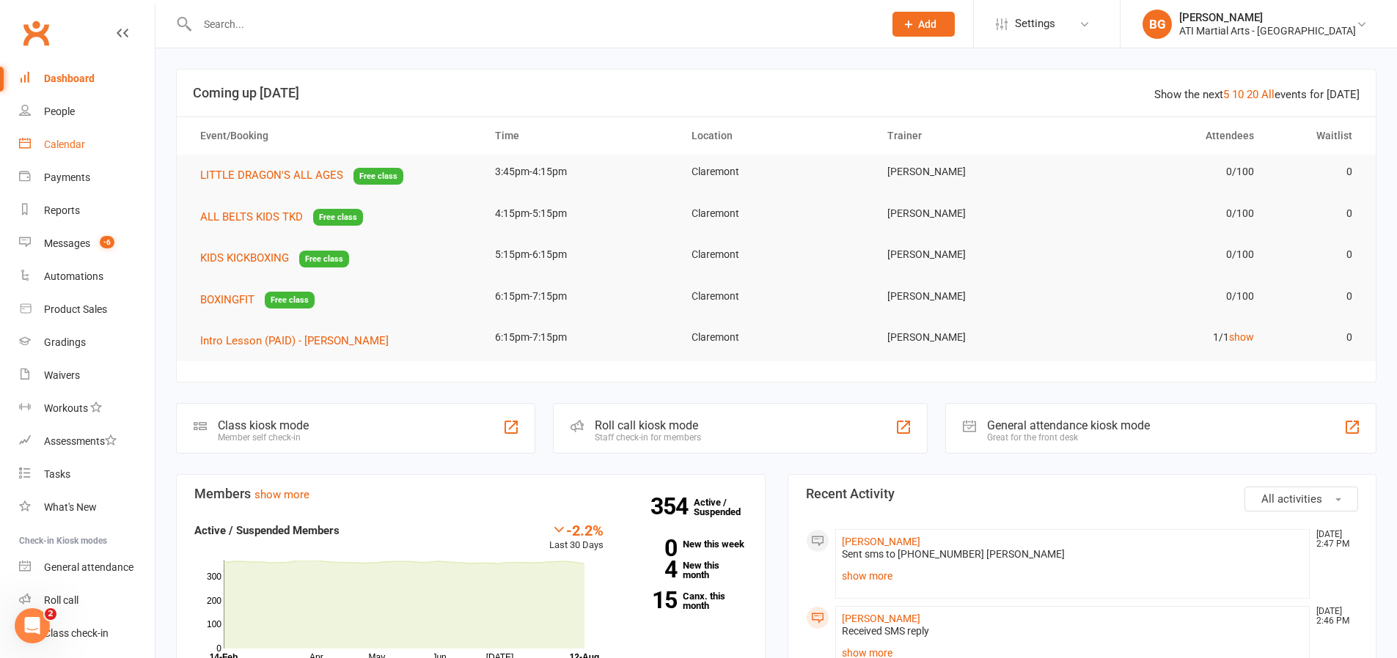
click at [66, 153] on link "Calendar" at bounding box center [87, 144] width 136 height 33
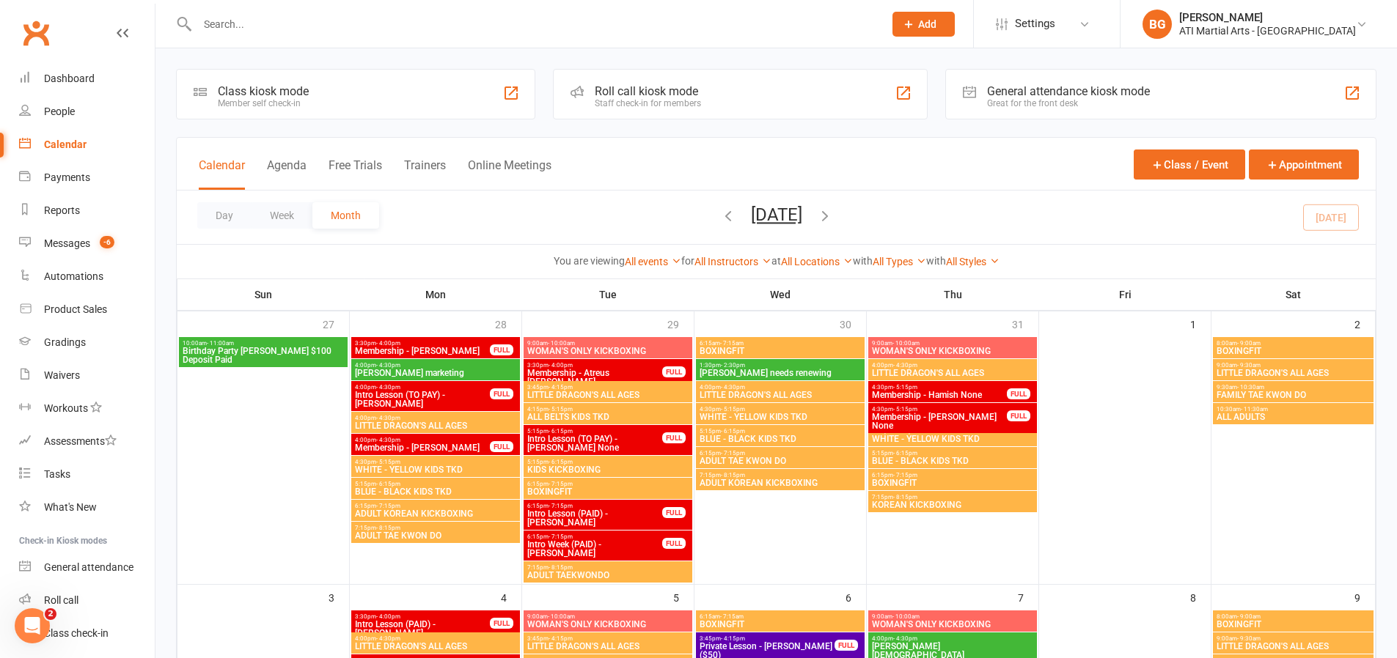
click at [1134, 111] on div "General attendance kiosk mode Great for the front desk" at bounding box center [1160, 94] width 431 height 51
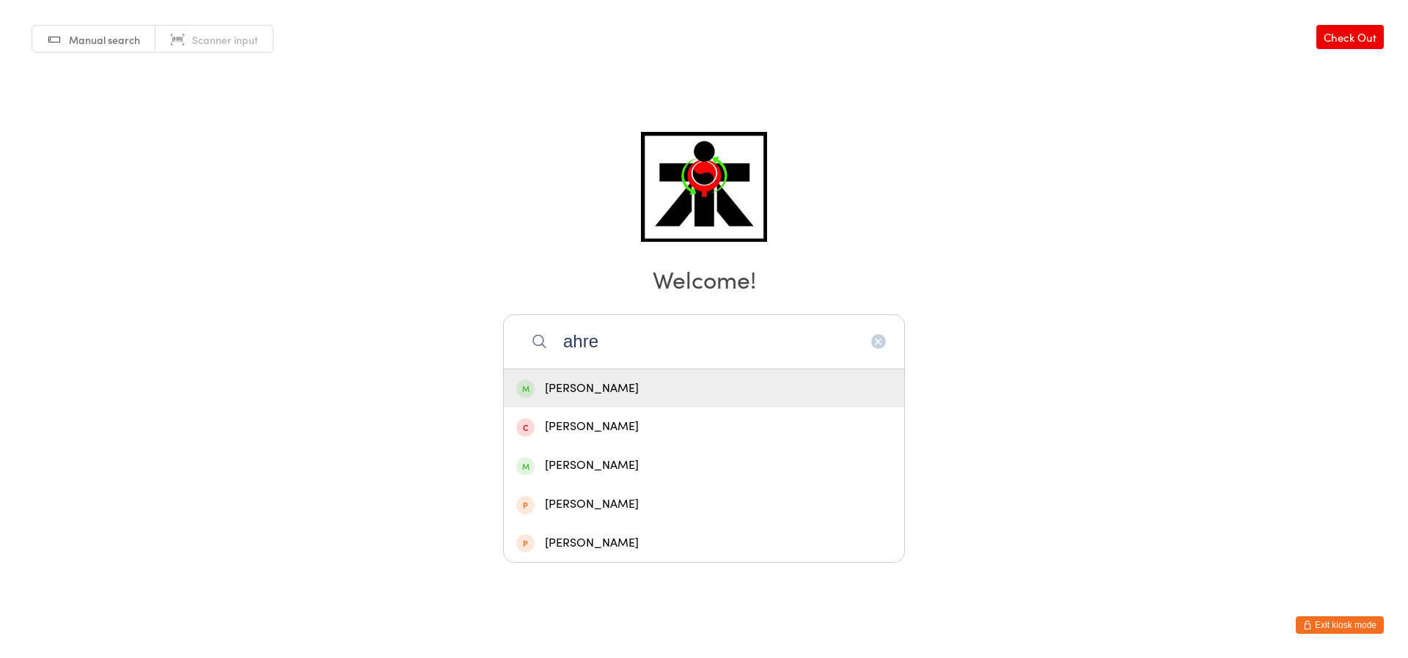
type input "ahren"
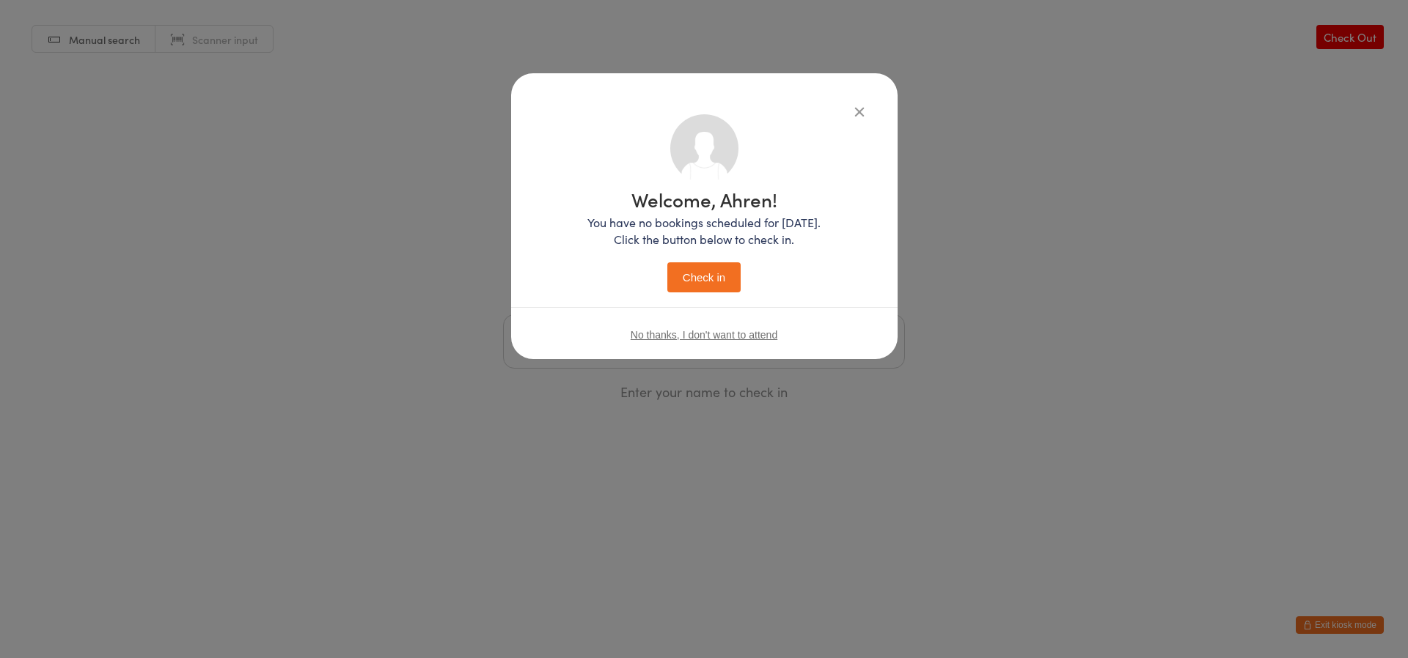
click at [667, 262] on button "Check in" at bounding box center [703, 277] width 73 height 30
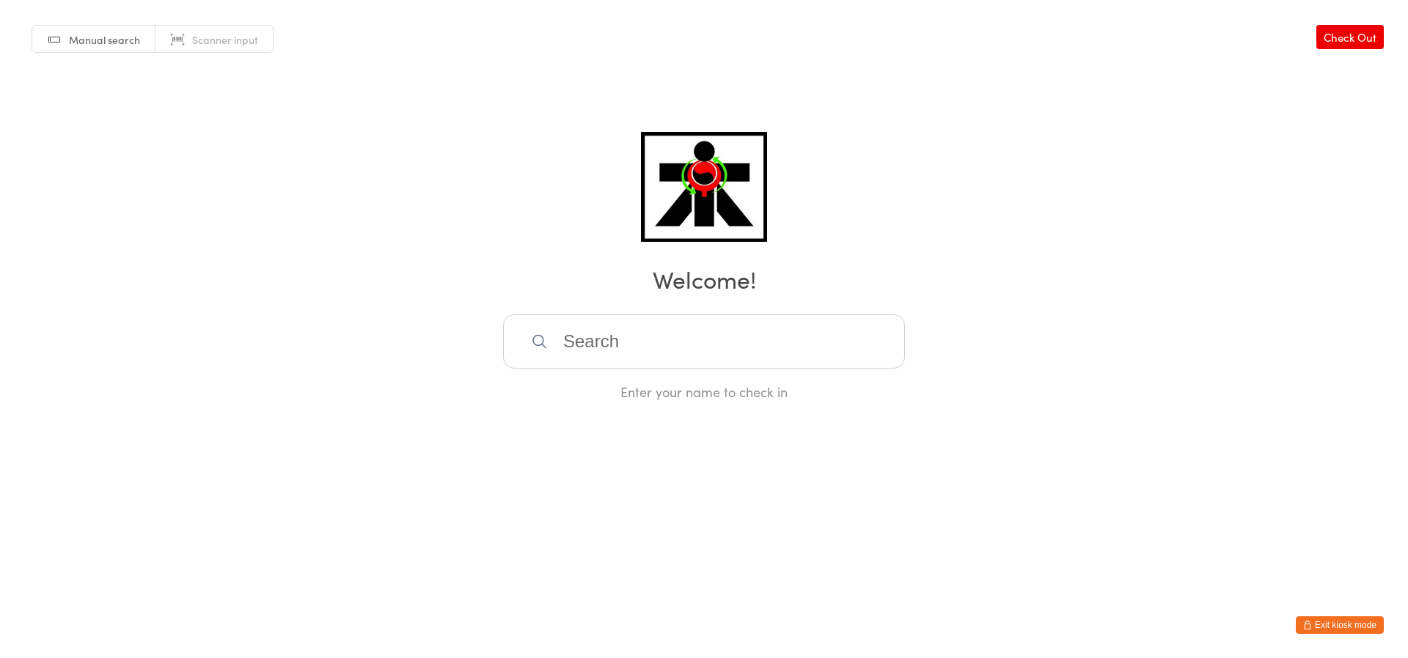
click at [622, 326] on input "search" at bounding box center [704, 342] width 402 height 54
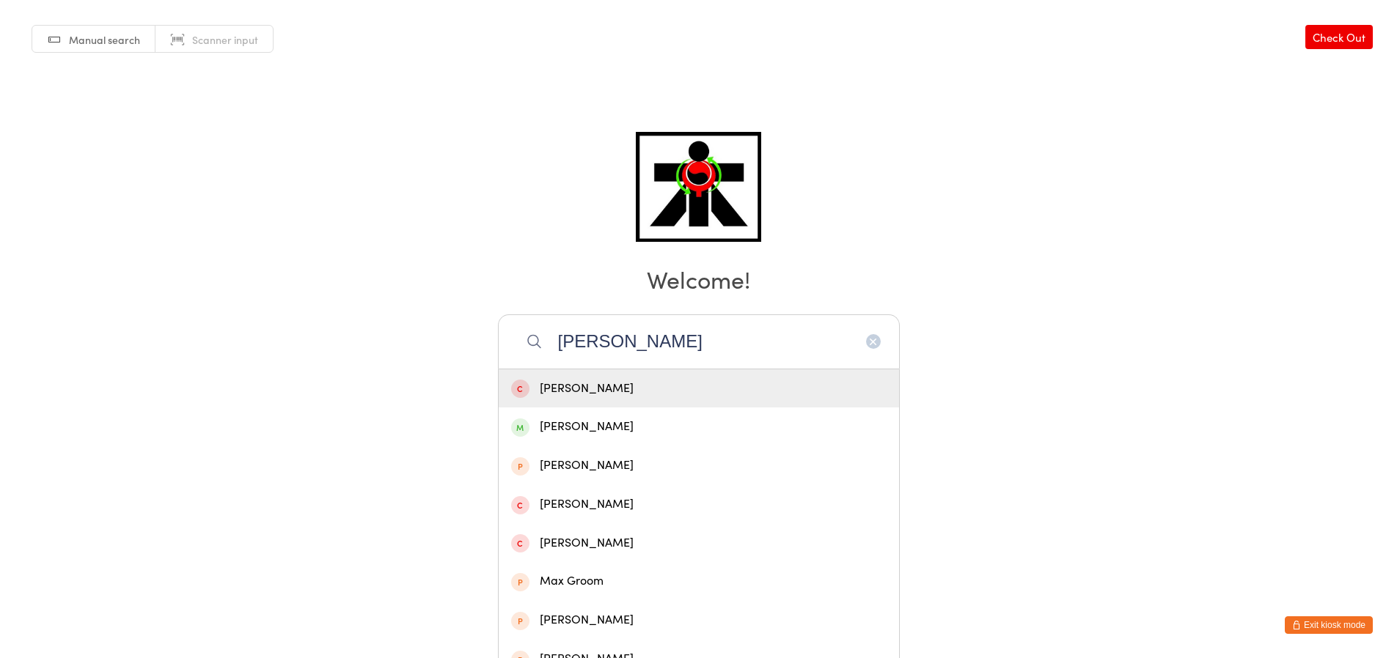
type input "max bro"
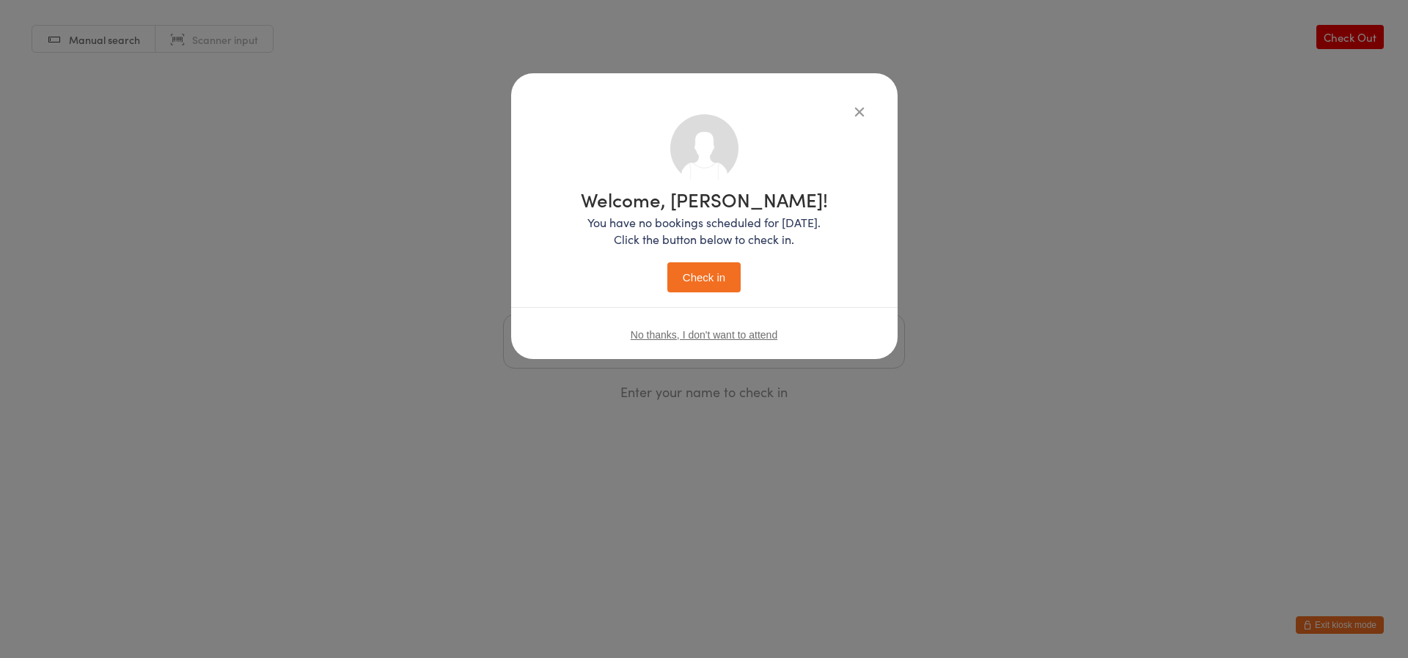
click at [667, 262] on button "Check in" at bounding box center [703, 277] width 73 height 30
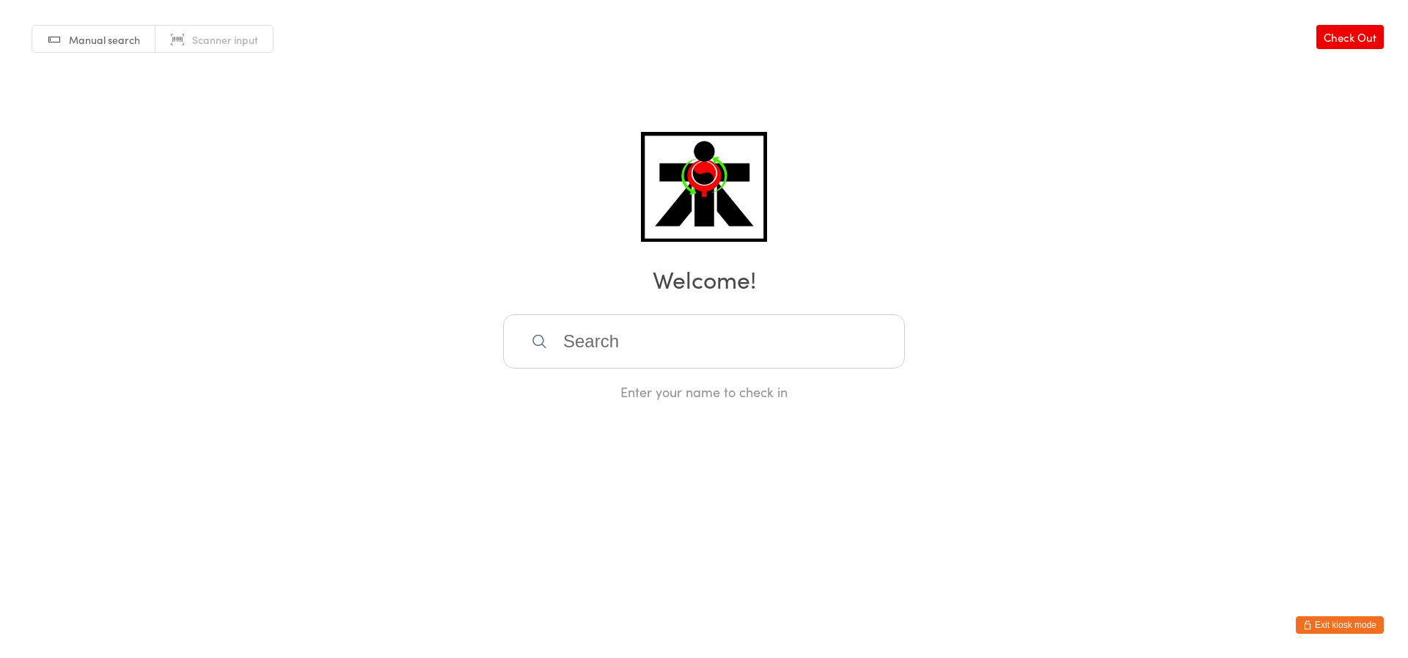
click at [595, 349] on input "search" at bounding box center [704, 342] width 402 height 54
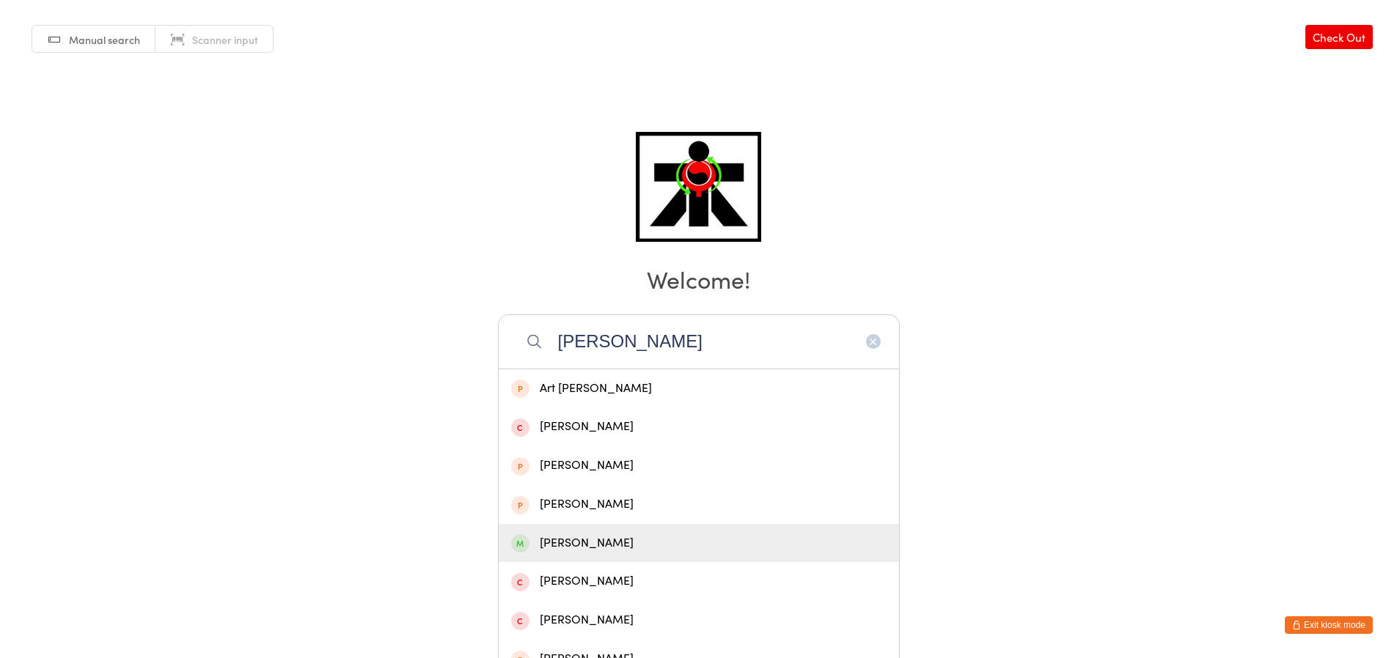
type input "vivian"
click at [580, 549] on div "Vivian McAllister" at bounding box center [698, 544] width 375 height 20
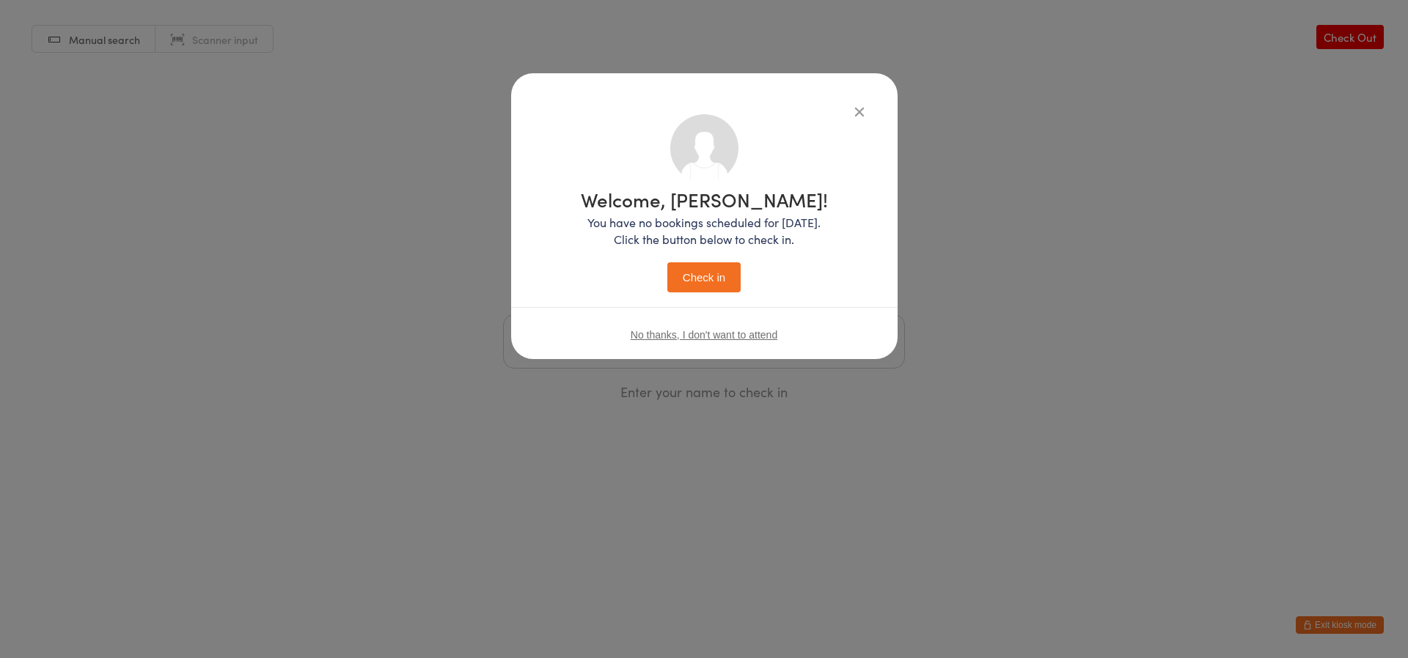
click at [712, 262] on button "Check in" at bounding box center [703, 277] width 73 height 30
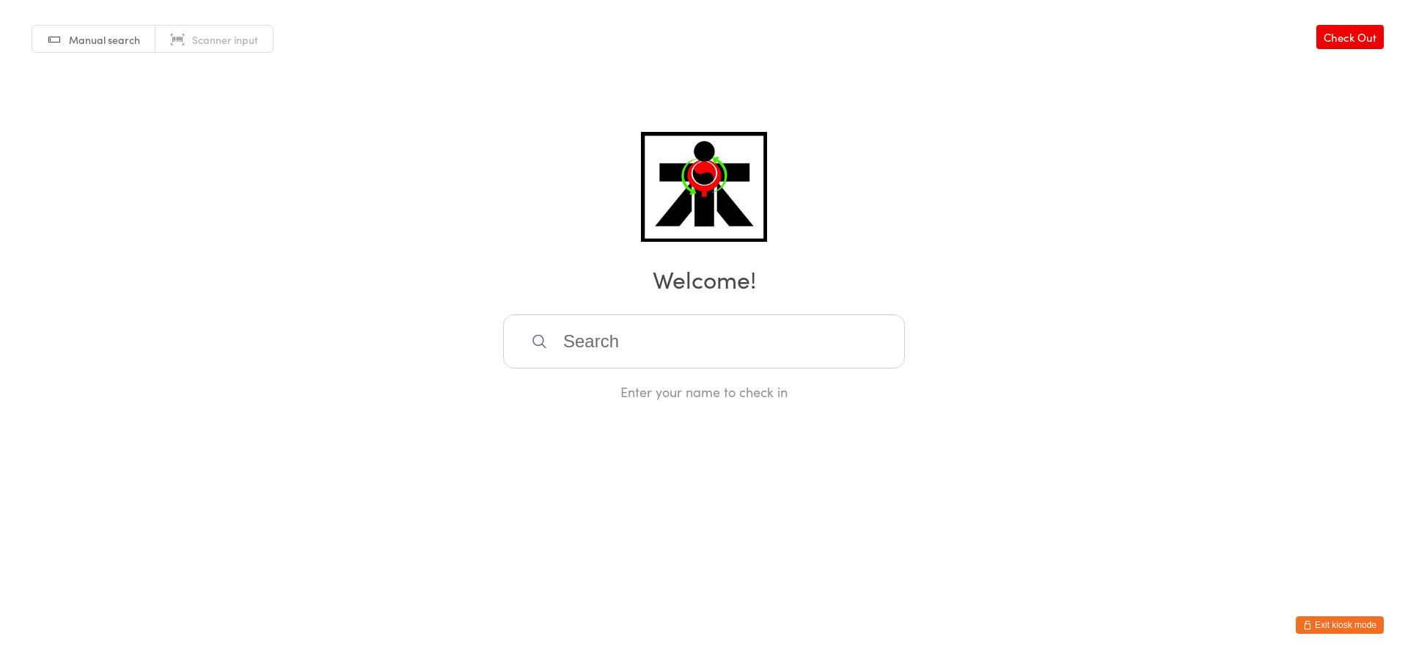
click at [561, 343] on input "search" at bounding box center [704, 342] width 402 height 54
type input "jay"
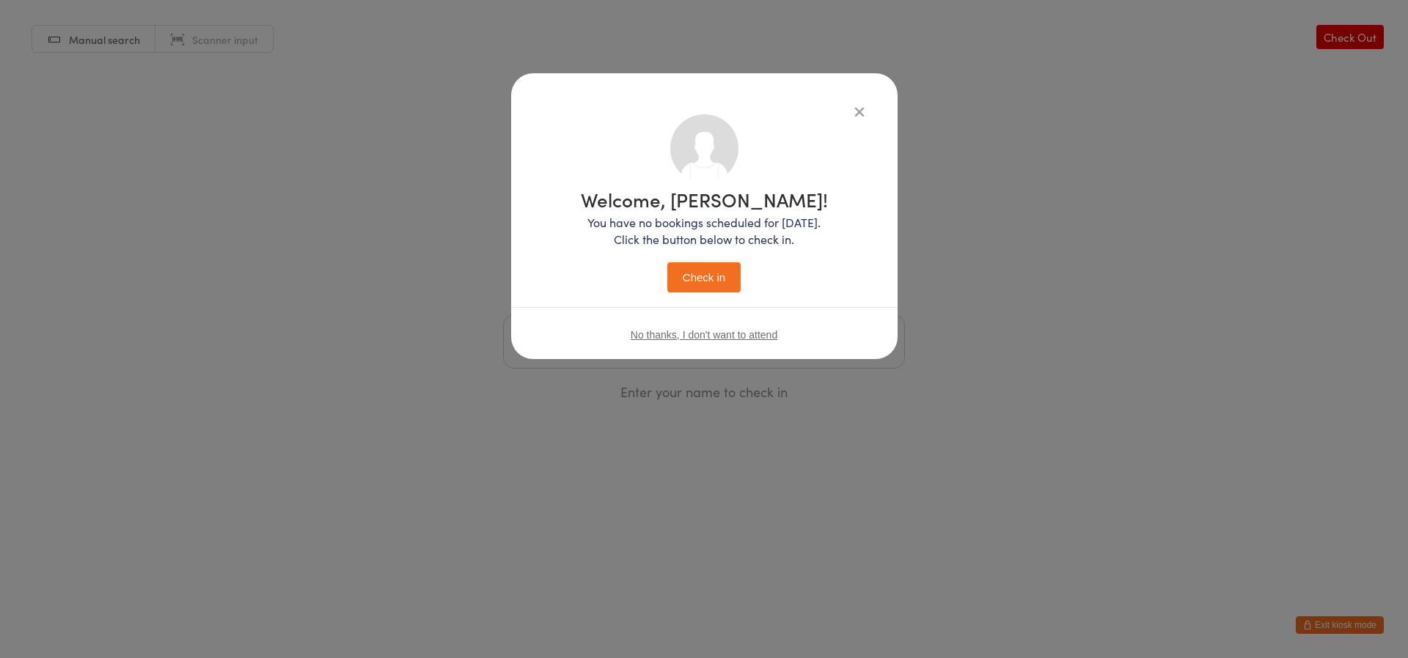
click at [691, 274] on button "Check in" at bounding box center [703, 277] width 73 height 30
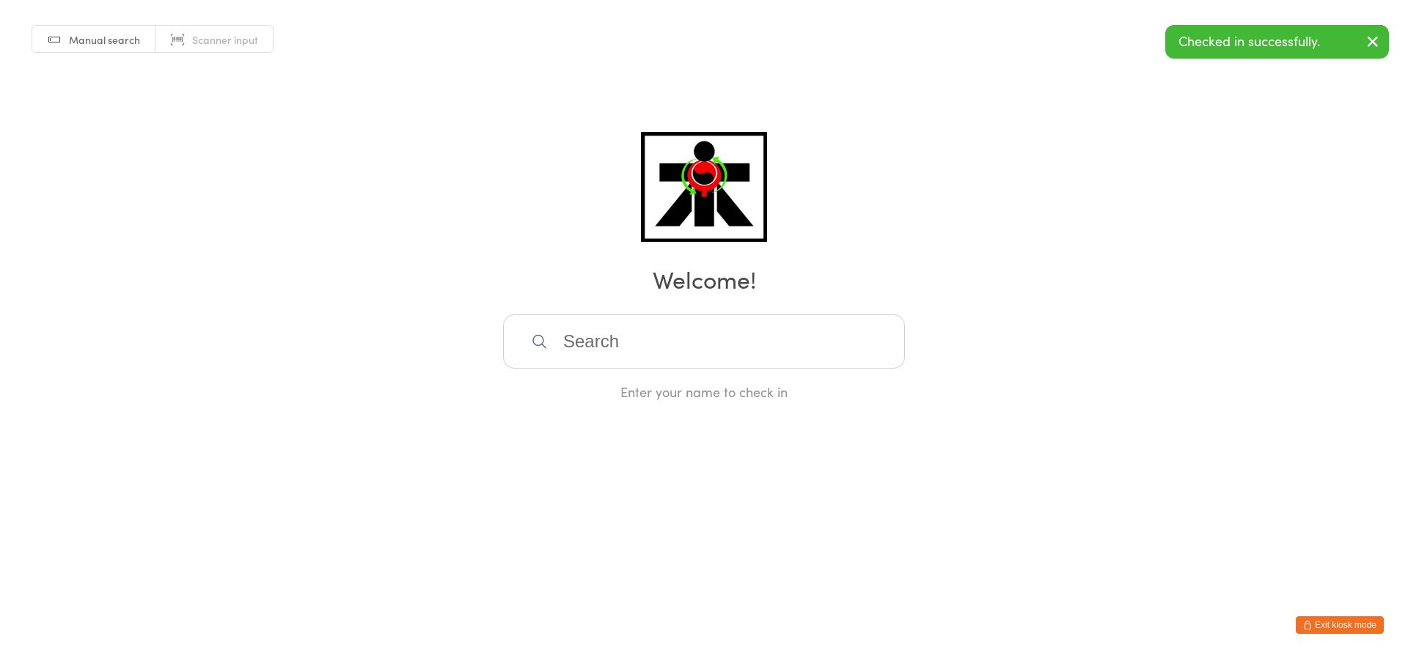
drag, startPoint x: 812, startPoint y: 366, endPoint x: 810, endPoint y: 347, distance: 19.2
click at [810, 347] on input "search" at bounding box center [704, 342] width 402 height 54
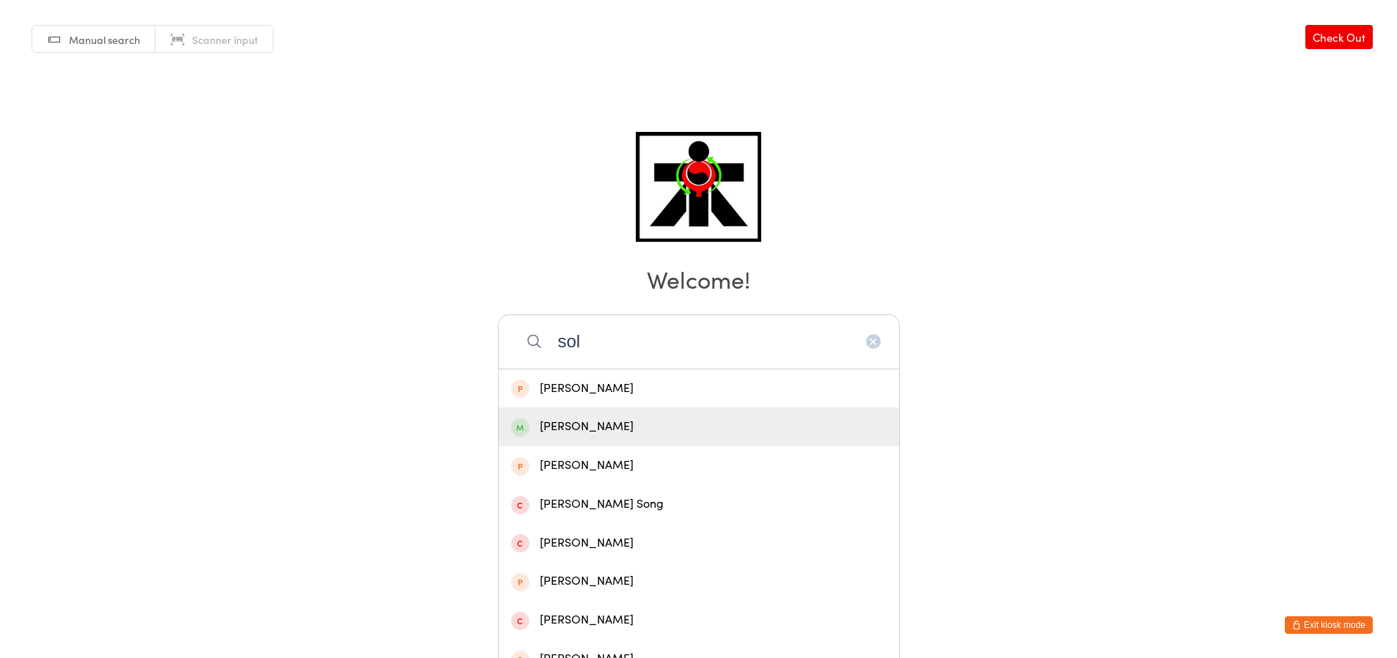
type input "sol"
click at [774, 433] on div "Sol Coover" at bounding box center [698, 427] width 375 height 20
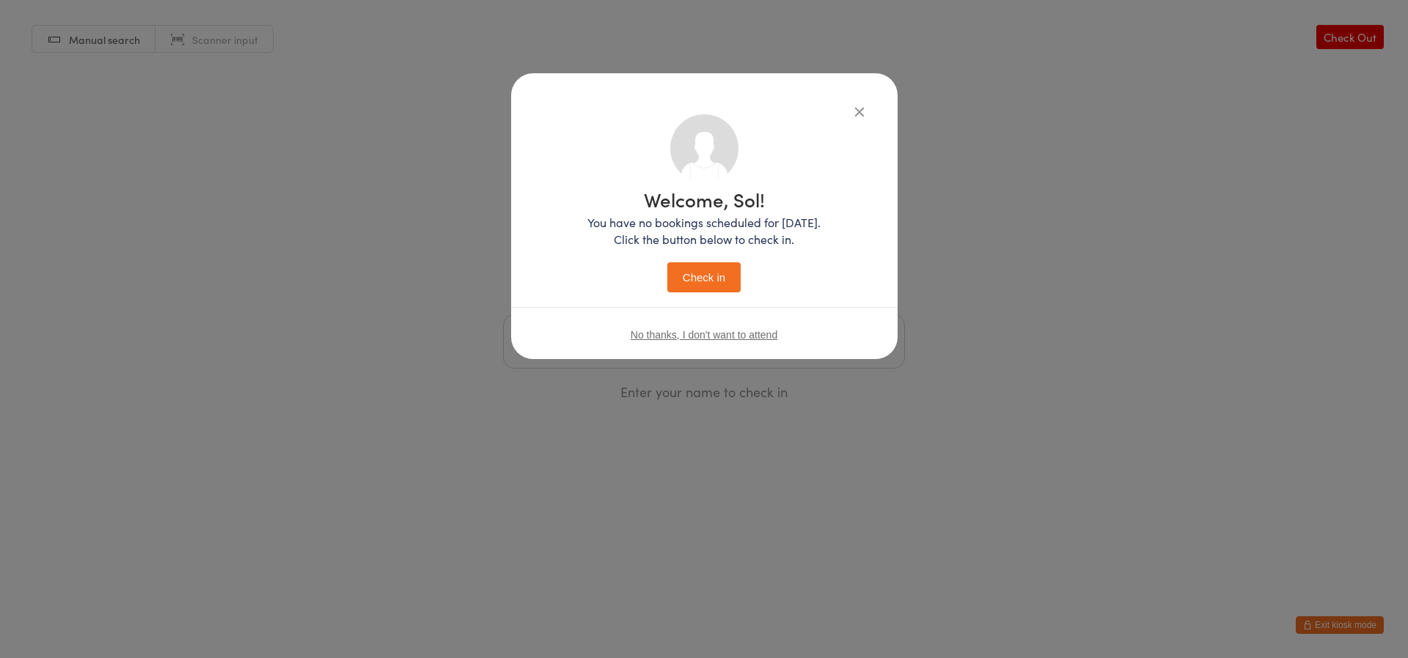
click at [701, 274] on button "Check in" at bounding box center [703, 277] width 73 height 30
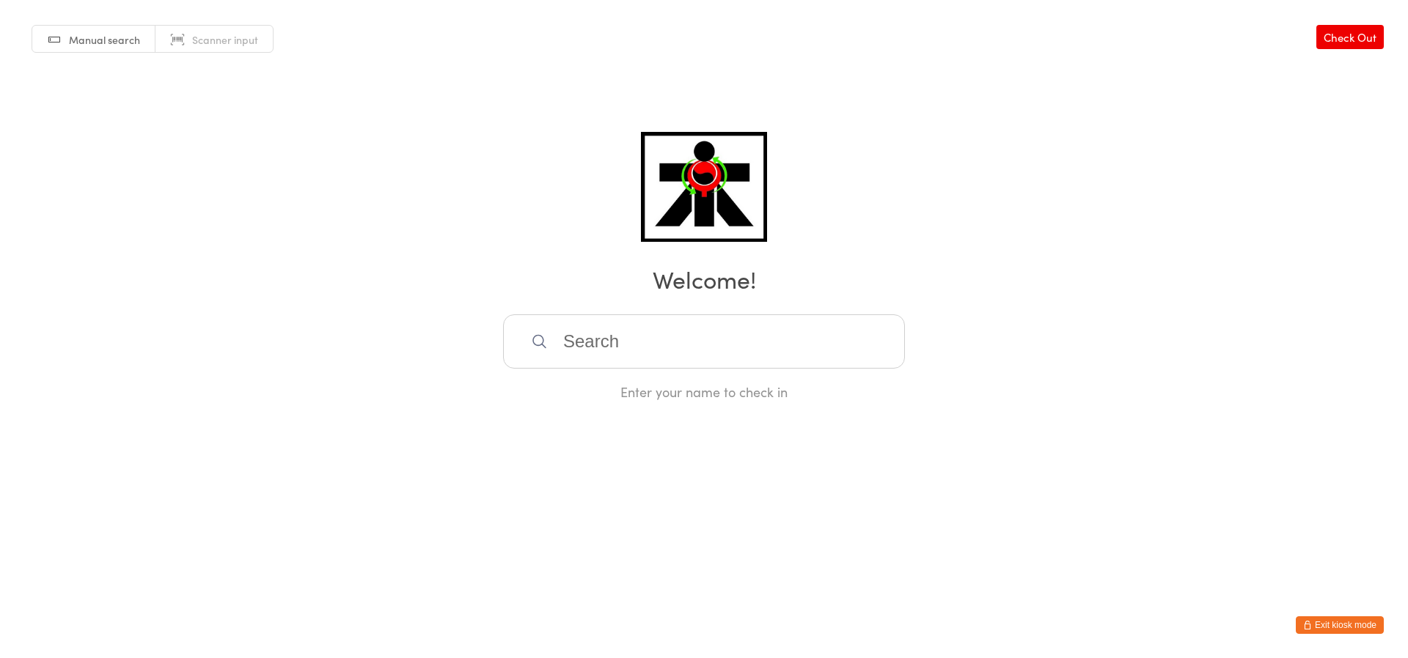
click at [622, 336] on input "search" at bounding box center [704, 342] width 402 height 54
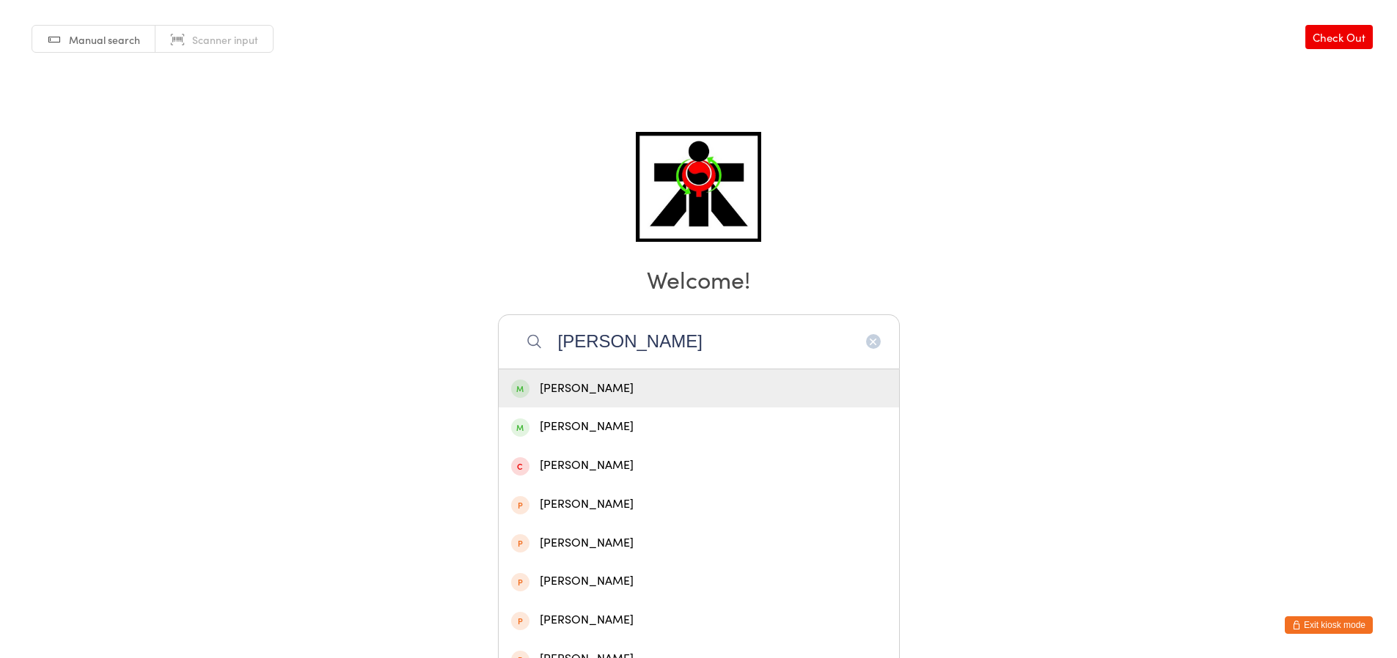
type input "jack thorntion"
click at [730, 373] on div "Jack Thornton" at bounding box center [699, 389] width 400 height 39
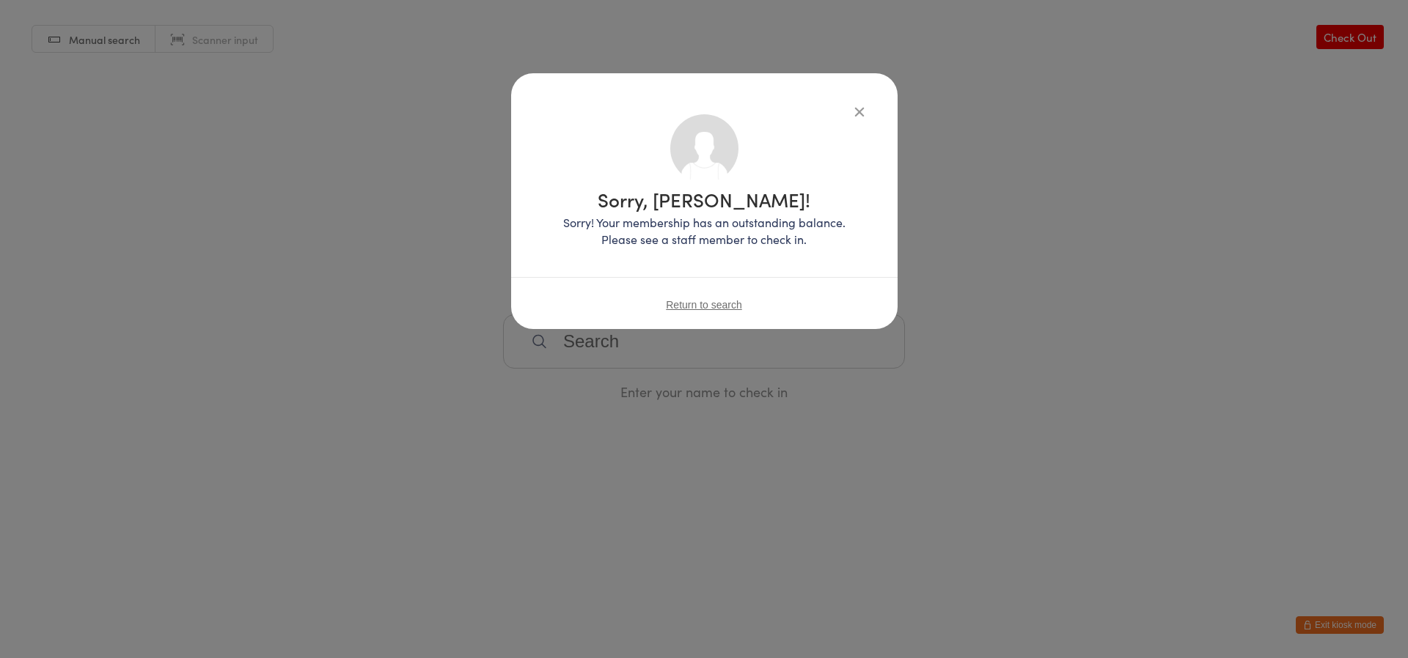
click at [726, 299] on span "Return to search" at bounding box center [704, 305] width 76 height 12
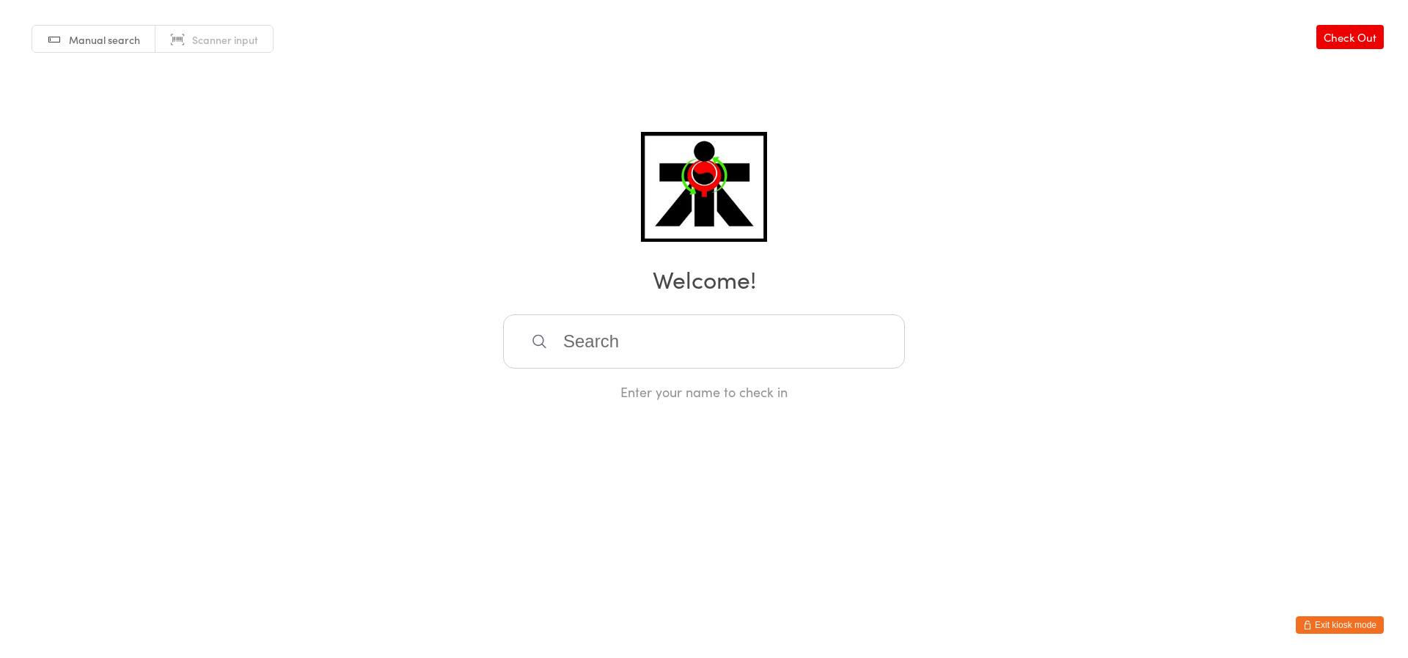
click at [705, 336] on input "search" at bounding box center [704, 342] width 402 height 54
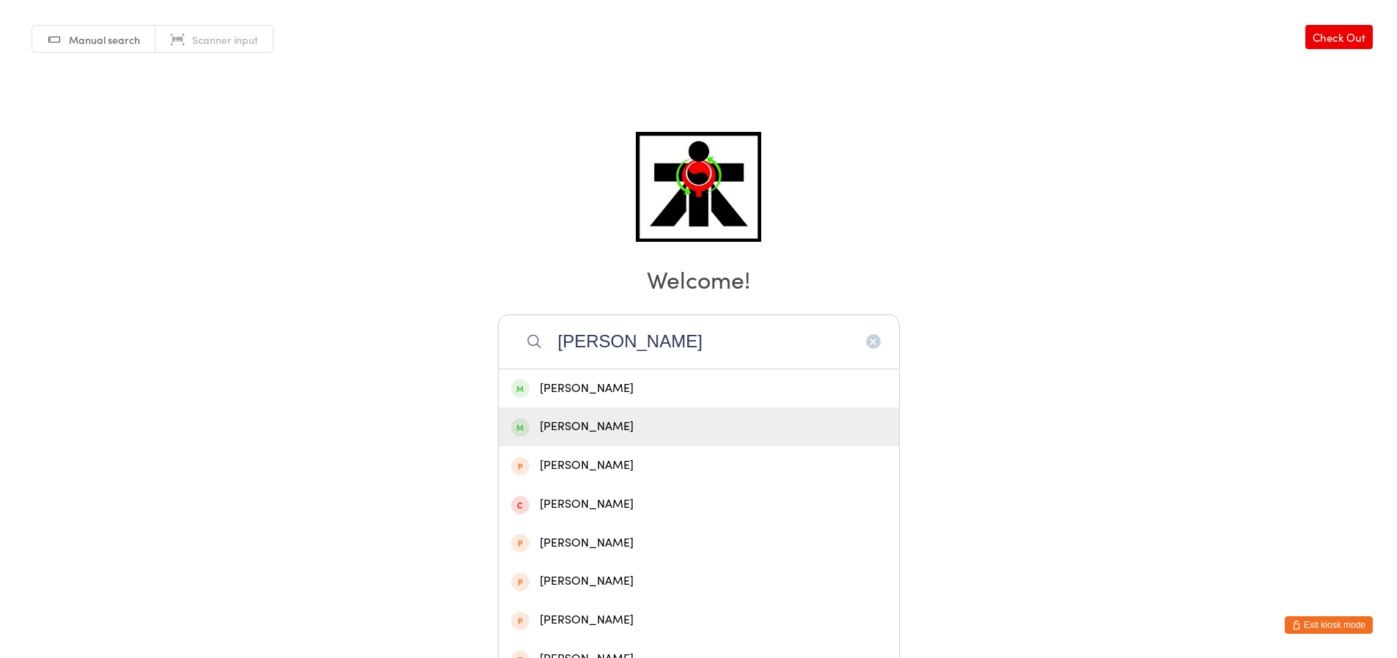
type input "jack thornton"
click at [760, 425] on div "[PERSON_NAME]" at bounding box center [698, 427] width 375 height 20
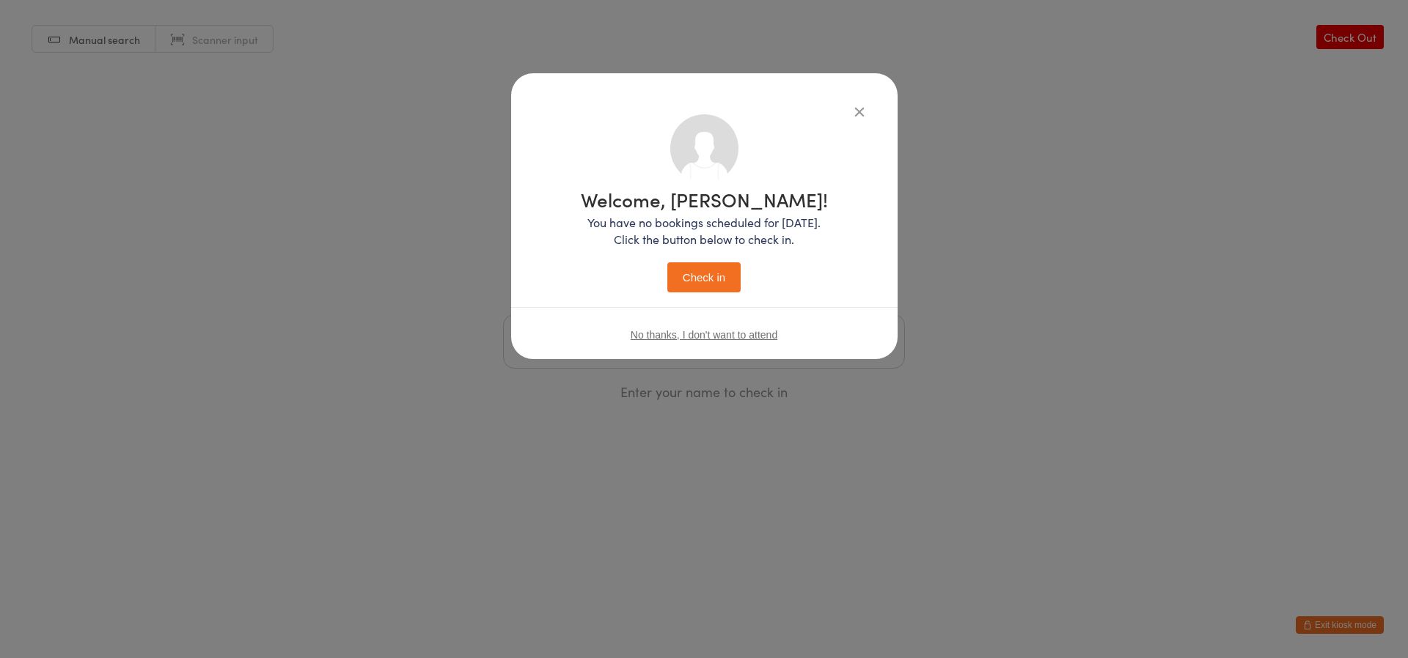
click at [727, 282] on button "Check in" at bounding box center [703, 277] width 73 height 30
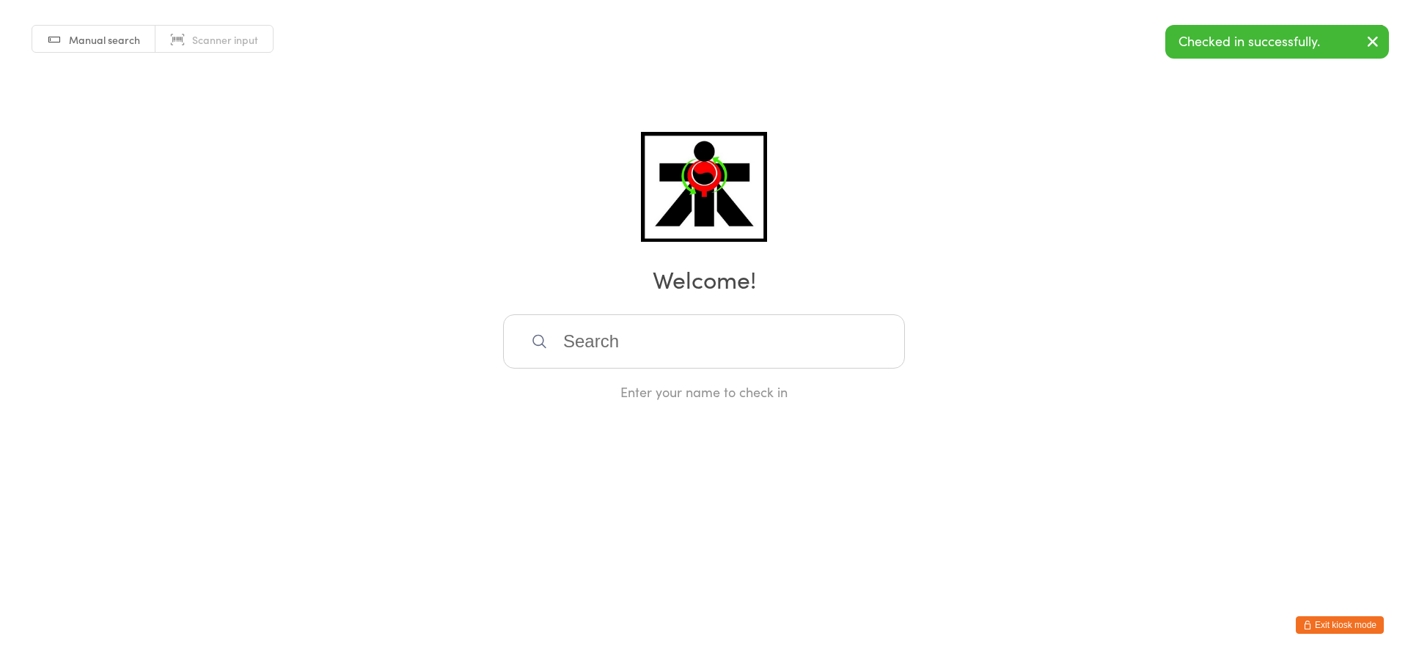
click at [628, 345] on input "search" at bounding box center [704, 342] width 402 height 54
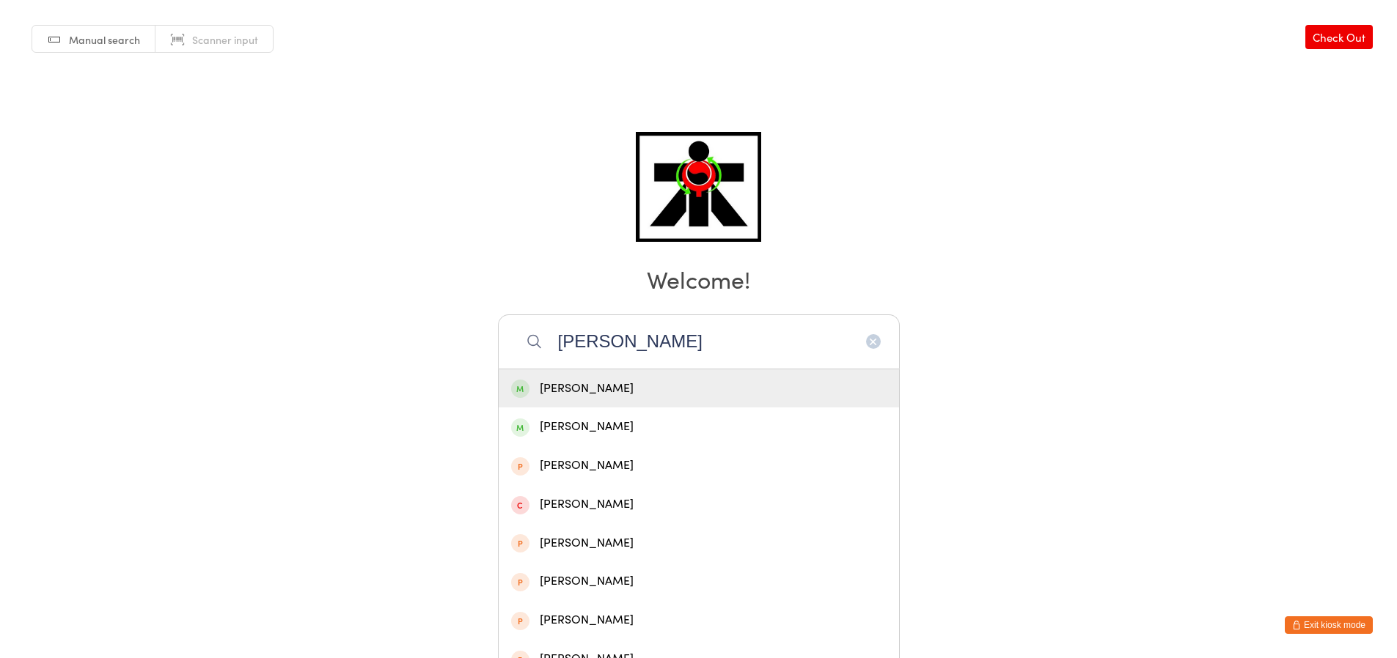
type input "jack thornton"
click at [660, 381] on div "Jack Thornton" at bounding box center [698, 389] width 375 height 20
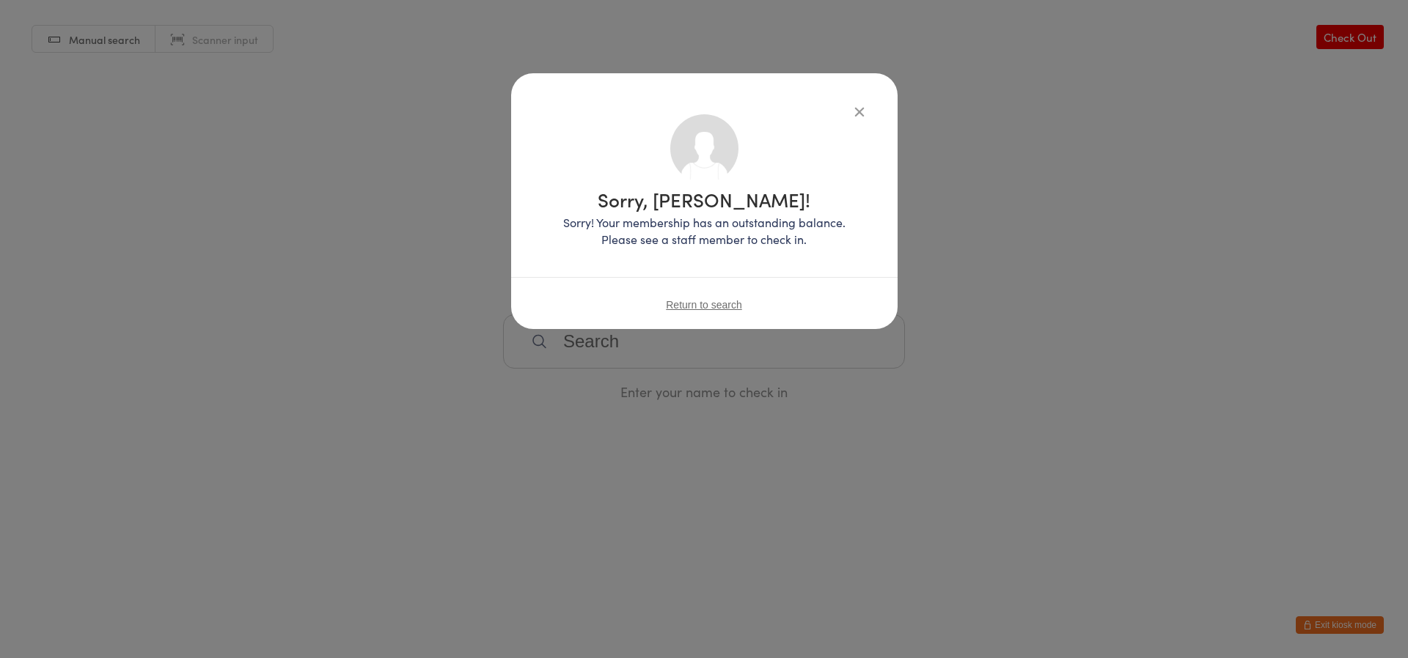
click at [860, 107] on icon "button" at bounding box center [859, 111] width 16 height 16
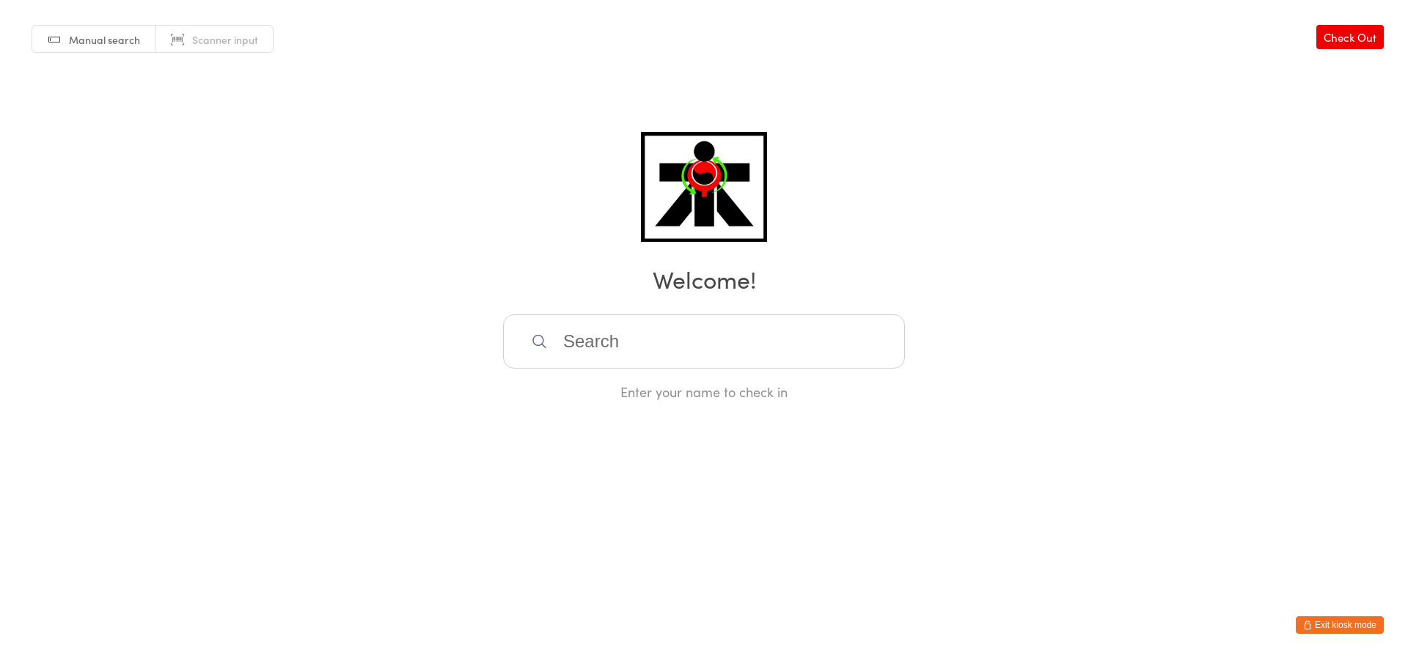
drag, startPoint x: 610, startPoint y: 364, endPoint x: 619, endPoint y: 356, distance: 12.4
click at [612, 361] on input "search" at bounding box center [704, 342] width 402 height 54
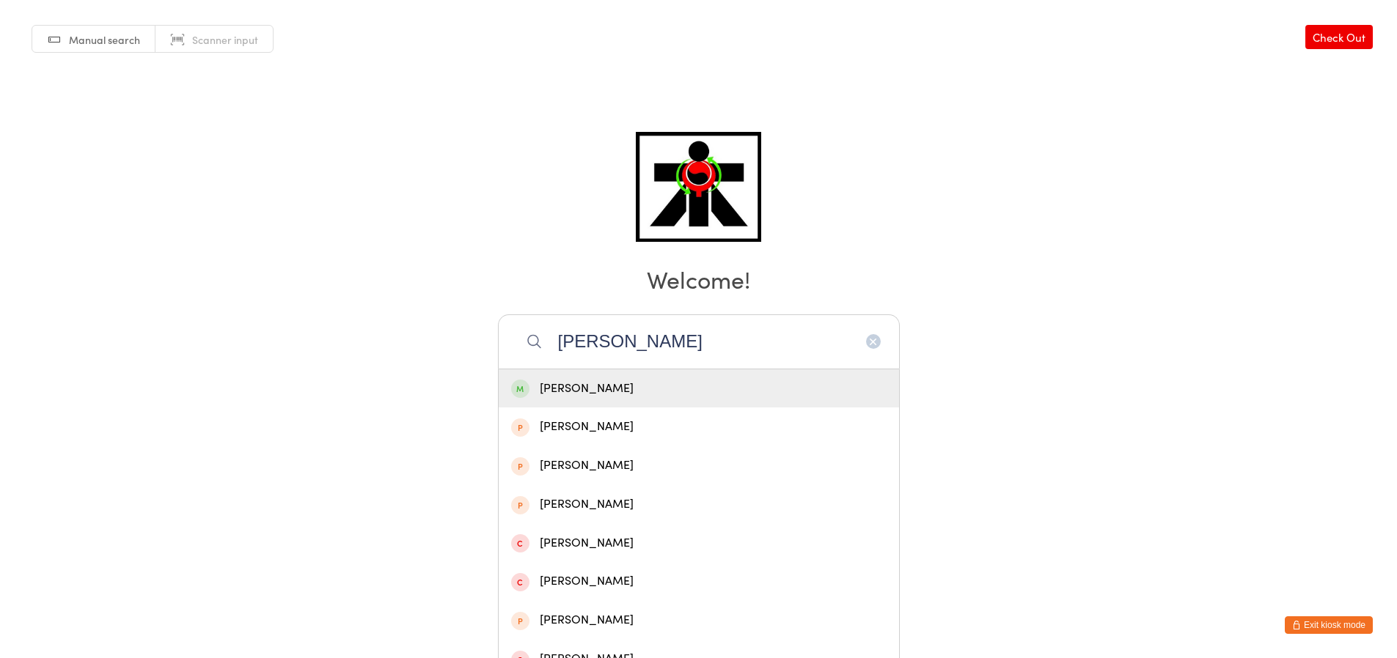
type input "brad"
drag, startPoint x: 519, startPoint y: 385, endPoint x: 500, endPoint y: 392, distance: 20.2
click at [500, 392] on div "[PERSON_NAME]" at bounding box center [699, 389] width 400 height 39
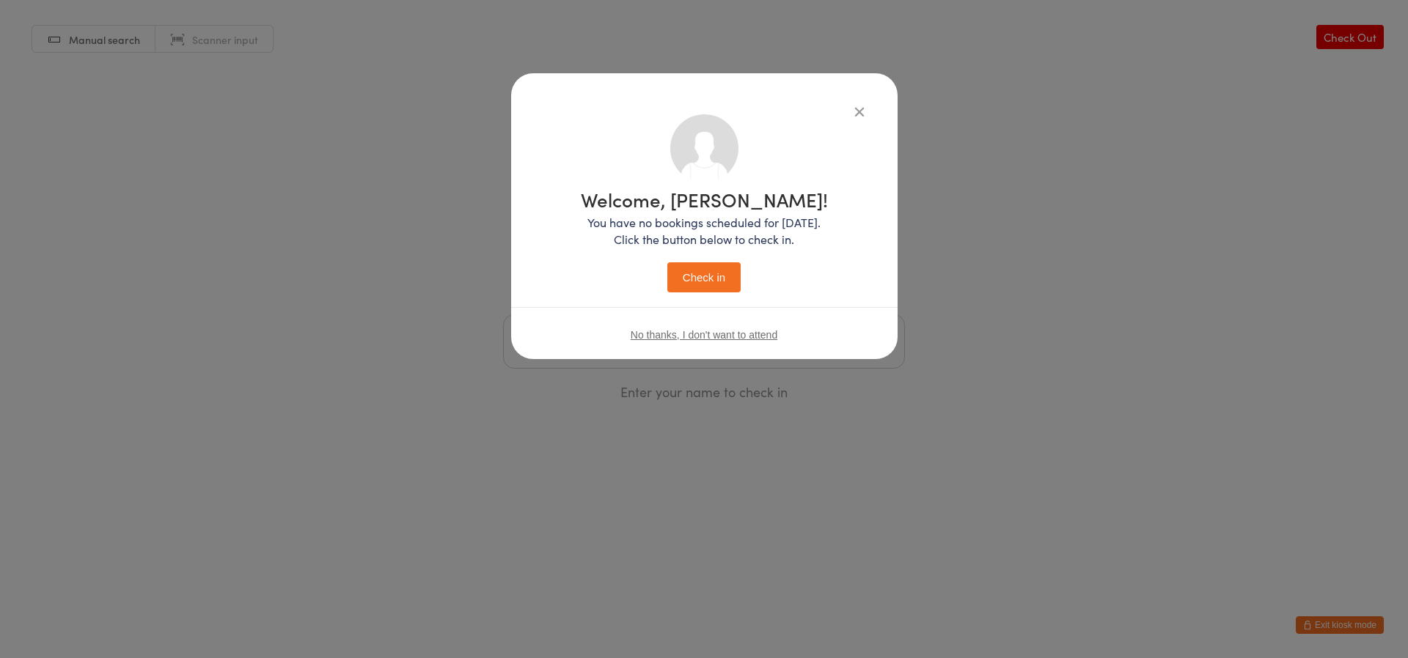
click at [701, 276] on button "Check in" at bounding box center [703, 277] width 73 height 30
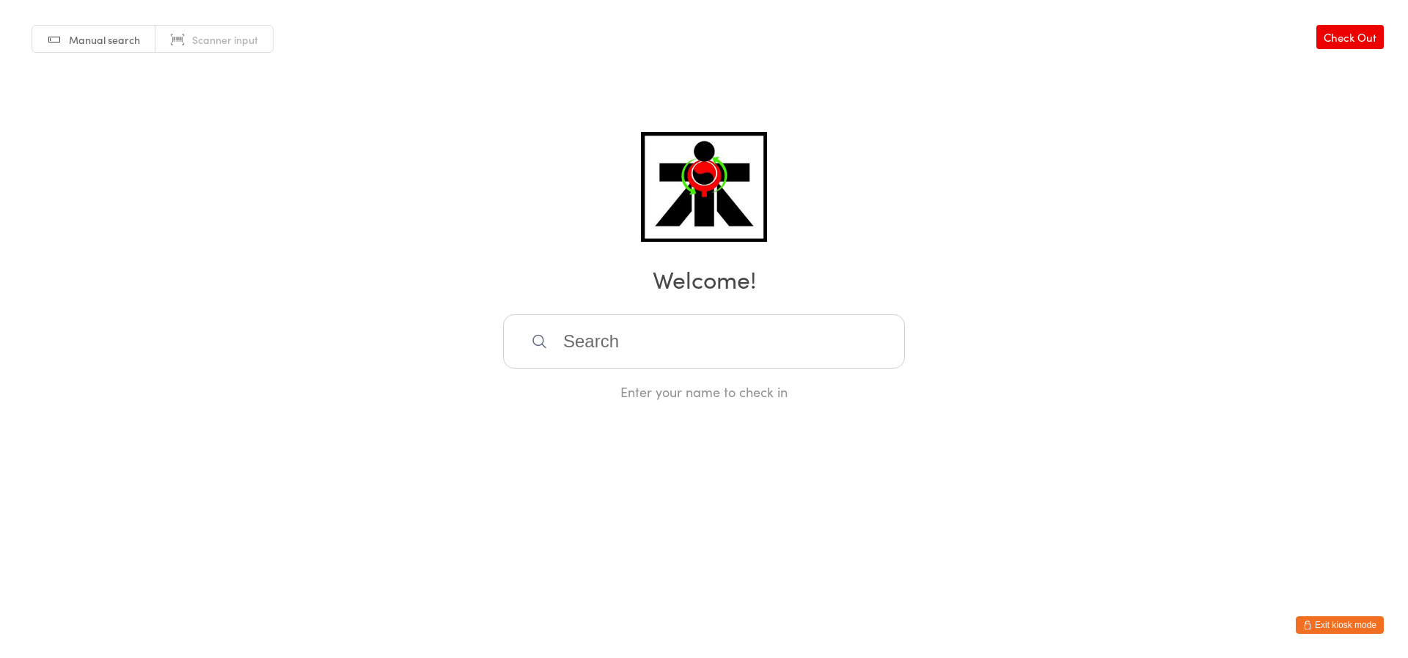
click at [577, 339] on input "search" at bounding box center [704, 342] width 402 height 54
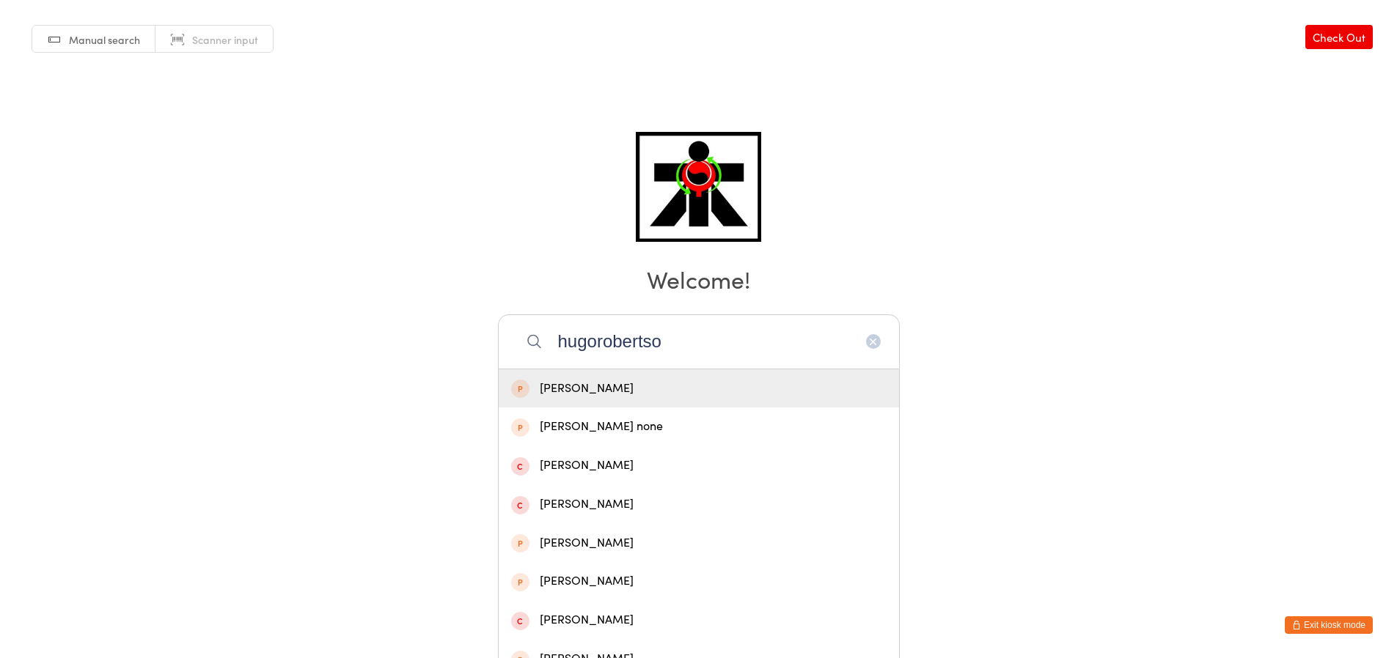
type input "hugorobertson"
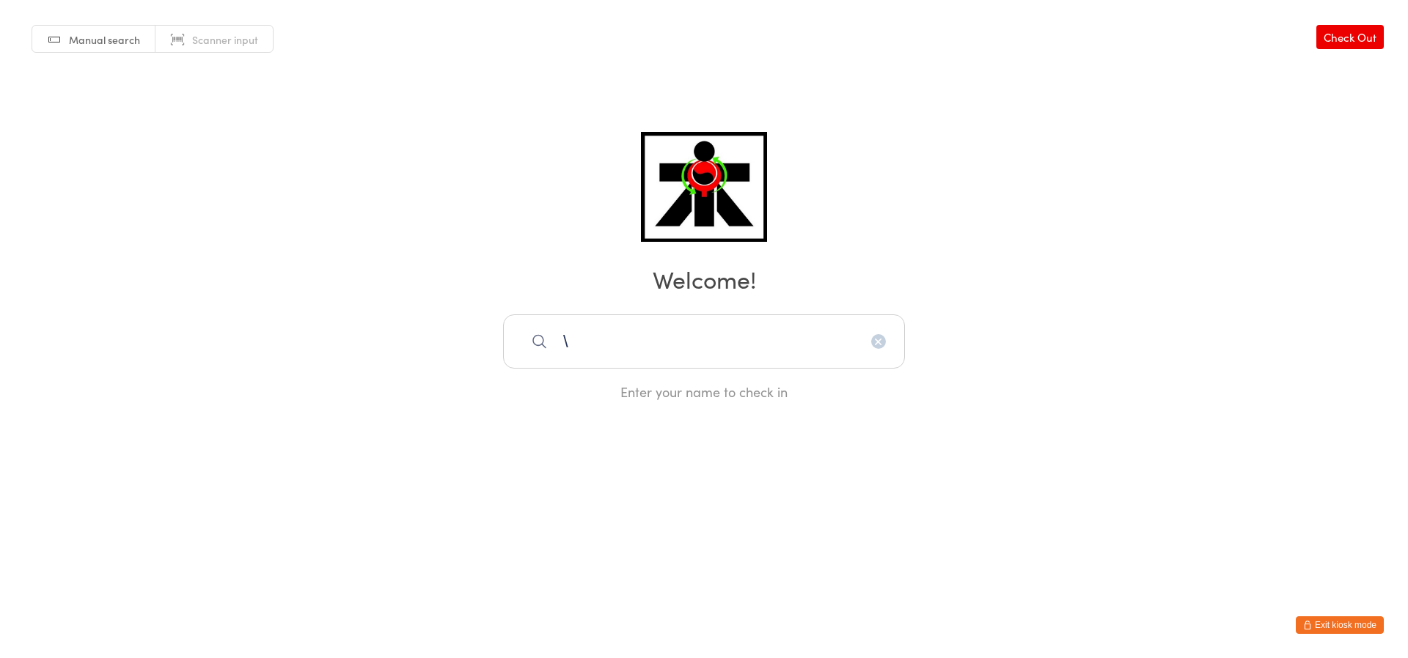
type input "\"
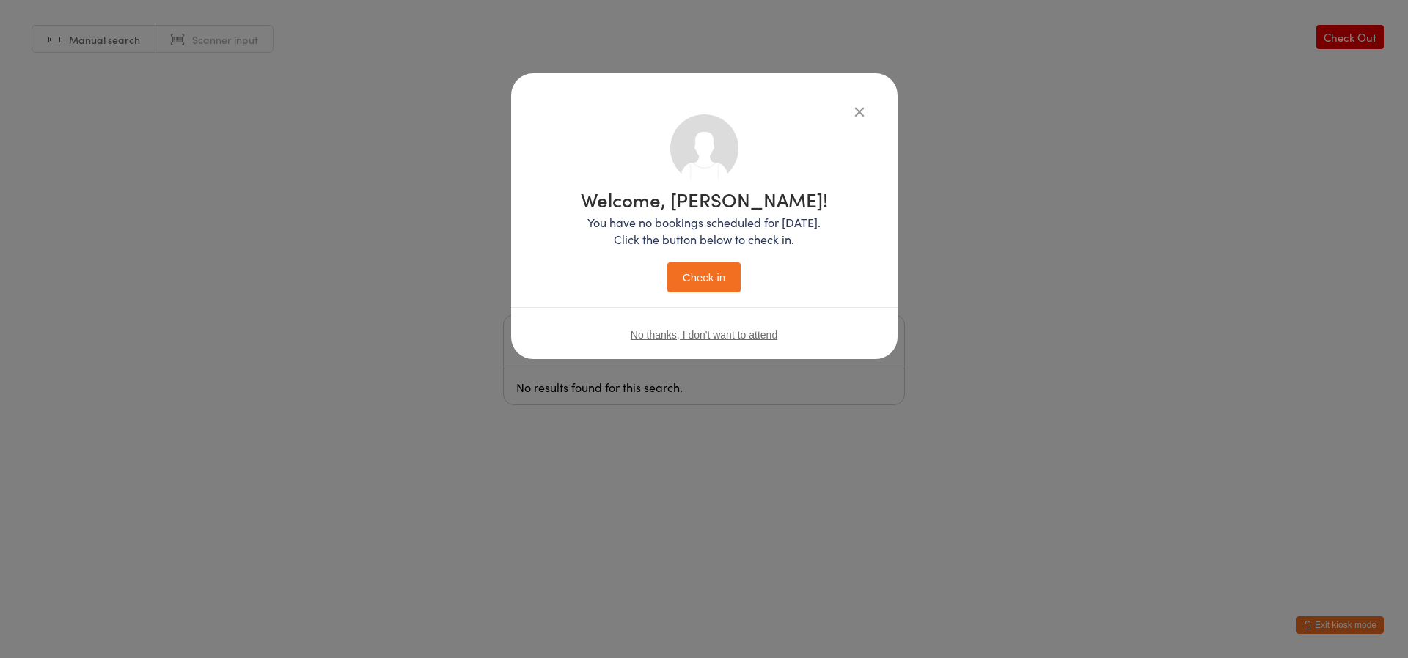
click at [862, 114] on icon "button" at bounding box center [859, 111] width 16 height 16
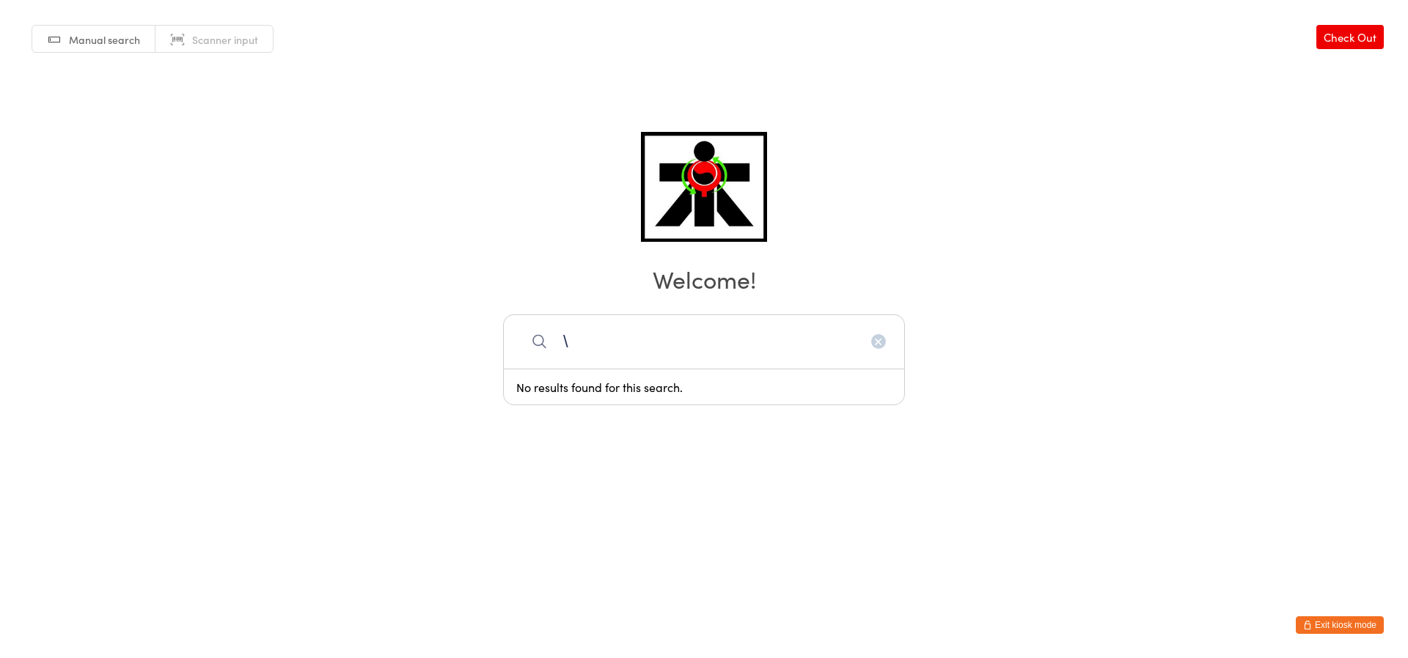
click at [702, 339] on input "\" at bounding box center [704, 342] width 402 height 54
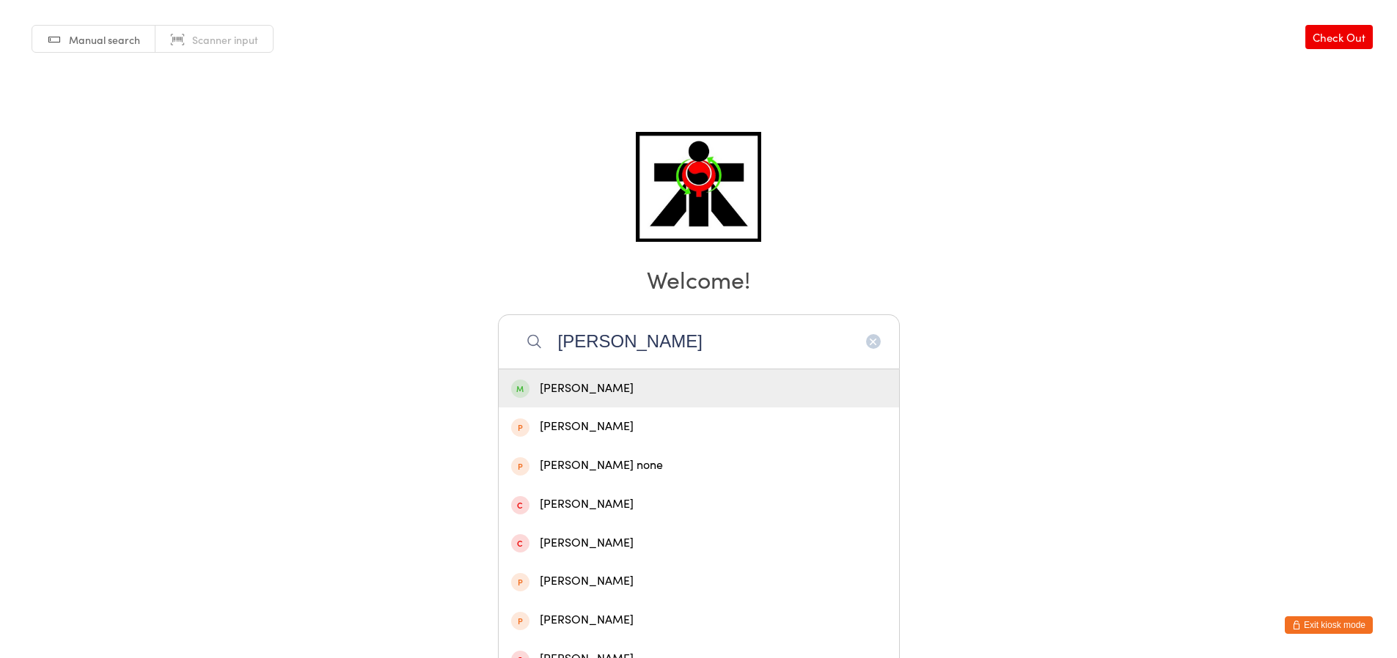
type input "hugo rob"
click at [583, 389] on div "Hugo Robertson" at bounding box center [698, 389] width 375 height 20
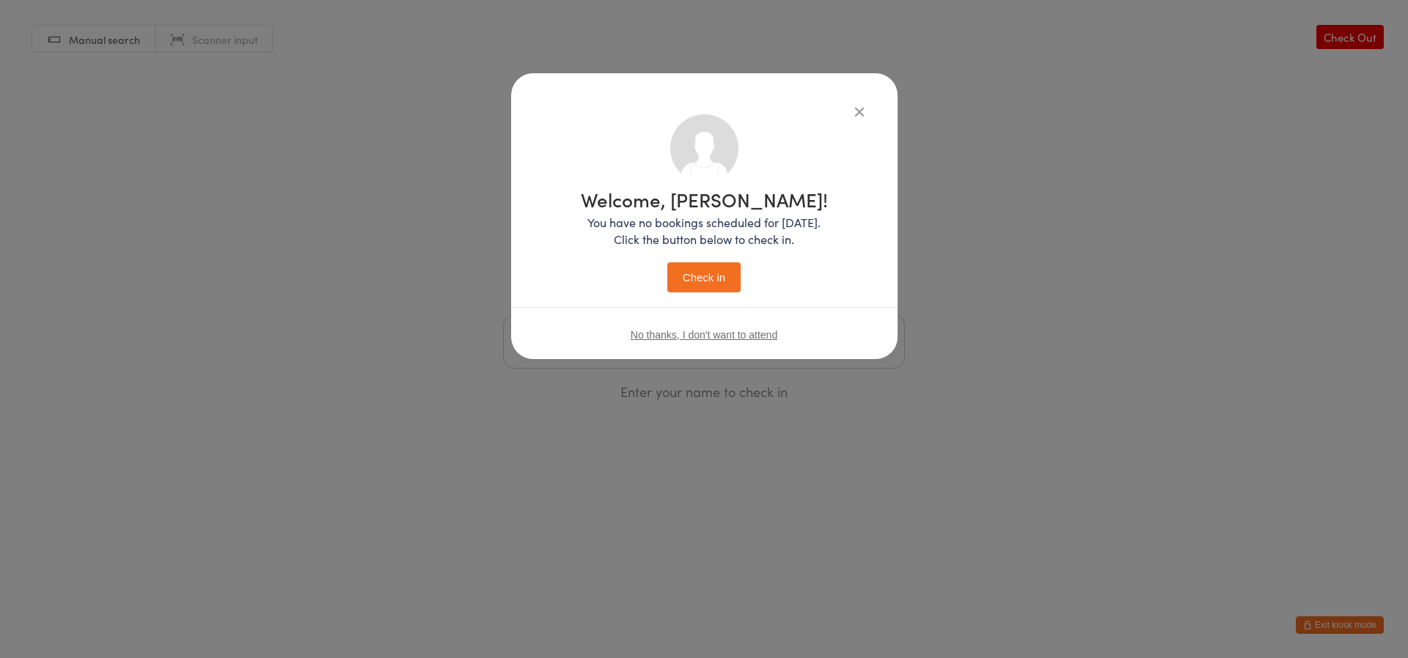
click at [698, 270] on button "Check in" at bounding box center [703, 277] width 73 height 30
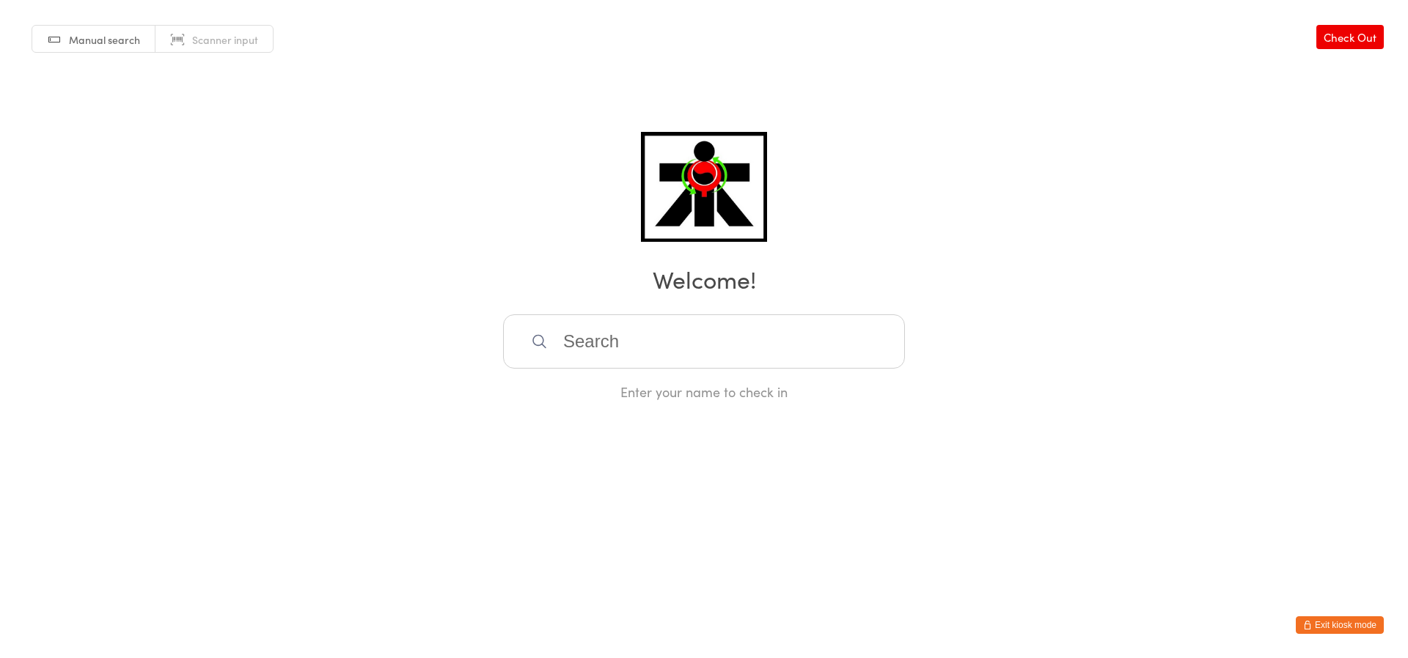
click at [719, 359] on input "search" at bounding box center [704, 342] width 402 height 54
type input "jack thornton"
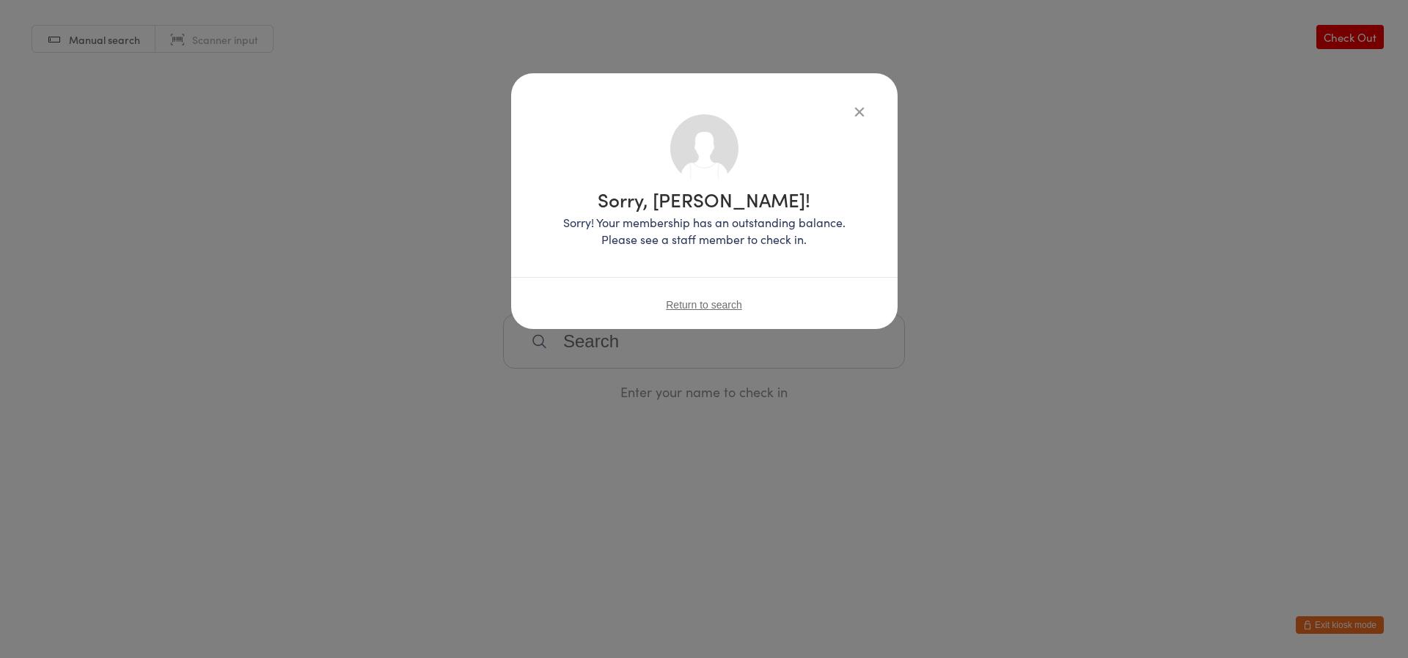
click at [701, 306] on span "Return to search" at bounding box center [704, 305] width 76 height 12
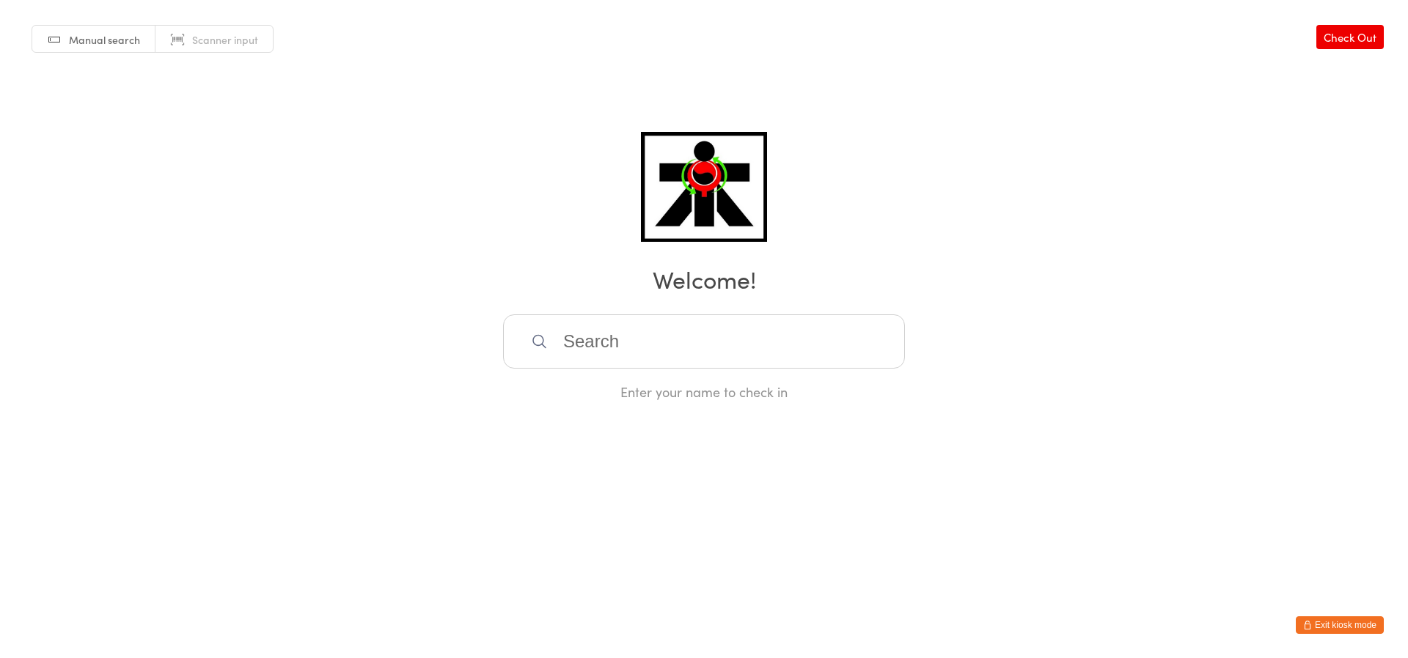
click at [619, 342] on input "search" at bounding box center [704, 342] width 402 height 54
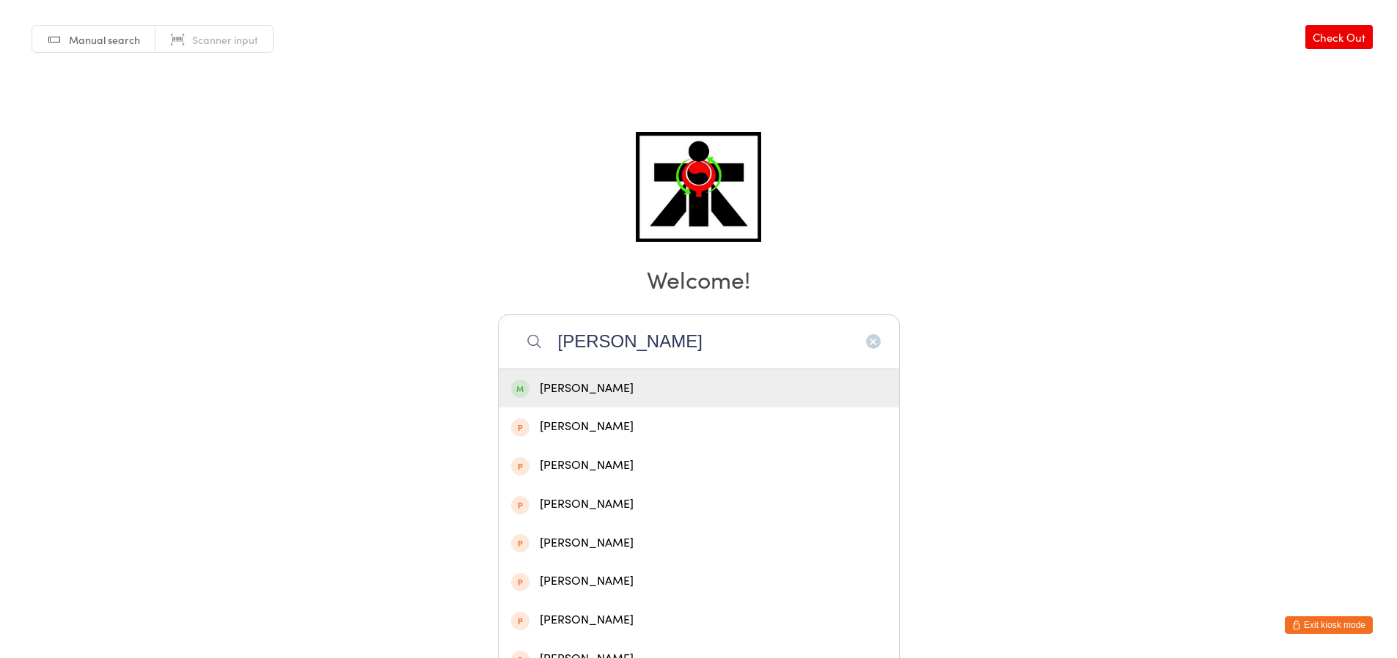
type input "luis thor"
click at [534, 400] on div "[PERSON_NAME]" at bounding box center [699, 389] width 400 height 39
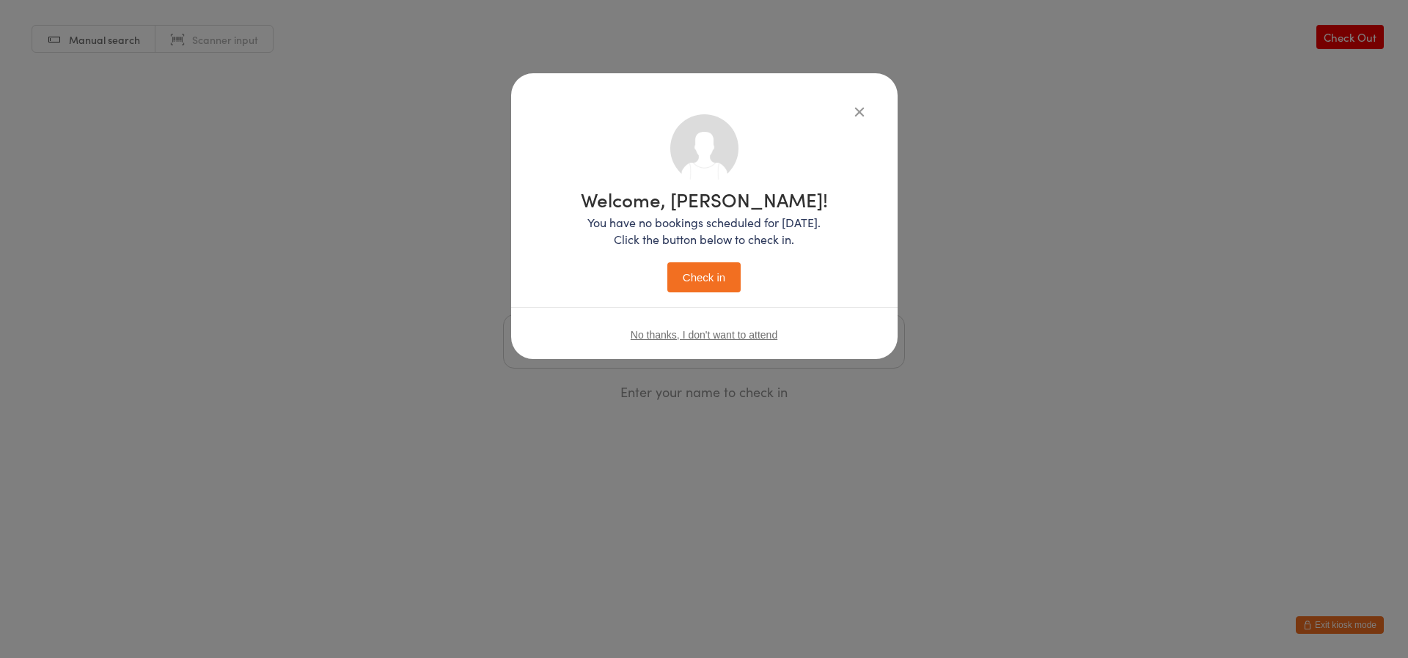
click at [687, 268] on button "Check in" at bounding box center [703, 277] width 73 height 30
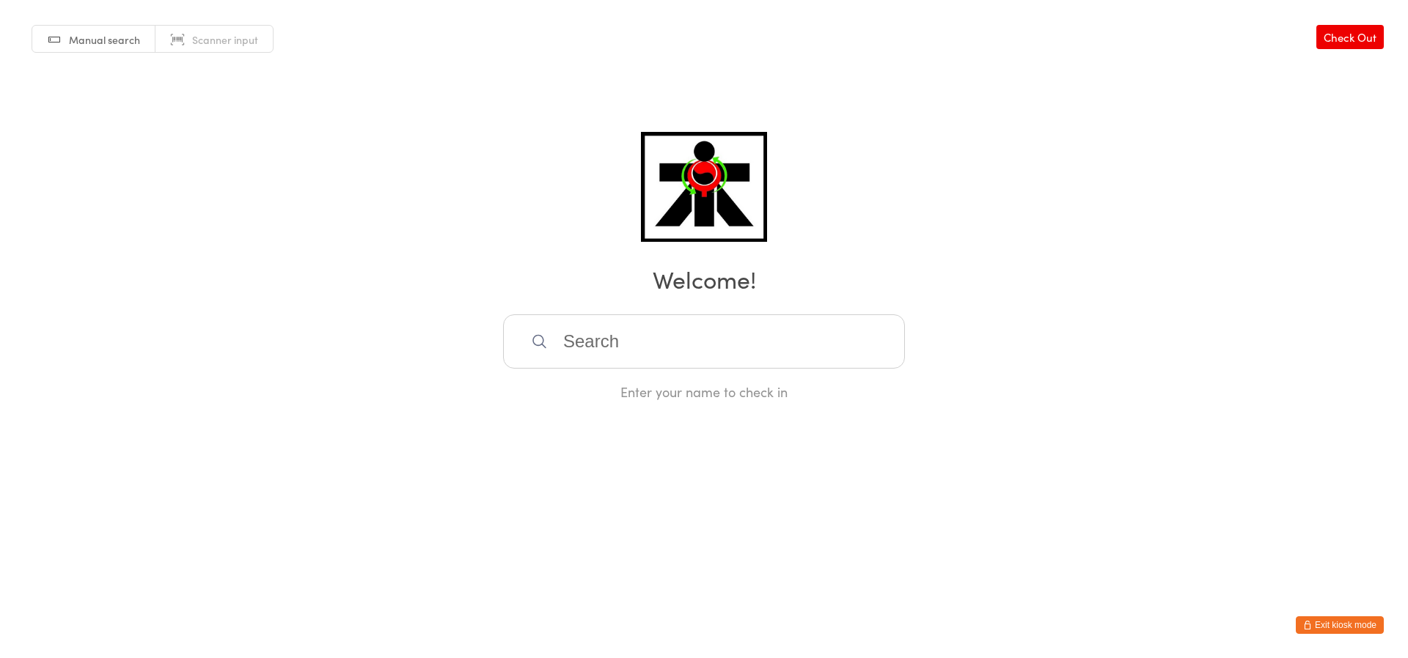
click at [817, 350] on input "search" at bounding box center [704, 342] width 402 height 54
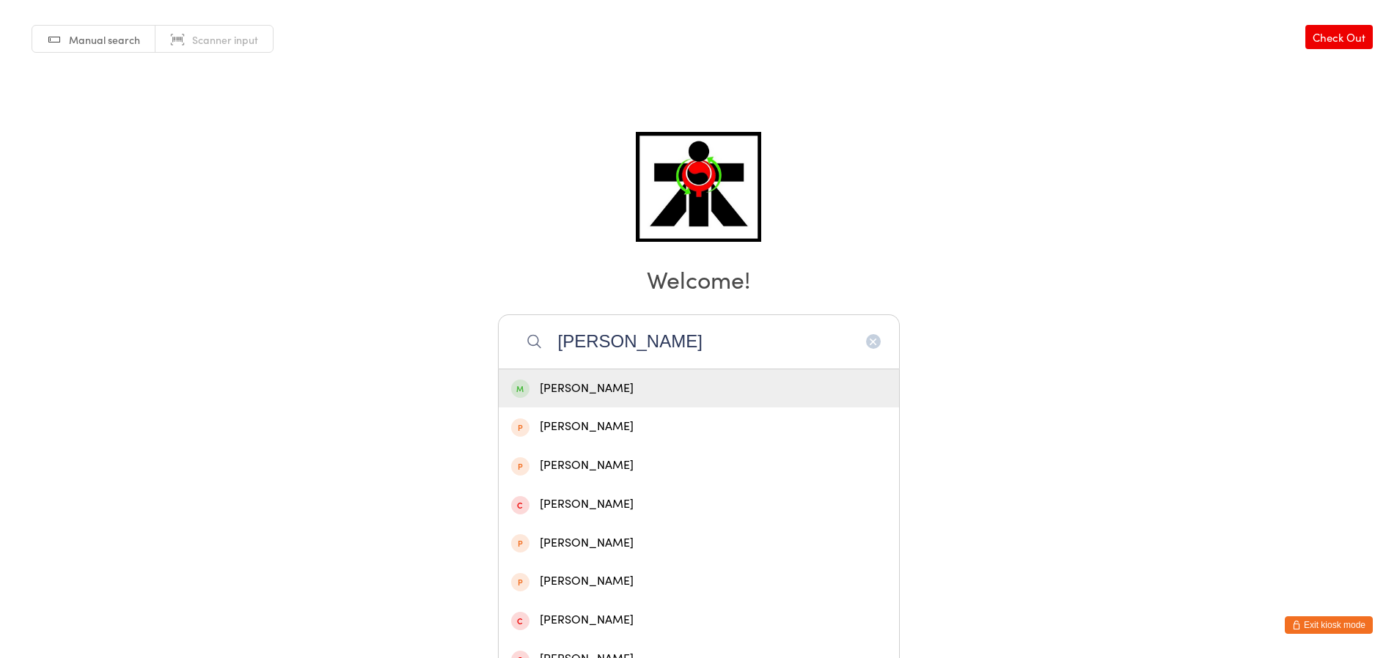
type input "eli"
click at [835, 377] on div "Eli Henri" at bounding box center [699, 389] width 400 height 39
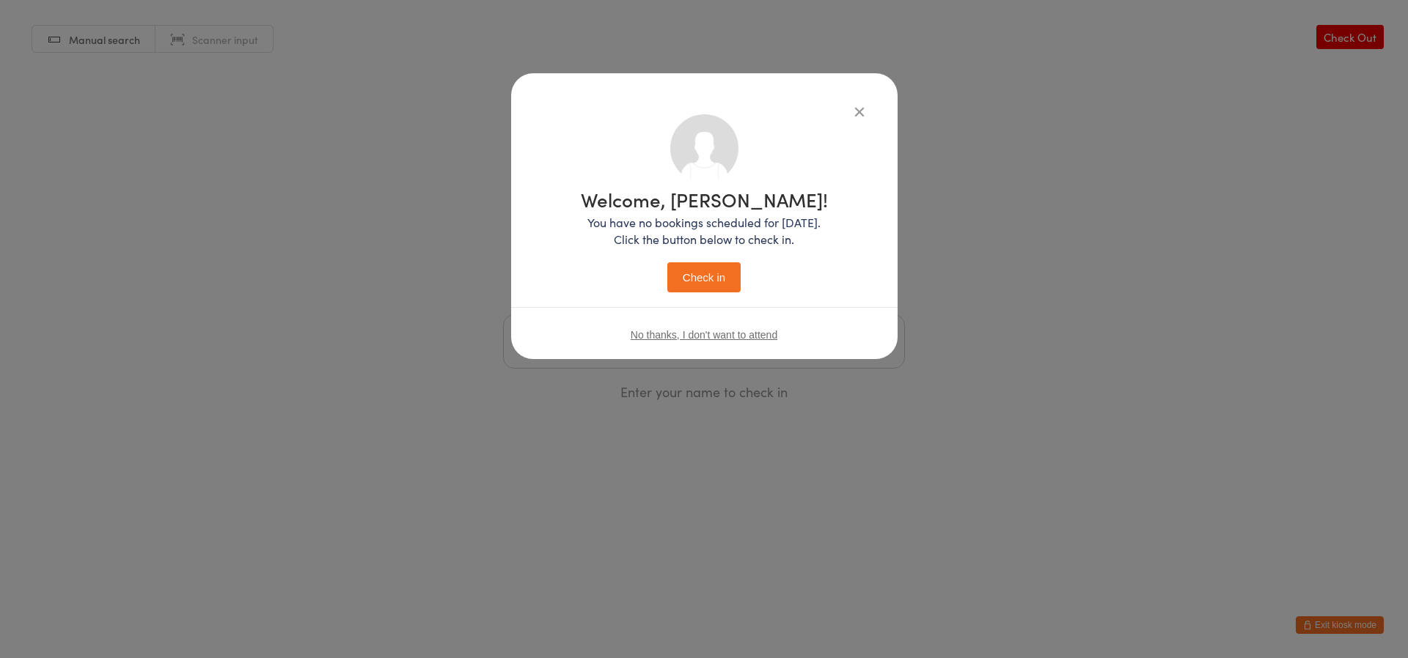
drag, startPoint x: 661, startPoint y: 281, endPoint x: 679, endPoint y: 277, distance: 18.0
click at [691, 279] on button "Check in" at bounding box center [703, 277] width 73 height 30
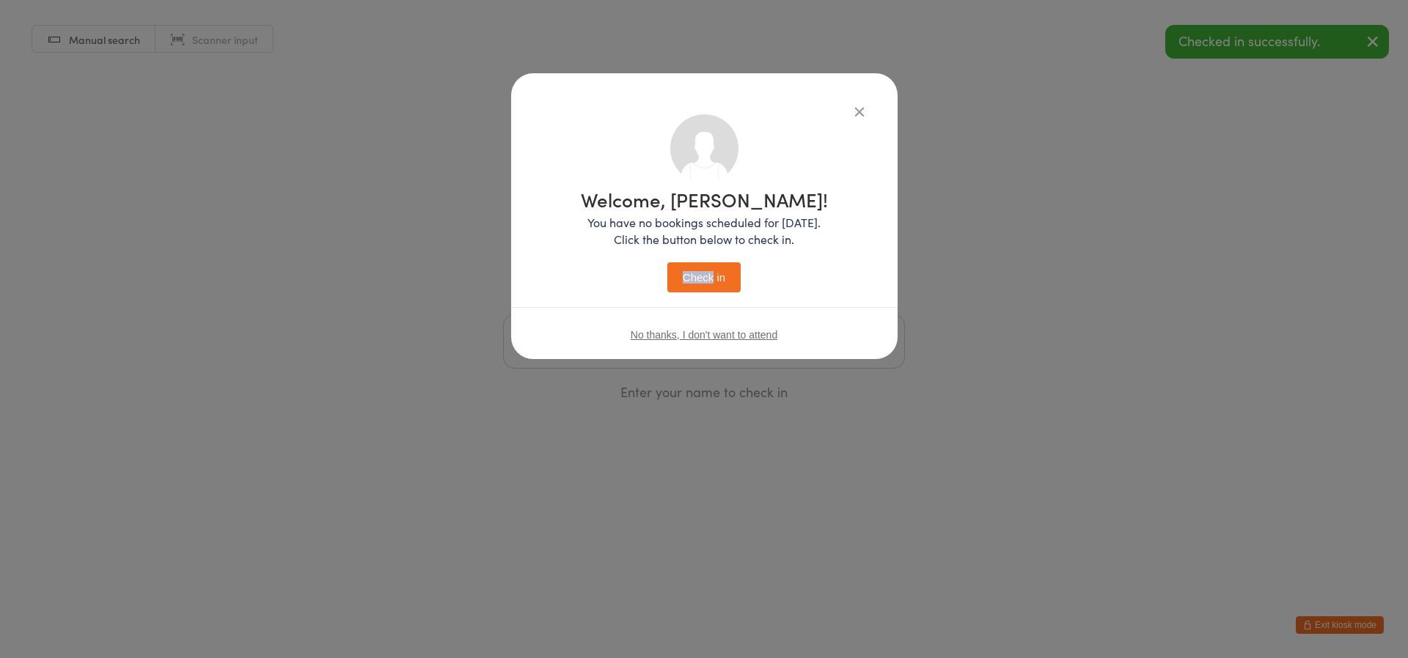
drag, startPoint x: 691, startPoint y: 279, endPoint x: 708, endPoint y: 273, distance: 17.9
click at [708, 273] on button "Check in" at bounding box center [703, 277] width 73 height 30
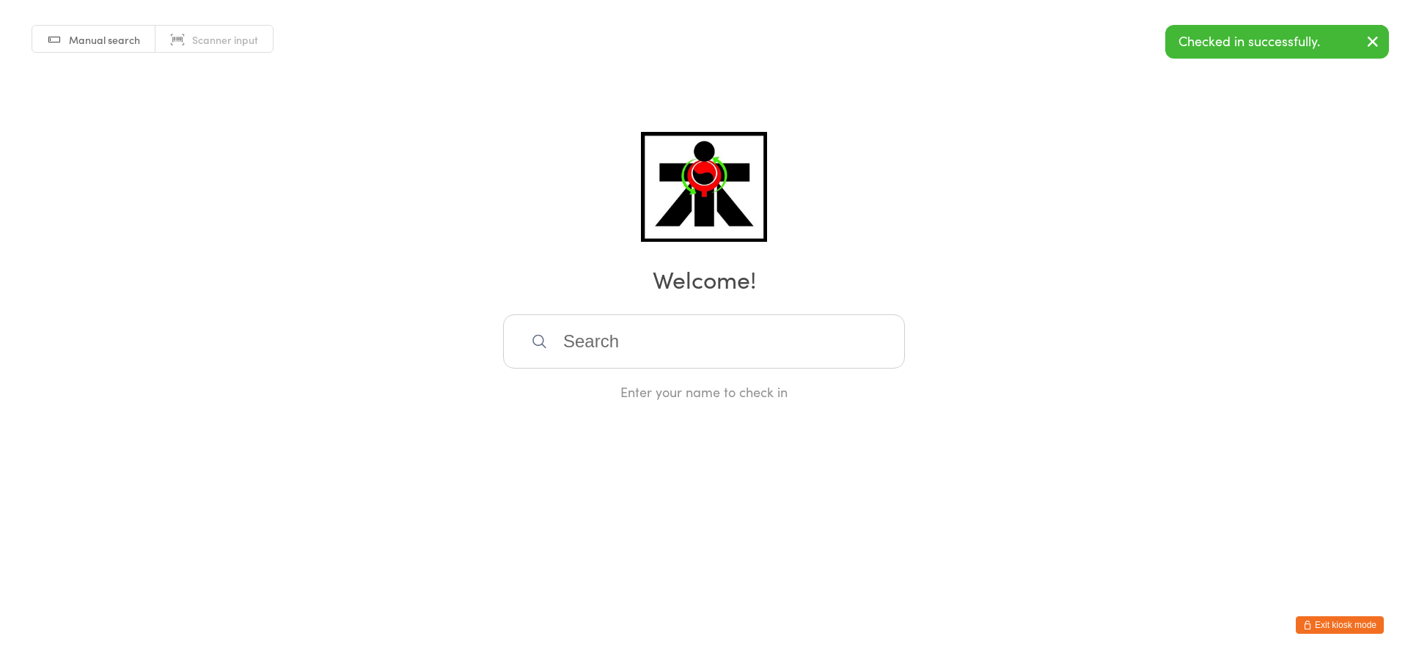
click at [617, 341] on input "search" at bounding box center [704, 342] width 402 height 54
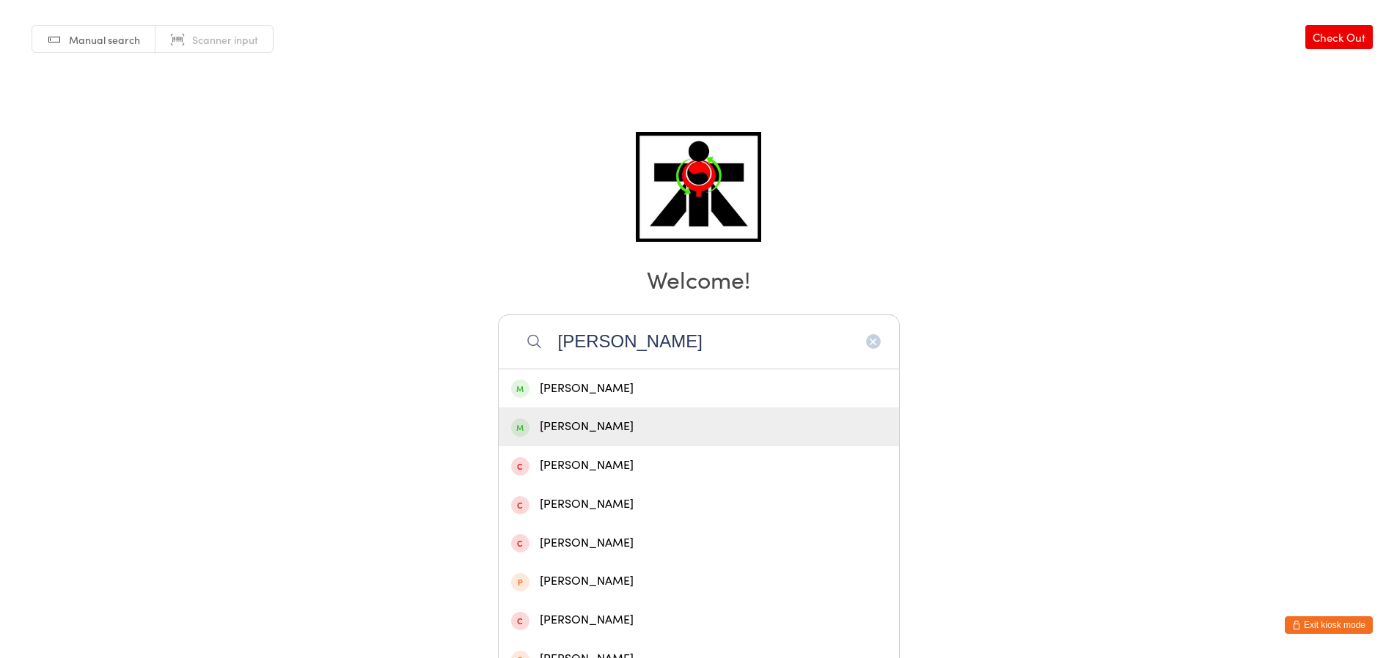
type input "michael k"
click at [612, 434] on div "Michael Kelly" at bounding box center [698, 427] width 375 height 20
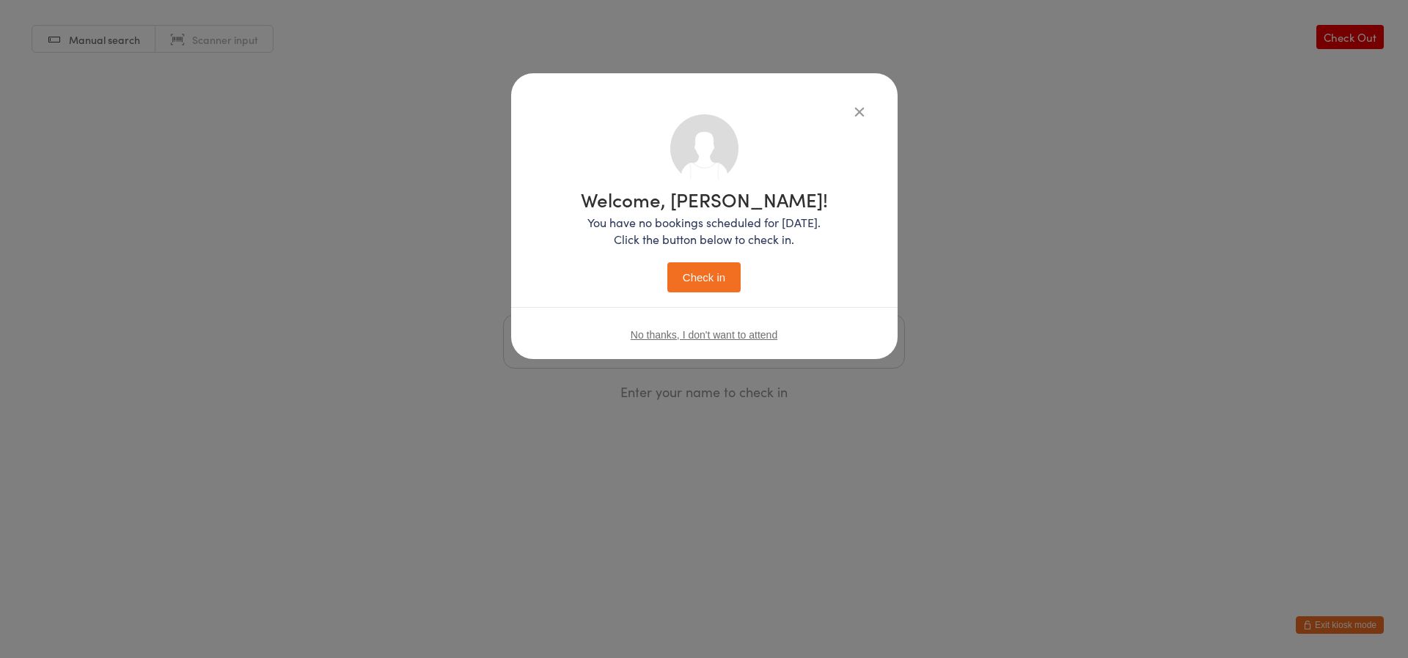
click at [727, 288] on button "Check in" at bounding box center [703, 277] width 73 height 30
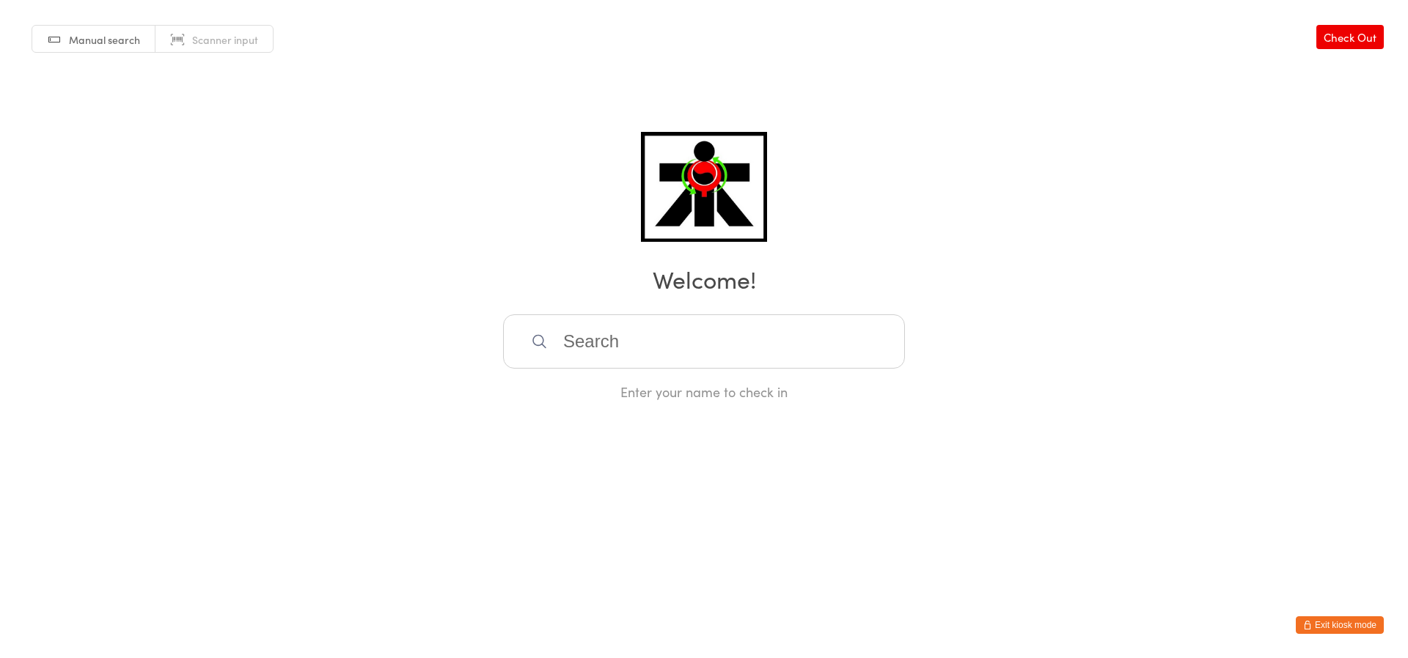
click at [713, 349] on input "search" at bounding box center [704, 342] width 402 height 54
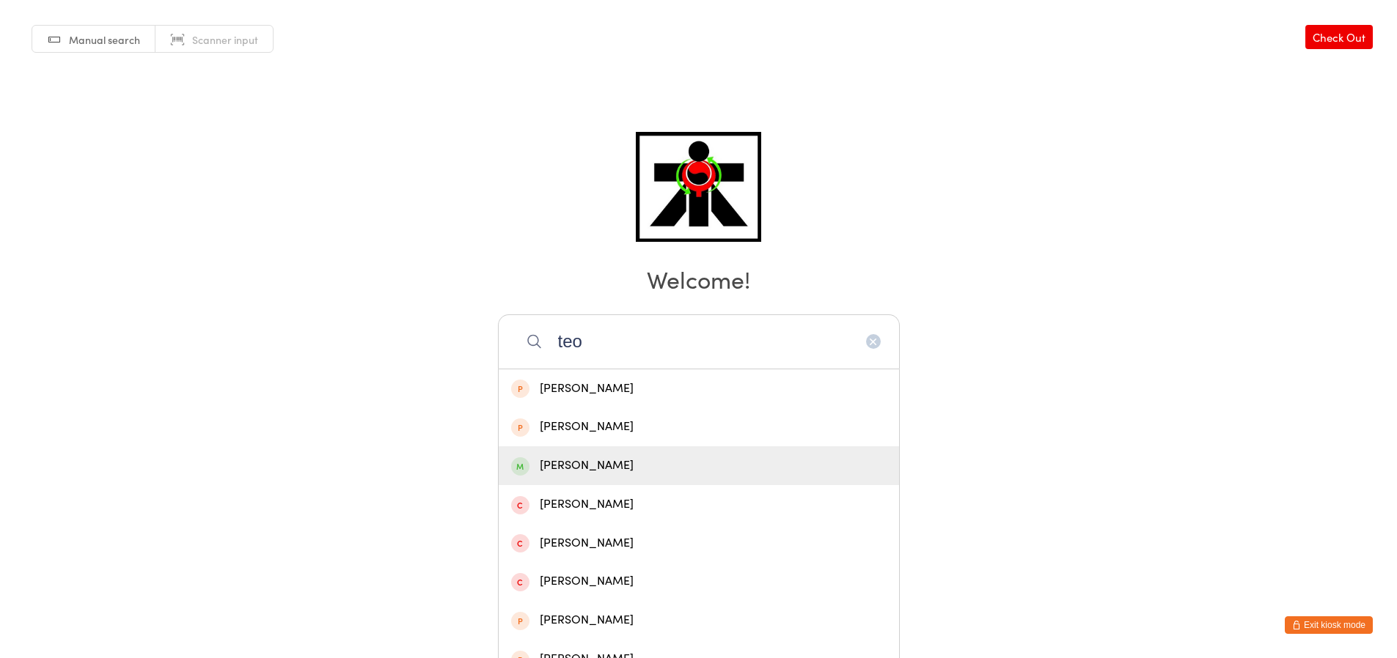
type input "teo"
click at [679, 462] on div "Teo Radford" at bounding box center [698, 466] width 375 height 20
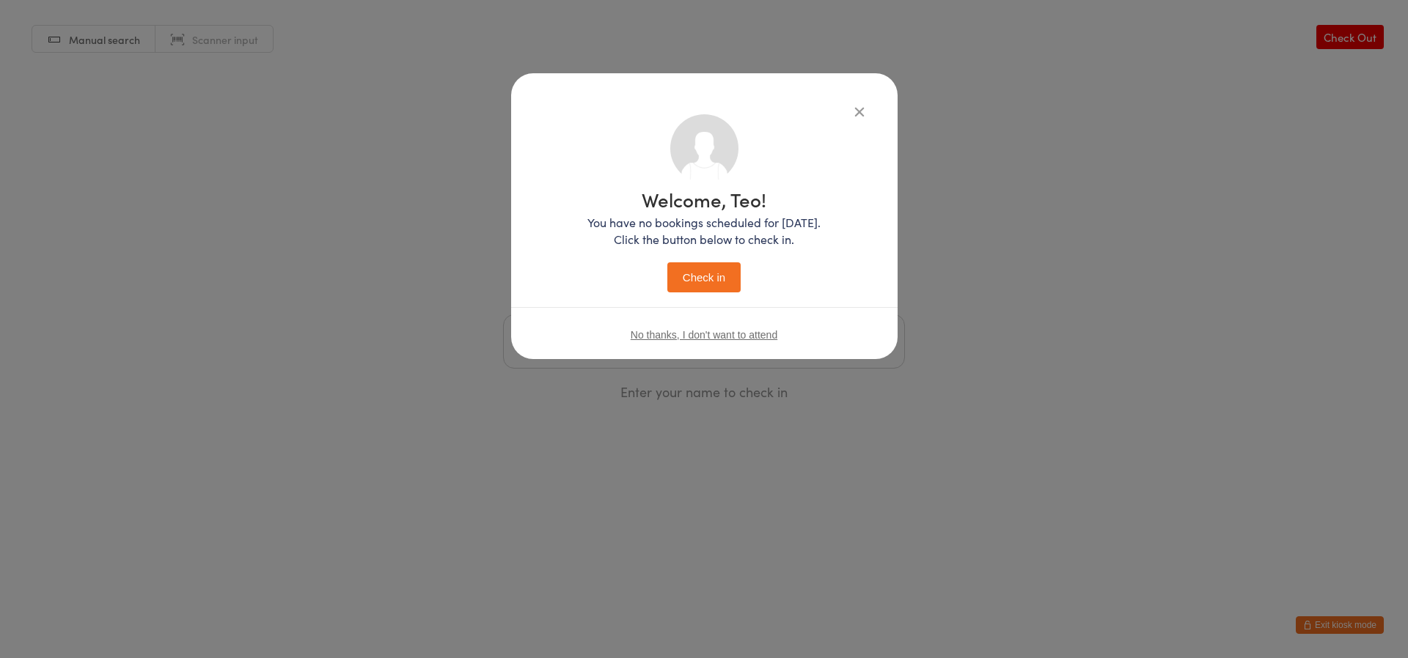
click at [675, 270] on button "Check in" at bounding box center [703, 277] width 73 height 30
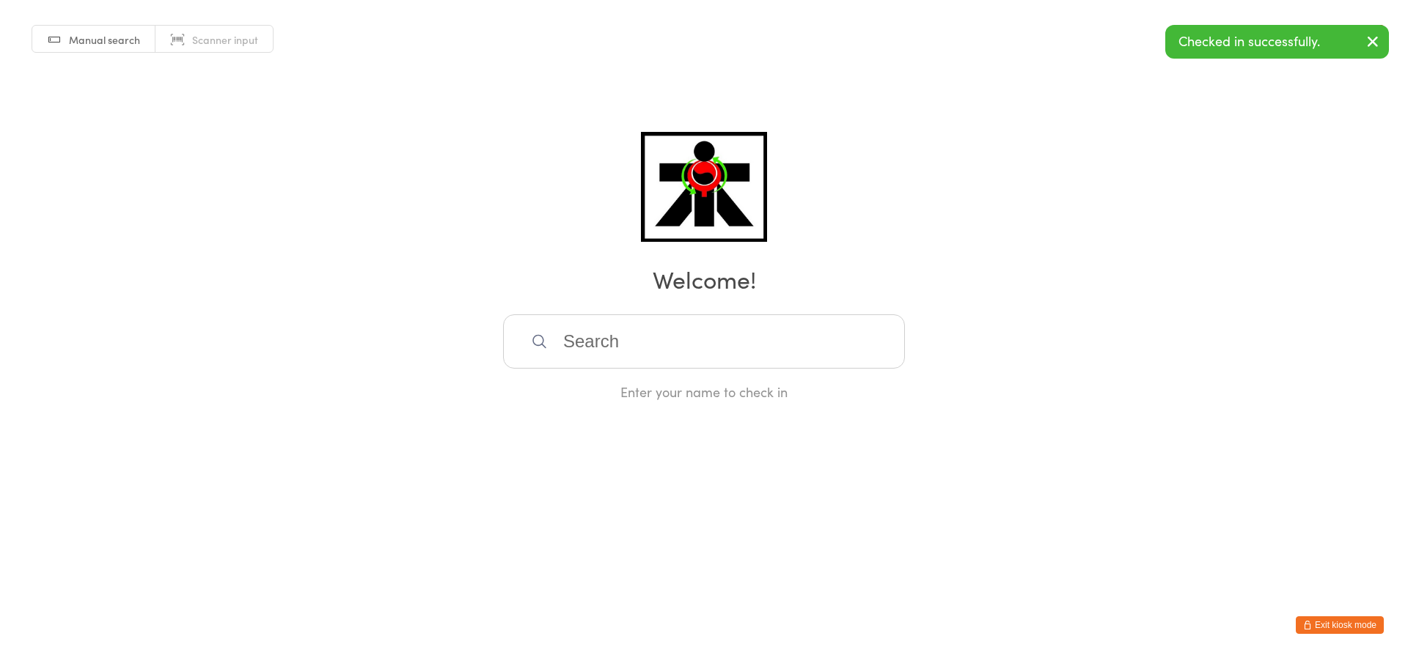
click at [676, 270] on h2 "Welcome!" at bounding box center [704, 278] width 1378 height 33
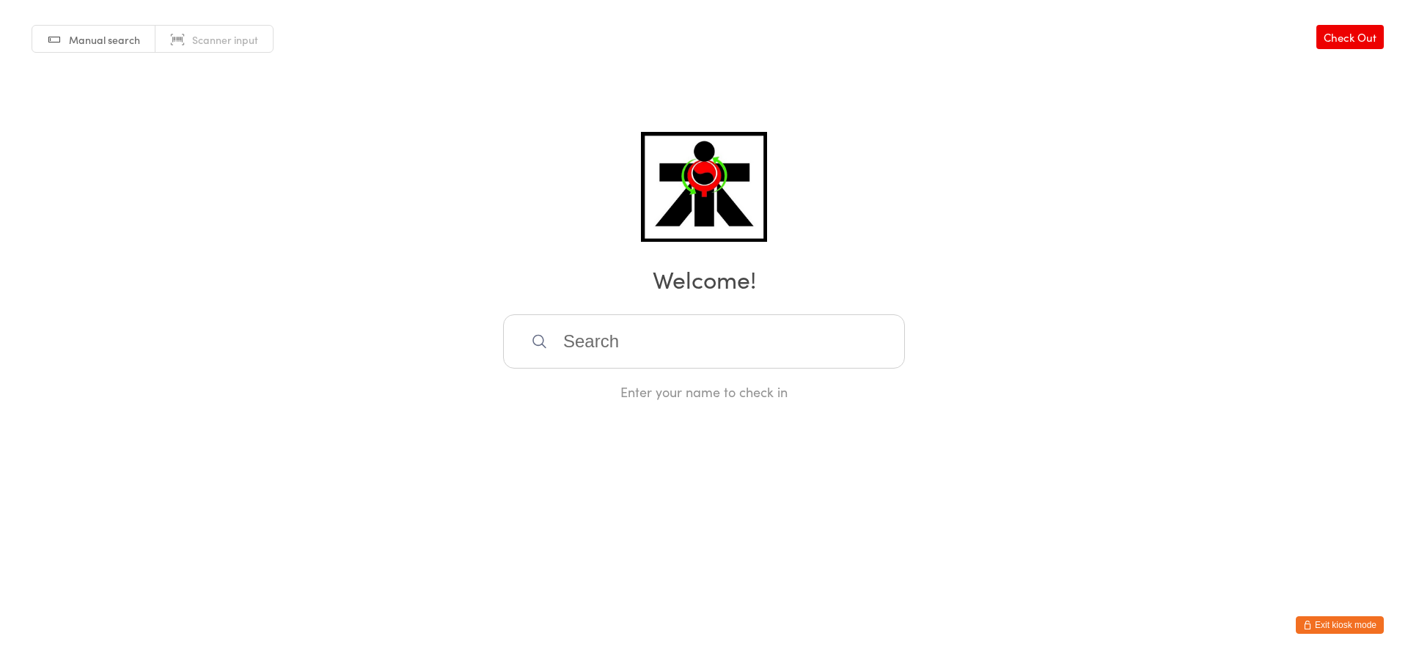
click at [688, 327] on input "search" at bounding box center [704, 342] width 402 height 54
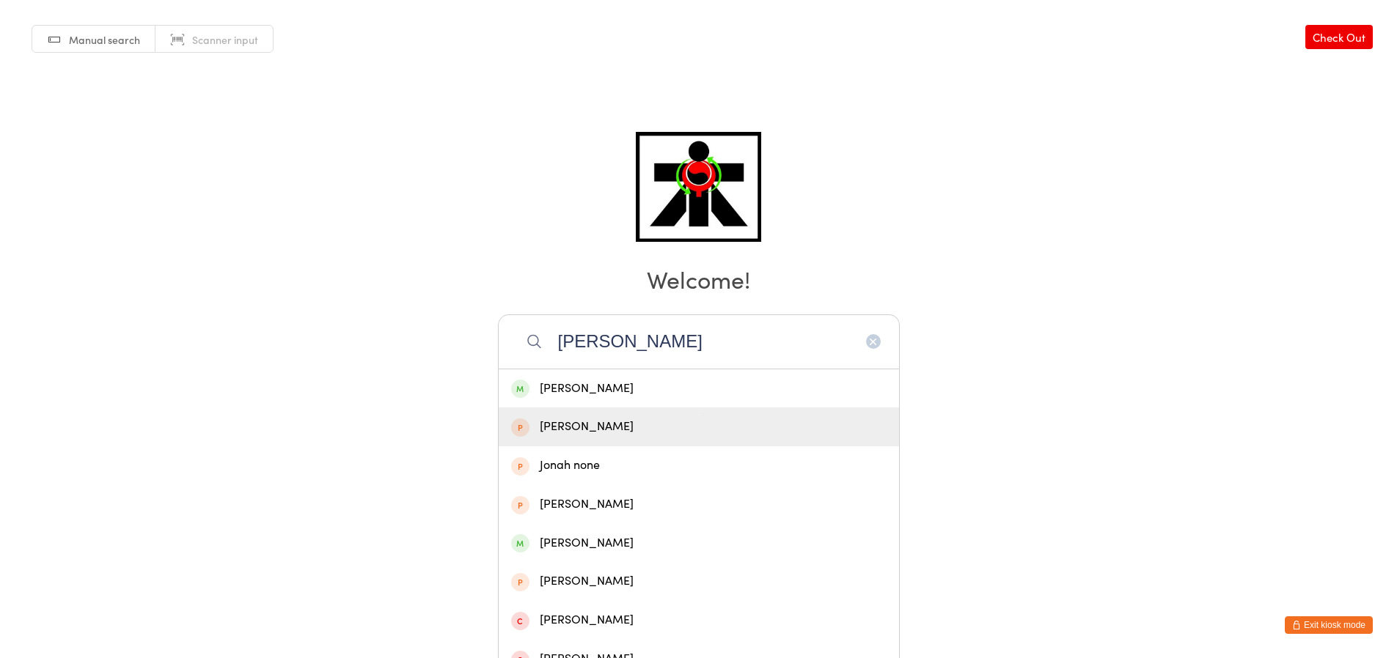
type input "jonas"
click at [729, 433] on div "Jonas Parker" at bounding box center [698, 427] width 375 height 20
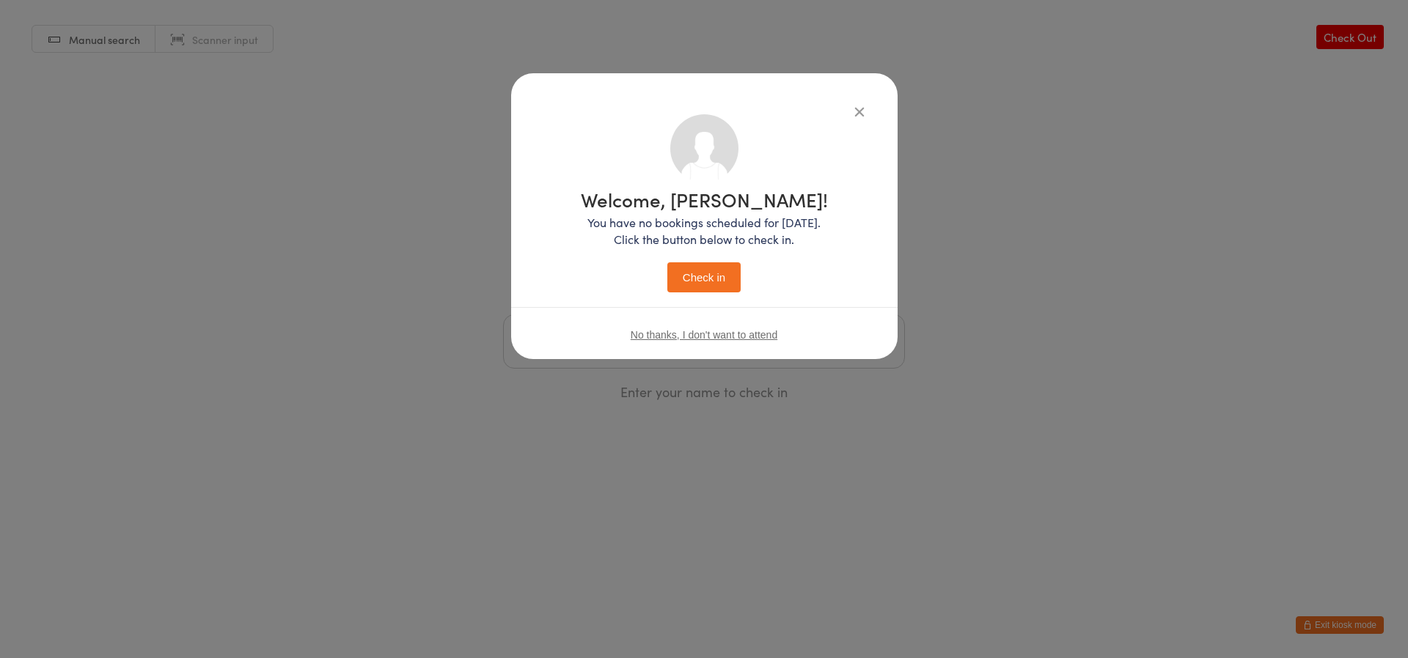
click at [694, 284] on button "Check in" at bounding box center [703, 277] width 73 height 30
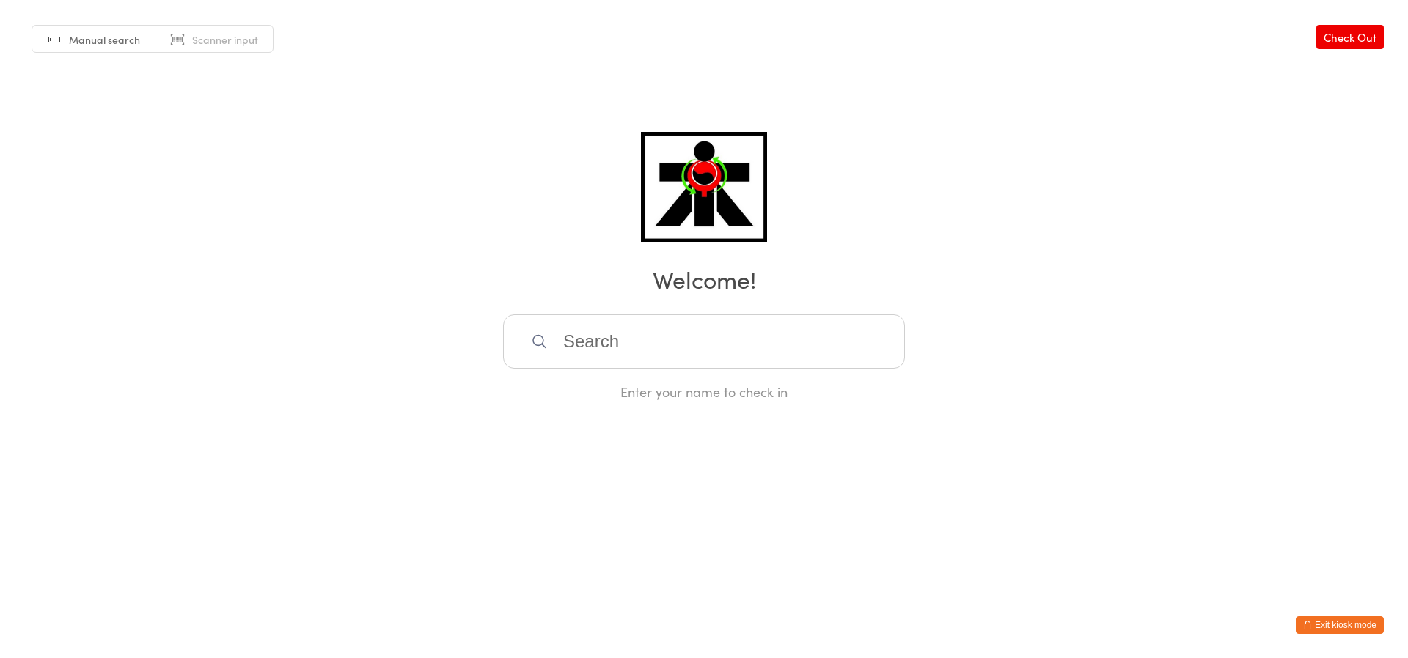
click at [736, 352] on input "search" at bounding box center [704, 342] width 402 height 54
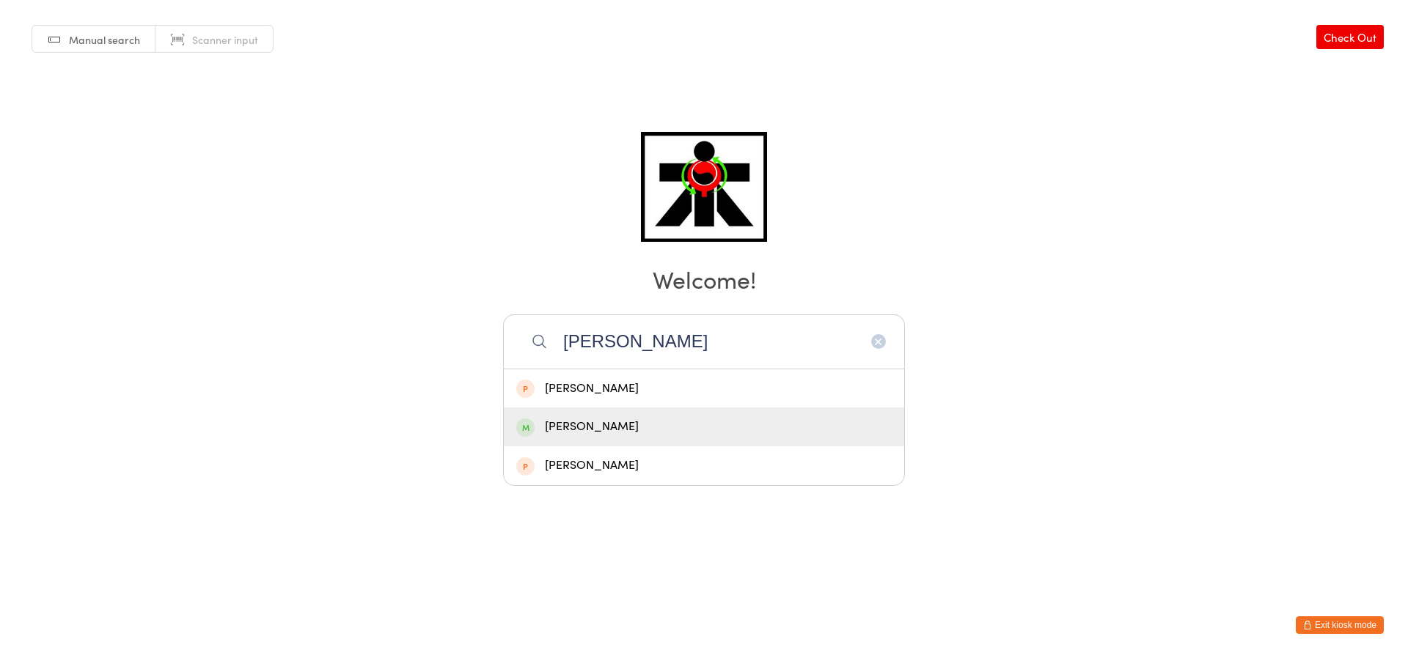
type input "ignacio"
click at [702, 427] on div "Ignacio Cuccovia" at bounding box center [703, 427] width 375 height 20
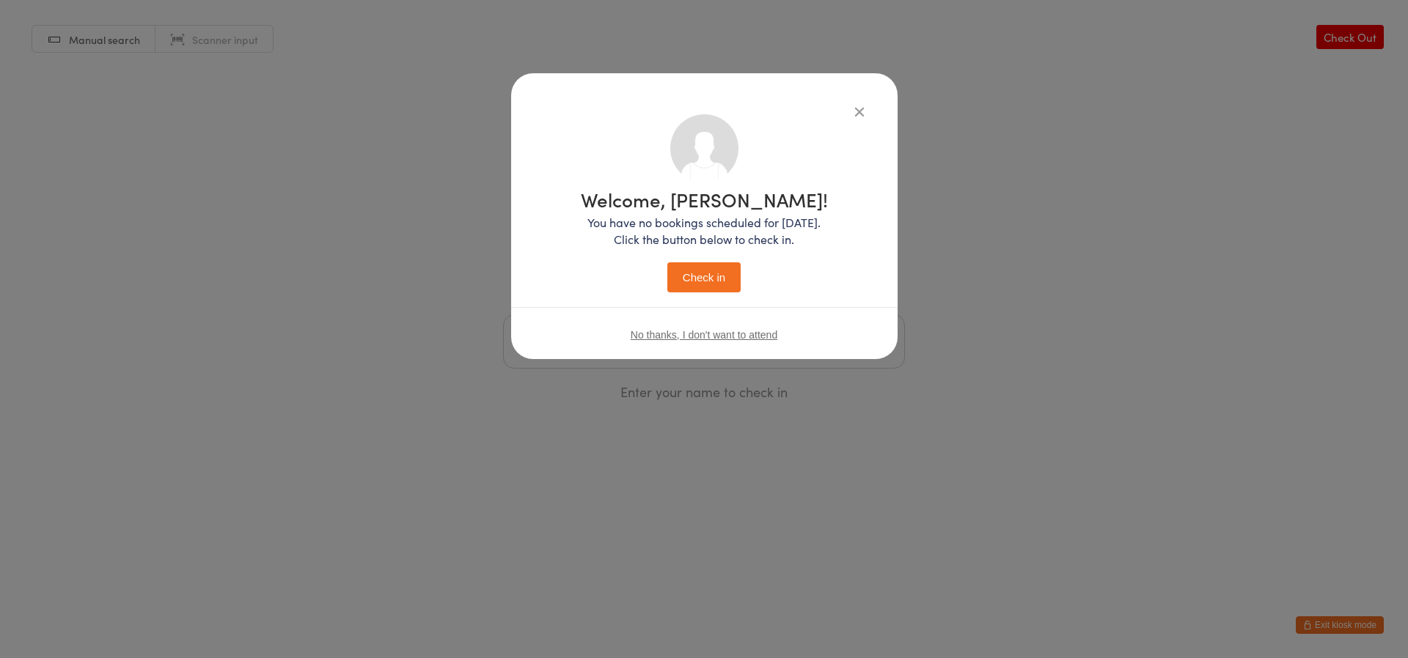
click at [705, 271] on button "Check in" at bounding box center [703, 277] width 73 height 30
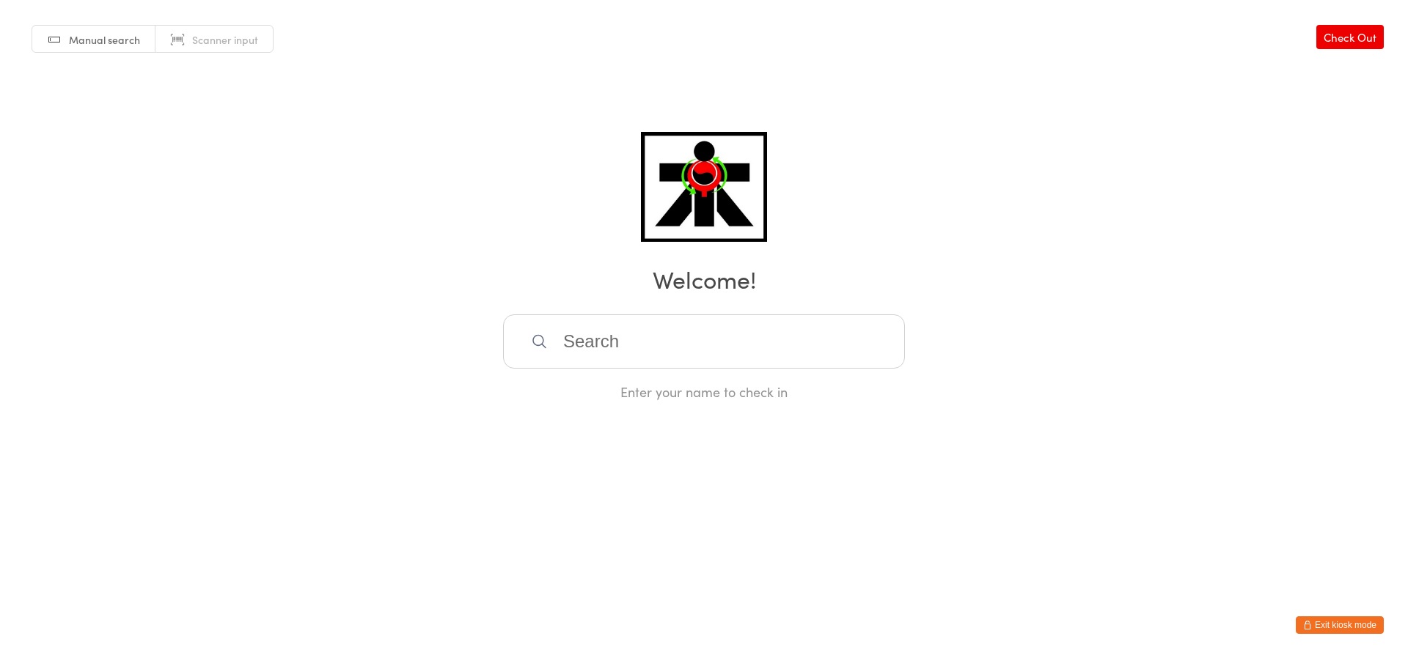
click at [573, 338] on input "search" at bounding box center [704, 342] width 402 height 54
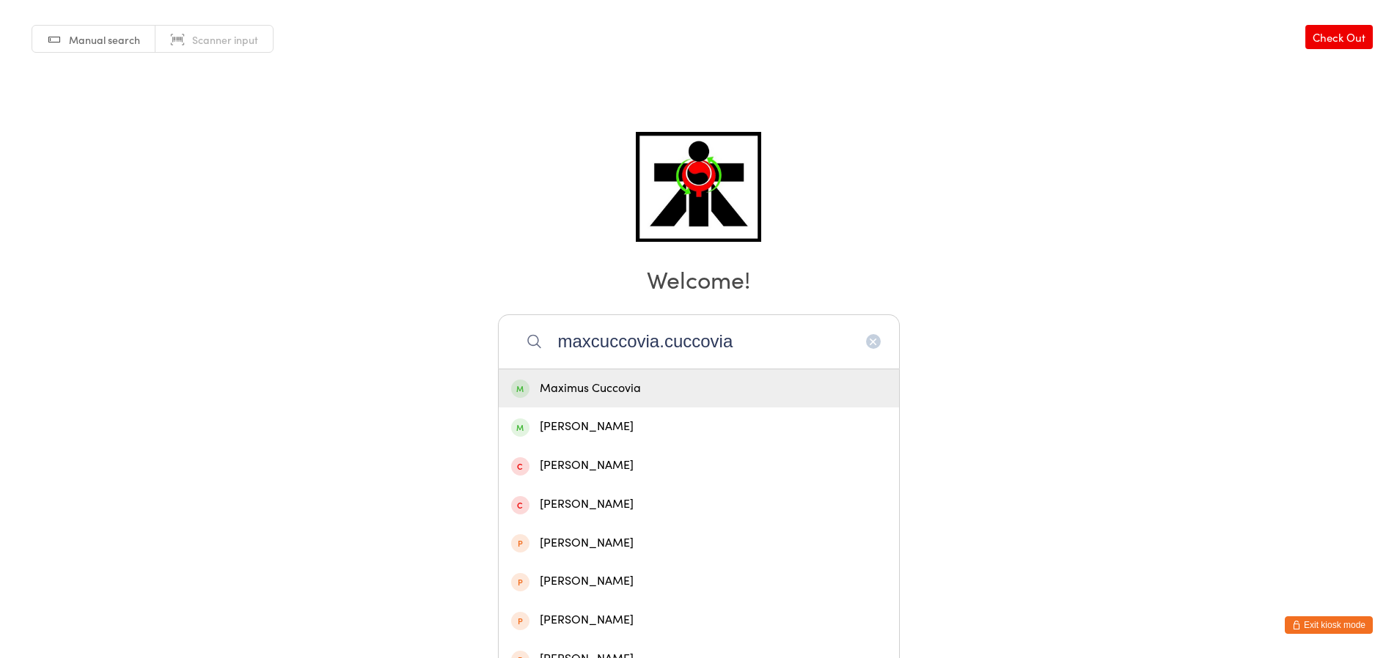
type input "maxcuccovia.cuccovia"
click at [518, 386] on span at bounding box center [520, 389] width 18 height 18
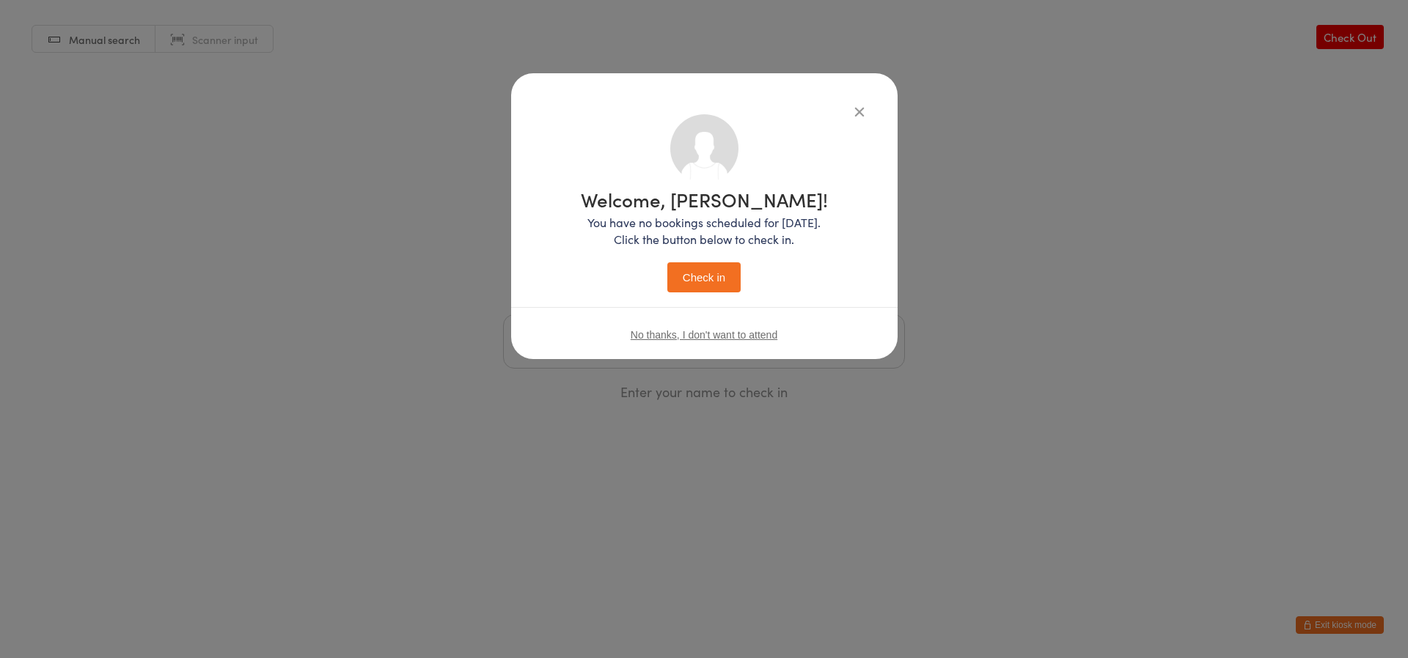
click at [682, 277] on button "Check in" at bounding box center [703, 277] width 73 height 30
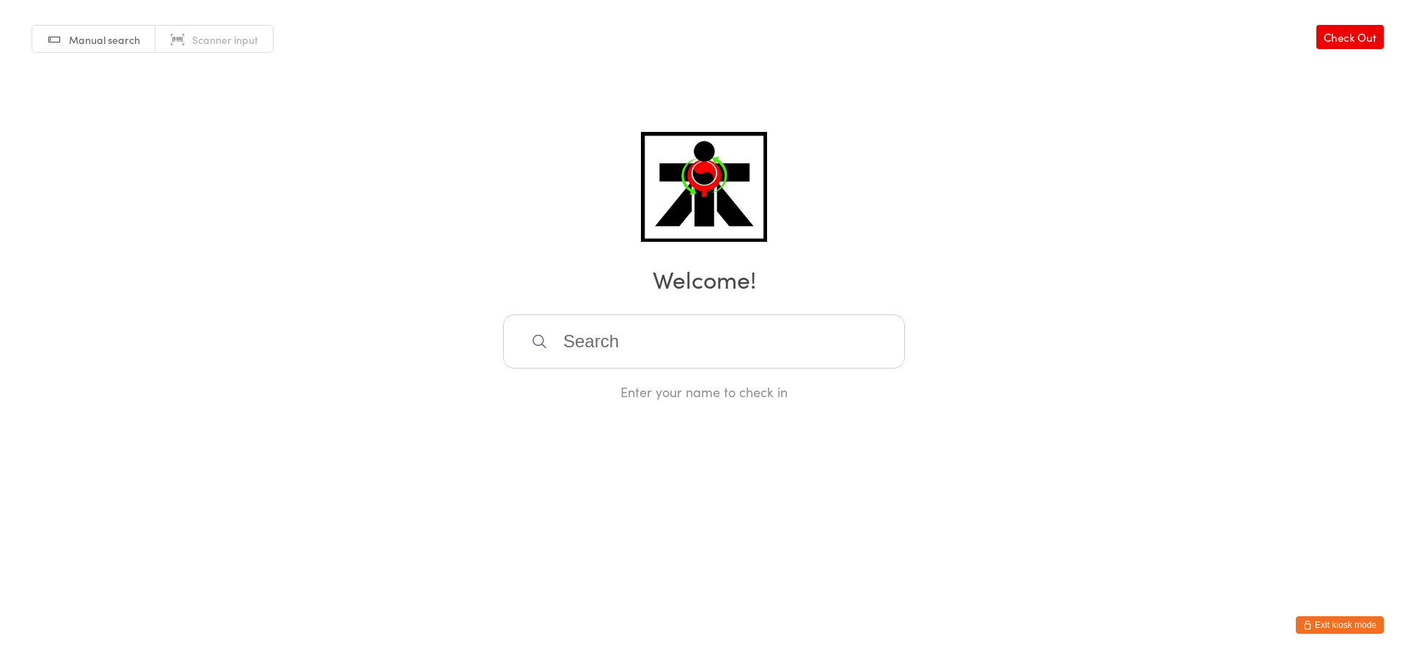
click at [769, 356] on input "search" at bounding box center [704, 342] width 402 height 54
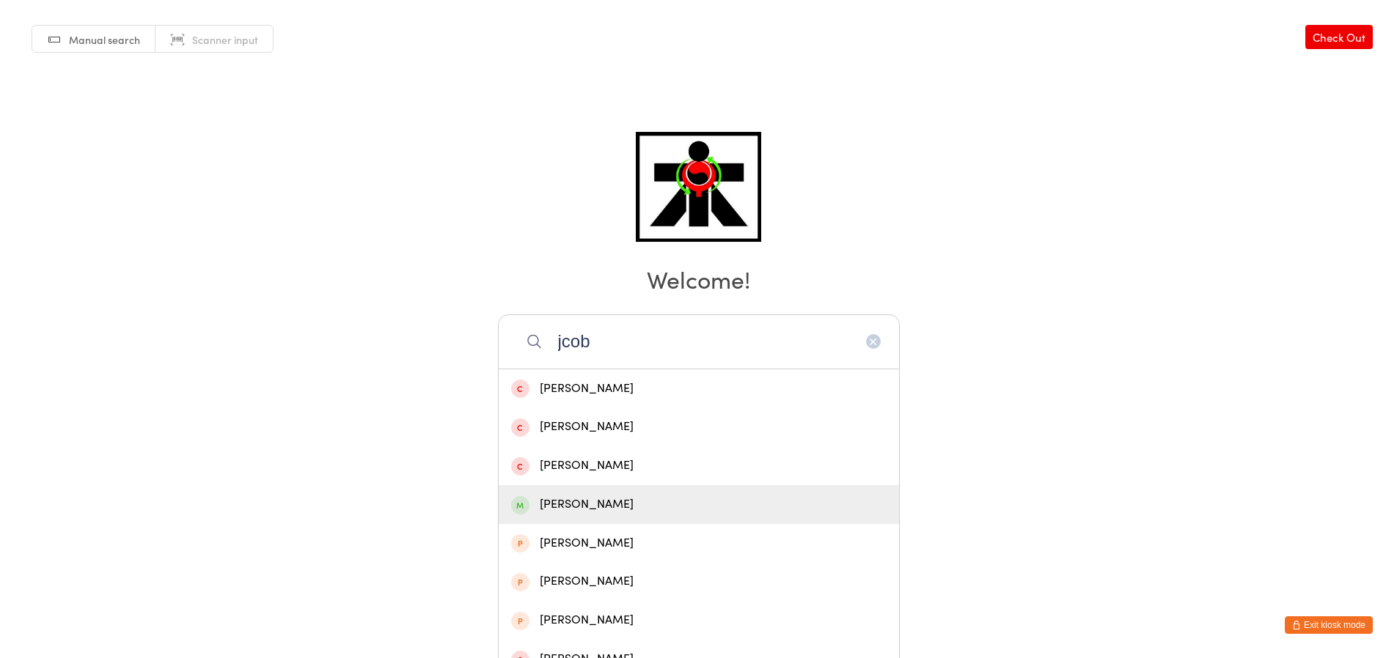
type input "jcob"
click at [709, 493] on div "Jacob Chen" at bounding box center [699, 504] width 400 height 39
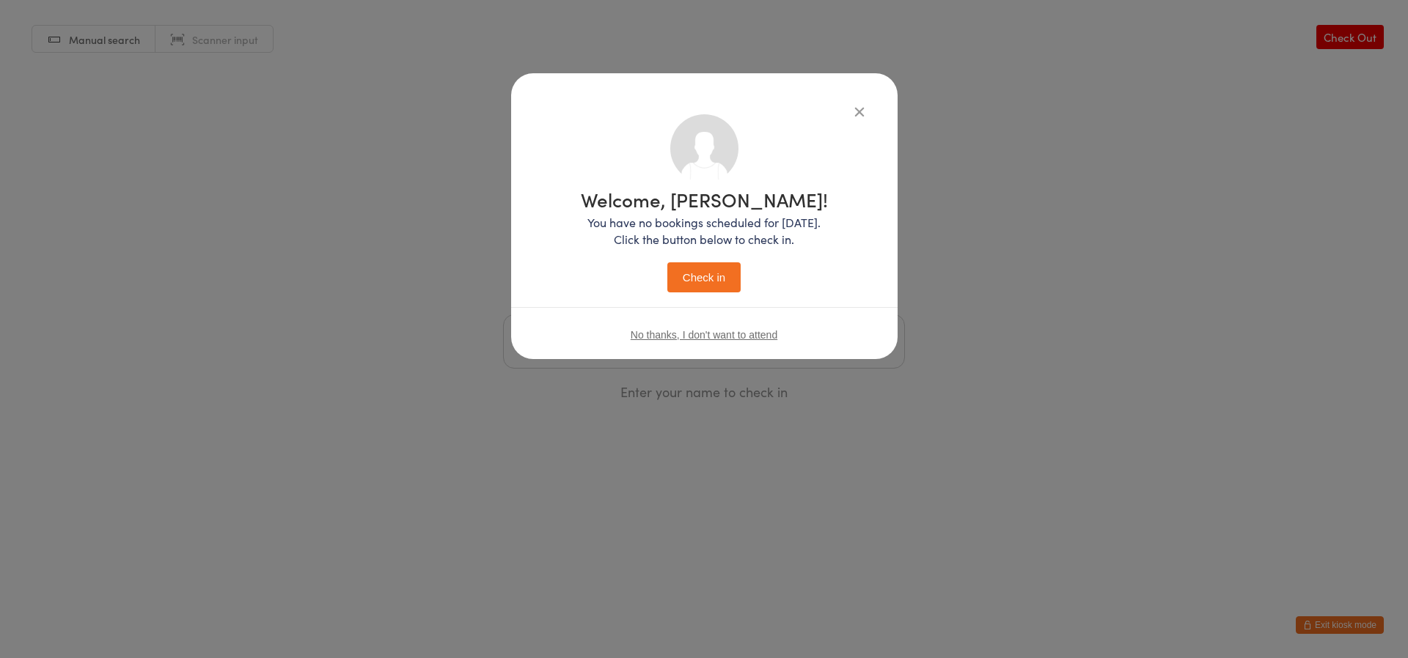
click at [696, 287] on button "Check in" at bounding box center [703, 277] width 73 height 30
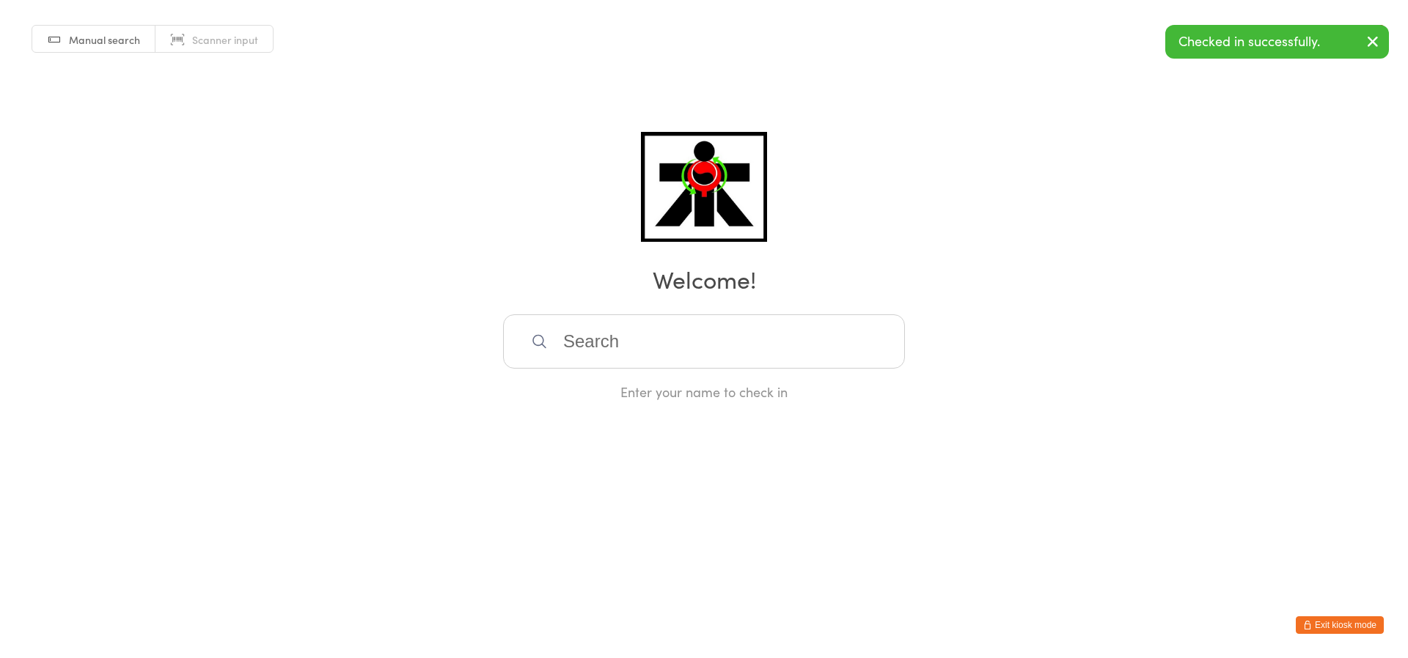
click at [735, 334] on input "search" at bounding box center [704, 342] width 402 height 54
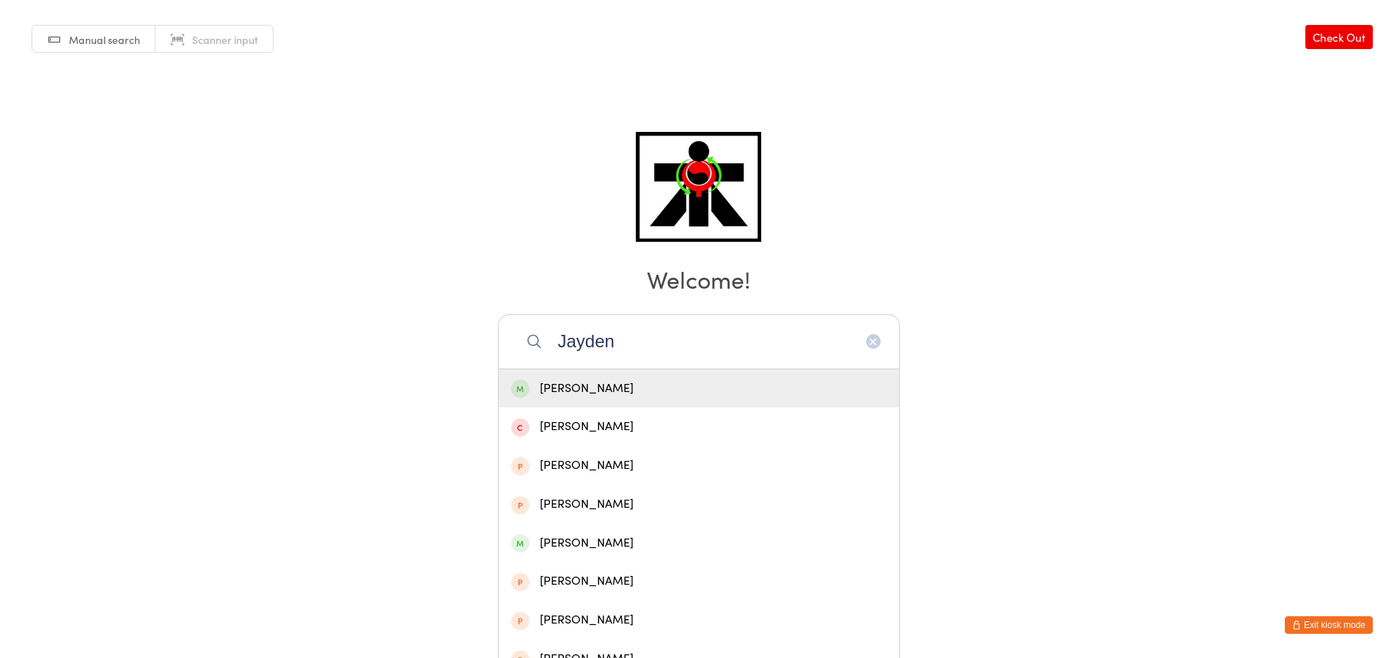
type input "Jayden"
click at [608, 403] on div "Jayden Chen" at bounding box center [699, 389] width 400 height 39
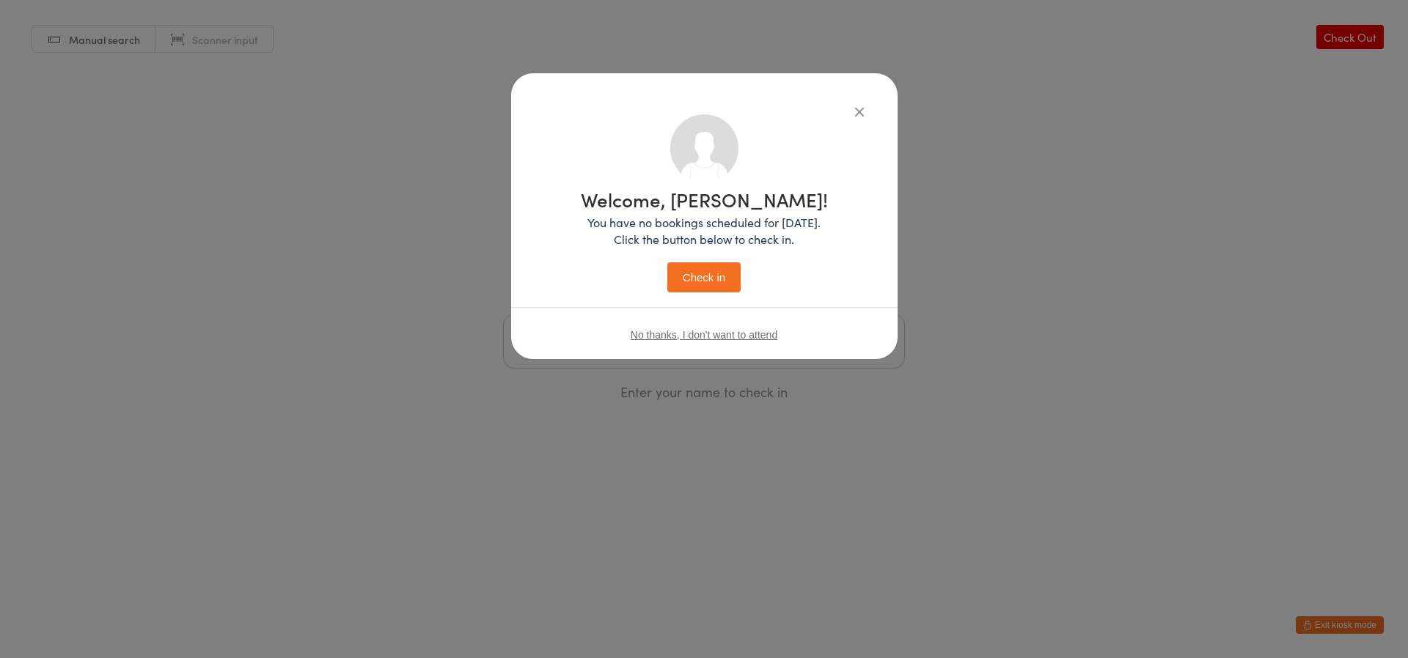
click at [721, 271] on button "Check in" at bounding box center [703, 277] width 73 height 30
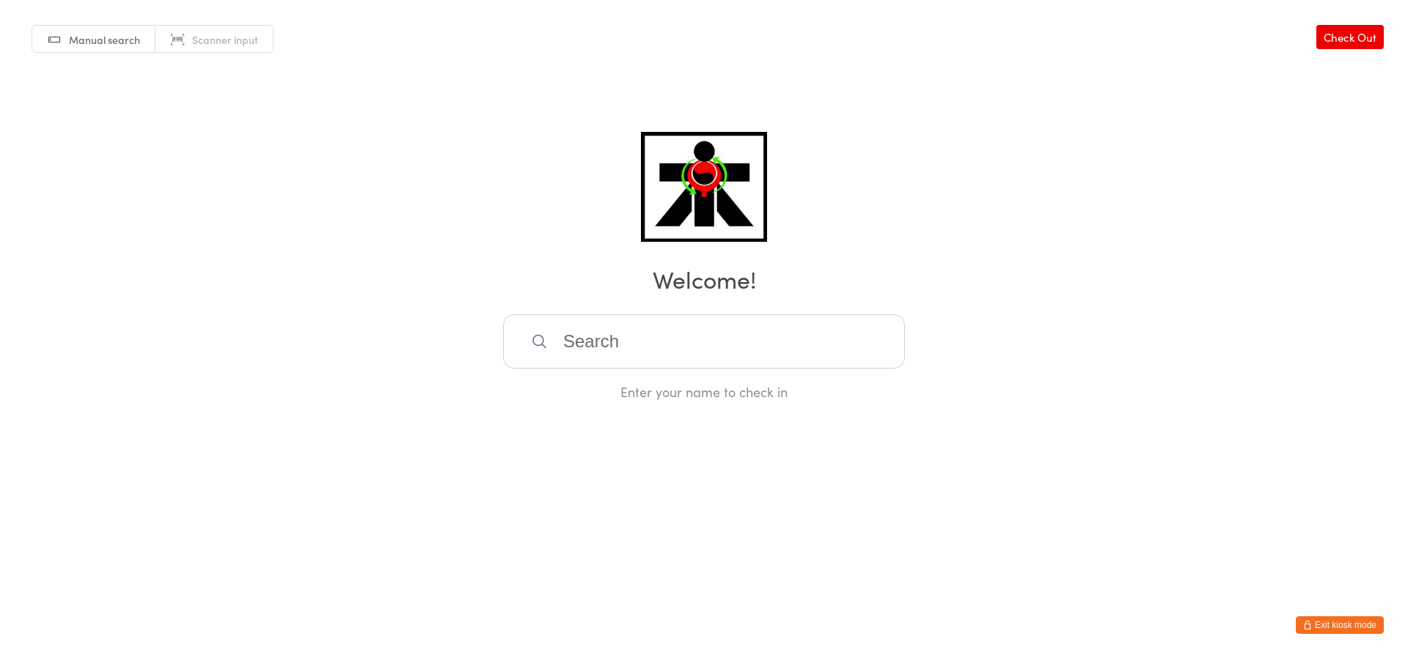
click at [635, 350] on input "search" at bounding box center [704, 342] width 402 height 54
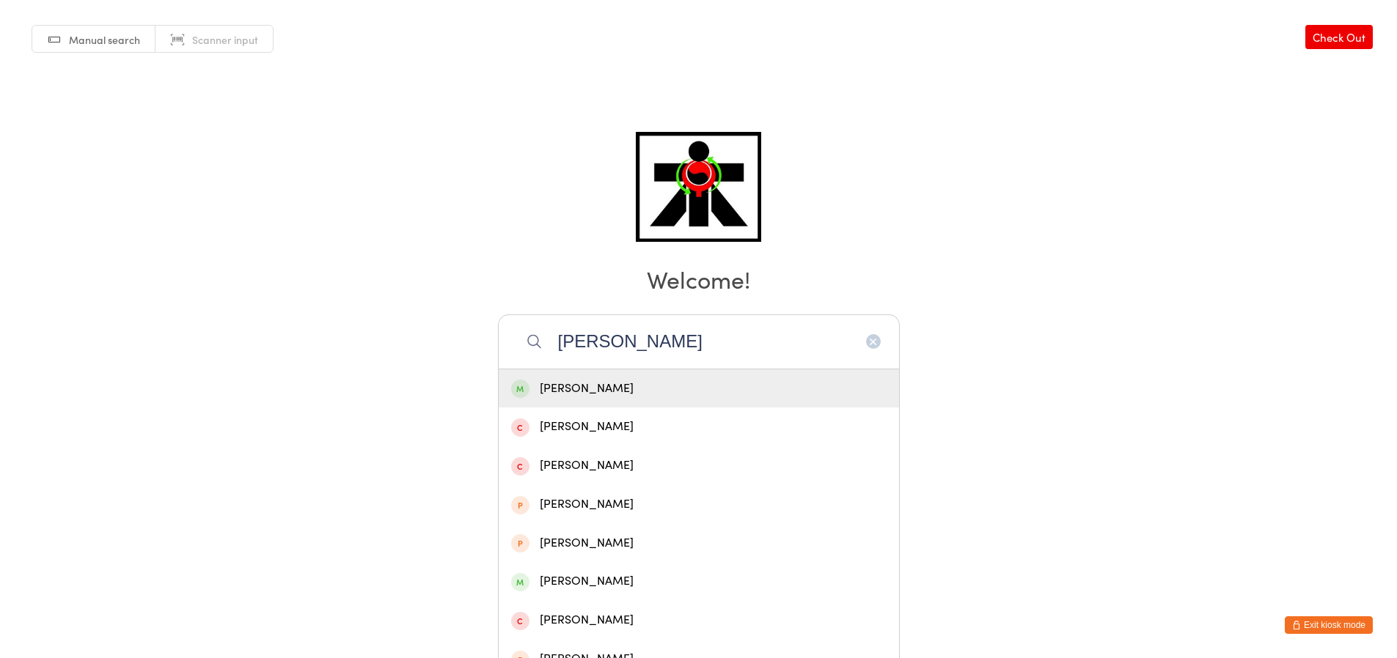
type input "sophia o"
click at [707, 379] on div "Sophia Owen" at bounding box center [698, 389] width 375 height 20
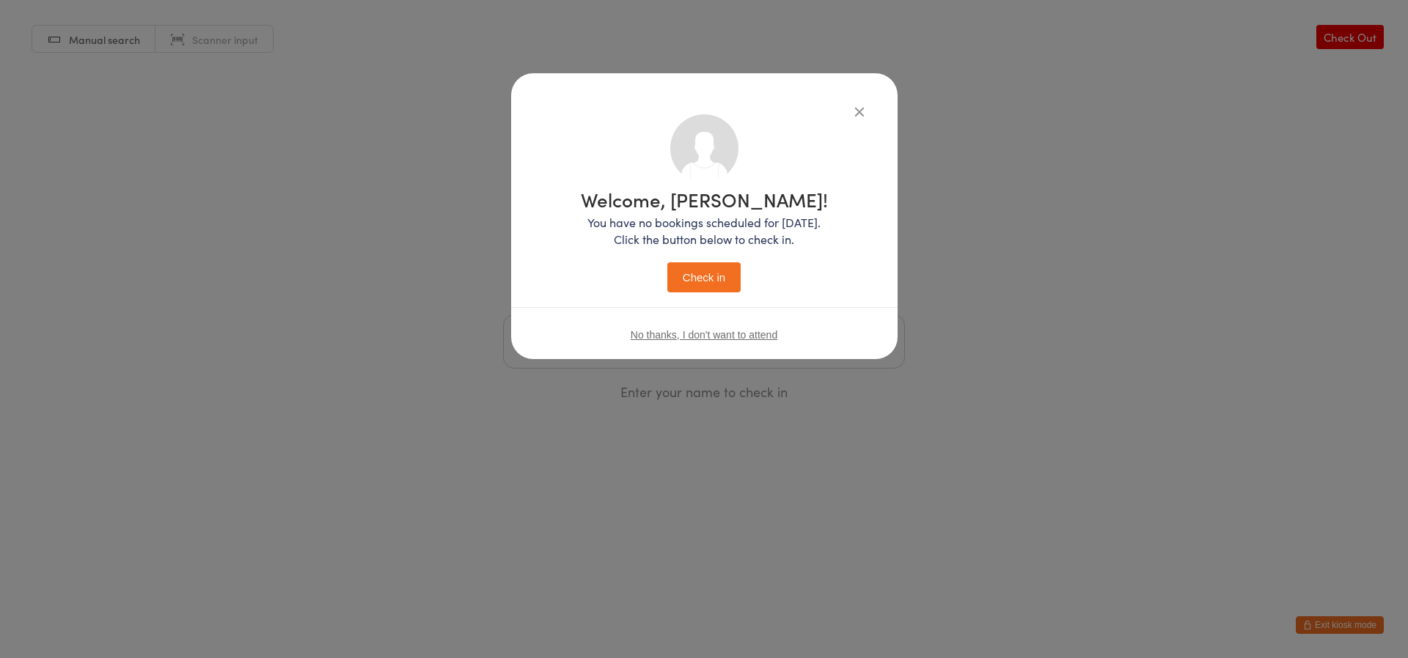
click at [713, 271] on button "Check in" at bounding box center [703, 277] width 73 height 30
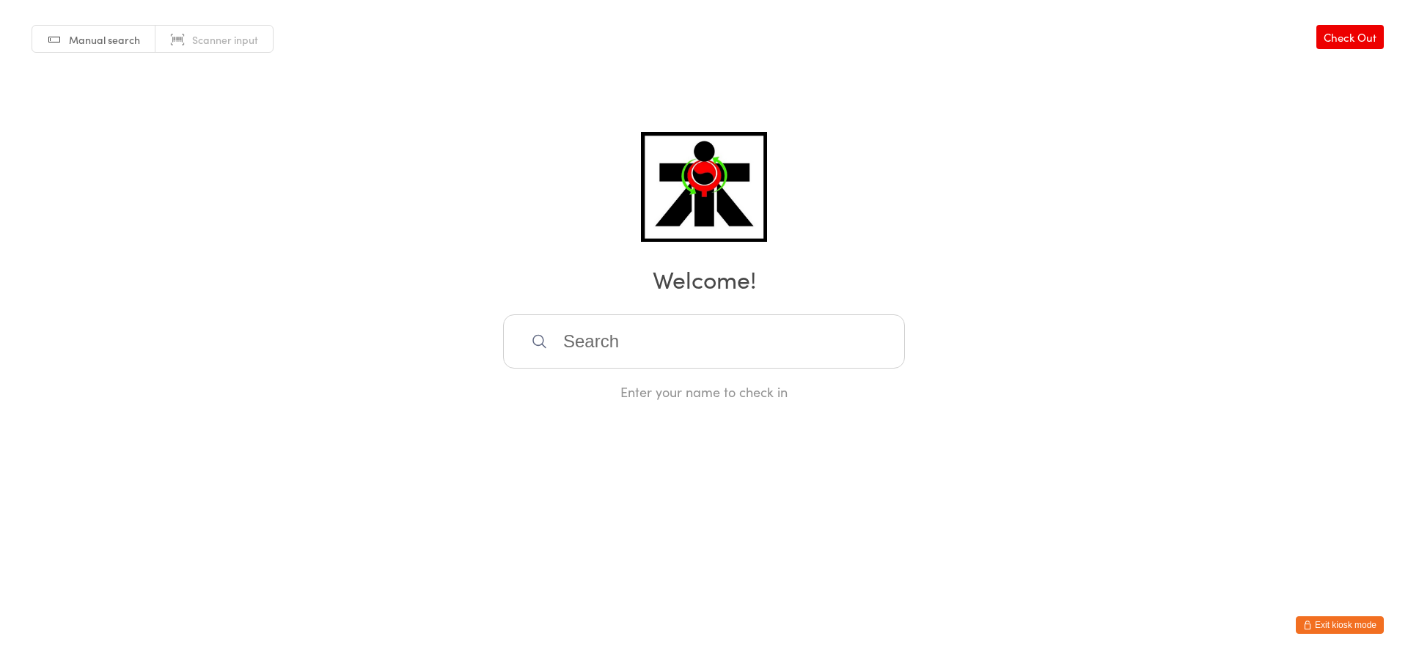
click at [653, 356] on input "search" at bounding box center [704, 342] width 402 height 54
type input "jack thornton"
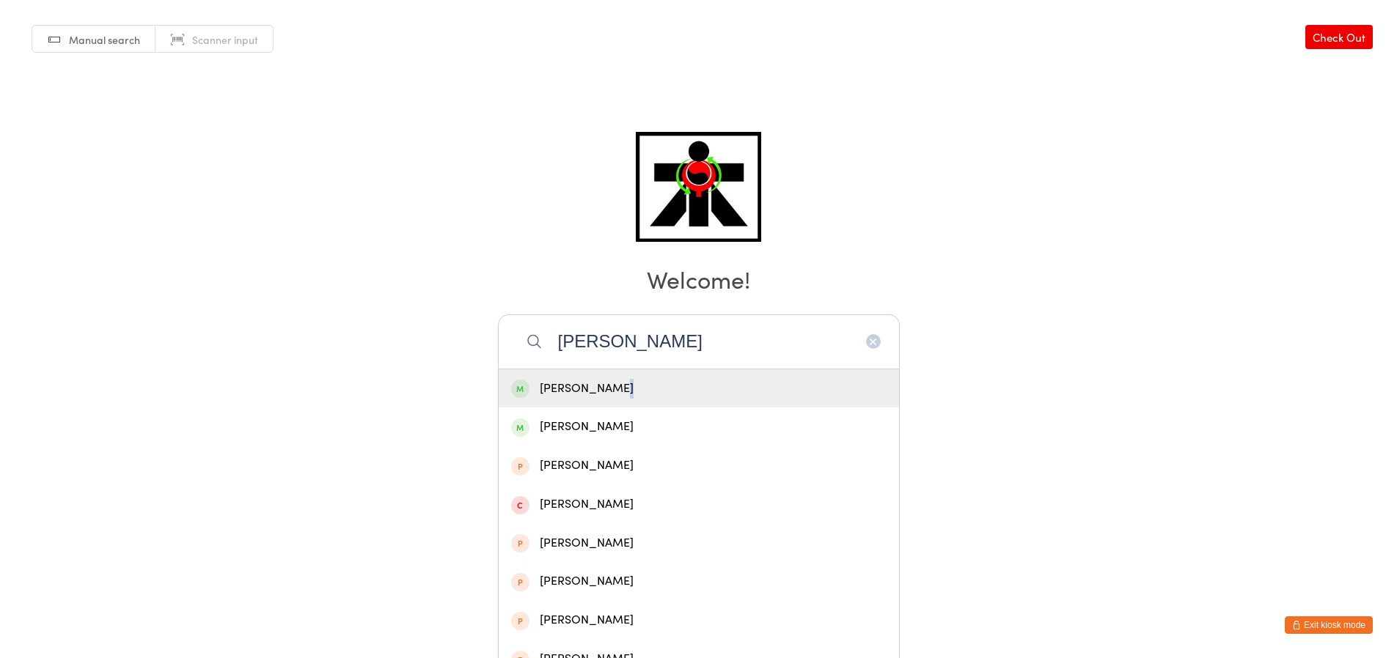
click at [612, 392] on div "Jack Thornton" at bounding box center [698, 389] width 375 height 20
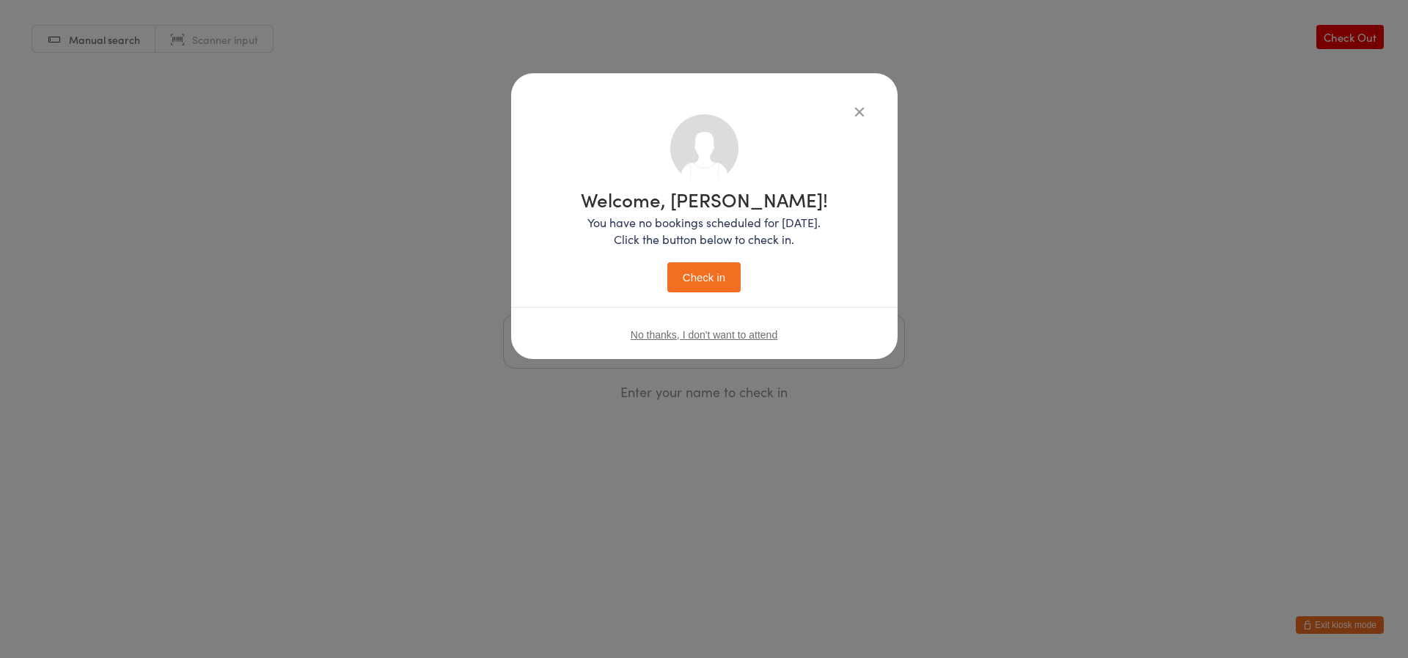
click at [711, 274] on button "Check in" at bounding box center [703, 277] width 73 height 30
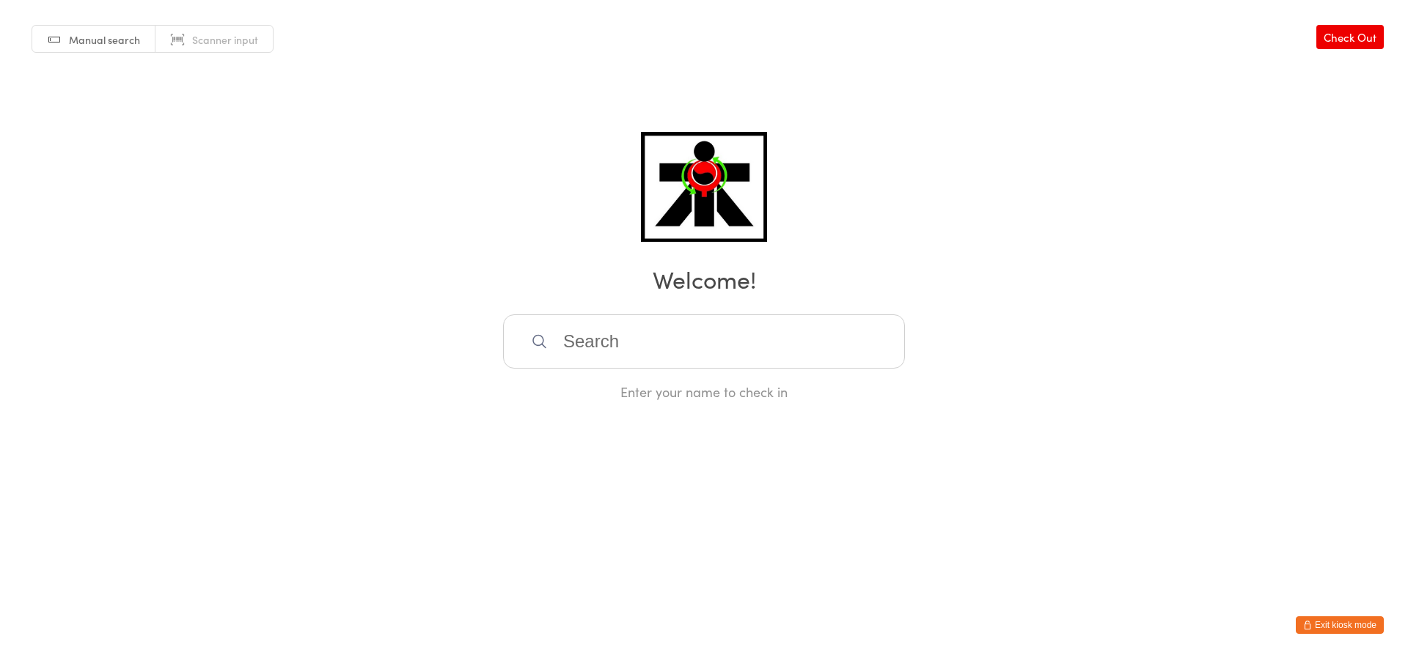
click at [574, 347] on input "search" at bounding box center [704, 342] width 402 height 54
type input "q"
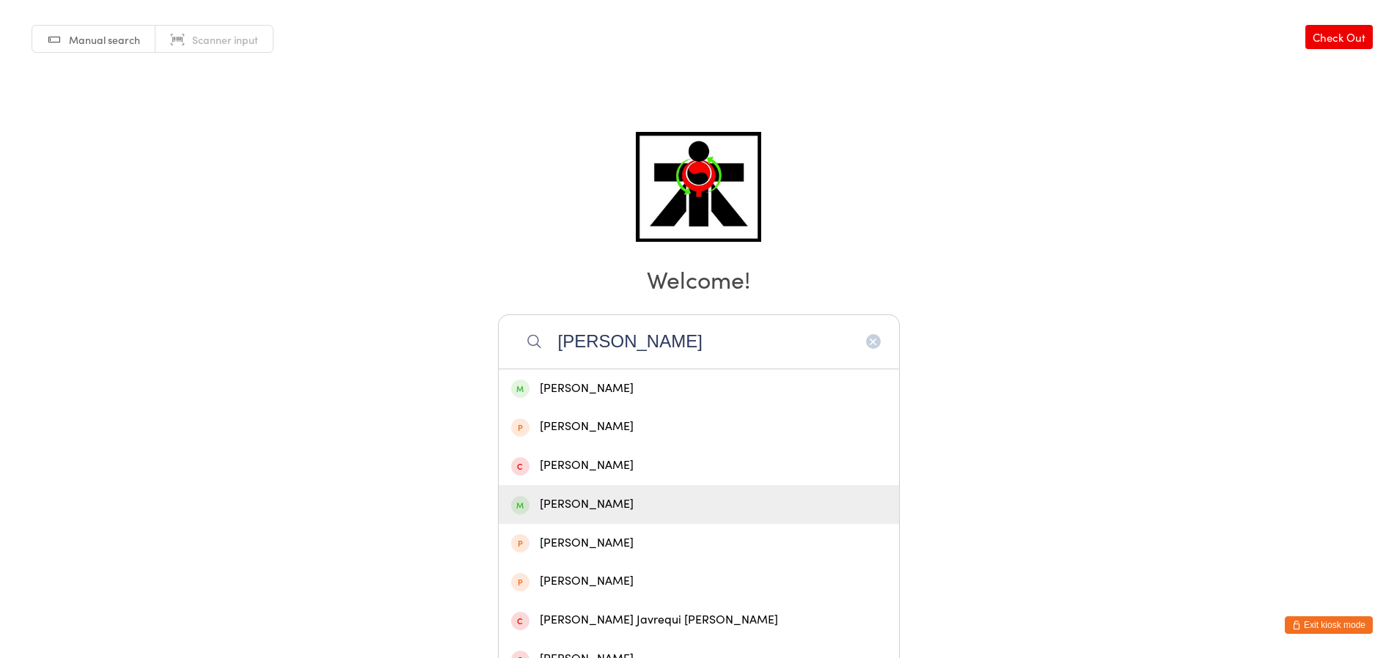
type input "anthony"
click at [614, 520] on div "Anthony Miranda" at bounding box center [699, 504] width 400 height 39
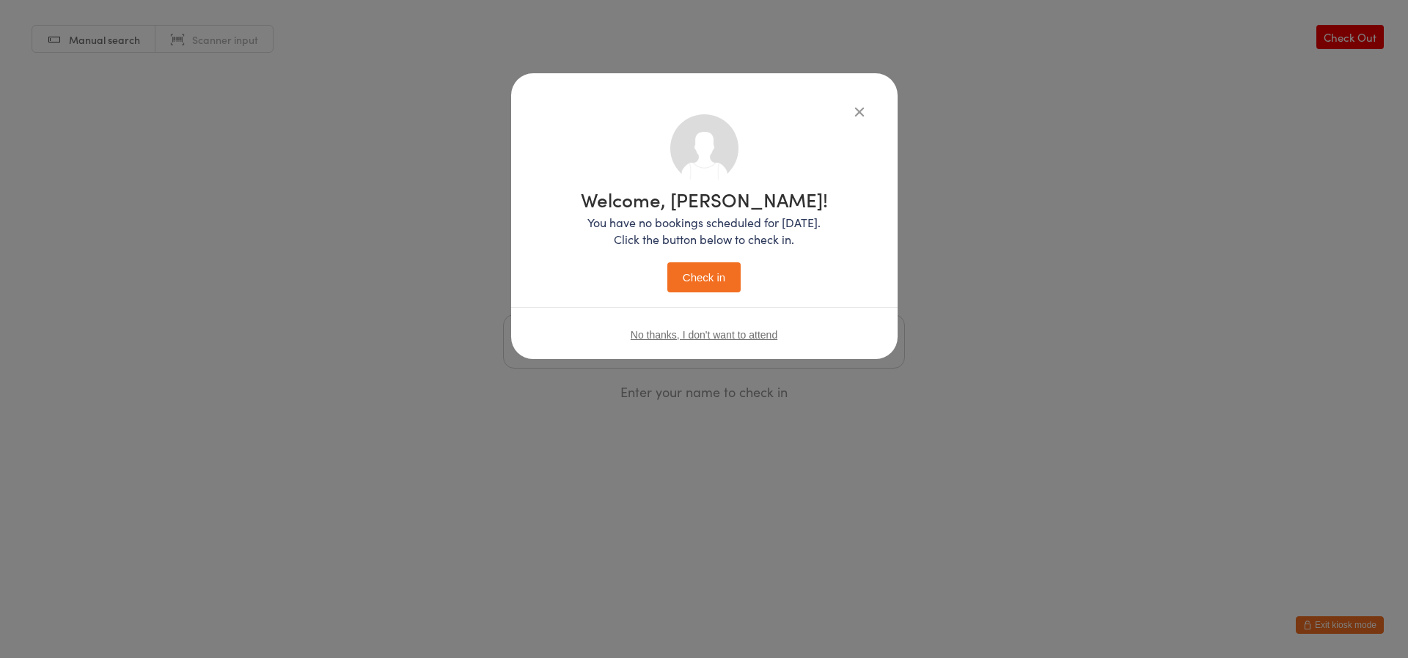
click at [712, 286] on button "Check in" at bounding box center [703, 277] width 73 height 30
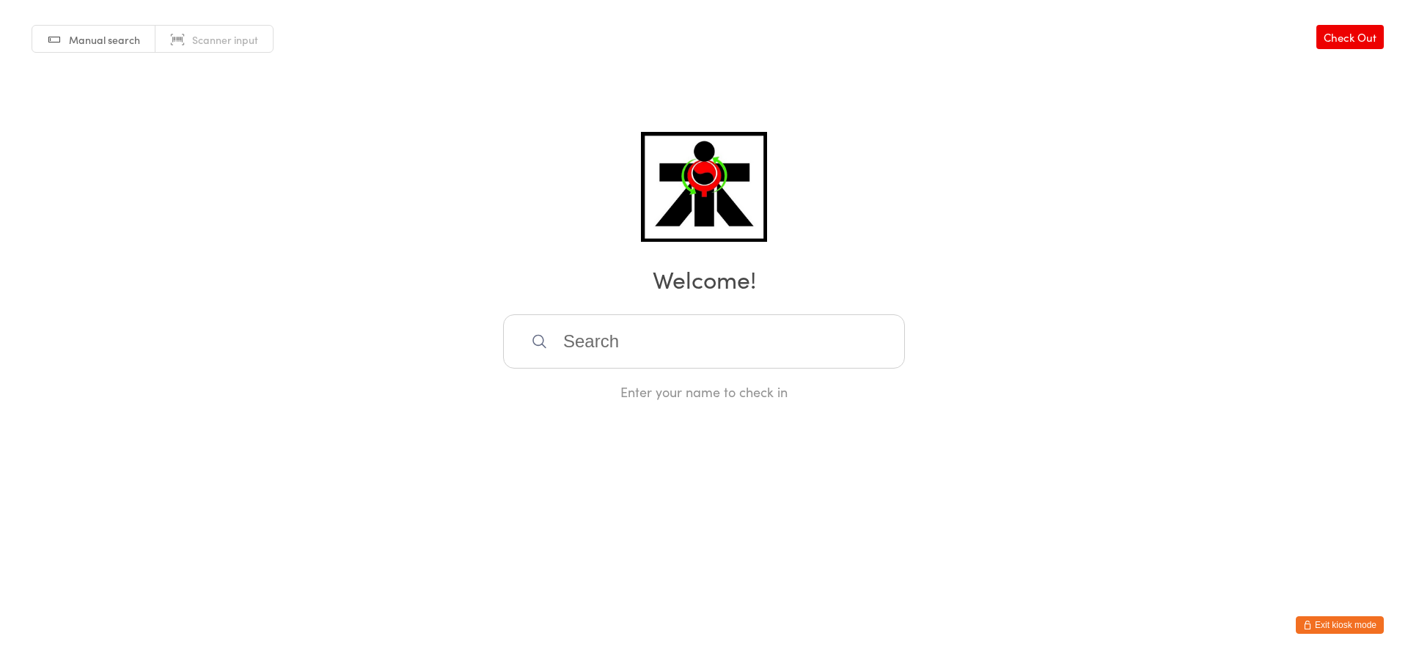
click at [738, 326] on input "search" at bounding box center [704, 342] width 402 height 54
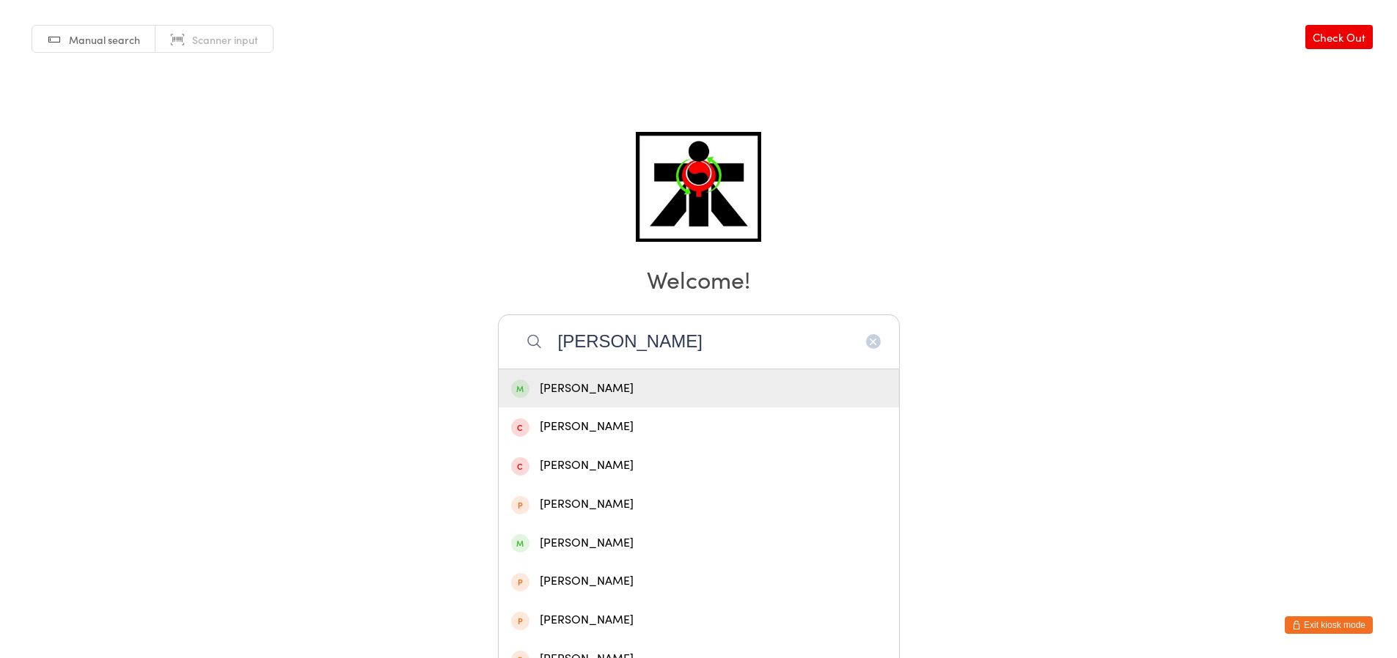
type input "elliott salp"
click at [658, 375] on div "[PERSON_NAME]" at bounding box center [699, 389] width 400 height 39
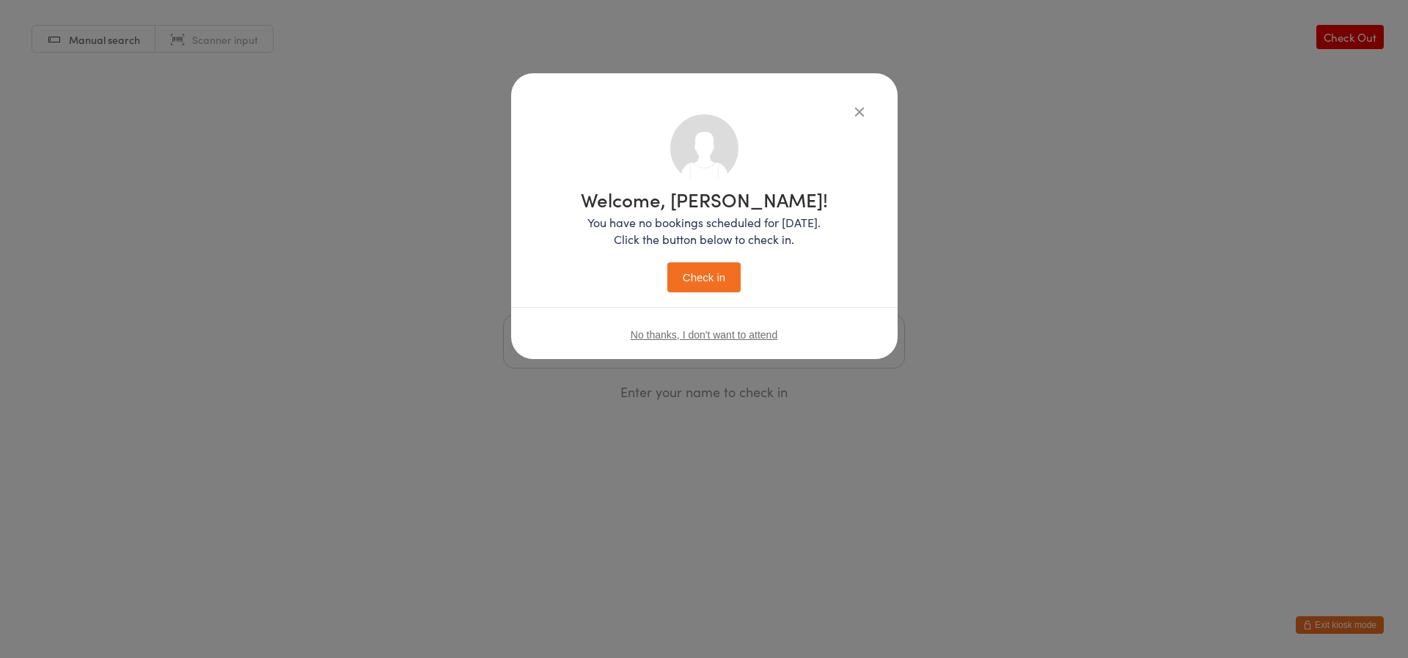
click at [705, 270] on button "Check in" at bounding box center [703, 277] width 73 height 30
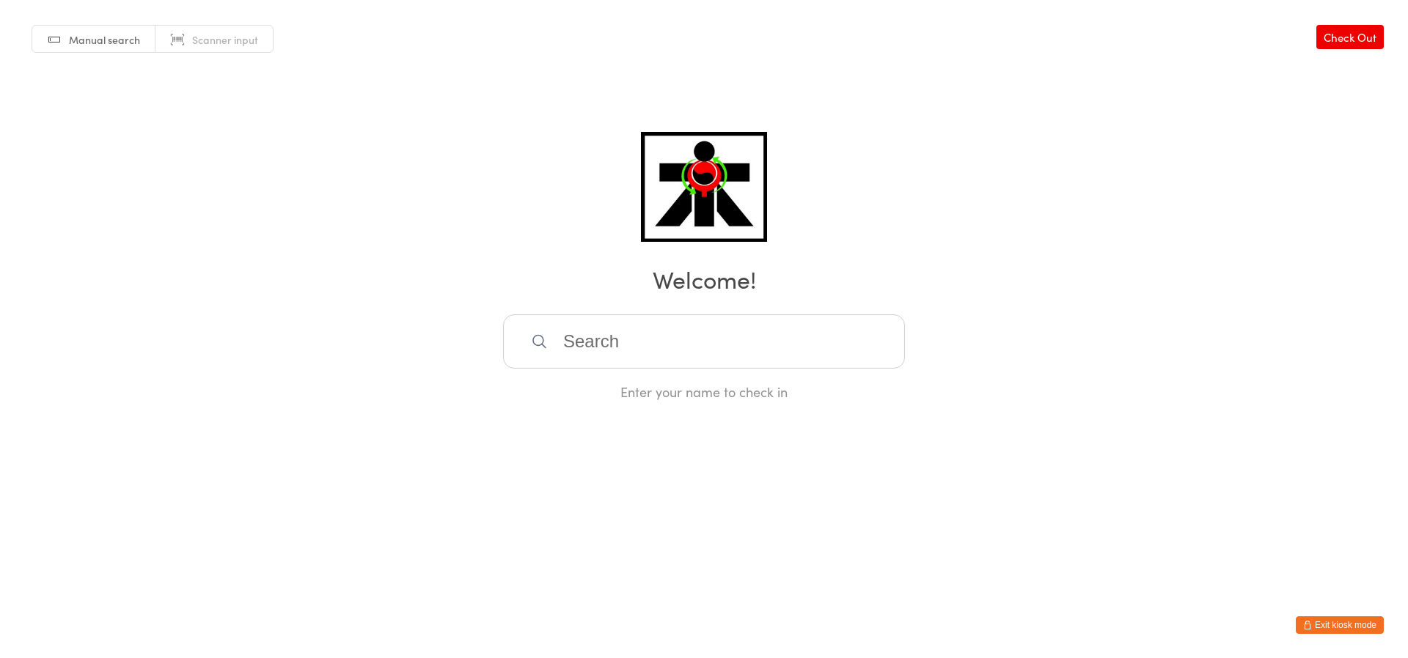
click at [614, 339] on input "search" at bounding box center [704, 342] width 402 height 54
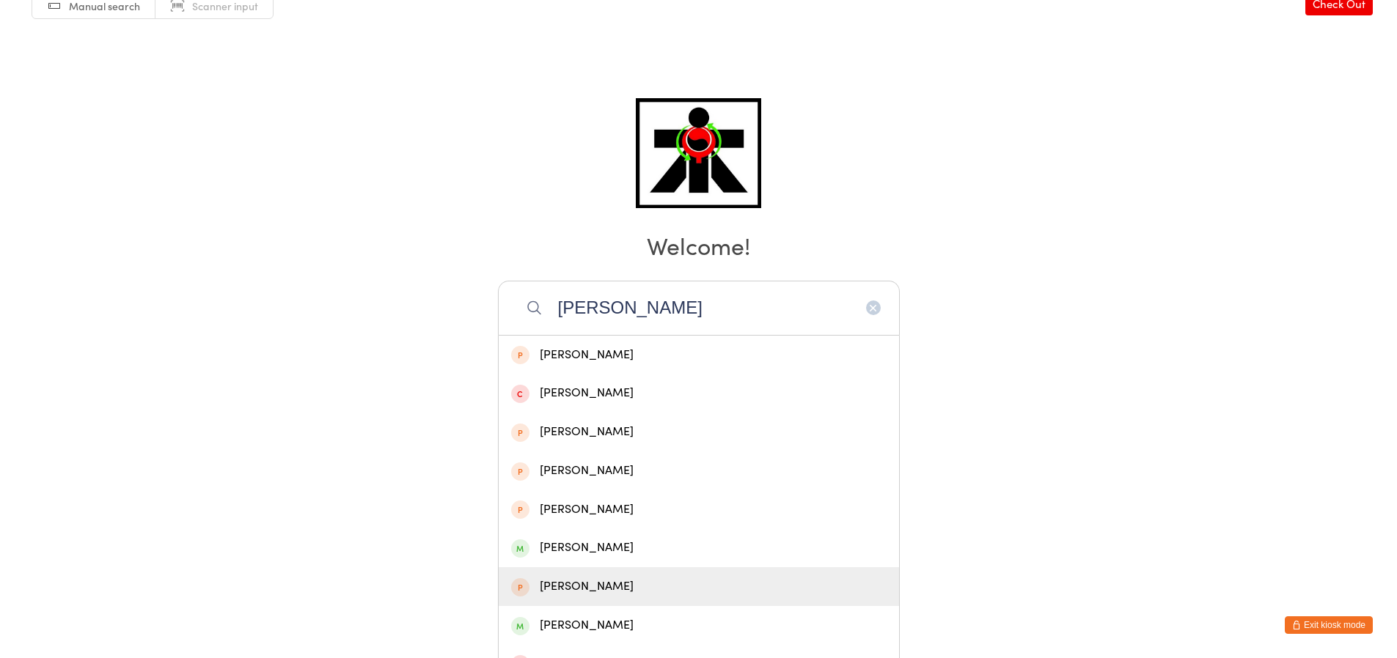
scroll to position [53, 0]
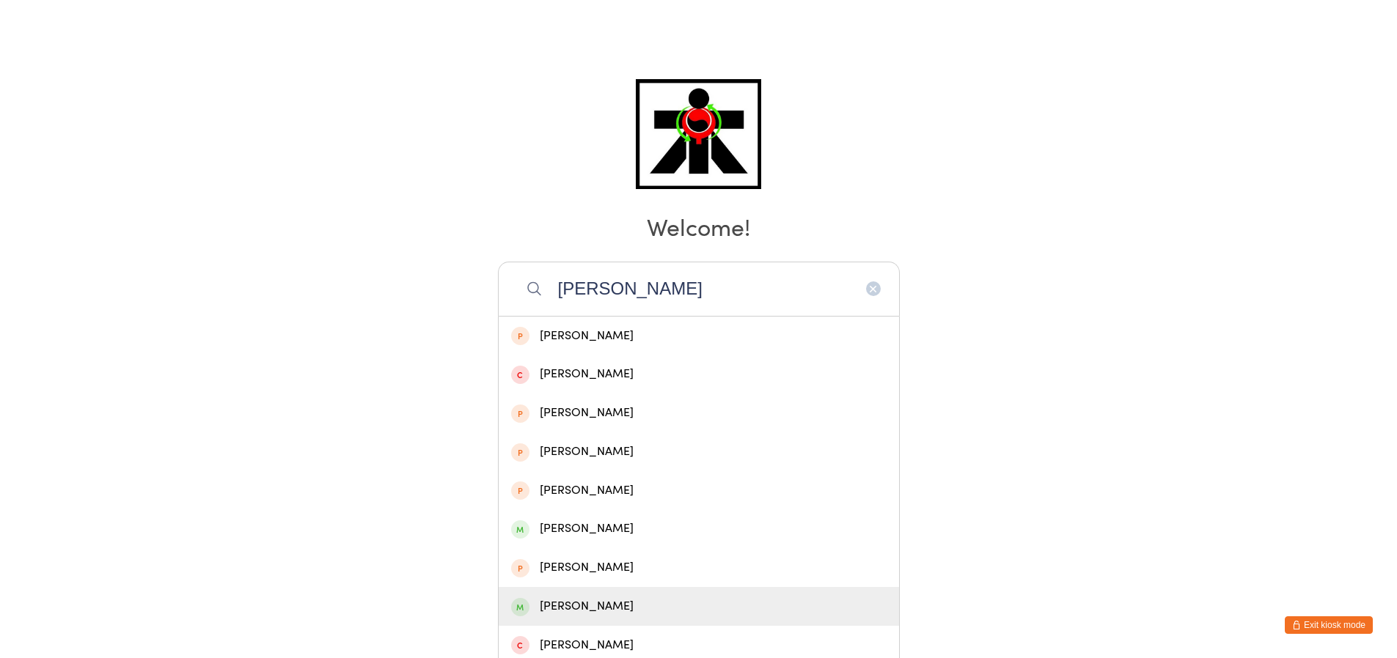
type input "henry m"
click at [563, 615] on div "Henry Mackoski" at bounding box center [698, 607] width 375 height 20
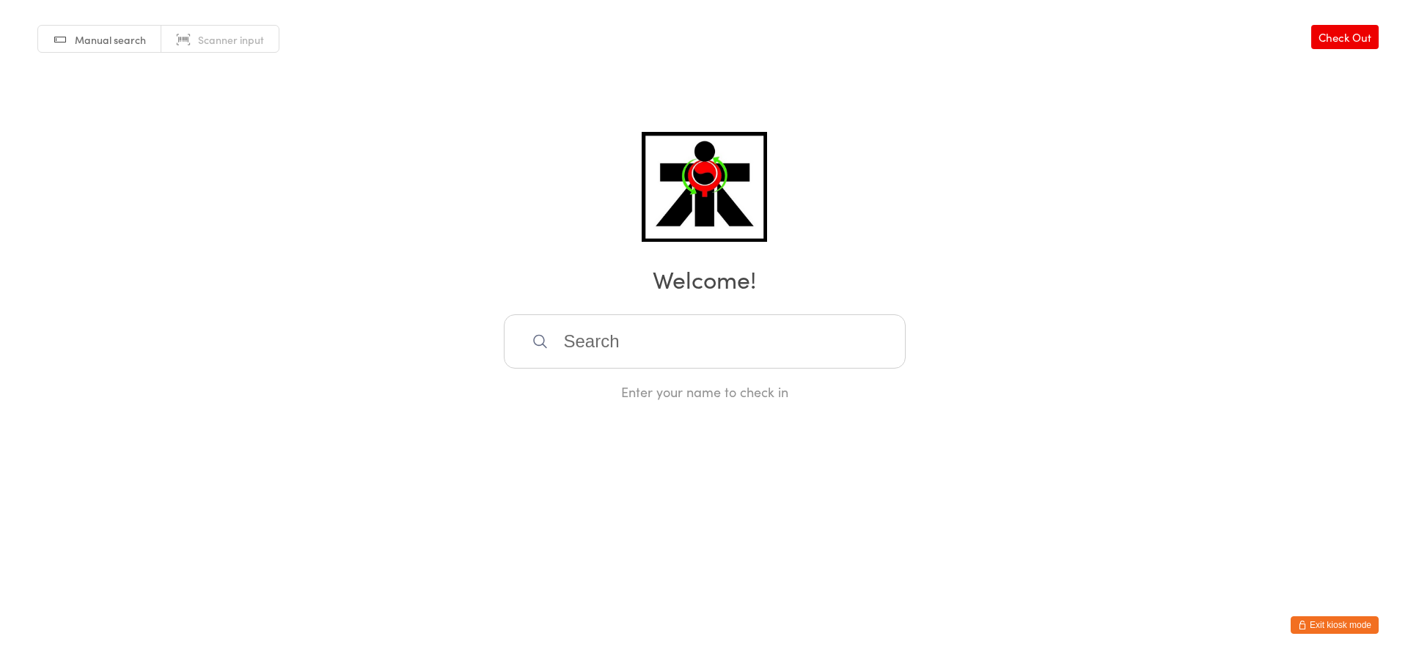
scroll to position [0, 0]
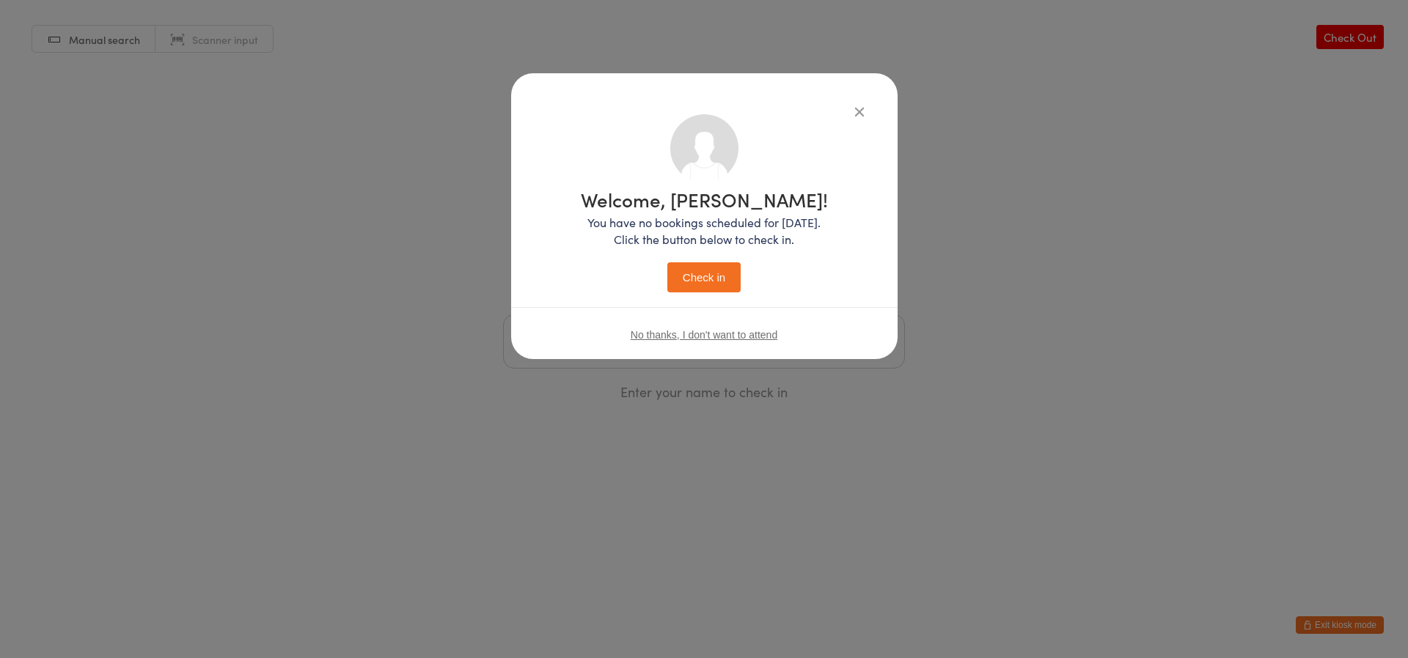
click at [725, 276] on button "Check in" at bounding box center [703, 277] width 73 height 30
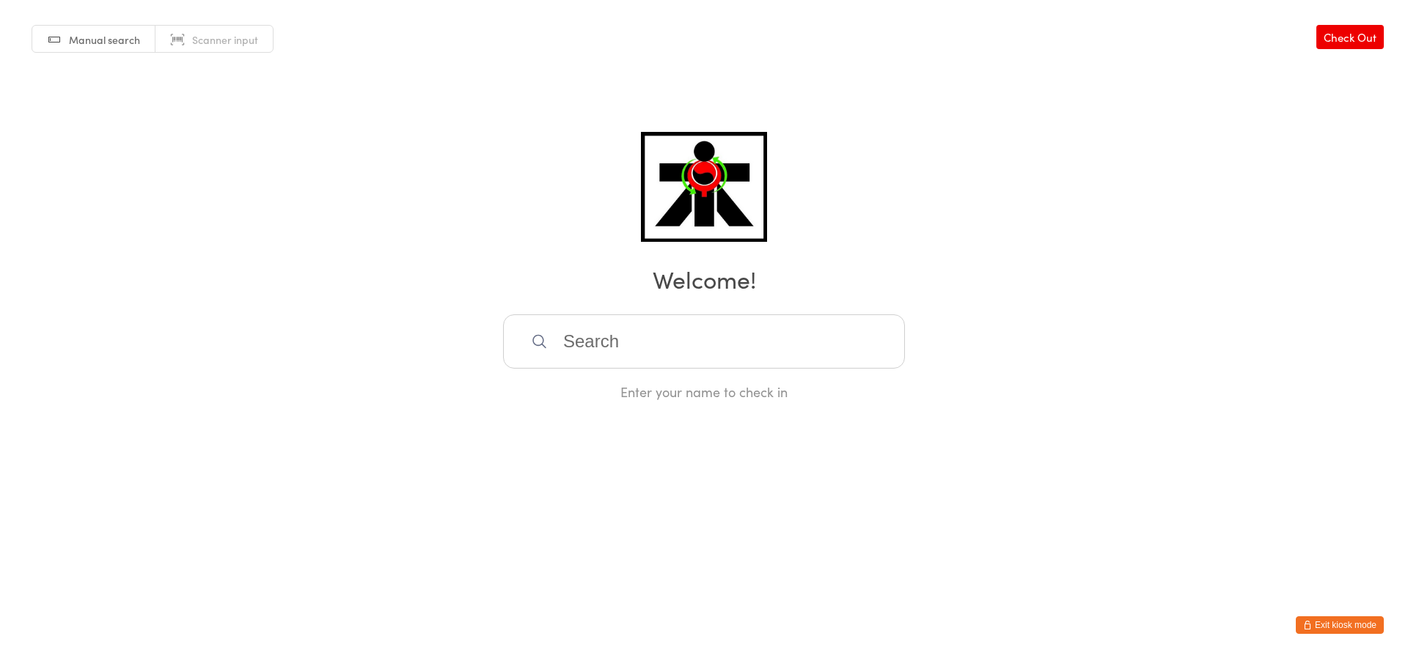
click at [716, 320] on input "search" at bounding box center [704, 342] width 402 height 54
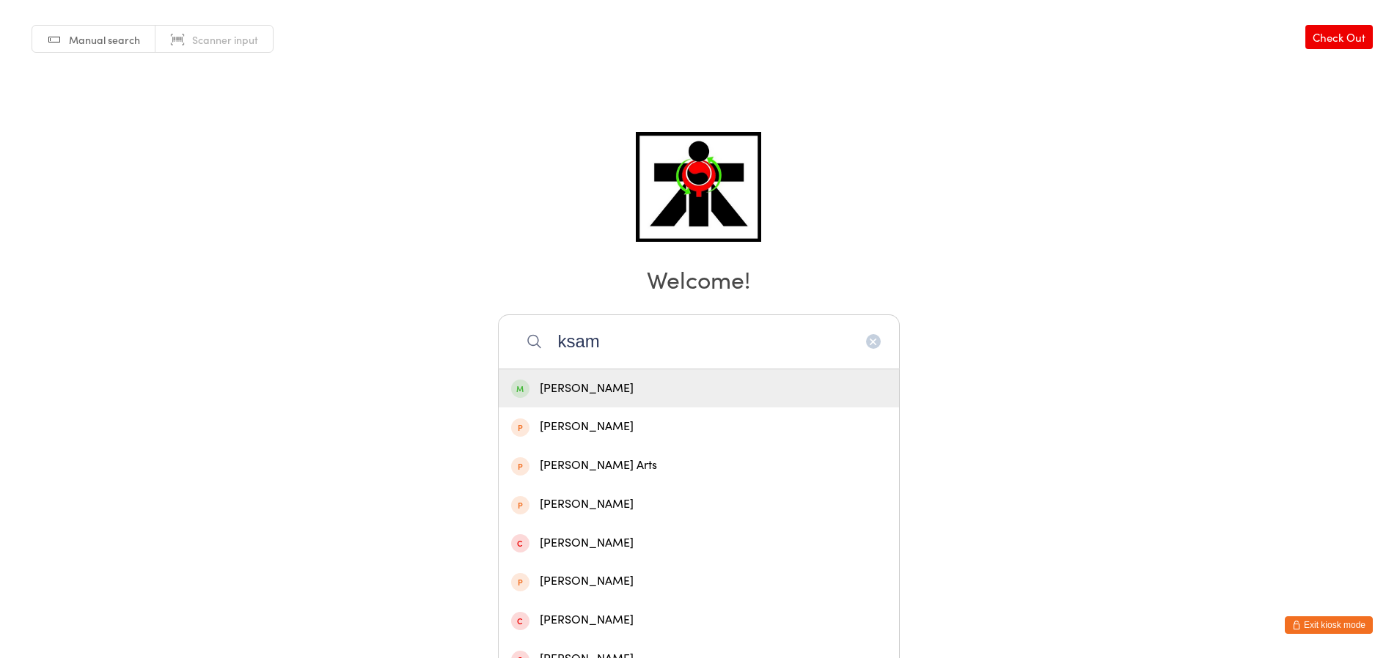
type input "ksam"
click at [731, 389] on div "Sam Kuehlmann" at bounding box center [698, 389] width 375 height 20
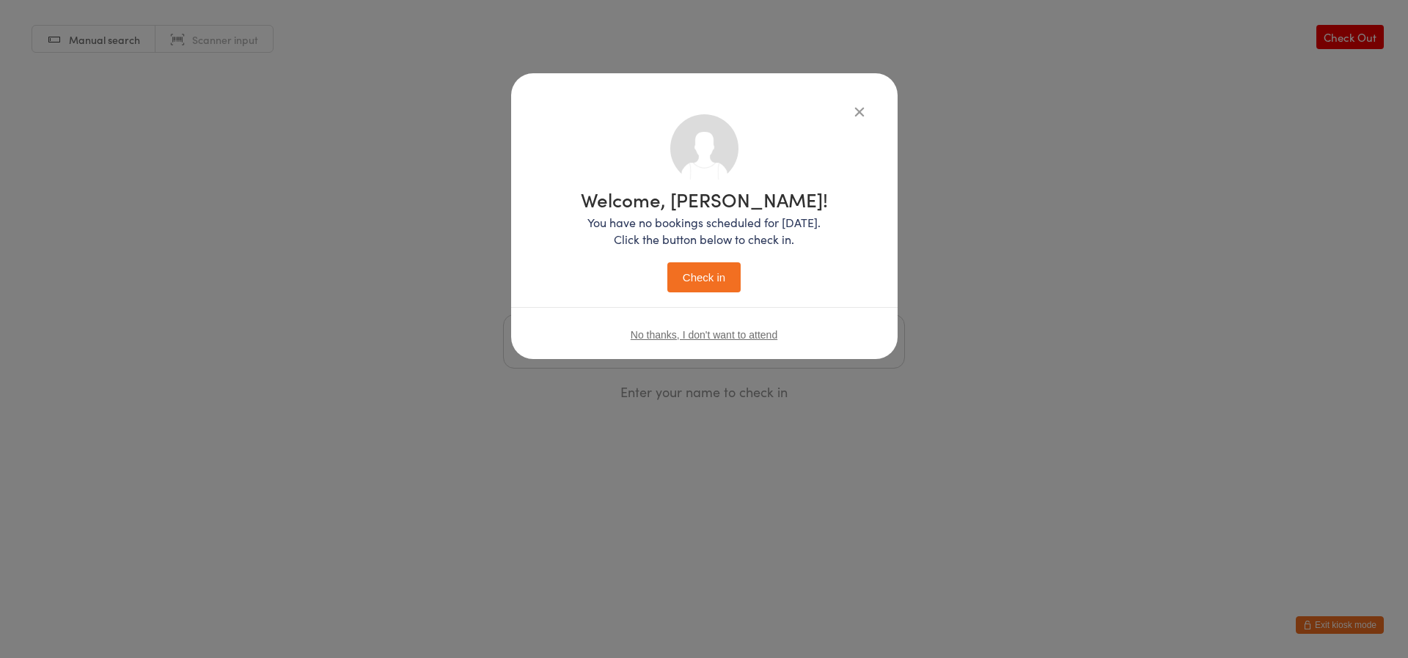
click at [700, 271] on button "Check in" at bounding box center [703, 277] width 73 height 30
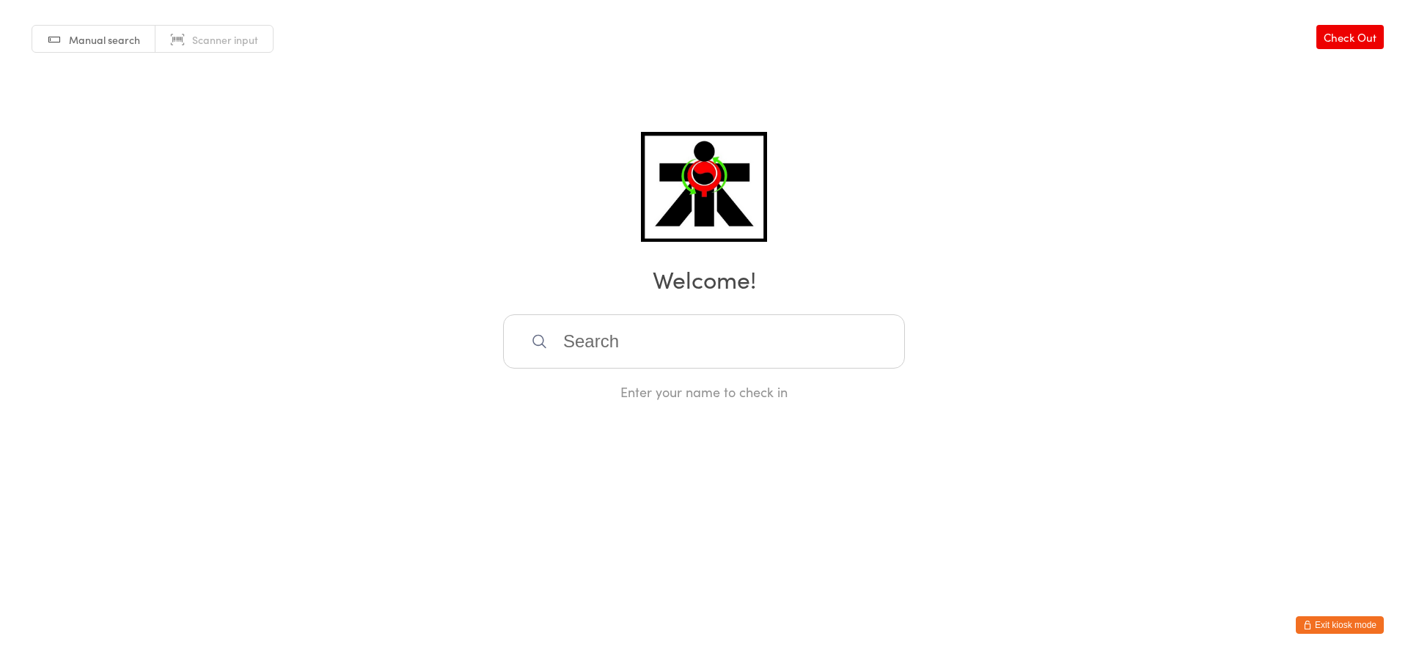
click at [729, 322] on input "search" at bounding box center [704, 342] width 402 height 54
type input "yhoma"
click at [733, 405] on div "Thomas Yuen" at bounding box center [704, 389] width 400 height 39
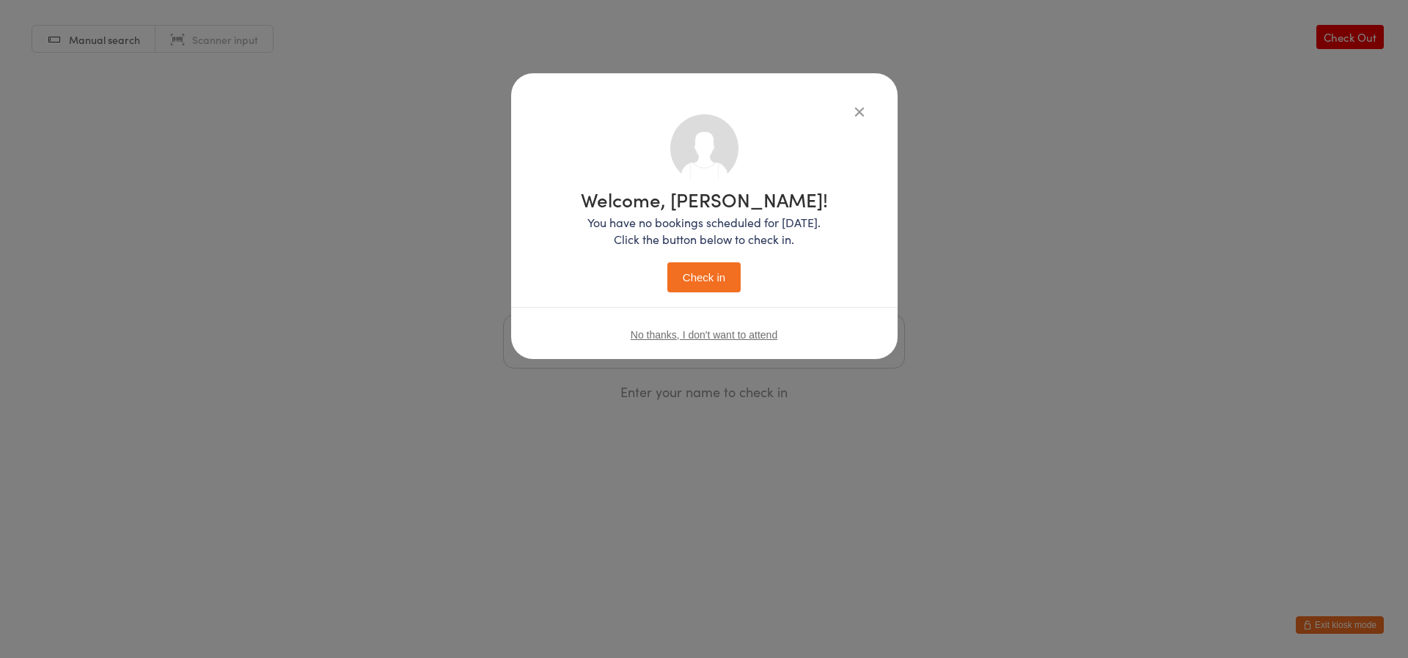
click at [727, 257] on div "Welcome, Thomas! You have no bookings scheduled for today. Click the button bel…" at bounding box center [704, 241] width 247 height 103
click at [722, 292] on div "Welcome, Thomas! You have no bookings scheduled for today. Click the button bel…" at bounding box center [704, 238] width 328 height 248
click at [712, 281] on button "Check in" at bounding box center [703, 277] width 73 height 30
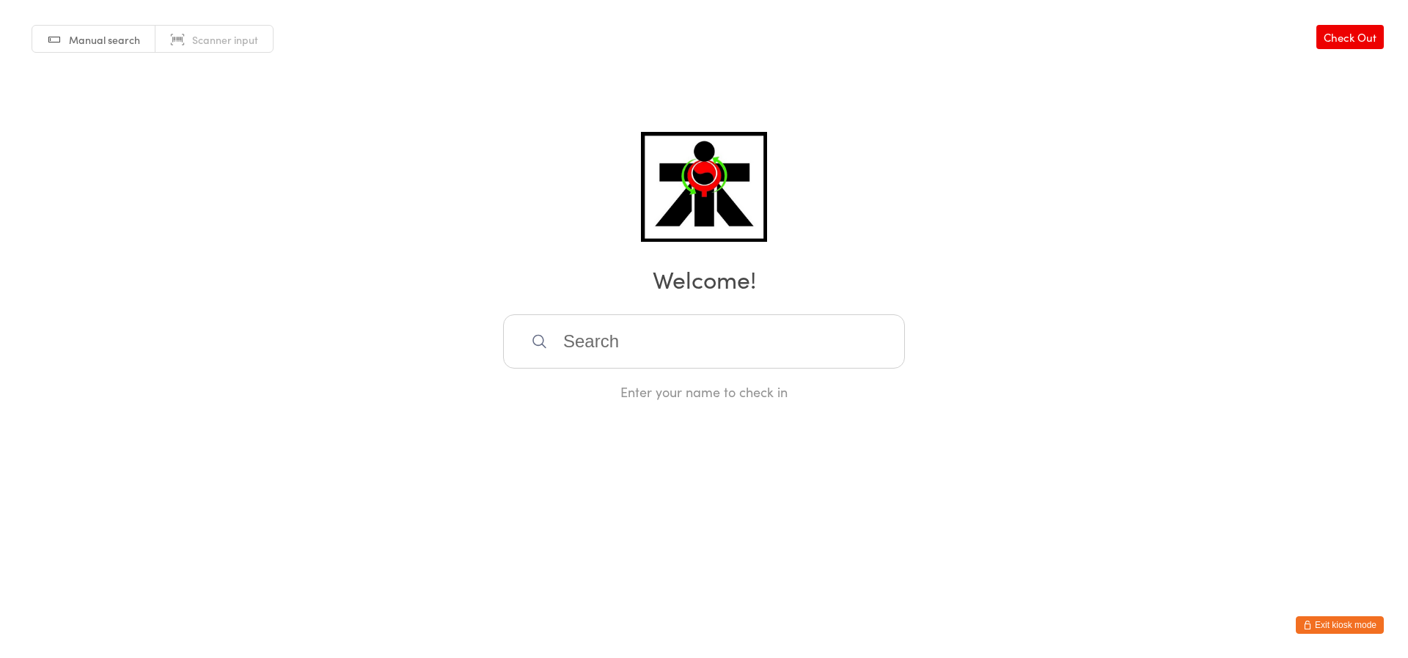
click at [602, 343] on input "search" at bounding box center [704, 342] width 402 height 54
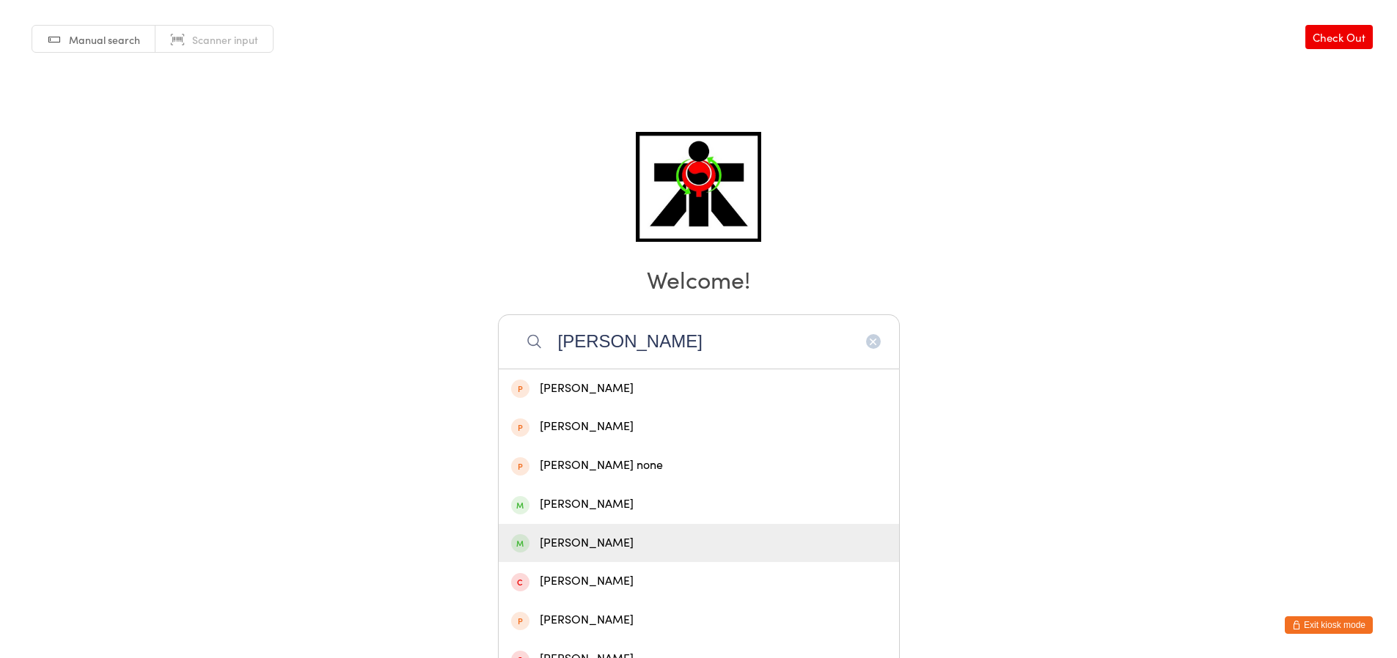
type input "[PERSON_NAME]"
click at [614, 540] on div "[PERSON_NAME]" at bounding box center [698, 544] width 375 height 20
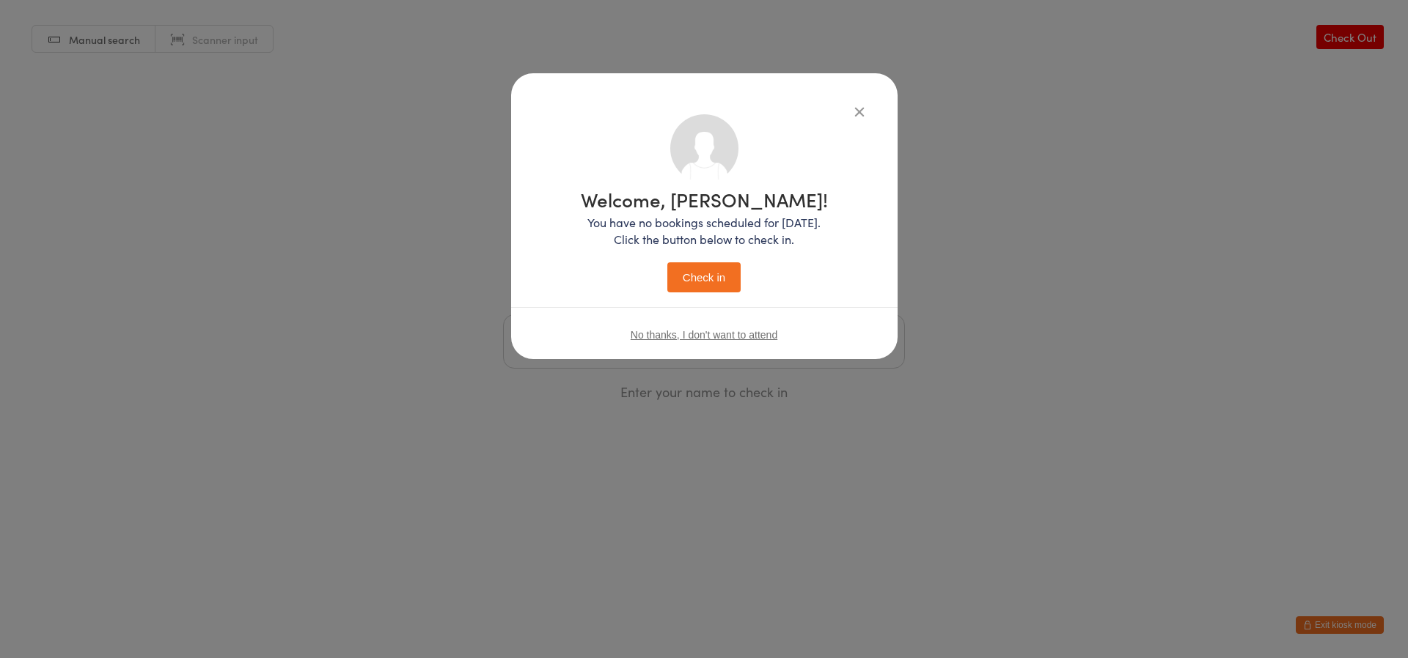
click at [698, 276] on button "Check in" at bounding box center [703, 277] width 73 height 30
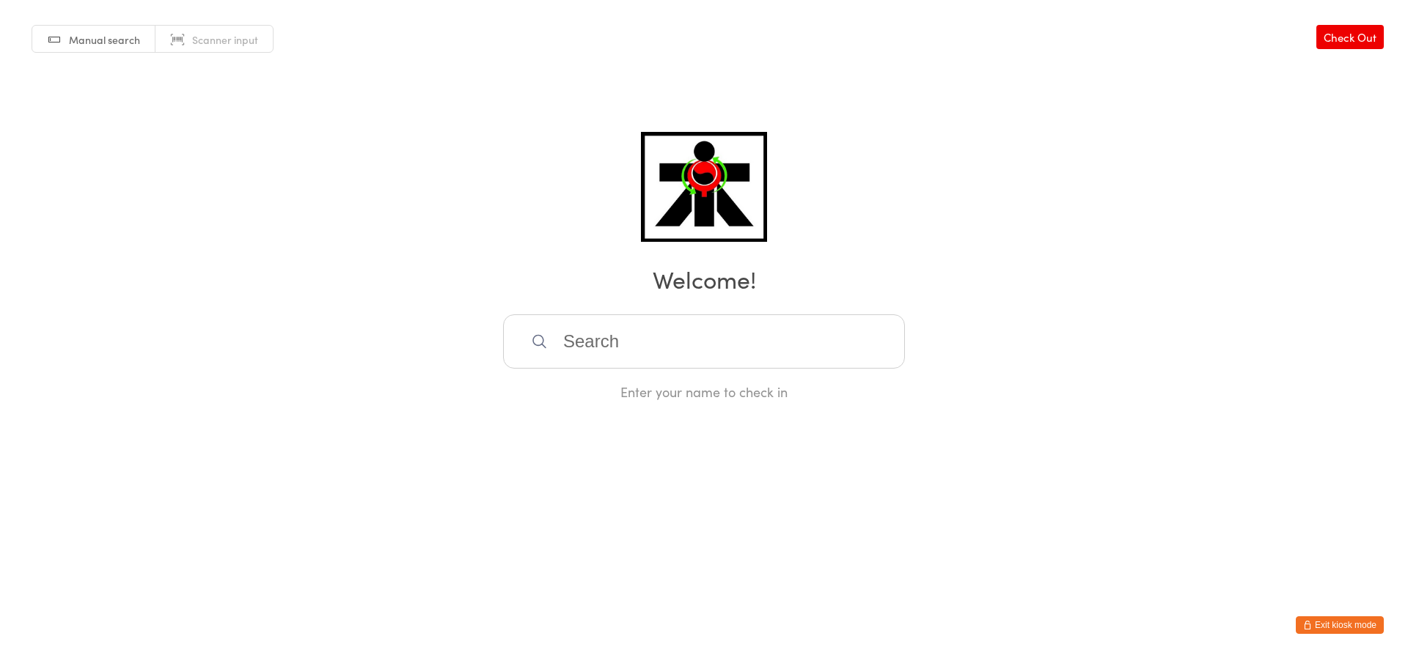
click at [580, 335] on input "search" at bounding box center [704, 342] width 402 height 54
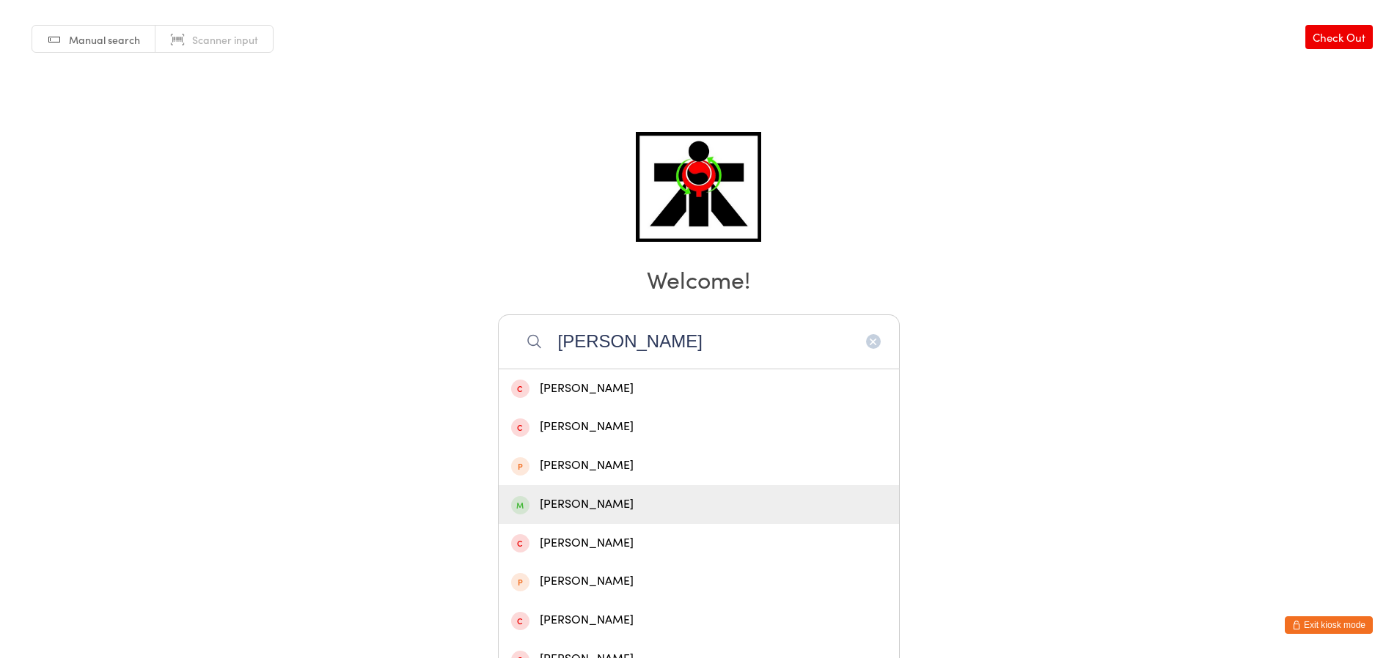
type input "dylan"
click at [547, 518] on div "Dylan Chew" at bounding box center [699, 504] width 400 height 39
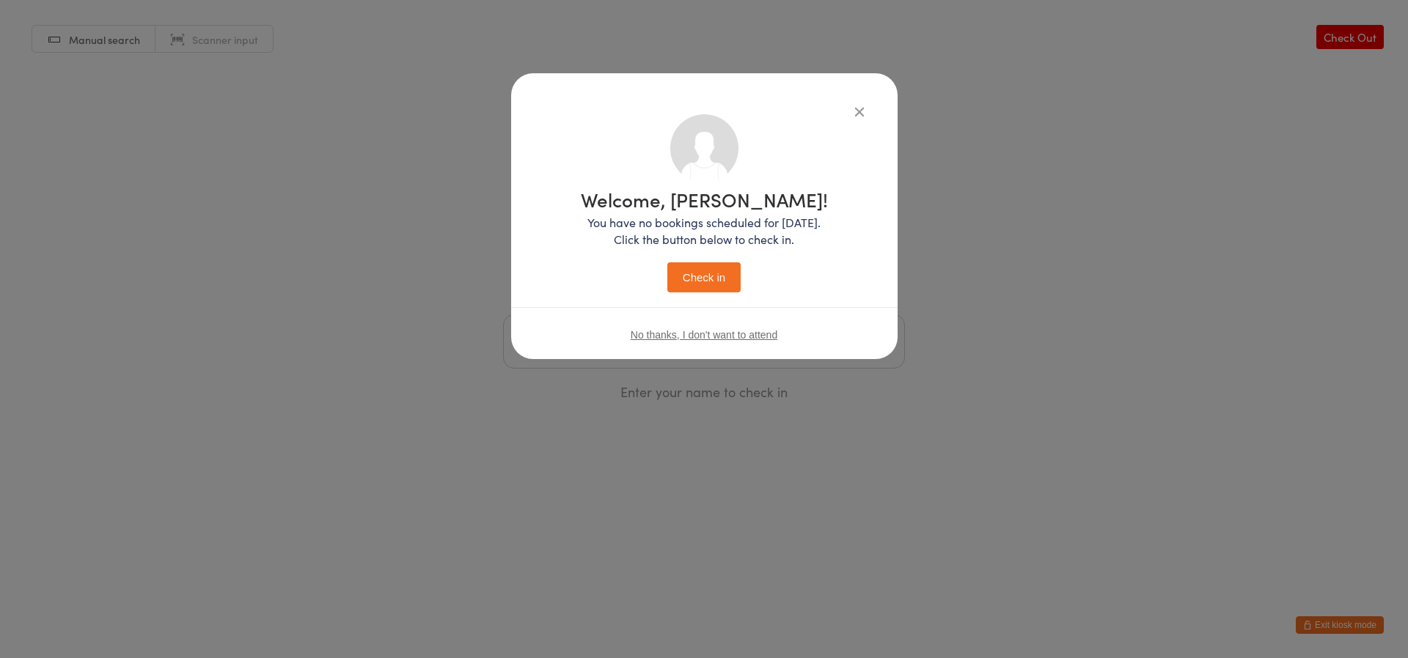
click at [691, 279] on button "Check in" at bounding box center [703, 277] width 73 height 30
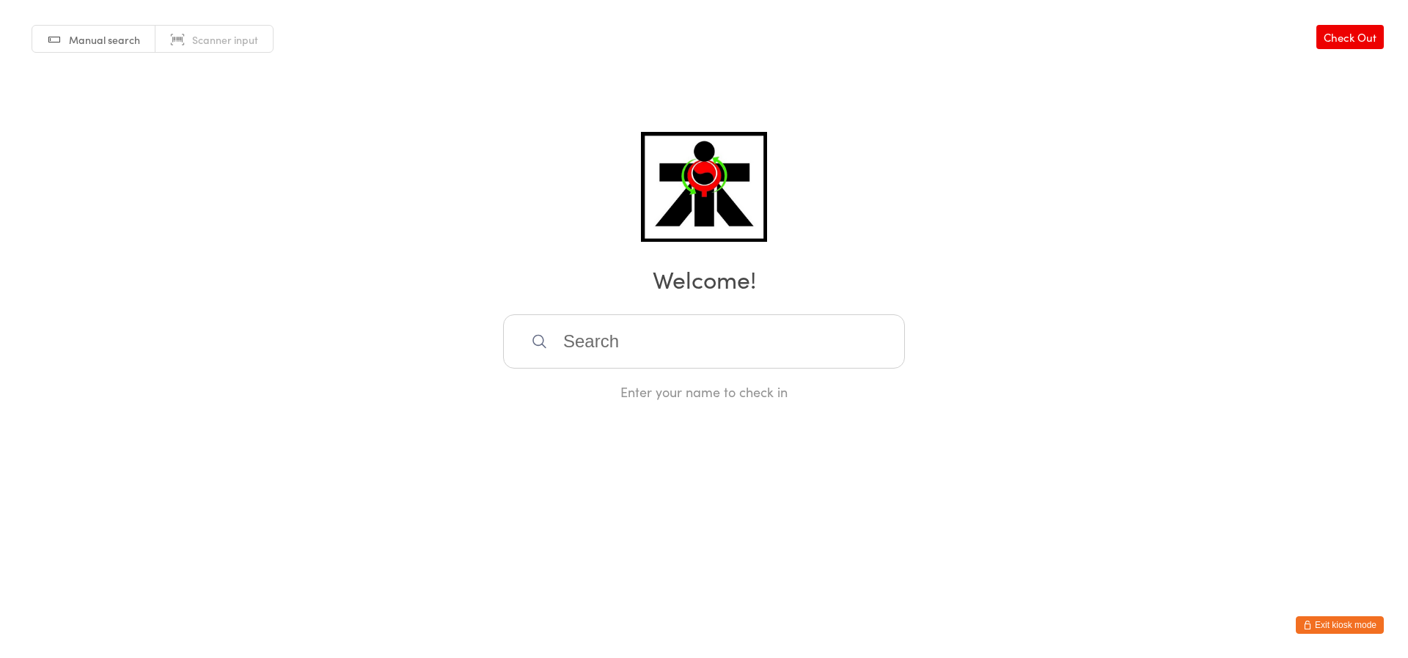
click at [640, 342] on input "search" at bounding box center [704, 342] width 402 height 54
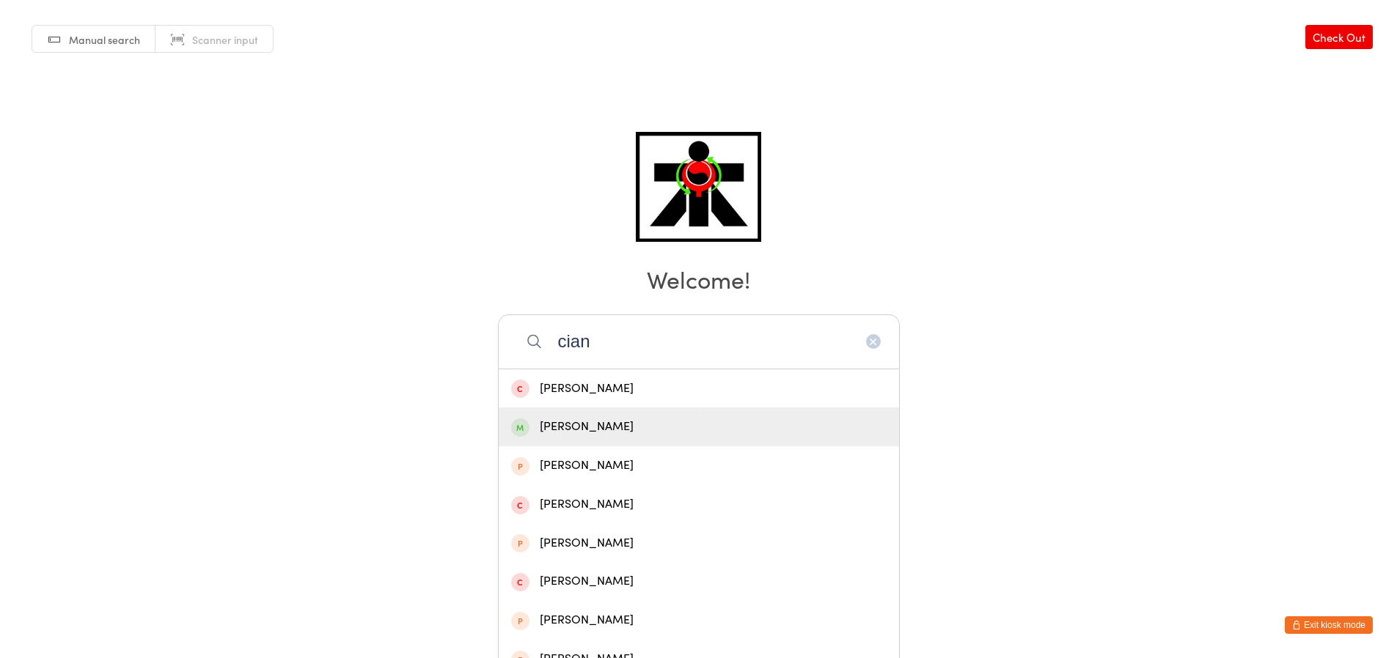
type input "cian"
drag, startPoint x: 585, startPoint y: 433, endPoint x: 568, endPoint y: 424, distance: 19.7
click at [581, 430] on div "Cian Iredale" at bounding box center [698, 427] width 375 height 20
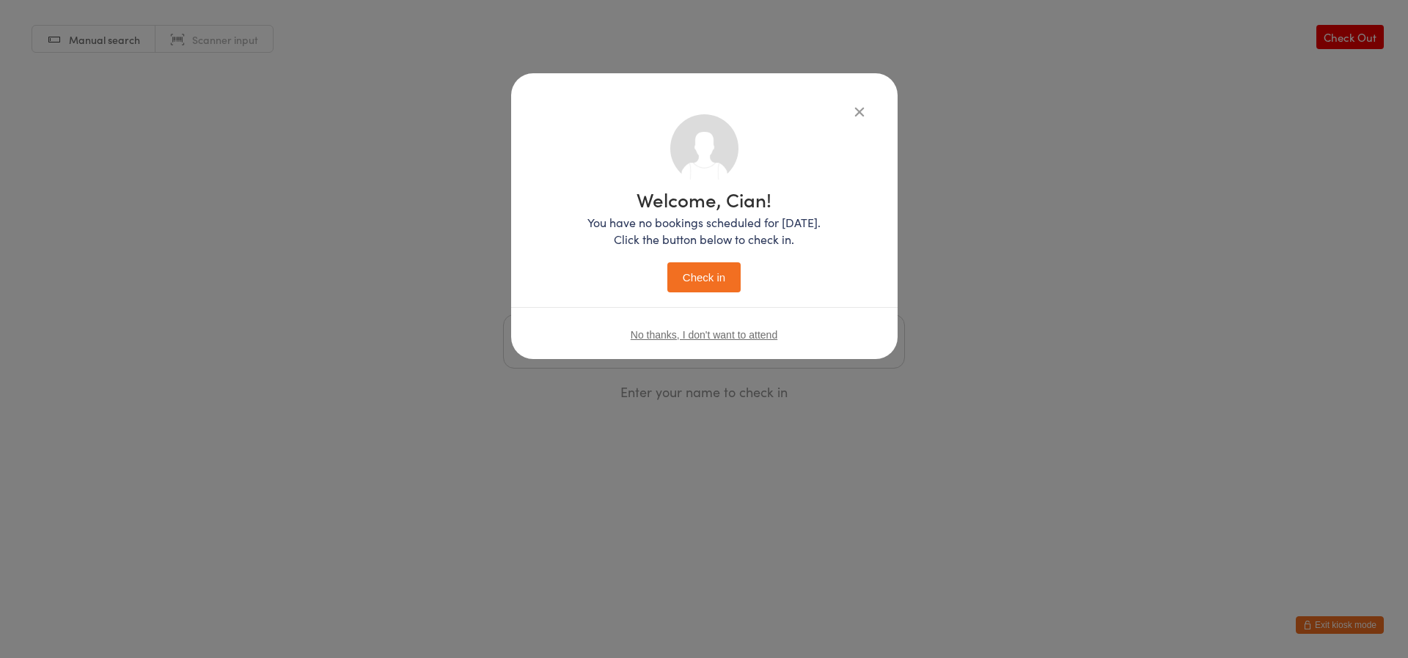
click at [691, 286] on button "Check in" at bounding box center [703, 277] width 73 height 30
